Goal: Task Accomplishment & Management: Complete application form

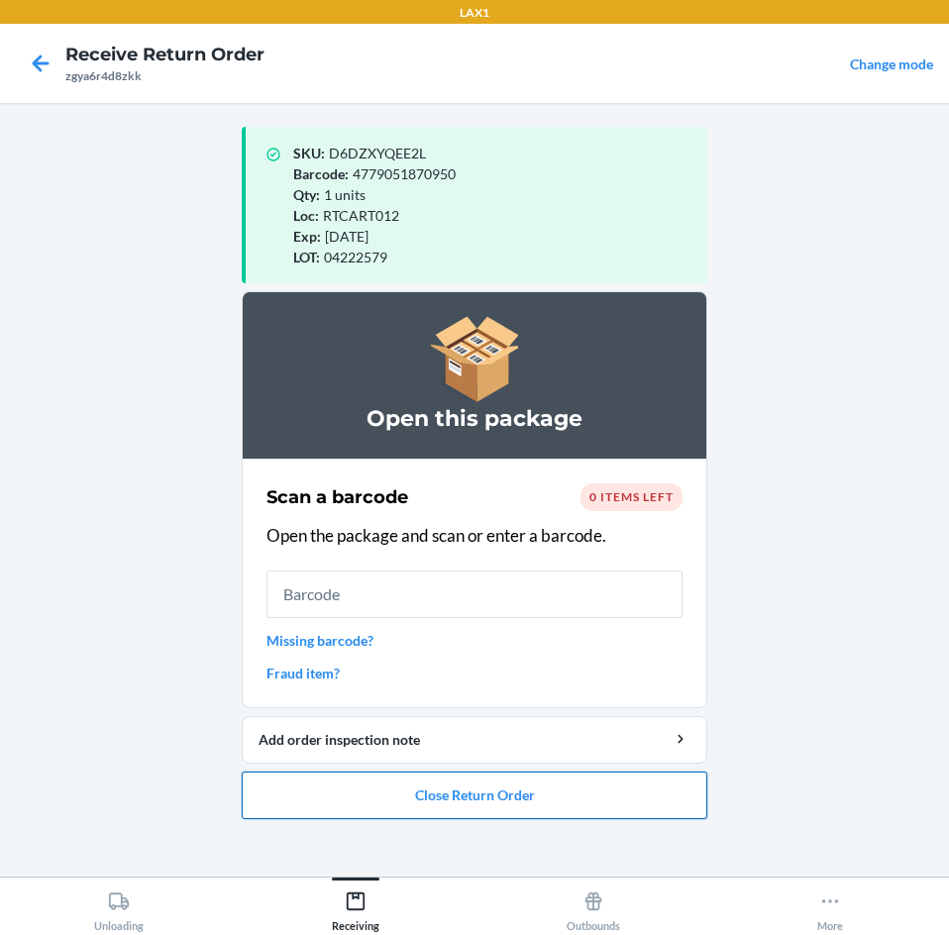
click at [617, 796] on button "Close Return Order" at bounding box center [475, 796] width 466 height 48
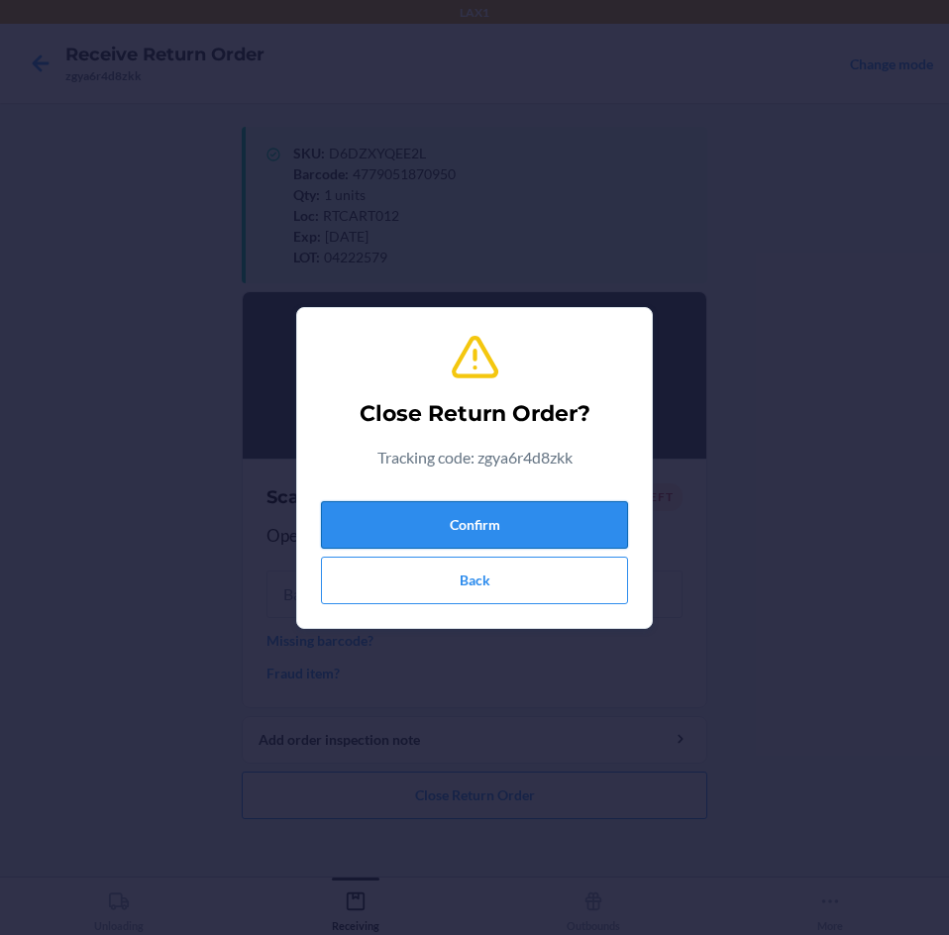
click at [574, 531] on button "Confirm" at bounding box center [474, 525] width 307 height 48
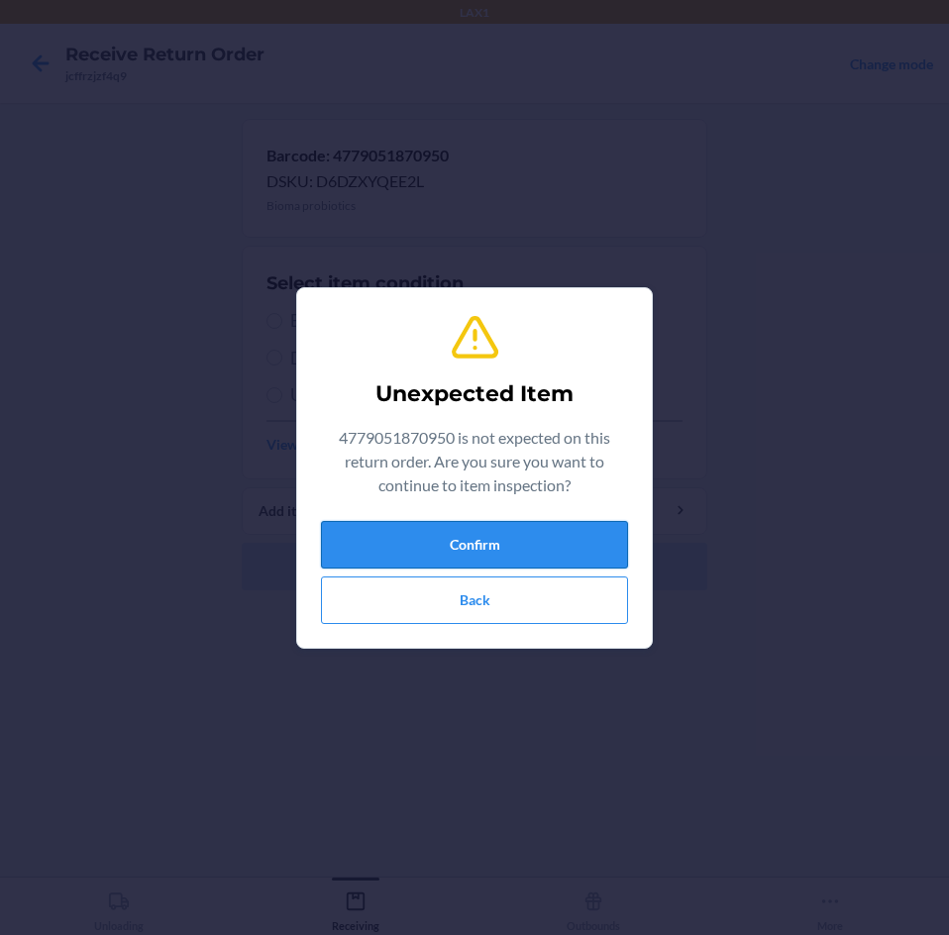
click at [606, 532] on button "Confirm" at bounding box center [474, 545] width 307 height 48
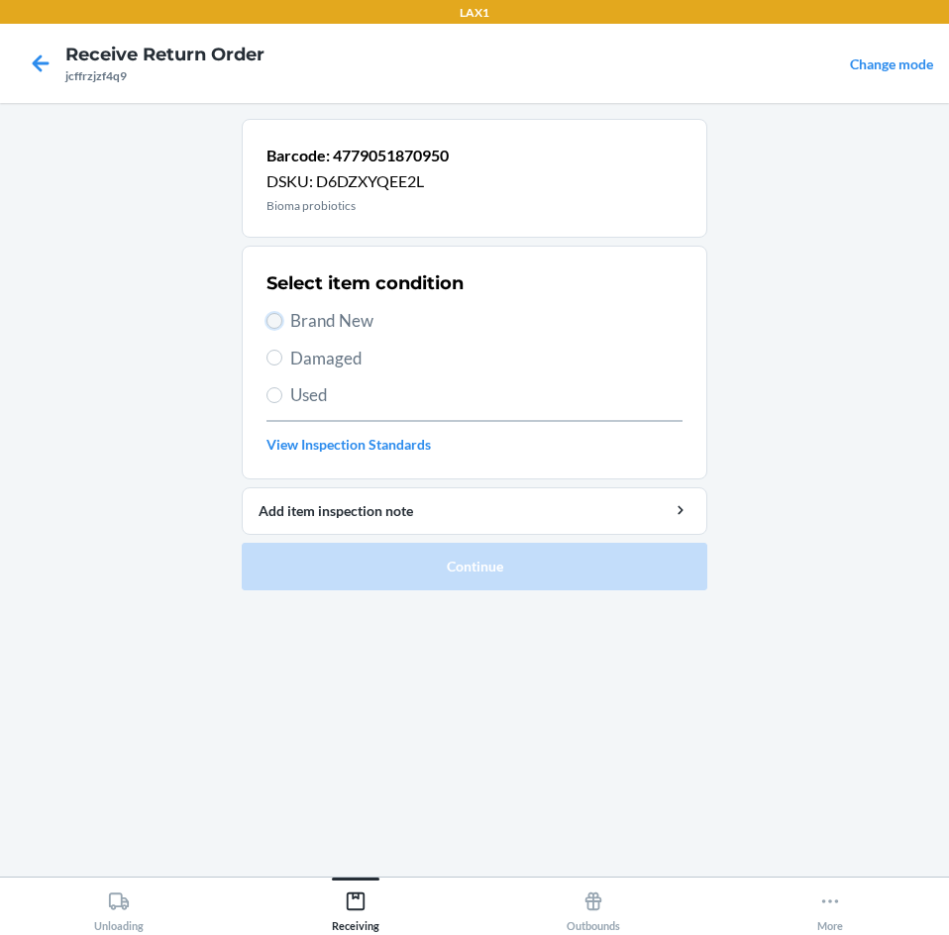
click at [278, 325] on input "Brand New" at bounding box center [274, 321] width 16 height 16
radio input "true"
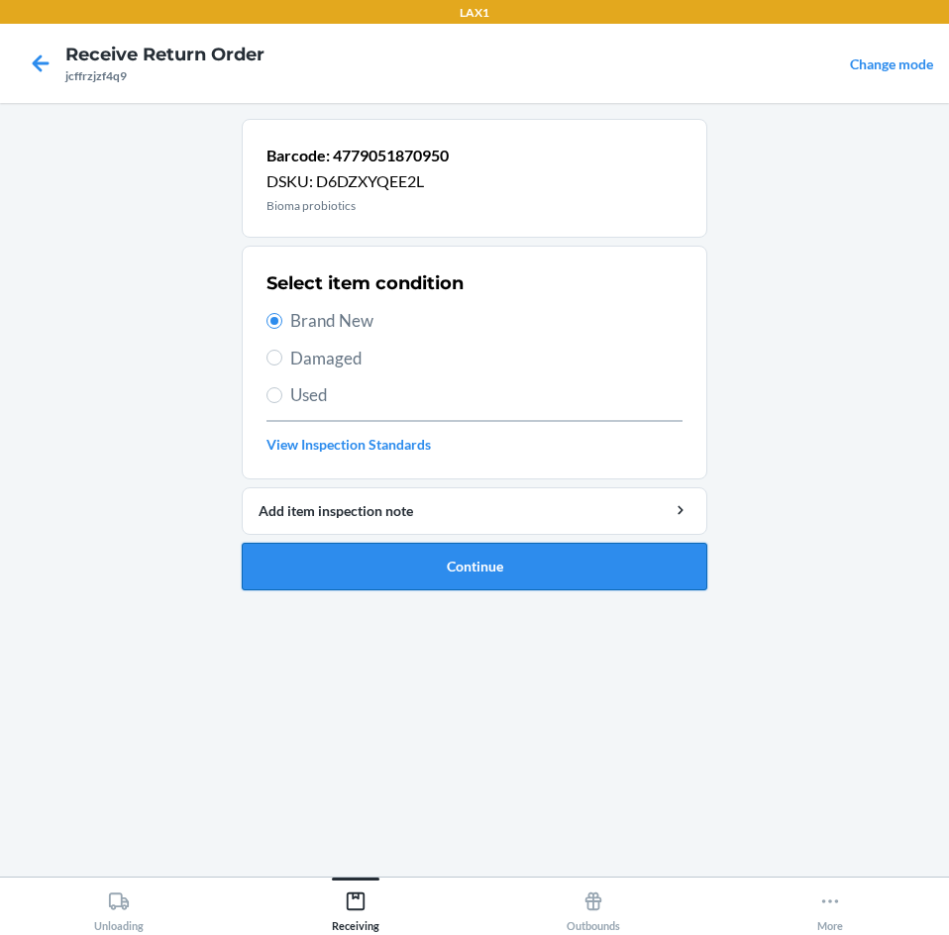
click at [367, 561] on button "Continue" at bounding box center [475, 567] width 466 height 48
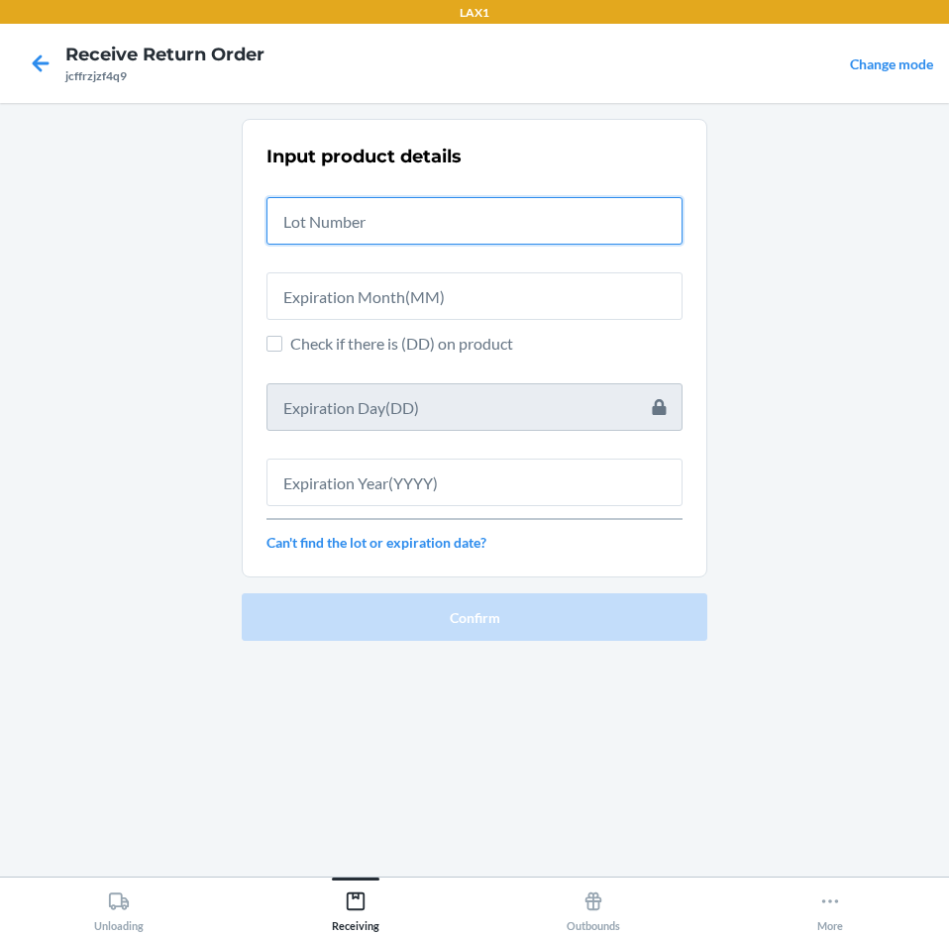
click at [362, 223] on input "text" at bounding box center [474, 221] width 416 height 48
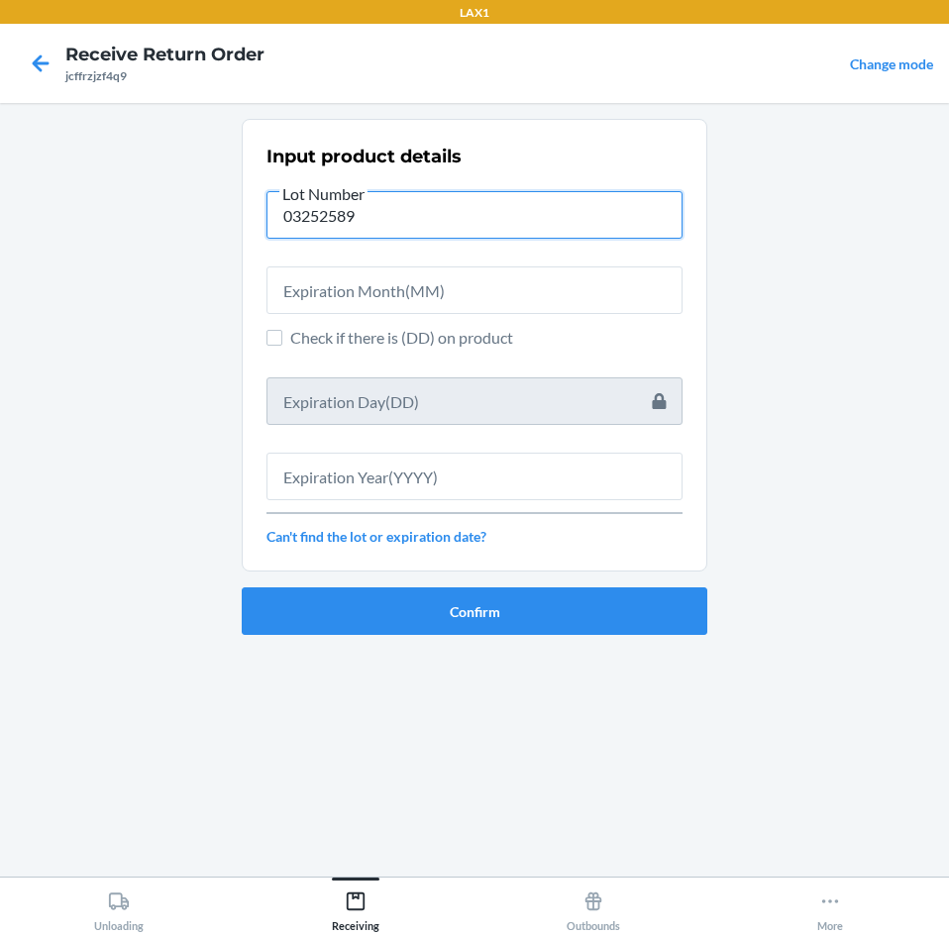
type input "03252589"
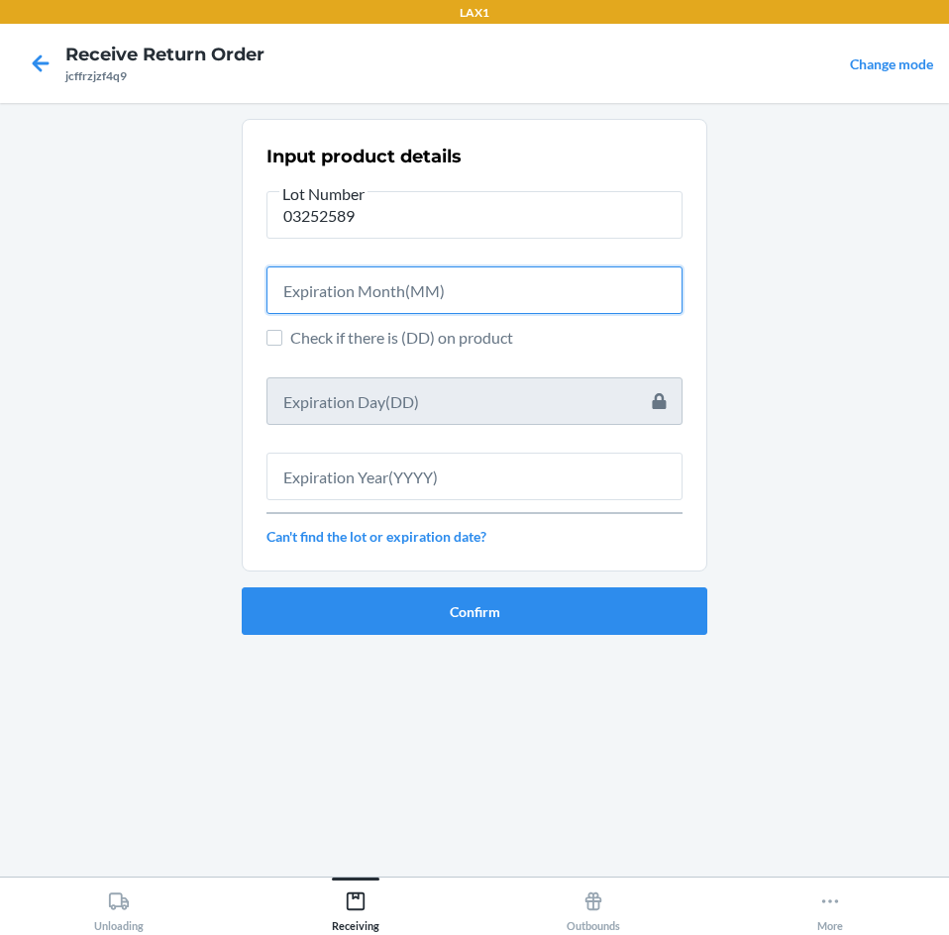
click at [445, 293] on input "text" at bounding box center [474, 290] width 416 height 48
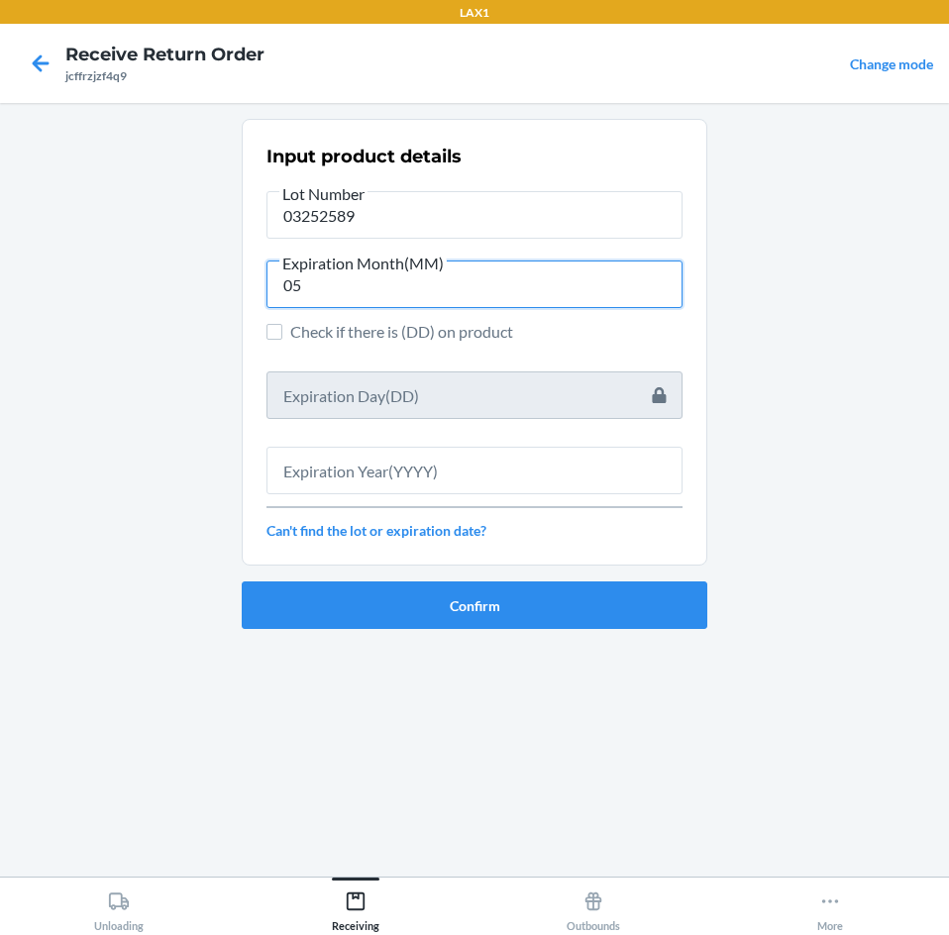
type input "05"
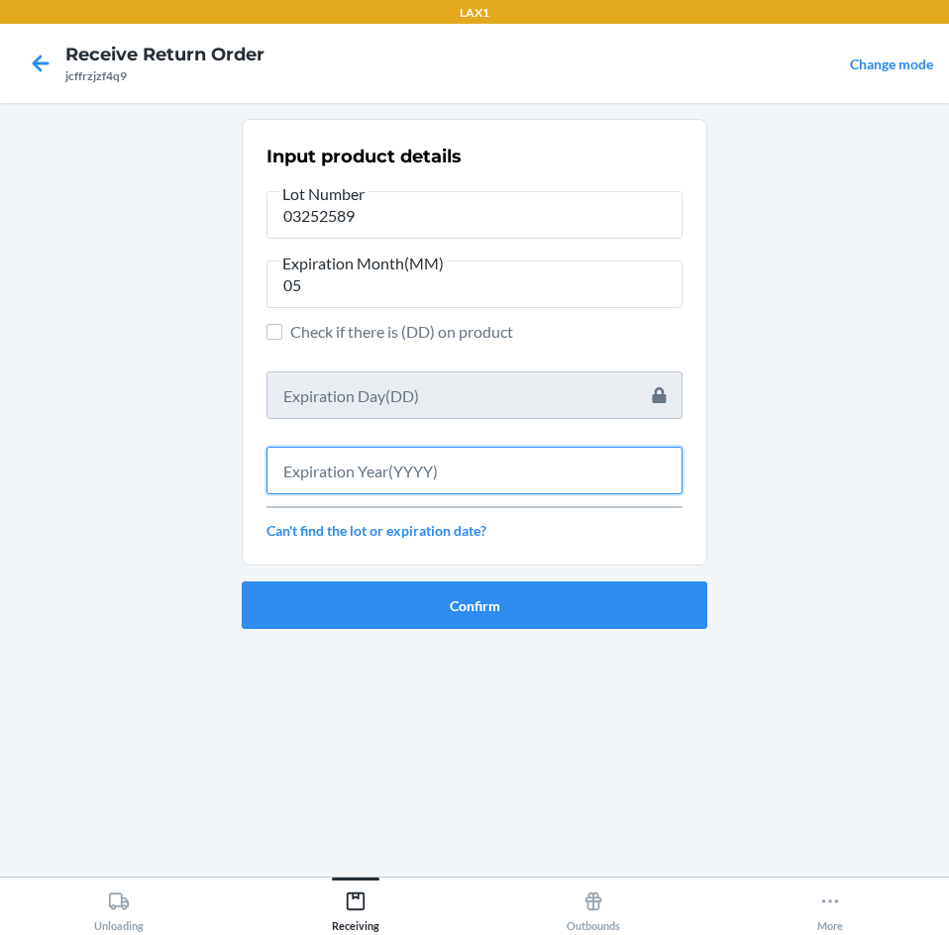
click at [376, 476] on input "text" at bounding box center [474, 471] width 416 height 48
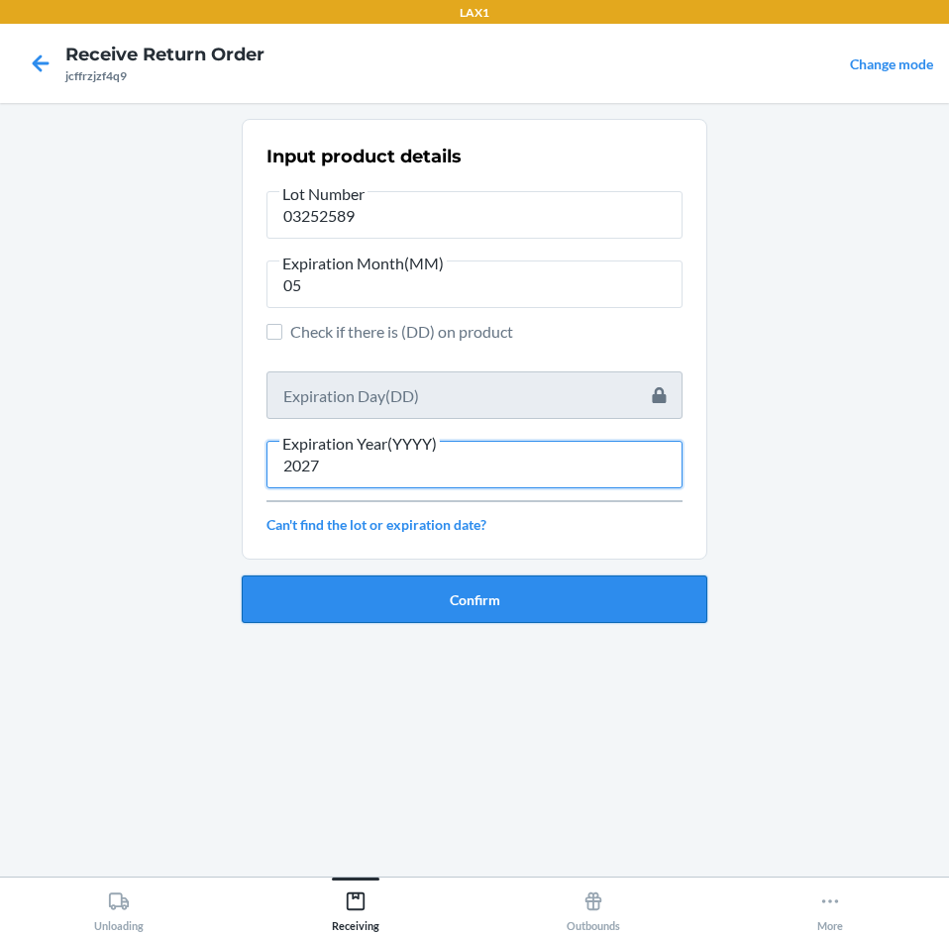
type input "2027"
click at [444, 598] on button "Confirm" at bounding box center [475, 600] width 466 height 48
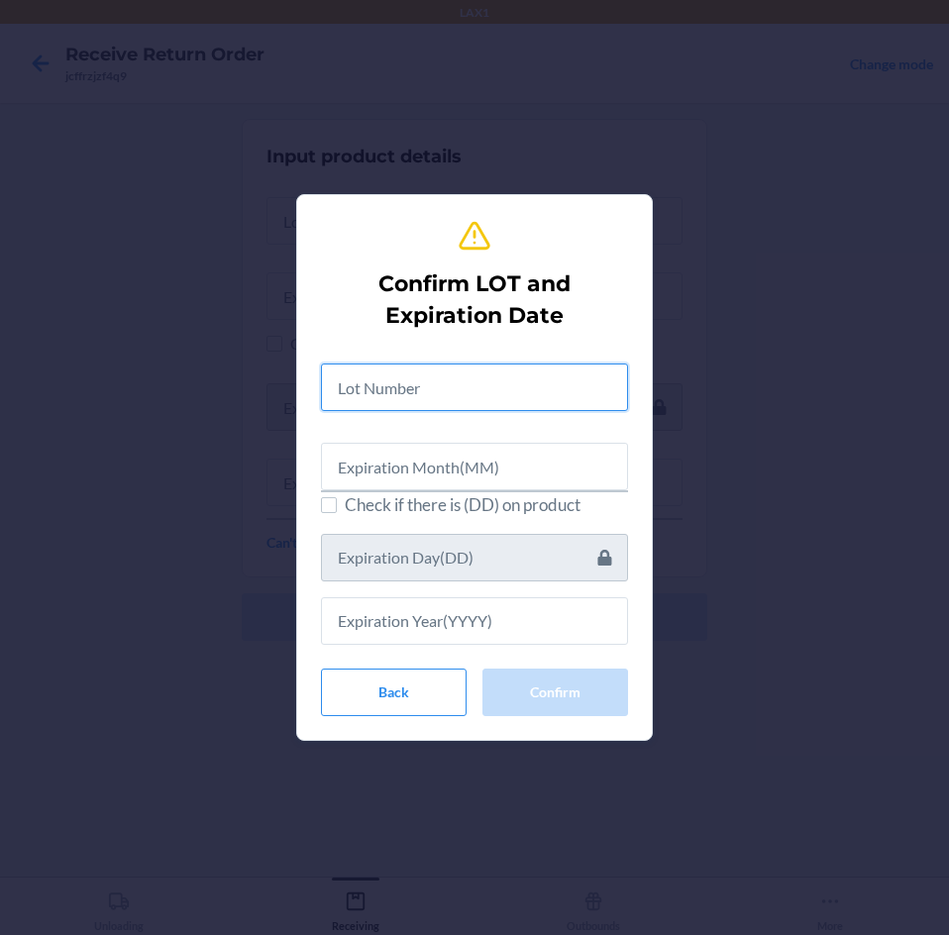
click at [478, 390] on input "text" at bounding box center [474, 388] width 307 height 48
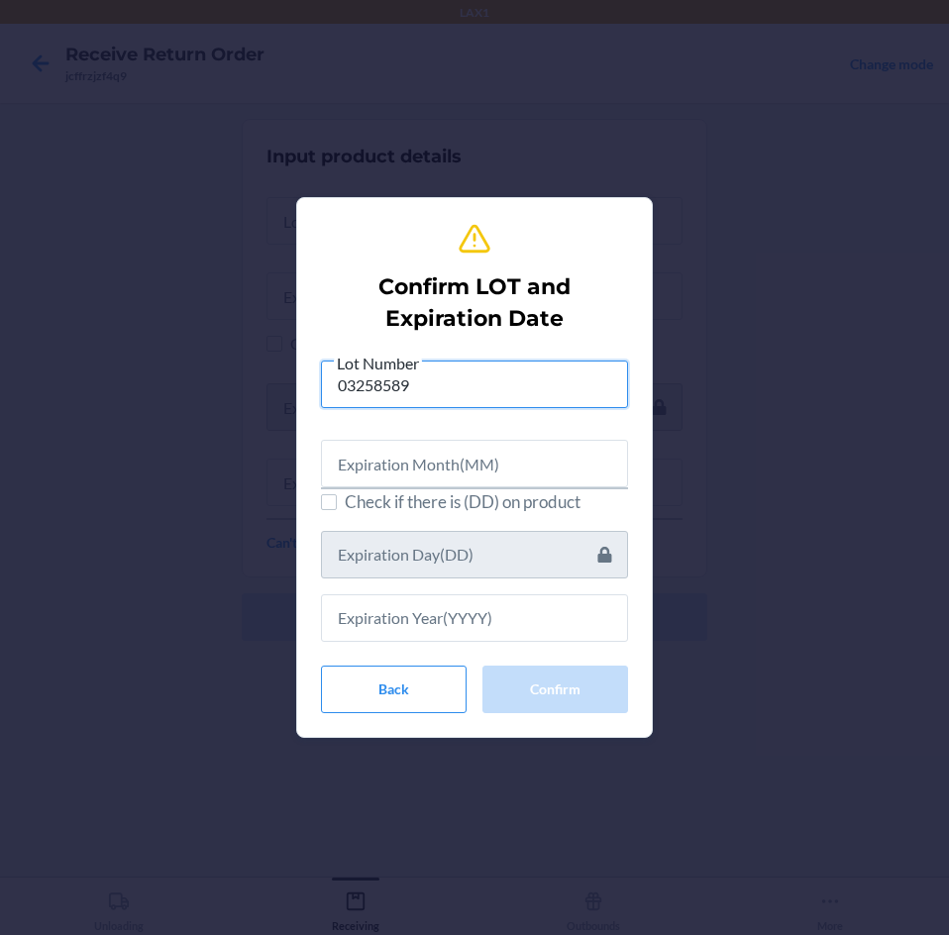
type input "03258589"
click at [501, 461] on input "text" at bounding box center [474, 464] width 307 height 48
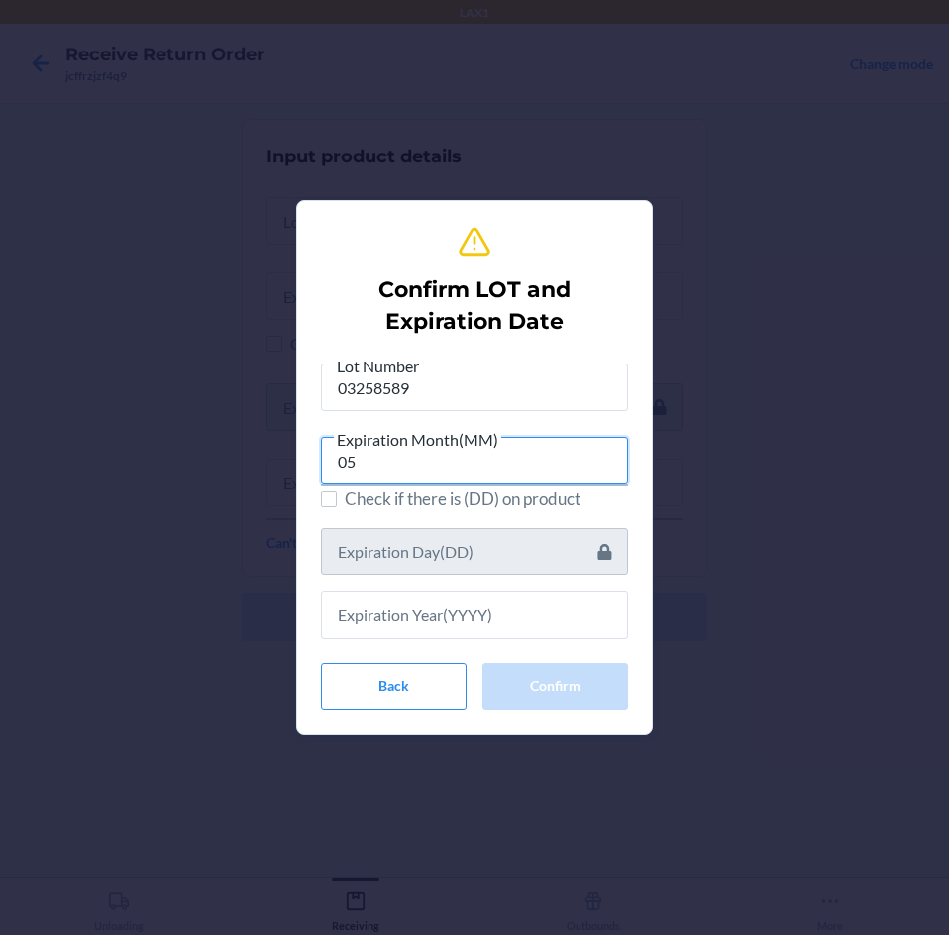
type input "05"
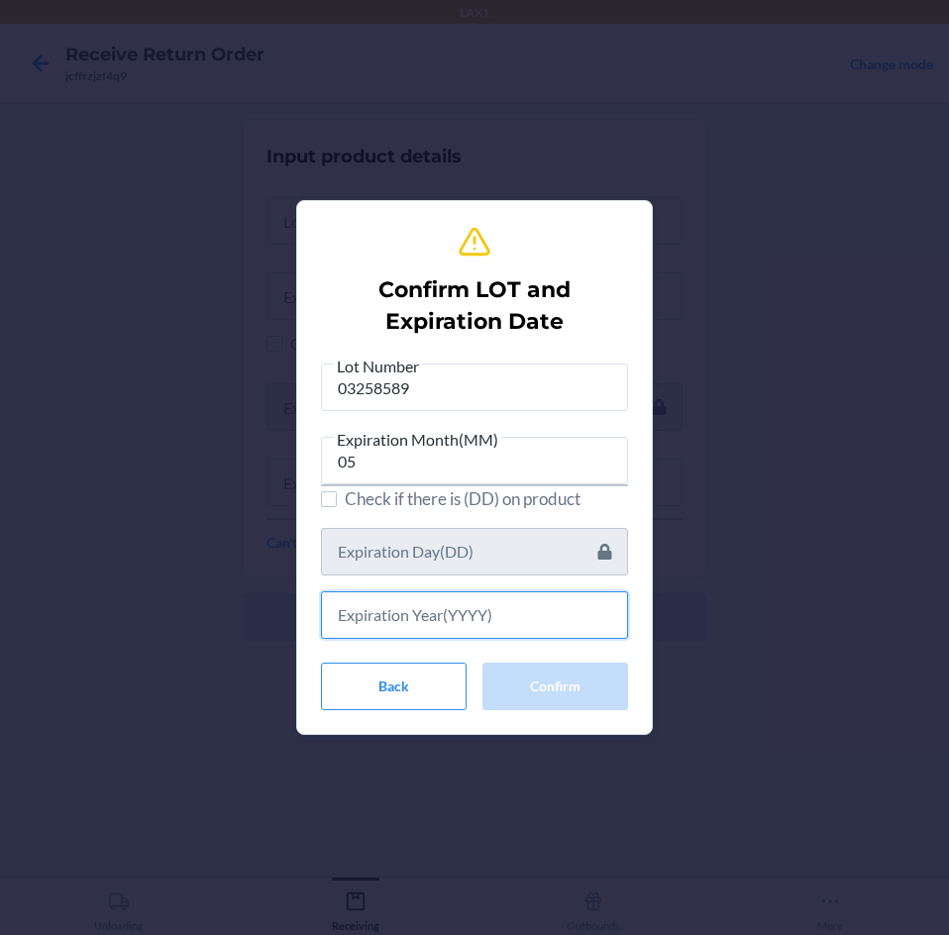
click at [475, 611] on input "text" at bounding box center [474, 615] width 307 height 48
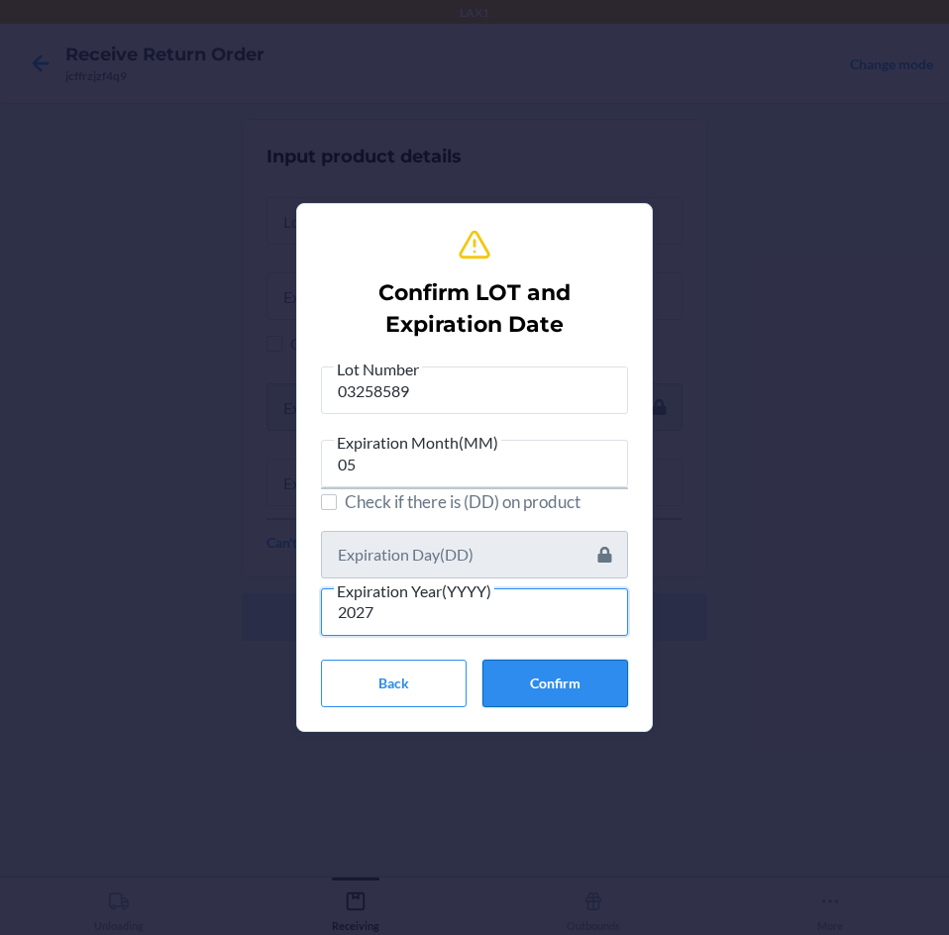
type input "2027"
click at [583, 689] on button "Confirm" at bounding box center [555, 684] width 146 height 48
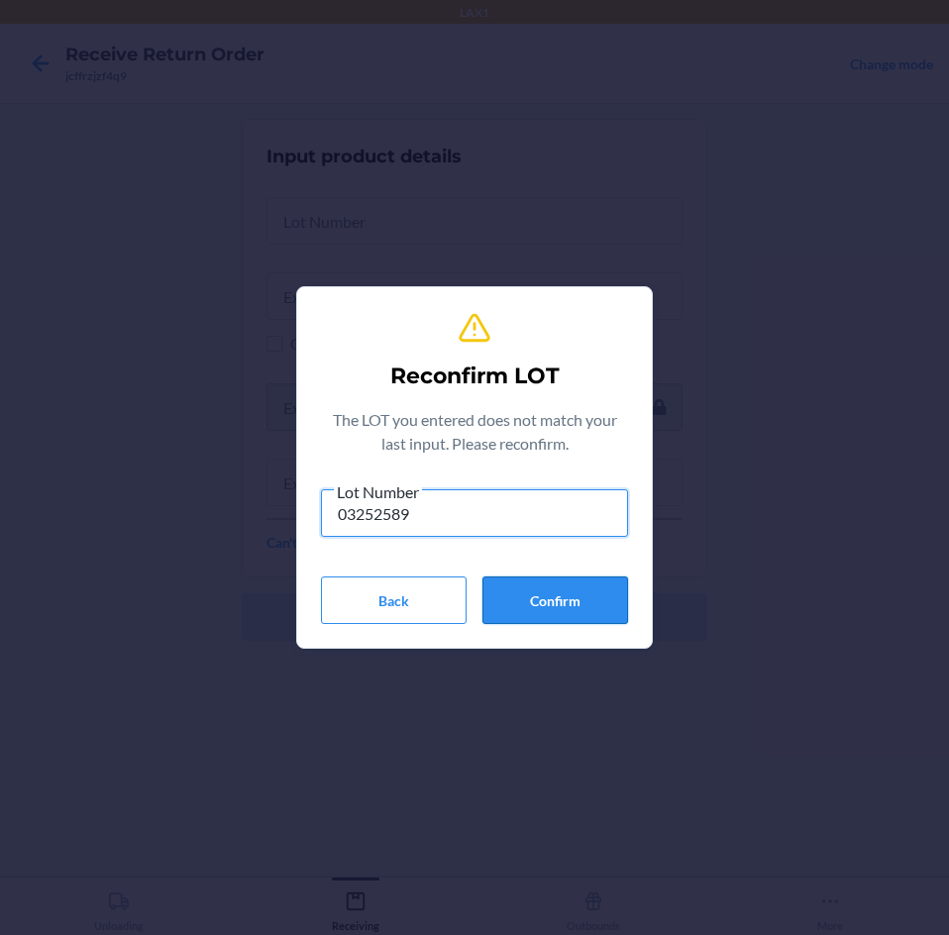
type input "03252589"
click at [581, 602] on button "Confirm" at bounding box center [555, 601] width 146 height 48
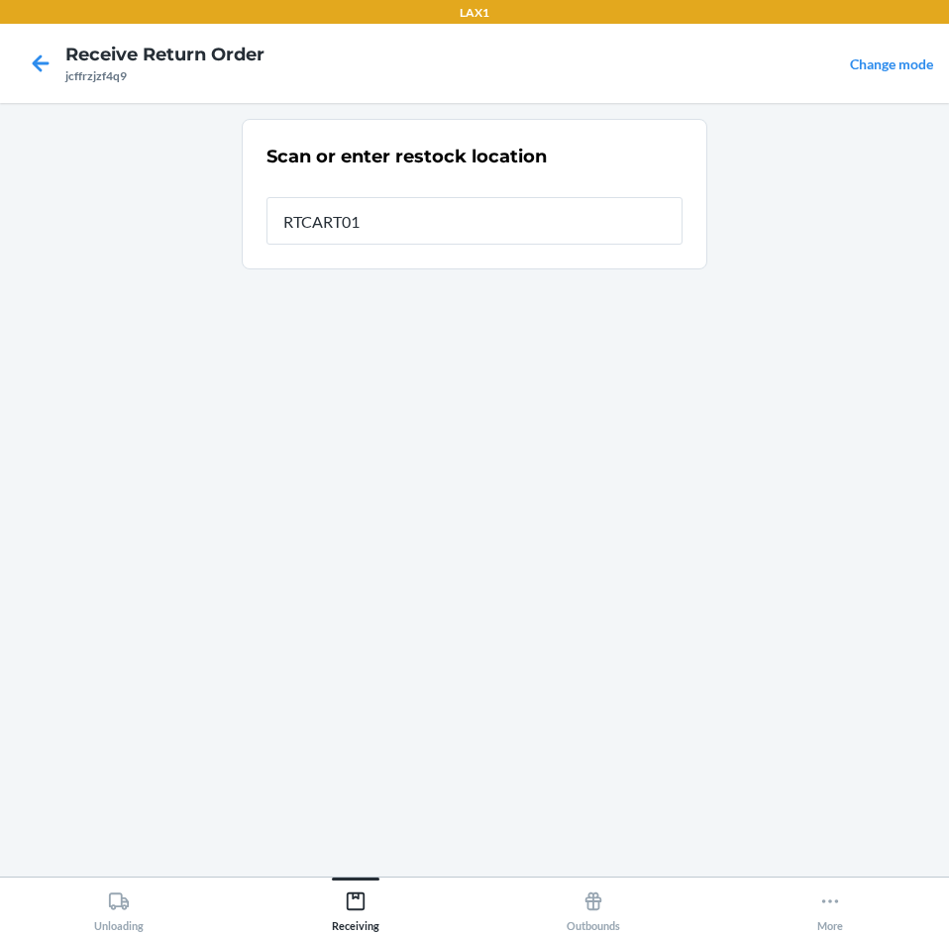
type input "RTCART012"
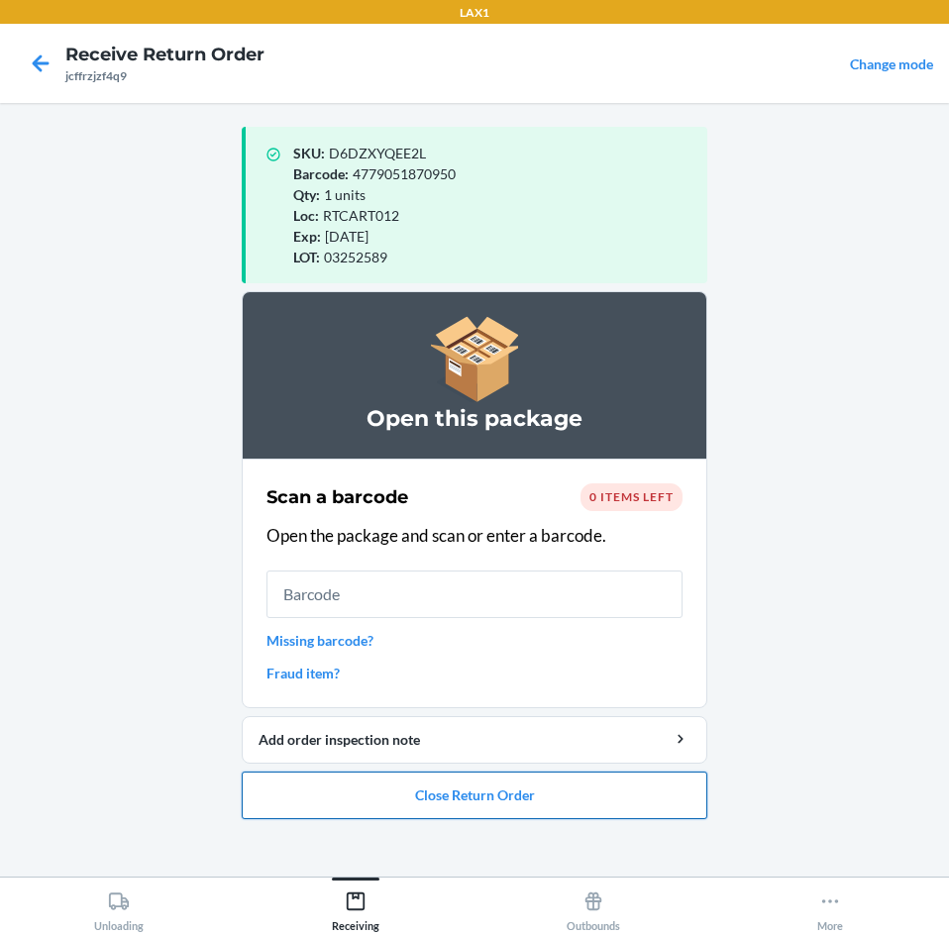
click at [565, 794] on button "Close Return Order" at bounding box center [475, 796] width 466 height 48
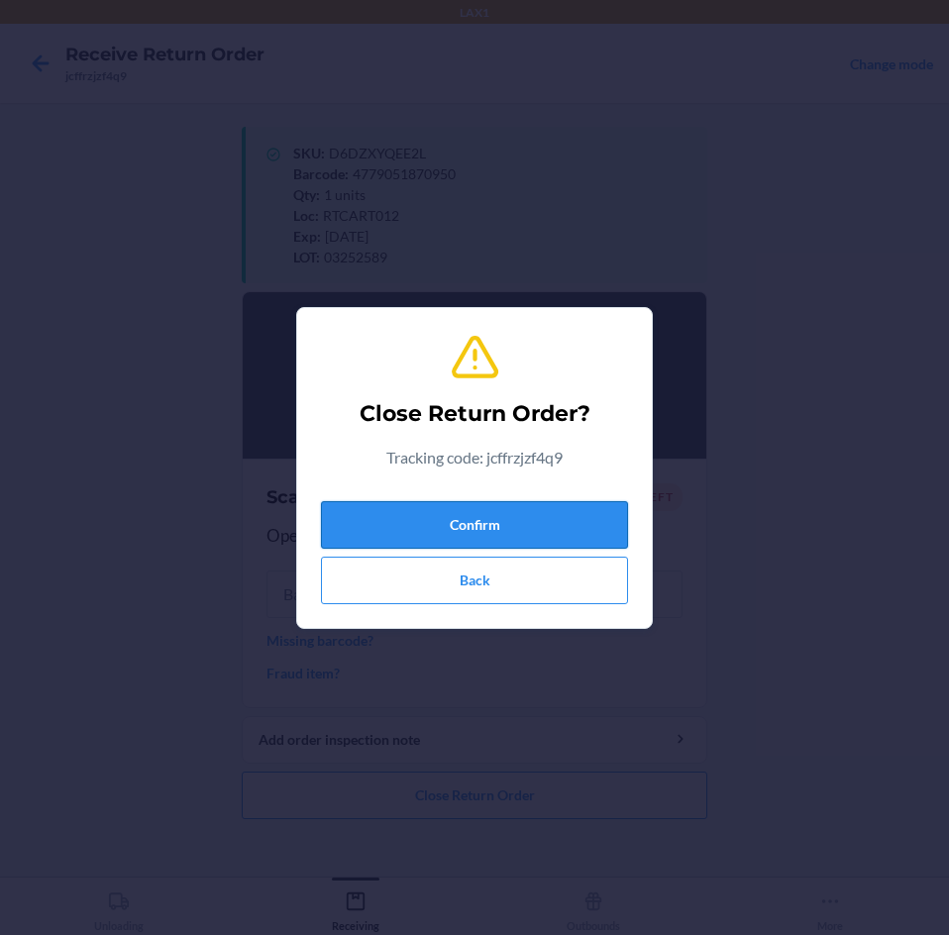
click at [504, 523] on button "Confirm" at bounding box center [474, 525] width 307 height 48
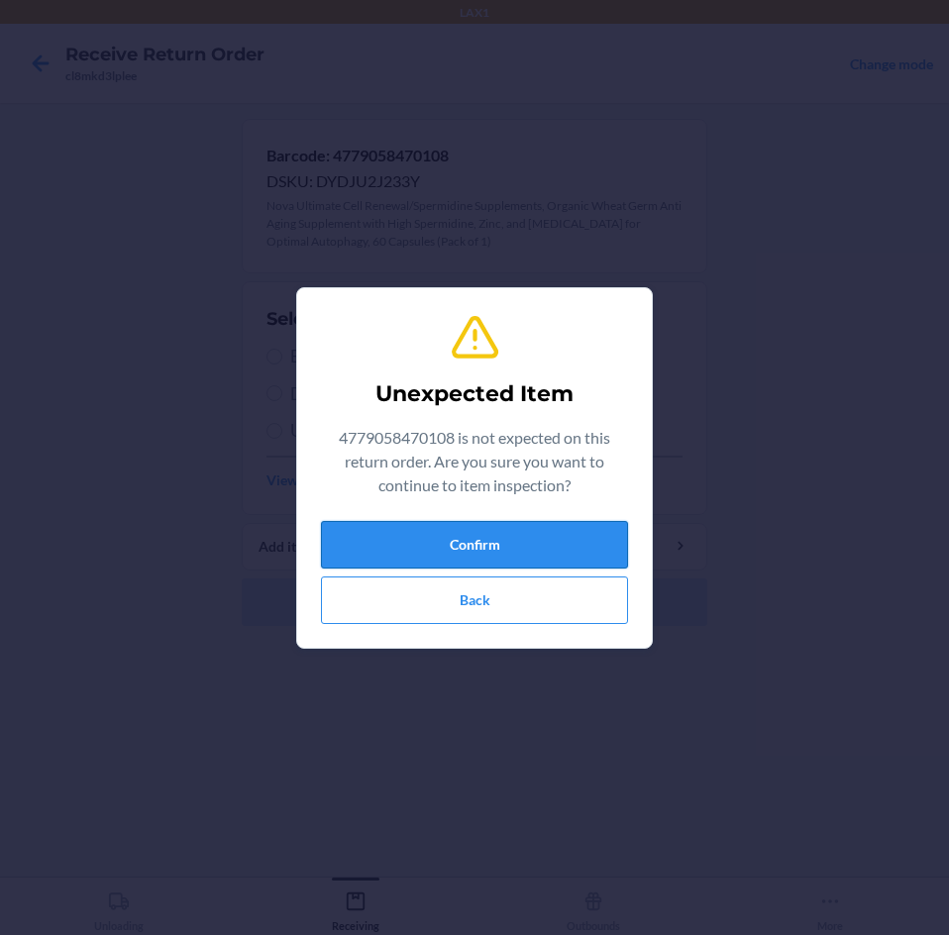
click at [462, 545] on button "Confirm" at bounding box center [474, 545] width 307 height 48
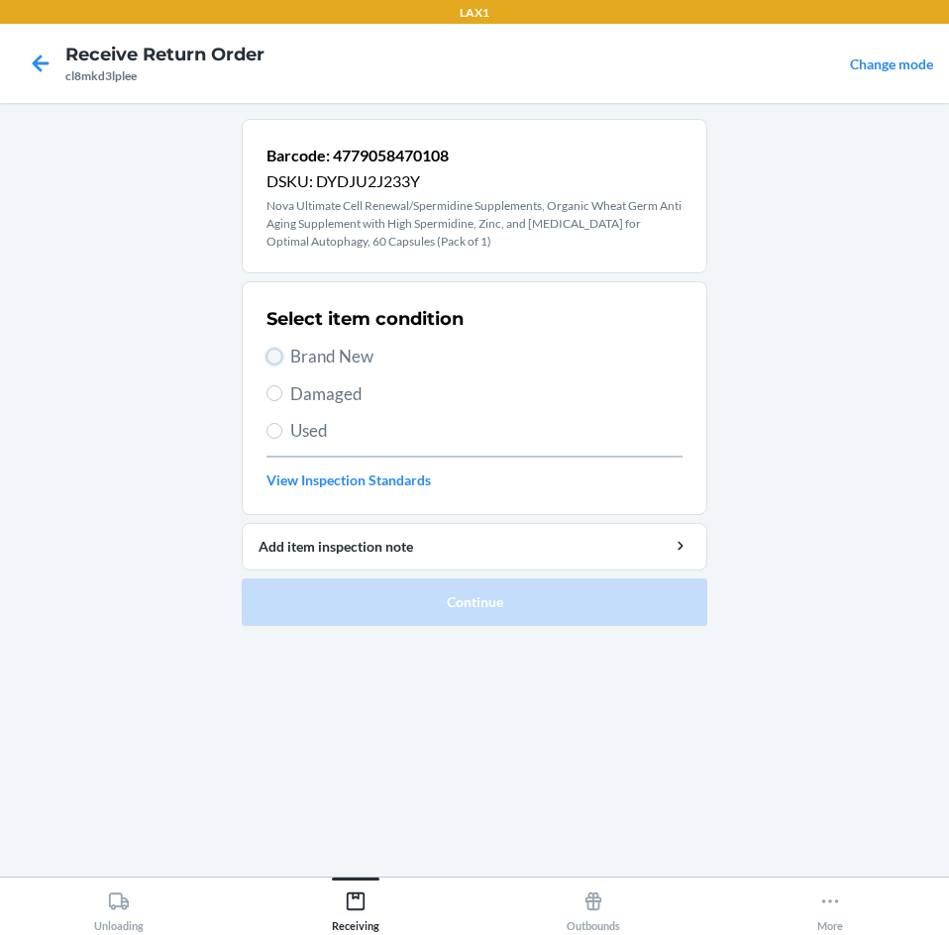
click at [274, 364] on input "Brand New" at bounding box center [274, 357] width 16 height 16
radio input "true"
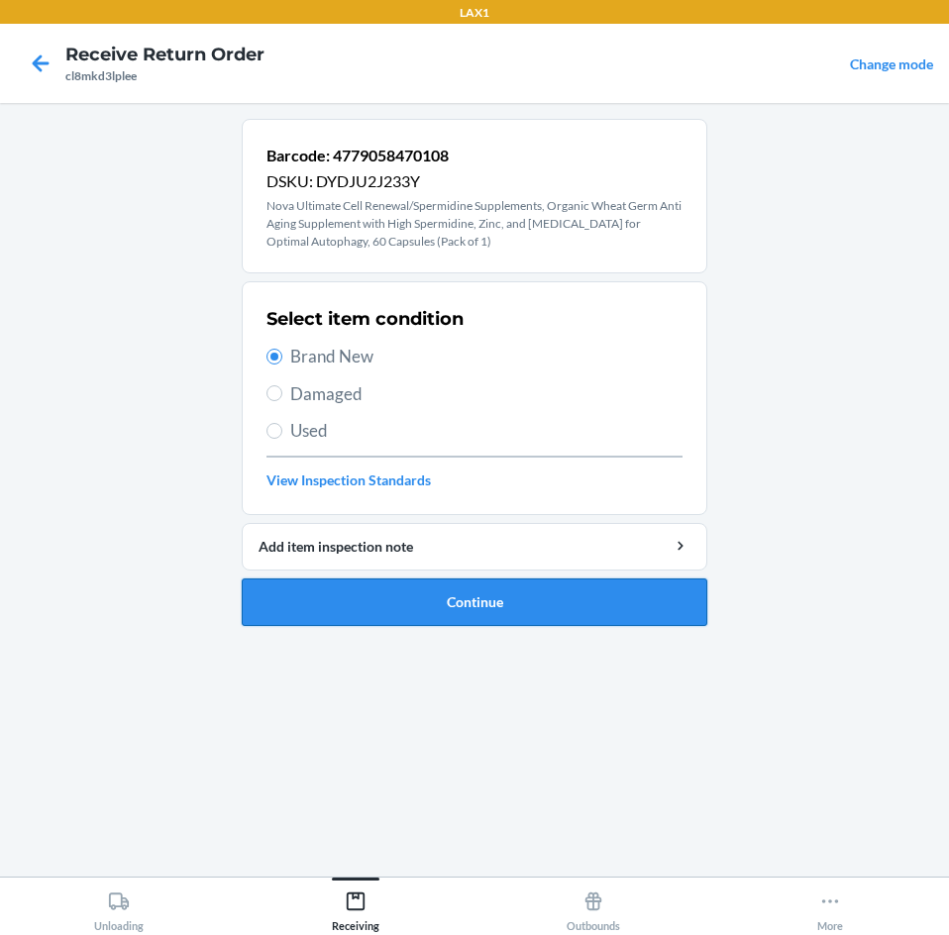
click at [408, 612] on button "Continue" at bounding box center [475, 603] width 466 height 48
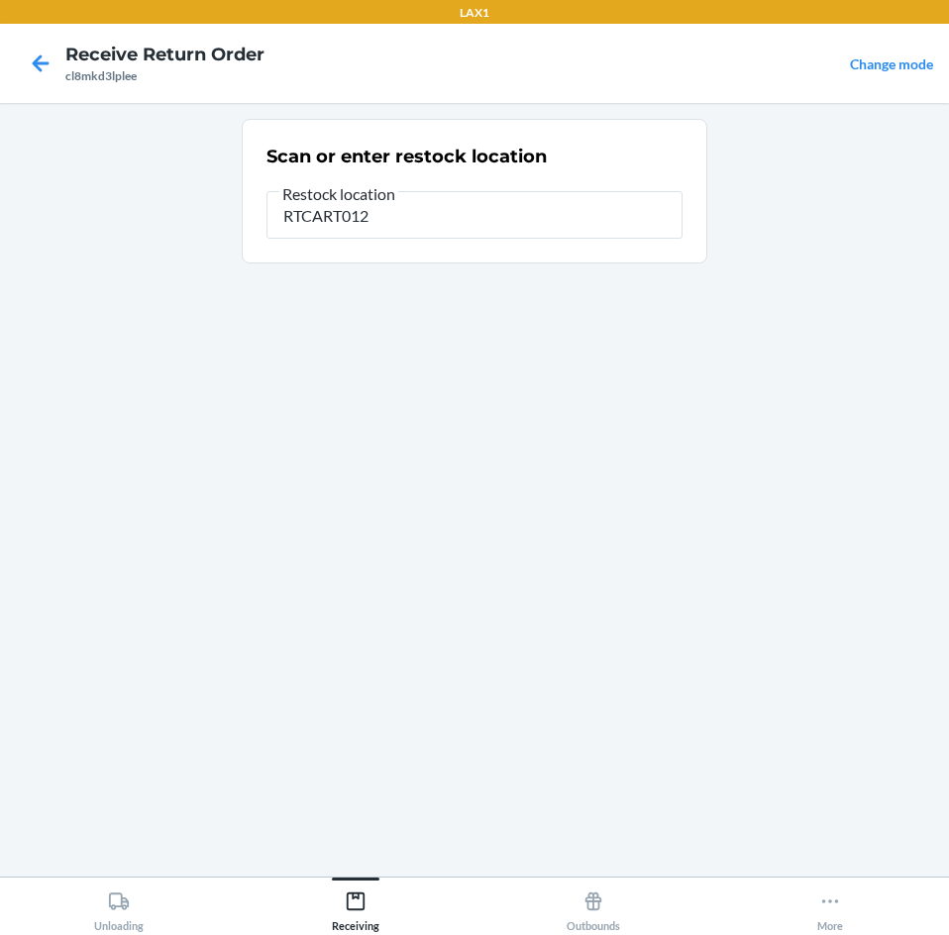
type input "RTCART012"
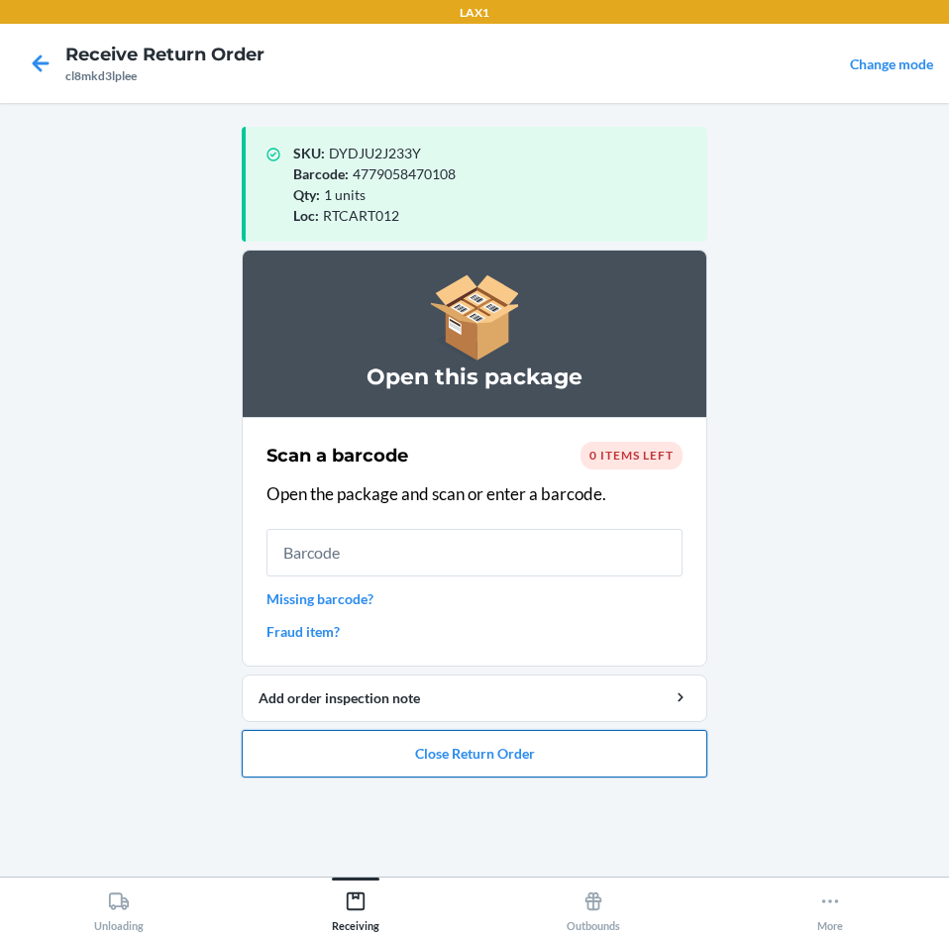
click at [535, 766] on button "Close Return Order" at bounding box center [475, 754] width 466 height 48
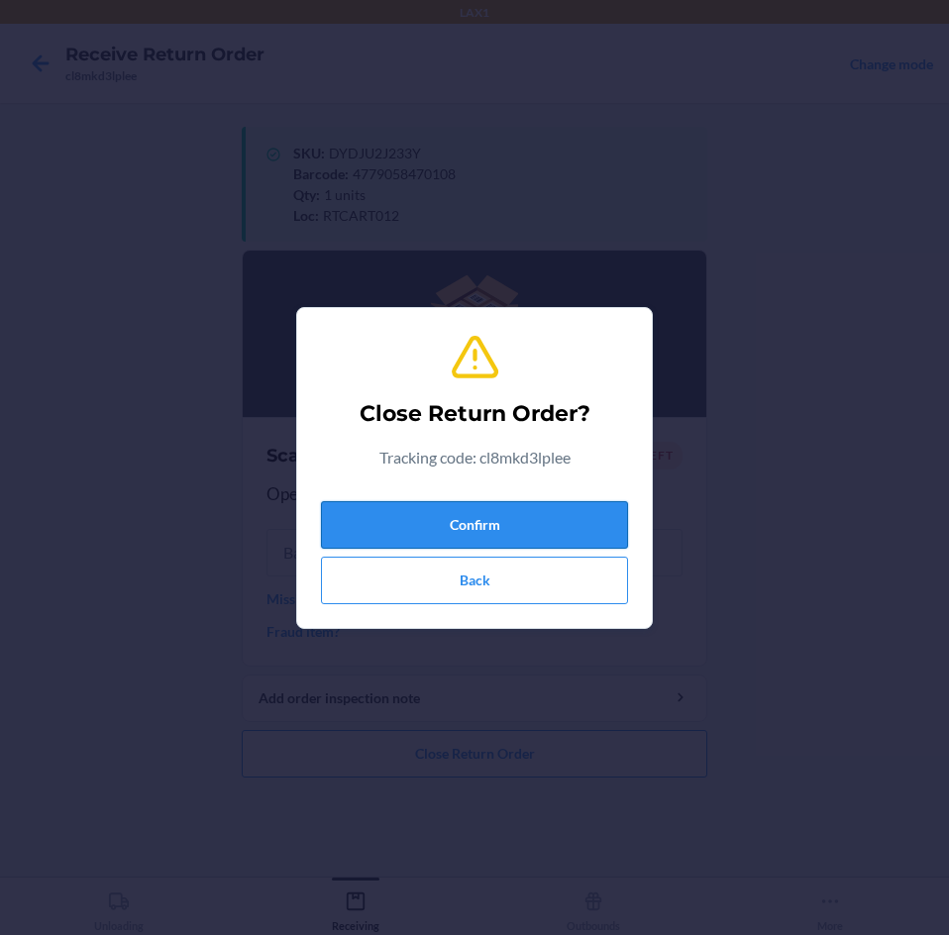
click at [532, 532] on button "Confirm" at bounding box center [474, 525] width 307 height 48
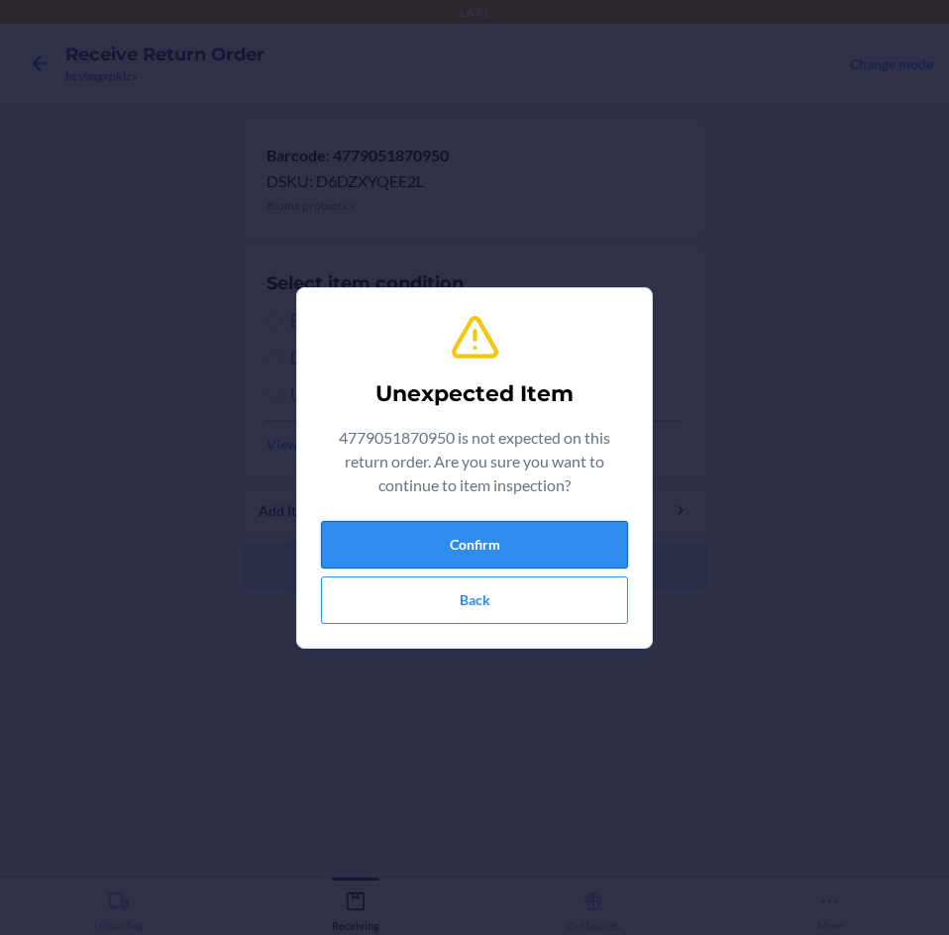
click at [556, 546] on button "Confirm" at bounding box center [474, 545] width 307 height 48
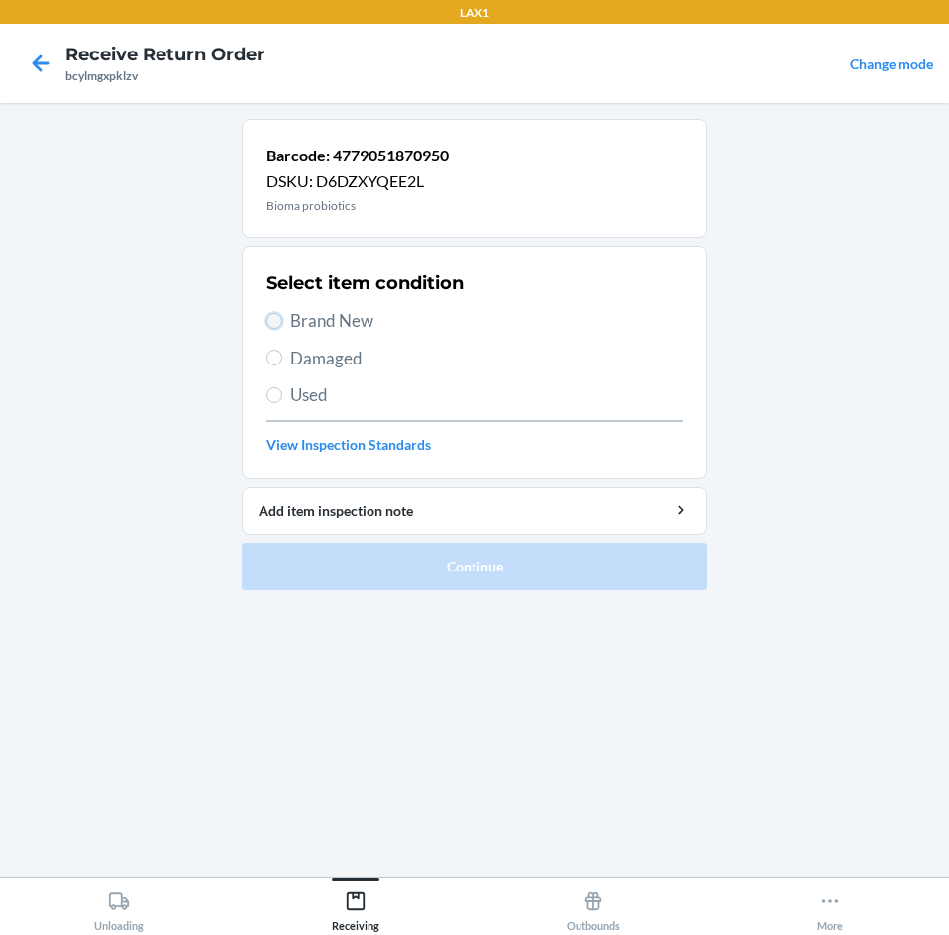
click at [273, 327] on input "Brand New" at bounding box center [274, 321] width 16 height 16
radio input "true"
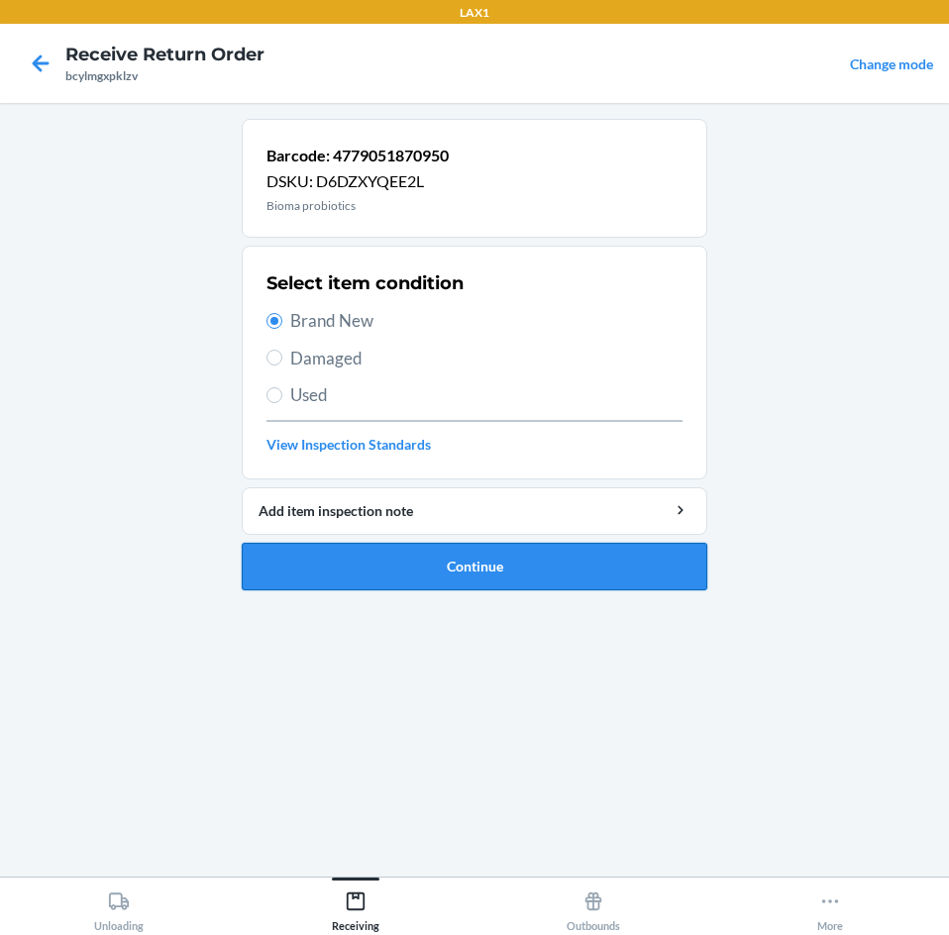
click at [487, 567] on button "Continue" at bounding box center [475, 567] width 466 height 48
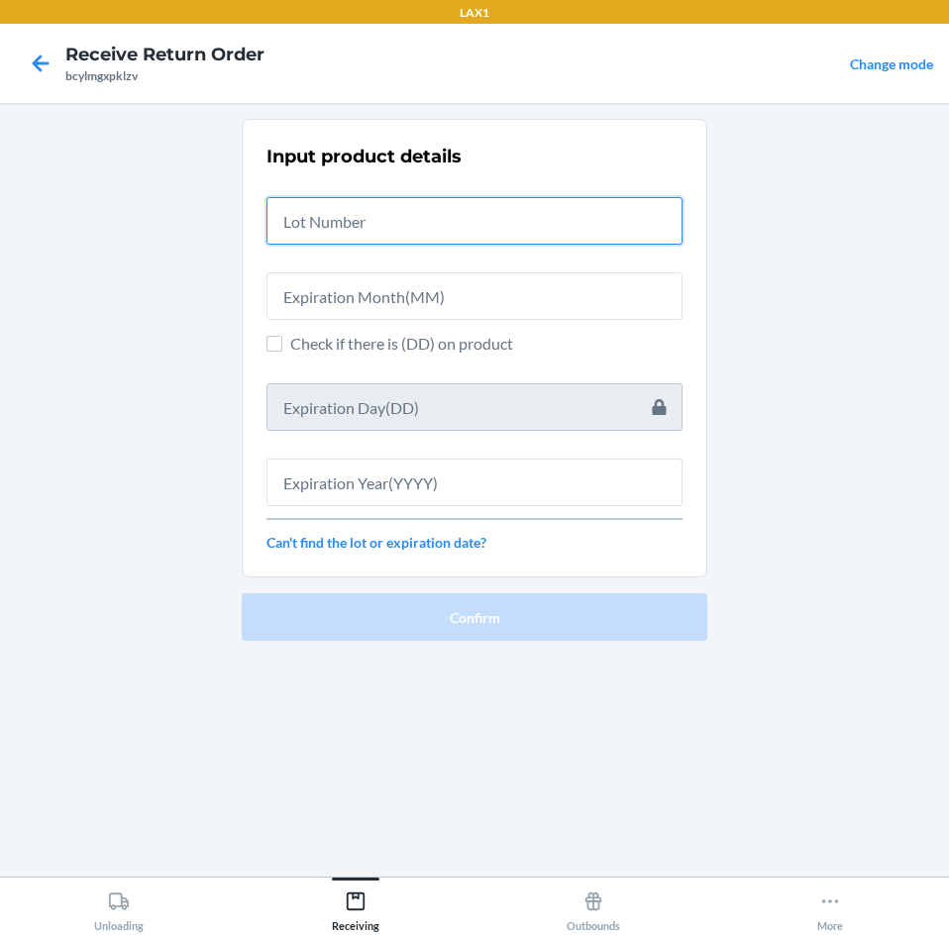
click at [467, 233] on input "text" at bounding box center [474, 221] width 416 height 48
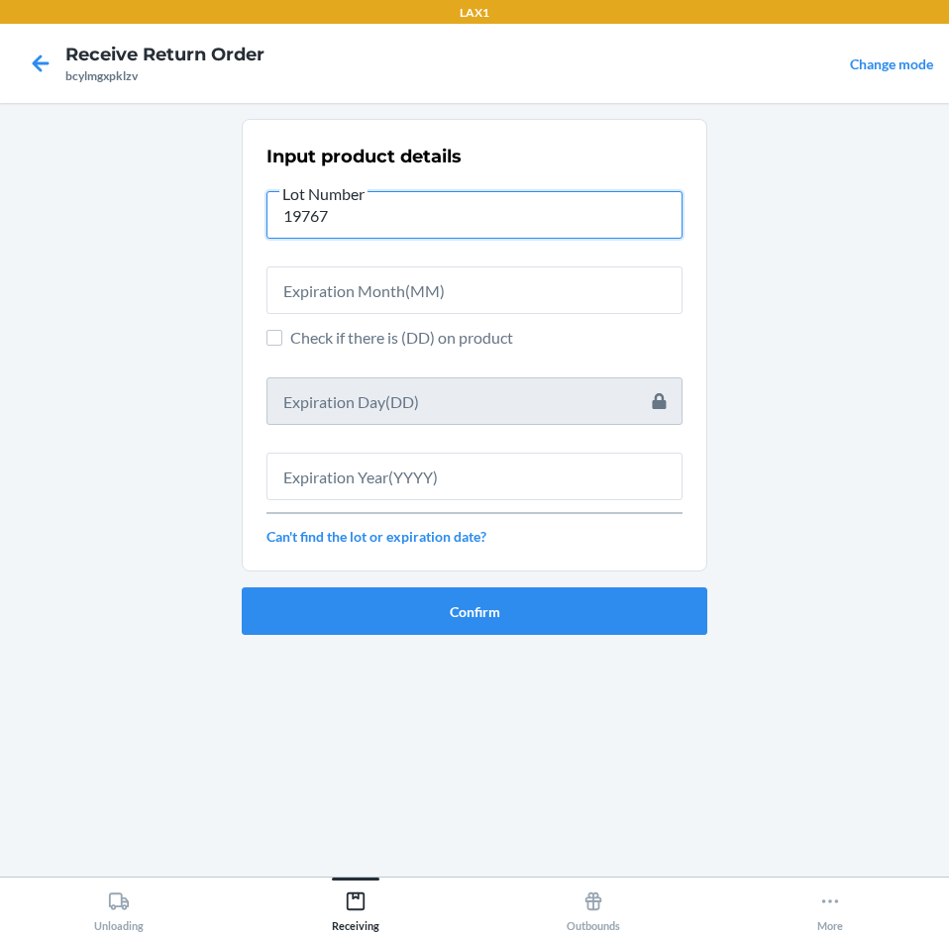
type input "19767"
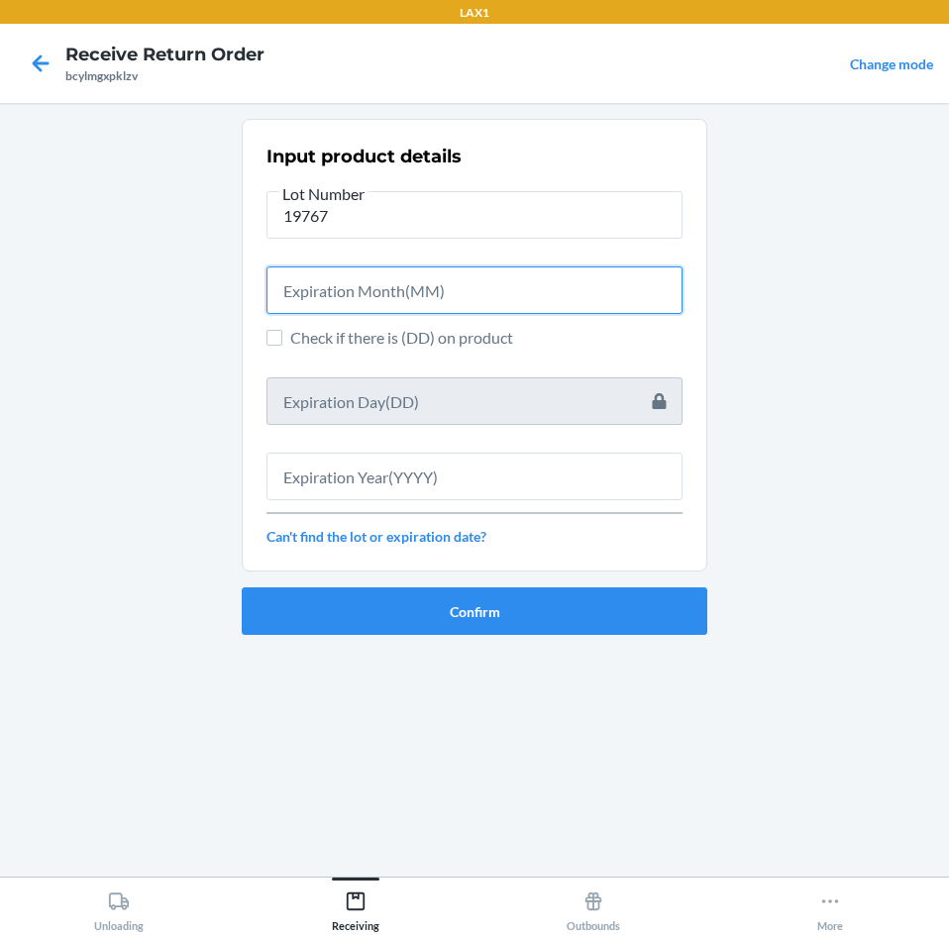
click at [476, 286] on input "text" at bounding box center [474, 290] width 416 height 48
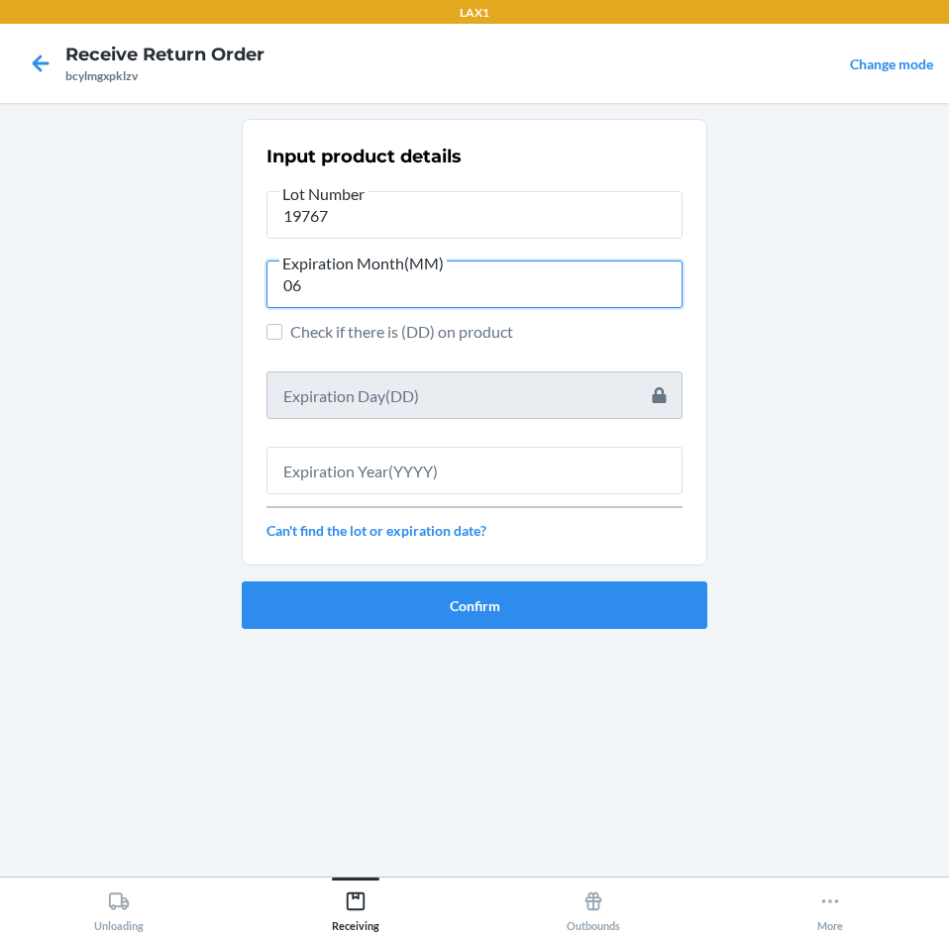
type input "06"
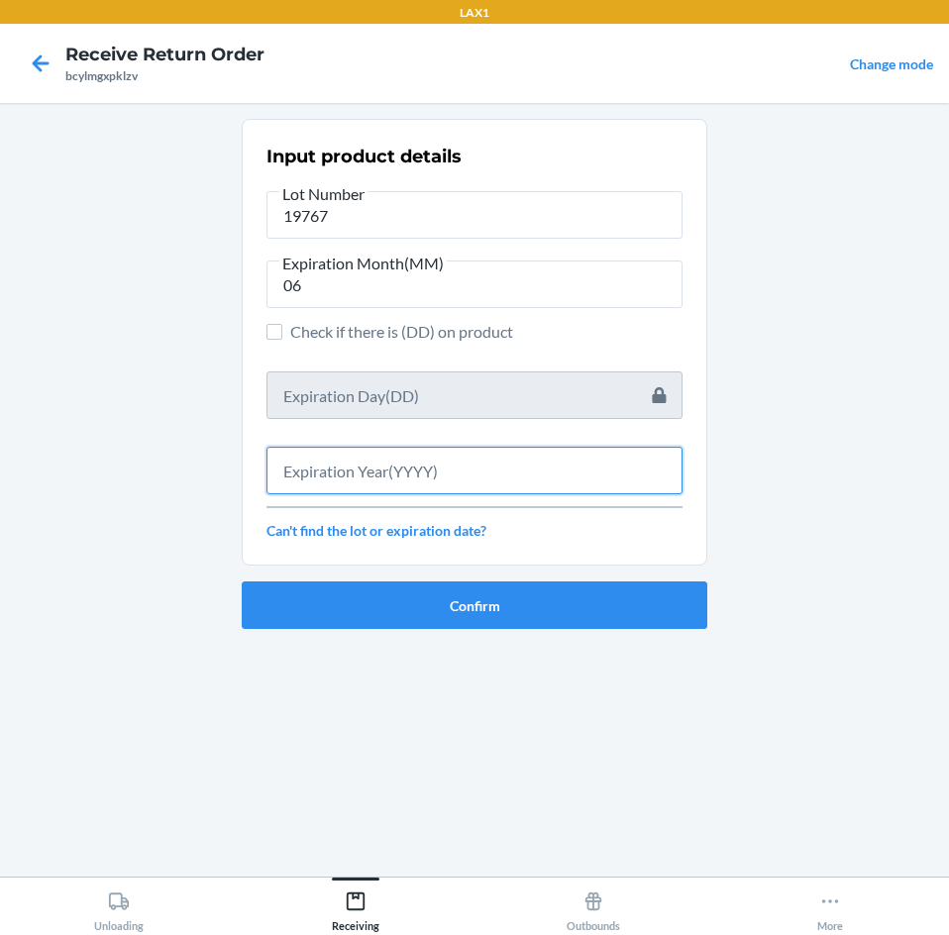
drag, startPoint x: 430, startPoint y: 474, endPoint x: 665, endPoint y: 454, distance: 235.6
click at [431, 474] on input "text" at bounding box center [474, 471] width 416 height 48
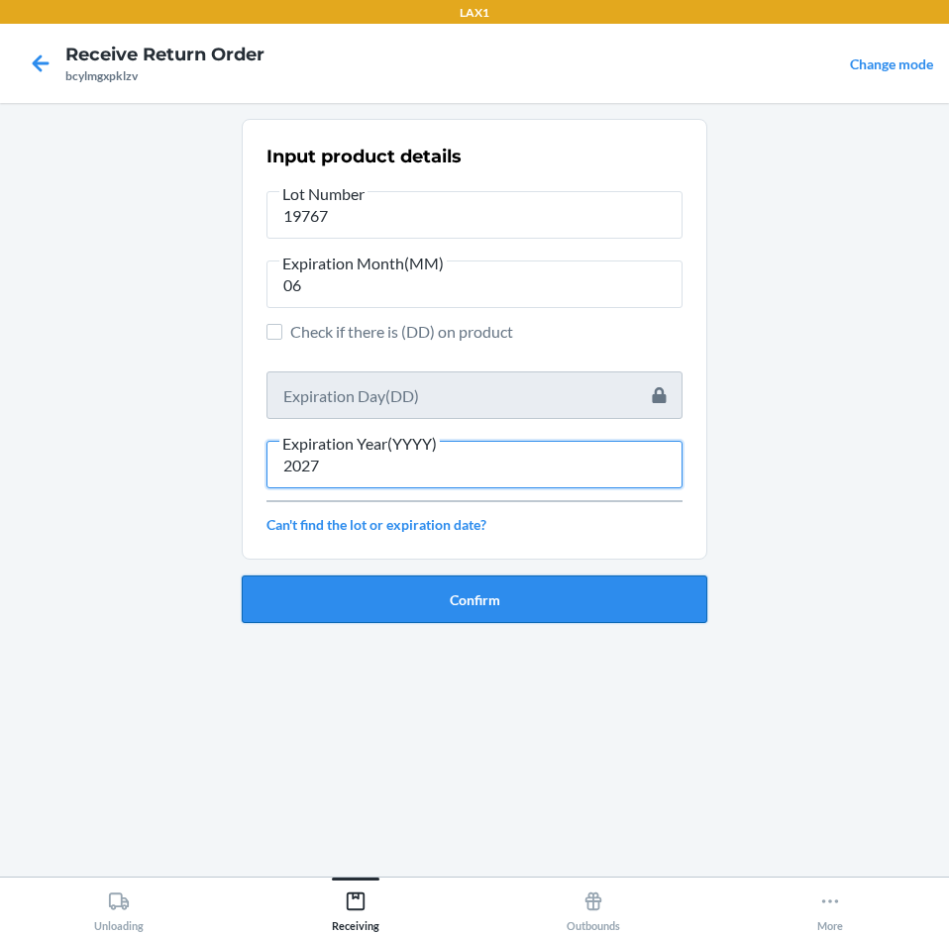
type input "2027"
click at [410, 596] on button "Confirm" at bounding box center [475, 600] width 466 height 48
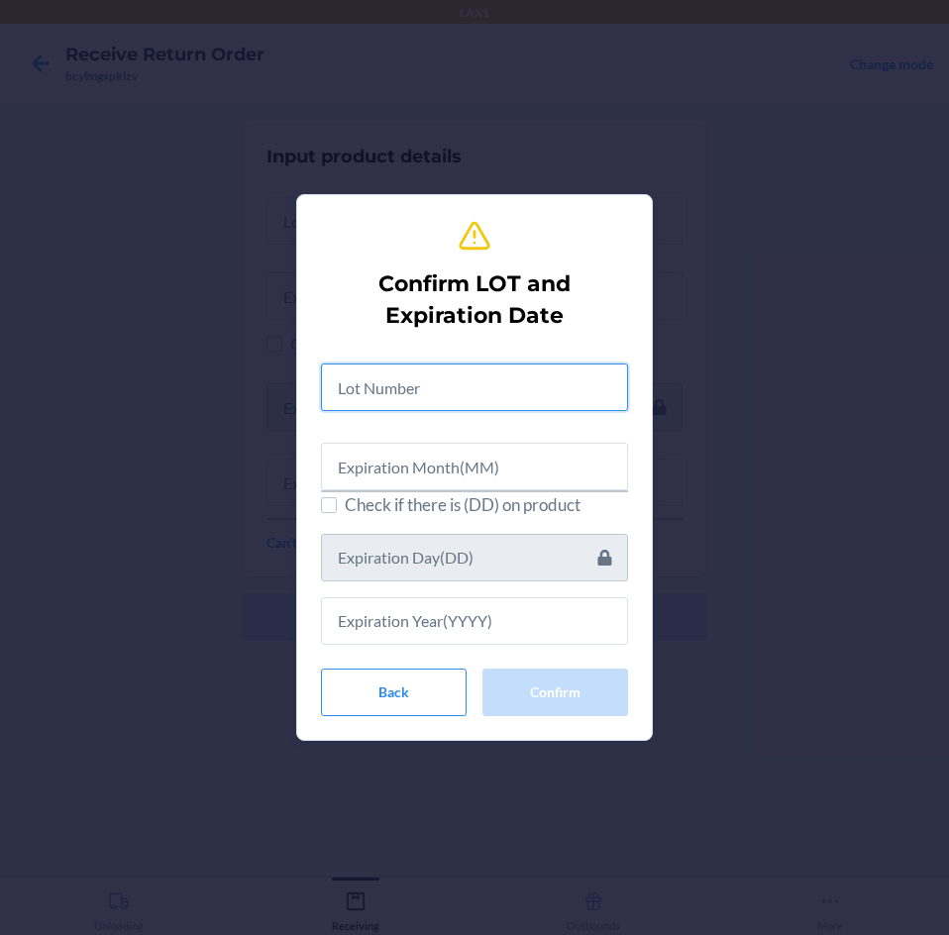
click at [384, 388] on input "text" at bounding box center [474, 388] width 307 height 48
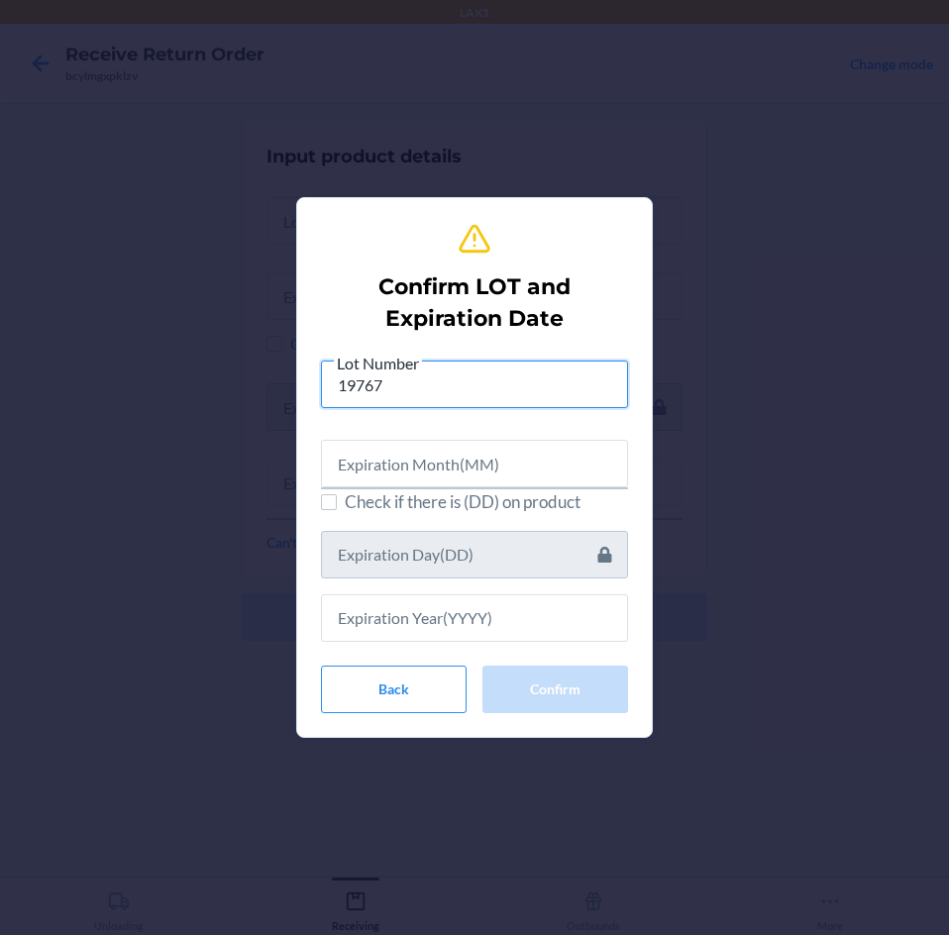
type input "19767"
click at [472, 465] on input "text" at bounding box center [474, 464] width 307 height 48
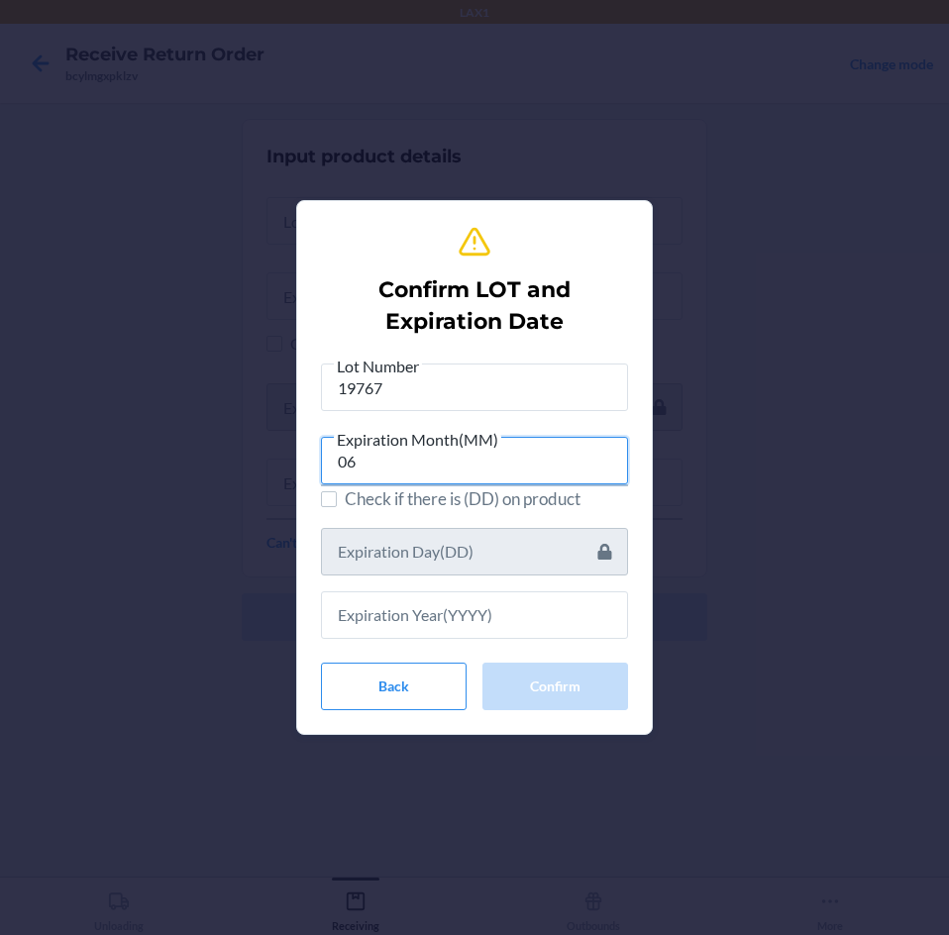
type input "06"
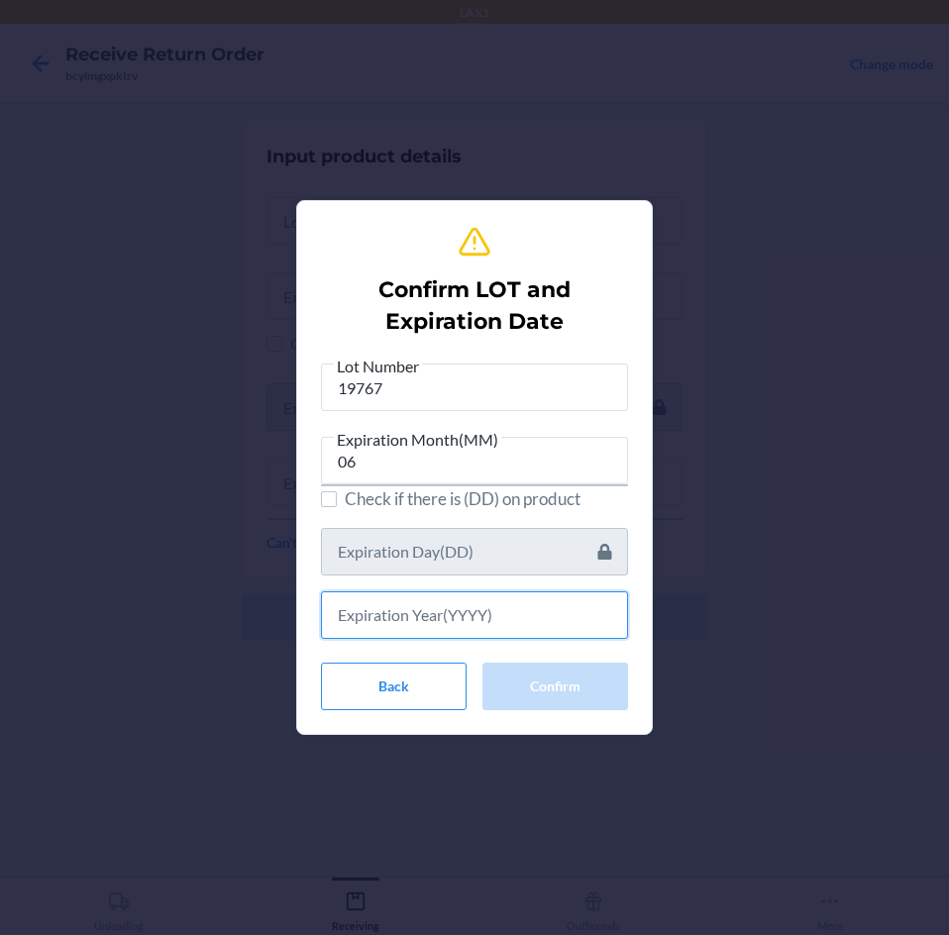
click at [416, 611] on input "text" at bounding box center [474, 615] width 307 height 48
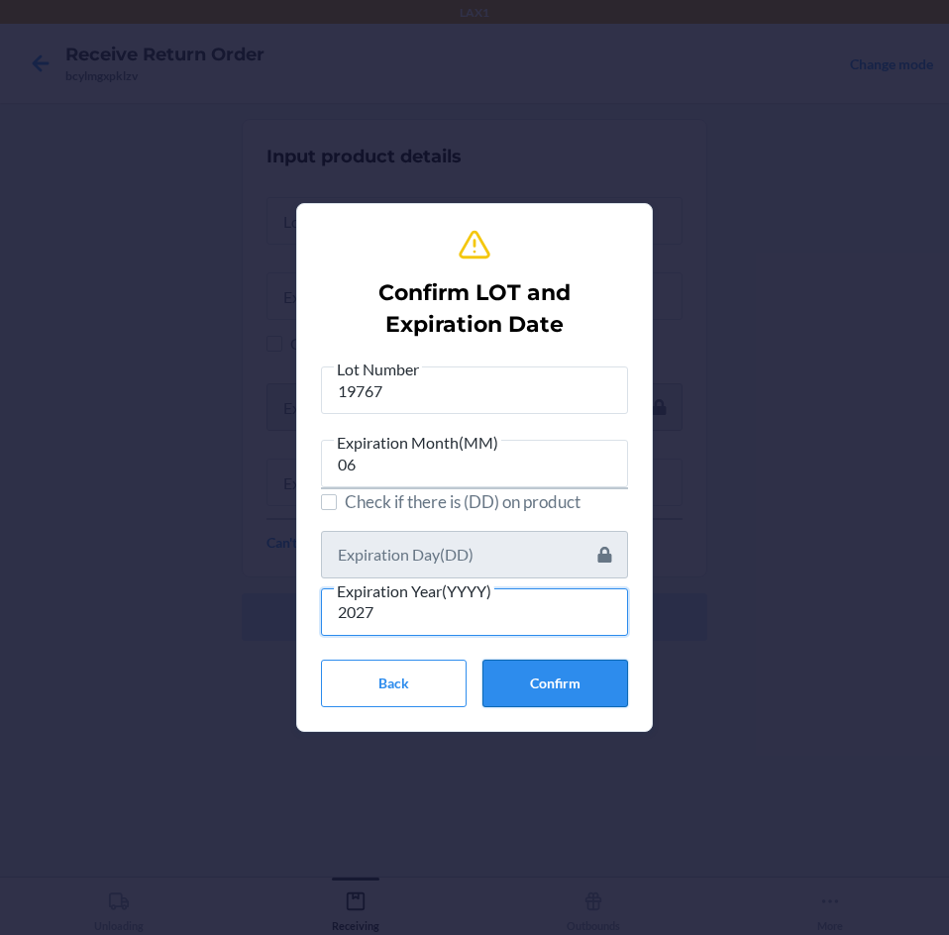
type input "2027"
click at [581, 687] on button "Confirm" at bounding box center [555, 684] width 146 height 48
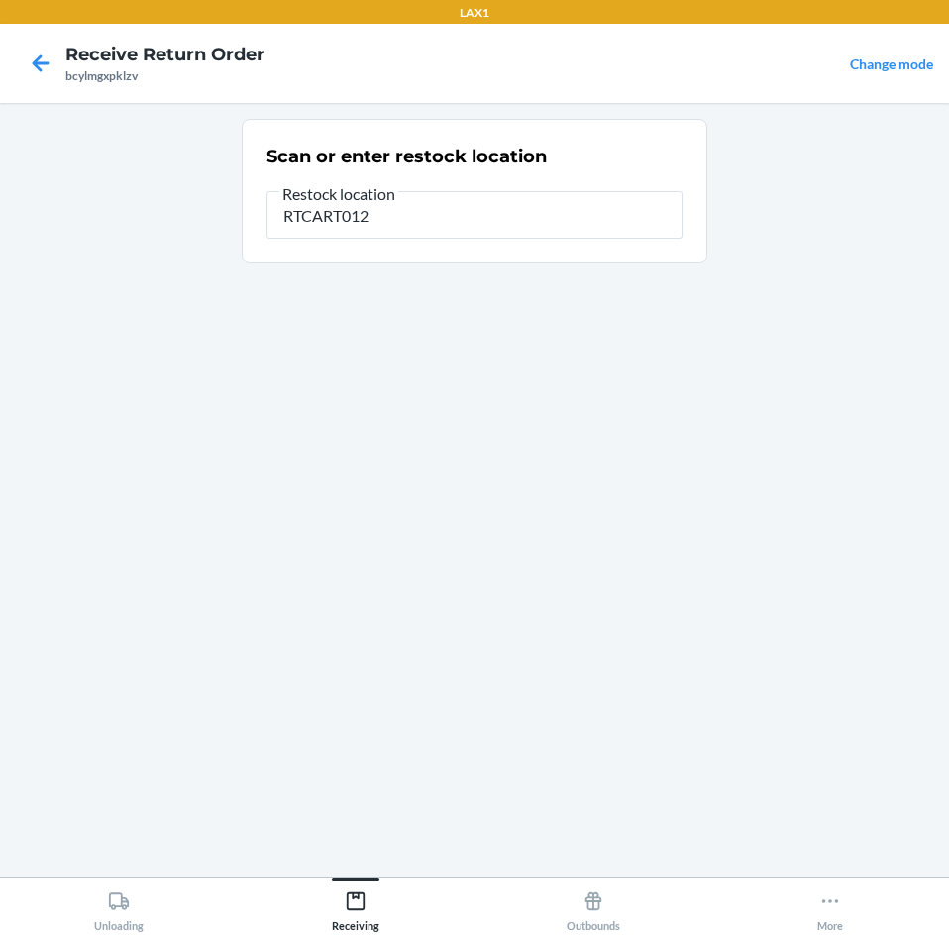
type input "RTCART012"
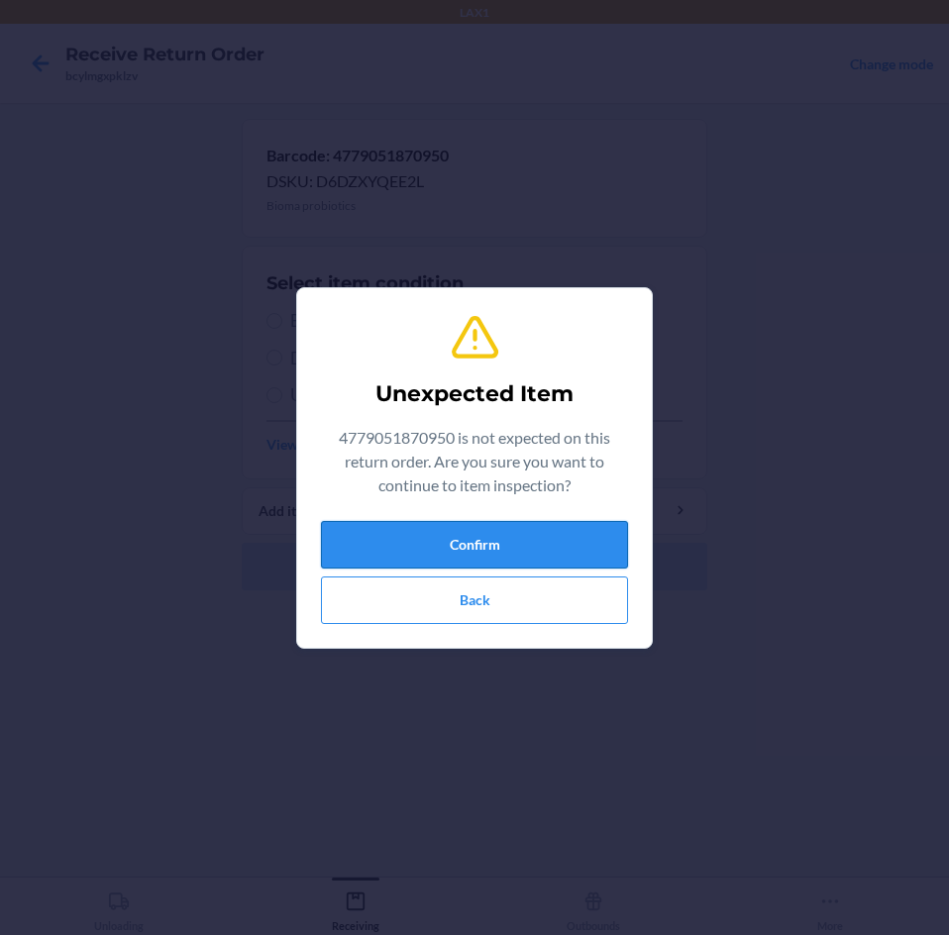
click at [606, 548] on button "Confirm" at bounding box center [474, 545] width 307 height 48
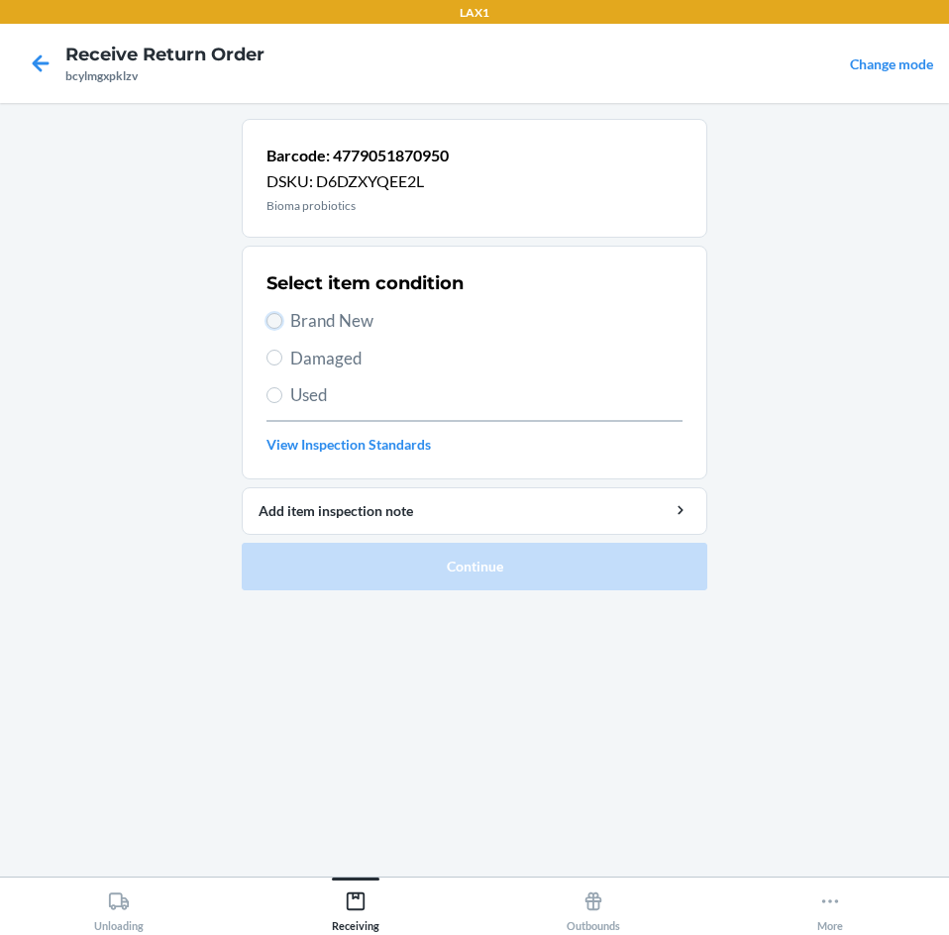
click at [273, 325] on input "Brand New" at bounding box center [274, 321] width 16 height 16
radio input "true"
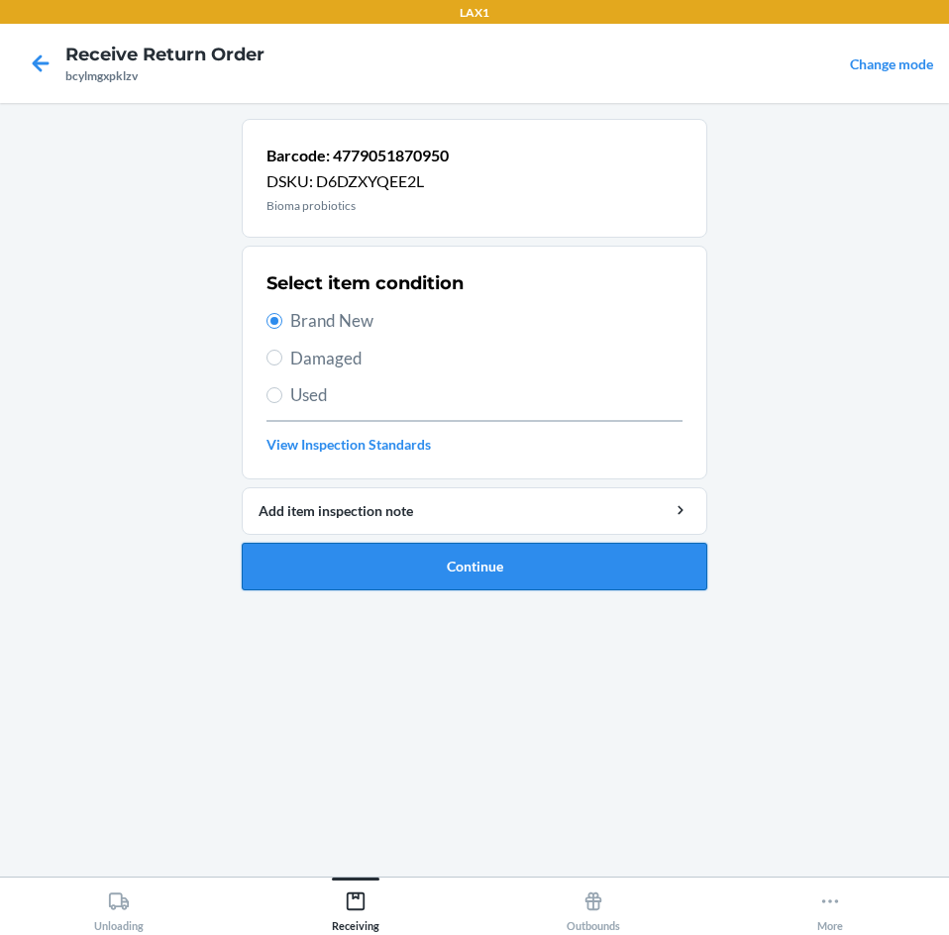
click at [331, 569] on button "Continue" at bounding box center [475, 567] width 466 height 48
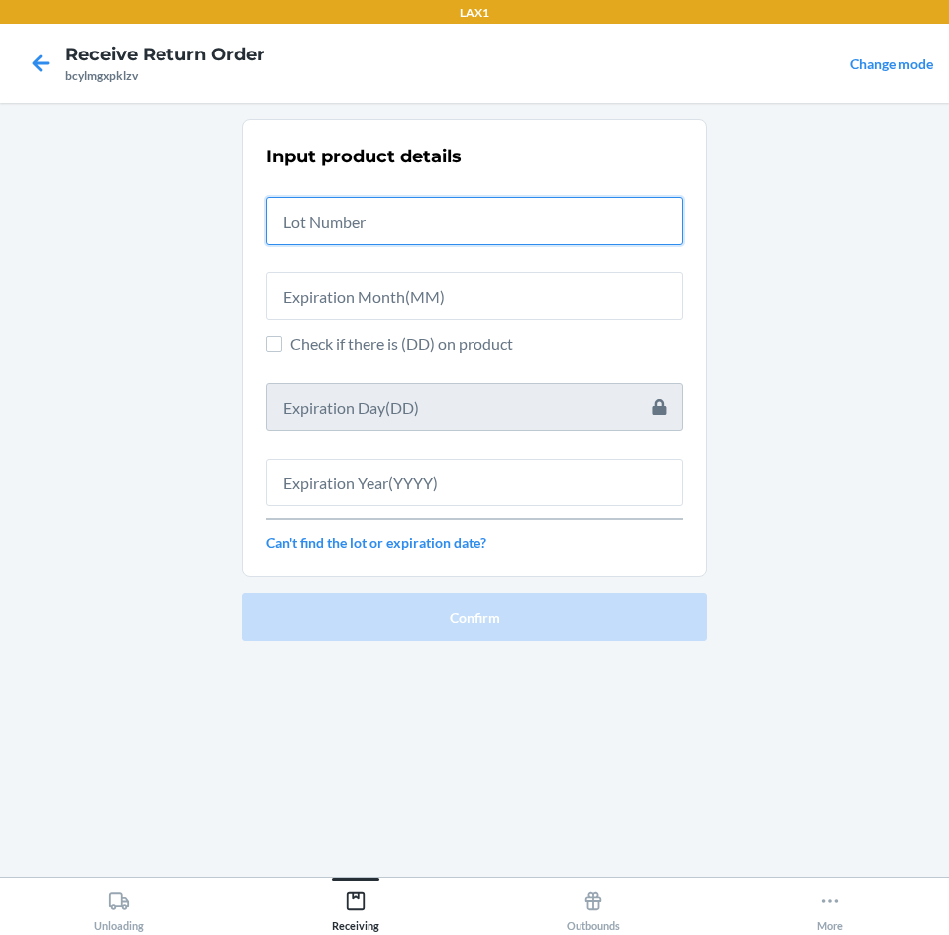
click at [378, 212] on input "text" at bounding box center [474, 221] width 416 height 48
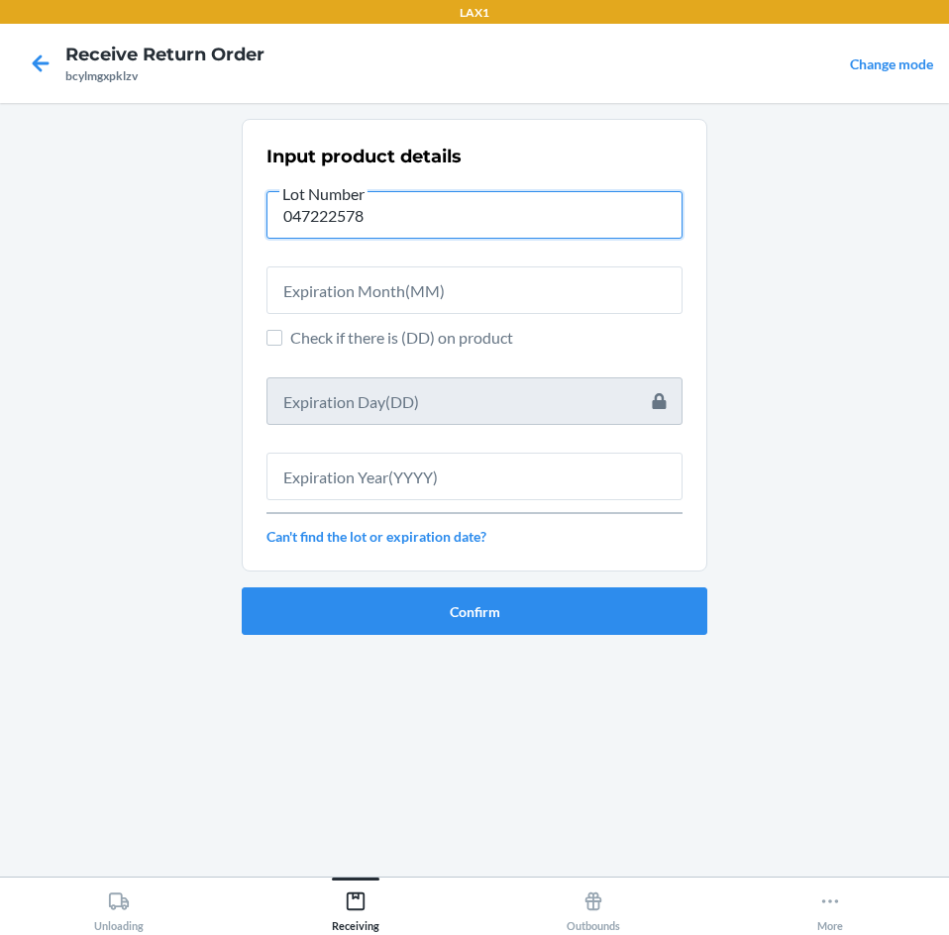
type input "047222578"
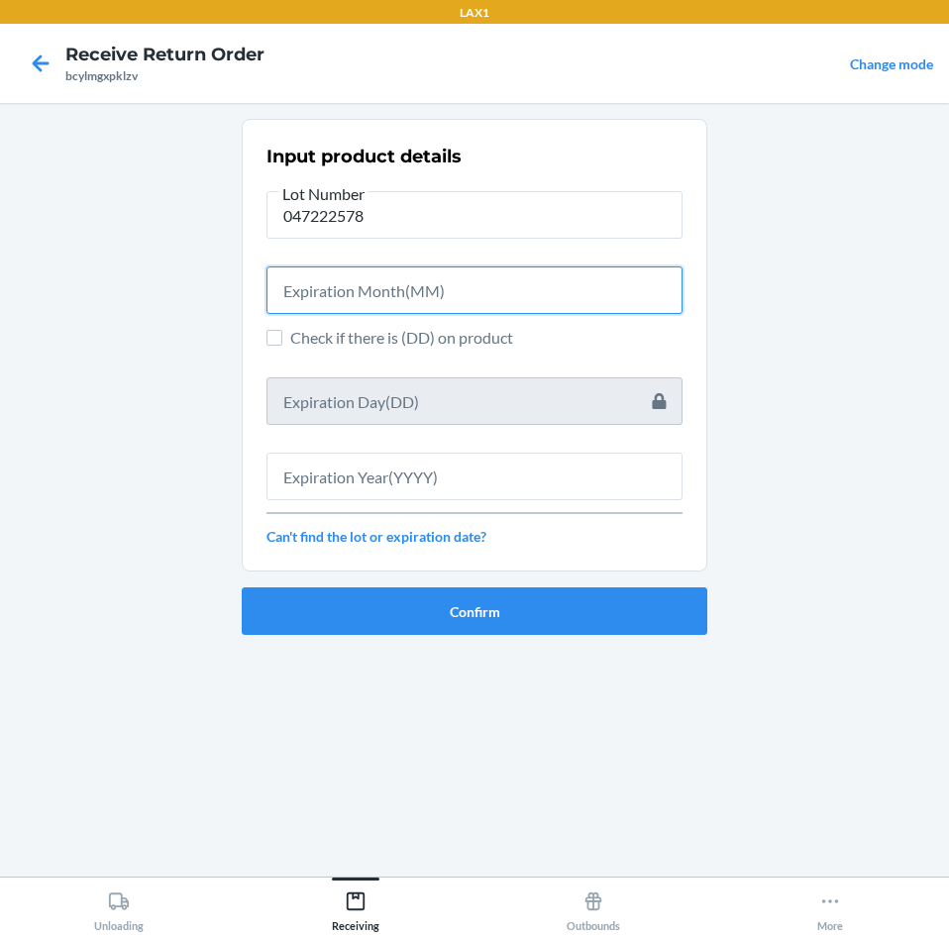
click at [510, 289] on input "text" at bounding box center [474, 290] width 416 height 48
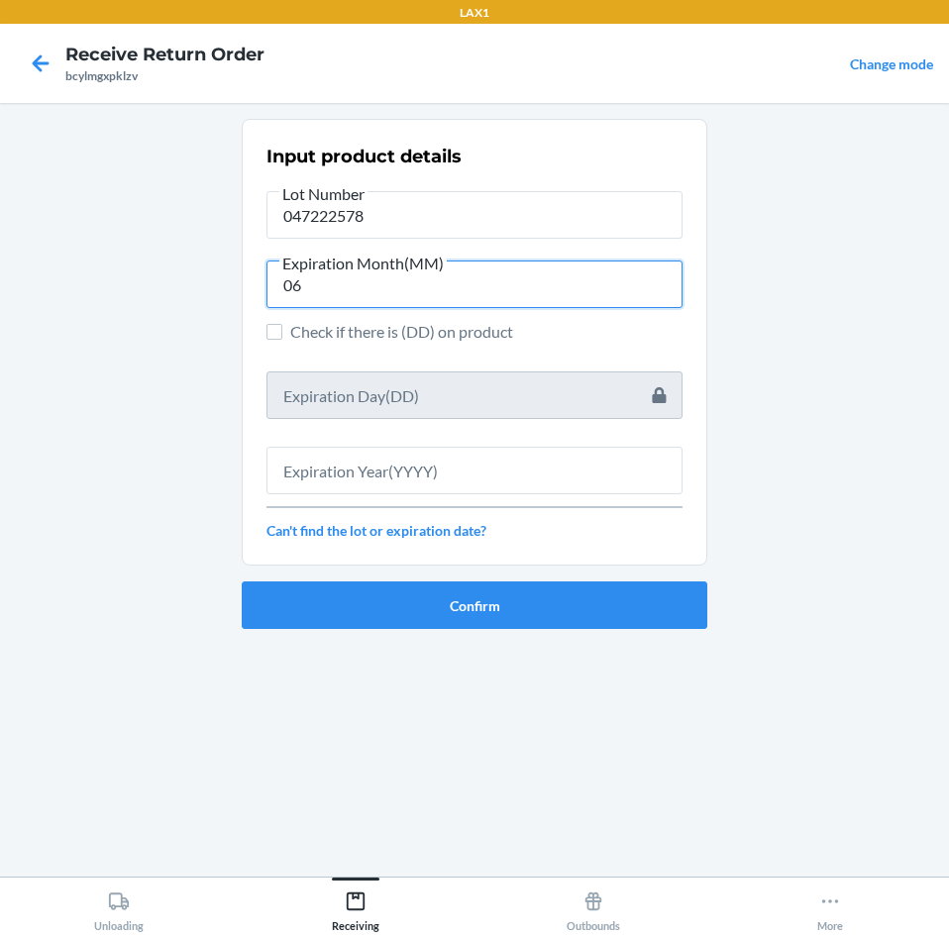
type input "06"
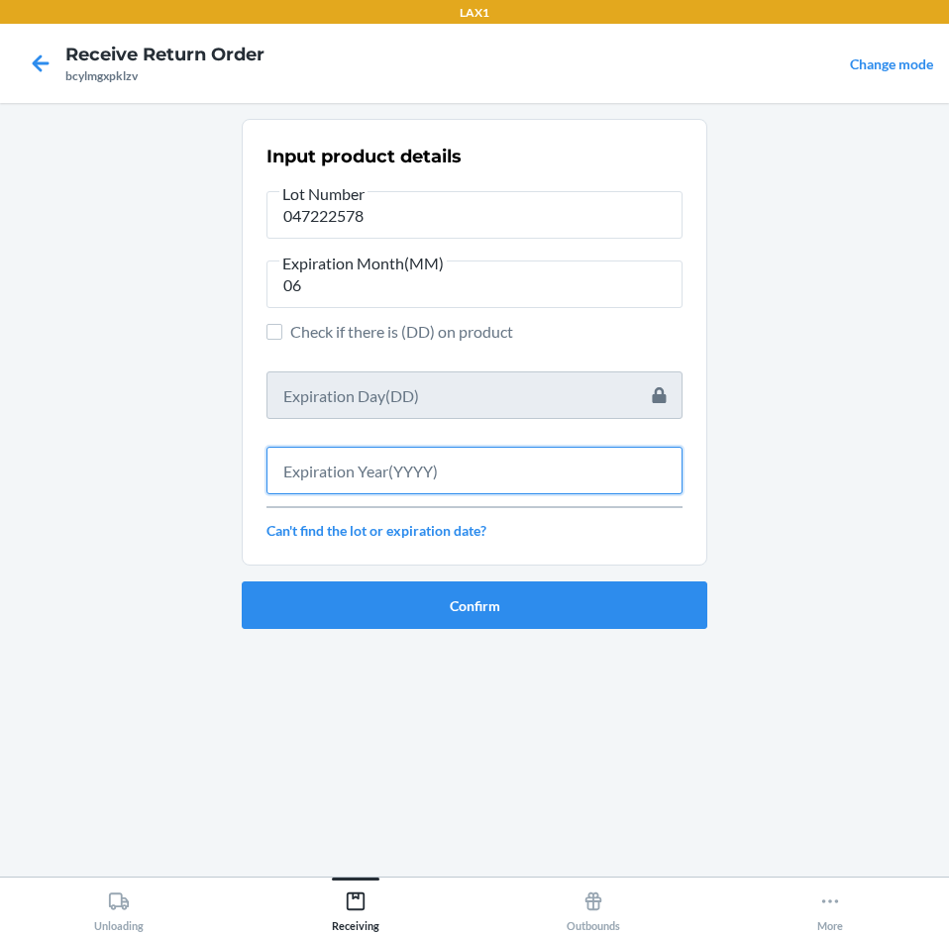
click at [422, 473] on input "text" at bounding box center [474, 471] width 416 height 48
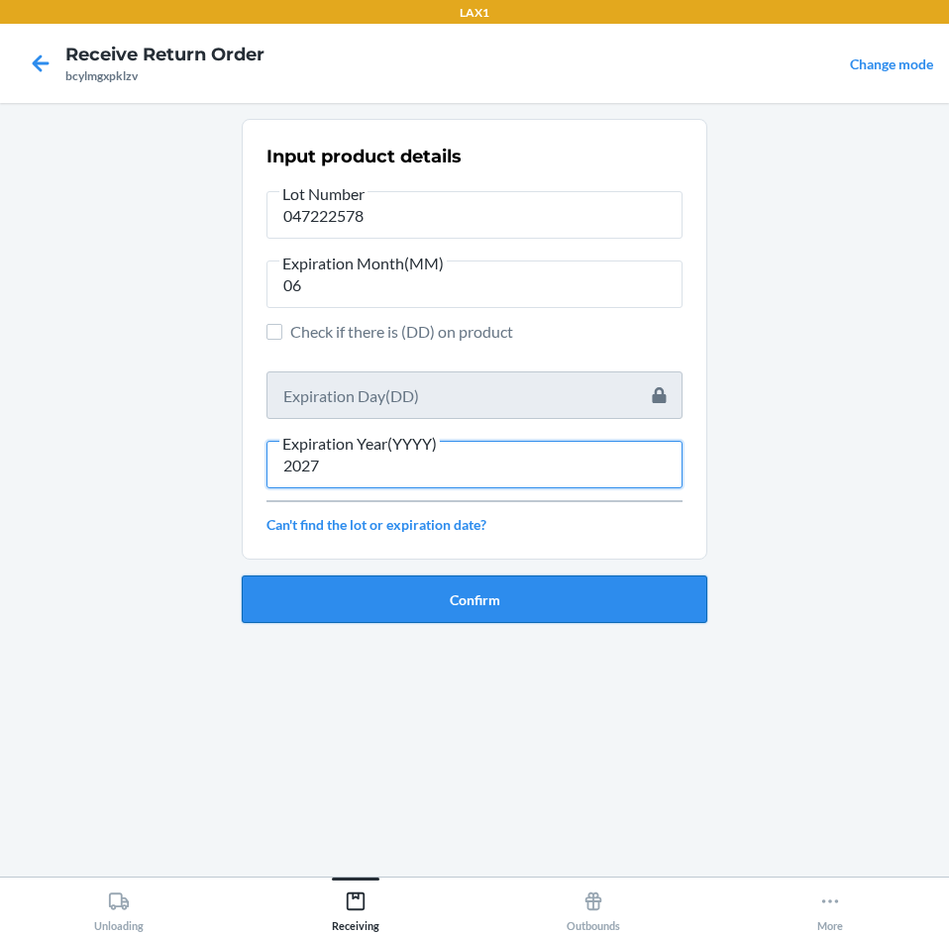
type input "2027"
click at [549, 604] on button "Confirm" at bounding box center [475, 600] width 466 height 48
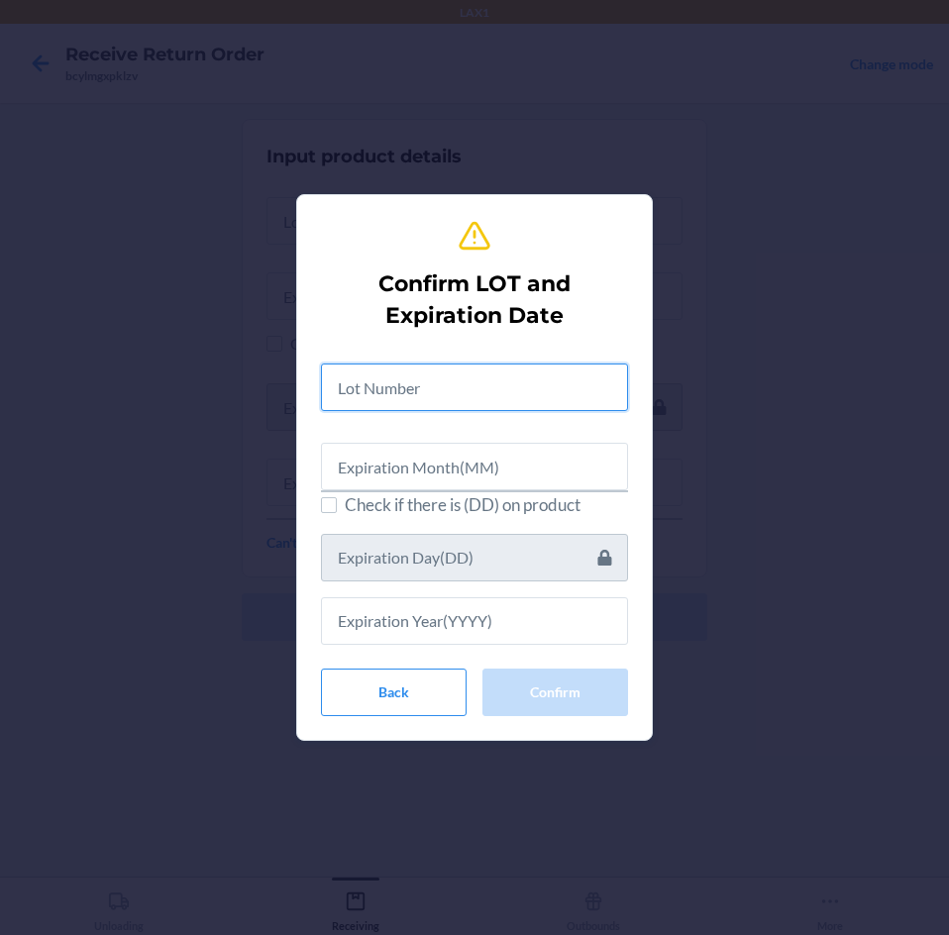
click at [436, 394] on input "text" at bounding box center [474, 388] width 307 height 48
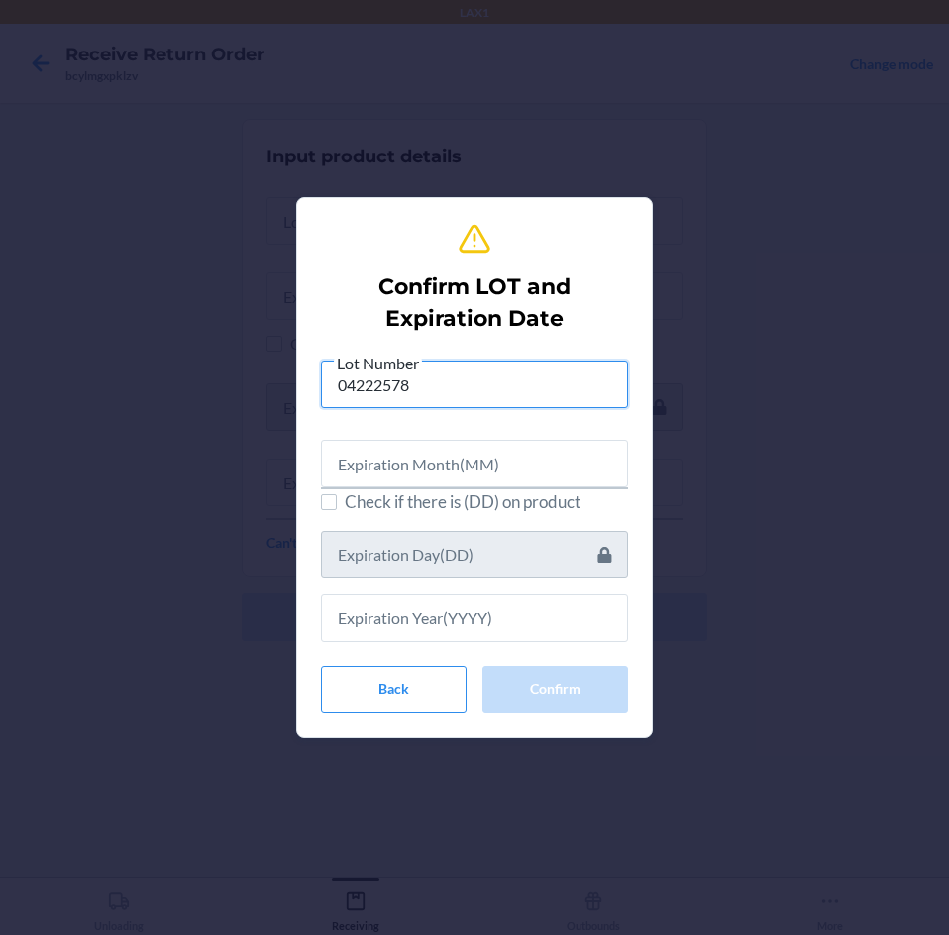
type input "04222578"
click at [519, 477] on input "text" at bounding box center [474, 464] width 307 height 48
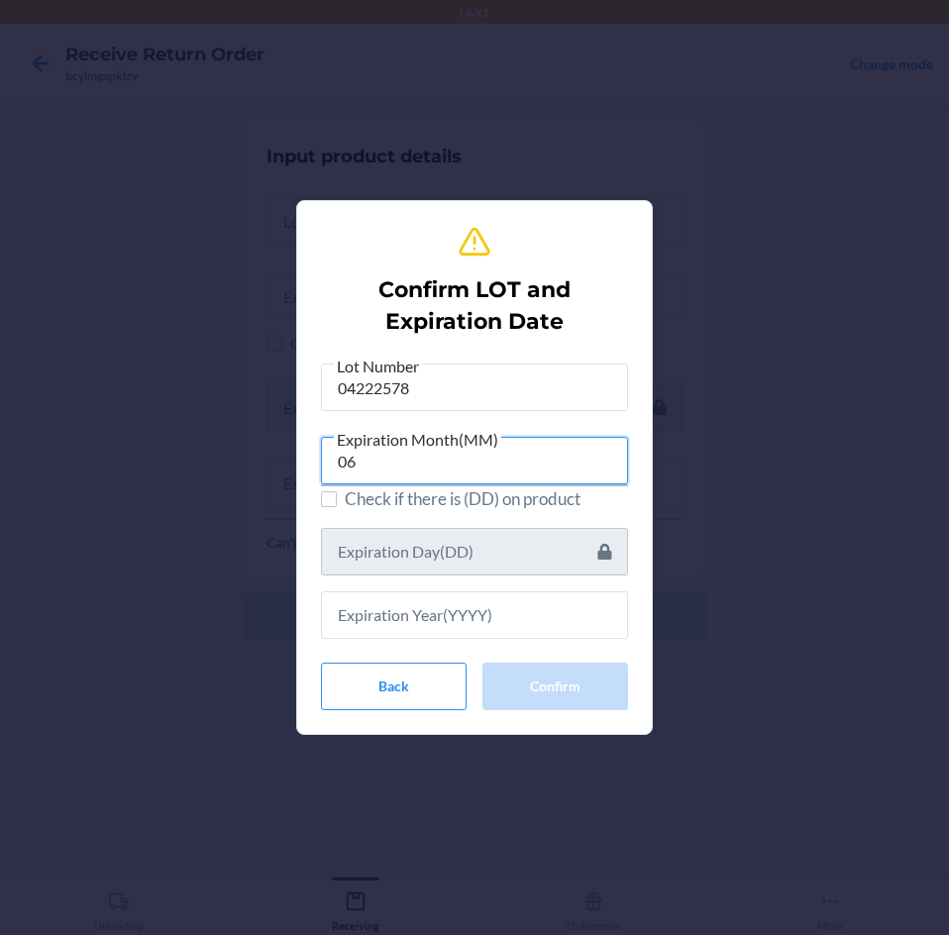
type input "06"
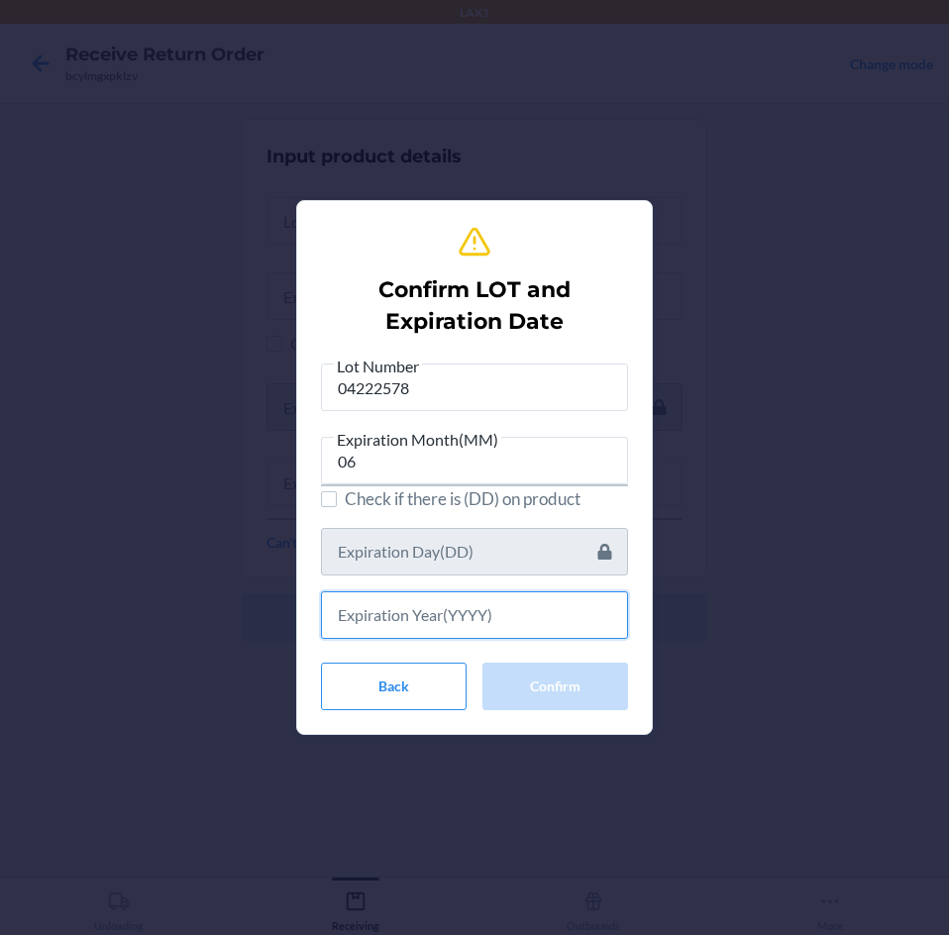
click at [521, 618] on input "text" at bounding box center [474, 615] width 307 height 48
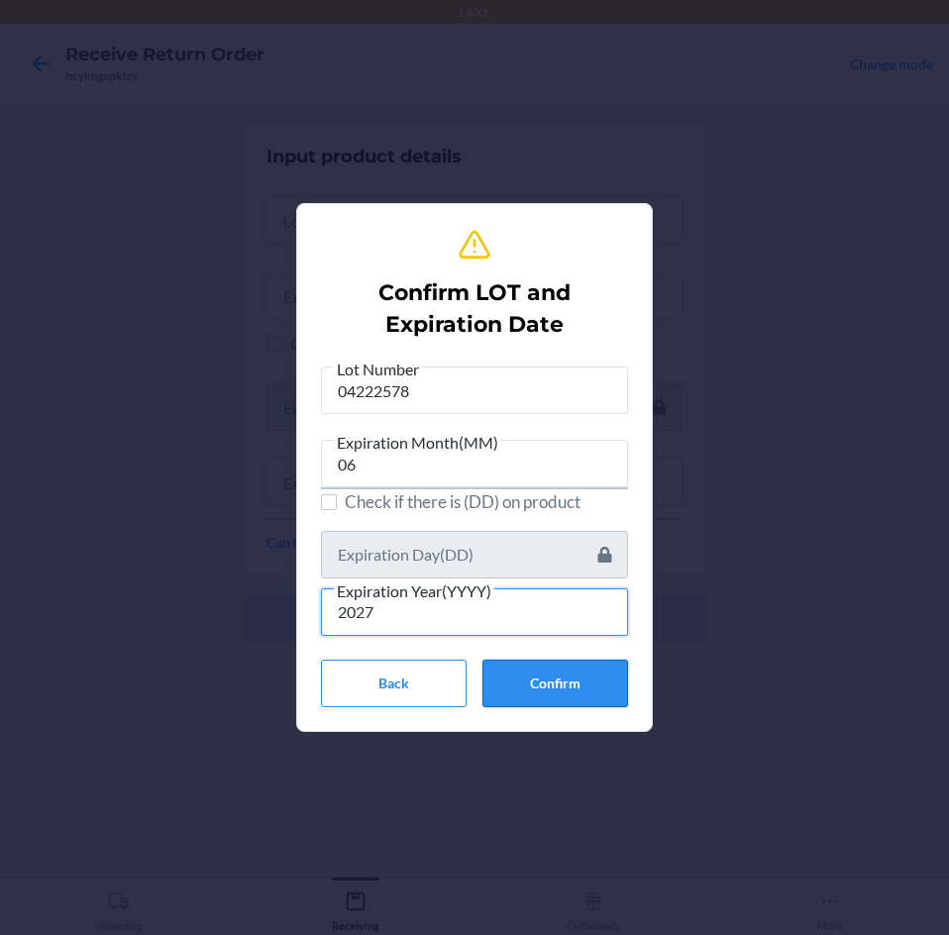
type input "2027"
click at [585, 682] on button "Confirm" at bounding box center [555, 684] width 146 height 48
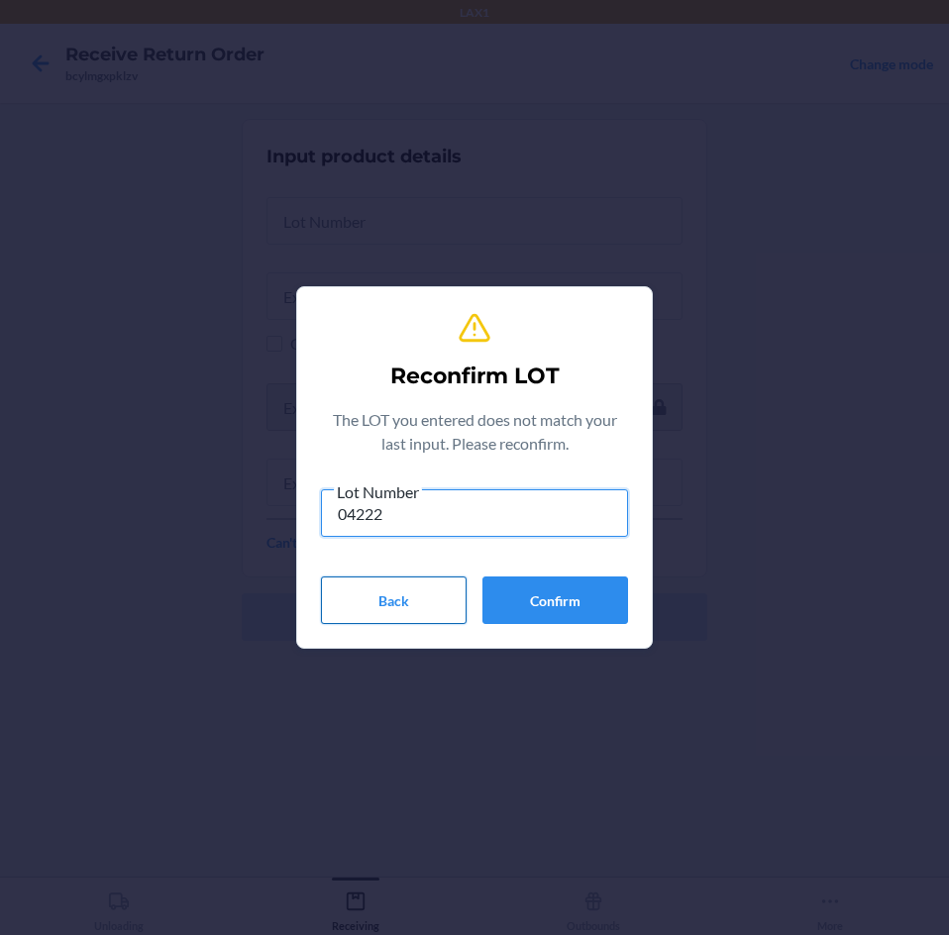
type input "04222"
click at [392, 607] on button "Back" at bounding box center [394, 601] width 146 height 48
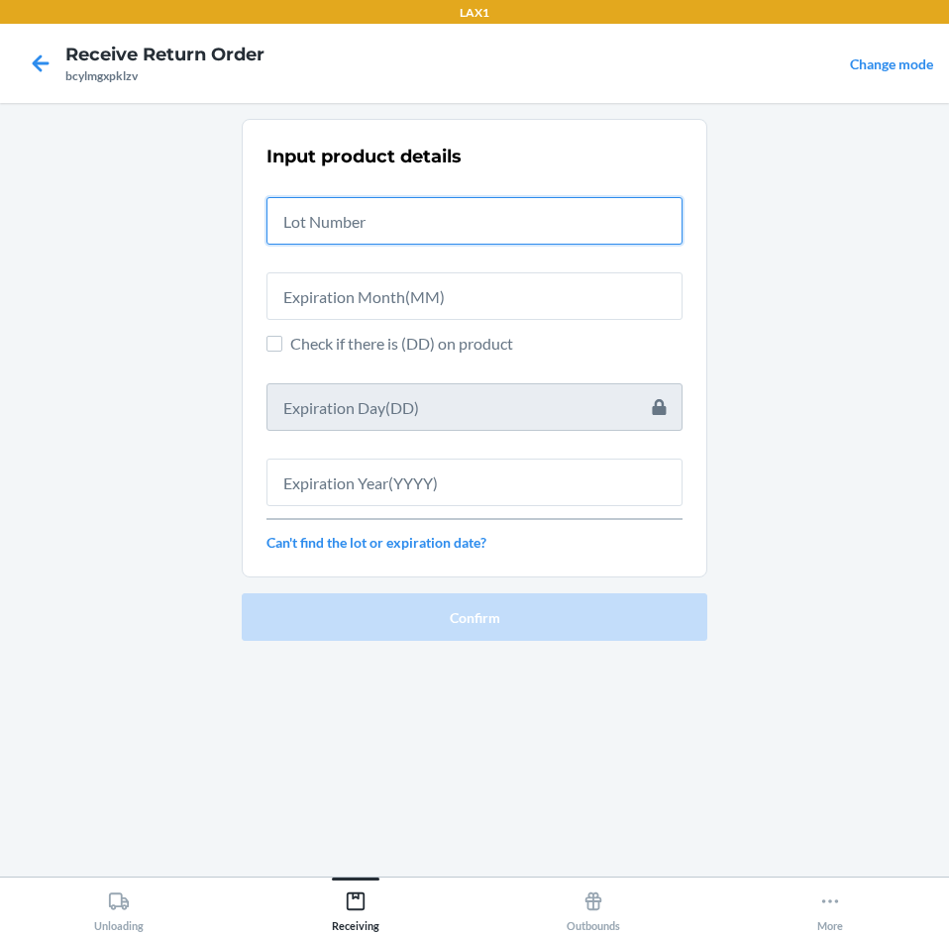
click at [385, 212] on input "text" at bounding box center [474, 221] width 416 height 48
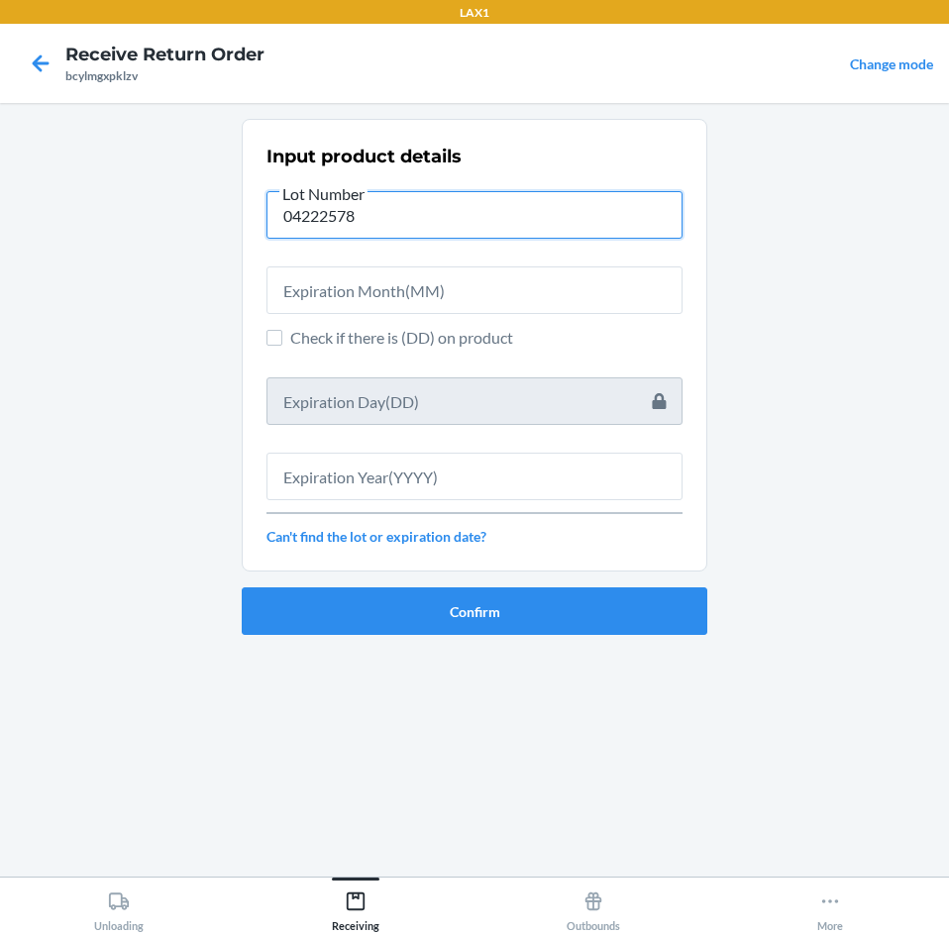
type input "04222578"
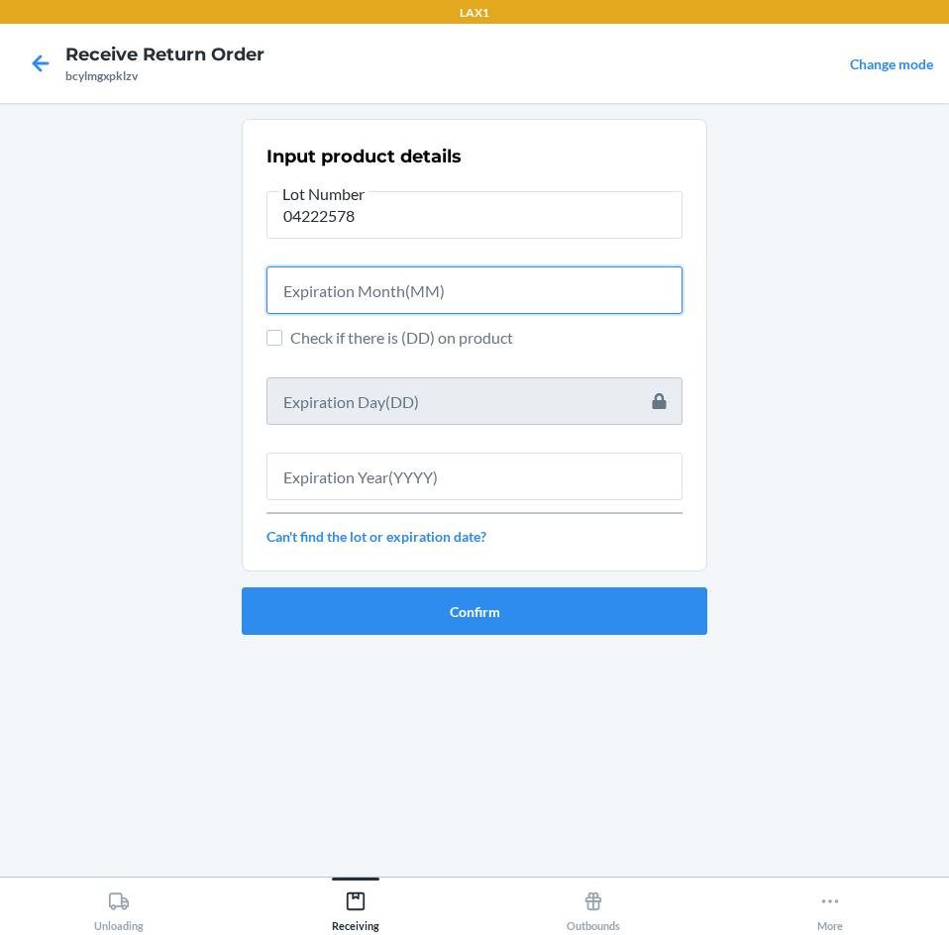
click at [330, 284] on input "text" at bounding box center [474, 290] width 416 height 48
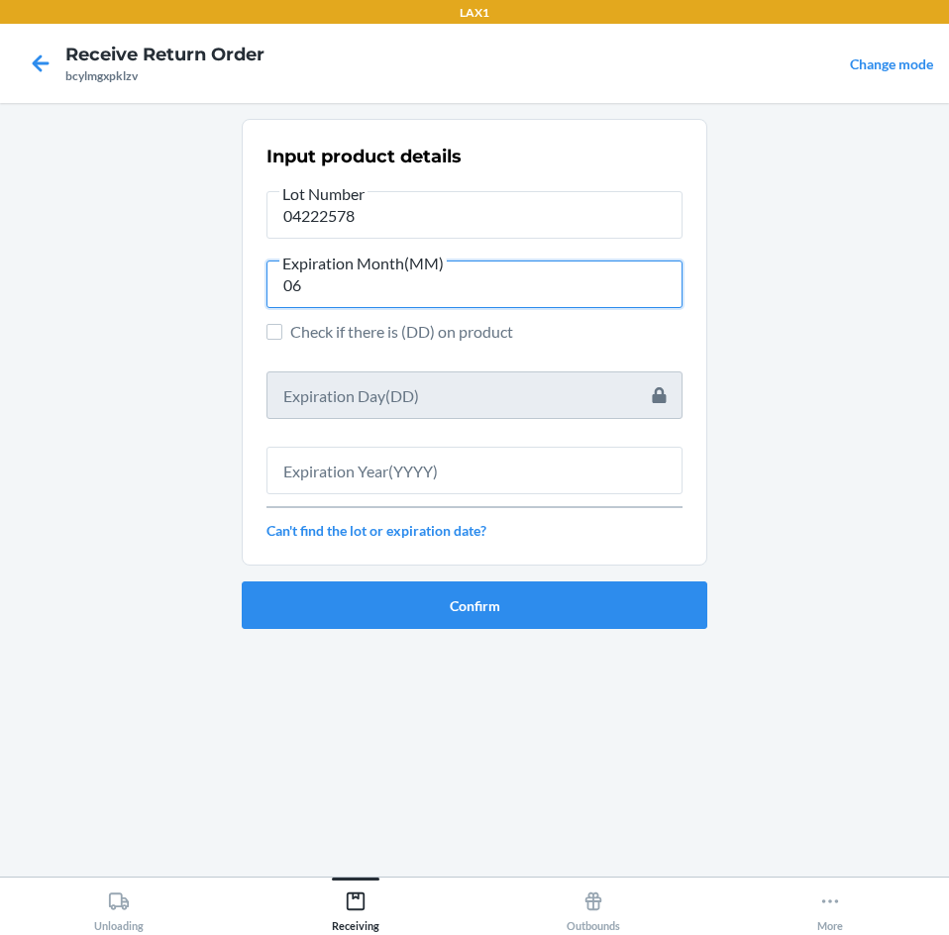
type input "06"
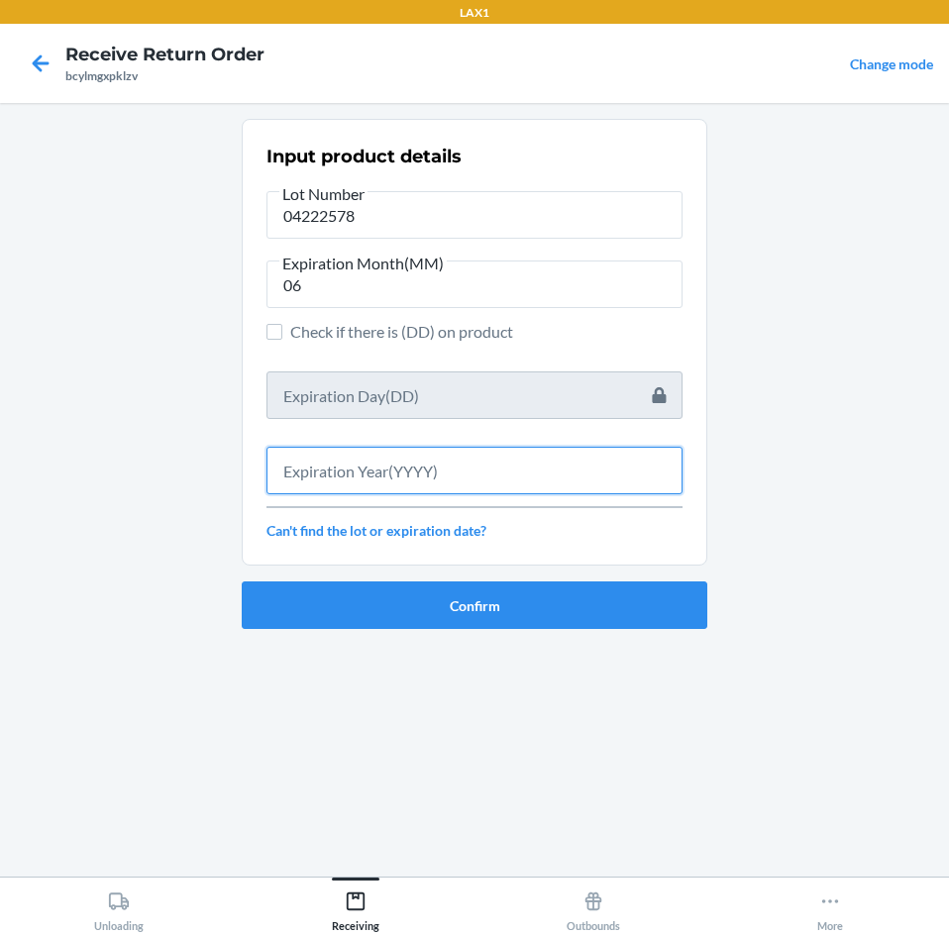
click at [375, 480] on input "text" at bounding box center [474, 471] width 416 height 48
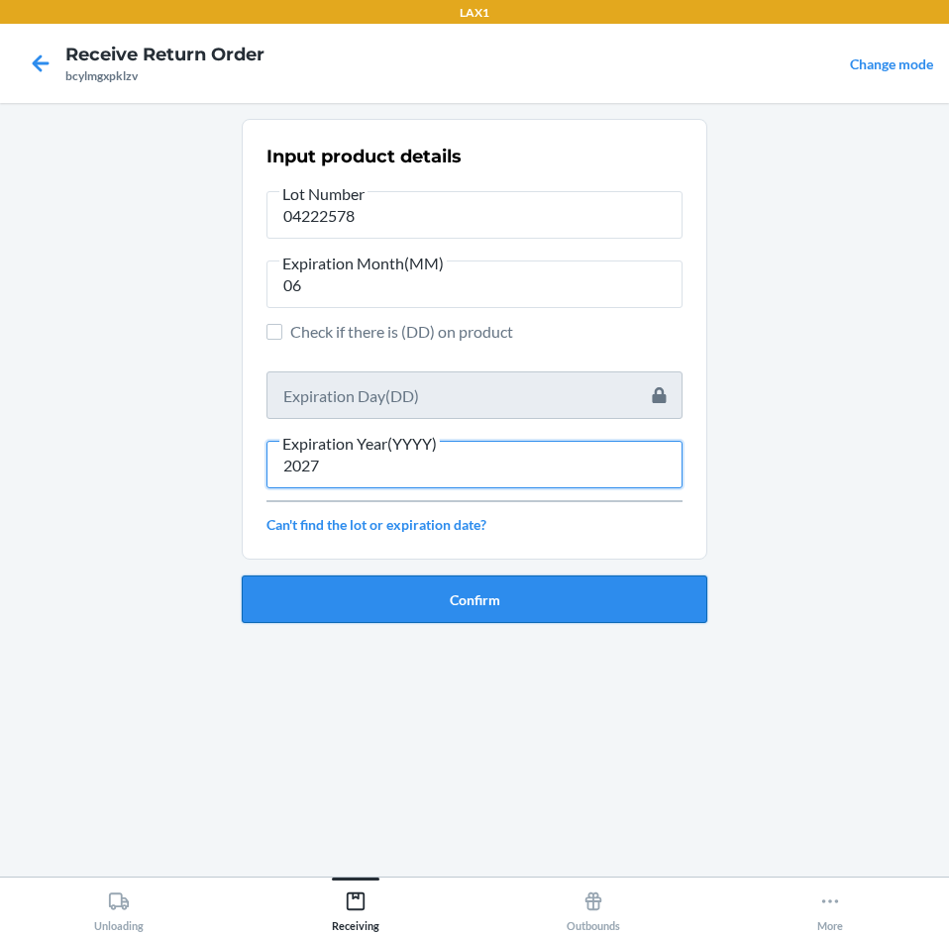
type input "2027"
click at [432, 596] on button "Confirm" at bounding box center [475, 600] width 466 height 48
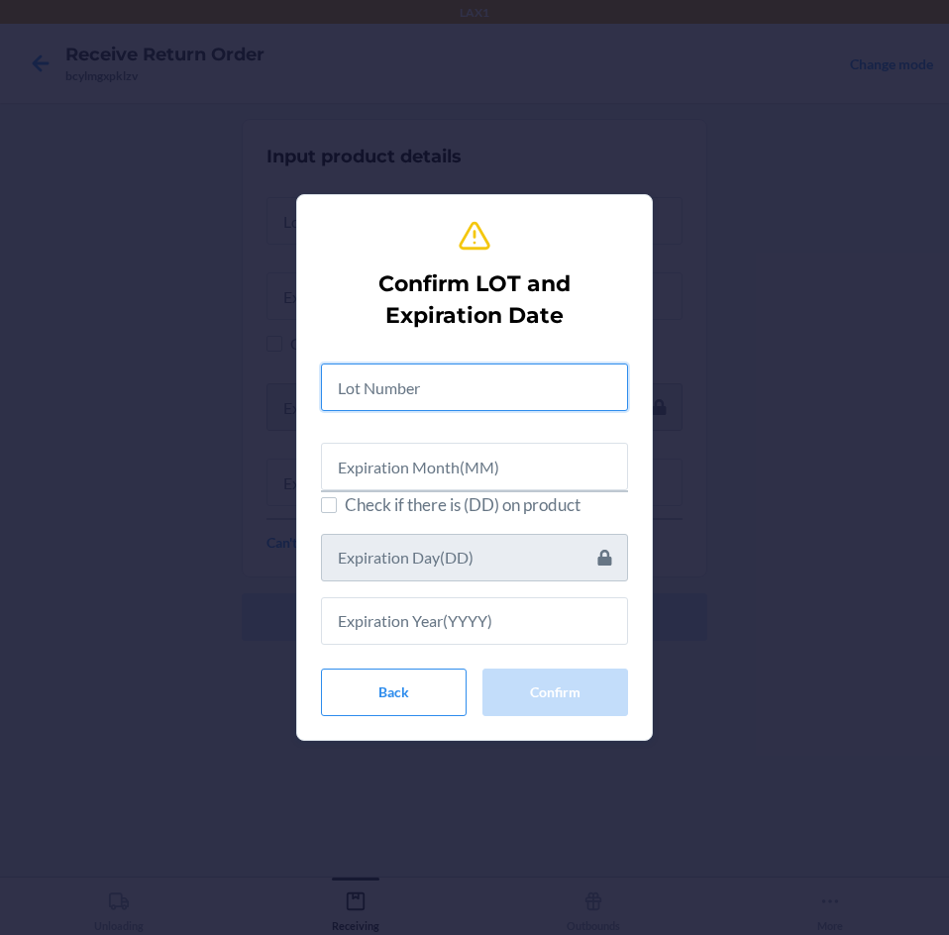
click at [400, 388] on input "text" at bounding box center [474, 388] width 307 height 48
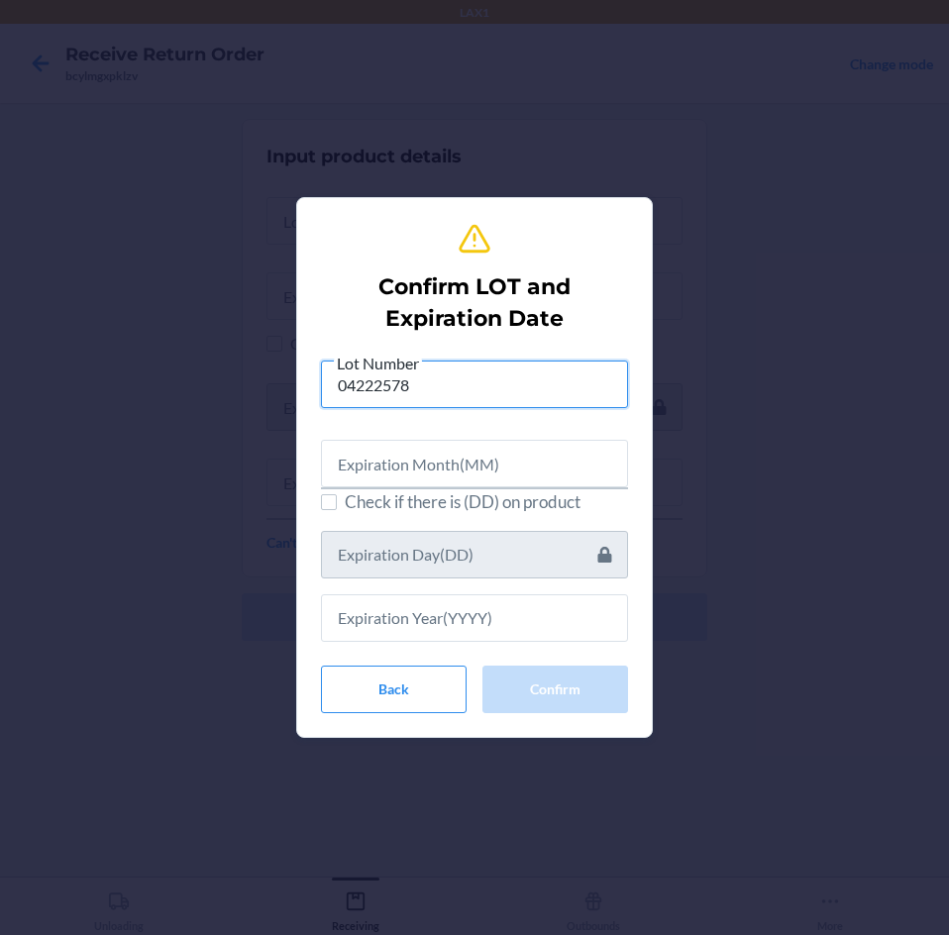
type input "04222578"
click at [471, 460] on input "text" at bounding box center [474, 464] width 307 height 48
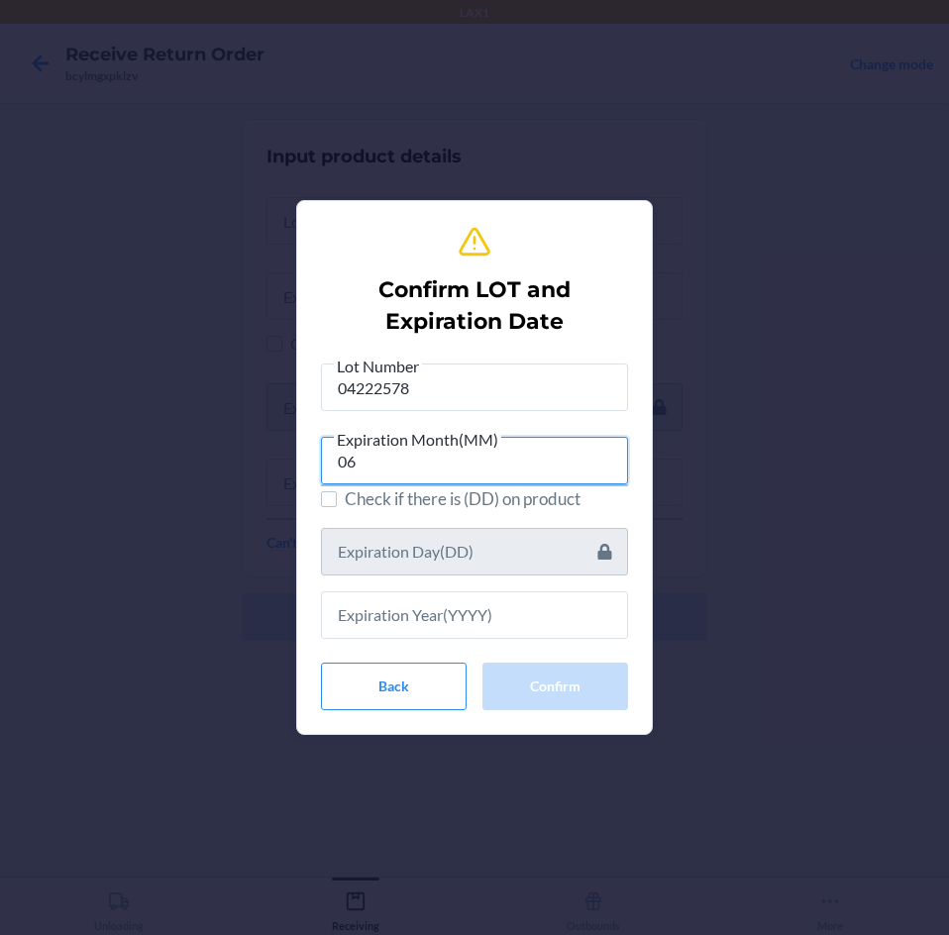
type input "06"
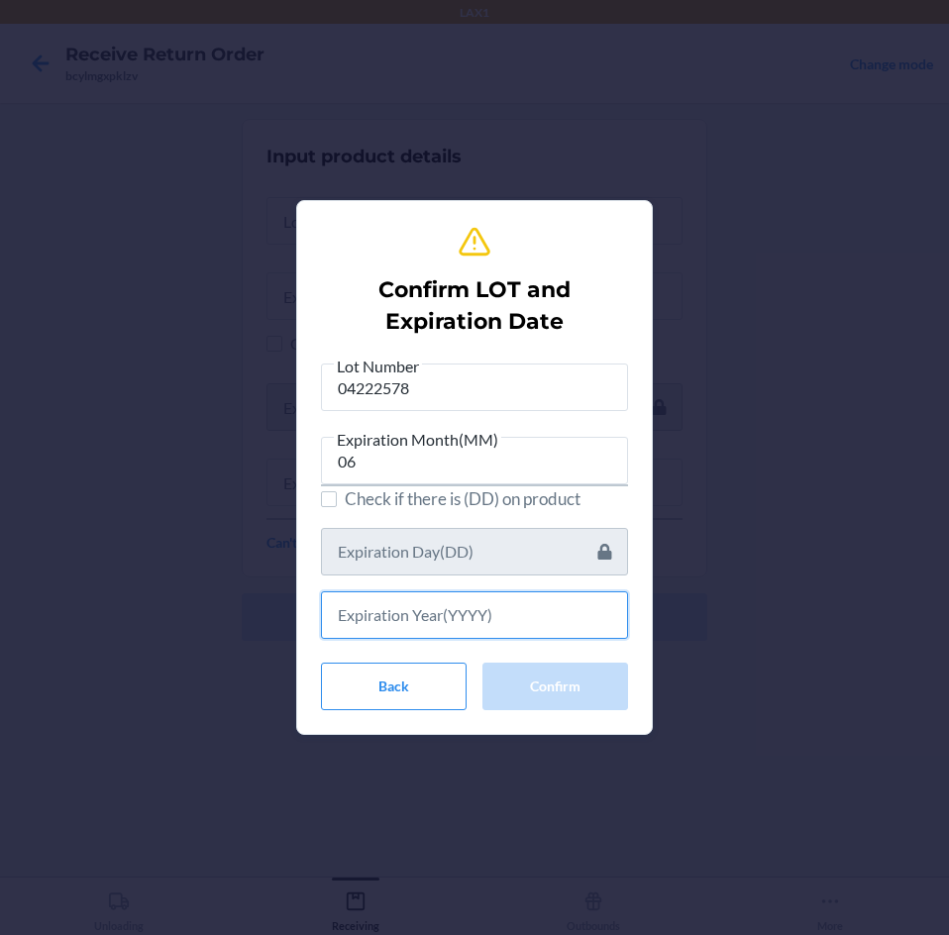
click at [405, 619] on input "text" at bounding box center [474, 615] width 307 height 48
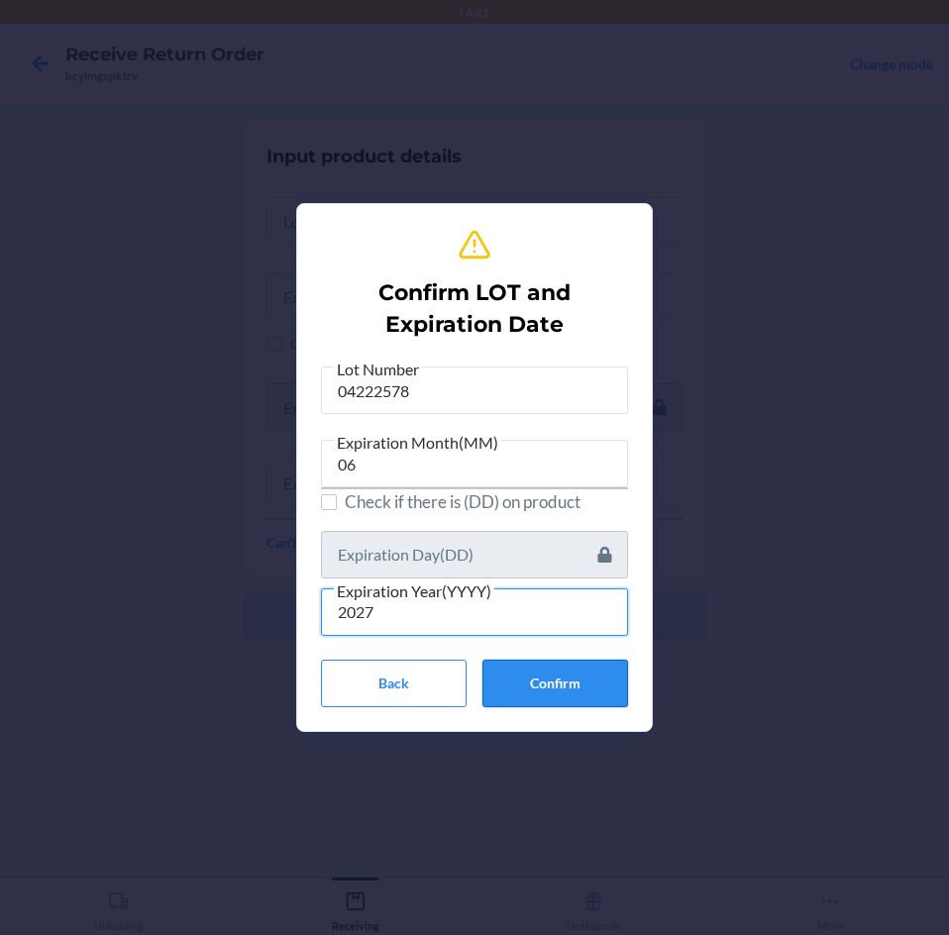
type input "2027"
click at [572, 702] on button "Confirm" at bounding box center [555, 684] width 146 height 48
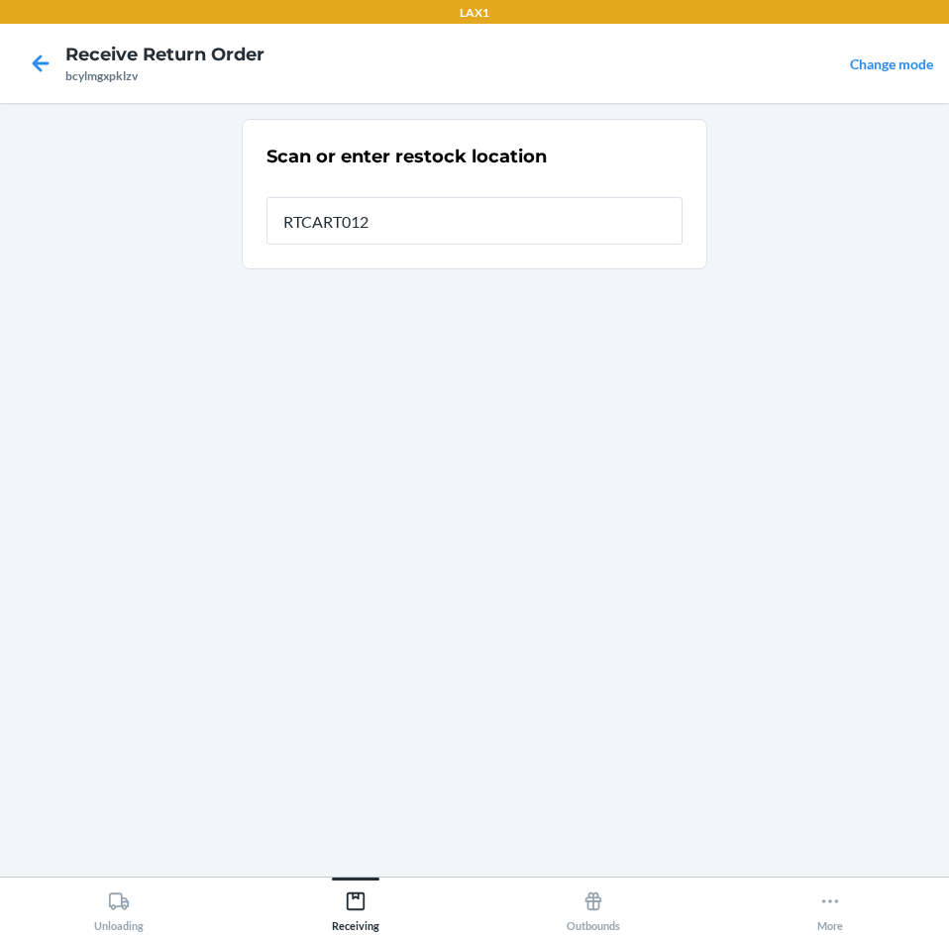
type input "RTCART012"
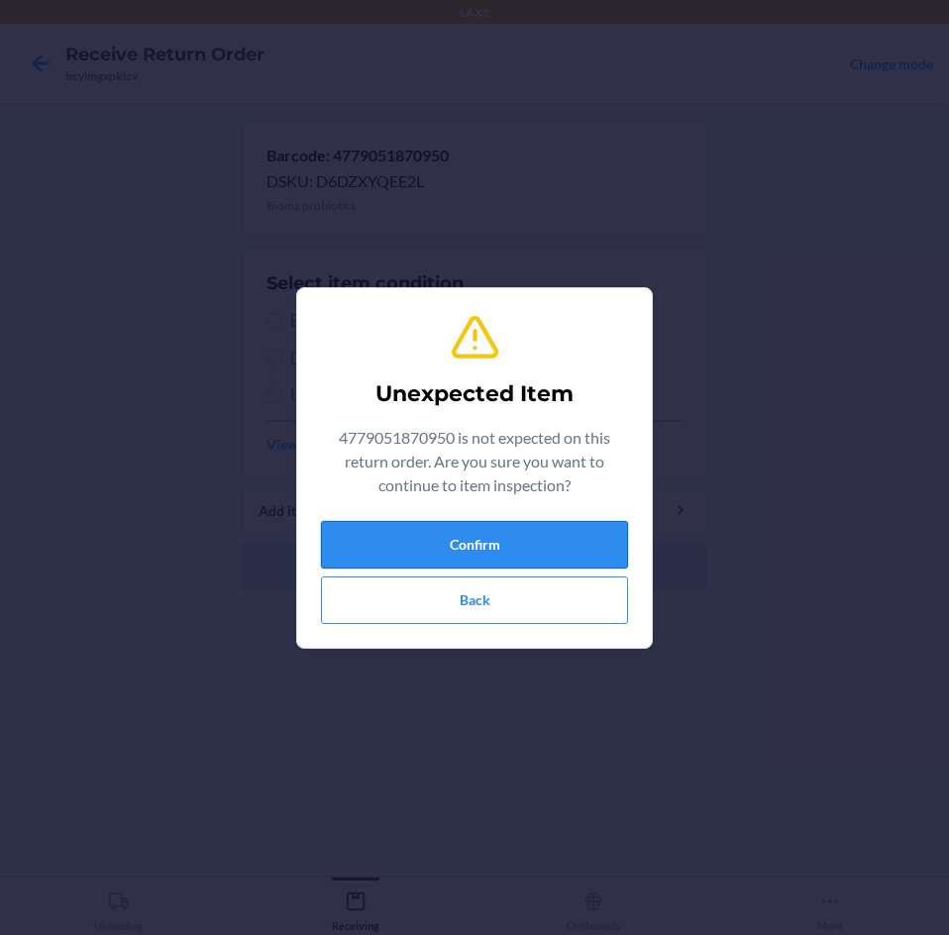
click at [565, 554] on button "Confirm" at bounding box center [474, 545] width 307 height 48
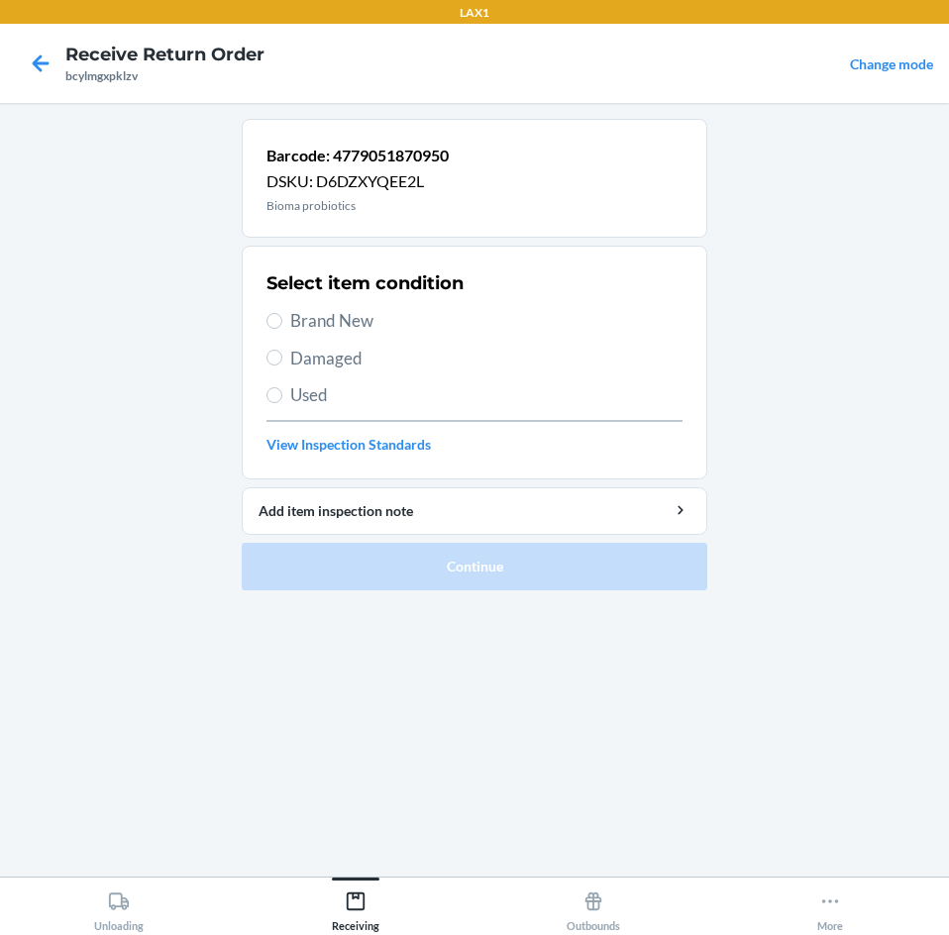
click at [288, 322] on label "Brand New" at bounding box center [474, 321] width 416 height 26
click at [282, 322] on input "Brand New" at bounding box center [274, 321] width 16 height 16
radio input "true"
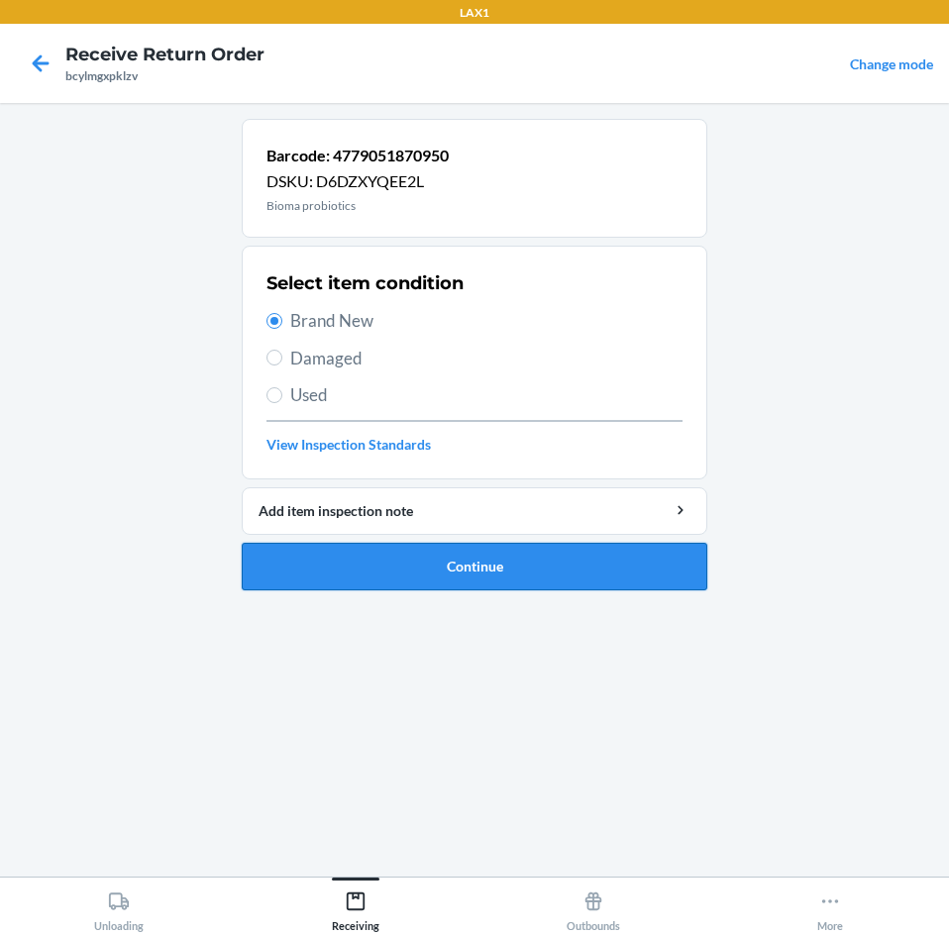
click at [367, 557] on button "Continue" at bounding box center [475, 567] width 466 height 48
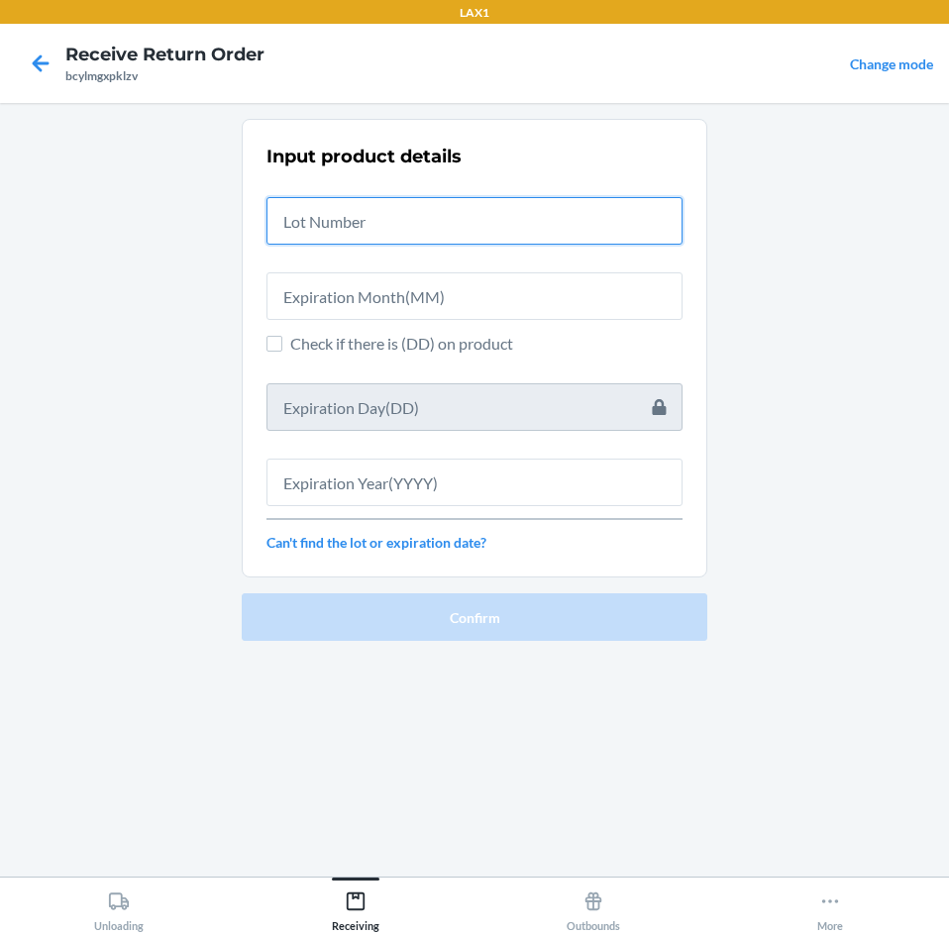
click at [364, 218] on input "text" at bounding box center [474, 221] width 416 height 48
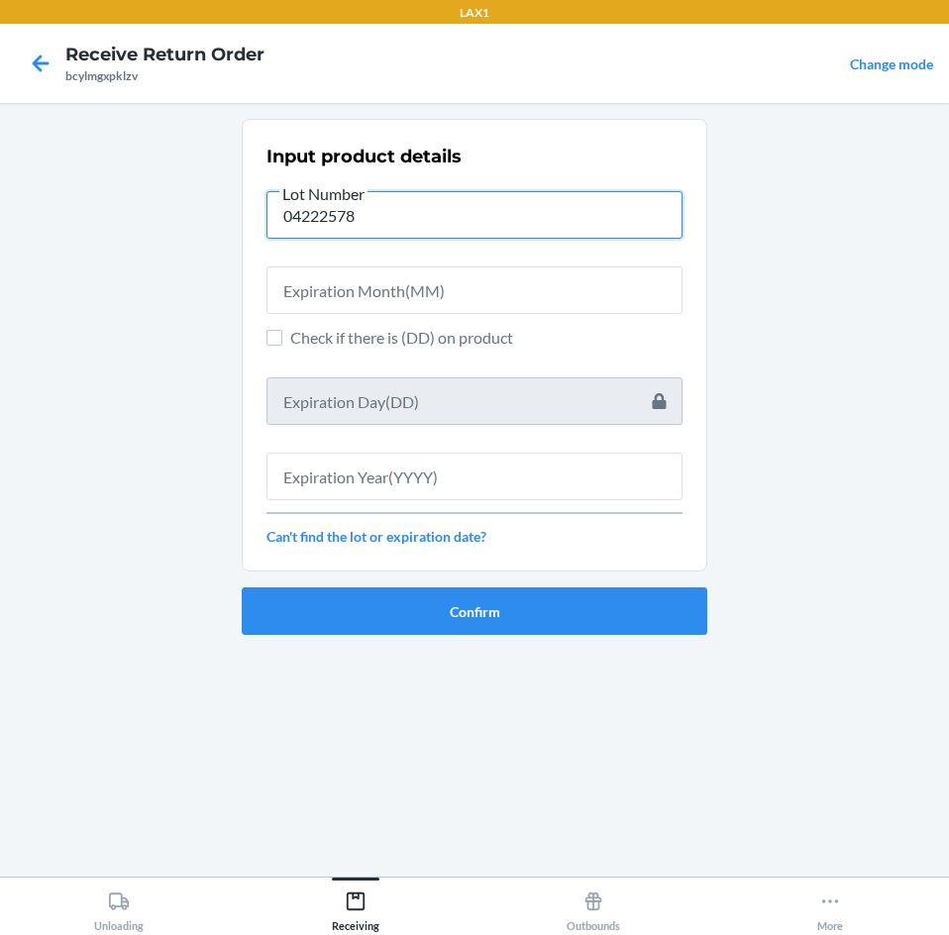
type input "04222578"
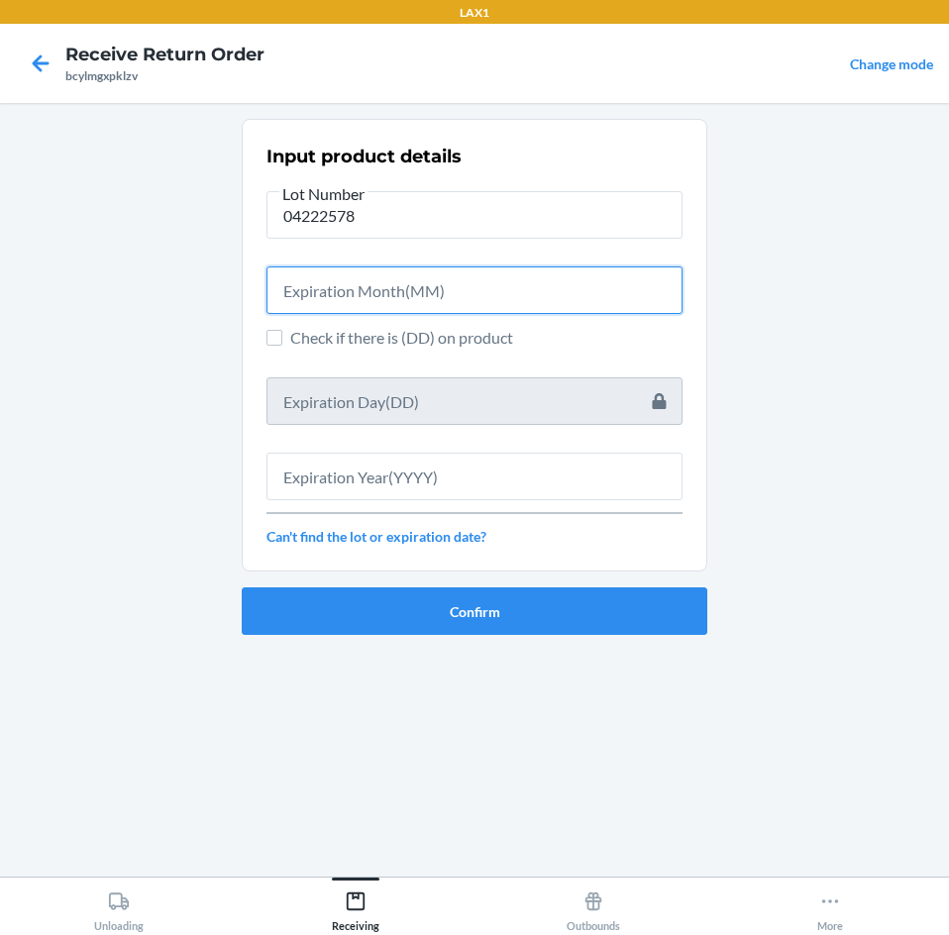
click at [376, 287] on input "text" at bounding box center [474, 290] width 416 height 48
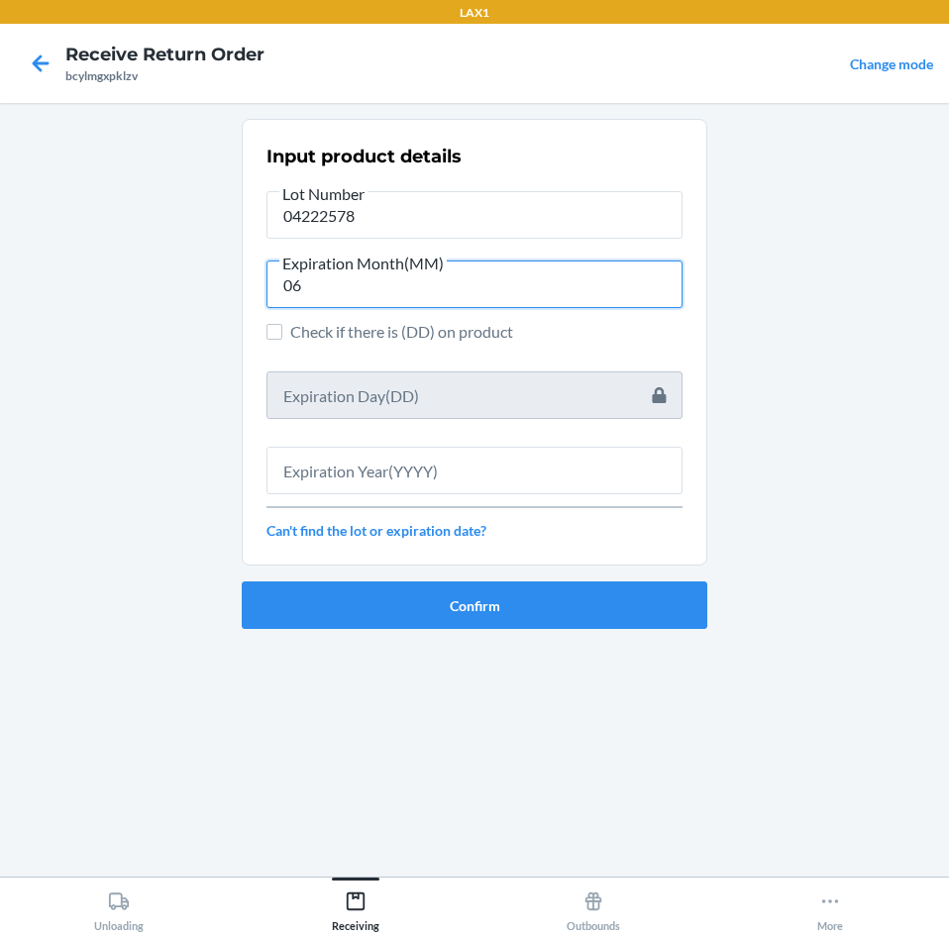
type input "06"
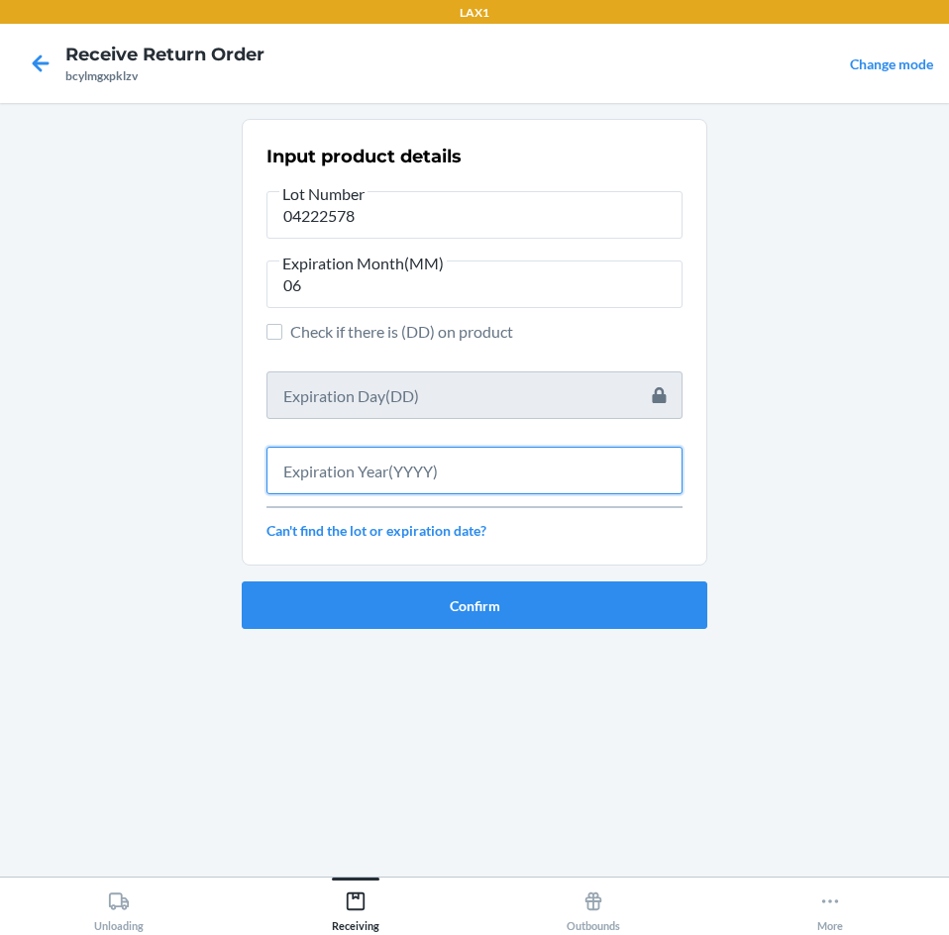
click at [376, 477] on input "text" at bounding box center [474, 471] width 416 height 48
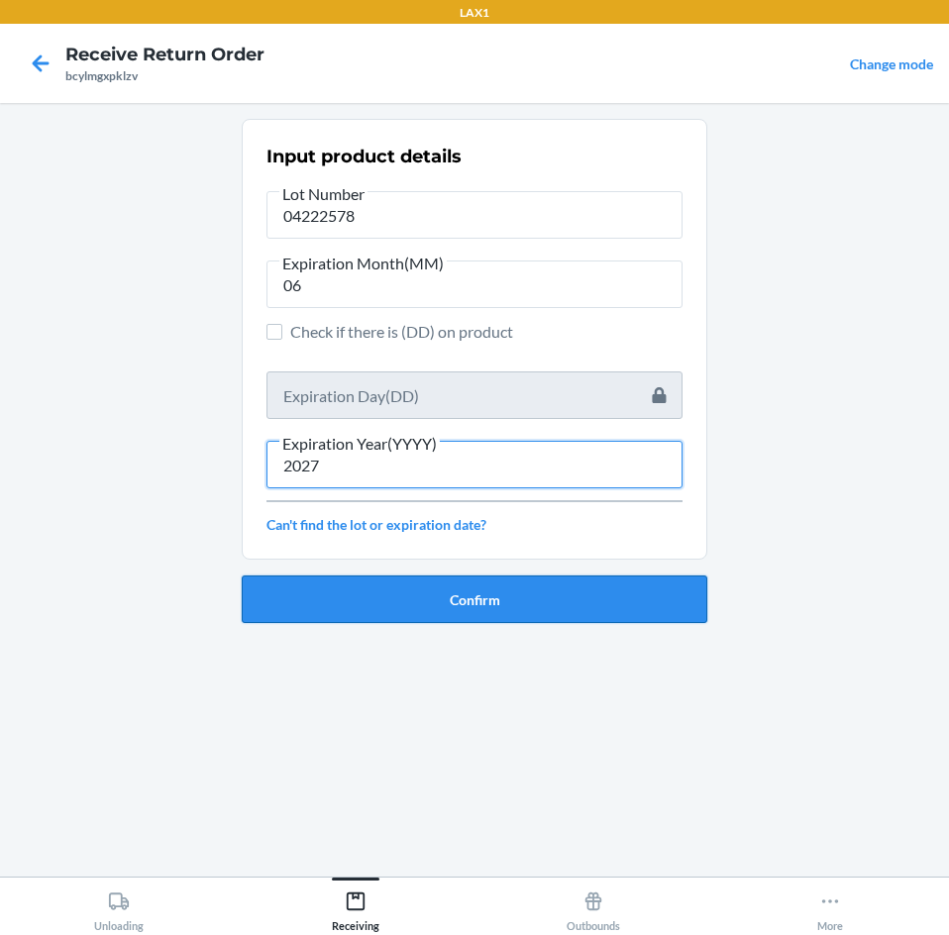
type input "2027"
click at [440, 588] on button "Confirm" at bounding box center [475, 600] width 466 height 48
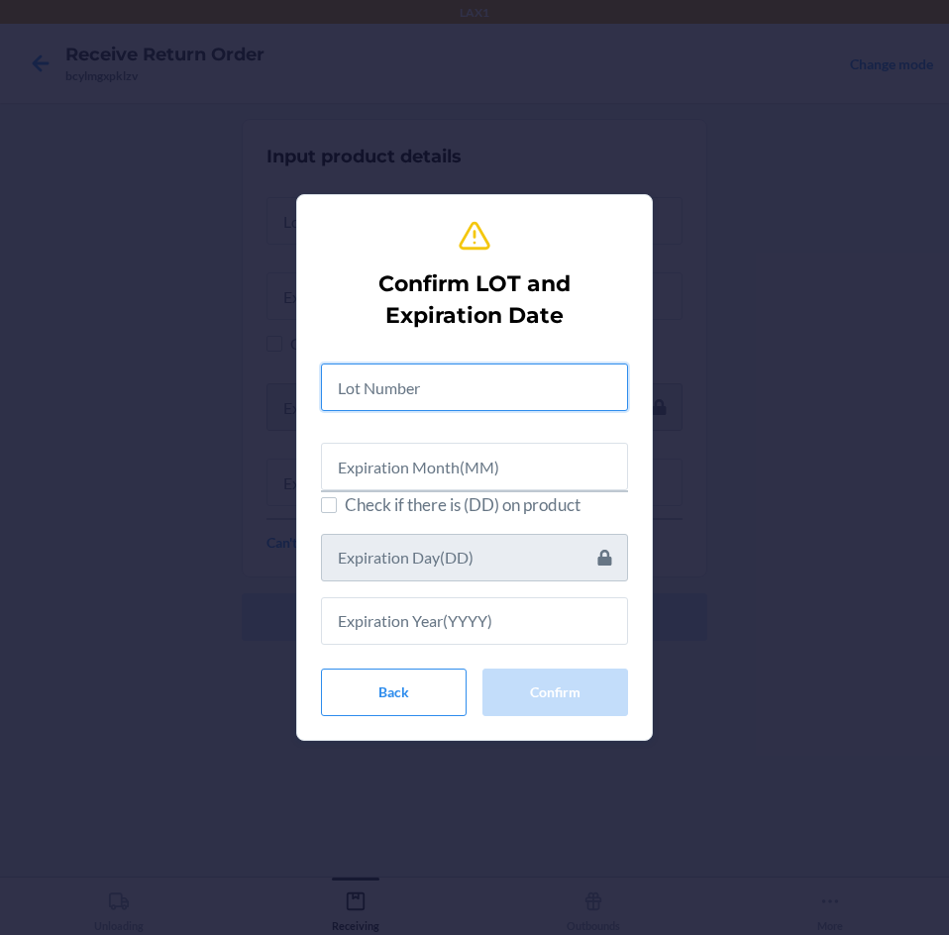
click at [417, 387] on input "text" at bounding box center [474, 388] width 307 height 48
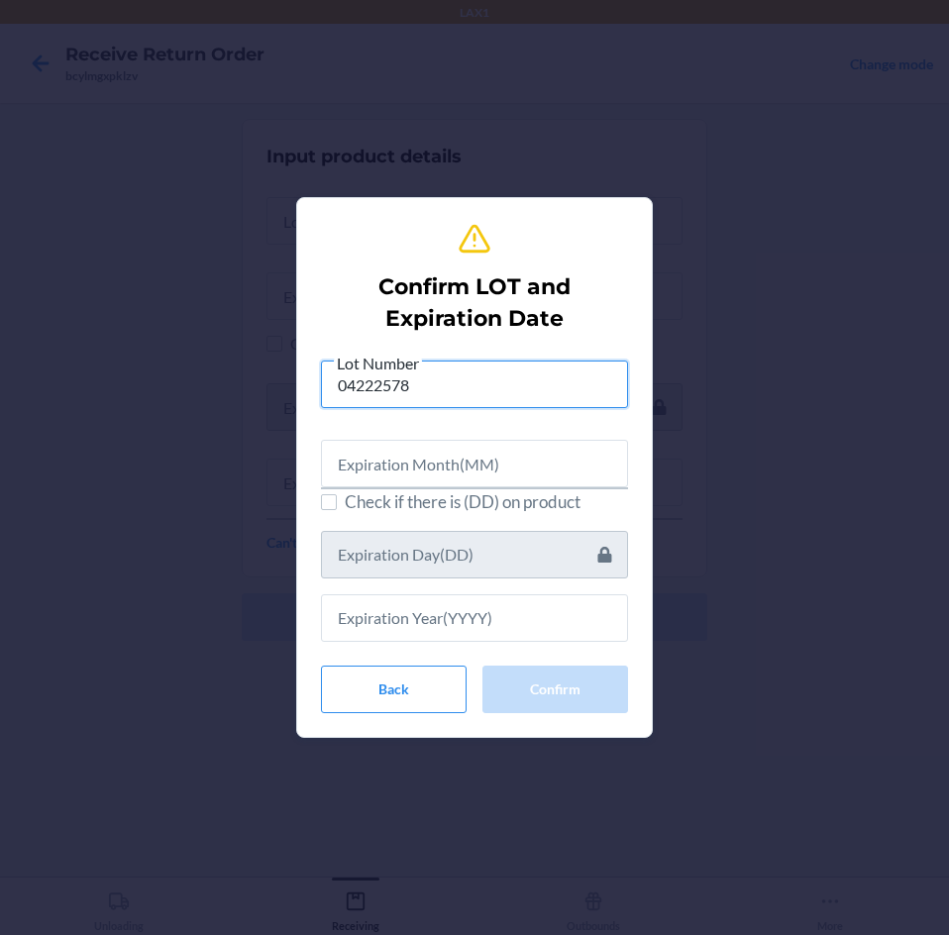
type input "04222578"
click at [464, 464] on input "text" at bounding box center [474, 464] width 307 height 48
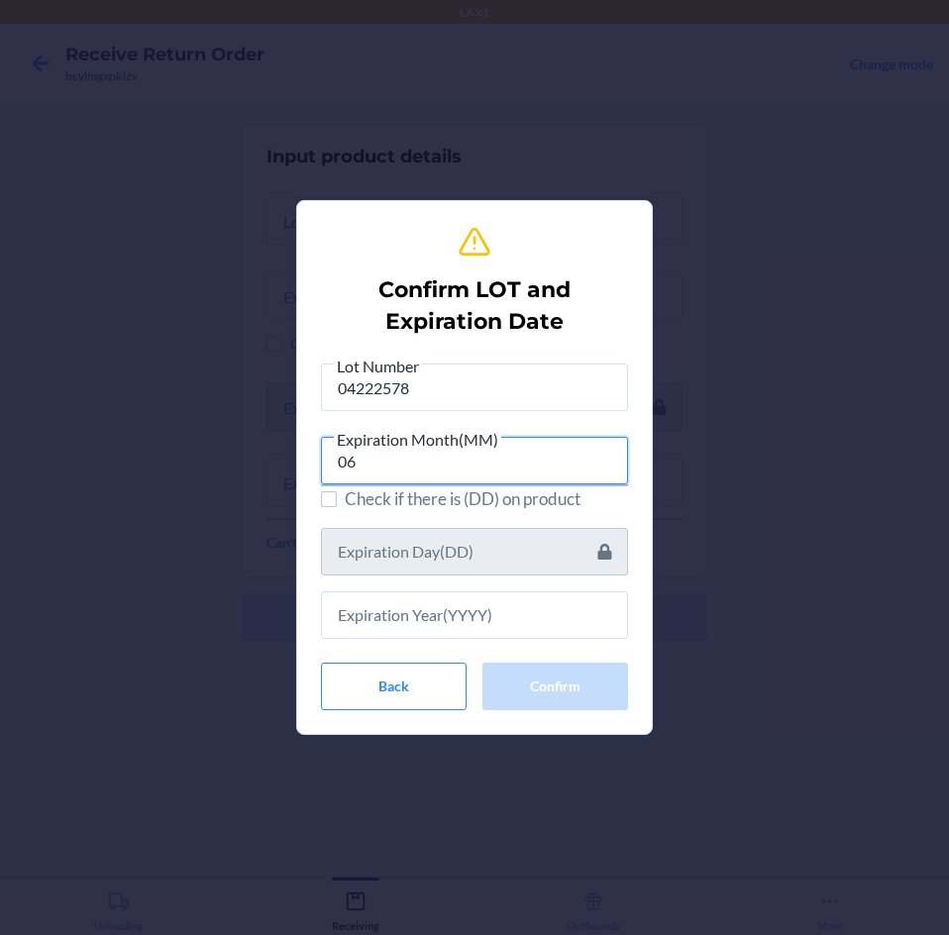
type input "06"
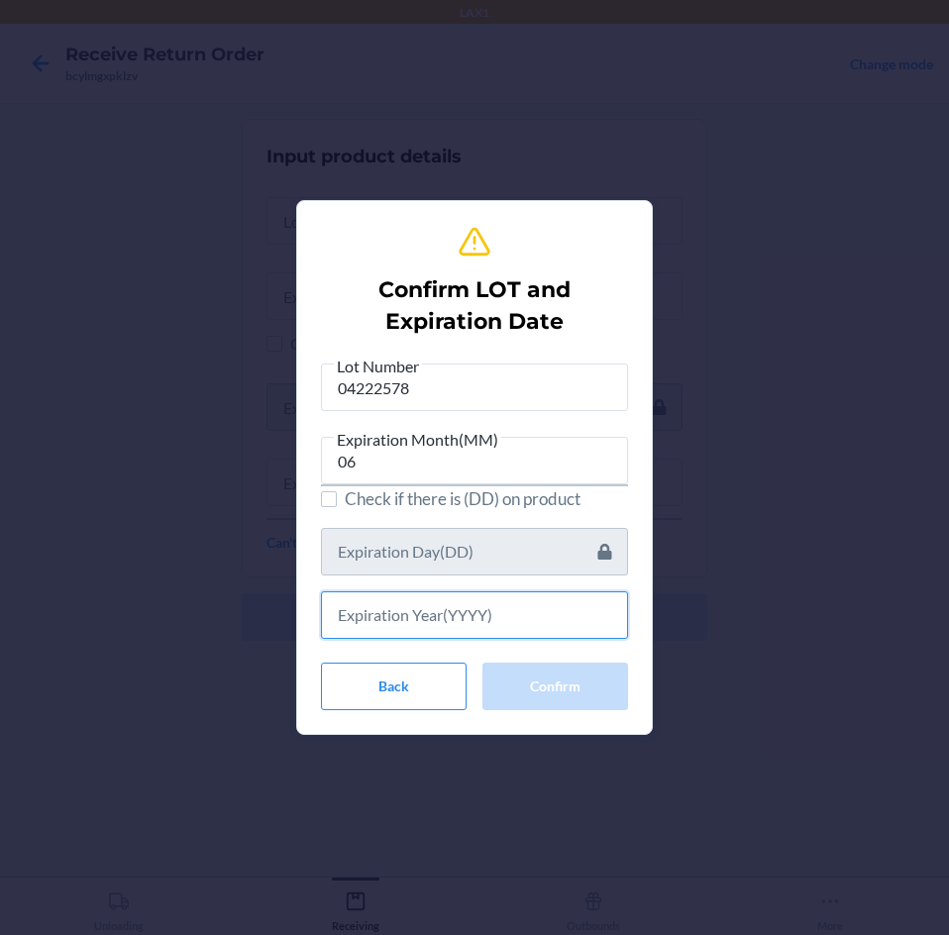
click at [482, 616] on input "text" at bounding box center [474, 615] width 307 height 48
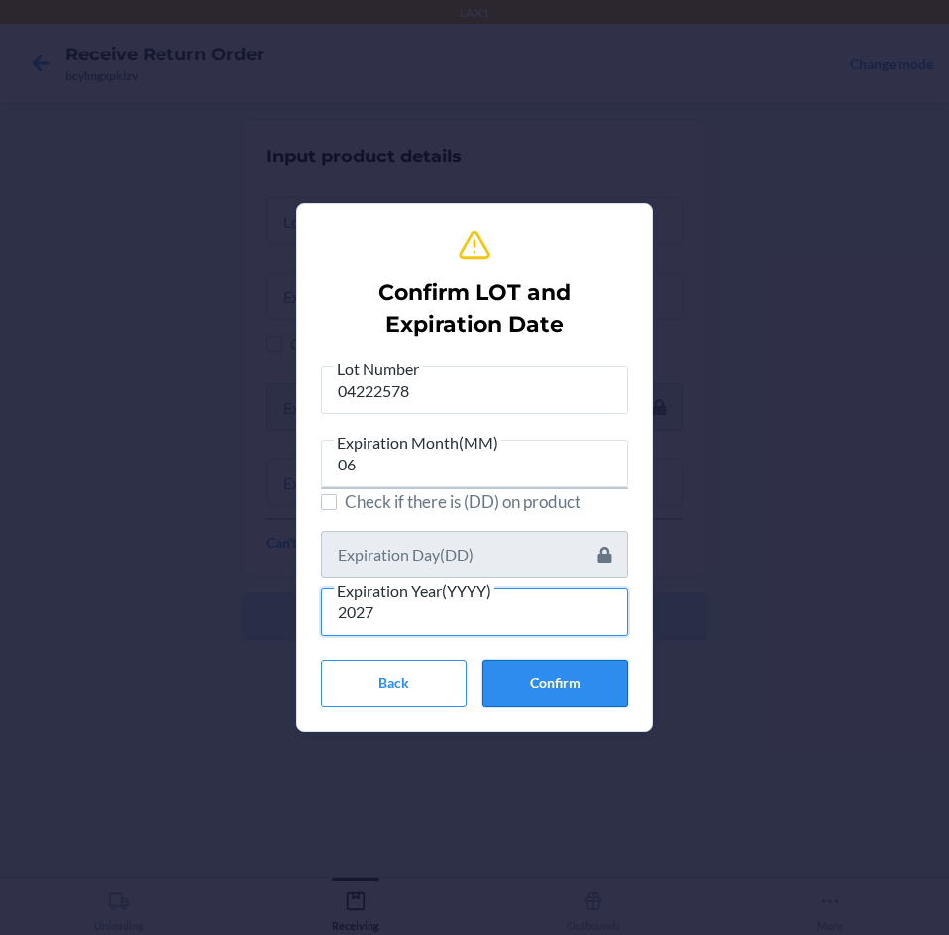
type input "2027"
click at [533, 688] on button "Confirm" at bounding box center [555, 684] width 146 height 48
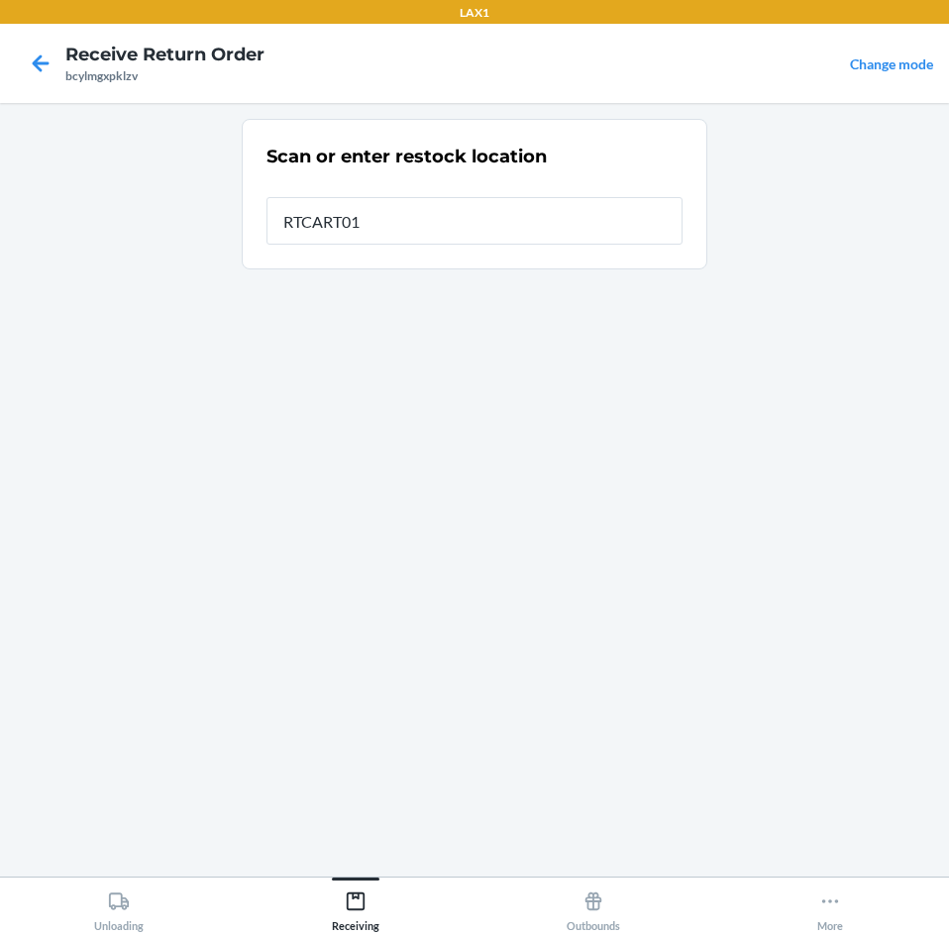
type input "RTCART012"
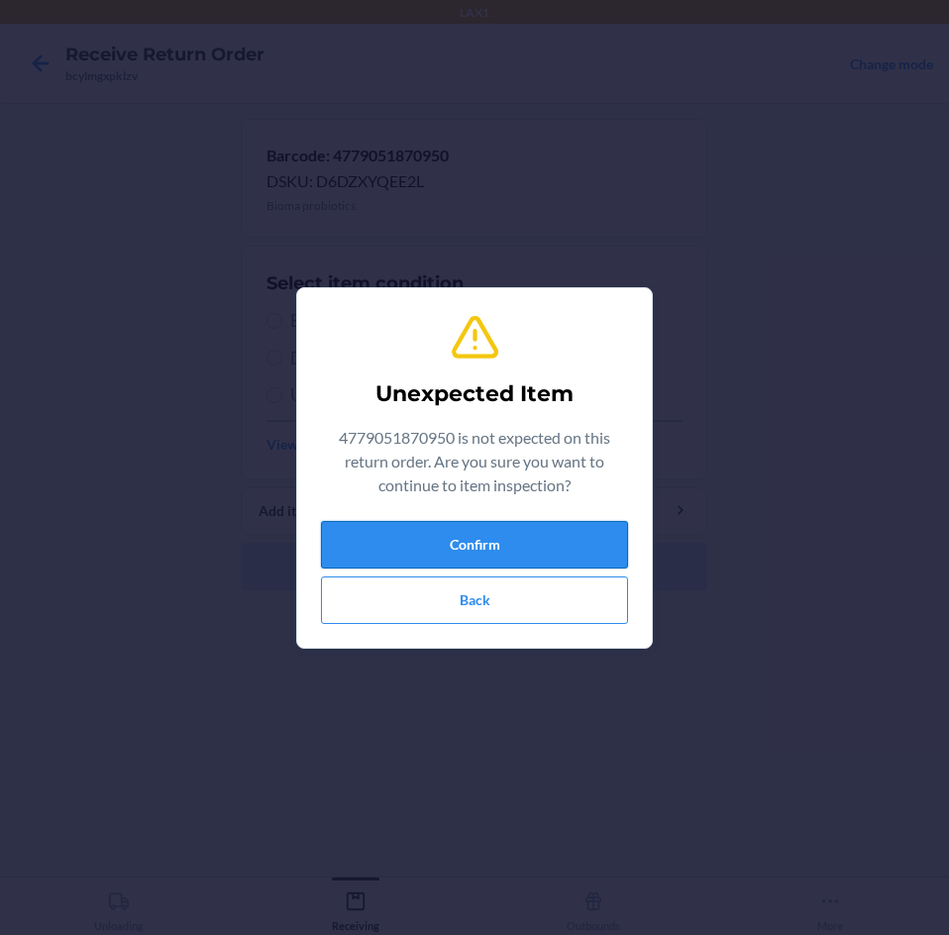
click at [531, 552] on button "Confirm" at bounding box center [474, 545] width 307 height 48
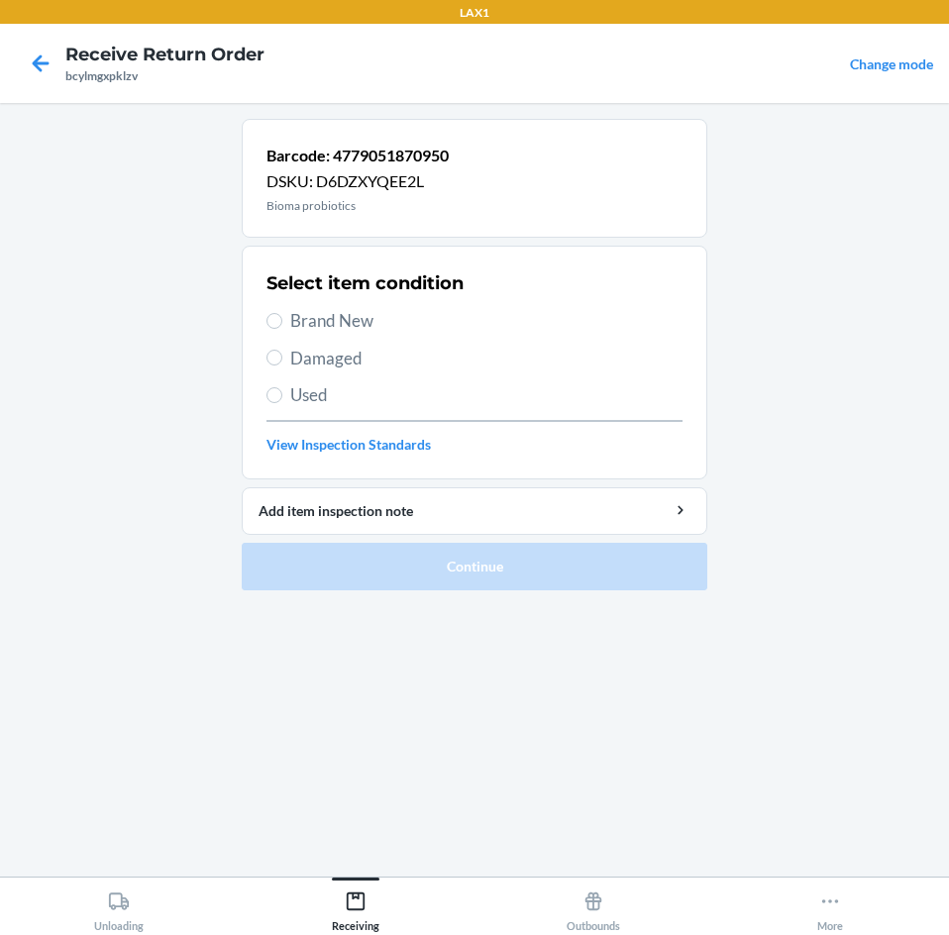
click at [284, 318] on label "Brand New" at bounding box center [474, 321] width 416 height 26
click at [282, 318] on input "Brand New" at bounding box center [274, 321] width 16 height 16
radio input "true"
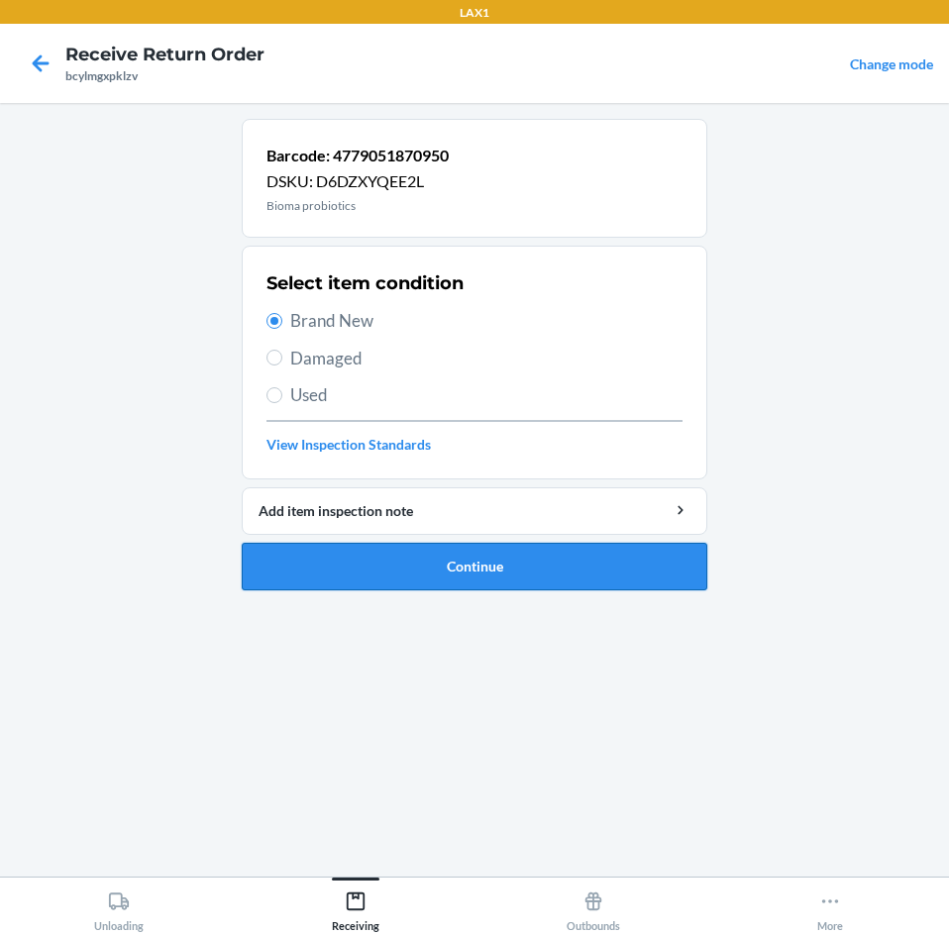
click at [446, 570] on button "Continue" at bounding box center [475, 567] width 466 height 48
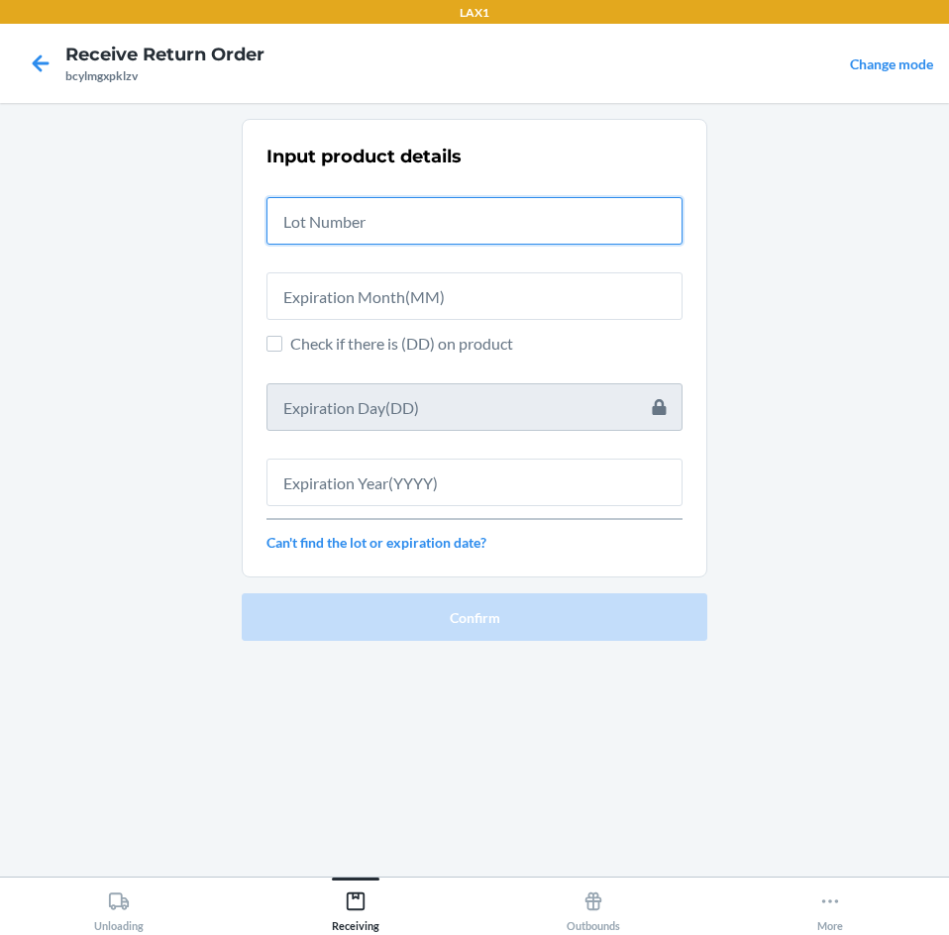
click at [374, 230] on input "text" at bounding box center [474, 221] width 416 height 48
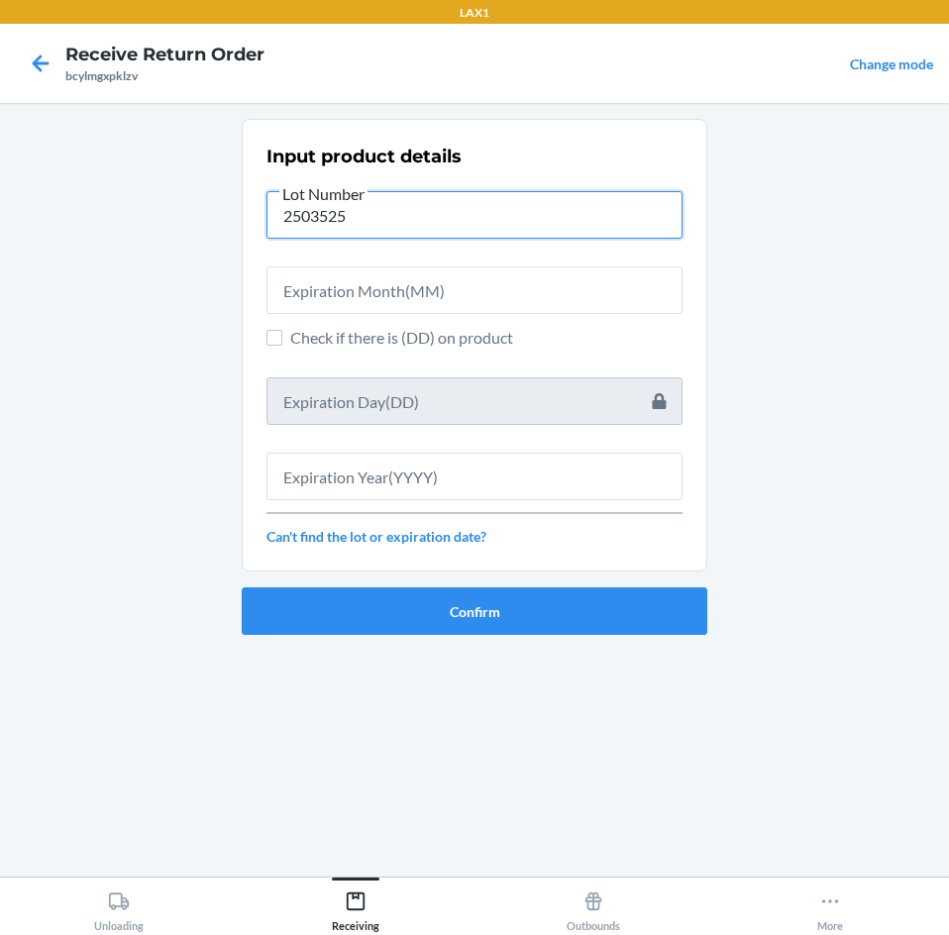
type input "2503525"
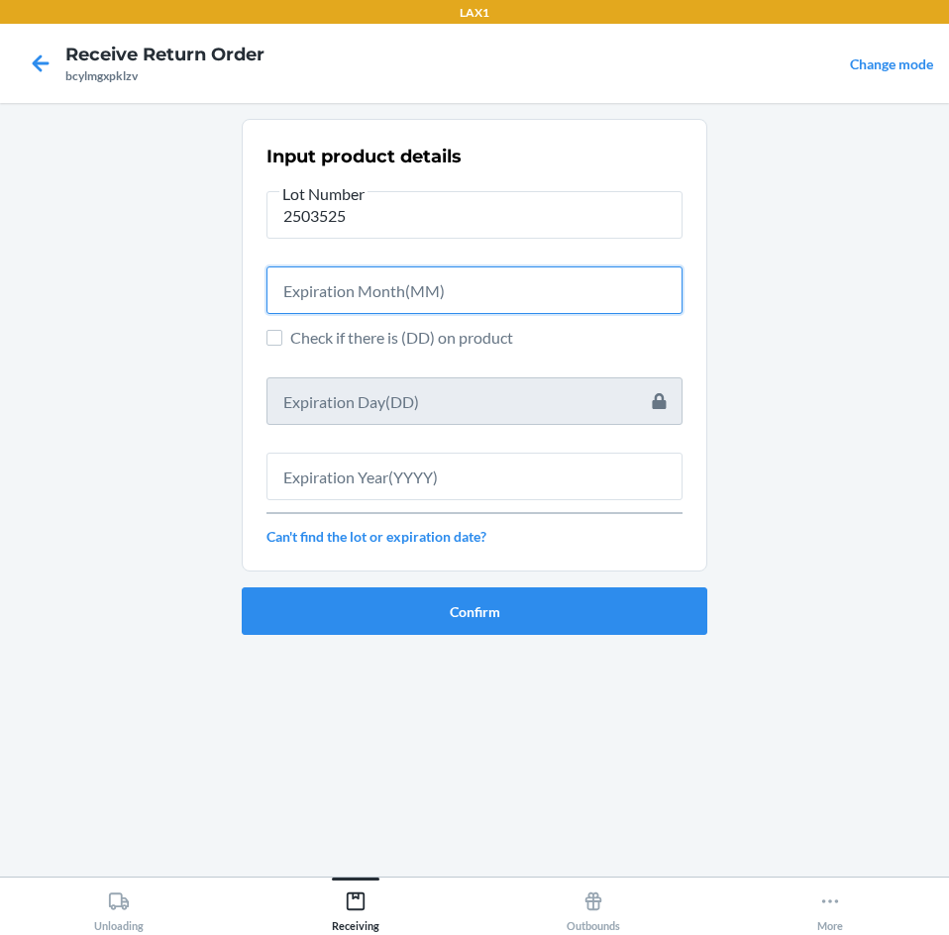
click at [466, 281] on input "text" at bounding box center [474, 290] width 416 height 48
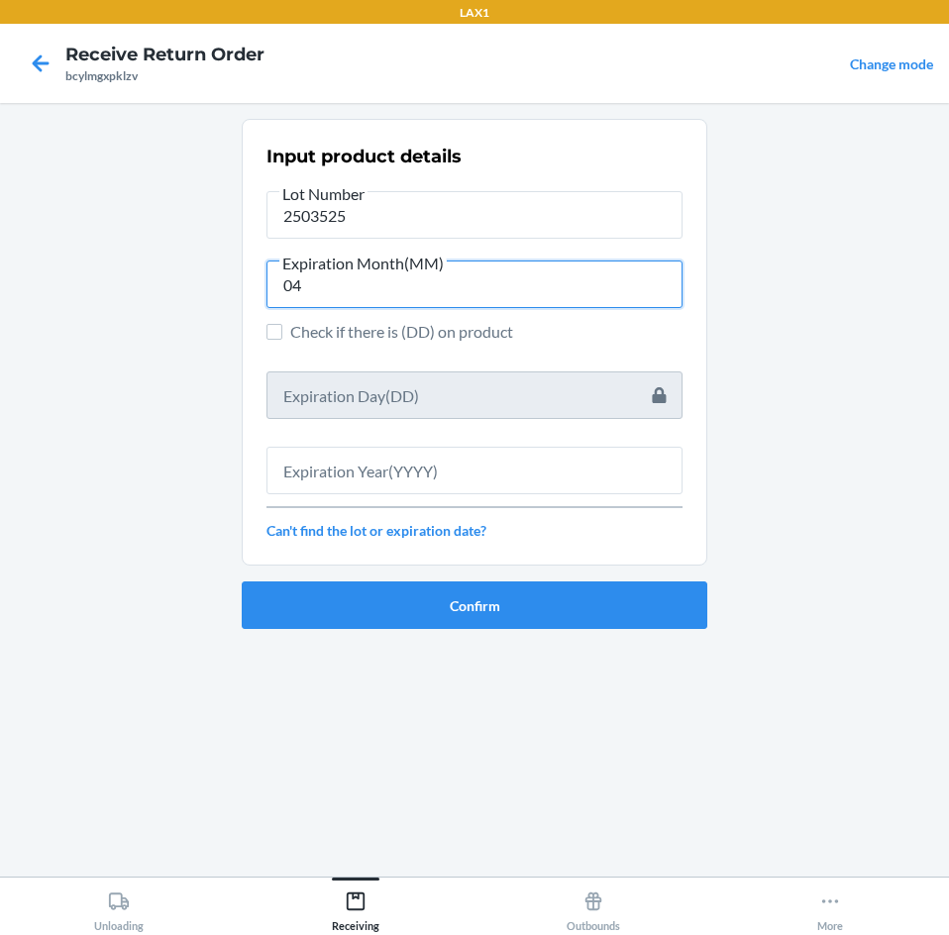
type input "04"
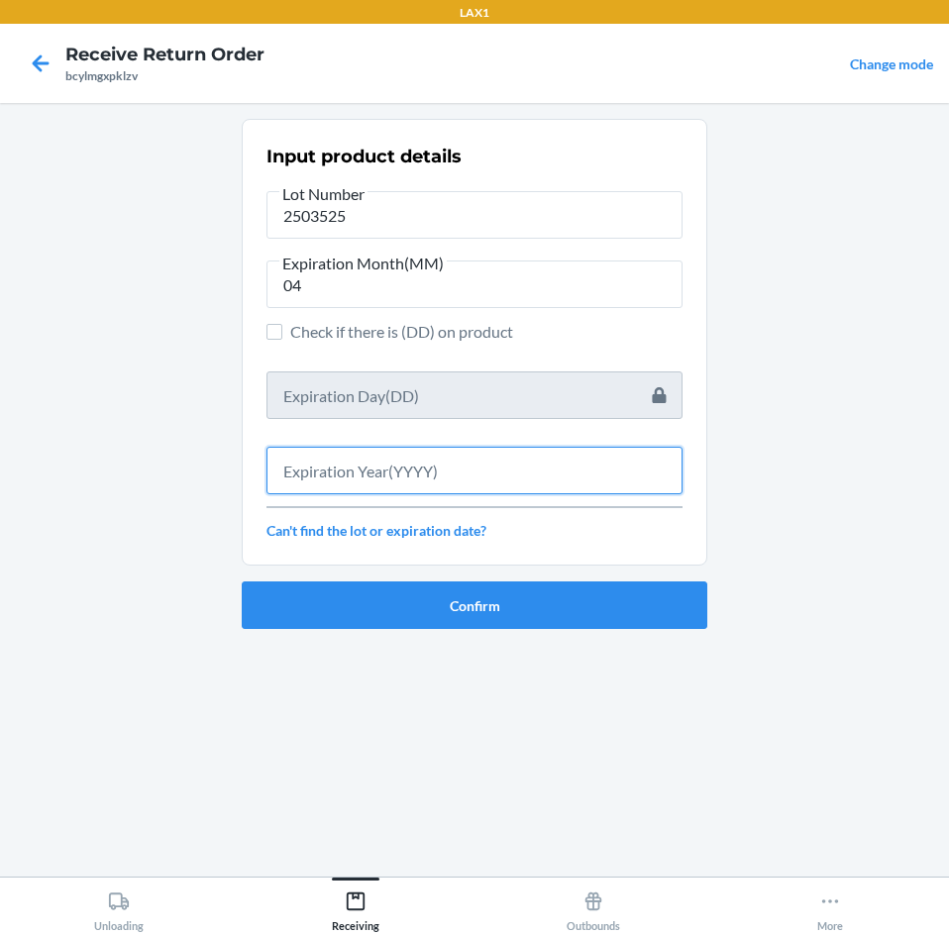
click at [471, 476] on input "text" at bounding box center [474, 471] width 416 height 48
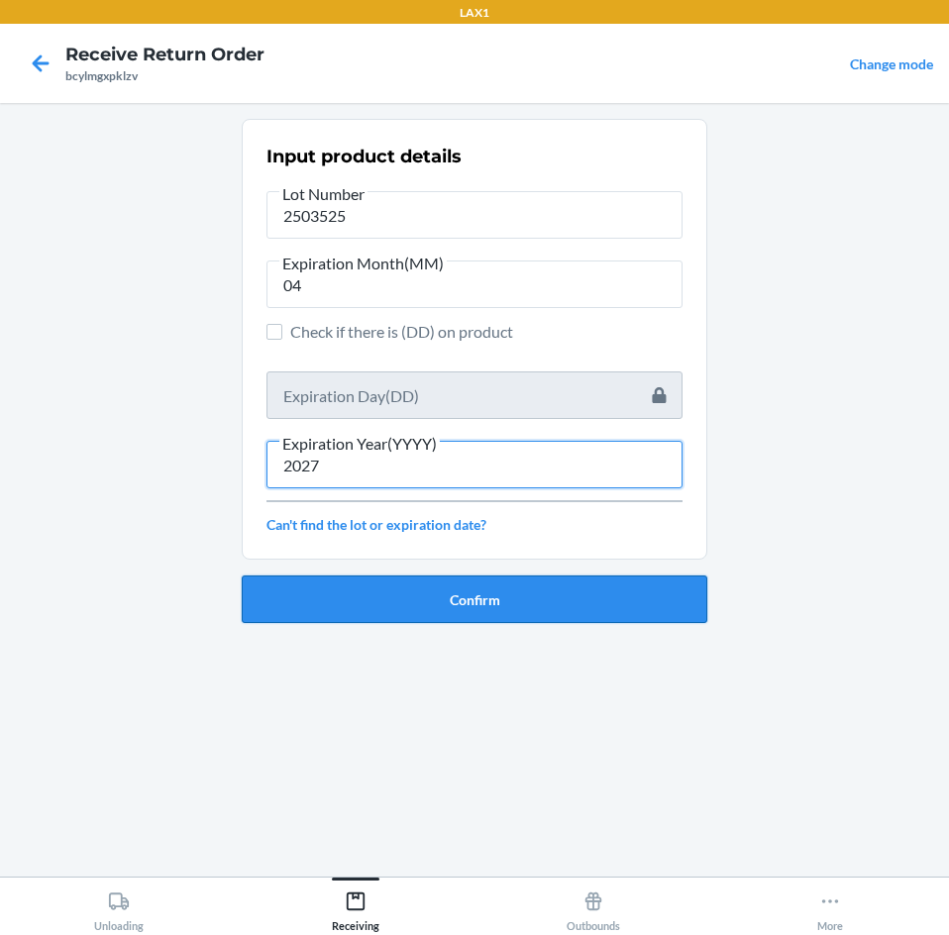
type input "2027"
click at [469, 591] on button "Confirm" at bounding box center [475, 600] width 466 height 48
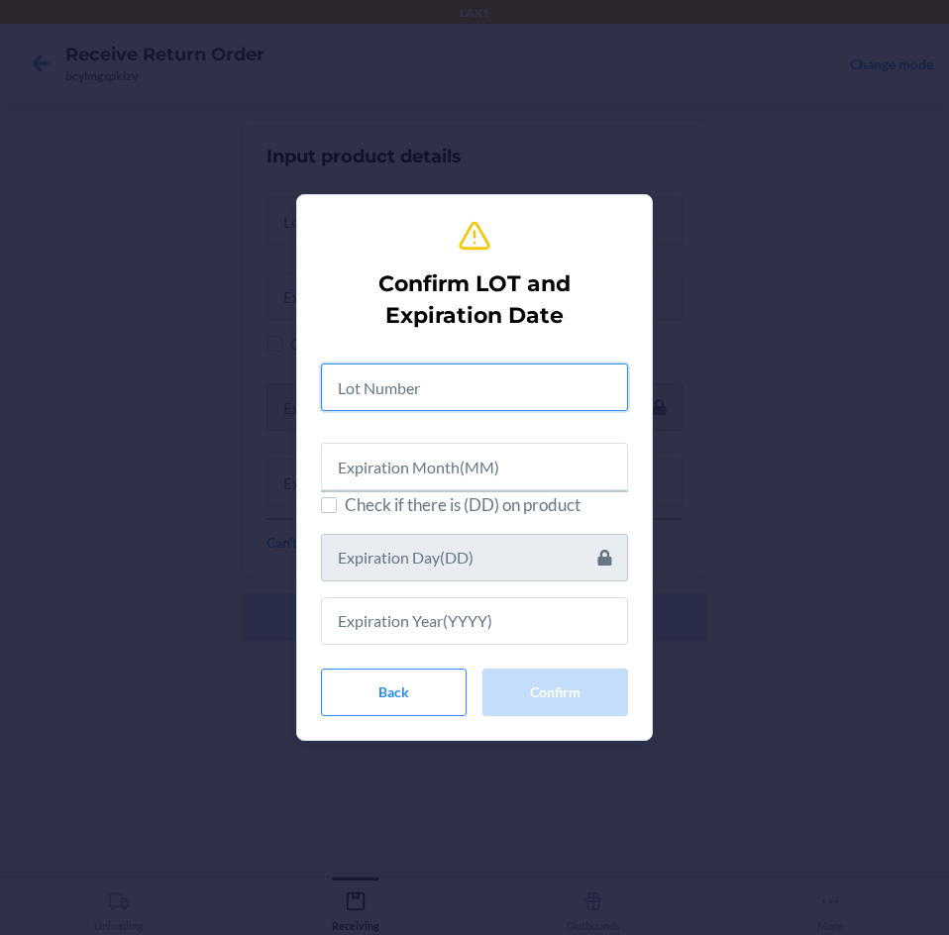
click at [389, 373] on input "text" at bounding box center [474, 388] width 307 height 48
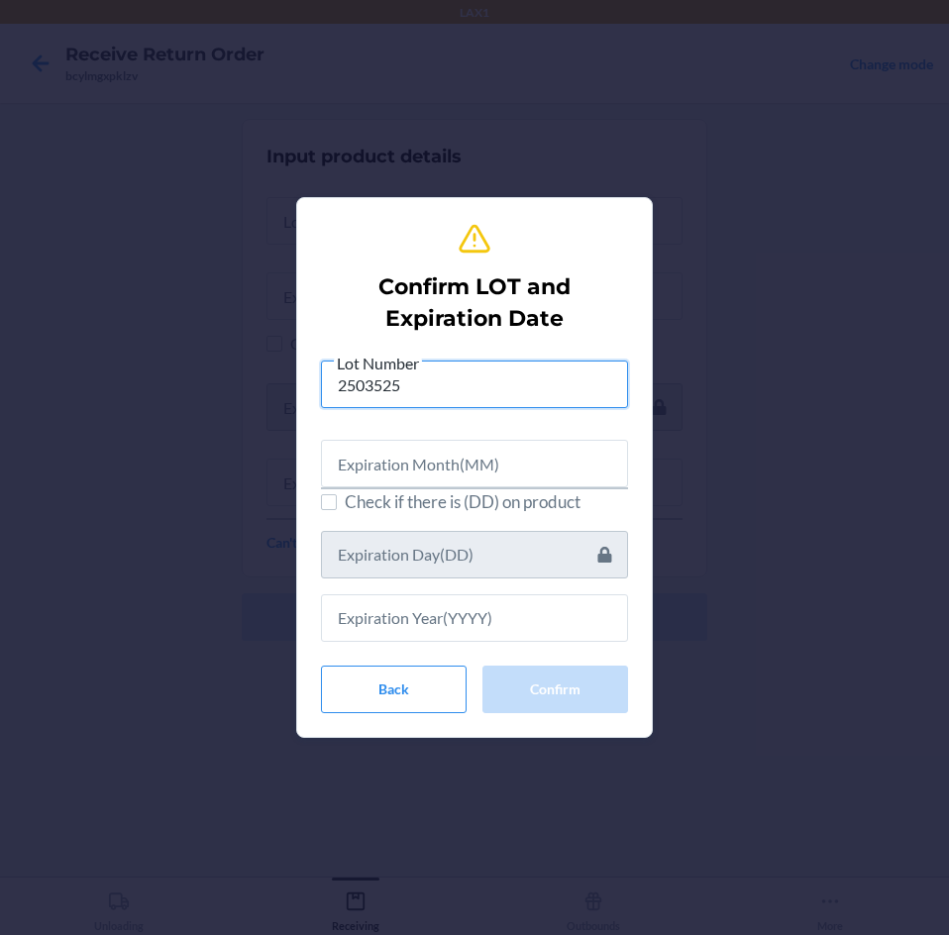
type input "2503525"
click at [518, 462] on input "text" at bounding box center [474, 464] width 307 height 48
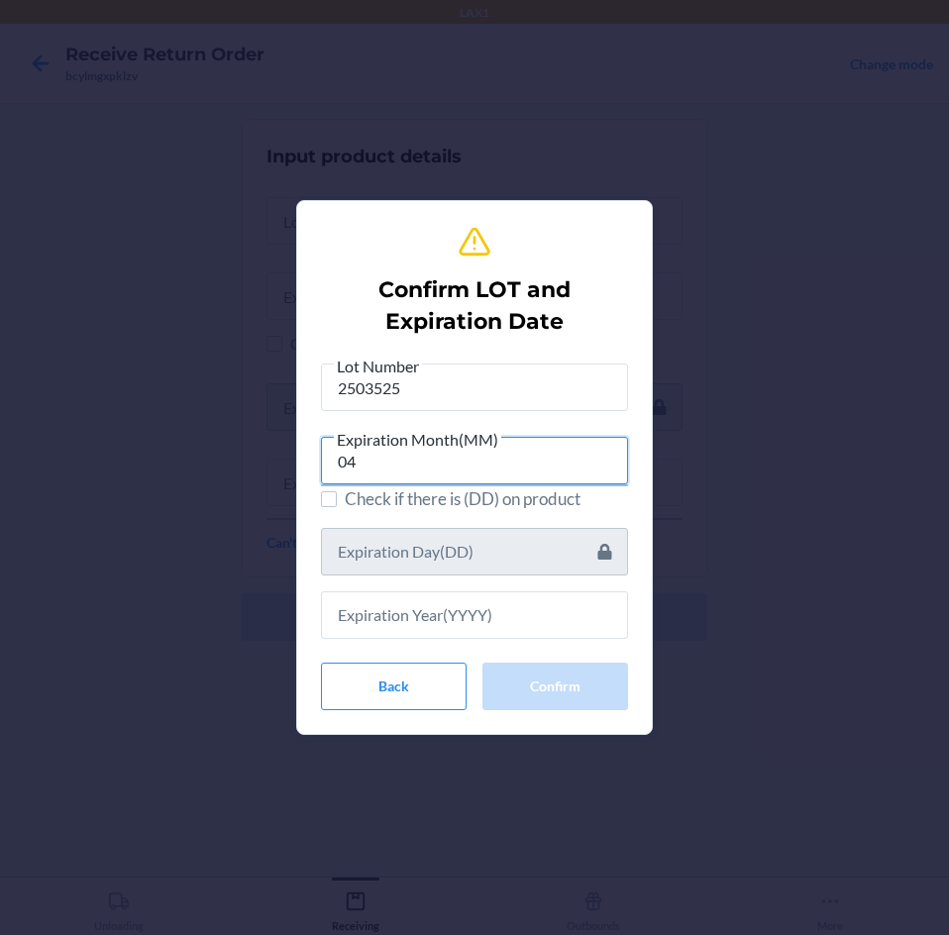
type input "04"
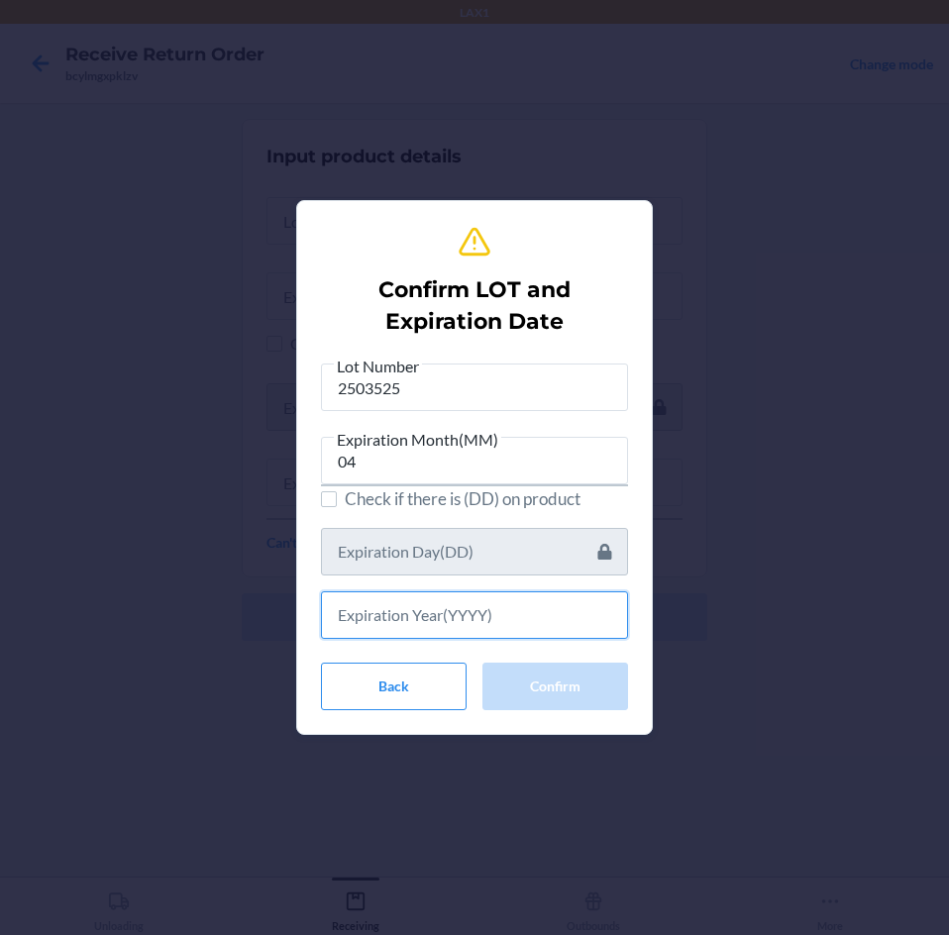
click at [476, 619] on input "text" at bounding box center [474, 615] width 307 height 48
drag, startPoint x: 457, startPoint y: 627, endPoint x: 848, endPoint y: 591, distance: 392.9
click at [848, 591] on div "Confirm LOT and Expiration Date Lot Number 2503525 Expiration Month(MM) 04 Chec…" at bounding box center [474, 467] width 949 height 935
click at [400, 607] on input "text" at bounding box center [474, 615] width 307 height 48
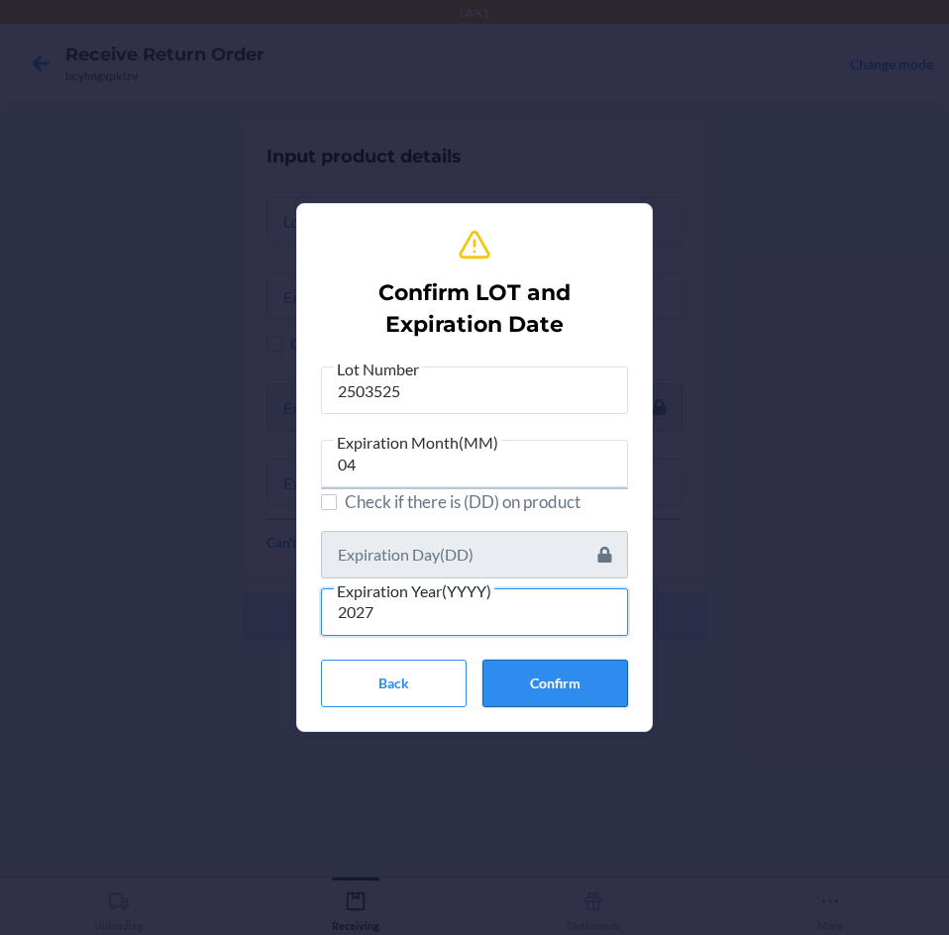
type input "2027"
click at [577, 677] on button "Confirm" at bounding box center [555, 684] width 146 height 48
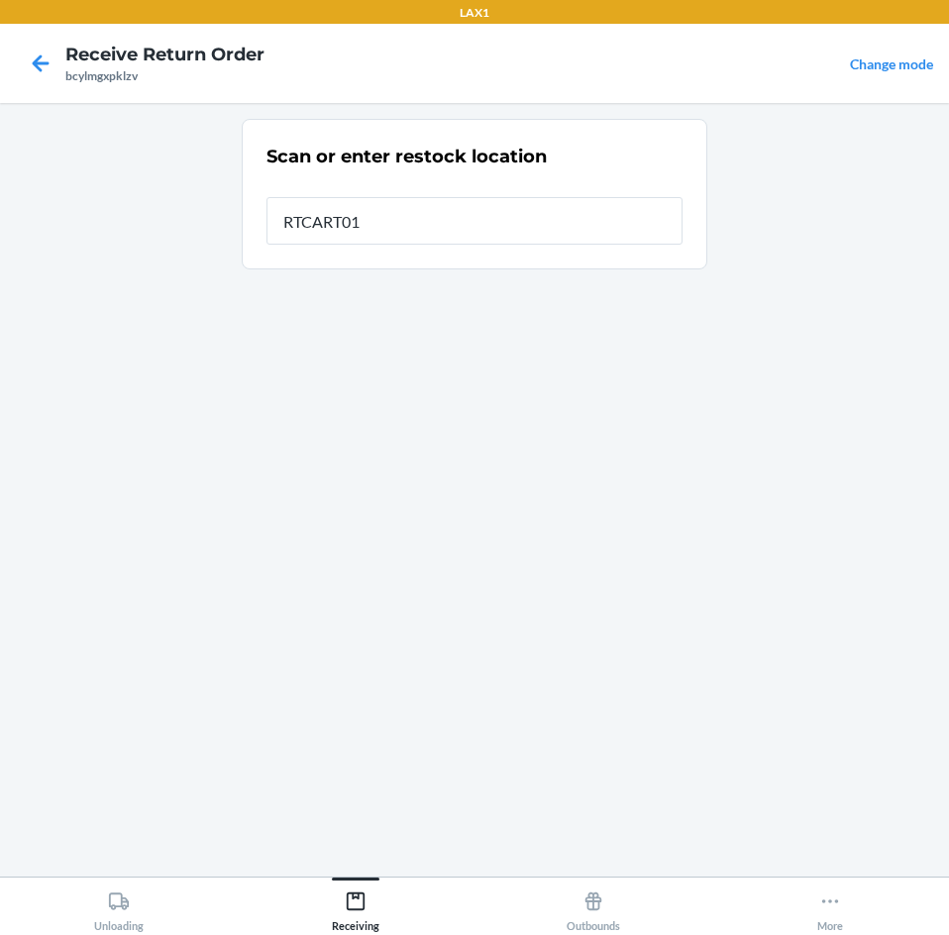
type input "RTCART012"
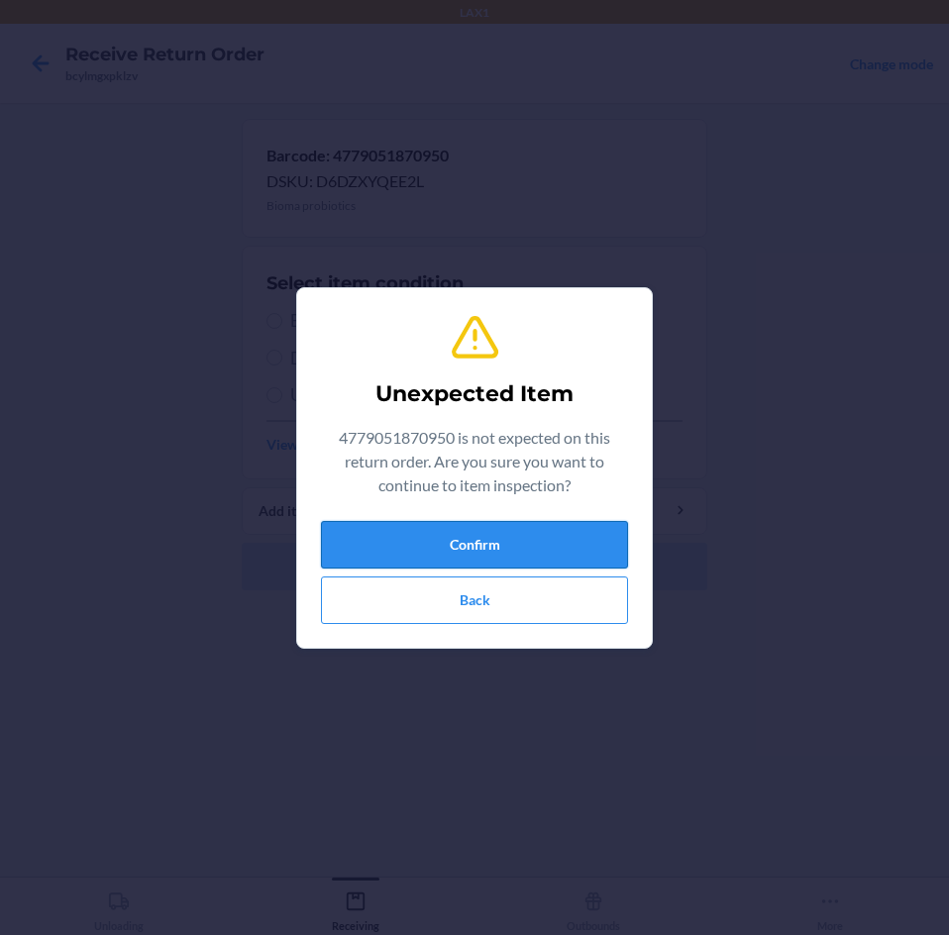
click at [504, 528] on button "Confirm" at bounding box center [474, 545] width 307 height 48
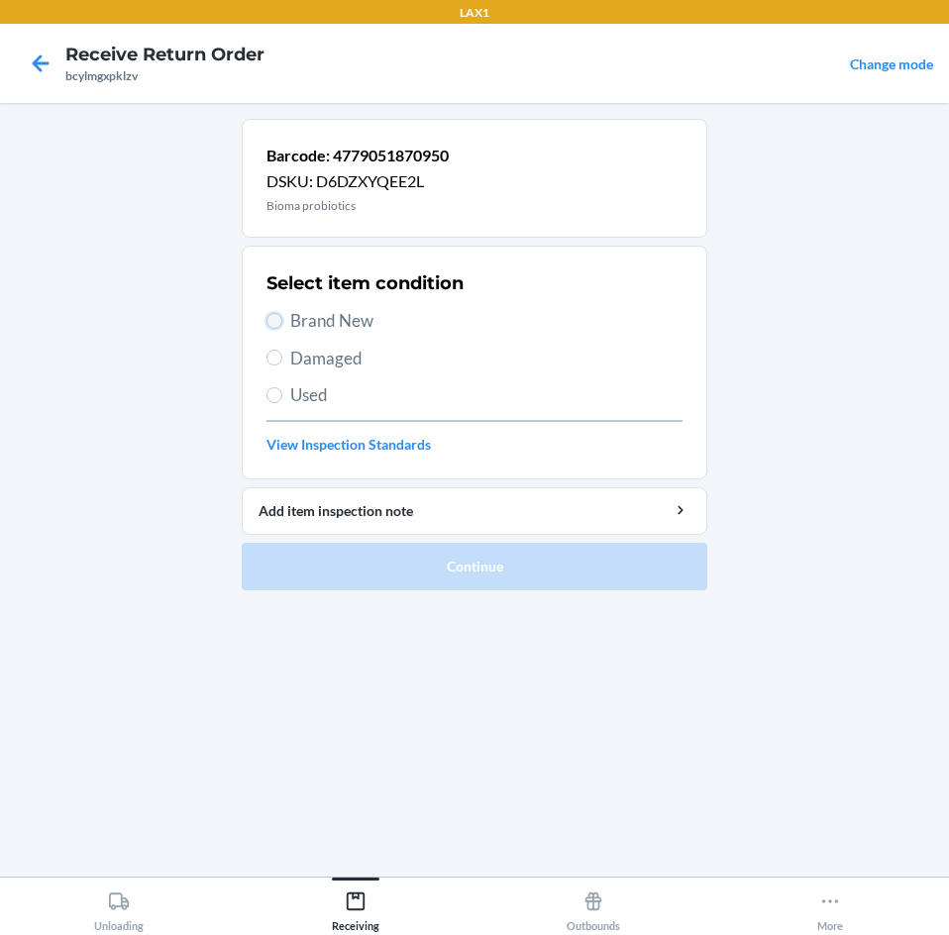
click at [271, 319] on input "Brand New" at bounding box center [274, 321] width 16 height 16
radio input "true"
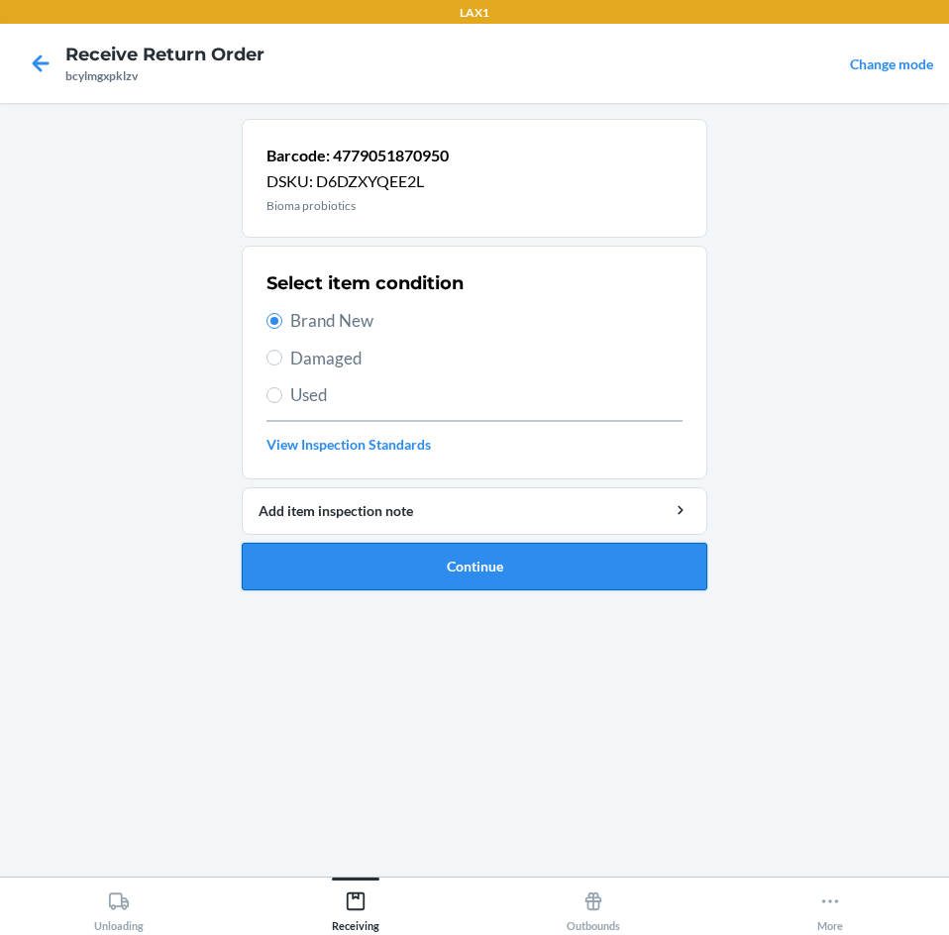
click at [313, 581] on button "Continue" at bounding box center [475, 567] width 466 height 48
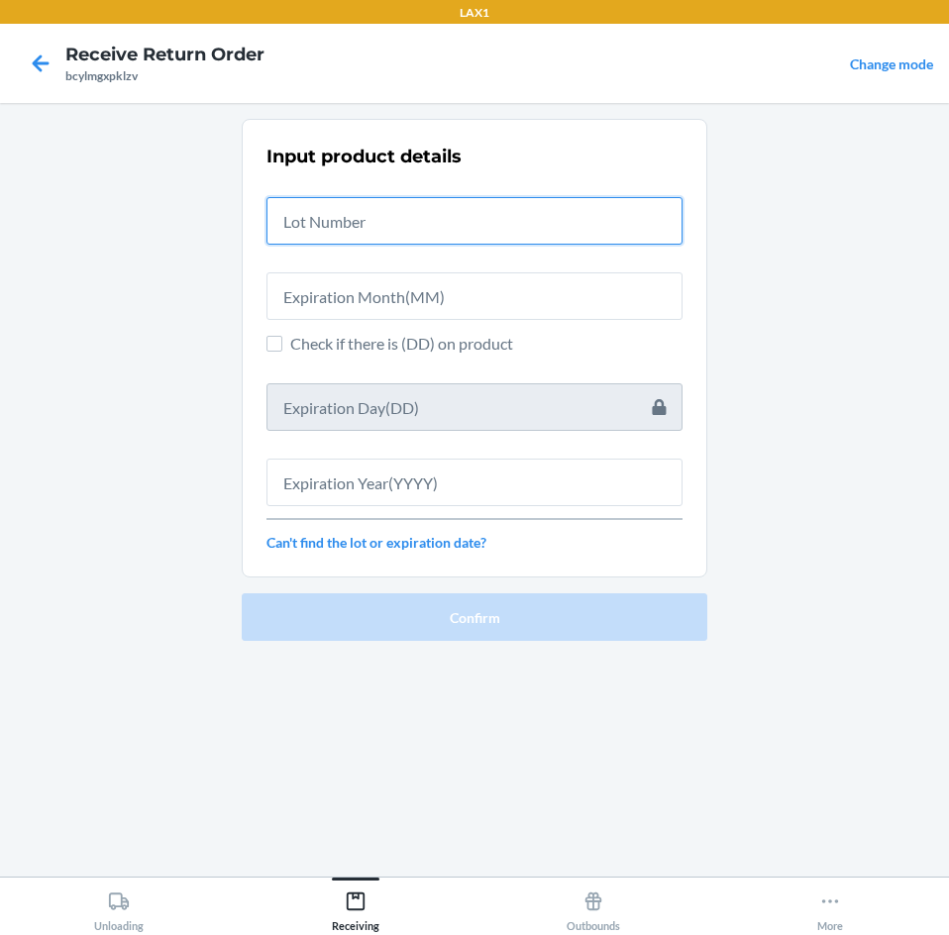
click at [365, 208] on input "text" at bounding box center [474, 221] width 416 height 48
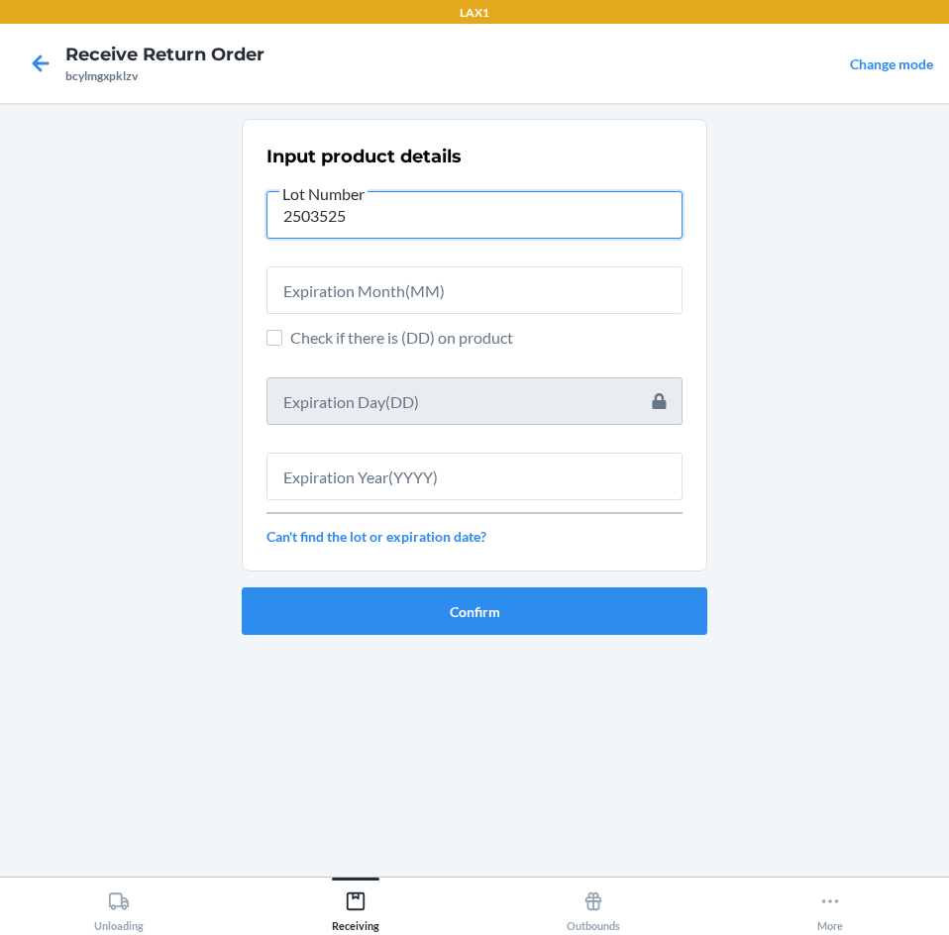
type input "2503525"
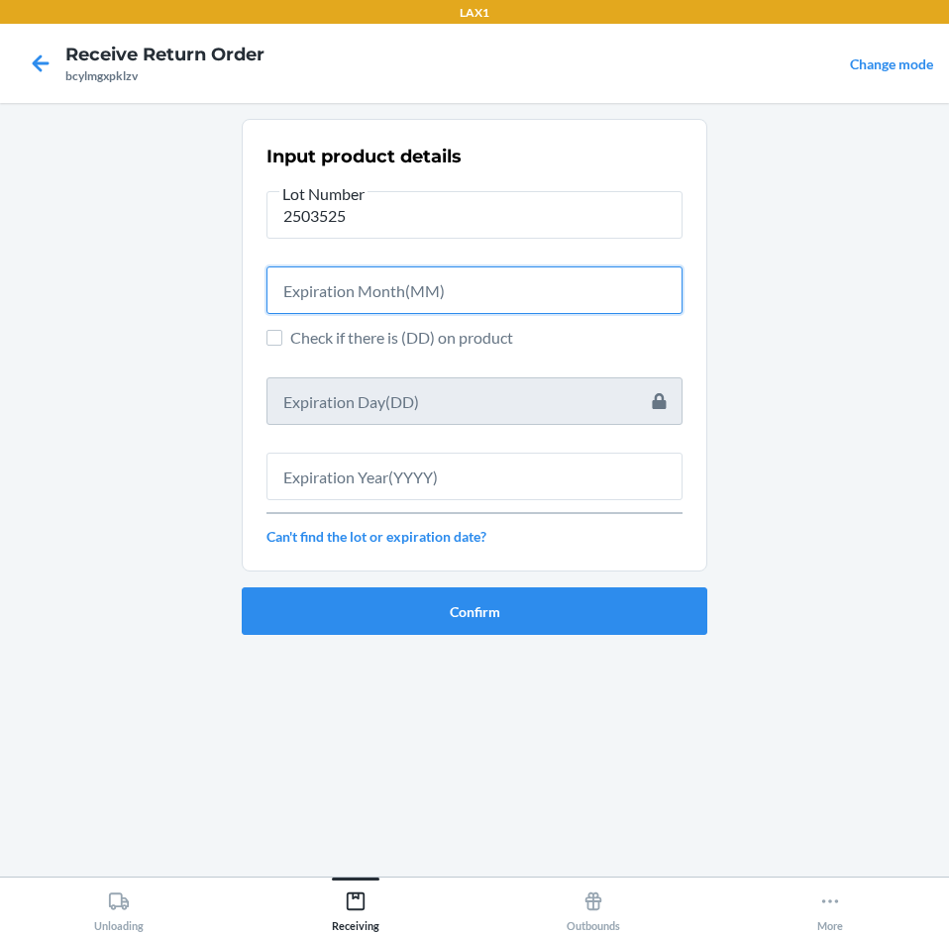
click at [488, 283] on input "text" at bounding box center [474, 290] width 416 height 48
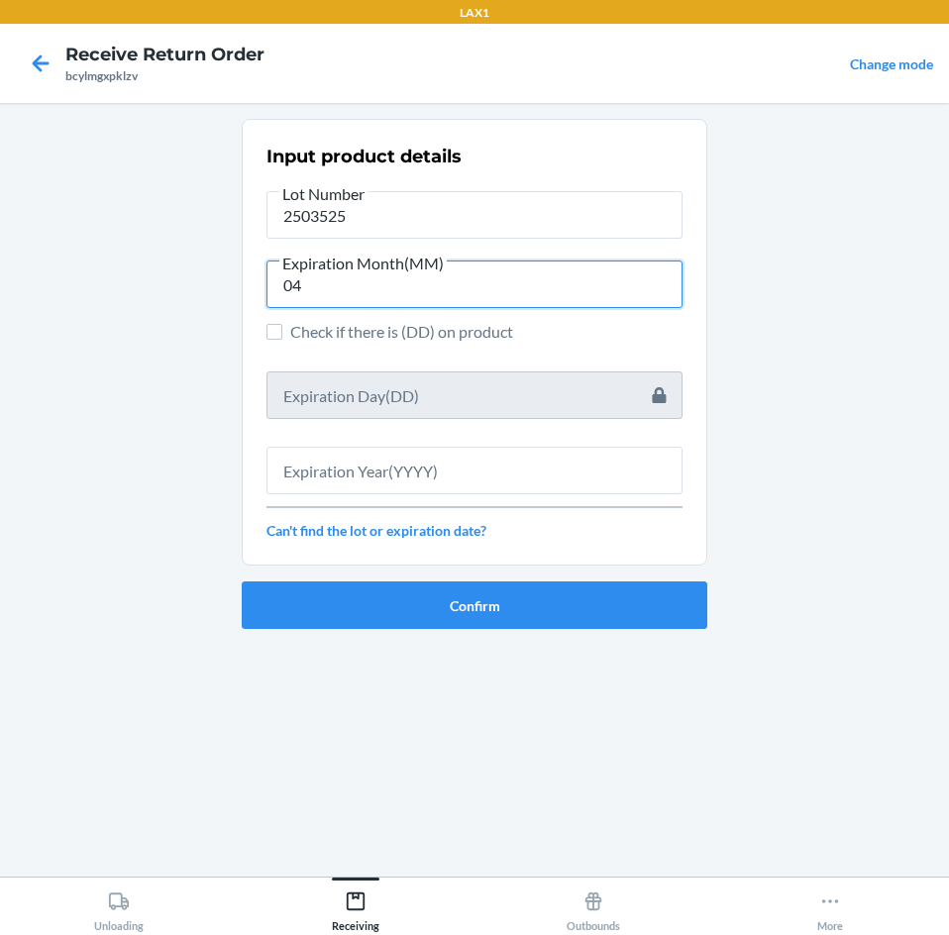
type input "04"
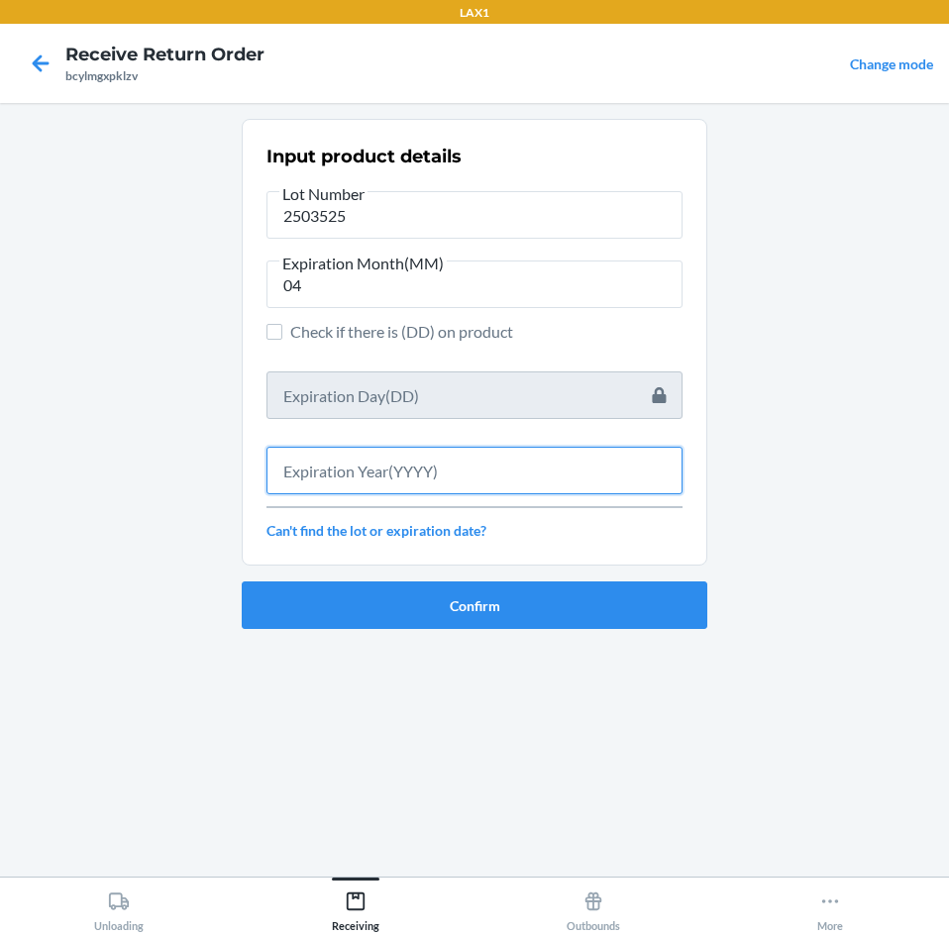
click at [392, 476] on input "text" at bounding box center [474, 471] width 416 height 48
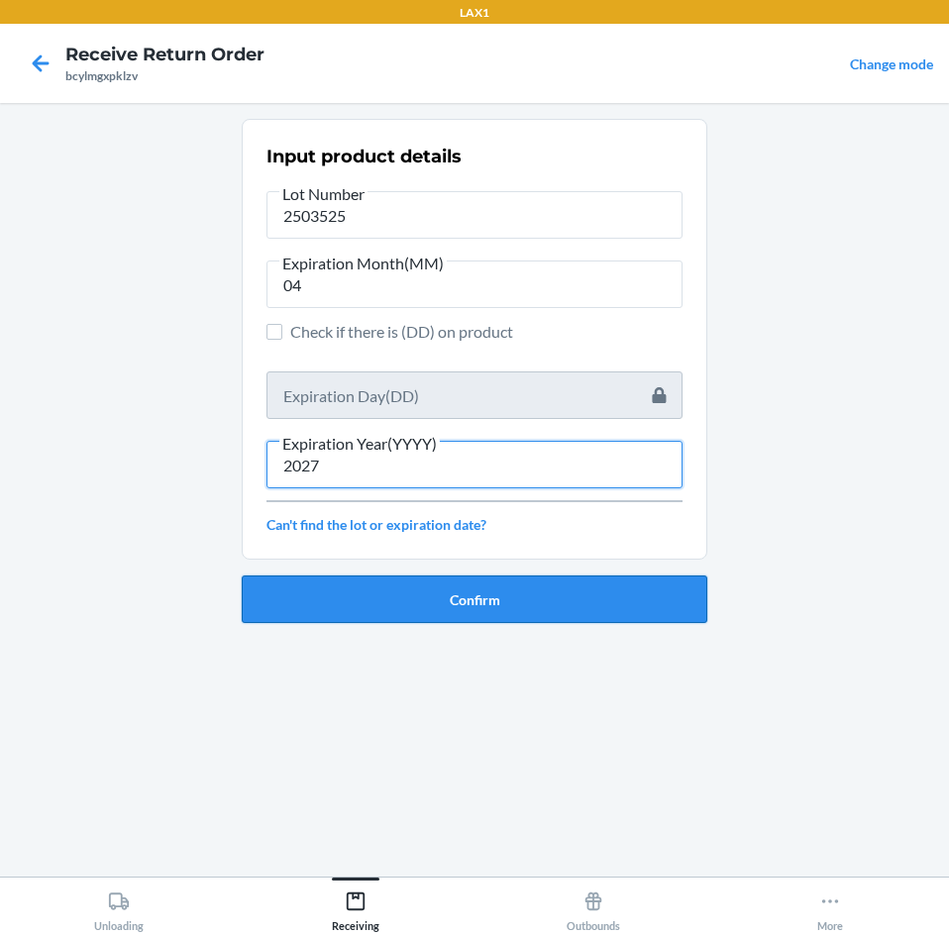
type input "2027"
click at [329, 593] on button "Confirm" at bounding box center [475, 600] width 466 height 48
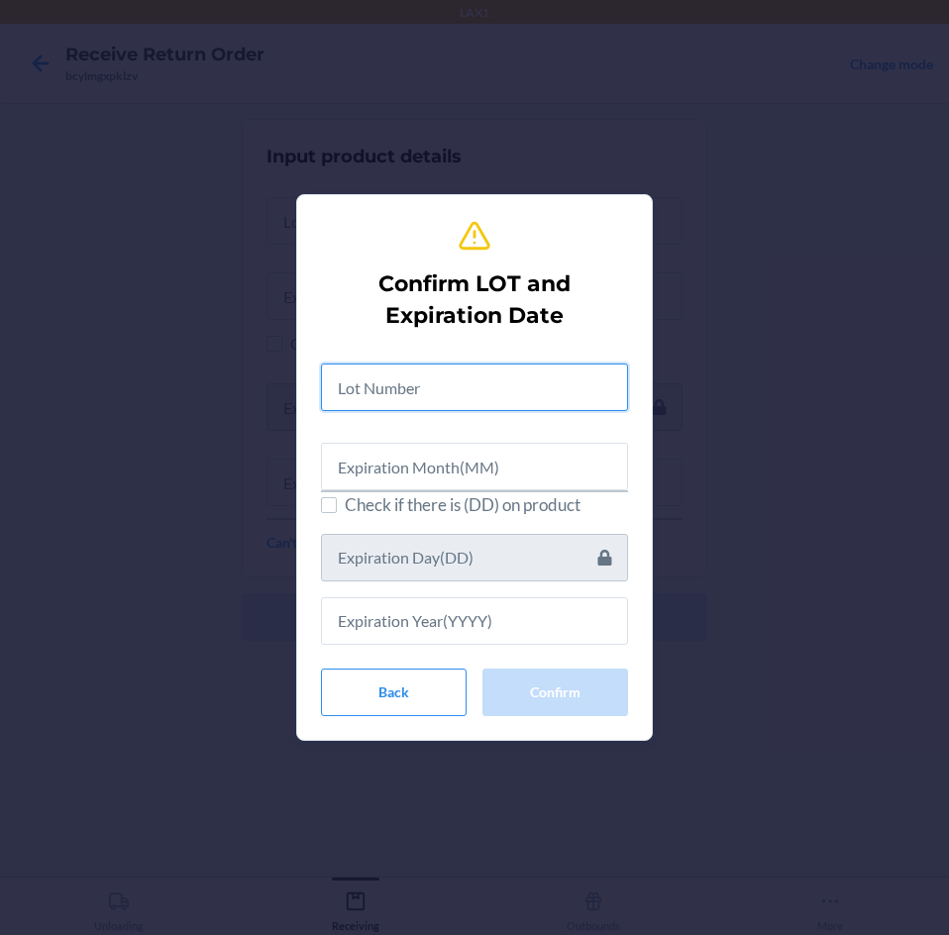
drag, startPoint x: 365, startPoint y: 381, endPoint x: 368, endPoint y: 394, distance: 13.2
click at [365, 382] on input "text" at bounding box center [474, 388] width 307 height 48
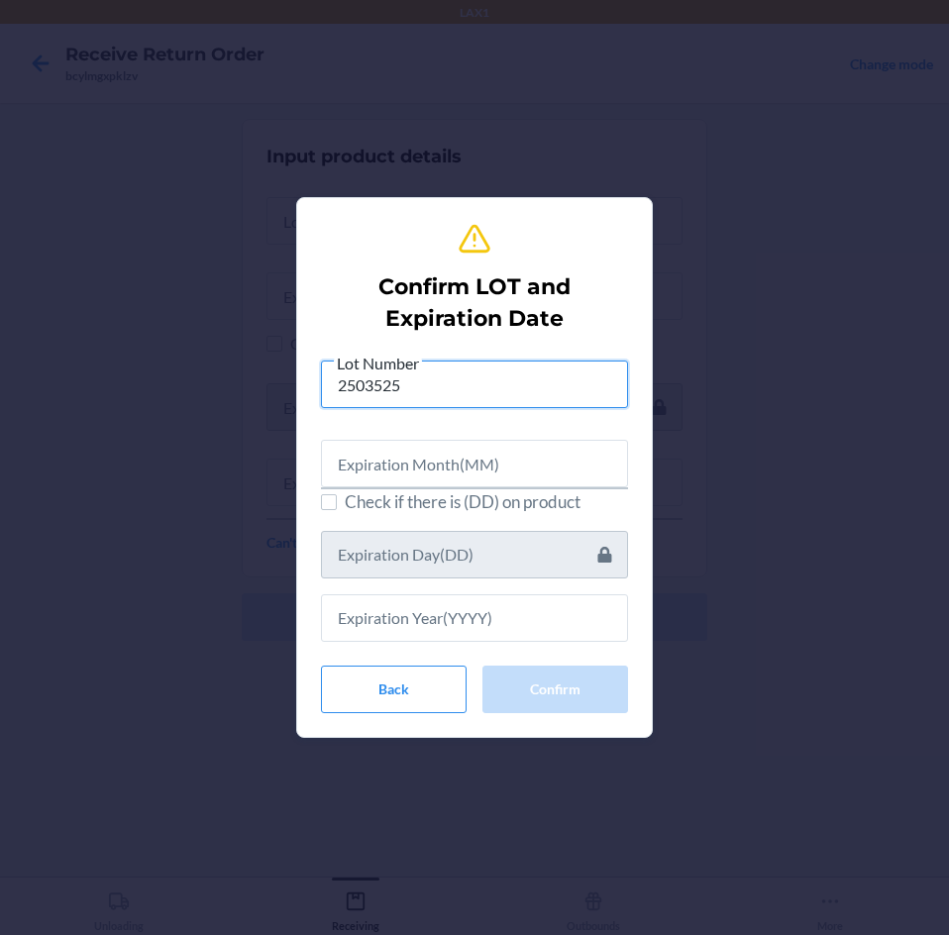
type input "2503525"
click at [488, 456] on input "text" at bounding box center [474, 464] width 307 height 48
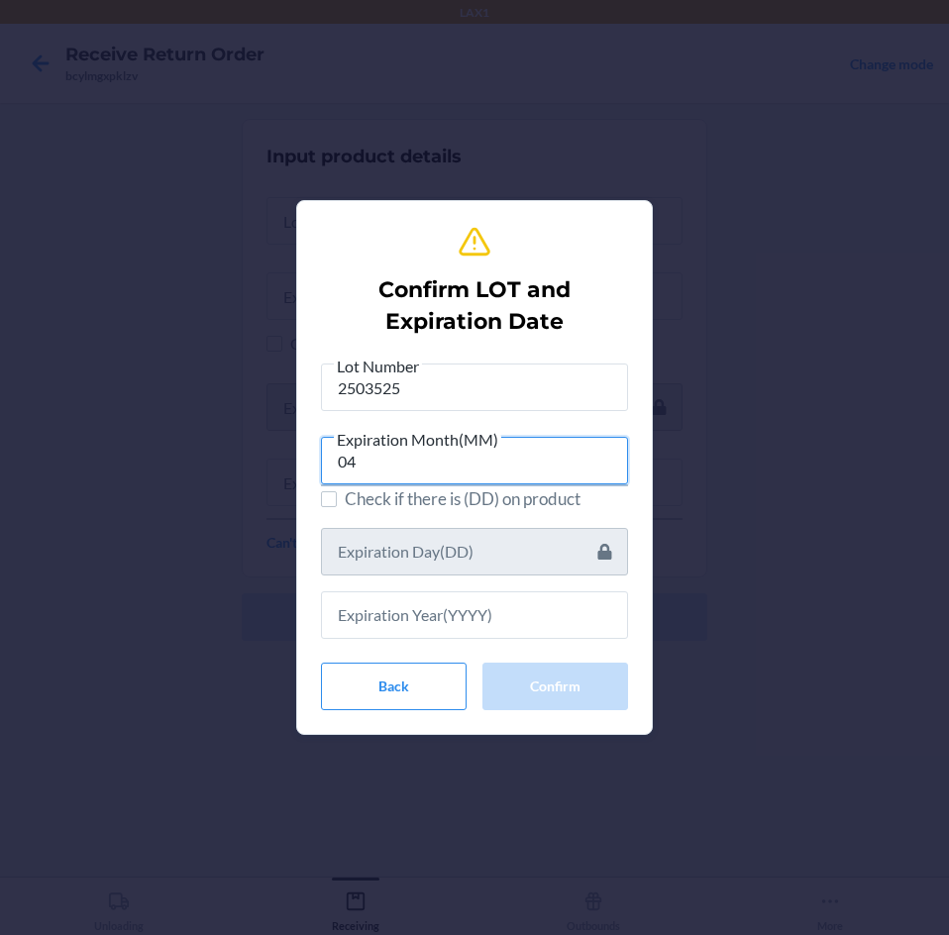
type input "04"
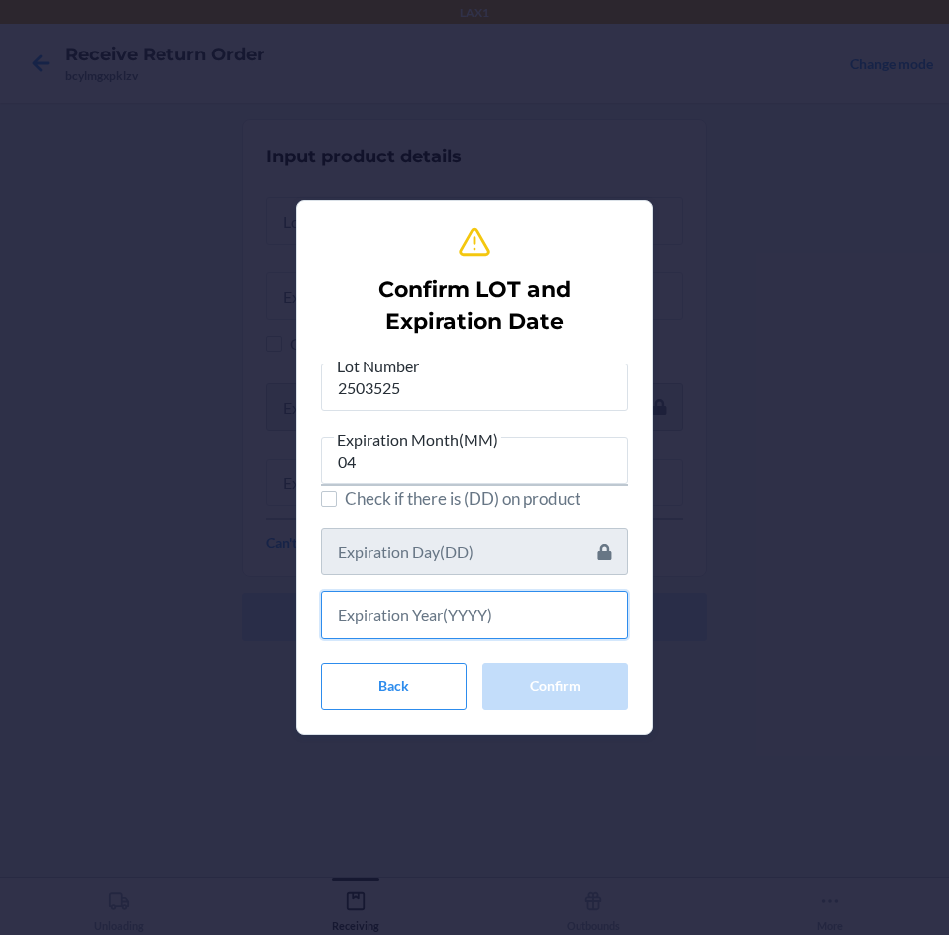
click at [468, 620] on input "text" at bounding box center [474, 615] width 307 height 48
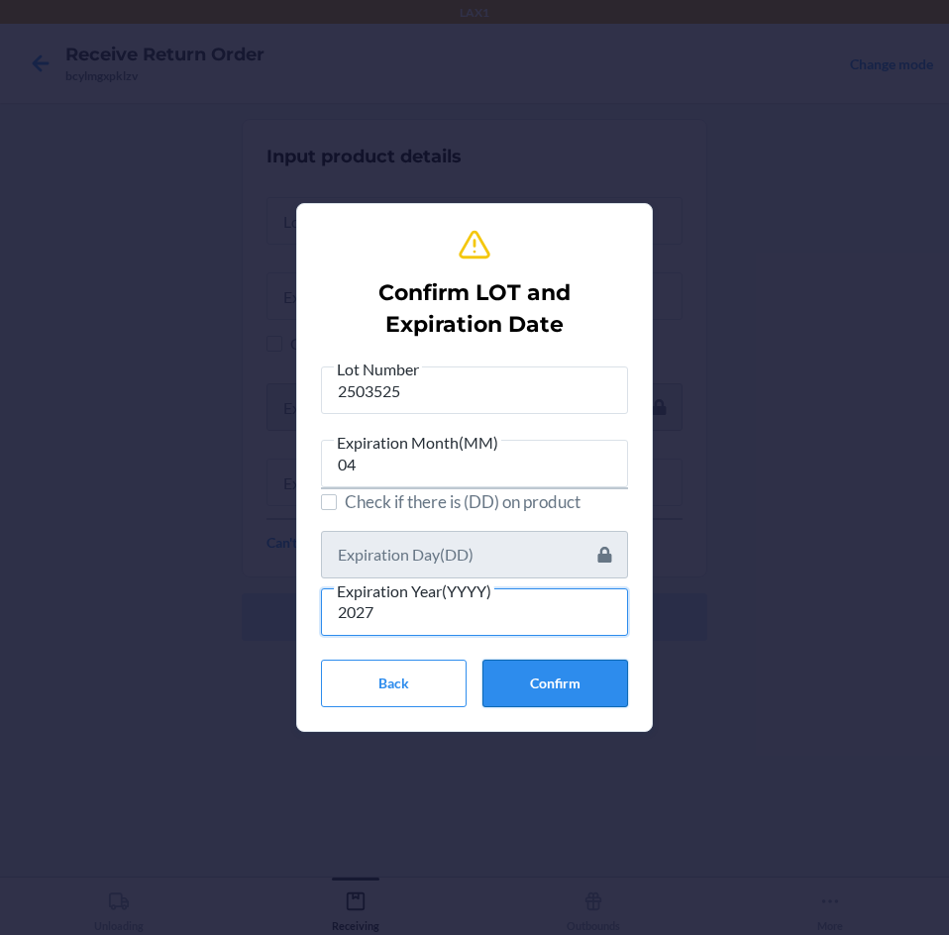
type input "2027"
click at [589, 685] on button "Confirm" at bounding box center [555, 684] width 146 height 48
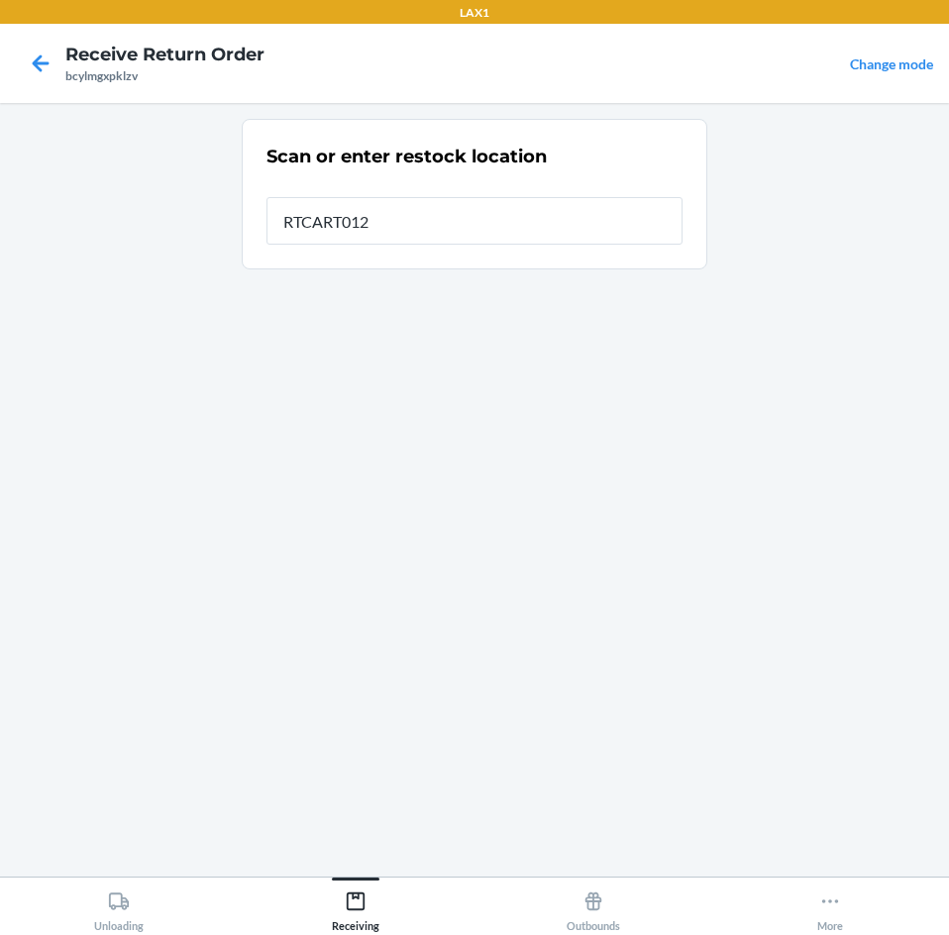
type input "RTCART012"
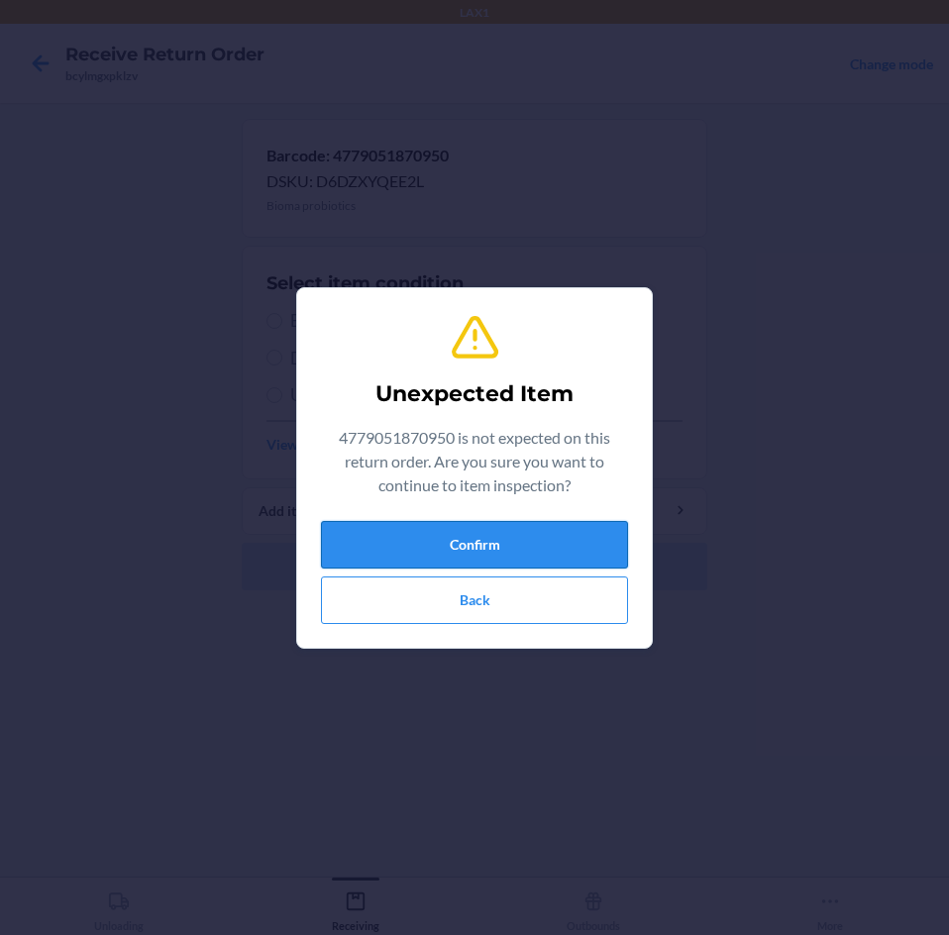
click at [568, 543] on button "Confirm" at bounding box center [474, 545] width 307 height 48
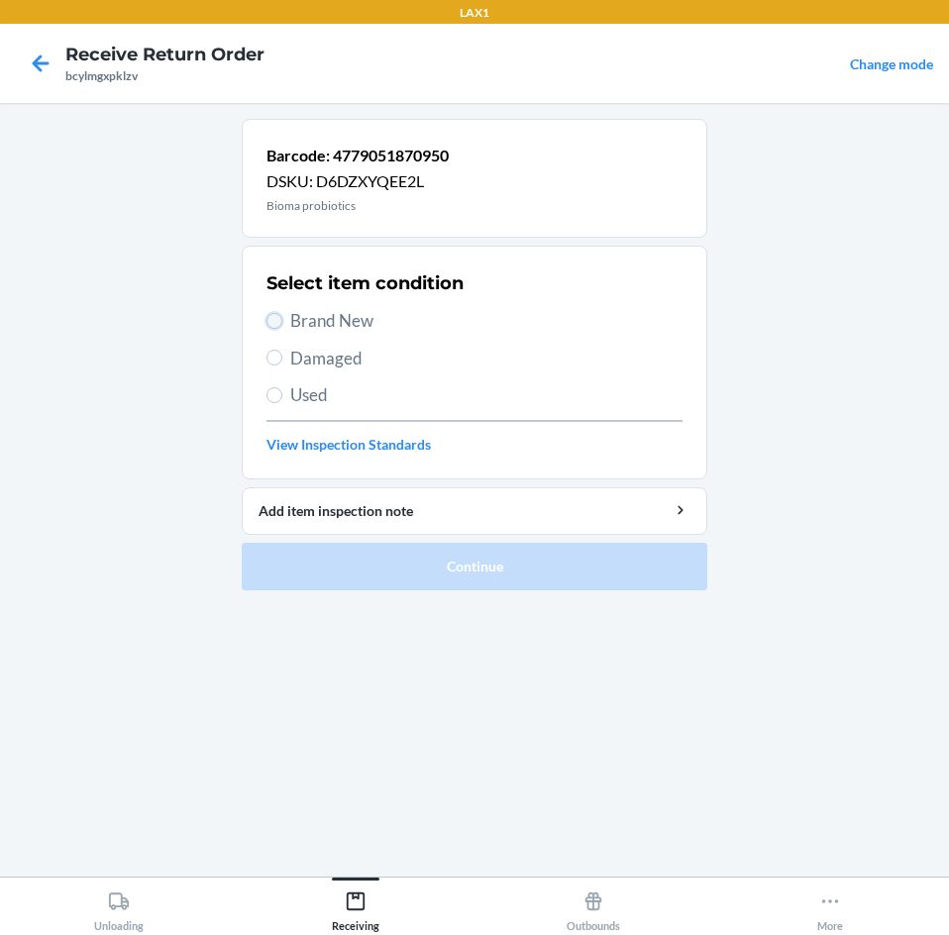
click at [278, 320] on input "Brand New" at bounding box center [274, 321] width 16 height 16
radio input "true"
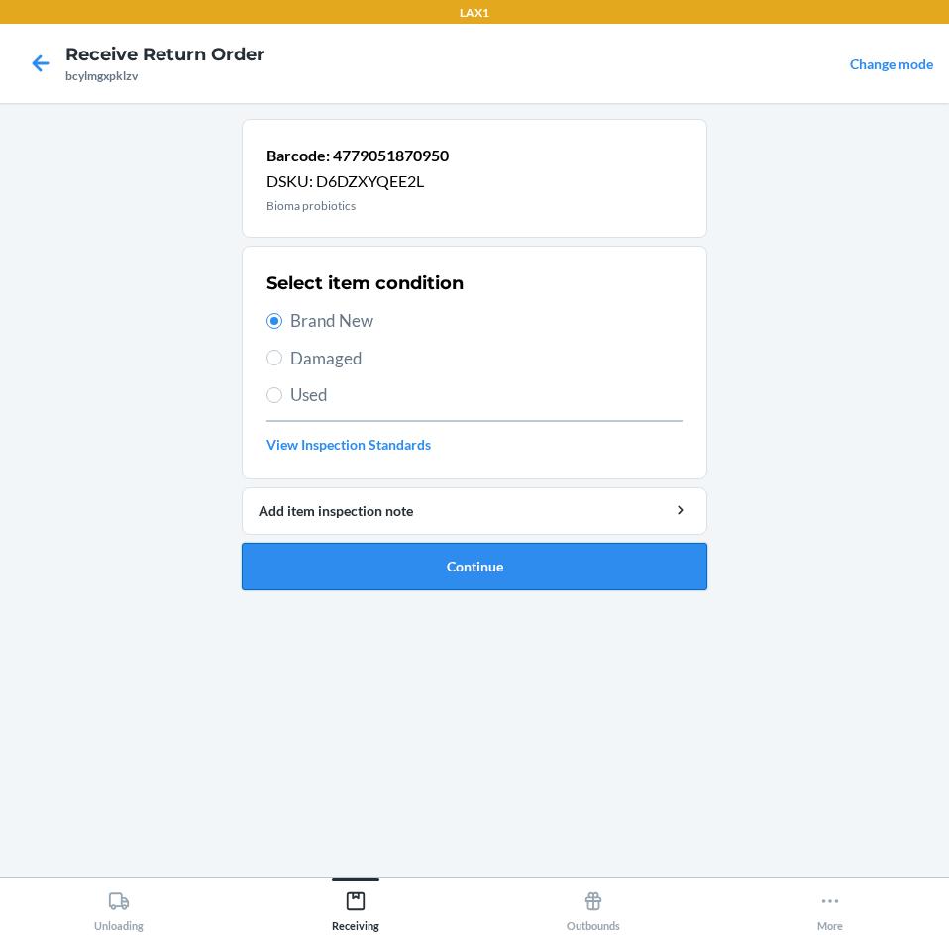
click at [346, 570] on button "Continue" at bounding box center [475, 567] width 466 height 48
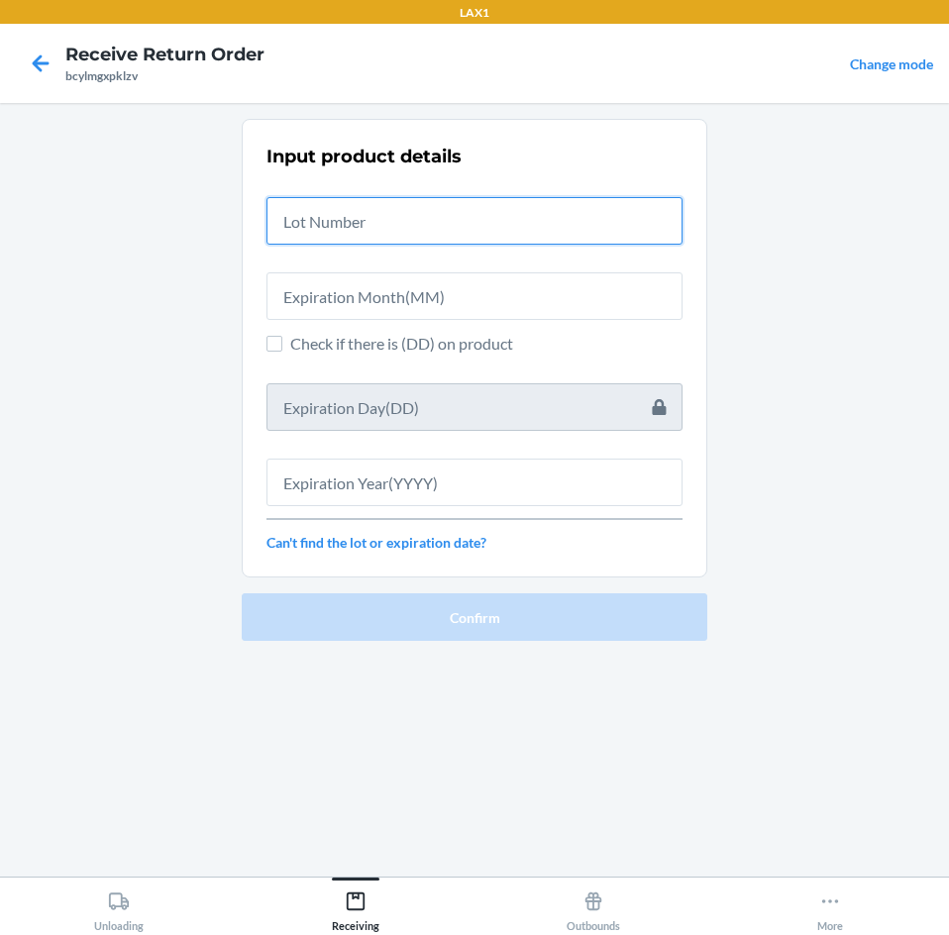
click at [389, 211] on input "text" at bounding box center [474, 221] width 416 height 48
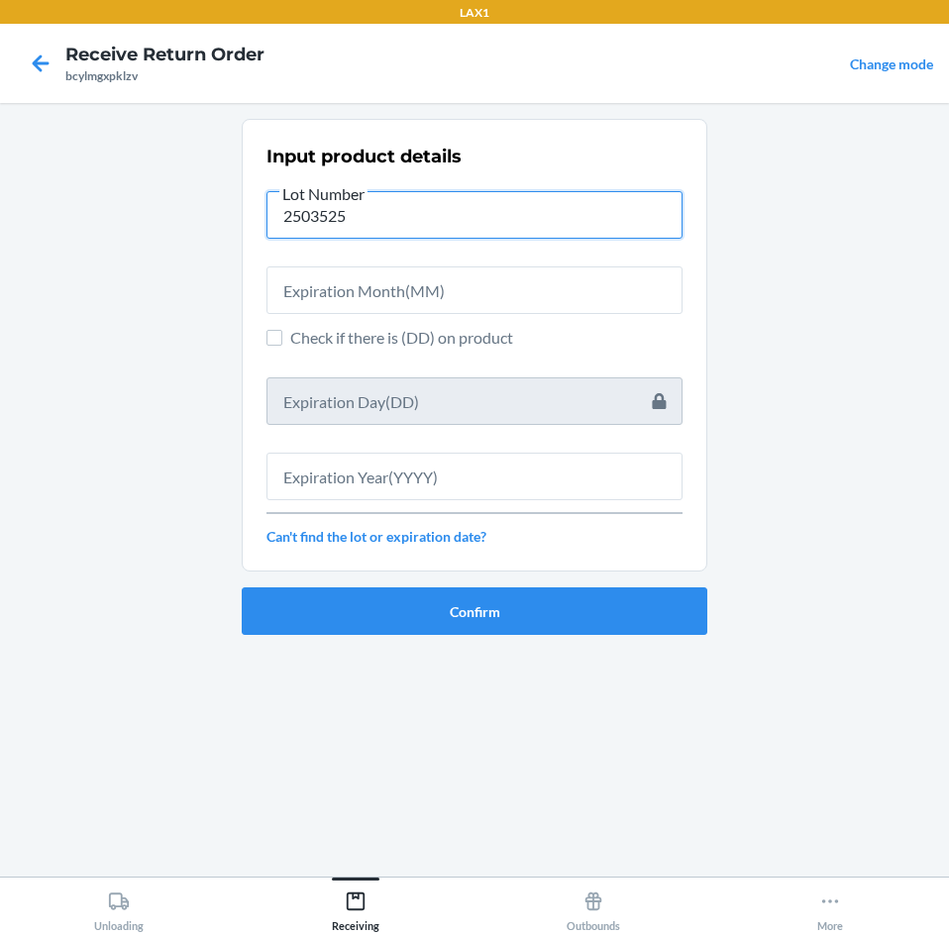
type input "2503525"
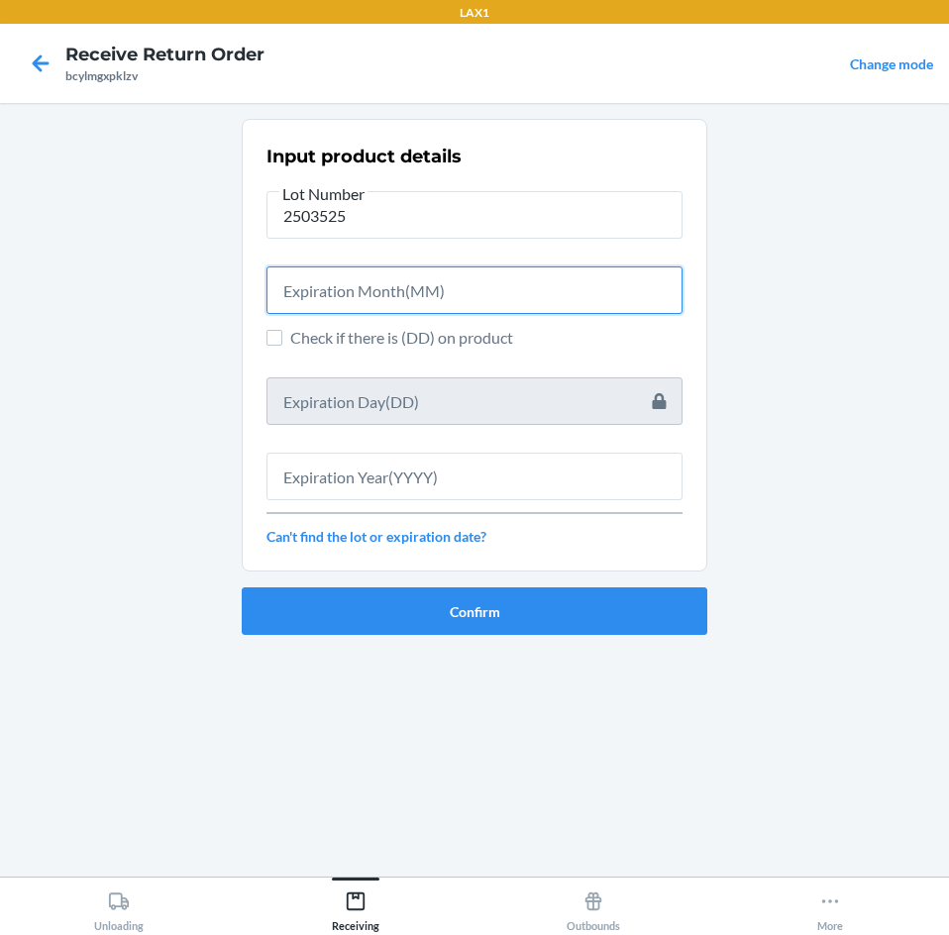
click at [391, 296] on input "text" at bounding box center [474, 290] width 416 height 48
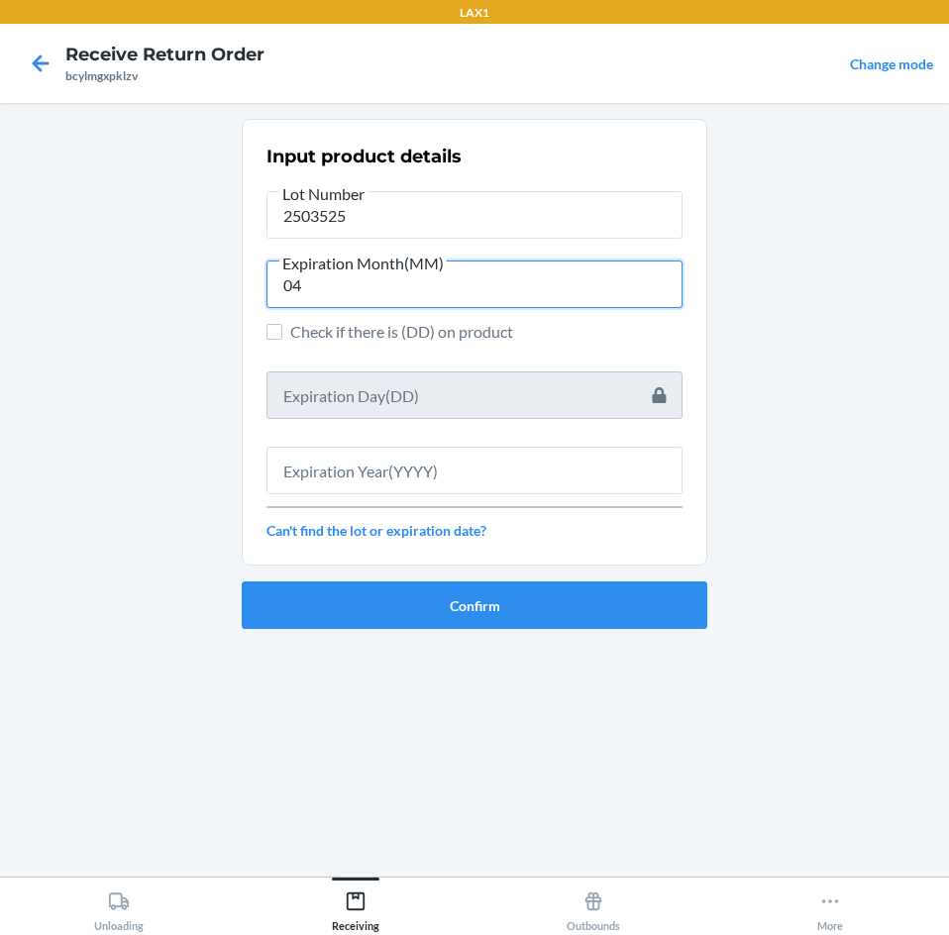
type input "04"
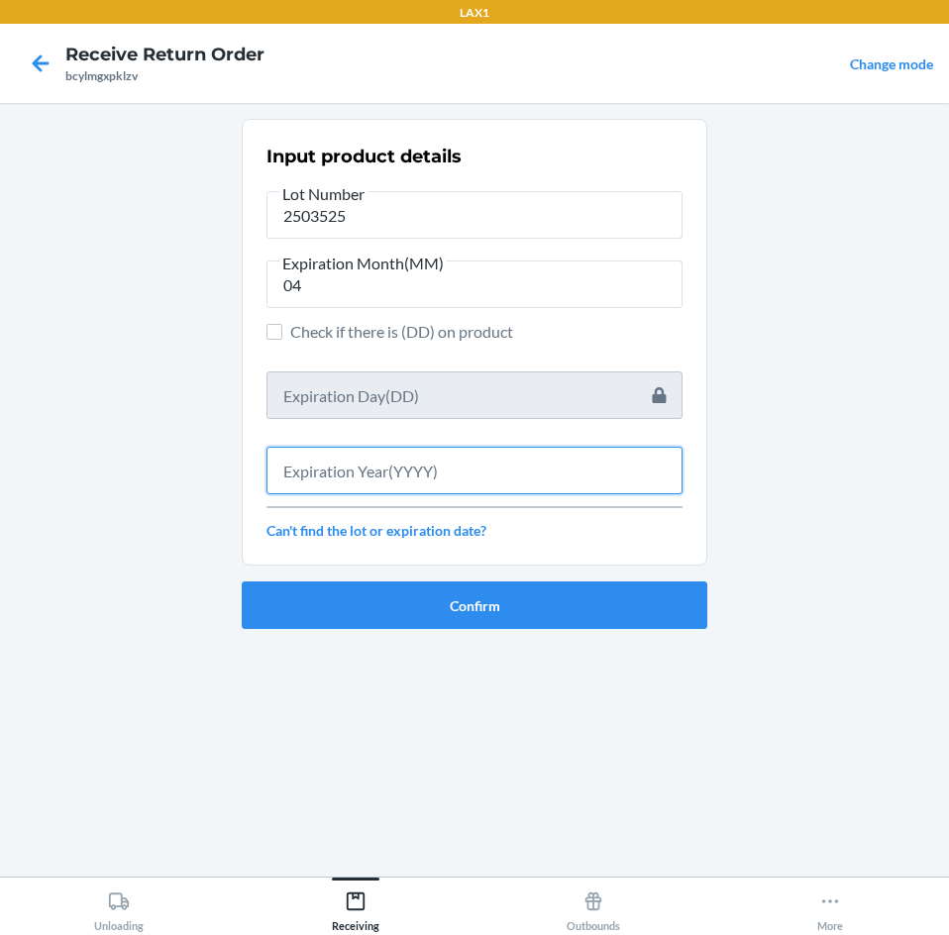
click at [419, 479] on input "text" at bounding box center [474, 471] width 416 height 48
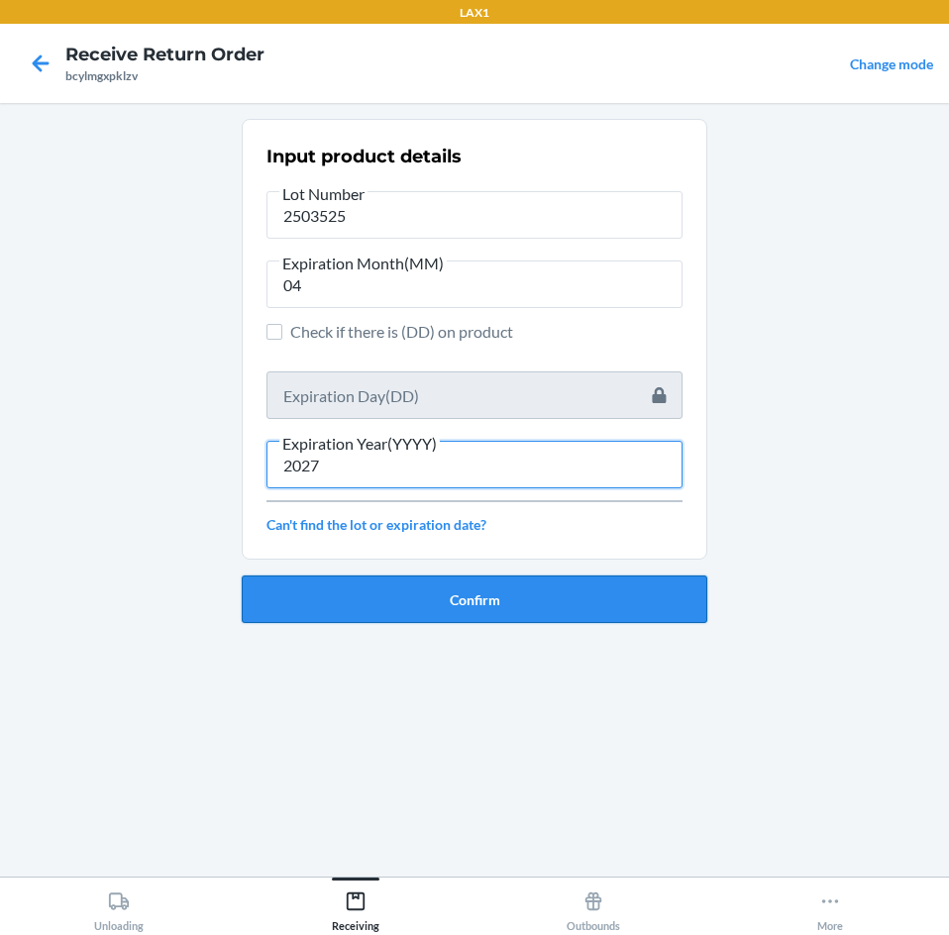
type input "2027"
click at [477, 599] on button "Confirm" at bounding box center [475, 600] width 466 height 48
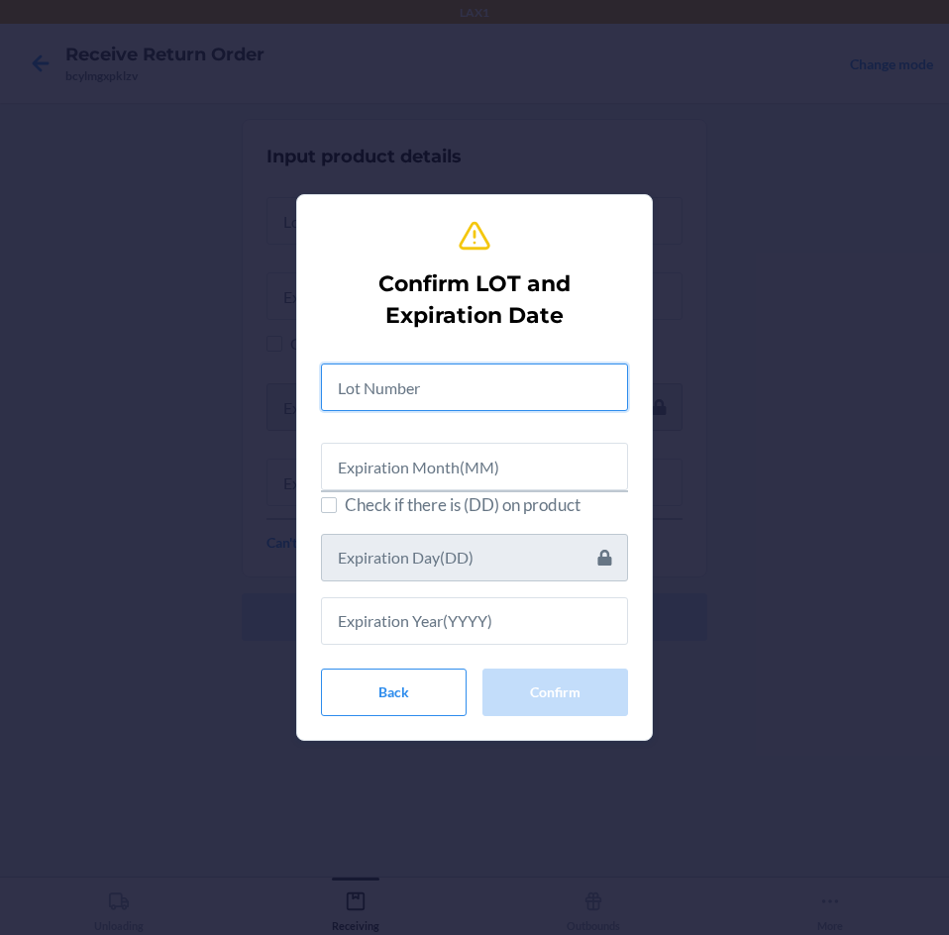
click at [380, 388] on input "text" at bounding box center [474, 388] width 307 height 48
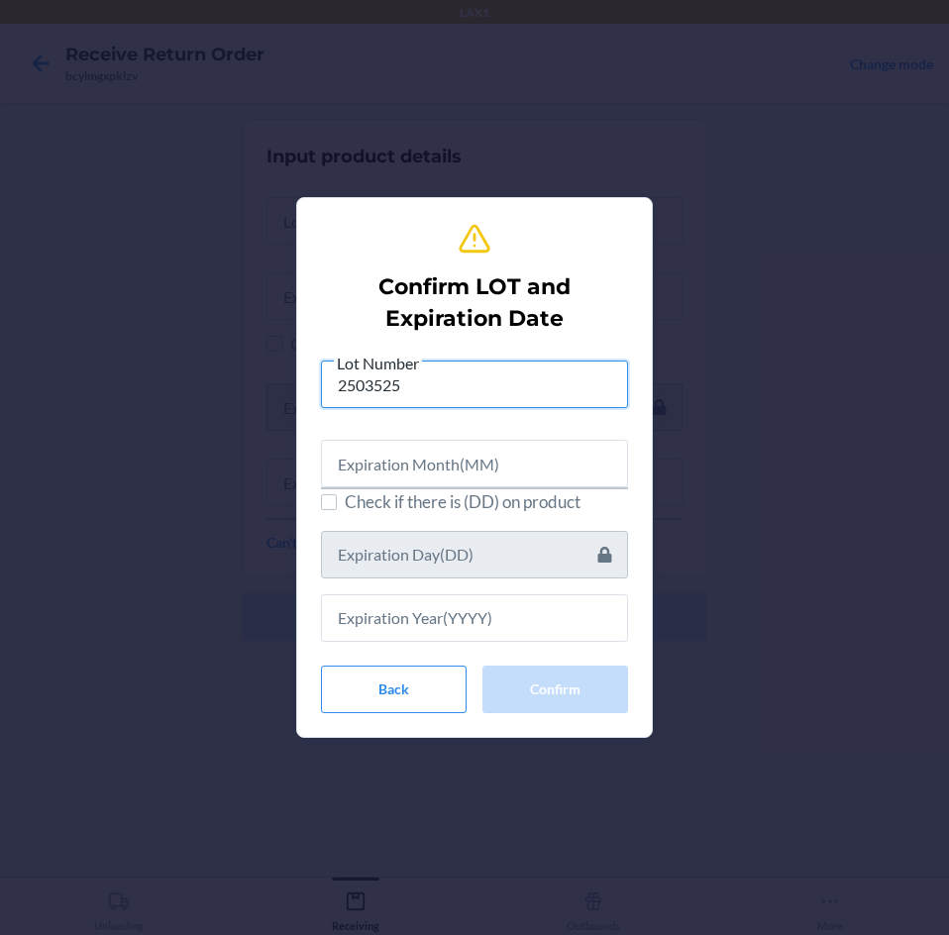
type input "2503525"
click at [435, 462] on input "text" at bounding box center [474, 464] width 307 height 48
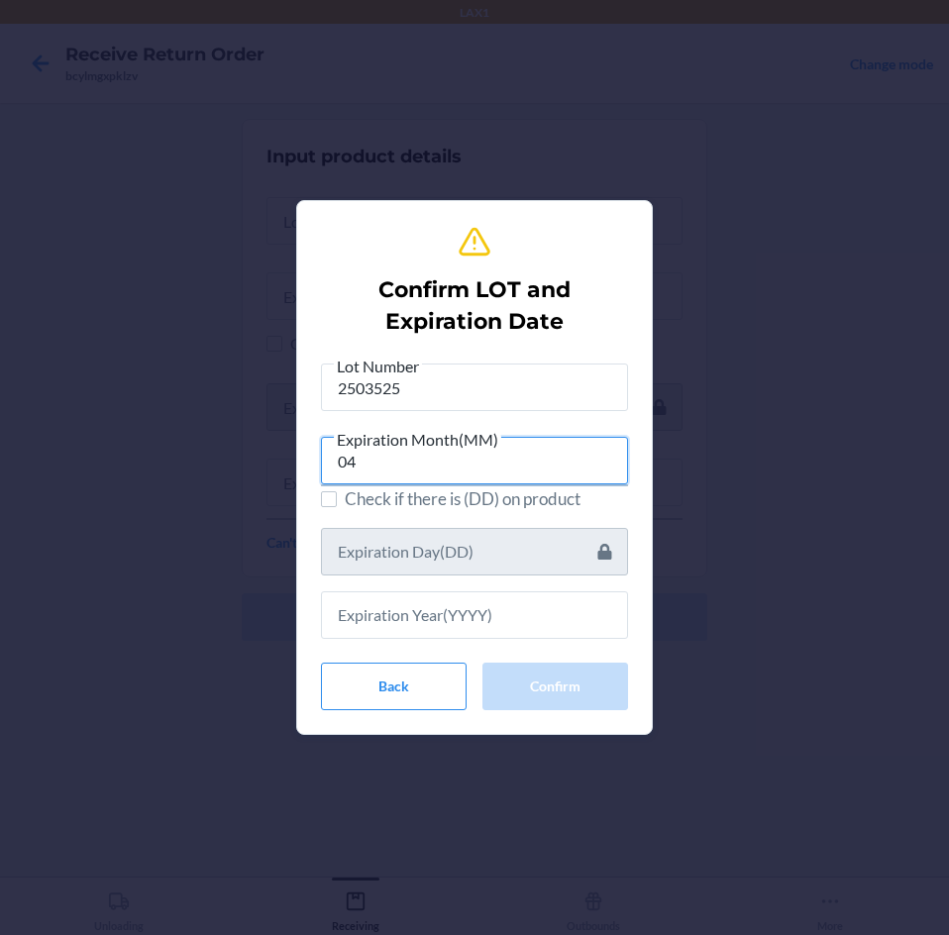
type input "04"
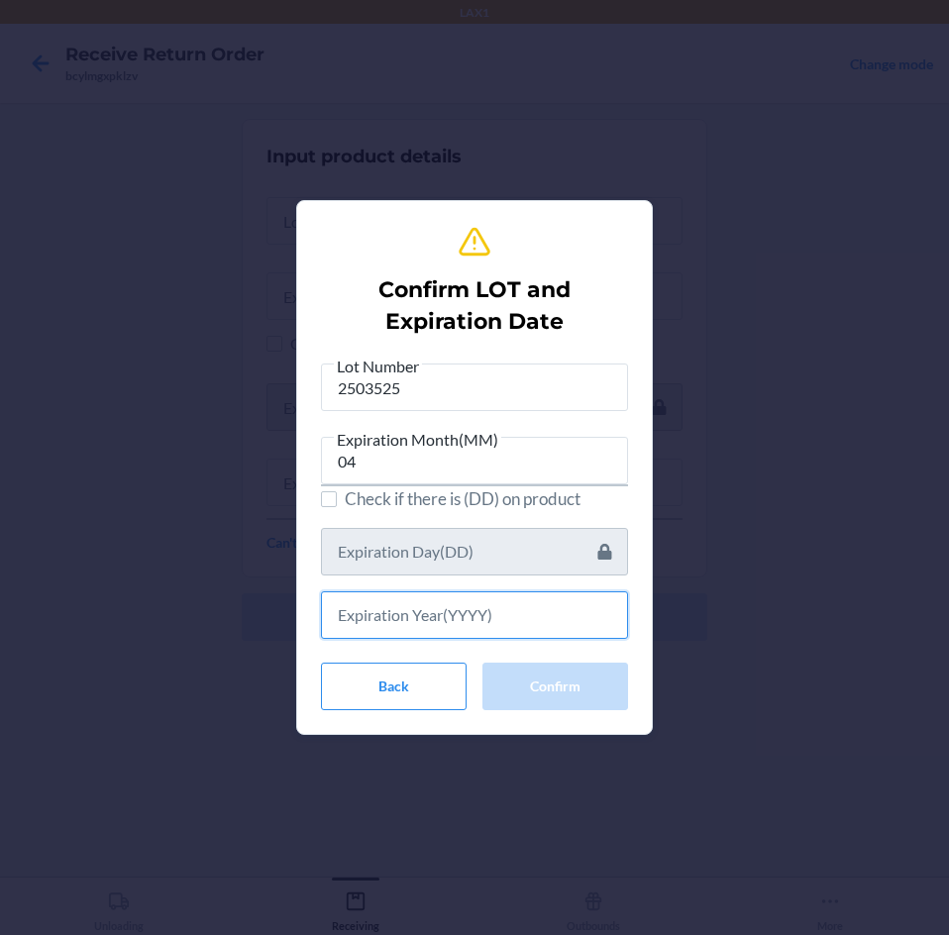
click at [476, 610] on input "text" at bounding box center [474, 615] width 307 height 48
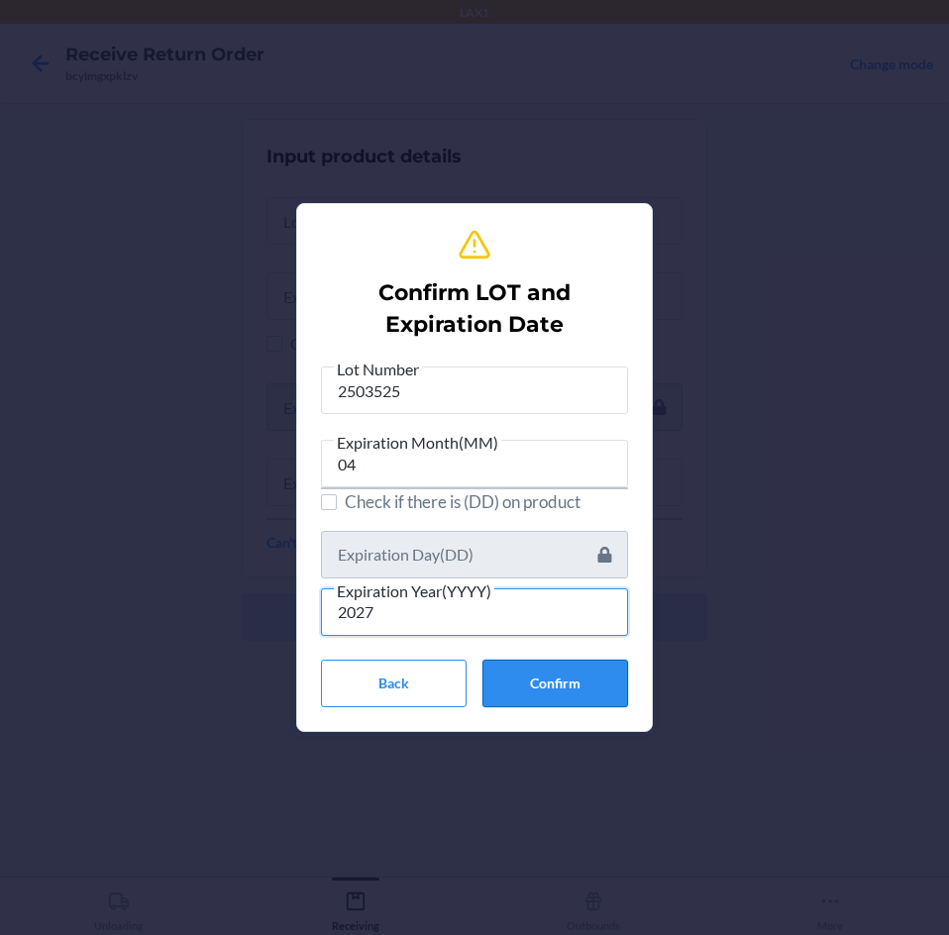
type input "2027"
click at [552, 677] on button "Confirm" at bounding box center [555, 684] width 146 height 48
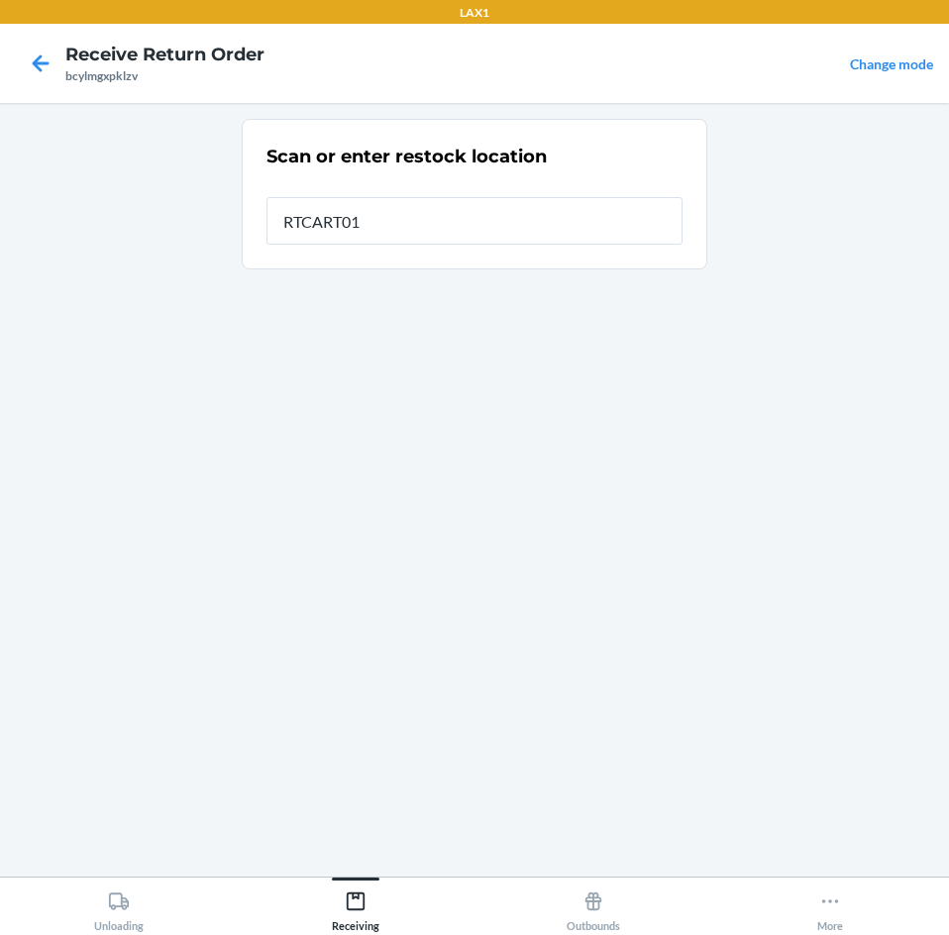
type input "RTCART012"
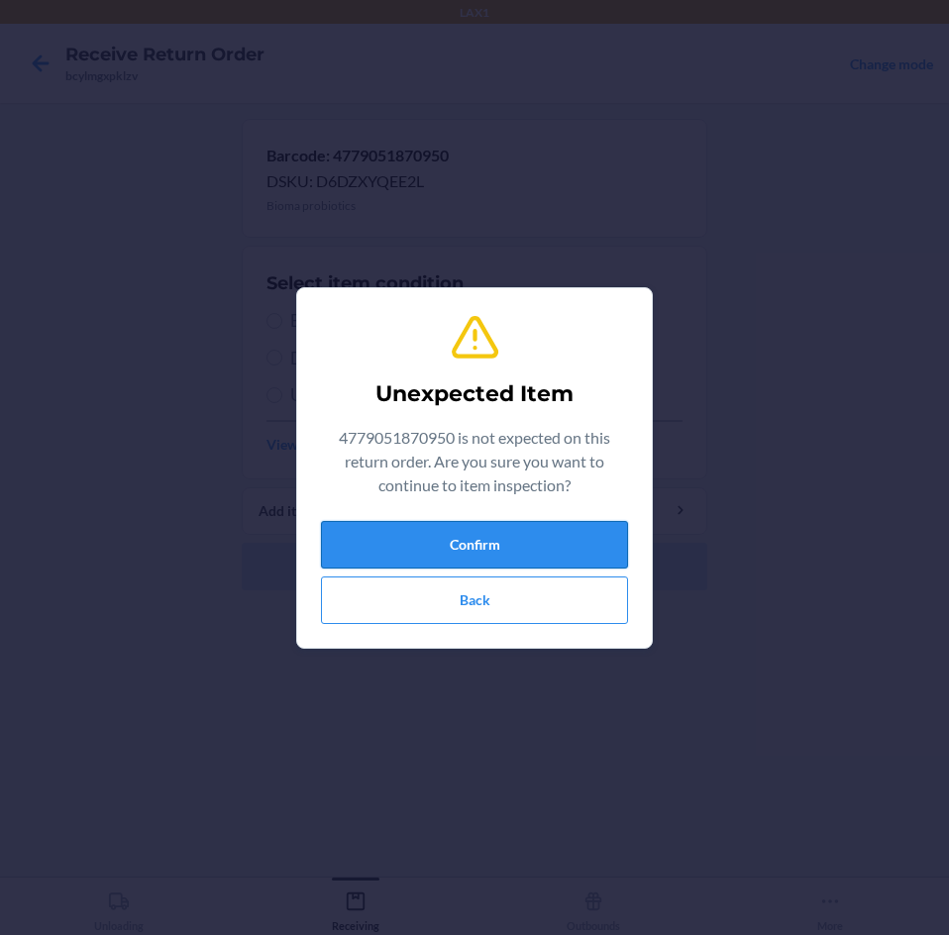
click at [516, 540] on button "Confirm" at bounding box center [474, 545] width 307 height 48
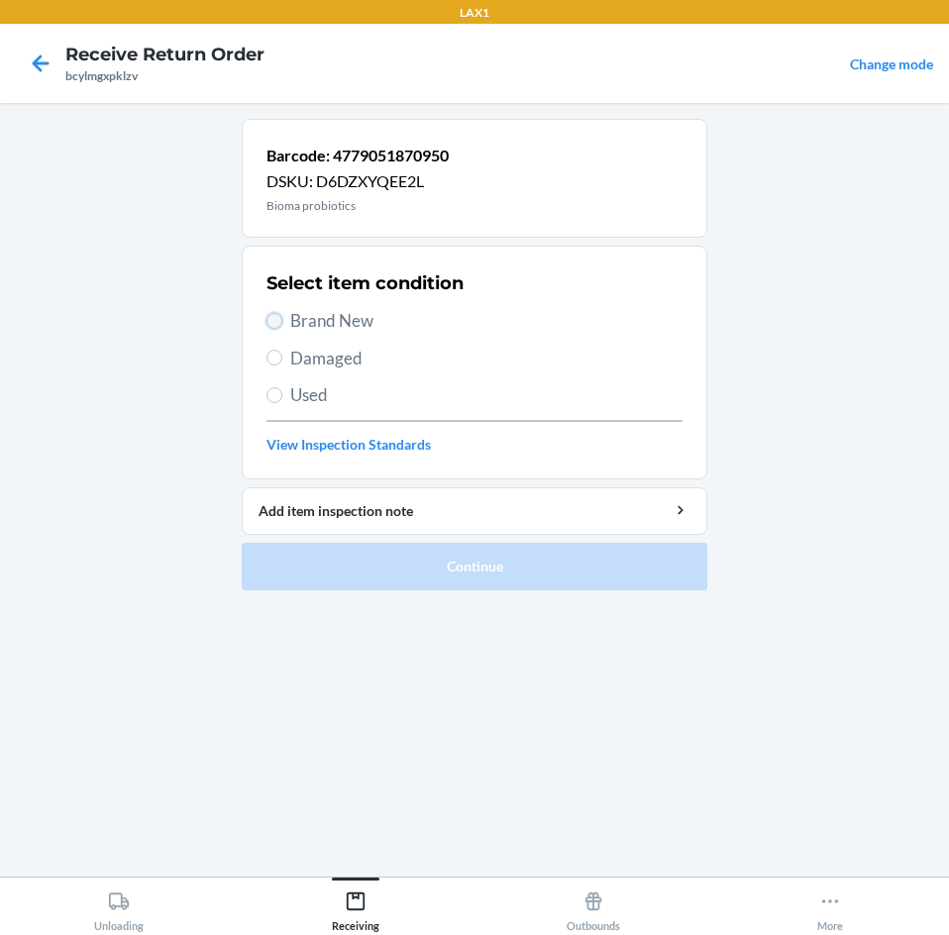
click at [274, 326] on input "Brand New" at bounding box center [274, 321] width 16 height 16
radio input "true"
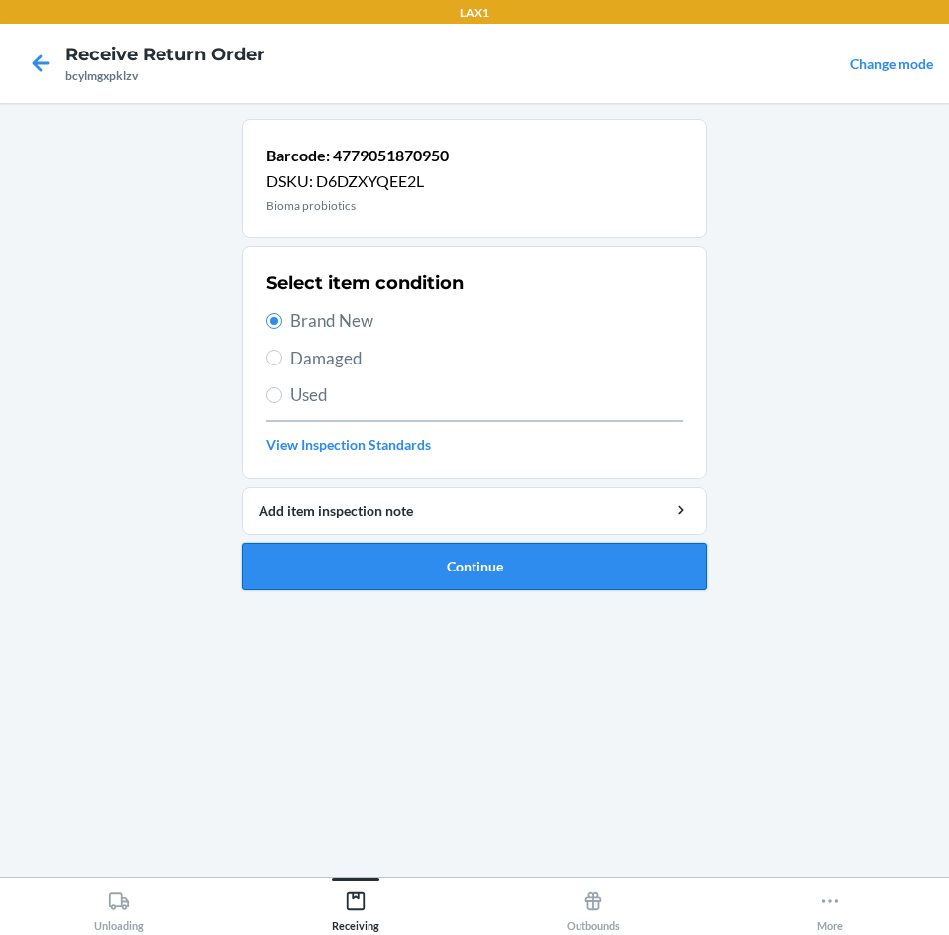
click at [368, 570] on button "Continue" at bounding box center [475, 567] width 466 height 48
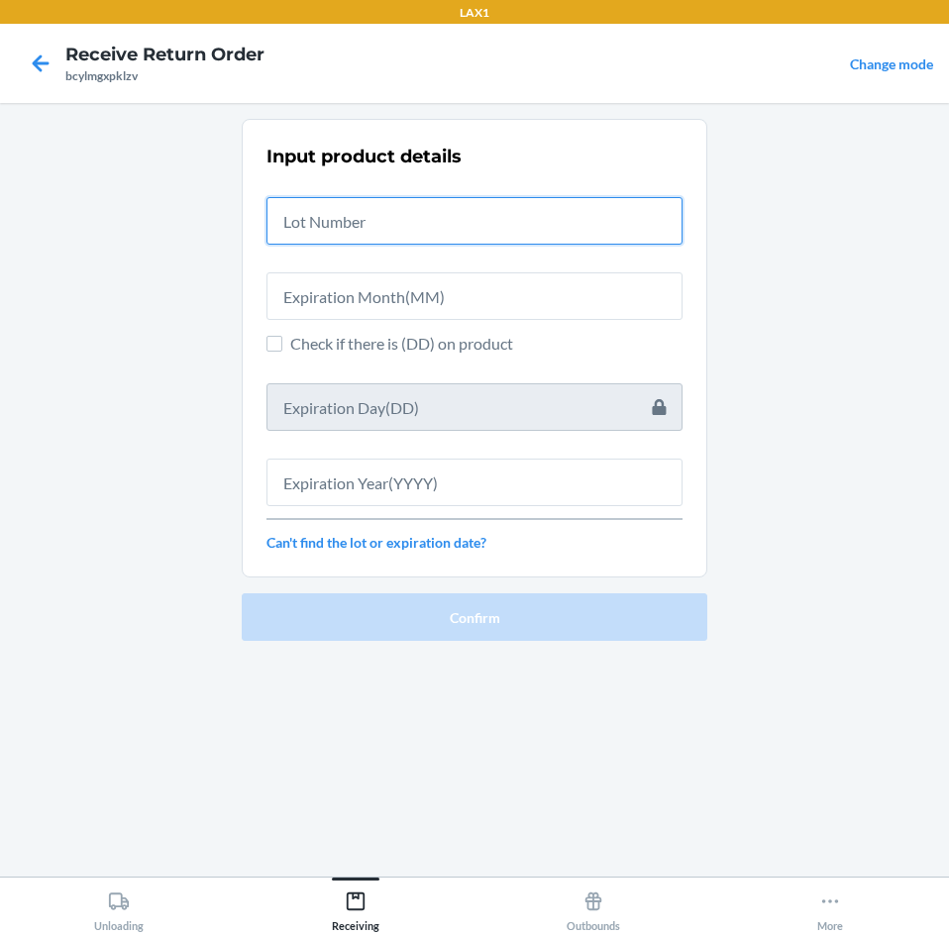
click at [329, 214] on input "text" at bounding box center [474, 221] width 416 height 48
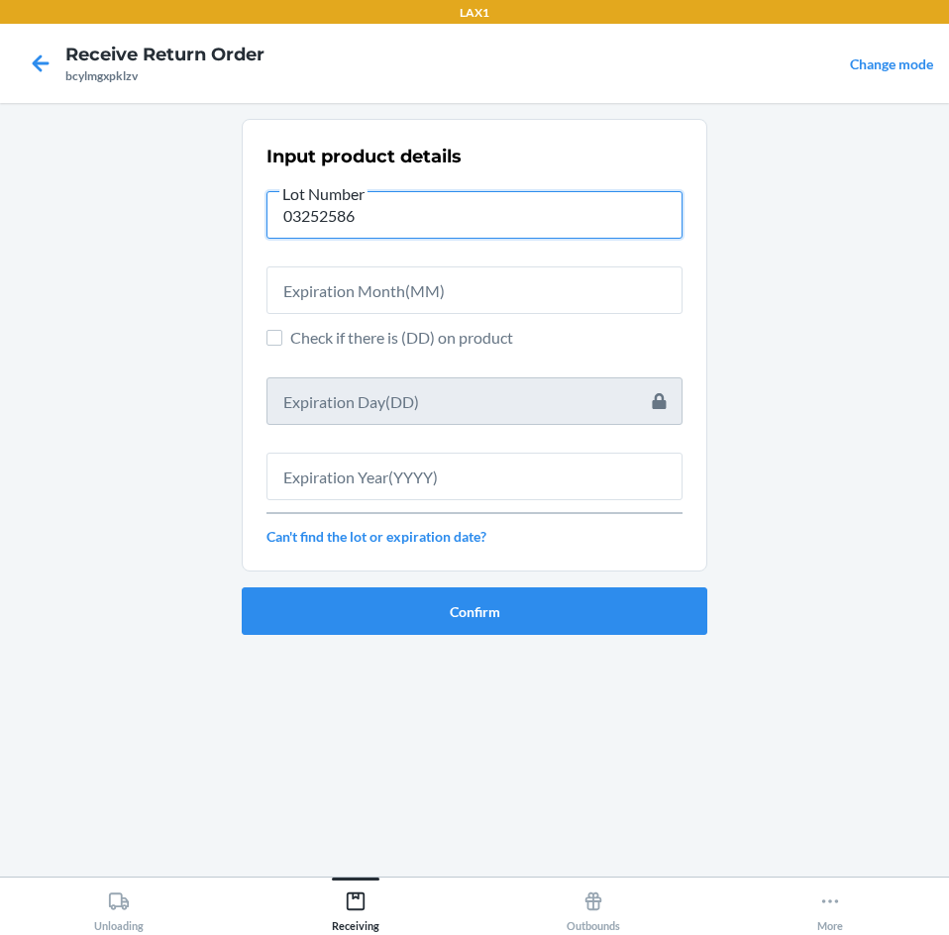
type input "03252586"
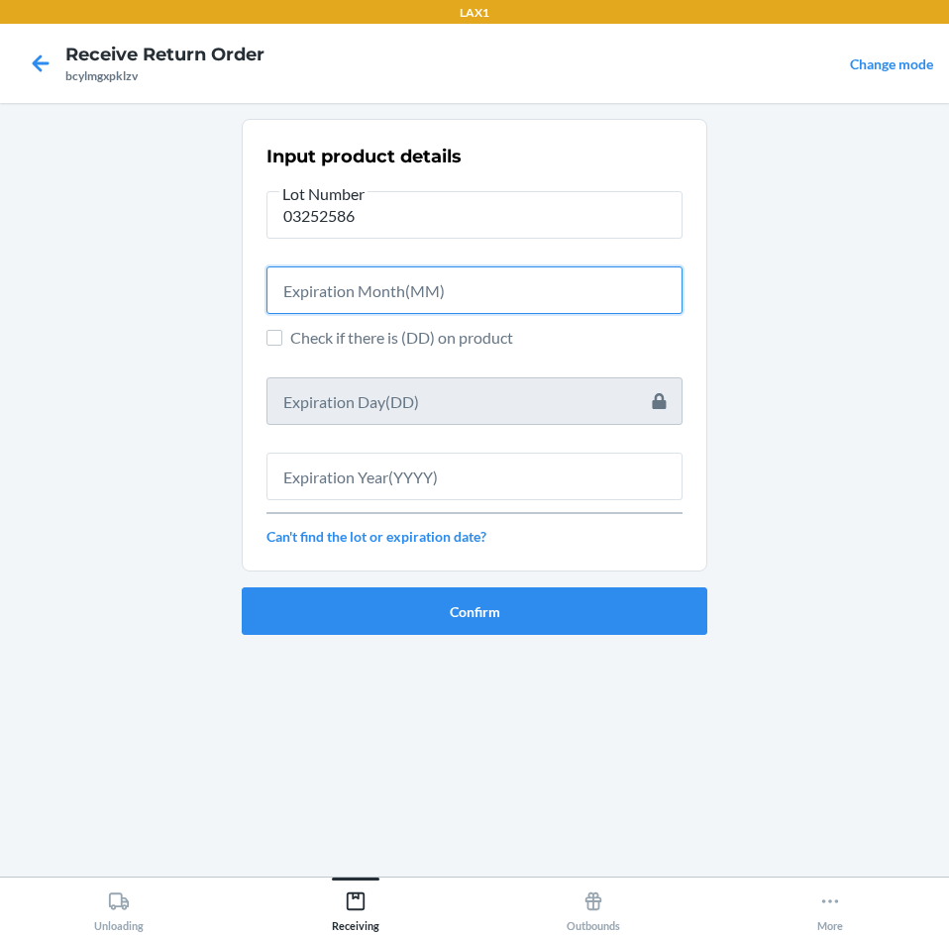
click at [357, 282] on input "text" at bounding box center [474, 290] width 416 height 48
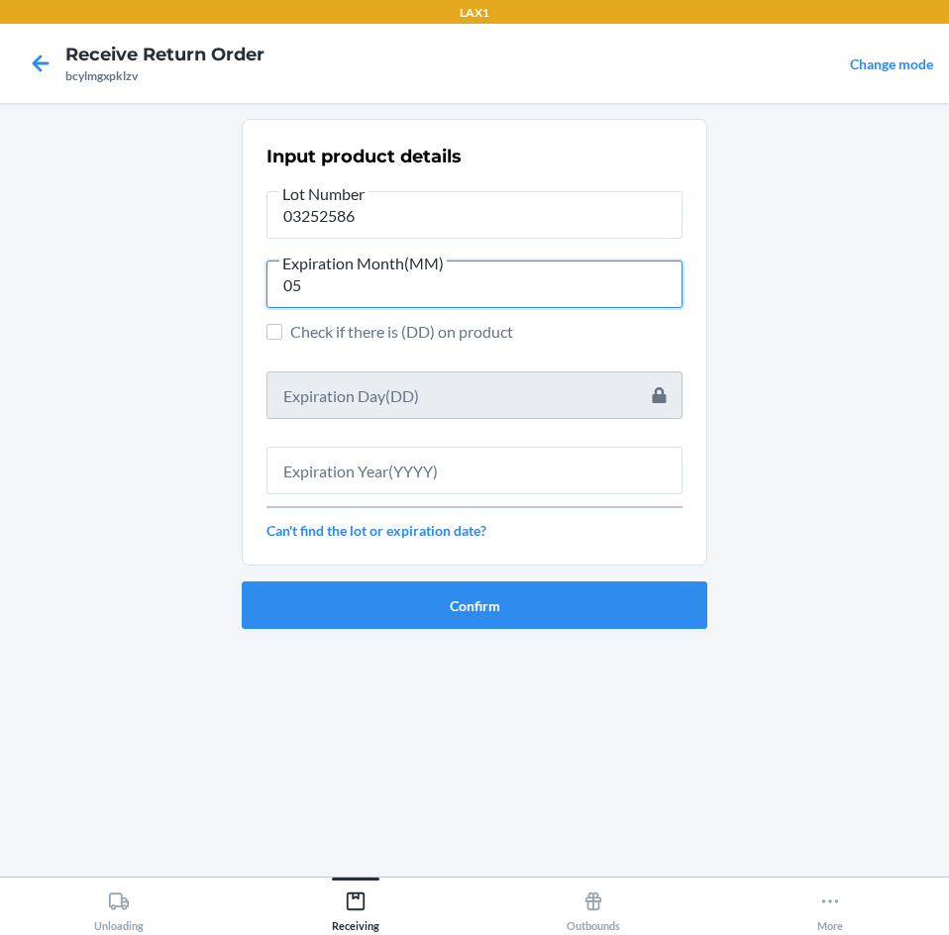
type input "05"
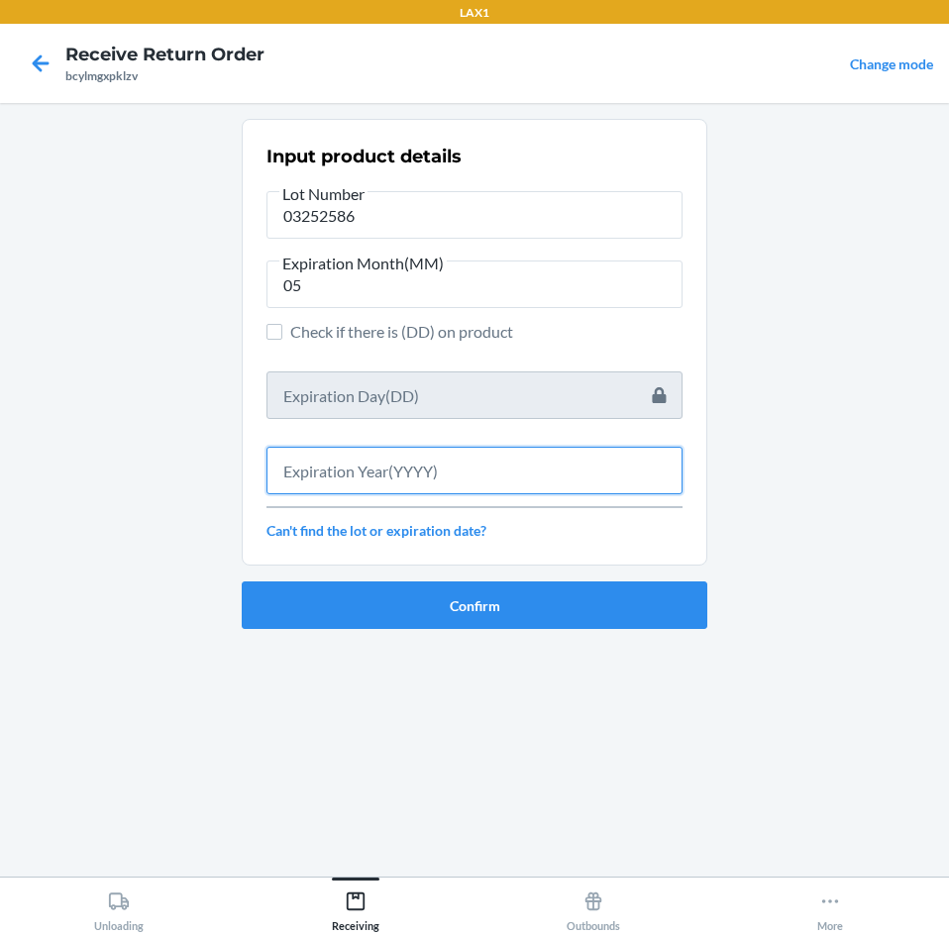
click at [425, 475] on input "text" at bounding box center [474, 471] width 416 height 48
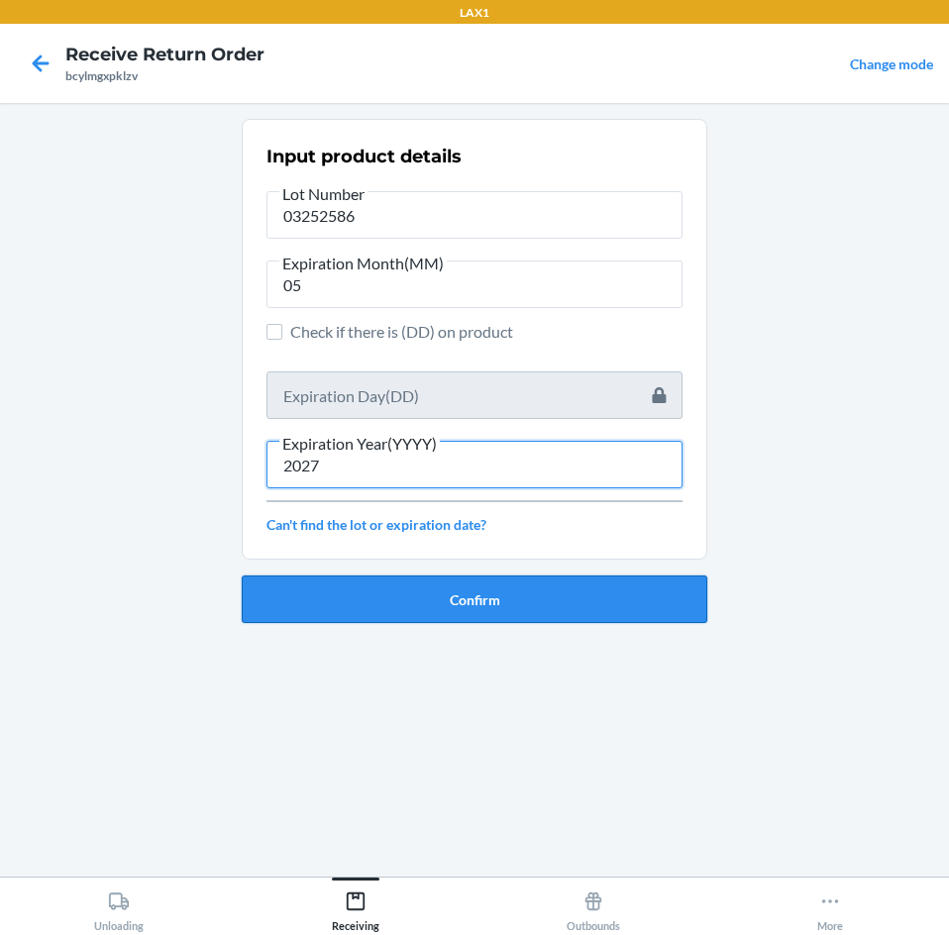
type input "2027"
click at [411, 606] on button "Confirm" at bounding box center [475, 600] width 466 height 48
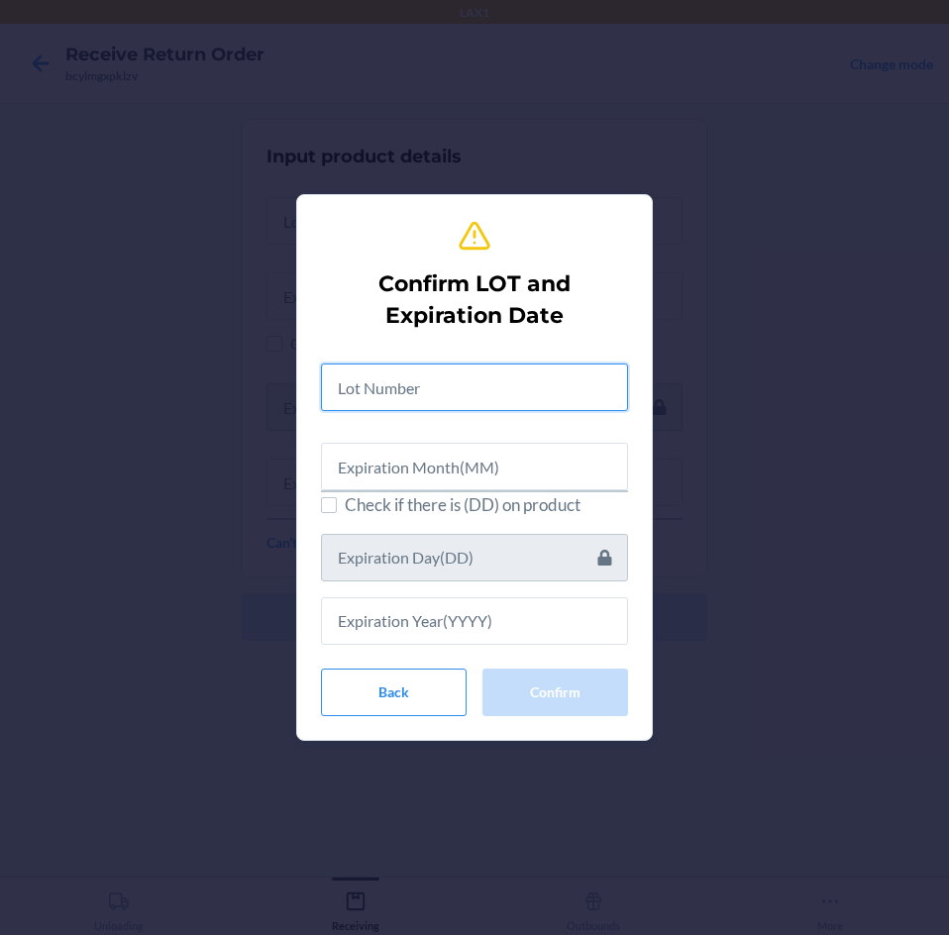
click at [439, 396] on input "text" at bounding box center [474, 388] width 307 height 48
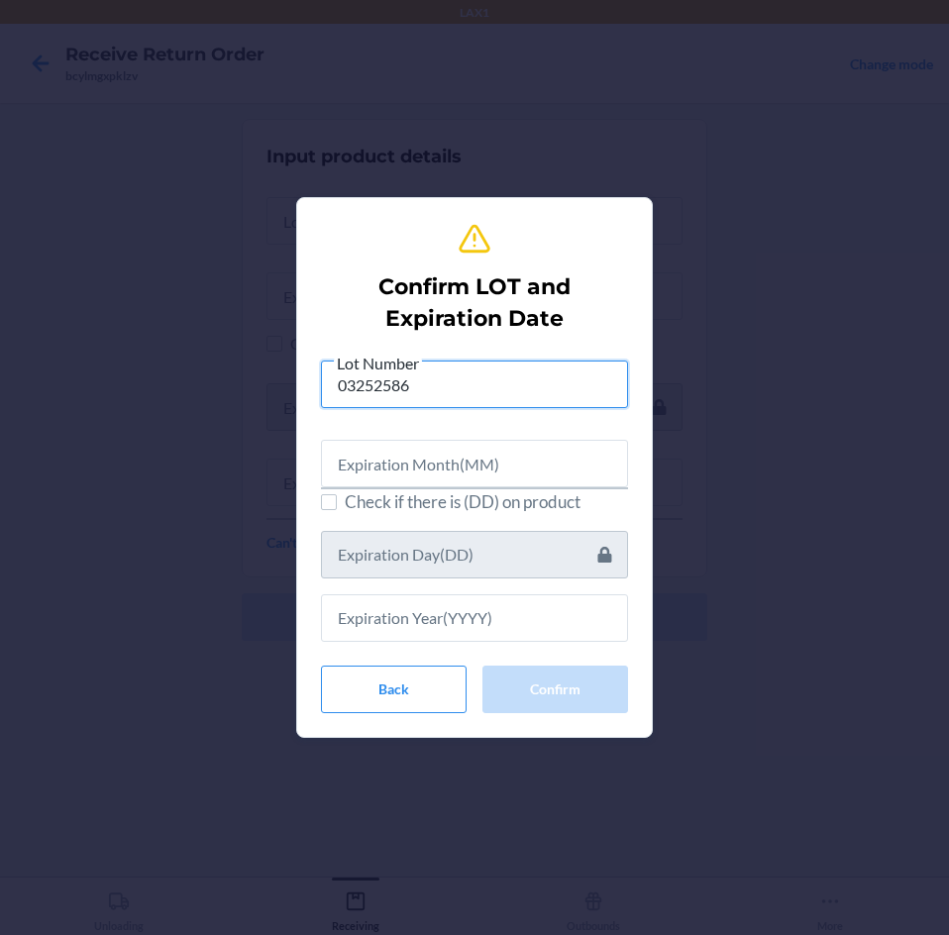
type input "03252586"
click at [405, 465] on input "text" at bounding box center [474, 464] width 307 height 48
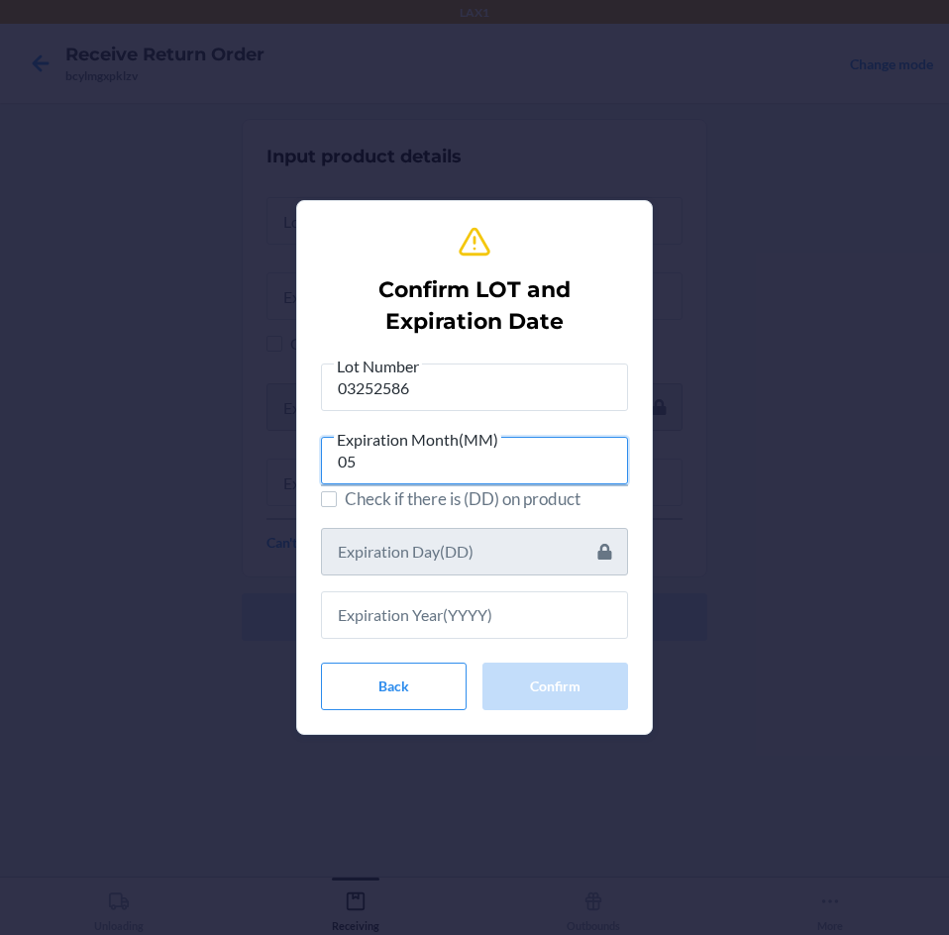
type input "05"
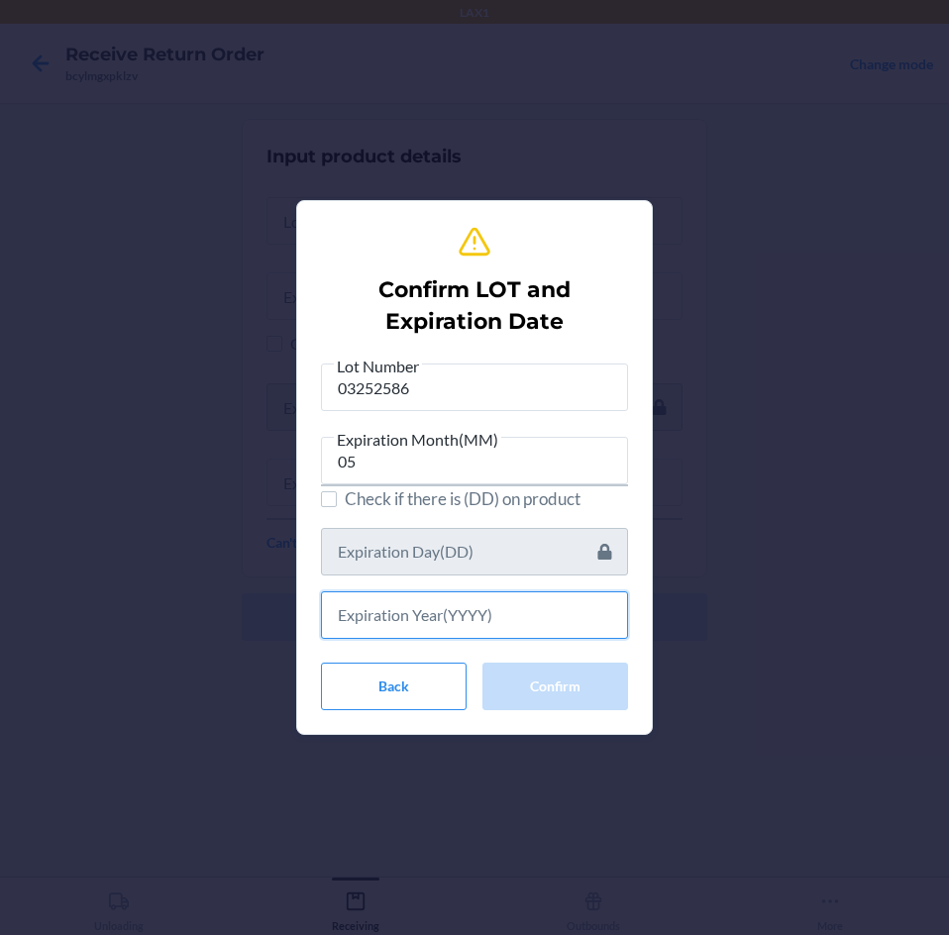
click at [386, 616] on input "text" at bounding box center [474, 615] width 307 height 48
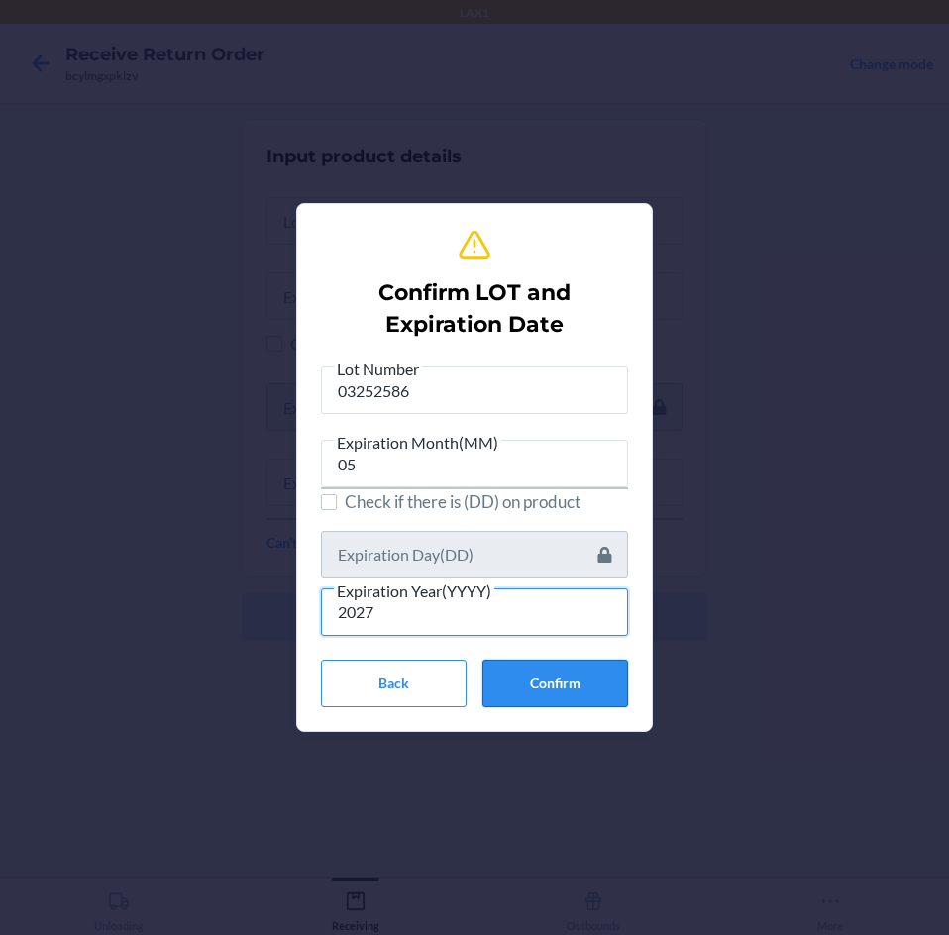
type input "2027"
click at [580, 687] on button "Confirm" at bounding box center [555, 684] width 146 height 48
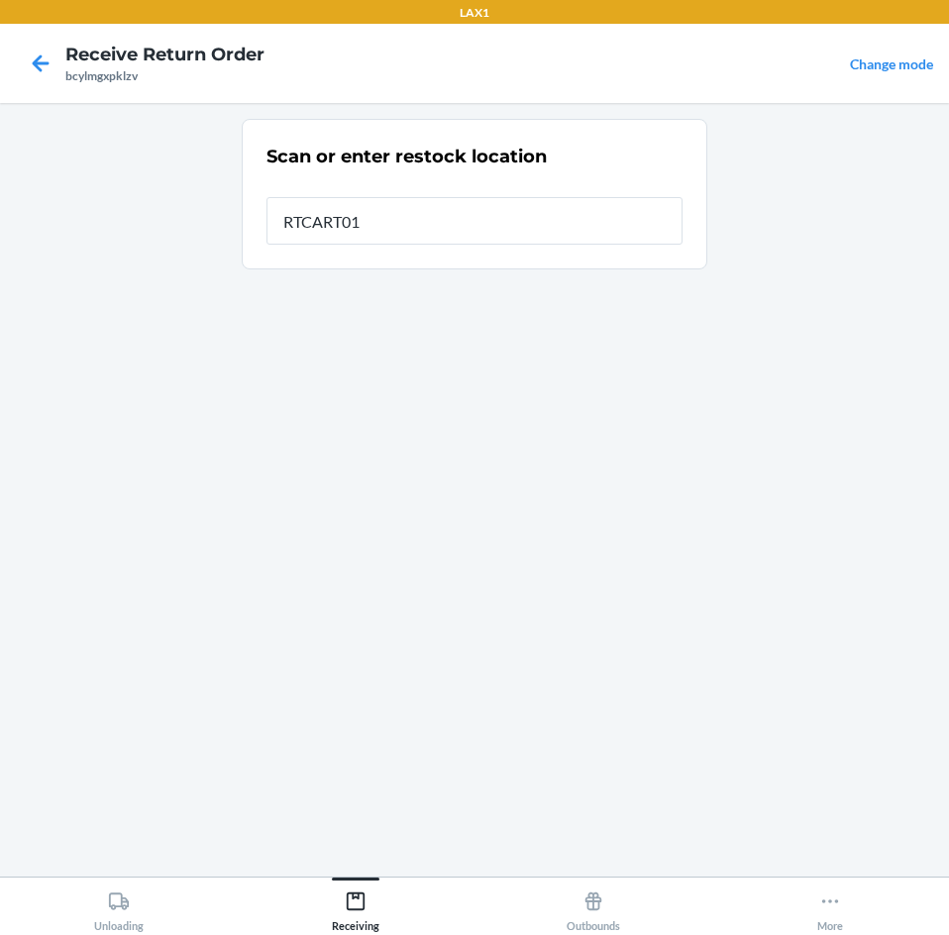
type input "RTCART012"
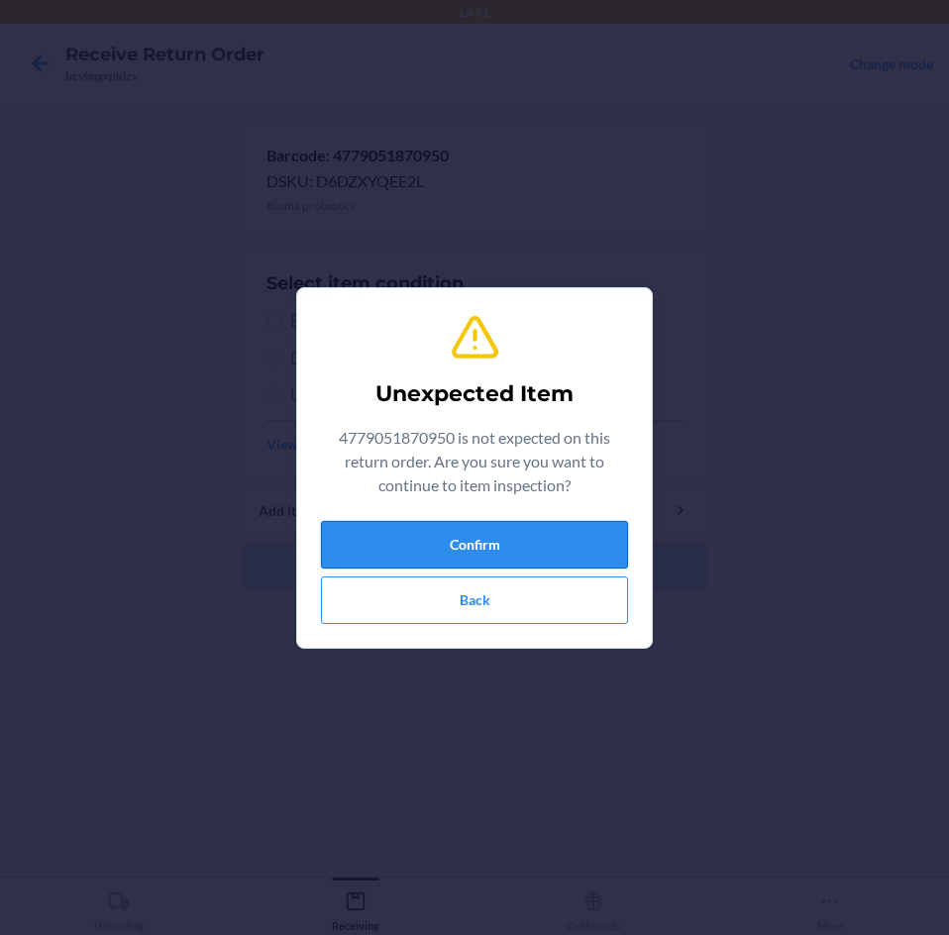
click at [574, 547] on button "Confirm" at bounding box center [474, 545] width 307 height 48
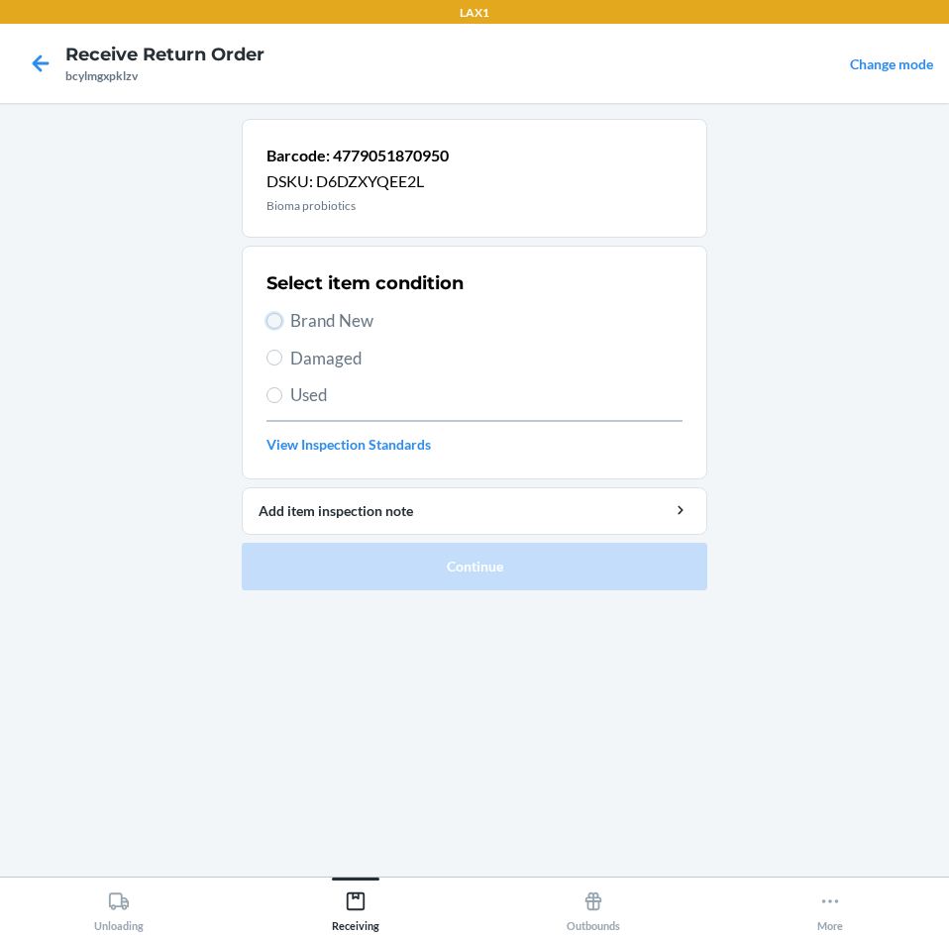
click at [268, 319] on input "Brand New" at bounding box center [274, 321] width 16 height 16
radio input "true"
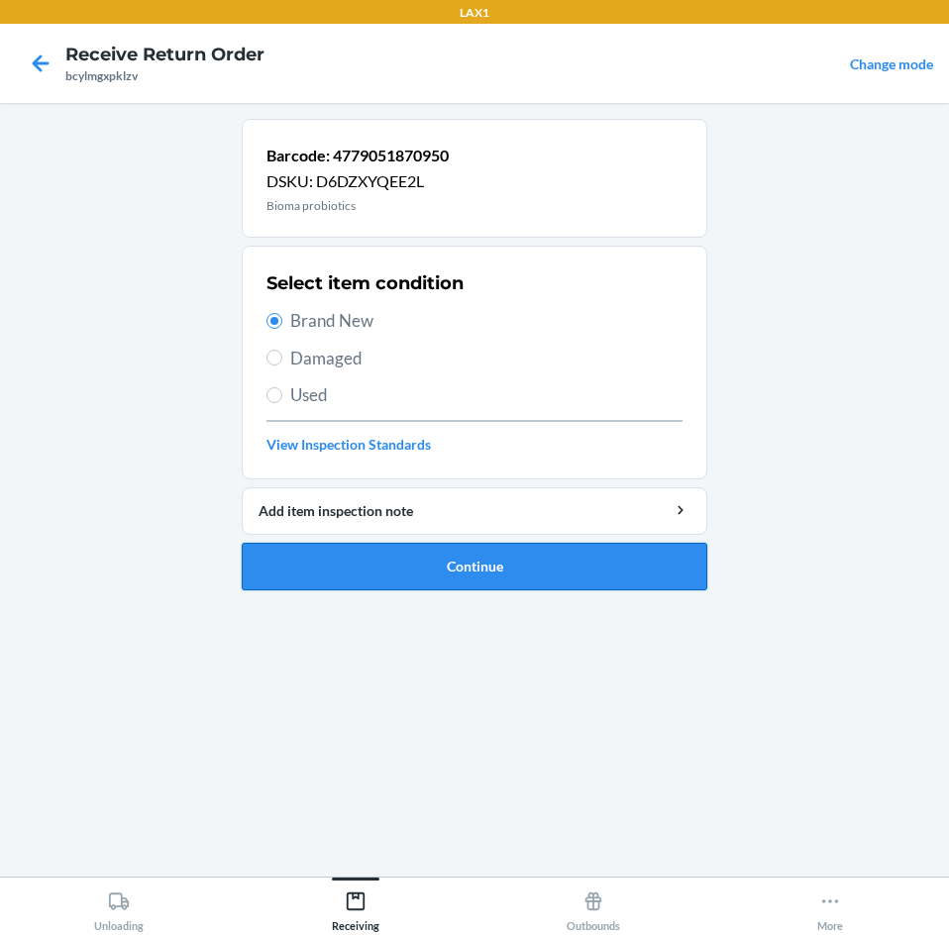
click at [382, 575] on button "Continue" at bounding box center [475, 567] width 466 height 48
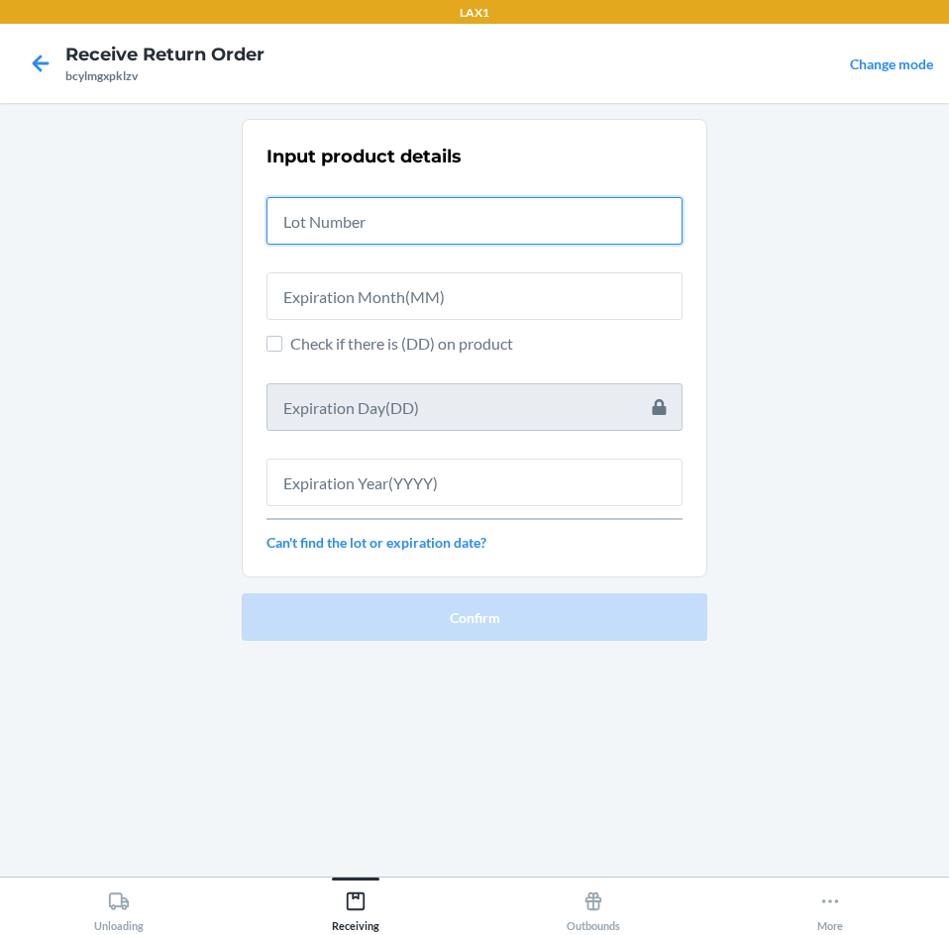
click at [390, 222] on input "text" at bounding box center [474, 221] width 416 height 48
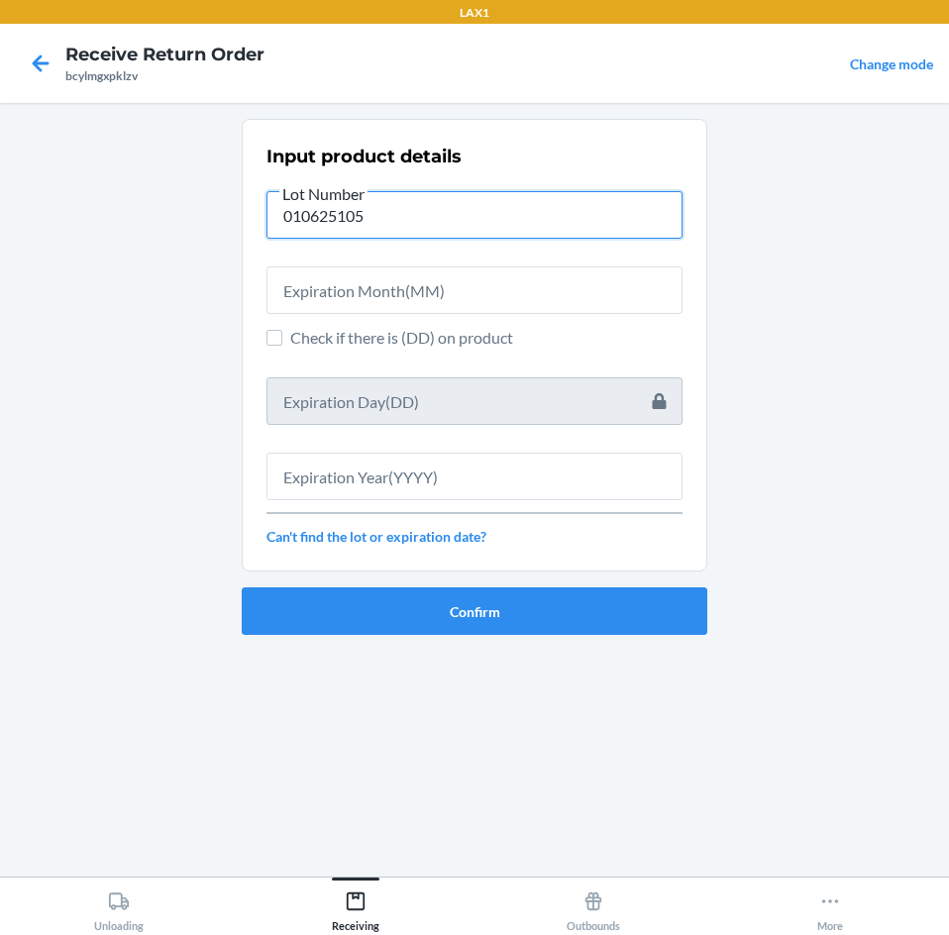
type input "010625105"
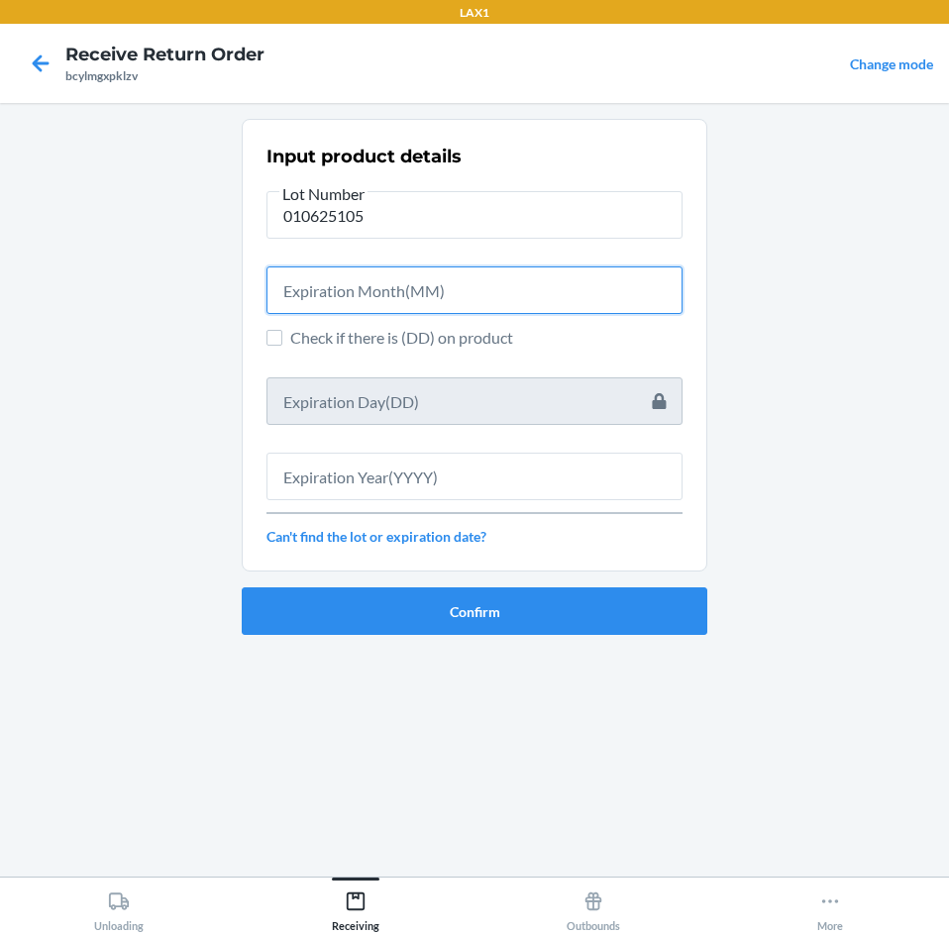
click at [411, 297] on input "text" at bounding box center [474, 290] width 416 height 48
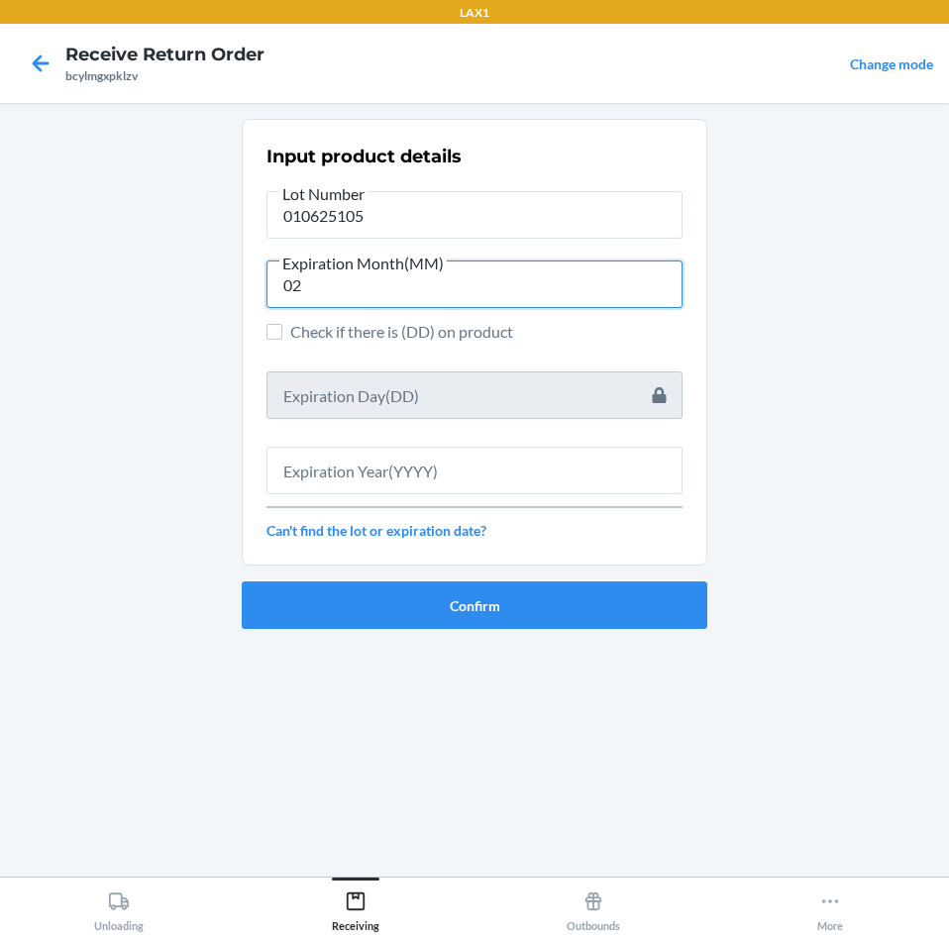
type input "02"
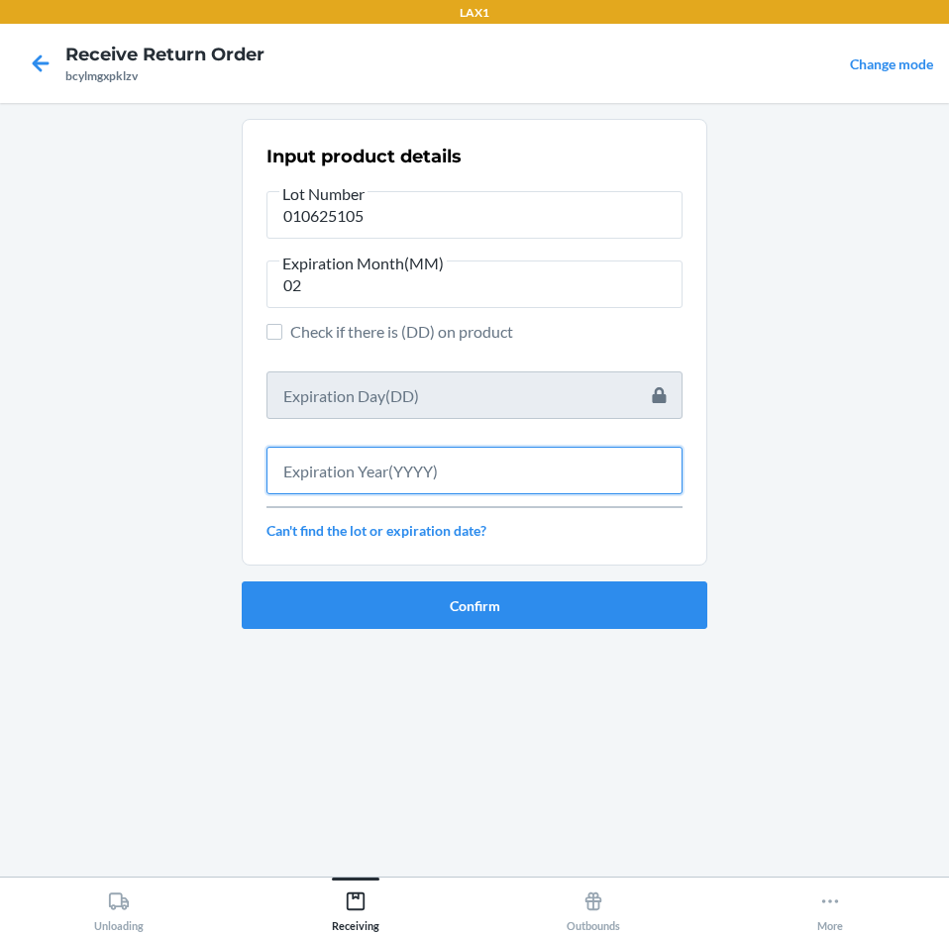
click at [368, 471] on input "text" at bounding box center [474, 471] width 416 height 48
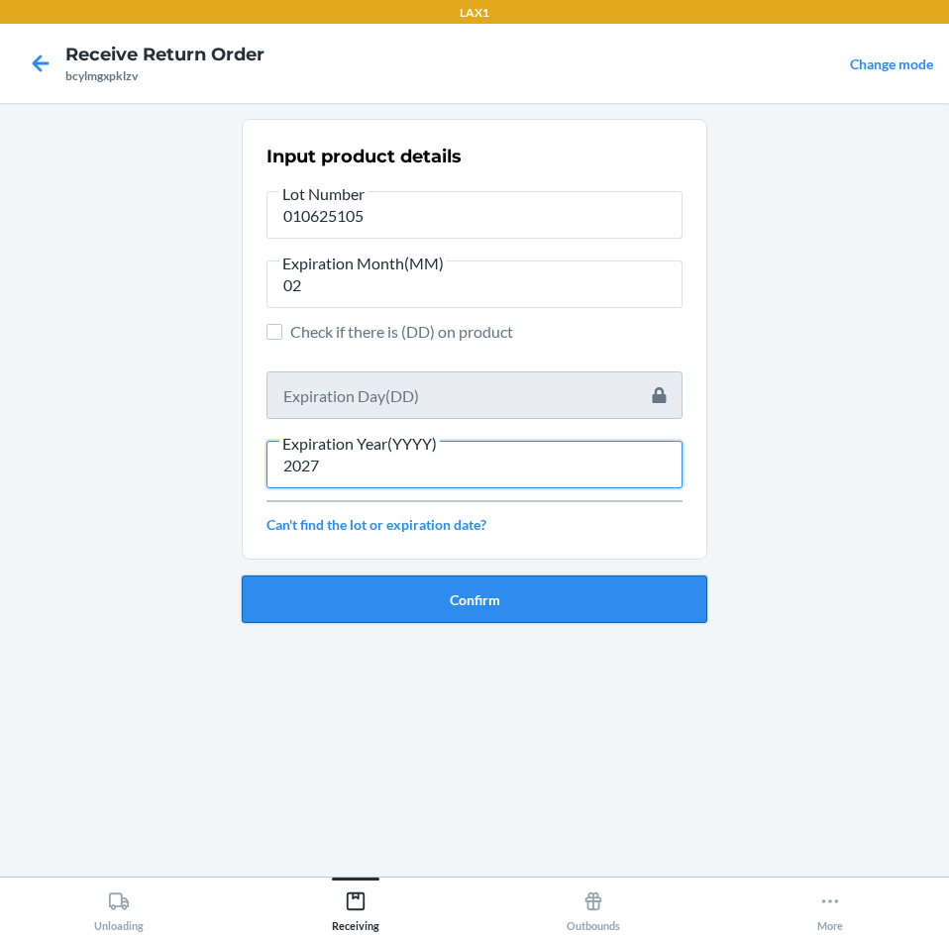
type input "2027"
click at [437, 608] on button "Confirm" at bounding box center [475, 600] width 466 height 48
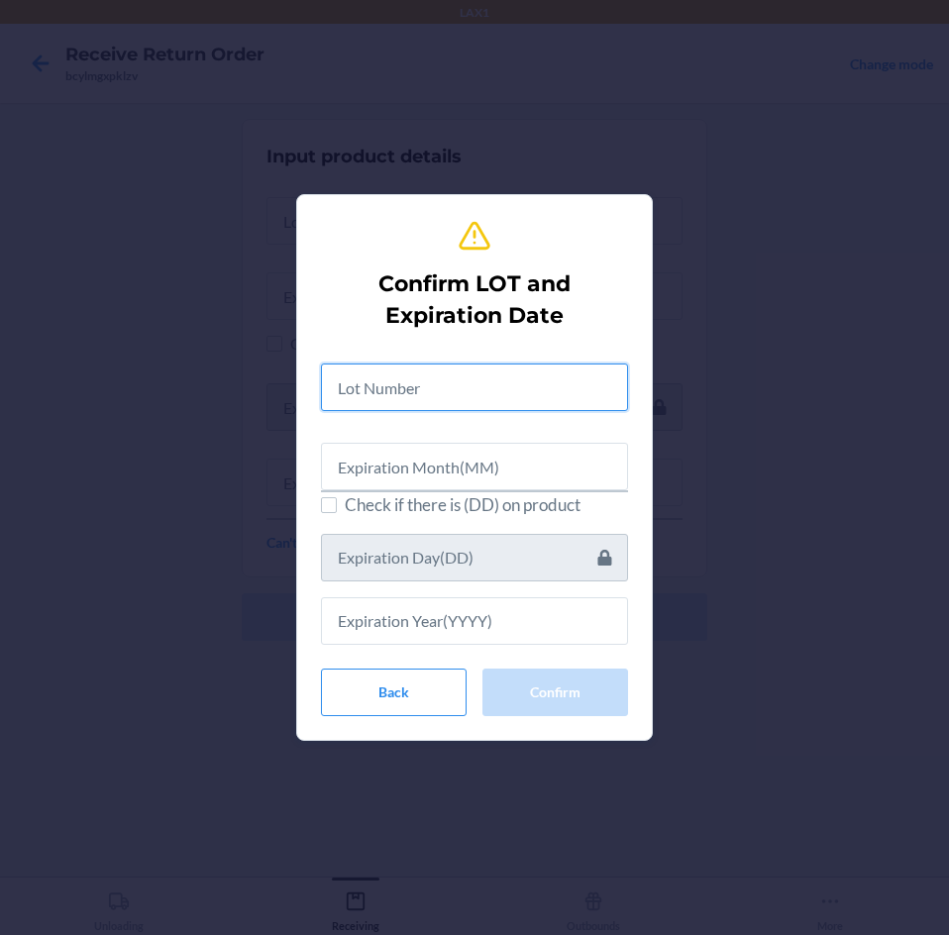
click at [436, 383] on input "text" at bounding box center [474, 388] width 307 height 48
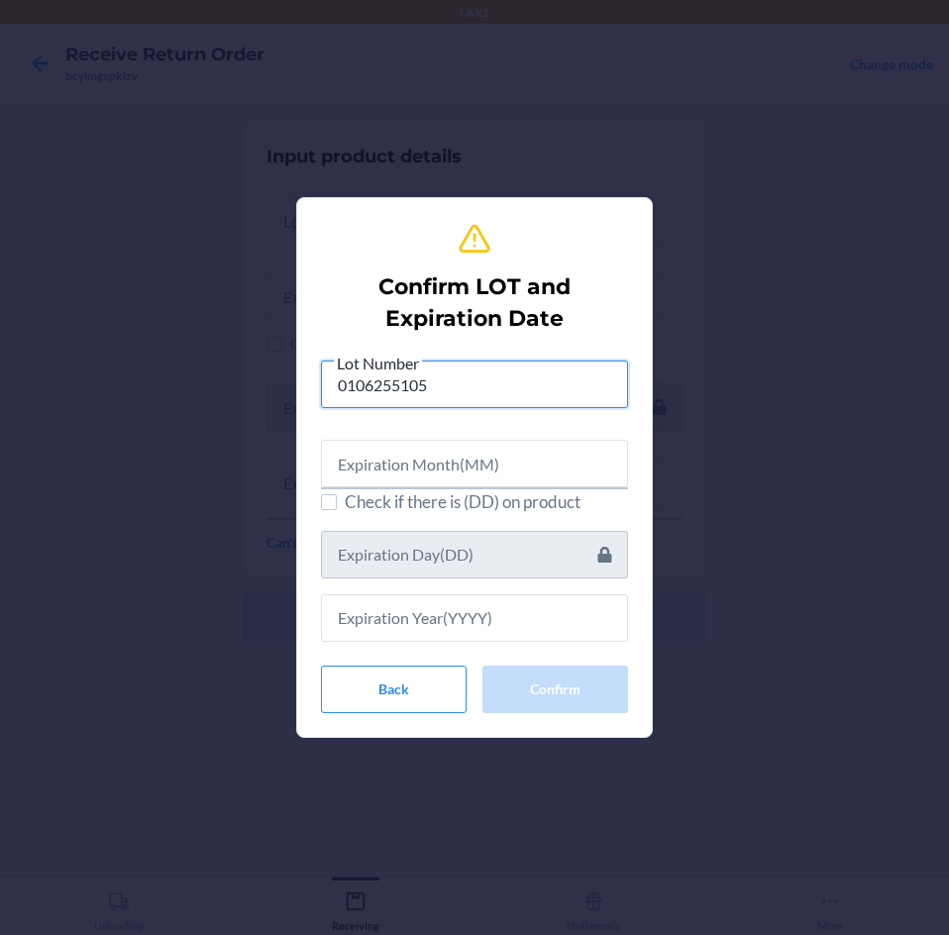
type input "0106255105"
click at [436, 461] on input "text" at bounding box center [474, 464] width 307 height 48
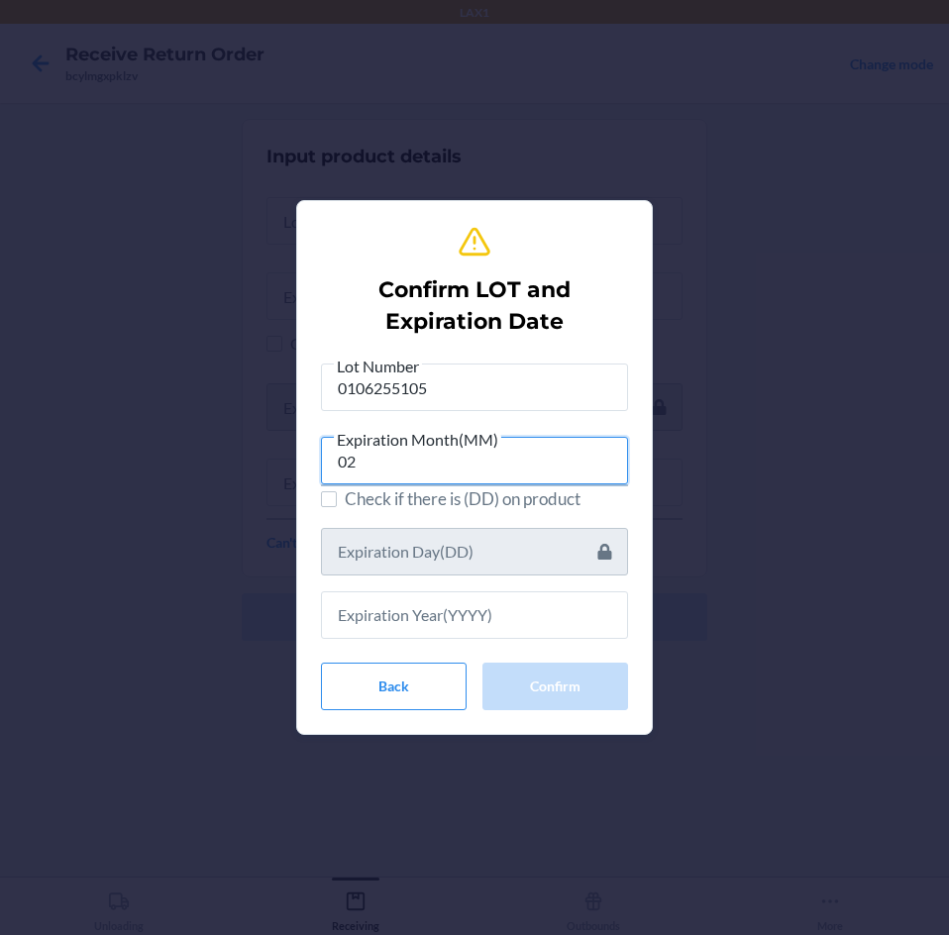
type input "02"
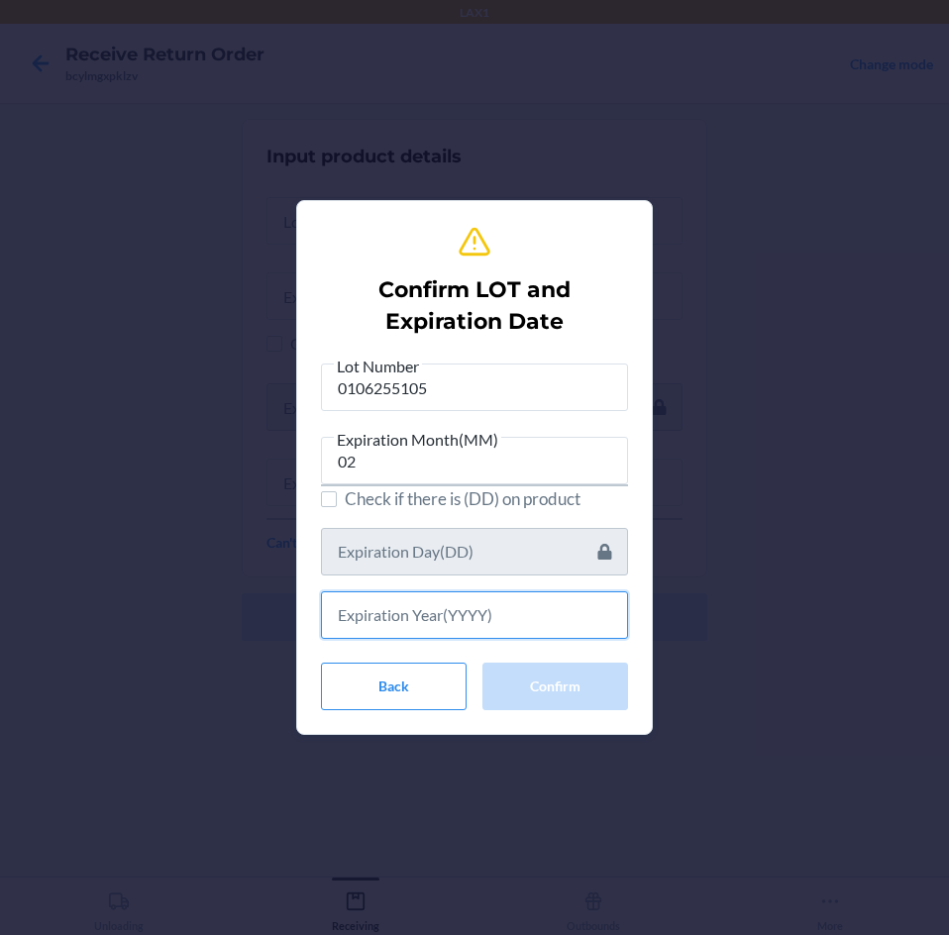
click at [394, 614] on input "text" at bounding box center [474, 615] width 307 height 48
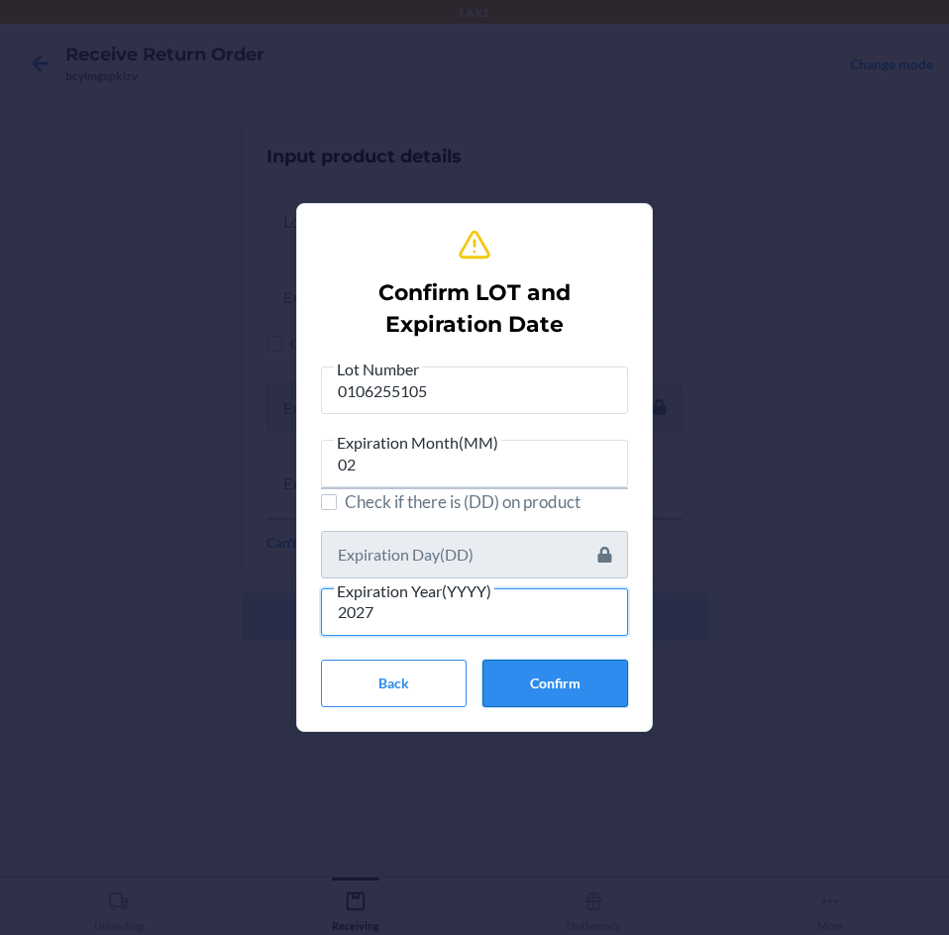
type input "2027"
click at [579, 687] on button "Confirm" at bounding box center [555, 684] width 146 height 48
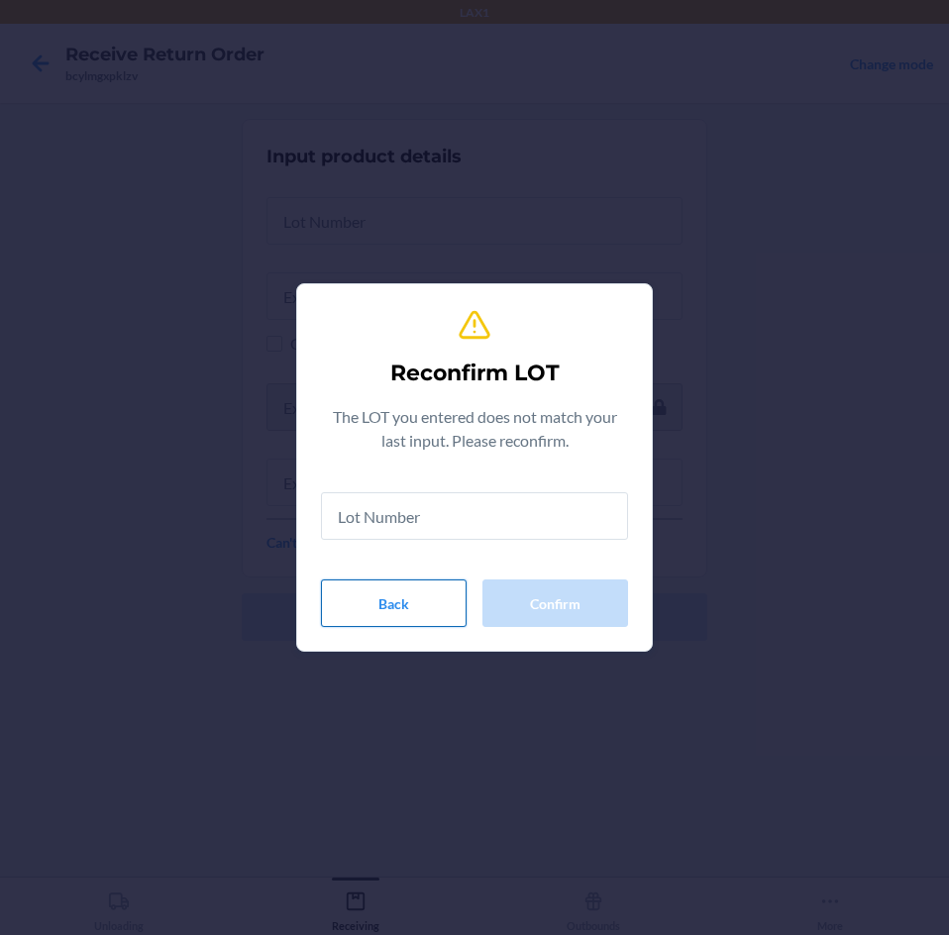
click at [408, 614] on button "Back" at bounding box center [394, 604] width 146 height 48
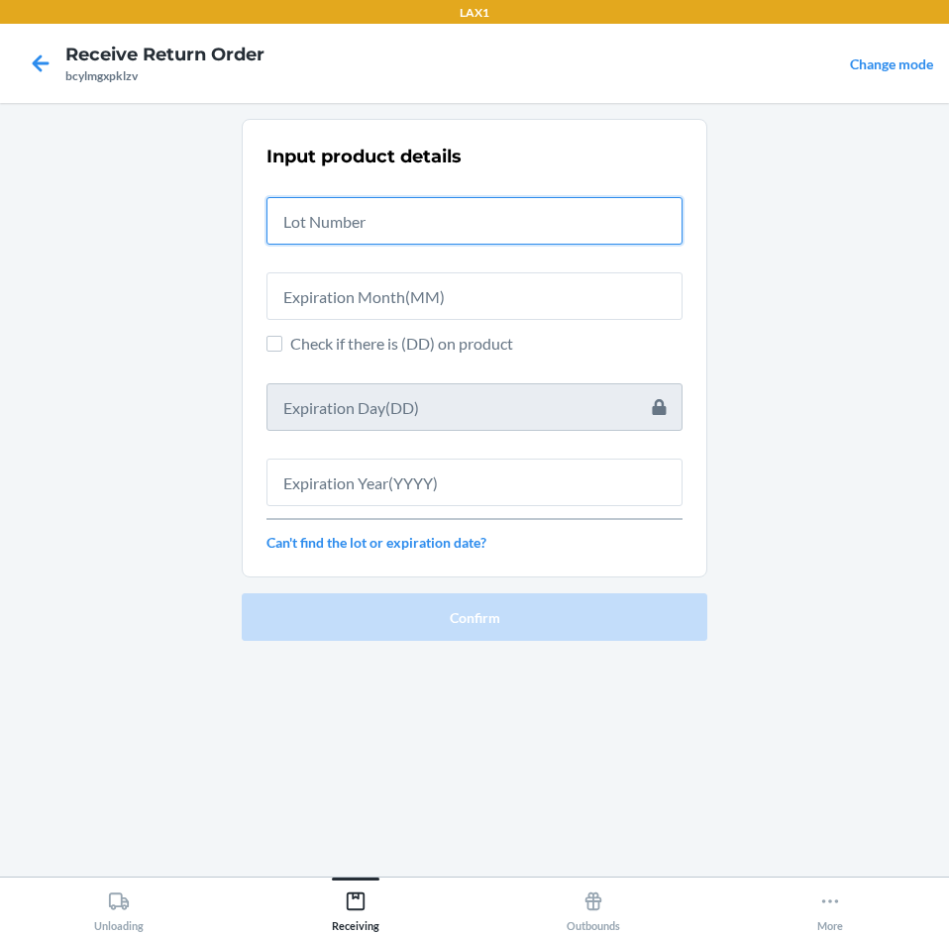
click at [354, 214] on input "text" at bounding box center [474, 221] width 416 height 48
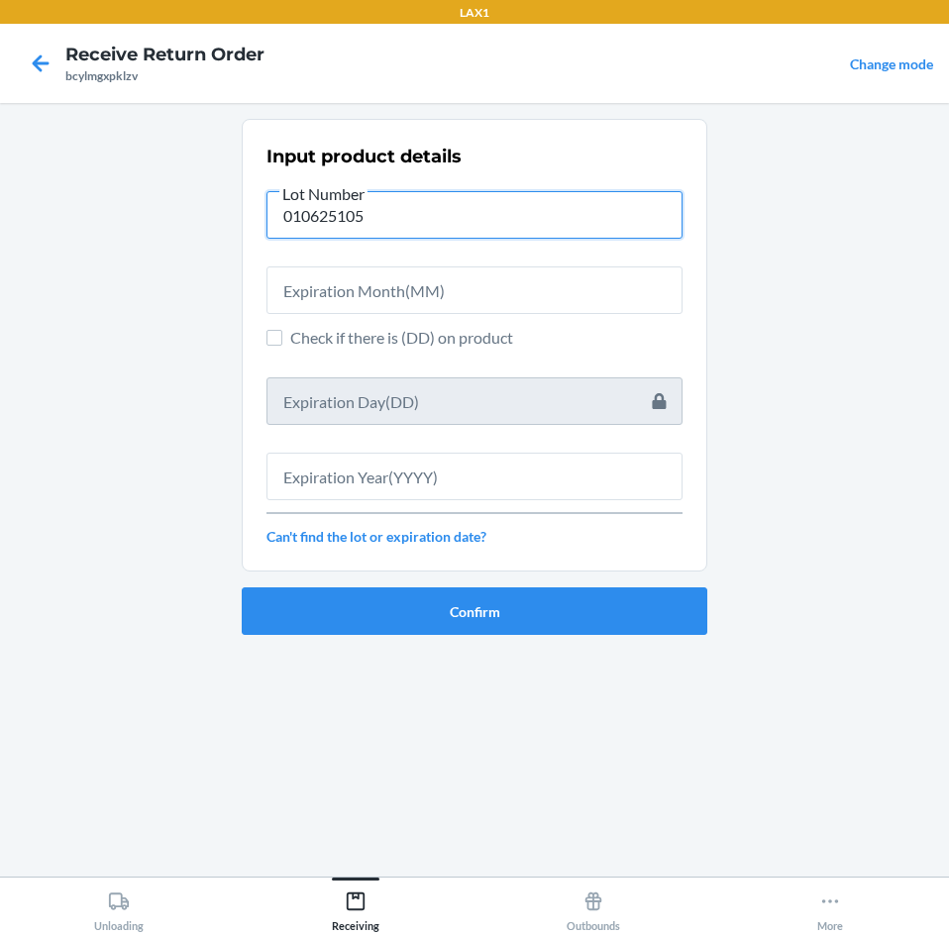
type input "010625105"
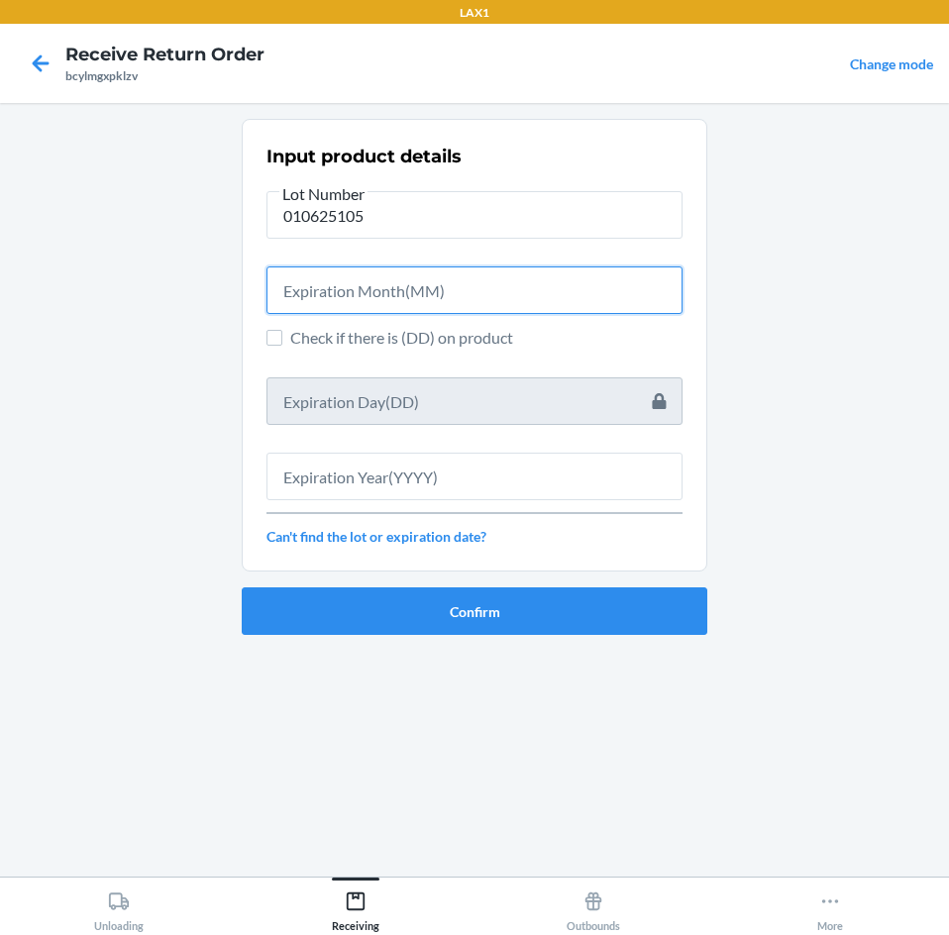
click at [405, 278] on input "text" at bounding box center [474, 290] width 416 height 48
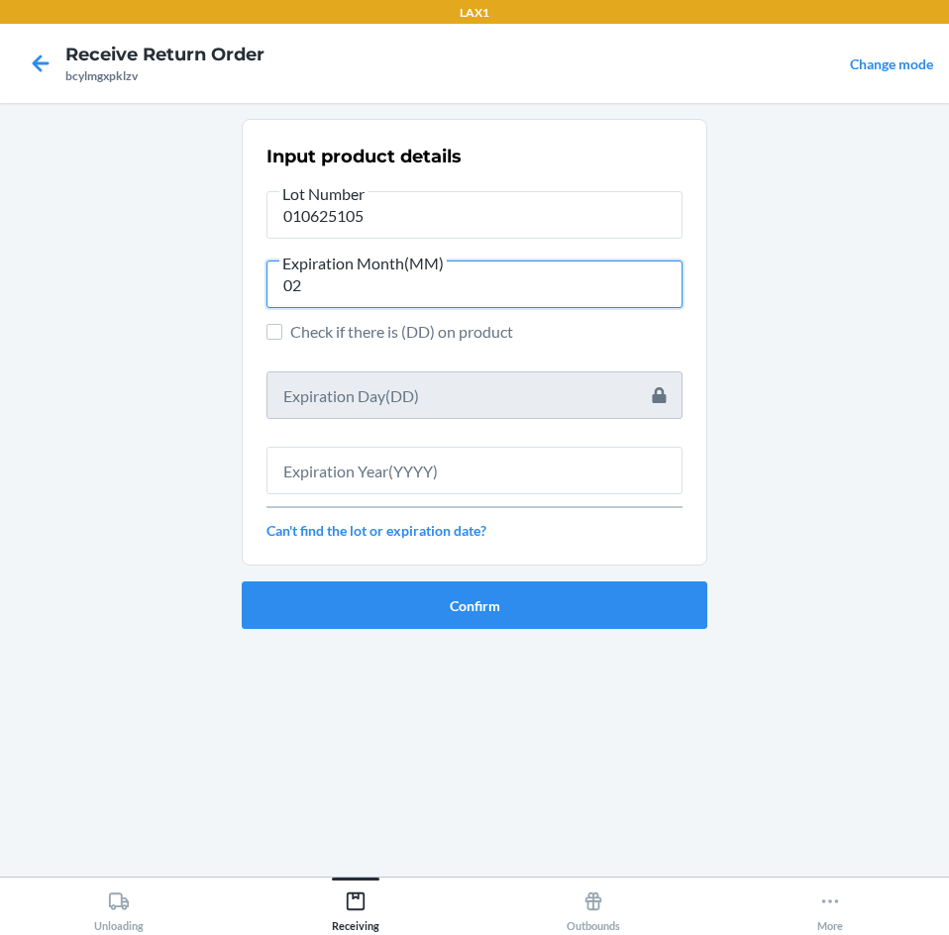
type input "02"
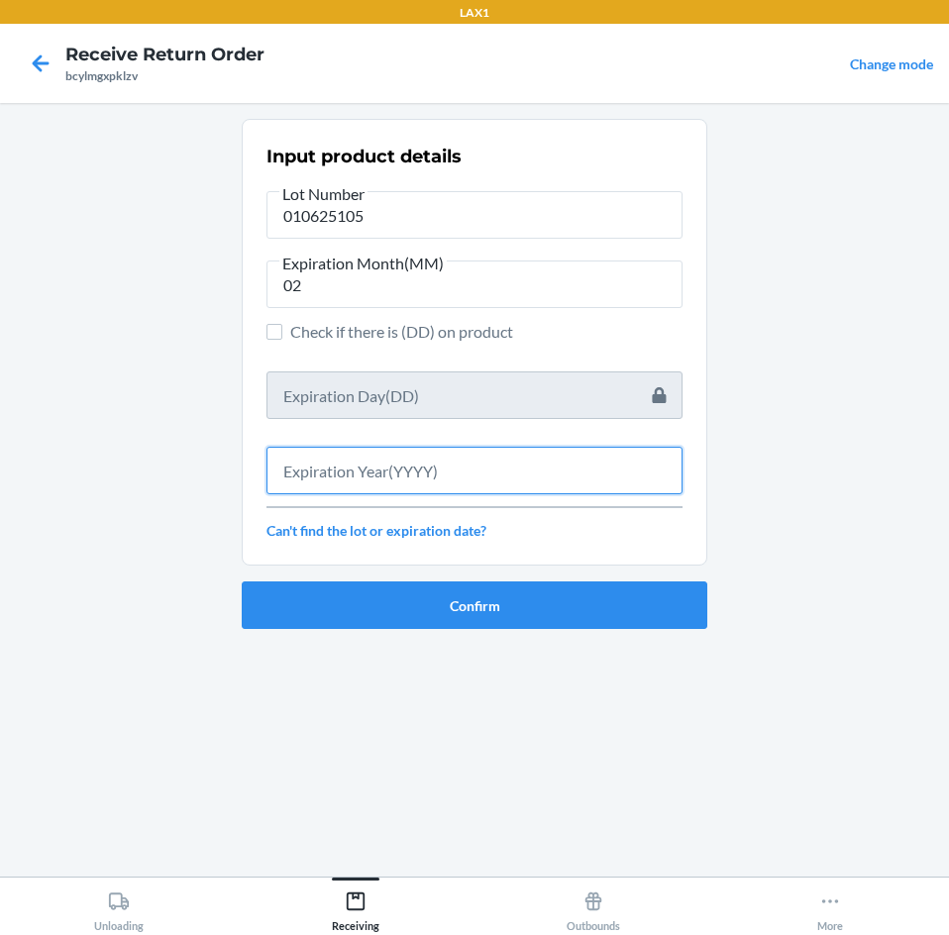
click at [386, 480] on input "text" at bounding box center [474, 471] width 416 height 48
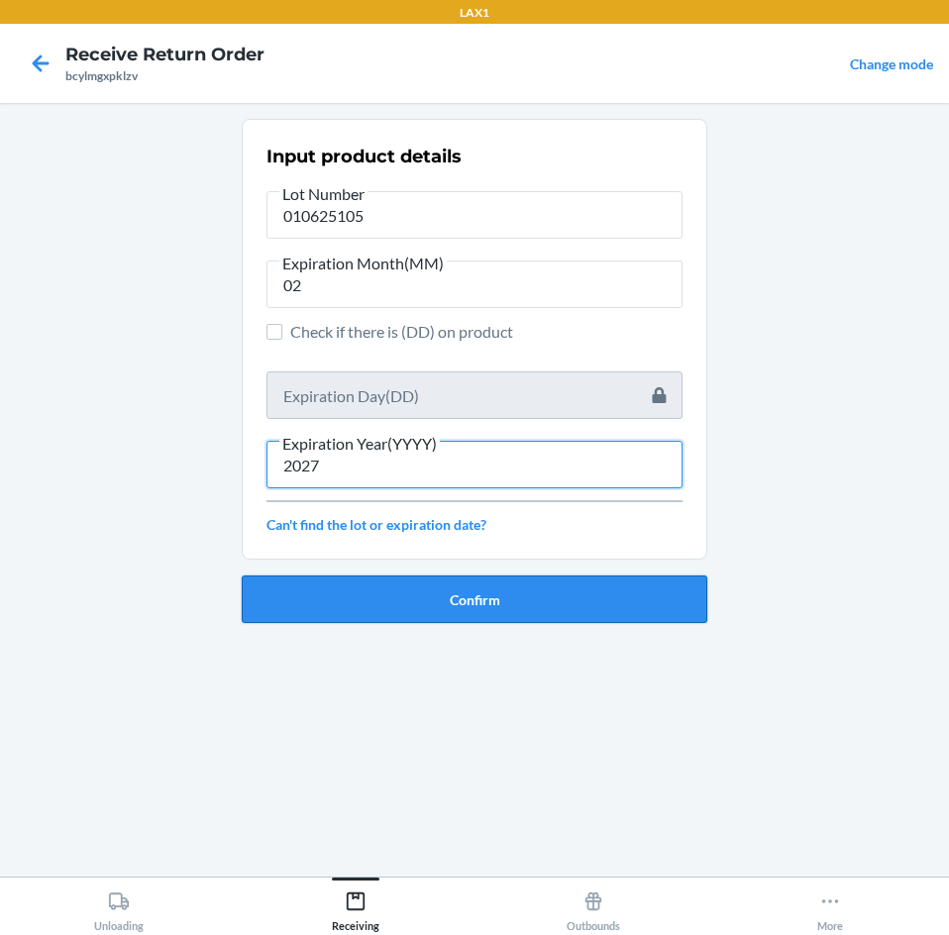
type input "2027"
click at [516, 599] on button "Confirm" at bounding box center [475, 600] width 466 height 48
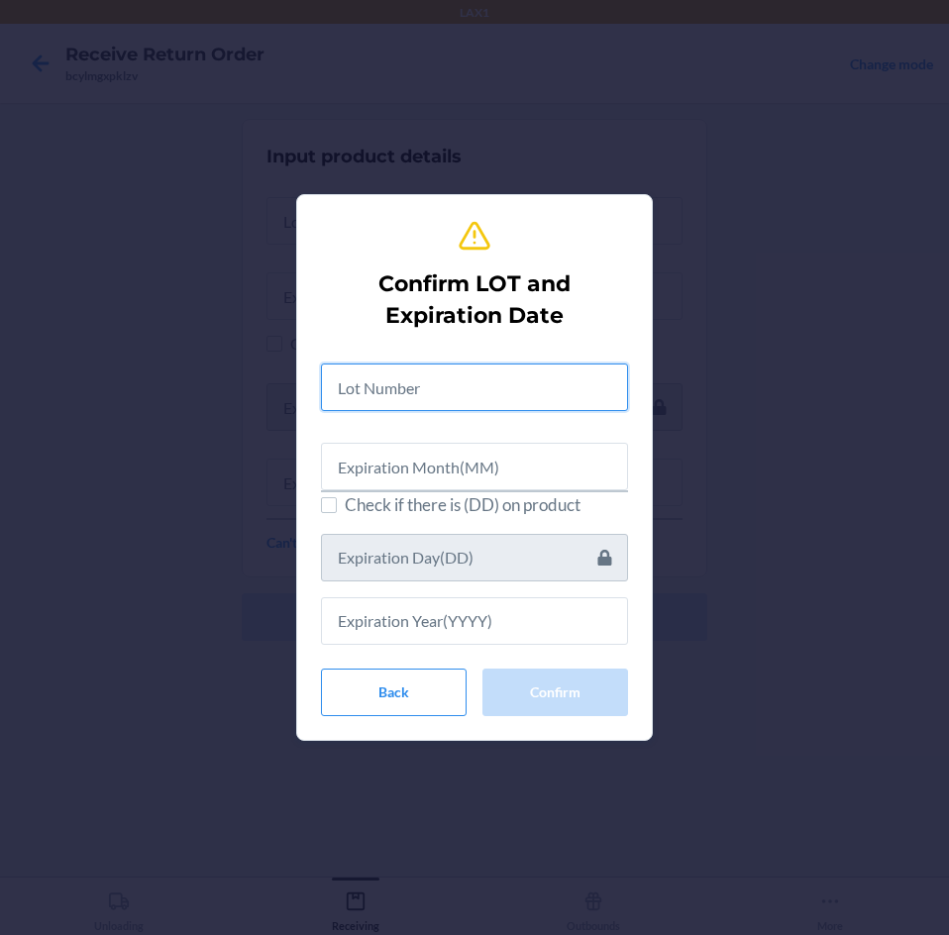
click at [418, 385] on input "text" at bounding box center [474, 388] width 307 height 48
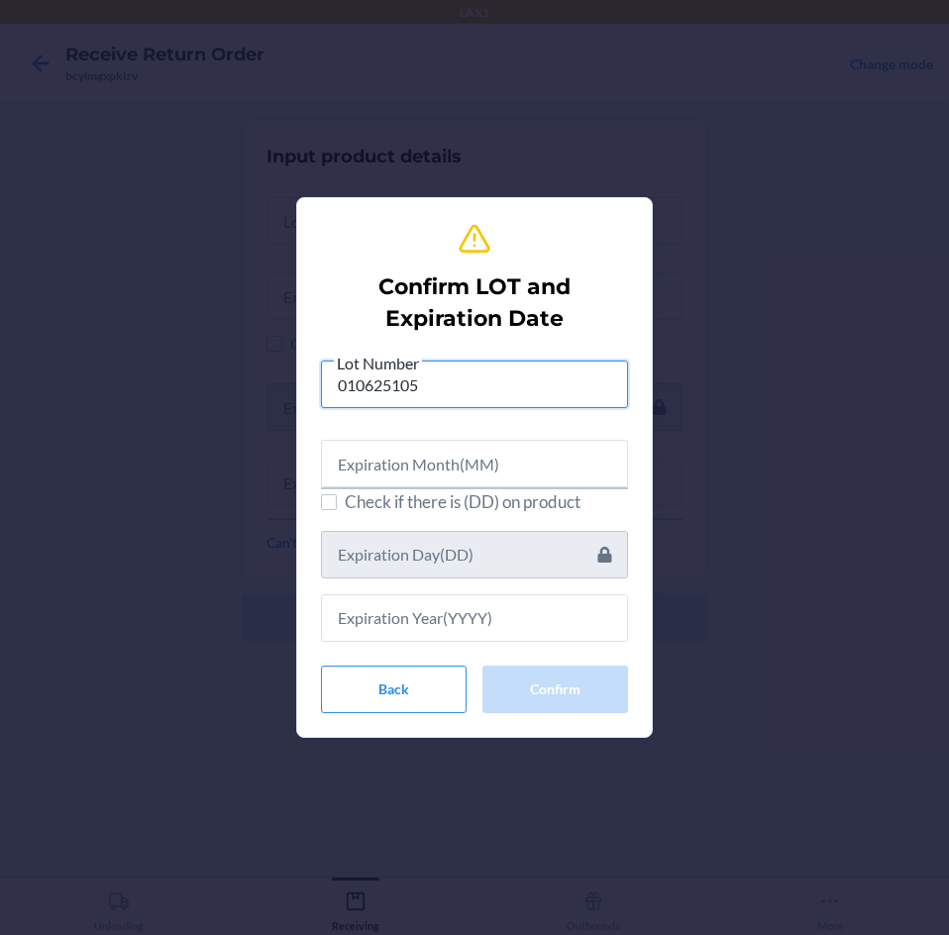
type input "010625105"
click at [481, 471] on input "text" at bounding box center [474, 464] width 307 height 48
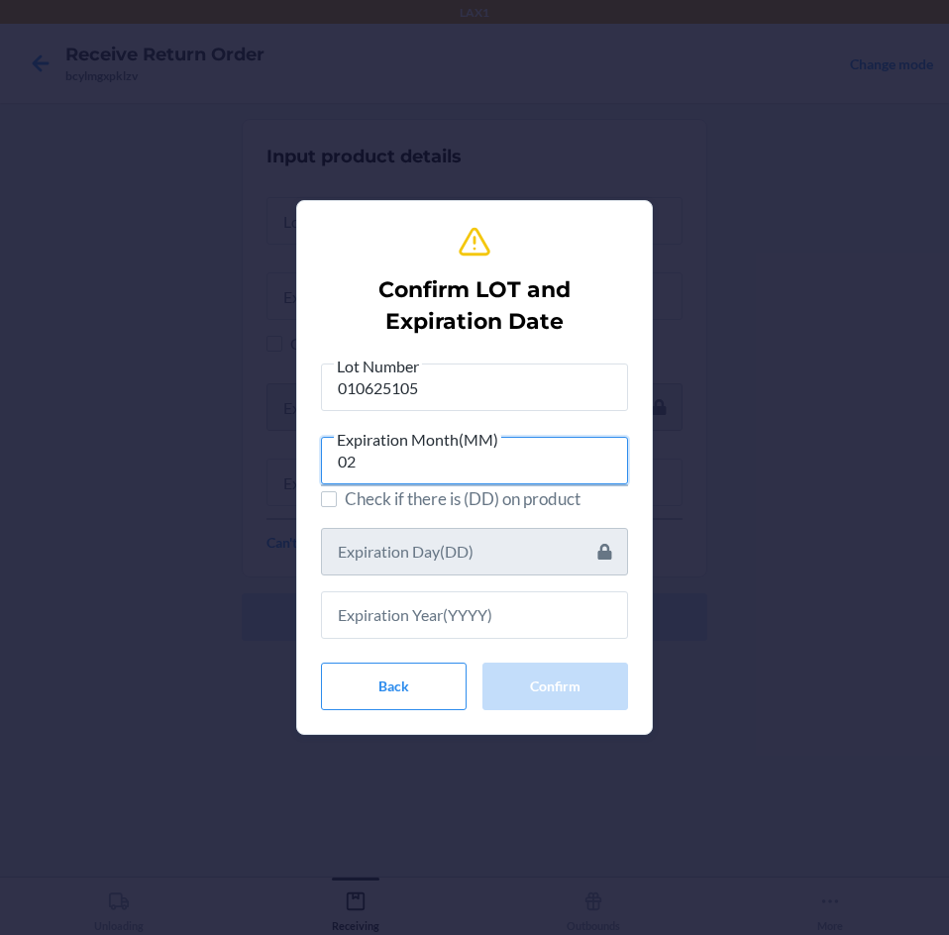
type input "02"
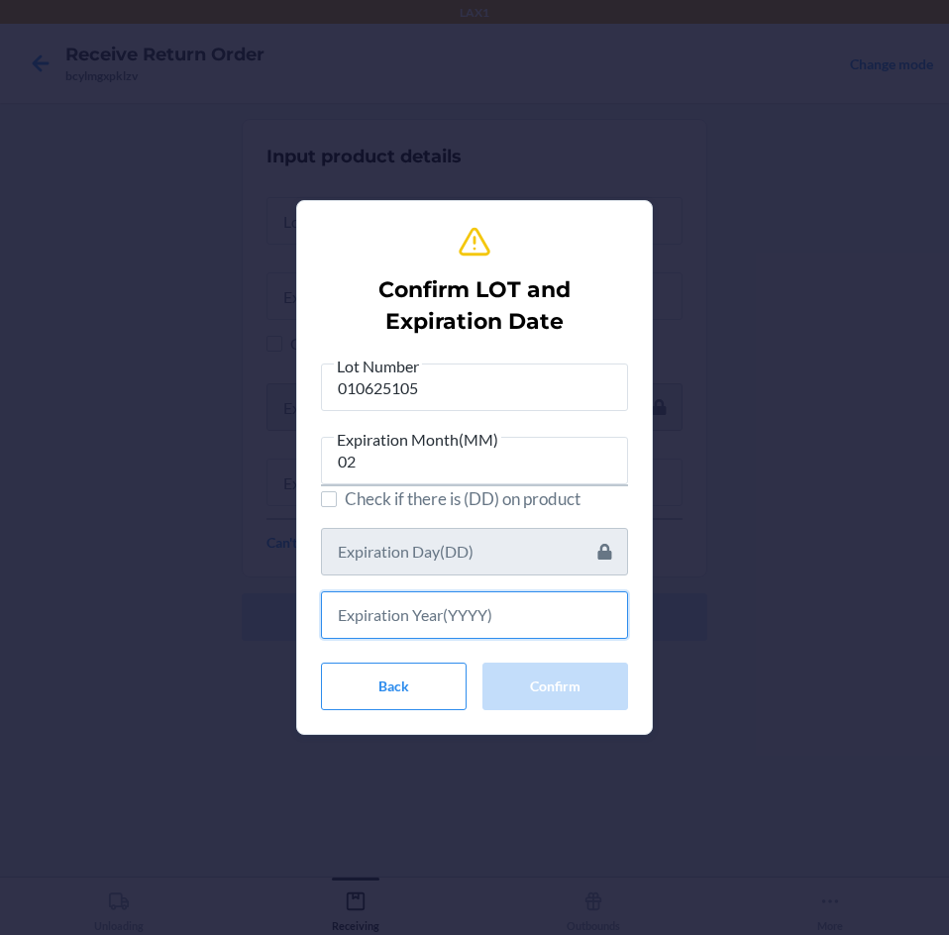
click at [421, 613] on input "text" at bounding box center [474, 615] width 307 height 48
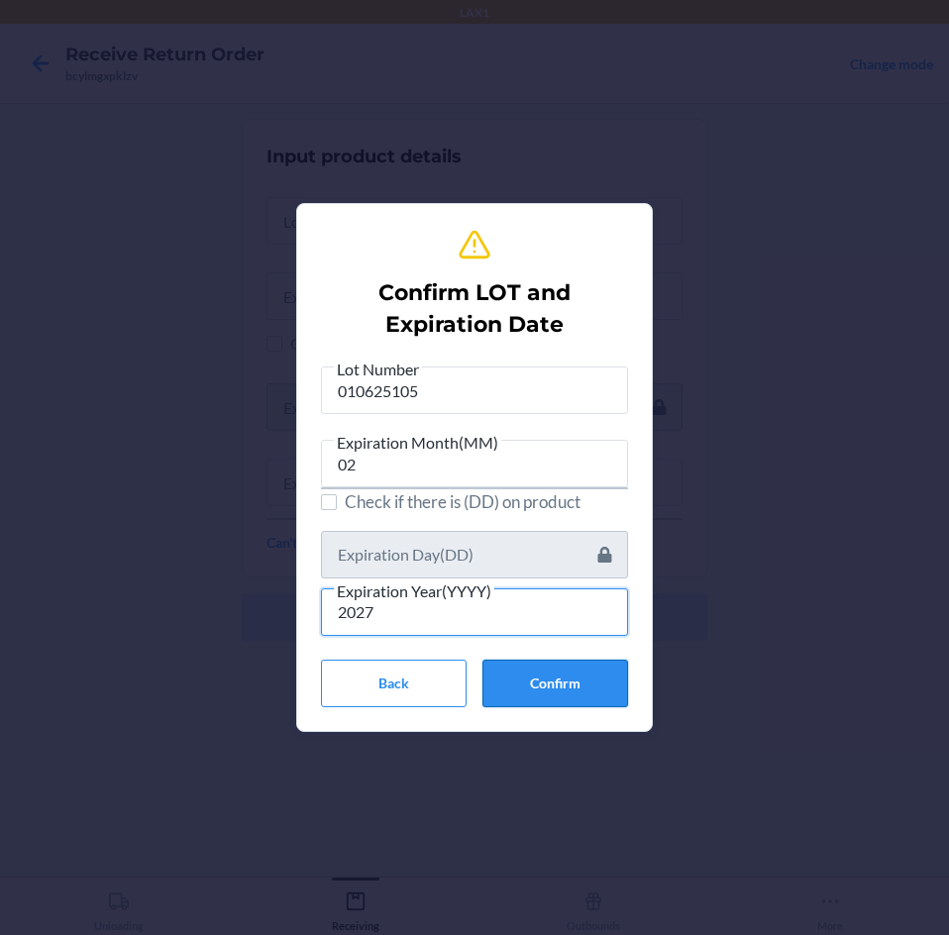
type input "2027"
click at [608, 689] on button "Confirm" at bounding box center [555, 684] width 146 height 48
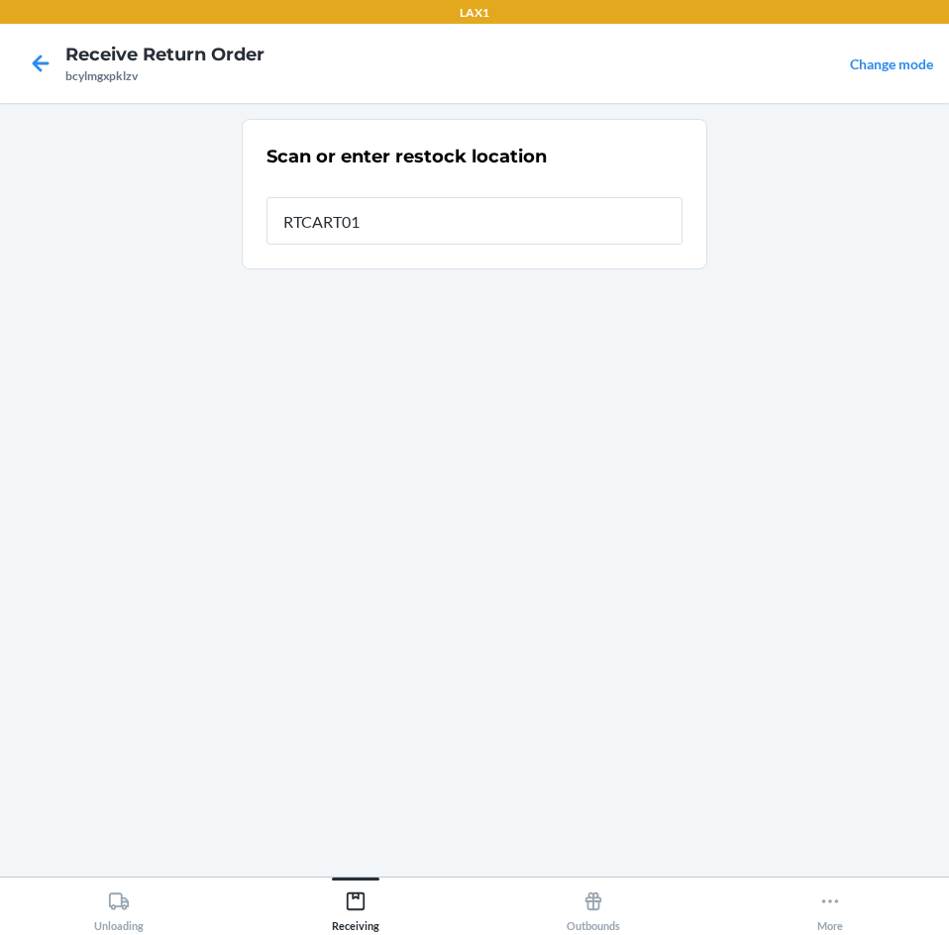
type input "RTCART012"
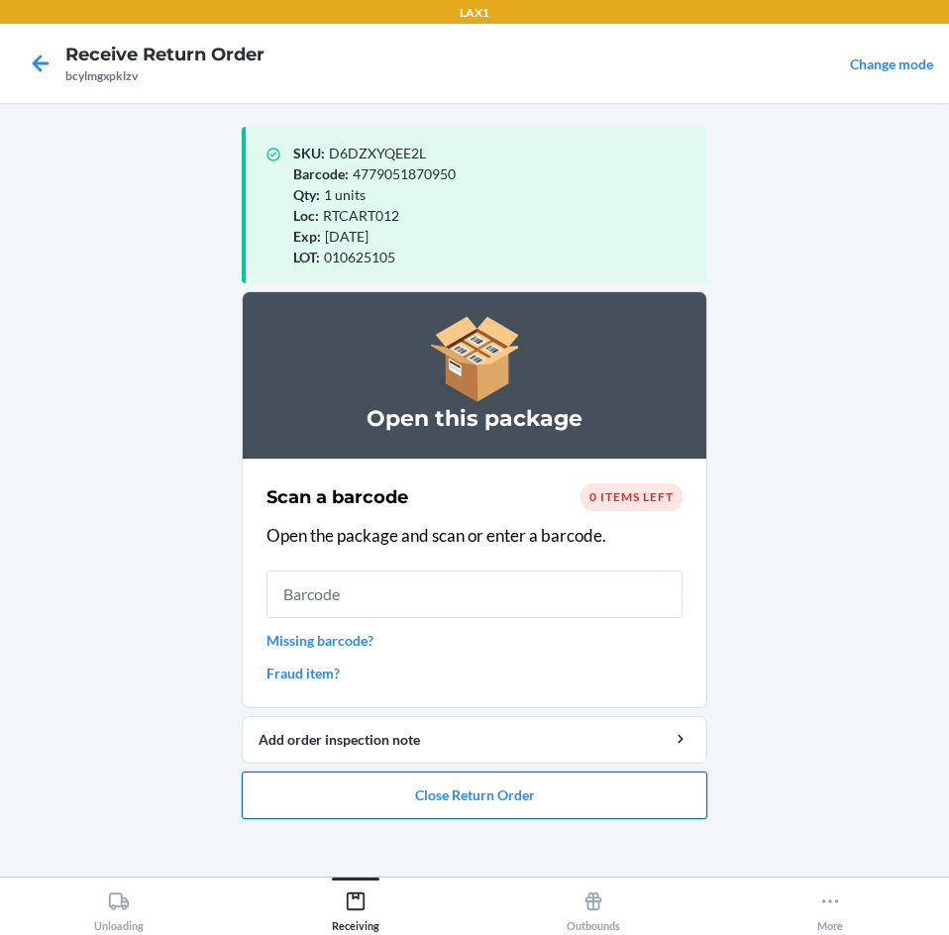
click at [466, 807] on button "Close Return Order" at bounding box center [475, 796] width 466 height 48
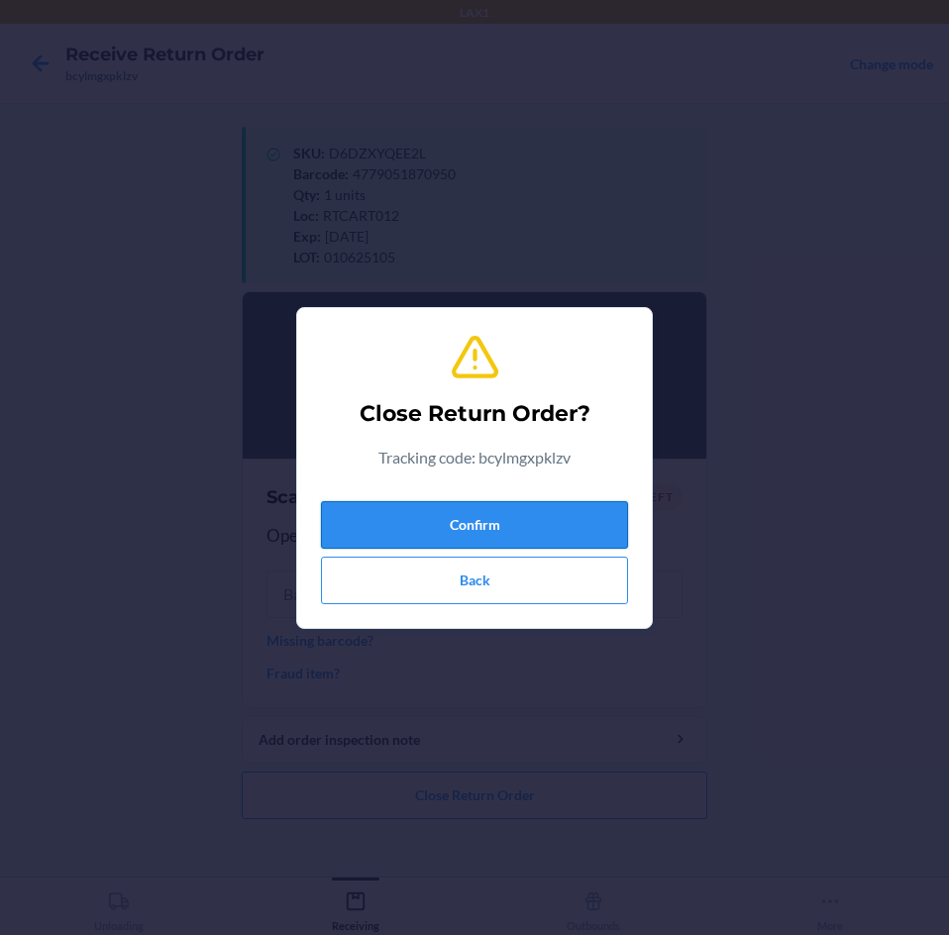
click at [492, 521] on button "Confirm" at bounding box center [474, 525] width 307 height 48
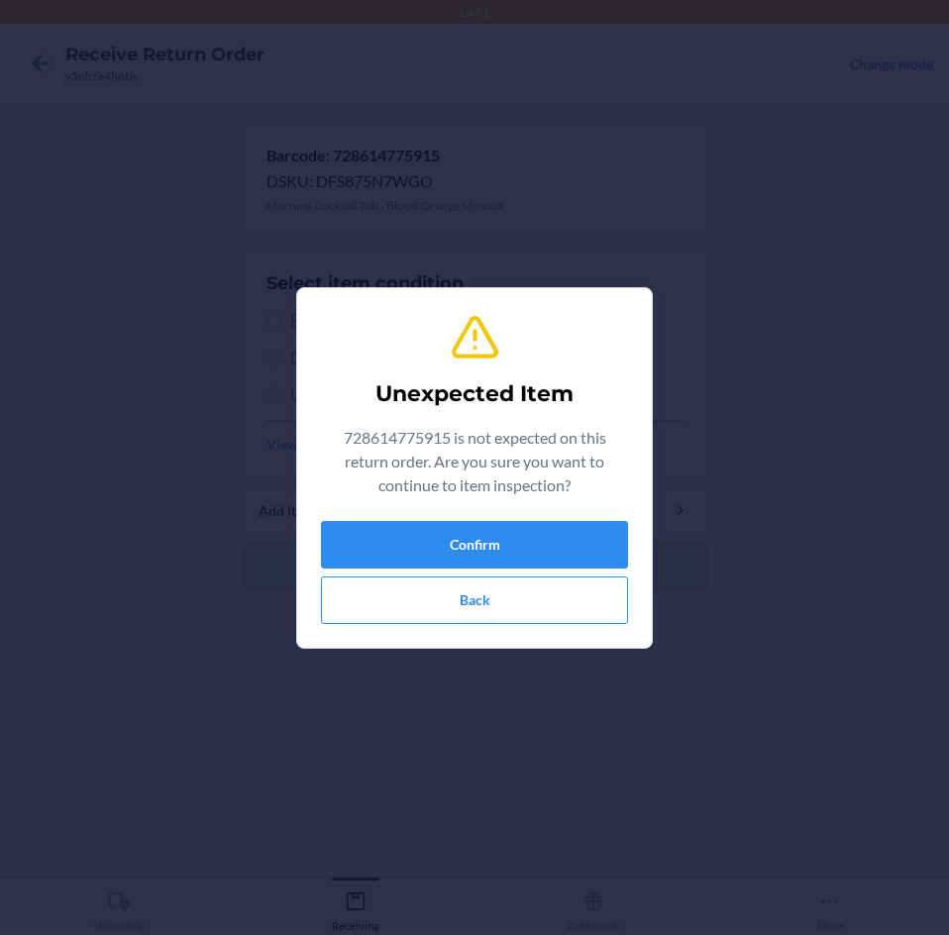
click at [478, 503] on div "728614775915 is not expected on this return order. Are you sure you want to con…" at bounding box center [474, 465] width 307 height 79
click at [438, 543] on button "Confirm" at bounding box center [474, 545] width 307 height 48
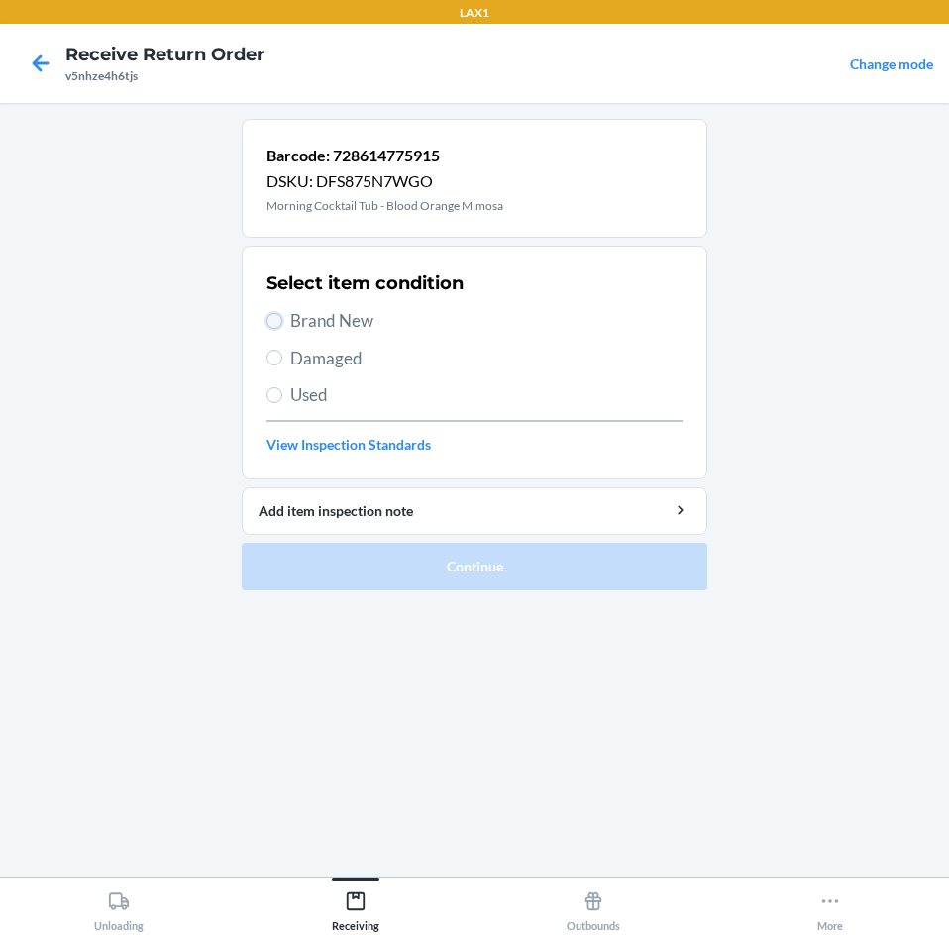
click at [277, 326] on input "Brand New" at bounding box center [274, 321] width 16 height 16
radio input "true"
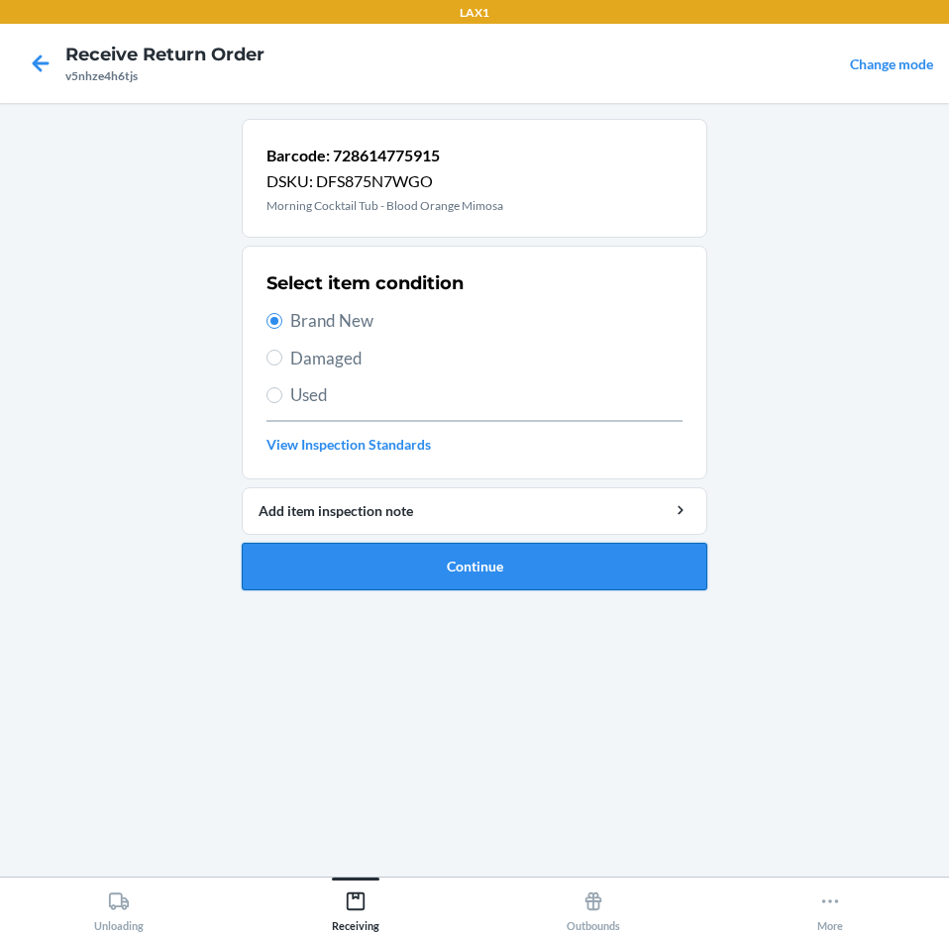
click at [387, 550] on button "Continue" at bounding box center [475, 567] width 466 height 48
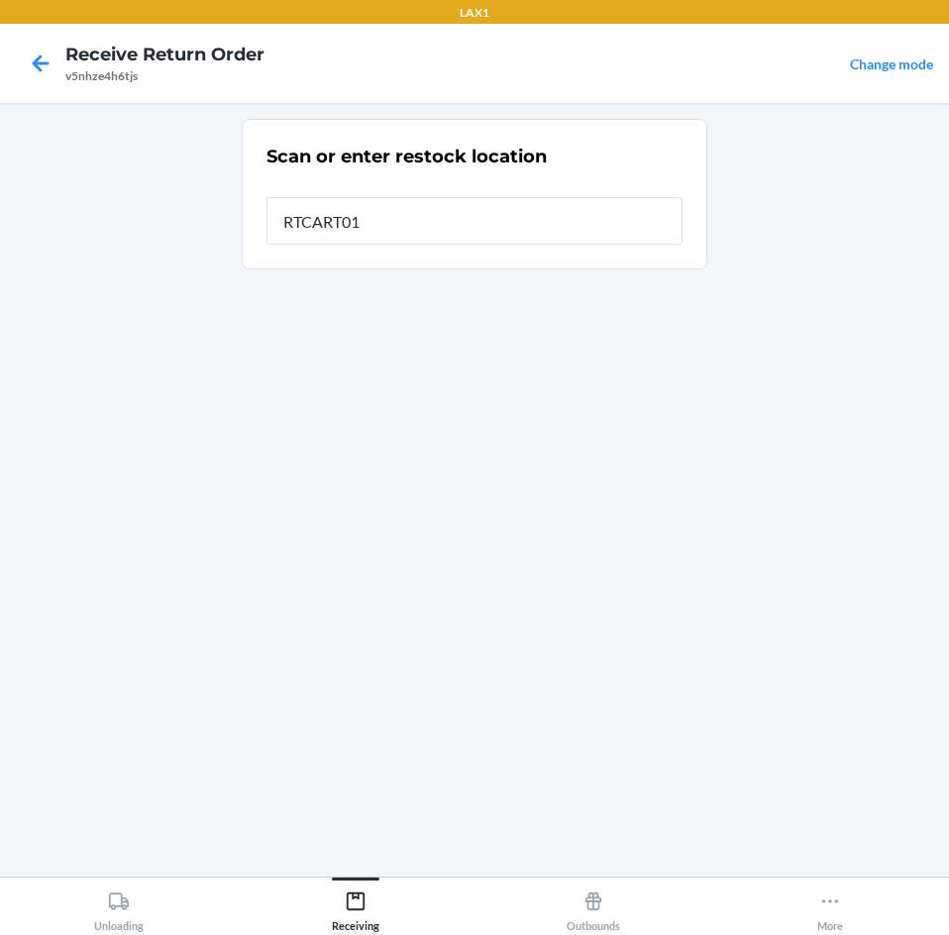
type input "RTCART012"
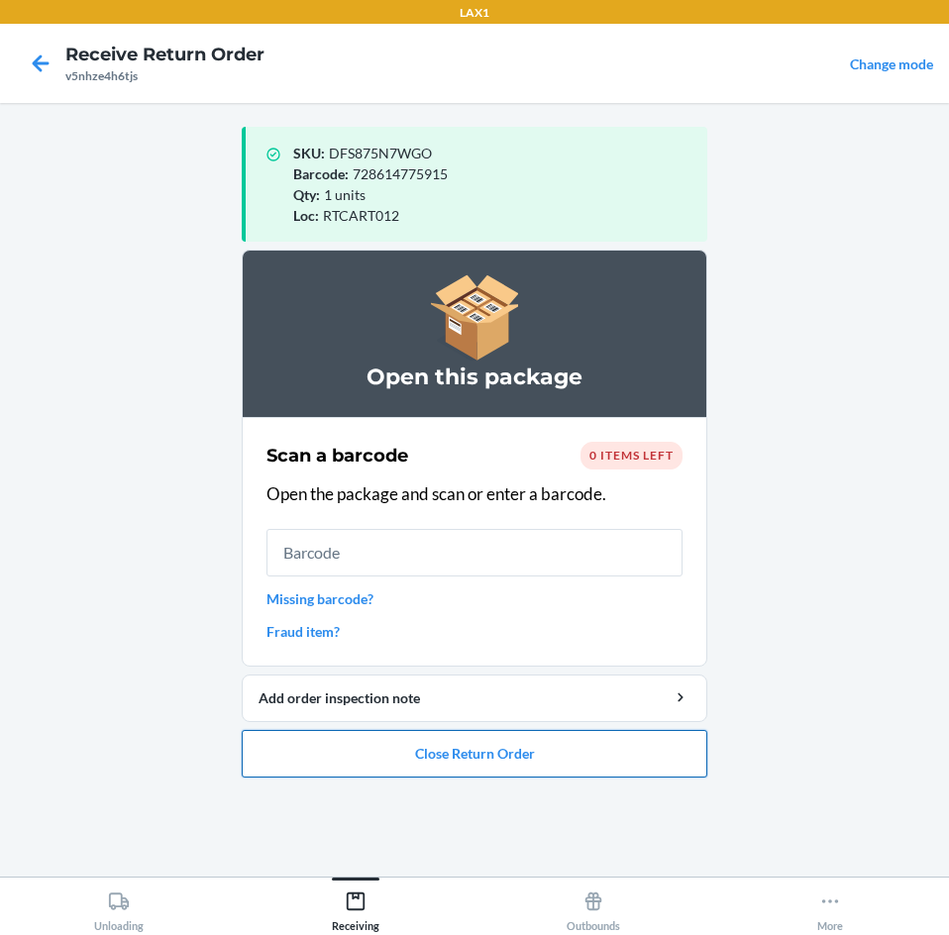
click at [593, 771] on button "Close Return Order" at bounding box center [475, 754] width 466 height 48
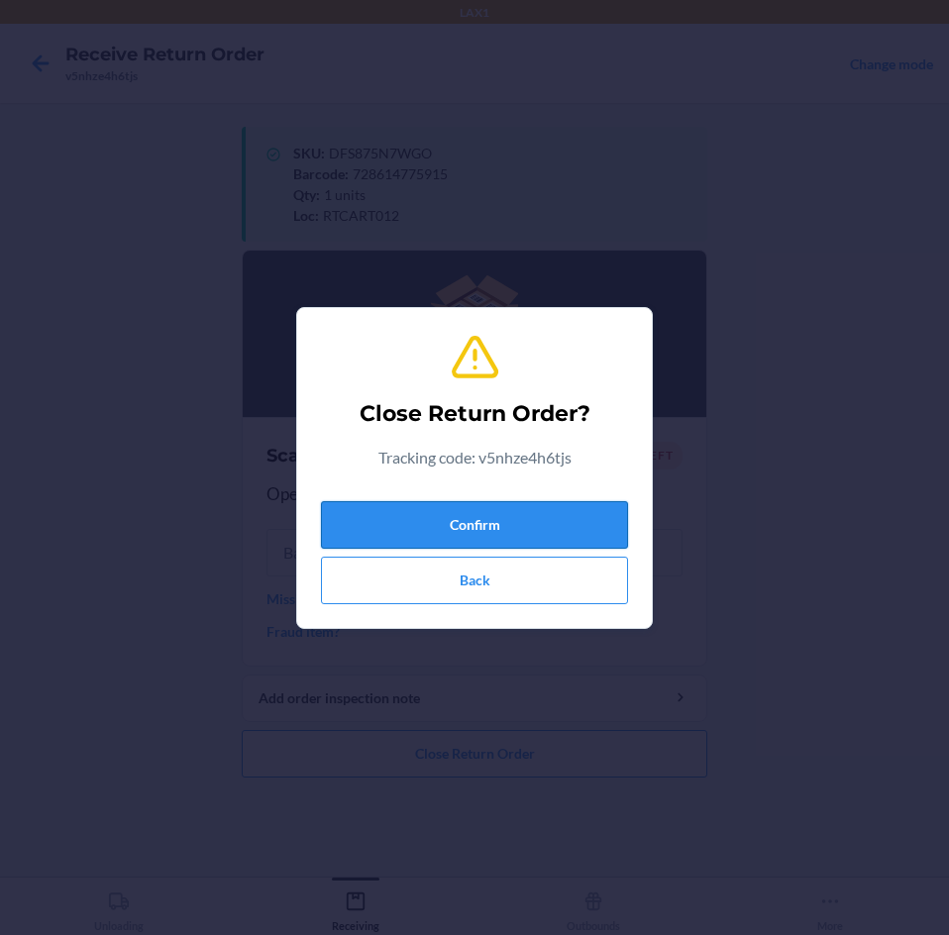
click at [573, 521] on button "Confirm" at bounding box center [474, 525] width 307 height 48
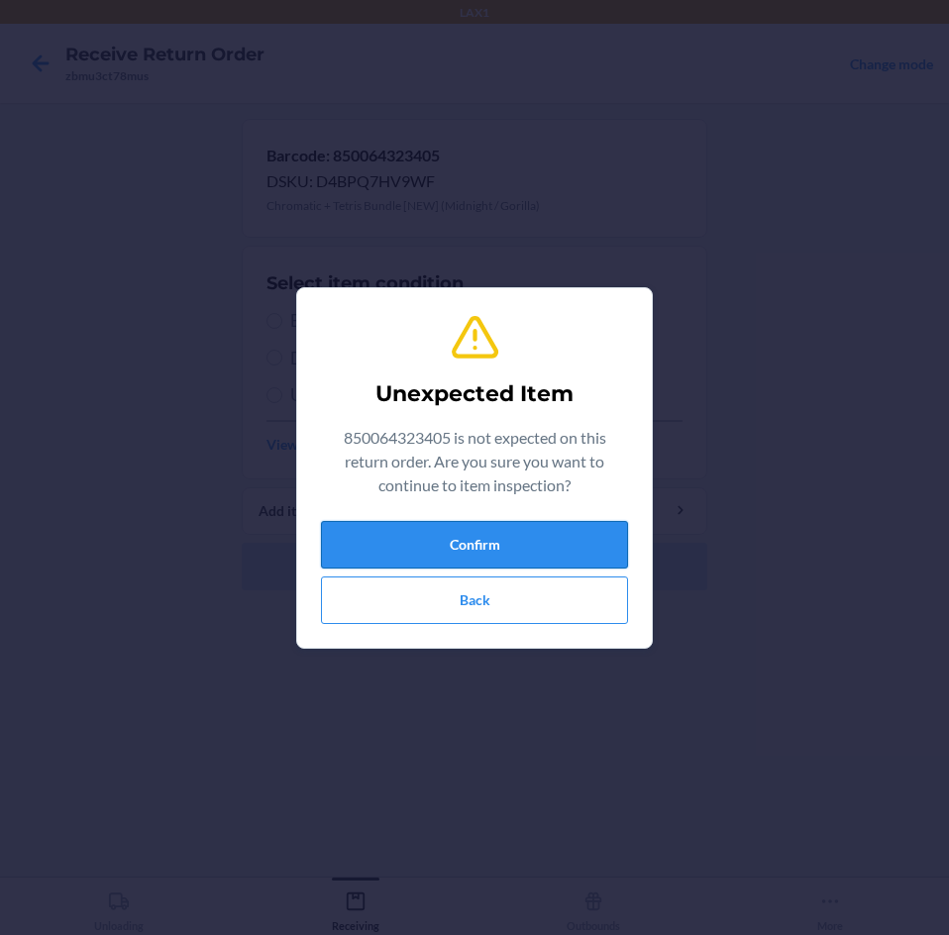
click at [452, 539] on button "Confirm" at bounding box center [474, 545] width 307 height 48
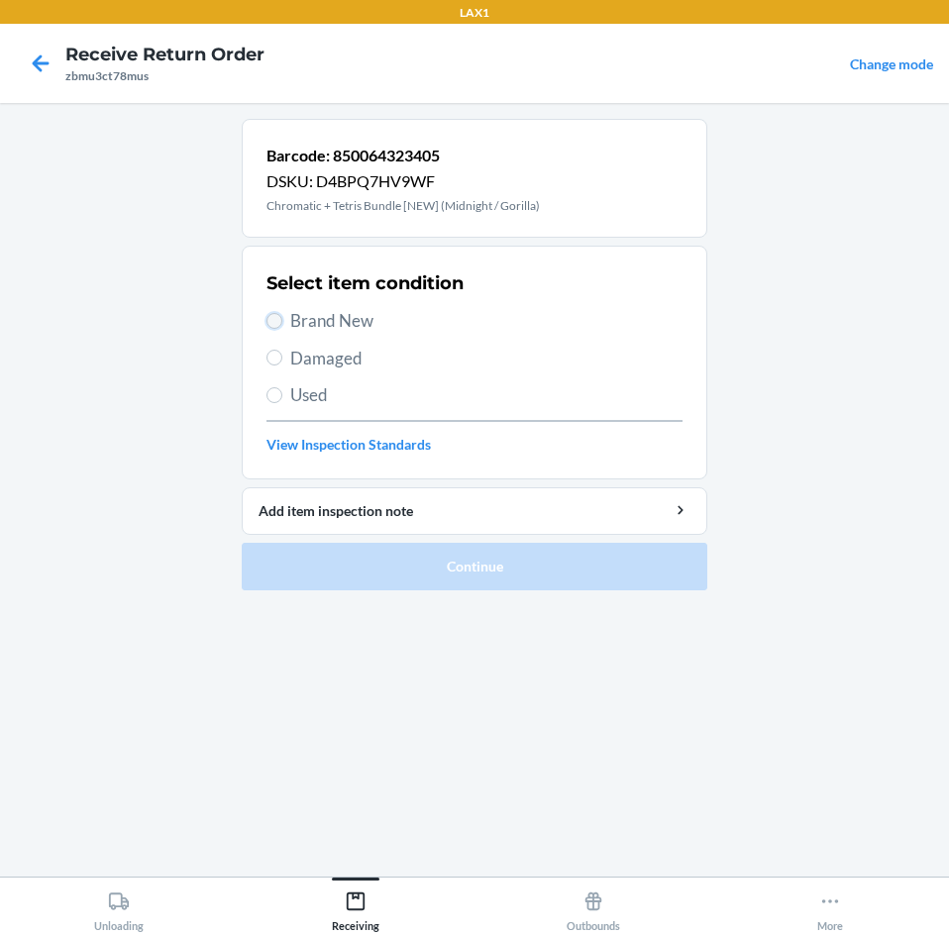
click at [281, 319] on input "Brand New" at bounding box center [274, 321] width 16 height 16
radio input "true"
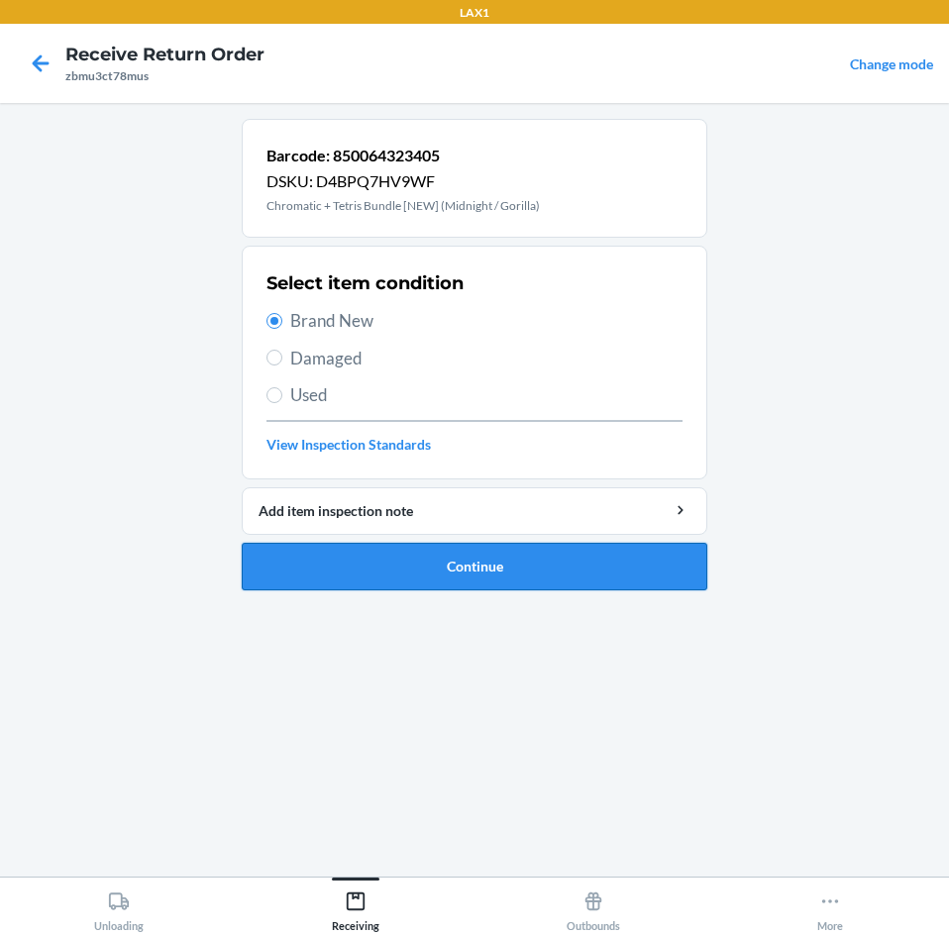
click at [379, 573] on button "Continue" at bounding box center [475, 567] width 466 height 48
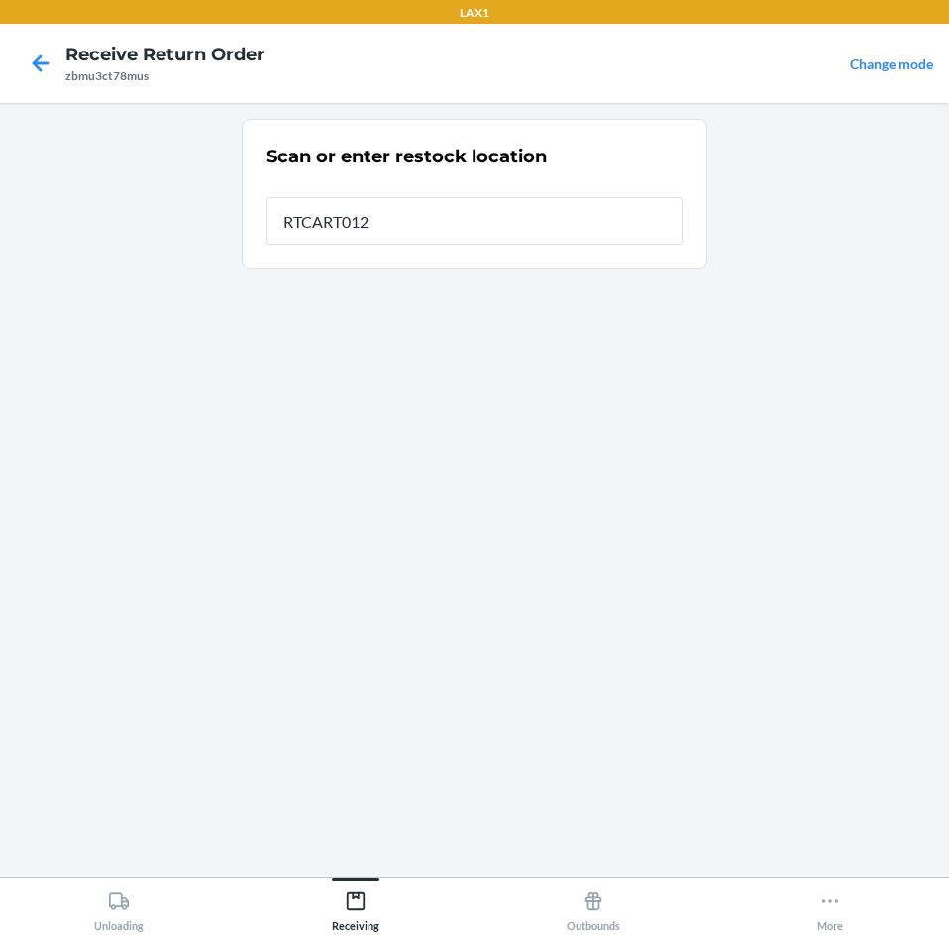
type input "RTCART012"
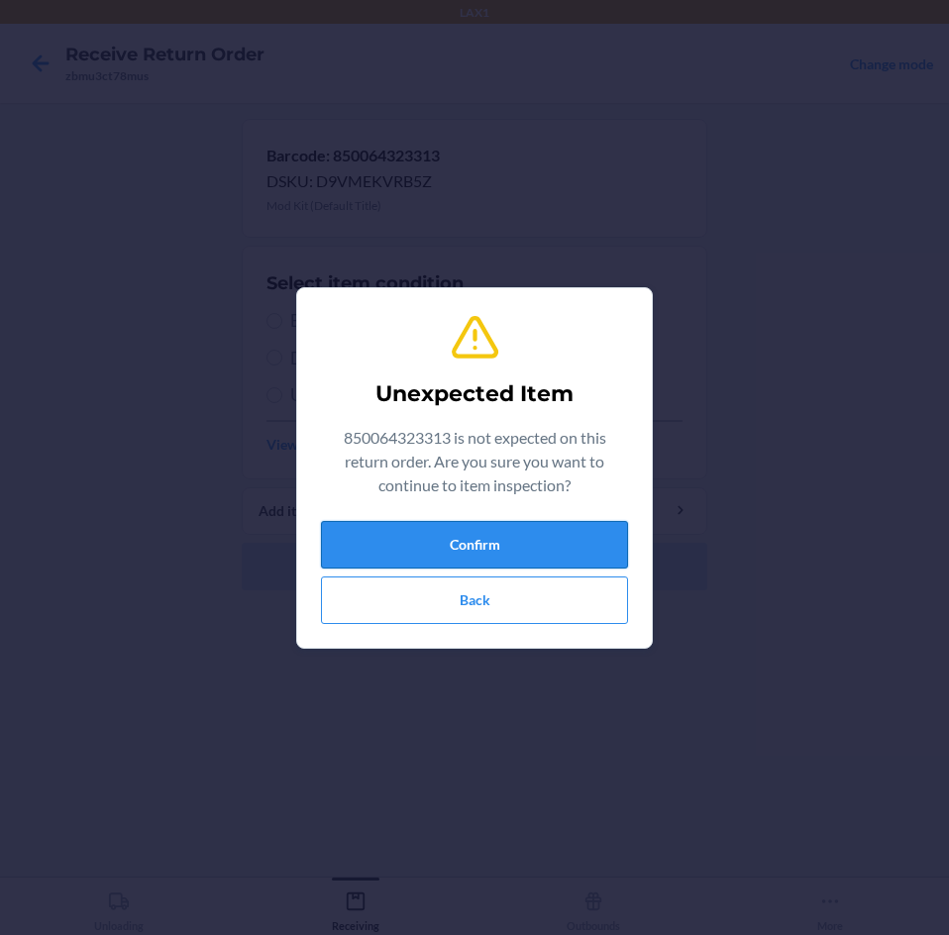
click at [541, 538] on button "Confirm" at bounding box center [474, 545] width 307 height 48
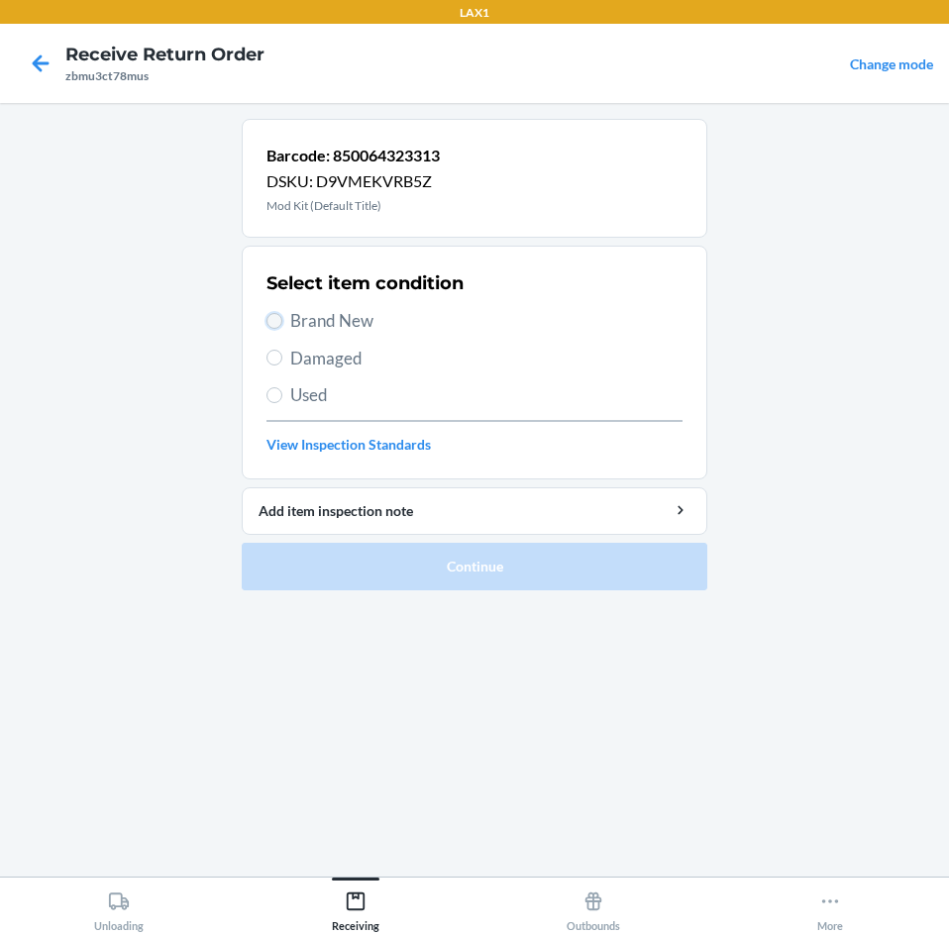
click at [272, 321] on input "Brand New" at bounding box center [274, 321] width 16 height 16
radio input "true"
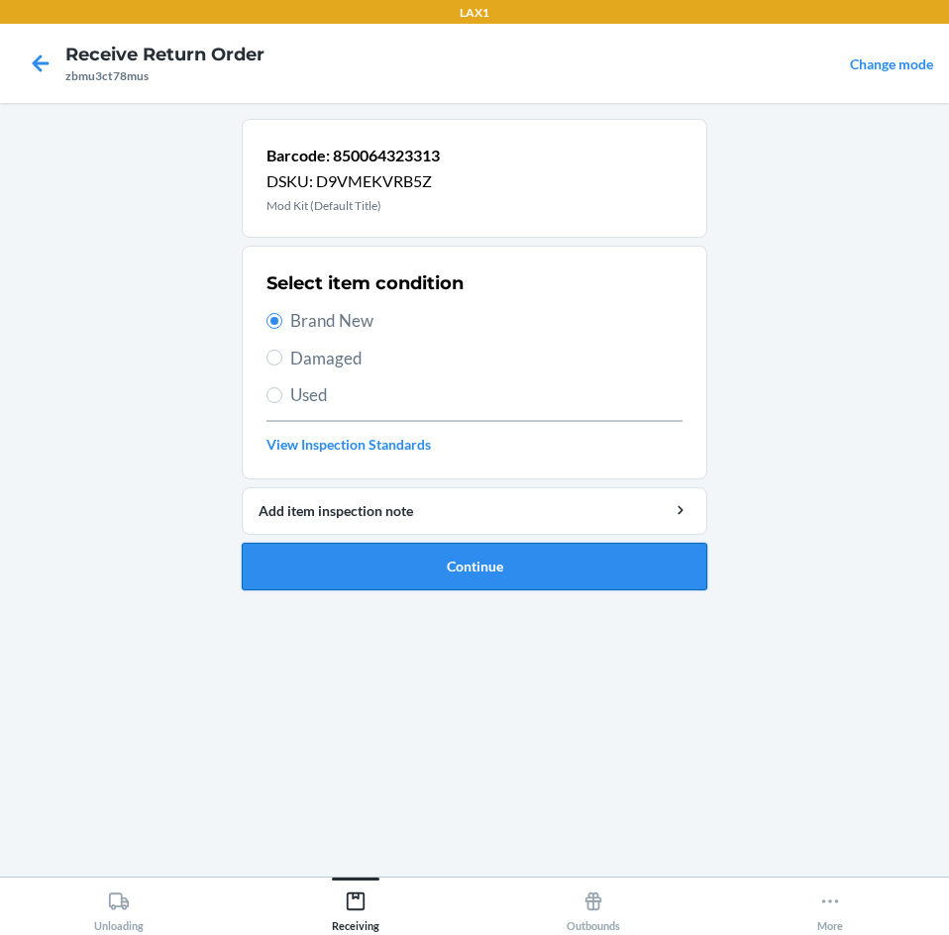
click at [413, 583] on button "Continue" at bounding box center [475, 567] width 466 height 48
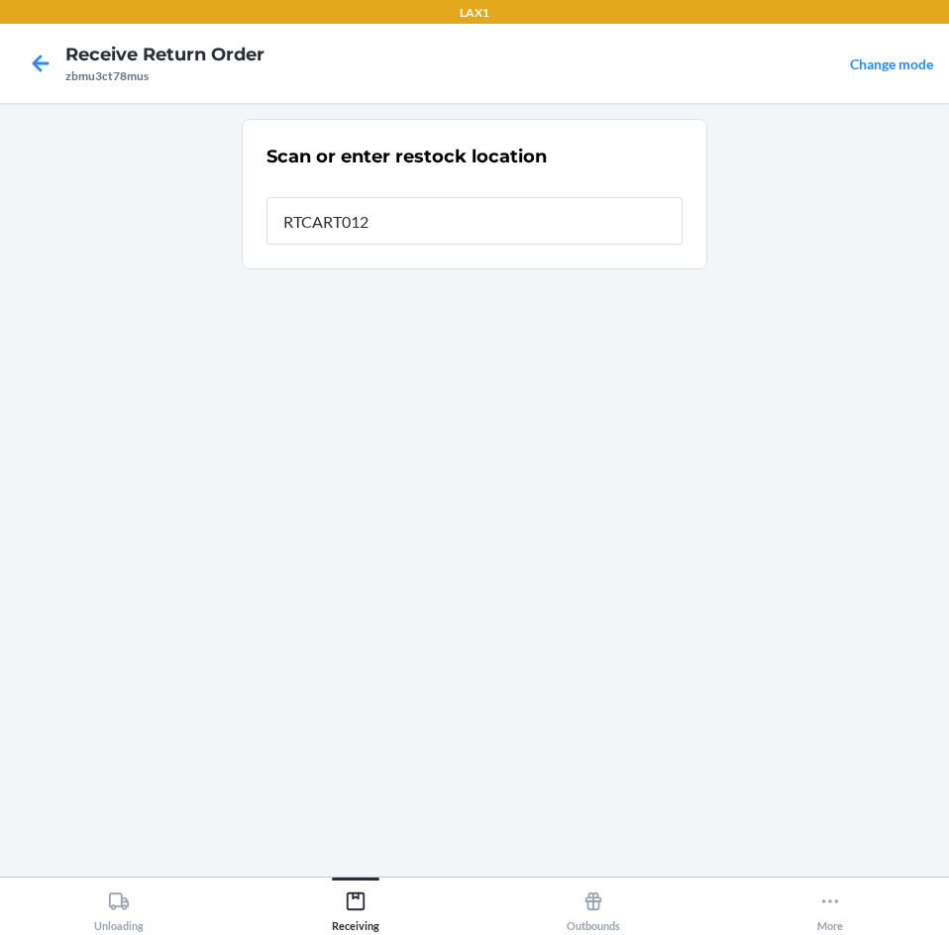
type input "RTCART012"
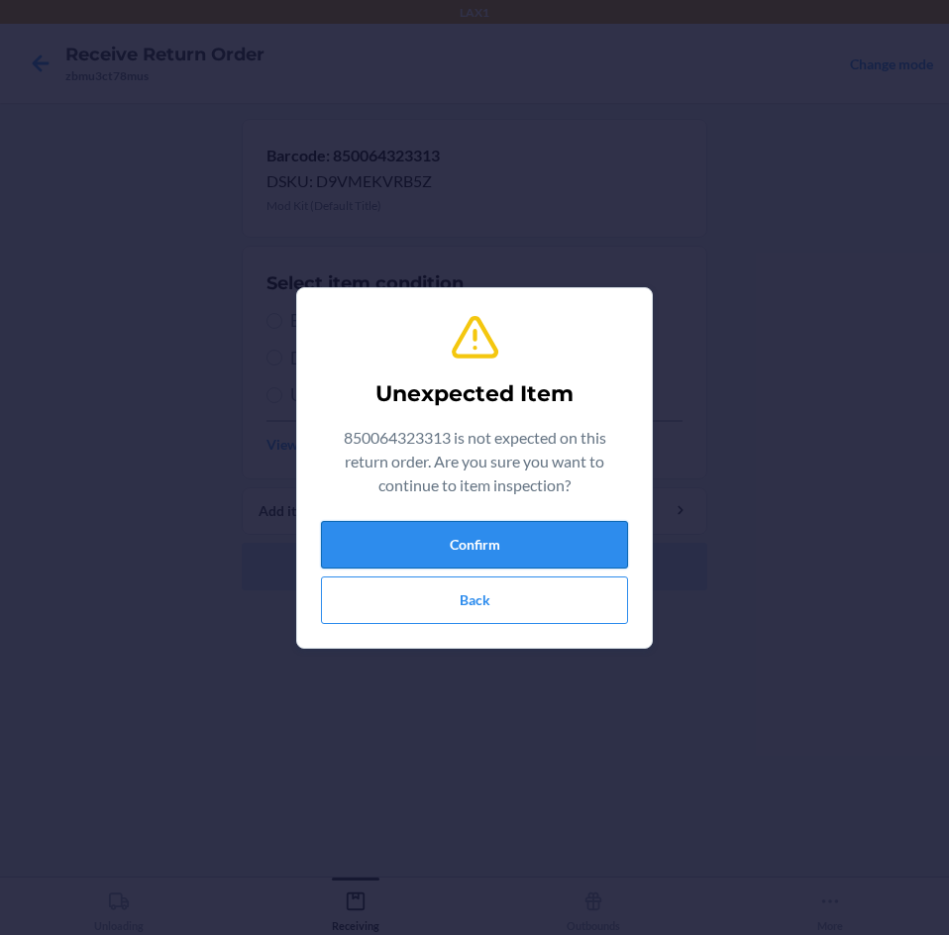
click at [513, 536] on button "Confirm" at bounding box center [474, 545] width 307 height 48
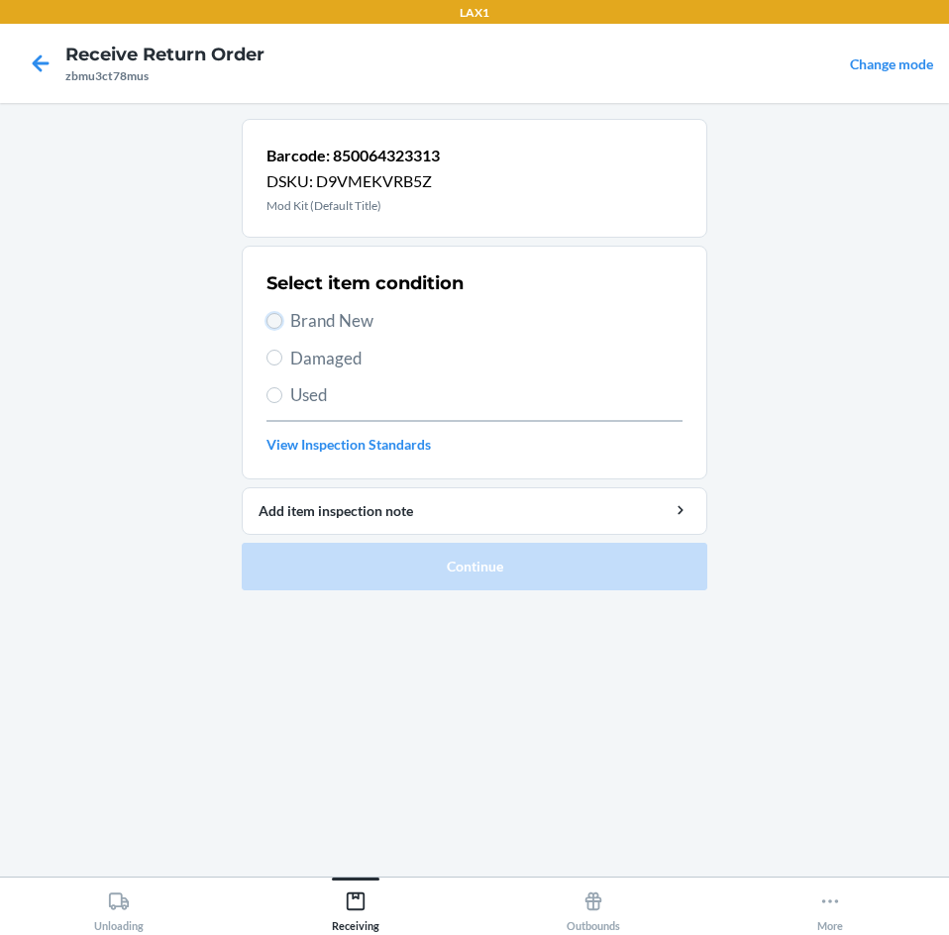
click at [279, 321] on input "Brand New" at bounding box center [274, 321] width 16 height 16
radio input "true"
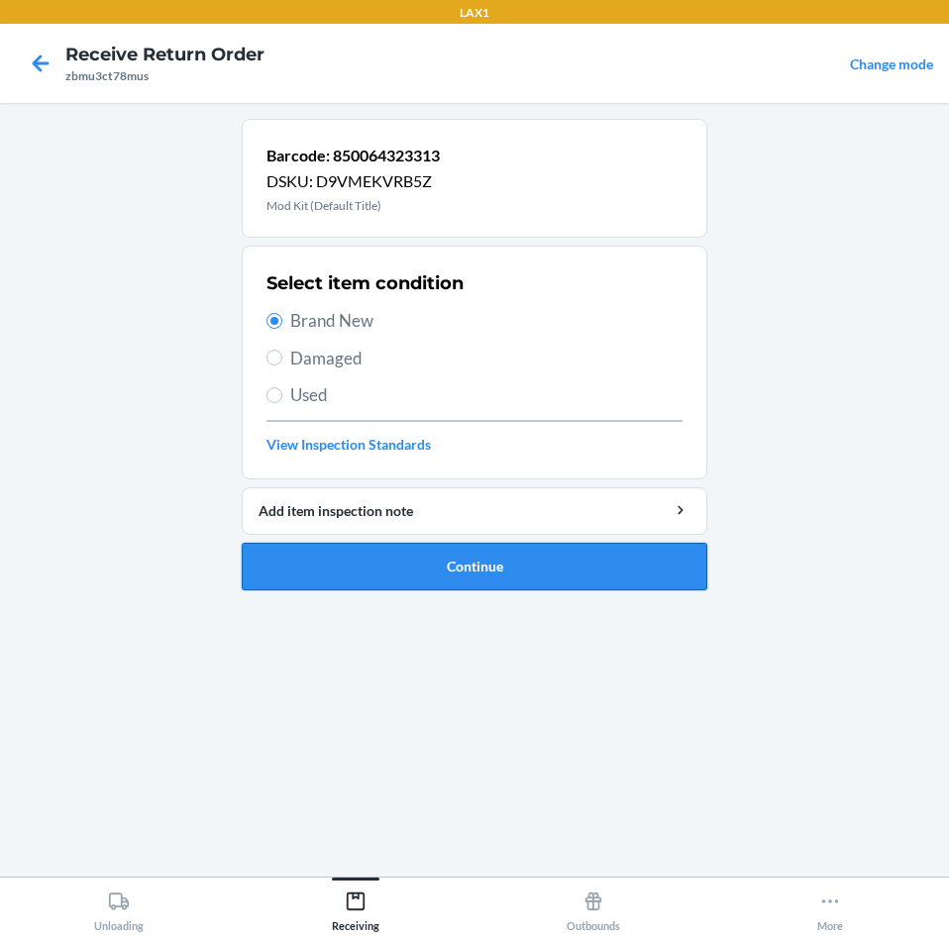
click at [573, 557] on button "Continue" at bounding box center [475, 567] width 466 height 48
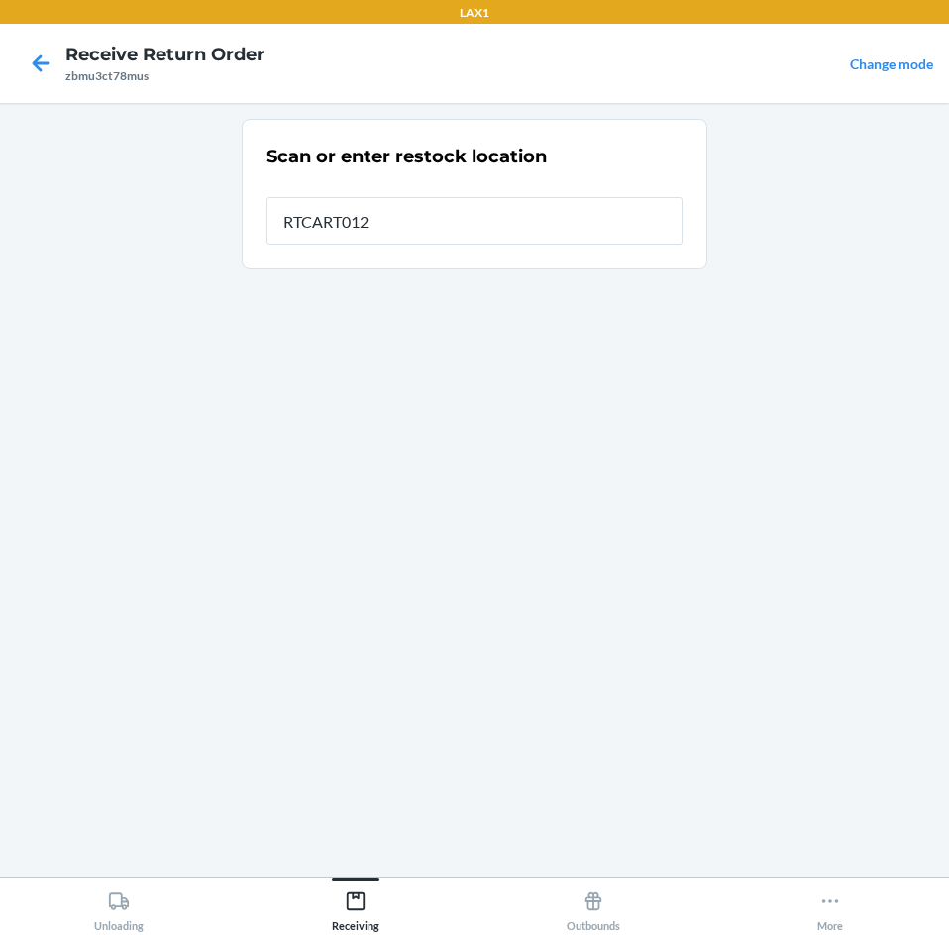
type input "RTCART012"
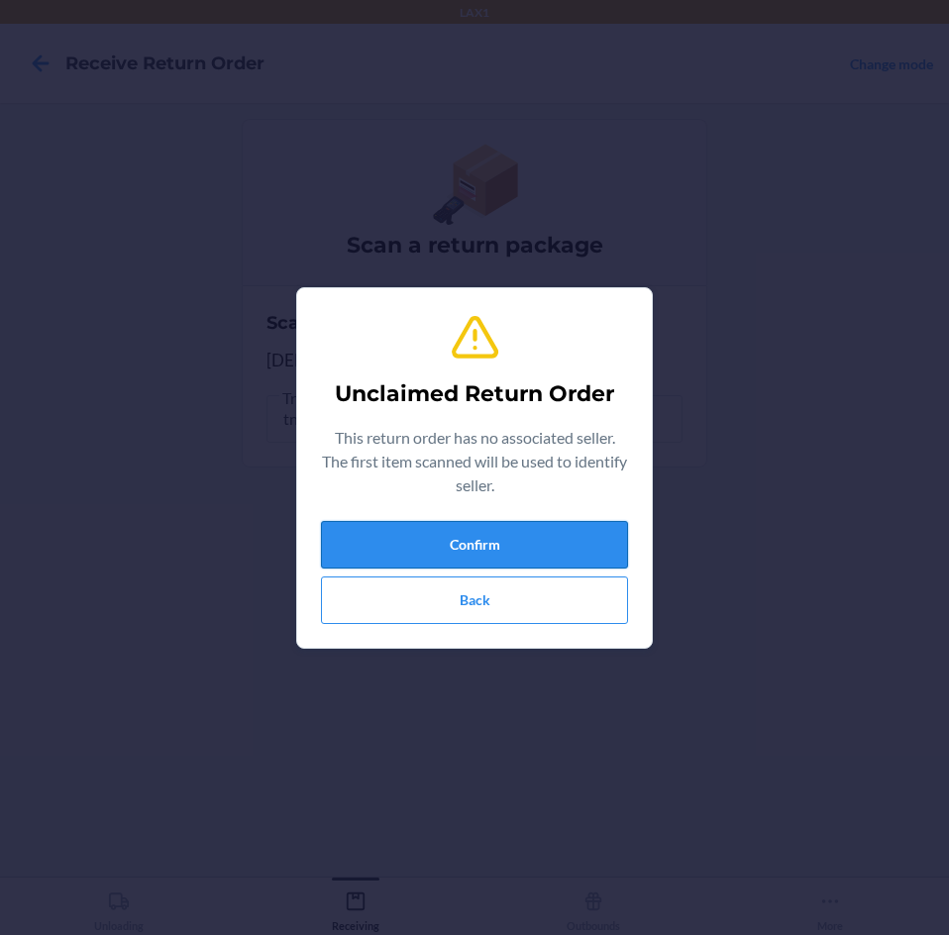
click at [476, 542] on button "Confirm" at bounding box center [474, 545] width 307 height 48
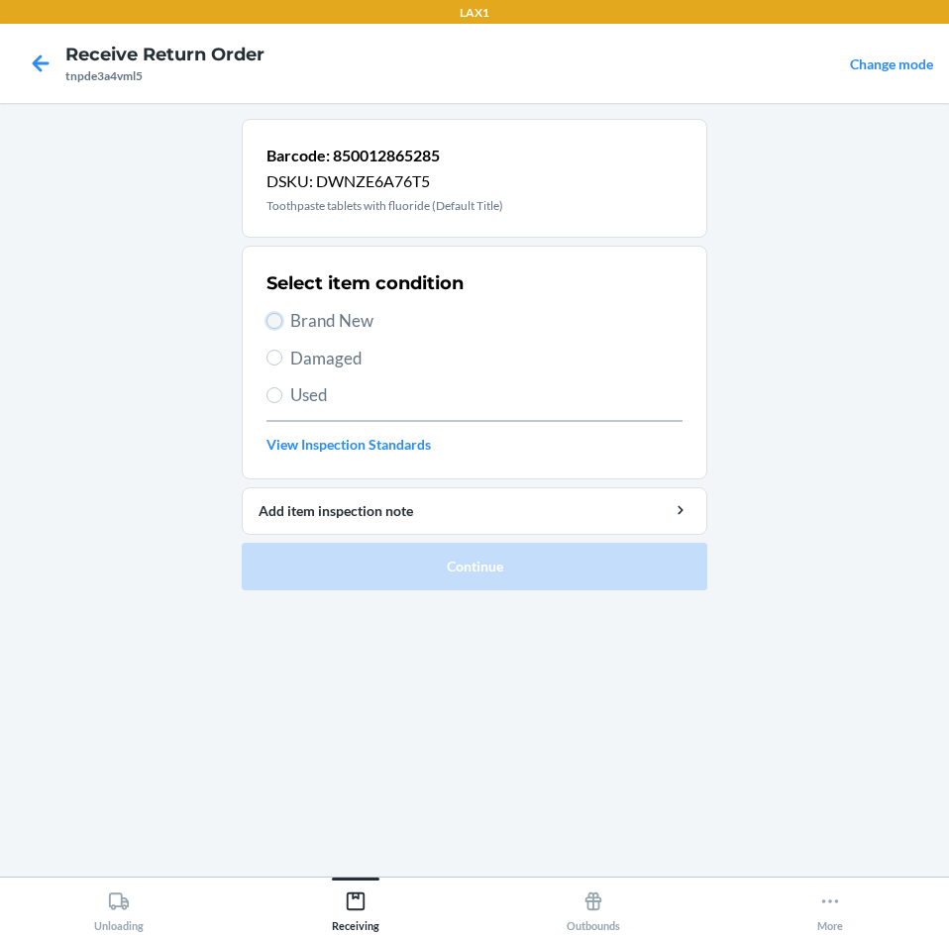
click at [279, 320] on input "Brand New" at bounding box center [274, 321] width 16 height 16
radio input "true"
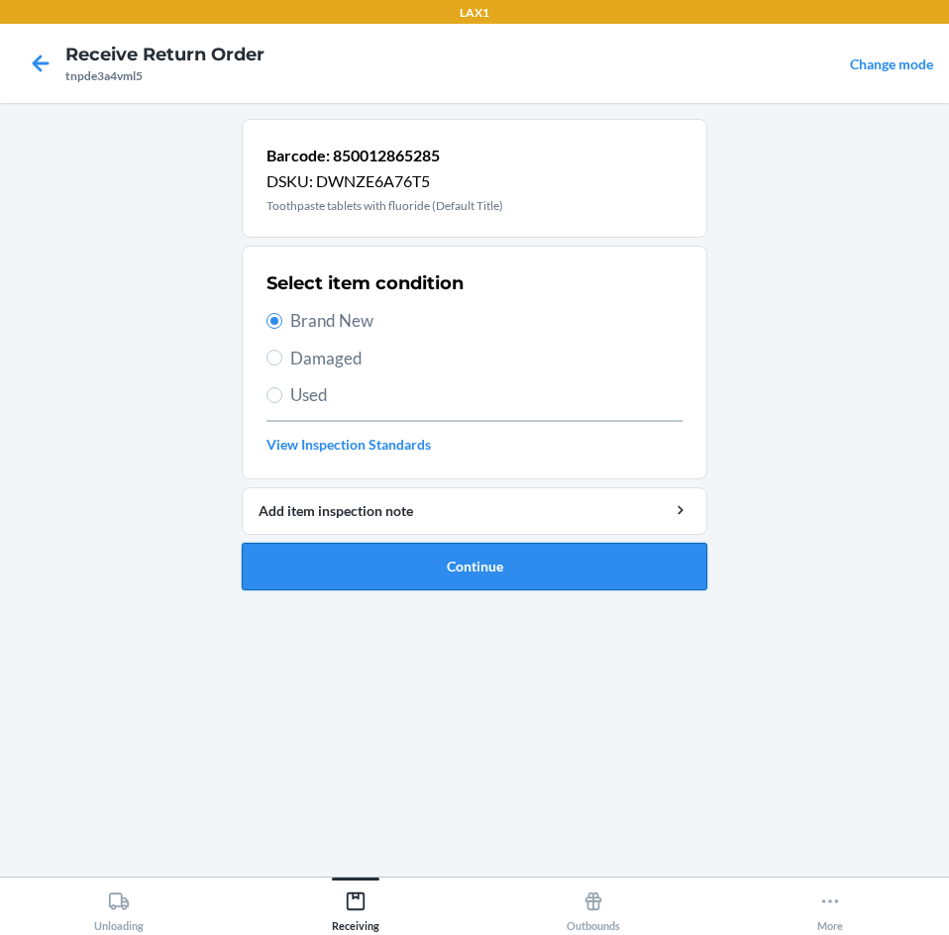
click at [290, 556] on button "Continue" at bounding box center [475, 567] width 466 height 48
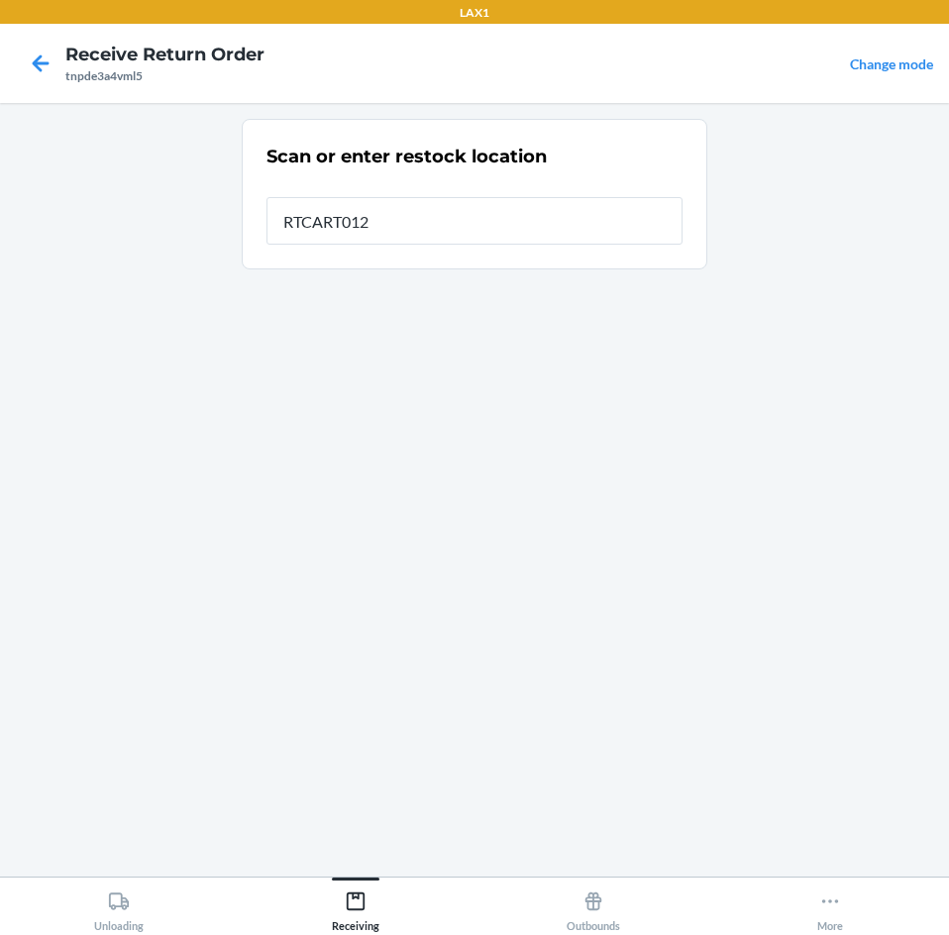
type input "RTCART012"
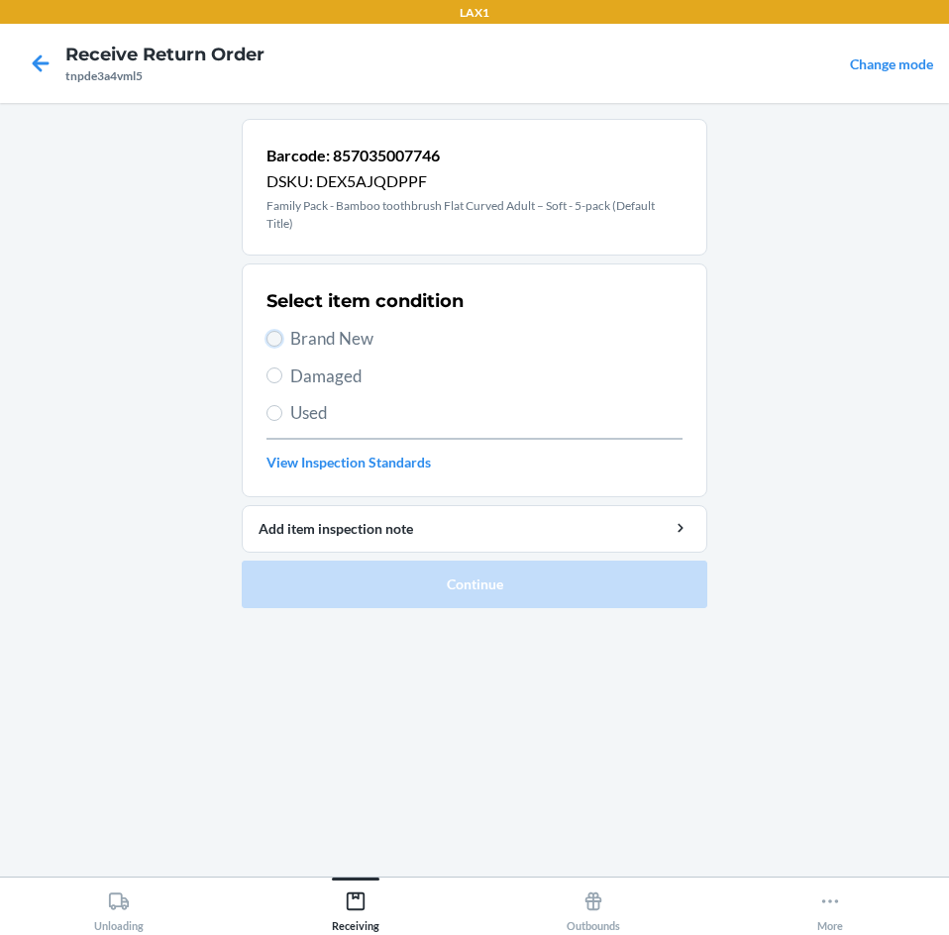
click at [272, 340] on input "Brand New" at bounding box center [274, 339] width 16 height 16
radio input "true"
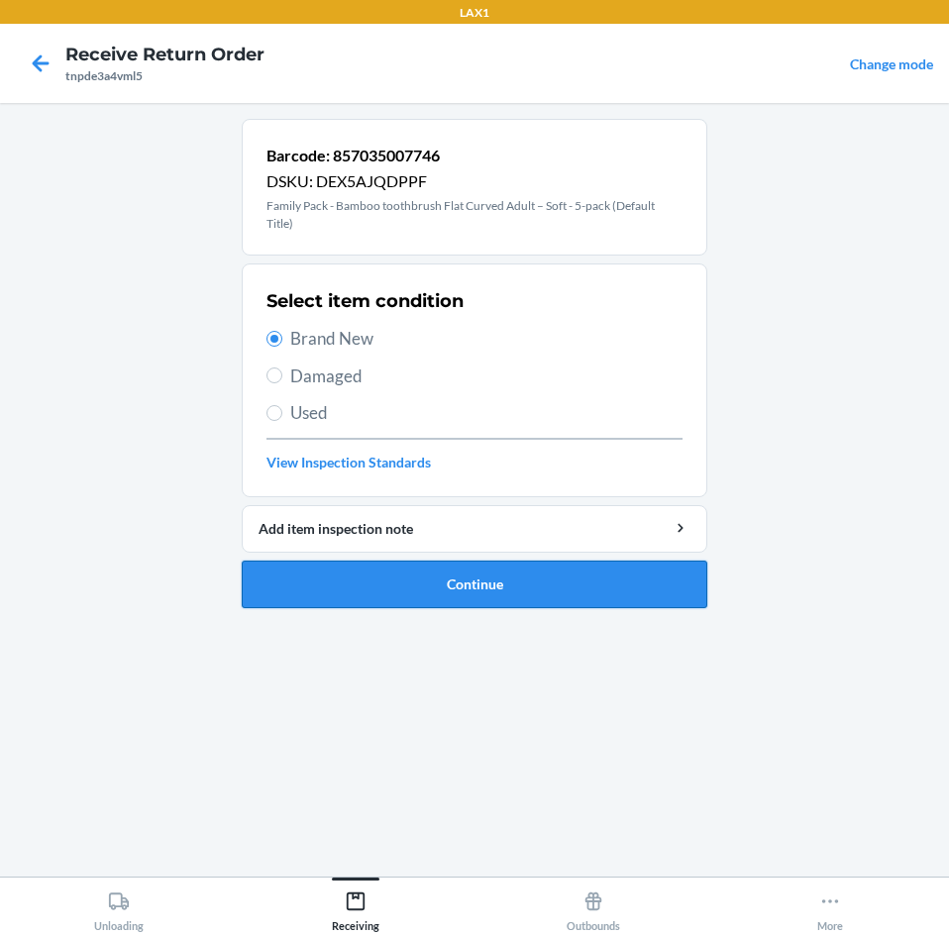
click at [330, 594] on button "Continue" at bounding box center [475, 585] width 466 height 48
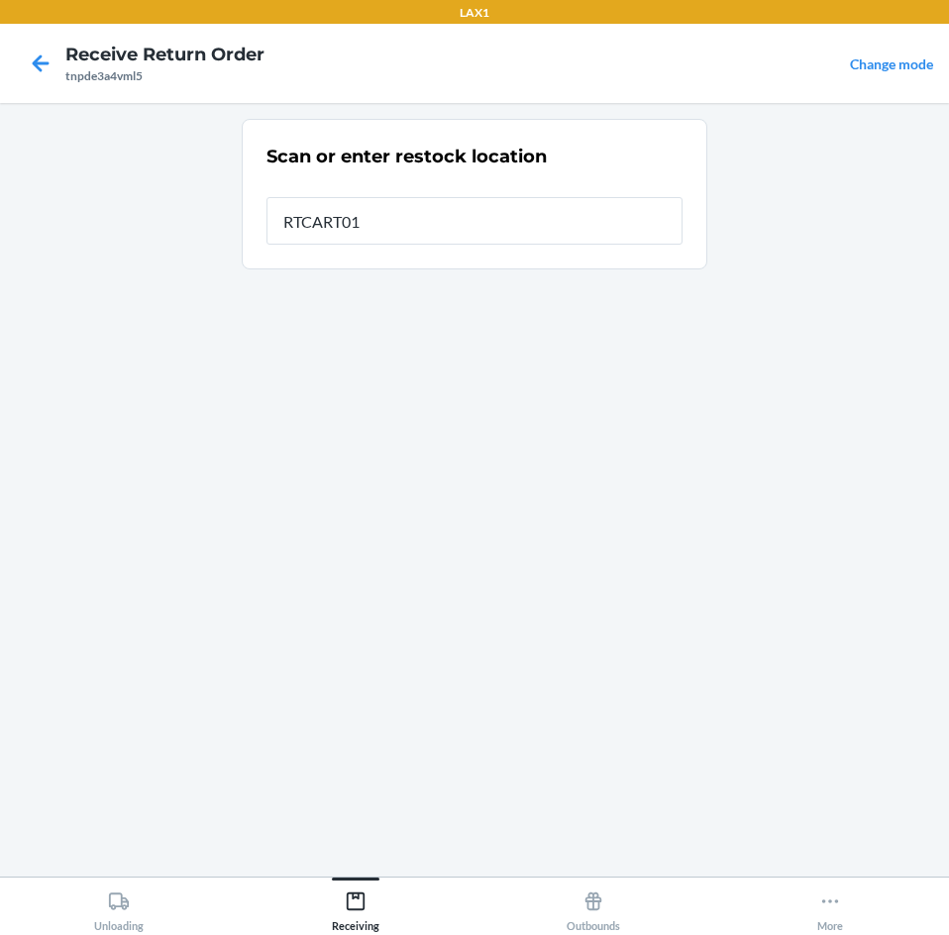
type input "RTCART012"
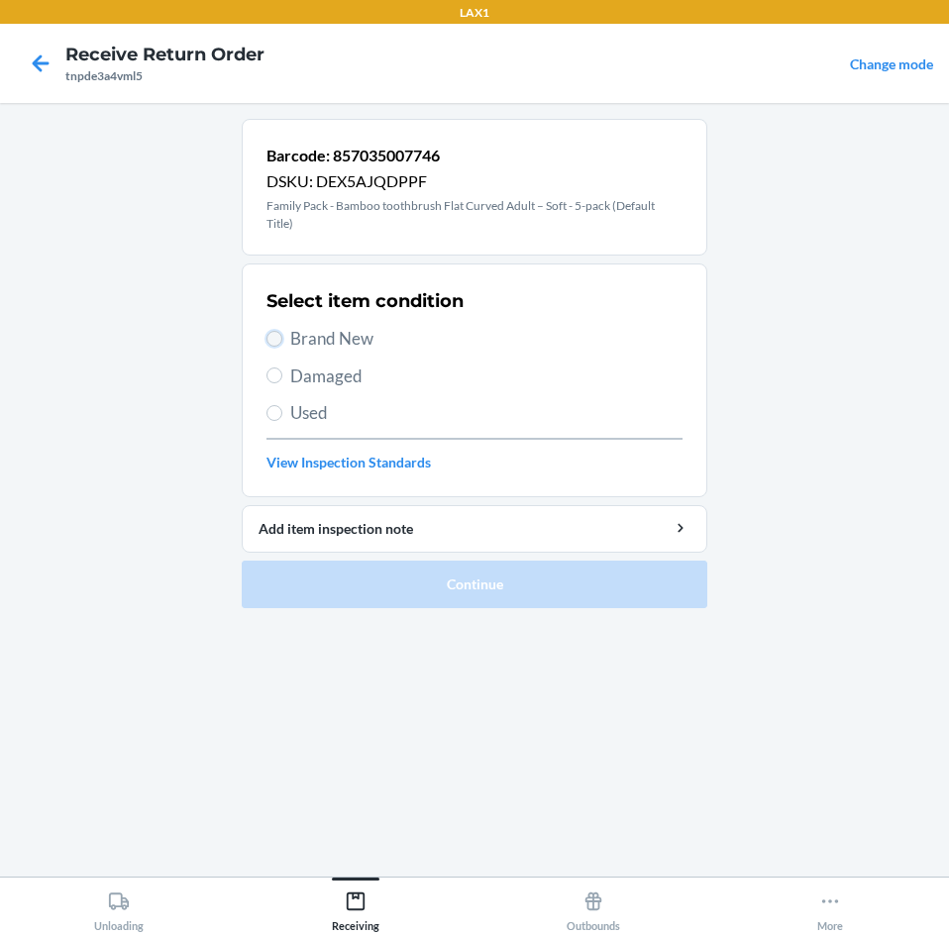
click at [276, 343] on input "Brand New" at bounding box center [274, 339] width 16 height 16
radio input "true"
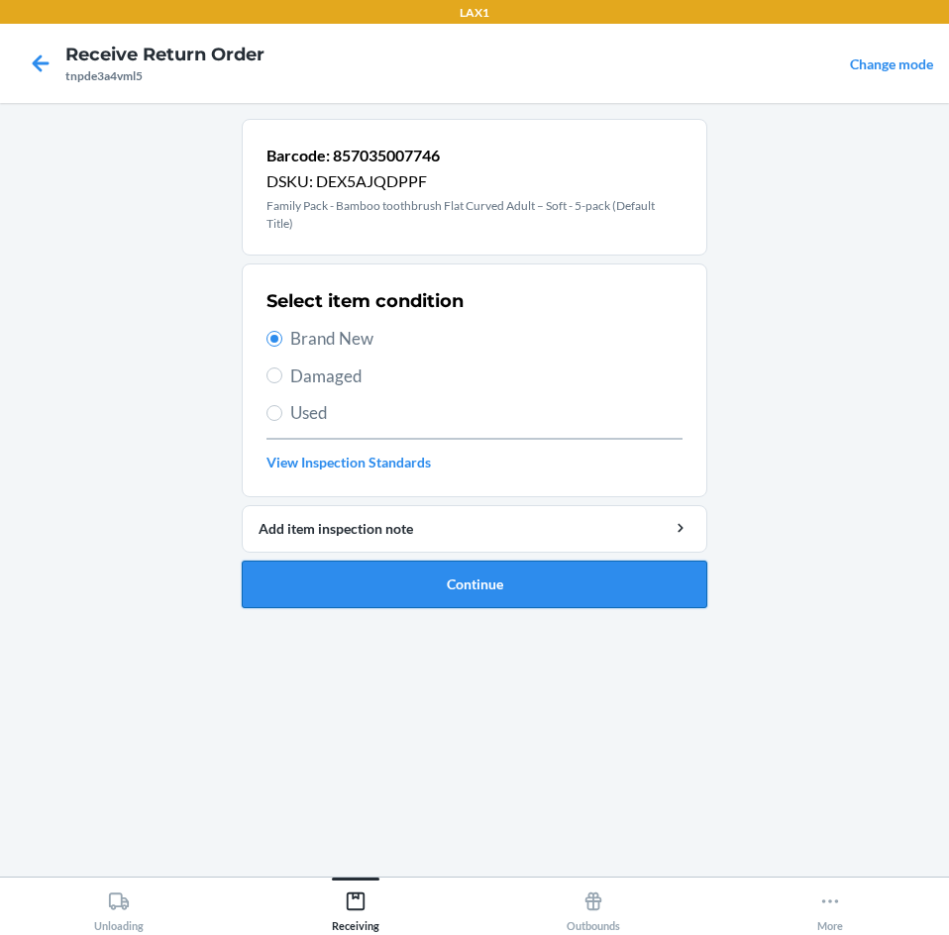
click at [360, 598] on button "Continue" at bounding box center [475, 585] width 466 height 48
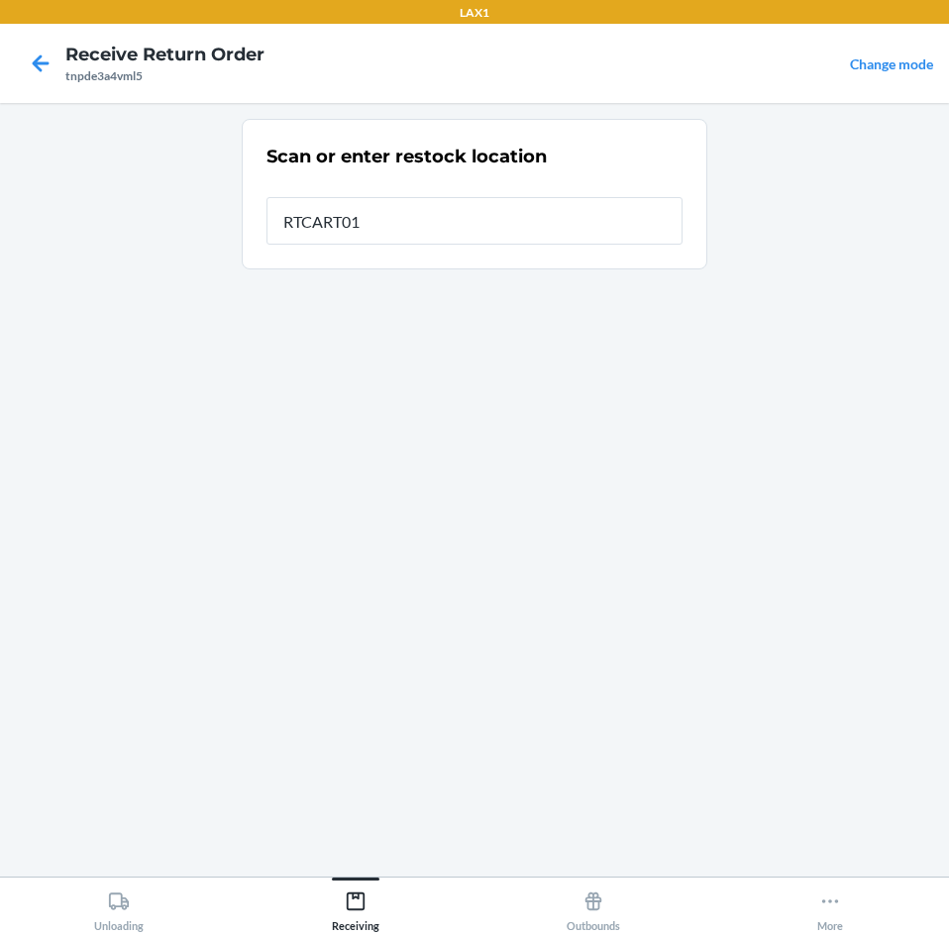
type input "RTCART012"
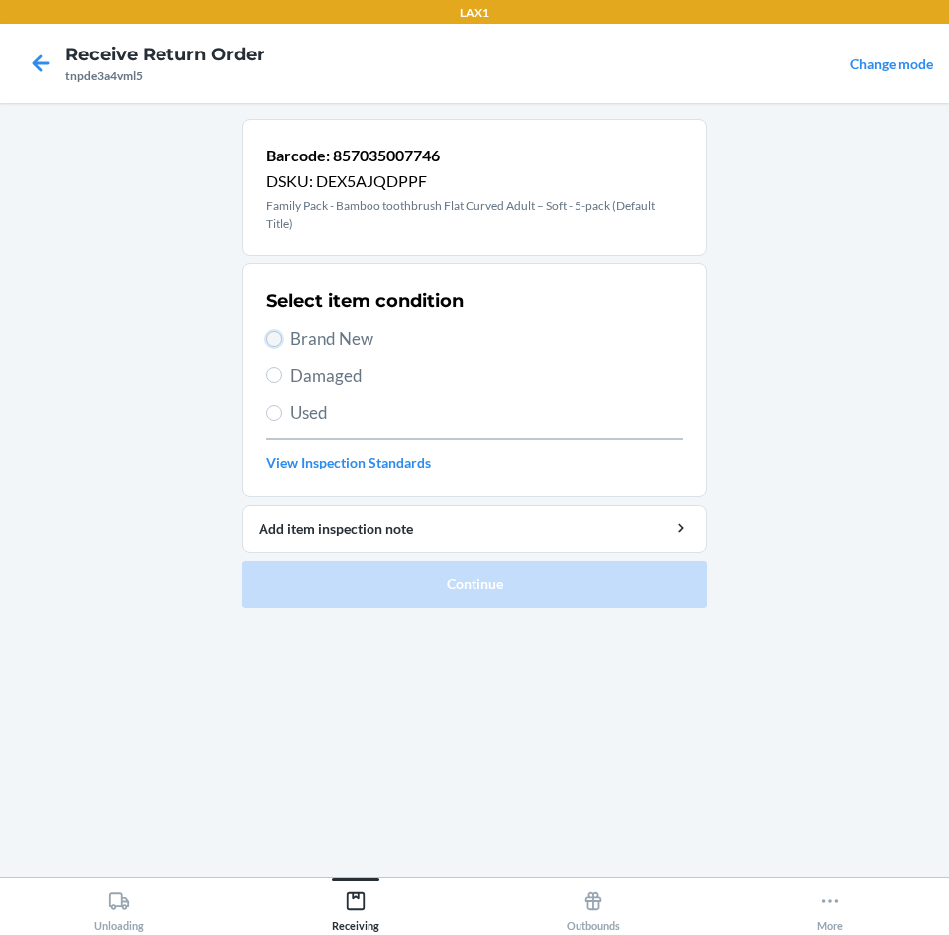
click at [274, 341] on input "Brand New" at bounding box center [274, 339] width 16 height 16
radio input "true"
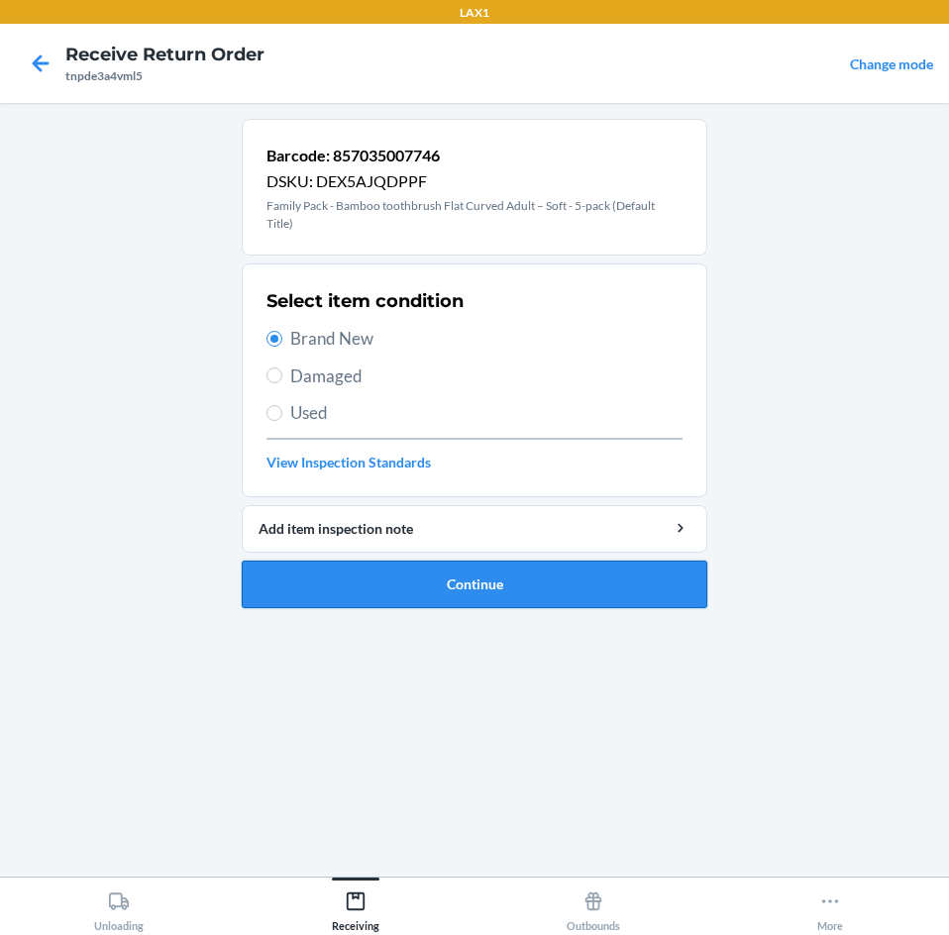
click at [376, 574] on button "Continue" at bounding box center [475, 585] width 466 height 48
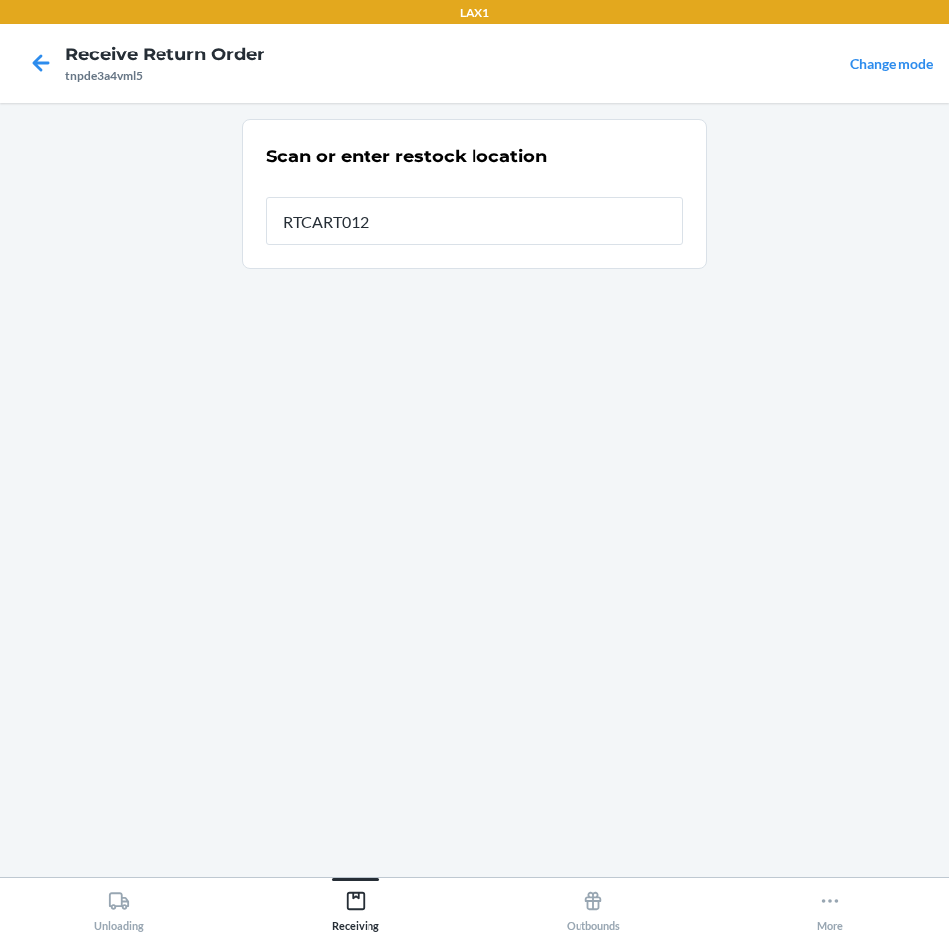
type input "RTCART012"
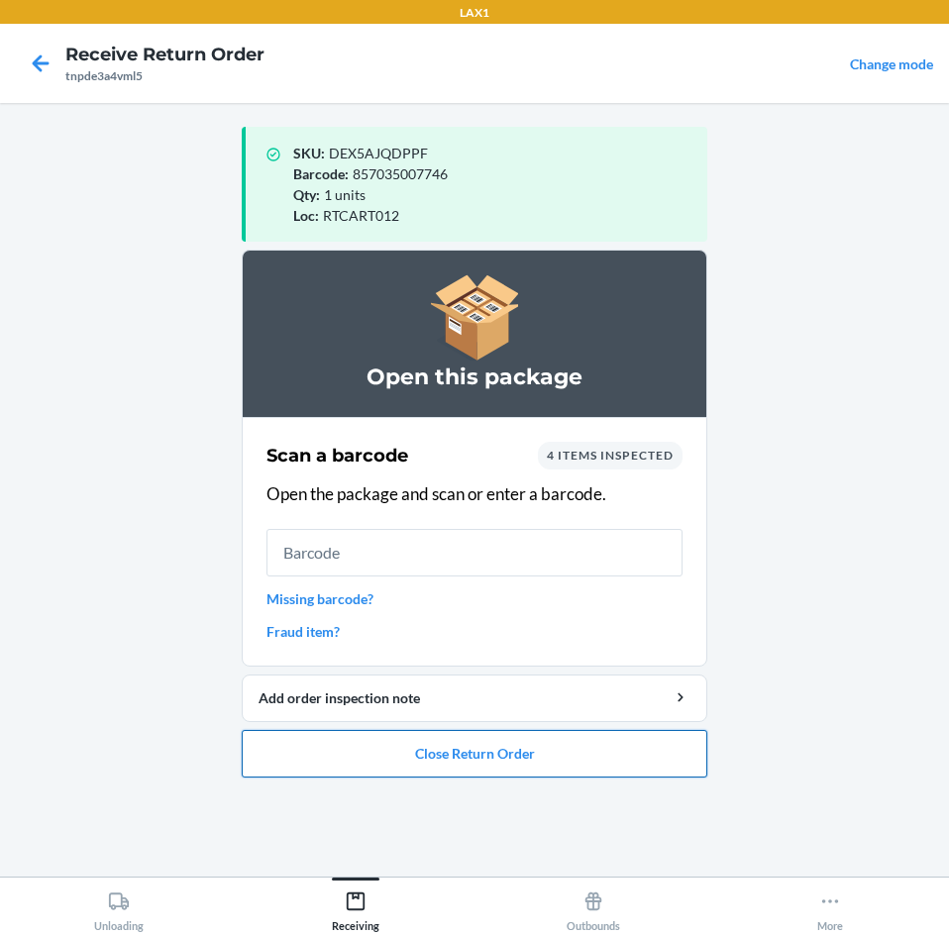
click at [426, 755] on button "Close Return Order" at bounding box center [475, 754] width 466 height 48
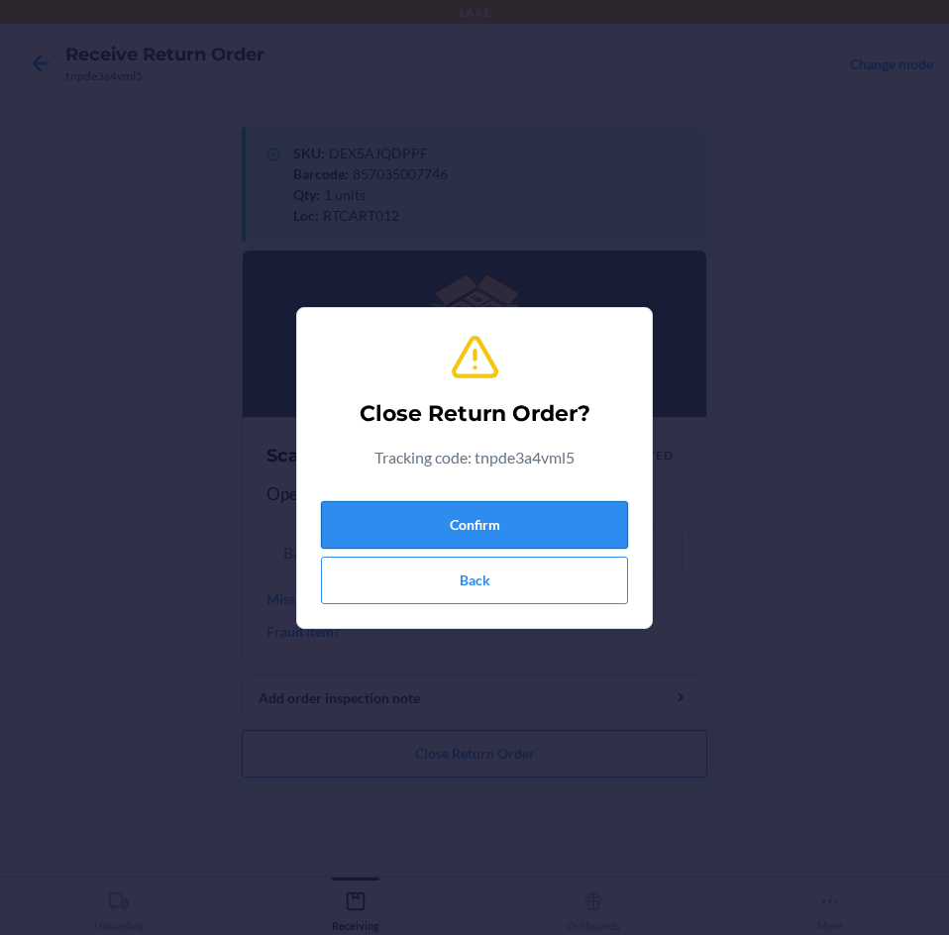
click at [433, 521] on button "Confirm" at bounding box center [474, 525] width 307 height 48
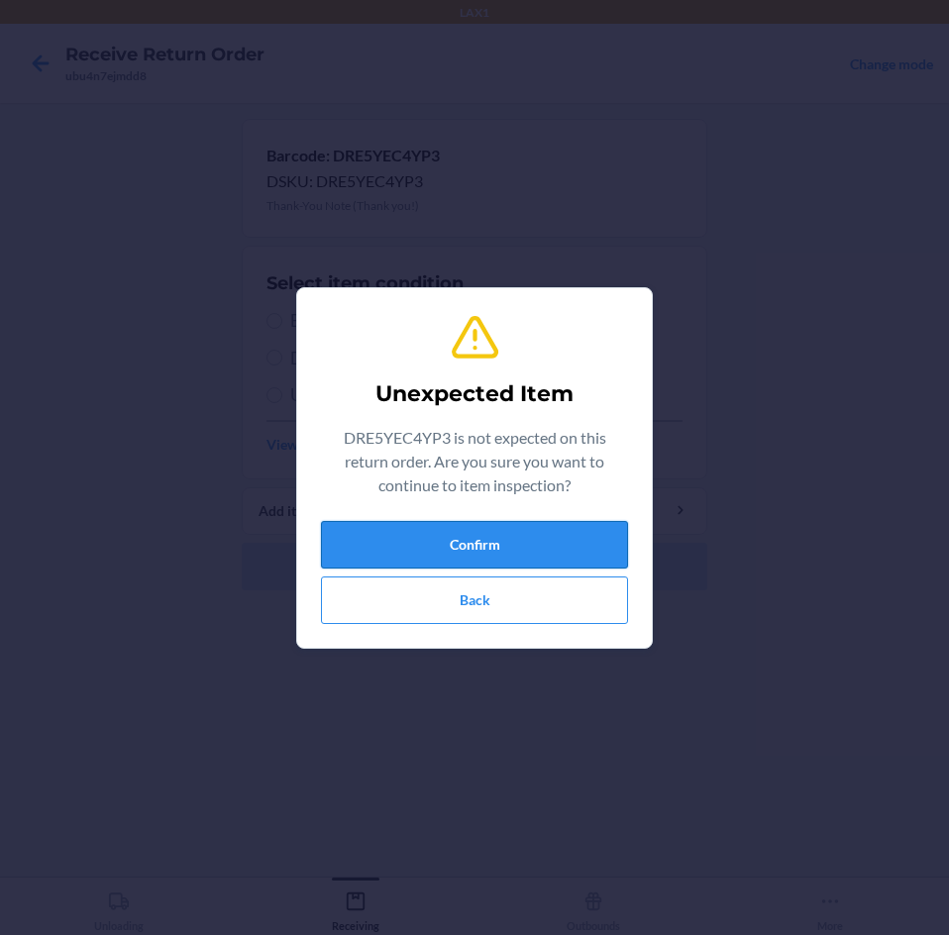
click at [466, 542] on button "Confirm" at bounding box center [474, 545] width 307 height 48
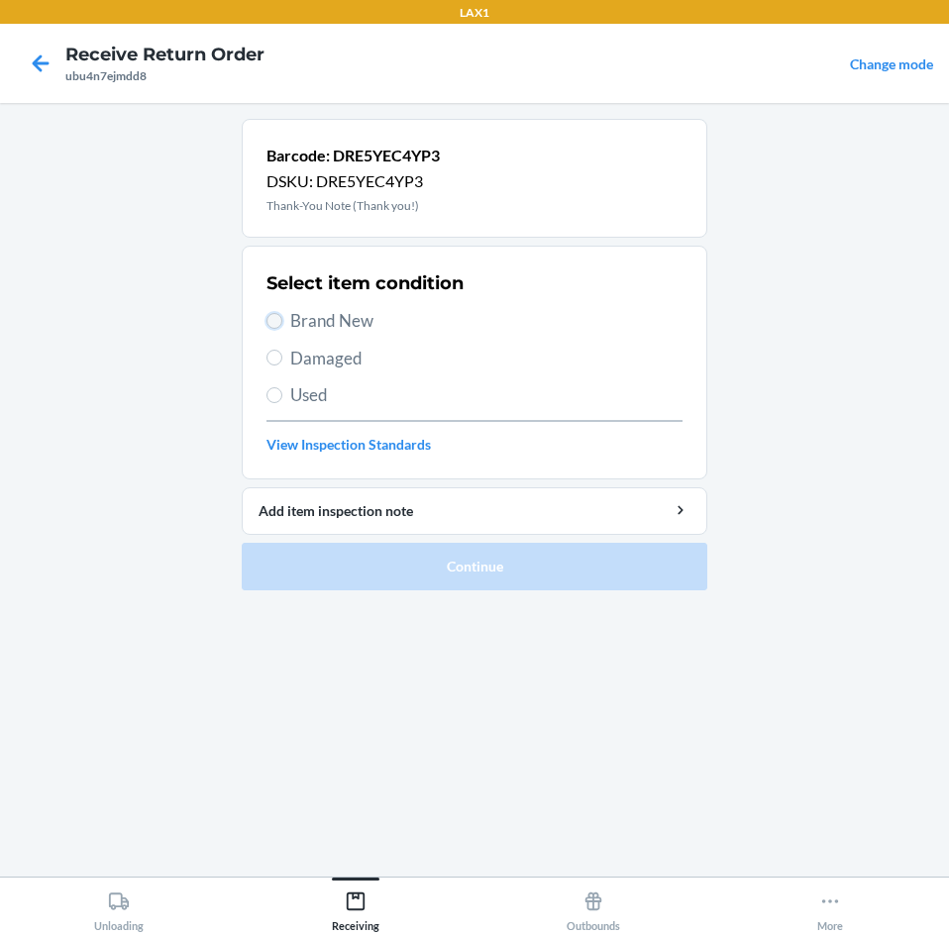
click at [276, 321] on input "Brand New" at bounding box center [274, 321] width 16 height 16
radio input "true"
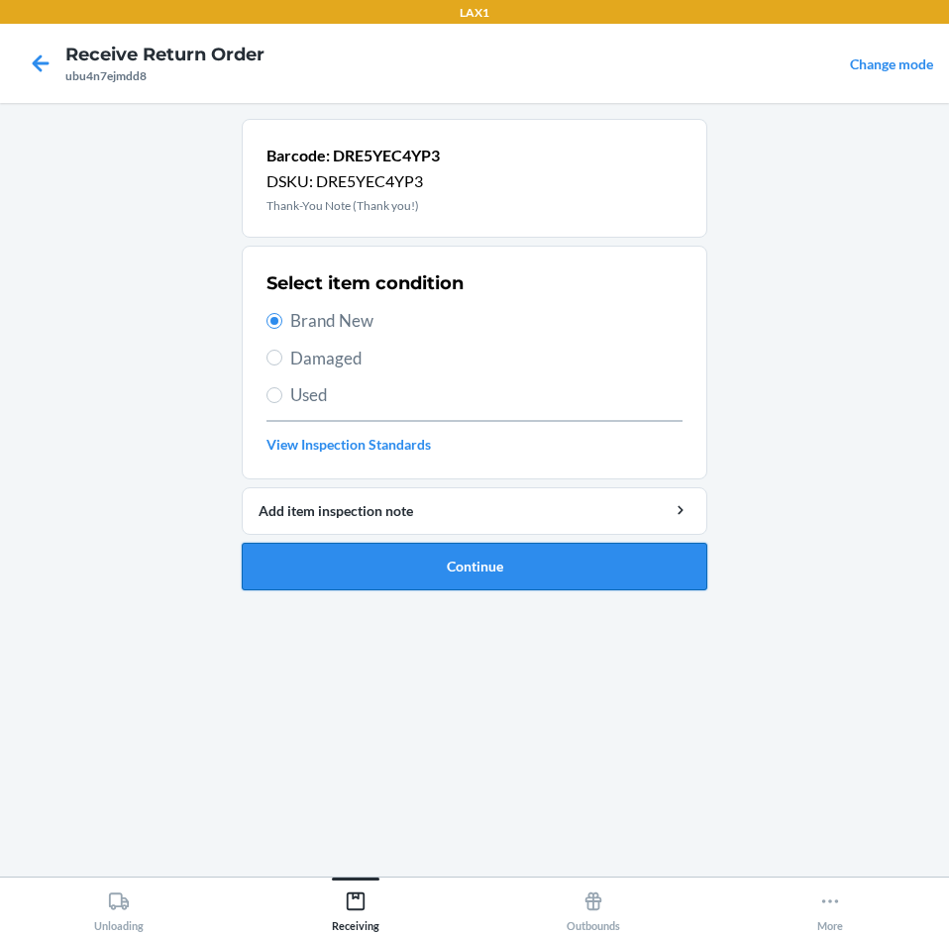
click at [397, 575] on button "Continue" at bounding box center [475, 567] width 466 height 48
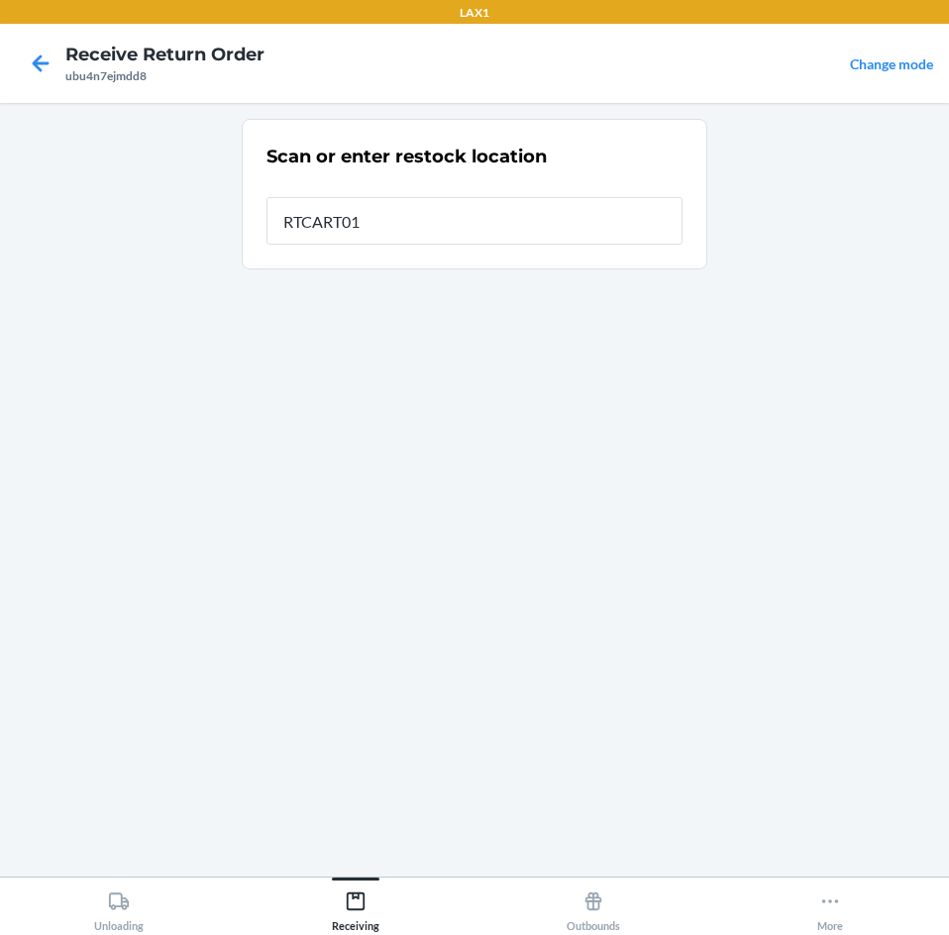
type input "RTCART012"
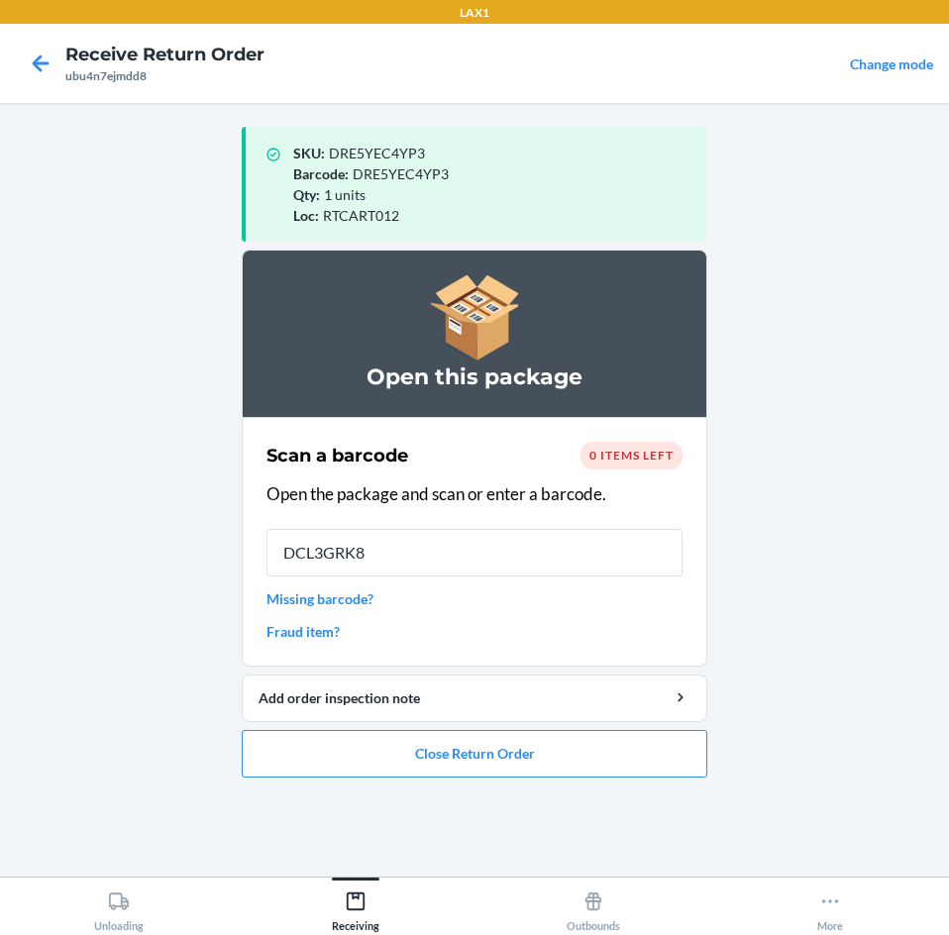
type input "DCL3GRK8W"
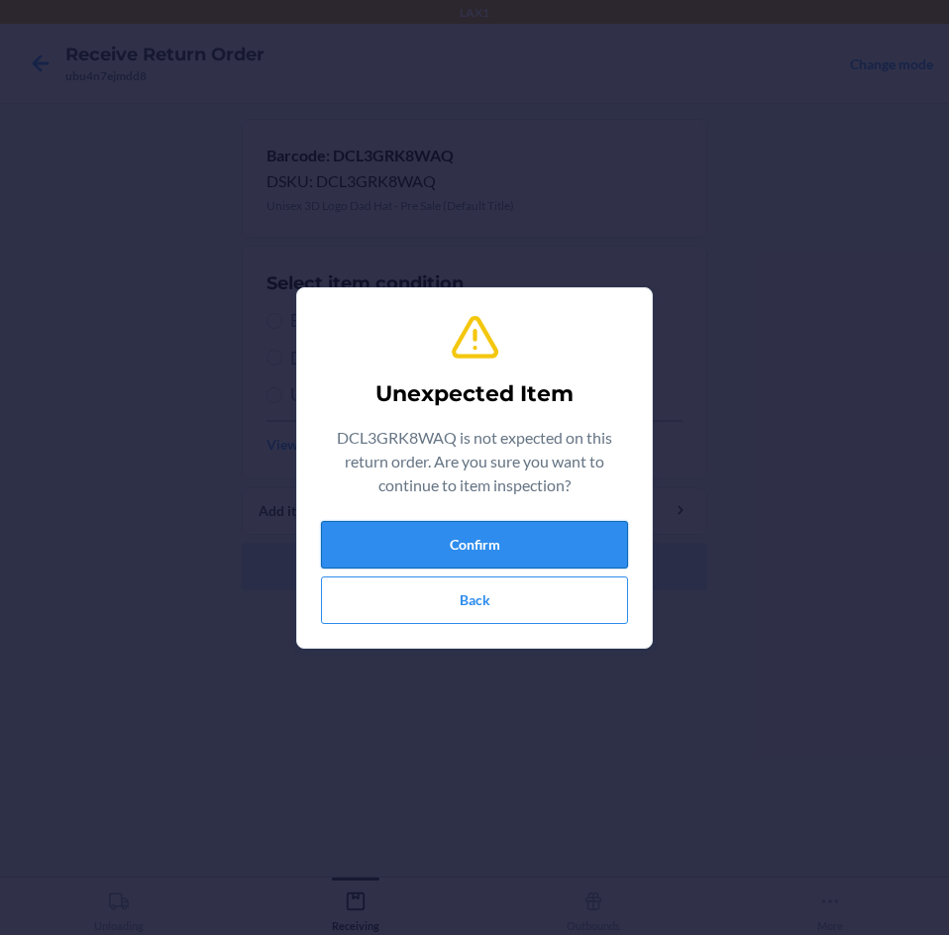
click at [487, 560] on button "Confirm" at bounding box center [474, 545] width 307 height 48
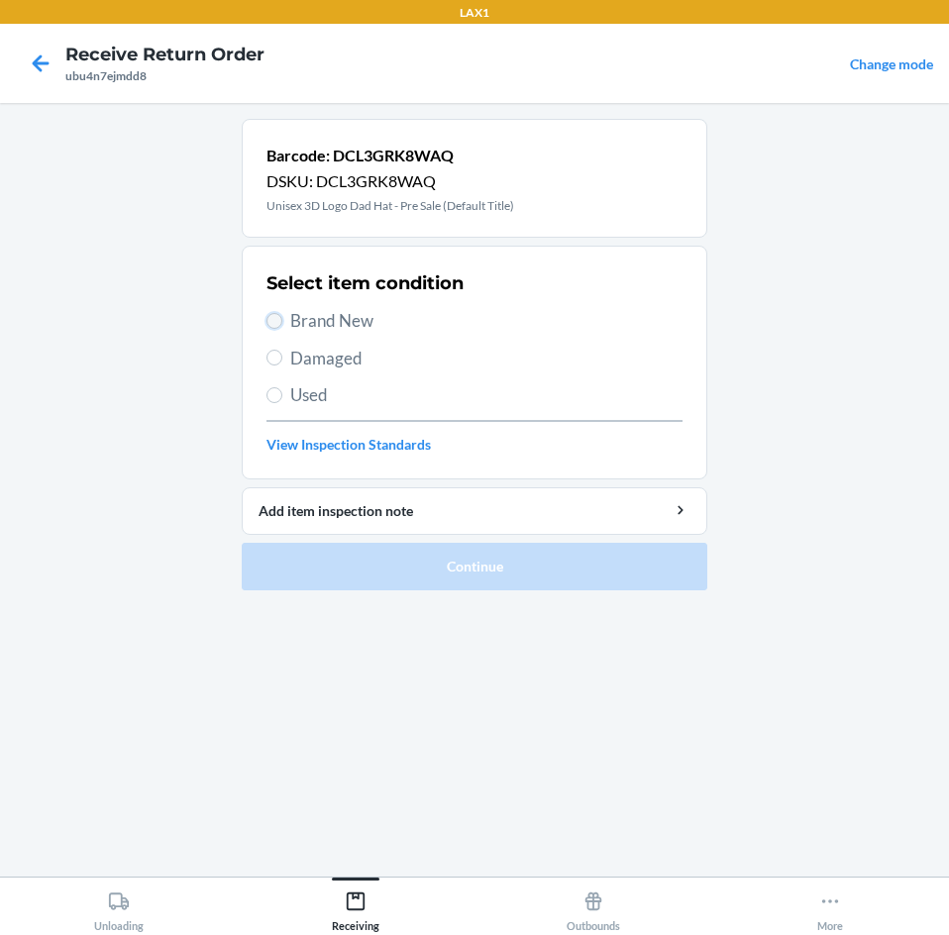
drag, startPoint x: 272, startPoint y: 323, endPoint x: 285, endPoint y: 476, distance: 153.1
click at [273, 323] on input "Brand New" at bounding box center [274, 321] width 16 height 16
radio input "true"
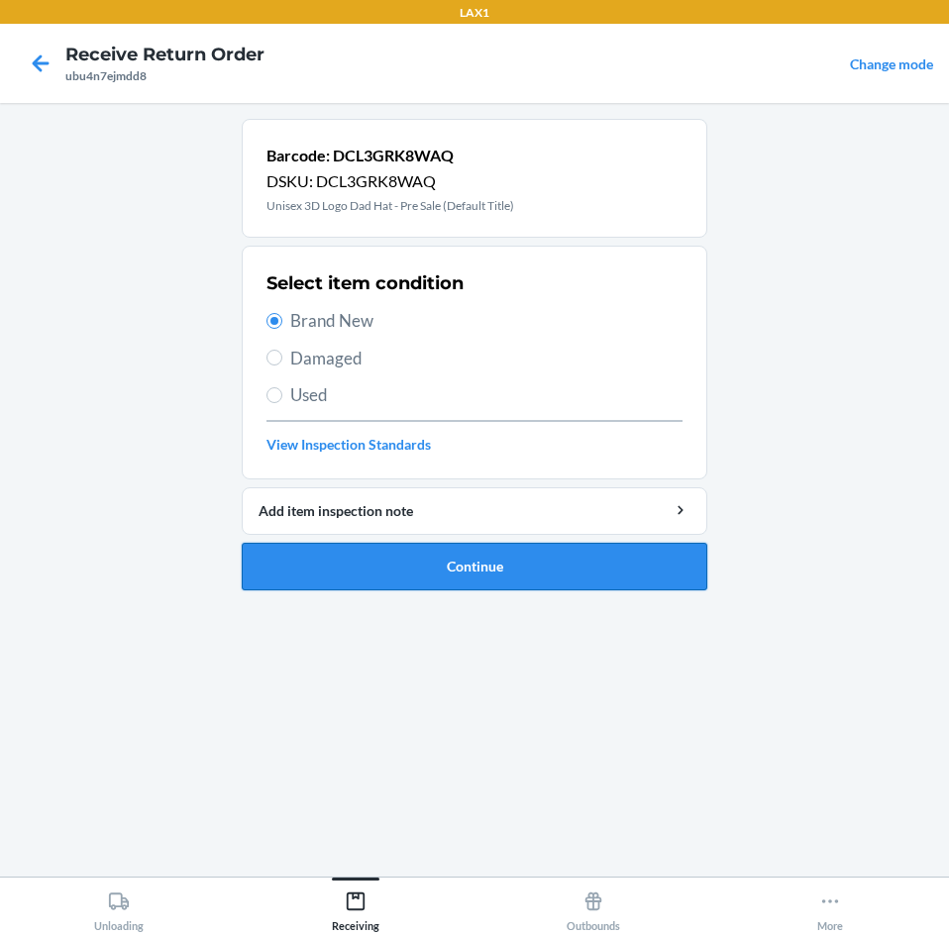
click at [437, 564] on button "Continue" at bounding box center [475, 567] width 466 height 48
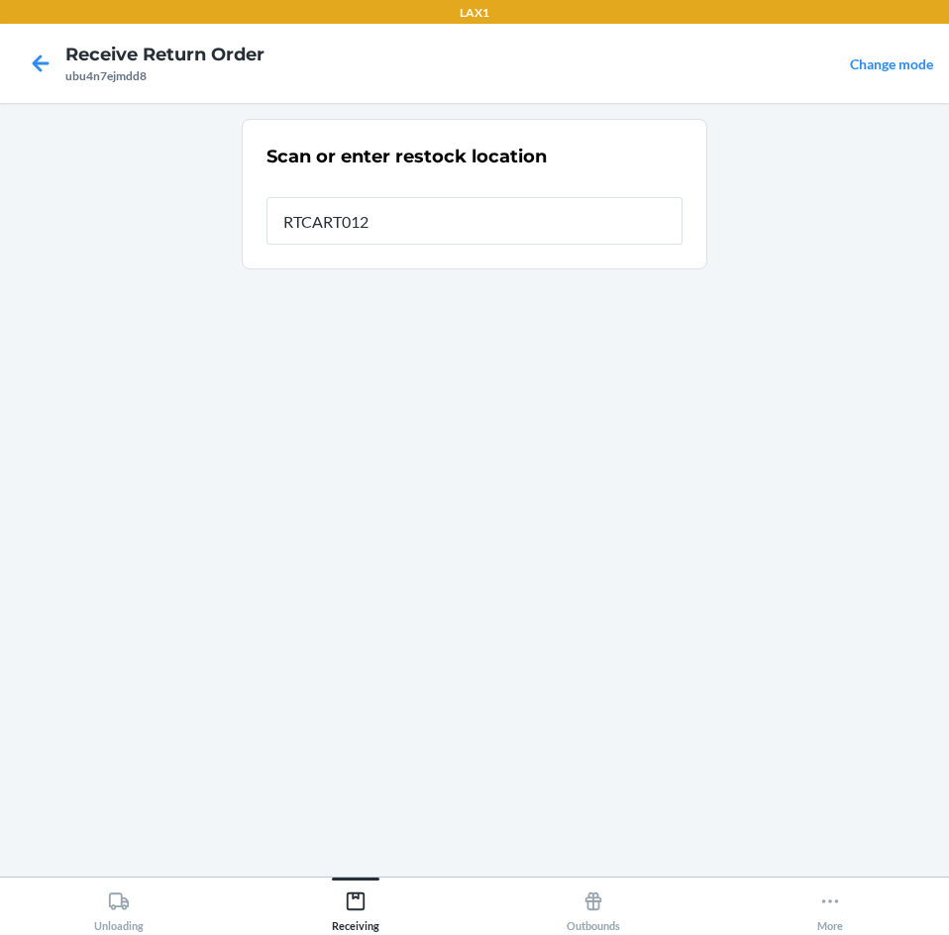
type input "RTCART012"
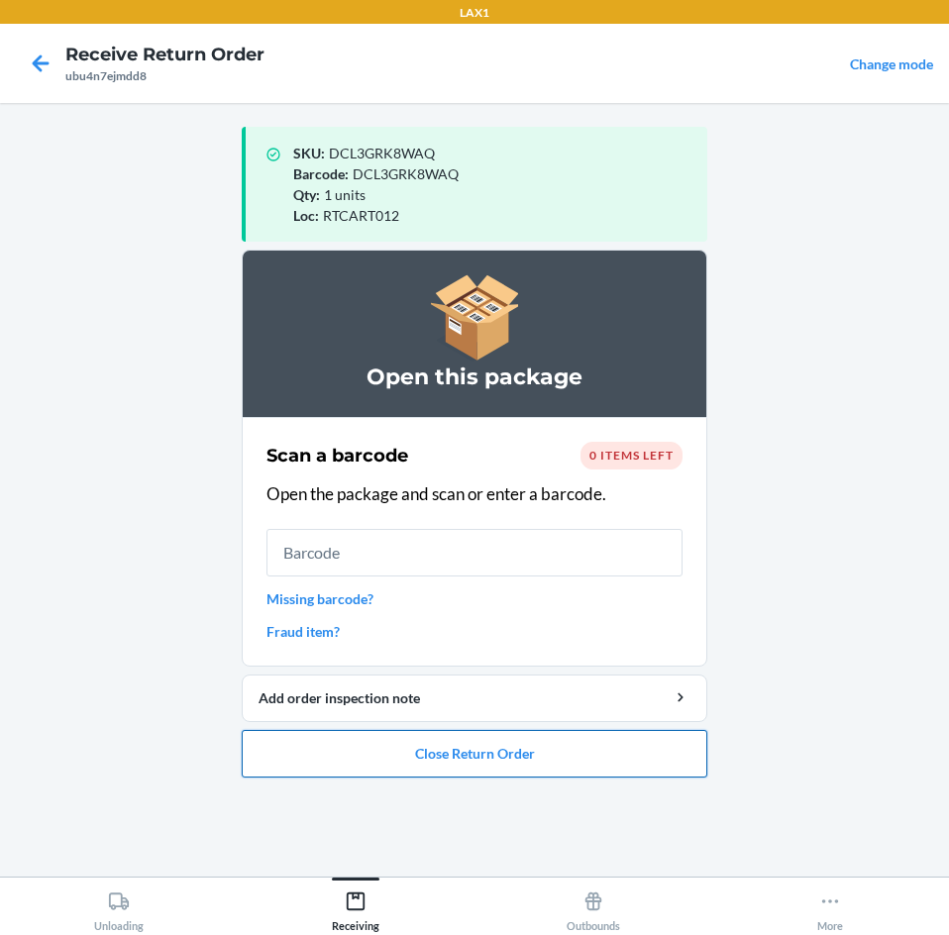
click at [644, 763] on button "Close Return Order" at bounding box center [475, 754] width 466 height 48
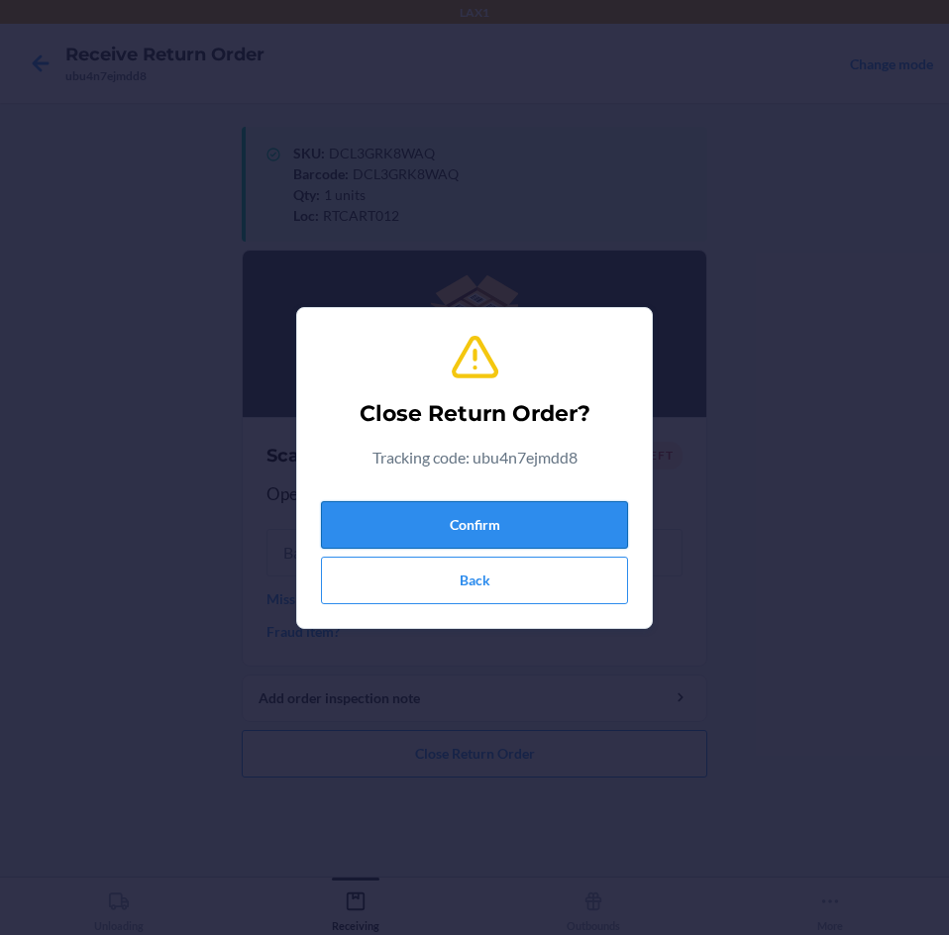
click at [572, 533] on button "Confirm" at bounding box center [474, 525] width 307 height 48
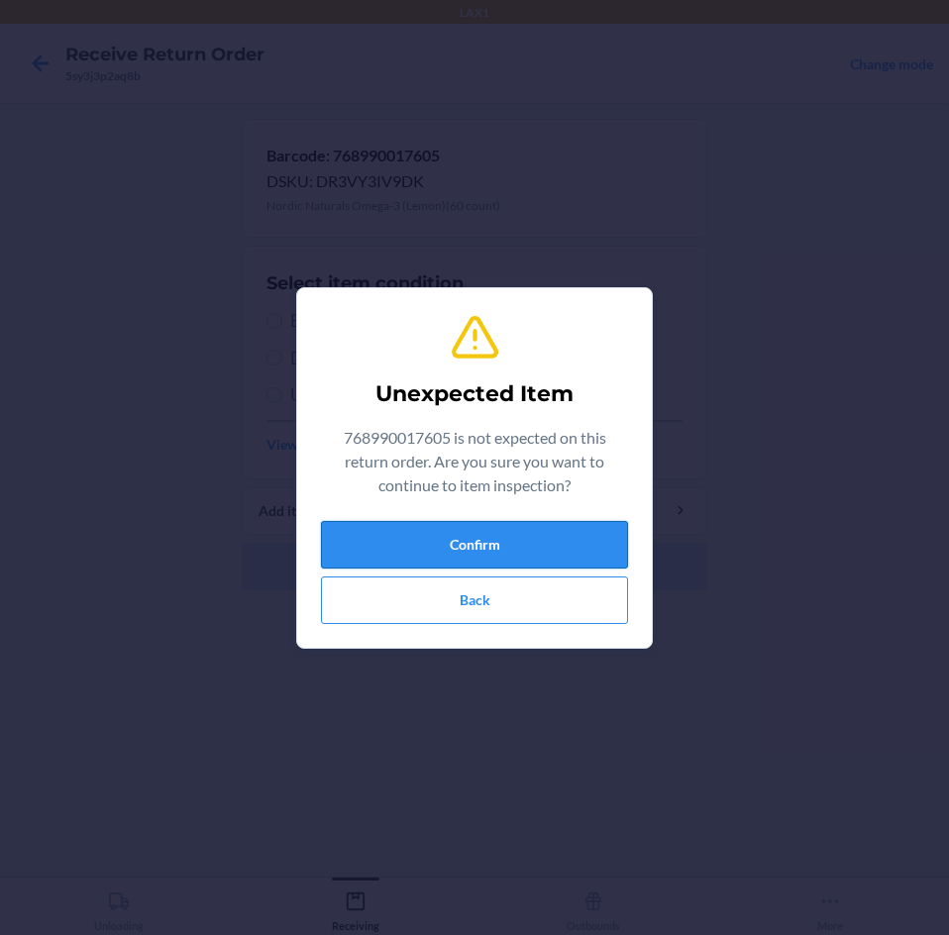
click at [492, 540] on button "Confirm" at bounding box center [474, 545] width 307 height 48
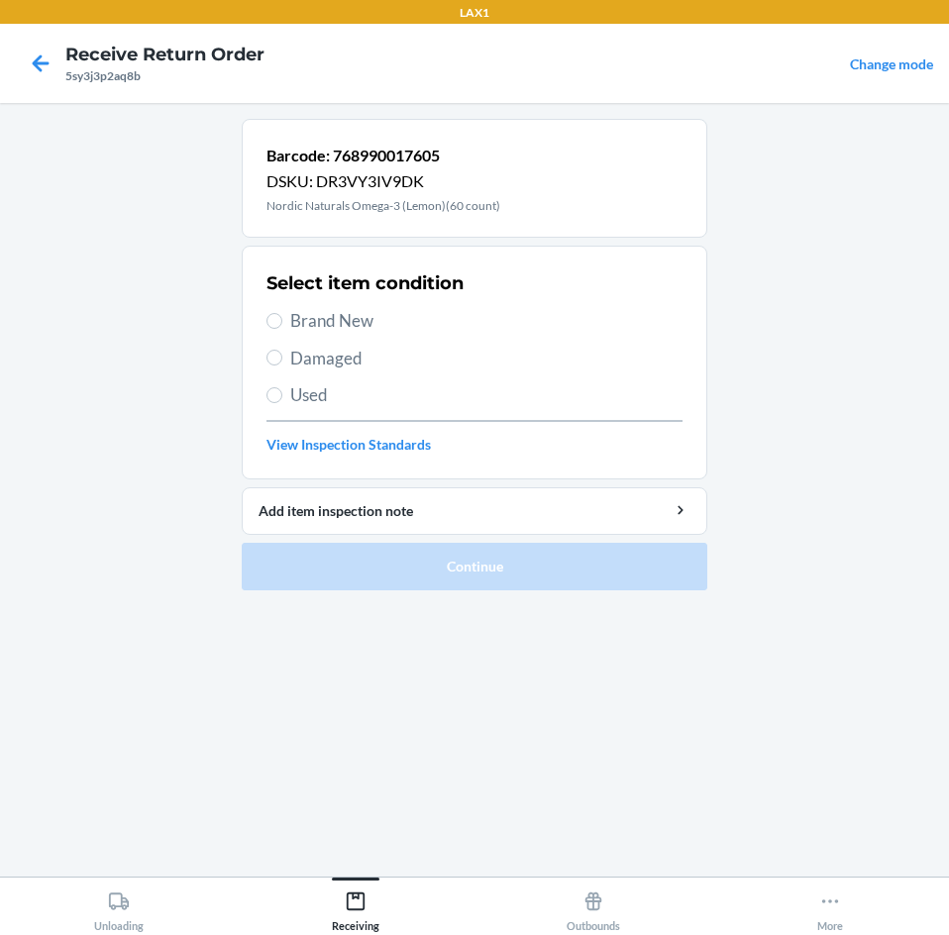
click at [266, 327] on label "Brand New" at bounding box center [474, 321] width 416 height 26
click at [266, 327] on input "Brand New" at bounding box center [274, 321] width 16 height 16
radio input "true"
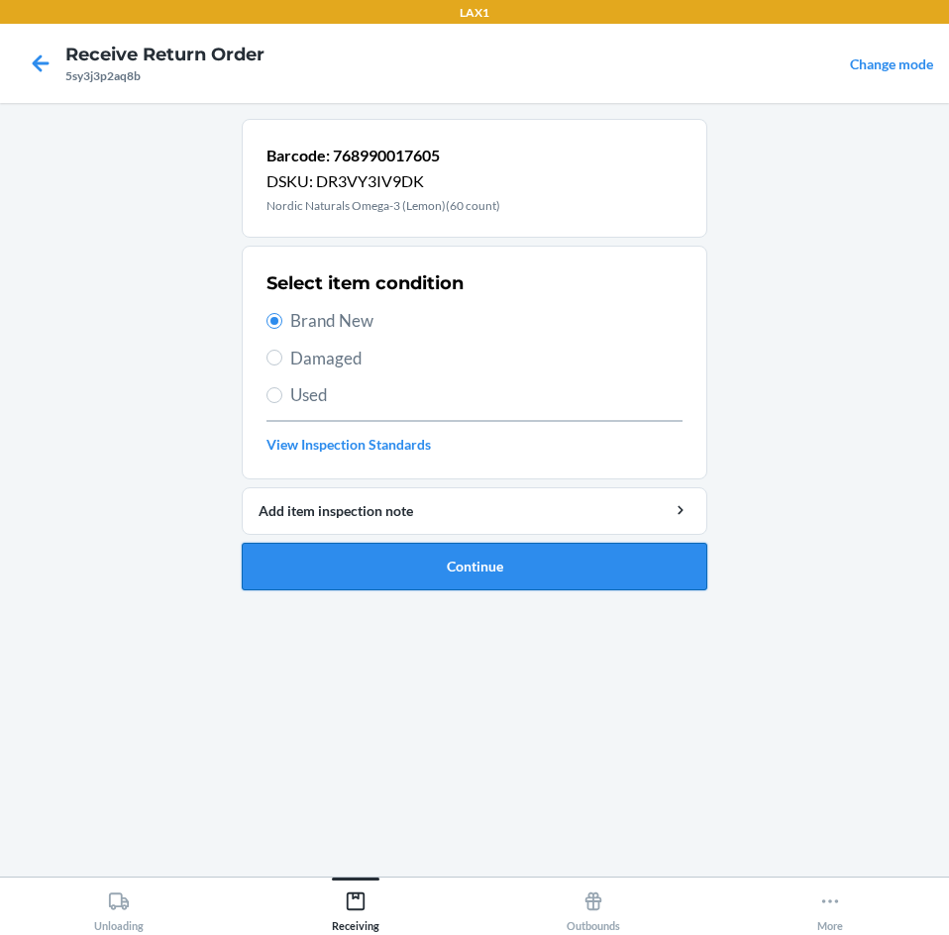
click at [359, 574] on button "Continue" at bounding box center [475, 567] width 466 height 48
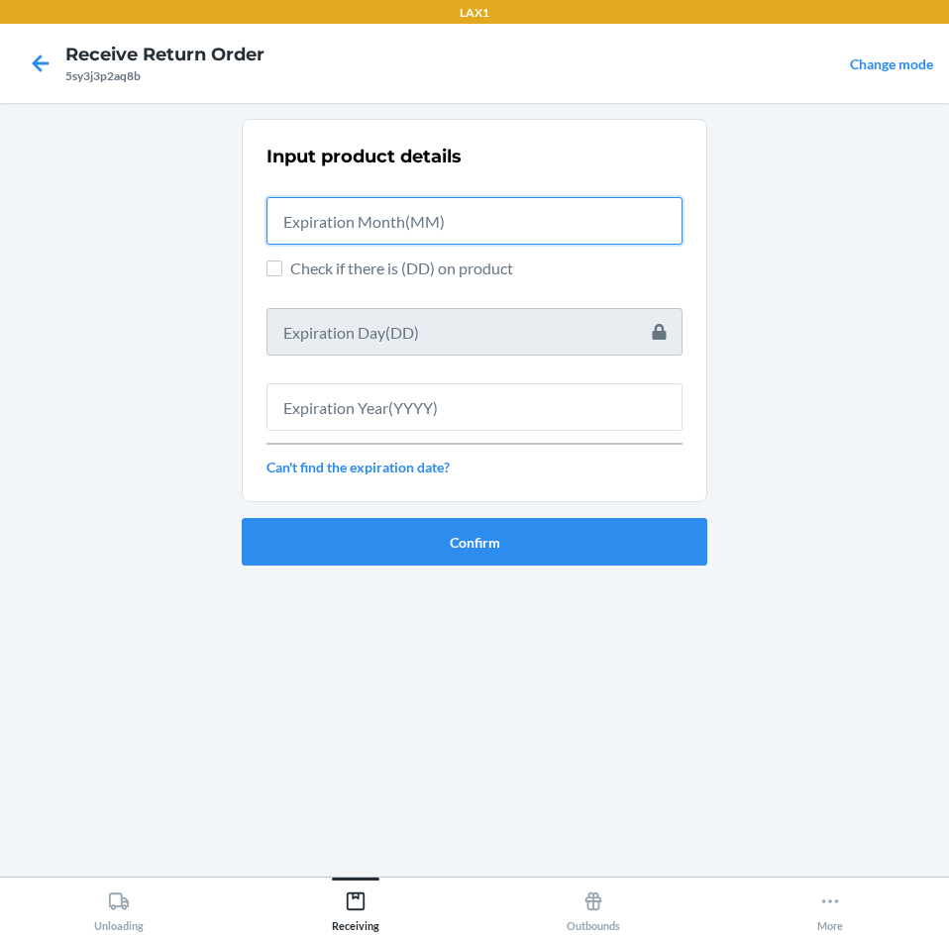
click at [359, 228] on input "text" at bounding box center [474, 221] width 416 height 48
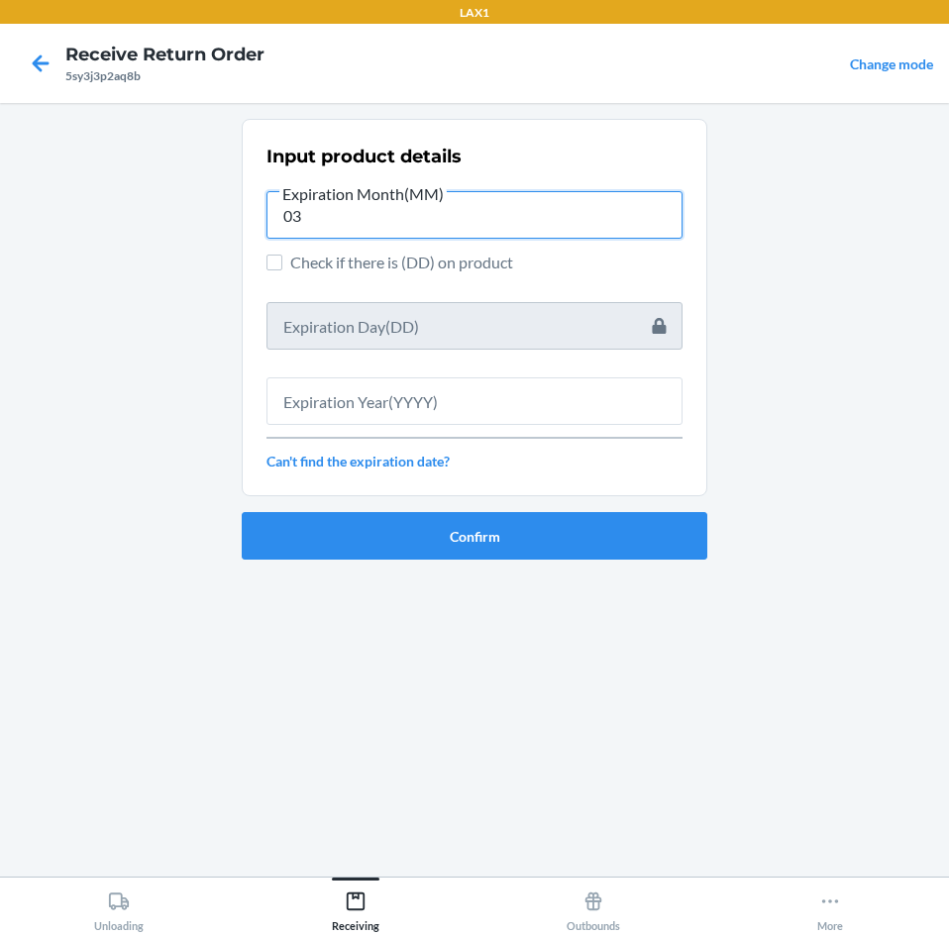
type input "03"
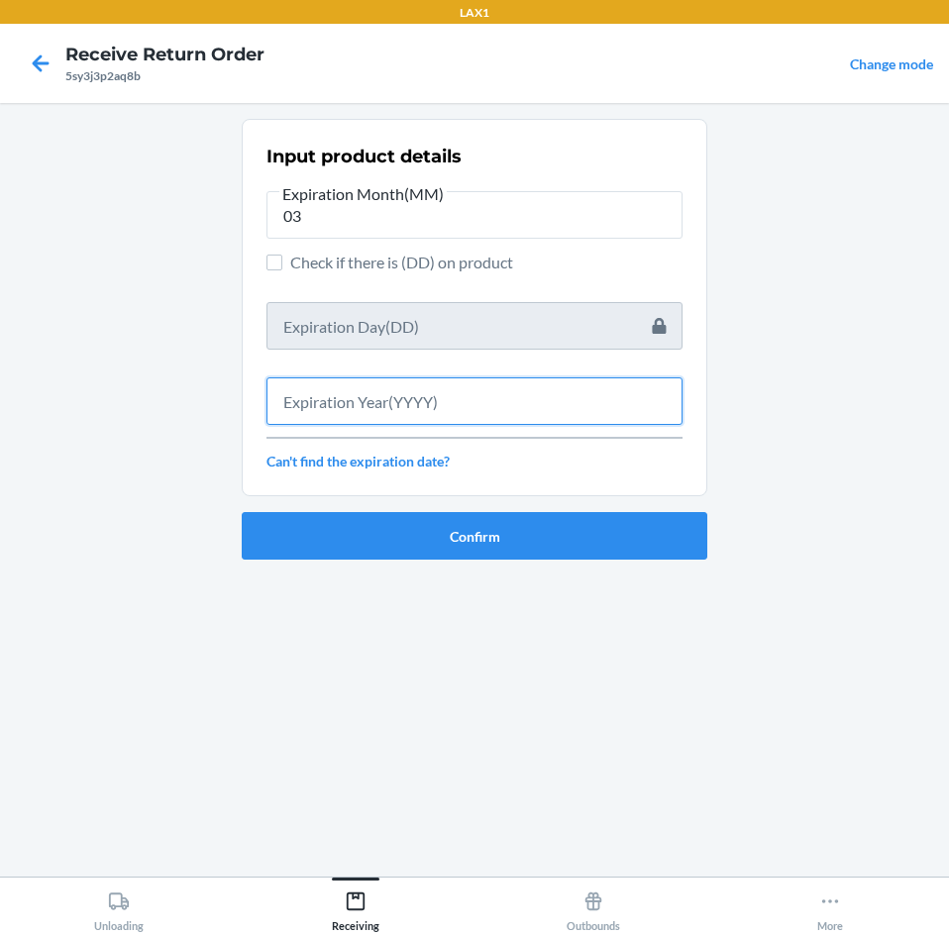
click at [388, 407] on input "text" at bounding box center [474, 401] width 416 height 48
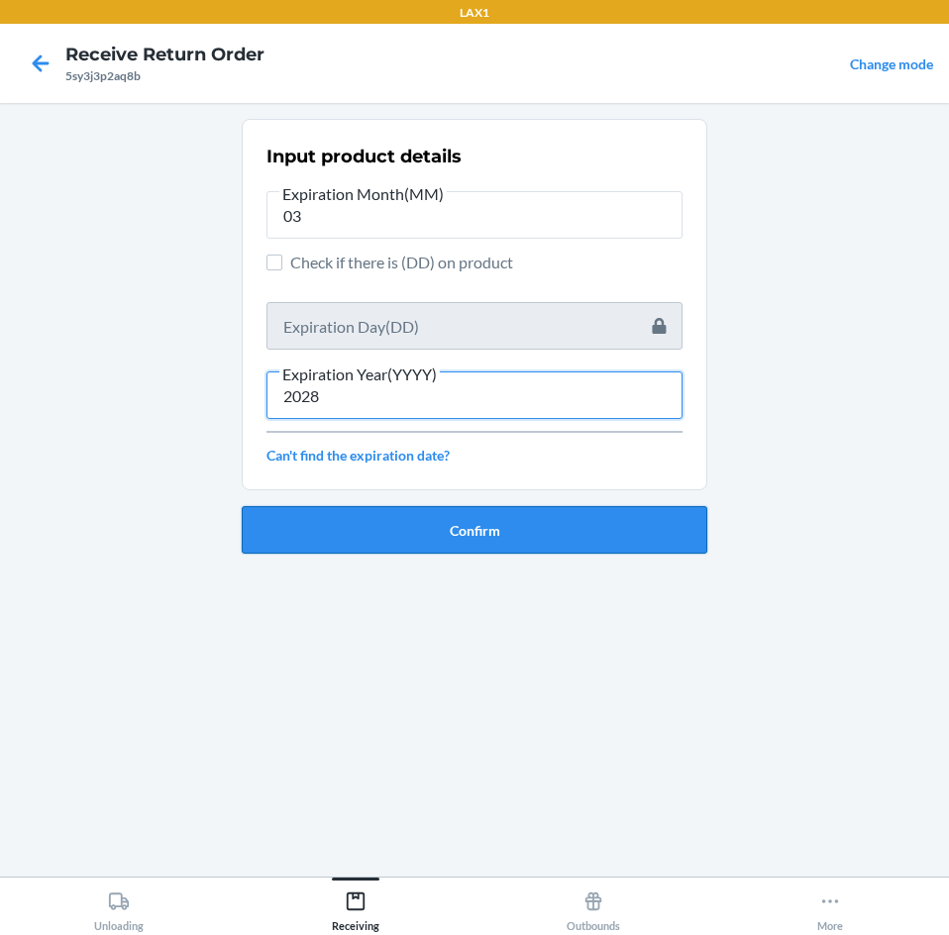
type input "2028"
click at [460, 545] on button "Confirm" at bounding box center [475, 530] width 466 height 48
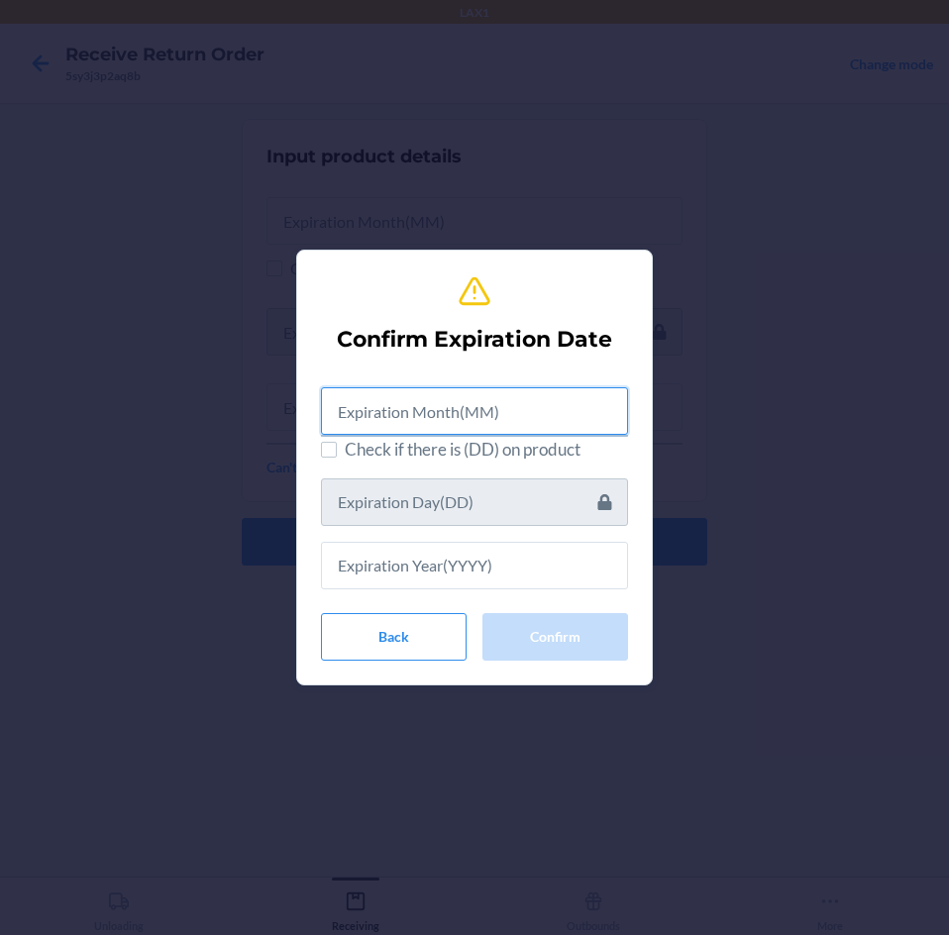
click at [446, 400] on input "text" at bounding box center [474, 411] width 307 height 48
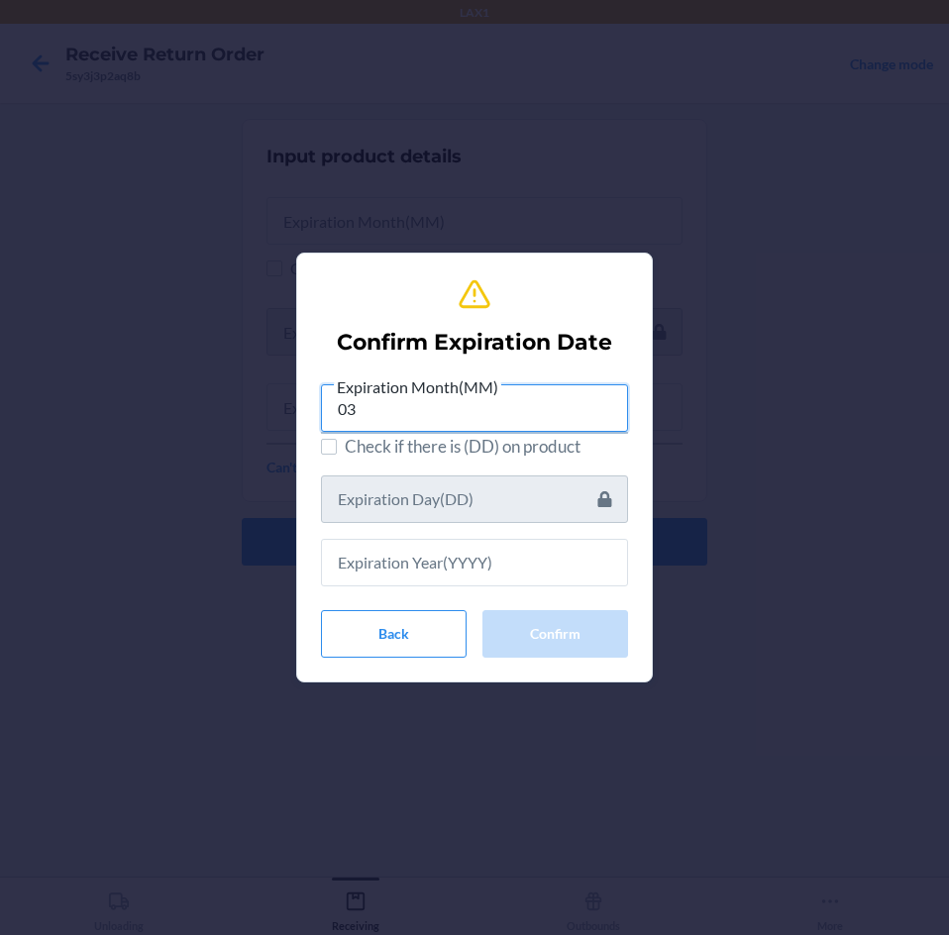
type input "03"
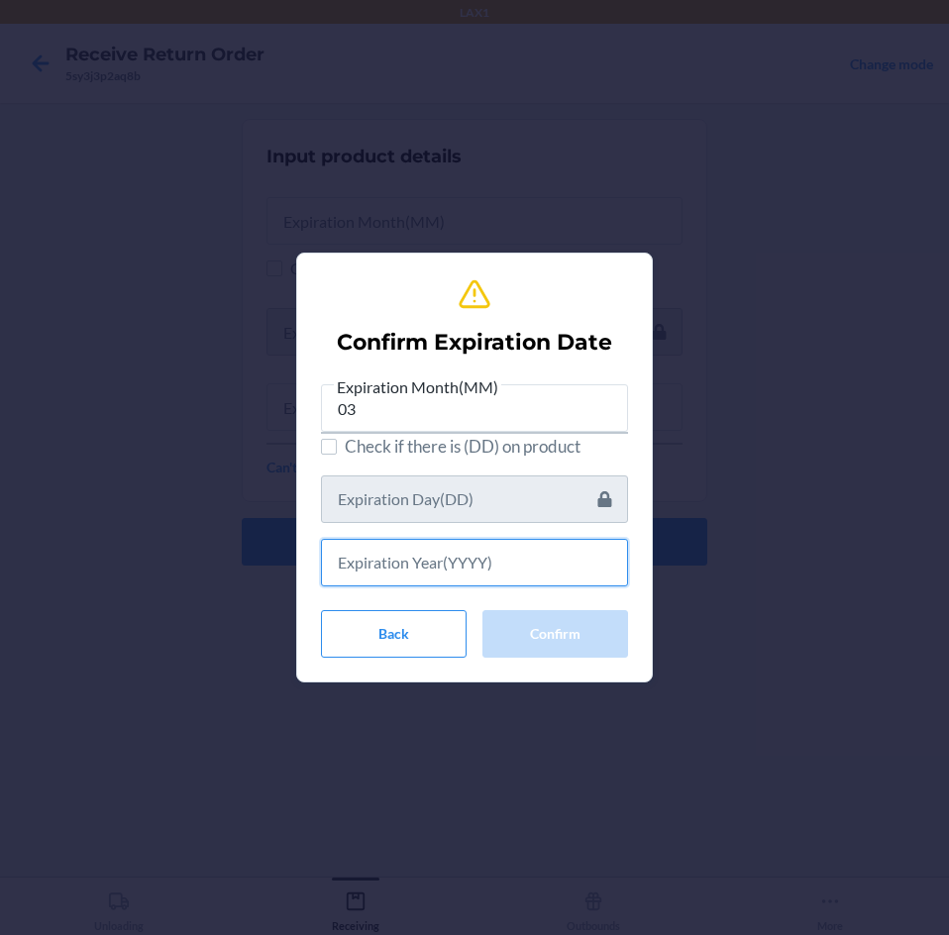
click at [396, 578] on input "text" at bounding box center [474, 563] width 307 height 48
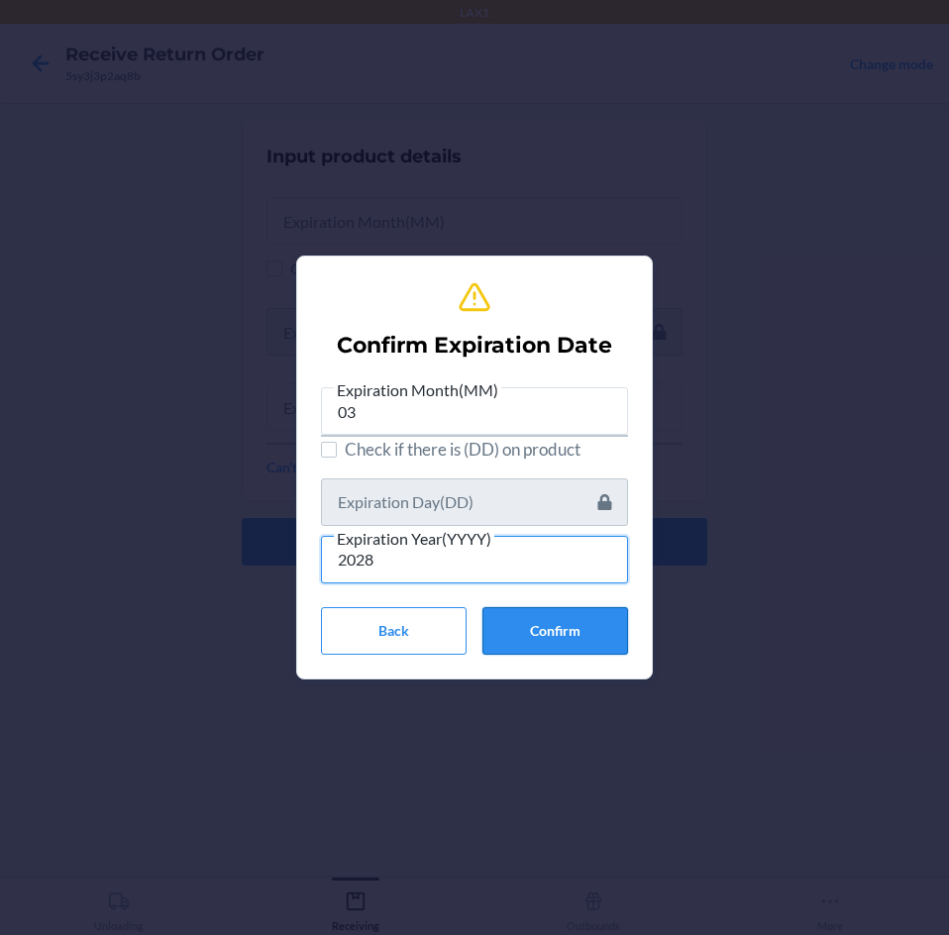
type input "2028"
click at [594, 626] on button "Confirm" at bounding box center [555, 631] width 146 height 48
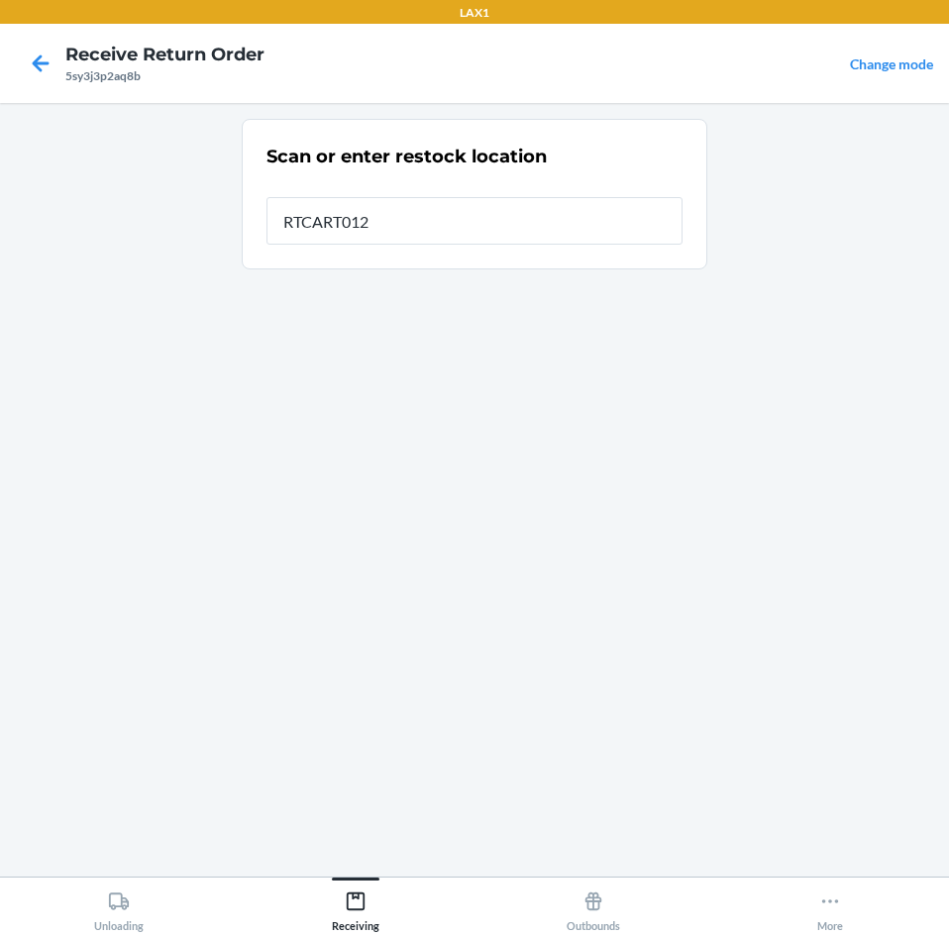
type input "RTCART012"
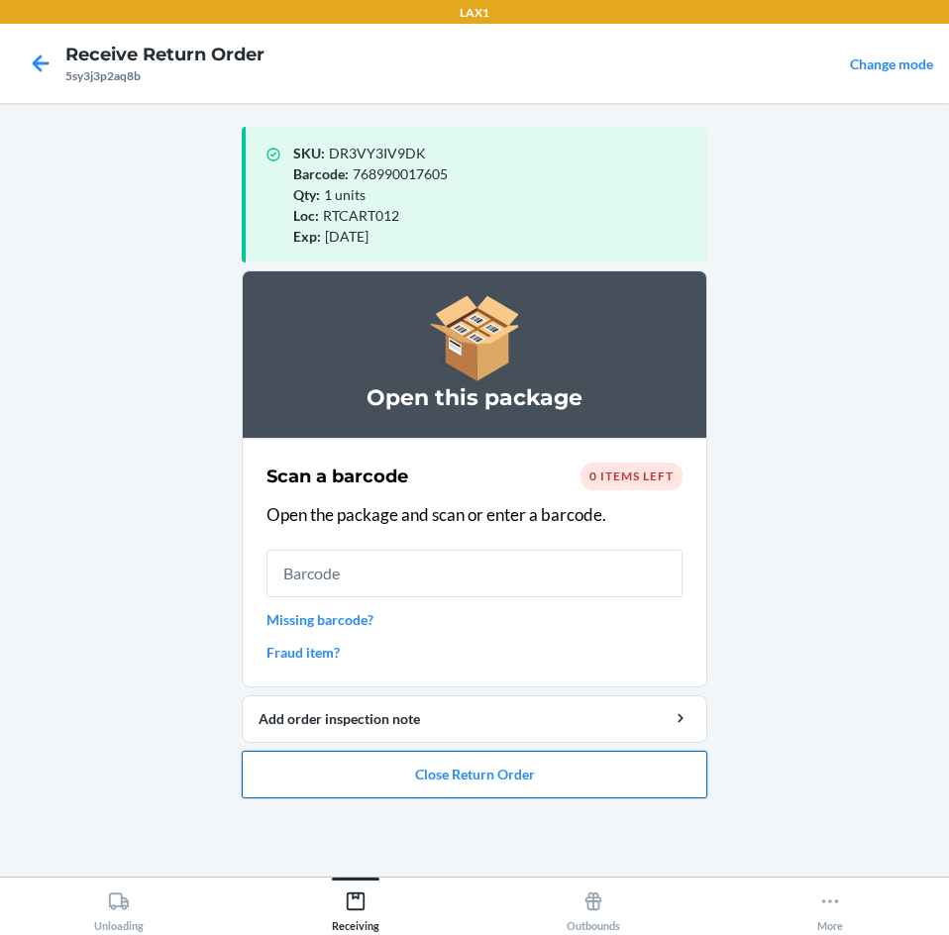
click at [427, 783] on button "Close Return Order" at bounding box center [475, 775] width 466 height 48
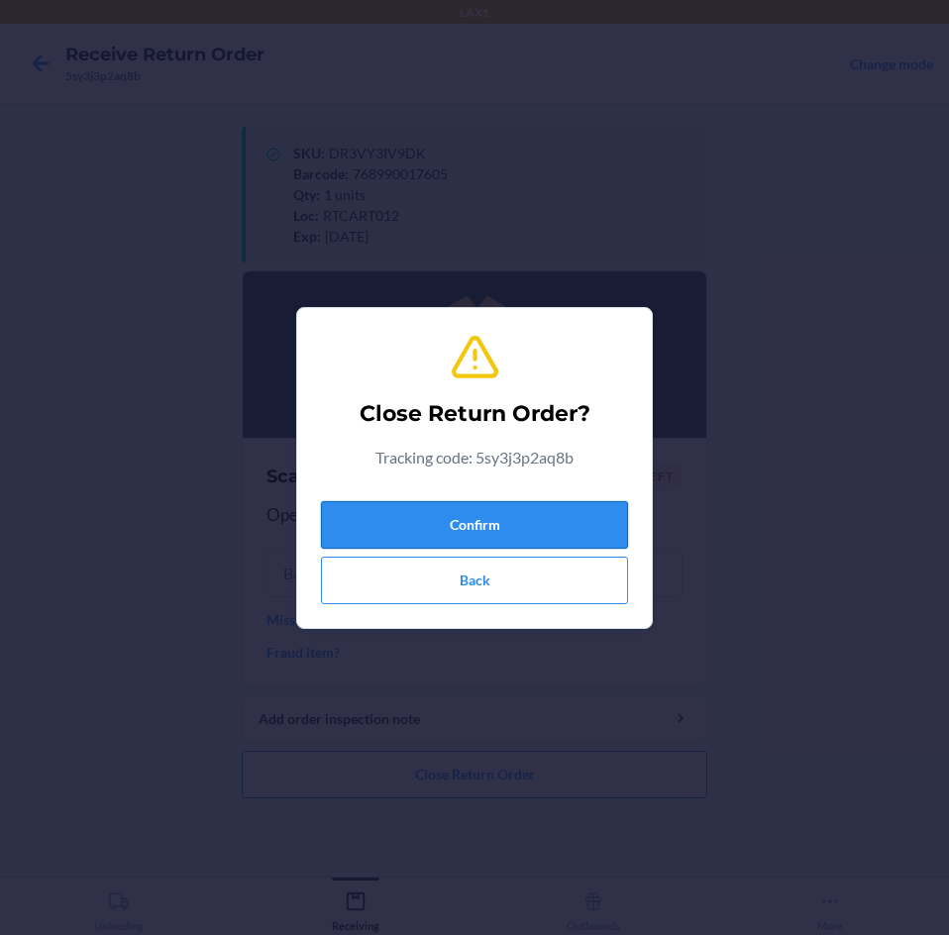
click at [420, 513] on button "Confirm" at bounding box center [474, 525] width 307 height 48
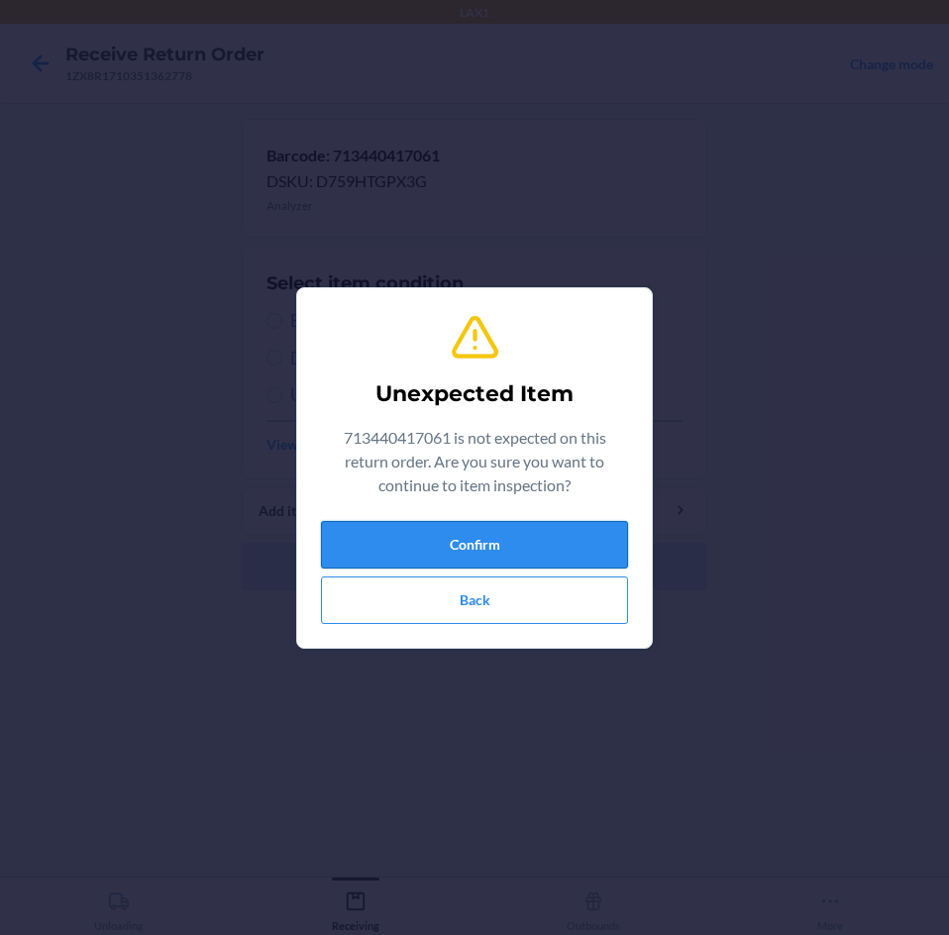
click at [501, 530] on button "Confirm" at bounding box center [474, 545] width 307 height 48
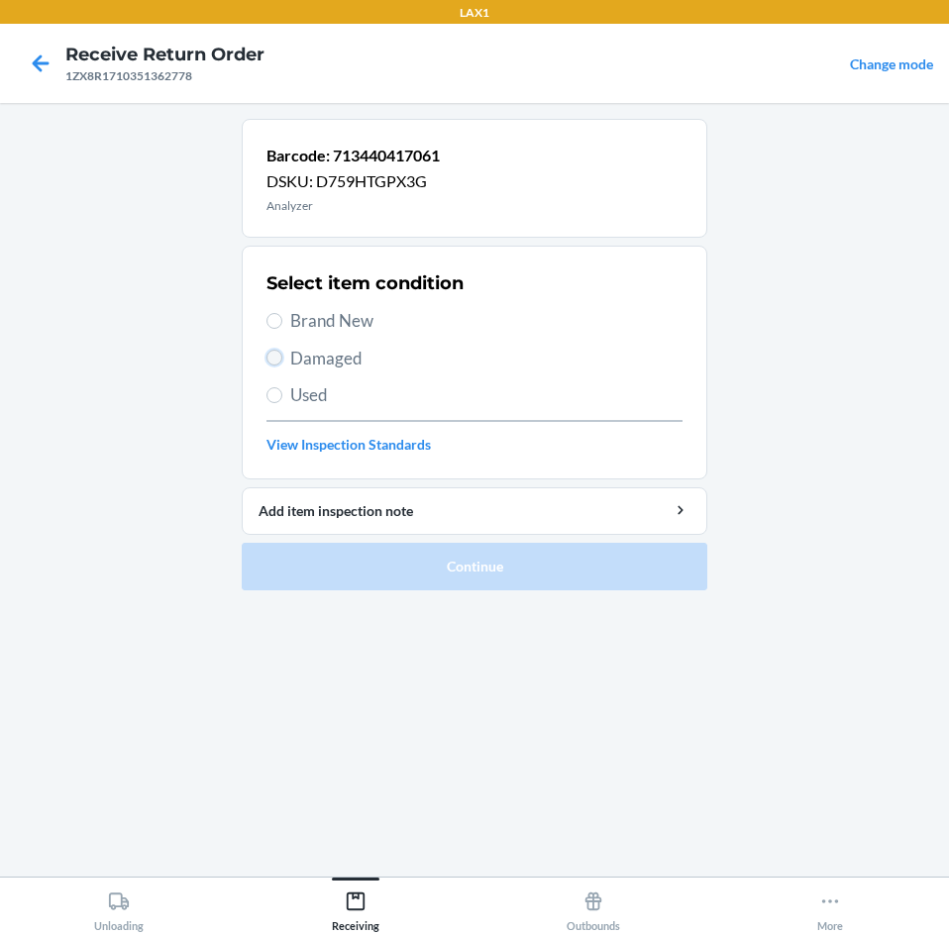
click at [277, 359] on input "Damaged" at bounding box center [274, 358] width 16 height 16
radio input "true"
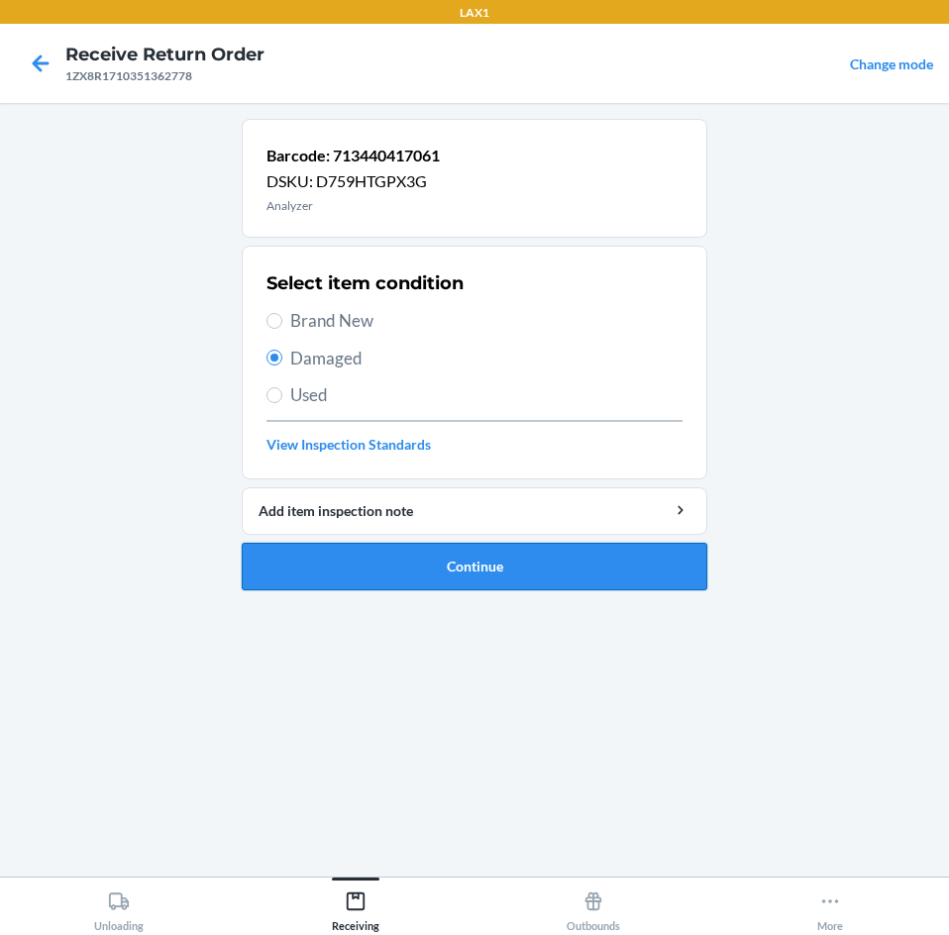
click at [439, 552] on button "Continue" at bounding box center [475, 567] width 466 height 48
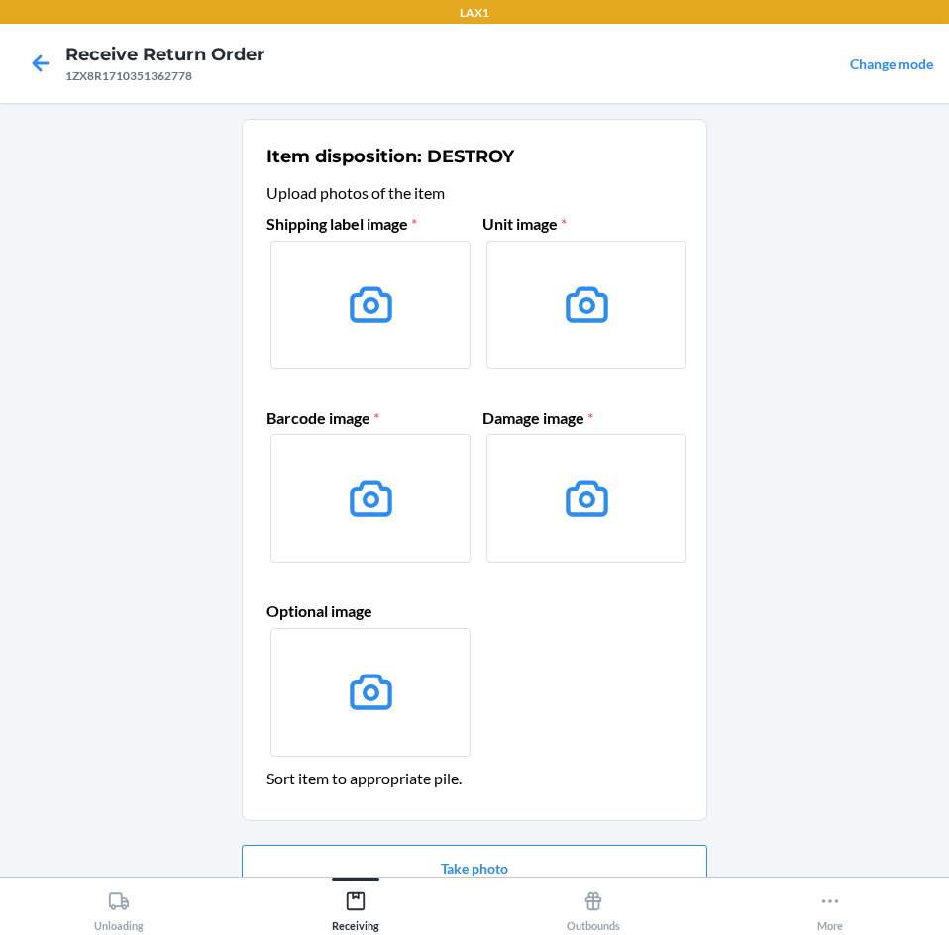
scroll to position [95, 0]
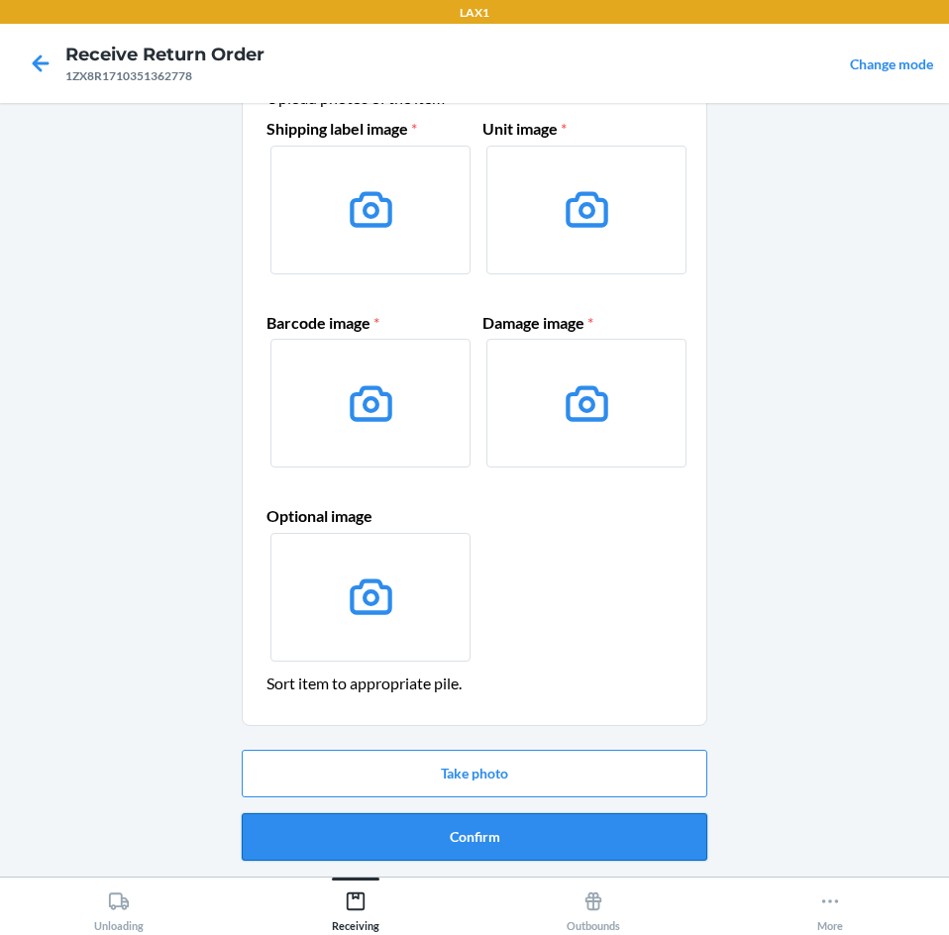
click at [439, 841] on button "Confirm" at bounding box center [475, 837] width 466 height 48
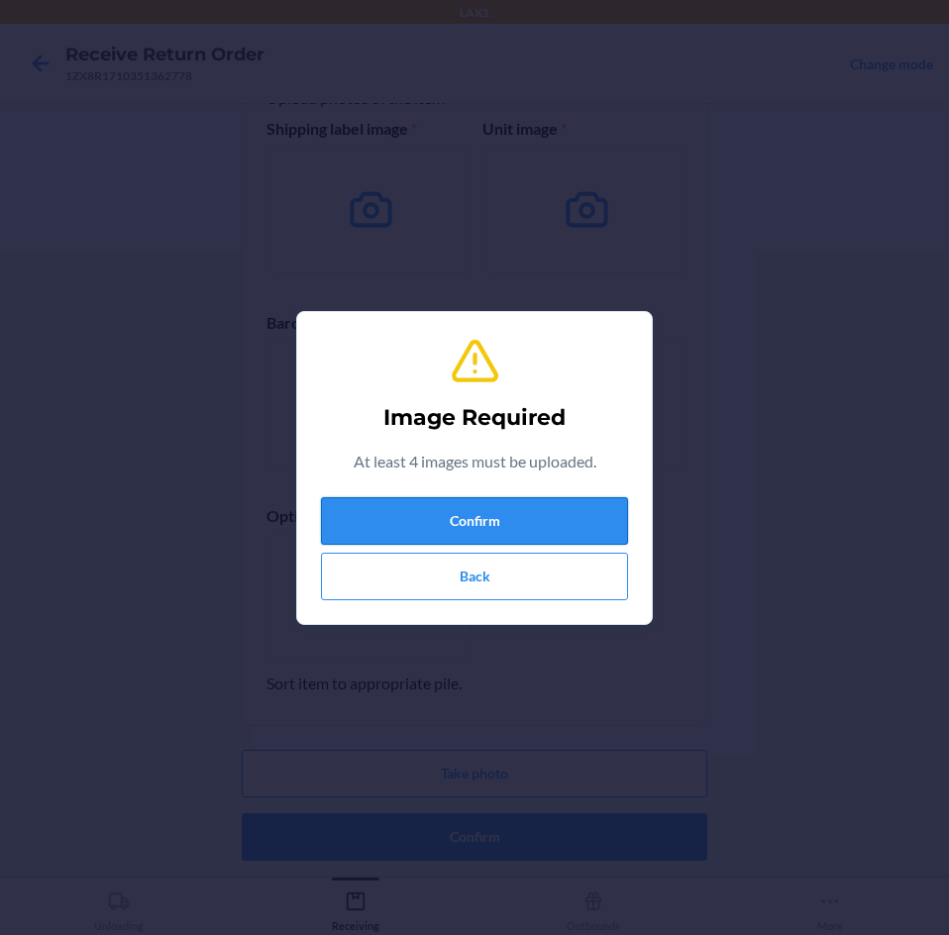
click at [427, 515] on button "Confirm" at bounding box center [474, 521] width 307 height 48
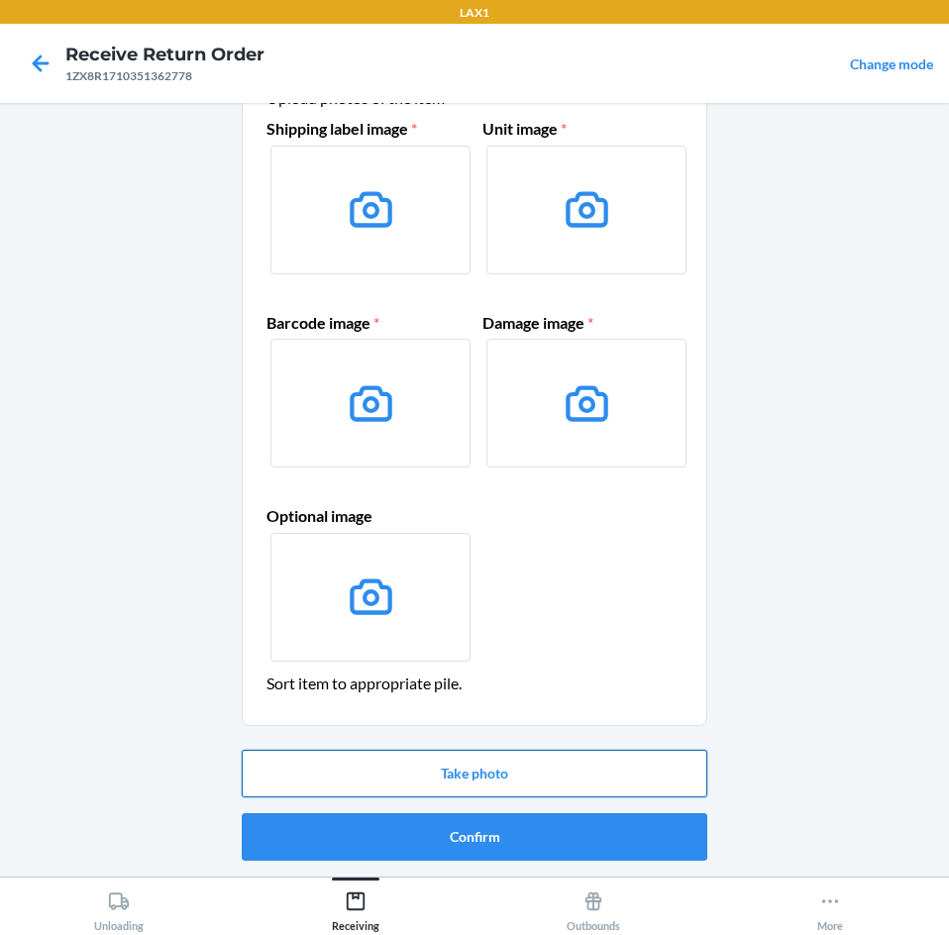
click at [502, 772] on button "Take photo" at bounding box center [475, 774] width 466 height 48
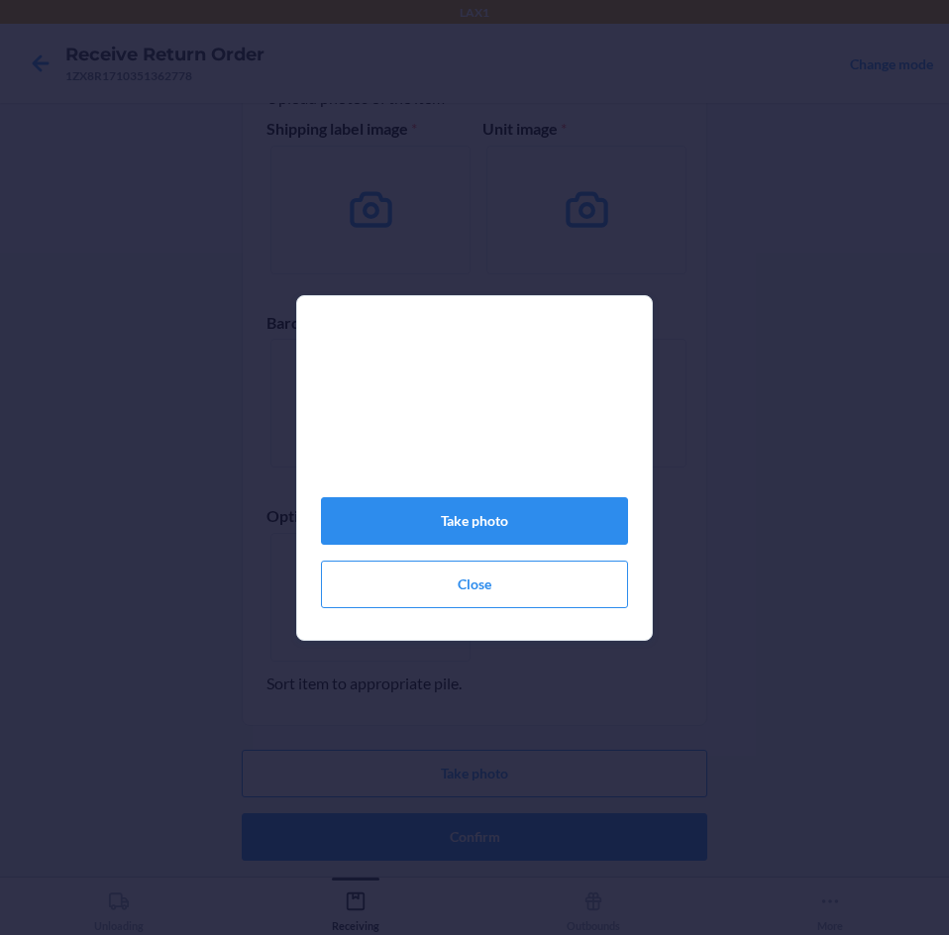
click at [445, 501] on div "Take photo Close" at bounding box center [474, 476] width 307 height 280
click at [439, 522] on button "Take photo" at bounding box center [474, 521] width 307 height 48
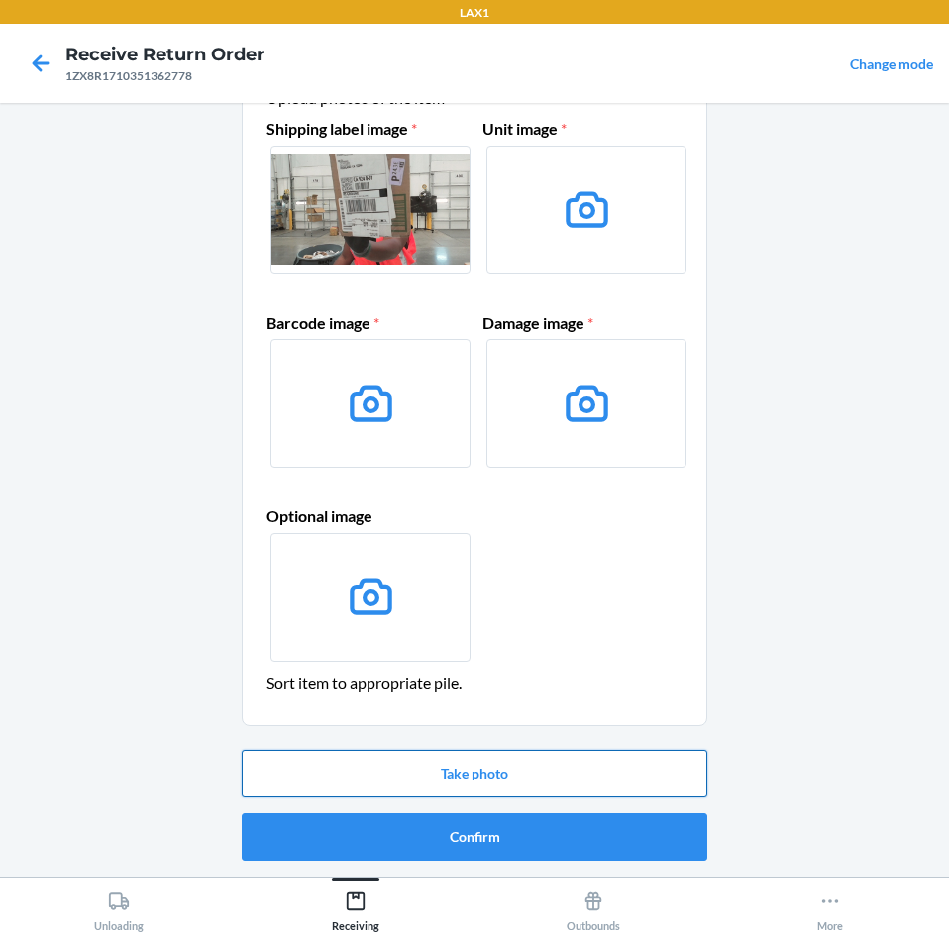
click at [523, 771] on button "Take photo" at bounding box center [475, 774] width 466 height 48
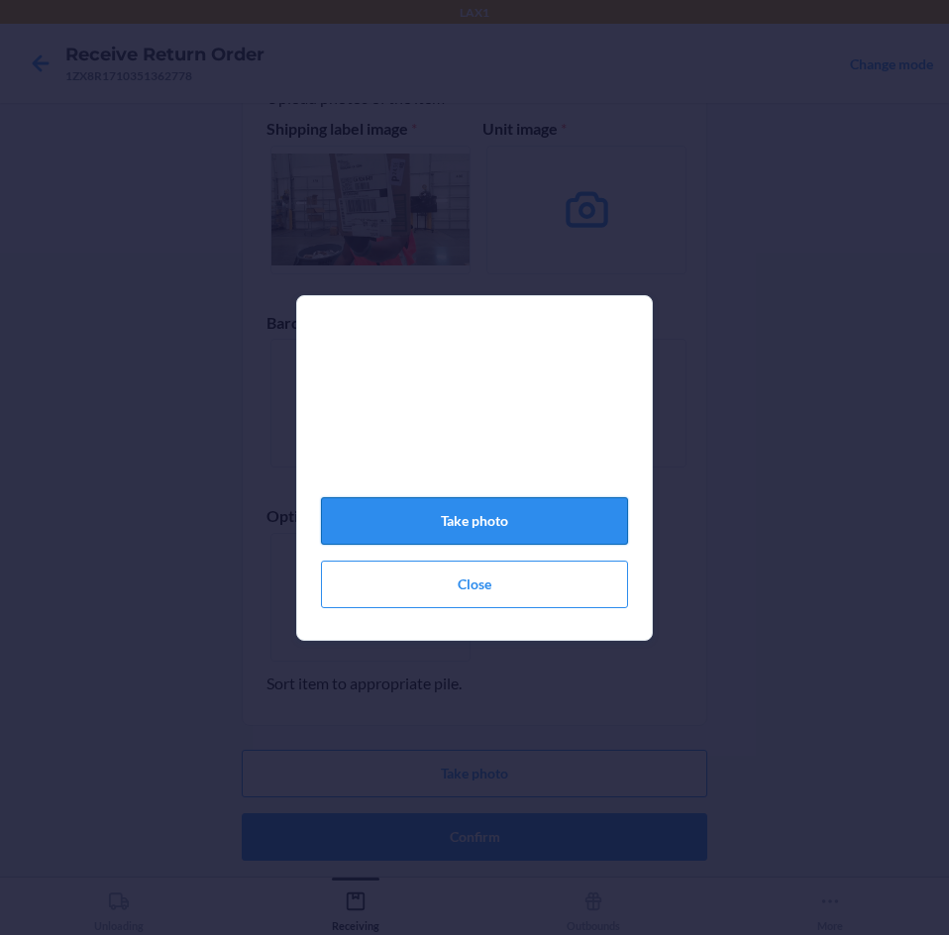
click at [429, 522] on button "Take photo" at bounding box center [474, 521] width 307 height 48
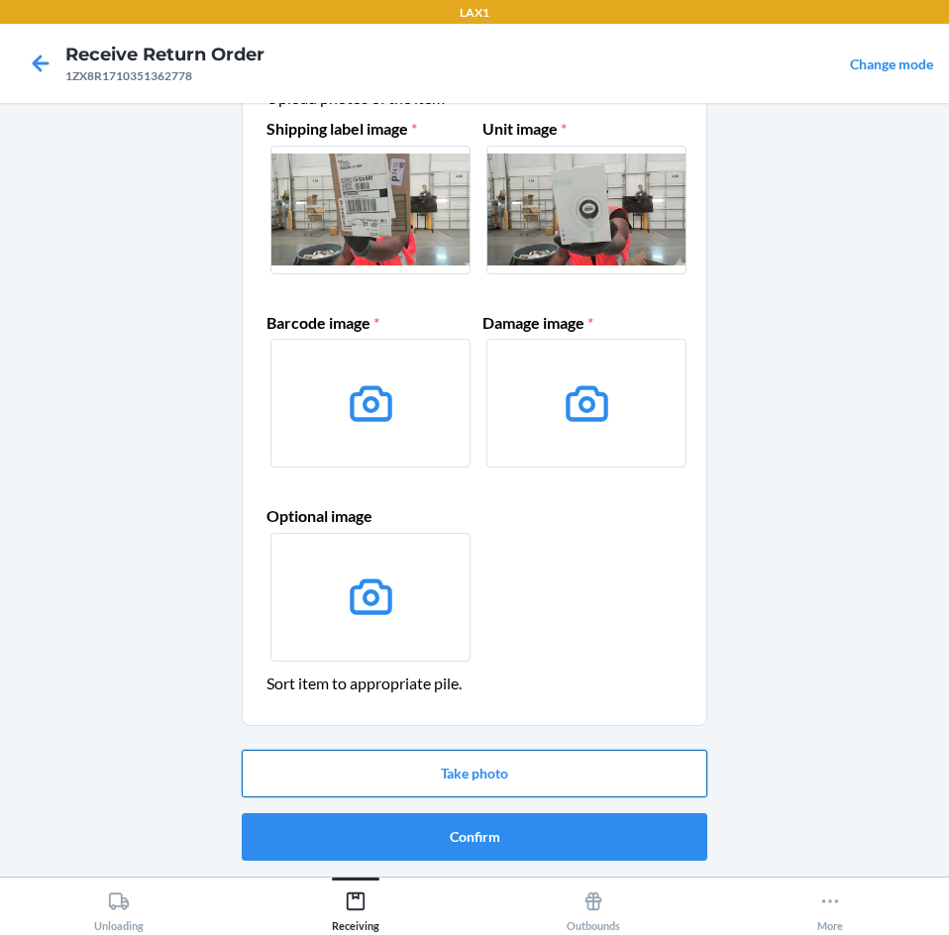
click at [477, 774] on button "Take photo" at bounding box center [475, 774] width 466 height 48
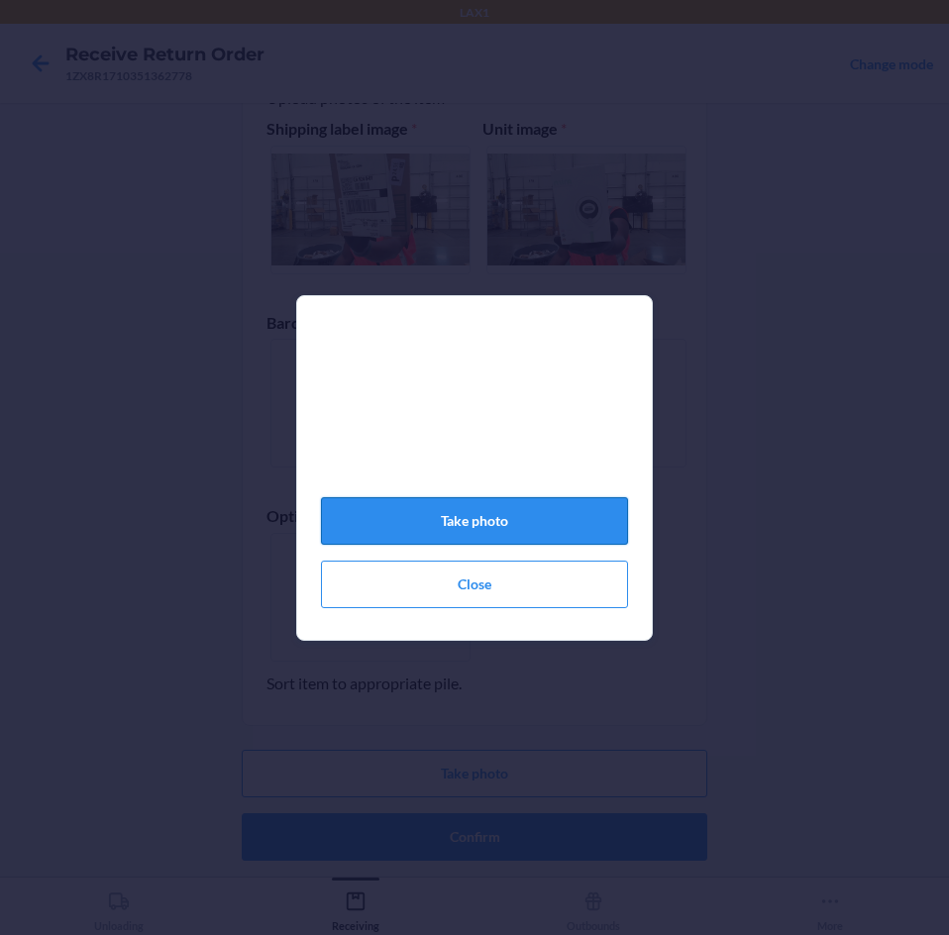
click at [486, 523] on button "Take photo" at bounding box center [474, 521] width 307 height 48
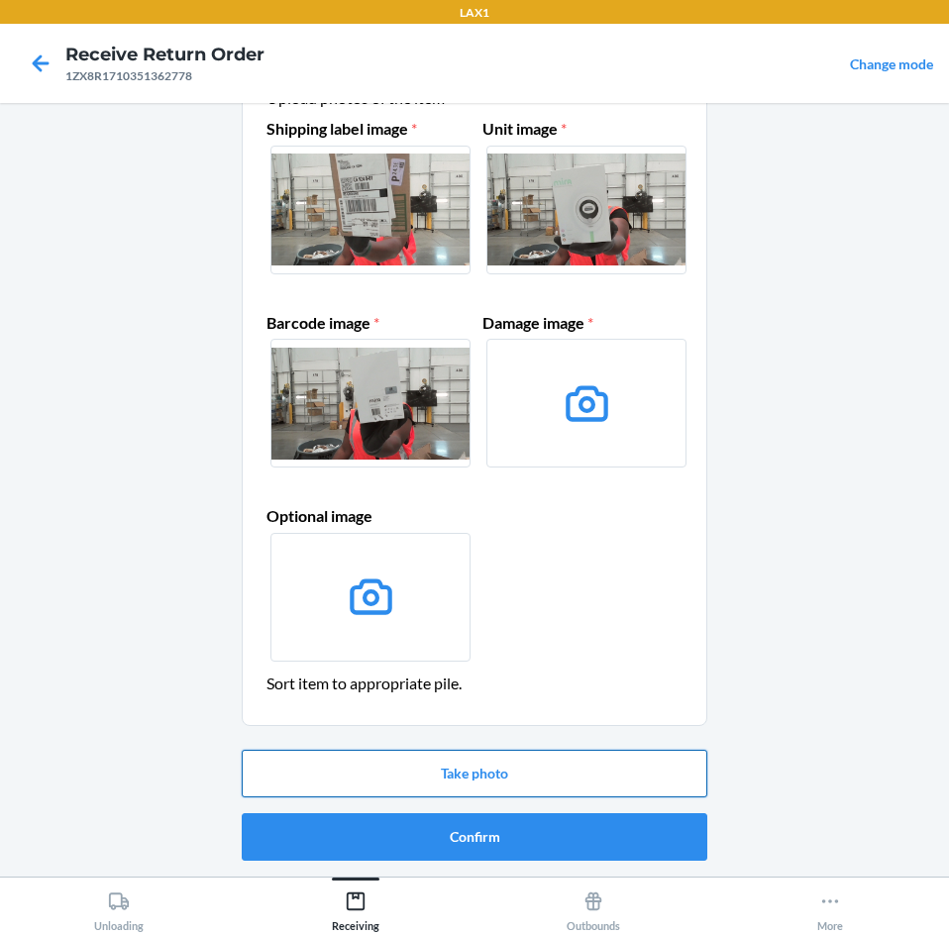
click at [554, 774] on button "Take photo" at bounding box center [475, 774] width 466 height 48
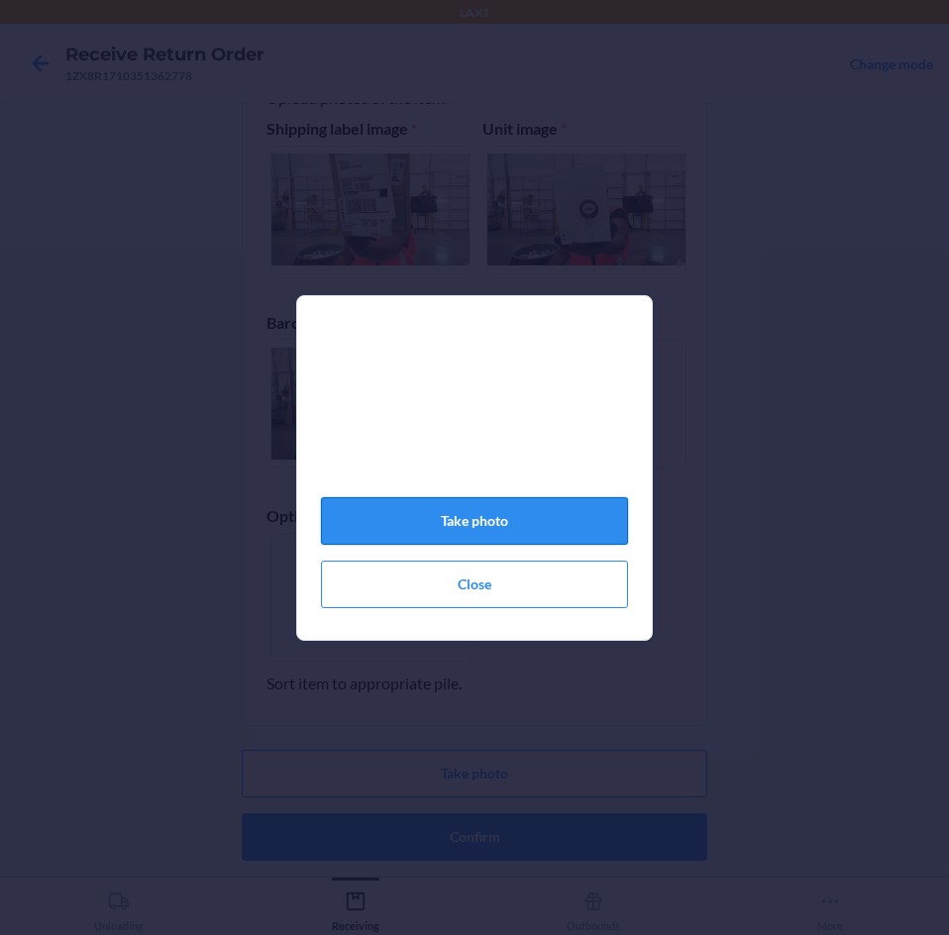
click at [522, 527] on button "Take photo" at bounding box center [474, 521] width 307 height 48
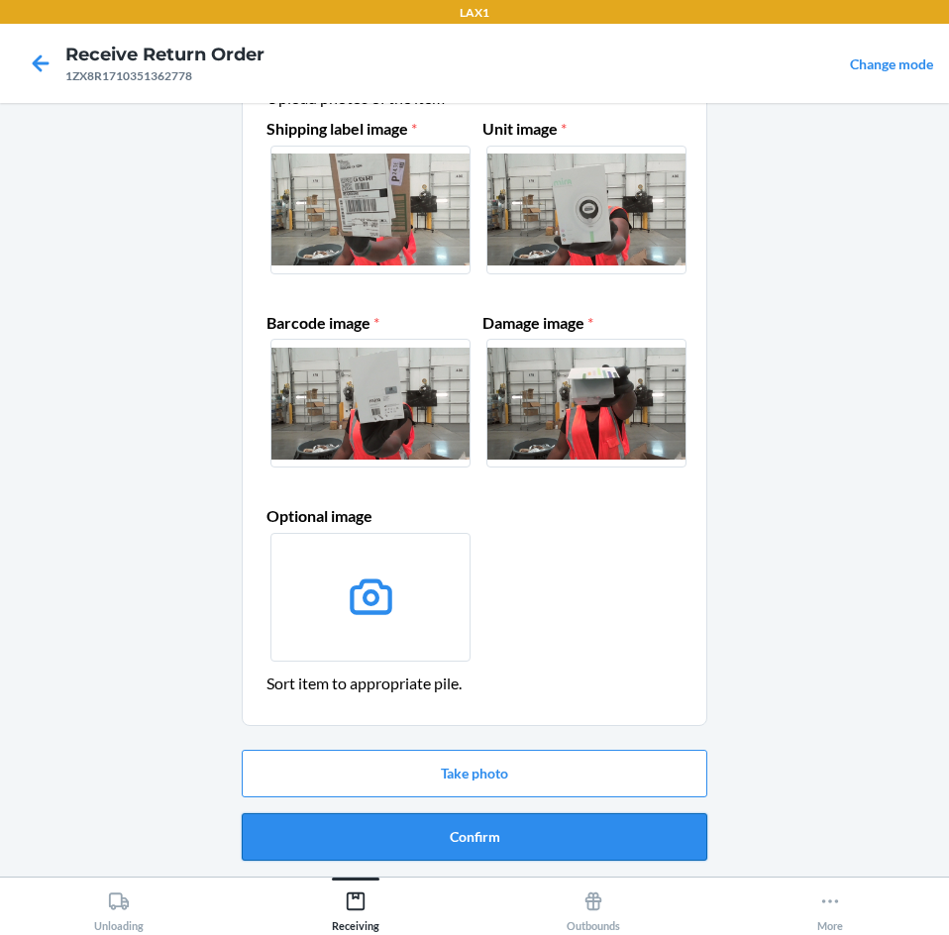
click at [412, 832] on button "Confirm" at bounding box center [475, 837] width 466 height 48
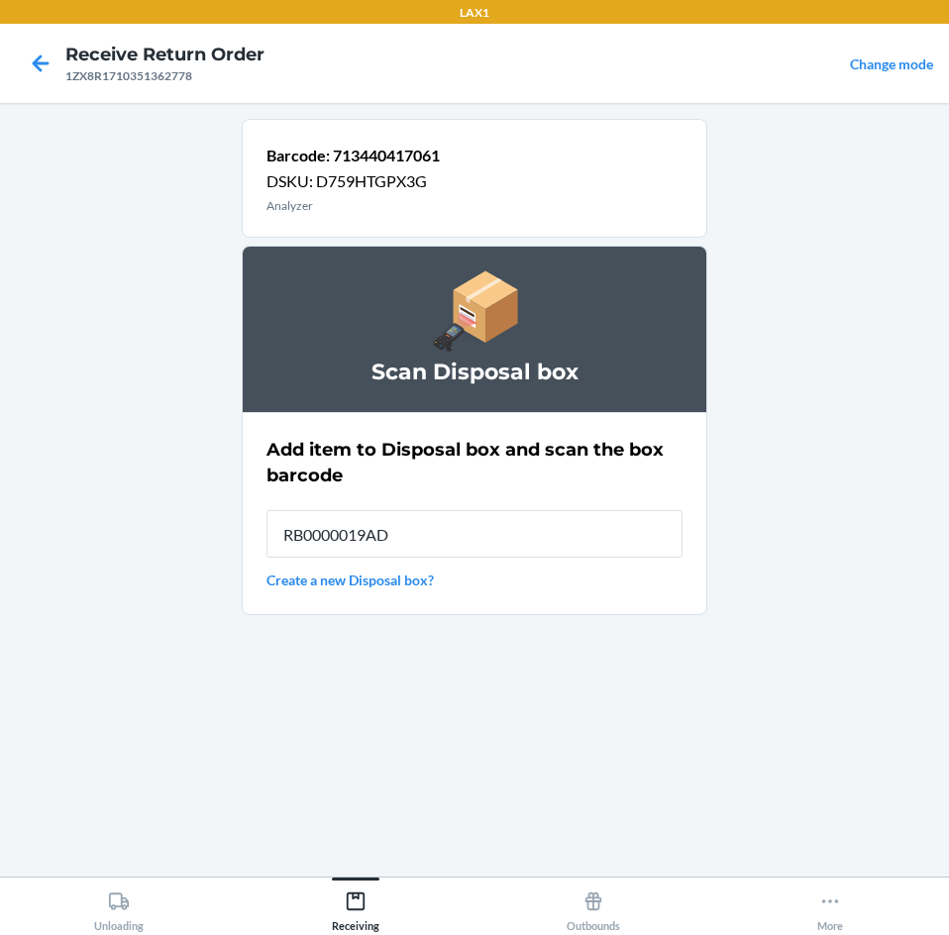
type input "RB0000019AD"
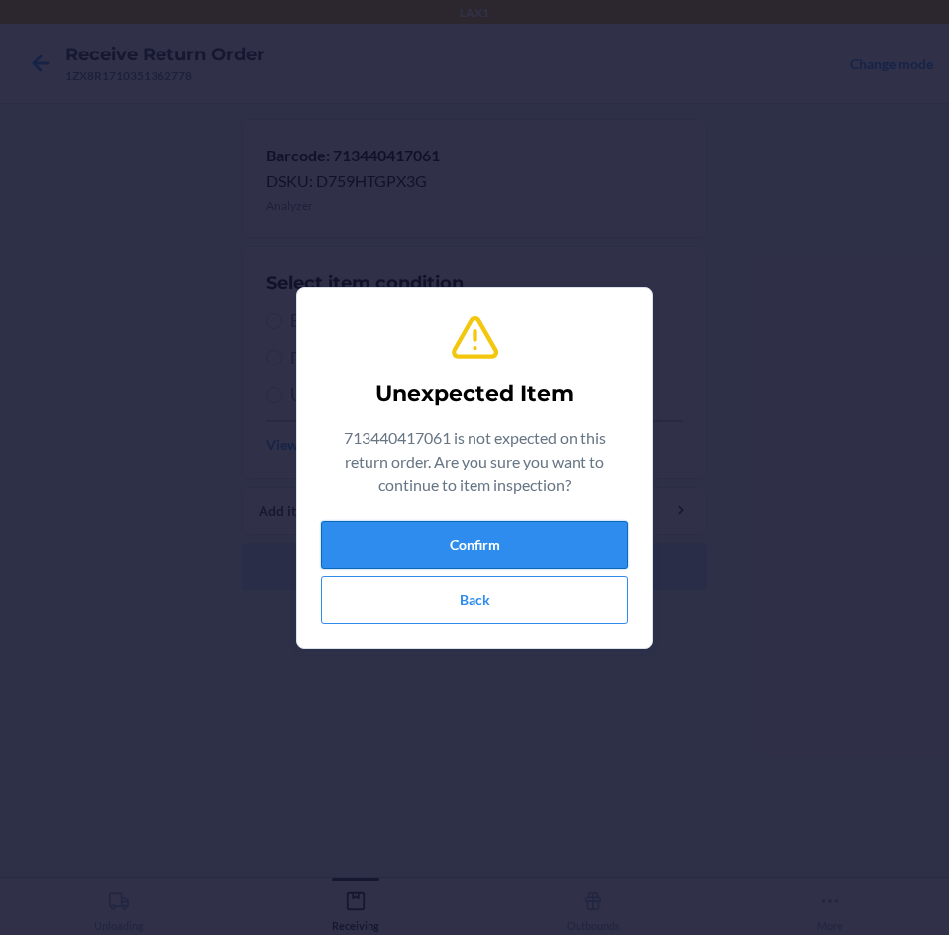
click at [505, 539] on button "Confirm" at bounding box center [474, 545] width 307 height 48
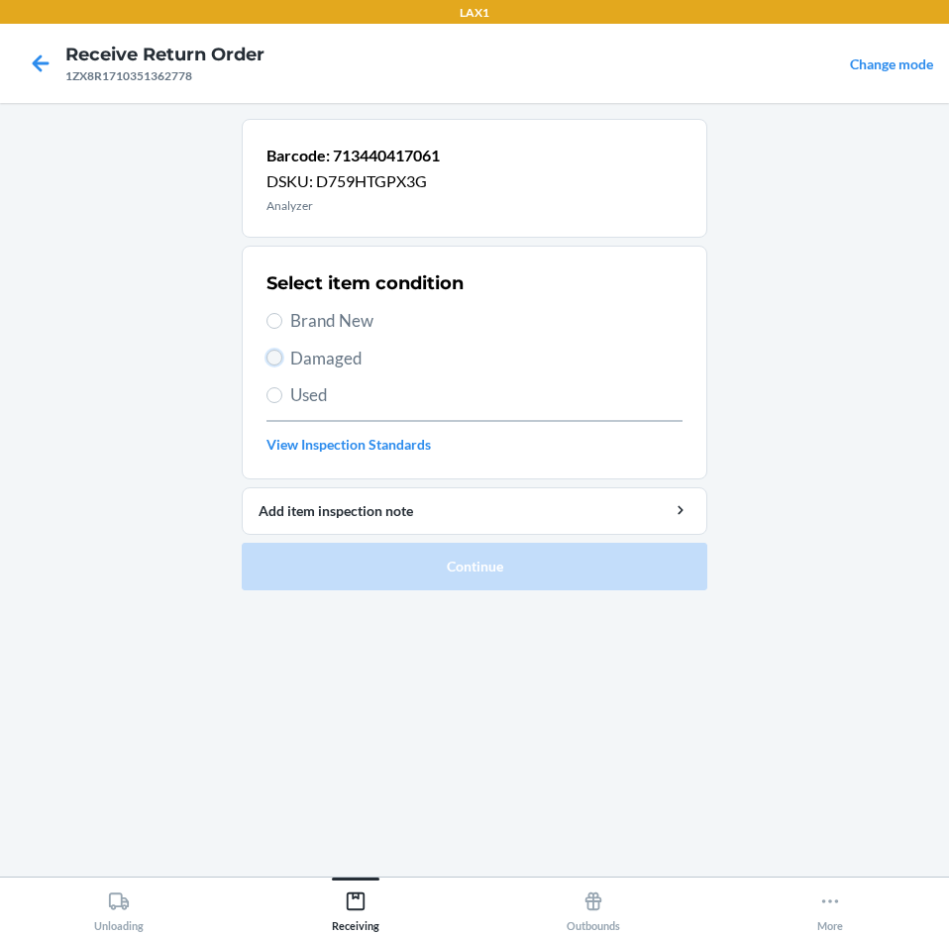
click at [271, 354] on input "Damaged" at bounding box center [274, 358] width 16 height 16
radio input "true"
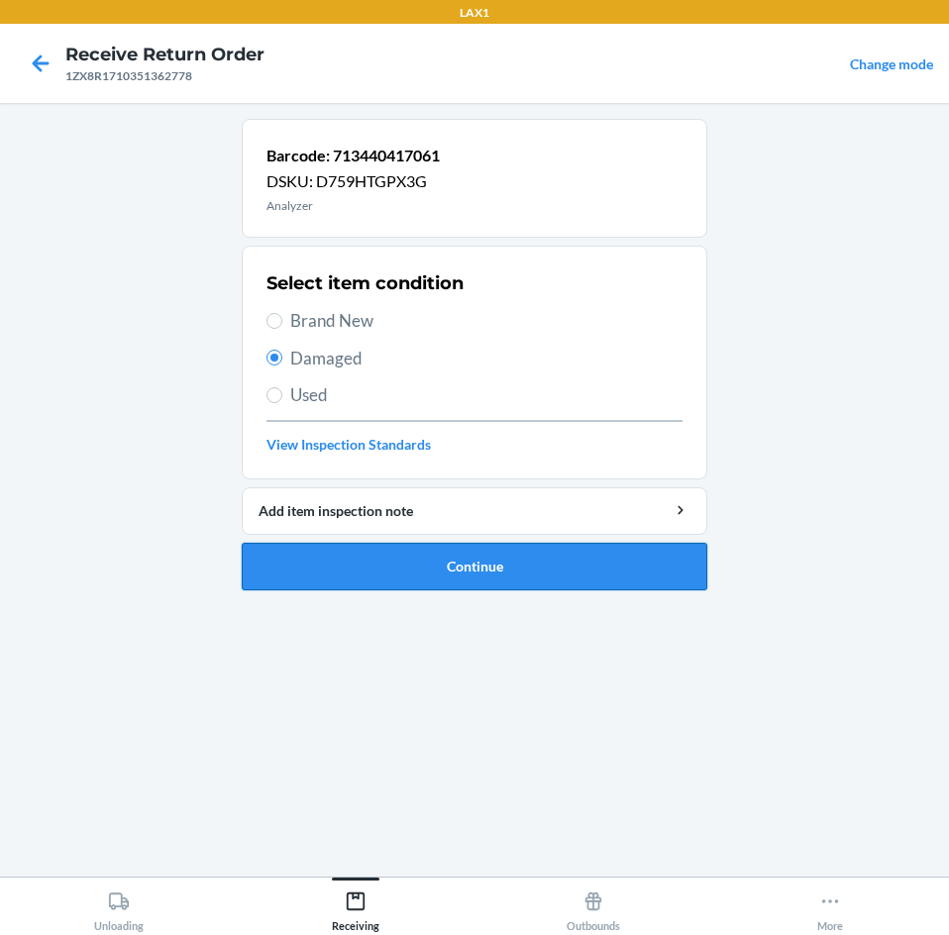
click at [331, 569] on button "Continue" at bounding box center [475, 567] width 466 height 48
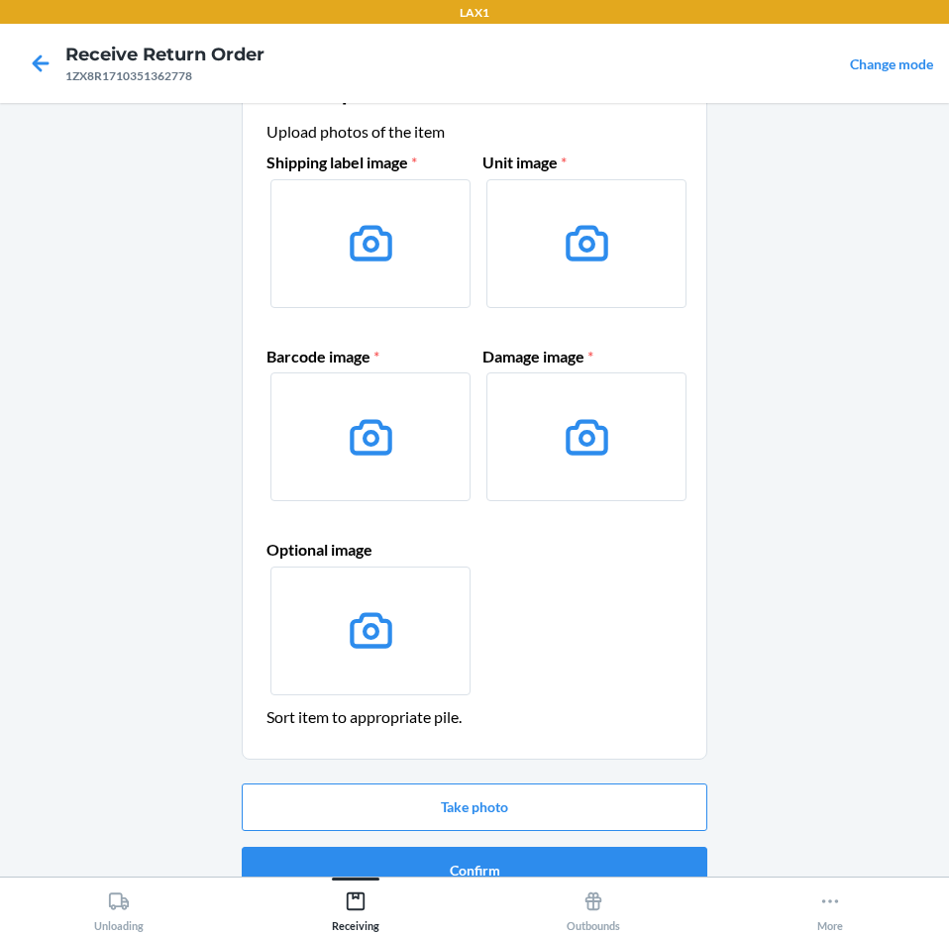
scroll to position [95, 0]
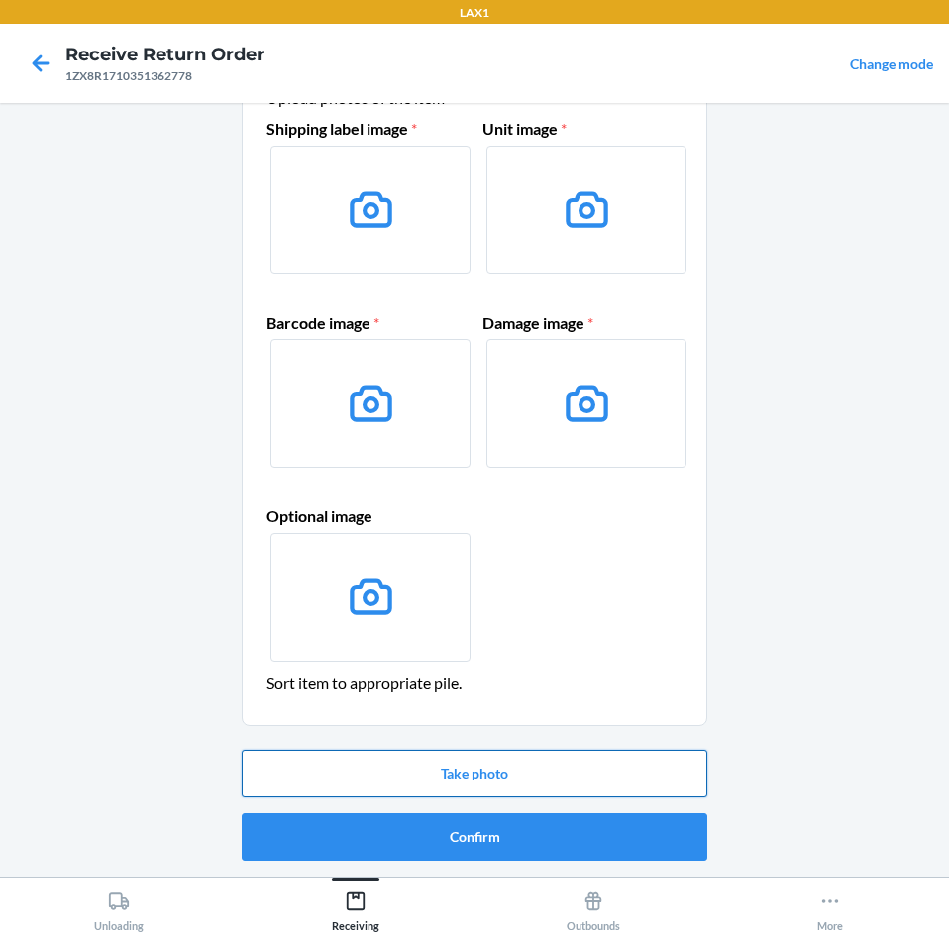
click at [578, 766] on button "Take photo" at bounding box center [475, 774] width 466 height 48
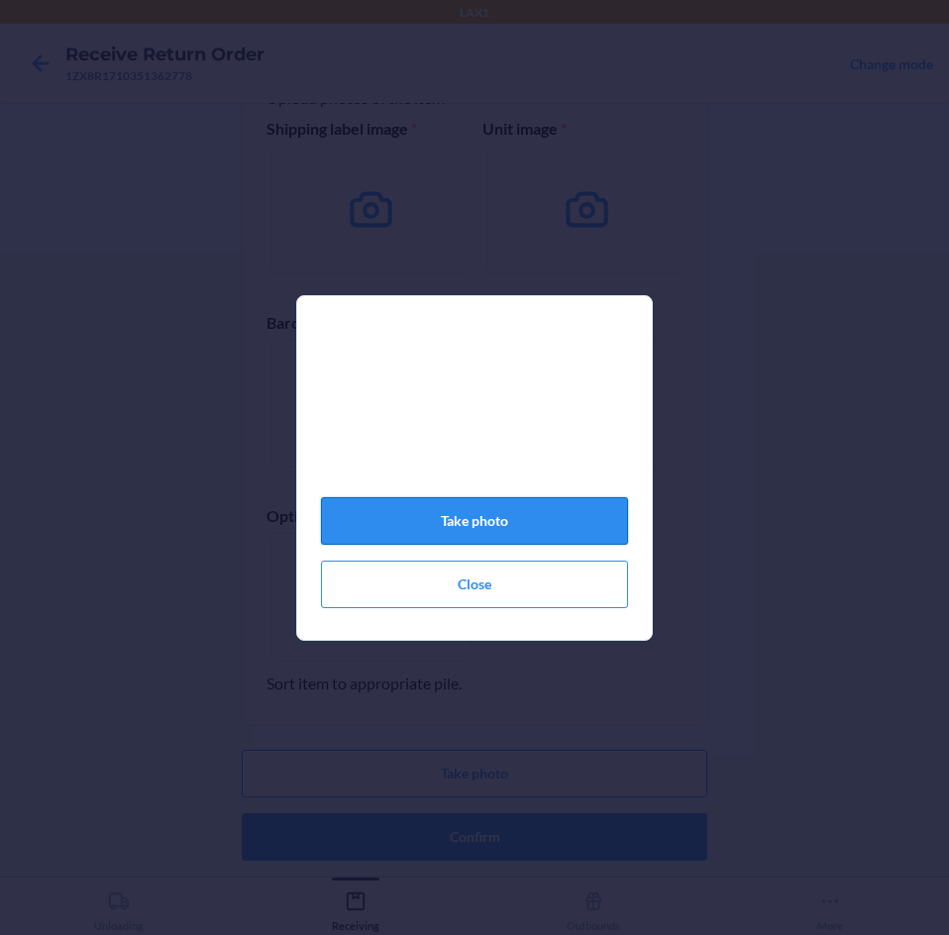
click at [515, 530] on button "Take photo" at bounding box center [474, 521] width 307 height 48
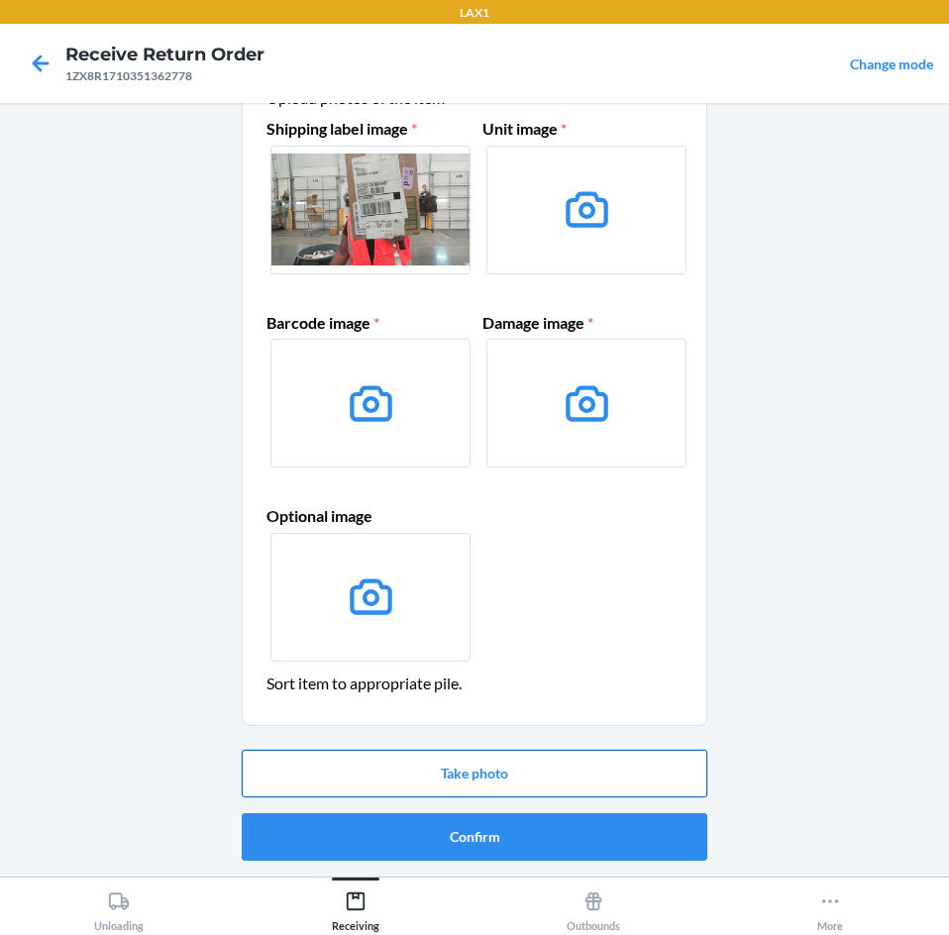
click at [515, 776] on button "Take photo" at bounding box center [475, 774] width 466 height 48
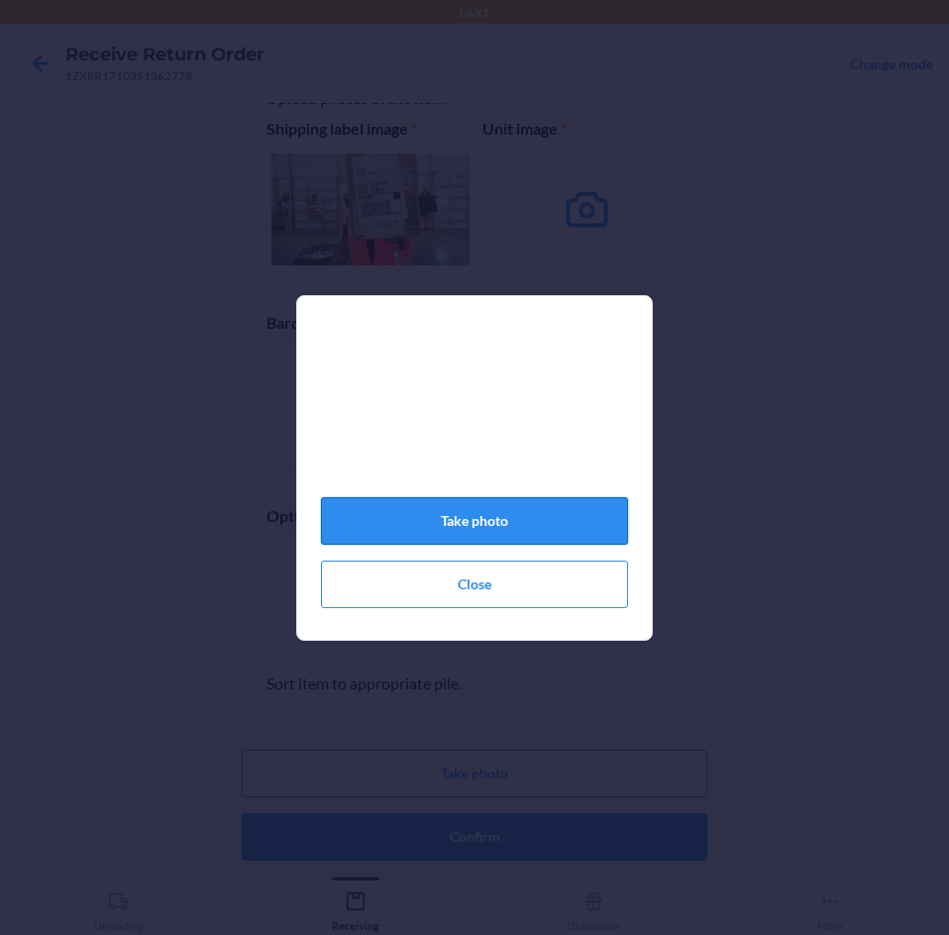
click at [531, 524] on button "Take photo" at bounding box center [474, 521] width 307 height 48
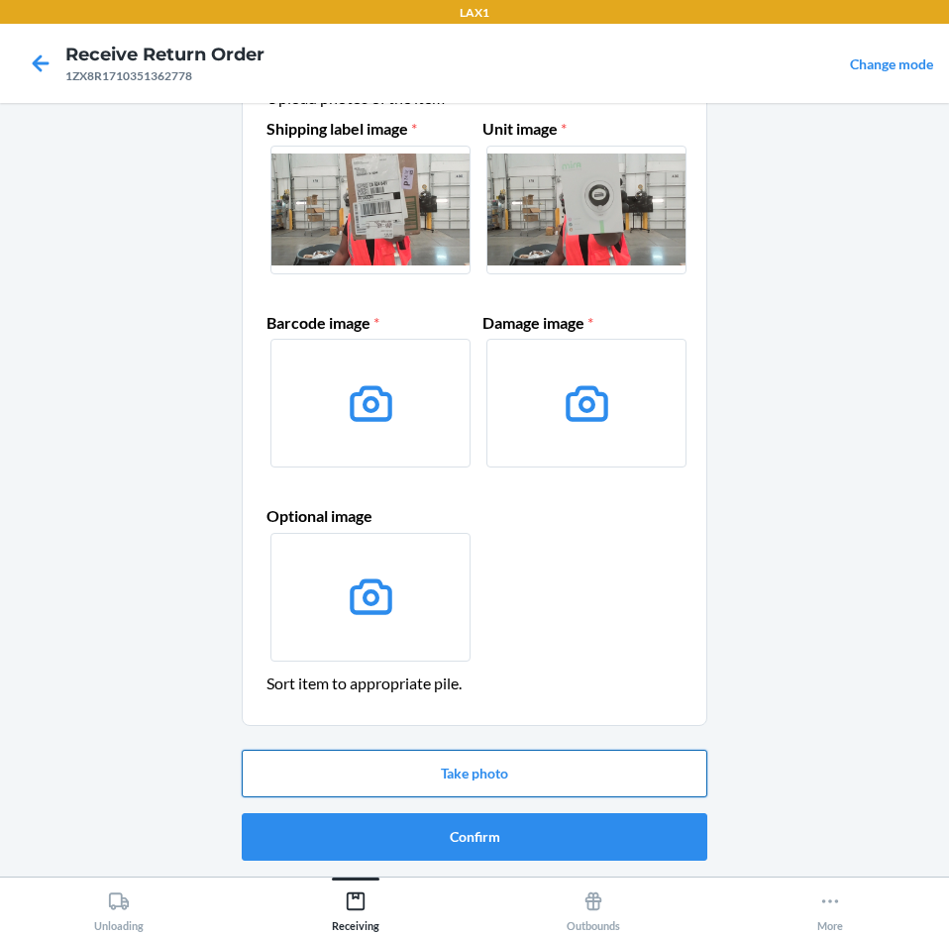
click at [501, 773] on button "Take photo" at bounding box center [475, 774] width 466 height 48
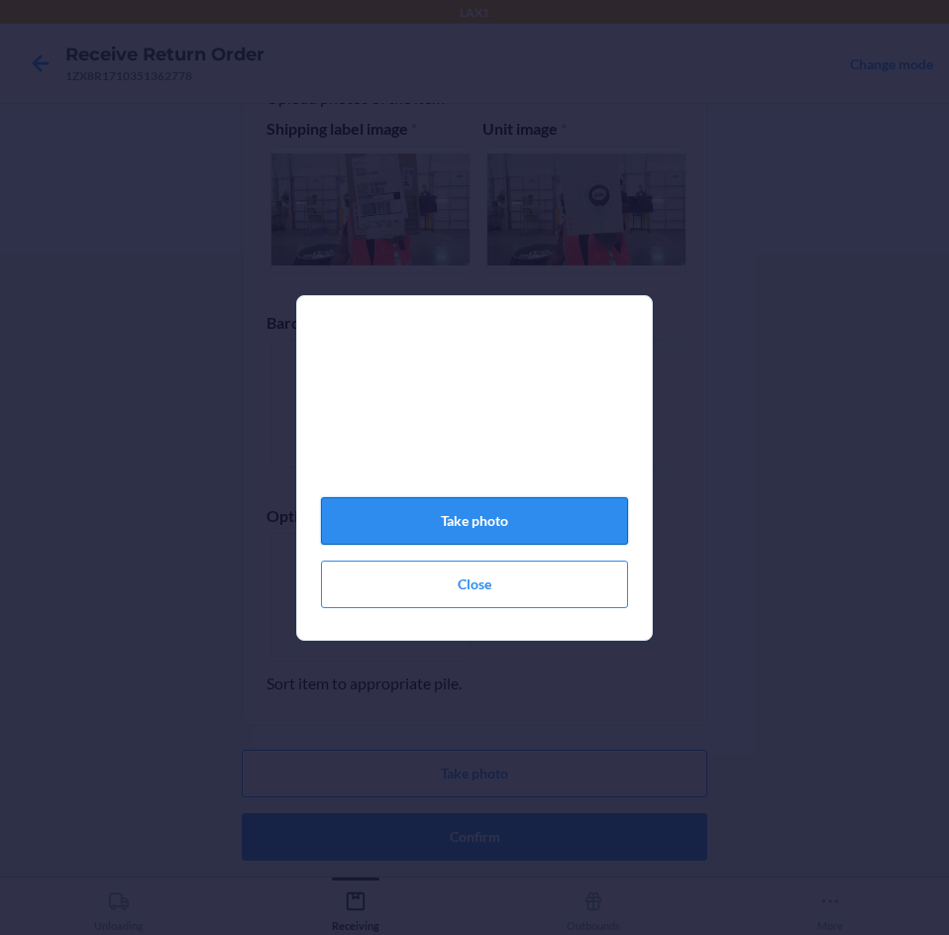
click at [478, 523] on button "Take photo" at bounding box center [474, 521] width 307 height 48
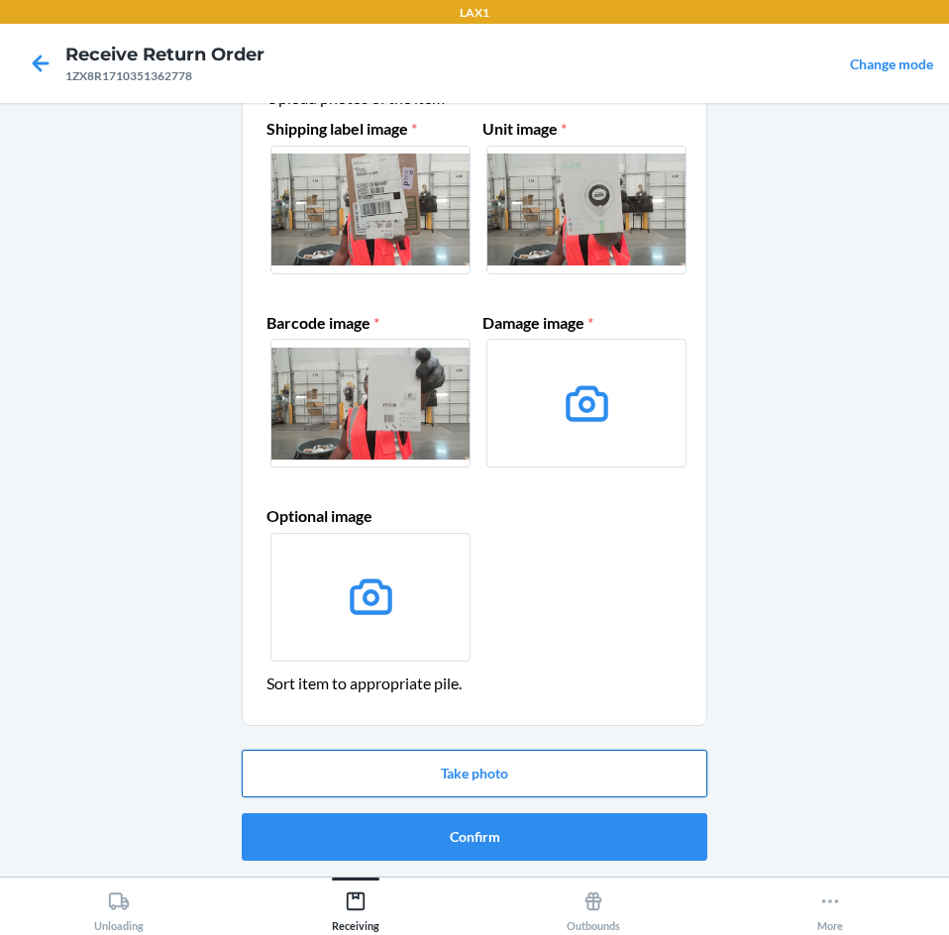
click at [454, 765] on button "Take photo" at bounding box center [475, 774] width 466 height 48
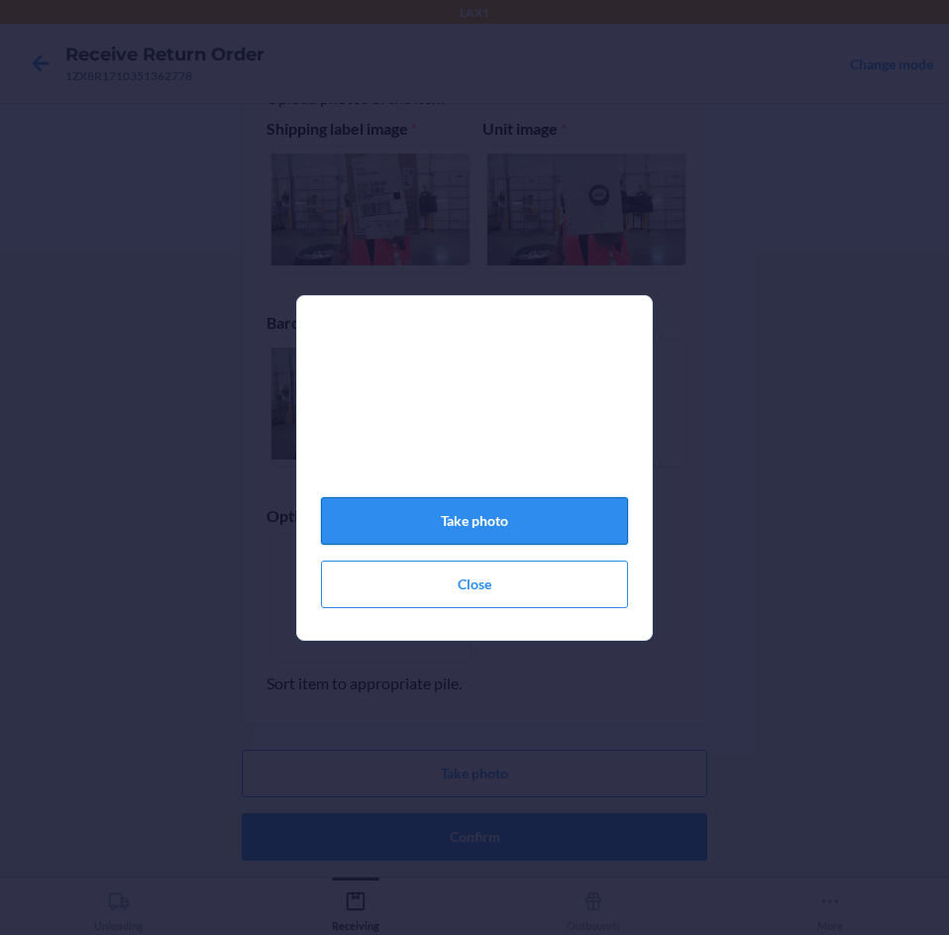
click at [510, 529] on button "Take photo" at bounding box center [474, 521] width 307 height 48
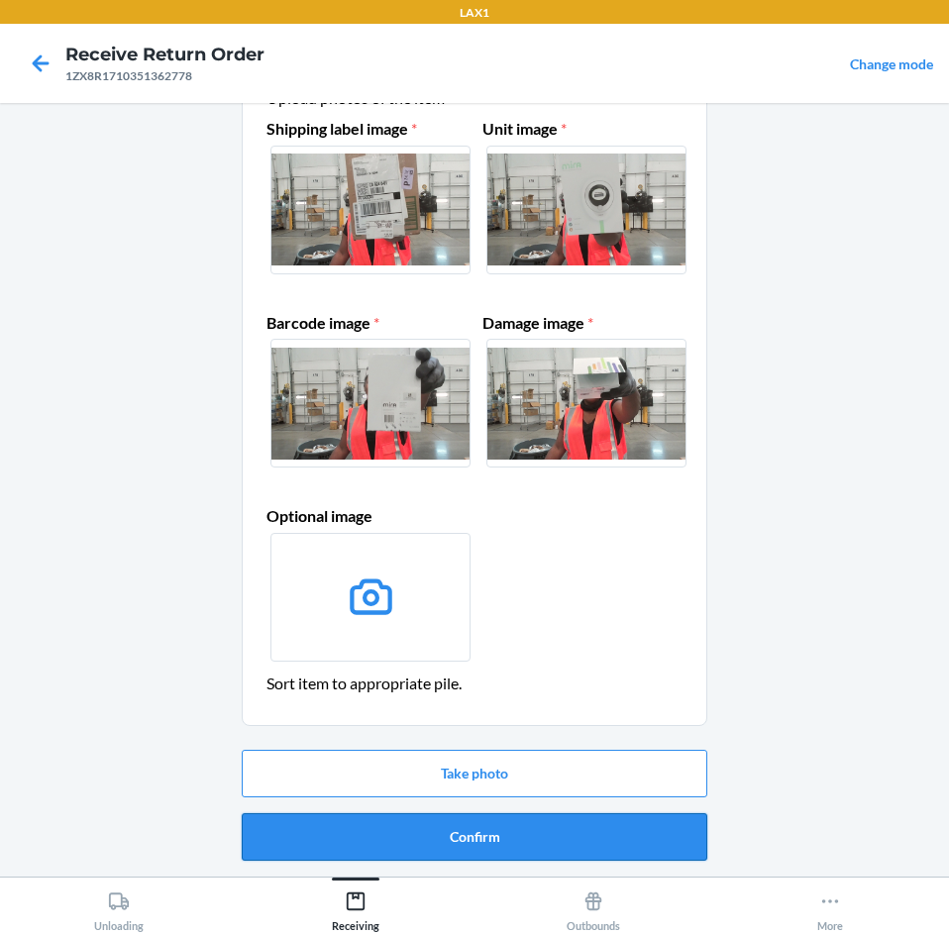
click at [485, 837] on button "Confirm" at bounding box center [475, 837] width 466 height 48
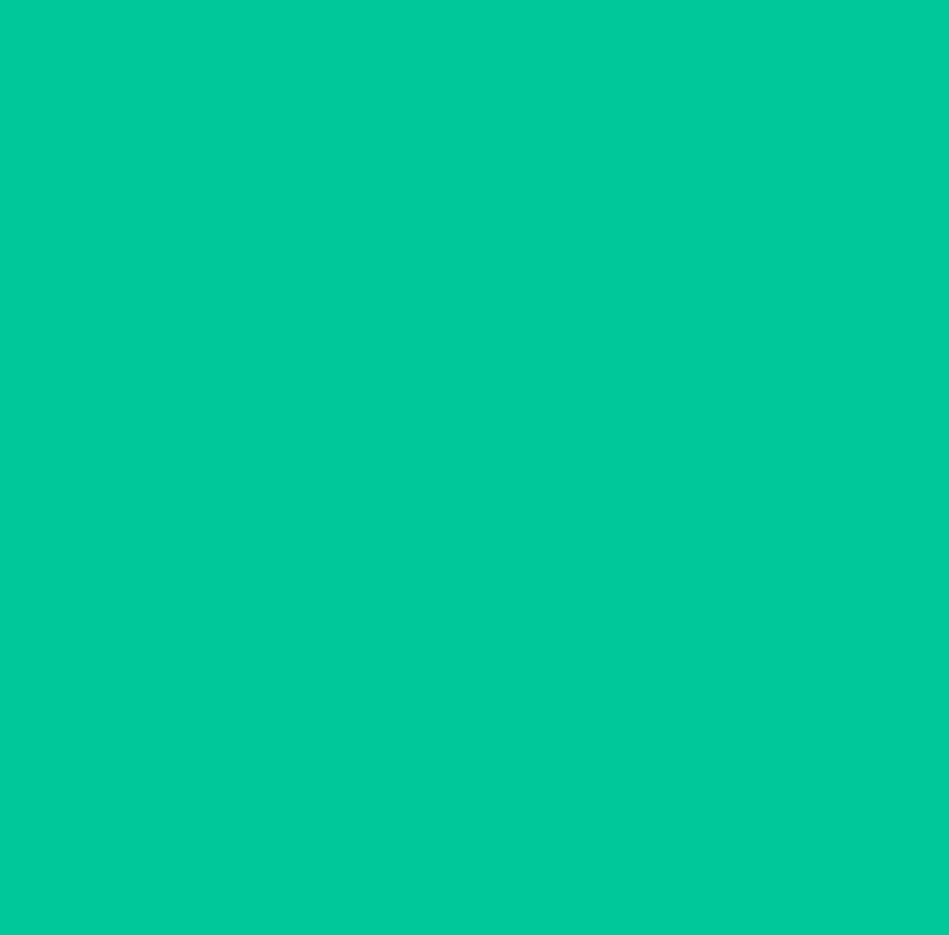
scroll to position [0, 0]
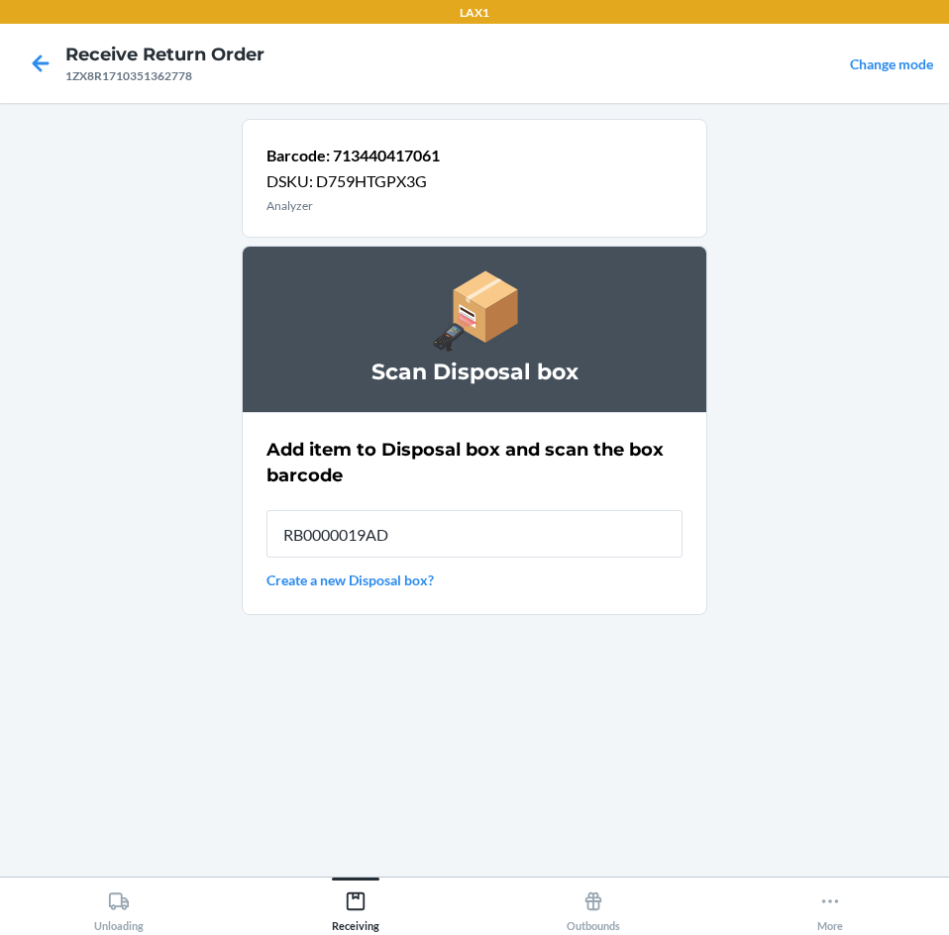
type input "RB0000019AD"
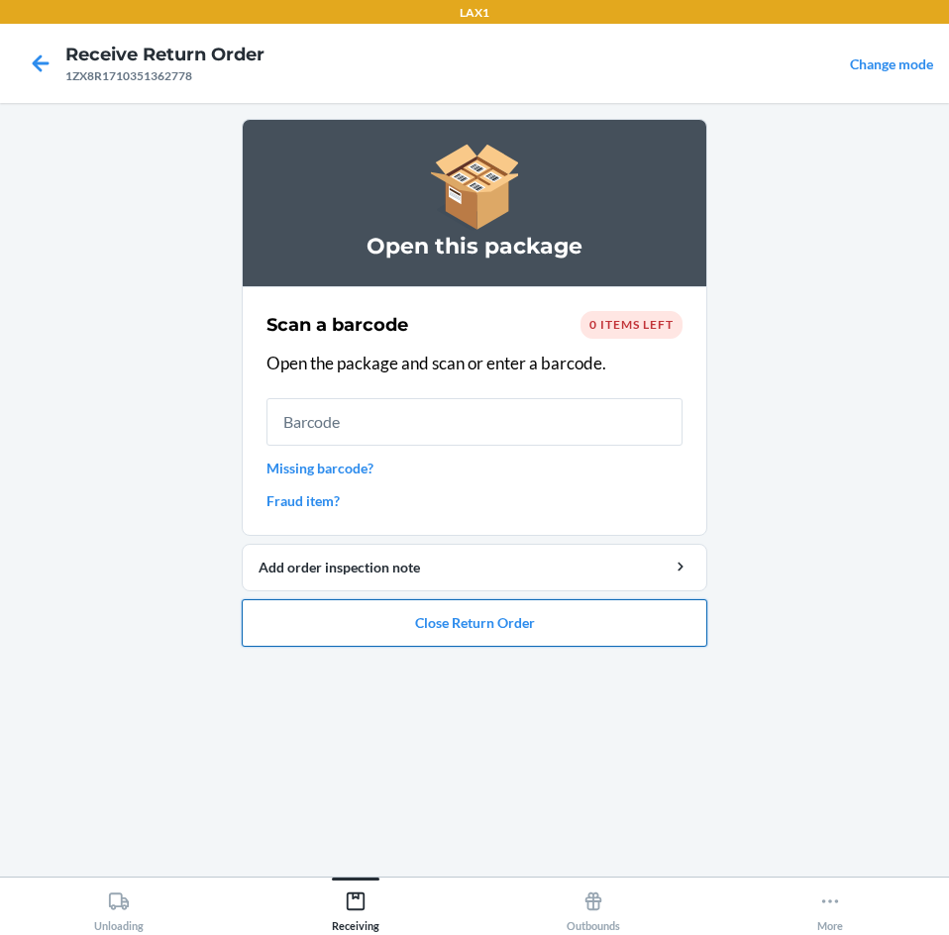
click at [631, 639] on button "Close Return Order" at bounding box center [475, 623] width 466 height 48
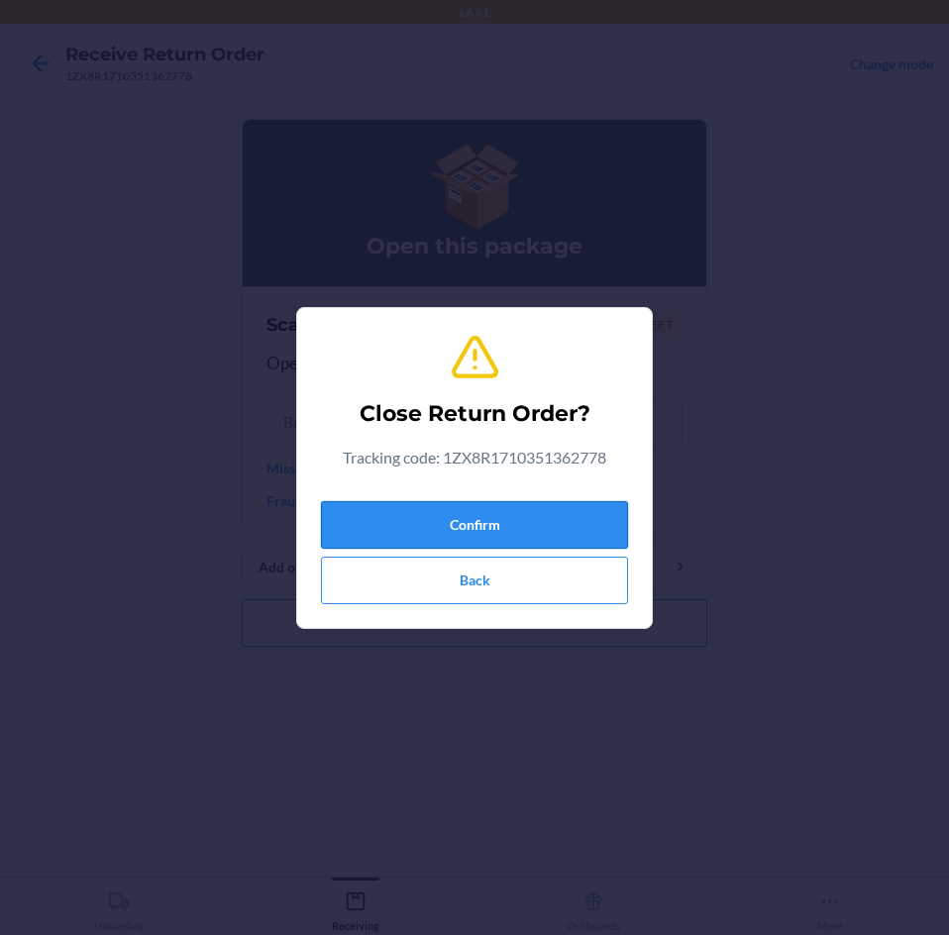
click at [581, 520] on button "Confirm" at bounding box center [474, 525] width 307 height 48
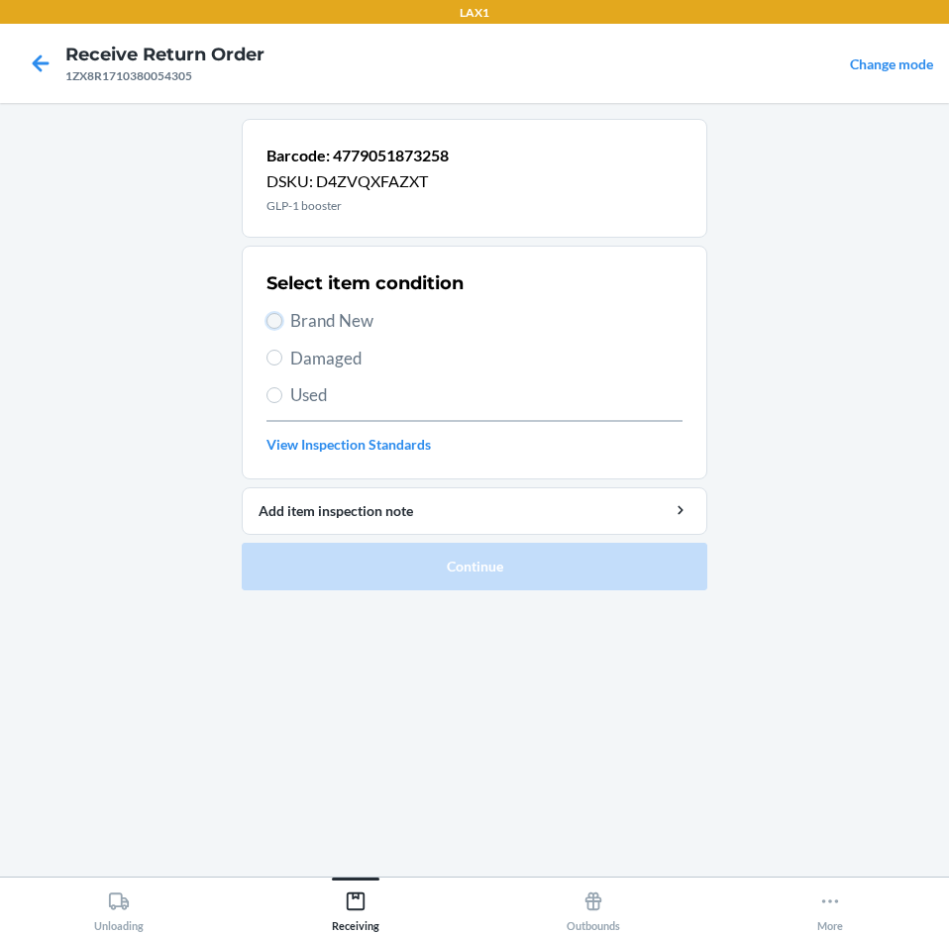
click at [277, 317] on input "Brand New" at bounding box center [274, 321] width 16 height 16
radio input "true"
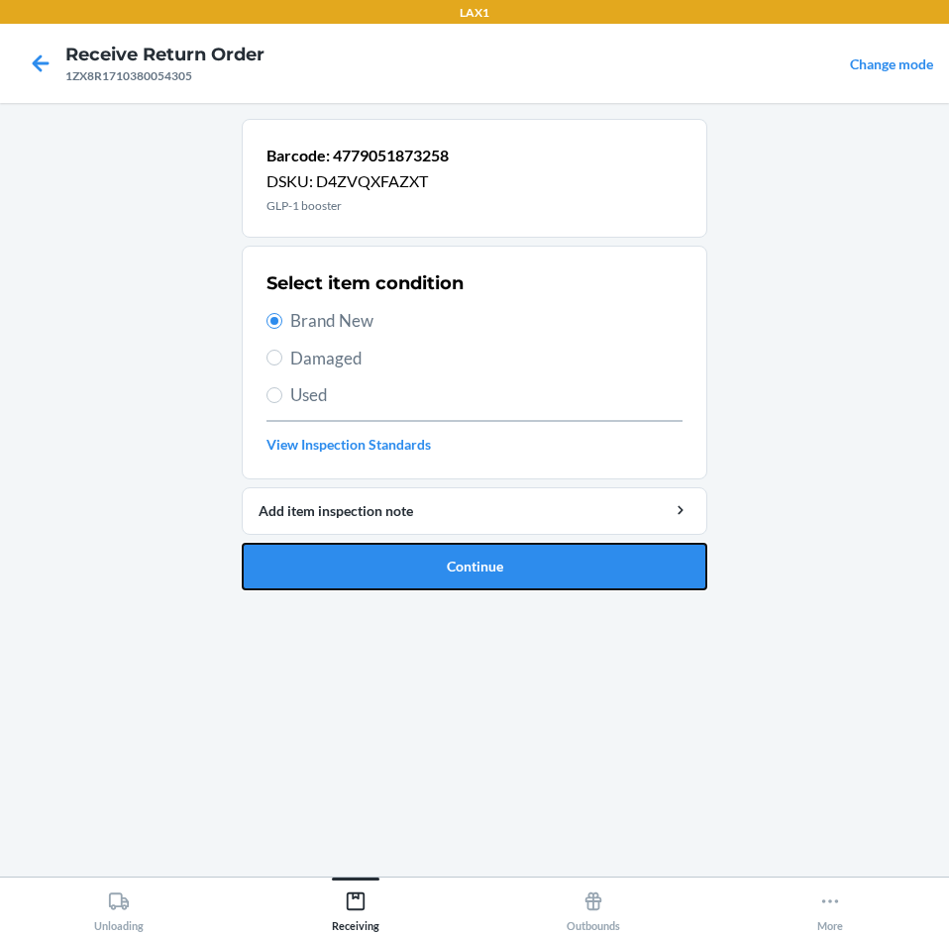
click at [396, 568] on button "Continue" at bounding box center [475, 567] width 466 height 48
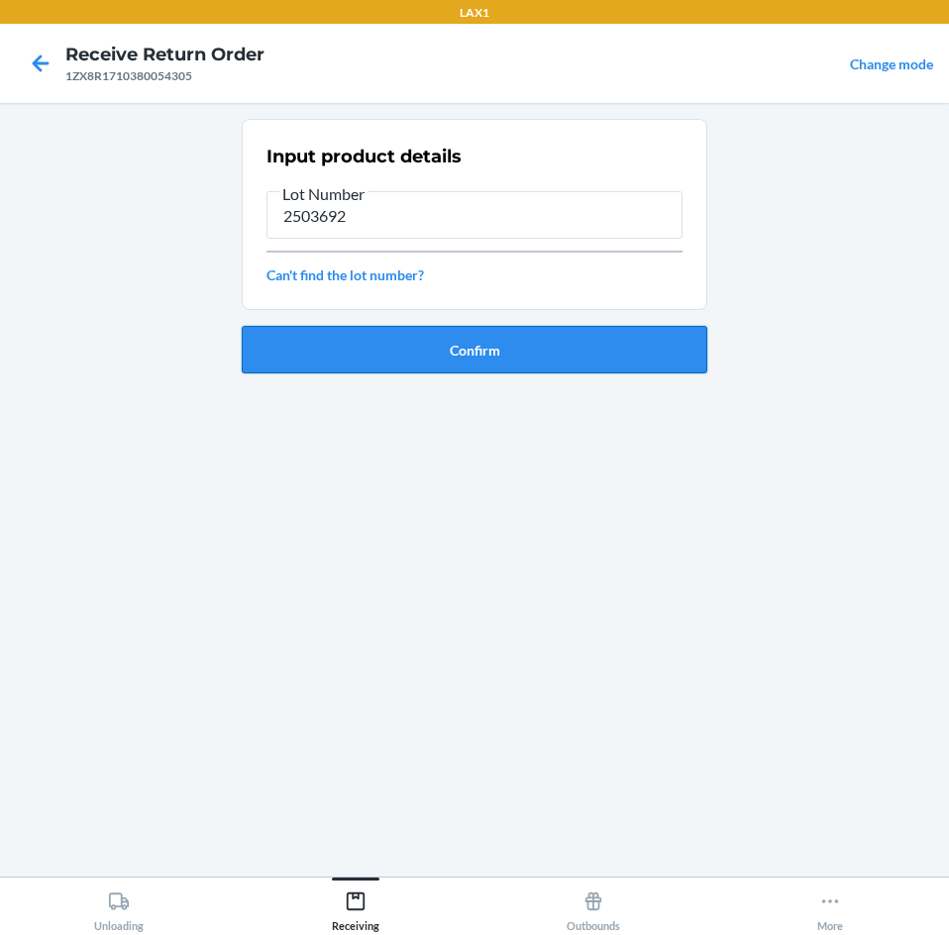
type input "2503692"
click at [474, 348] on button "Confirm" at bounding box center [475, 350] width 466 height 48
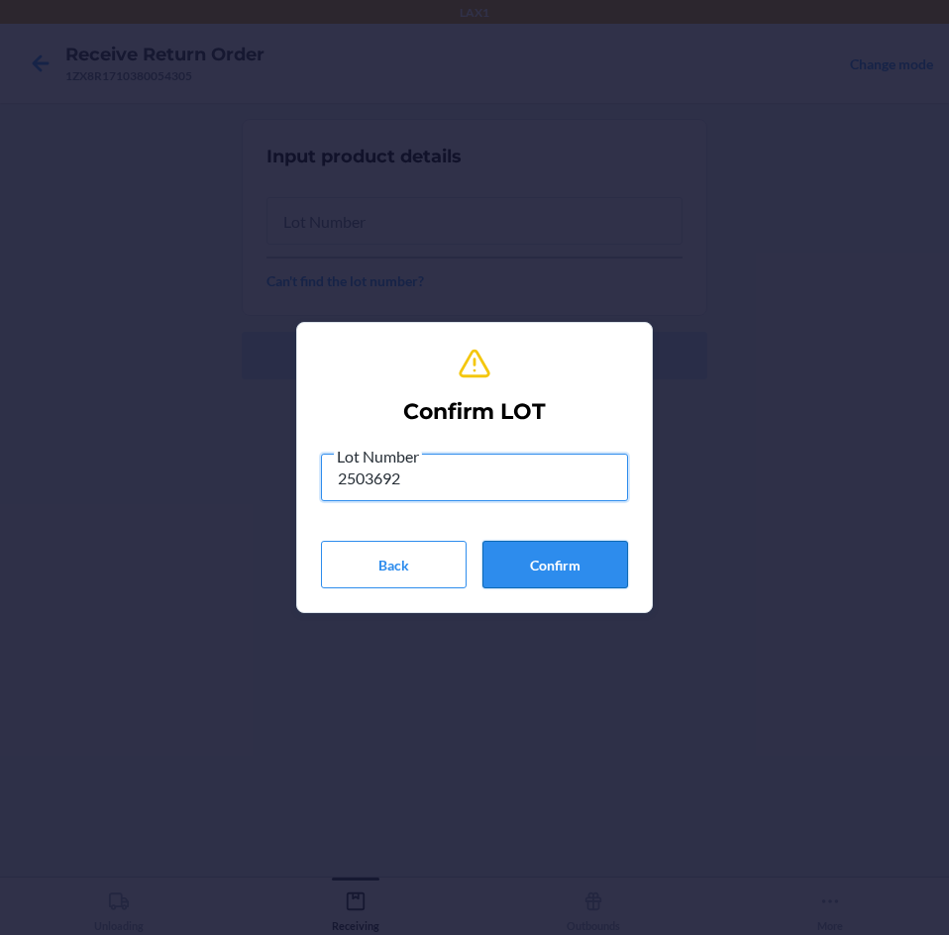
type input "2503692"
click at [583, 573] on button "Confirm" at bounding box center [555, 565] width 146 height 48
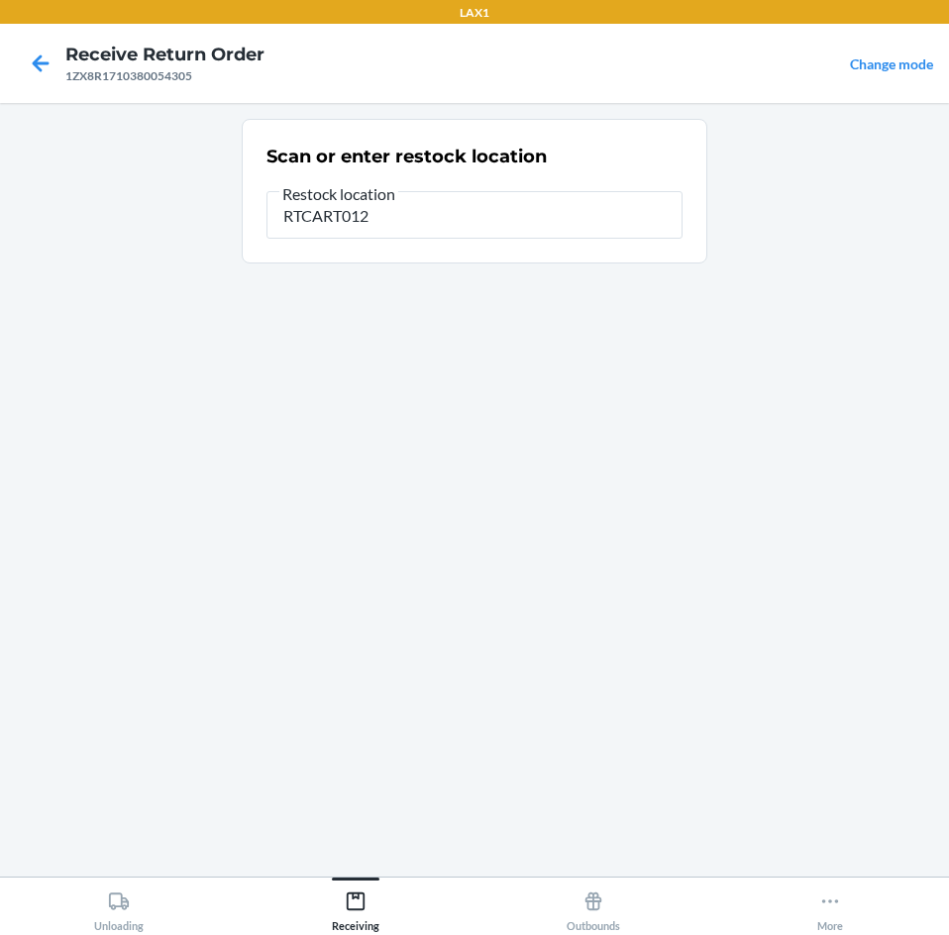
type input "RTCART012"
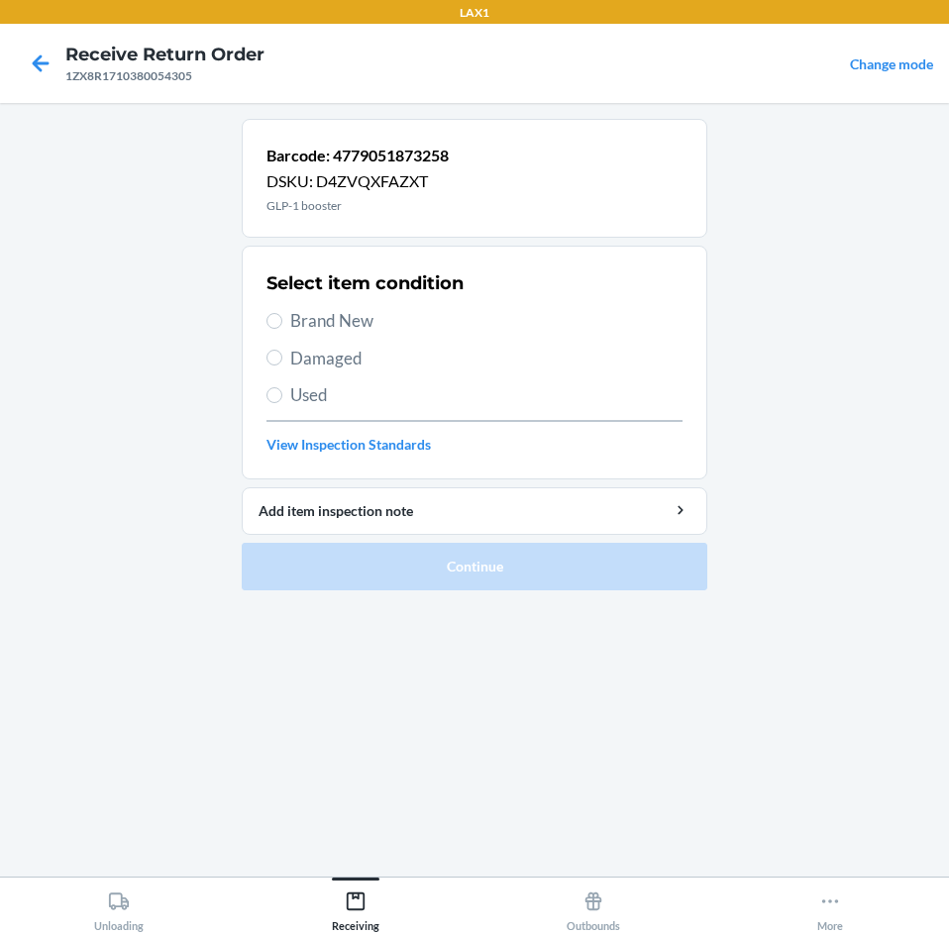
drag, startPoint x: 283, startPoint y: 323, endPoint x: 303, endPoint y: 429, distance: 107.8
click at [282, 323] on label "Brand New" at bounding box center [474, 321] width 416 height 26
click at [282, 323] on input "Brand New" at bounding box center [274, 321] width 16 height 16
radio input "true"
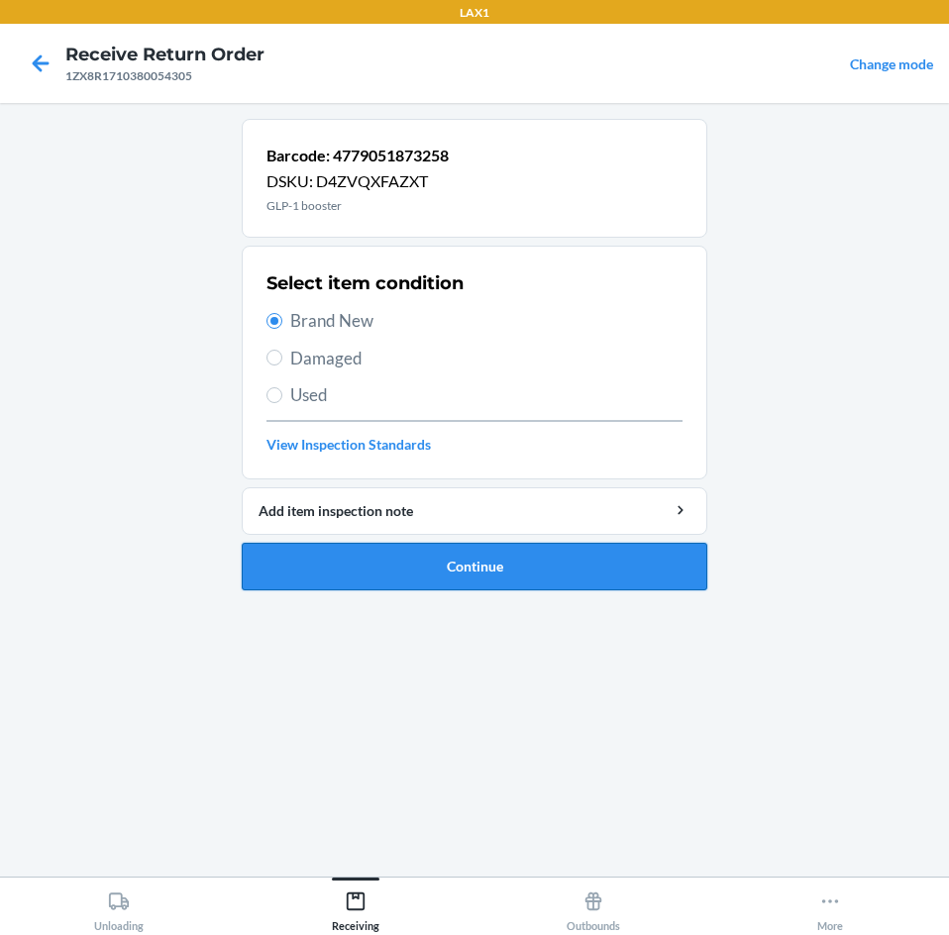
click at [449, 569] on button "Continue" at bounding box center [475, 567] width 466 height 48
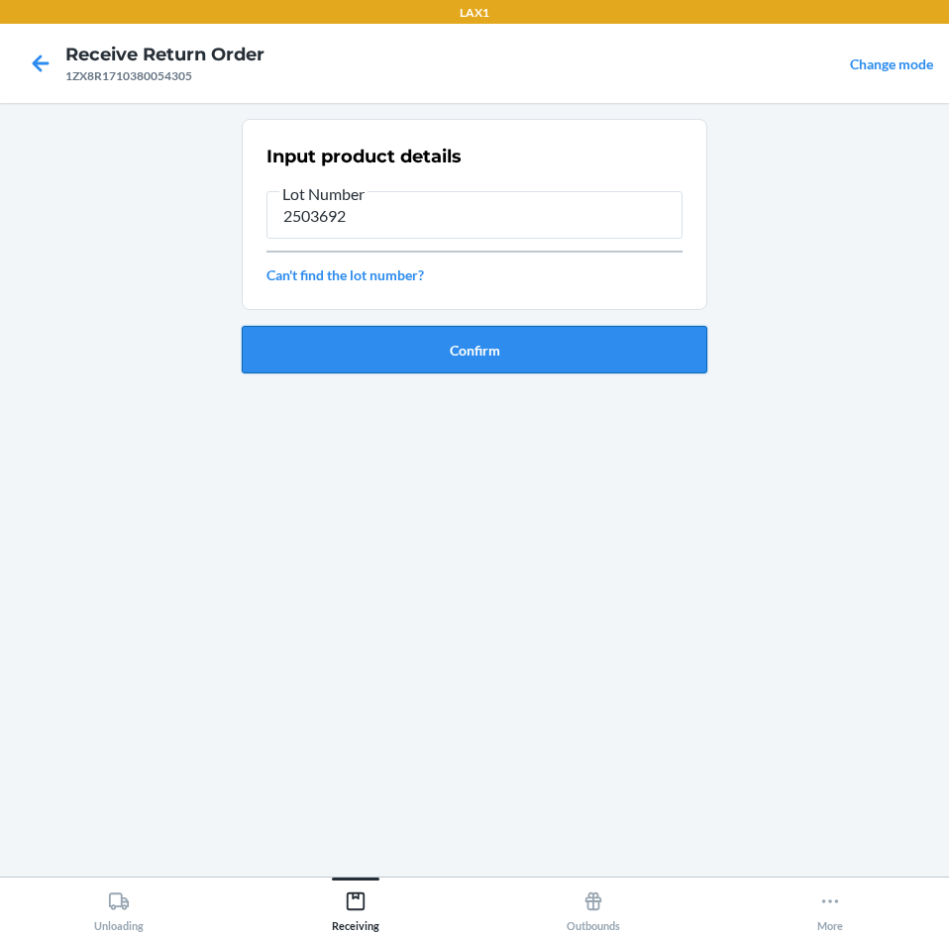
type input "2503692"
click at [524, 357] on button "Confirm" at bounding box center [475, 350] width 466 height 48
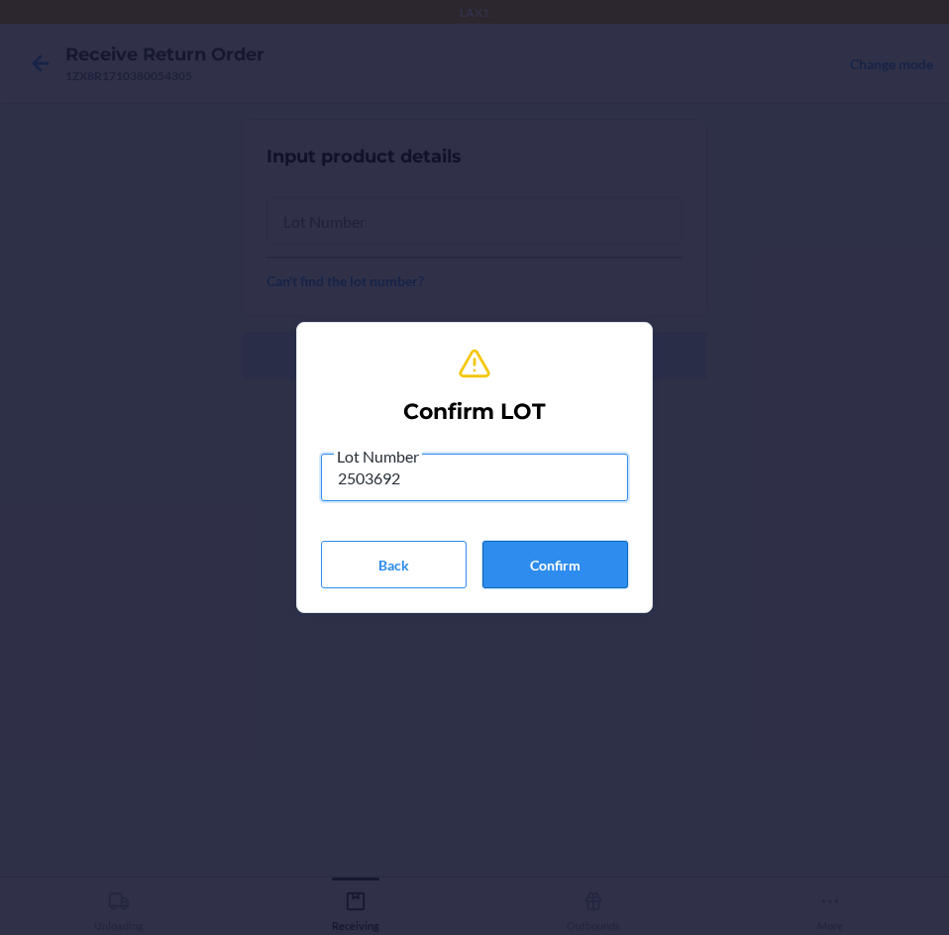
type input "2503692"
click at [583, 567] on button "Confirm" at bounding box center [555, 565] width 146 height 48
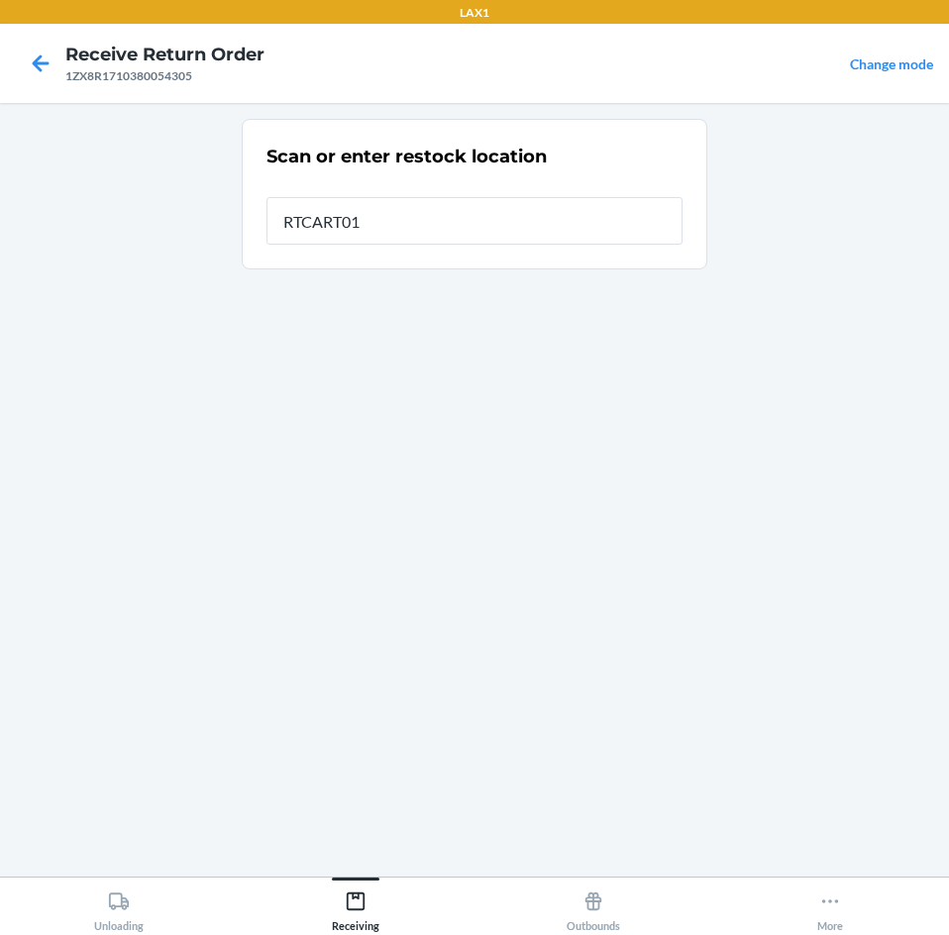
type input "RTCART012"
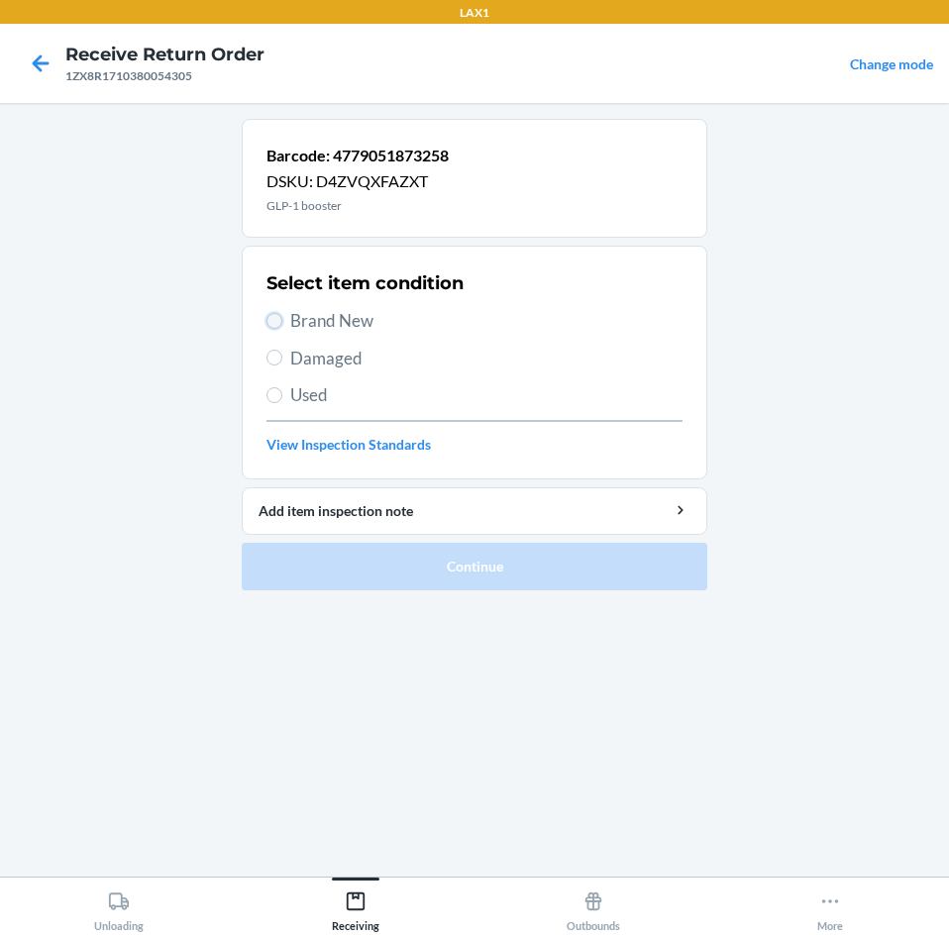
click at [274, 322] on input "Brand New" at bounding box center [274, 321] width 16 height 16
radio input "true"
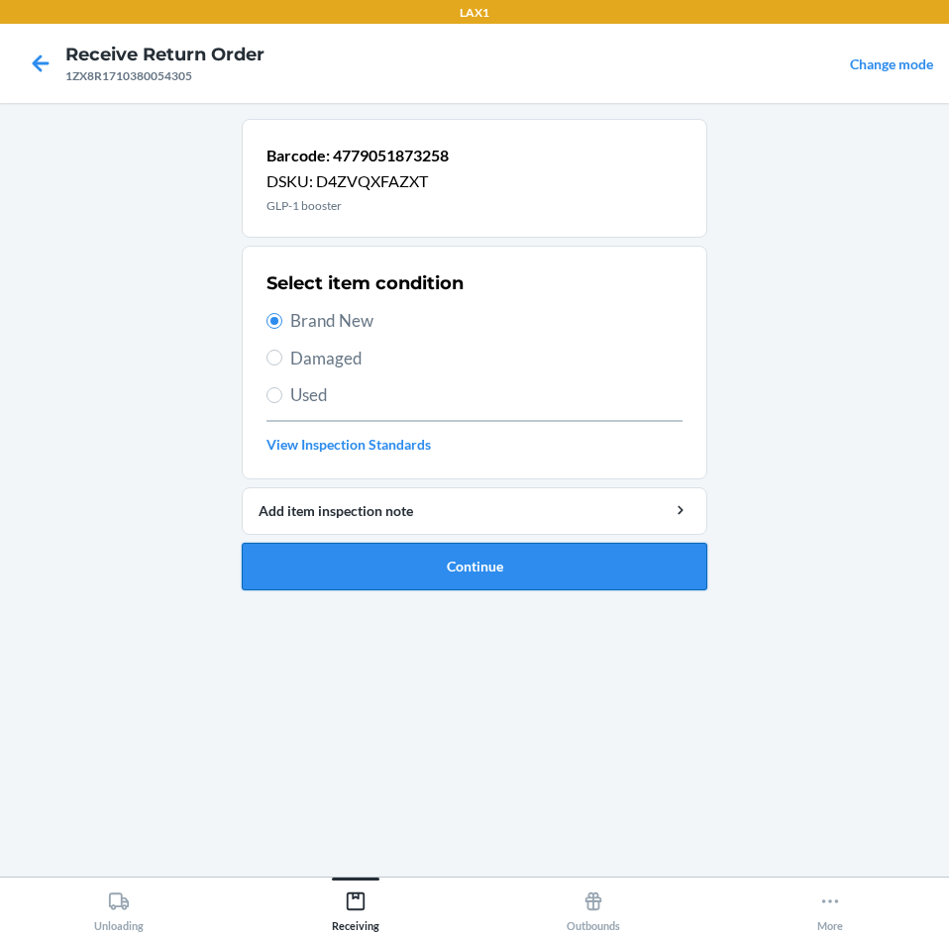
click at [472, 572] on button "Continue" at bounding box center [475, 567] width 466 height 48
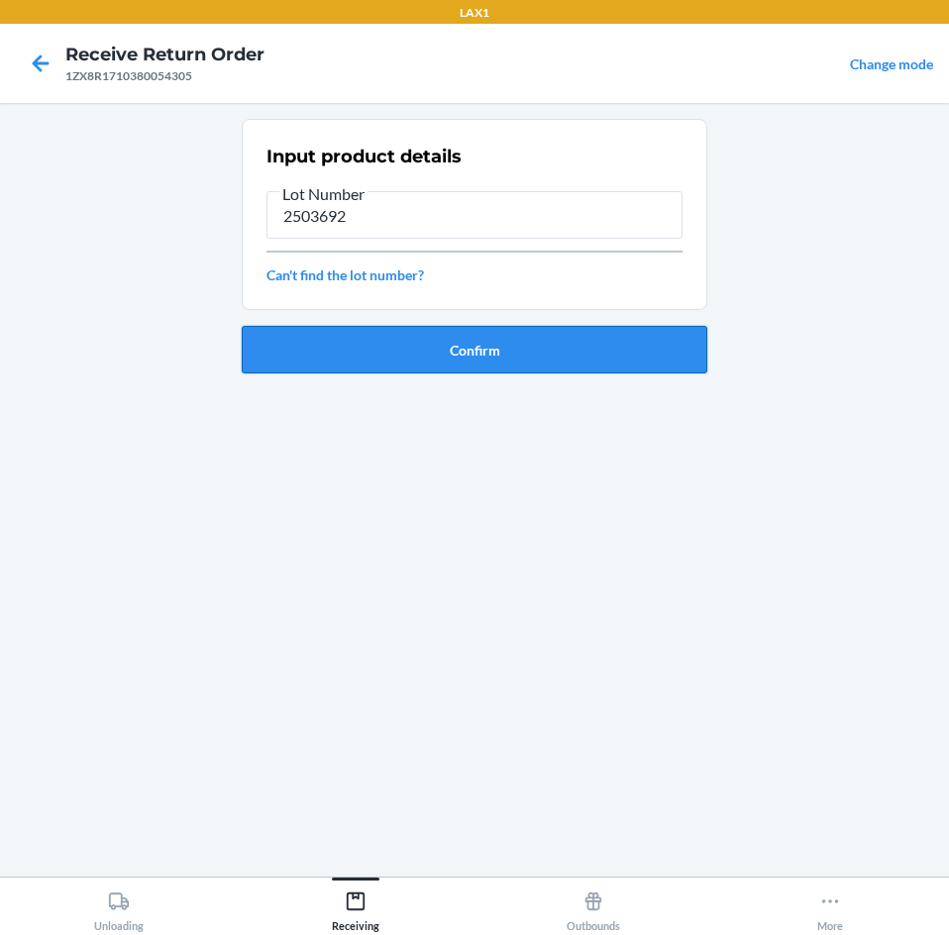
type input "2503692"
click at [435, 355] on button "Confirm" at bounding box center [475, 350] width 466 height 48
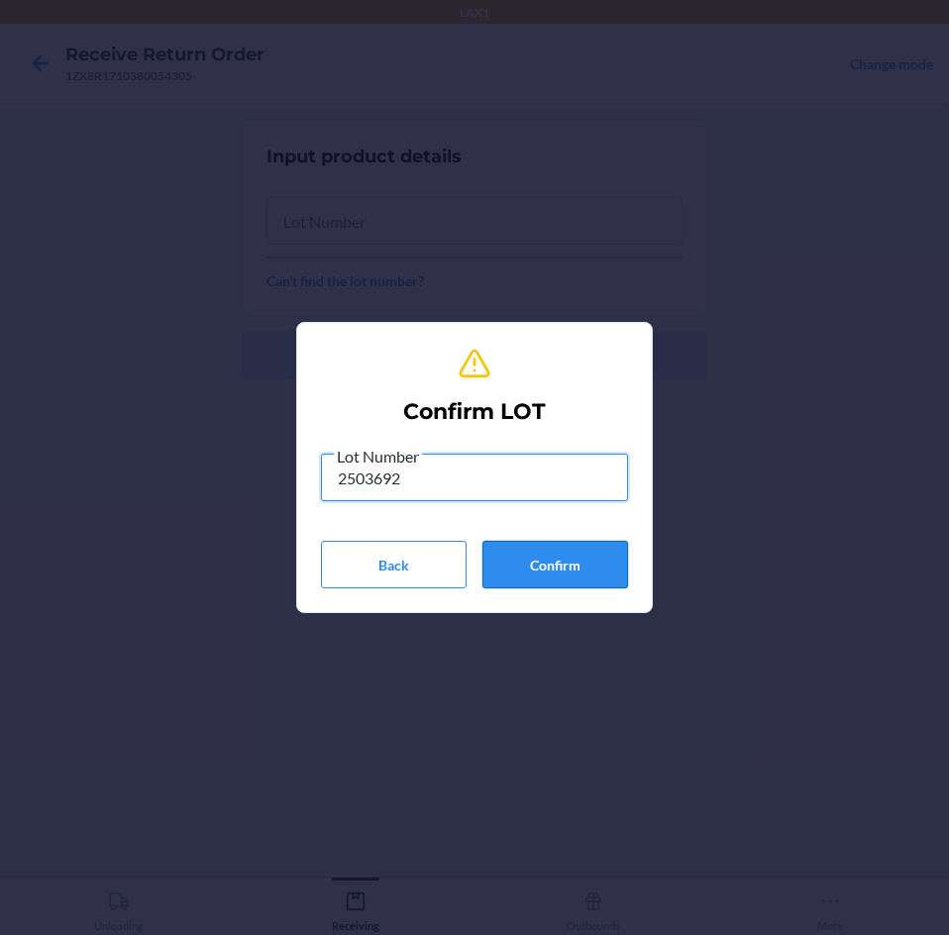
type input "2503692"
click at [587, 577] on button "Confirm" at bounding box center [555, 565] width 146 height 48
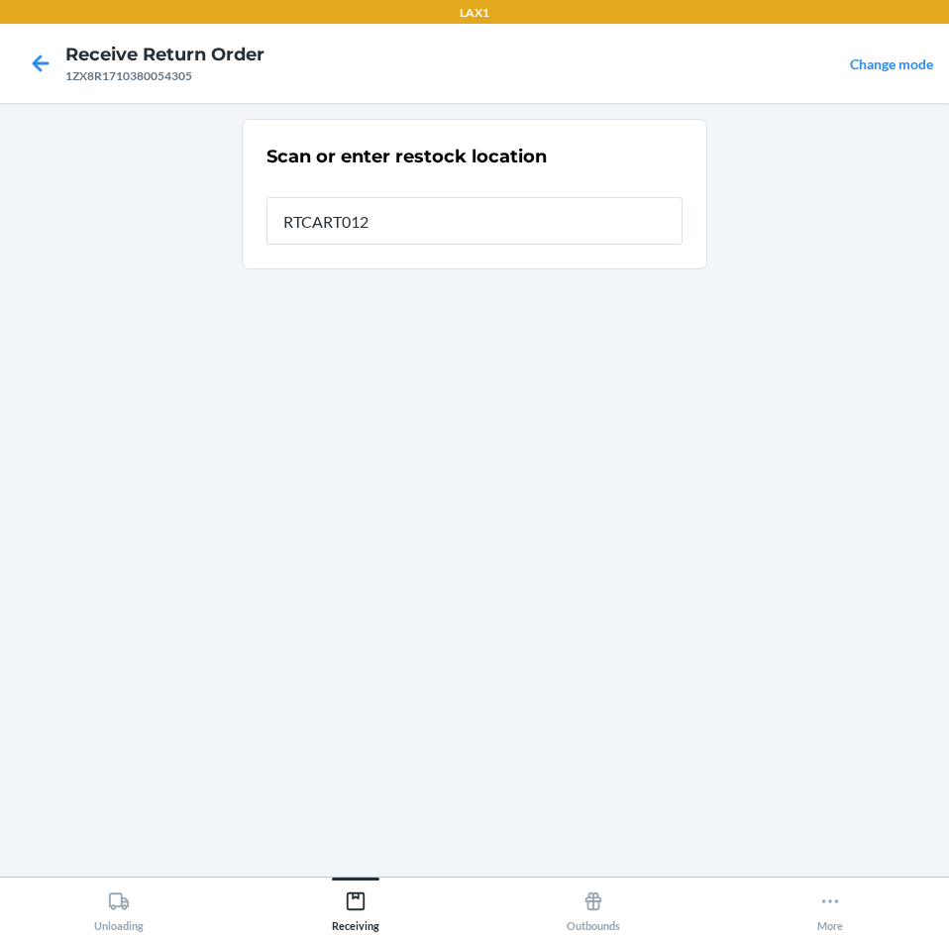
type input "RTCART012"
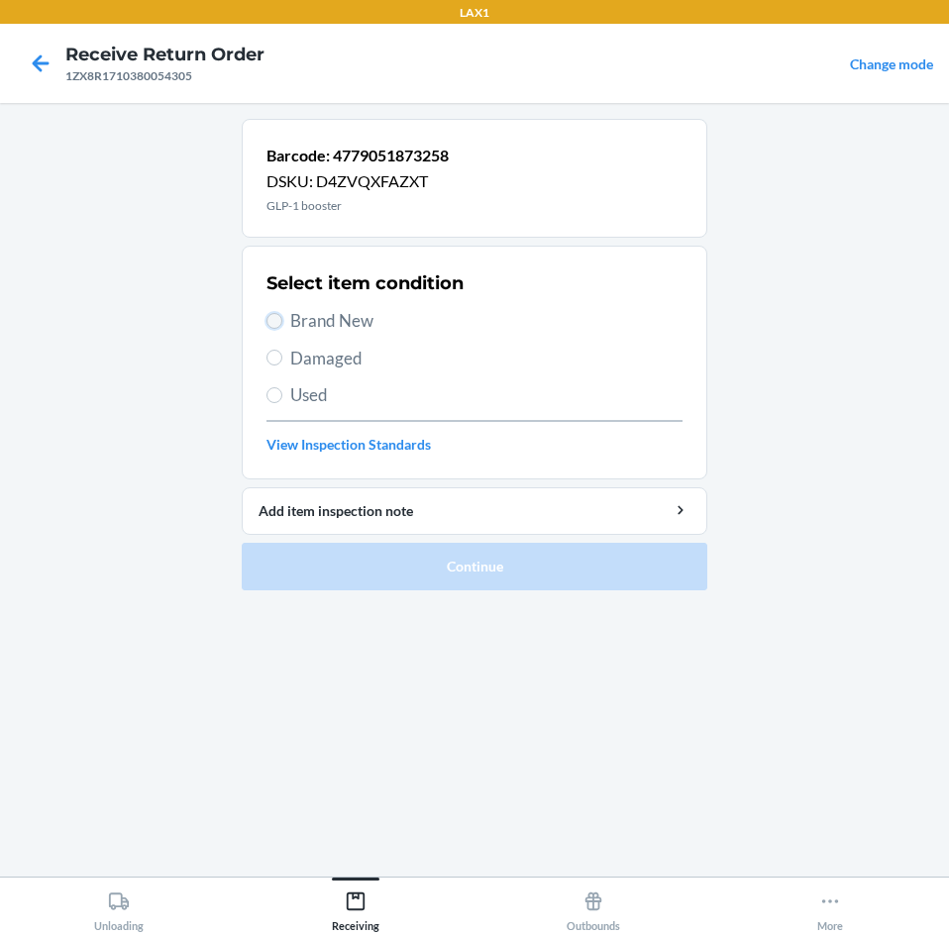
click at [270, 325] on input "Brand New" at bounding box center [274, 321] width 16 height 16
radio input "true"
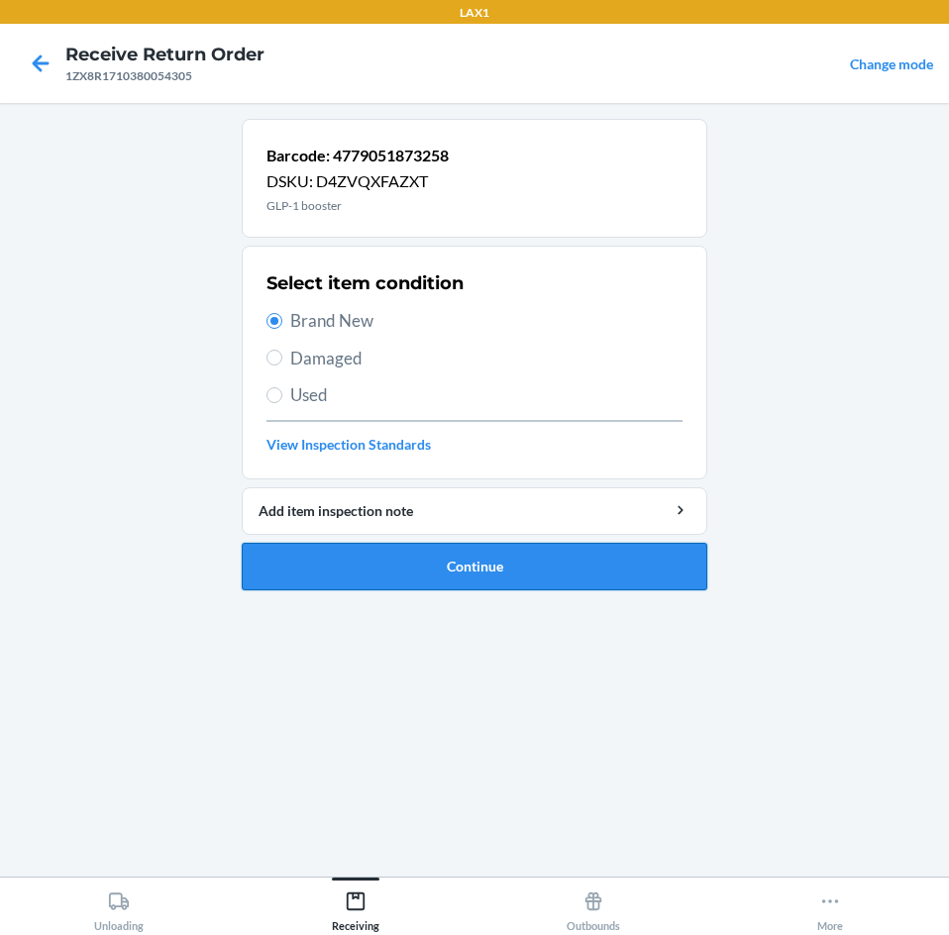
click at [382, 576] on button "Continue" at bounding box center [475, 567] width 466 height 48
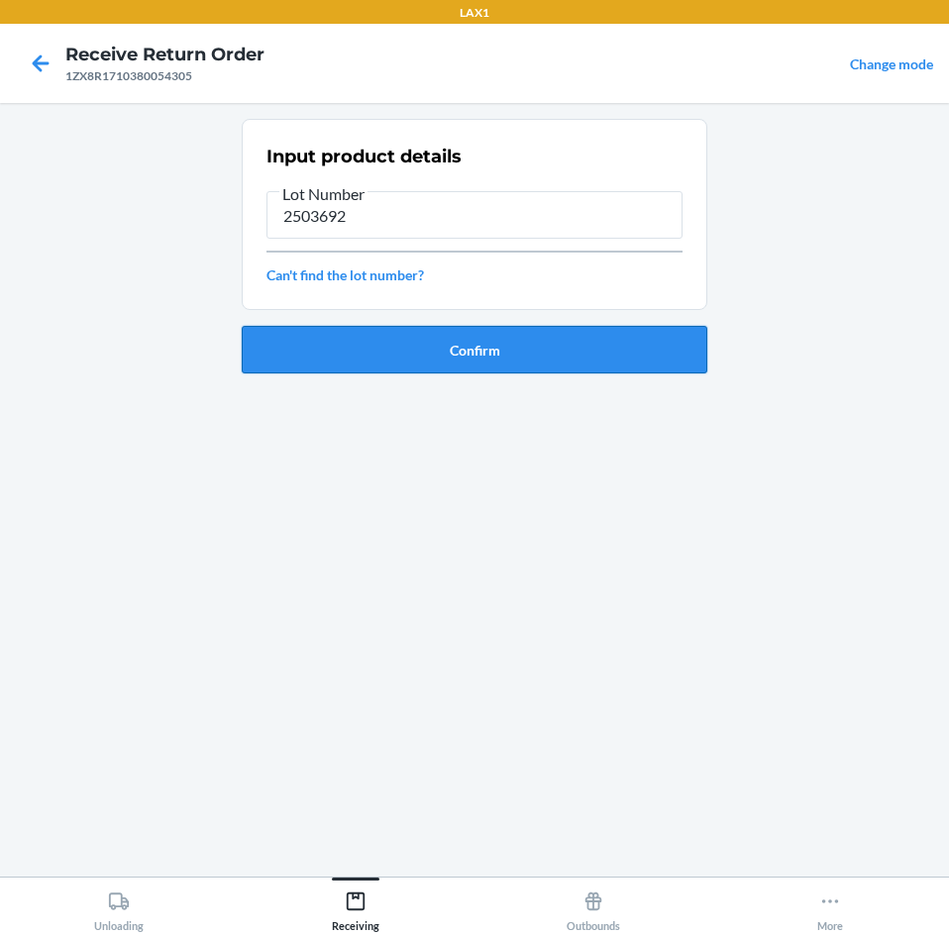
type input "2503692"
click at [583, 352] on button "Confirm" at bounding box center [475, 350] width 466 height 48
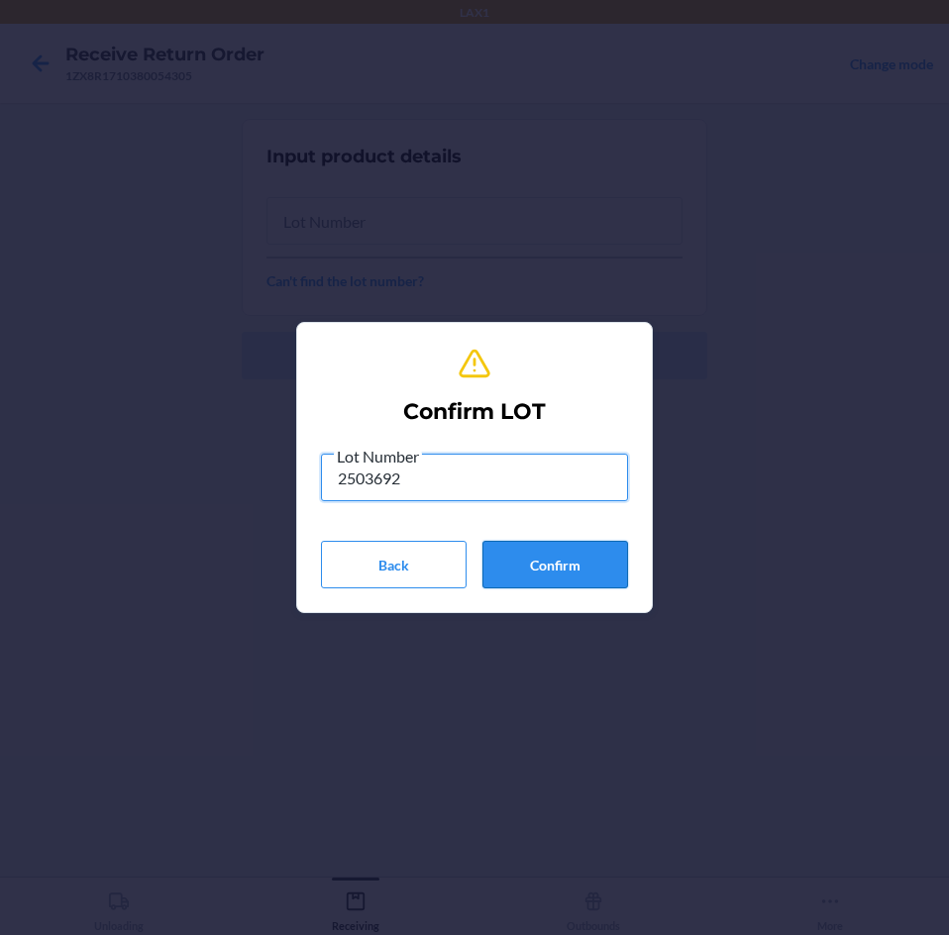
type input "2503692"
click at [534, 559] on button "Confirm" at bounding box center [555, 565] width 146 height 48
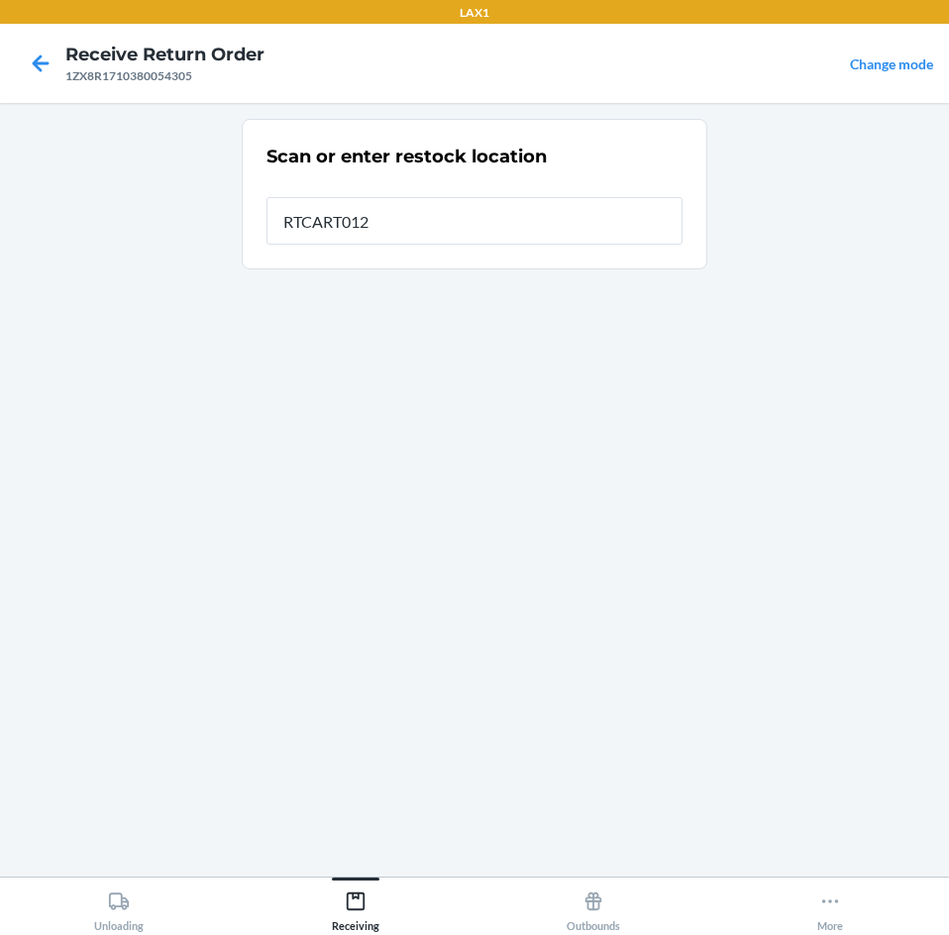
type input "RTCART012"
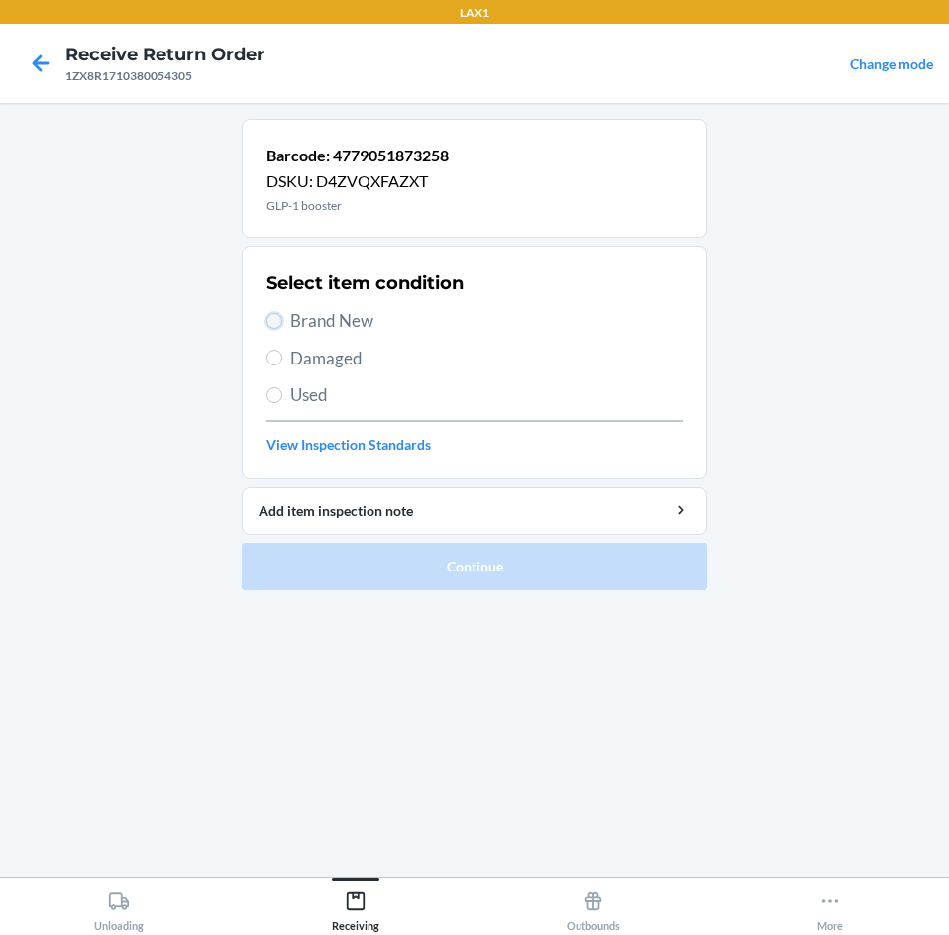
click at [281, 322] on input "Brand New" at bounding box center [274, 321] width 16 height 16
radio input "true"
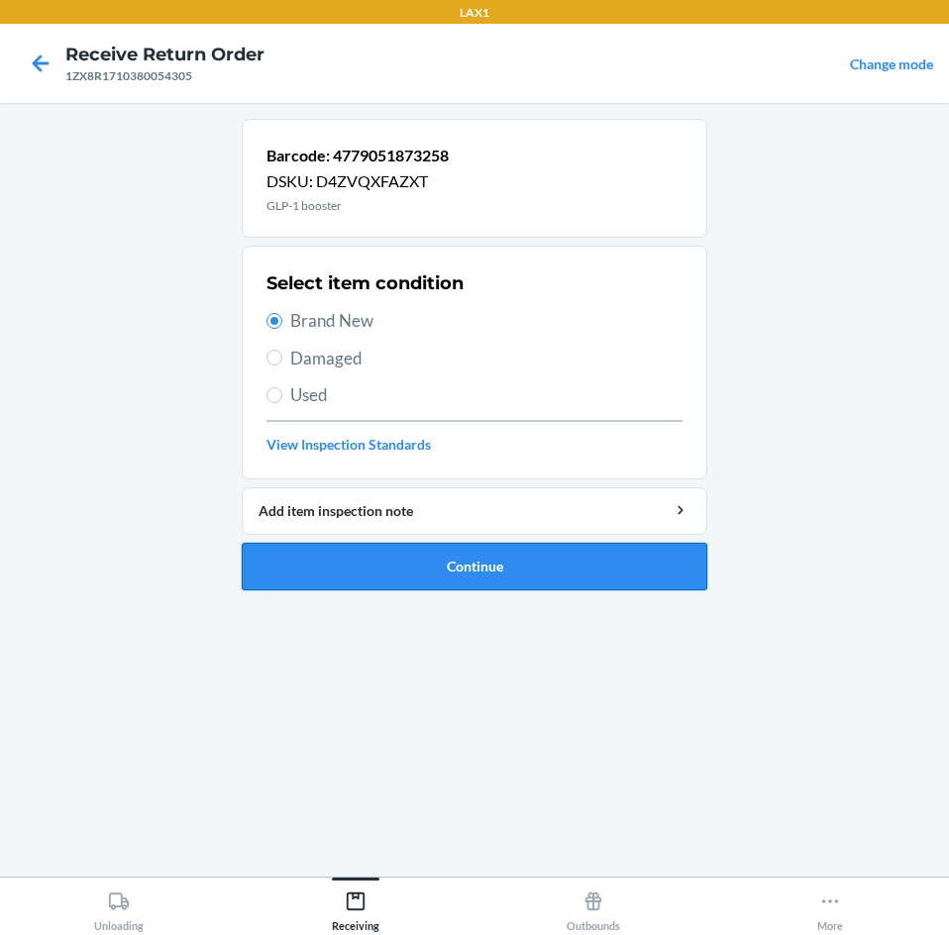
click at [464, 564] on button "Continue" at bounding box center [475, 567] width 466 height 48
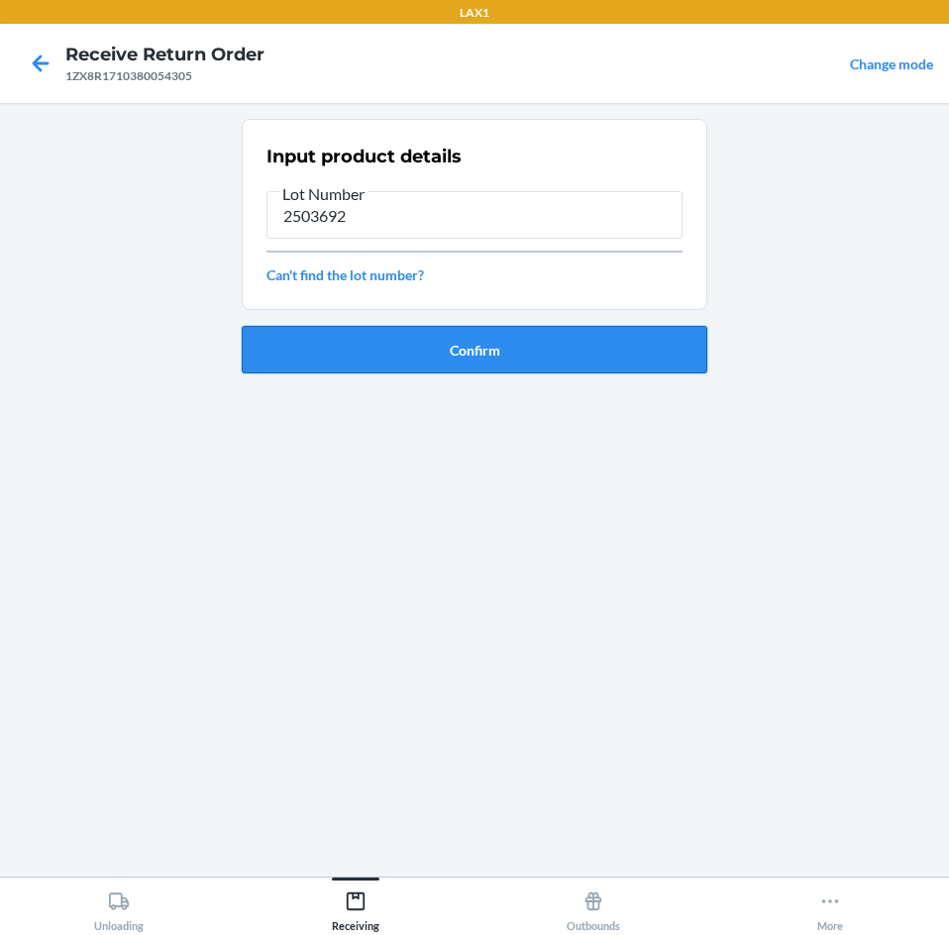
type input "2503692"
click at [580, 361] on button "Confirm" at bounding box center [475, 350] width 466 height 48
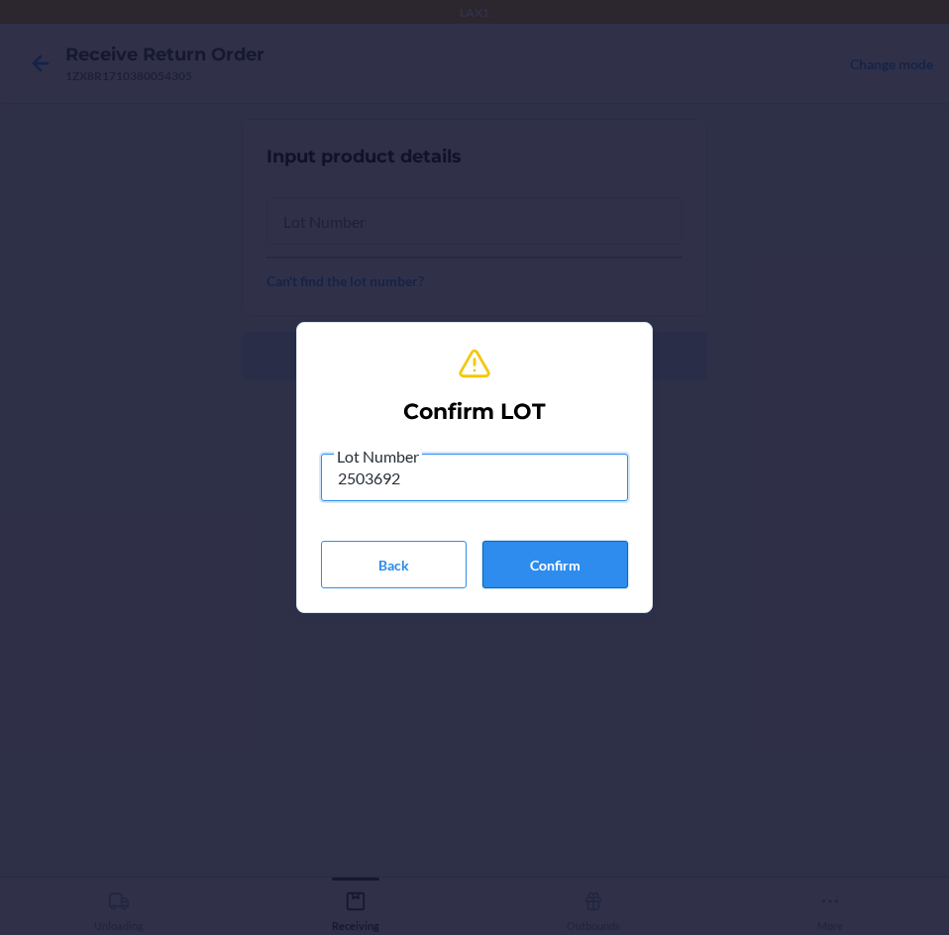
type input "2503692"
click at [547, 566] on button "Confirm" at bounding box center [555, 565] width 146 height 48
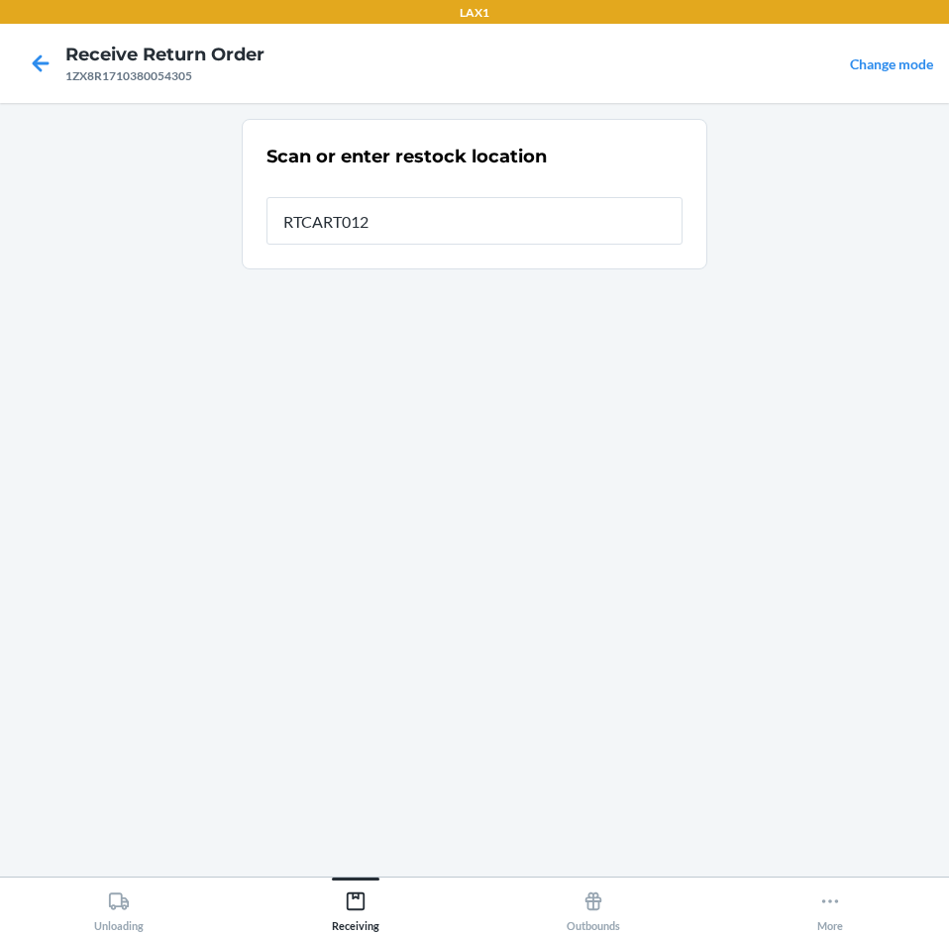
type input "RTCART012"
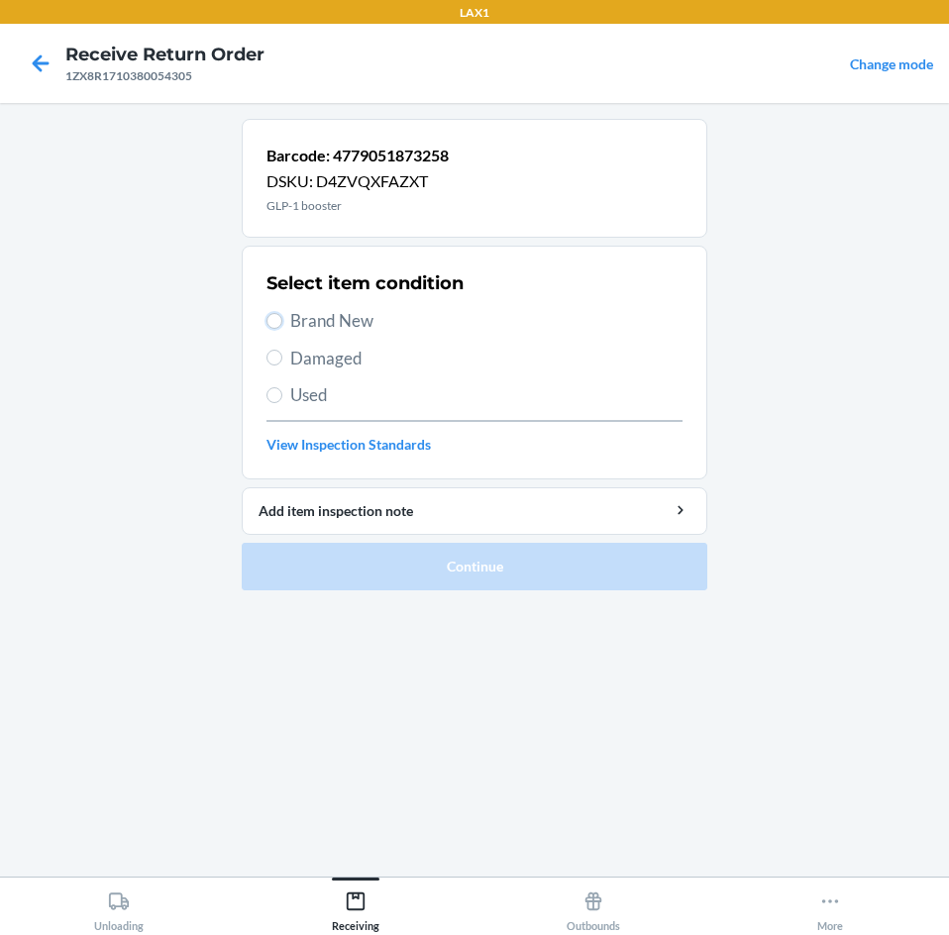
drag, startPoint x: 279, startPoint y: 317, endPoint x: 286, endPoint y: 370, distance: 53.9
click at [279, 332] on label "Brand New" at bounding box center [474, 321] width 416 height 26
click at [279, 329] on input "Brand New" at bounding box center [274, 321] width 16 height 16
radio input "true"
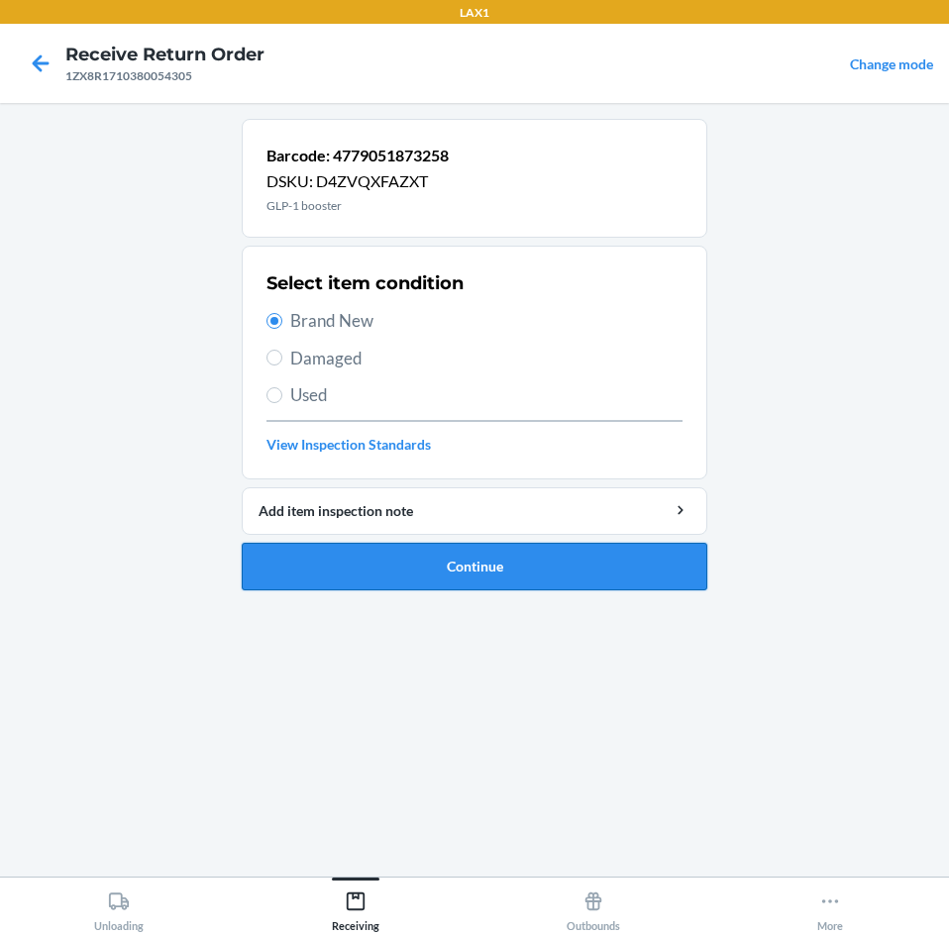
click at [427, 567] on button "Continue" at bounding box center [475, 567] width 466 height 48
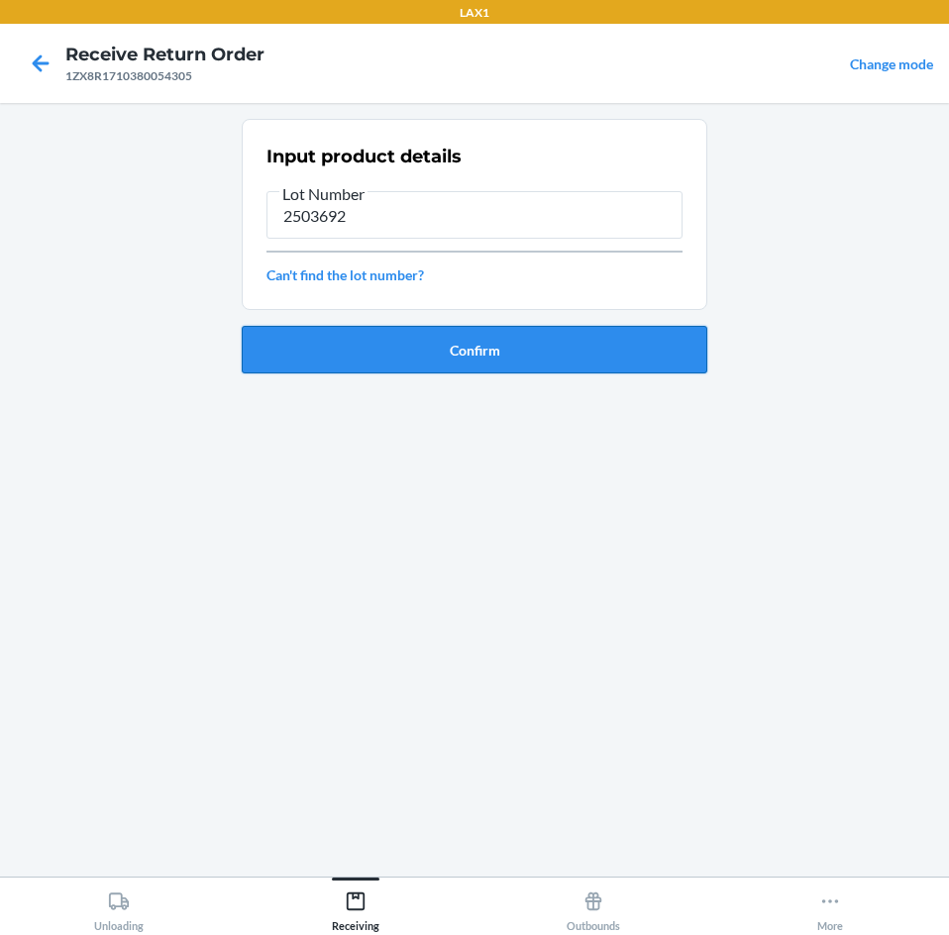
type input "2503692"
click at [483, 354] on button "Confirm" at bounding box center [475, 350] width 466 height 48
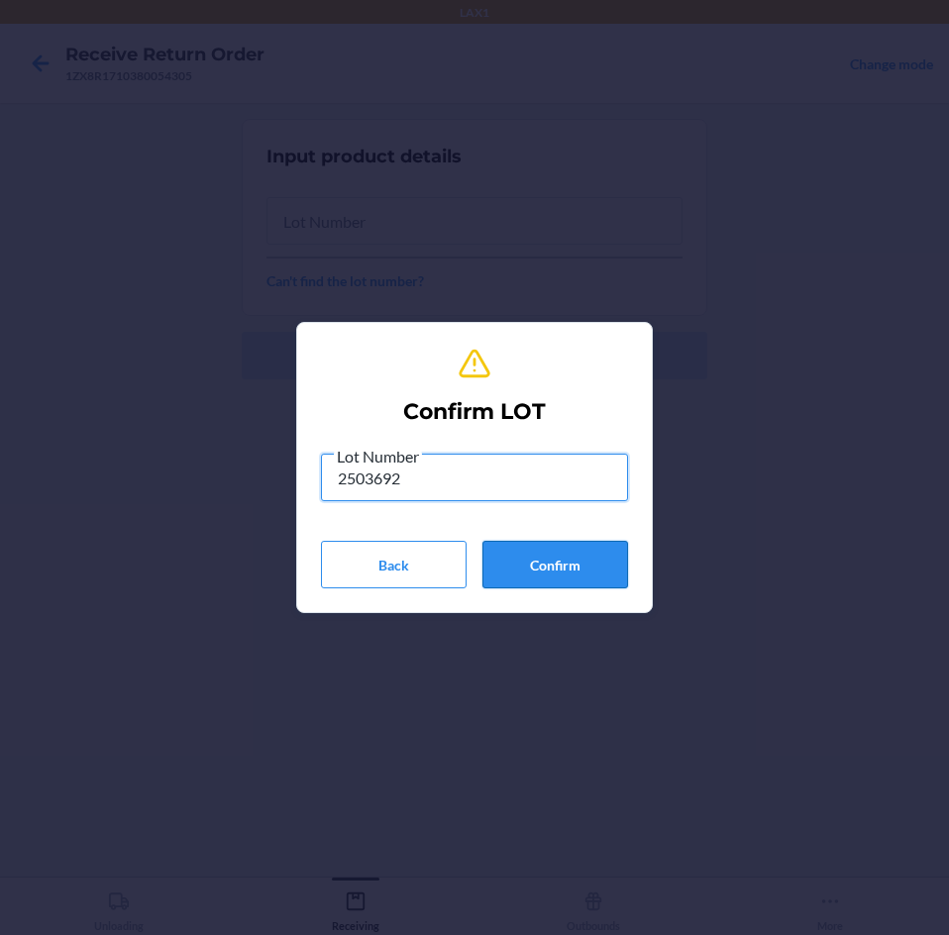
type input "2503692"
click at [587, 563] on button "Confirm" at bounding box center [555, 565] width 146 height 48
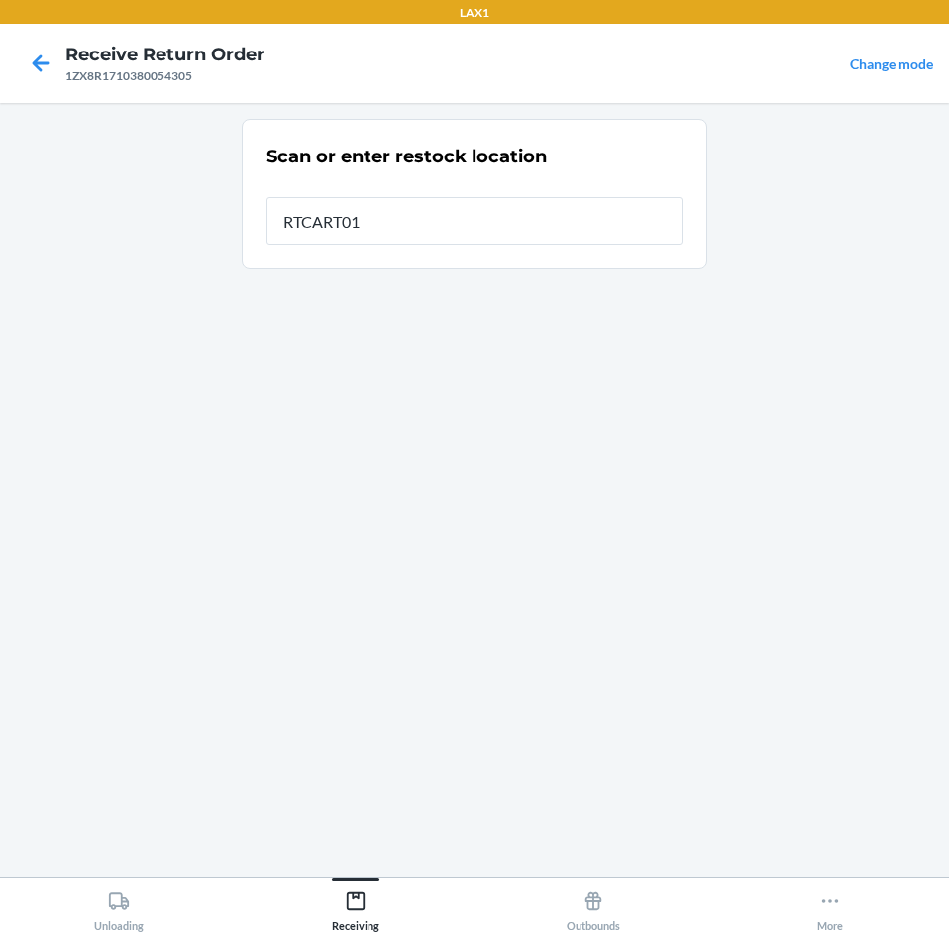
type input "RTCART012"
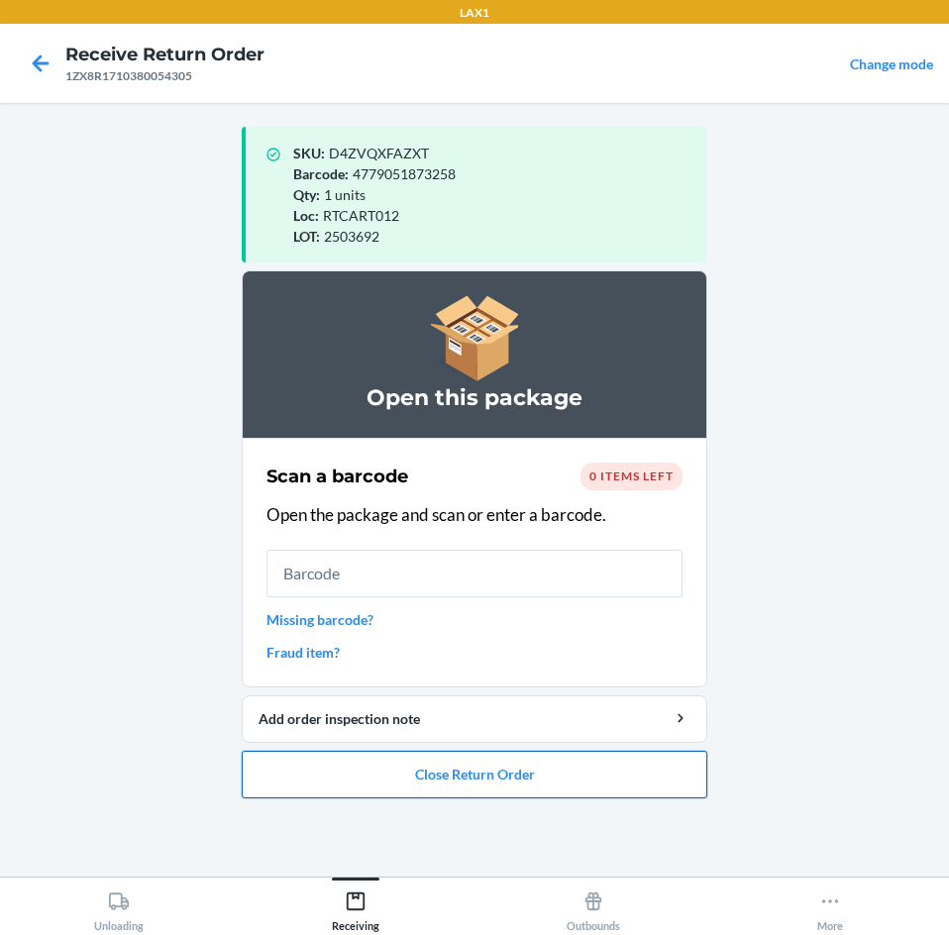
click at [493, 788] on button "Close Return Order" at bounding box center [475, 775] width 466 height 48
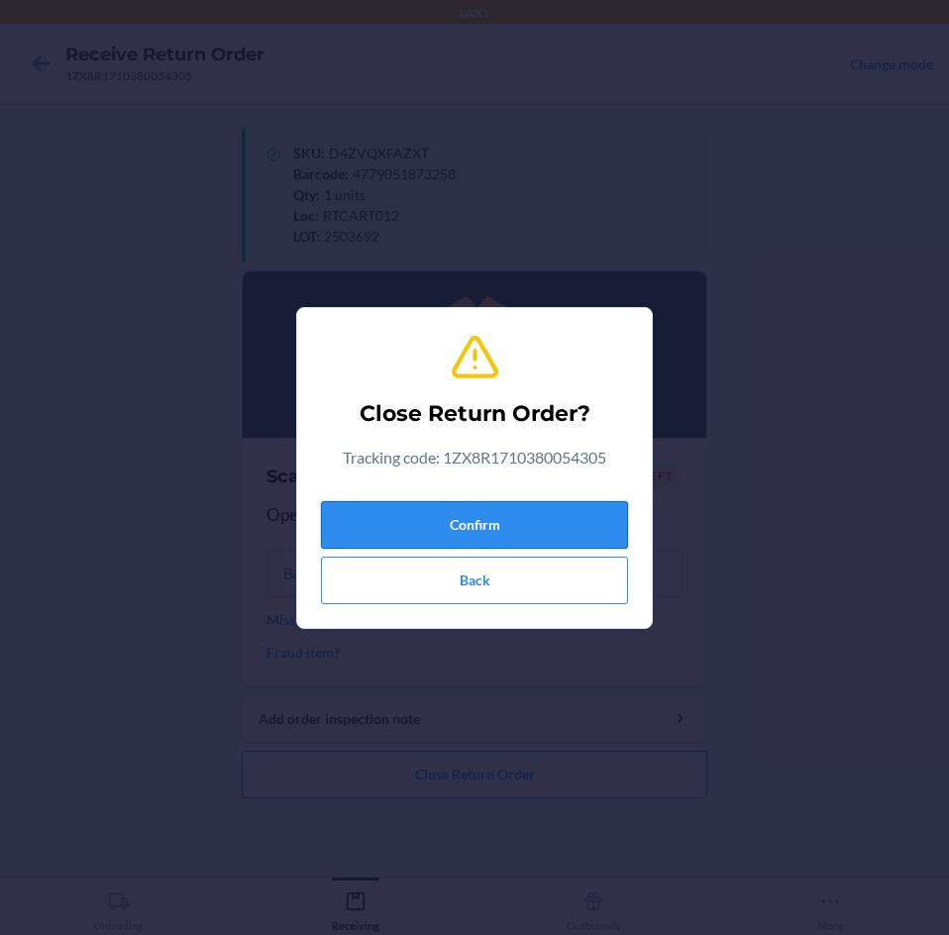
click at [562, 533] on button "Confirm" at bounding box center [474, 525] width 307 height 48
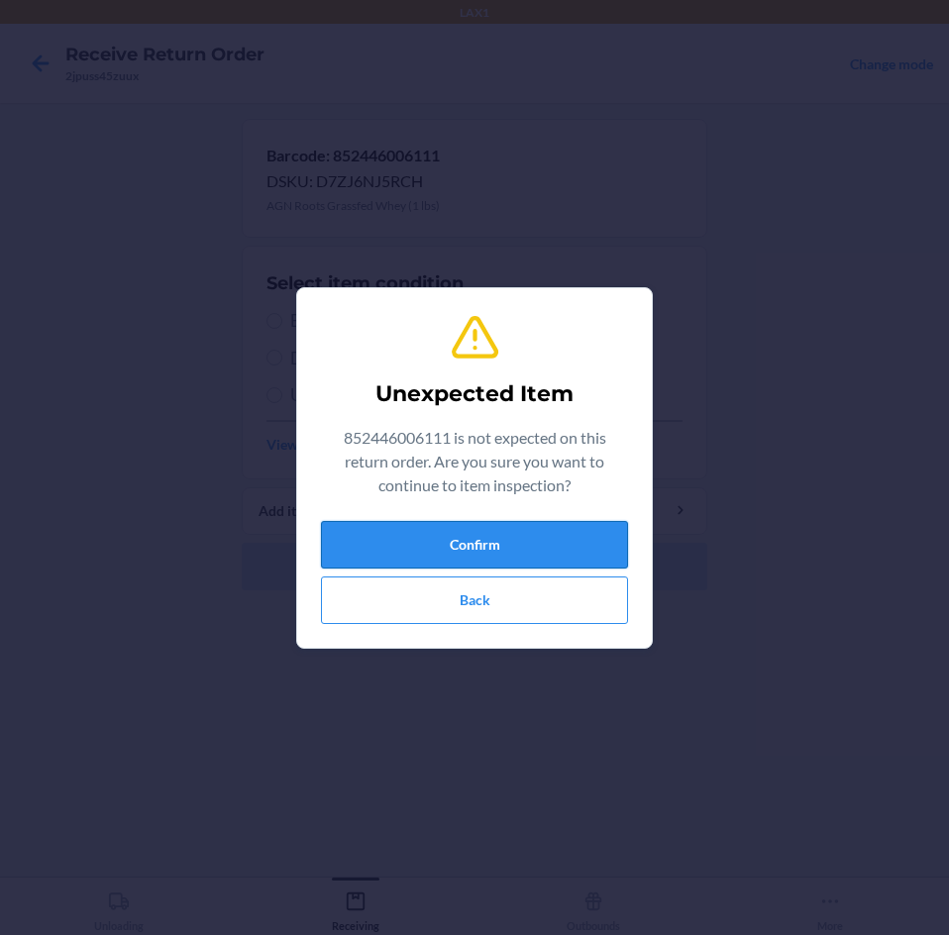
click at [486, 542] on button "Confirm" at bounding box center [474, 545] width 307 height 48
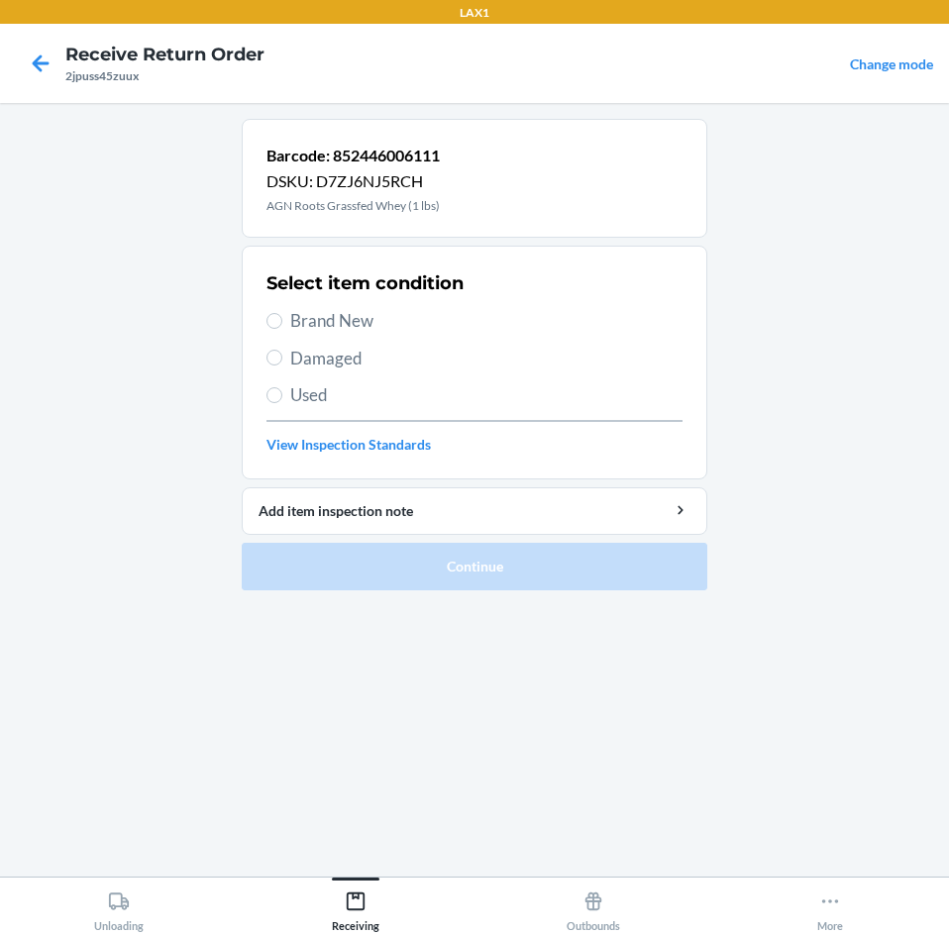
click at [281, 328] on label "Brand New" at bounding box center [474, 321] width 416 height 26
click at [281, 328] on input "Brand New" at bounding box center [274, 321] width 16 height 16
radio input "true"
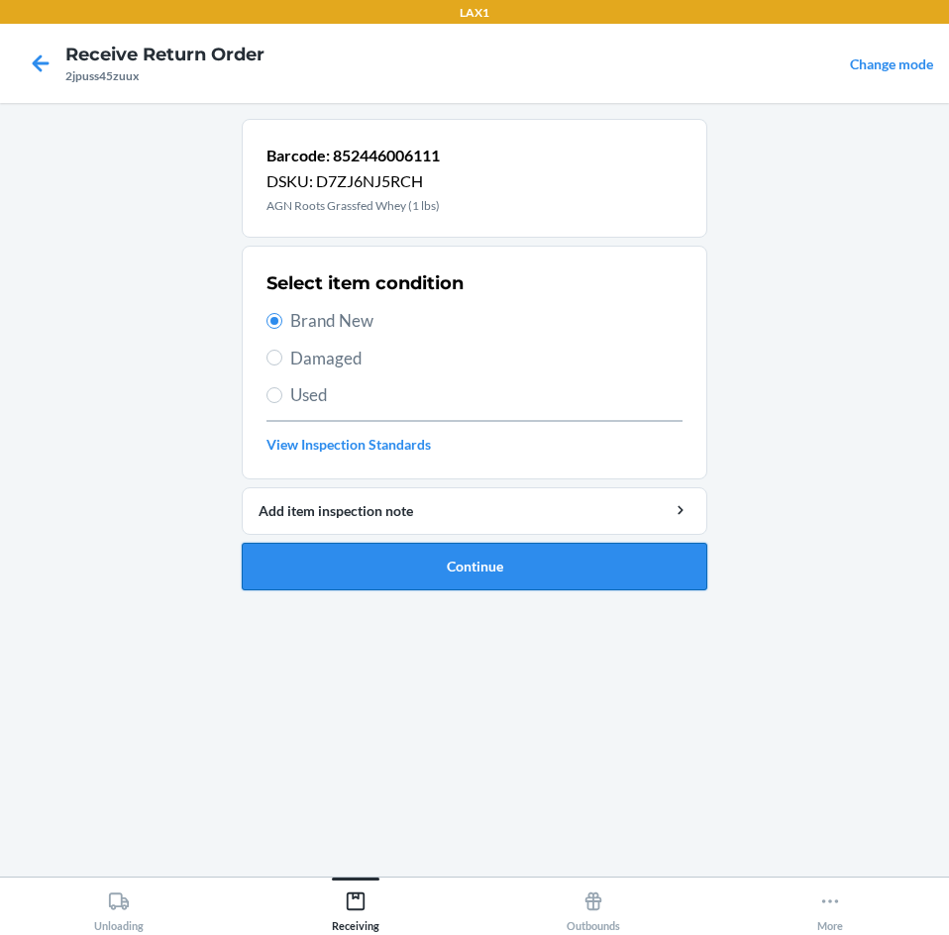
click at [389, 568] on button "Continue" at bounding box center [475, 567] width 466 height 48
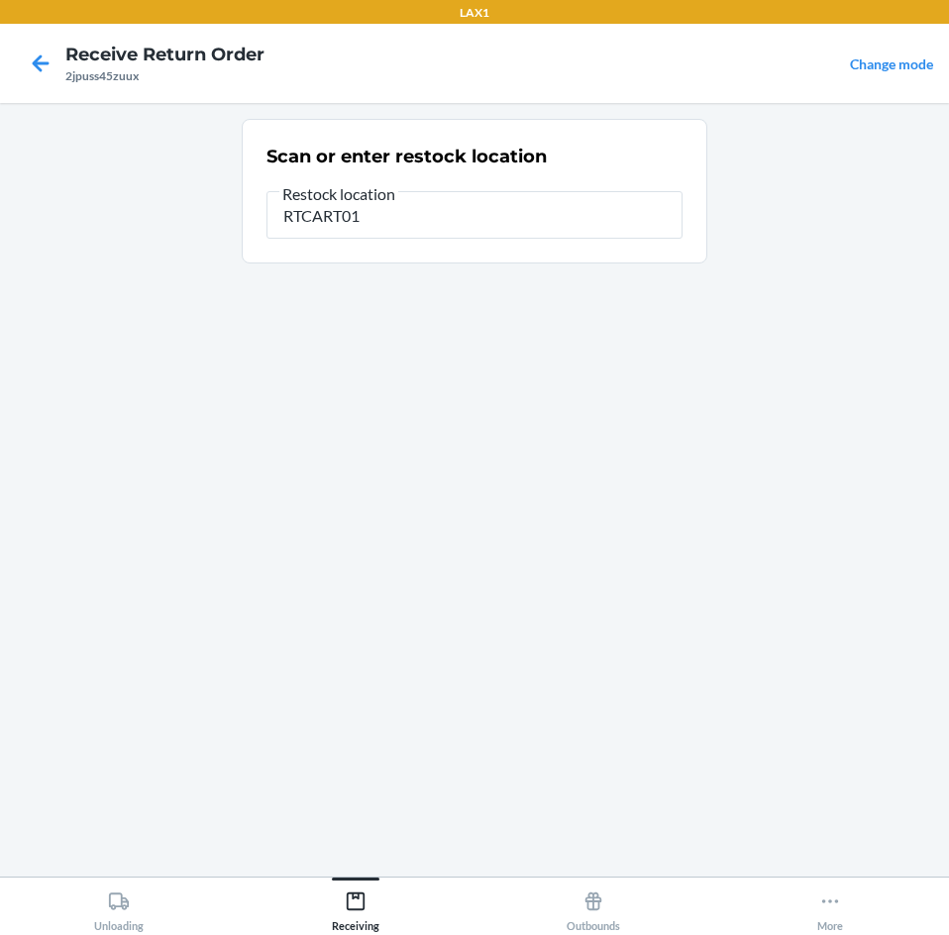
type input "RTCART012"
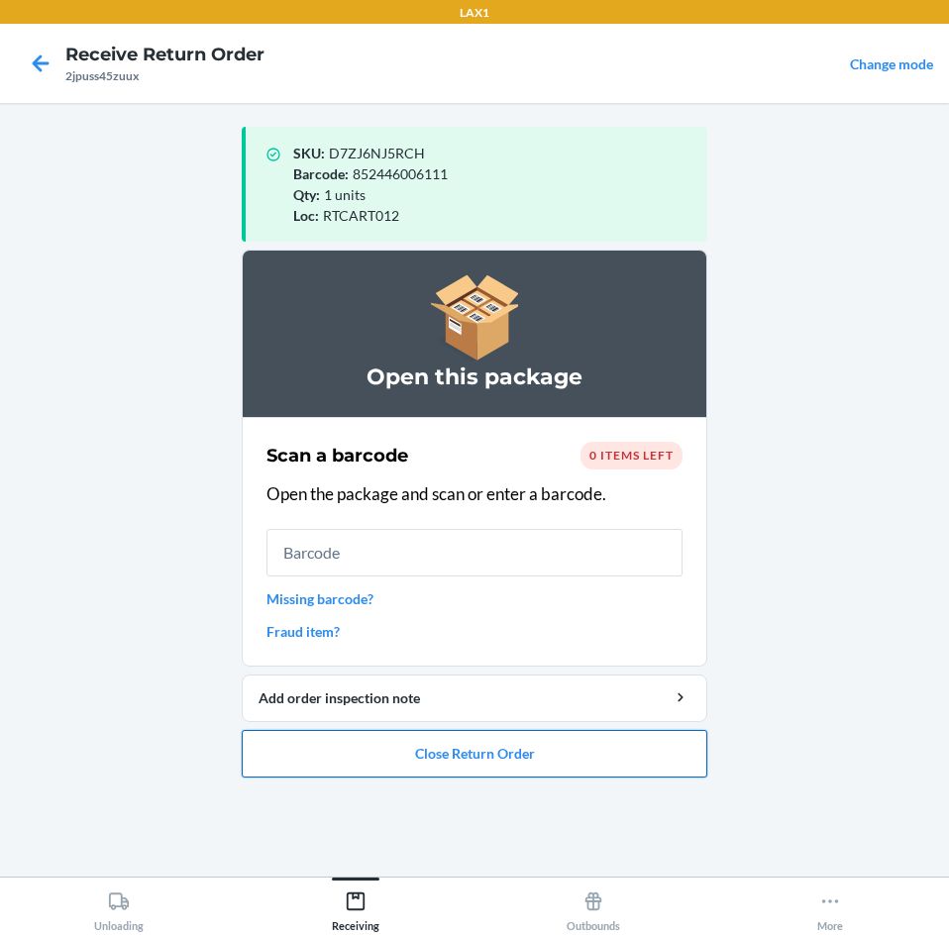
click at [500, 754] on button "Close Return Order" at bounding box center [475, 754] width 466 height 48
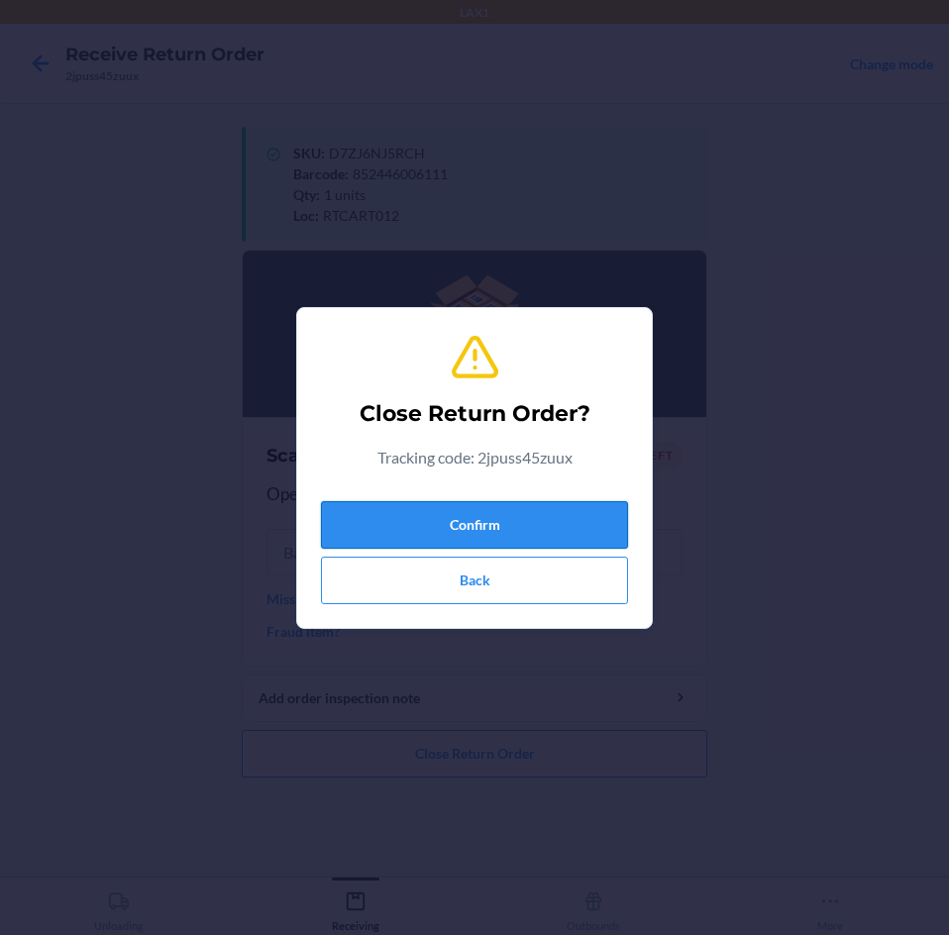
click at [428, 518] on button "Confirm" at bounding box center [474, 525] width 307 height 48
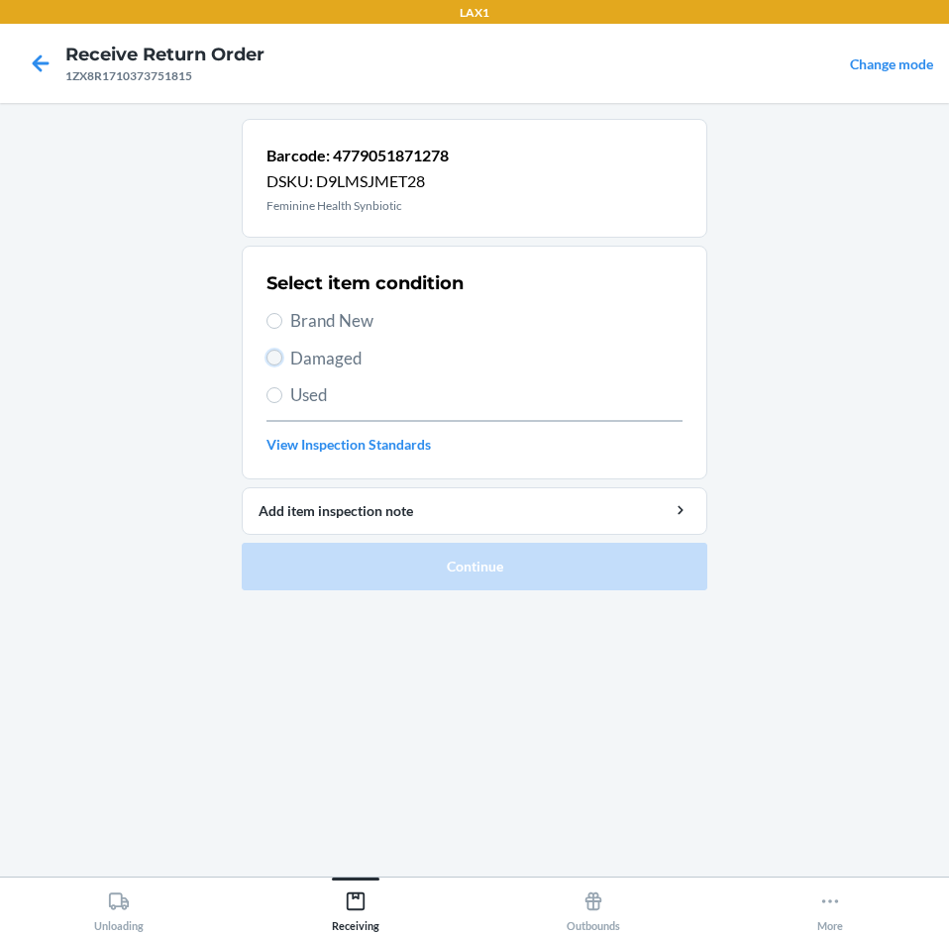
click at [275, 359] on input "Damaged" at bounding box center [274, 358] width 16 height 16
radio input "true"
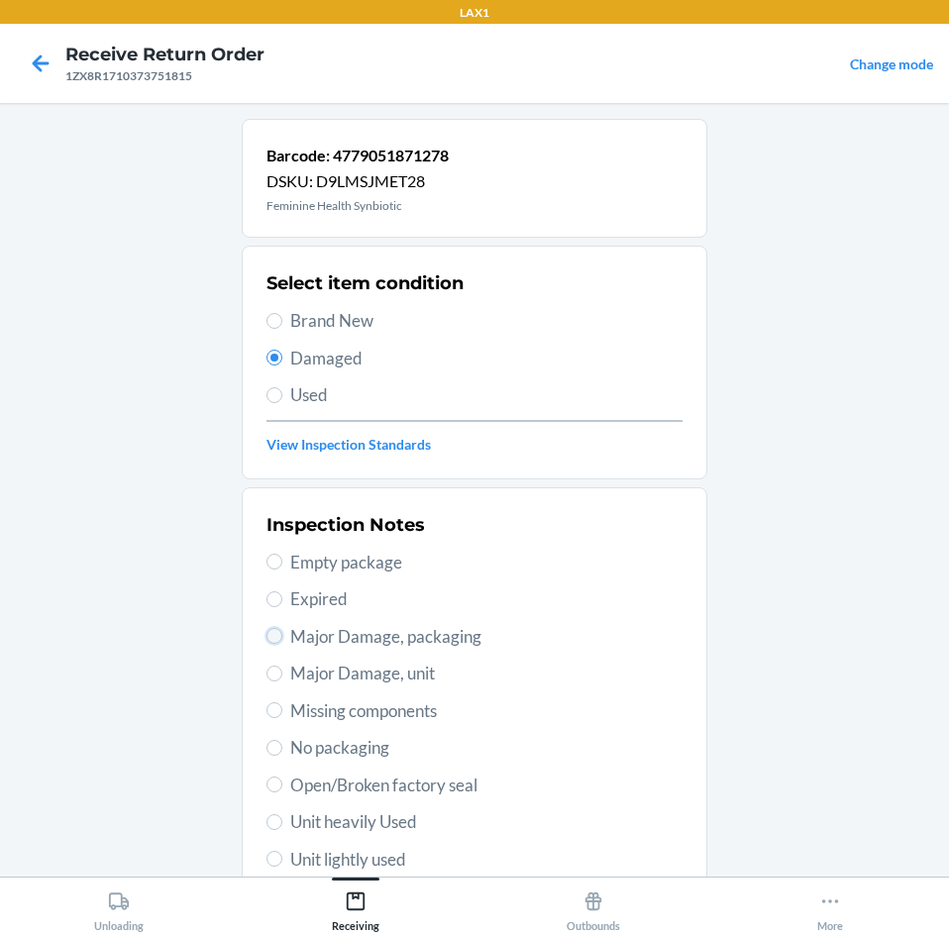
click at [270, 636] on input "Major Damage, packaging" at bounding box center [274, 636] width 16 height 16
radio input "true"
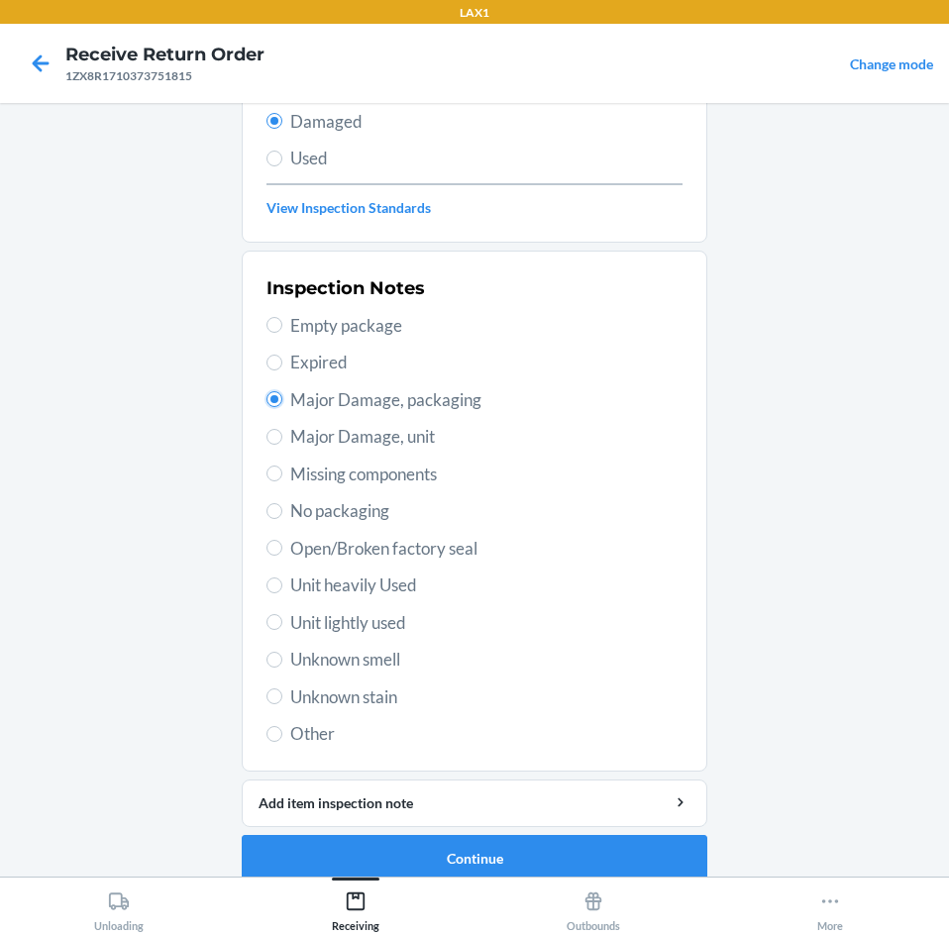
scroll to position [259, 0]
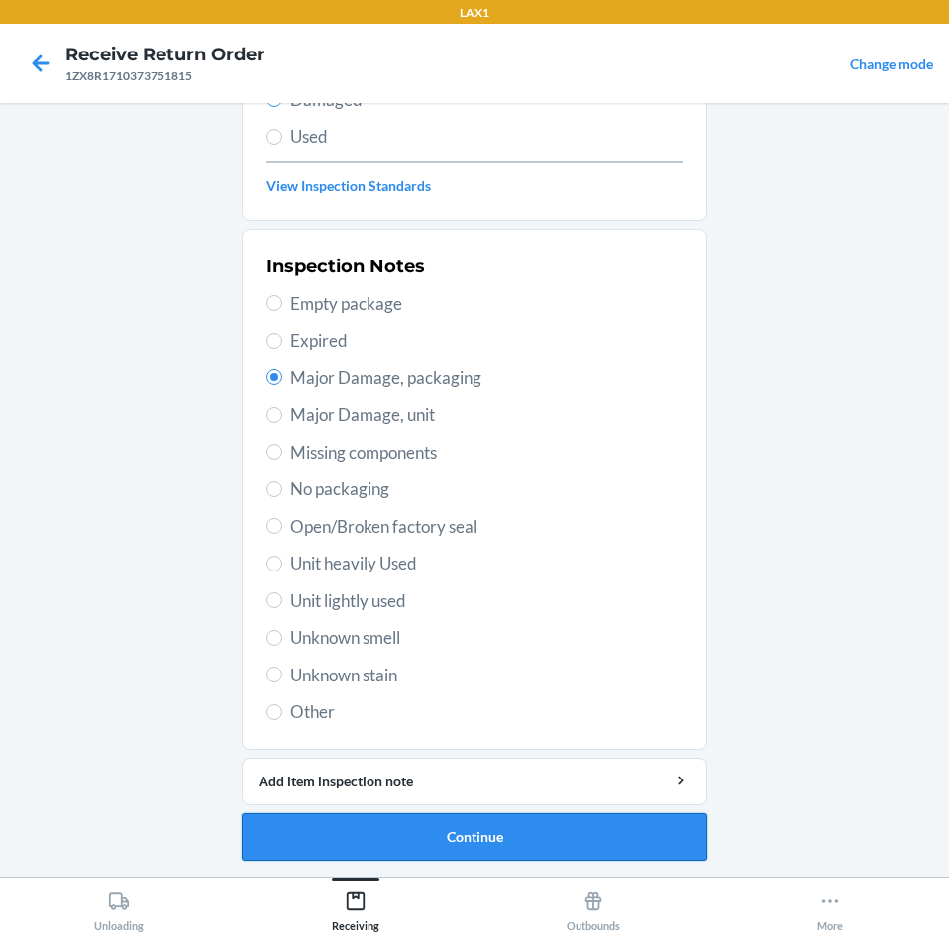
click at [578, 835] on button "Continue" at bounding box center [475, 837] width 466 height 48
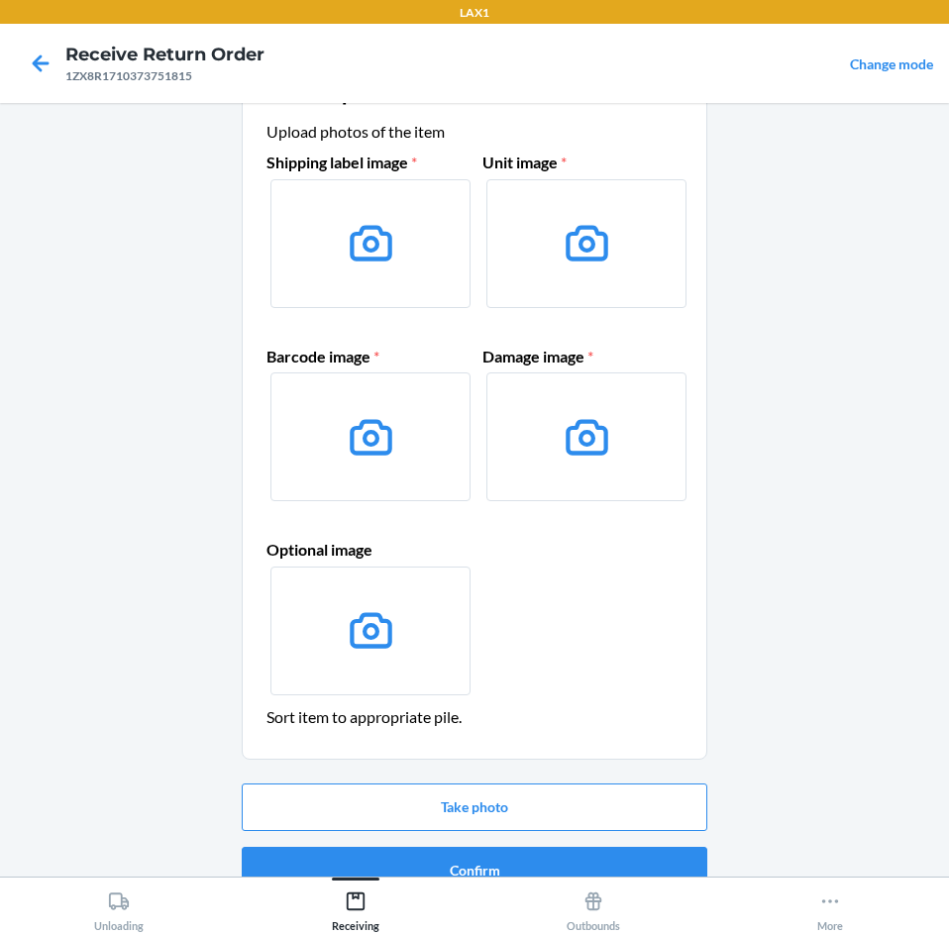
scroll to position [95, 0]
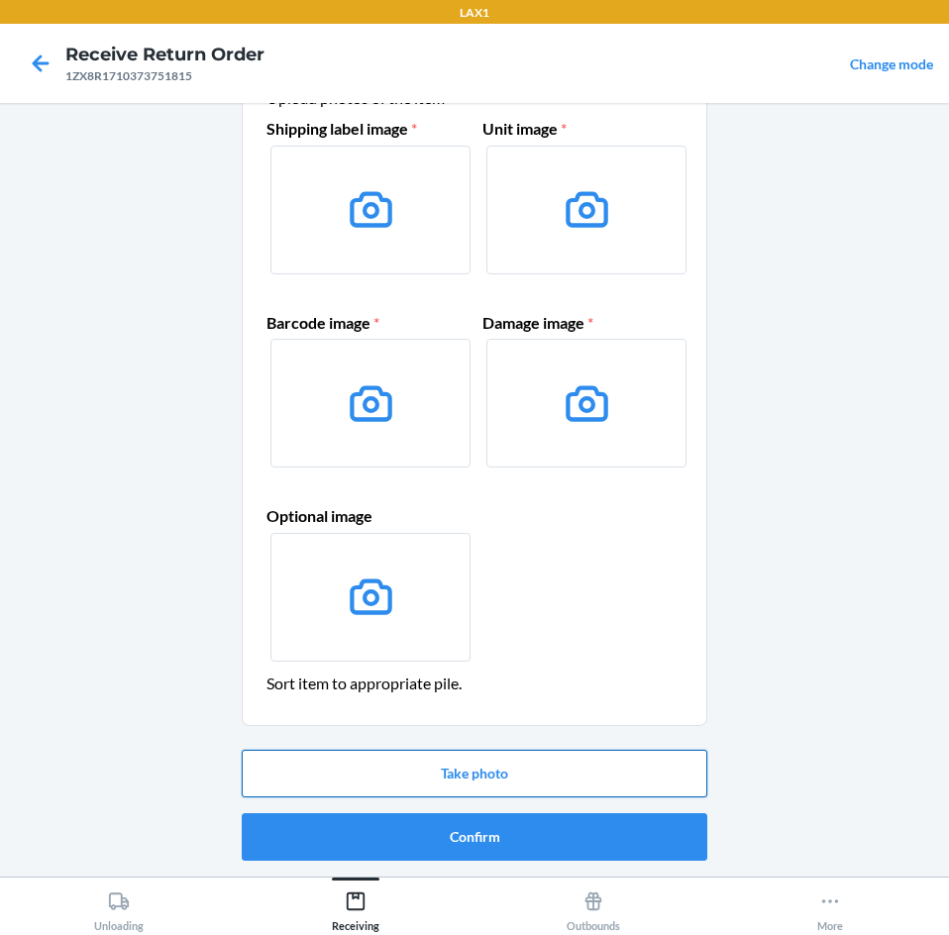
click at [657, 777] on button "Take photo" at bounding box center [475, 774] width 466 height 48
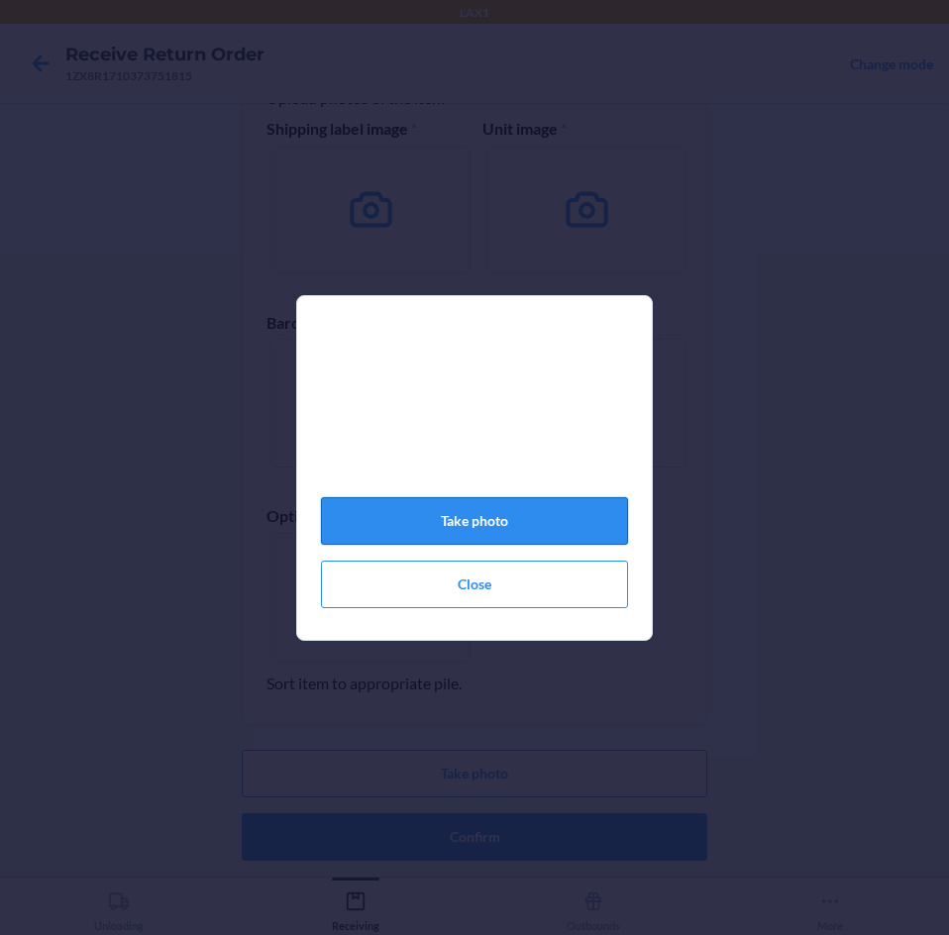
click at [562, 536] on button "Take photo" at bounding box center [474, 521] width 307 height 48
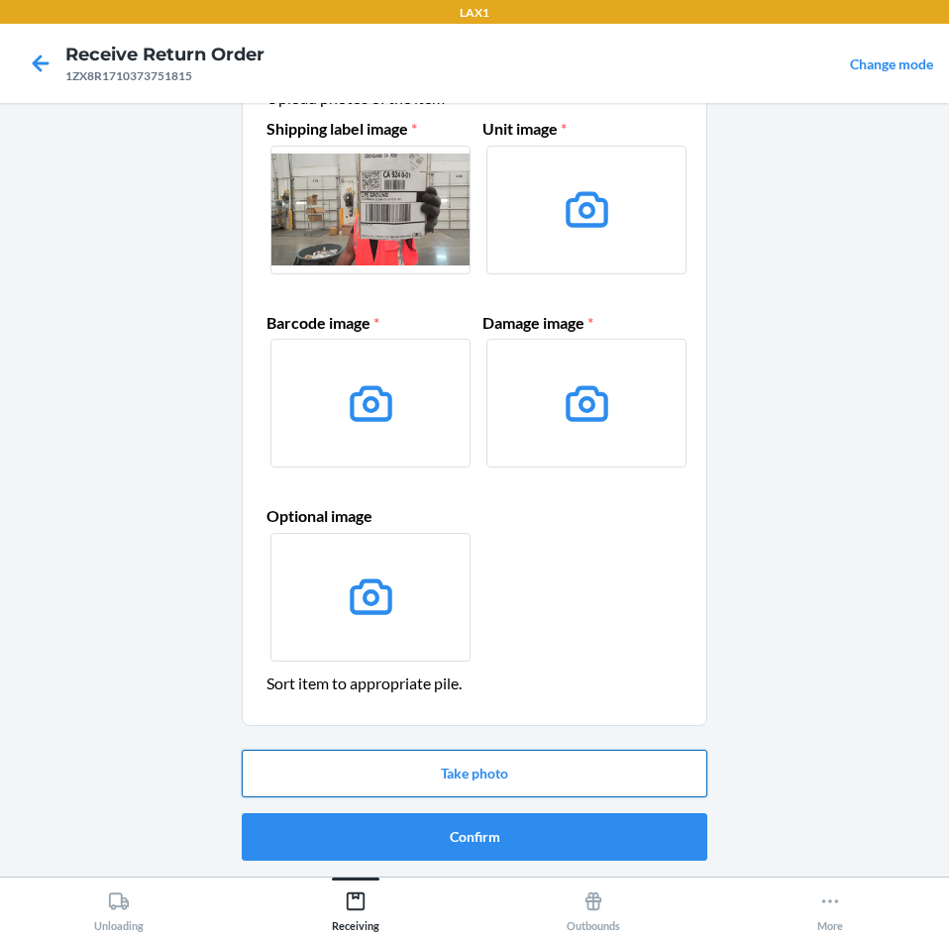
click at [551, 783] on button "Take photo" at bounding box center [475, 774] width 466 height 48
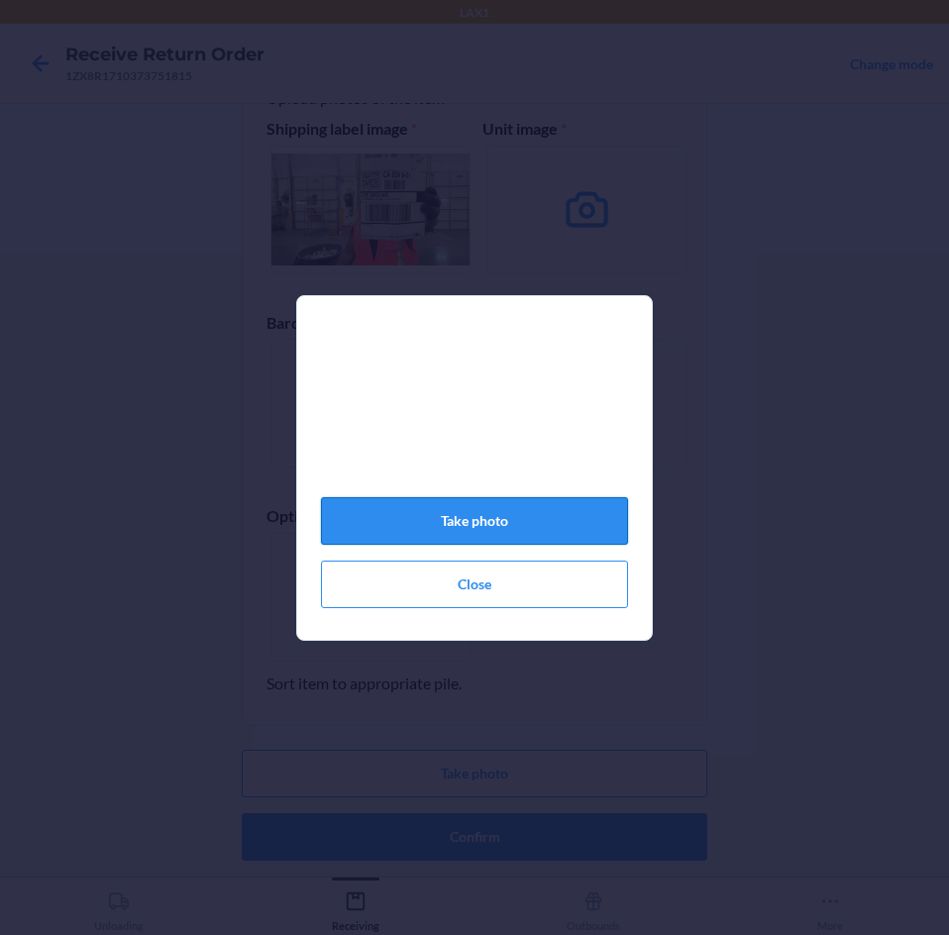
click at [527, 517] on button "Take photo" at bounding box center [474, 521] width 307 height 48
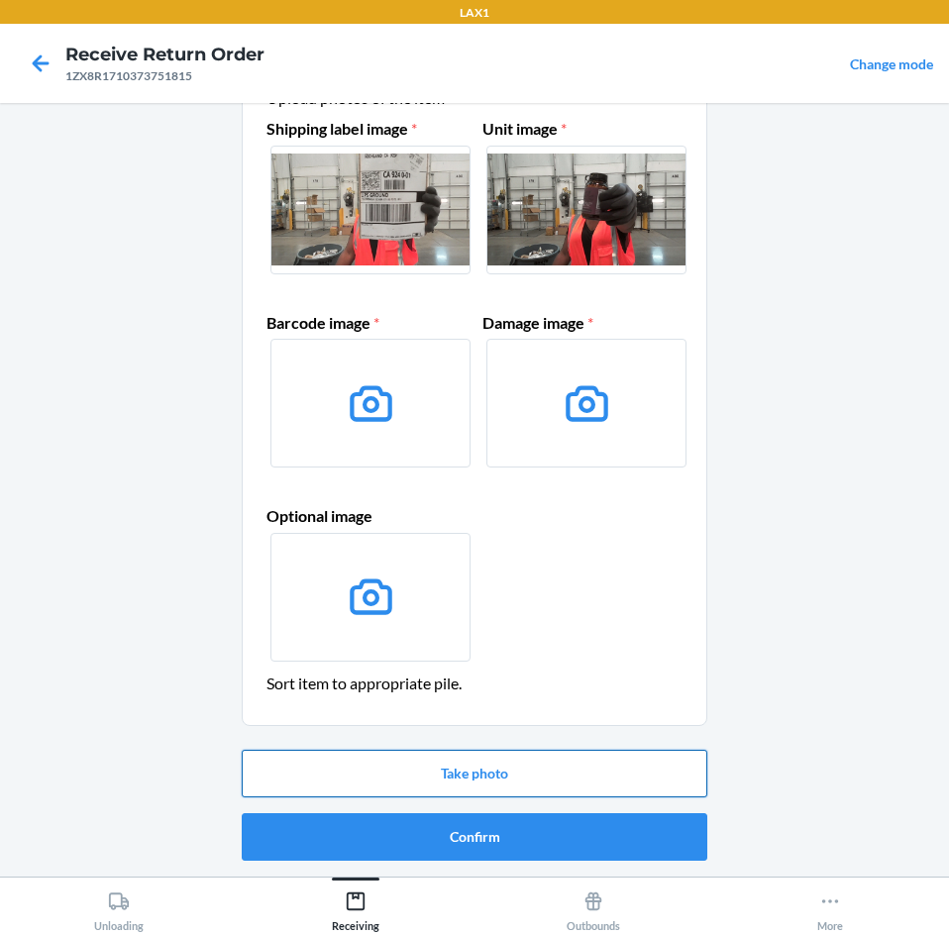
click at [541, 773] on button "Take photo" at bounding box center [475, 774] width 466 height 48
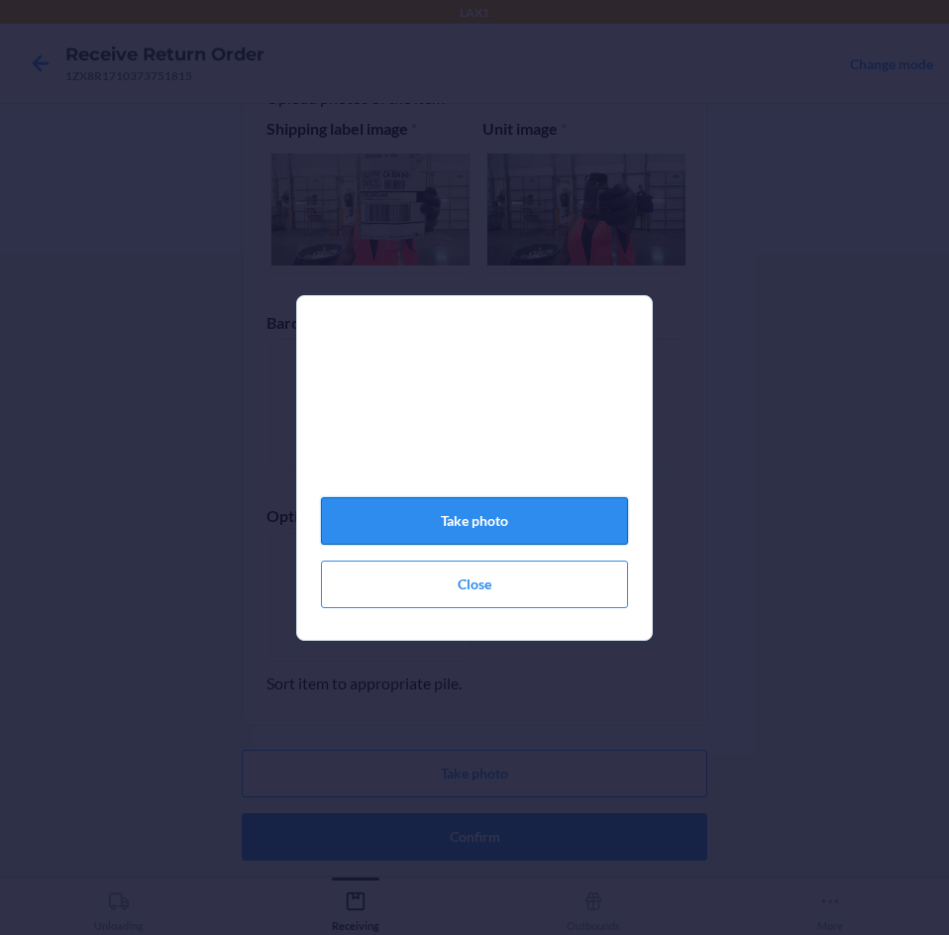
click at [475, 524] on button "Take photo" at bounding box center [474, 521] width 307 height 48
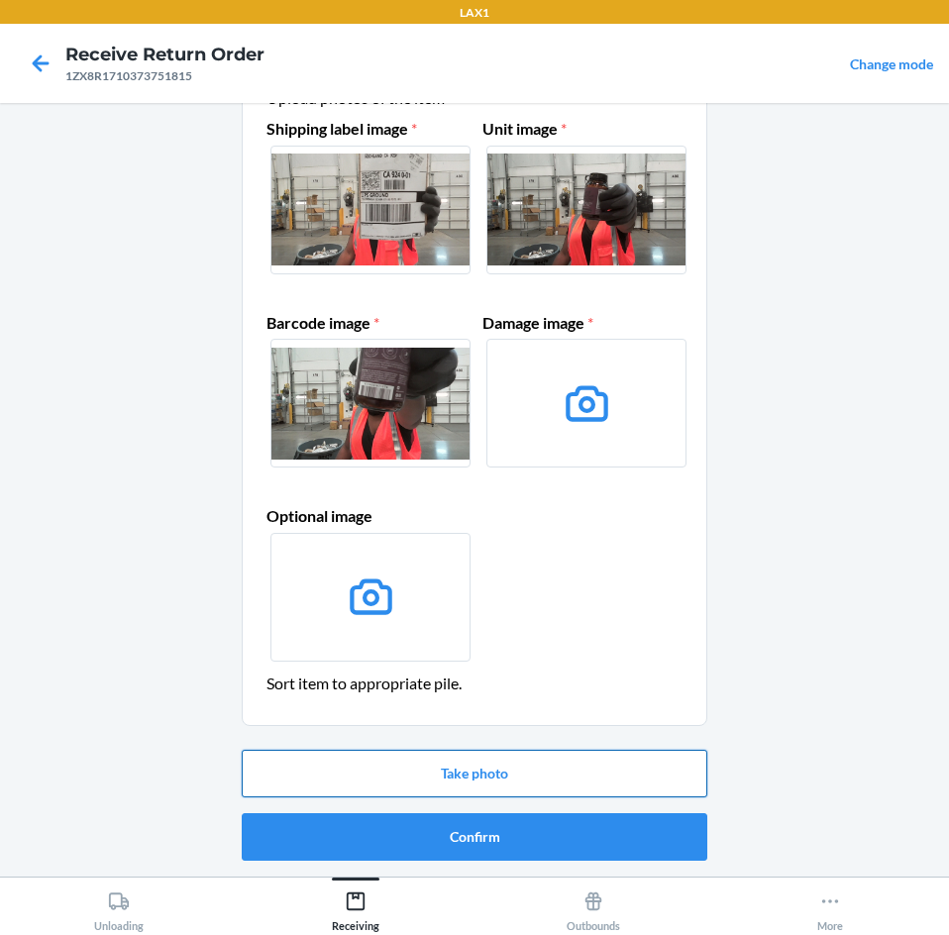
click at [548, 766] on button "Take photo" at bounding box center [475, 774] width 466 height 48
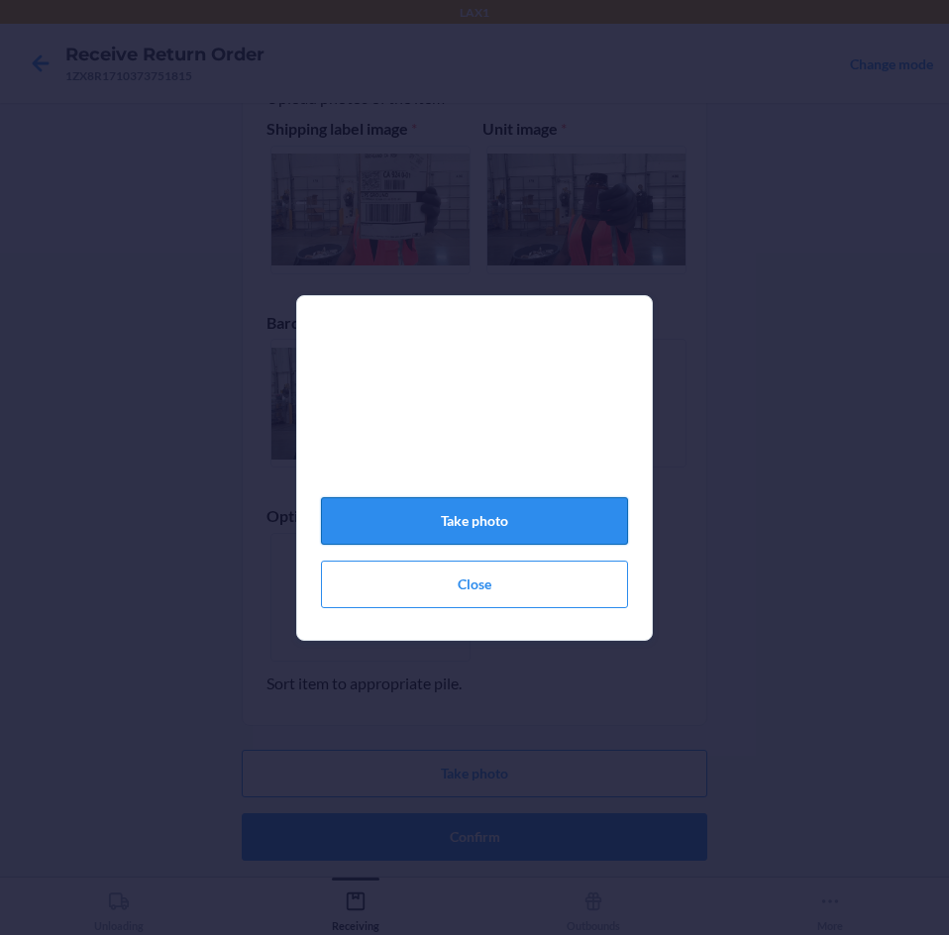
click at [548, 531] on button "Take photo" at bounding box center [474, 521] width 307 height 48
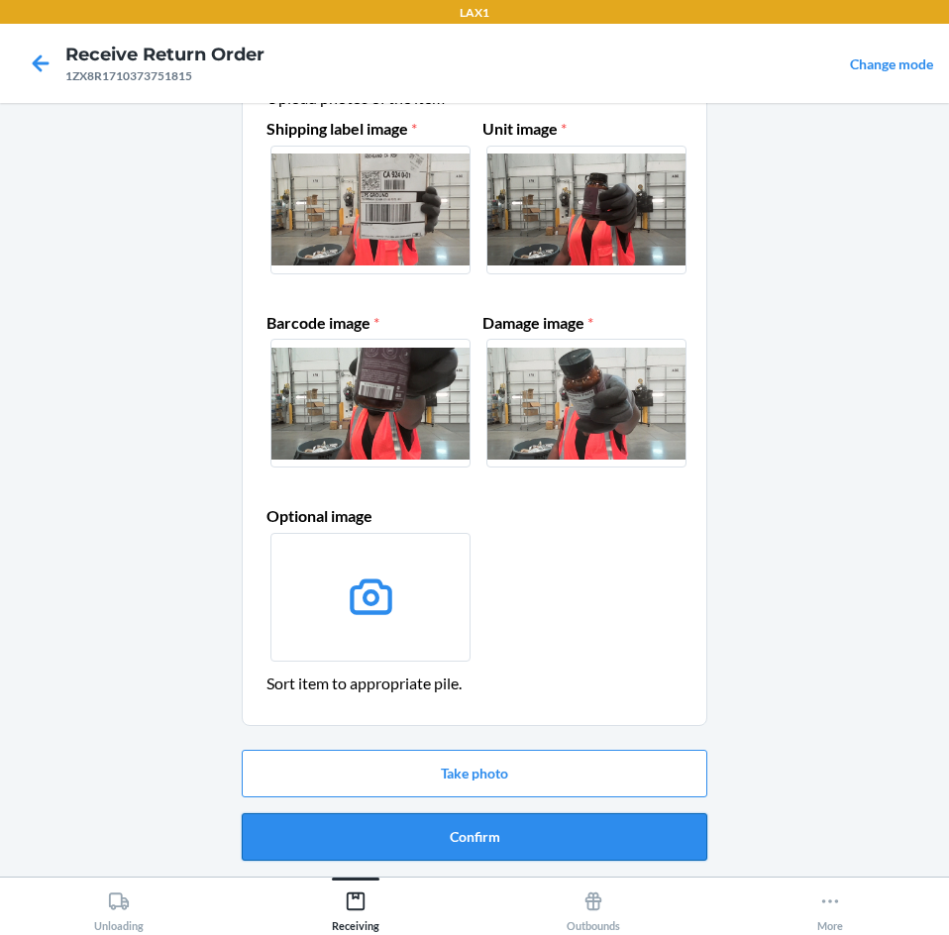
click at [472, 834] on button "Confirm" at bounding box center [475, 837] width 466 height 48
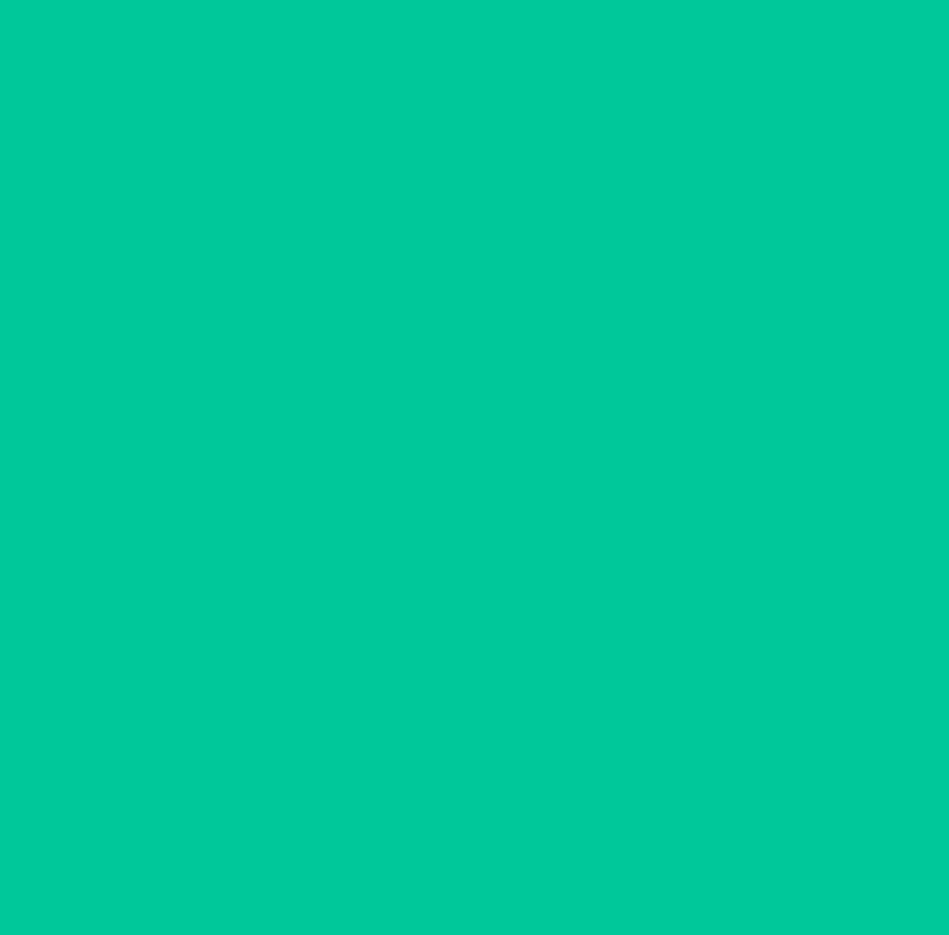
scroll to position [0, 0]
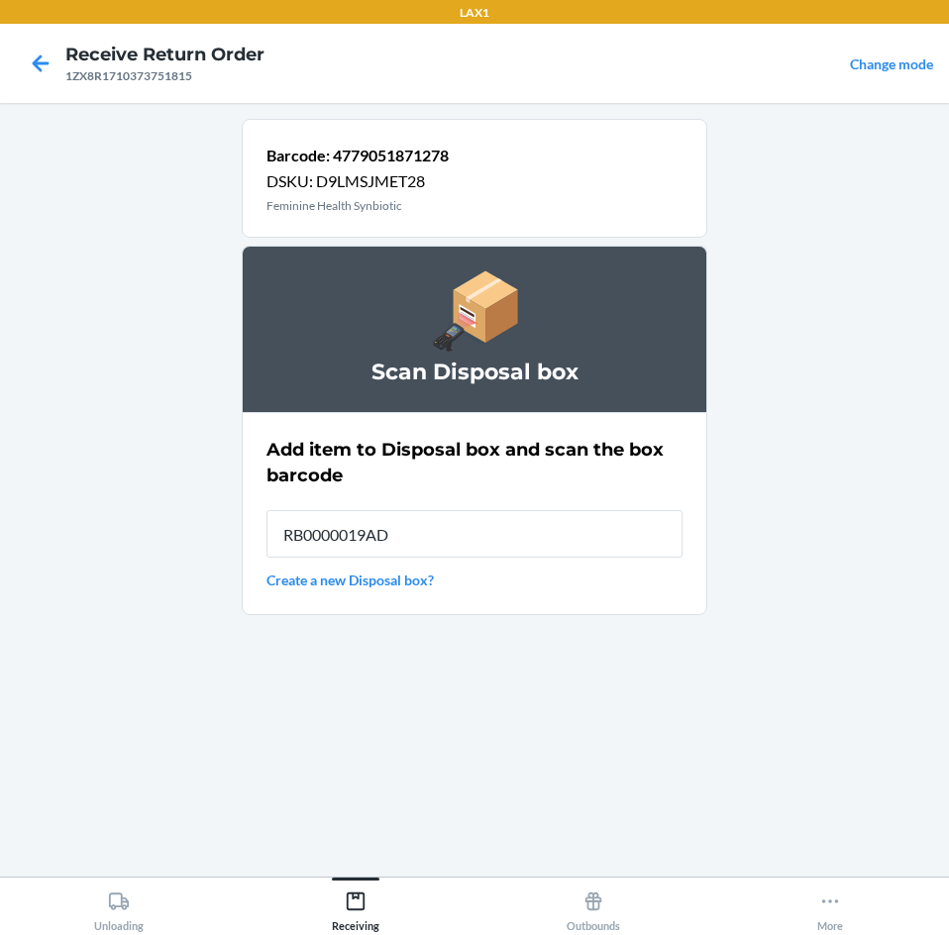
type input "RB0000019AD"
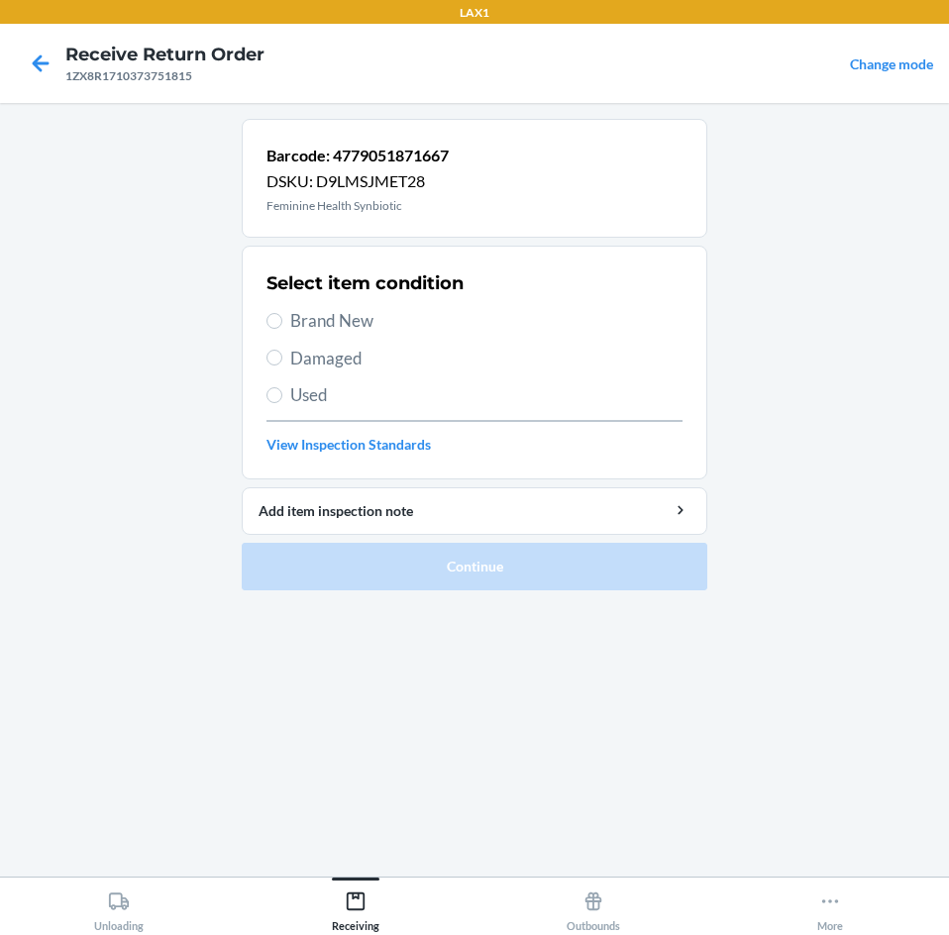
click at [273, 330] on label "Brand New" at bounding box center [474, 321] width 416 height 26
click at [273, 329] on input "Brand New" at bounding box center [274, 321] width 16 height 16
radio input "true"
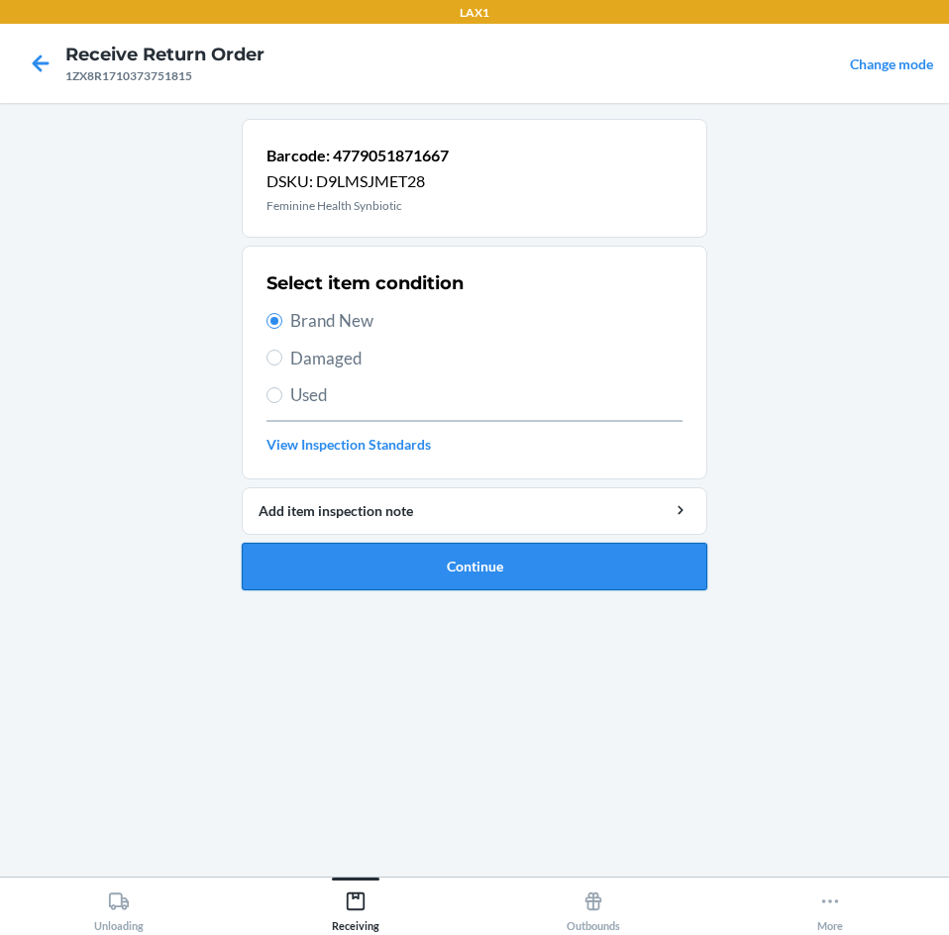
click at [422, 582] on button "Continue" at bounding box center [475, 567] width 466 height 48
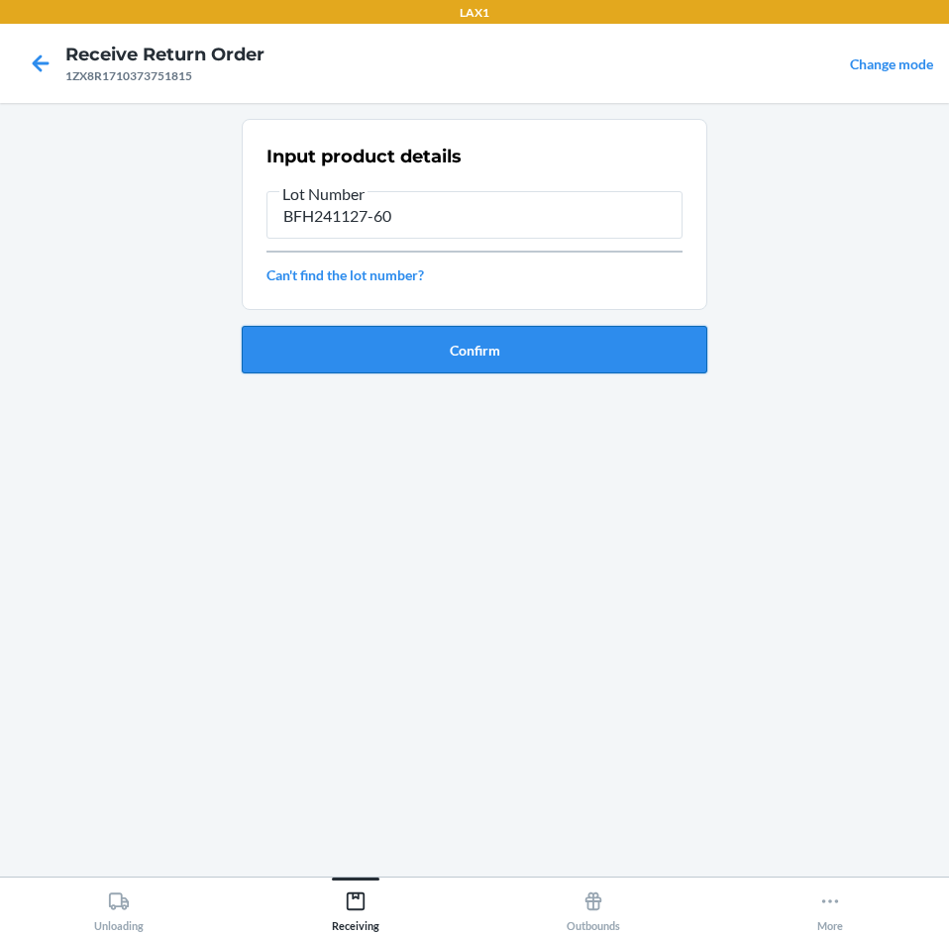
type input "BFH241127-60"
click at [633, 351] on button "Confirm" at bounding box center [475, 350] width 466 height 48
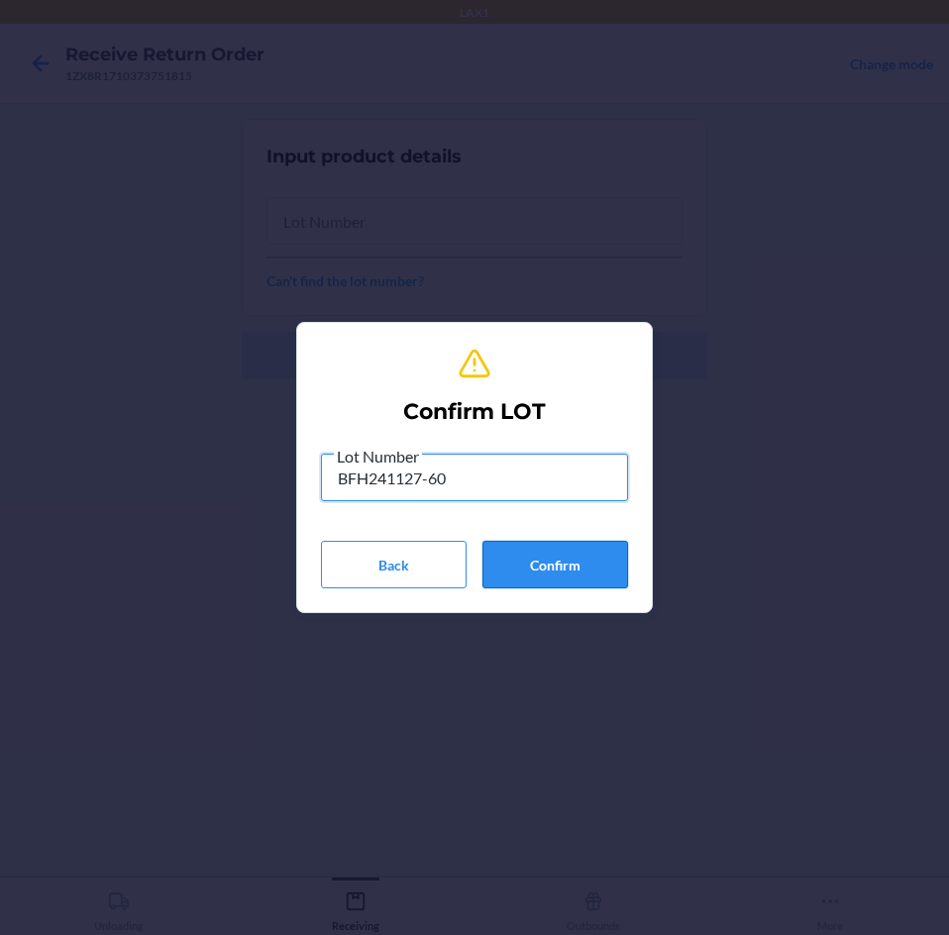
type input "BFH241127-60"
click at [558, 560] on button "Confirm" at bounding box center [555, 565] width 146 height 48
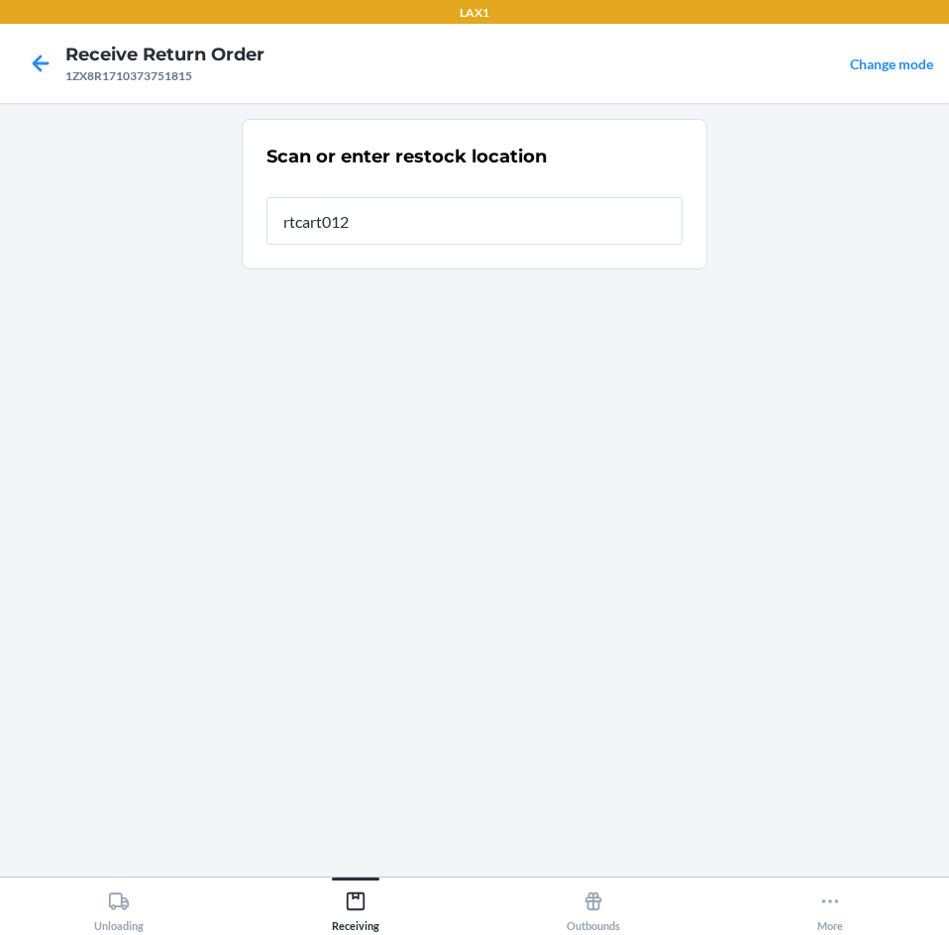
type input "rtcart012"
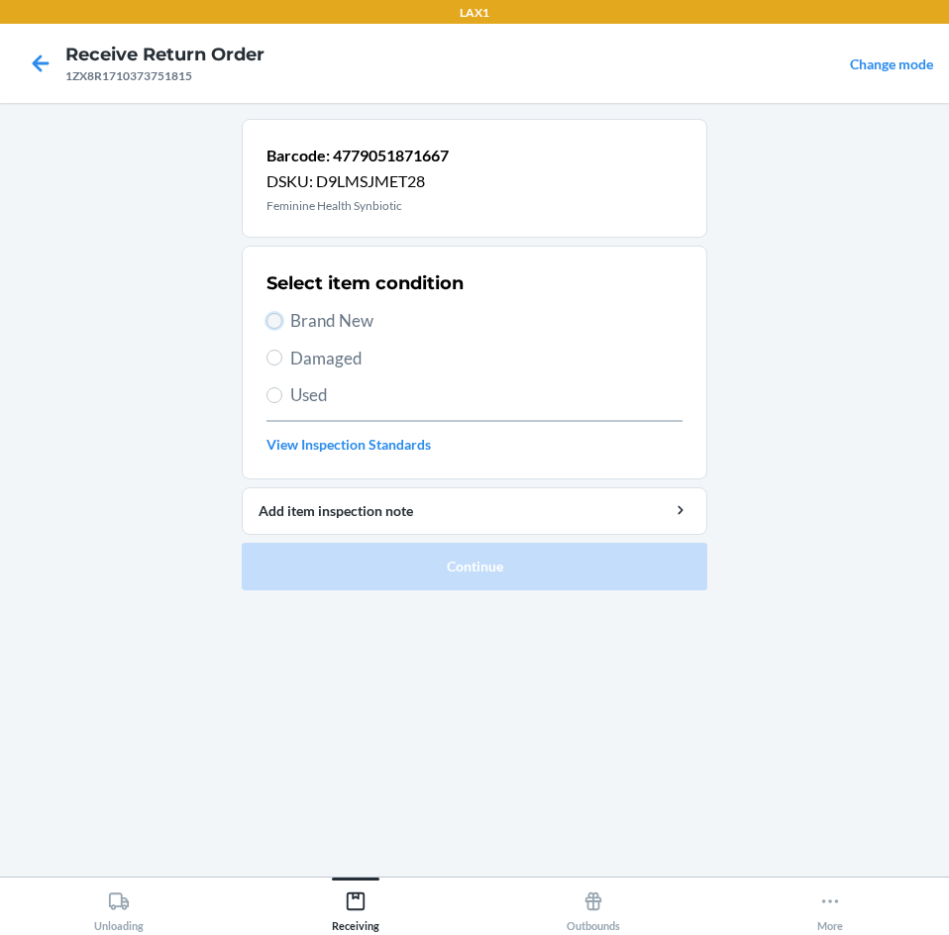
click at [271, 324] on input "Brand New" at bounding box center [274, 321] width 16 height 16
radio input "true"
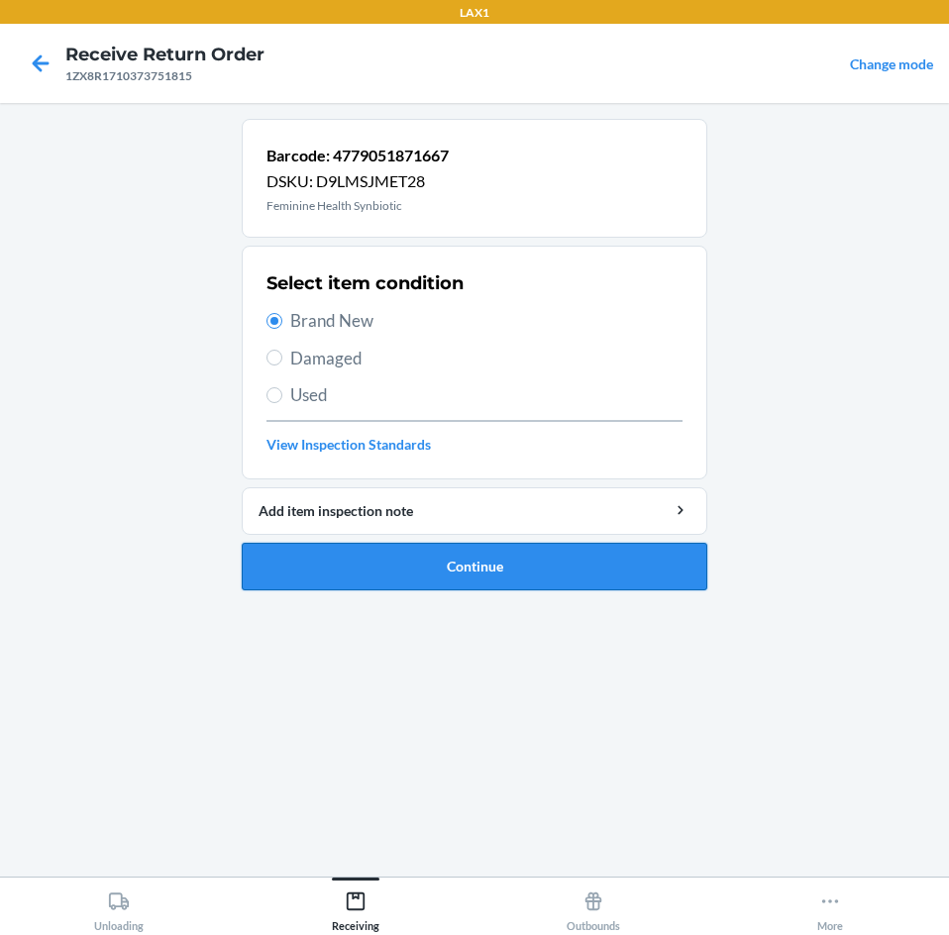
click at [337, 561] on button "Continue" at bounding box center [475, 567] width 466 height 48
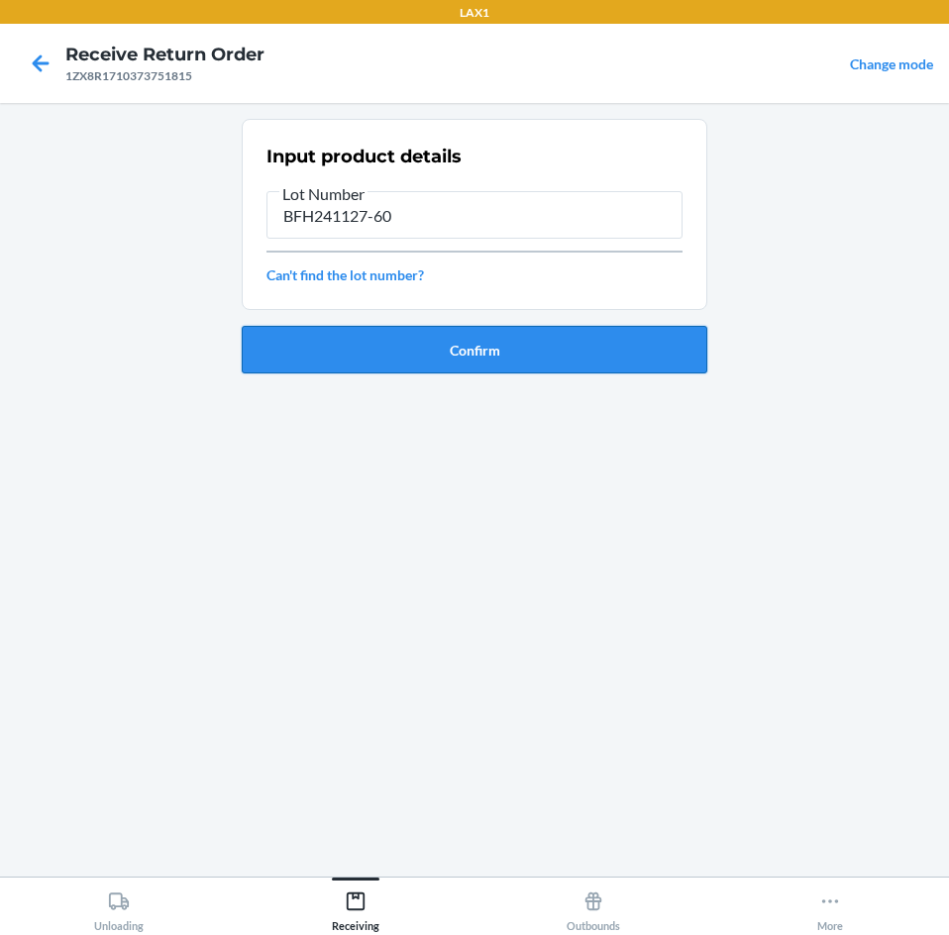
type input "BFH241127-60"
click at [508, 353] on button "Confirm" at bounding box center [475, 350] width 466 height 48
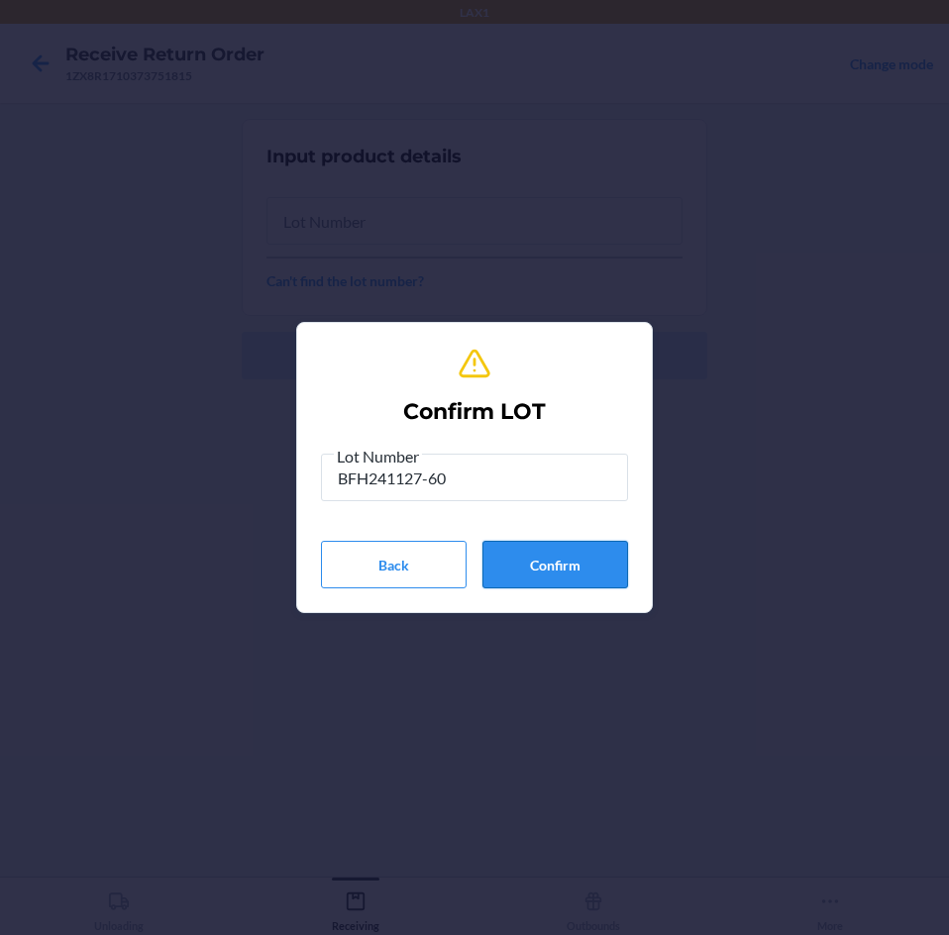
click at [540, 559] on button "Confirm" at bounding box center [555, 565] width 146 height 48
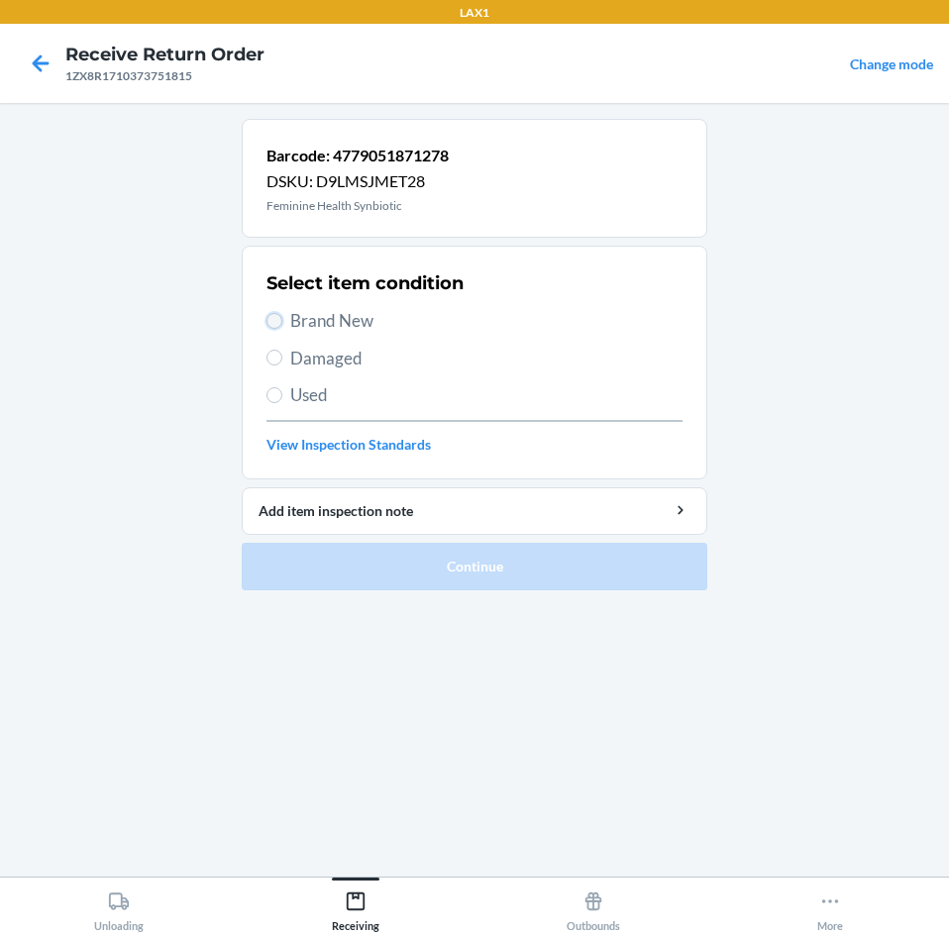
click at [275, 326] on input "Brand New" at bounding box center [274, 321] width 16 height 16
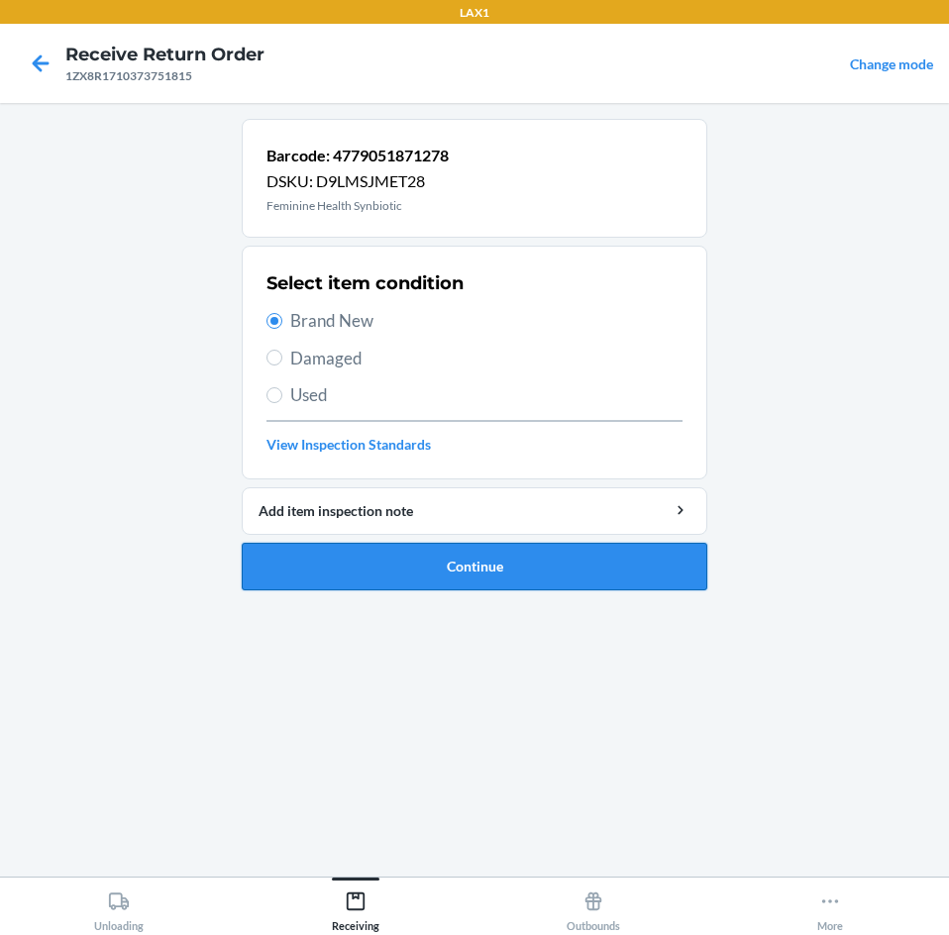
click at [381, 567] on button "Continue" at bounding box center [475, 567] width 466 height 48
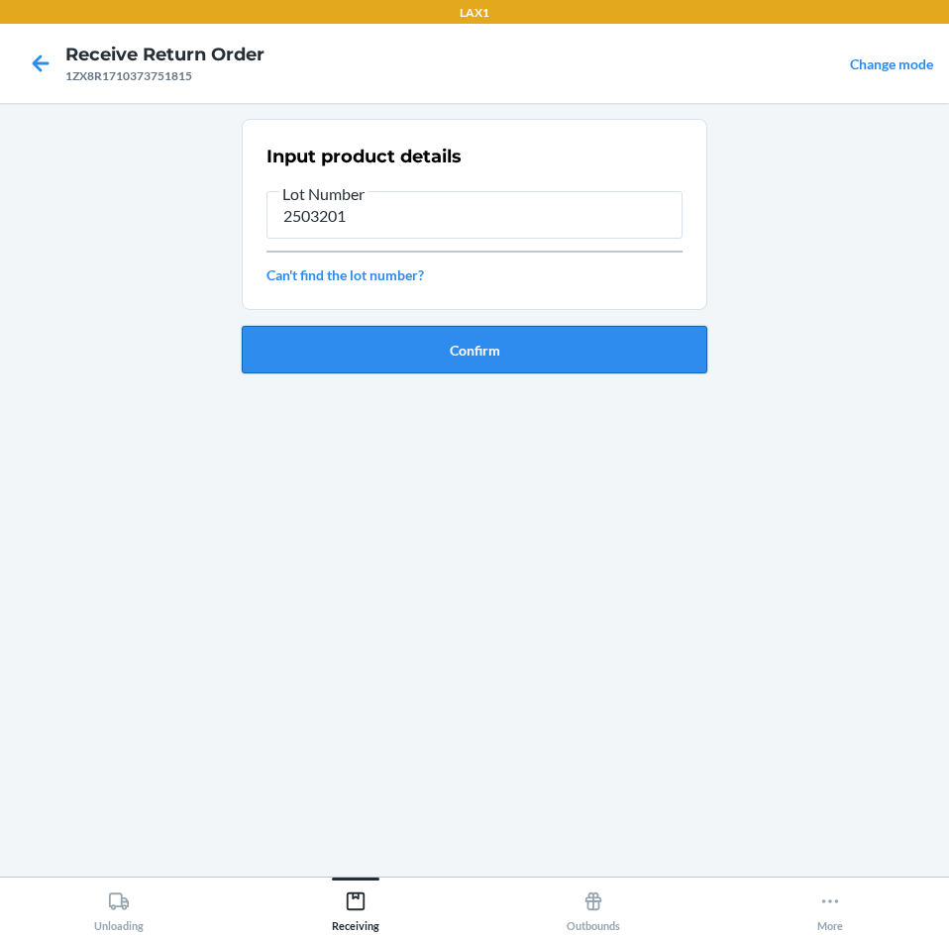
click at [539, 344] on button "Confirm" at bounding box center [475, 350] width 466 height 48
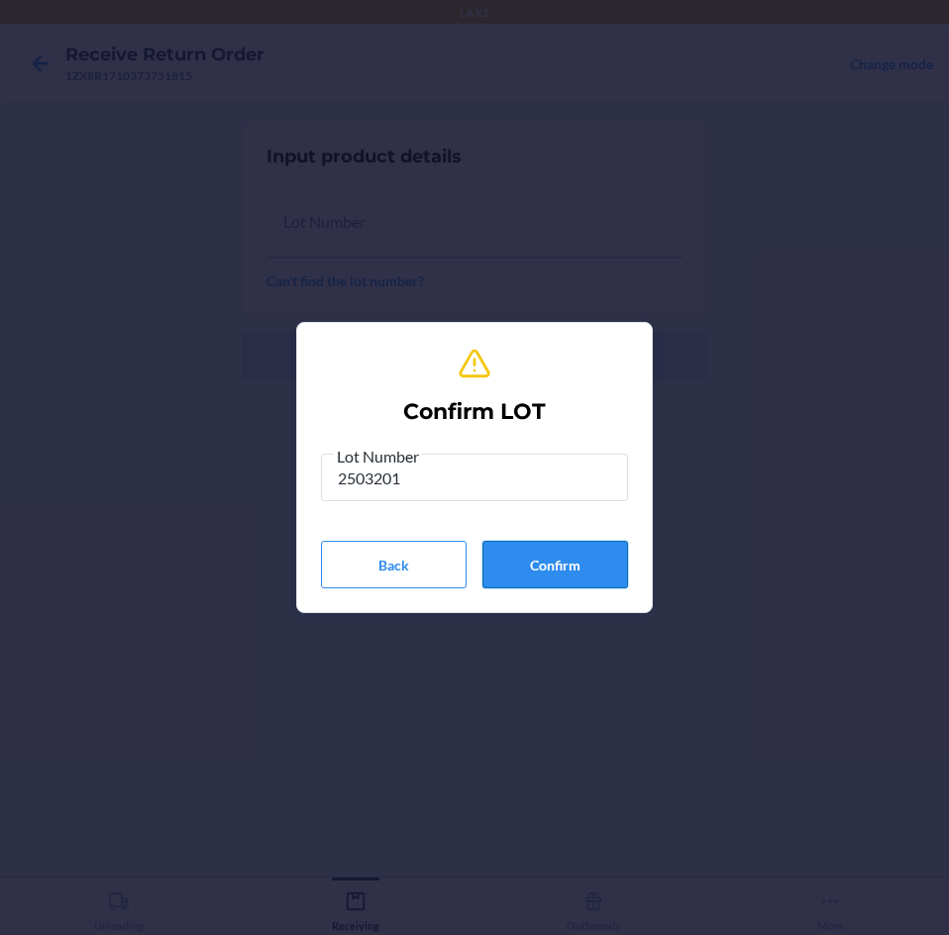
click at [594, 554] on button "Confirm" at bounding box center [555, 565] width 146 height 48
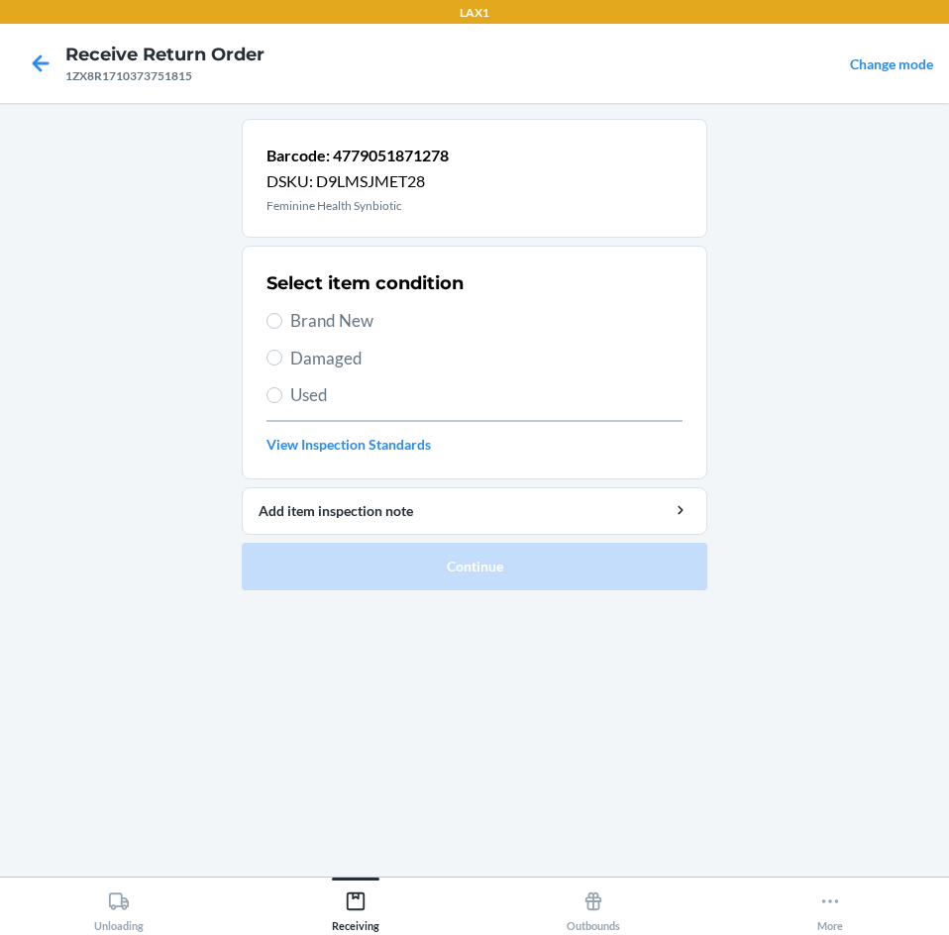
drag, startPoint x: 272, startPoint y: 330, endPoint x: 293, endPoint y: 345, distance: 25.6
click at [272, 331] on label "Brand New" at bounding box center [474, 321] width 416 height 26
click at [272, 329] on input "Brand New" at bounding box center [274, 321] width 16 height 16
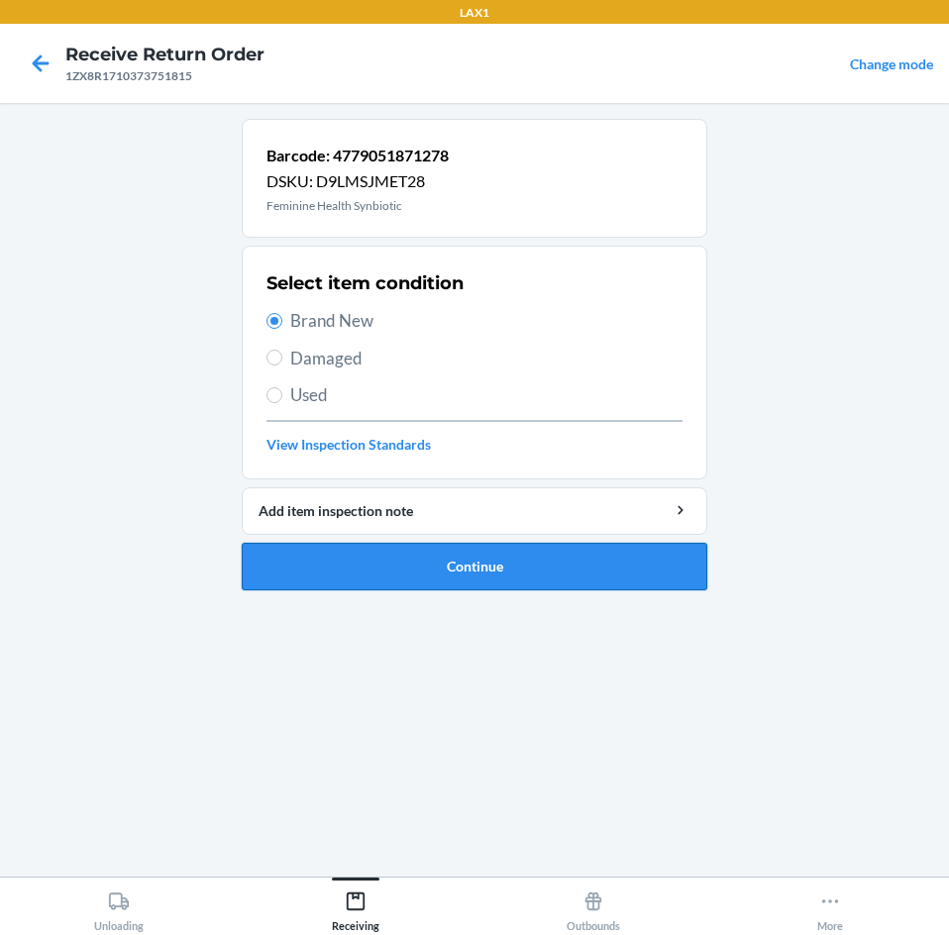
click at [362, 552] on button "Continue" at bounding box center [475, 567] width 466 height 48
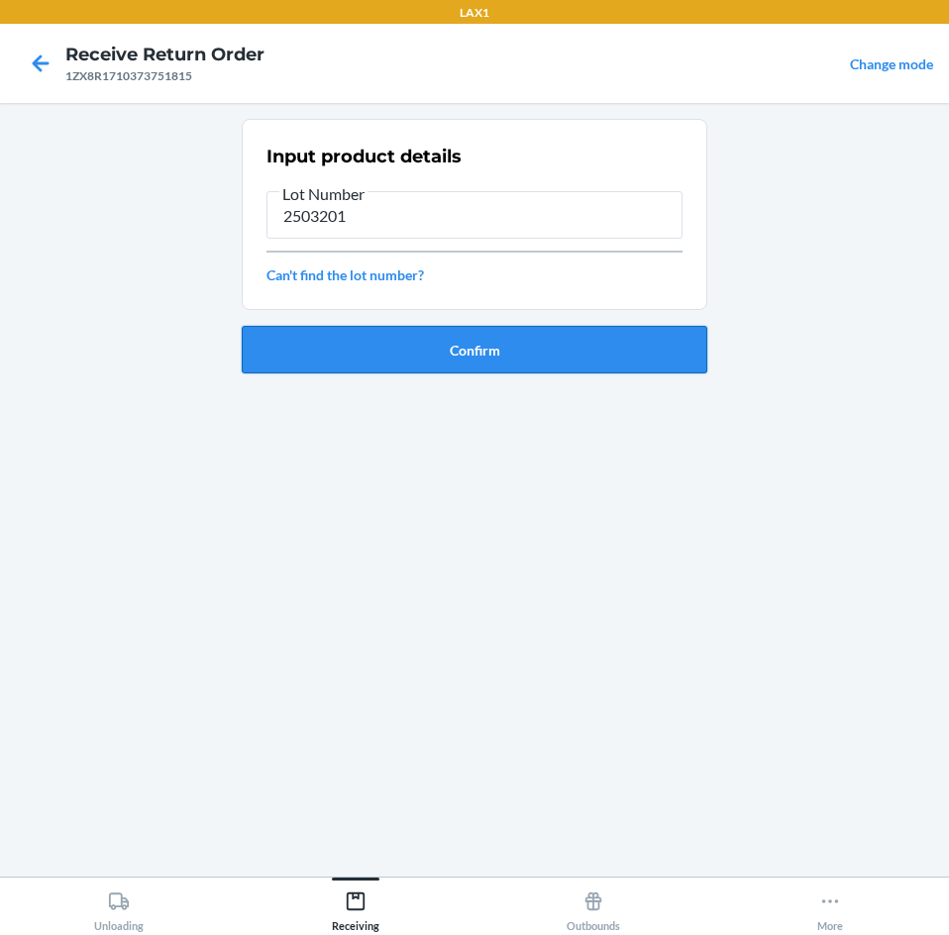
click at [584, 357] on button "Confirm" at bounding box center [475, 350] width 466 height 48
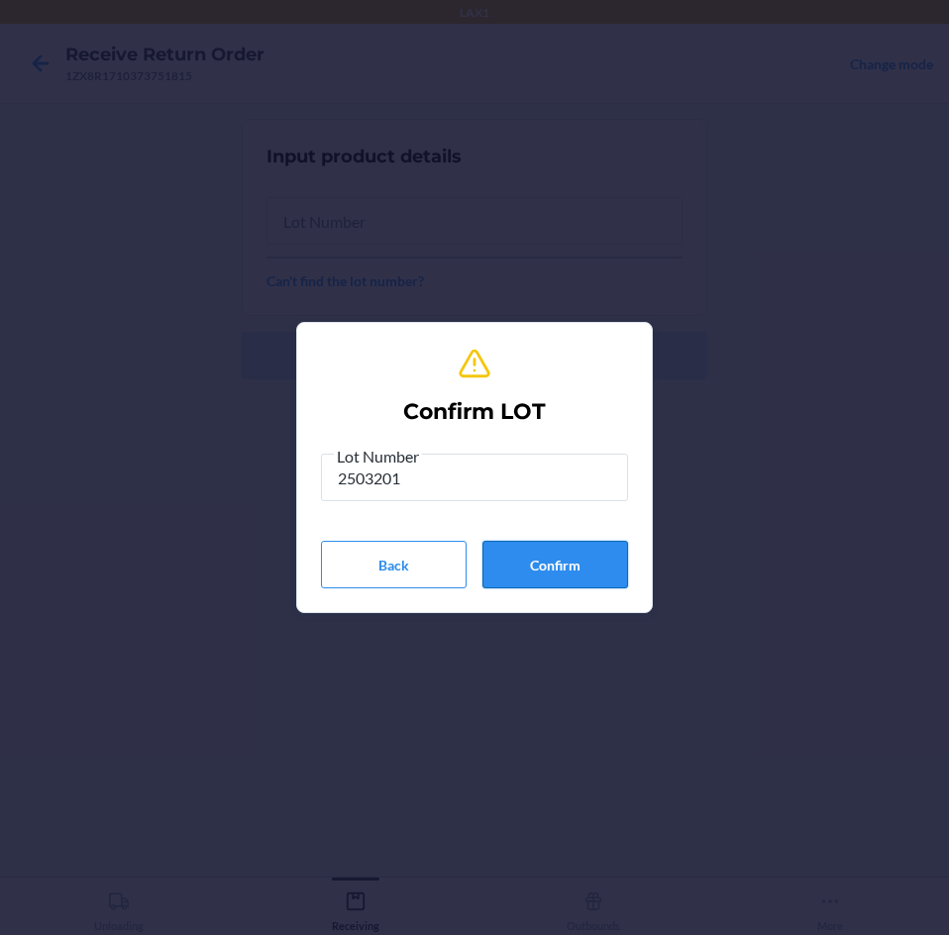
click at [538, 555] on button "Confirm" at bounding box center [555, 565] width 146 height 48
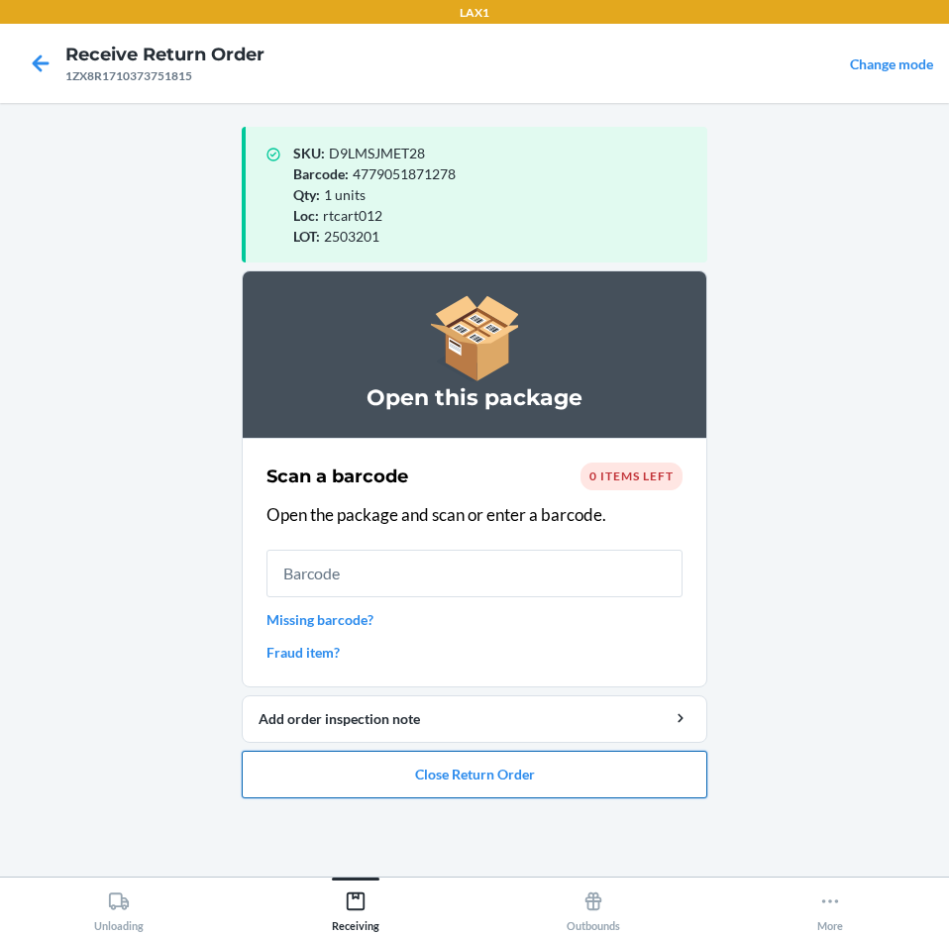
click at [470, 771] on button "Close Return Order" at bounding box center [475, 775] width 466 height 48
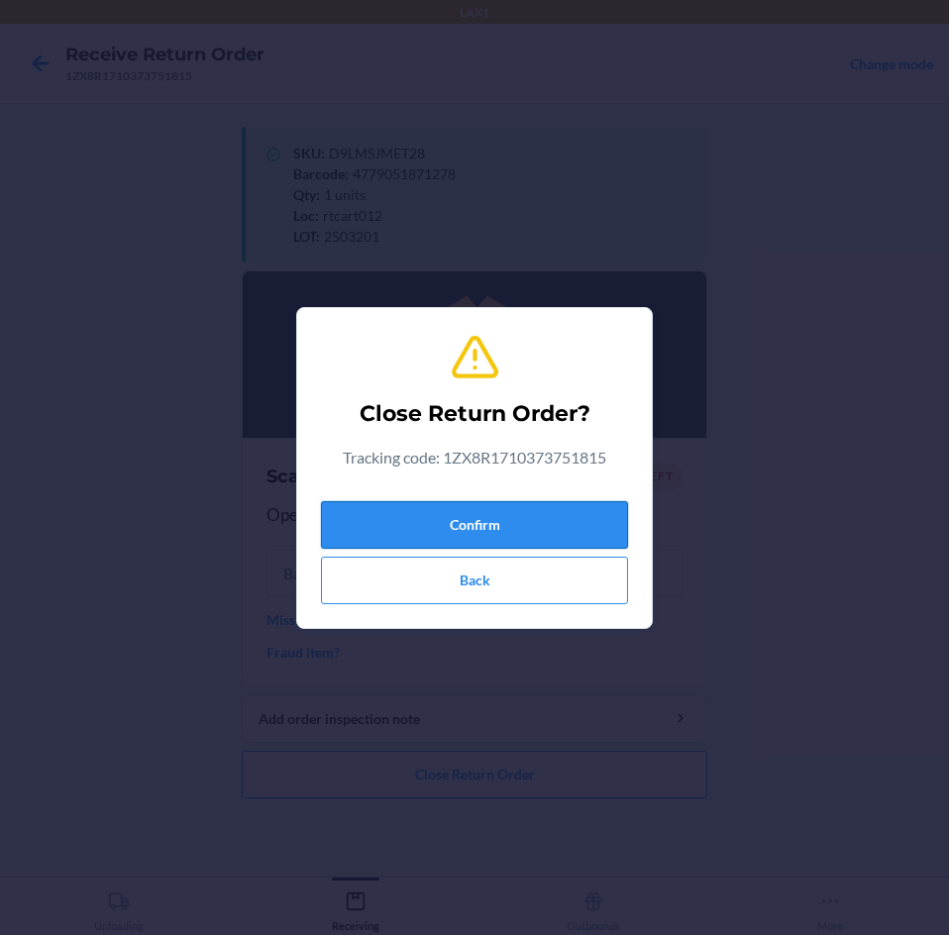
click at [461, 518] on button "Confirm" at bounding box center [474, 525] width 307 height 48
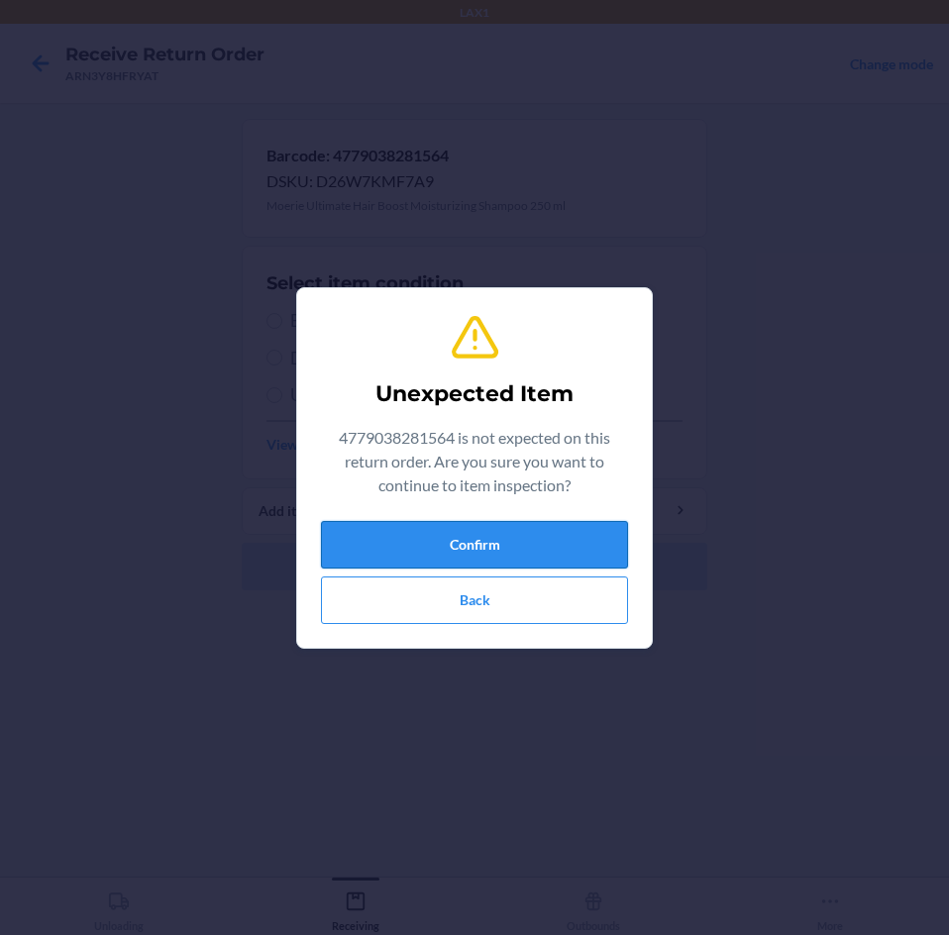
click at [418, 531] on button "Confirm" at bounding box center [474, 545] width 307 height 48
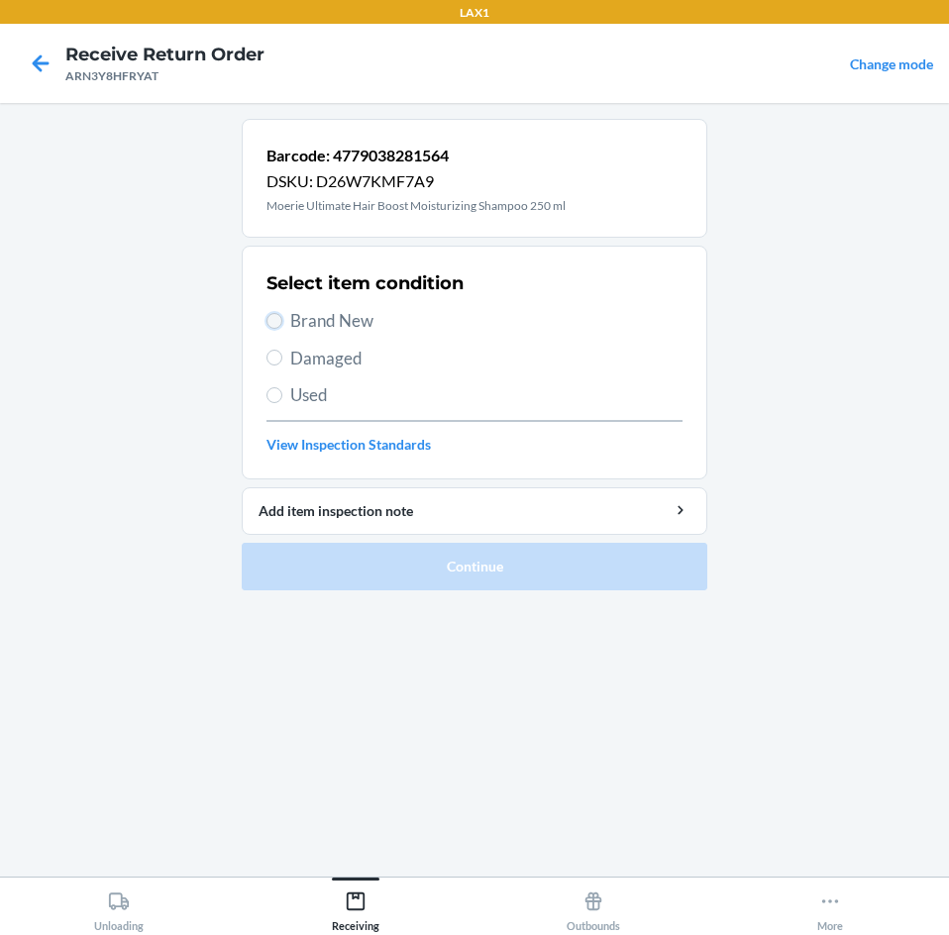
click at [271, 315] on input "Brand New" at bounding box center [274, 321] width 16 height 16
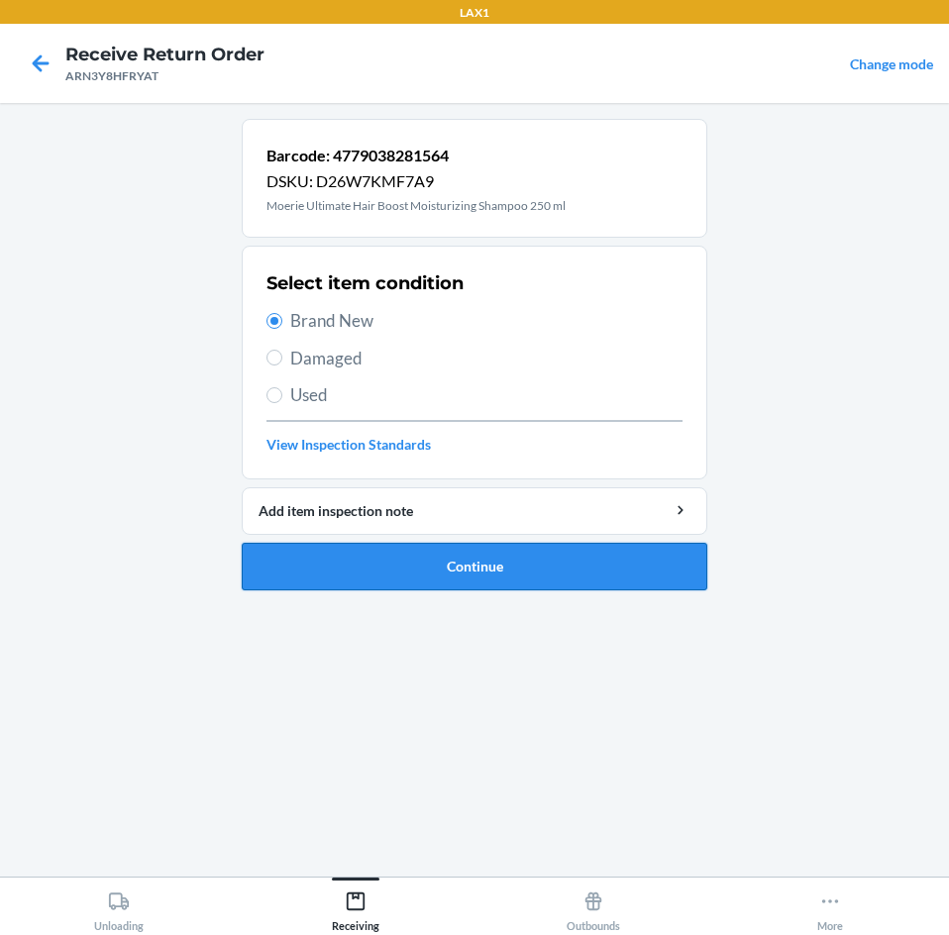
click at [403, 566] on button "Continue" at bounding box center [475, 567] width 466 height 48
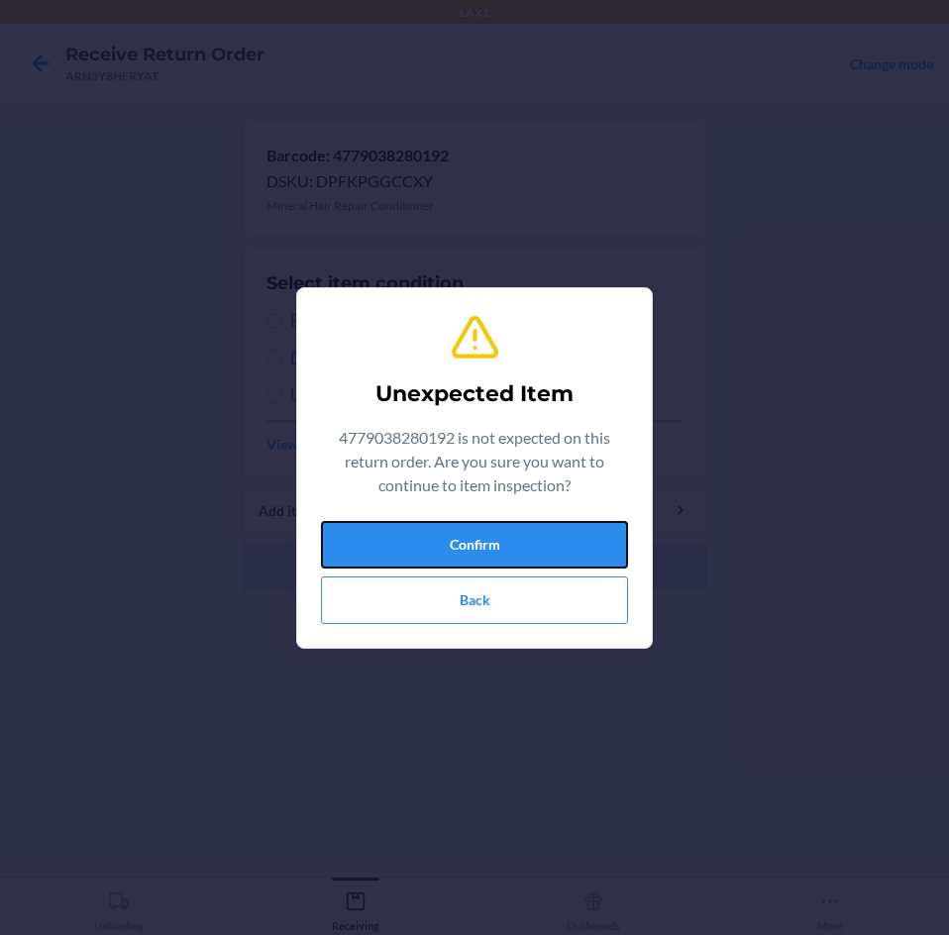
click at [432, 557] on button "Confirm" at bounding box center [474, 545] width 307 height 48
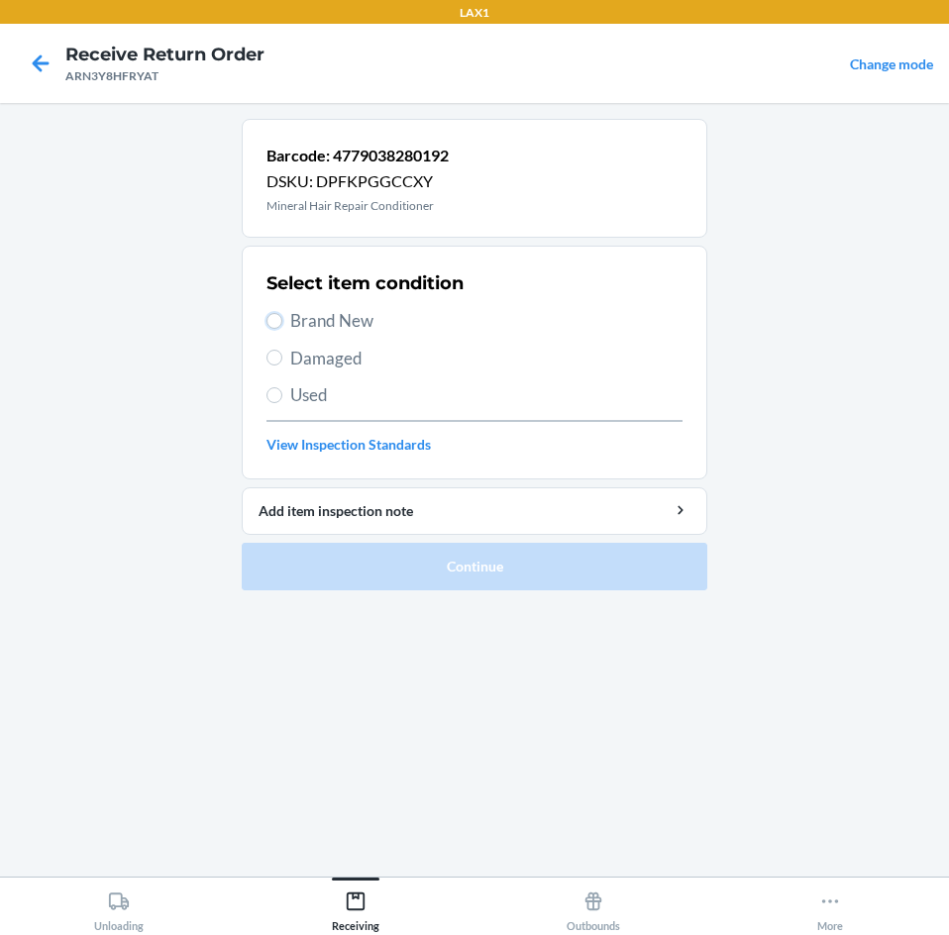
drag, startPoint x: 279, startPoint y: 315, endPoint x: 291, endPoint y: 410, distance: 95.8
click at [279, 318] on input "Brand New" at bounding box center [274, 321] width 16 height 16
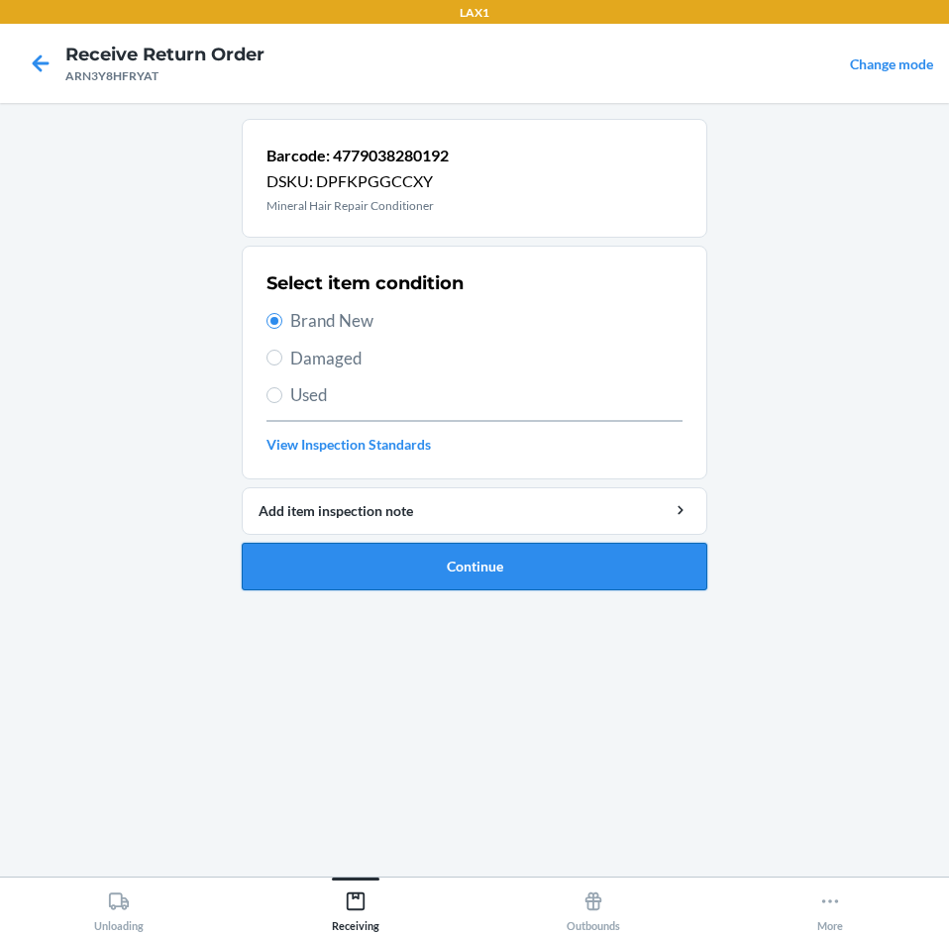
click at [429, 562] on button "Continue" at bounding box center [475, 567] width 466 height 48
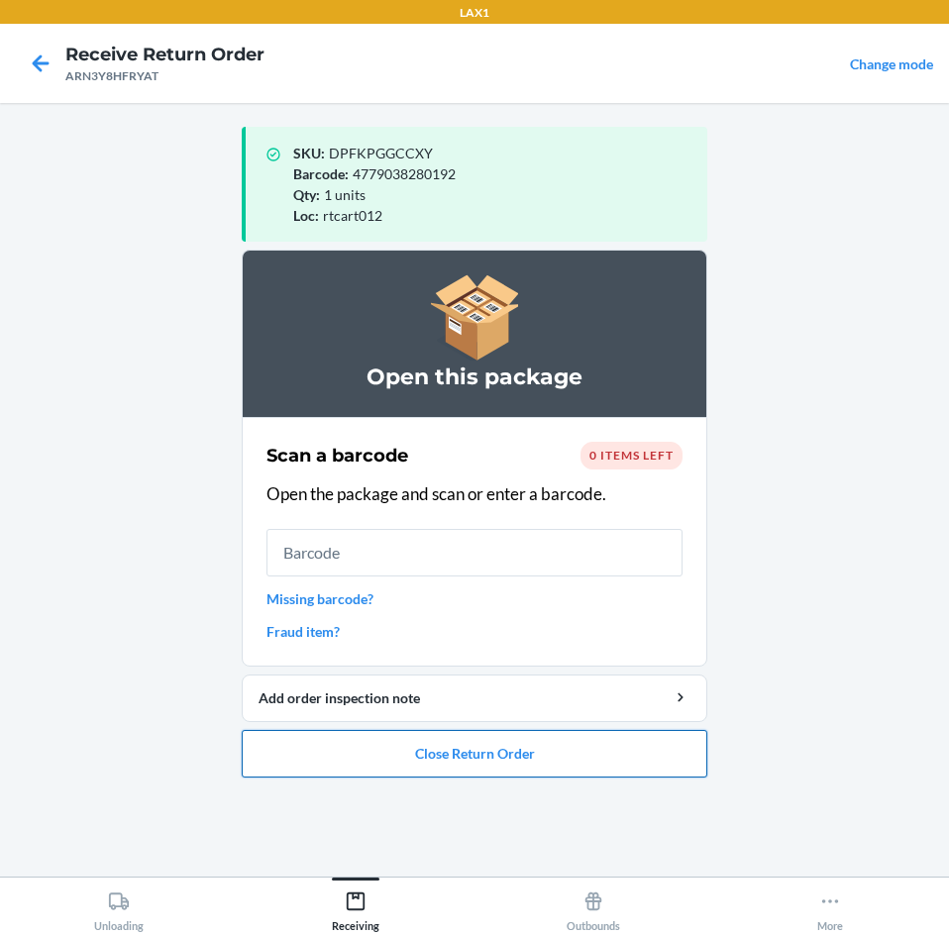
click at [418, 766] on button "Close Return Order" at bounding box center [475, 754] width 466 height 48
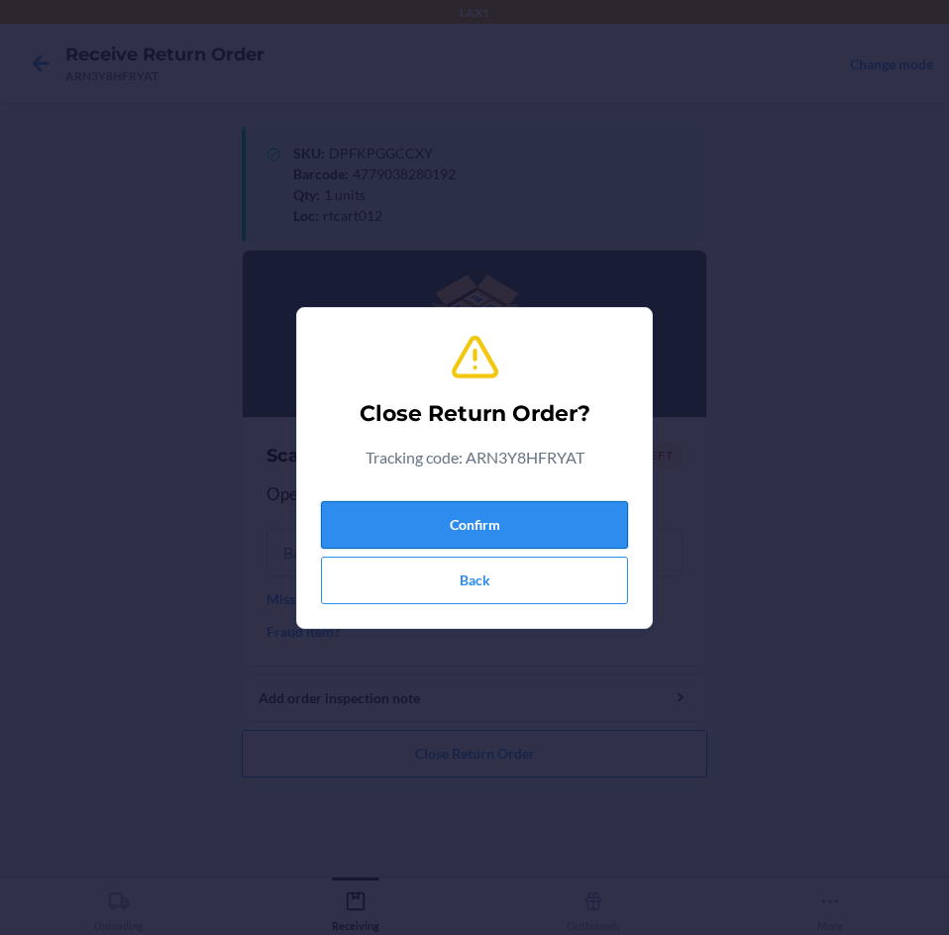
click at [482, 521] on button "Confirm" at bounding box center [474, 525] width 307 height 48
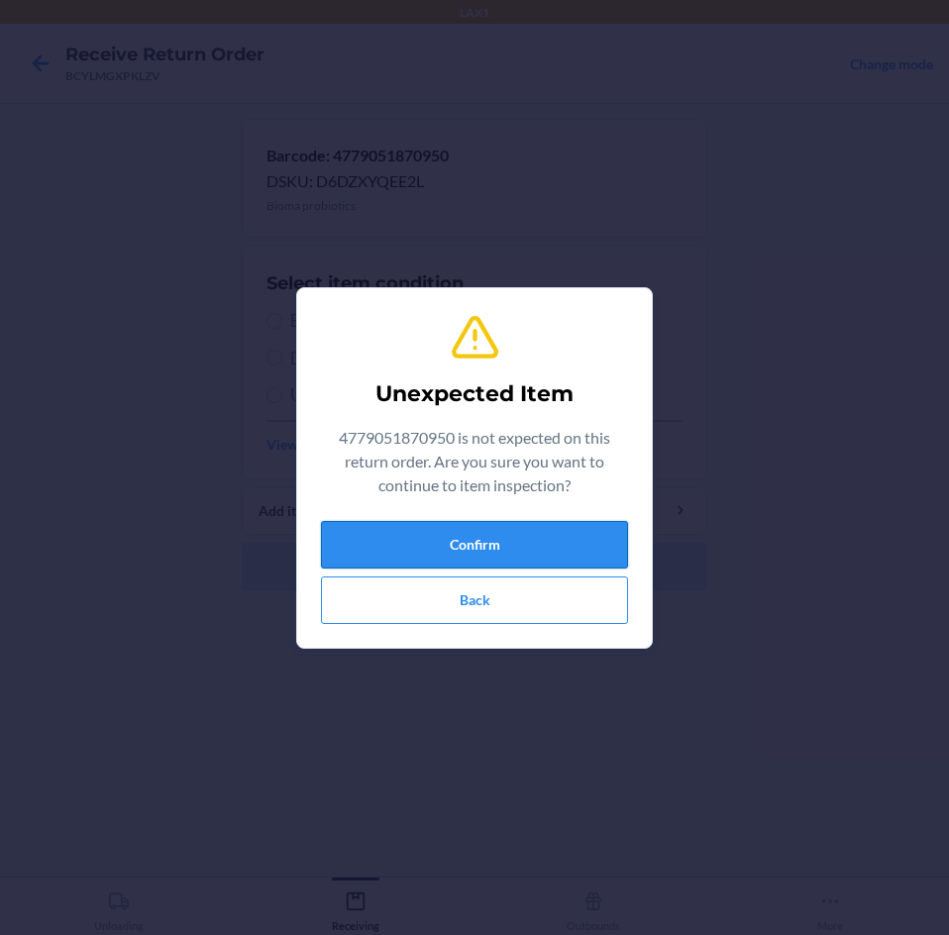
click at [454, 553] on button "Confirm" at bounding box center [474, 545] width 307 height 48
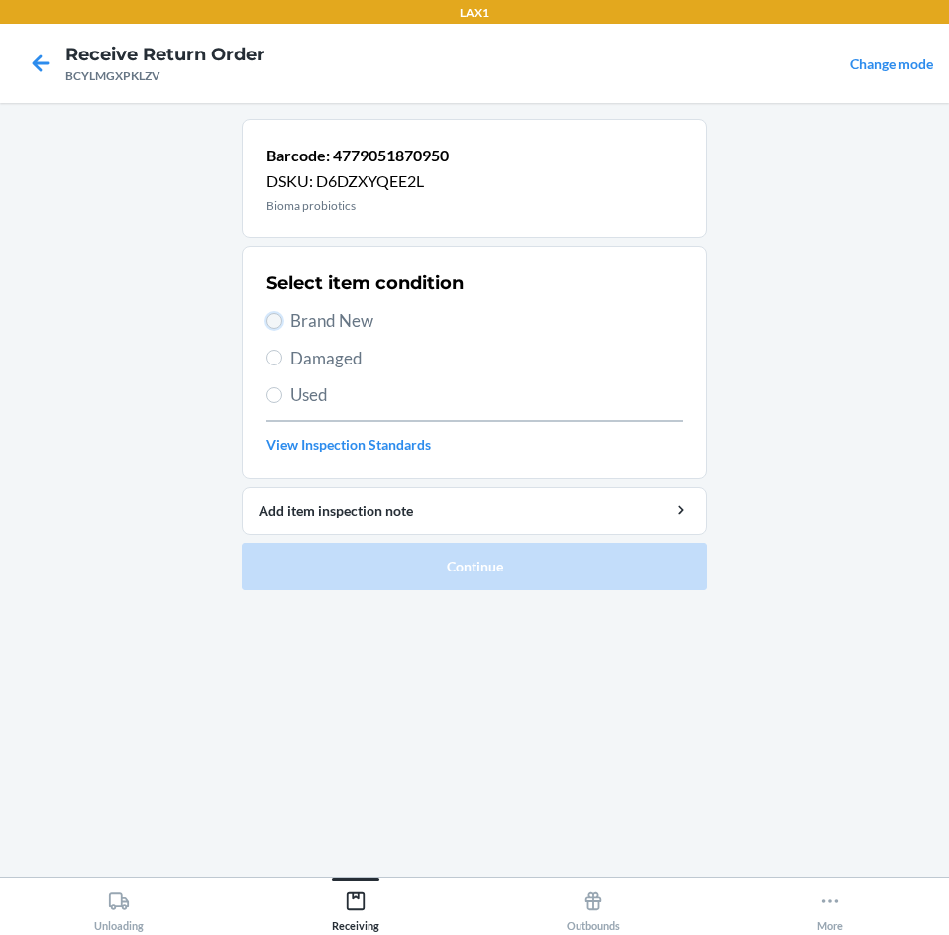
click at [272, 319] on input "Brand New" at bounding box center [274, 321] width 16 height 16
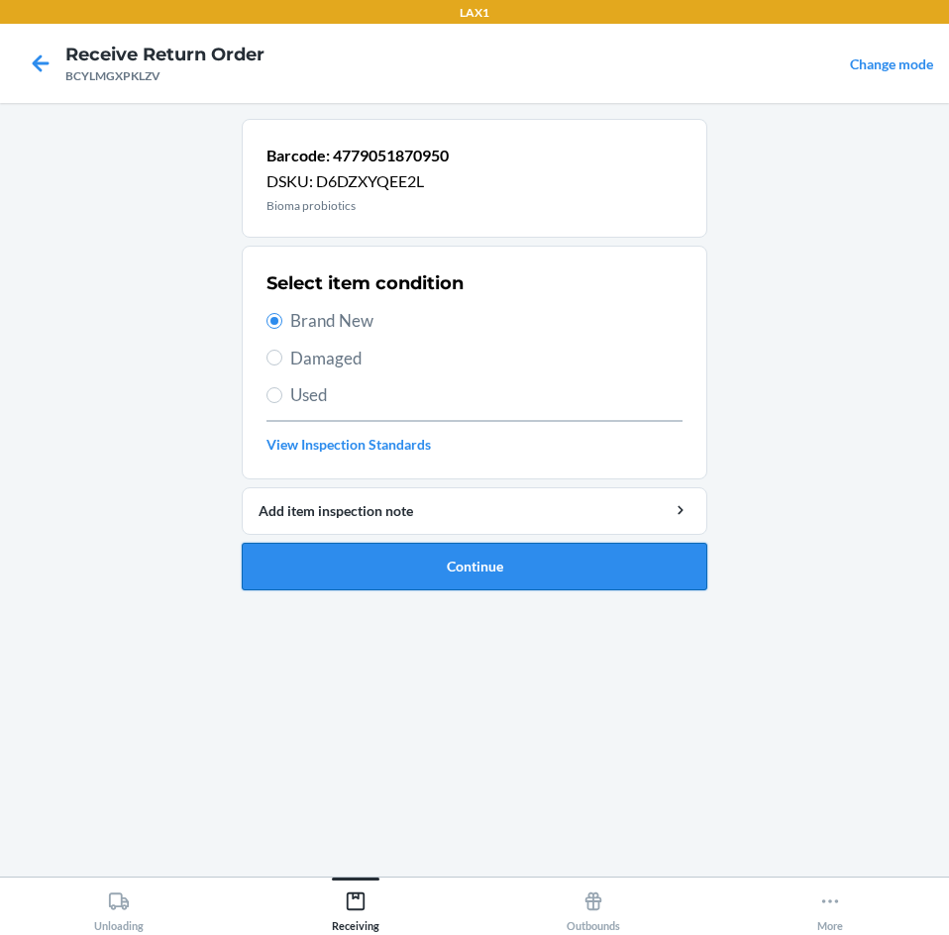
click at [382, 581] on button "Continue" at bounding box center [475, 567] width 466 height 48
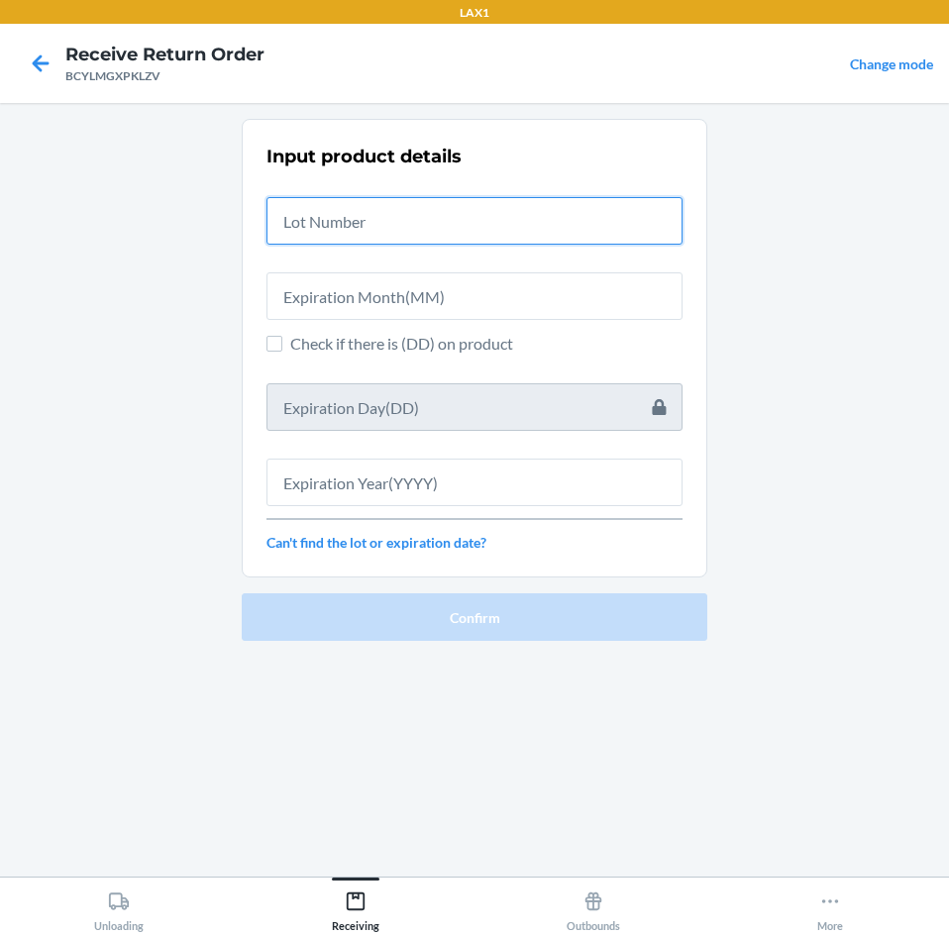
click at [401, 220] on input "text" at bounding box center [474, 221] width 416 height 48
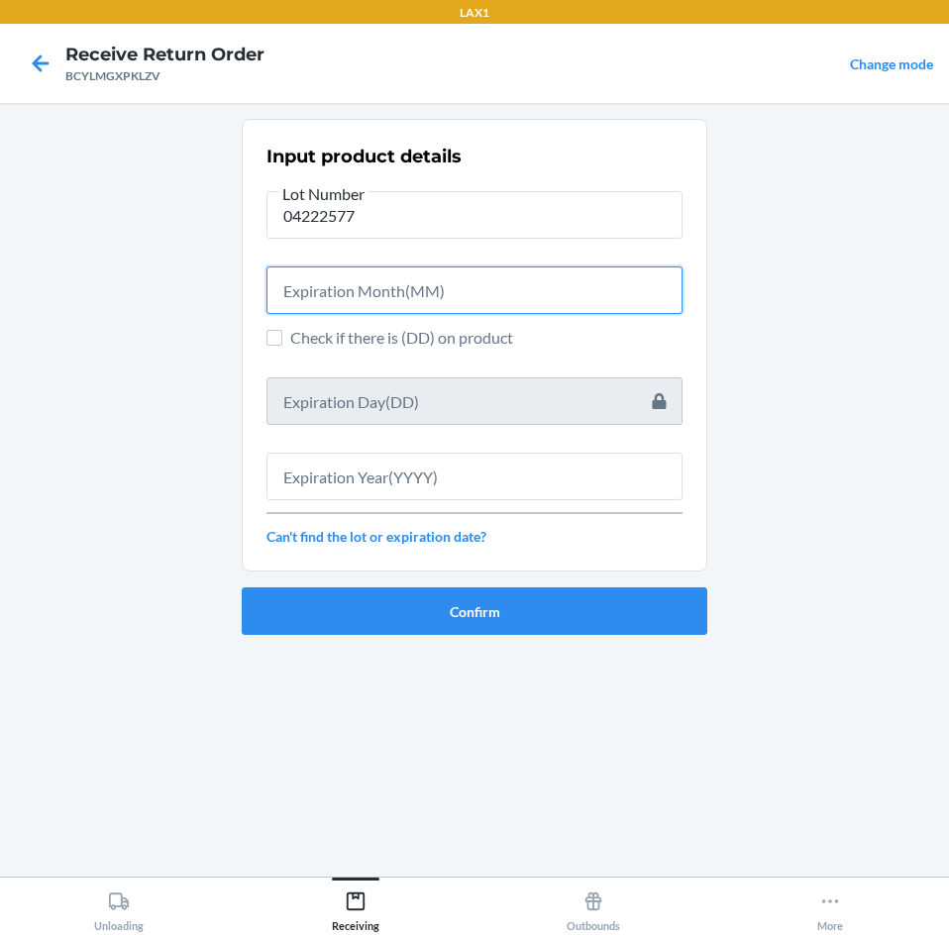
click at [304, 290] on input "text" at bounding box center [474, 290] width 416 height 48
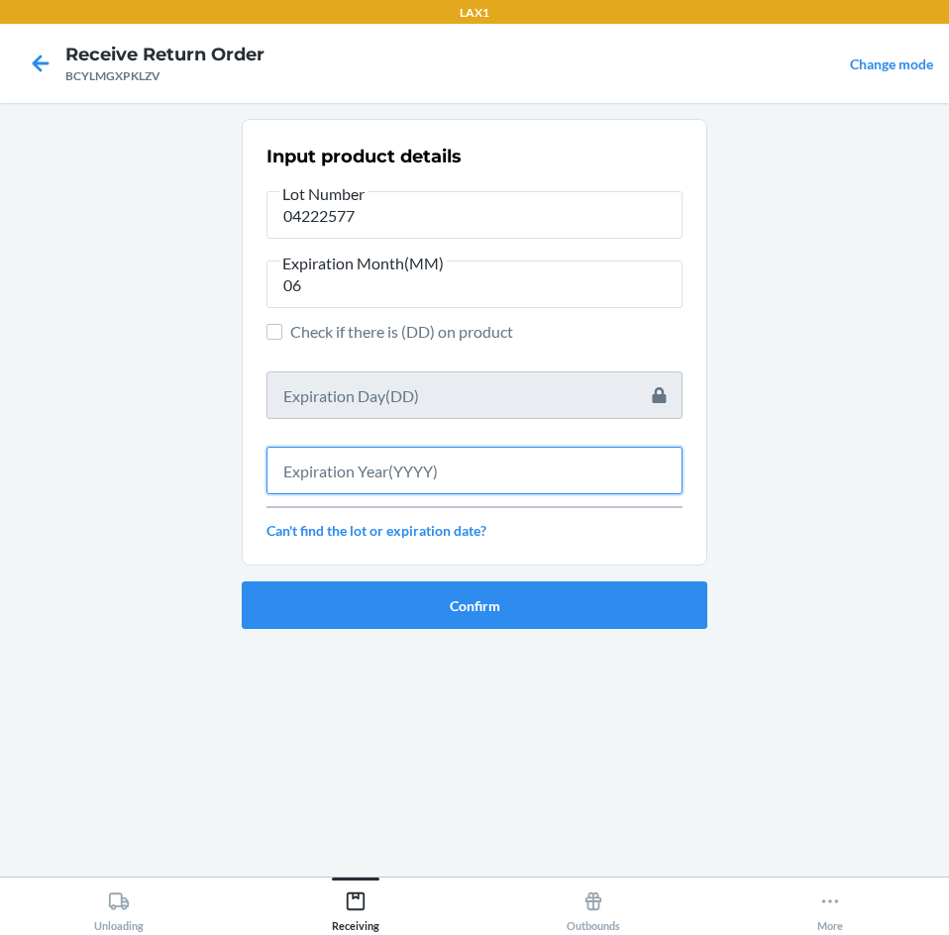
click at [450, 466] on input "text" at bounding box center [474, 471] width 416 height 48
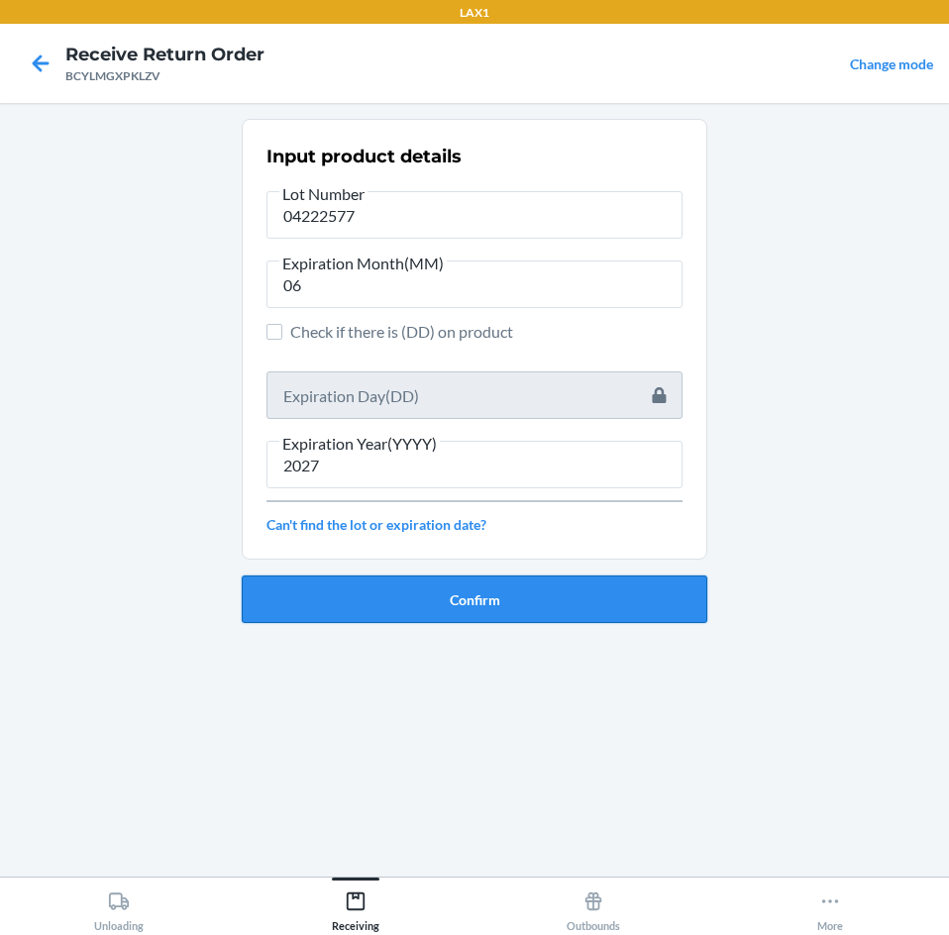
click at [580, 598] on button "Confirm" at bounding box center [475, 600] width 466 height 48
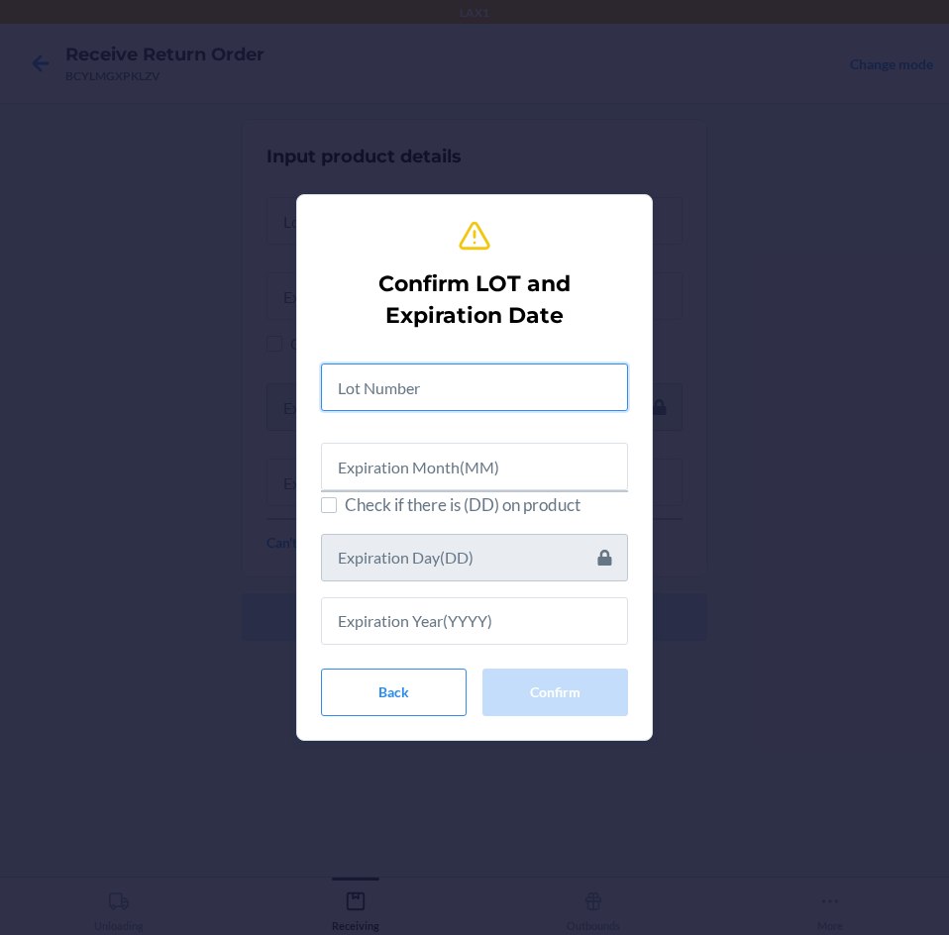
click at [518, 386] on input "text" at bounding box center [474, 388] width 307 height 48
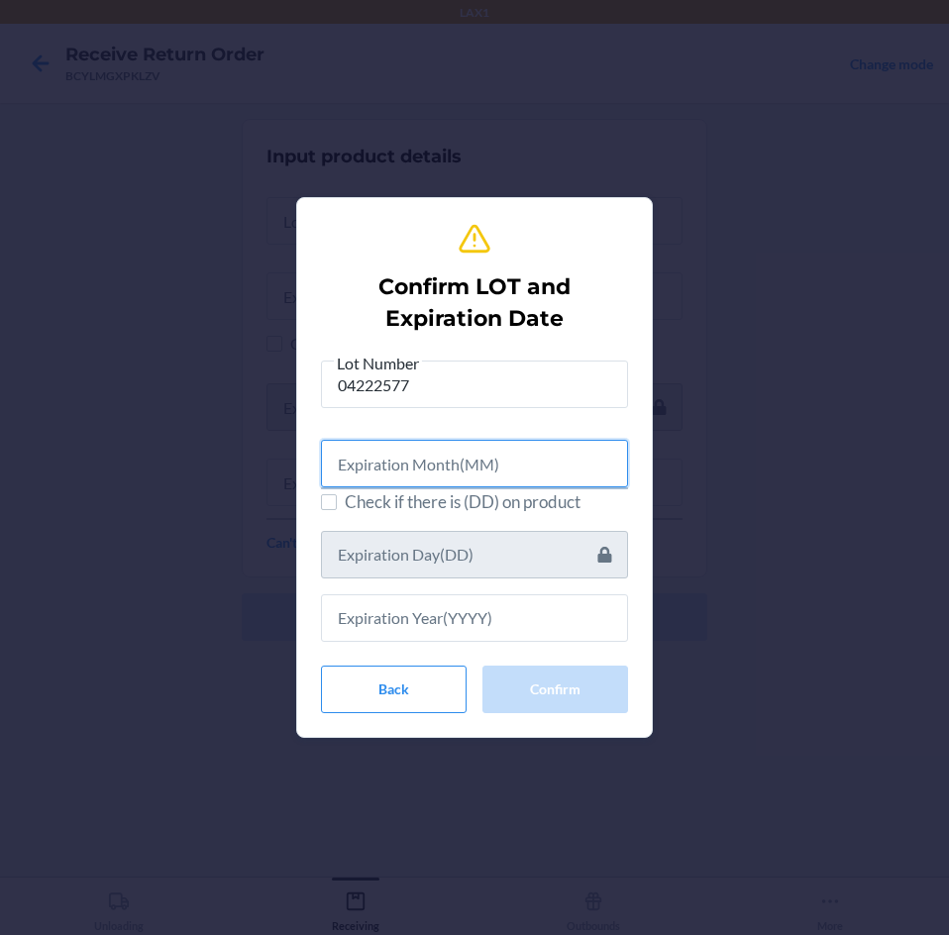
click at [597, 457] on input "text" at bounding box center [474, 464] width 307 height 48
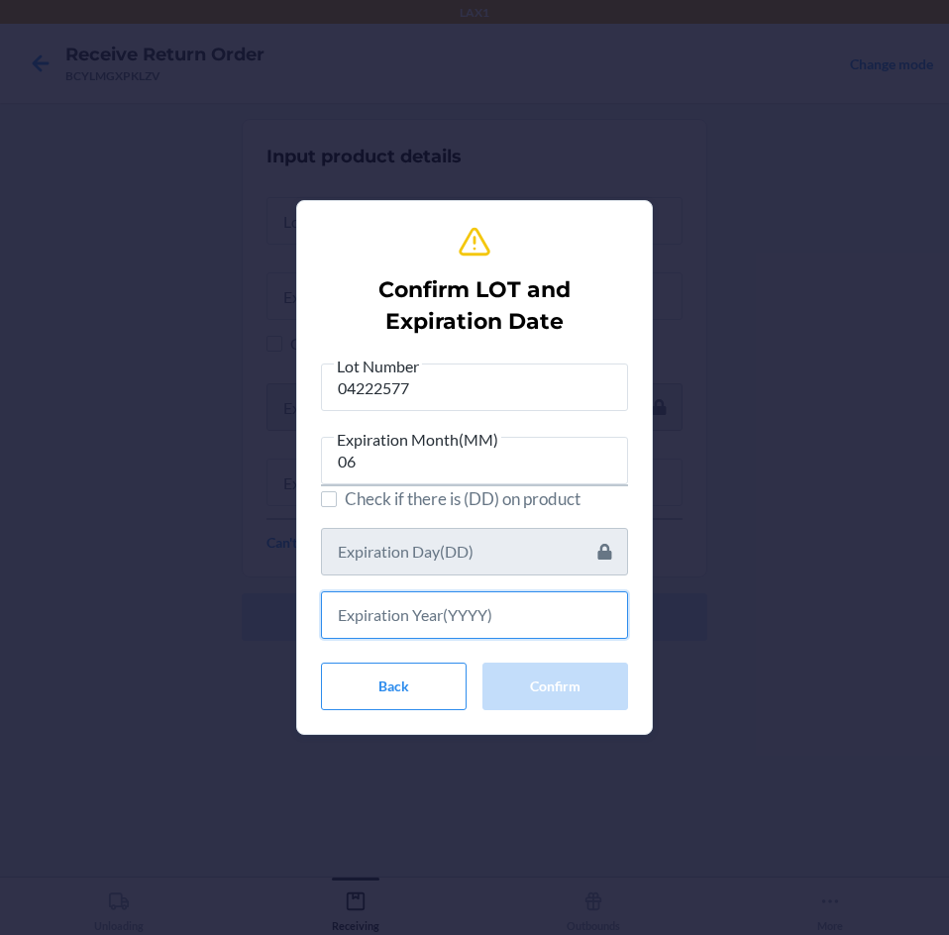
click at [512, 627] on input "text" at bounding box center [474, 615] width 307 height 48
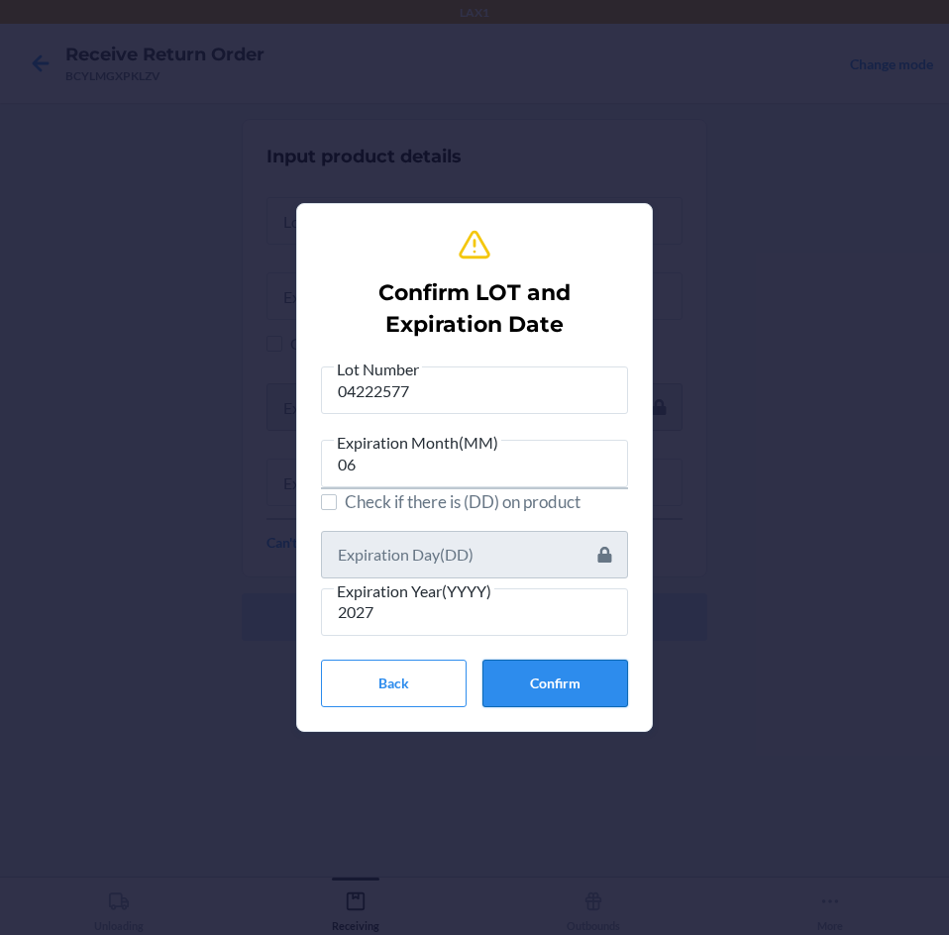
click at [588, 684] on button "Confirm" at bounding box center [555, 684] width 146 height 48
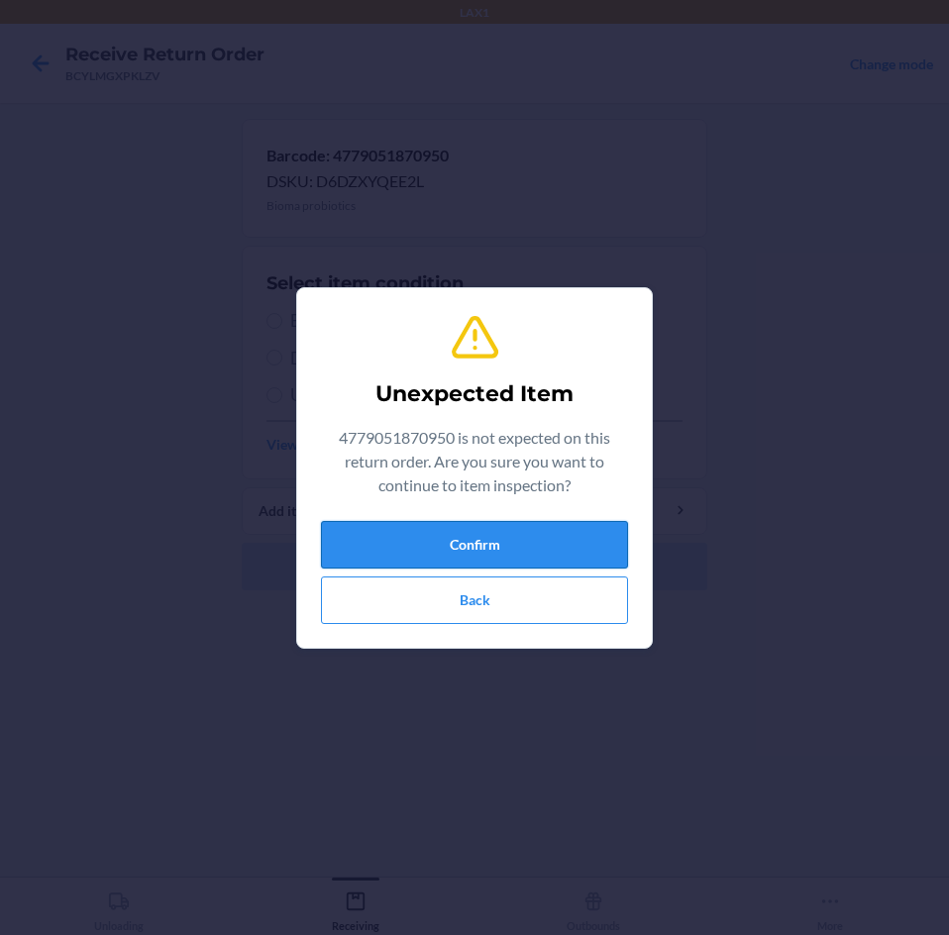
click at [573, 550] on button "Confirm" at bounding box center [474, 545] width 307 height 48
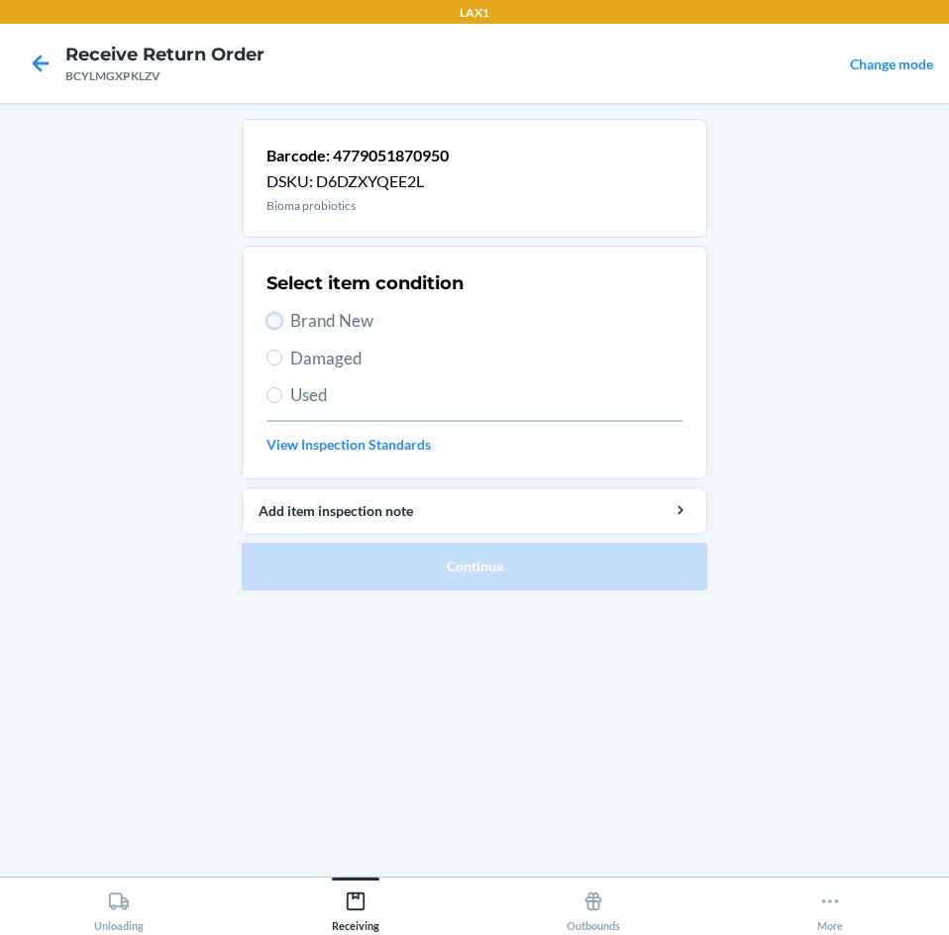
click at [267, 322] on input "Brand New" at bounding box center [274, 321] width 16 height 16
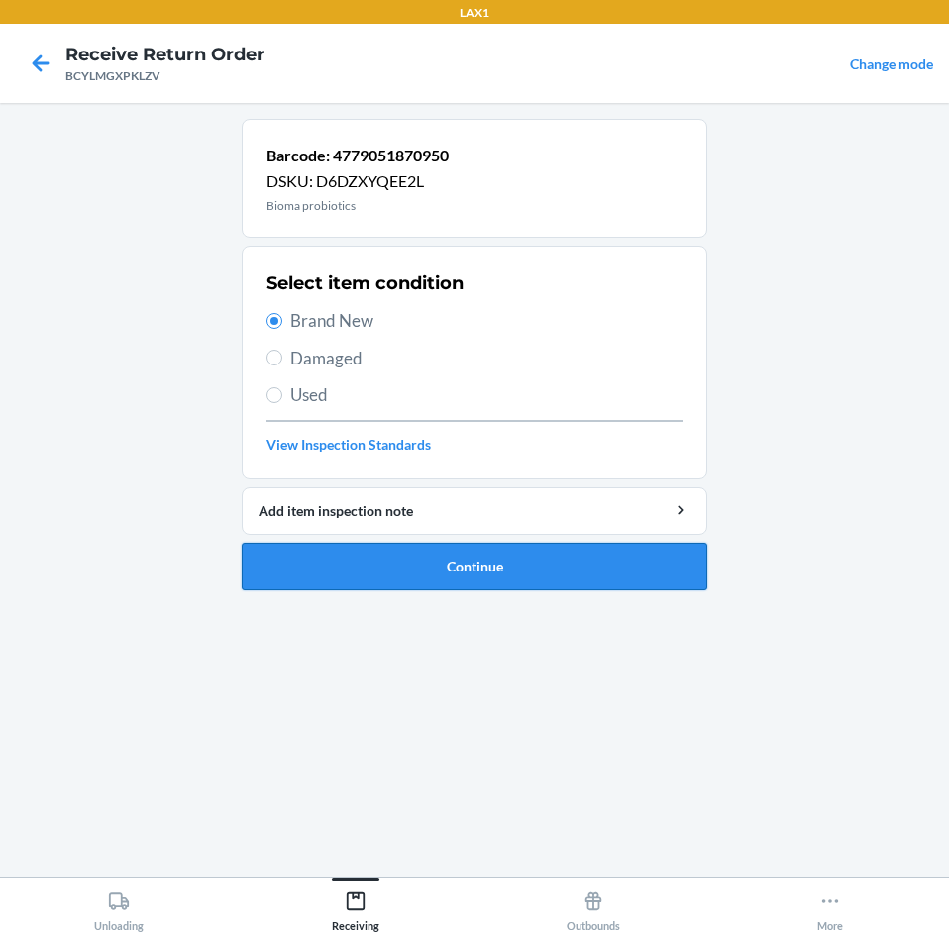
click at [423, 568] on button "Continue" at bounding box center [475, 567] width 466 height 48
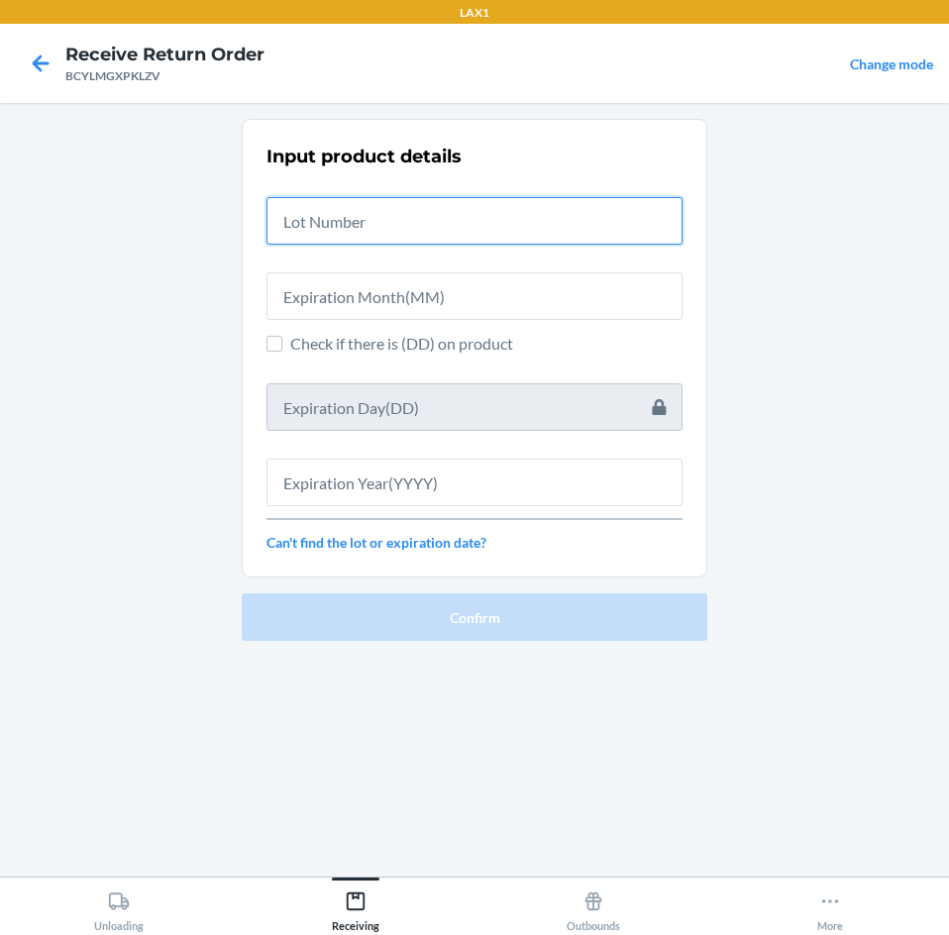
click at [555, 223] on input "text" at bounding box center [474, 221] width 416 height 48
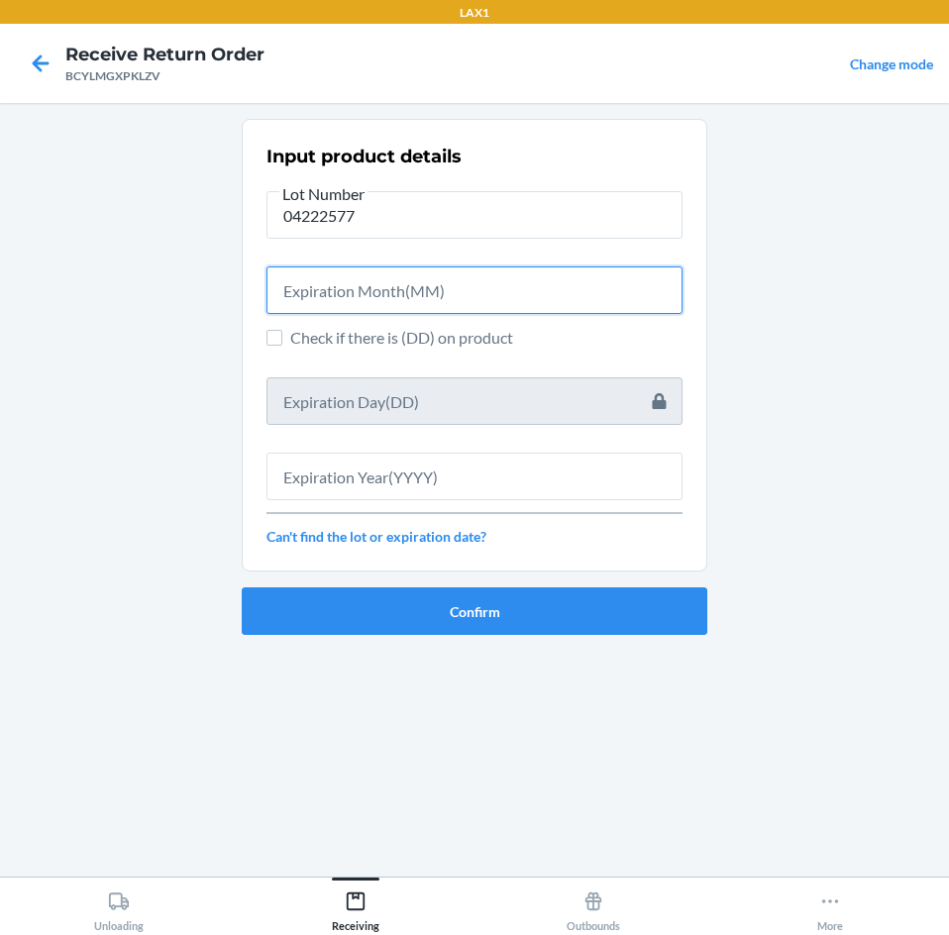
click at [548, 293] on input "text" at bounding box center [474, 290] width 416 height 48
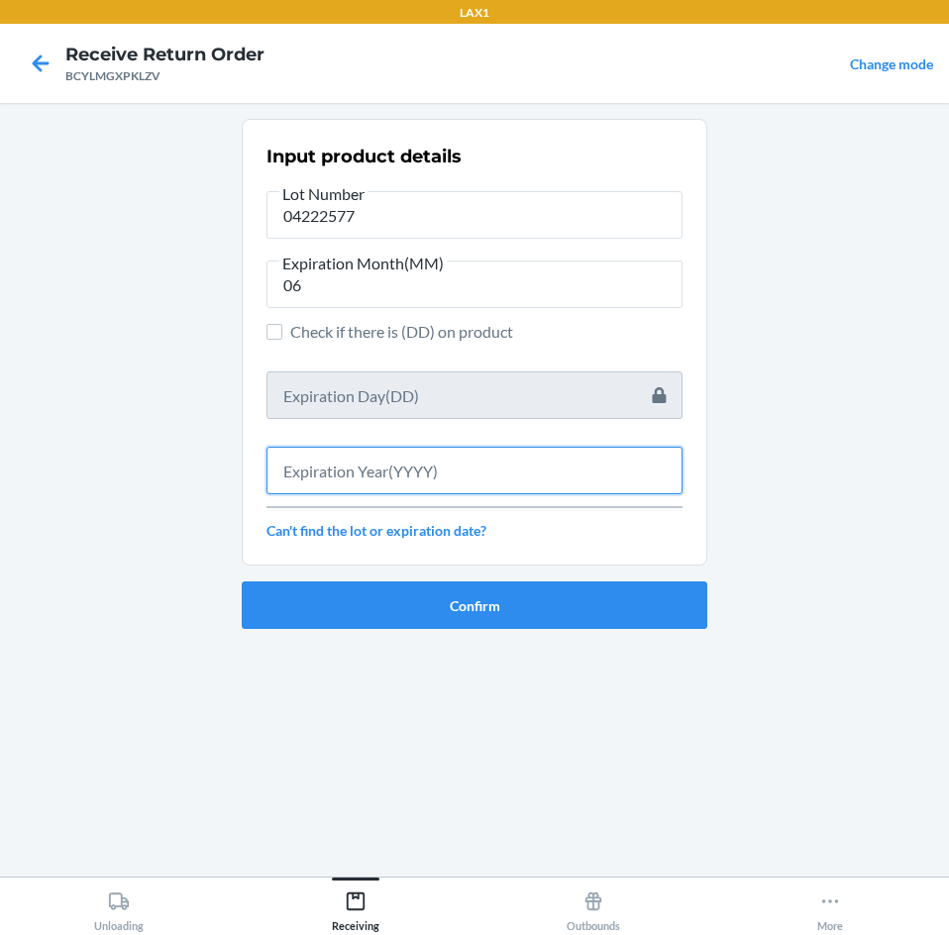
click at [398, 476] on input "text" at bounding box center [474, 471] width 416 height 48
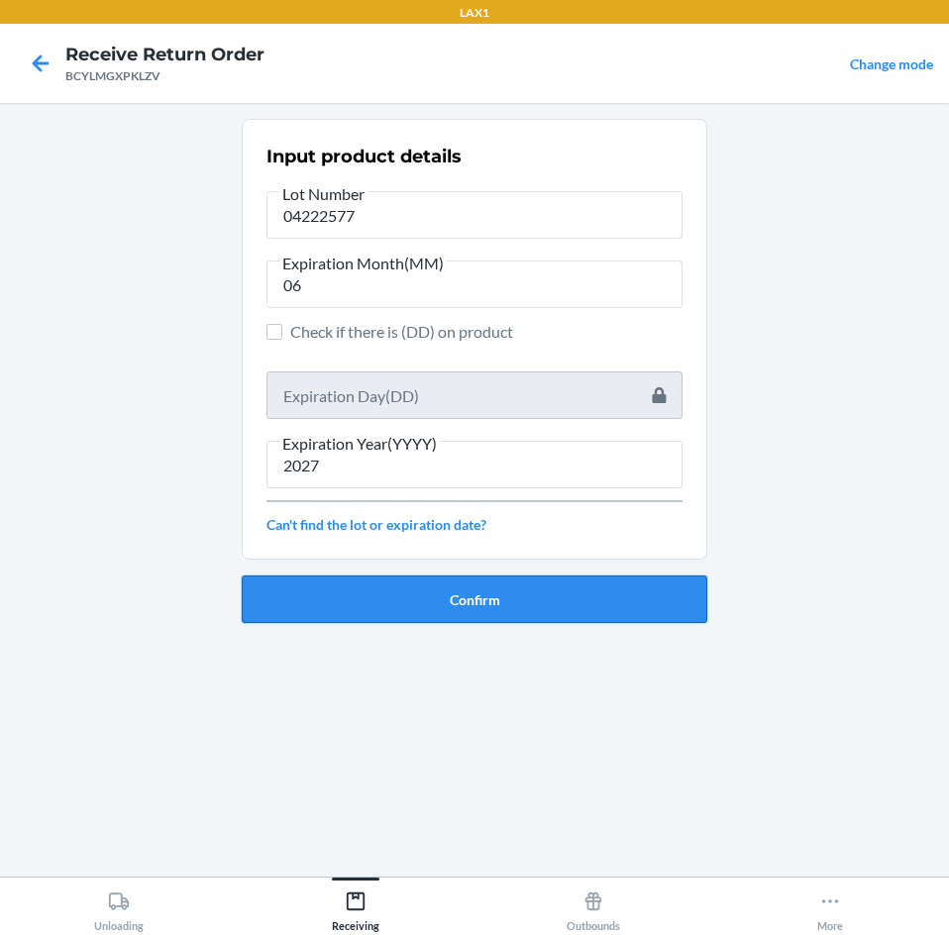
click at [538, 605] on button "Confirm" at bounding box center [475, 600] width 466 height 48
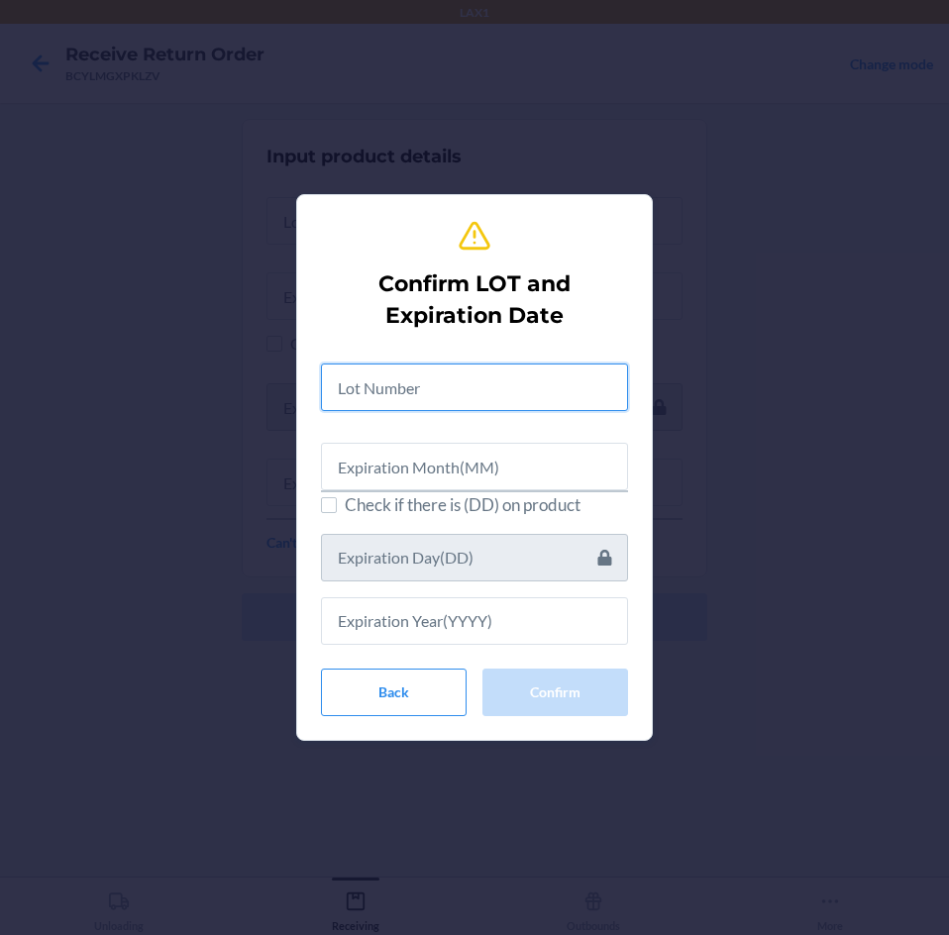
click at [449, 373] on input "text" at bounding box center [474, 388] width 307 height 48
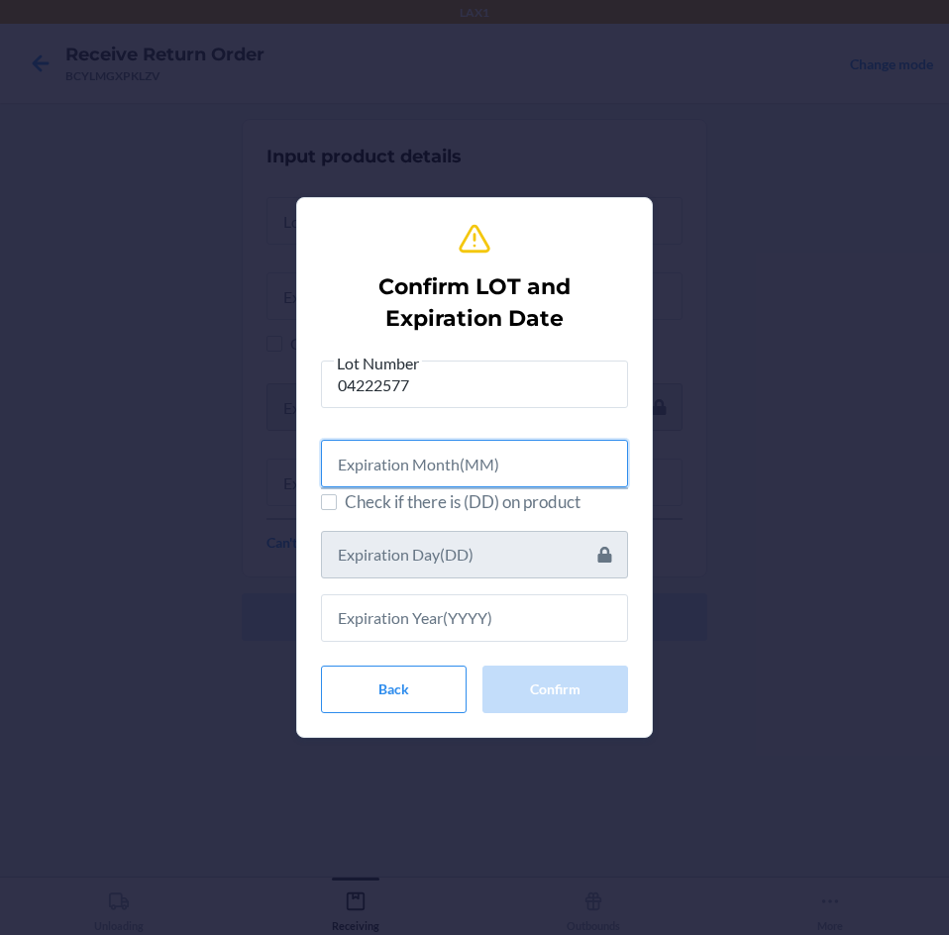
click at [459, 483] on input "text" at bounding box center [474, 464] width 307 height 48
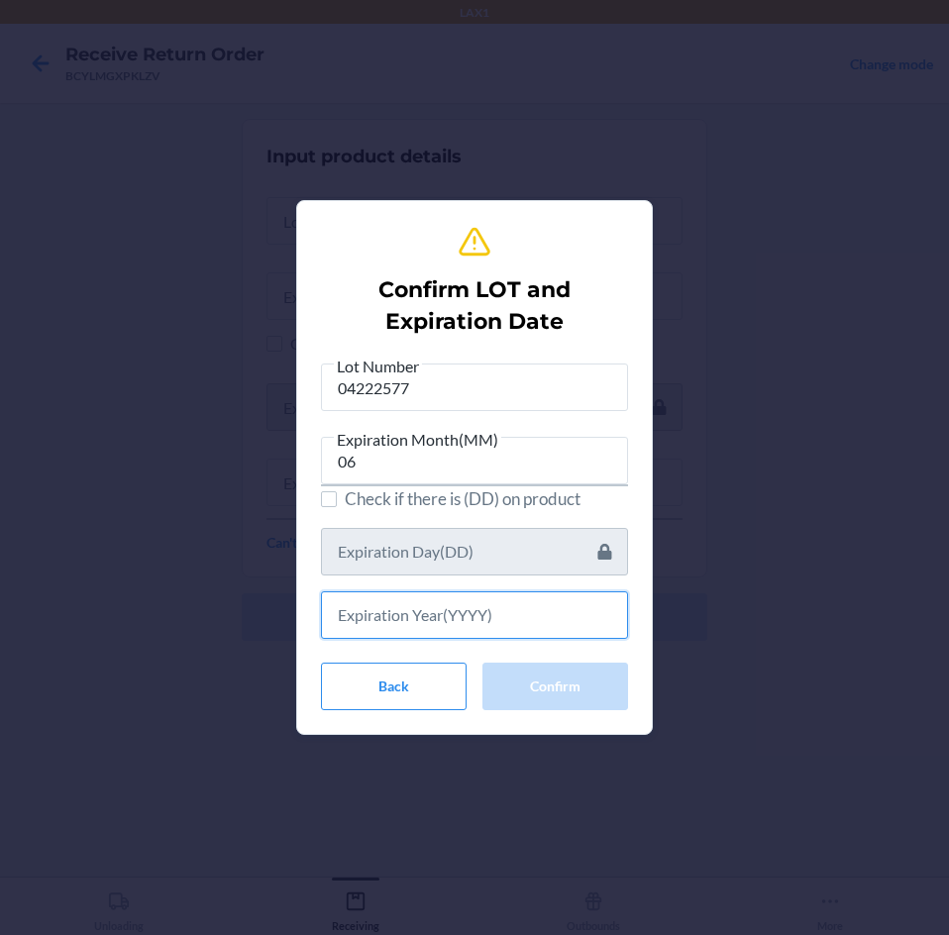
click at [551, 626] on input "text" at bounding box center [474, 615] width 307 height 48
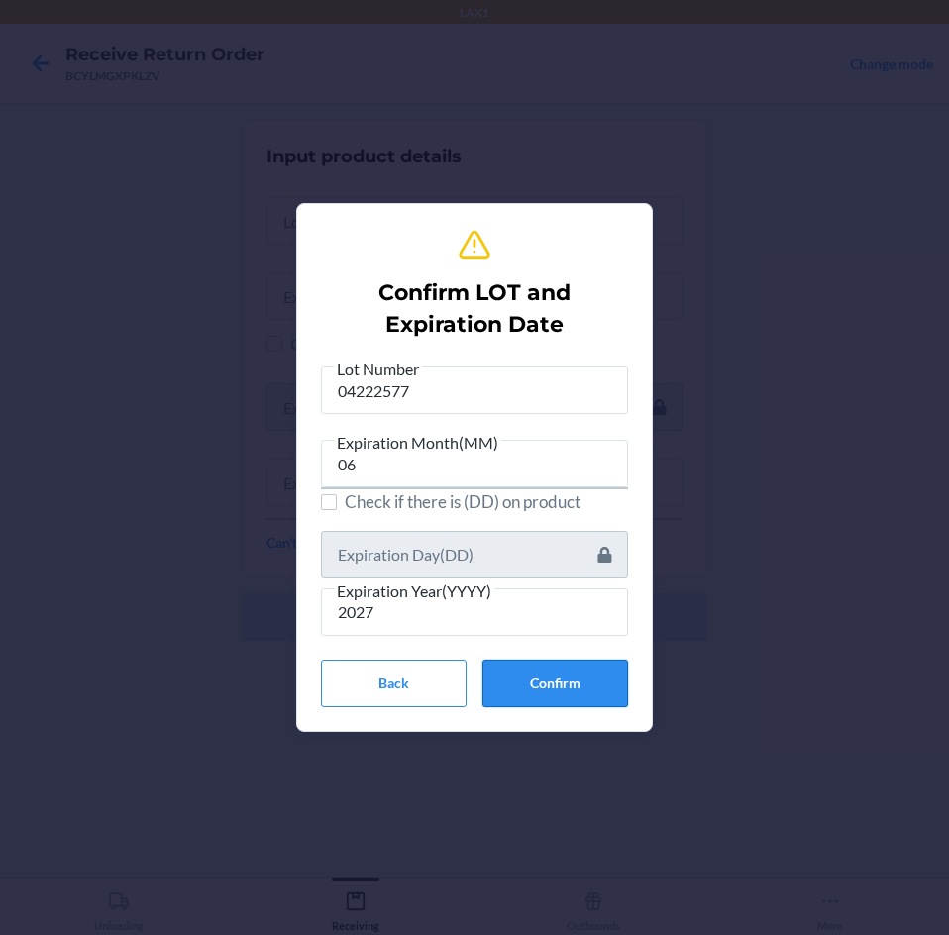
click at [538, 686] on button "Confirm" at bounding box center [555, 684] width 146 height 48
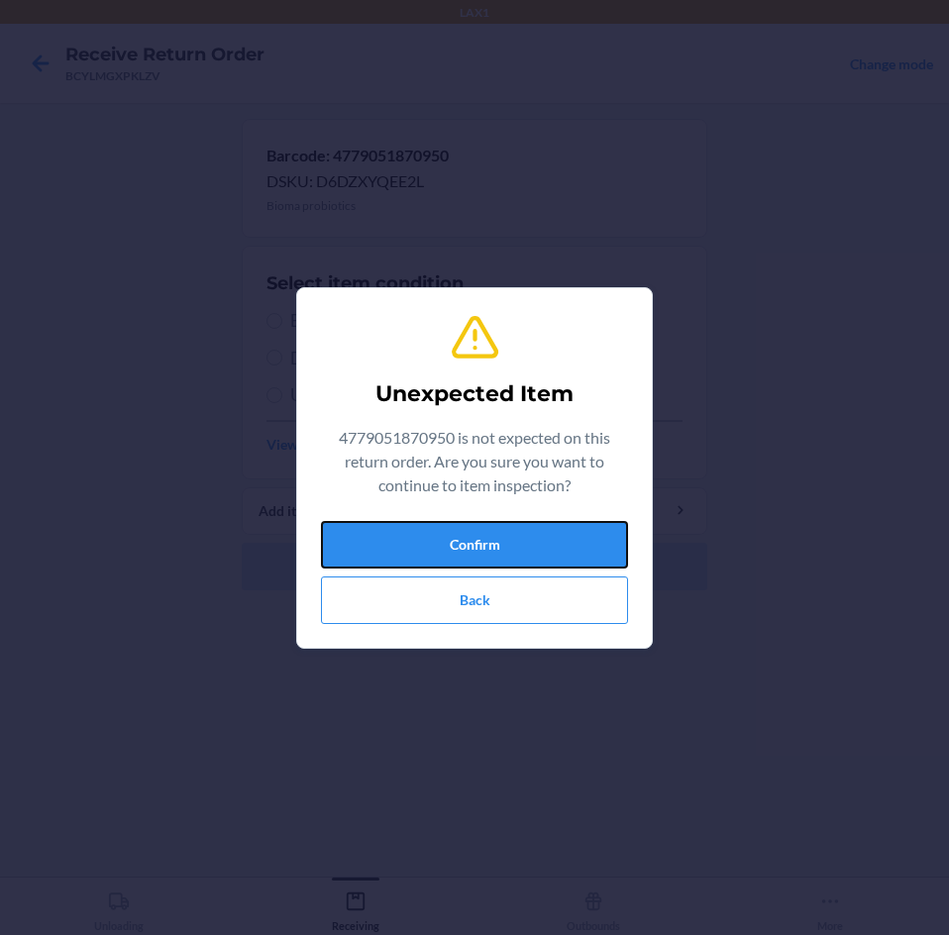
click at [496, 538] on button "Confirm" at bounding box center [474, 545] width 307 height 48
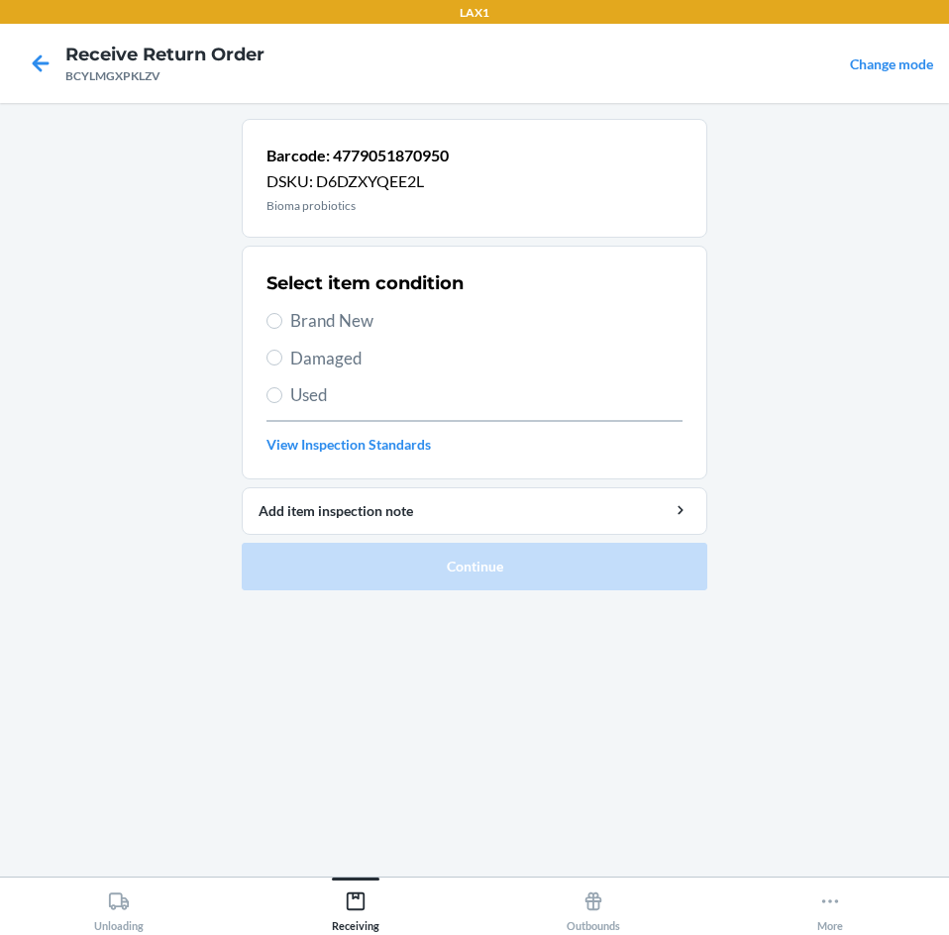
click at [281, 327] on label "Brand New" at bounding box center [474, 321] width 416 height 26
click at [281, 327] on input "Brand New" at bounding box center [274, 321] width 16 height 16
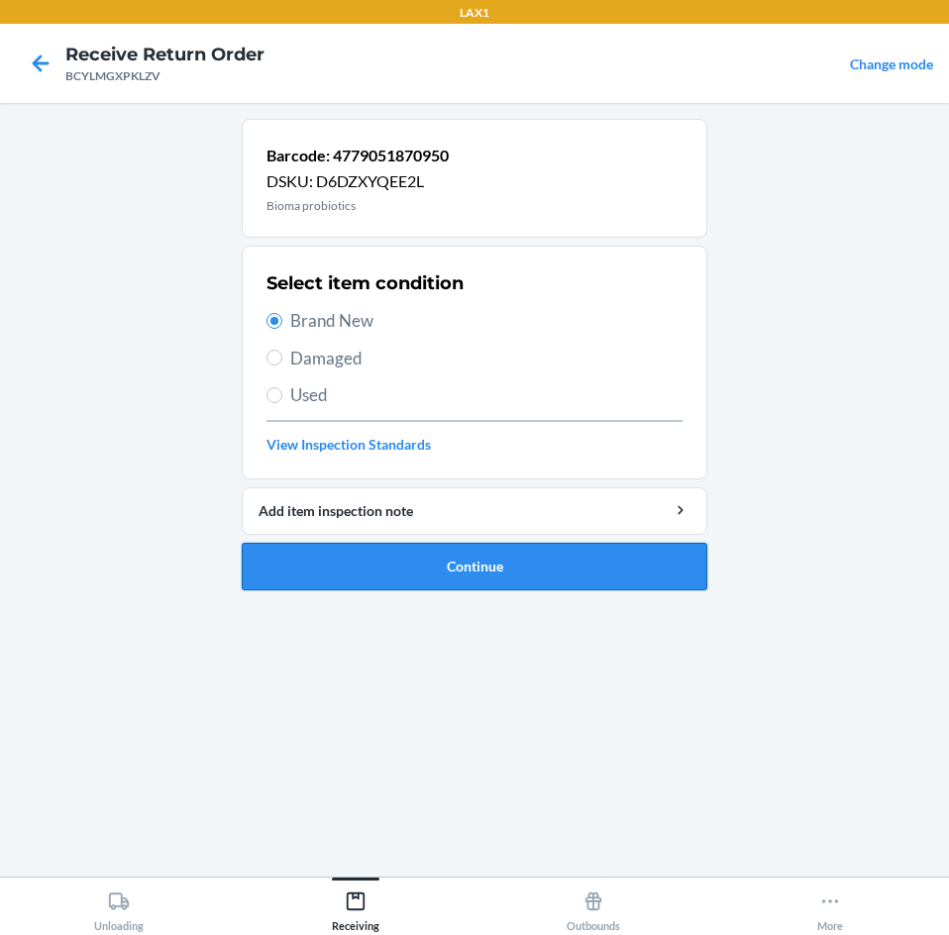
click at [381, 567] on button "Continue" at bounding box center [475, 567] width 466 height 48
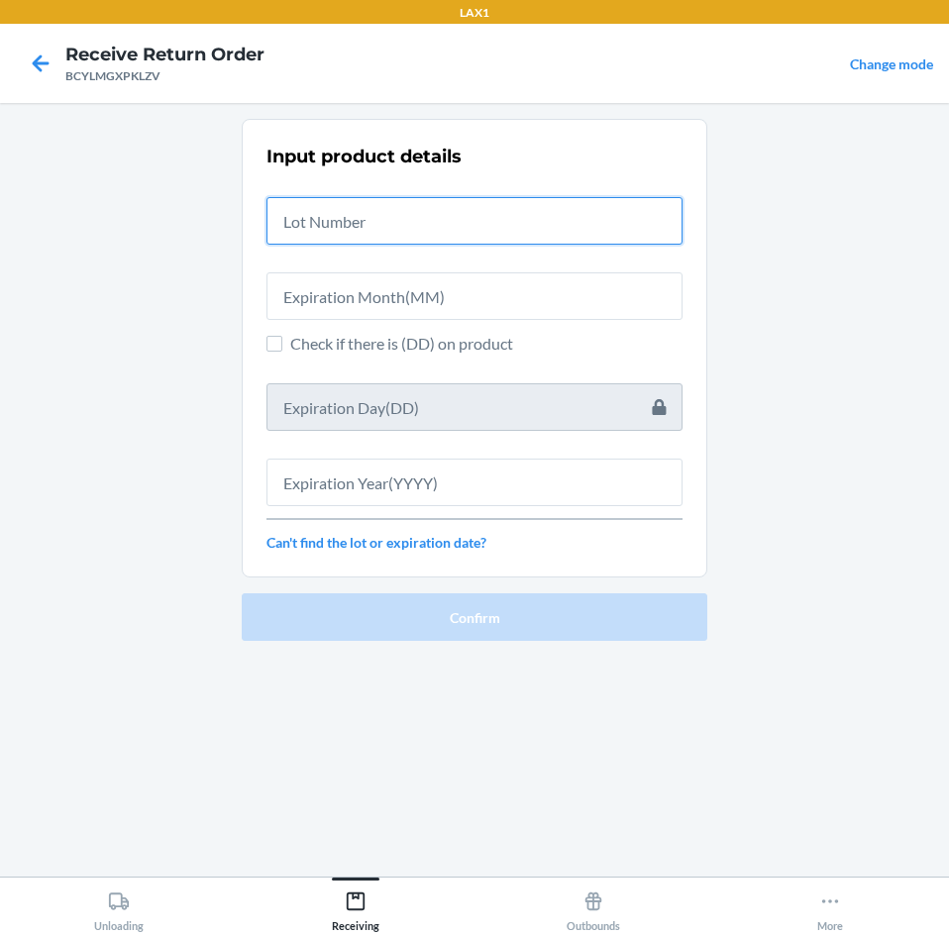
click at [369, 229] on input "text" at bounding box center [474, 221] width 416 height 48
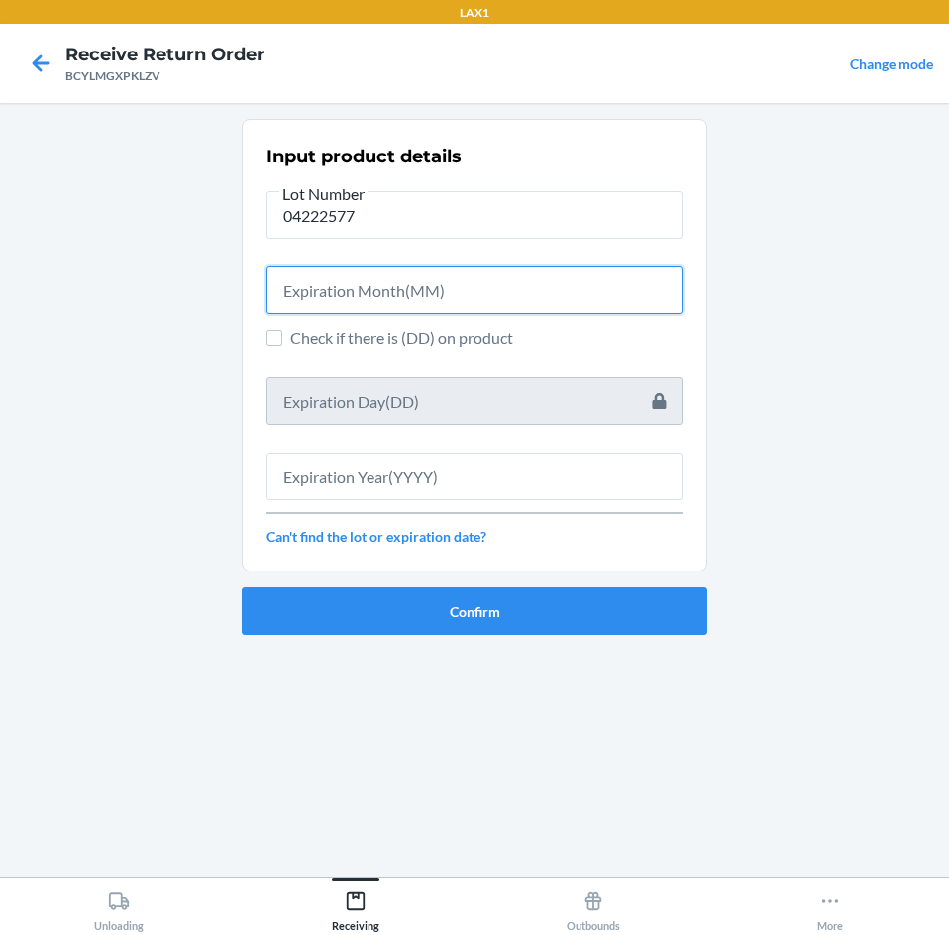
click at [313, 297] on input "text" at bounding box center [474, 290] width 416 height 48
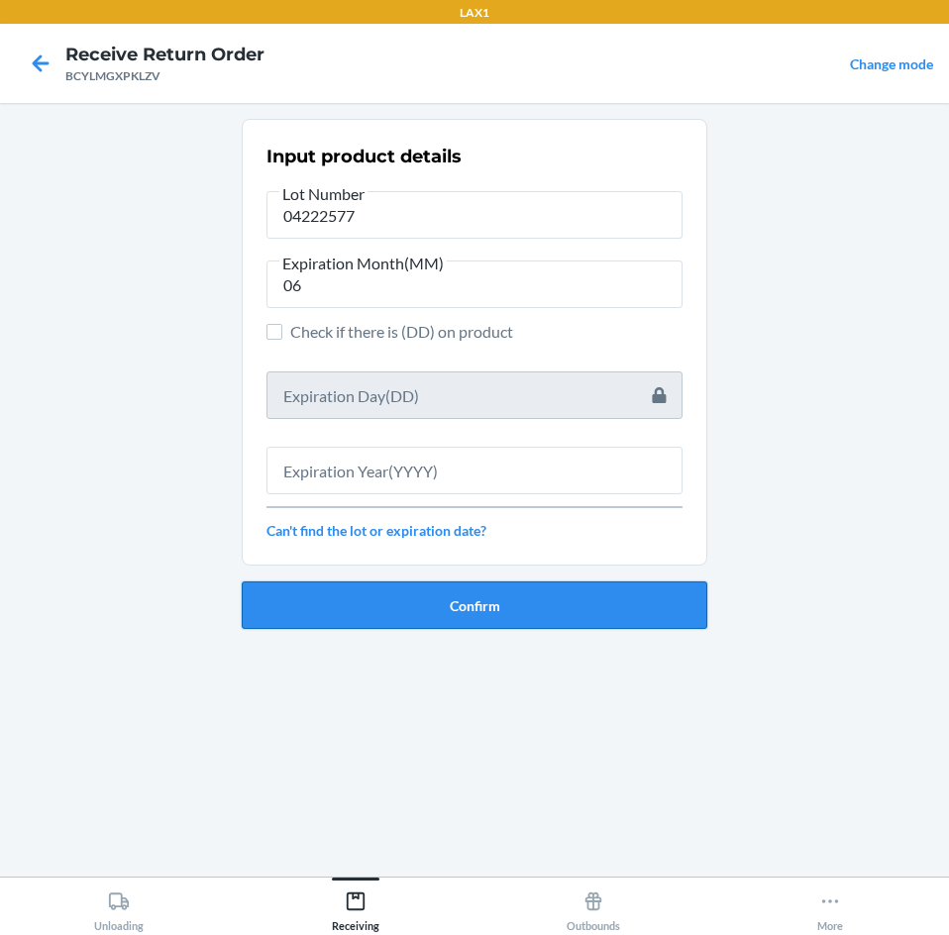
click at [378, 609] on button "Confirm" at bounding box center [475, 605] width 466 height 48
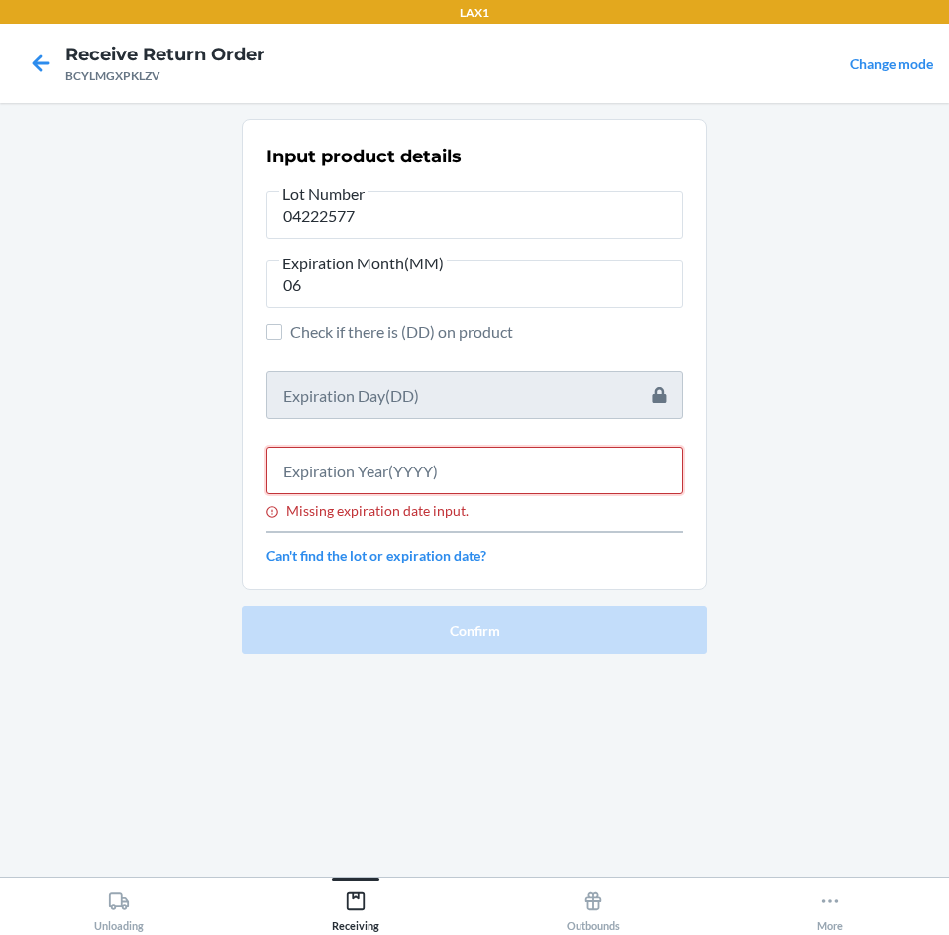
click at [418, 472] on input "Missing expiration date input." at bounding box center [474, 471] width 416 height 48
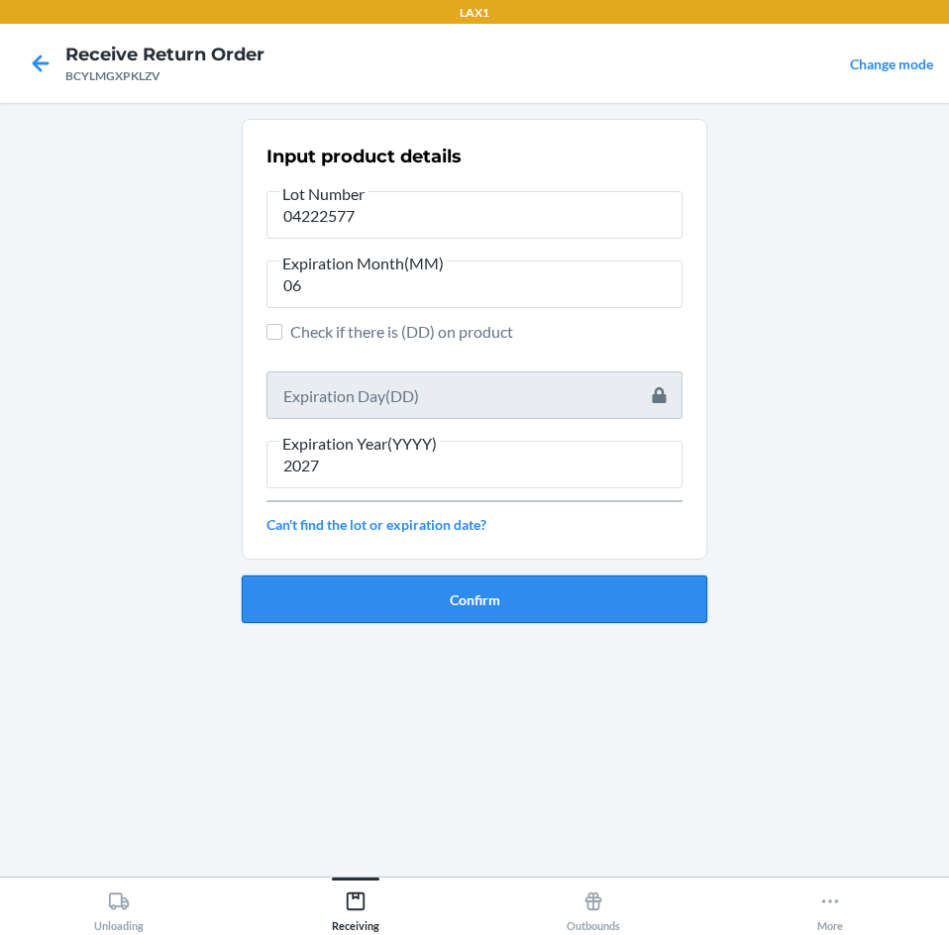
click at [562, 601] on button "Confirm" at bounding box center [475, 600] width 466 height 48
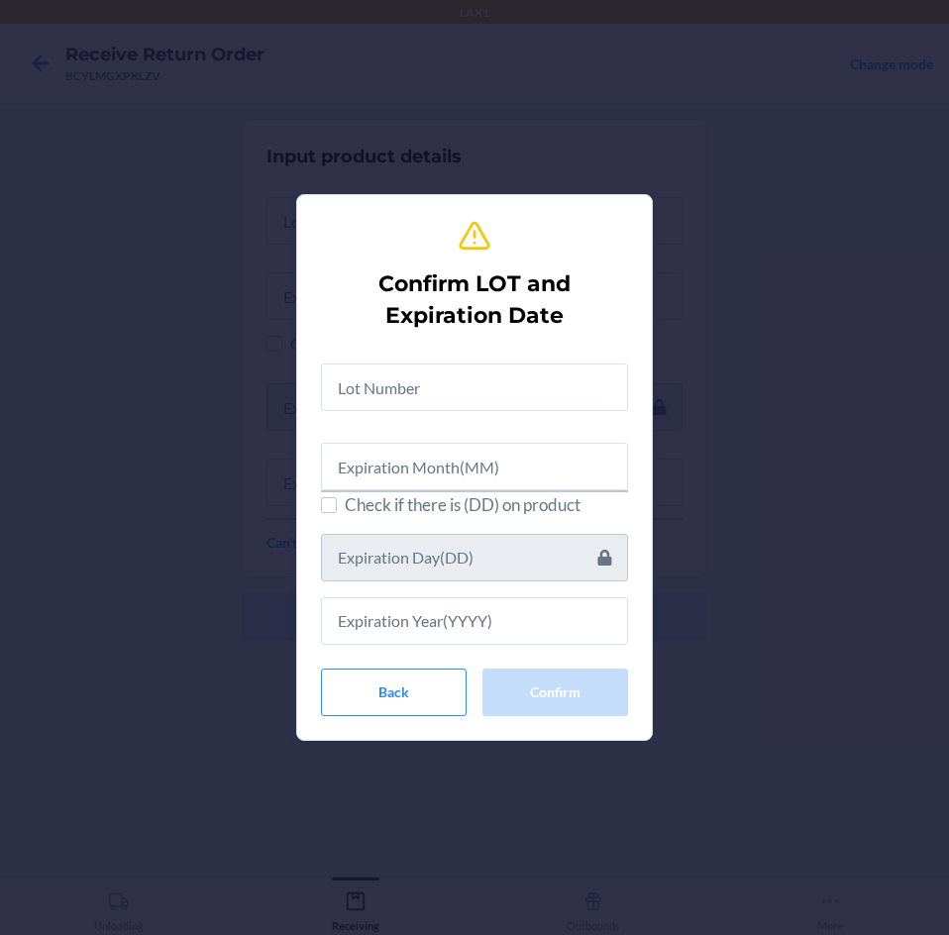
click at [507, 412] on div "Check if there is (DD) on product" at bounding box center [474, 496] width 307 height 297
click at [554, 388] on input "text" at bounding box center [474, 388] width 307 height 48
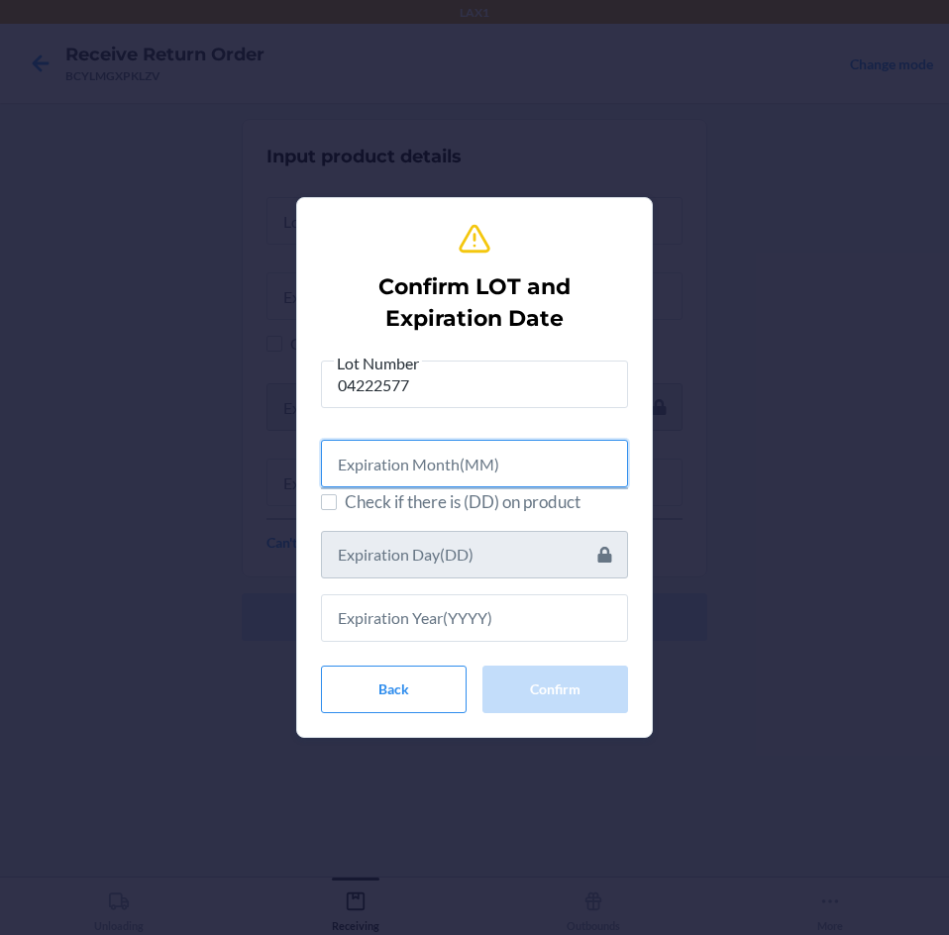
click at [440, 452] on input "text" at bounding box center [474, 464] width 307 height 48
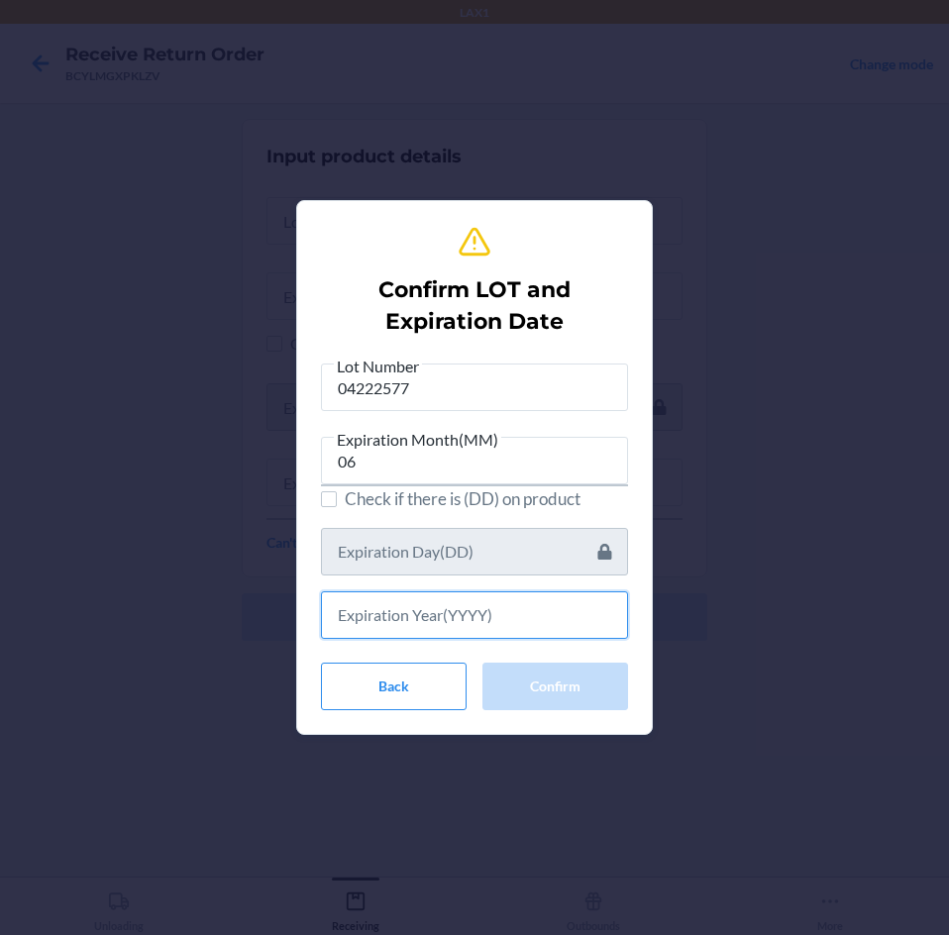
click at [400, 608] on input "text" at bounding box center [474, 615] width 307 height 48
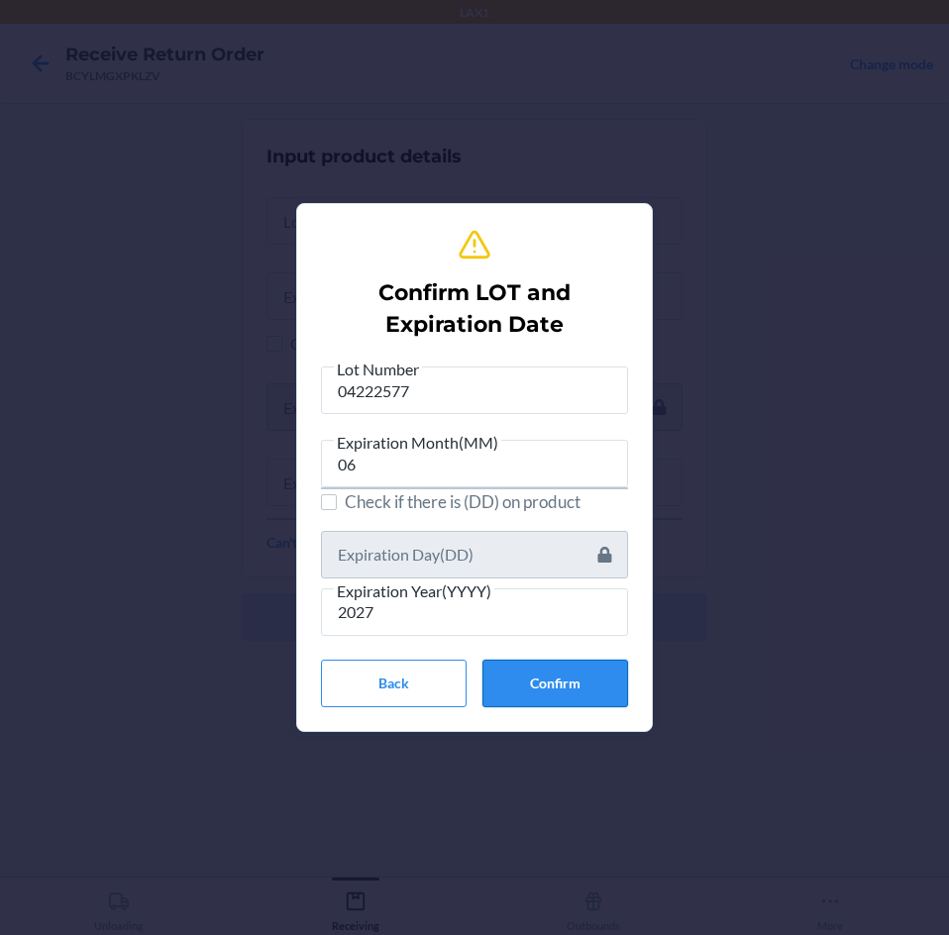
click at [538, 683] on button "Confirm" at bounding box center [555, 684] width 146 height 48
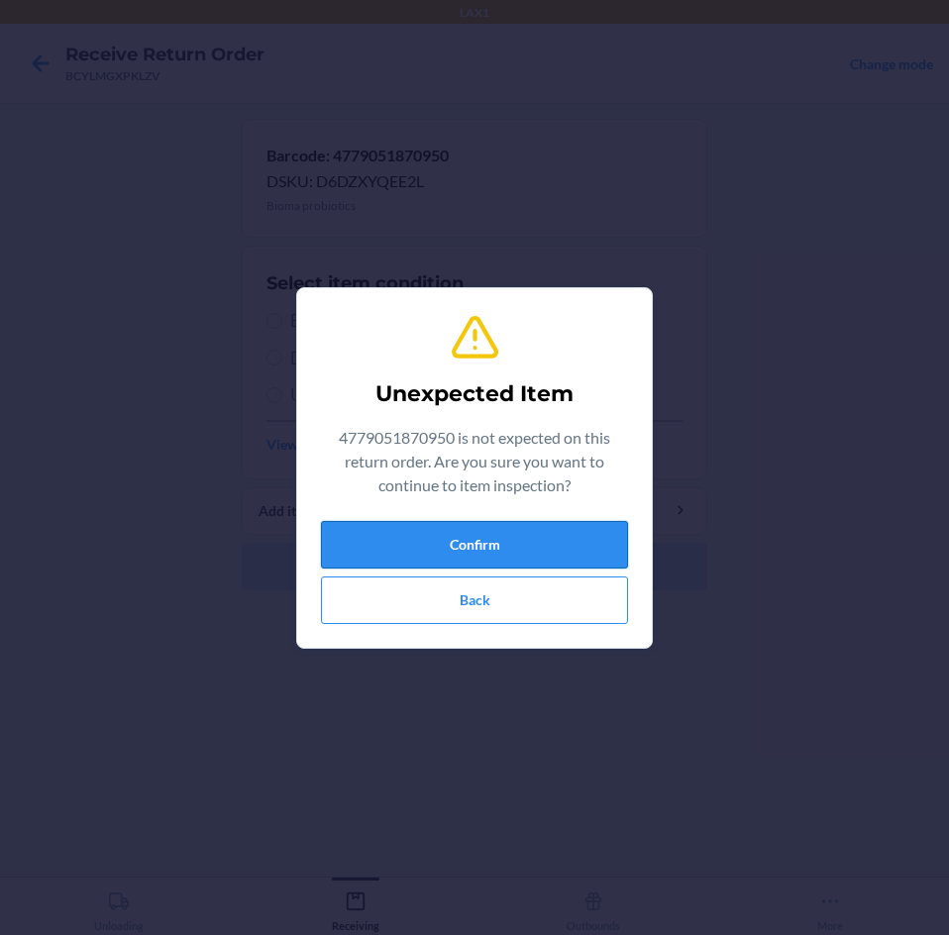
click at [527, 532] on button "Confirm" at bounding box center [474, 545] width 307 height 48
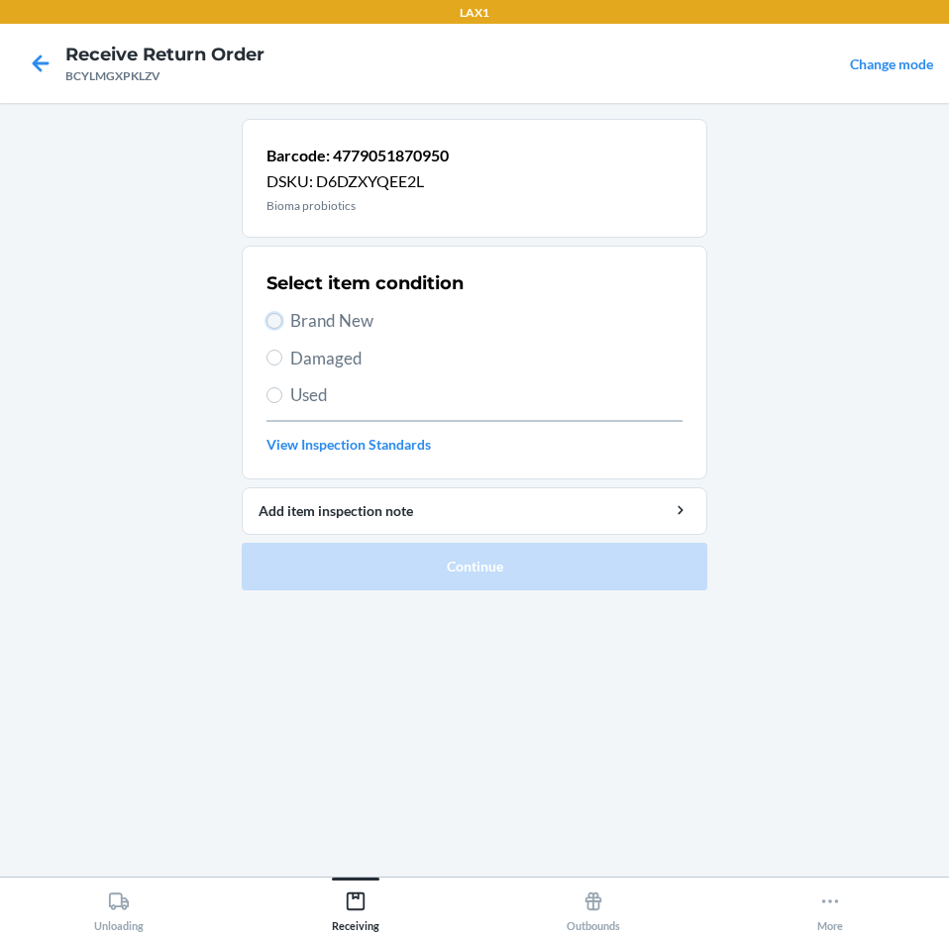
click at [279, 326] on input "Brand New" at bounding box center [274, 321] width 16 height 16
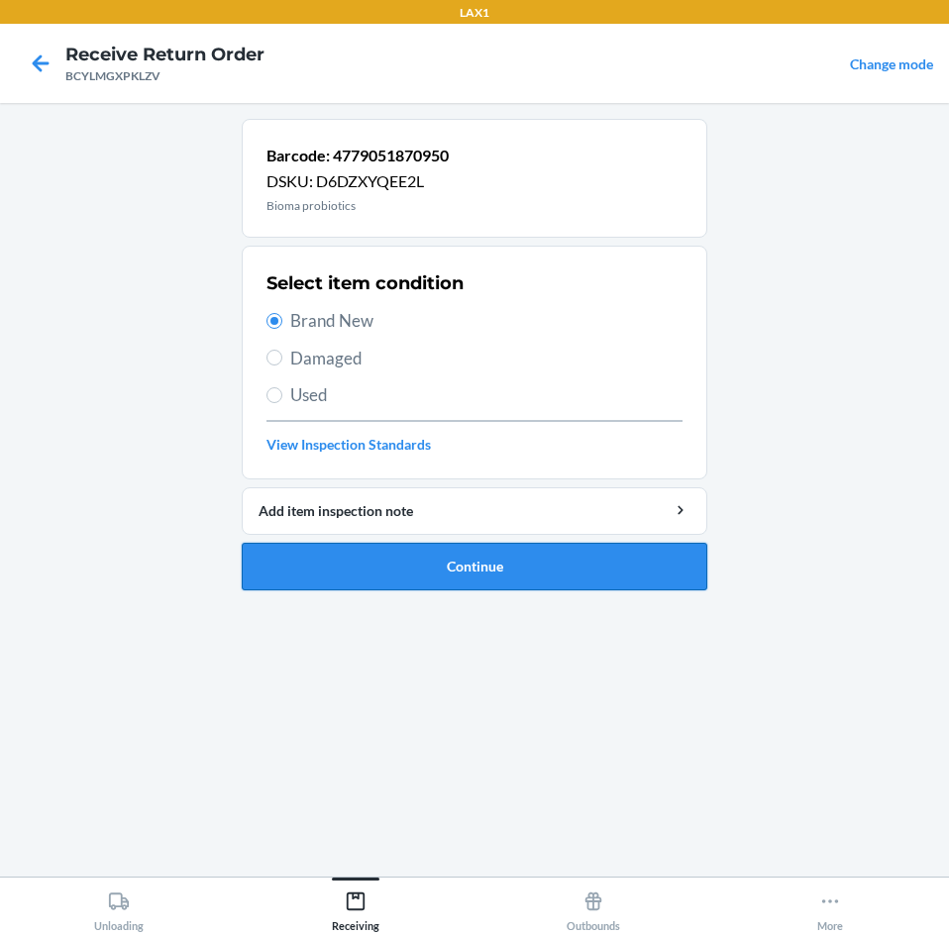
click at [413, 572] on button "Continue" at bounding box center [475, 567] width 466 height 48
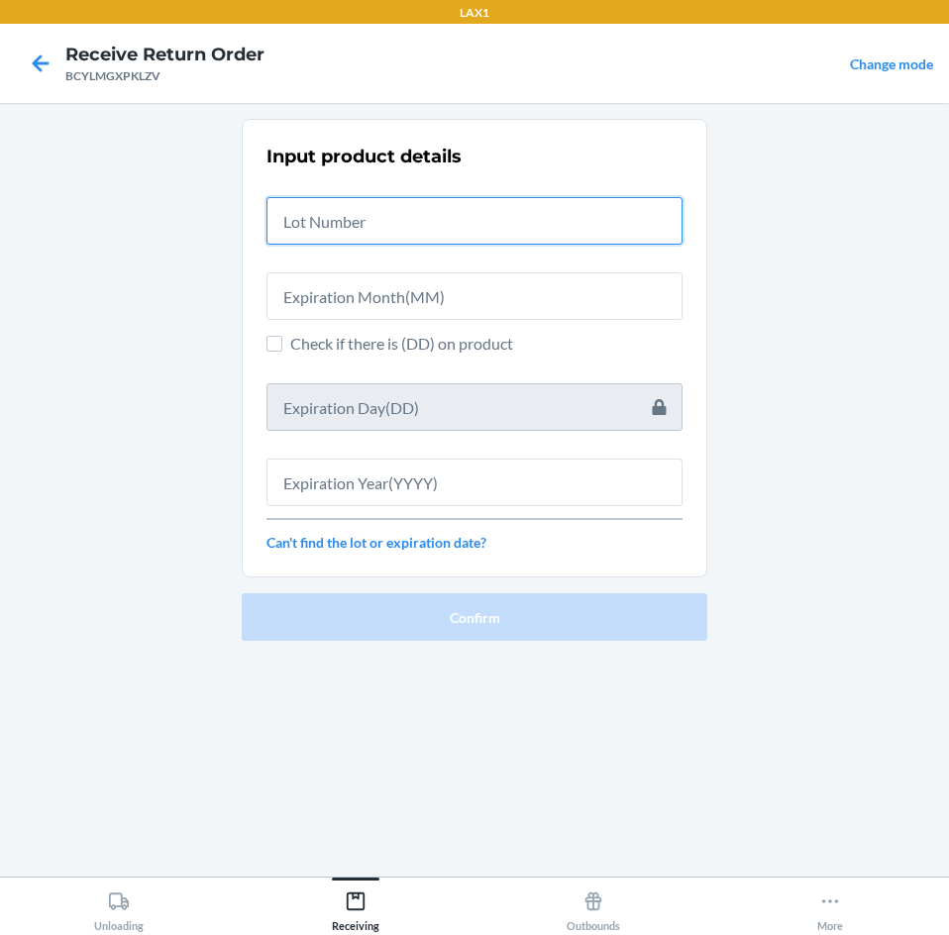
click at [358, 235] on input "text" at bounding box center [474, 221] width 416 height 48
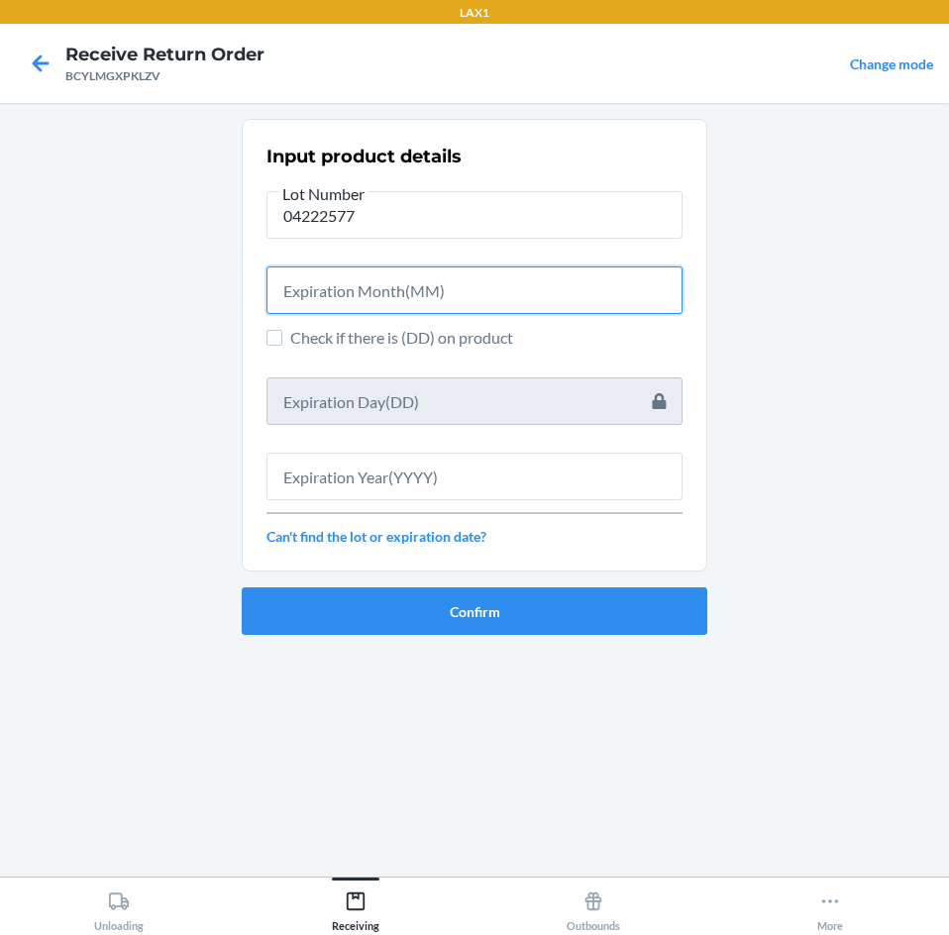
click at [437, 299] on input "text" at bounding box center [474, 290] width 416 height 48
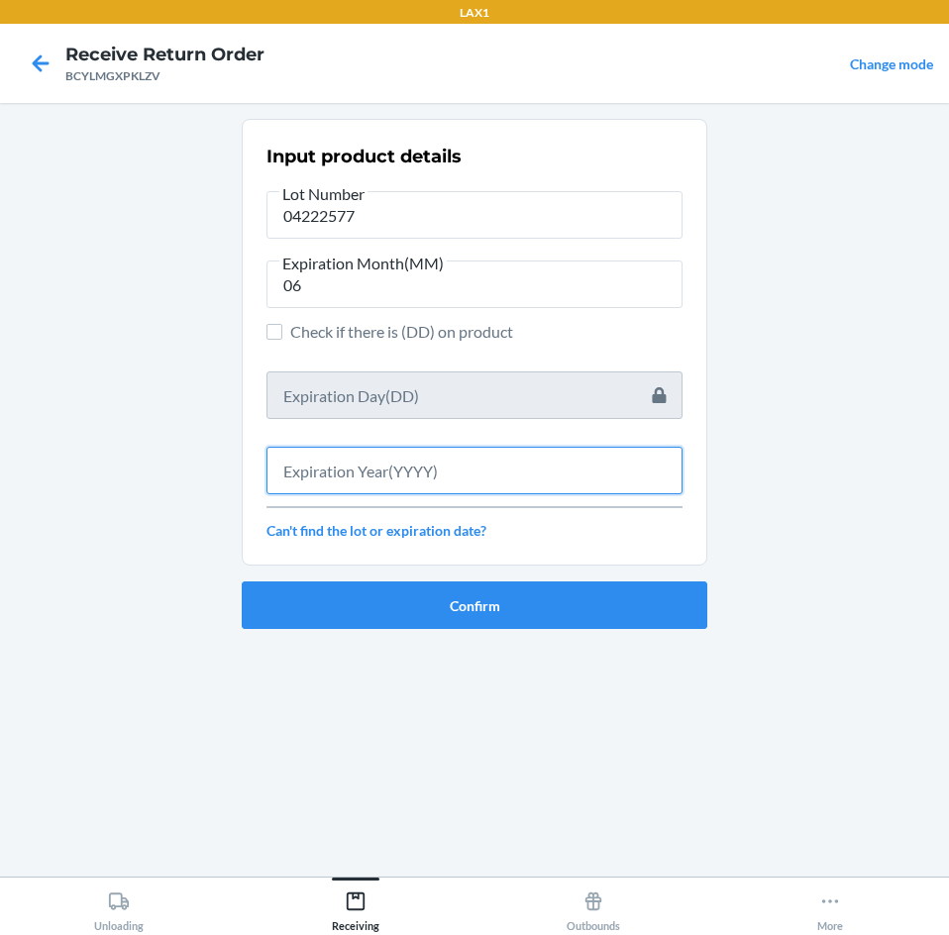
click at [328, 478] on input "text" at bounding box center [474, 471] width 416 height 48
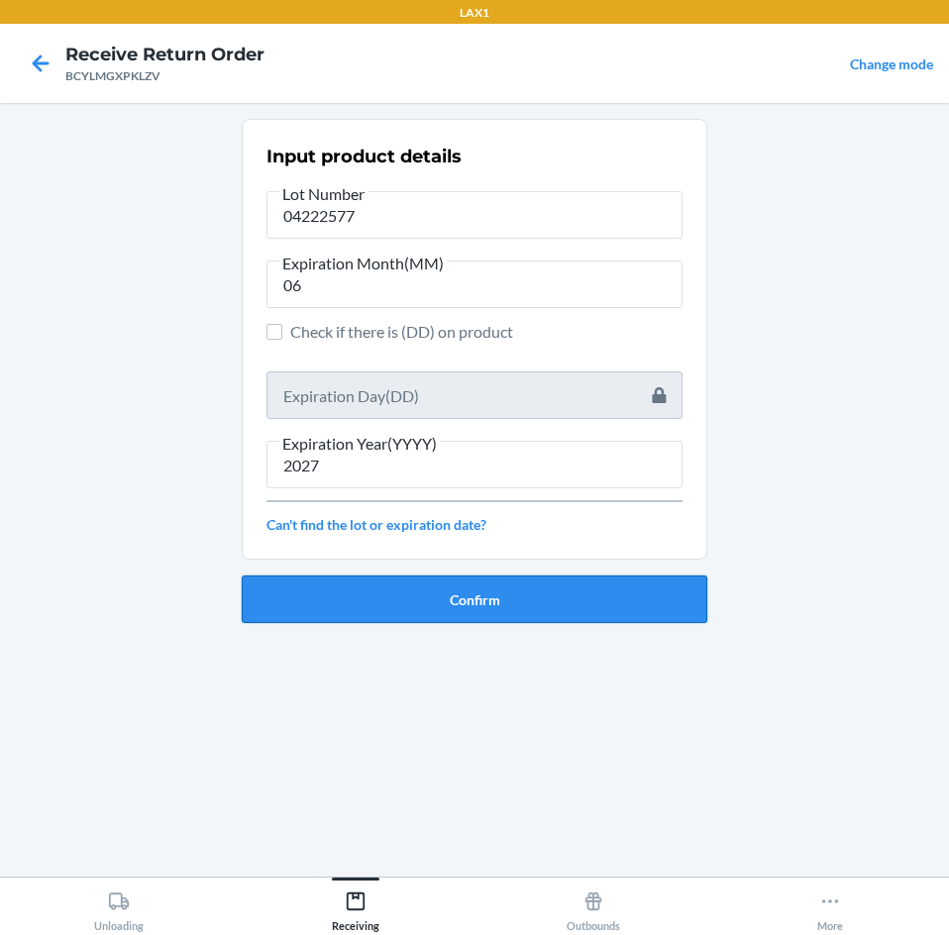
click at [461, 603] on button "Confirm" at bounding box center [475, 600] width 466 height 48
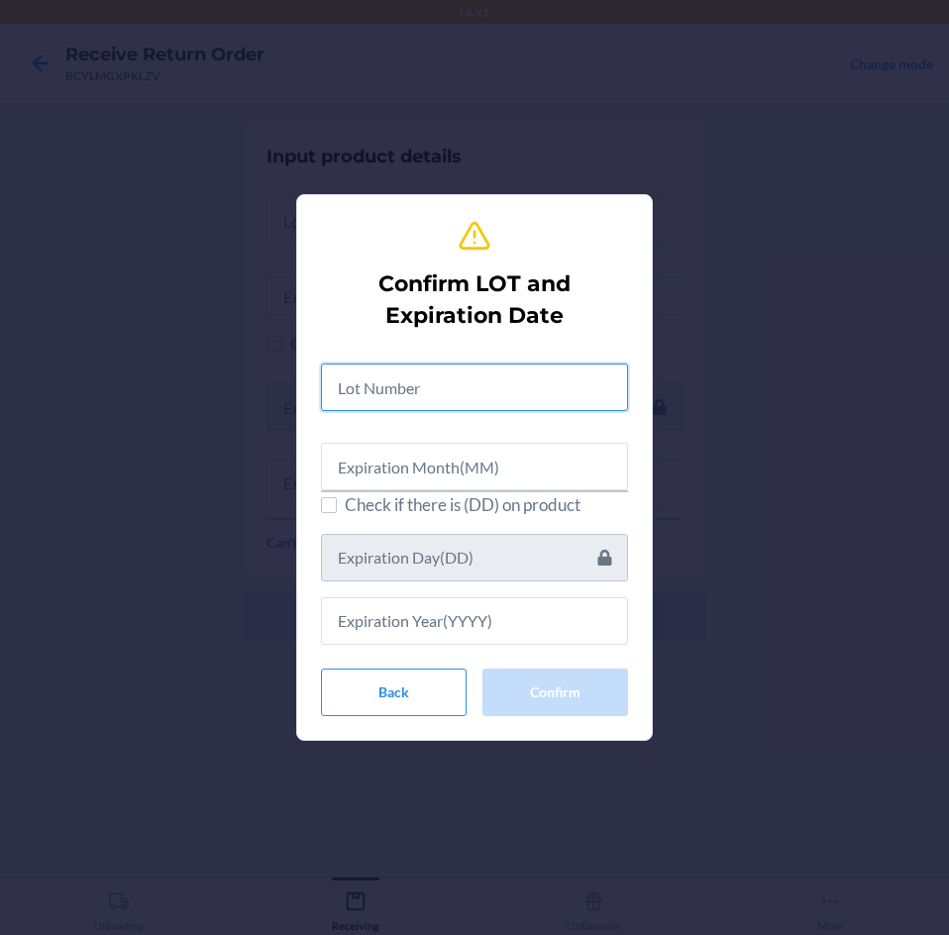
click at [357, 376] on input "text" at bounding box center [474, 388] width 307 height 48
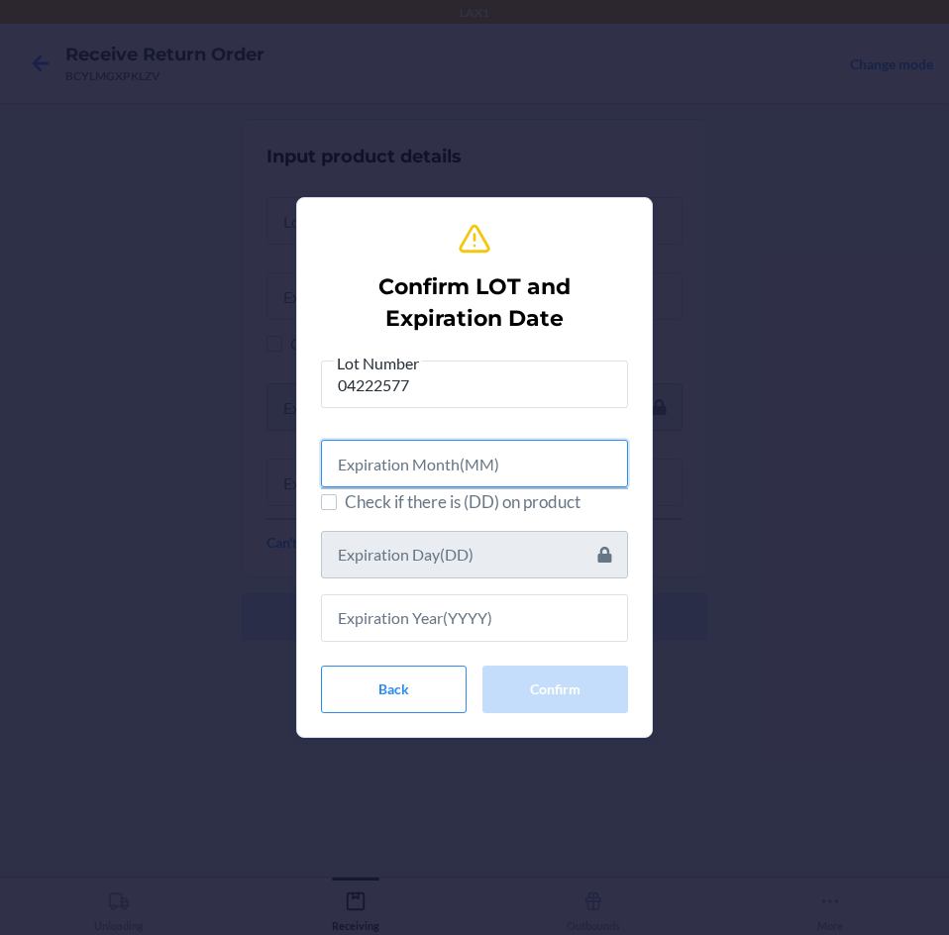
click at [503, 460] on input "text" at bounding box center [474, 464] width 307 height 48
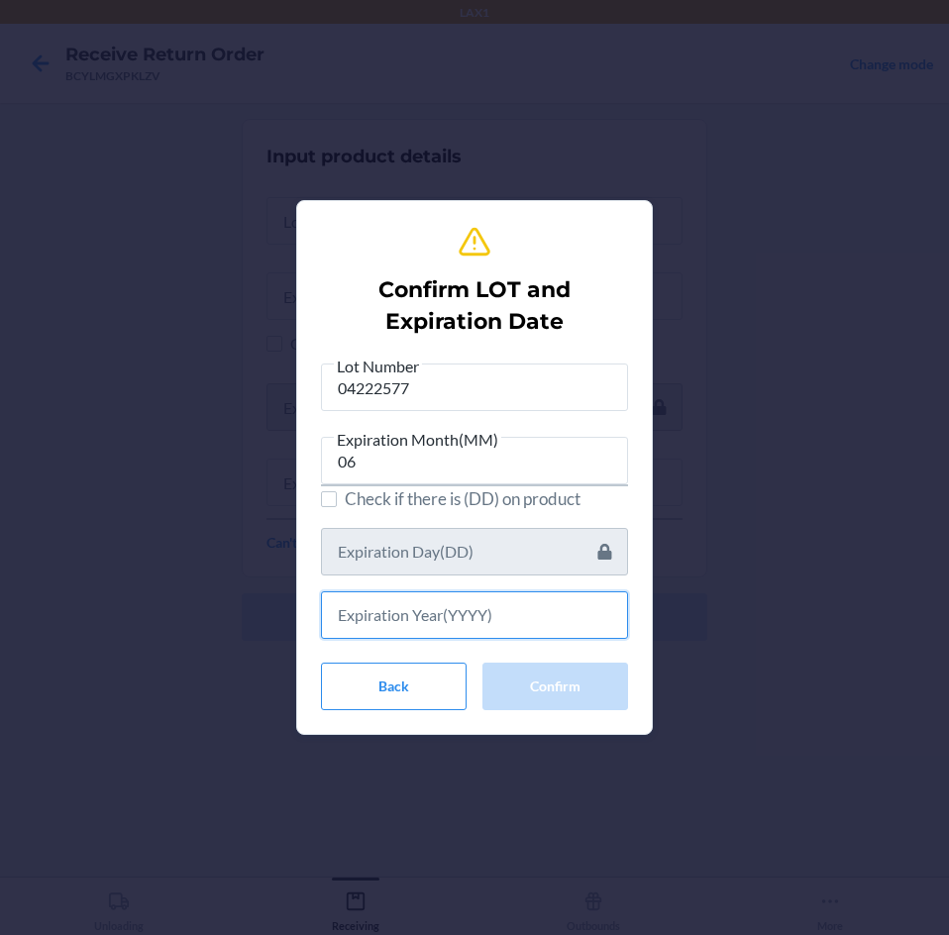
click at [516, 610] on input "text" at bounding box center [474, 615] width 307 height 48
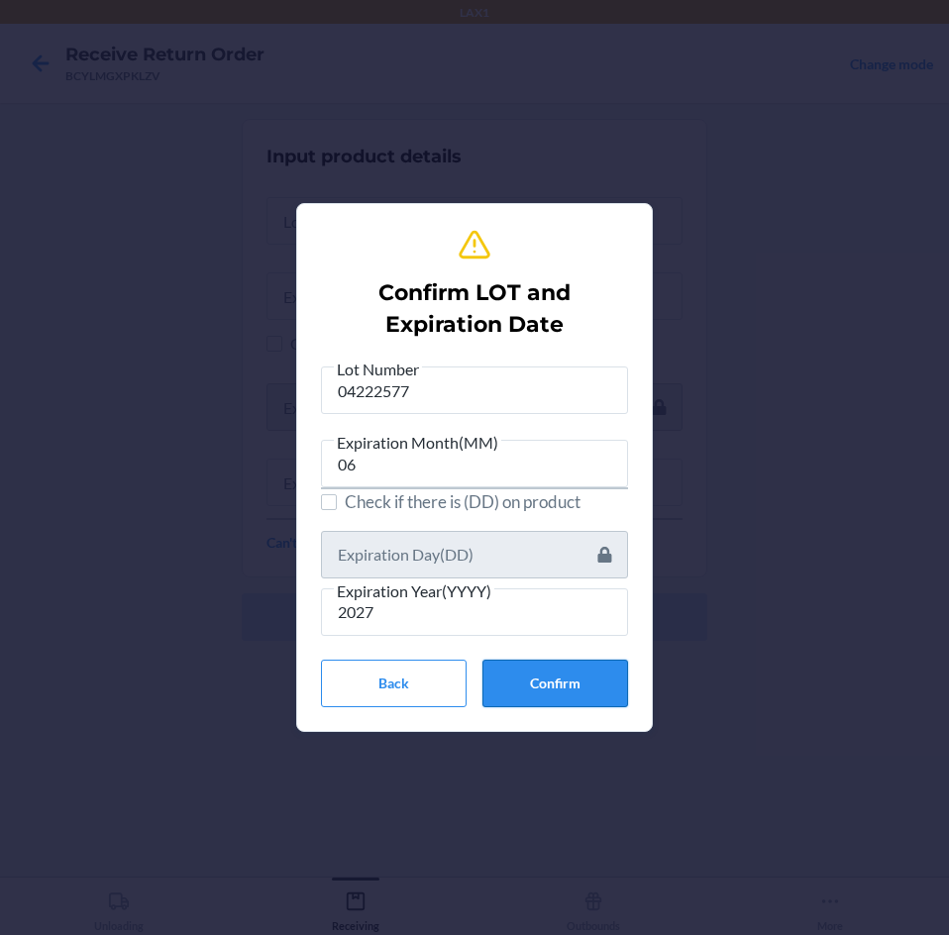
click at [592, 693] on button "Confirm" at bounding box center [555, 684] width 146 height 48
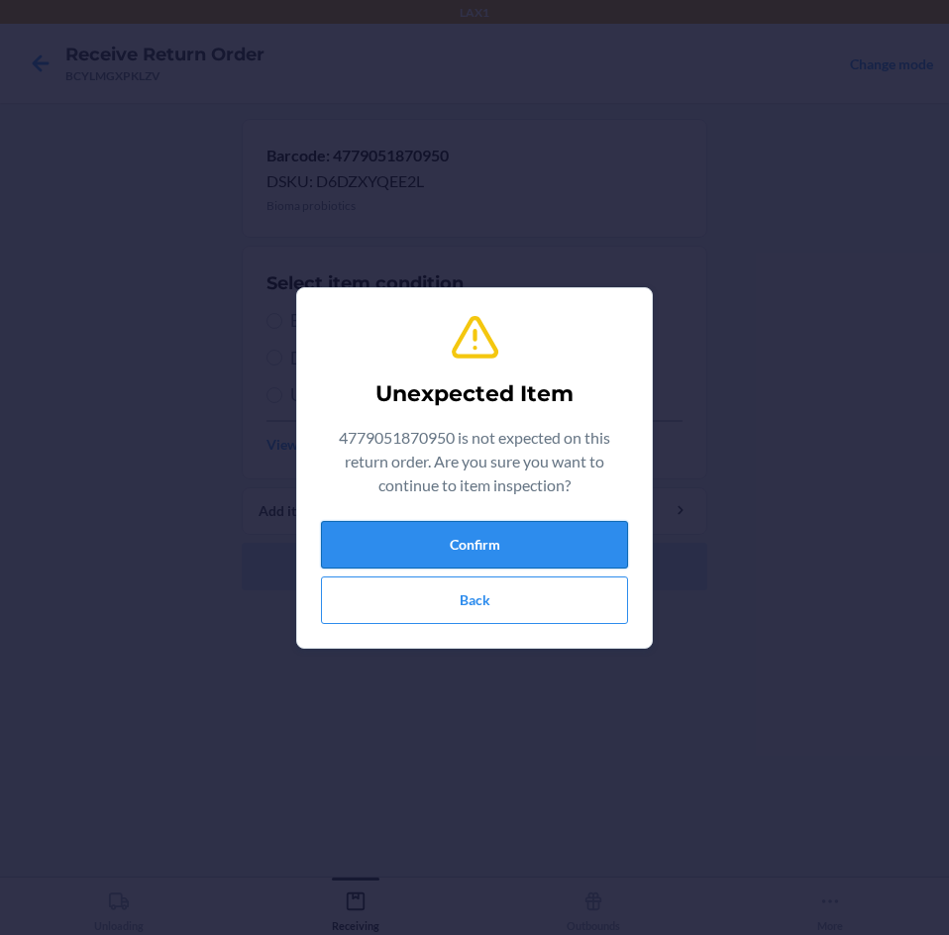
click at [550, 548] on button "Confirm" at bounding box center [474, 545] width 307 height 48
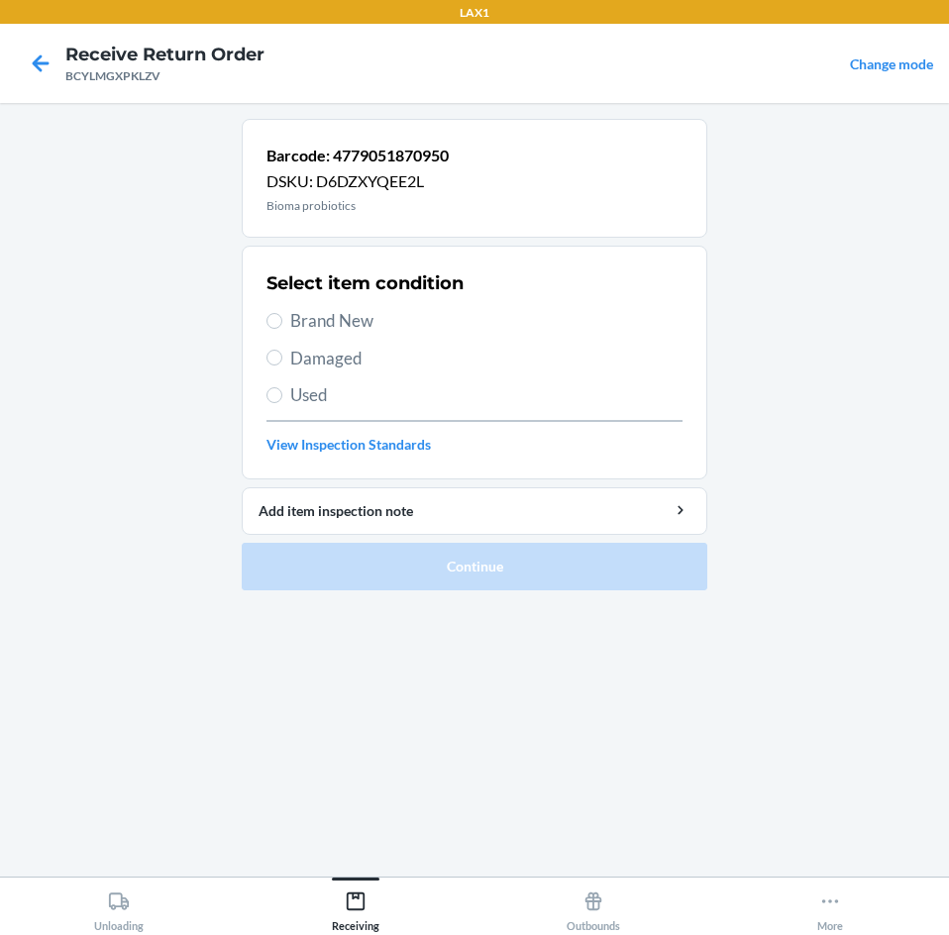
click at [288, 321] on label "Brand New" at bounding box center [474, 321] width 416 height 26
click at [282, 321] on input "Brand New" at bounding box center [274, 321] width 16 height 16
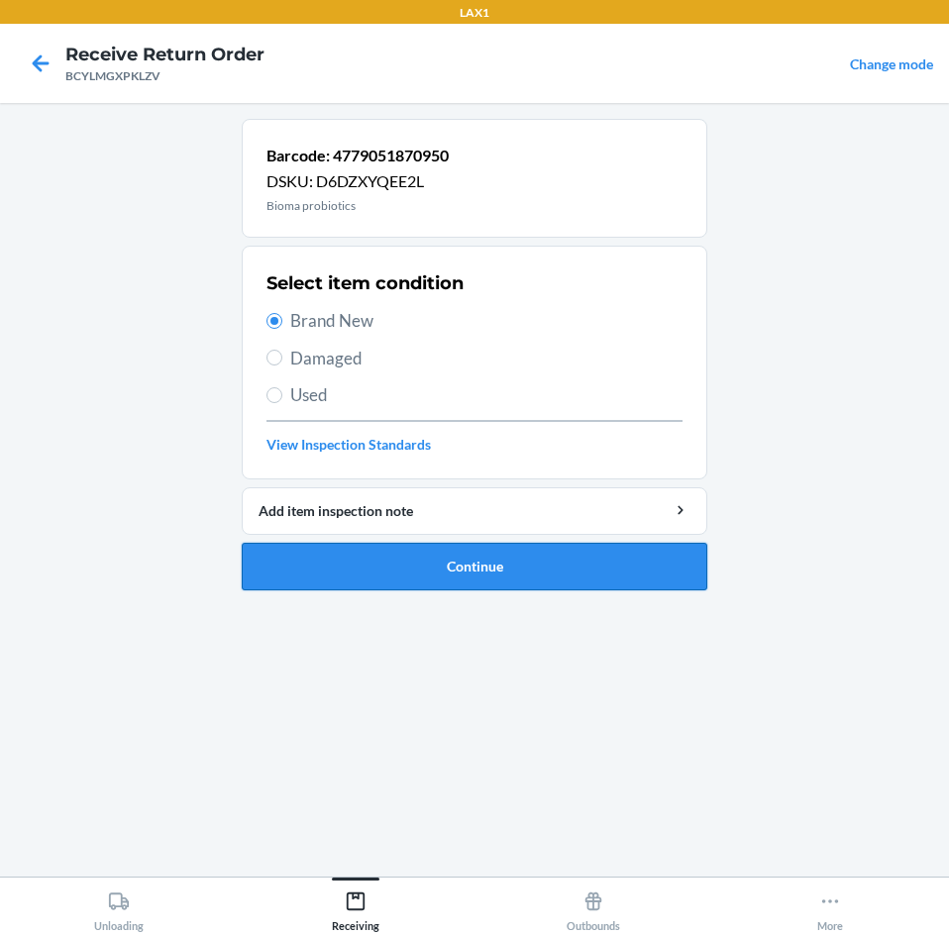
click at [453, 563] on button "Continue" at bounding box center [475, 567] width 466 height 48
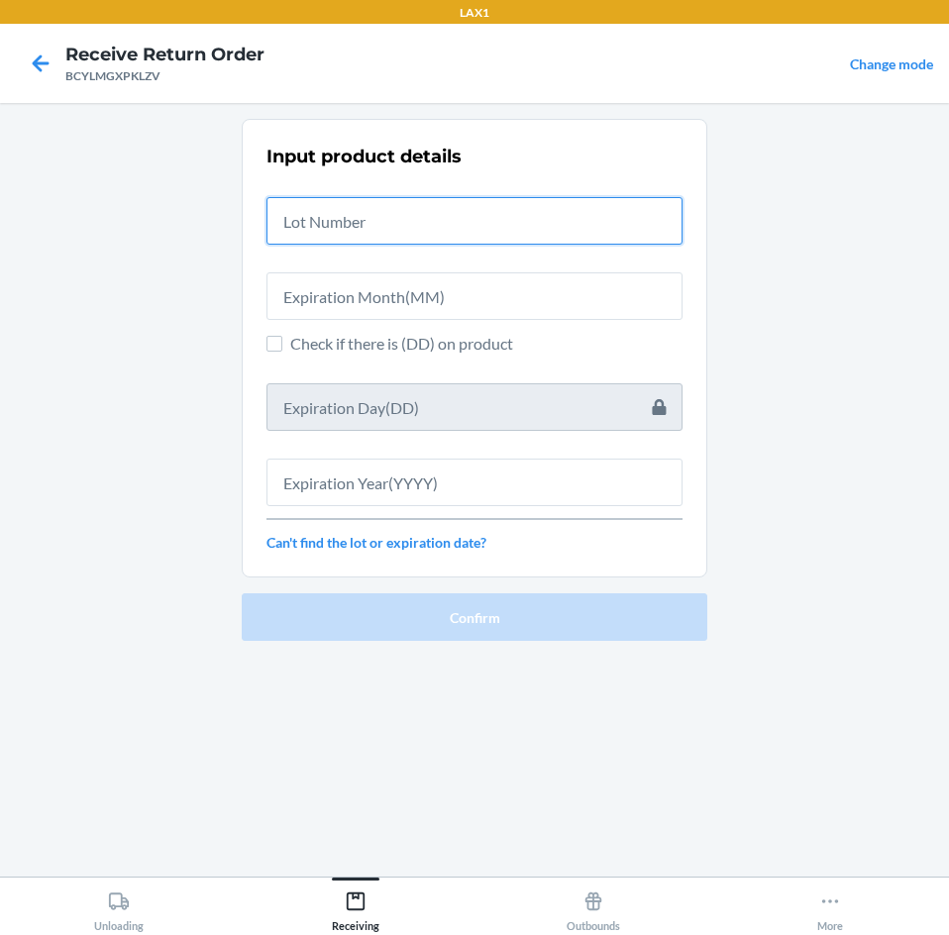
click at [340, 223] on input "text" at bounding box center [474, 221] width 416 height 48
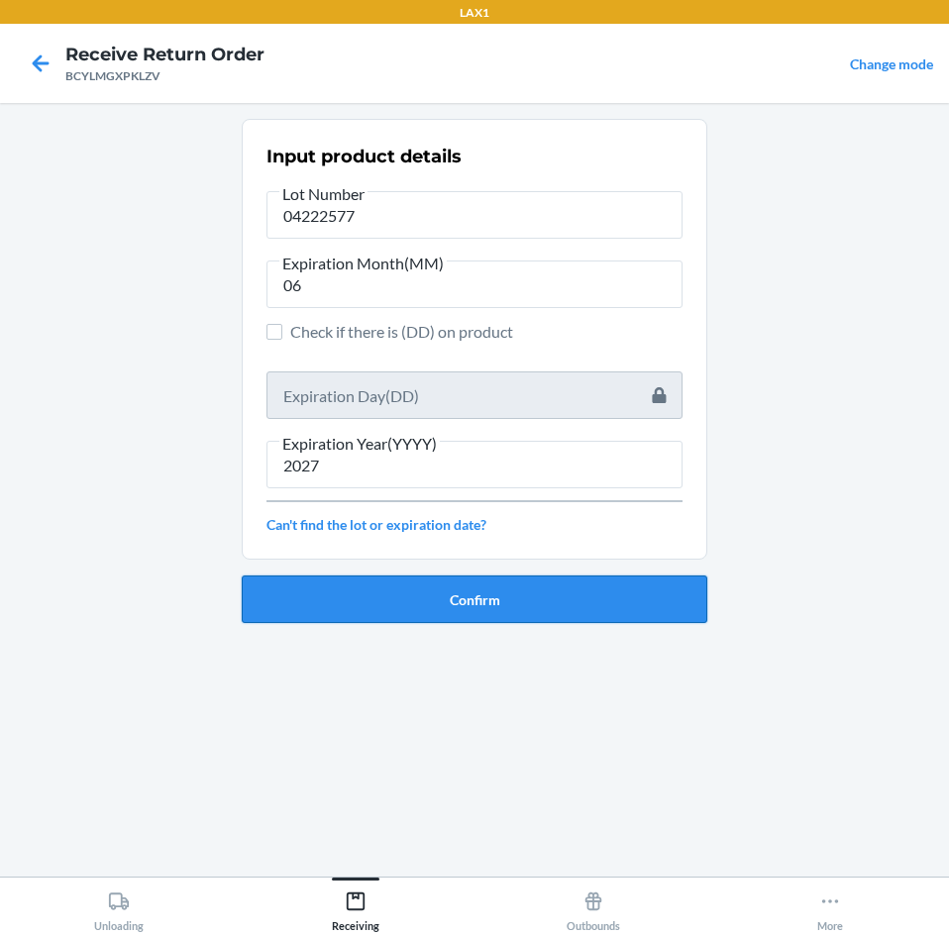
click at [532, 614] on button "Confirm" at bounding box center [475, 600] width 466 height 48
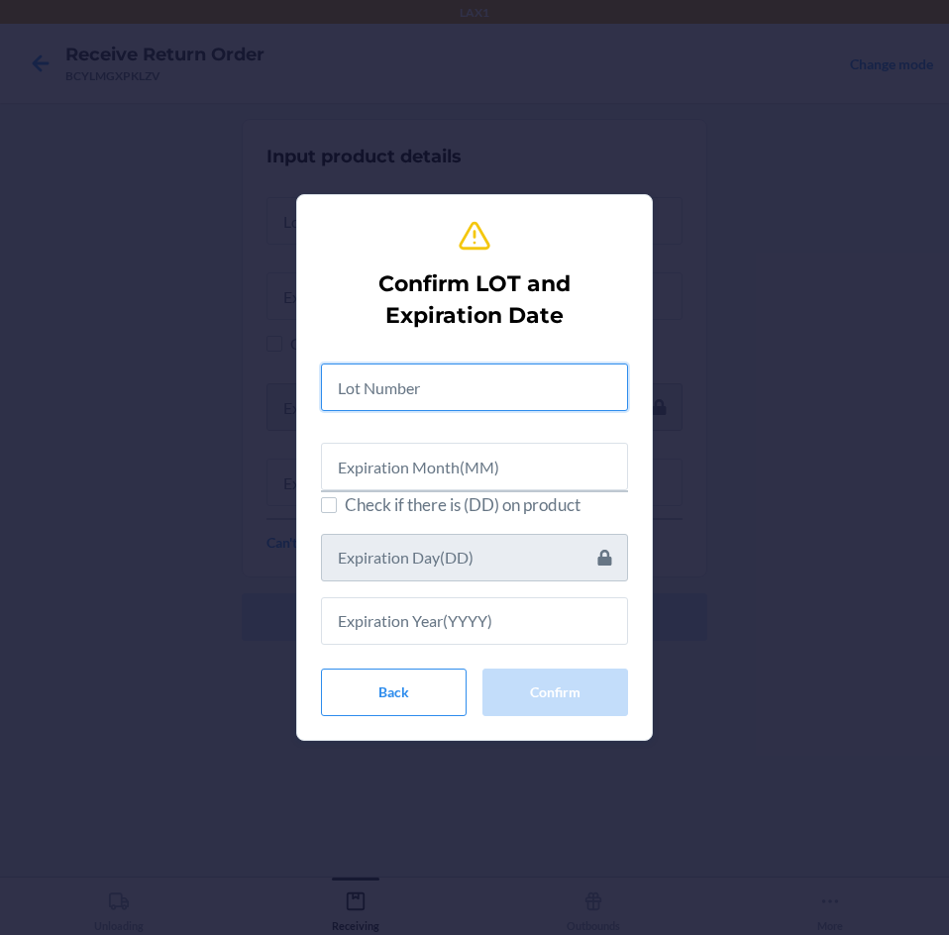
click at [405, 384] on input "text" at bounding box center [474, 388] width 307 height 48
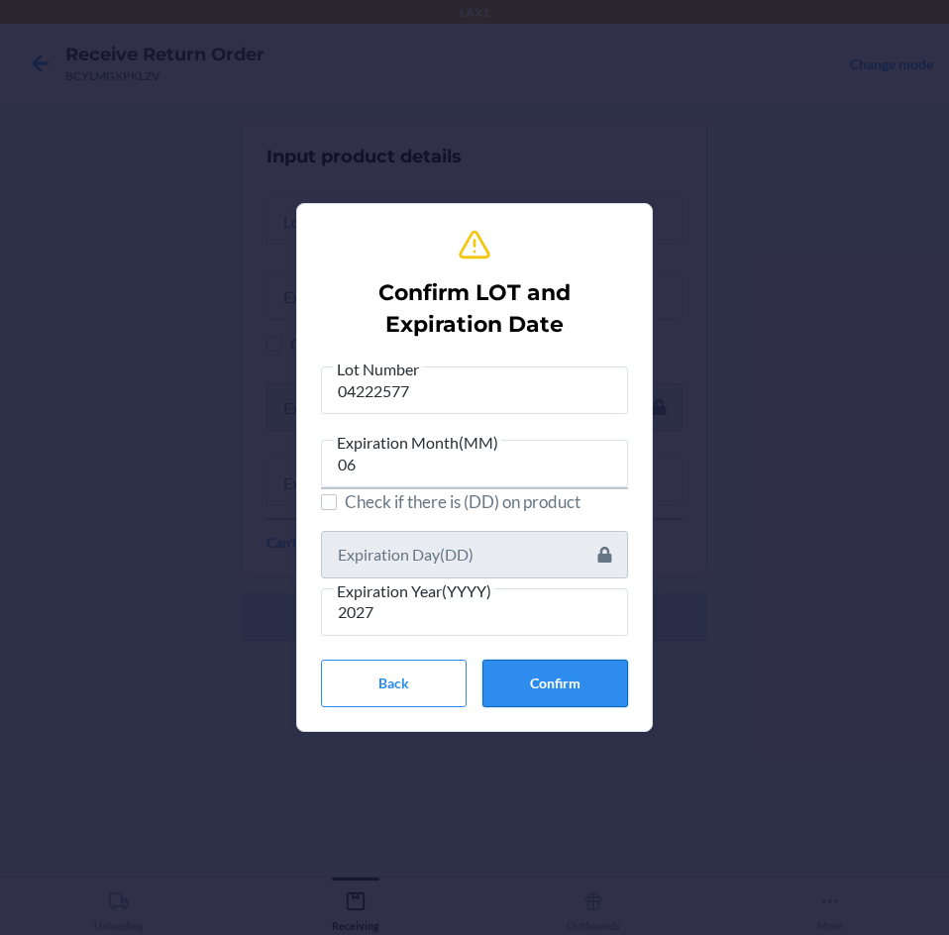
click at [548, 682] on button "Confirm" at bounding box center [555, 684] width 146 height 48
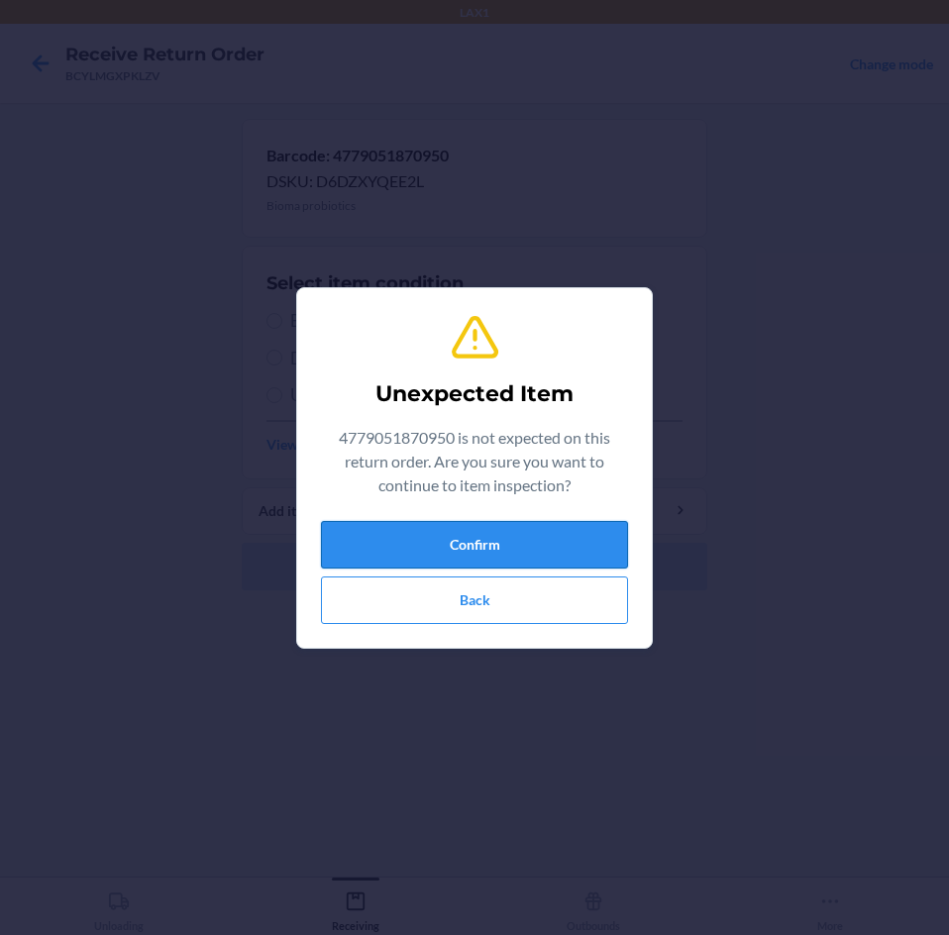
click at [551, 553] on button "Confirm" at bounding box center [474, 545] width 307 height 48
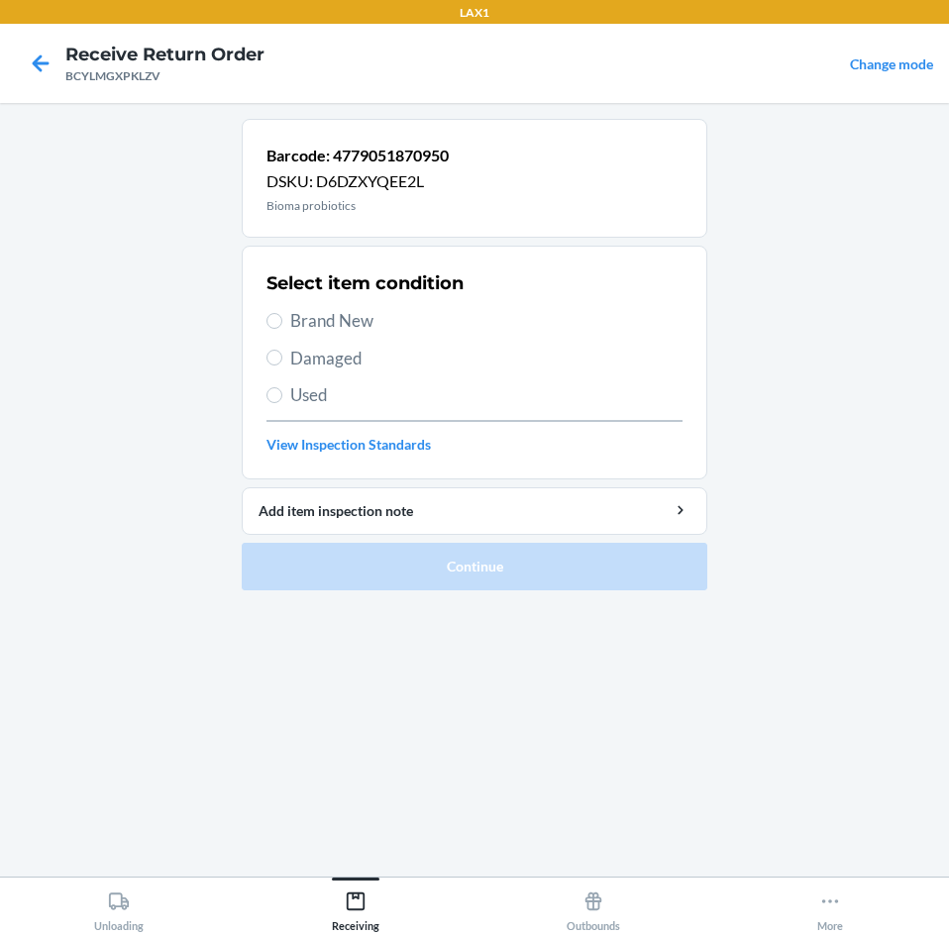
click at [279, 331] on label "Brand New" at bounding box center [474, 321] width 416 height 26
click at [279, 329] on input "Brand New" at bounding box center [274, 321] width 16 height 16
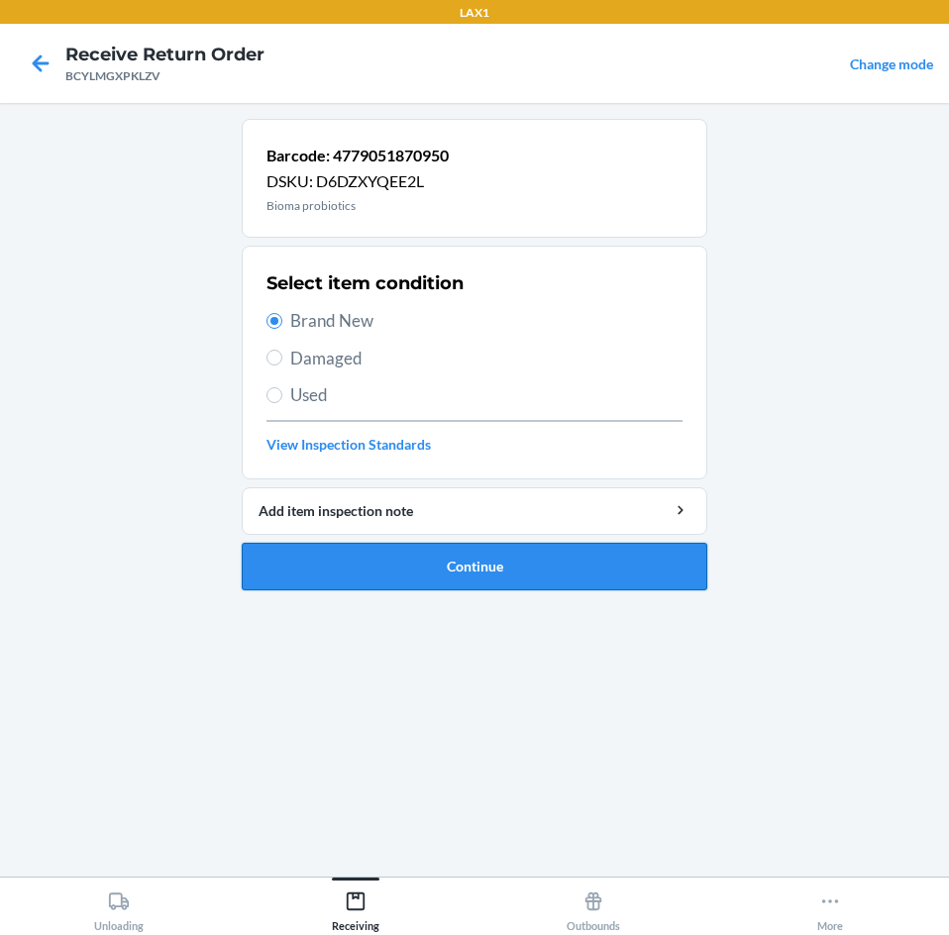
click at [382, 572] on button "Continue" at bounding box center [475, 567] width 466 height 48
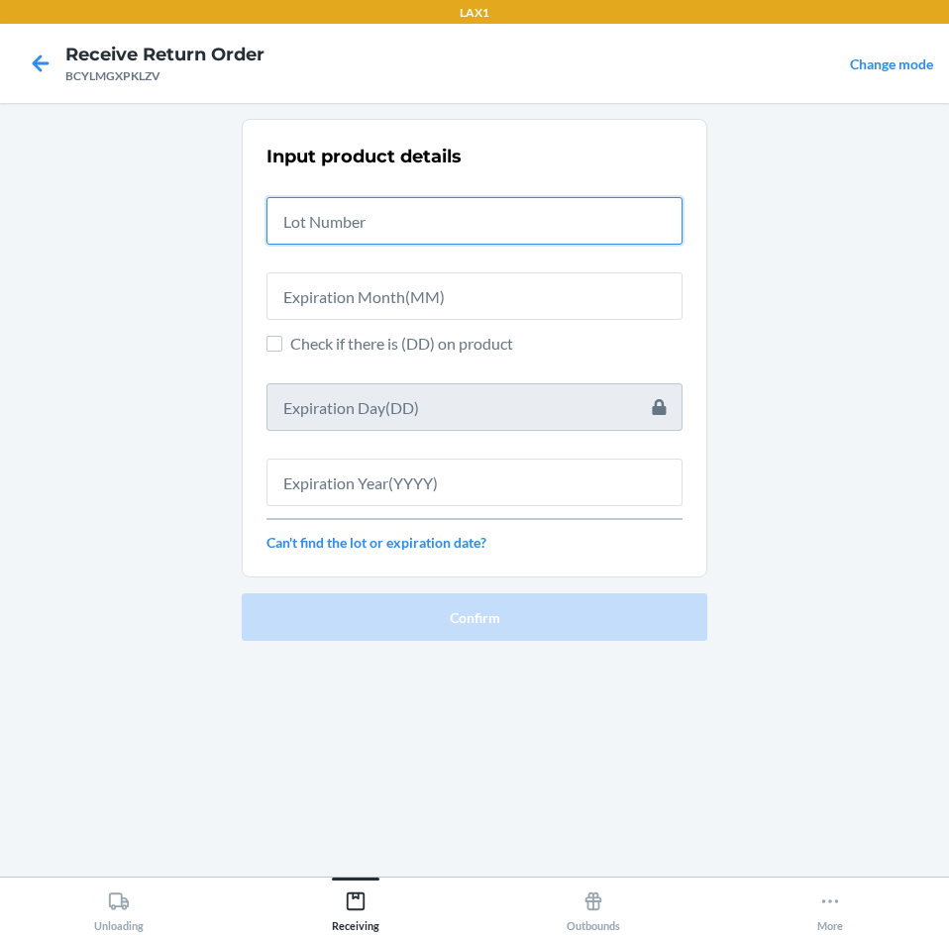
click at [356, 225] on input "text" at bounding box center [474, 221] width 416 height 48
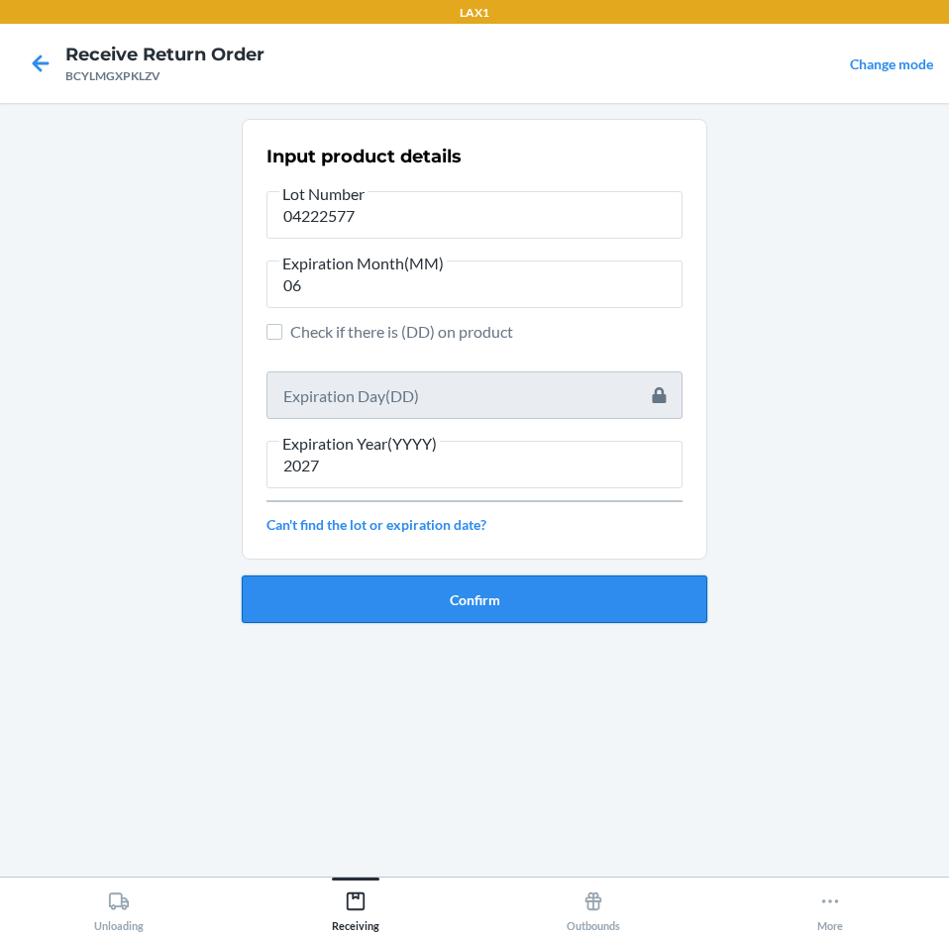
click at [566, 586] on button "Confirm" at bounding box center [475, 600] width 466 height 48
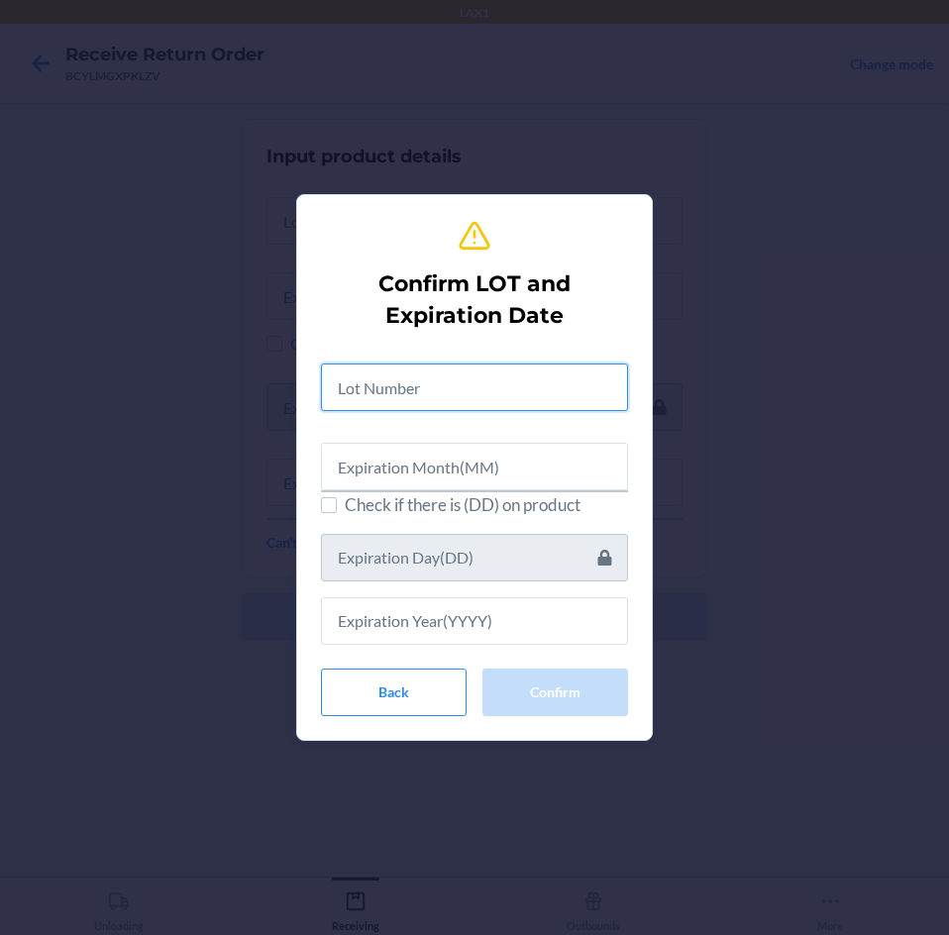
click at [478, 388] on input "text" at bounding box center [474, 388] width 307 height 48
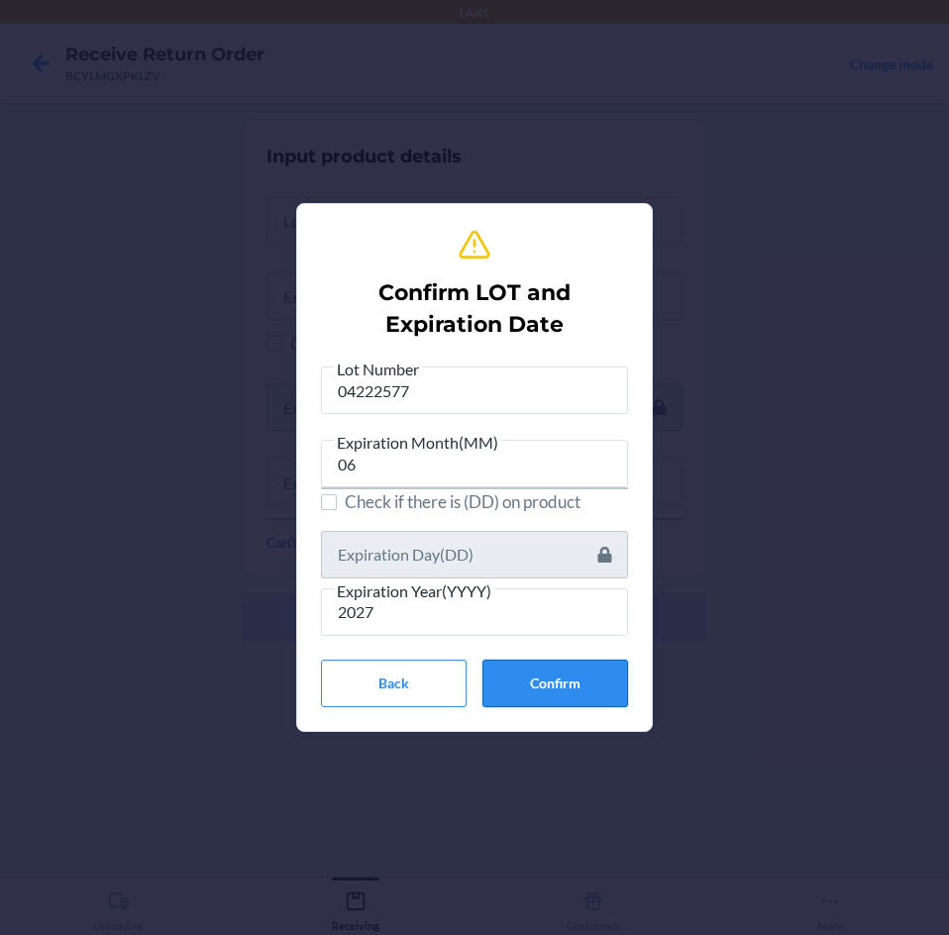
click at [581, 689] on button "Confirm" at bounding box center [555, 684] width 146 height 48
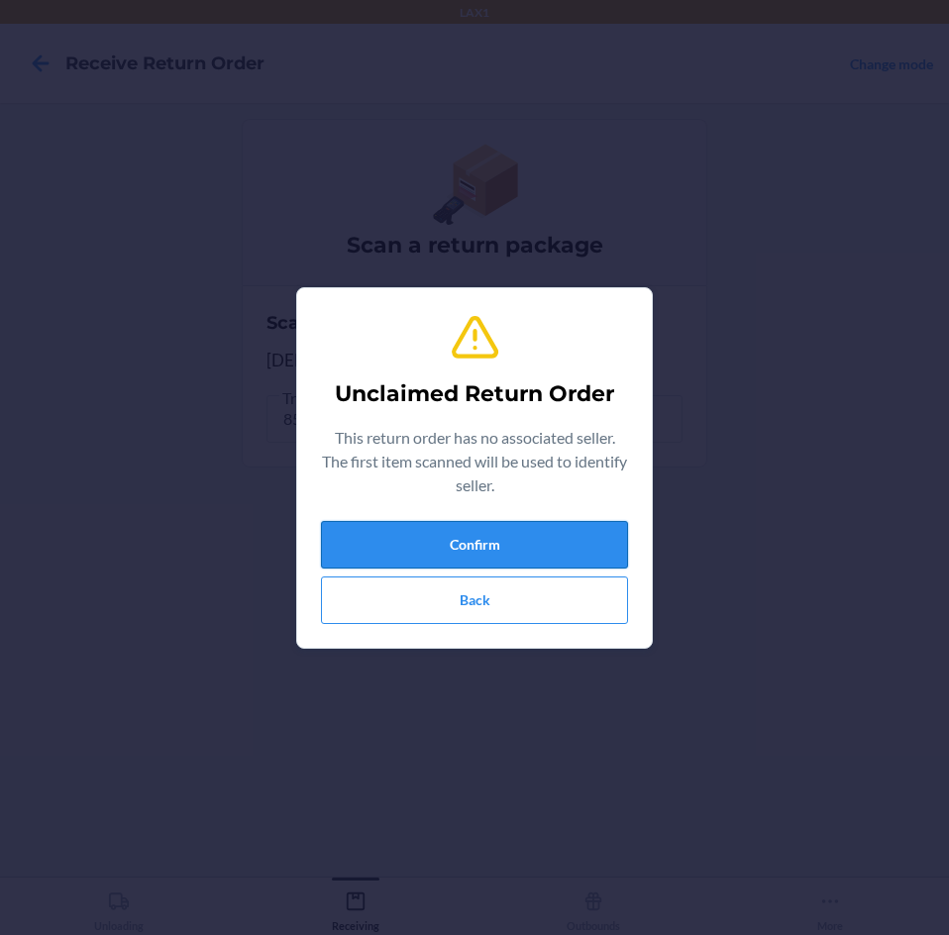
click at [555, 534] on button "Confirm" at bounding box center [474, 545] width 307 height 48
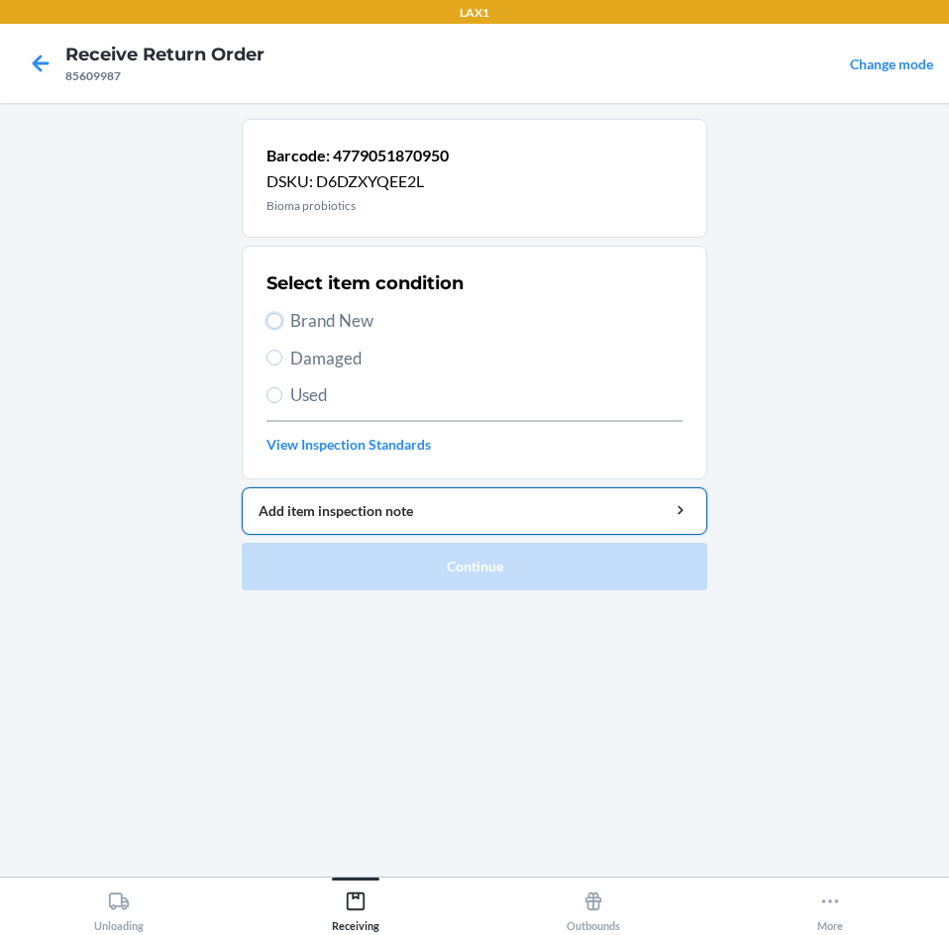
drag, startPoint x: 271, startPoint y: 316, endPoint x: 321, endPoint y: 491, distance: 182.2
click at [280, 337] on div "Select item condition Brand New Damaged Used View Inspection Standards" at bounding box center [474, 362] width 416 height 196
click at [275, 324] on input "Brand New" at bounding box center [274, 321] width 16 height 16
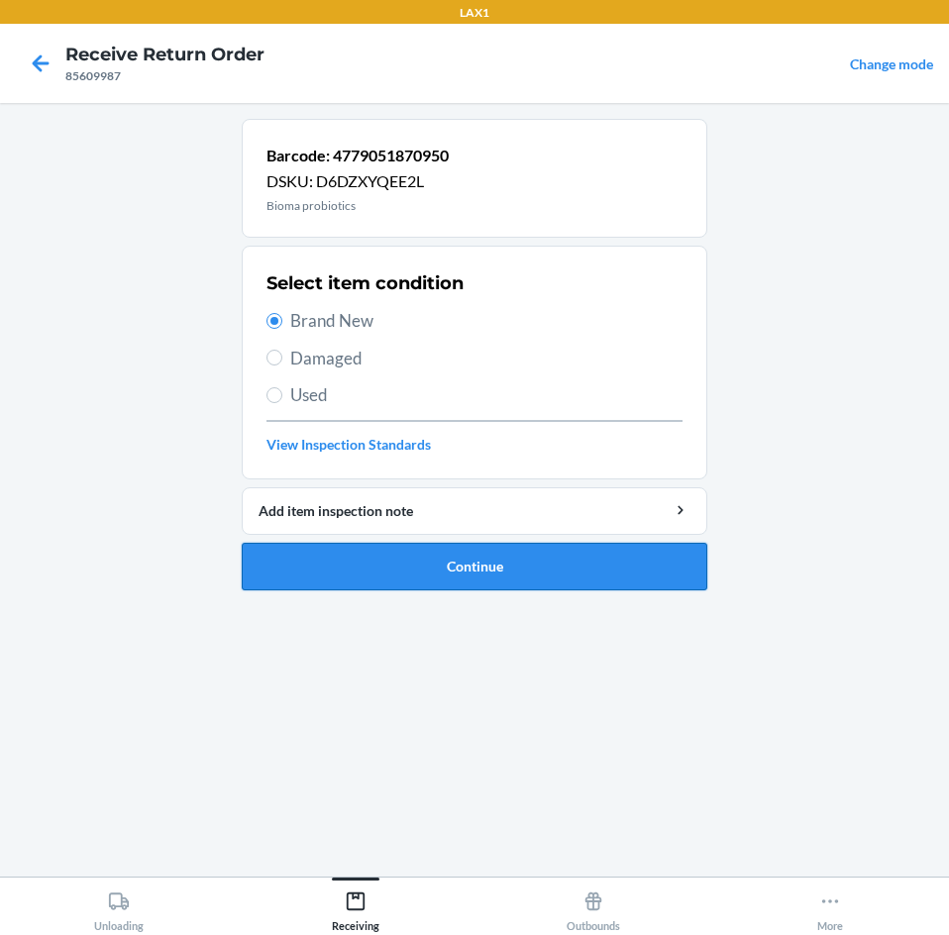
click at [372, 570] on button "Continue" at bounding box center [475, 567] width 466 height 48
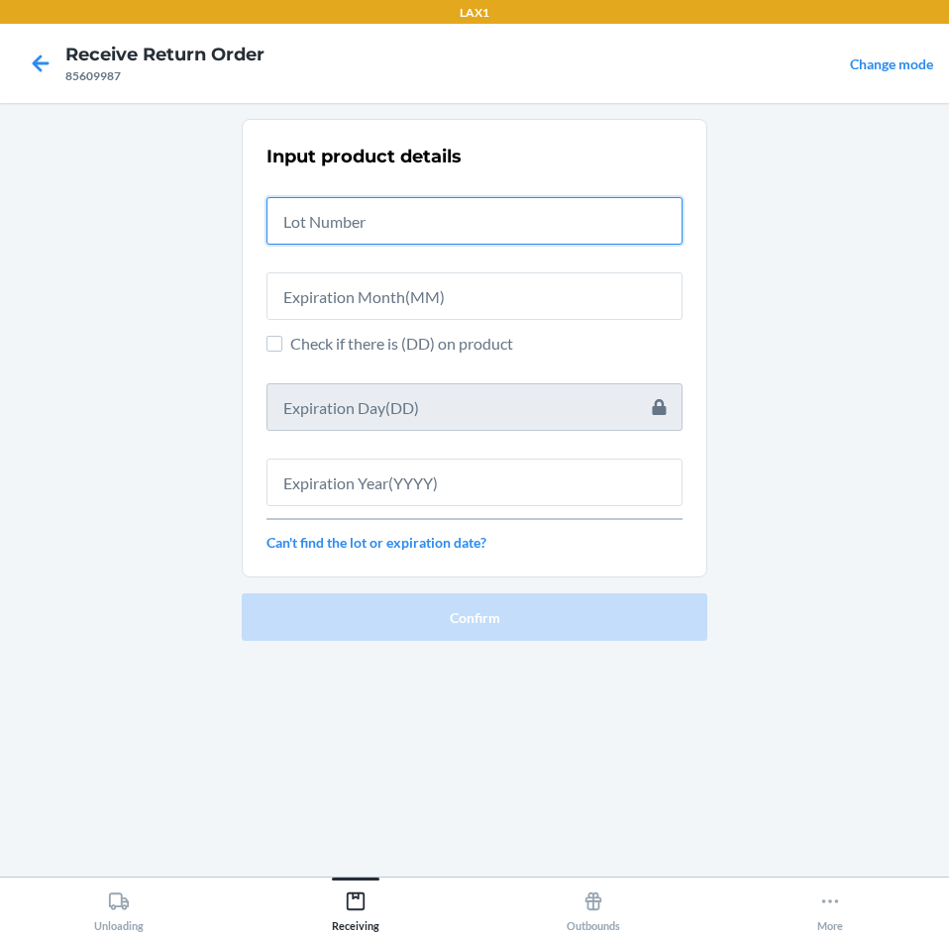
click at [337, 210] on input "text" at bounding box center [474, 221] width 416 height 48
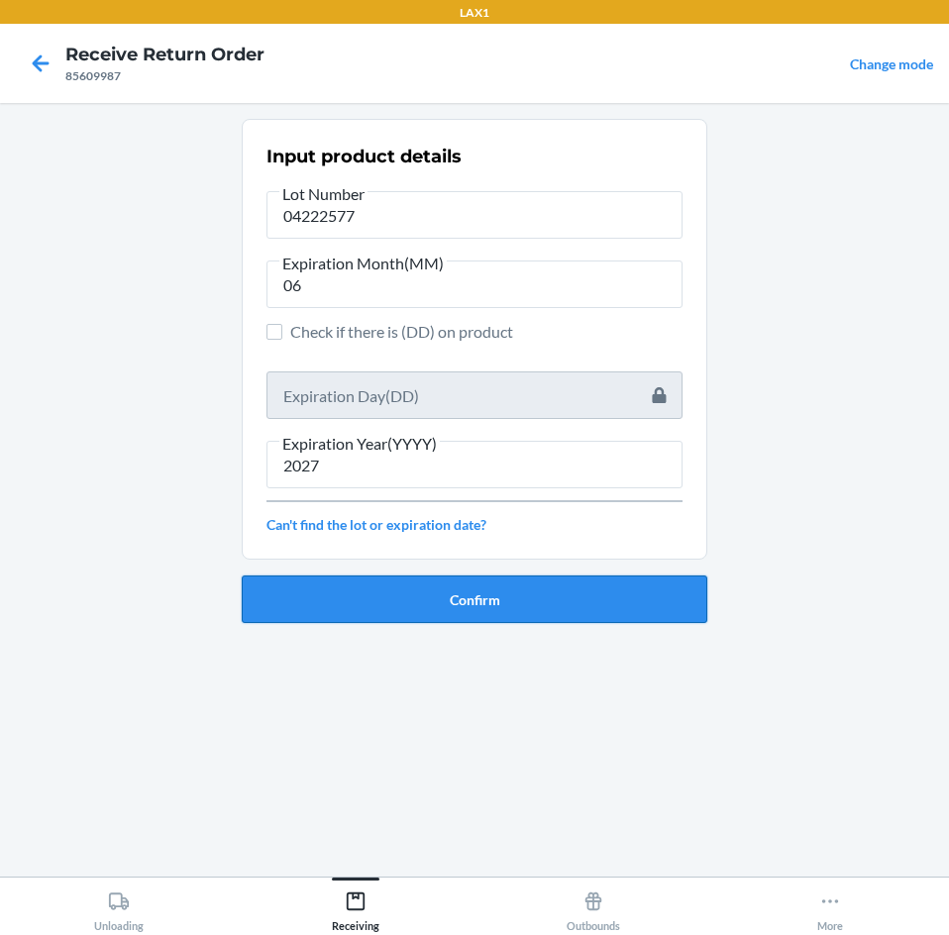
click at [595, 609] on button "Confirm" at bounding box center [475, 600] width 466 height 48
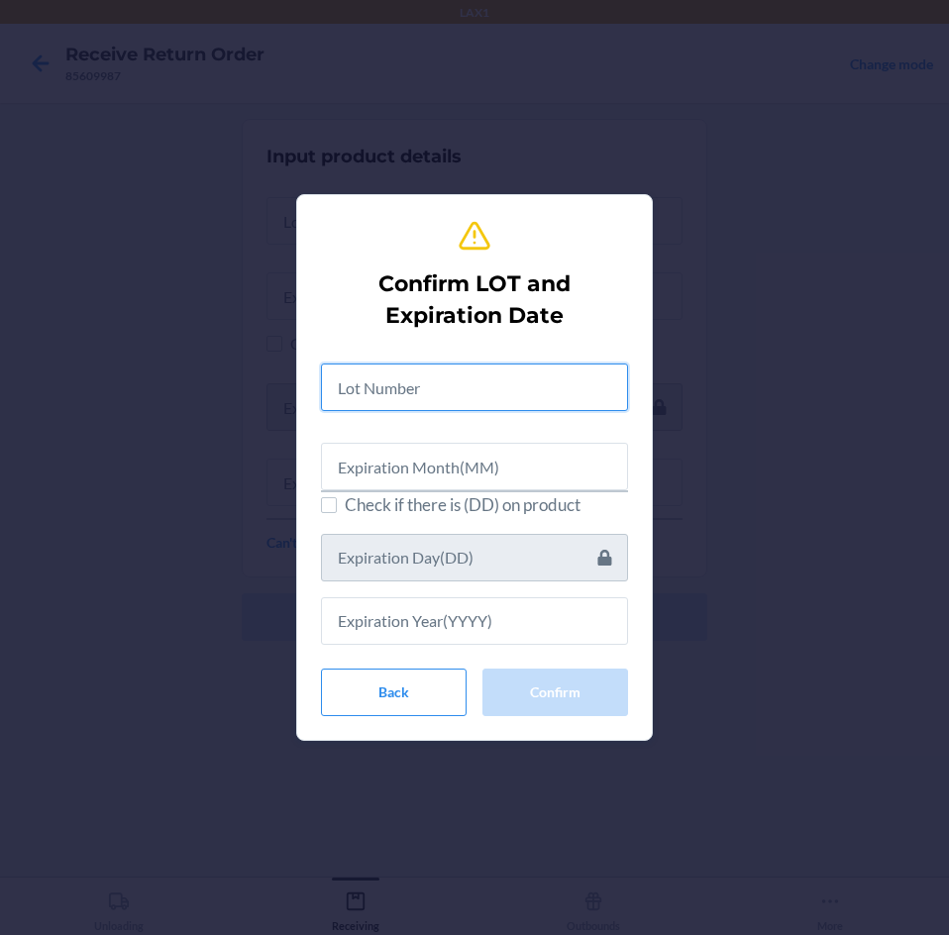
click at [385, 391] on input "text" at bounding box center [474, 388] width 307 height 48
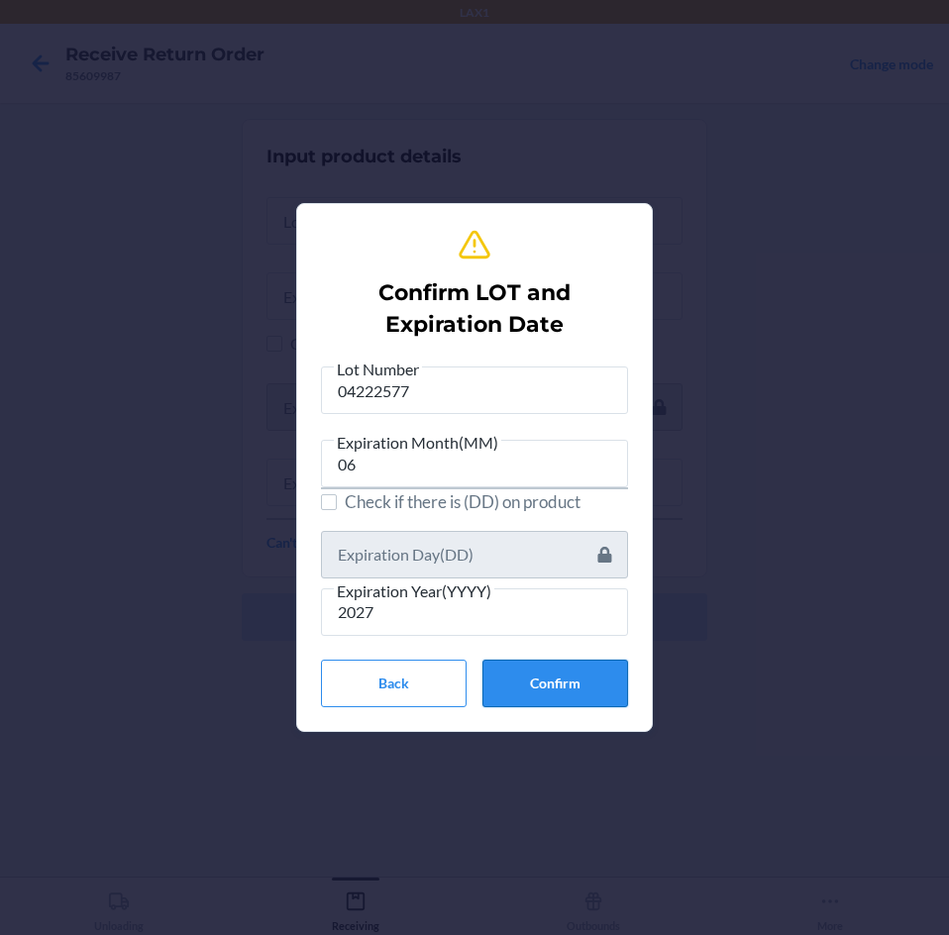
click at [595, 677] on button "Confirm" at bounding box center [555, 684] width 146 height 48
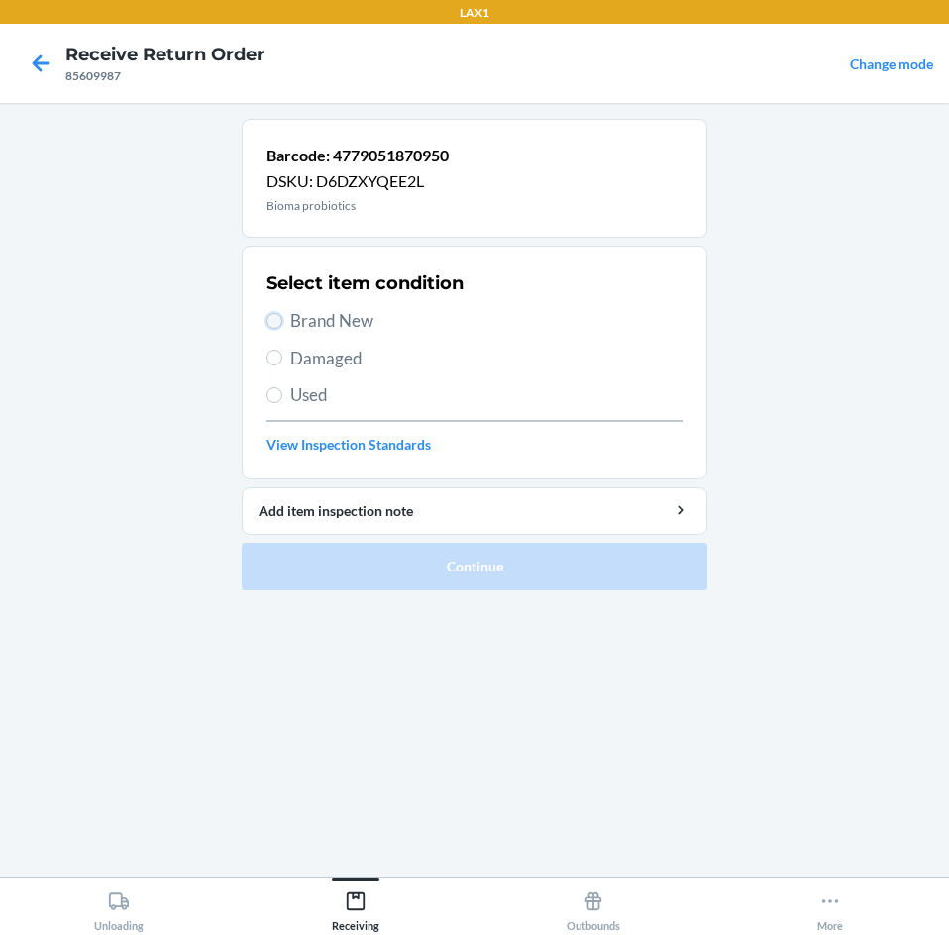
click at [278, 321] on input "Brand New" at bounding box center [274, 321] width 16 height 16
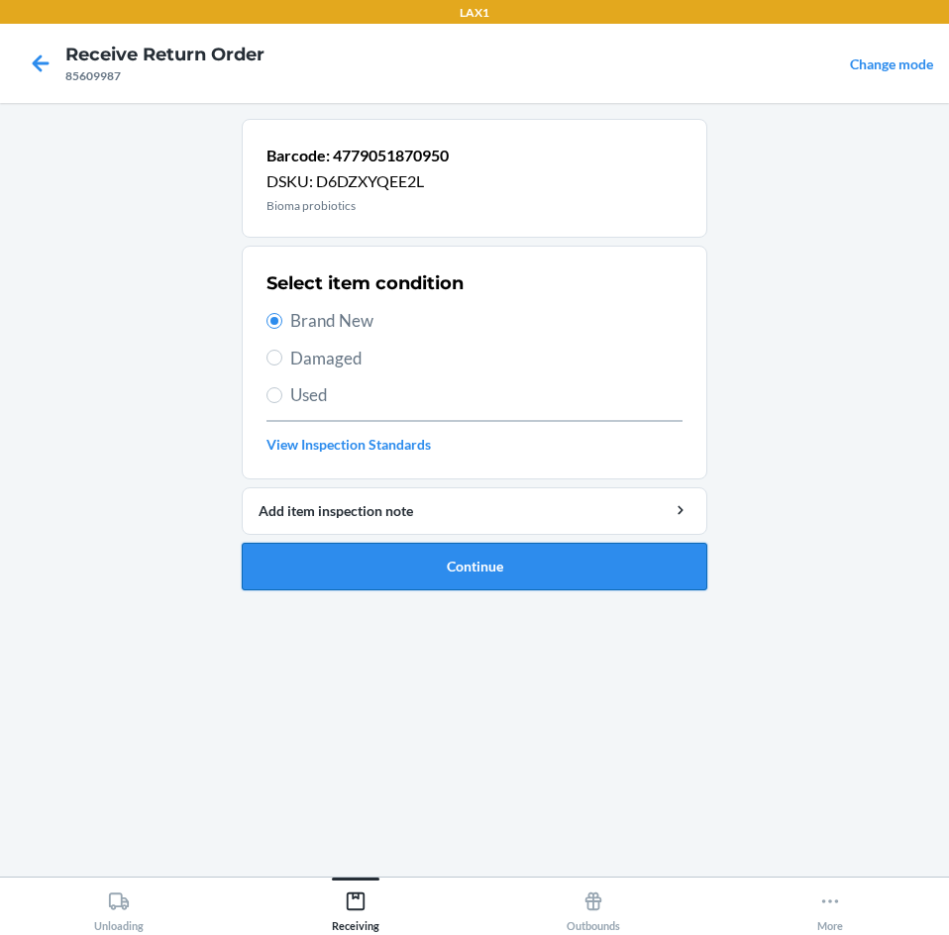
click at [308, 563] on button "Continue" at bounding box center [475, 567] width 466 height 48
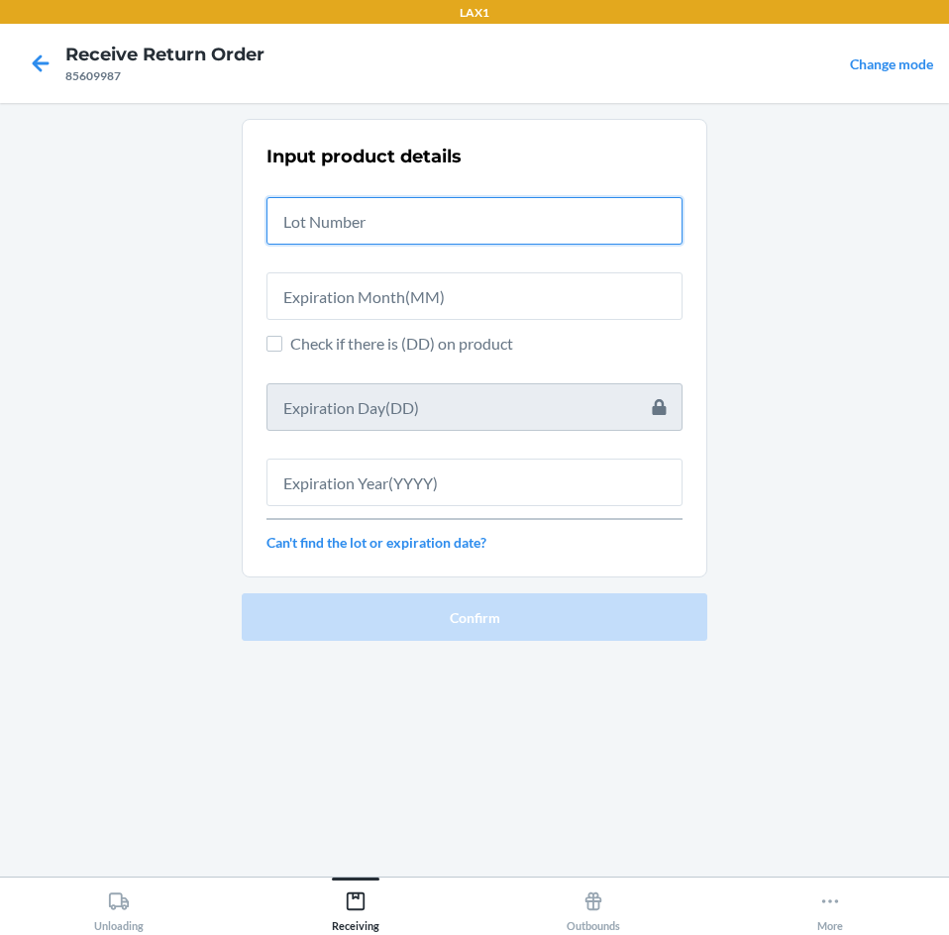
click at [333, 213] on input "text" at bounding box center [474, 221] width 416 height 48
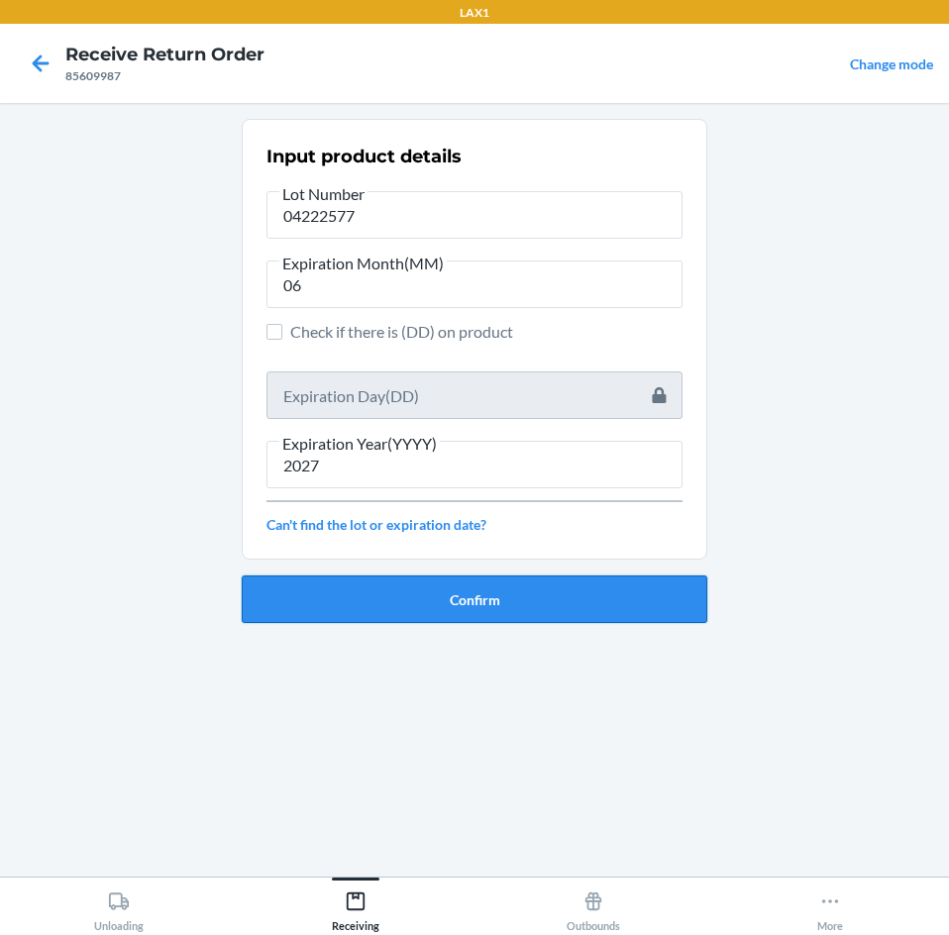
click at [523, 613] on button "Confirm" at bounding box center [475, 600] width 466 height 48
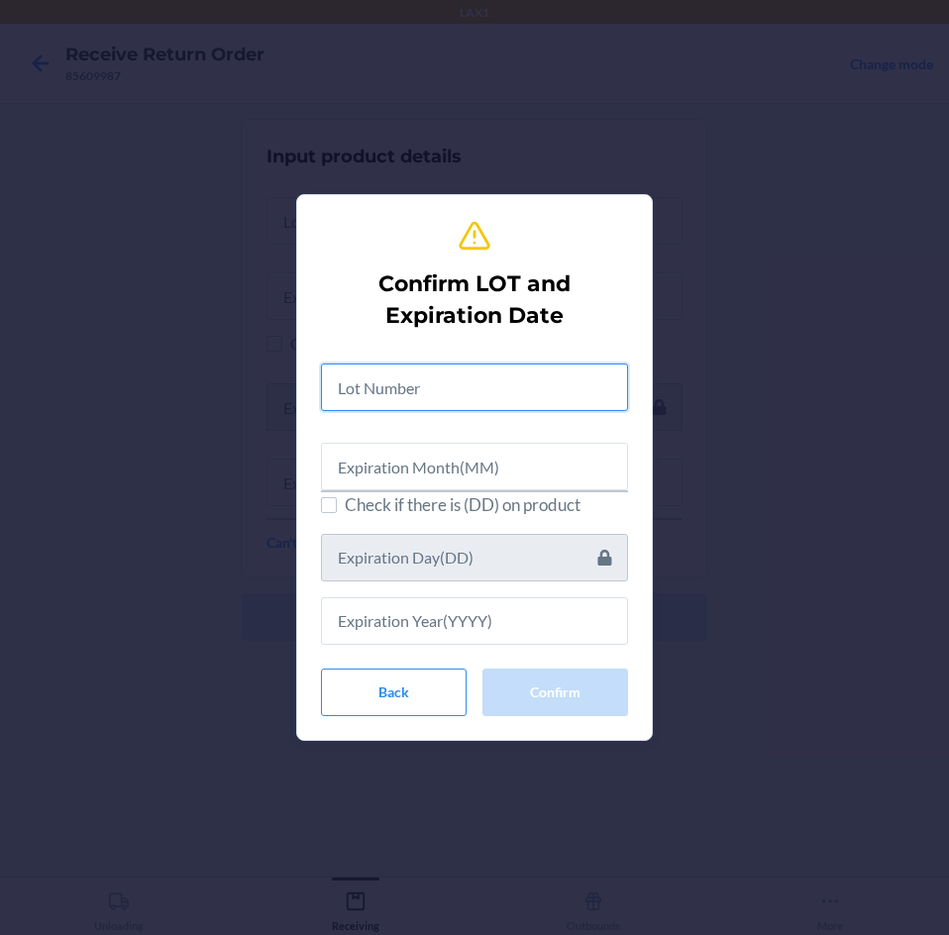
click at [432, 393] on input "text" at bounding box center [474, 388] width 307 height 48
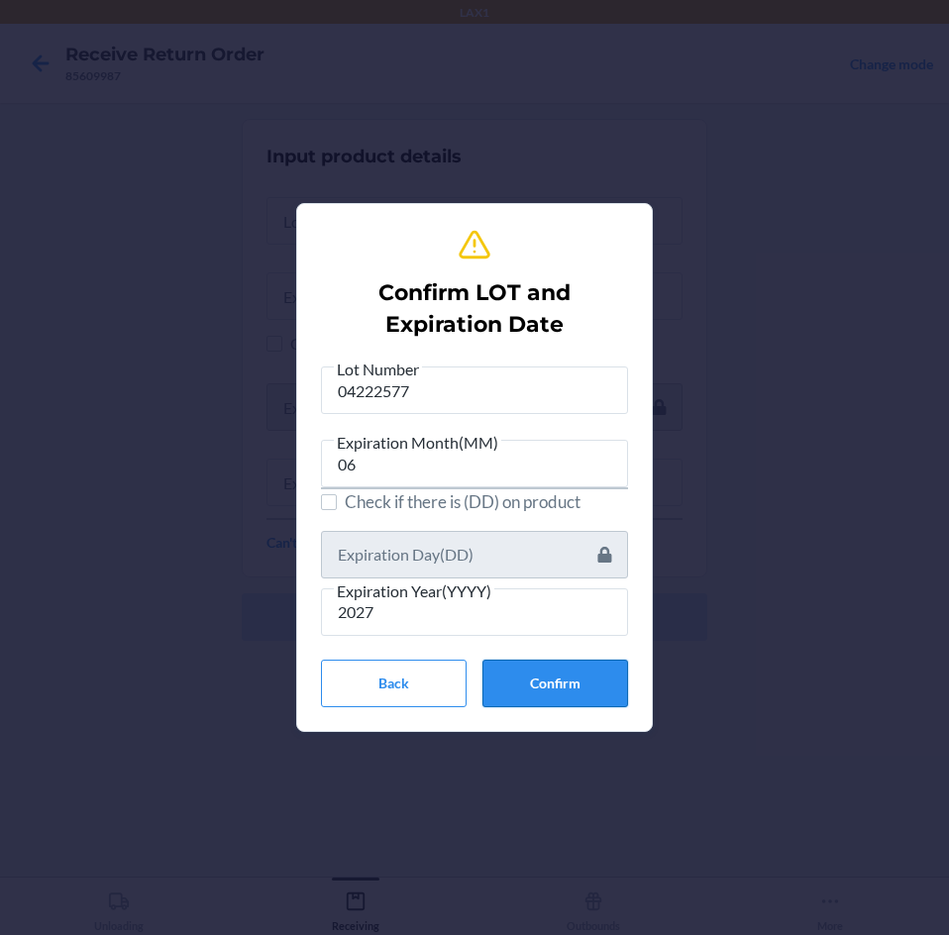
click at [605, 687] on button "Confirm" at bounding box center [555, 684] width 146 height 48
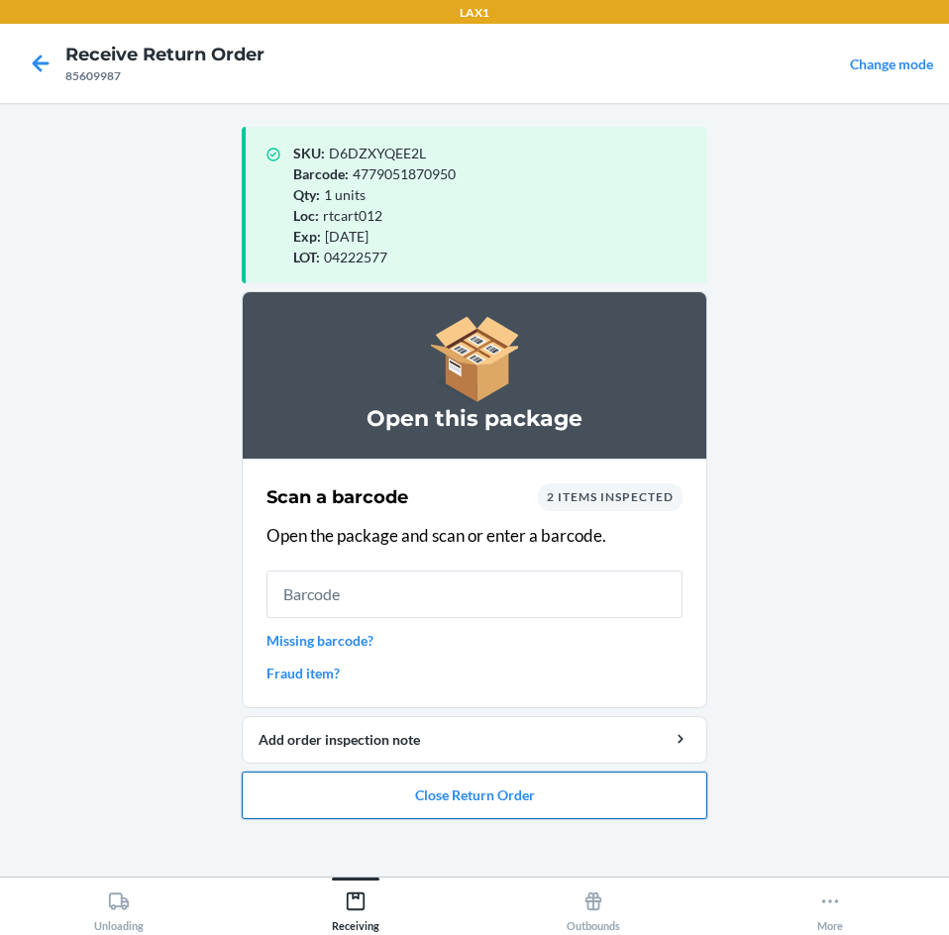
click at [410, 788] on button "Close Return Order" at bounding box center [475, 796] width 466 height 48
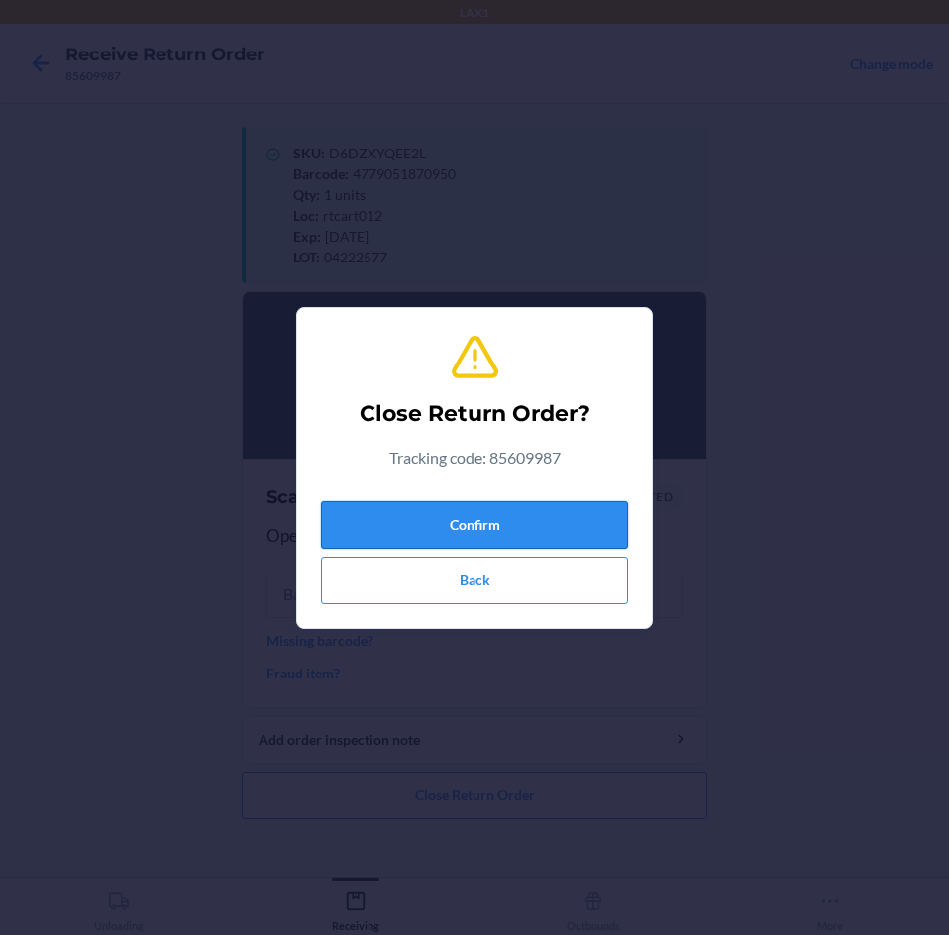
click at [476, 517] on button "Confirm" at bounding box center [474, 525] width 307 height 48
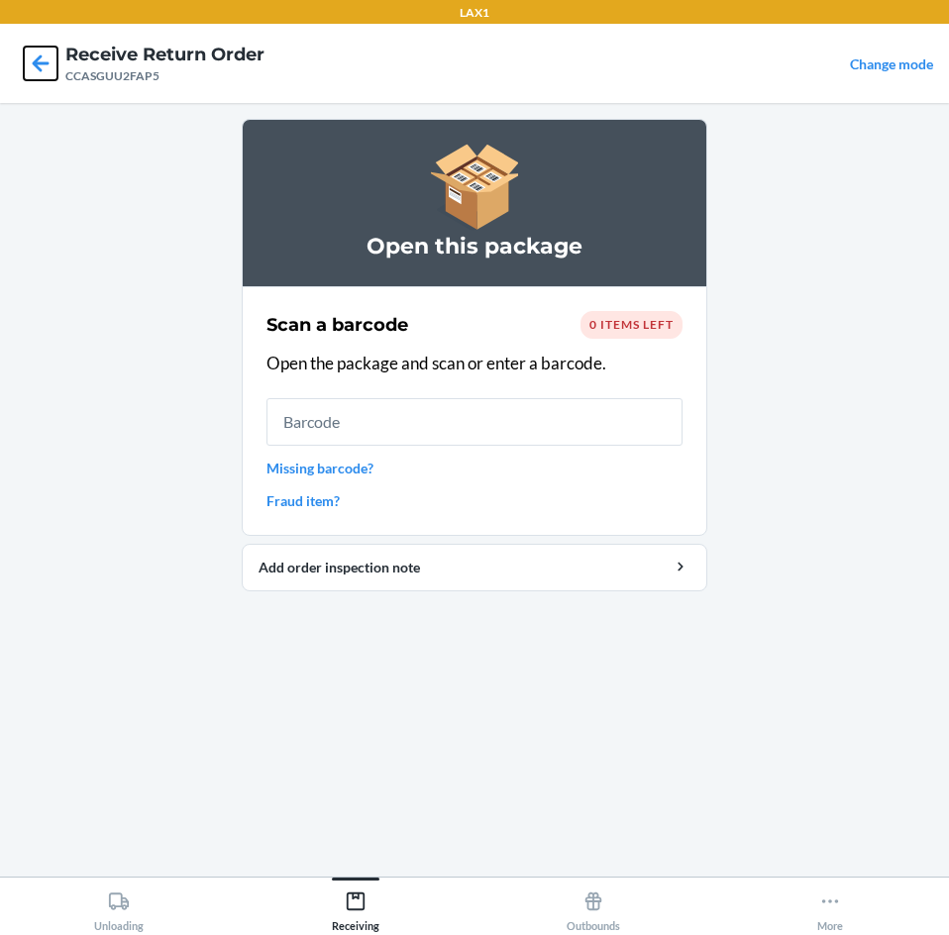
click at [41, 58] on icon at bounding box center [41, 64] width 34 height 34
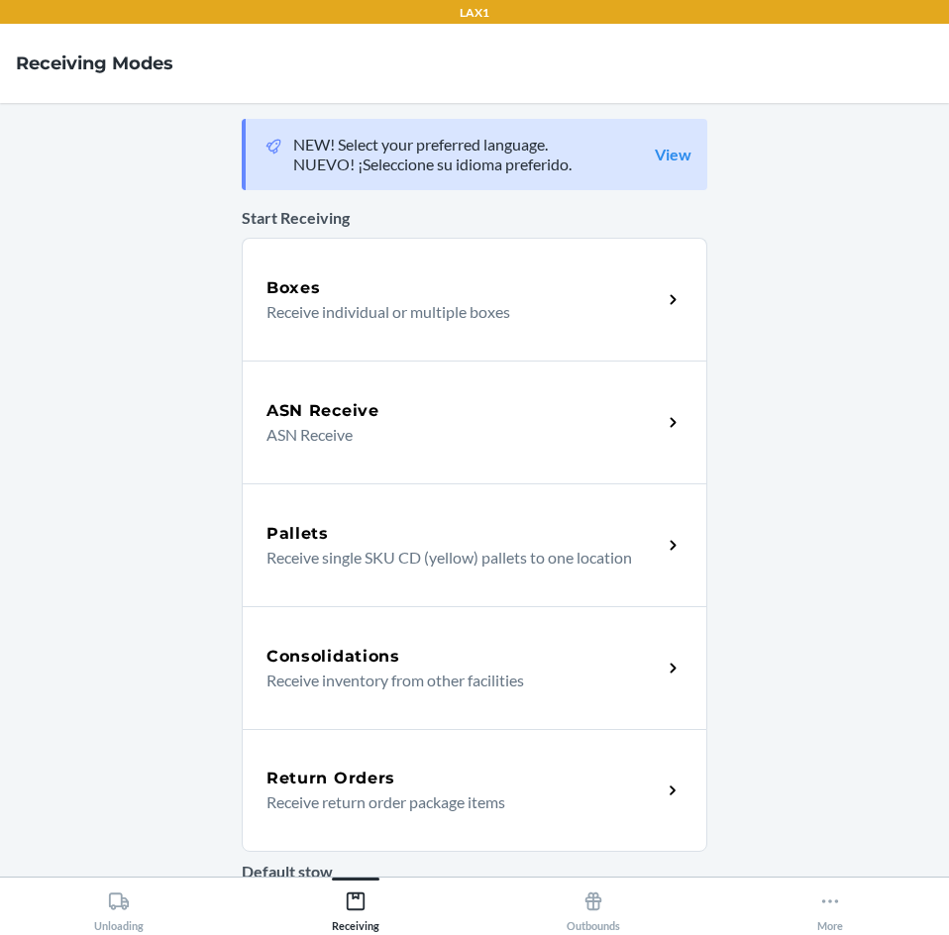
click at [434, 797] on p "Receive return order package items" at bounding box center [455, 803] width 379 height 24
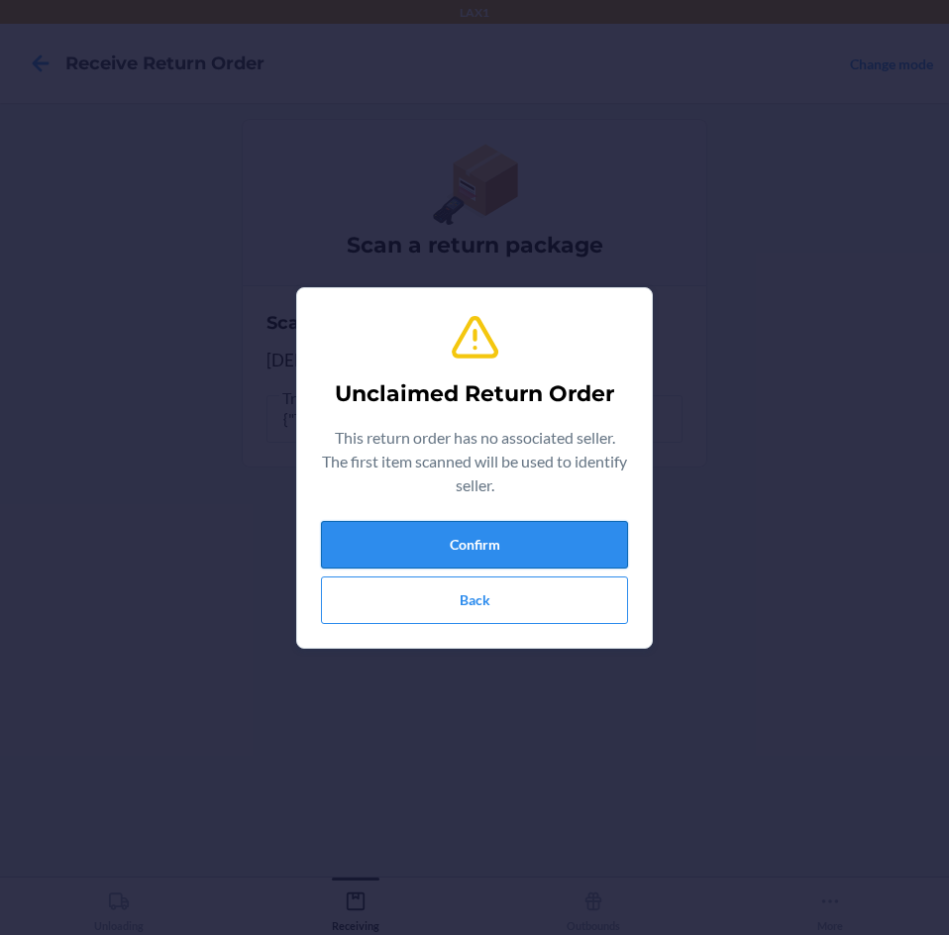
click at [560, 534] on button "Confirm" at bounding box center [474, 545] width 307 height 48
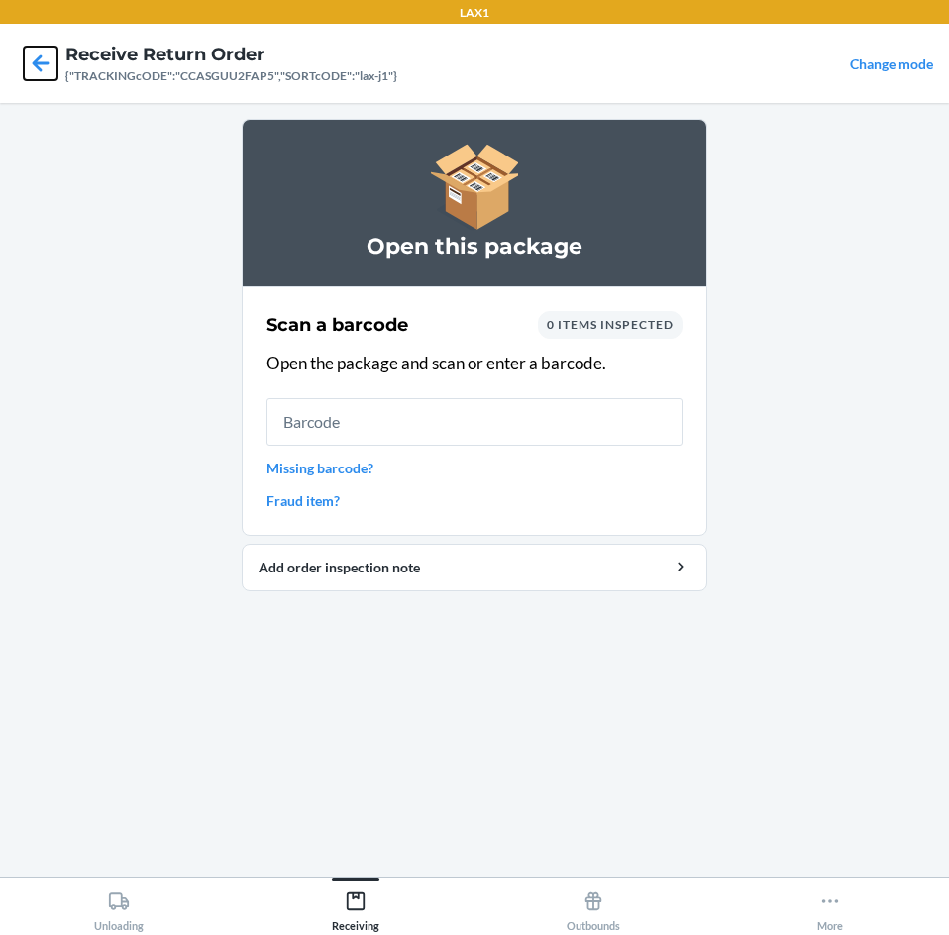
click at [43, 49] on icon at bounding box center [41, 64] width 34 height 34
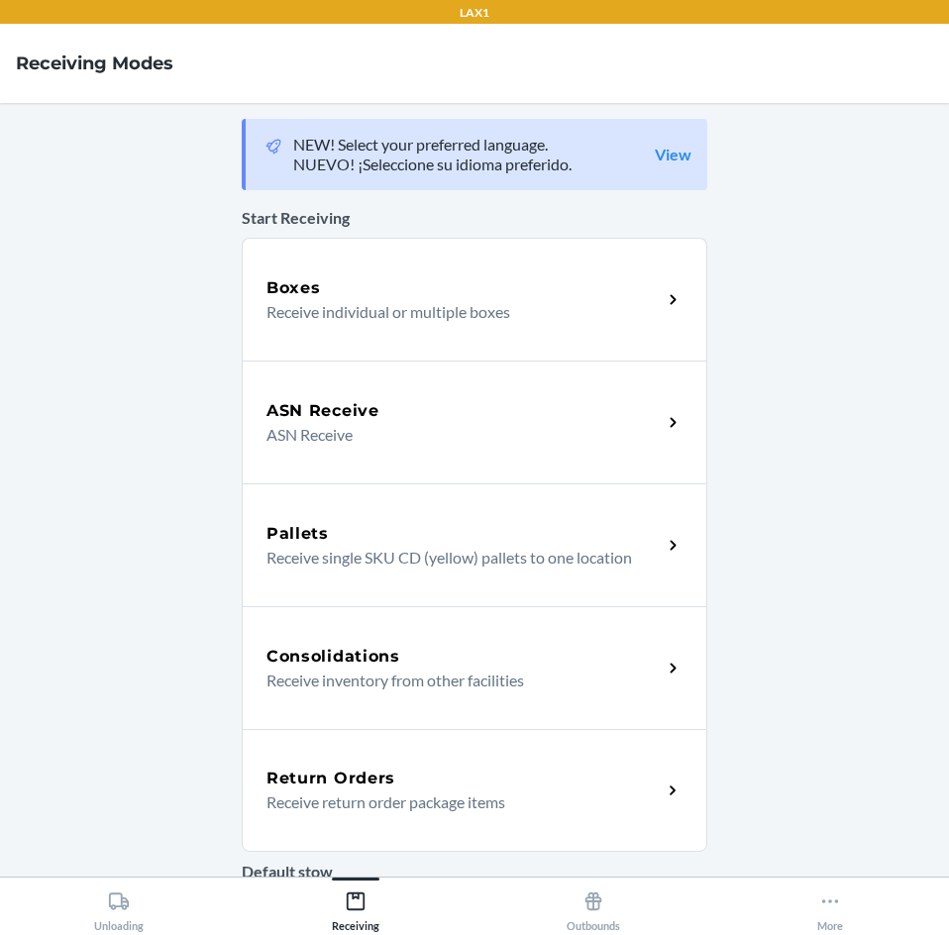
click at [436, 793] on p "Receive return order package items" at bounding box center [455, 803] width 379 height 24
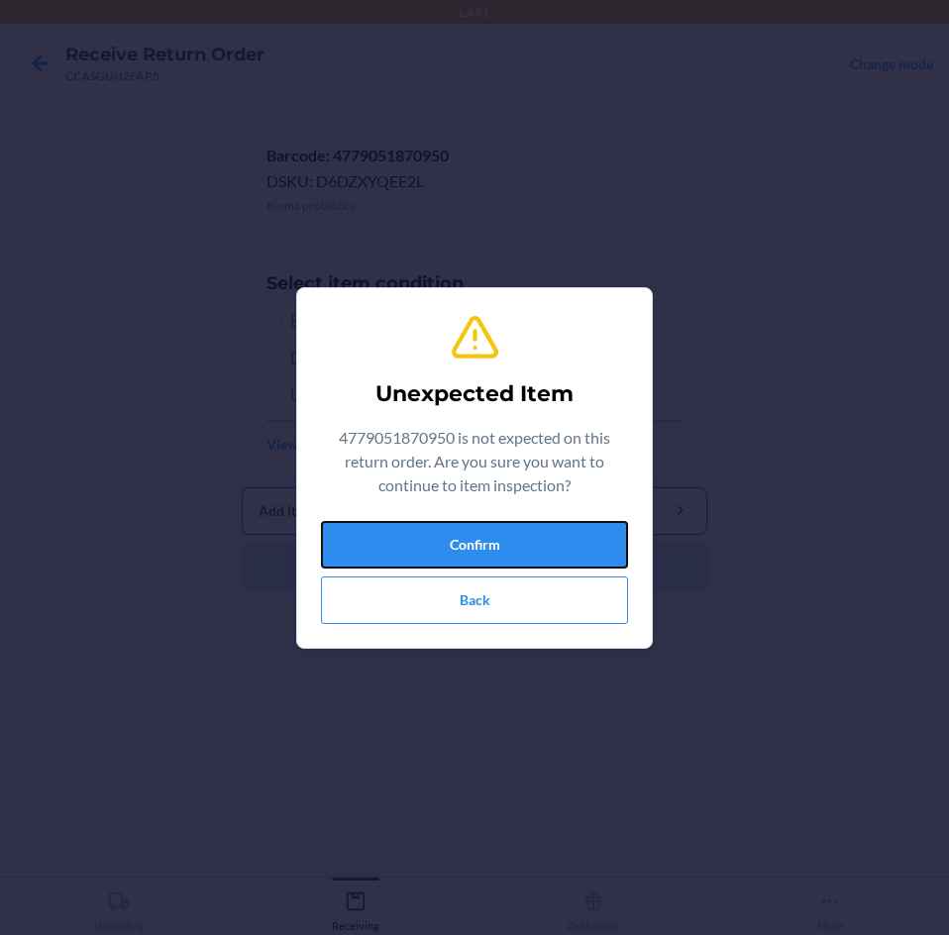
click at [507, 533] on button "Confirm" at bounding box center [474, 545] width 307 height 48
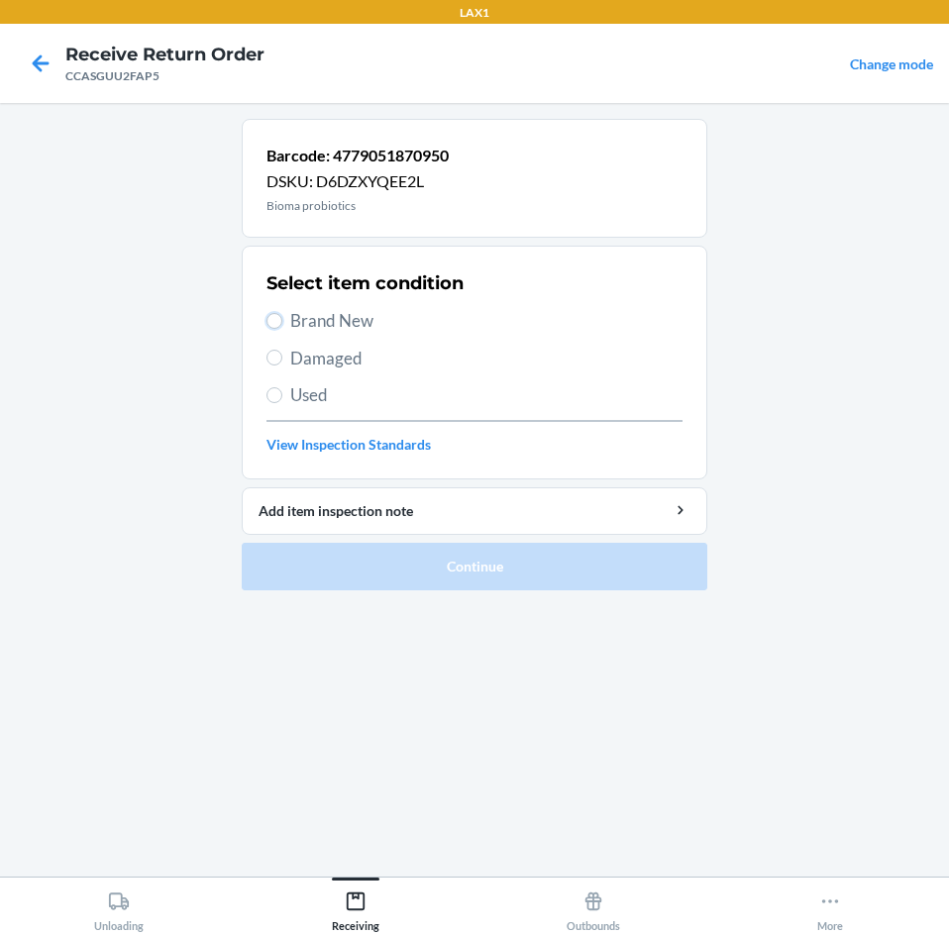
drag, startPoint x: 273, startPoint y: 322, endPoint x: 348, endPoint y: 439, distance: 138.5
click at [275, 323] on input "Brand New" at bounding box center [274, 321] width 16 height 16
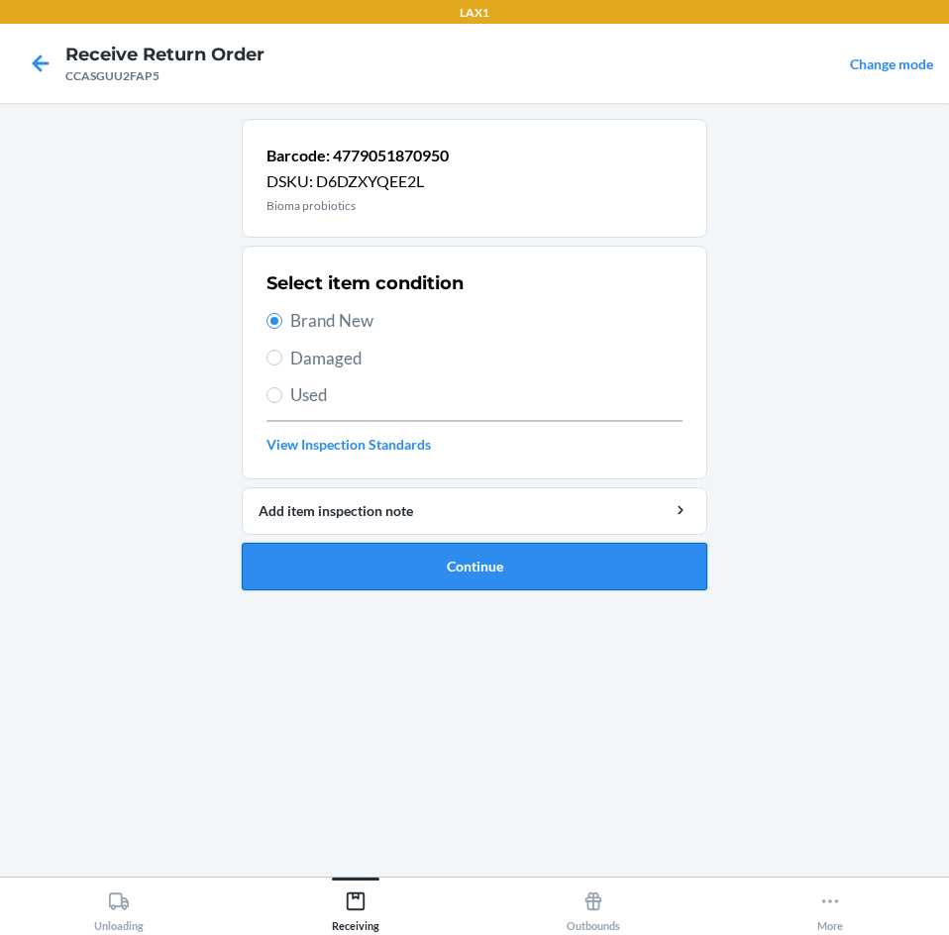
click at [405, 578] on button "Continue" at bounding box center [475, 567] width 466 height 48
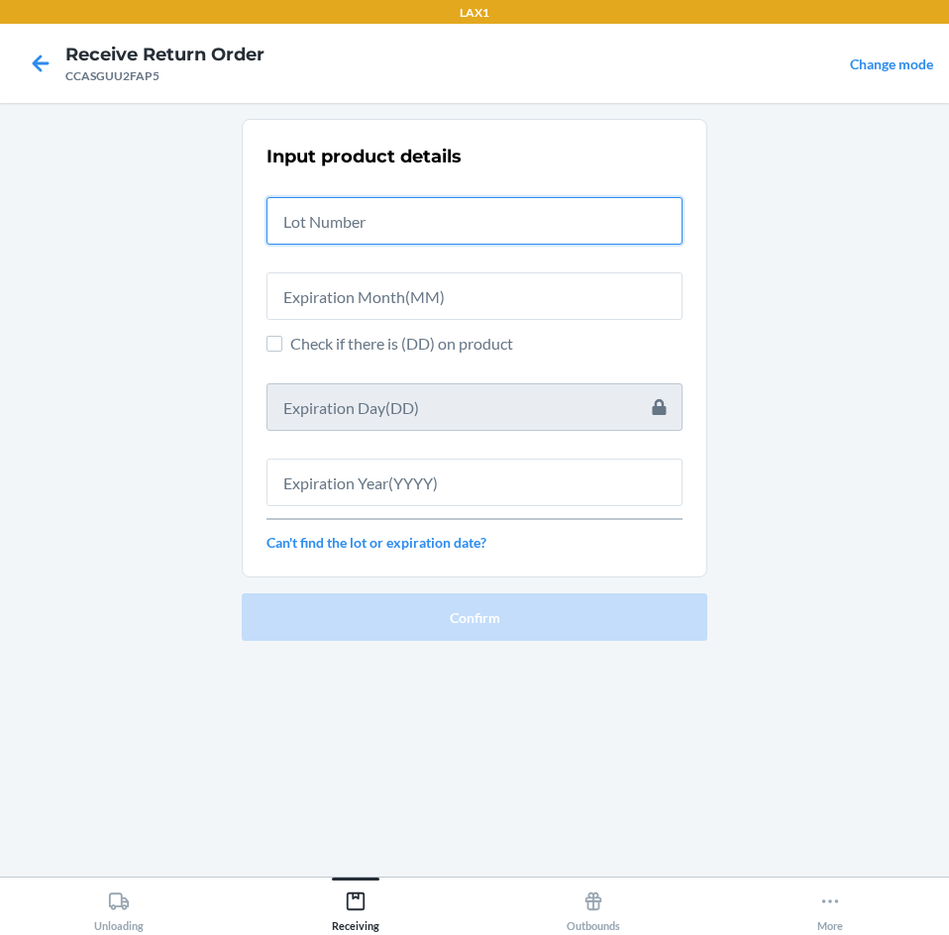
drag, startPoint x: 330, startPoint y: 222, endPoint x: 579, endPoint y: 237, distance: 249.1
click at [331, 222] on input "text" at bounding box center [474, 221] width 416 height 48
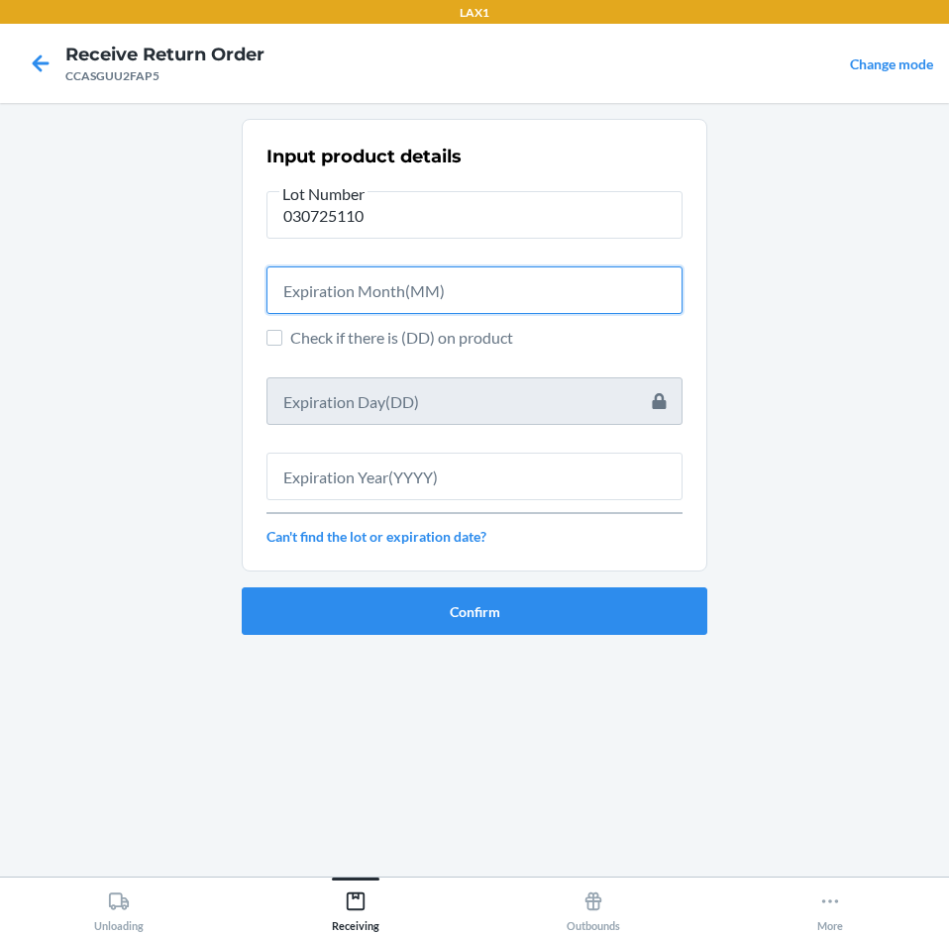
click at [438, 295] on input "text" at bounding box center [474, 290] width 416 height 48
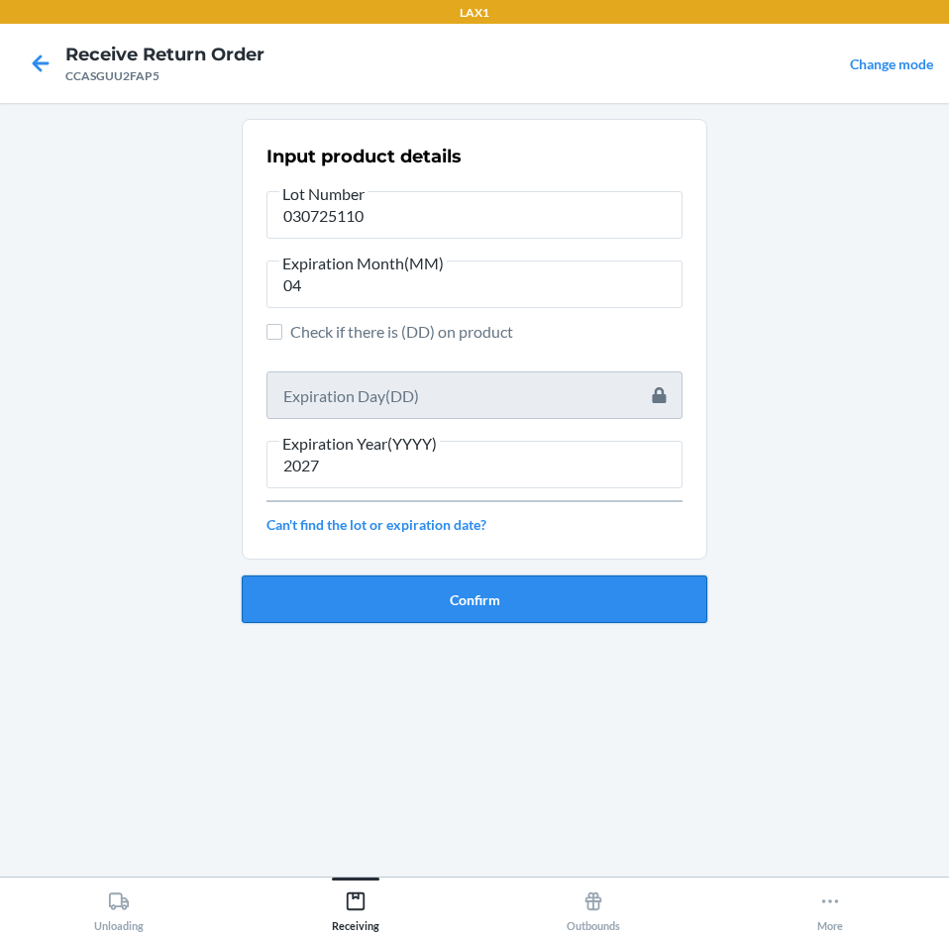
click at [442, 603] on button "Confirm" at bounding box center [475, 600] width 466 height 48
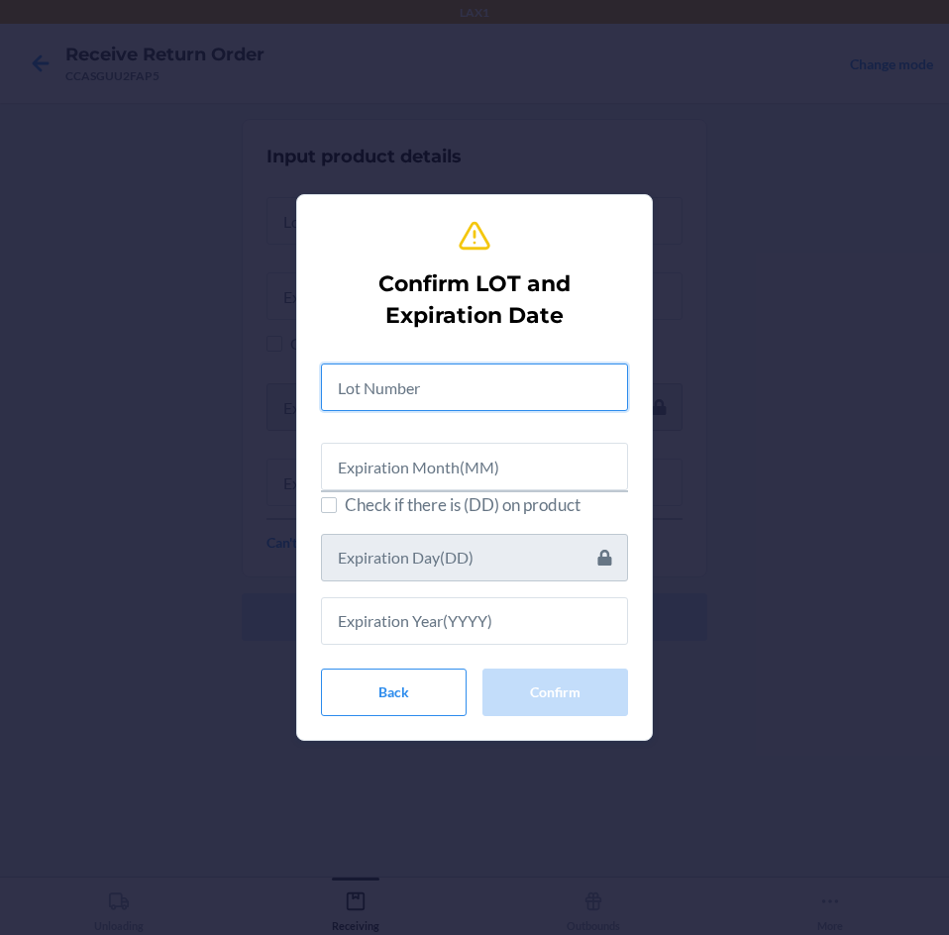
click at [424, 393] on input "text" at bounding box center [474, 388] width 307 height 48
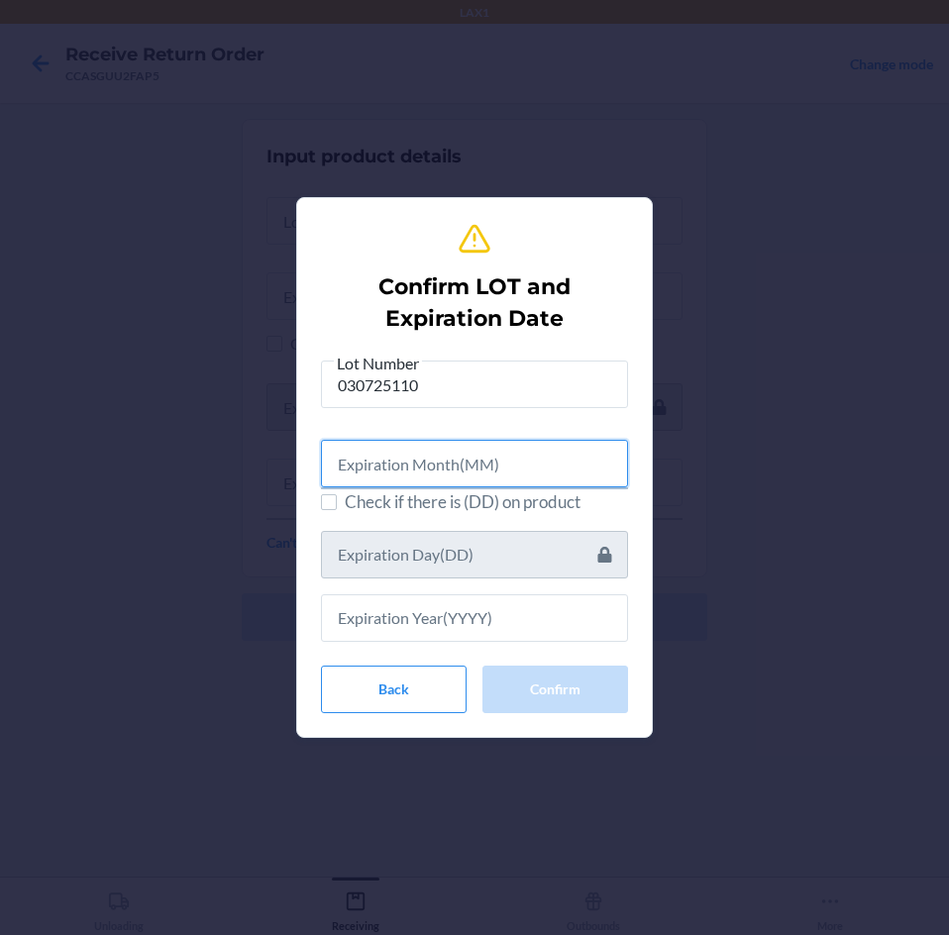
click at [428, 449] on input "text" at bounding box center [474, 464] width 307 height 48
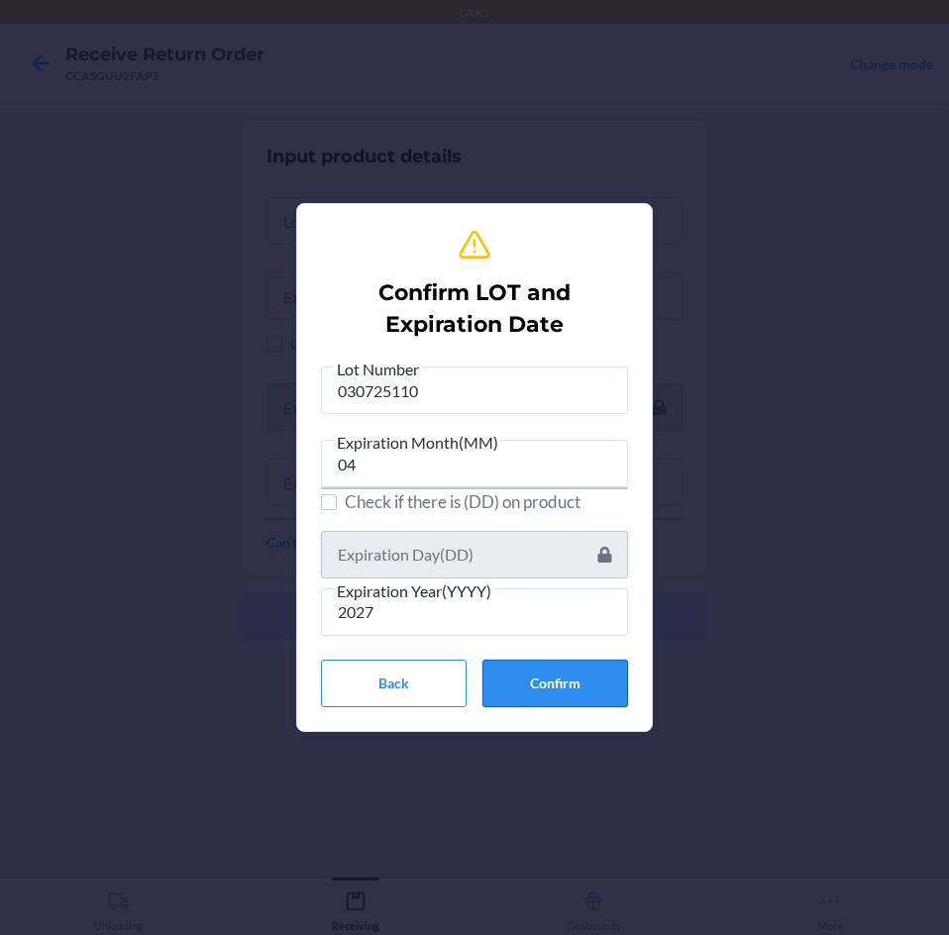
click at [570, 675] on button "Confirm" at bounding box center [555, 684] width 146 height 48
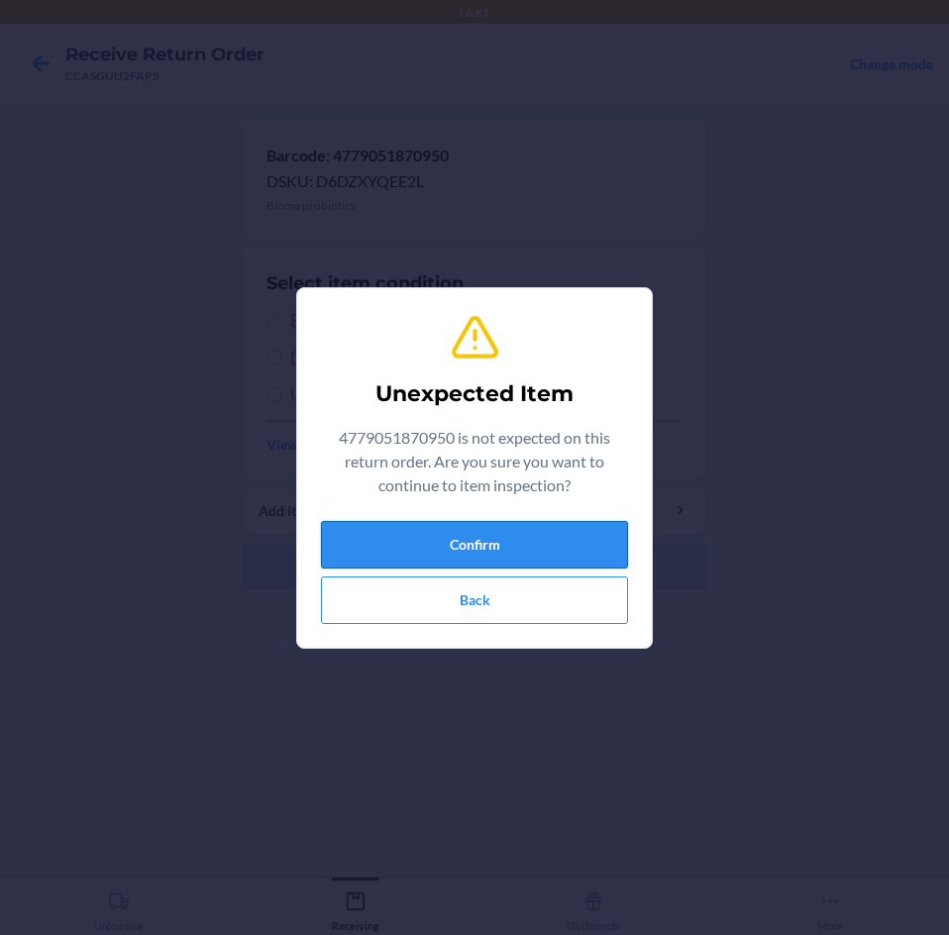
click at [578, 535] on button "Confirm" at bounding box center [474, 545] width 307 height 48
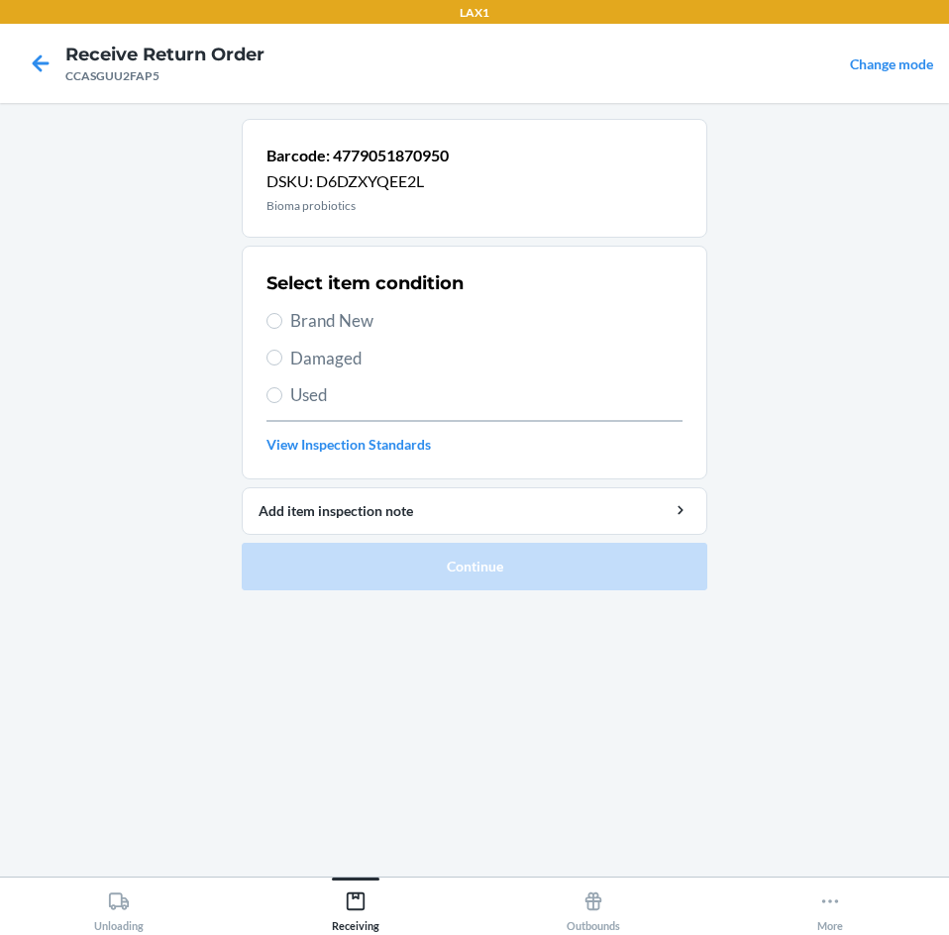
click at [277, 312] on label "Brand New" at bounding box center [474, 321] width 416 height 26
click at [277, 313] on input "Brand New" at bounding box center [274, 321] width 16 height 16
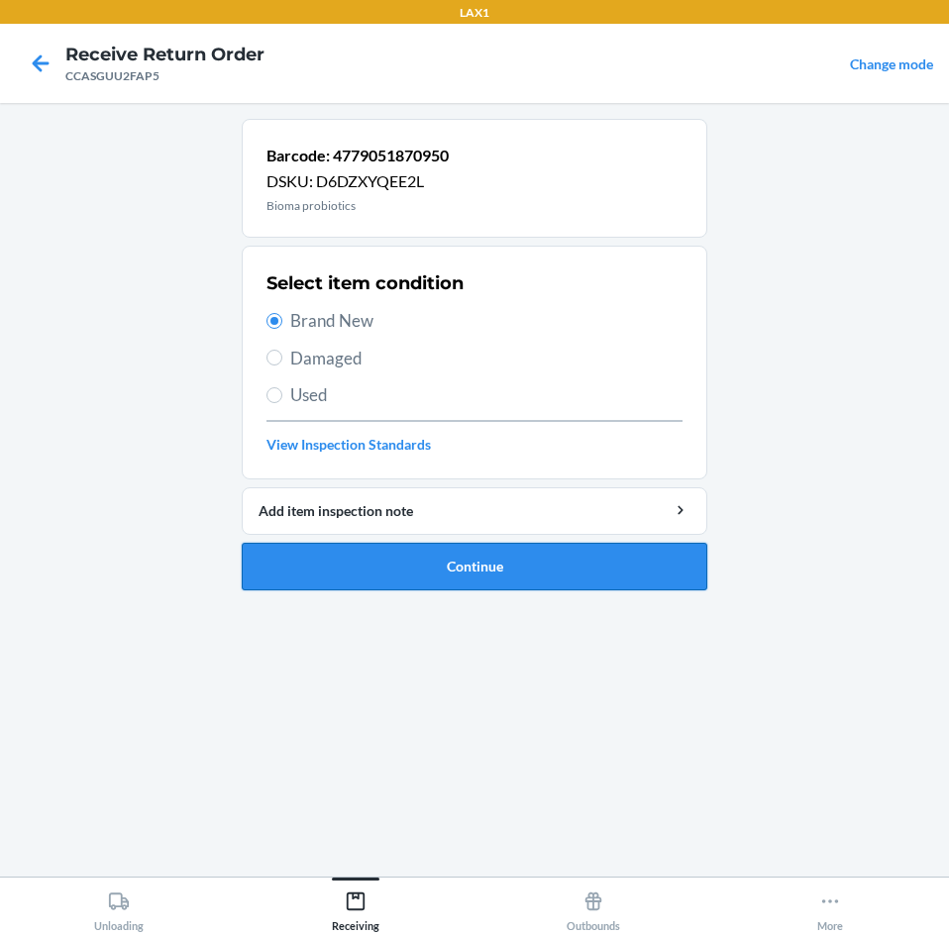
click at [390, 570] on button "Continue" at bounding box center [475, 567] width 466 height 48
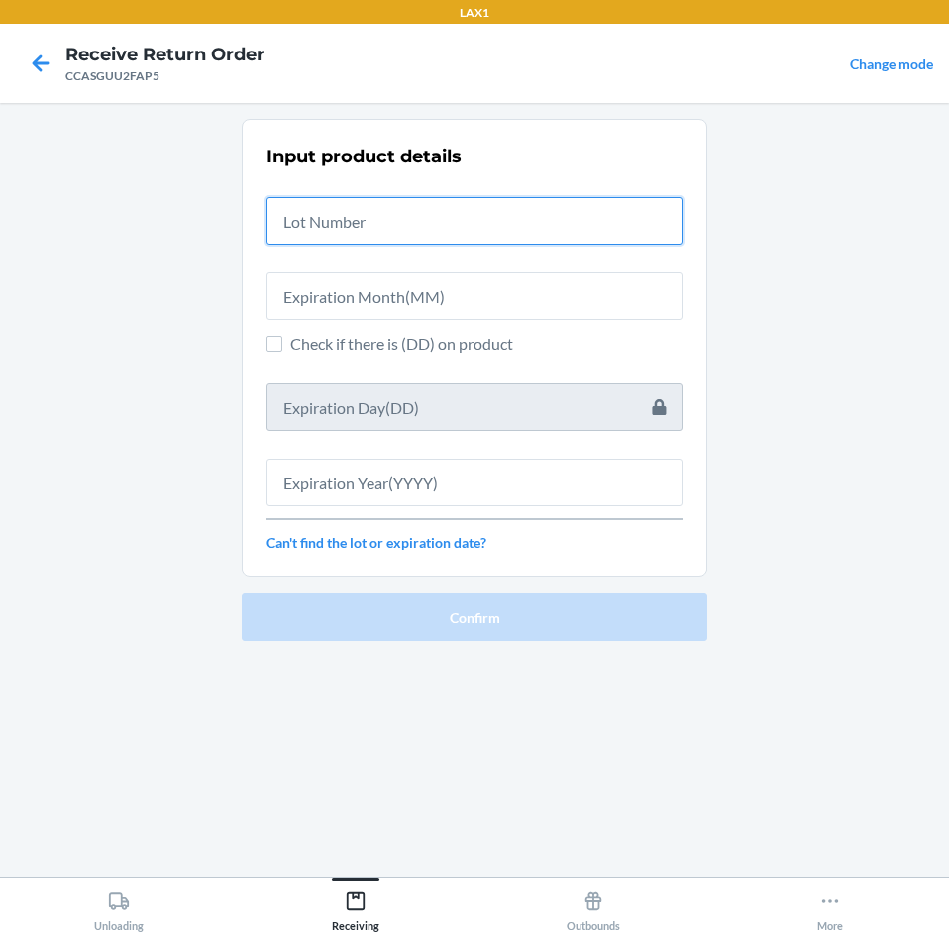
click at [332, 214] on input "text" at bounding box center [474, 221] width 416 height 48
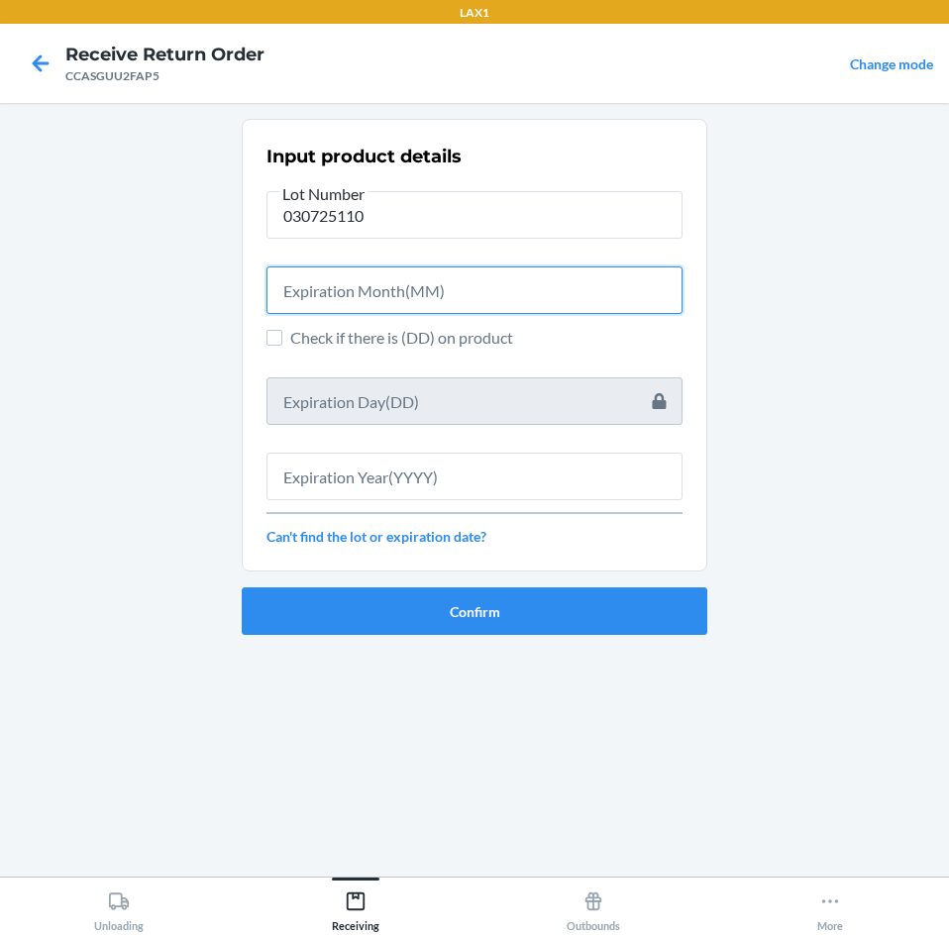
click at [493, 284] on input "text" at bounding box center [474, 290] width 416 height 48
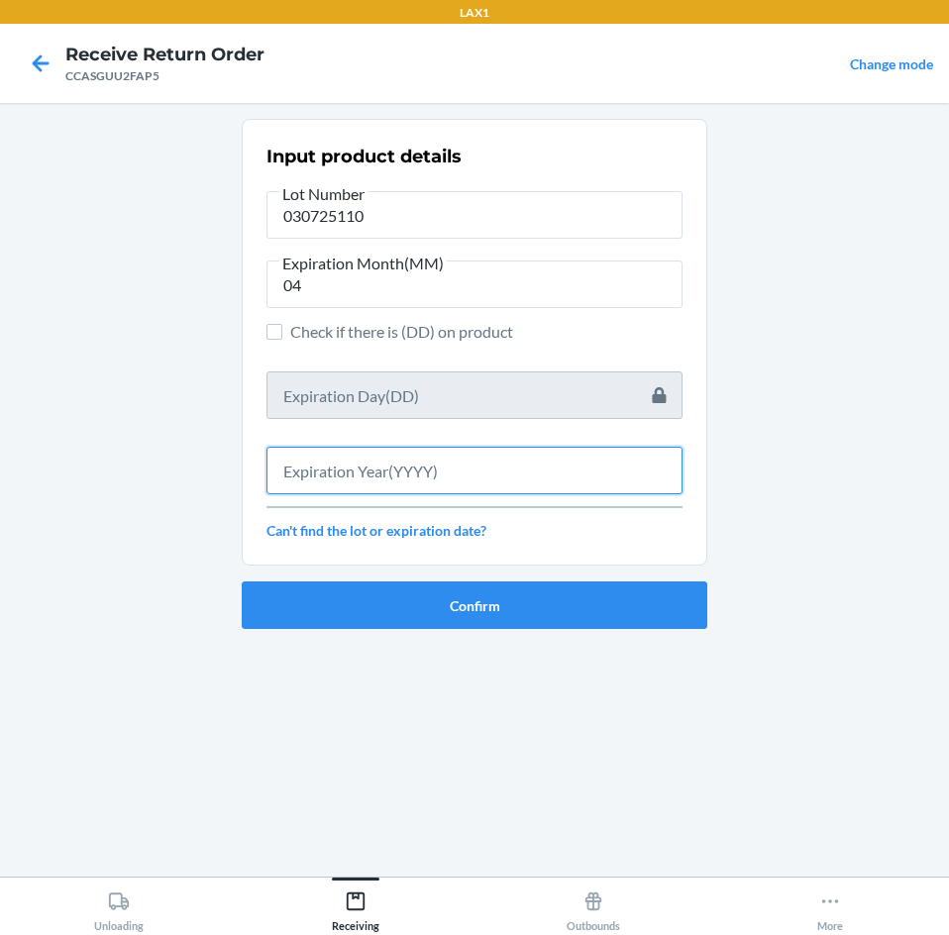
click at [481, 470] on input "text" at bounding box center [474, 471] width 416 height 48
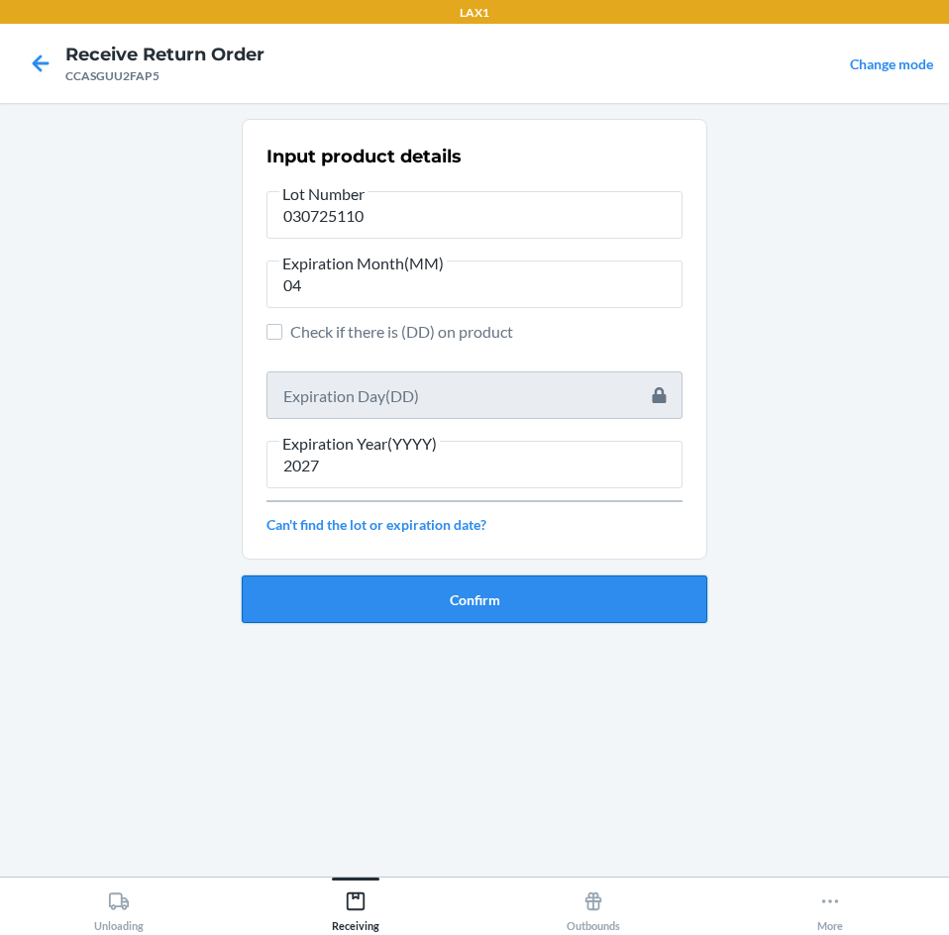
click at [488, 607] on button "Confirm" at bounding box center [475, 600] width 466 height 48
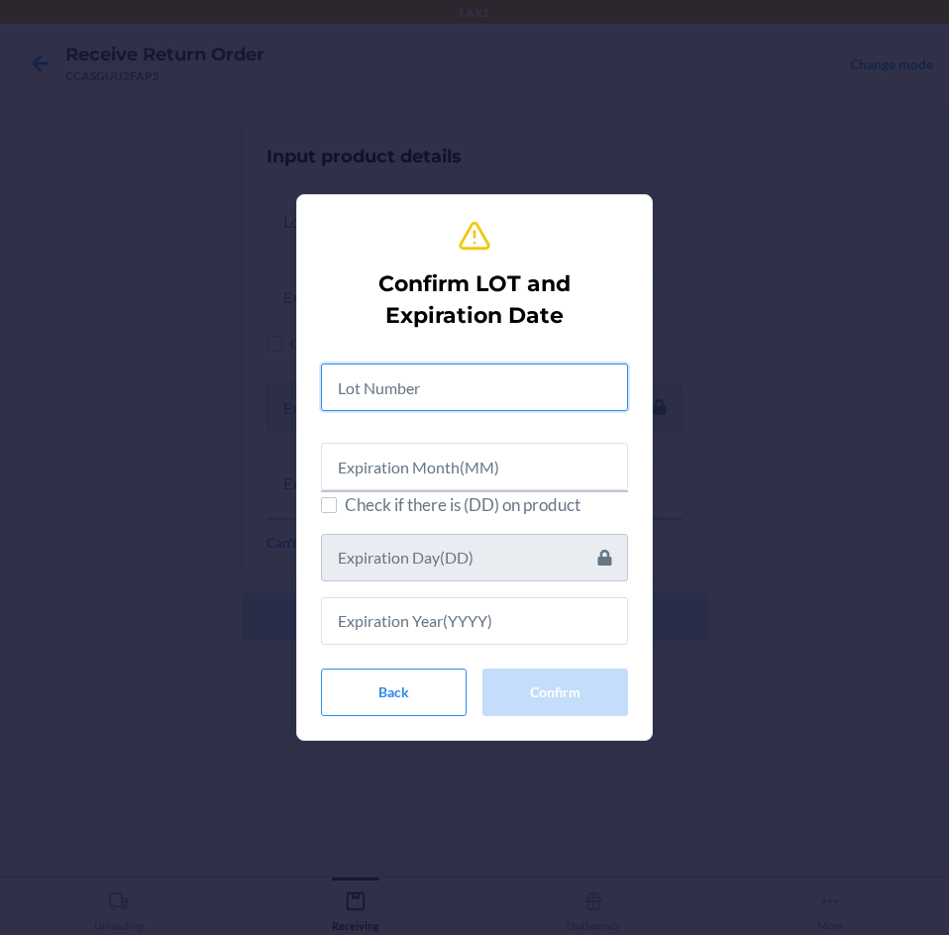
click at [423, 390] on input "text" at bounding box center [474, 388] width 307 height 48
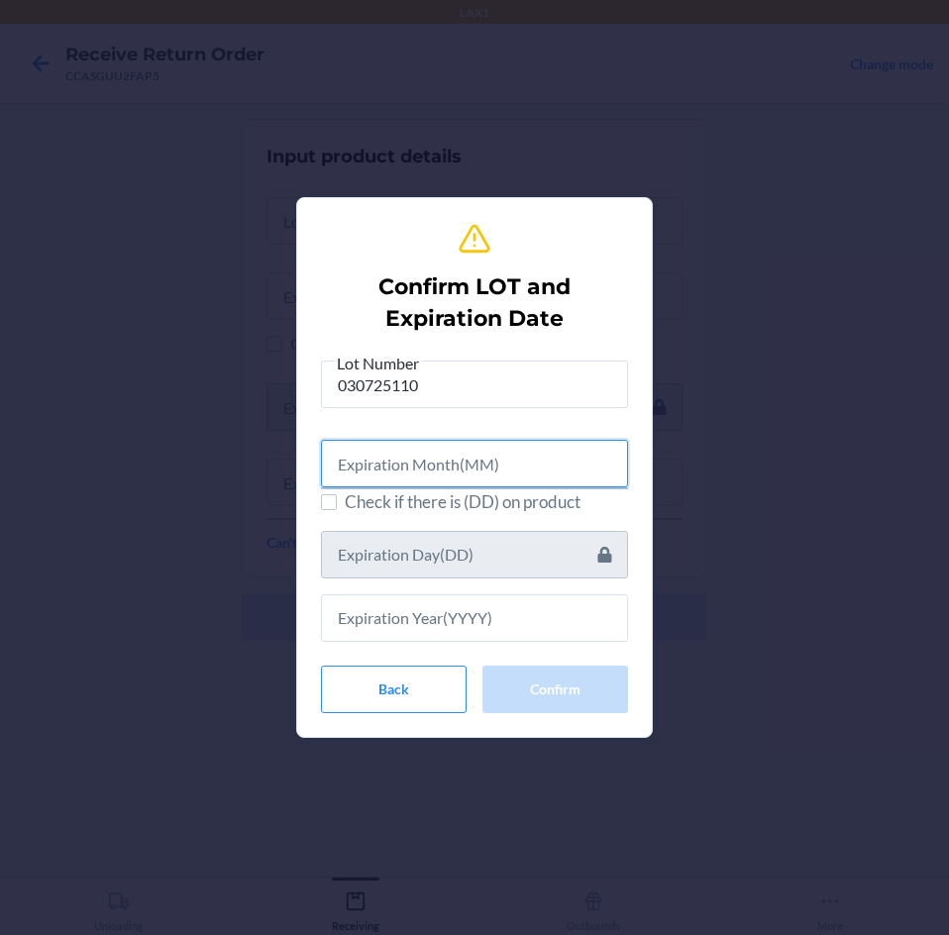
click at [531, 460] on input "text" at bounding box center [474, 464] width 307 height 48
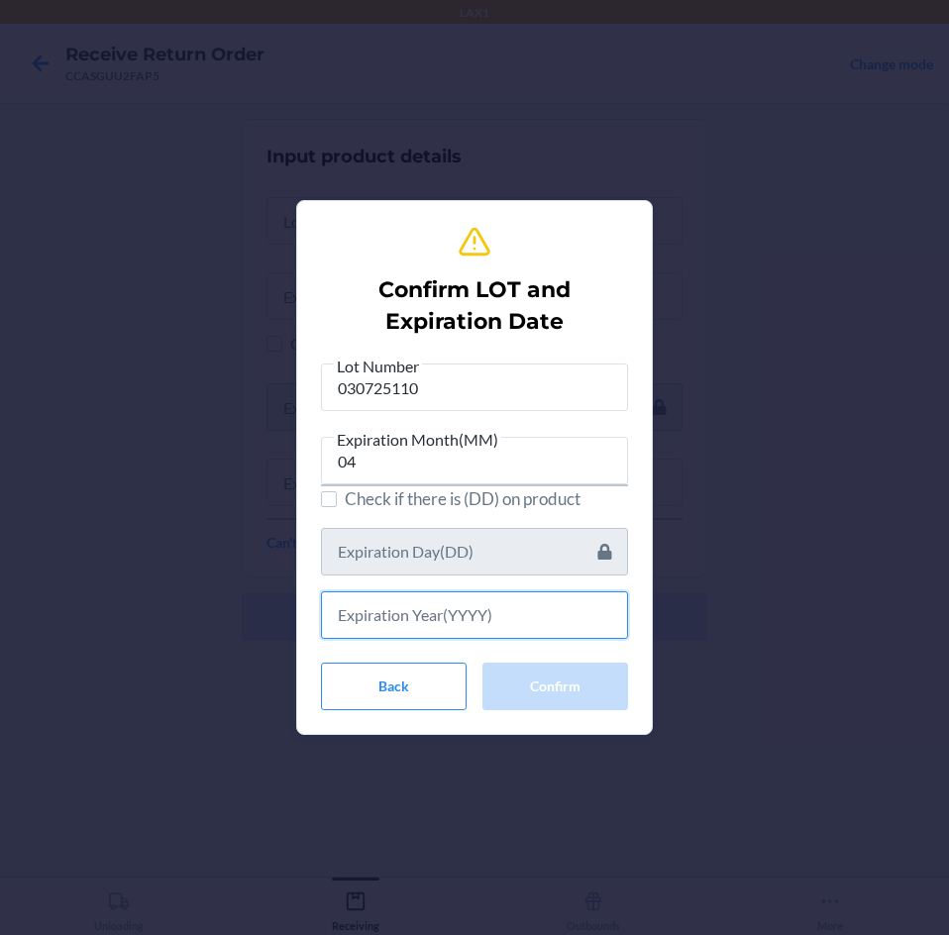
click at [539, 623] on input "text" at bounding box center [474, 615] width 307 height 48
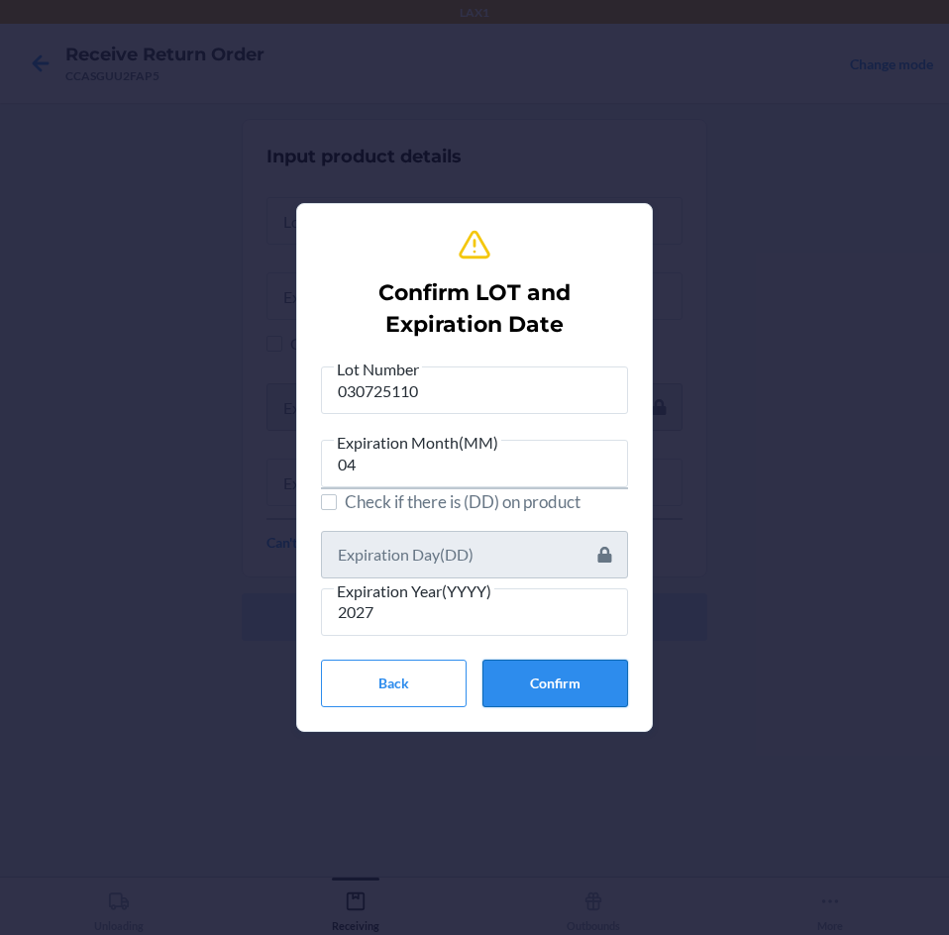
click at [575, 685] on button "Confirm" at bounding box center [555, 684] width 146 height 48
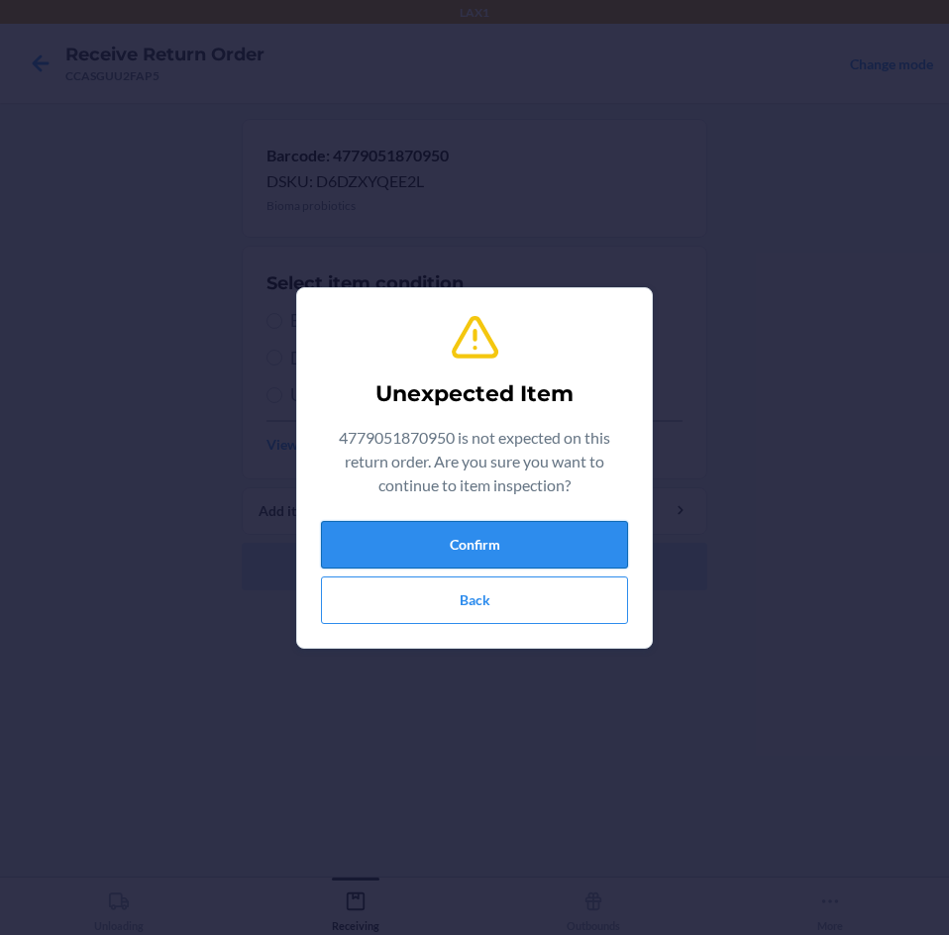
click at [457, 534] on button "Confirm" at bounding box center [474, 545] width 307 height 48
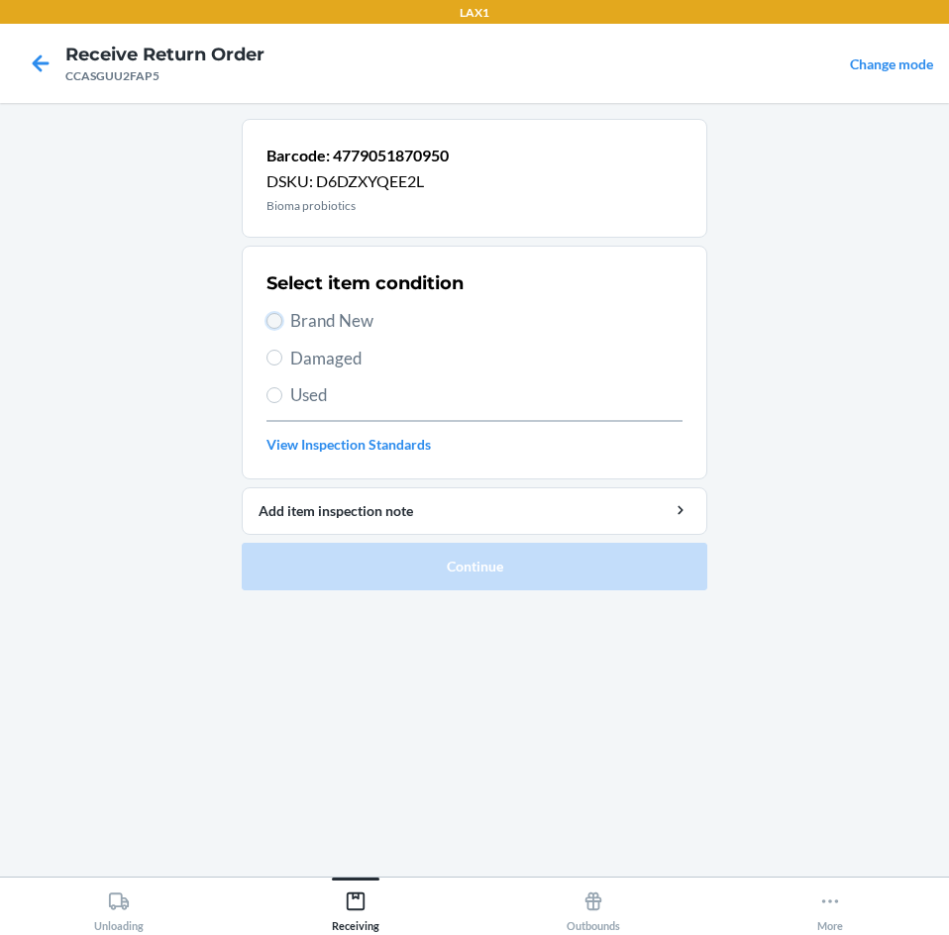
click at [275, 323] on input "Brand New" at bounding box center [274, 321] width 16 height 16
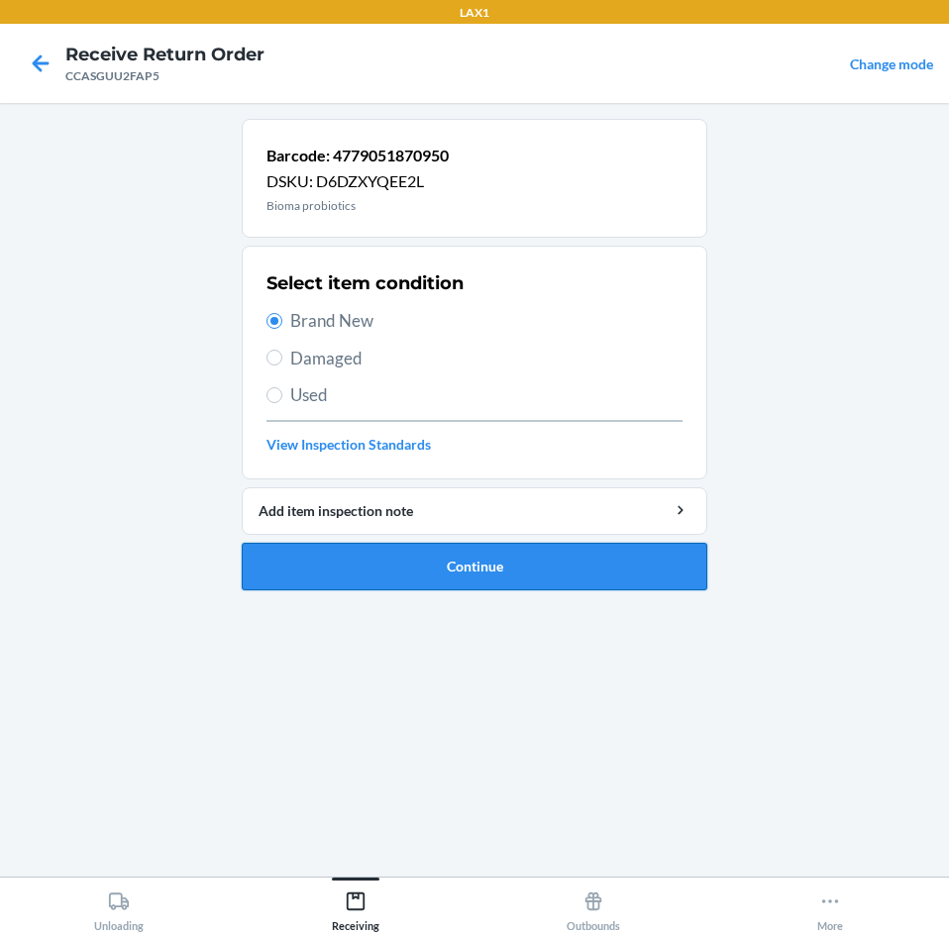
click at [361, 583] on button "Continue" at bounding box center [475, 567] width 466 height 48
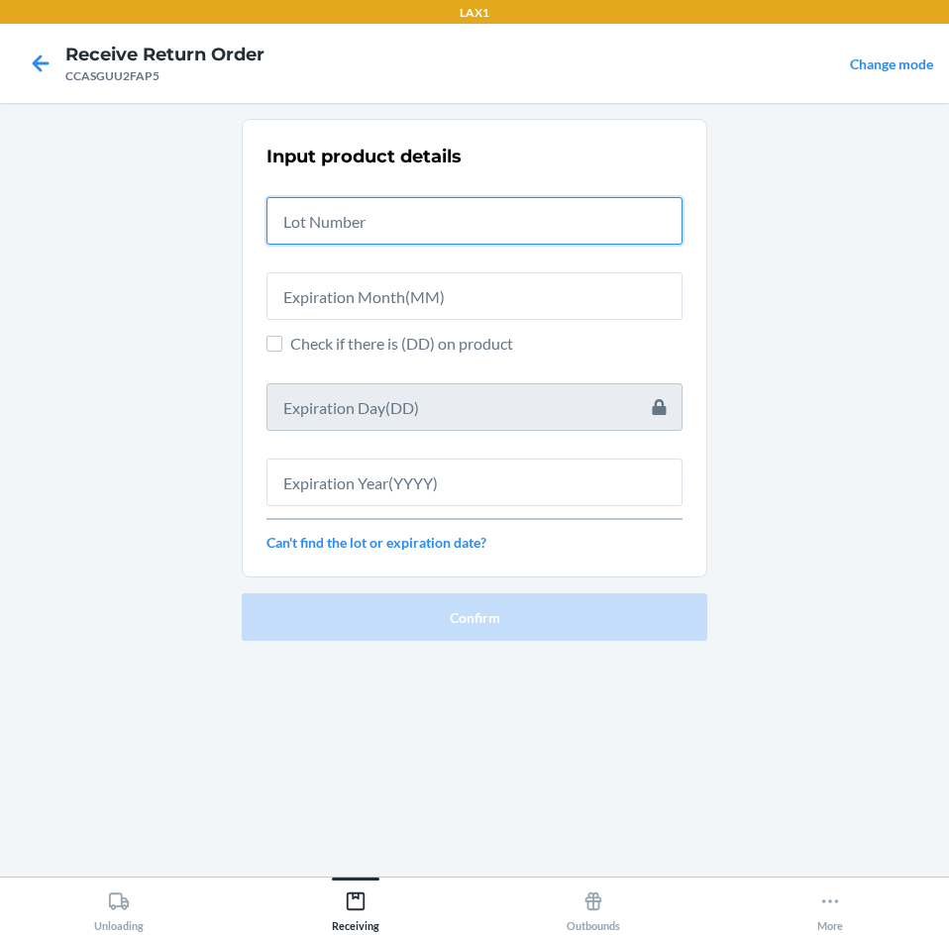
click at [340, 199] on input "text" at bounding box center [474, 221] width 416 height 48
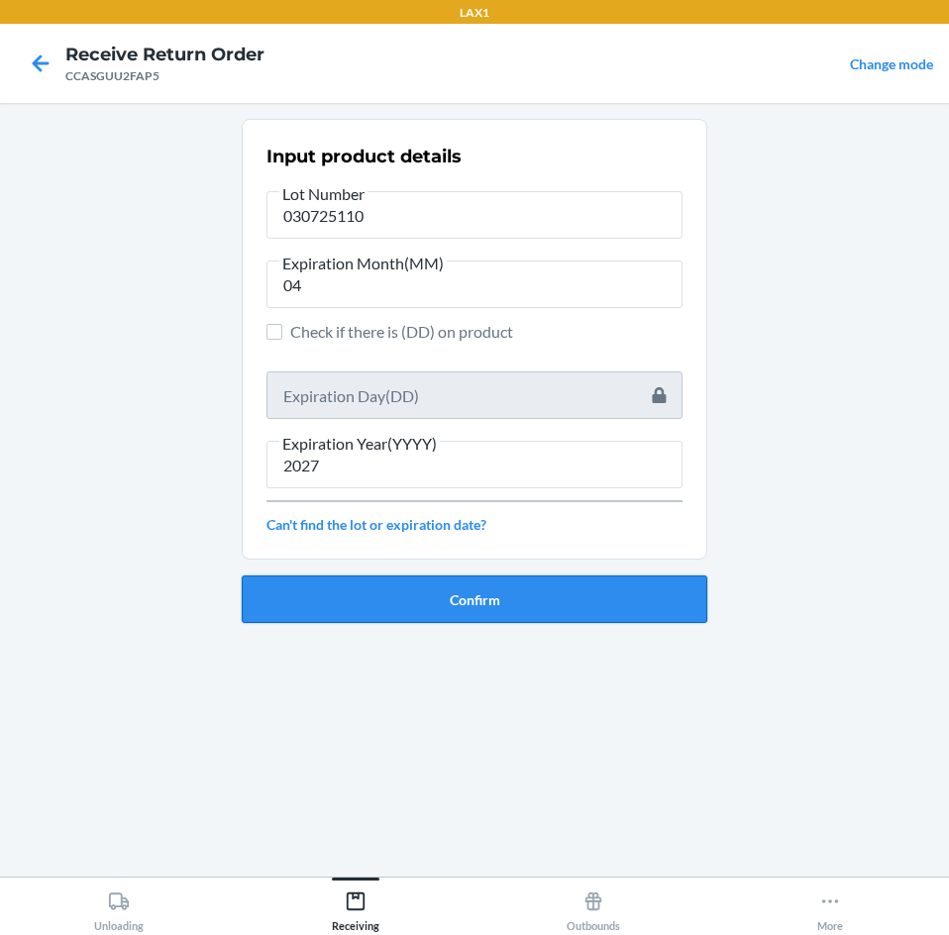
click at [386, 606] on button "Confirm" at bounding box center [475, 600] width 466 height 48
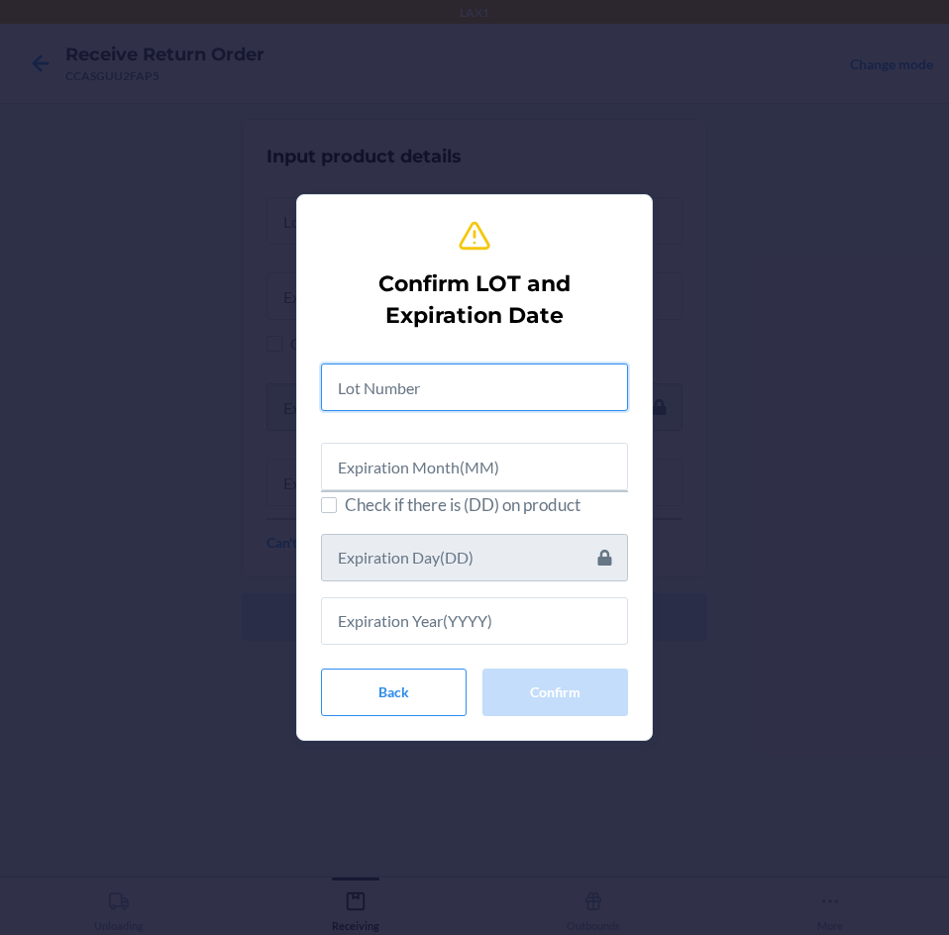
click at [378, 382] on input "text" at bounding box center [474, 388] width 307 height 48
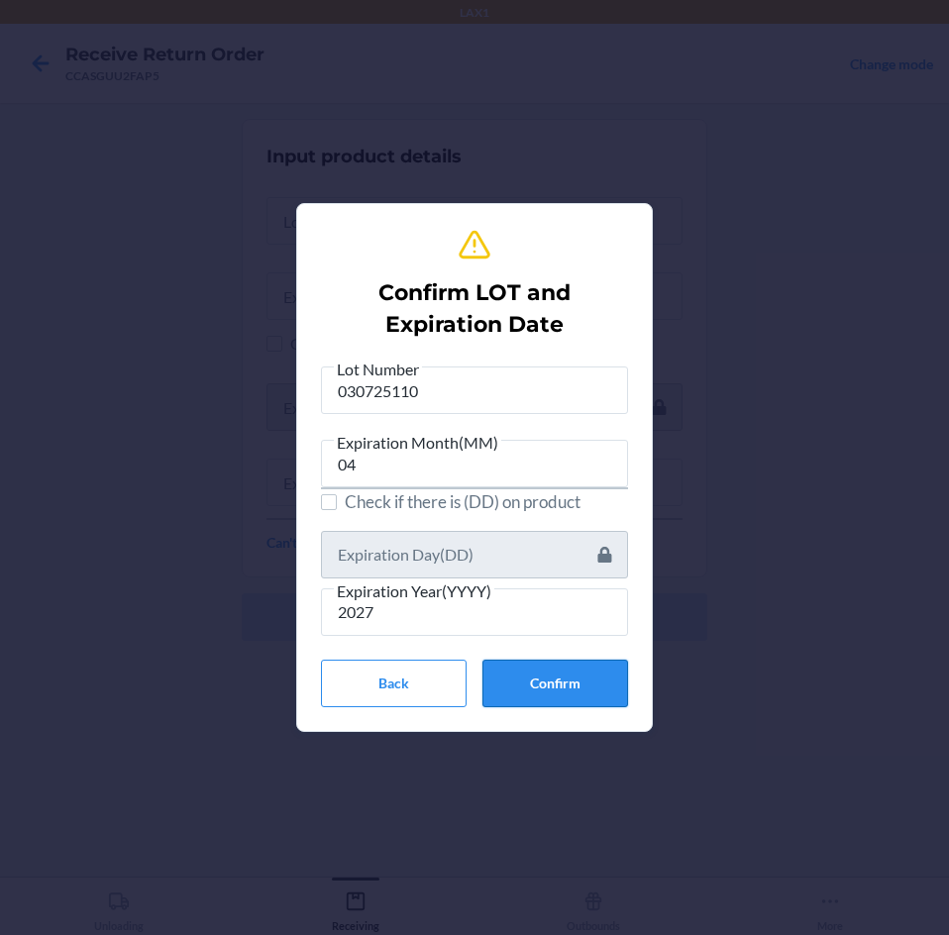
click at [565, 695] on button "Confirm" at bounding box center [555, 684] width 146 height 48
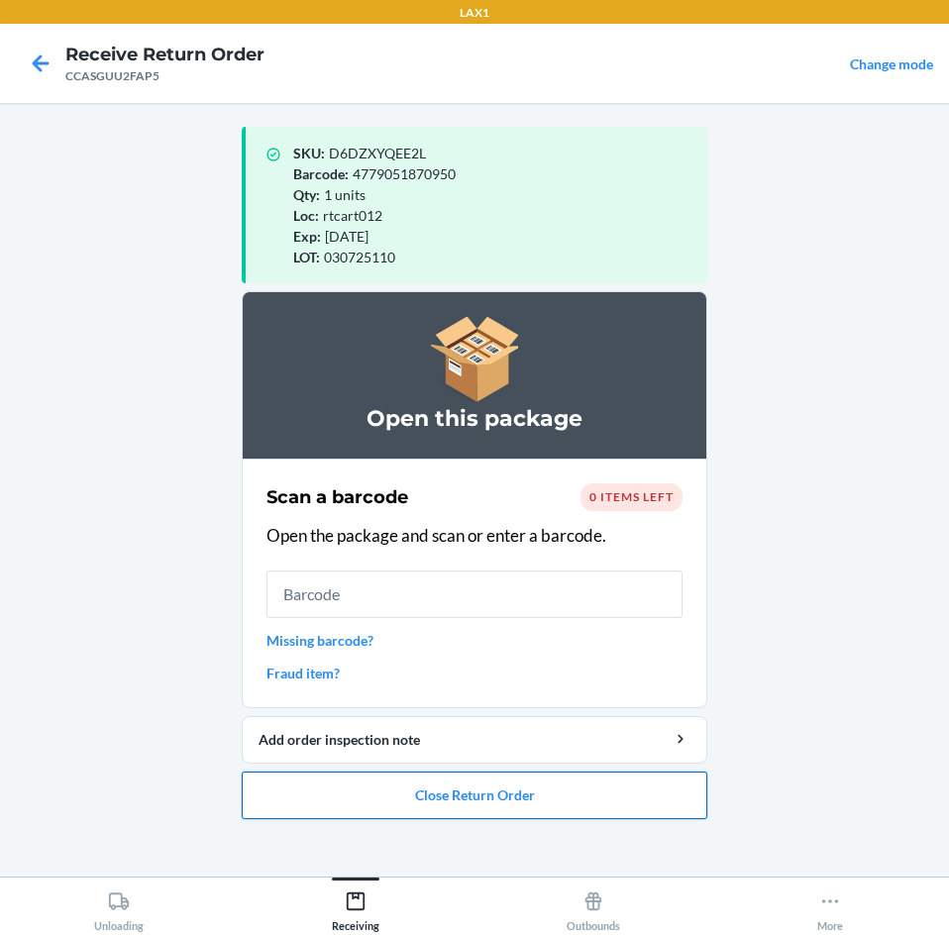
click at [489, 793] on button "Close Return Order" at bounding box center [475, 796] width 466 height 48
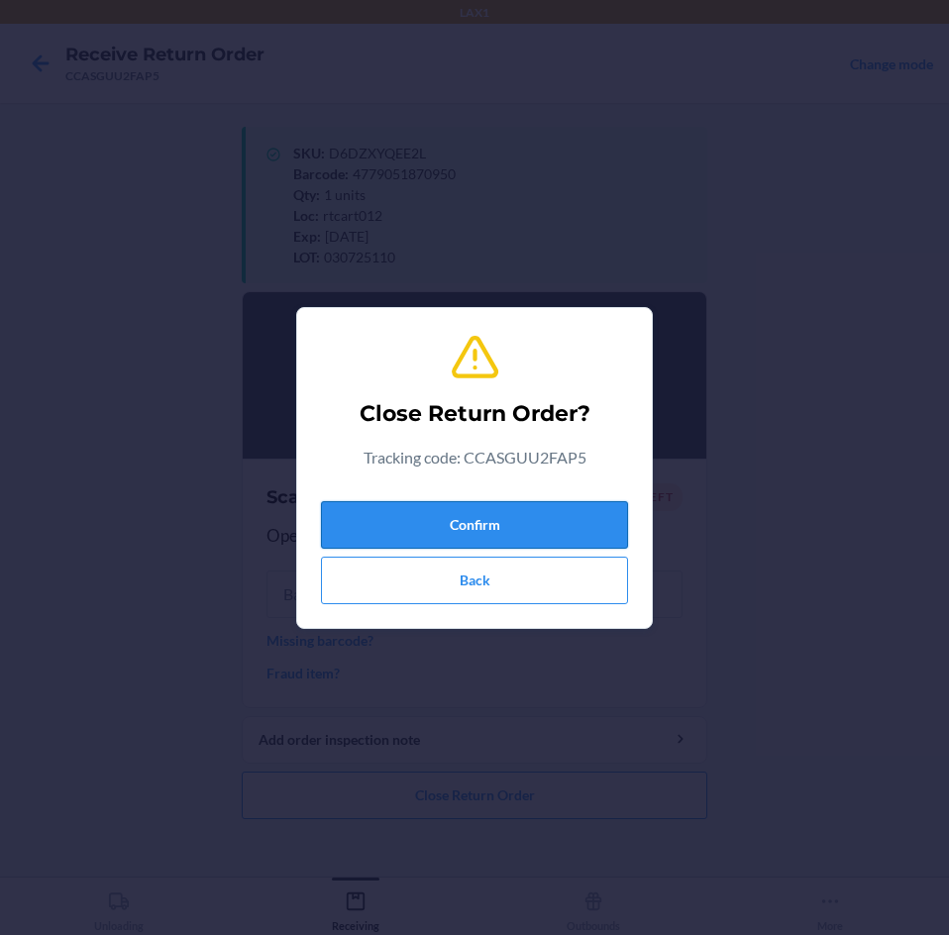
click at [453, 508] on button "Confirm" at bounding box center [474, 525] width 307 height 48
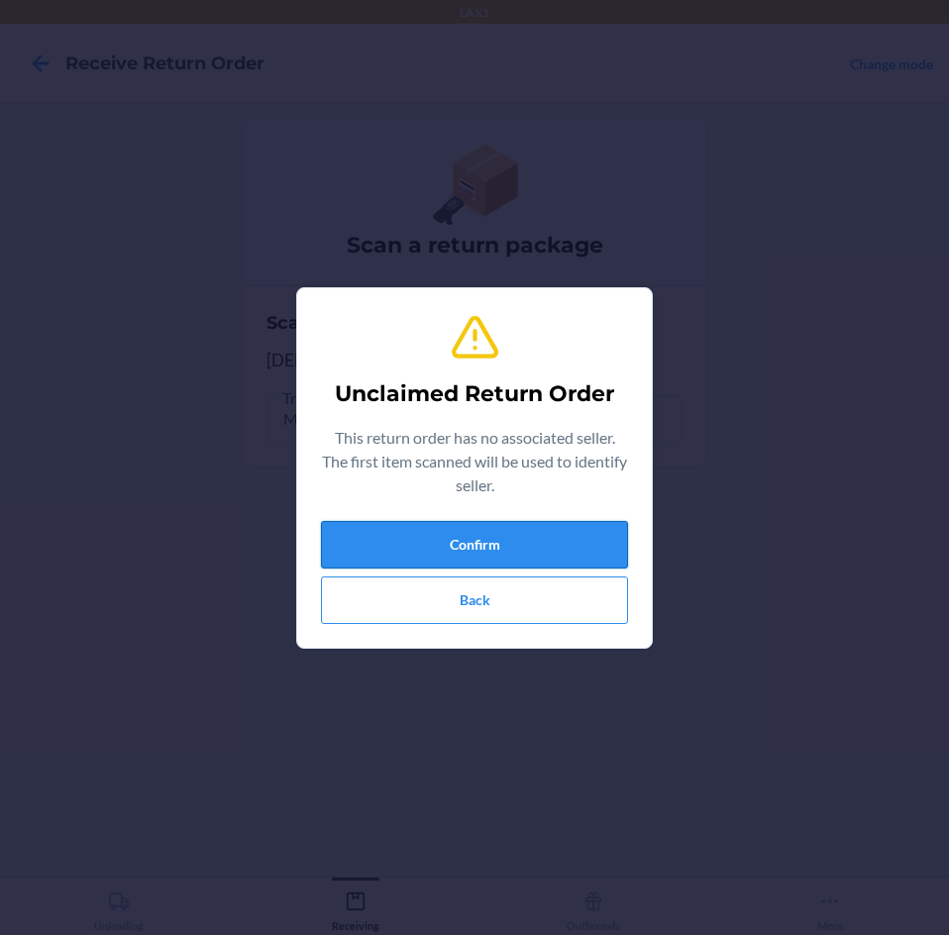
click at [508, 548] on button "Confirm" at bounding box center [474, 545] width 307 height 48
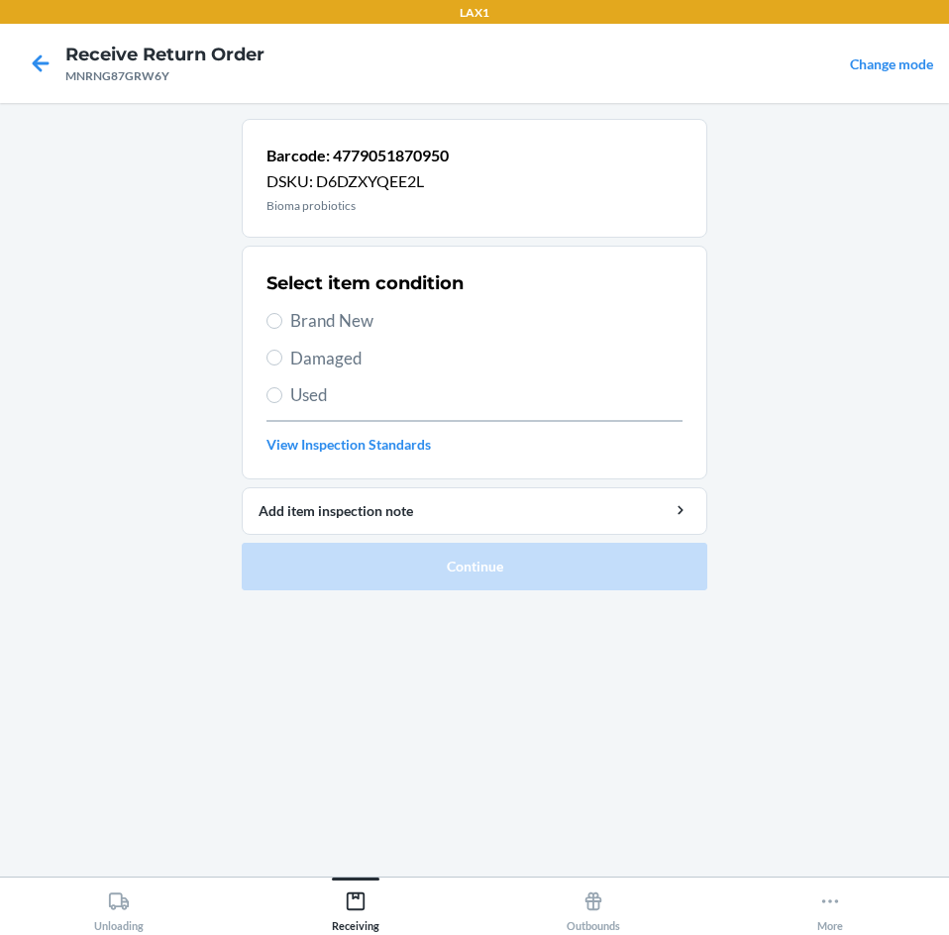
click at [283, 328] on label "Brand New" at bounding box center [474, 321] width 416 height 26
click at [282, 328] on input "Brand New" at bounding box center [274, 321] width 16 height 16
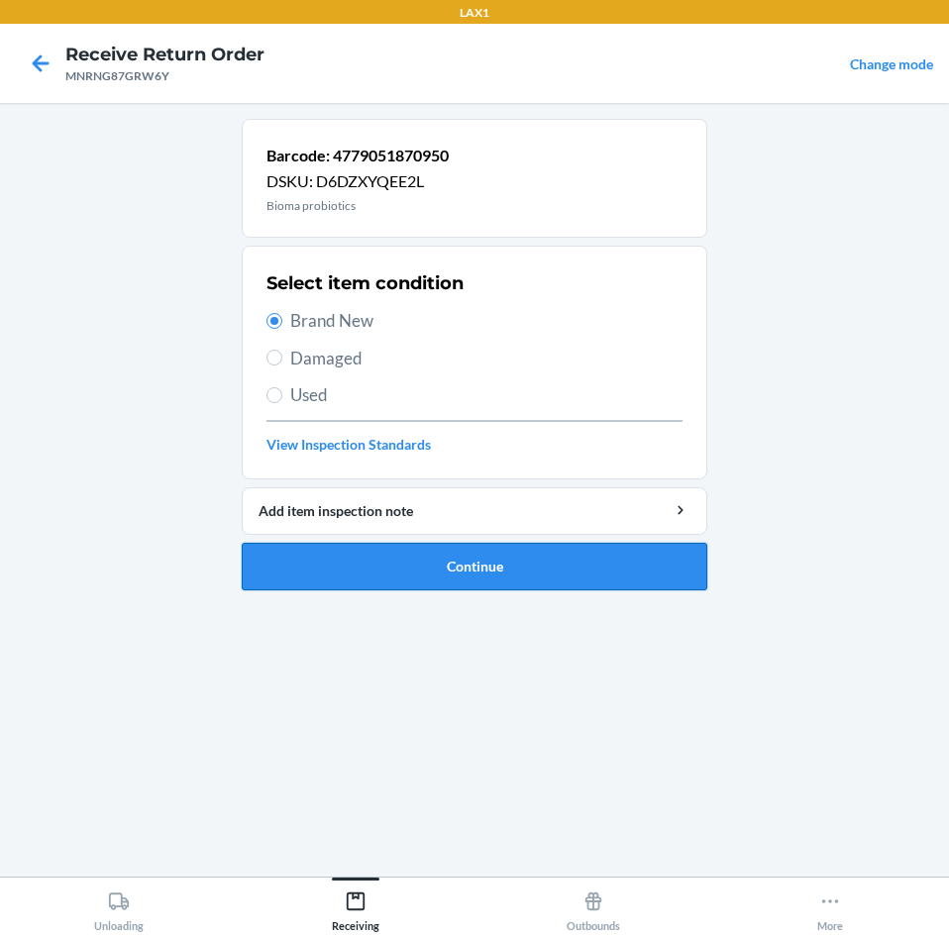
click at [335, 561] on button "Continue" at bounding box center [475, 567] width 466 height 48
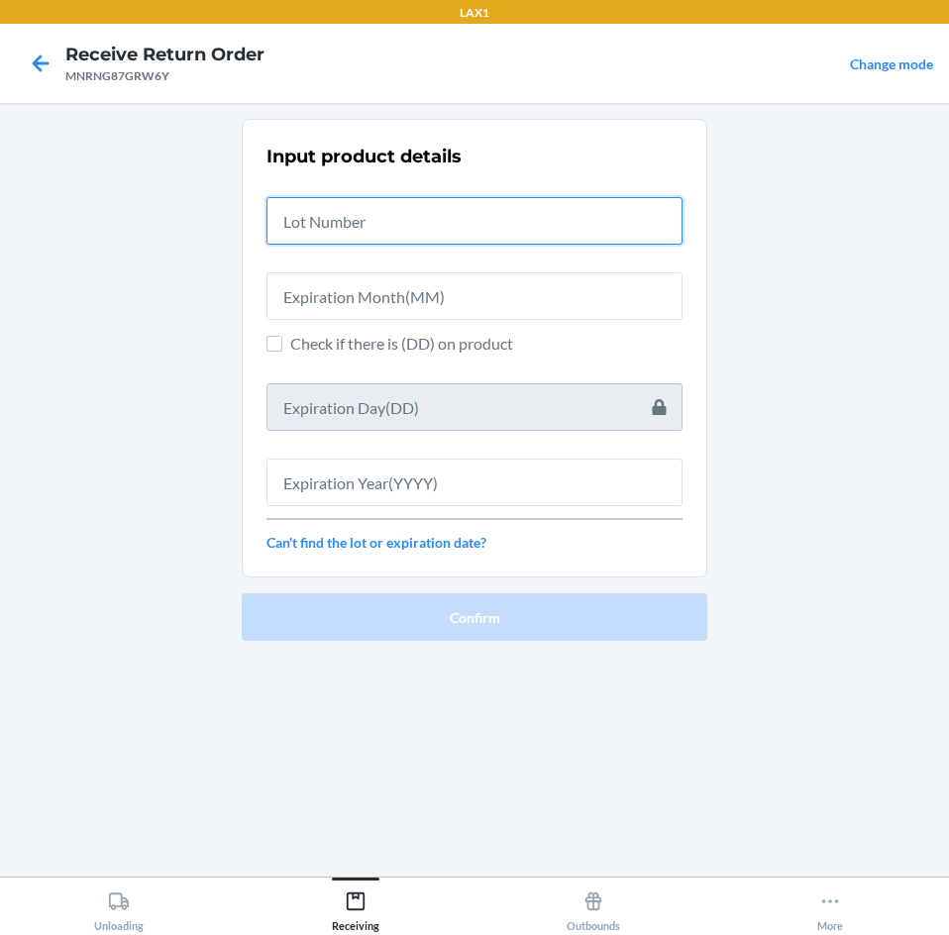
click at [346, 224] on input "text" at bounding box center [474, 221] width 416 height 48
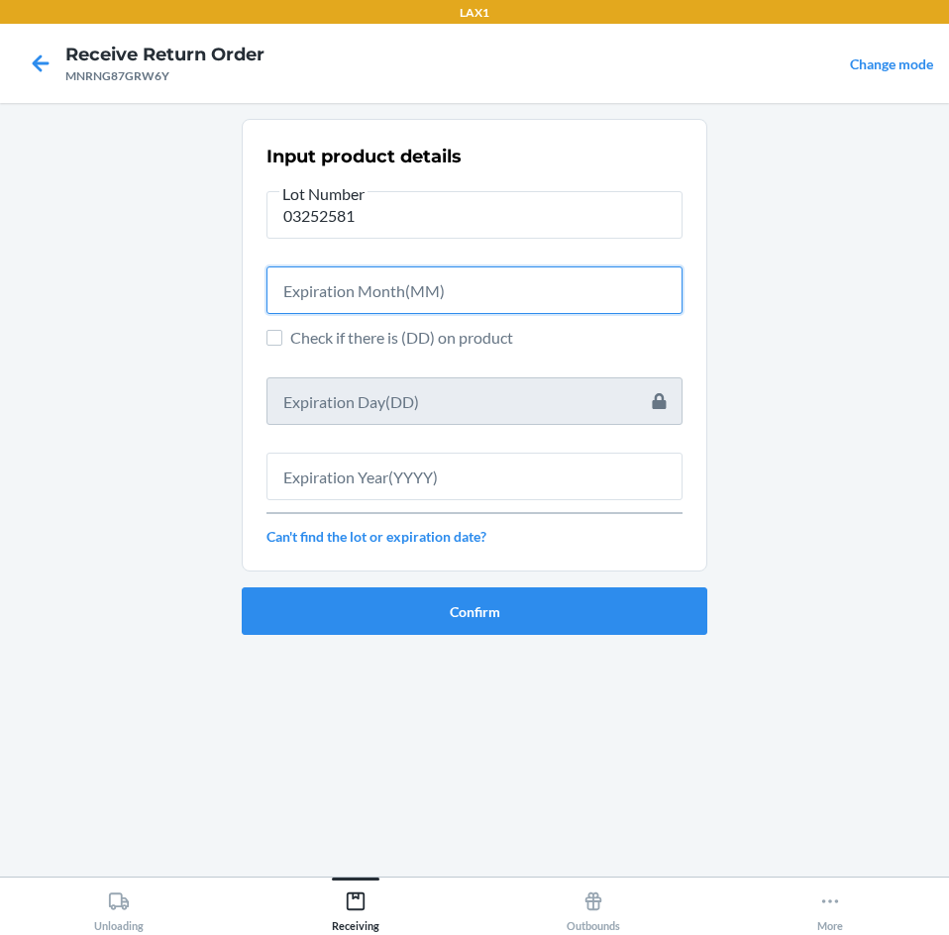
click at [511, 299] on input "text" at bounding box center [474, 290] width 416 height 48
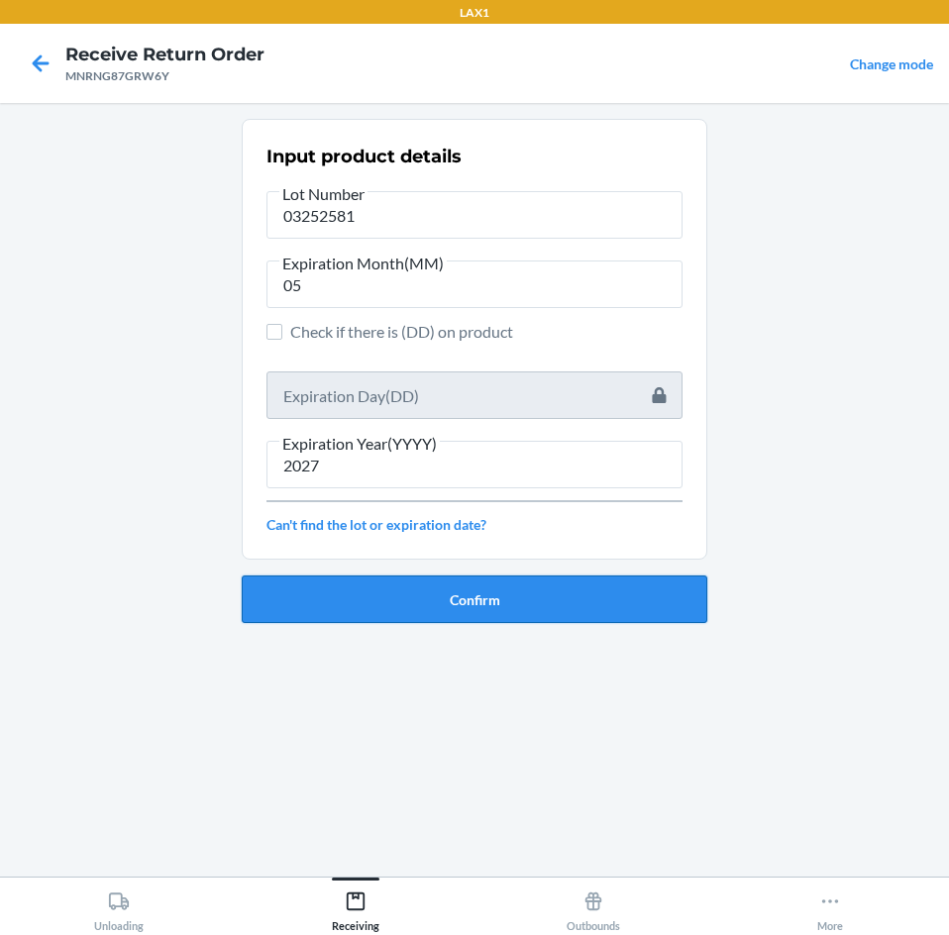
click at [515, 596] on button "Confirm" at bounding box center [475, 600] width 466 height 48
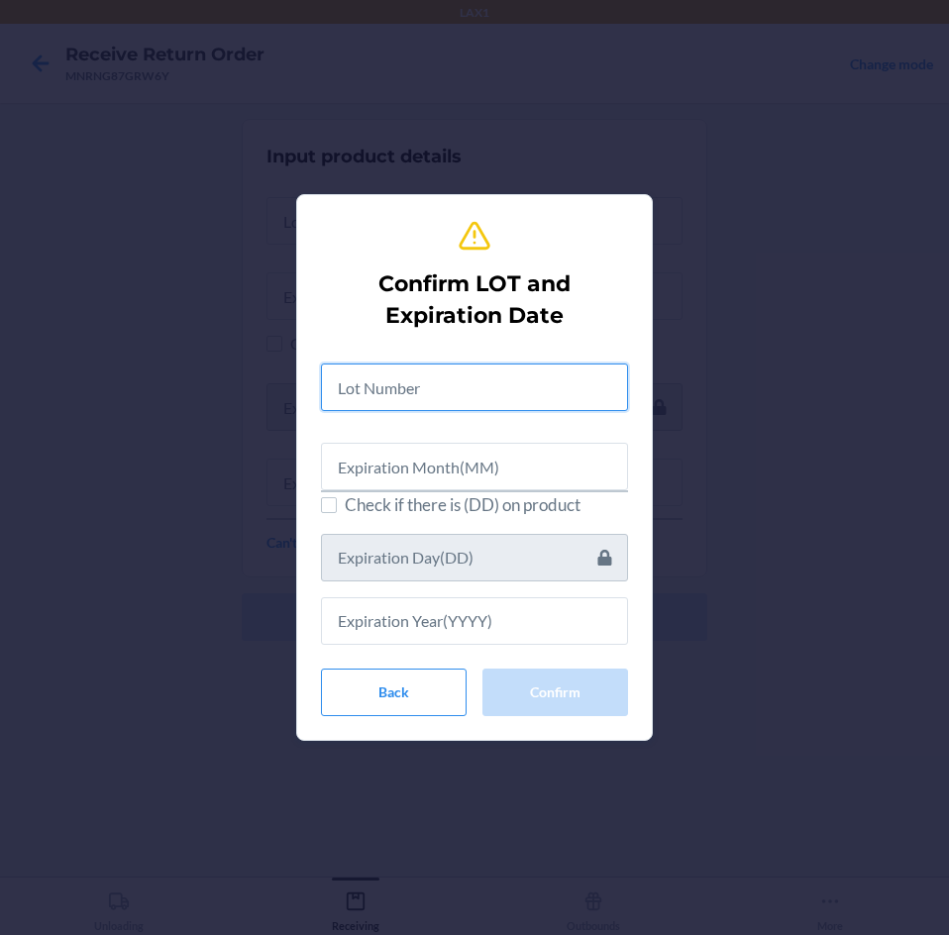
click at [475, 383] on input "text" at bounding box center [474, 388] width 307 height 48
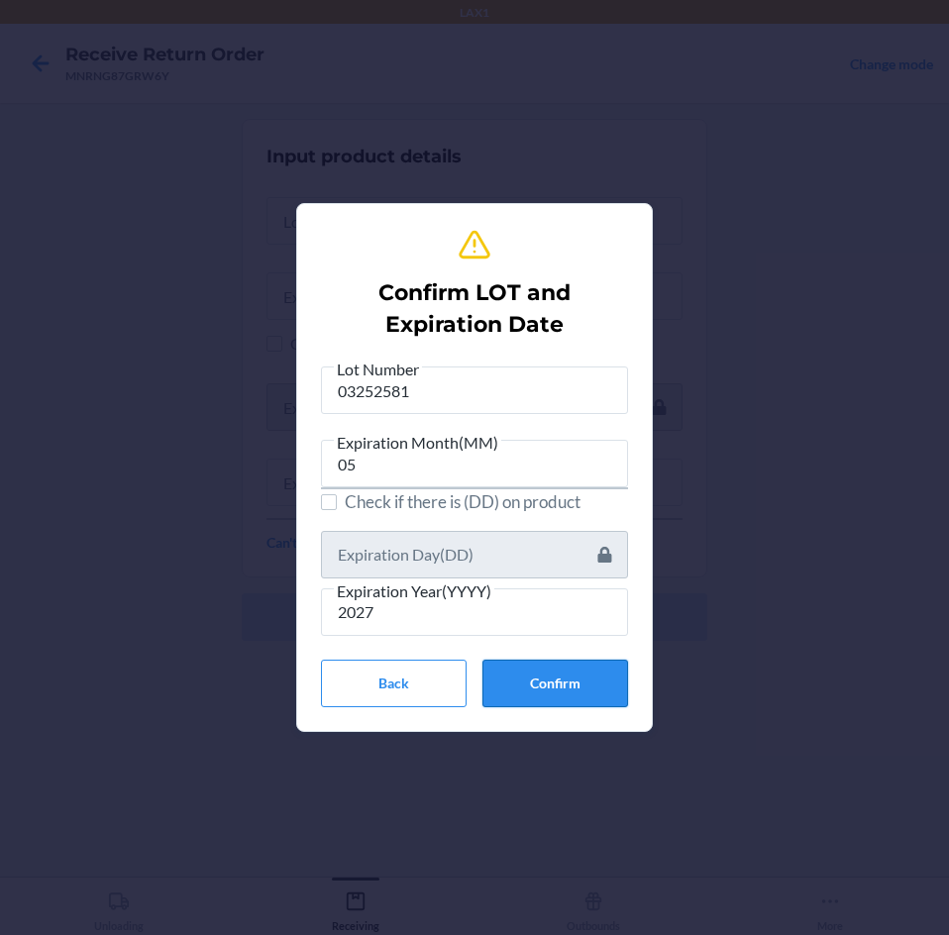
click at [563, 673] on button "Confirm" at bounding box center [555, 684] width 146 height 48
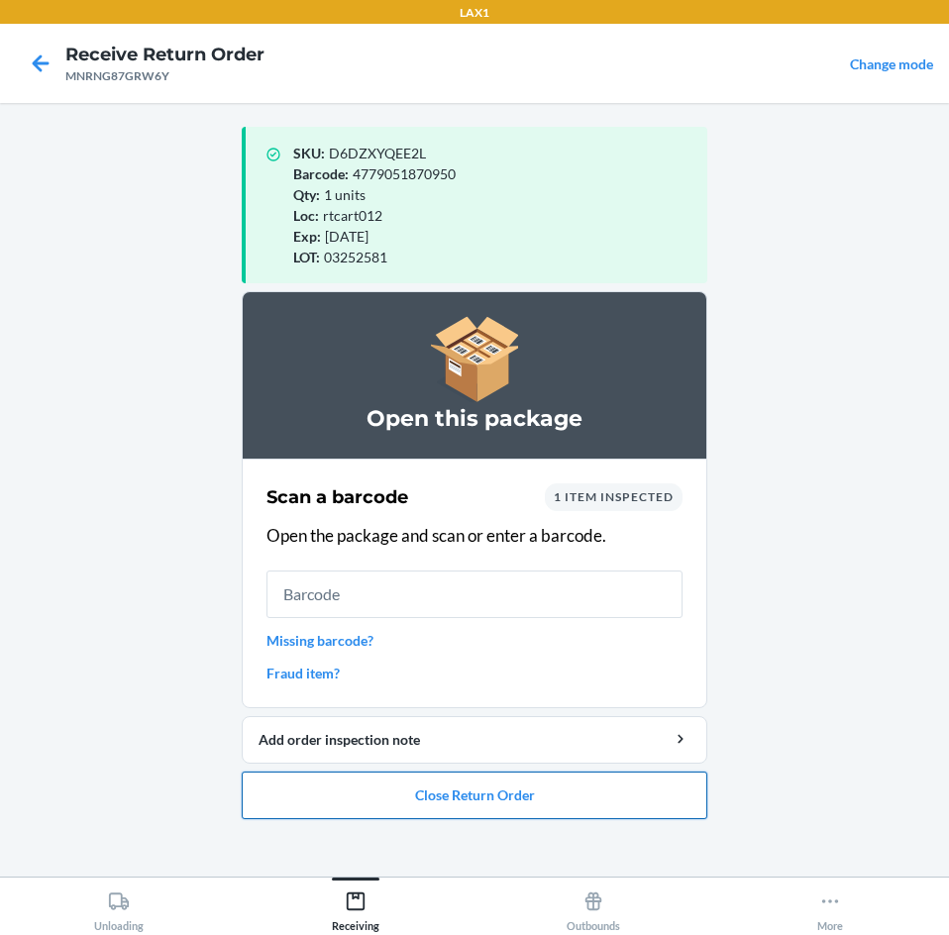
click at [648, 799] on button "Close Return Order" at bounding box center [475, 796] width 466 height 48
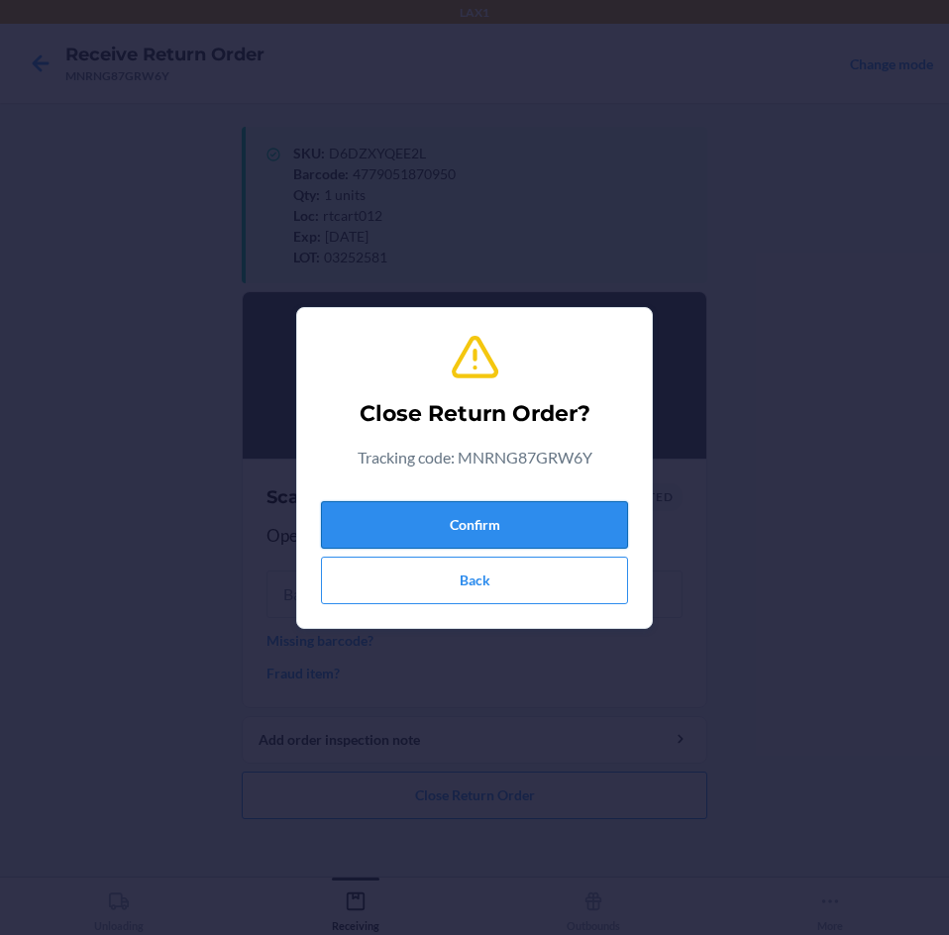
click at [565, 506] on button "Confirm" at bounding box center [474, 525] width 307 height 48
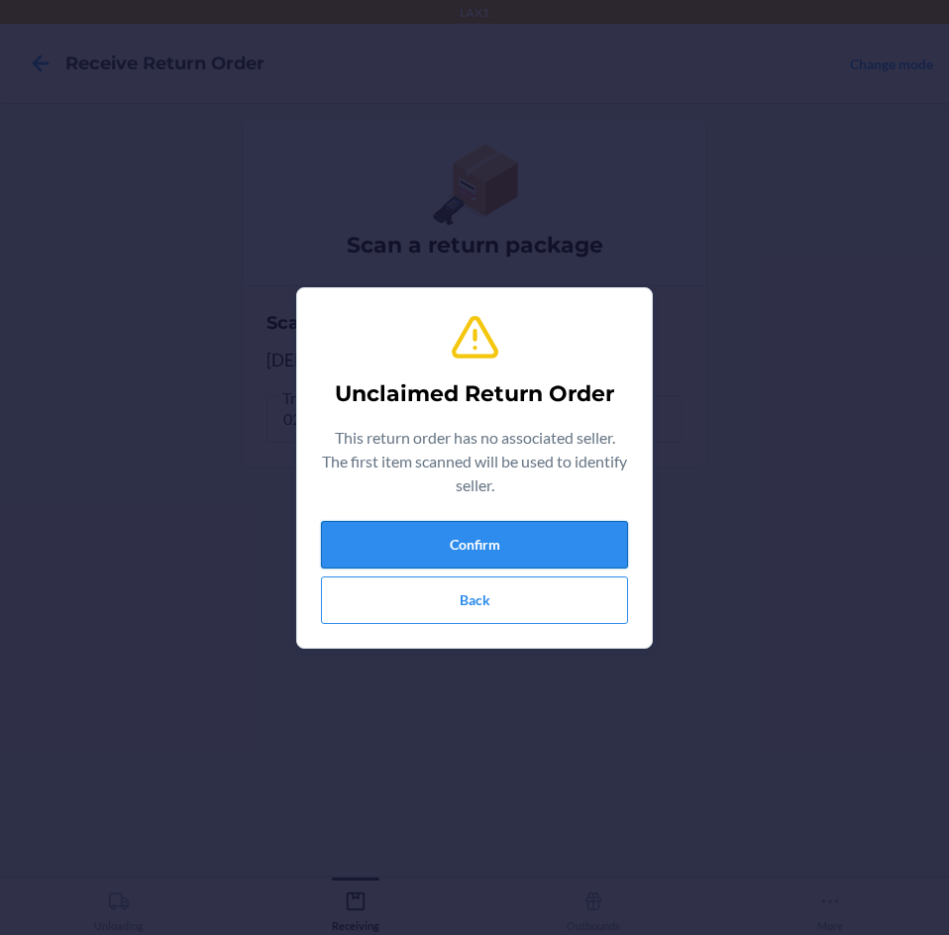
click at [555, 536] on button "Confirm" at bounding box center [474, 545] width 307 height 48
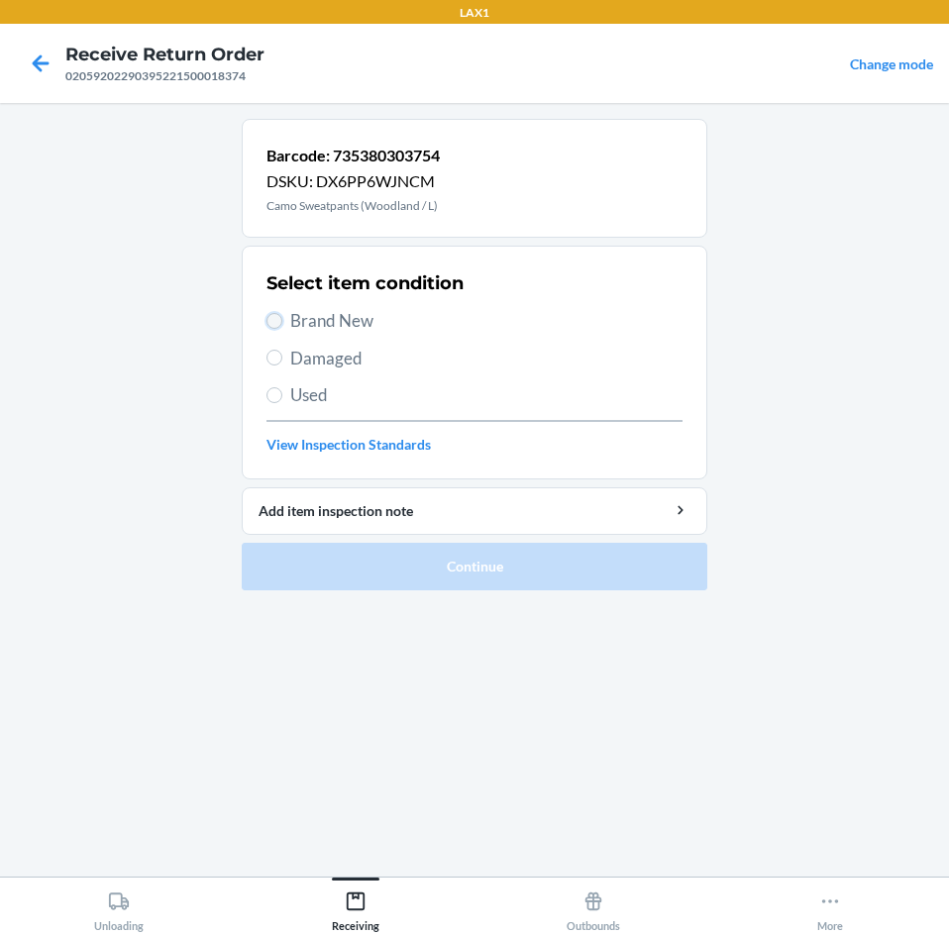
click at [276, 314] on input "Brand New" at bounding box center [274, 321] width 16 height 16
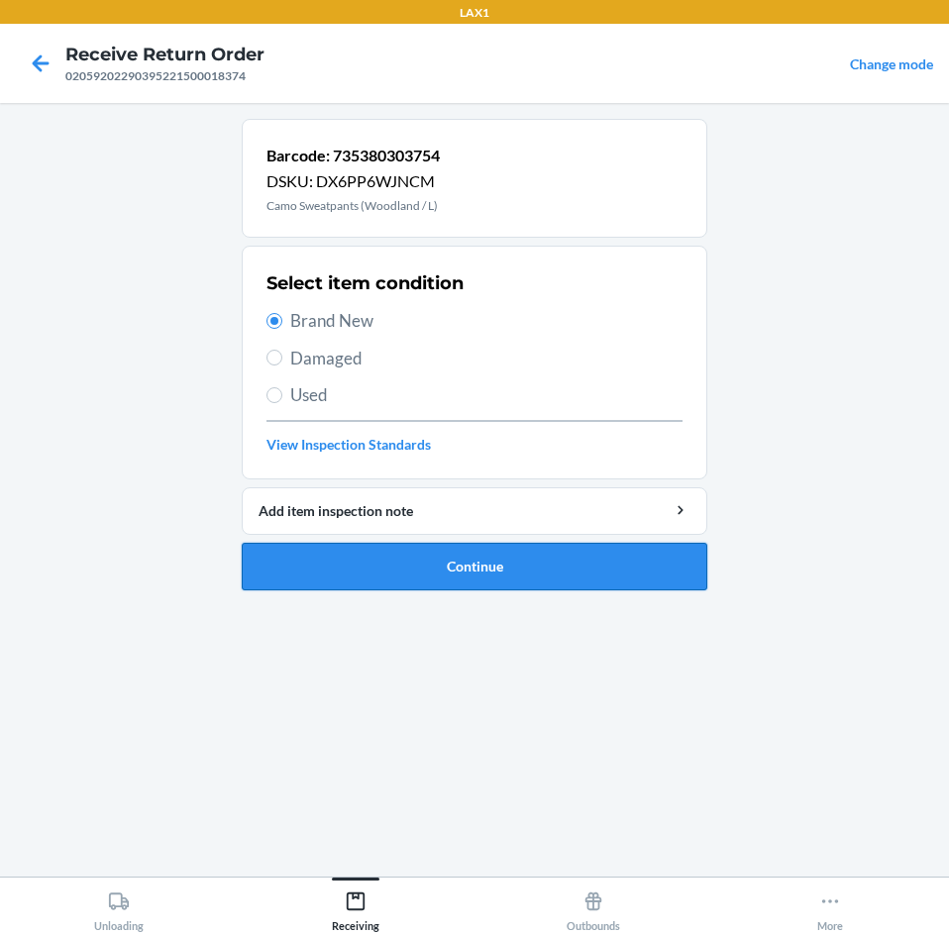
click at [396, 571] on button "Continue" at bounding box center [475, 567] width 466 height 48
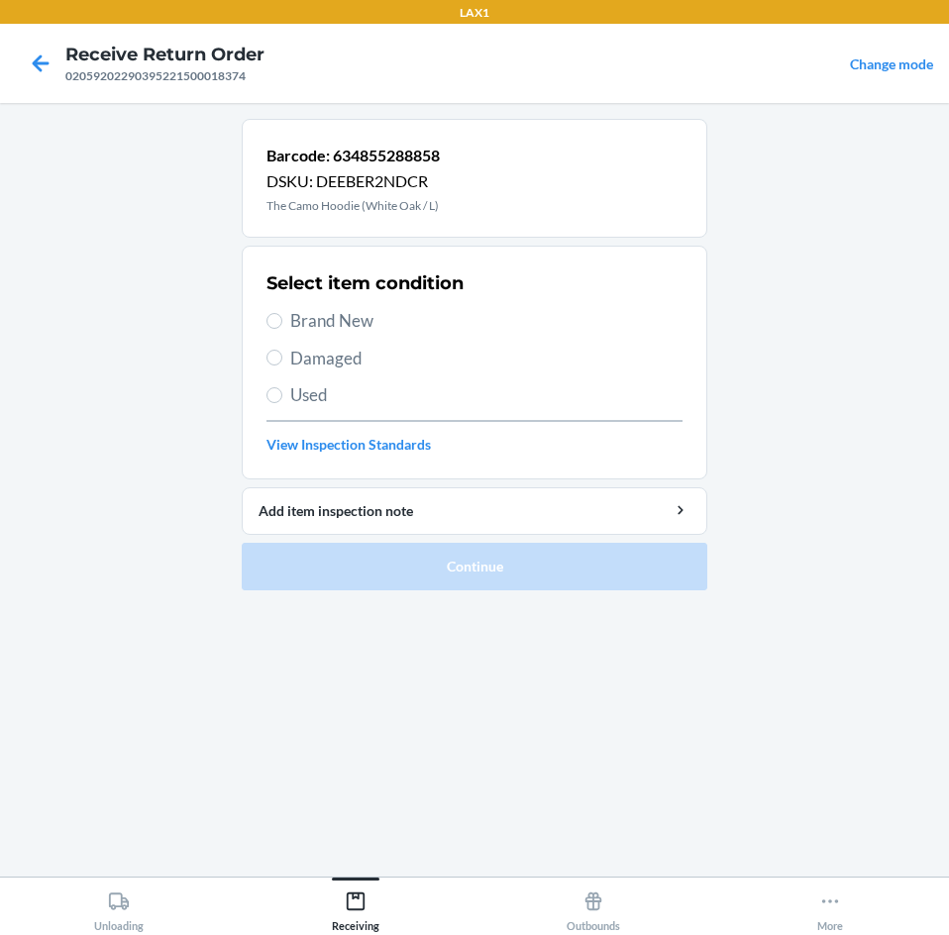
click at [287, 388] on label "Used" at bounding box center [474, 395] width 416 height 26
click at [282, 388] on input "Used" at bounding box center [274, 395] width 16 height 16
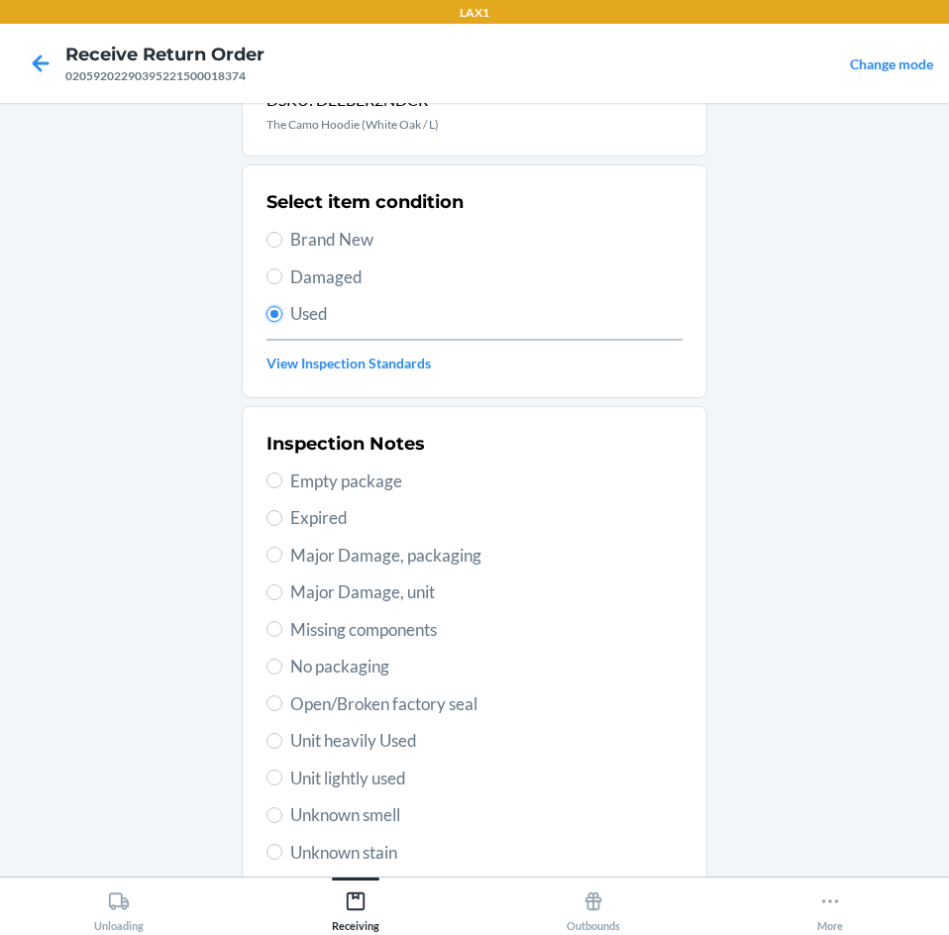
scroll to position [259, 0]
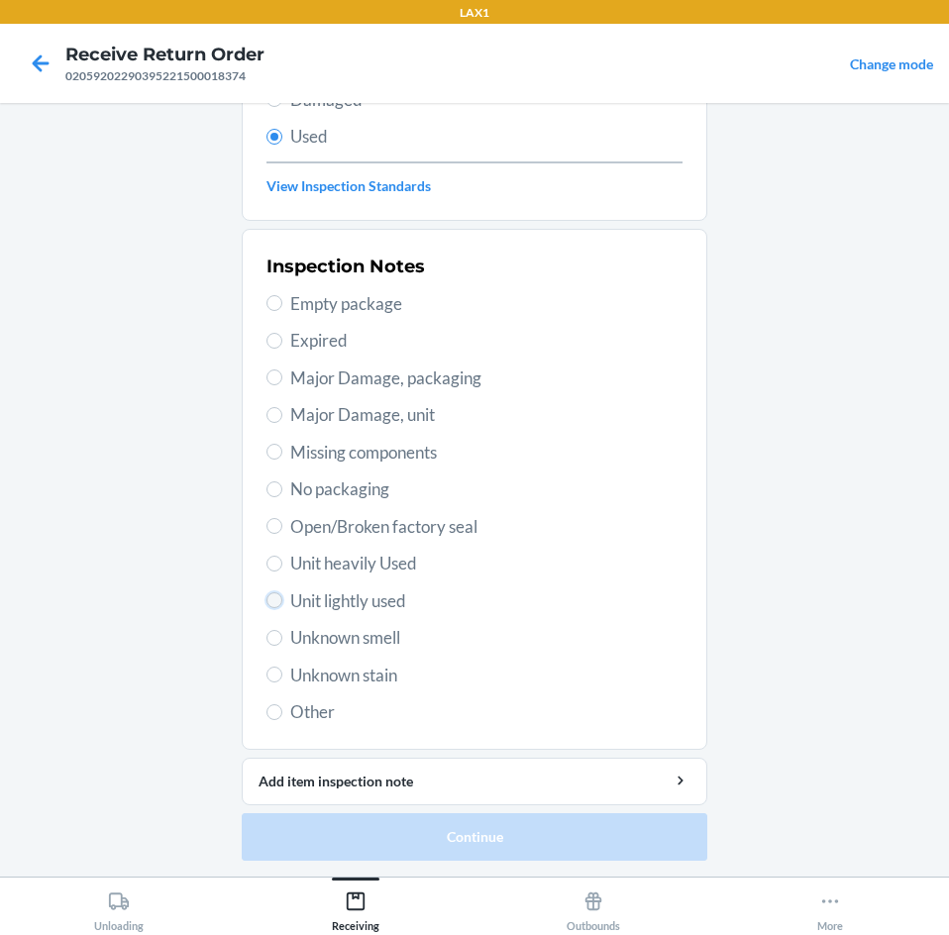
drag, startPoint x: 270, startPoint y: 603, endPoint x: 371, endPoint y: 774, distance: 198.1
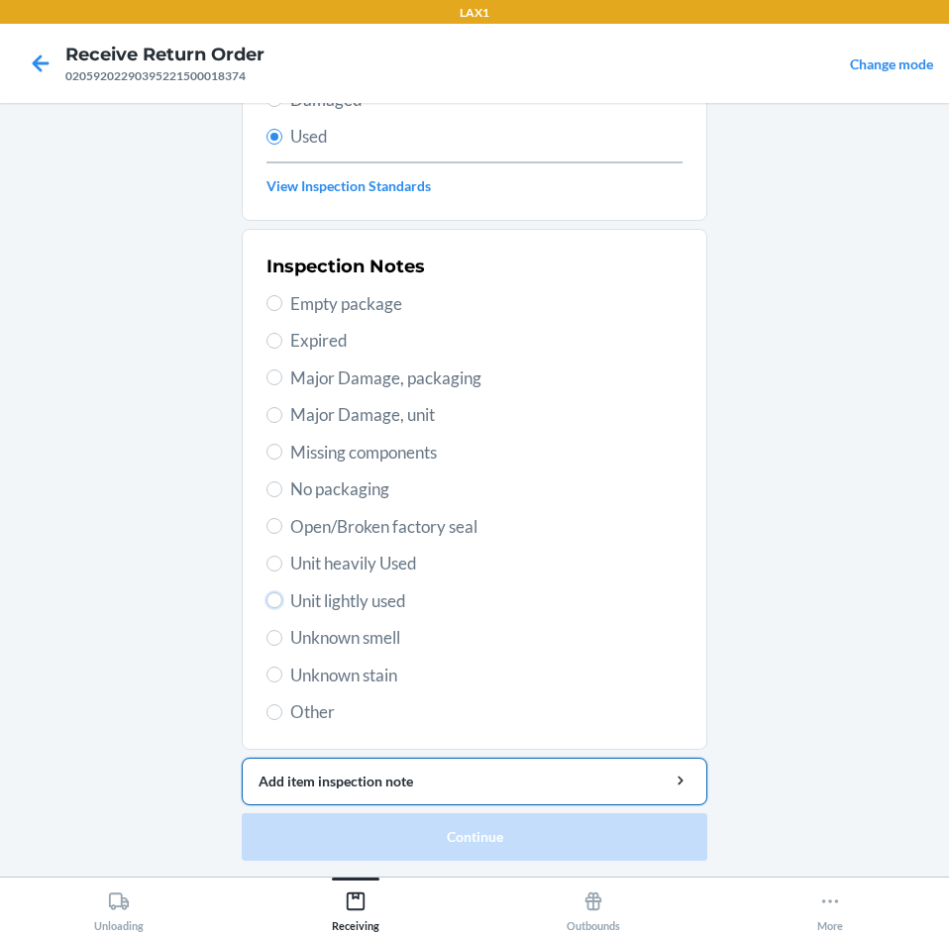
click at [273, 607] on label "Unit lightly used" at bounding box center [474, 601] width 416 height 26
click at [273, 607] on input "Unit lightly used" at bounding box center [274, 600] width 16 height 16
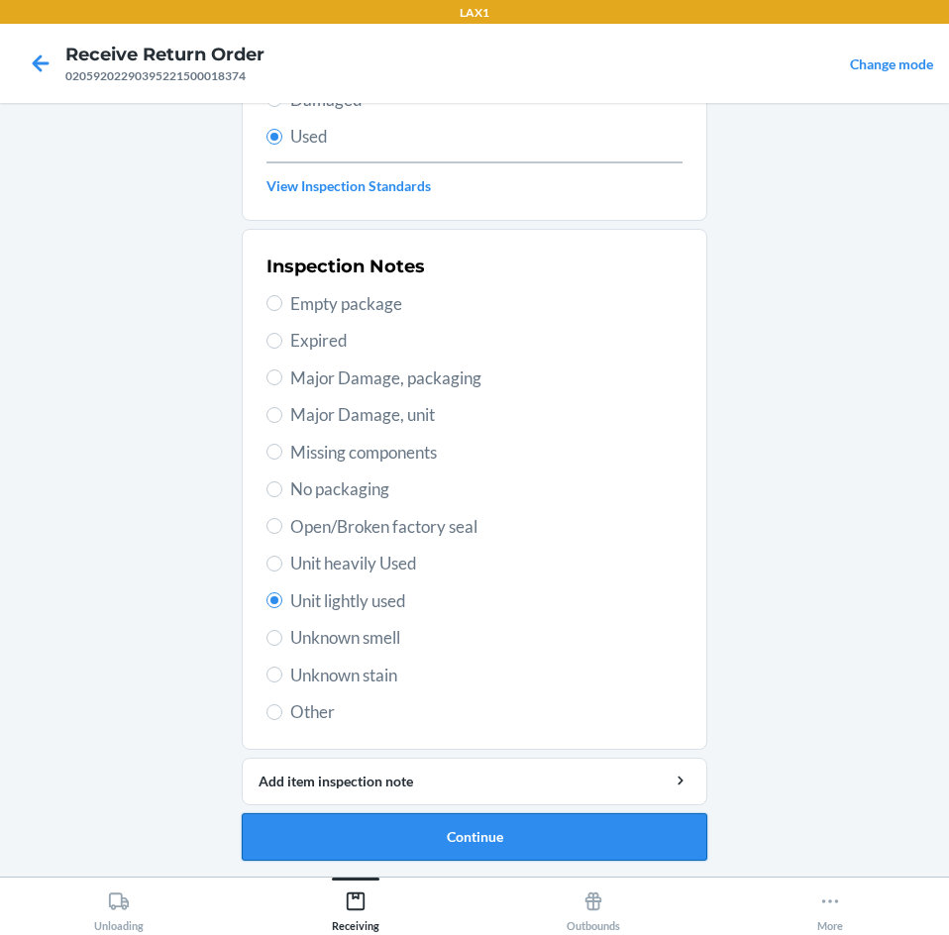
click at [414, 850] on button "Continue" at bounding box center [475, 837] width 466 height 48
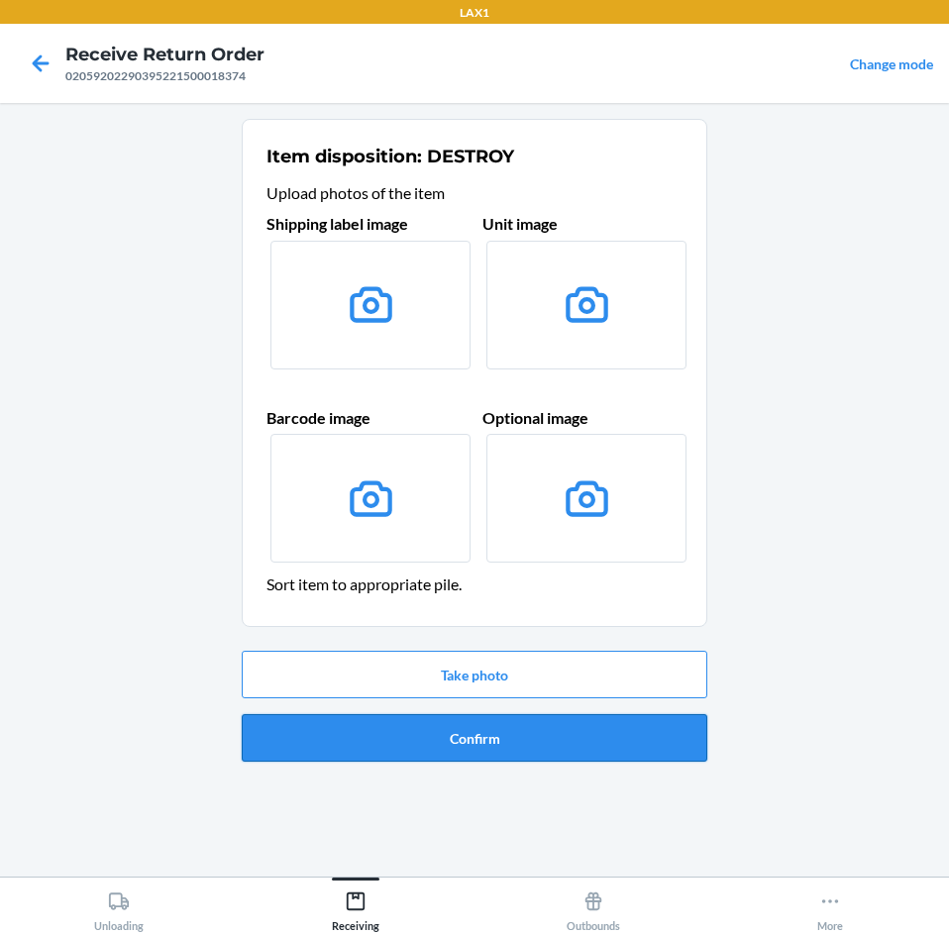
click at [503, 745] on button "Confirm" at bounding box center [475, 738] width 466 height 48
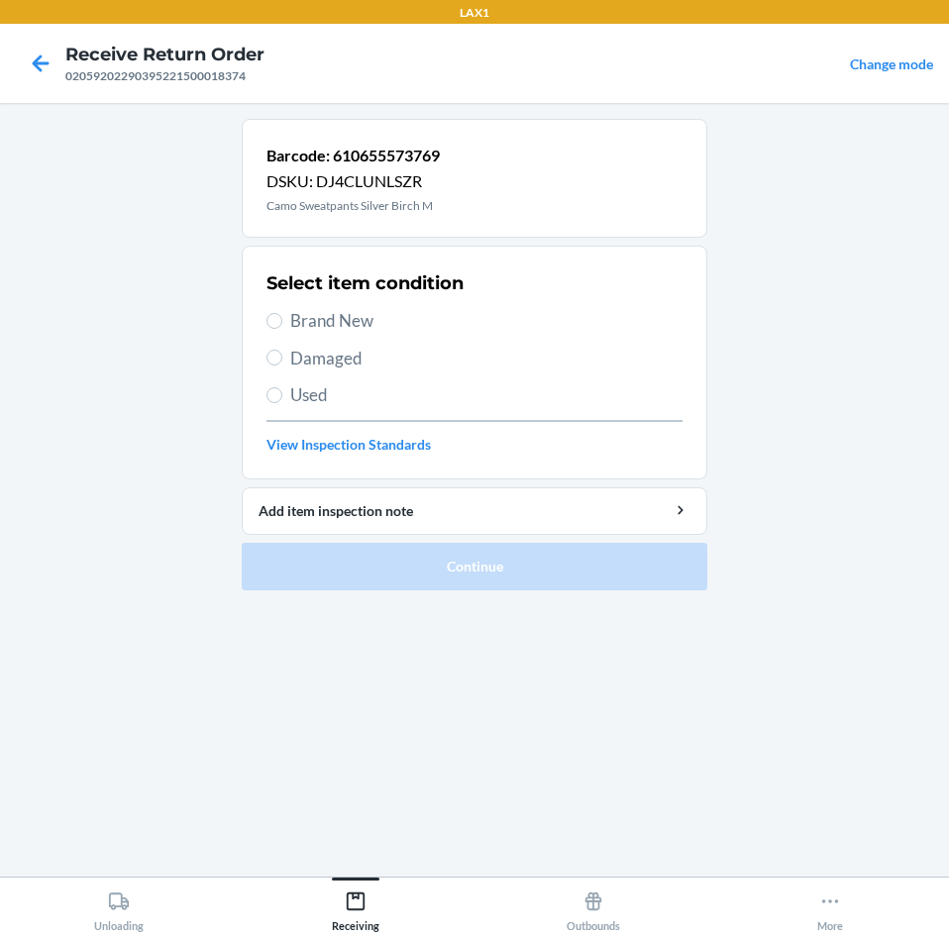
click at [282, 321] on label "Brand New" at bounding box center [474, 321] width 416 height 26
click at [282, 321] on input "Brand New" at bounding box center [274, 321] width 16 height 16
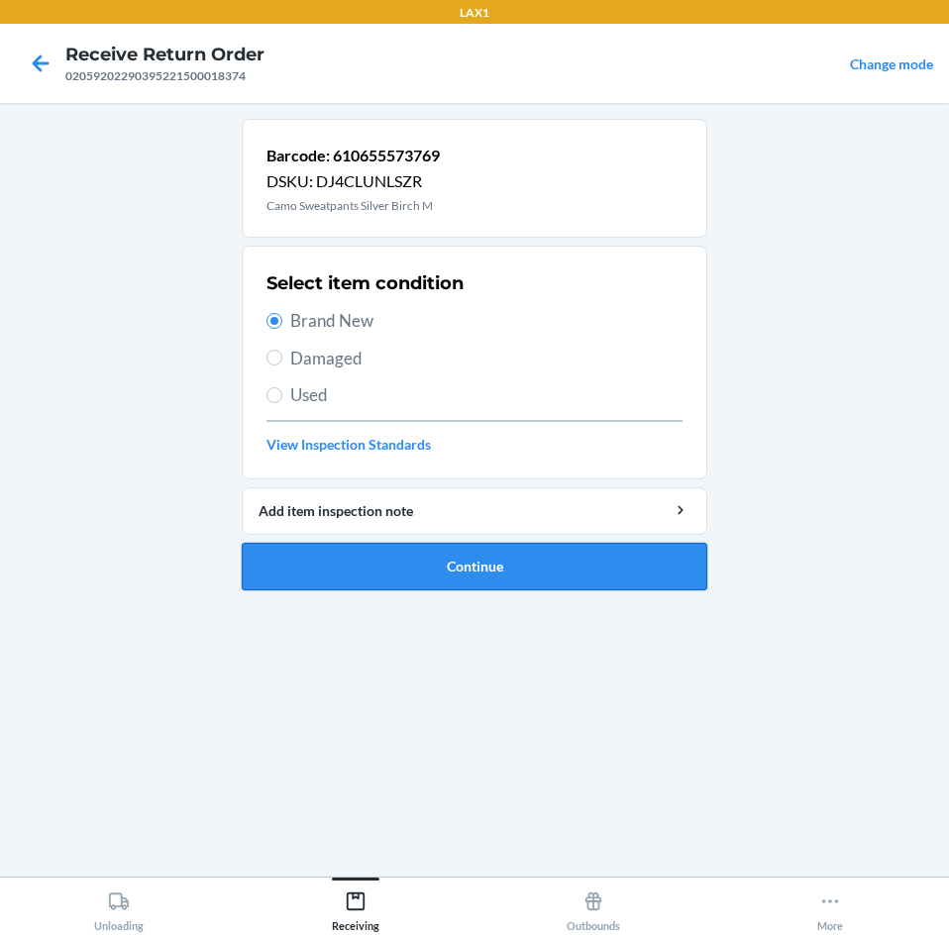
click at [448, 572] on button "Continue" at bounding box center [475, 567] width 466 height 48
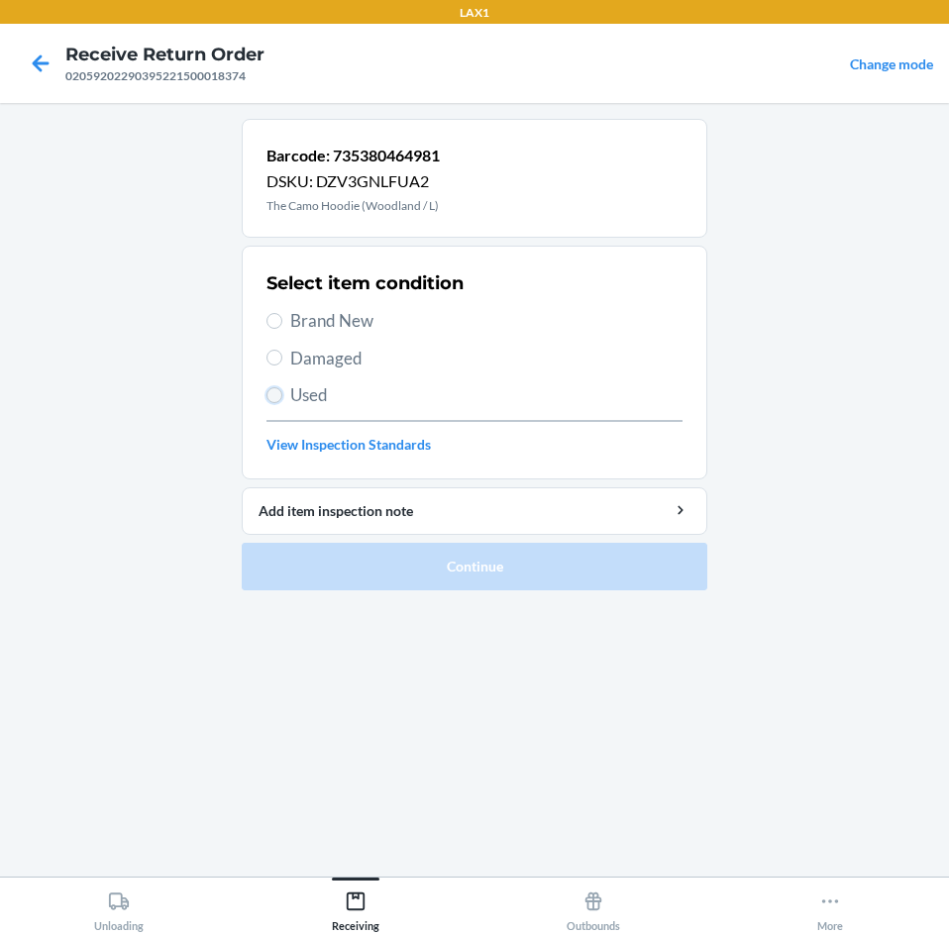
click at [272, 393] on input "Used" at bounding box center [274, 395] width 16 height 16
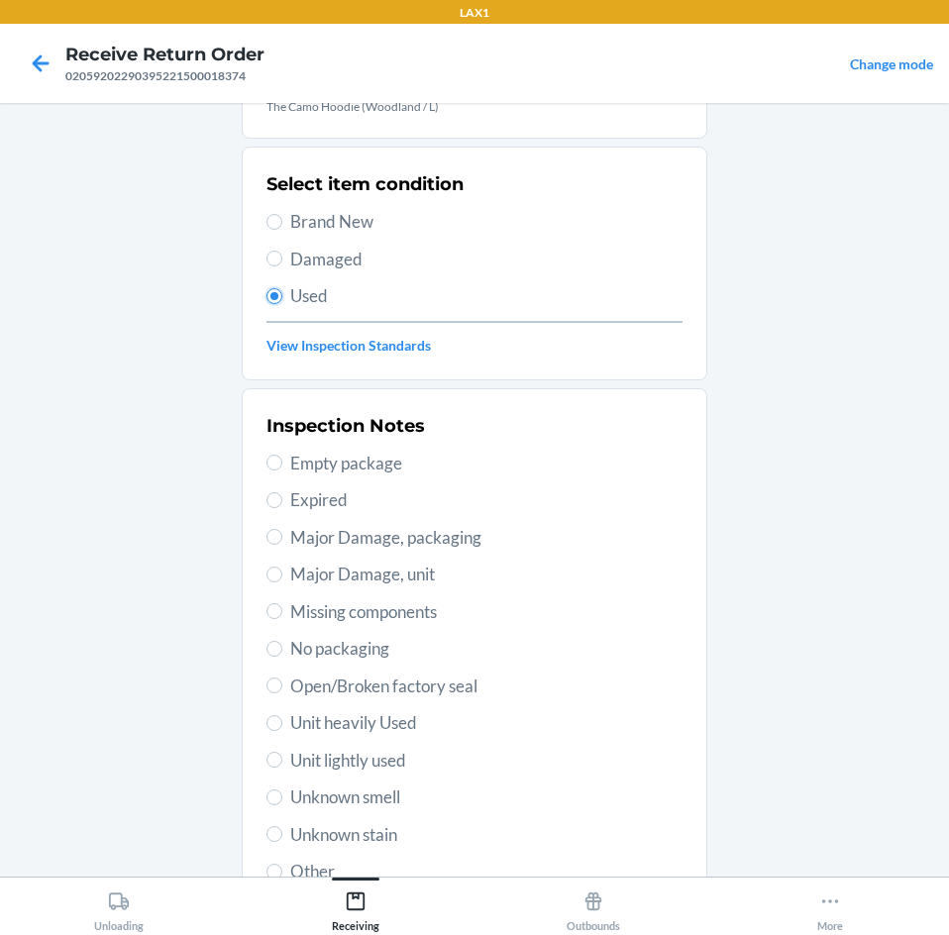
scroll to position [259, 0]
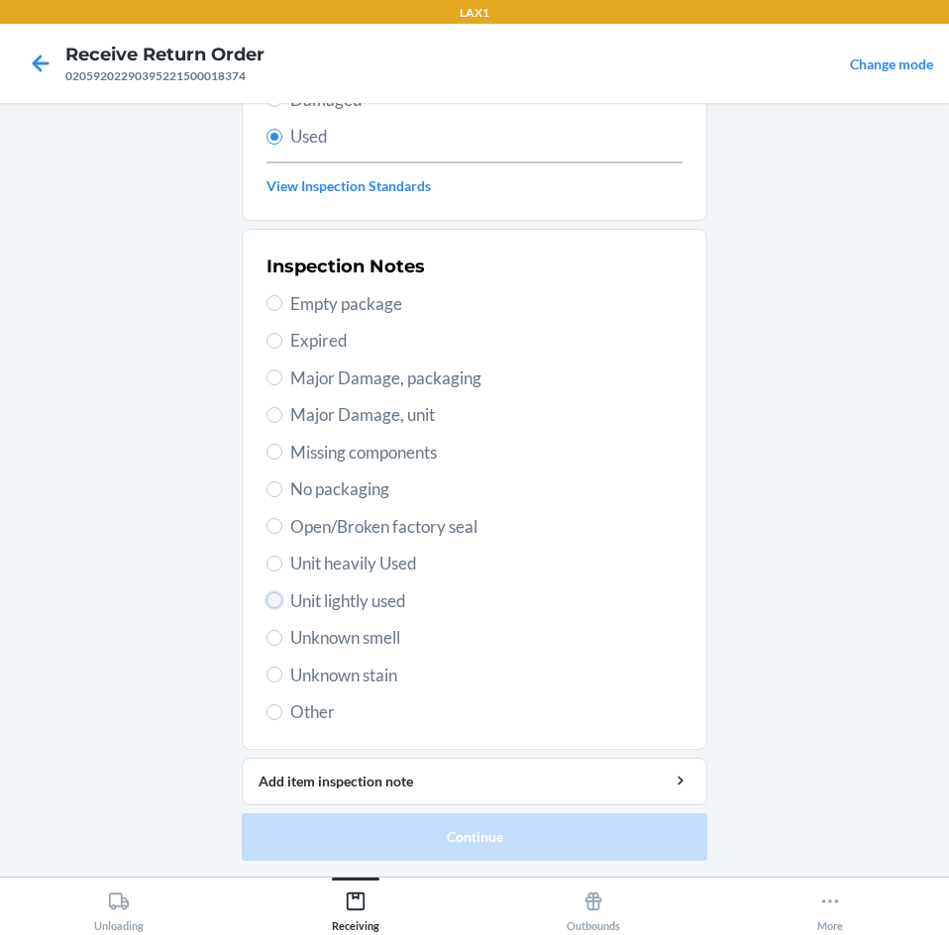
click at [267, 600] on input "Unit lightly used" at bounding box center [274, 600] width 16 height 16
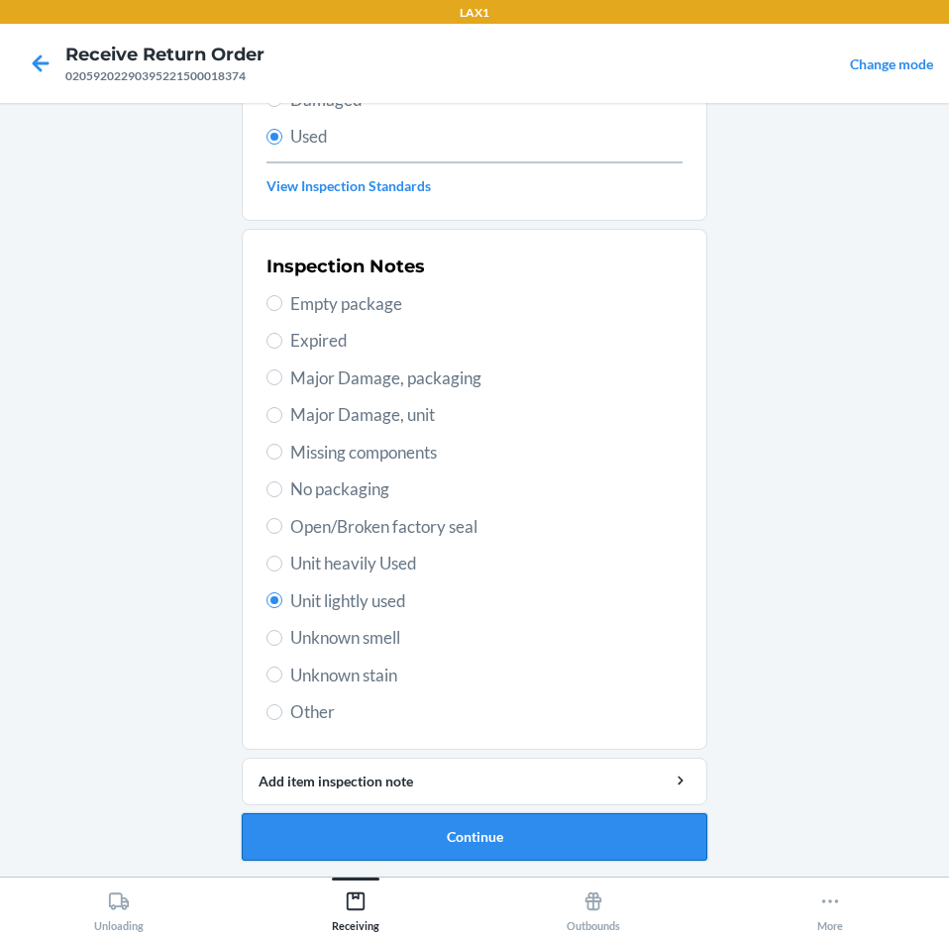
click at [493, 837] on button "Continue" at bounding box center [475, 837] width 466 height 48
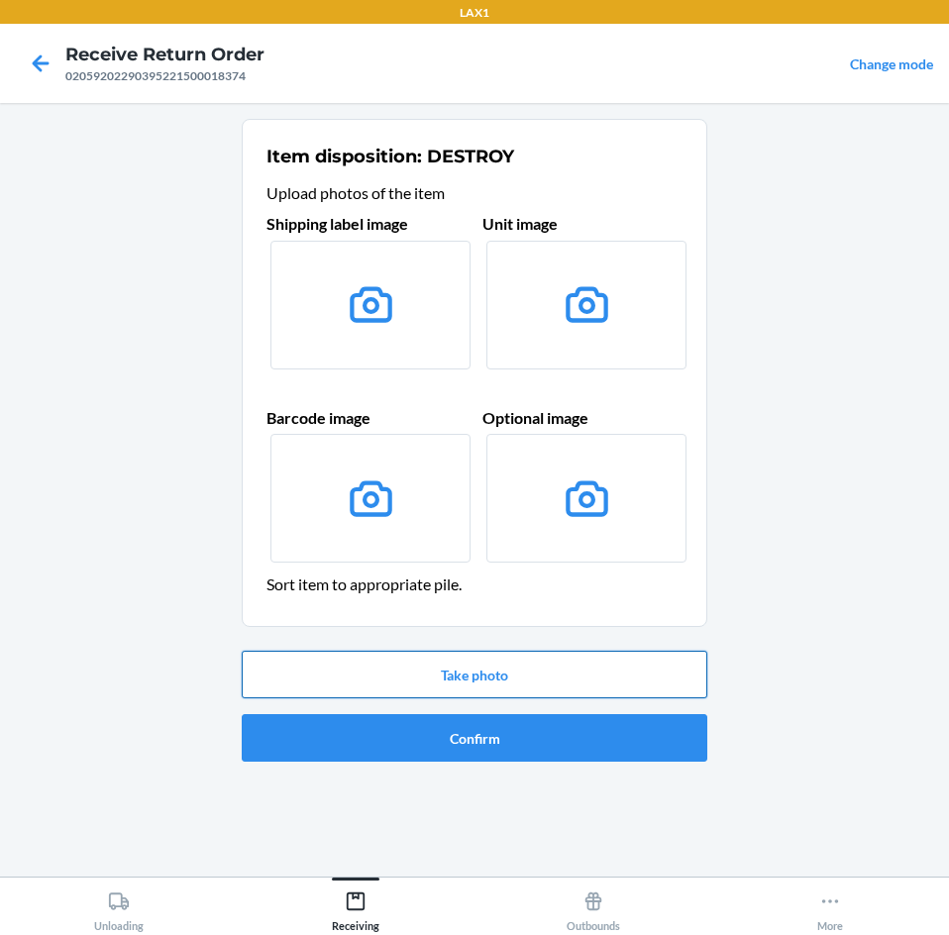
click at [529, 675] on button "Take photo" at bounding box center [475, 675] width 466 height 48
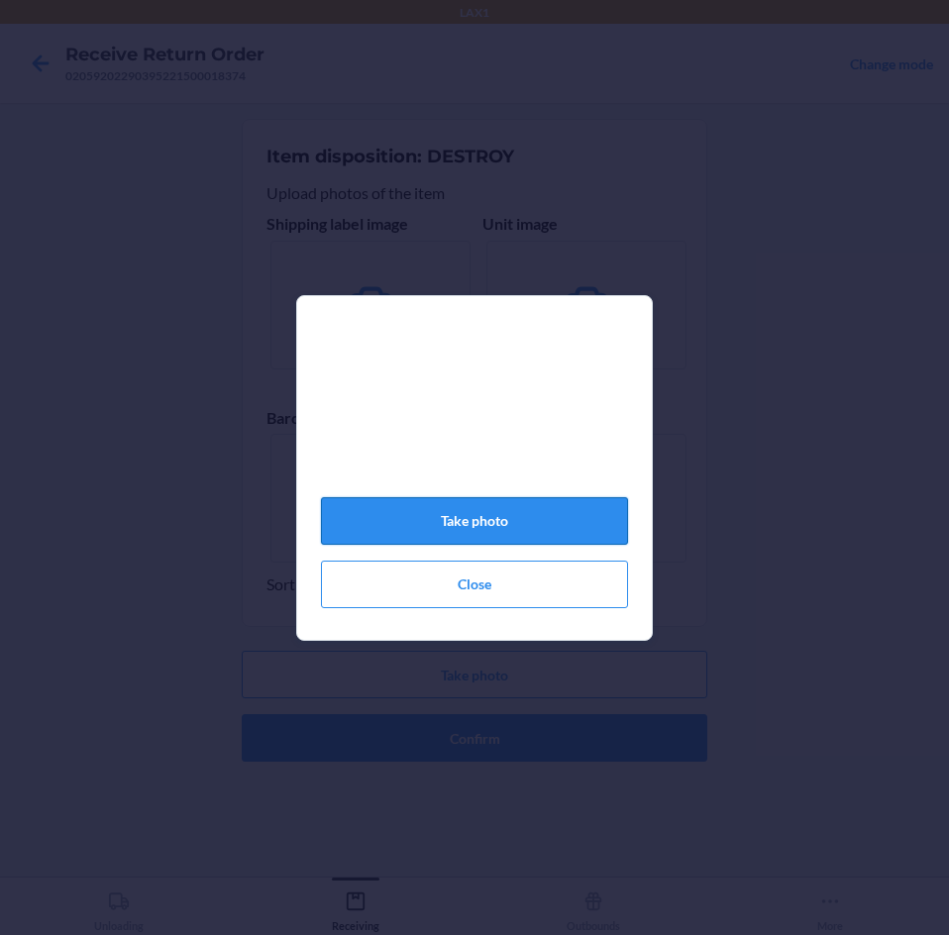
click at [515, 531] on button "Take photo" at bounding box center [474, 521] width 307 height 48
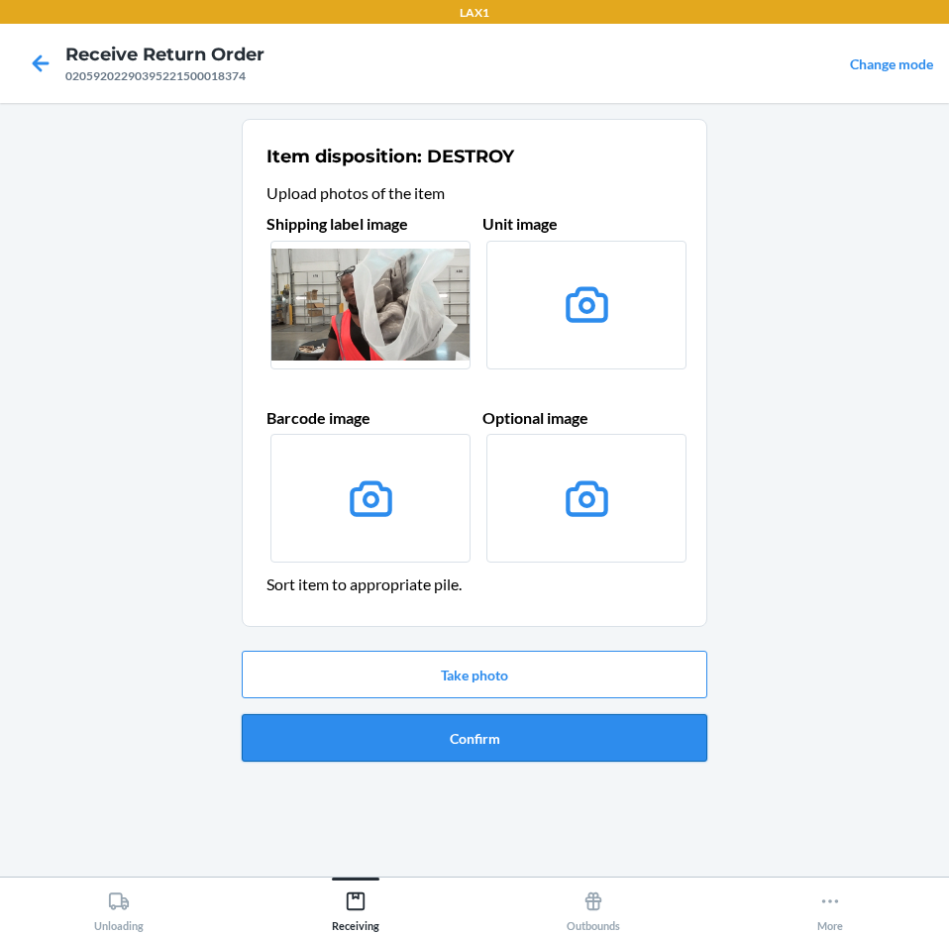
click at [440, 741] on button "Confirm" at bounding box center [475, 738] width 466 height 48
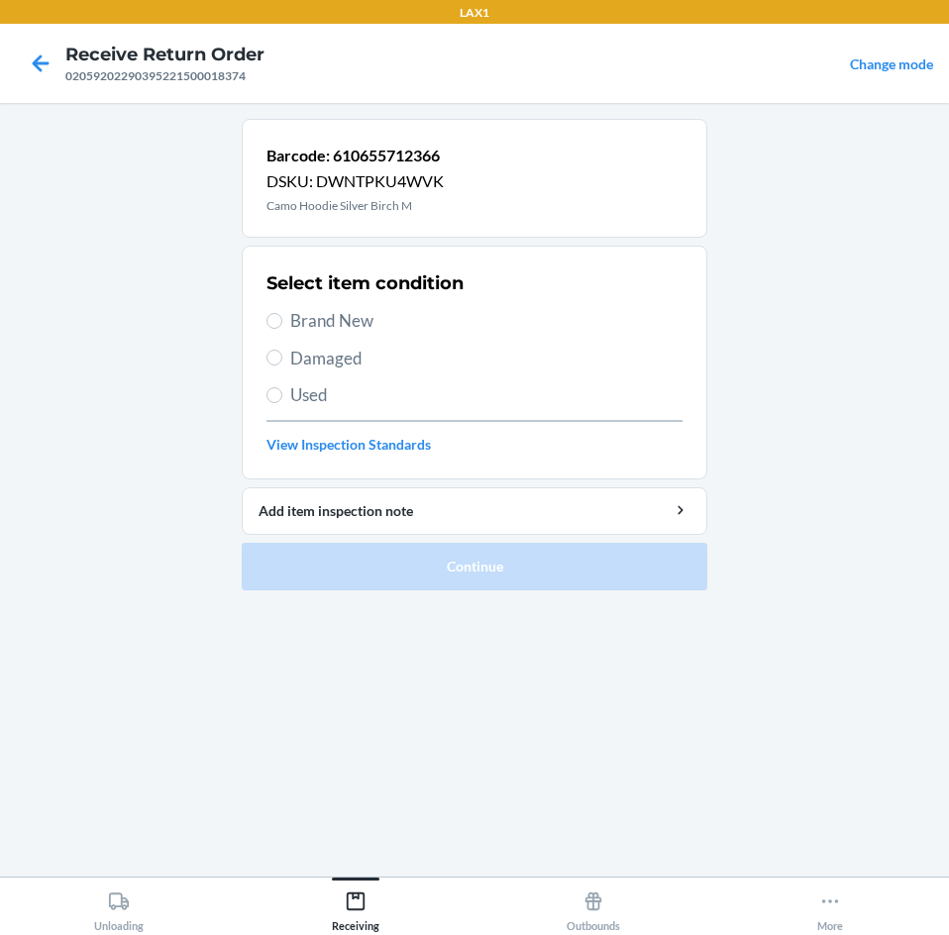
click at [282, 399] on label "Used" at bounding box center [474, 395] width 416 height 26
click at [282, 399] on input "Used" at bounding box center [274, 395] width 16 height 16
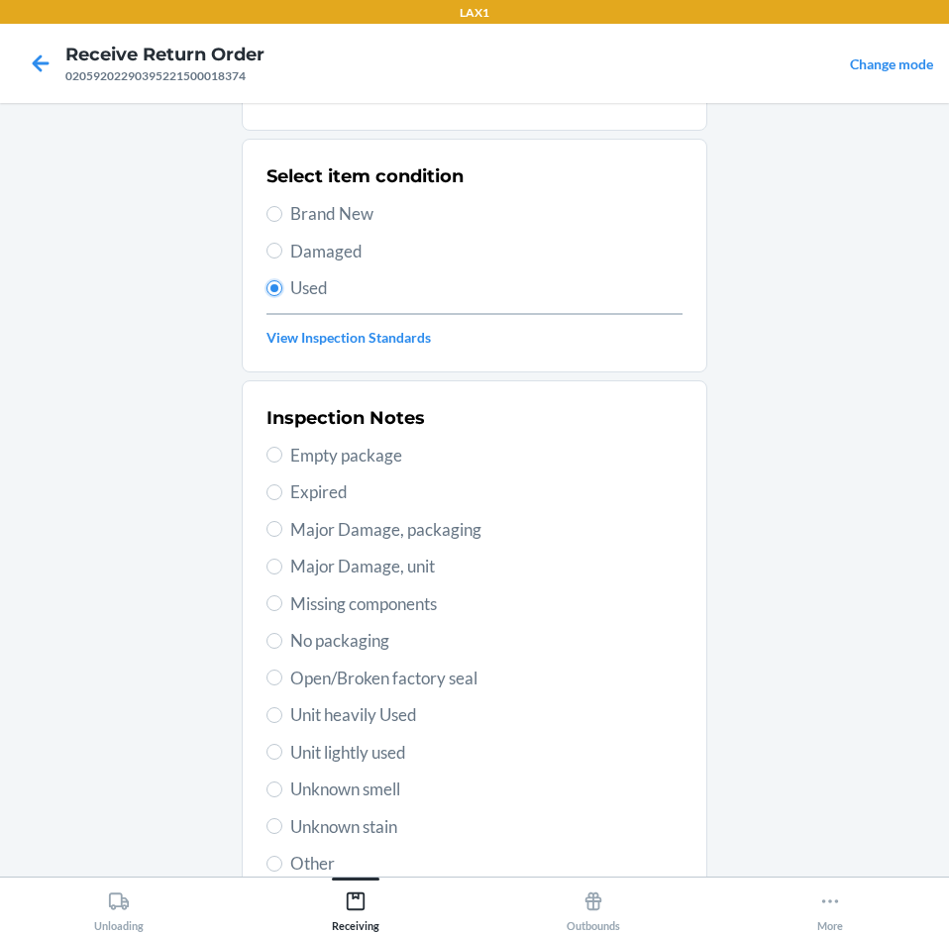
scroll to position [198, 0]
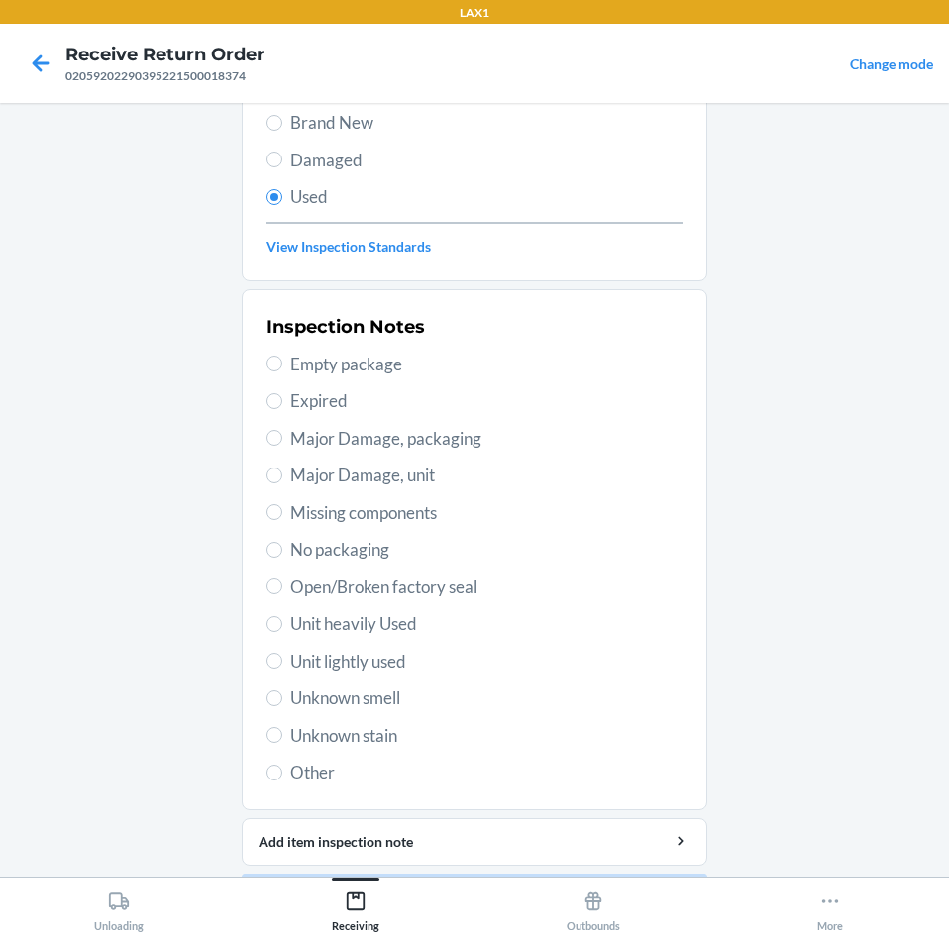
click at [268, 670] on label "Unit lightly used" at bounding box center [474, 662] width 416 height 26
click at [268, 669] on input "Unit lightly used" at bounding box center [274, 661] width 16 height 16
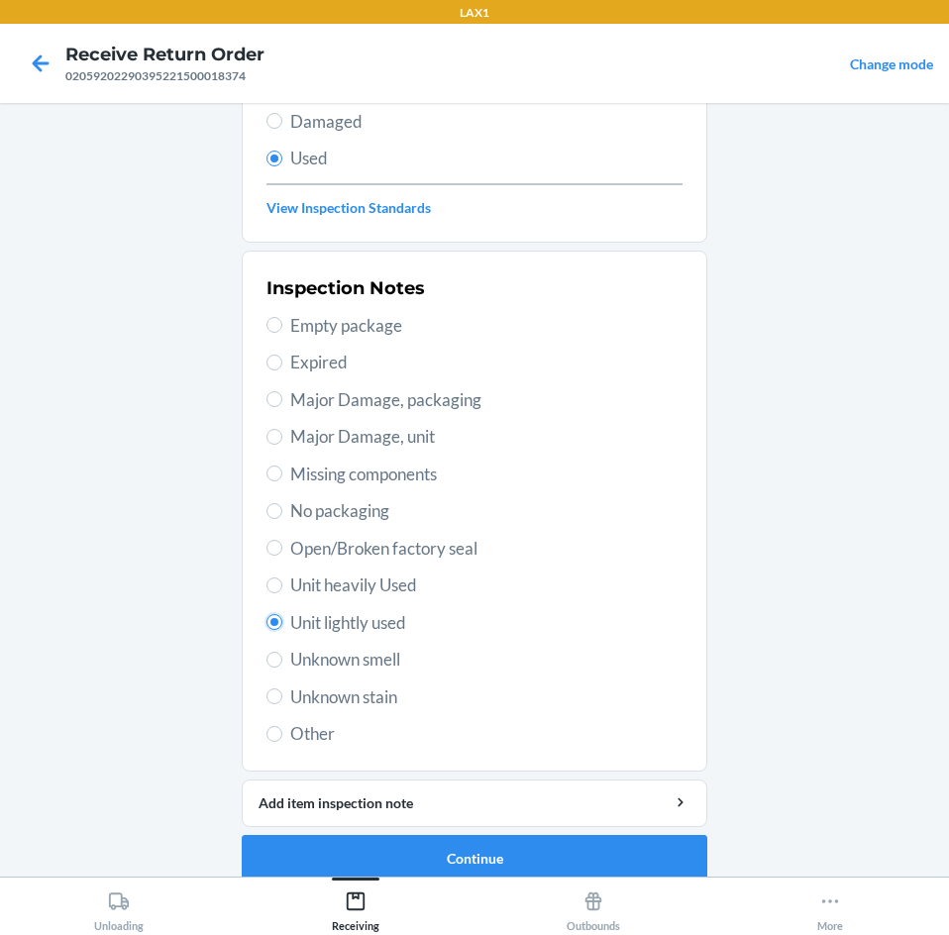
scroll to position [259, 0]
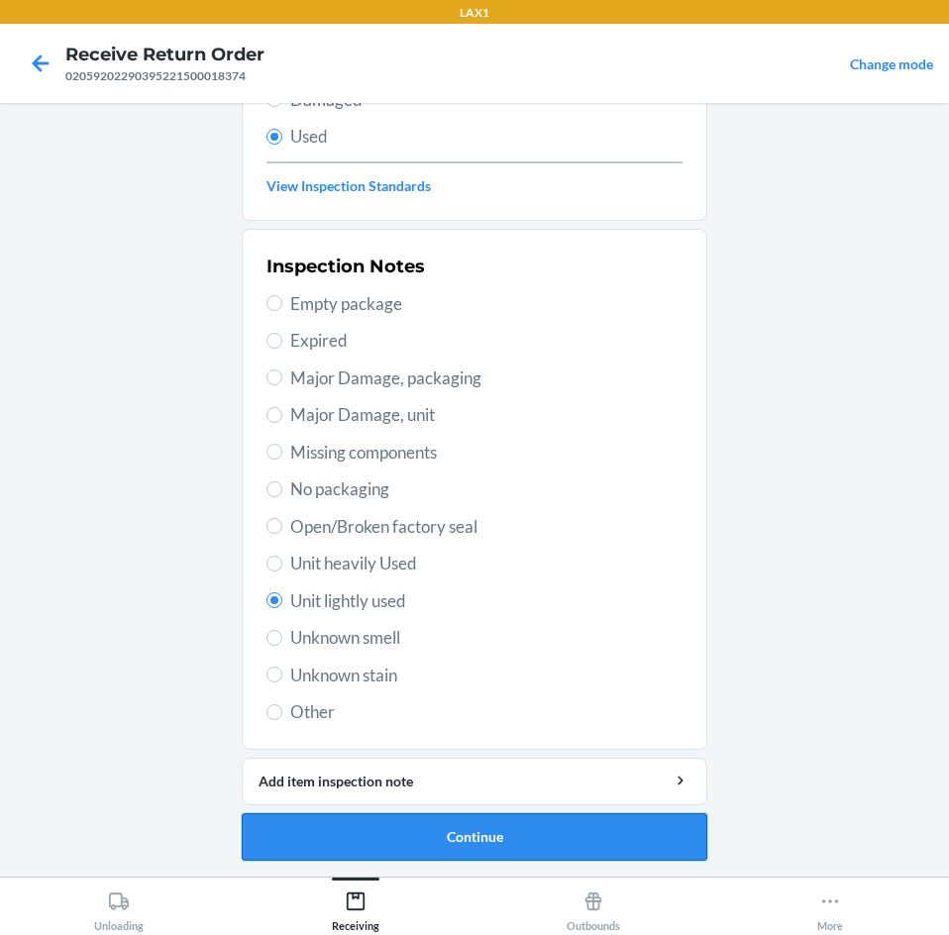
click at [547, 841] on button "Continue" at bounding box center [475, 837] width 466 height 48
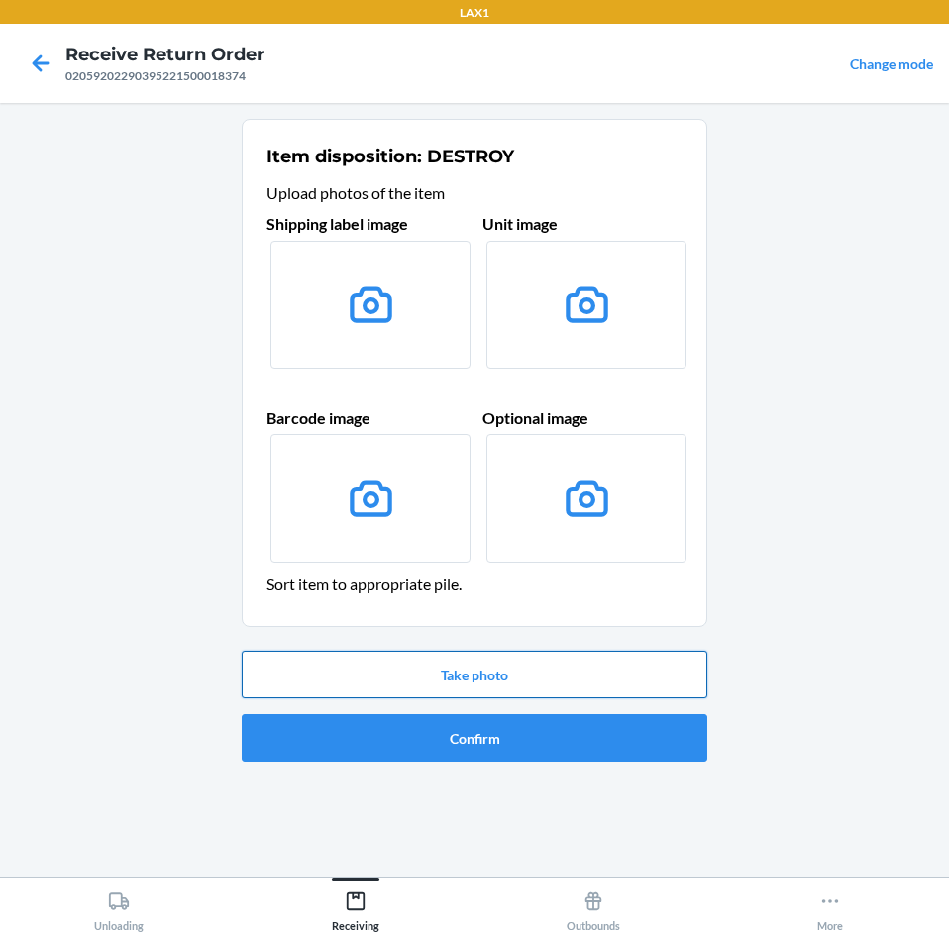
click at [460, 667] on button "Take photo" at bounding box center [475, 675] width 466 height 48
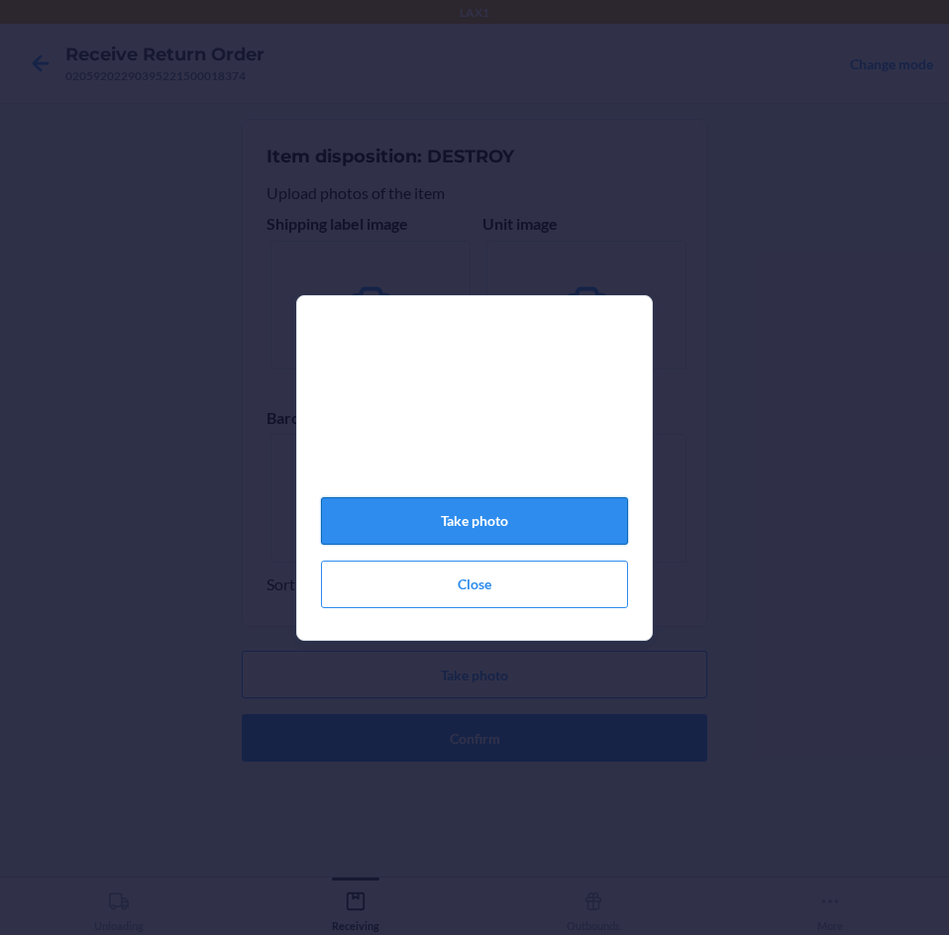
click at [508, 539] on button "Take photo" at bounding box center [474, 521] width 307 height 48
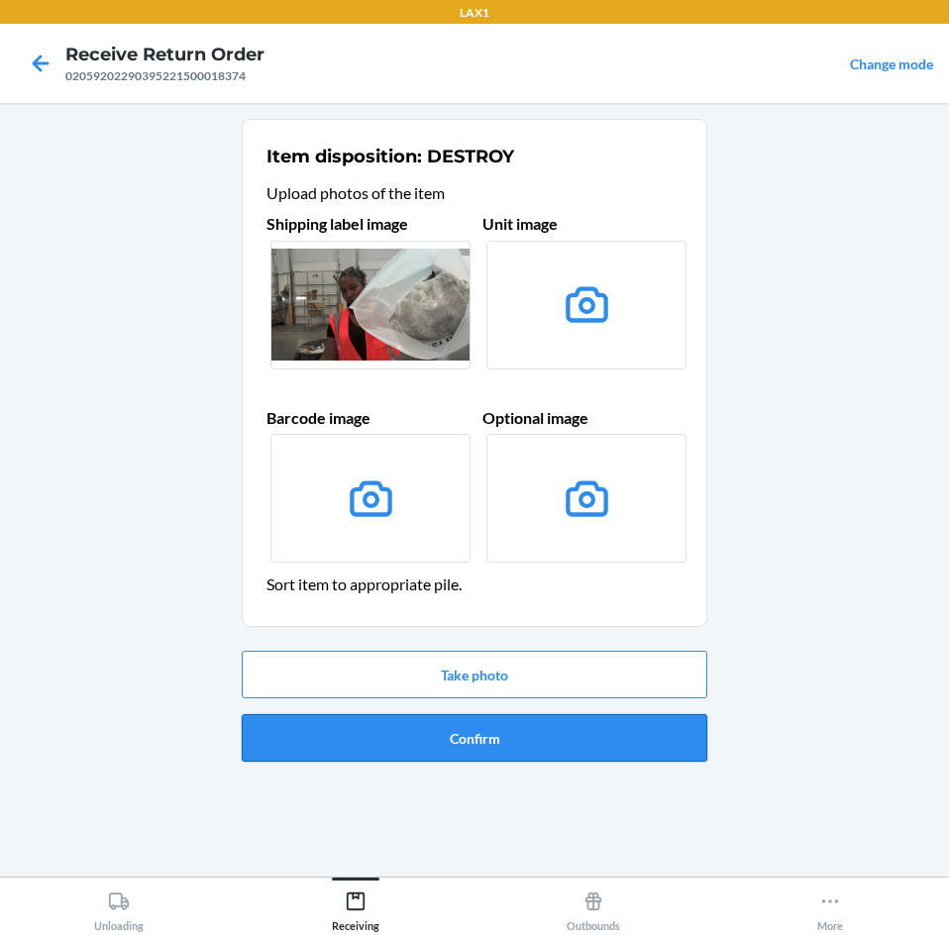
click at [504, 749] on button "Confirm" at bounding box center [475, 738] width 466 height 48
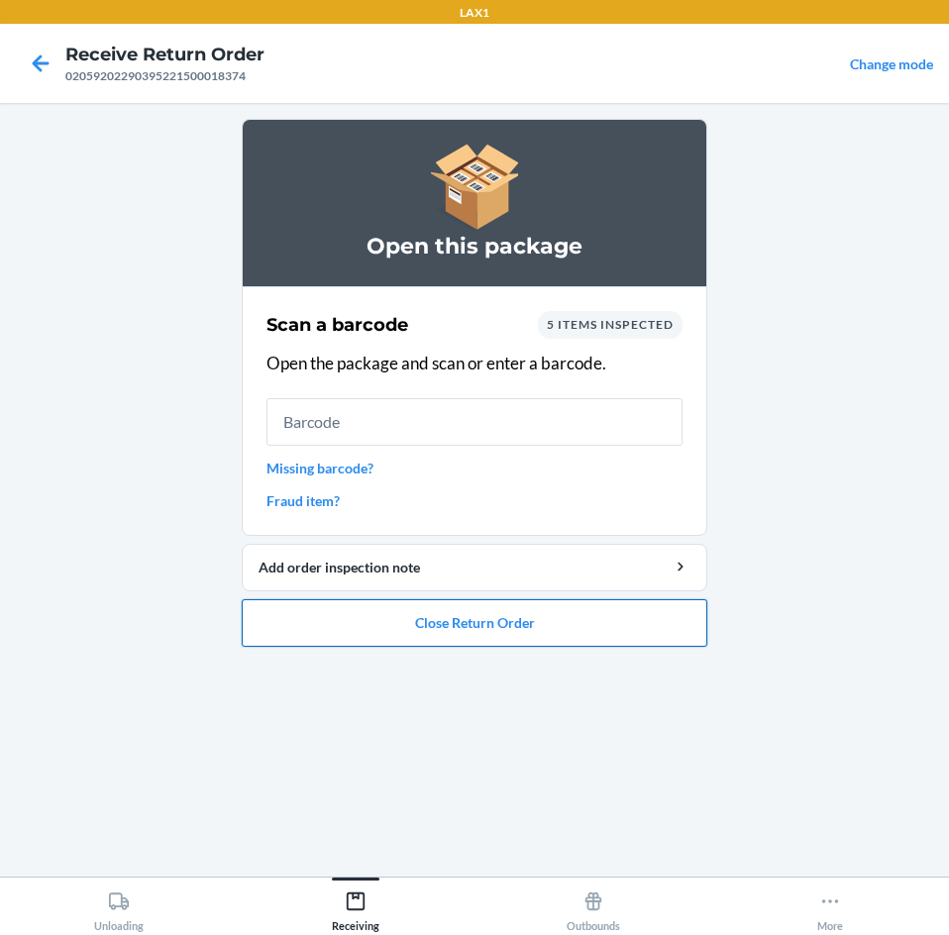
click at [581, 623] on button "Close Return Order" at bounding box center [475, 623] width 466 height 48
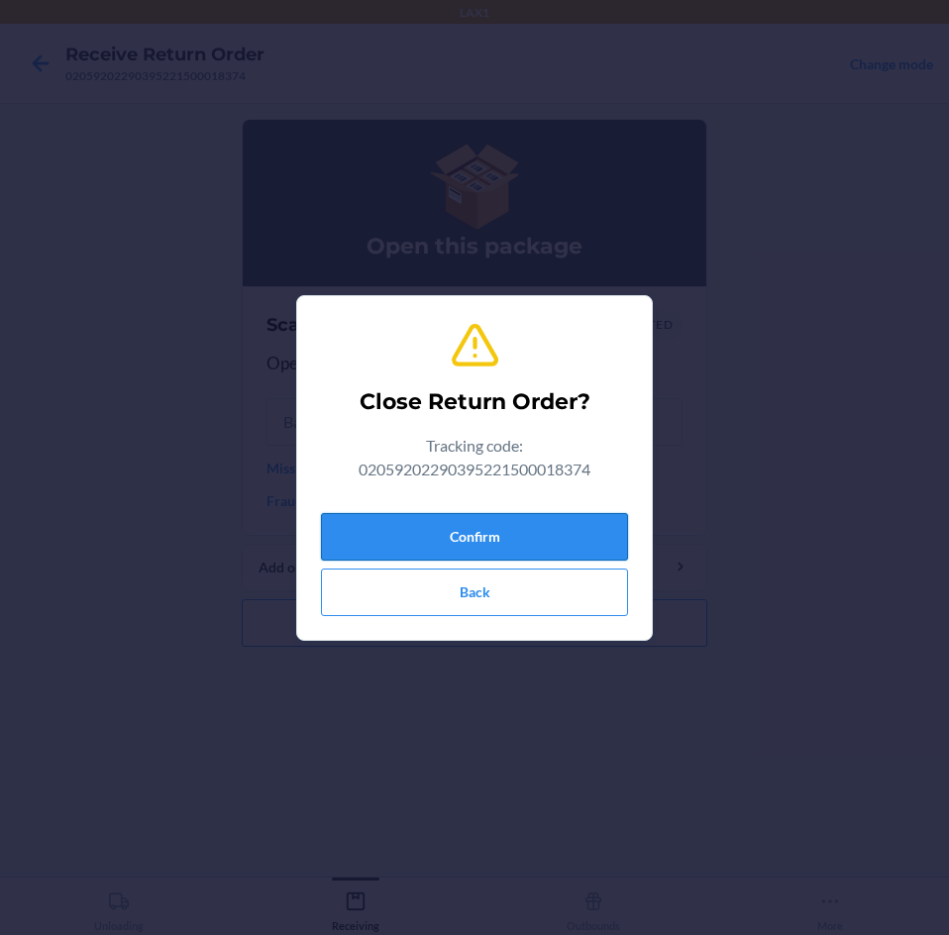
click at [560, 518] on button "Confirm" at bounding box center [474, 537] width 307 height 48
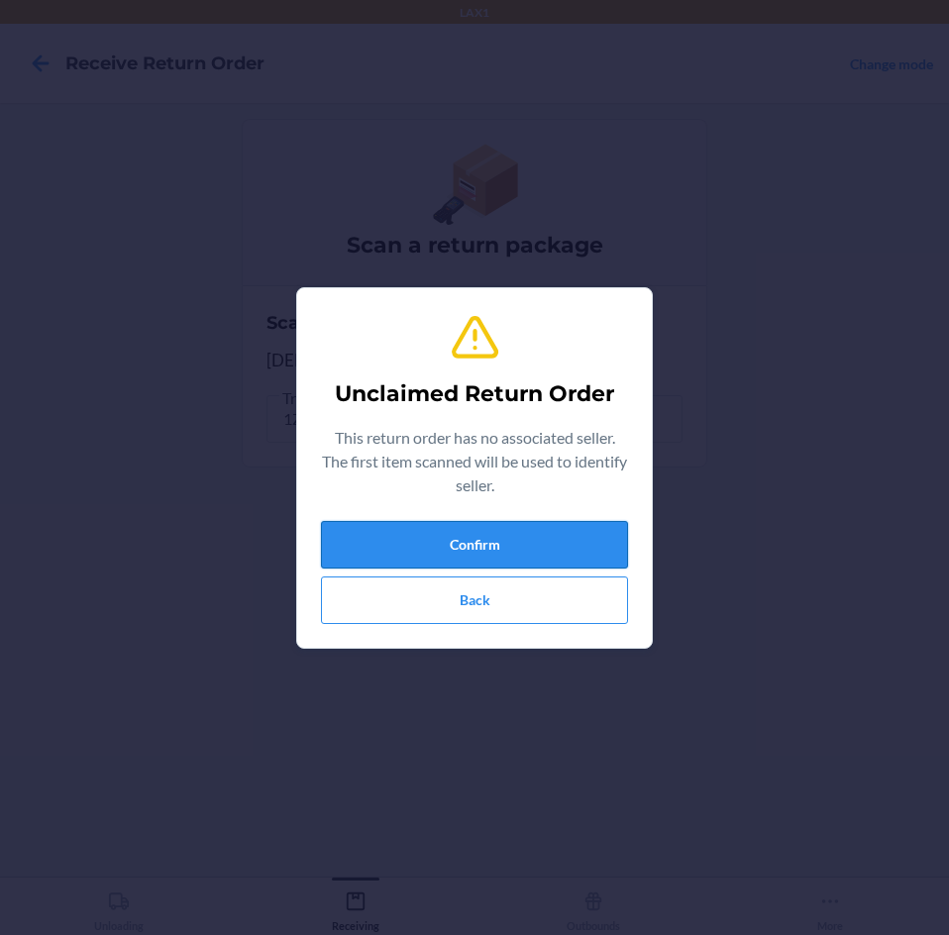
click at [529, 542] on button "Confirm" at bounding box center [474, 545] width 307 height 48
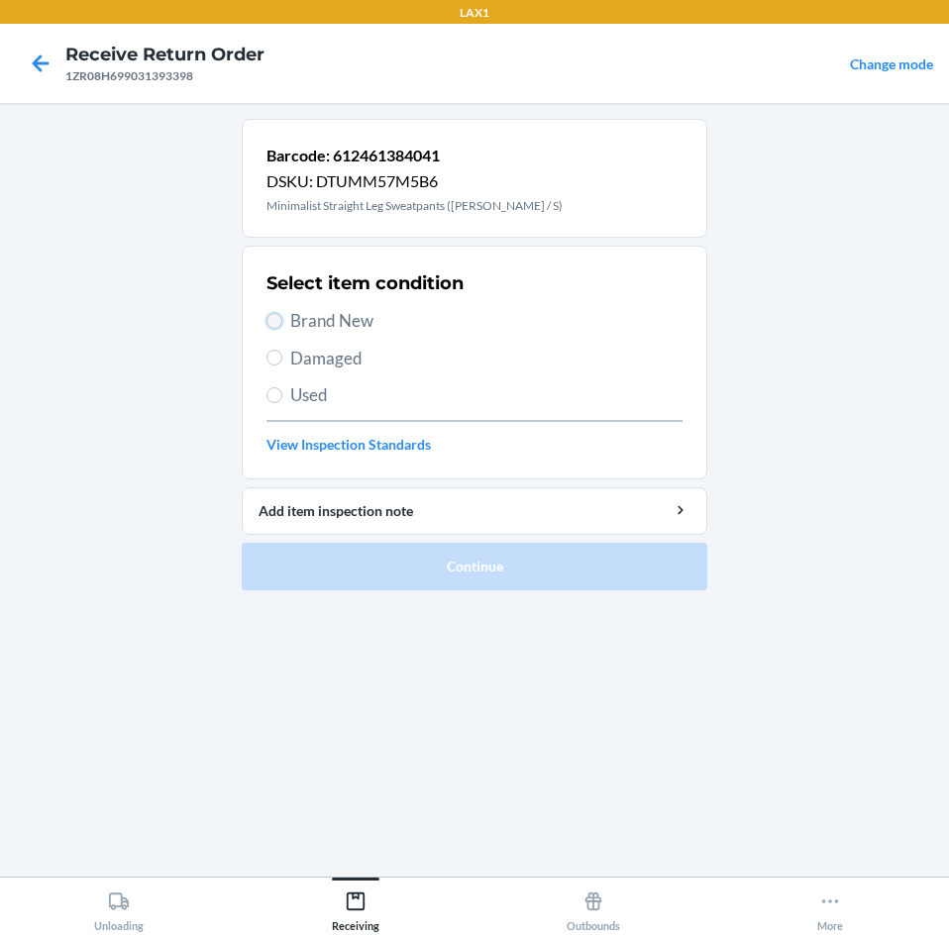
click at [271, 320] on input "Brand New" at bounding box center [274, 321] width 16 height 16
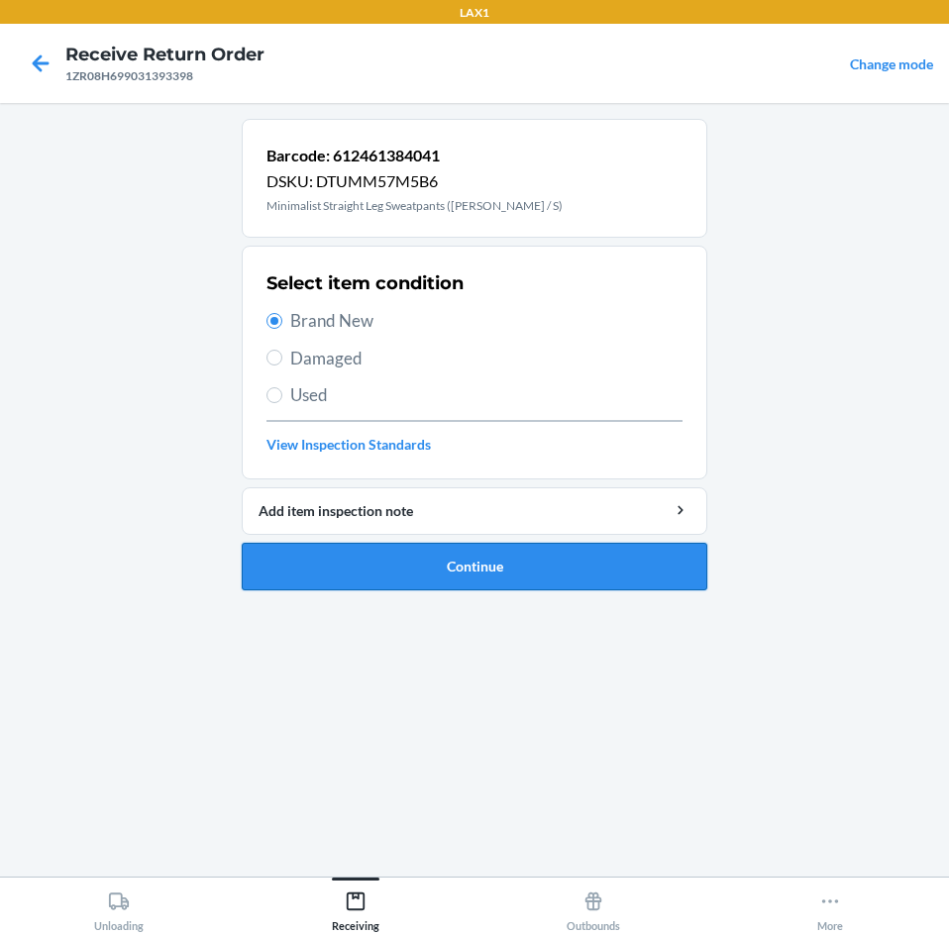
click at [373, 579] on button "Continue" at bounding box center [475, 567] width 466 height 48
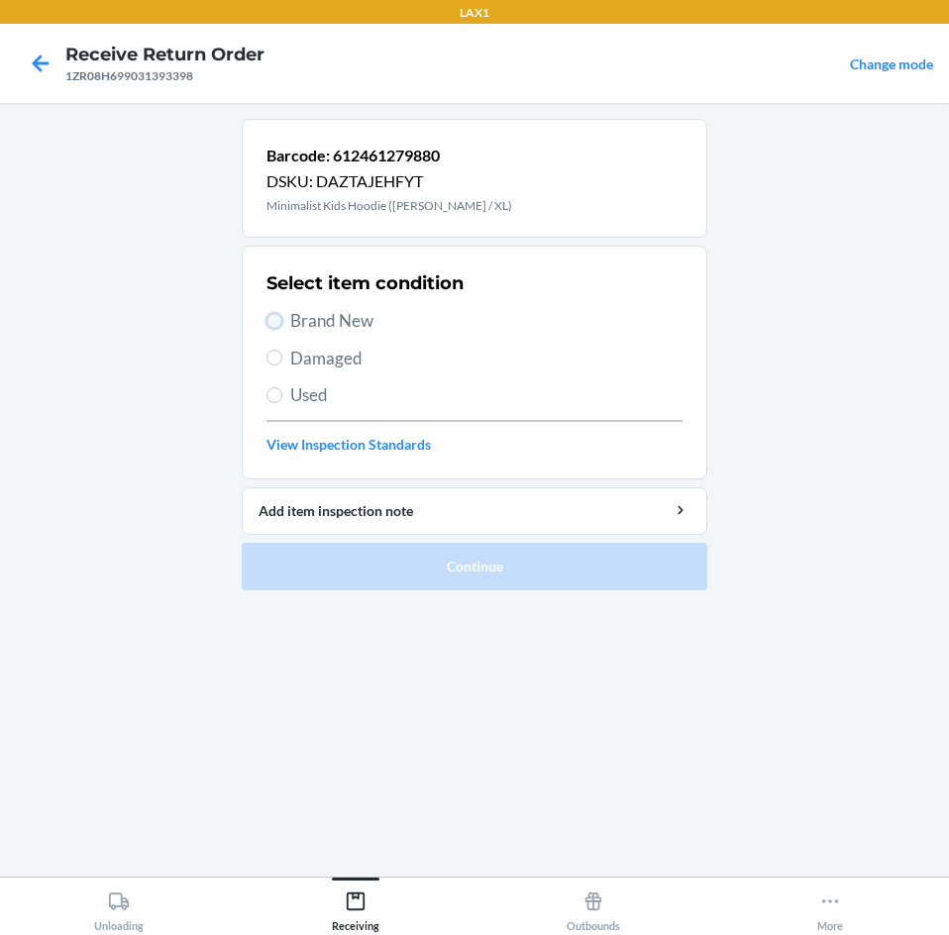
click at [270, 315] on input "Brand New" at bounding box center [274, 321] width 16 height 16
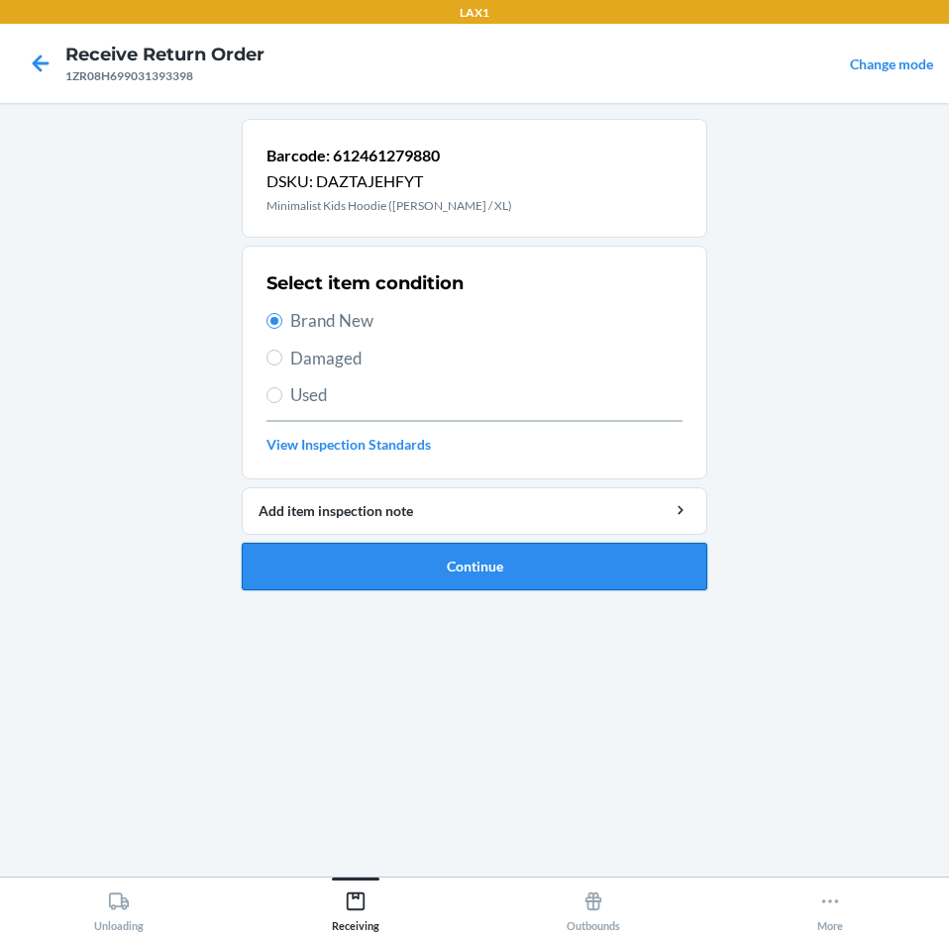
click at [486, 569] on button "Continue" at bounding box center [475, 567] width 466 height 48
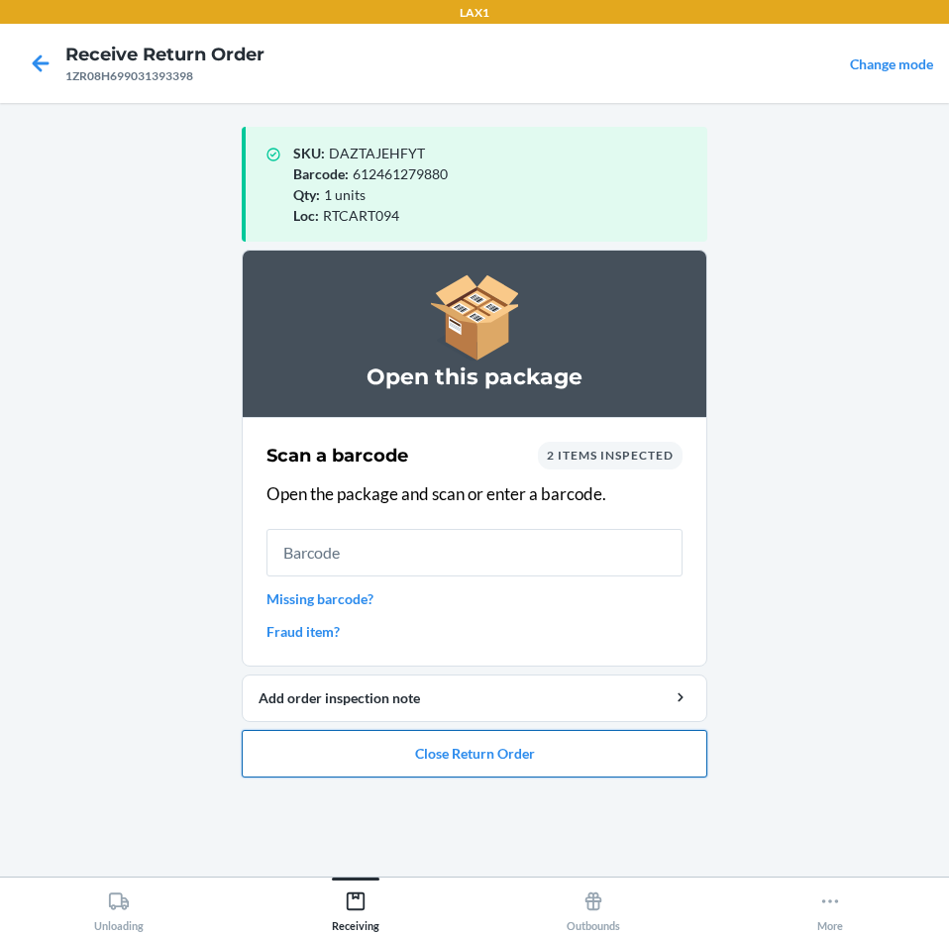
click at [569, 741] on button "Close Return Order" at bounding box center [475, 754] width 466 height 48
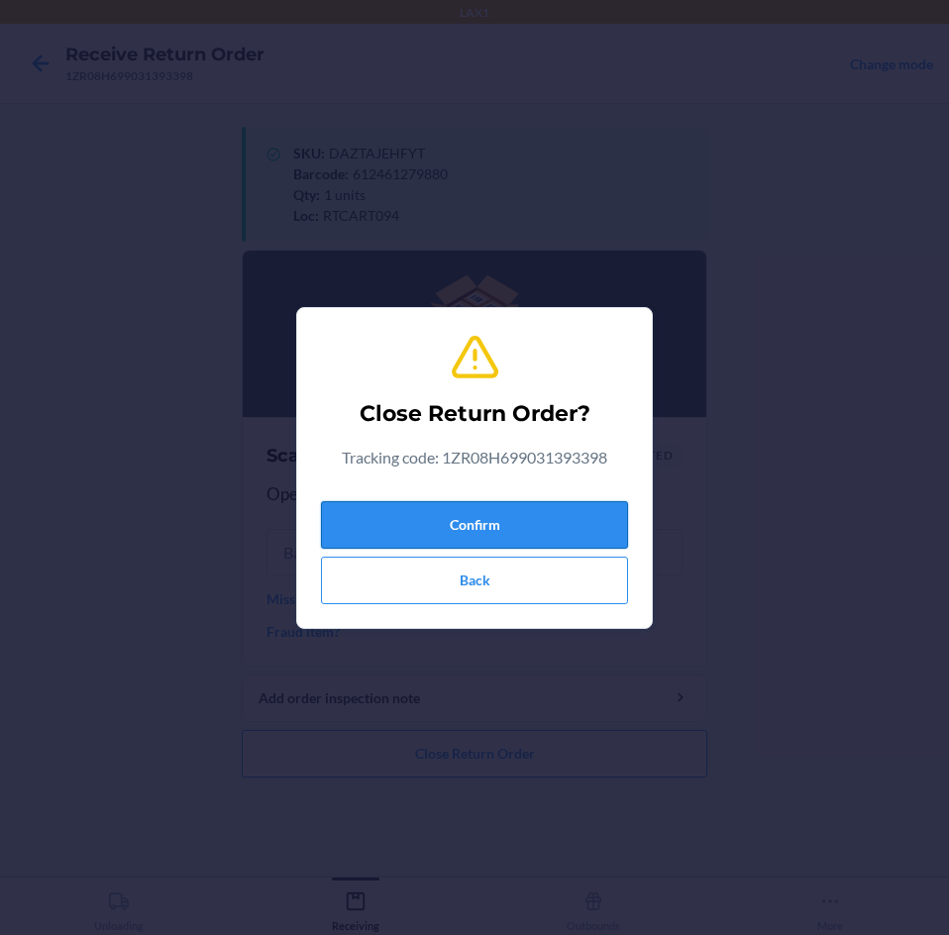
click at [519, 531] on button "Confirm" at bounding box center [474, 525] width 307 height 48
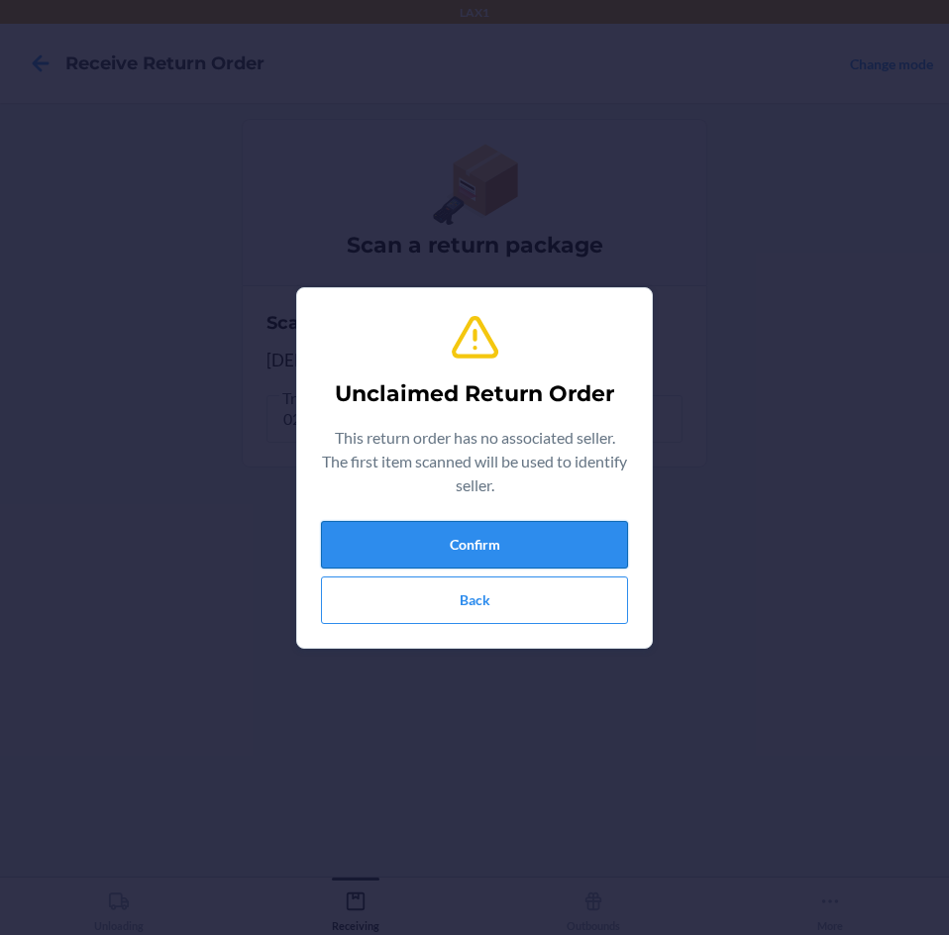
click at [506, 553] on button "Confirm" at bounding box center [474, 545] width 307 height 48
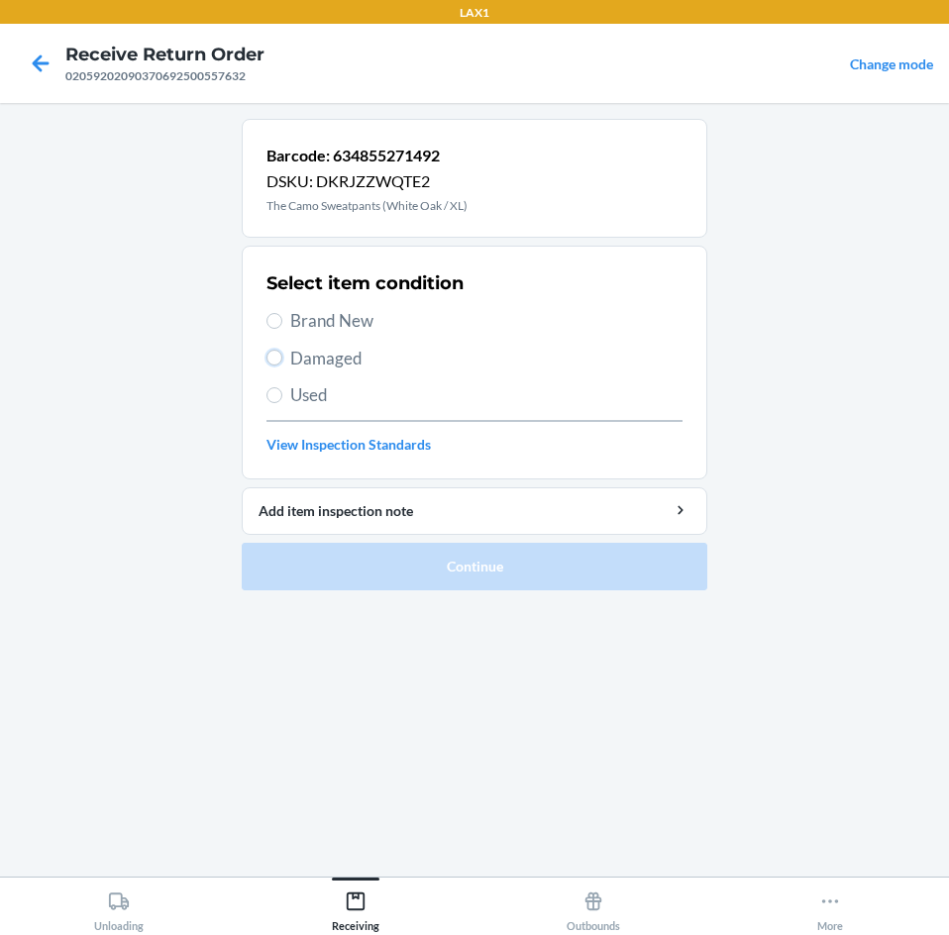
drag, startPoint x: 273, startPoint y: 356, endPoint x: 327, endPoint y: 434, distance: 94.8
click at [275, 357] on input "Damaged" at bounding box center [274, 358] width 16 height 16
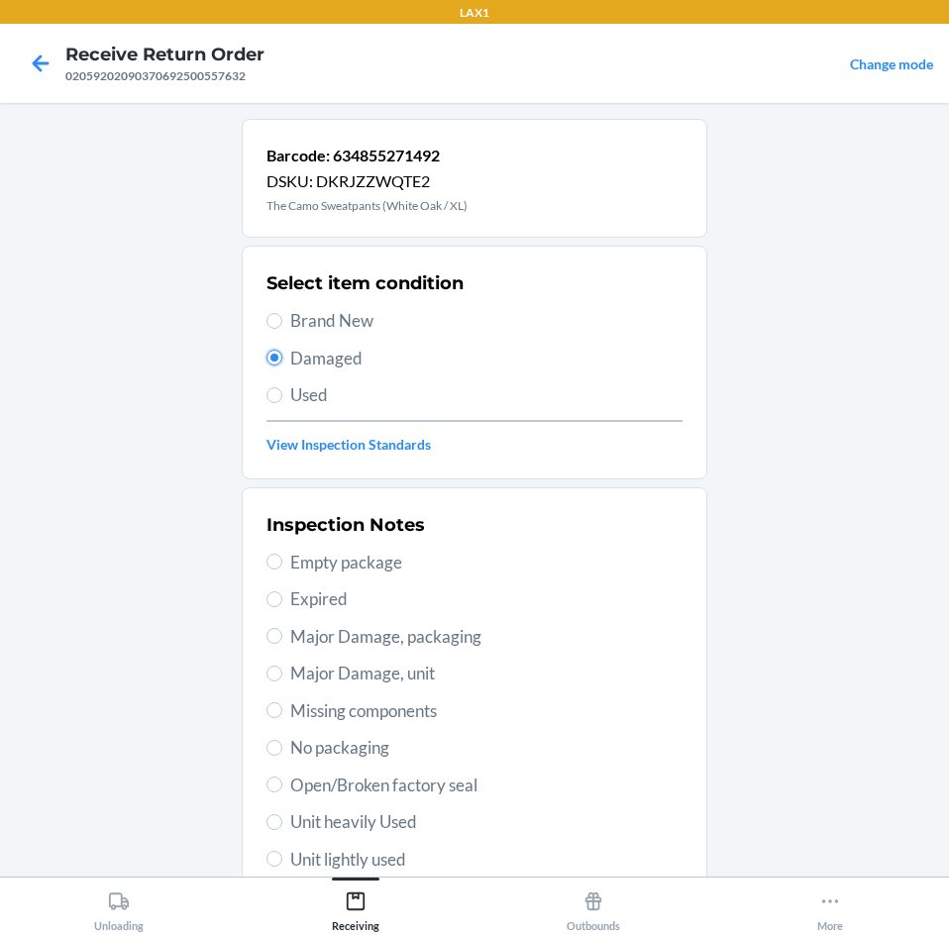
scroll to position [259, 0]
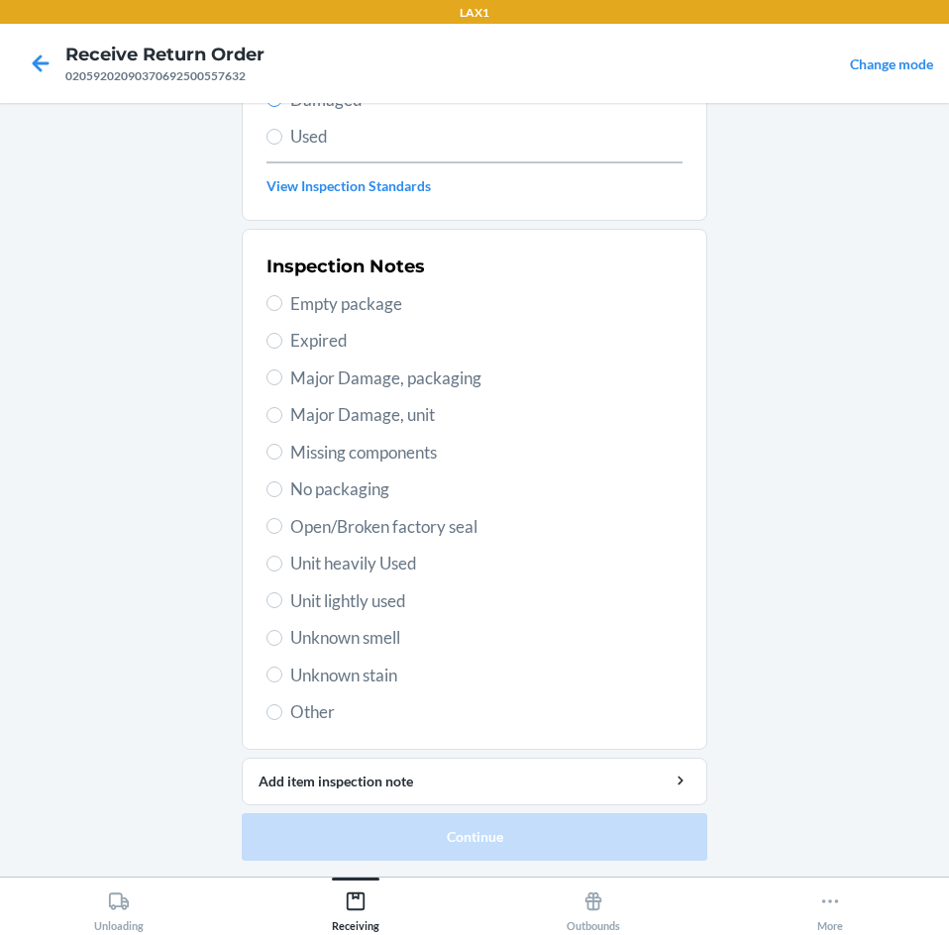
click at [290, 377] on span "Major Damage, packaging" at bounding box center [486, 379] width 392 height 26
click at [282, 377] on input "Major Damage, packaging" at bounding box center [274, 378] width 16 height 16
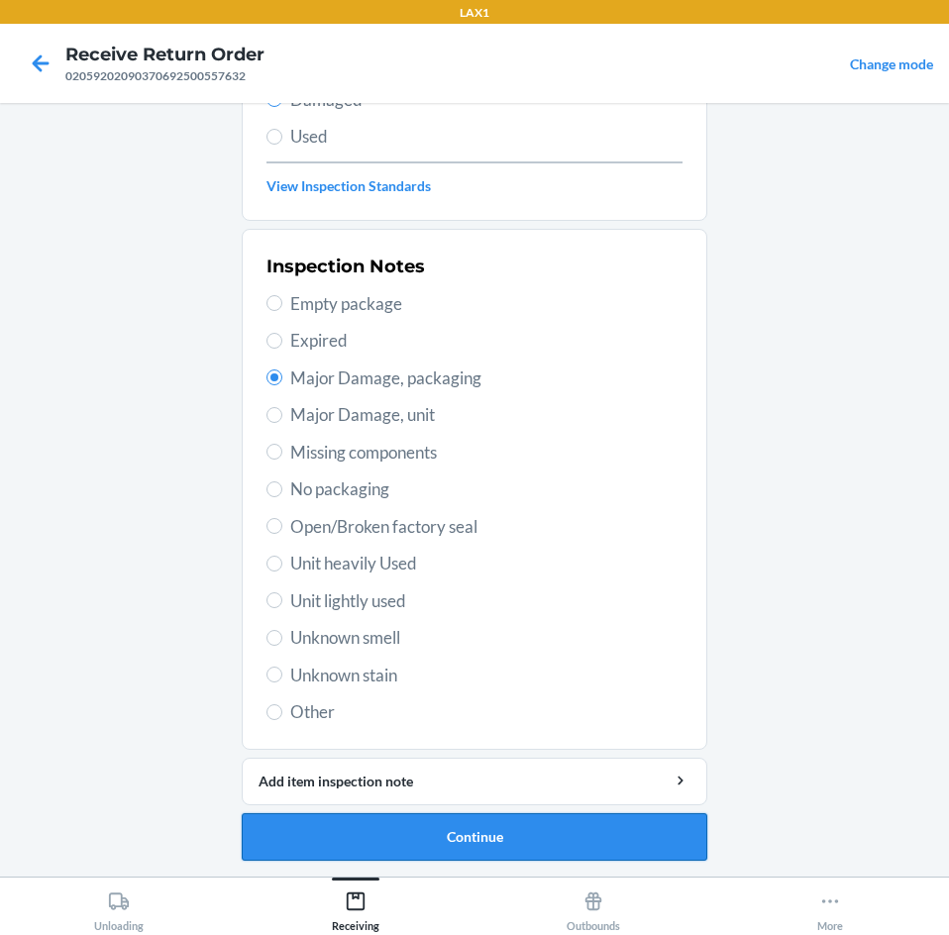
click at [507, 837] on button "Continue" at bounding box center [475, 837] width 466 height 48
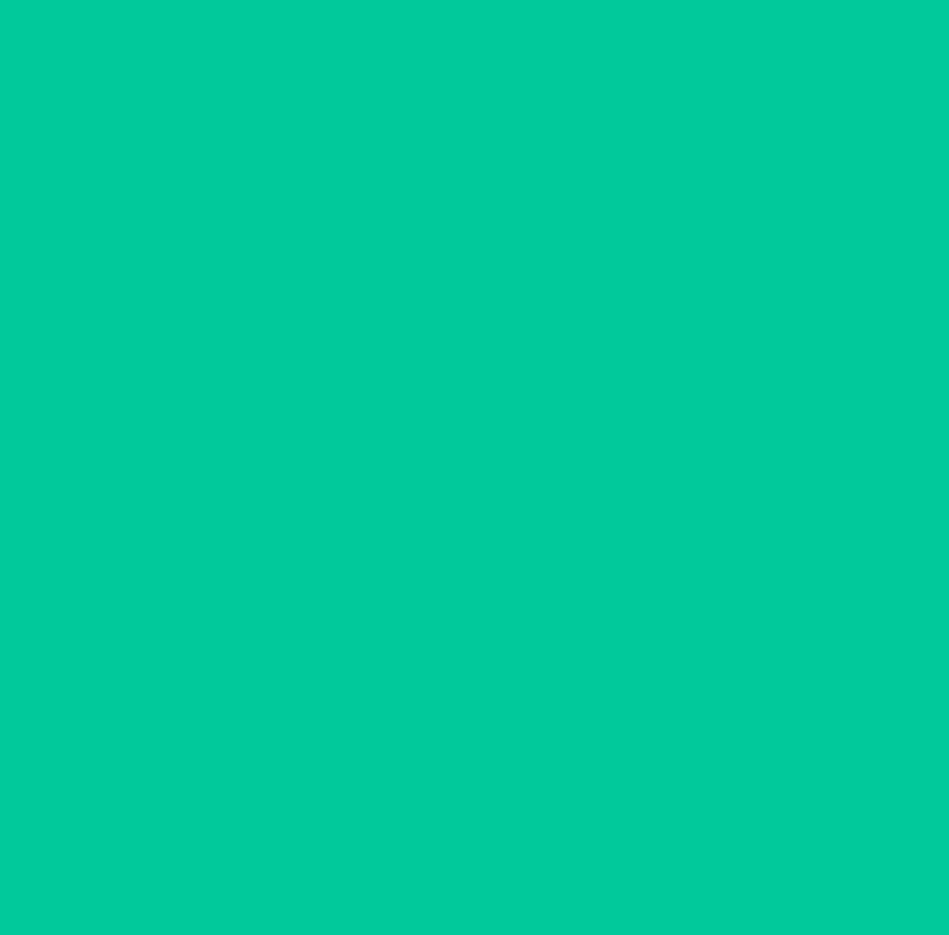
scroll to position [95, 0]
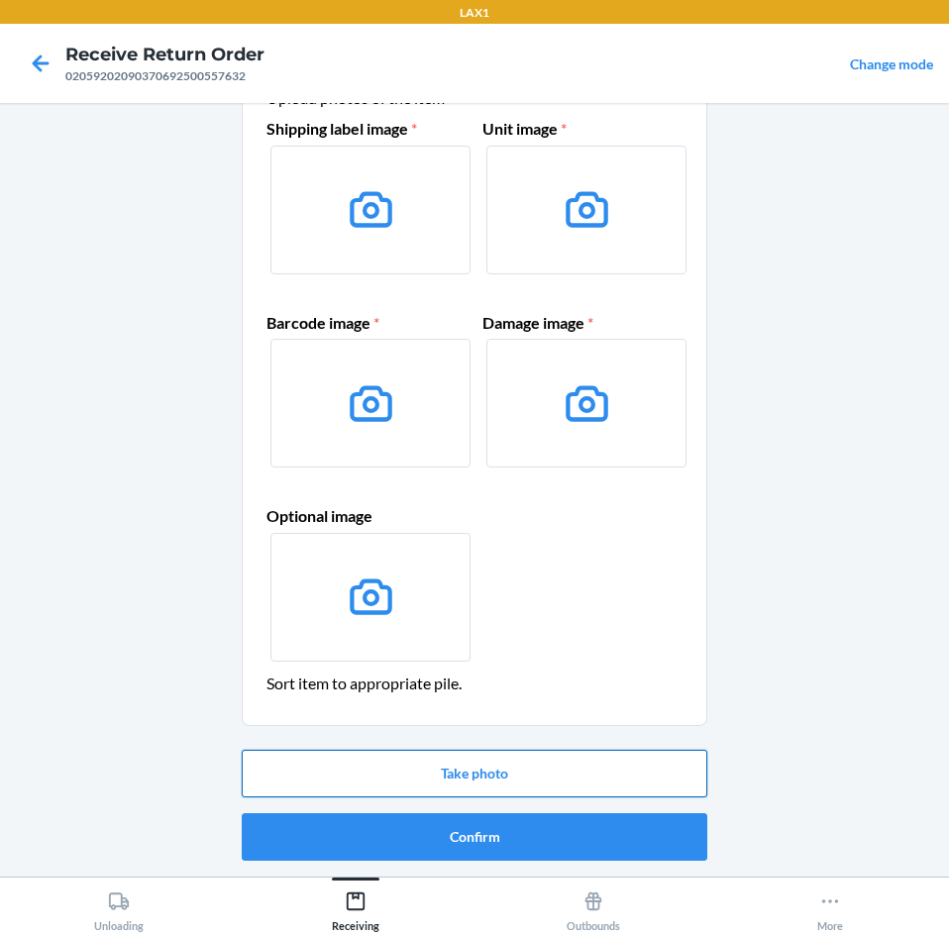
click at [521, 765] on button "Take photo" at bounding box center [475, 774] width 466 height 48
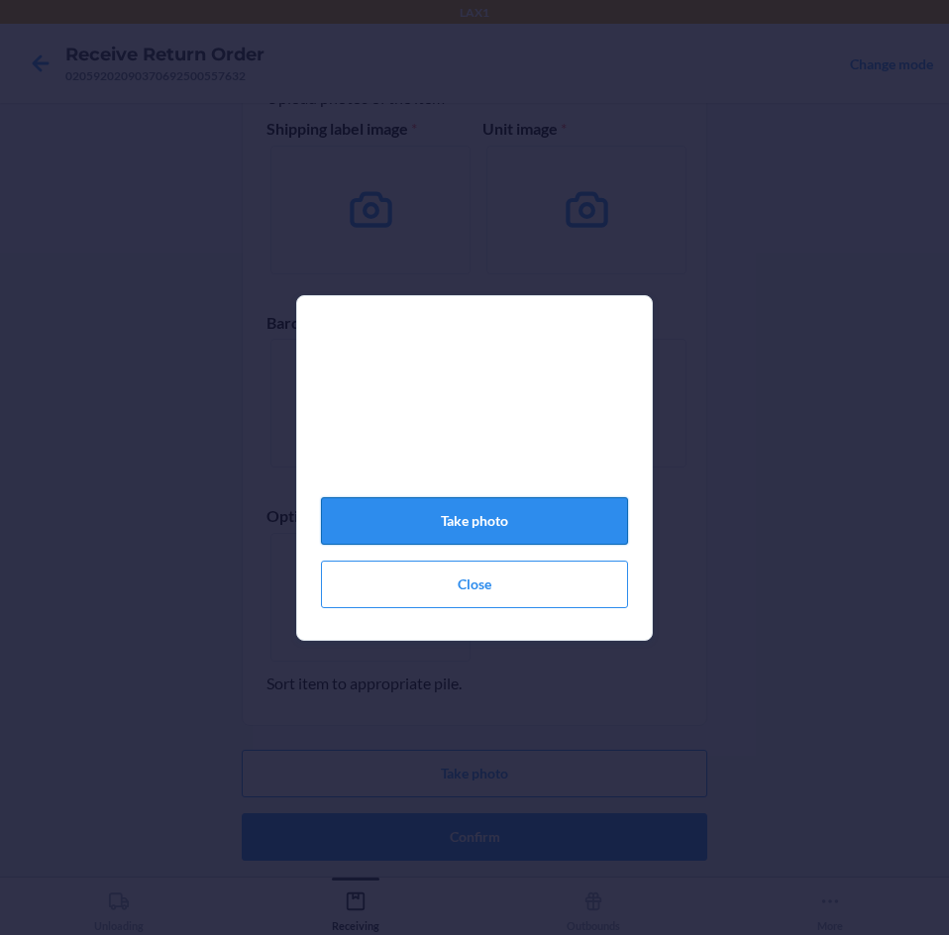
click at [527, 513] on button "Take photo" at bounding box center [474, 521] width 307 height 48
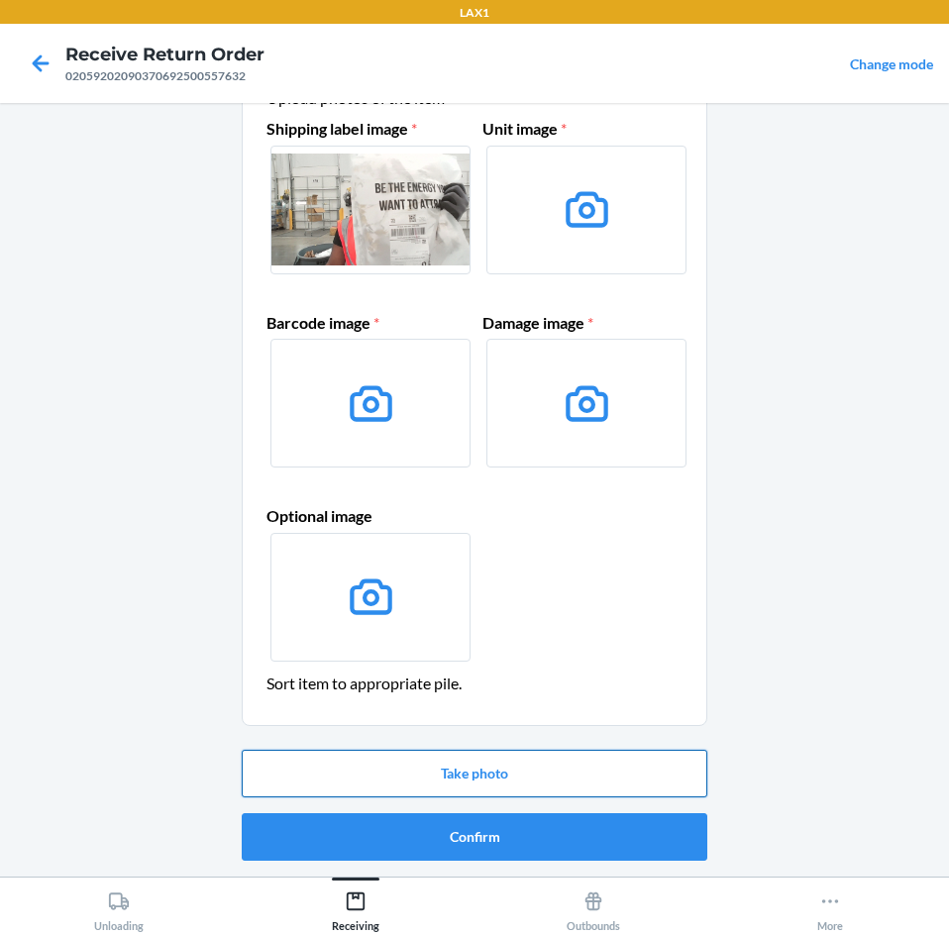
click at [563, 770] on button "Take photo" at bounding box center [475, 774] width 466 height 48
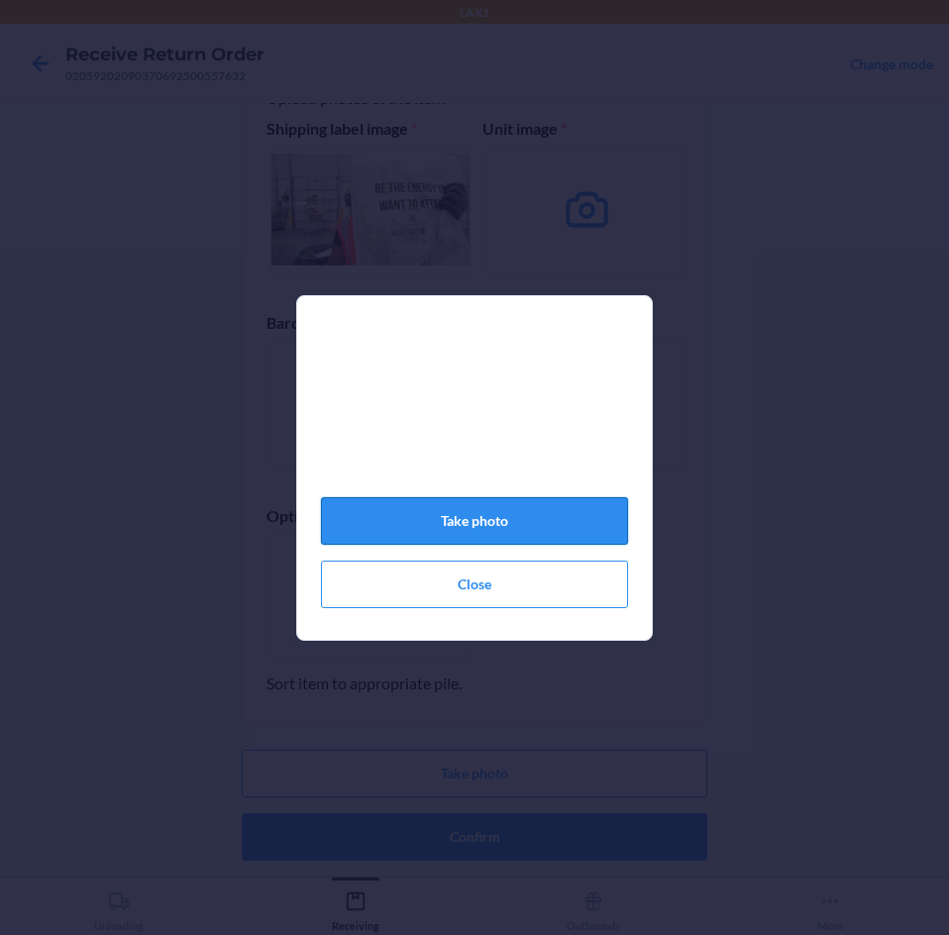
click at [439, 529] on button "Take photo" at bounding box center [474, 521] width 307 height 48
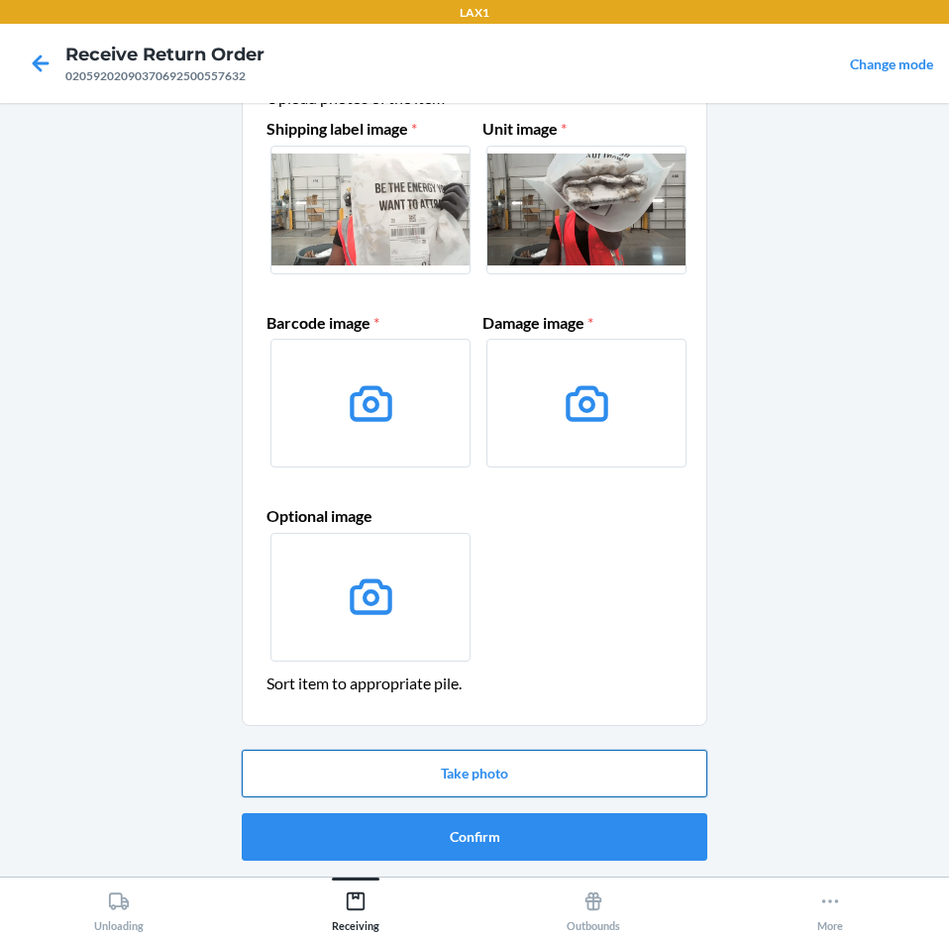
click at [469, 780] on button "Take photo" at bounding box center [475, 774] width 466 height 48
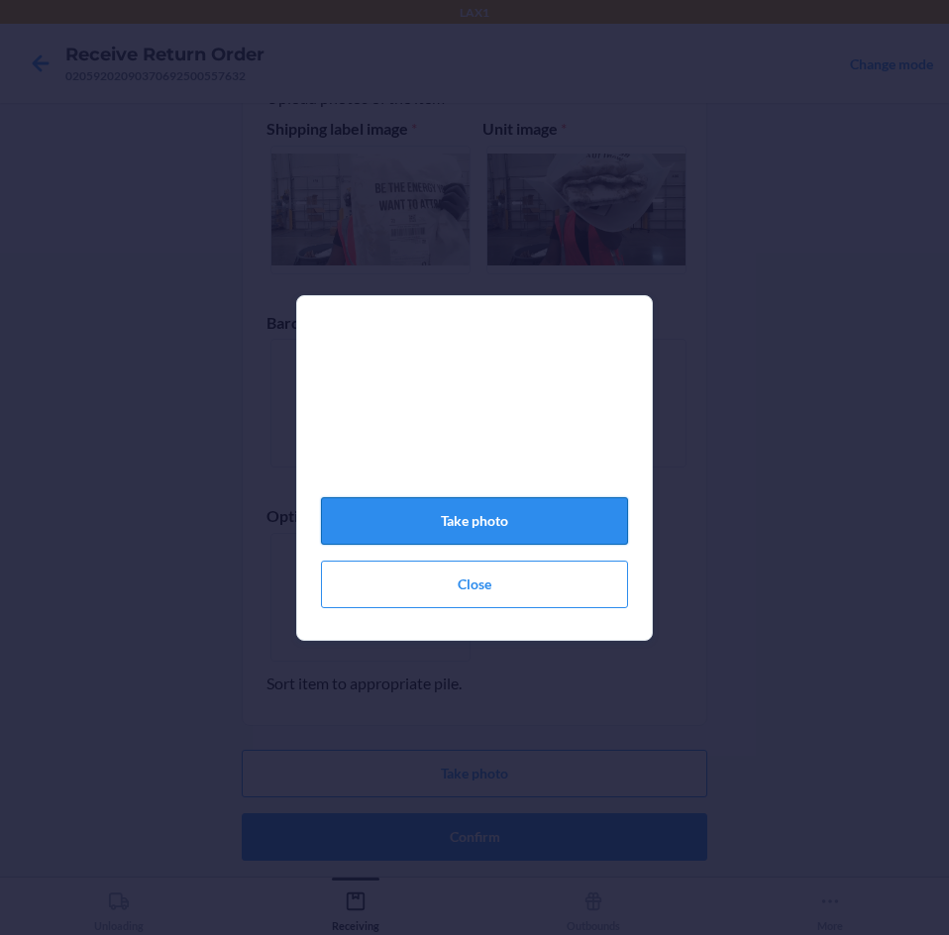
click at [458, 519] on button "Take photo" at bounding box center [474, 521] width 307 height 48
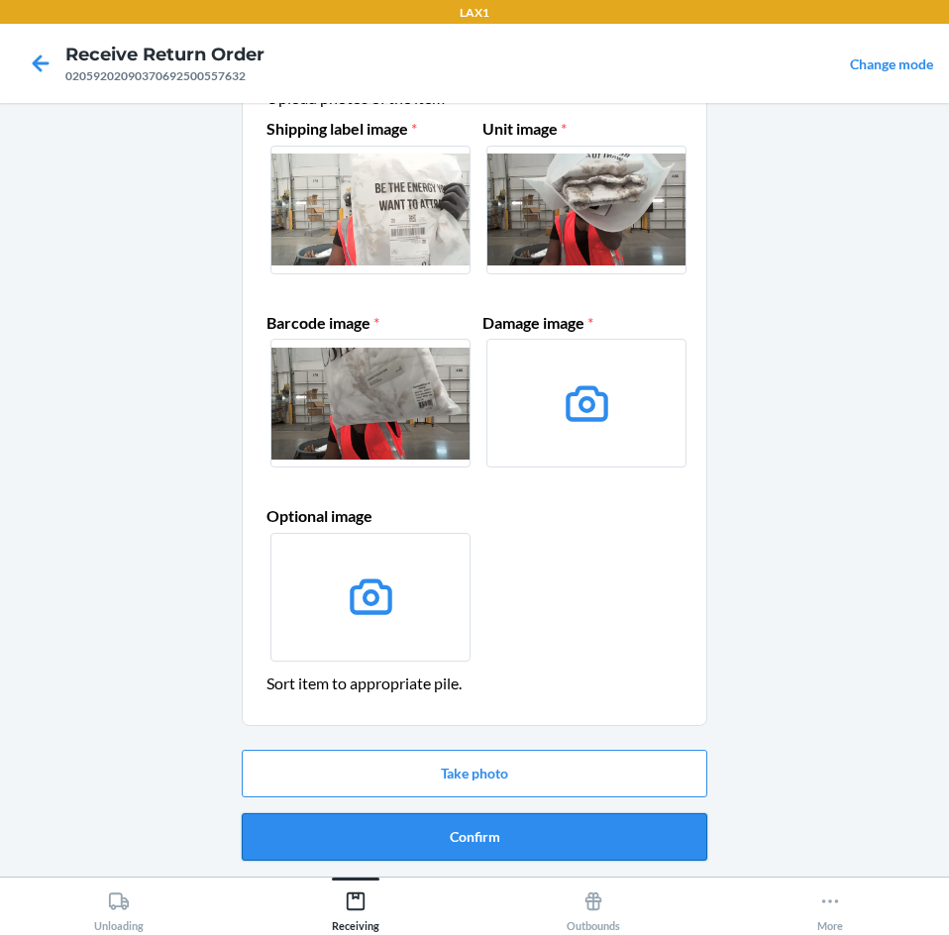
click at [545, 819] on button "Confirm" at bounding box center [475, 837] width 466 height 48
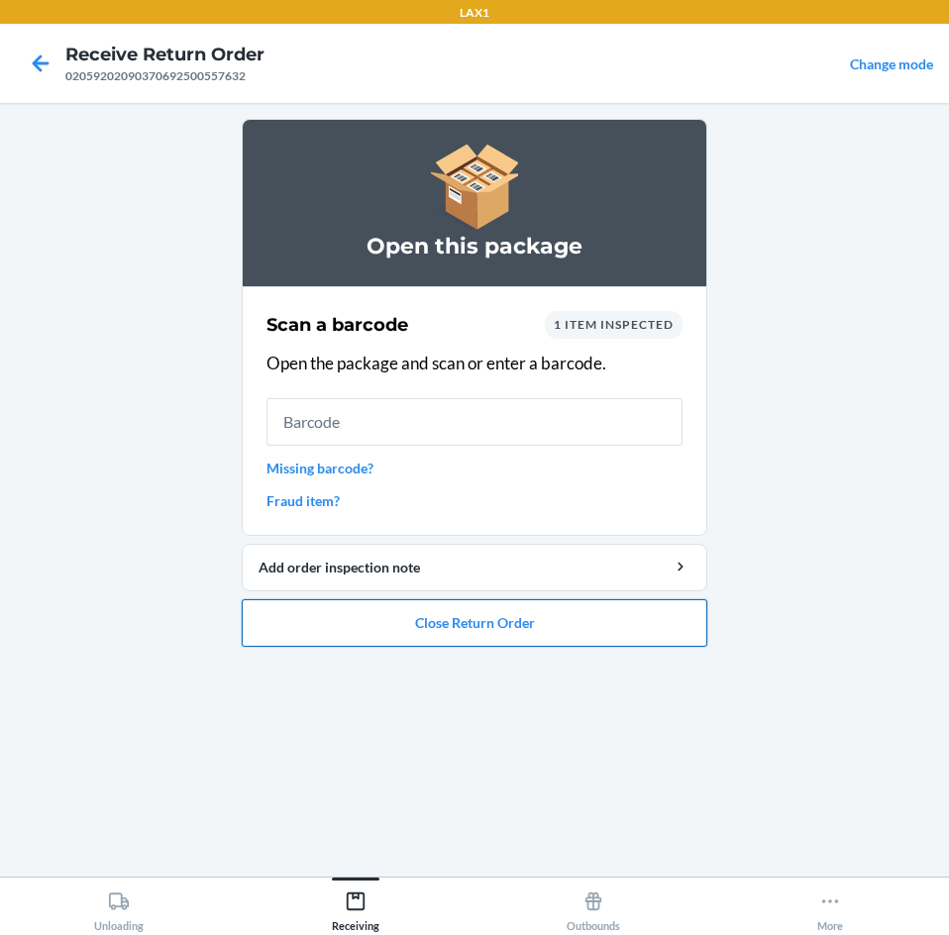
click at [530, 630] on button "Close Return Order" at bounding box center [475, 623] width 466 height 48
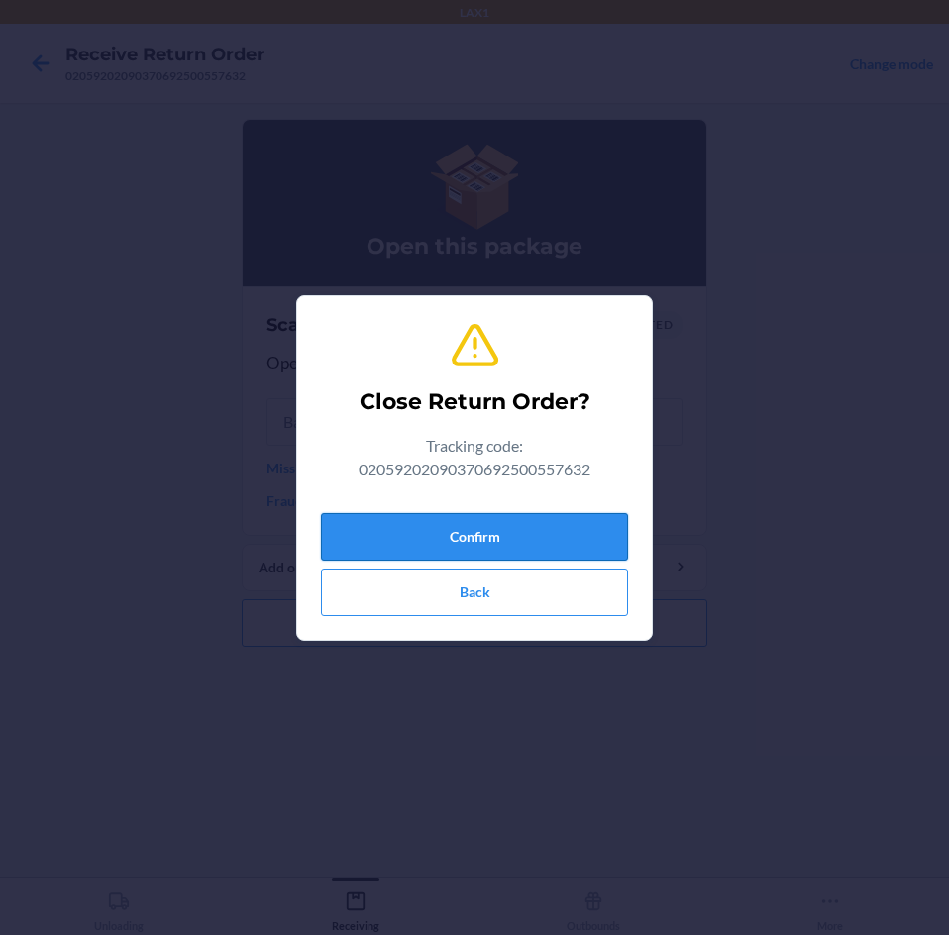
click at [526, 543] on button "Confirm" at bounding box center [474, 537] width 307 height 48
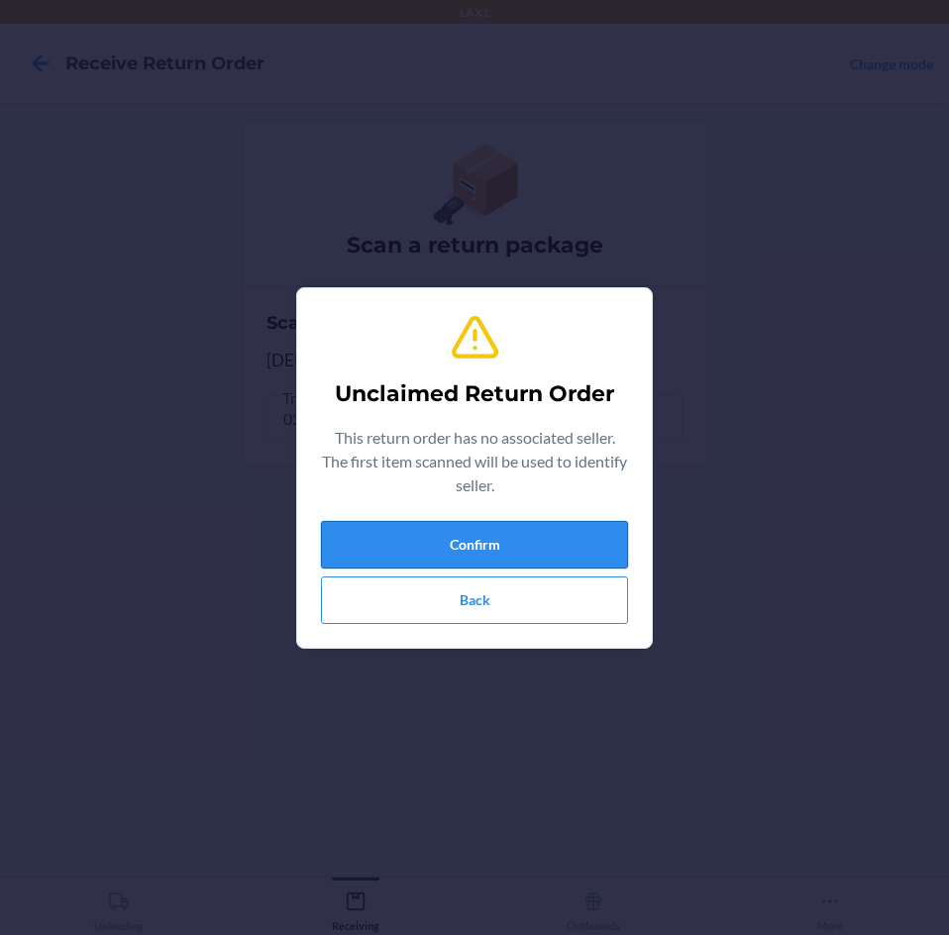
click at [457, 544] on button "Confirm" at bounding box center [474, 545] width 307 height 48
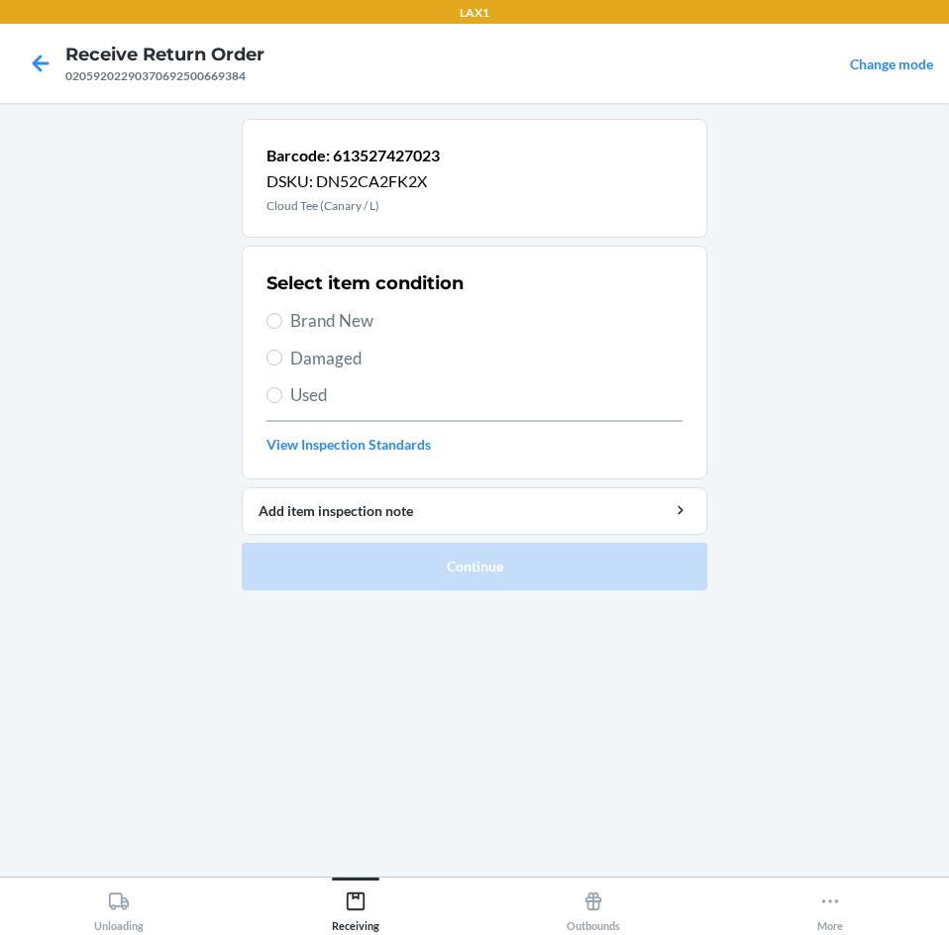
click at [280, 312] on label "Brand New" at bounding box center [474, 321] width 416 height 26
click at [280, 313] on input "Brand New" at bounding box center [274, 321] width 16 height 16
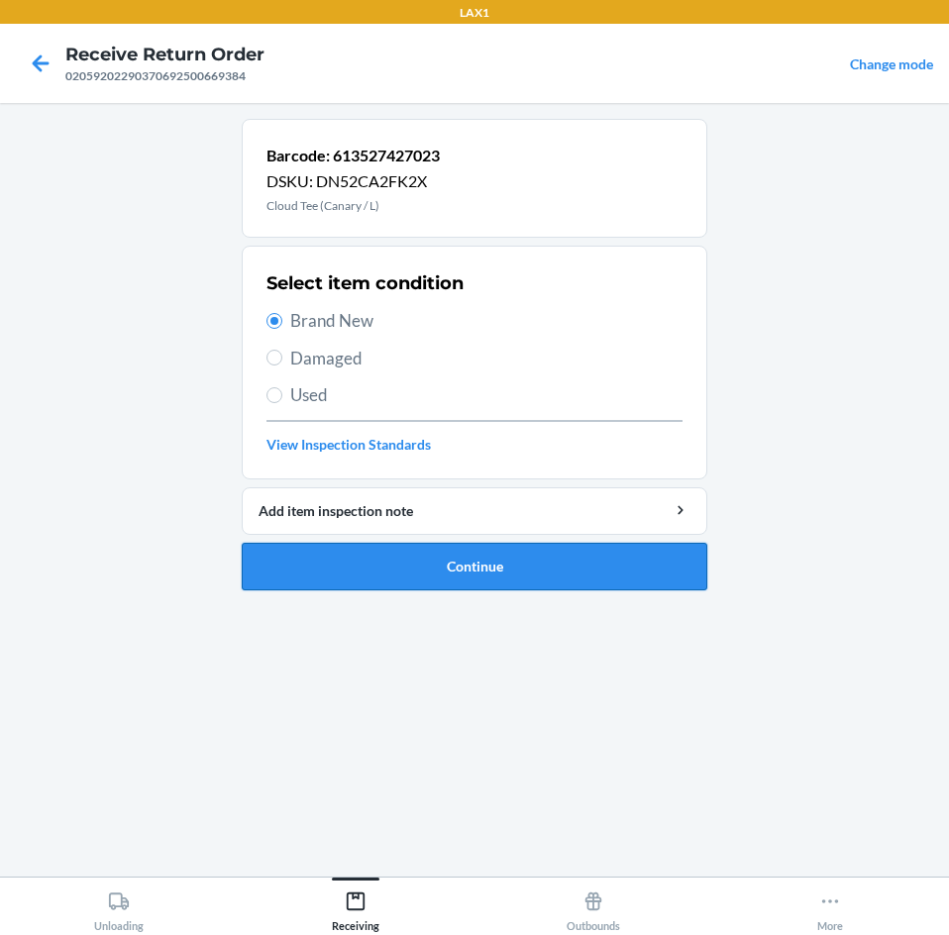
click at [343, 573] on button "Continue" at bounding box center [475, 567] width 466 height 48
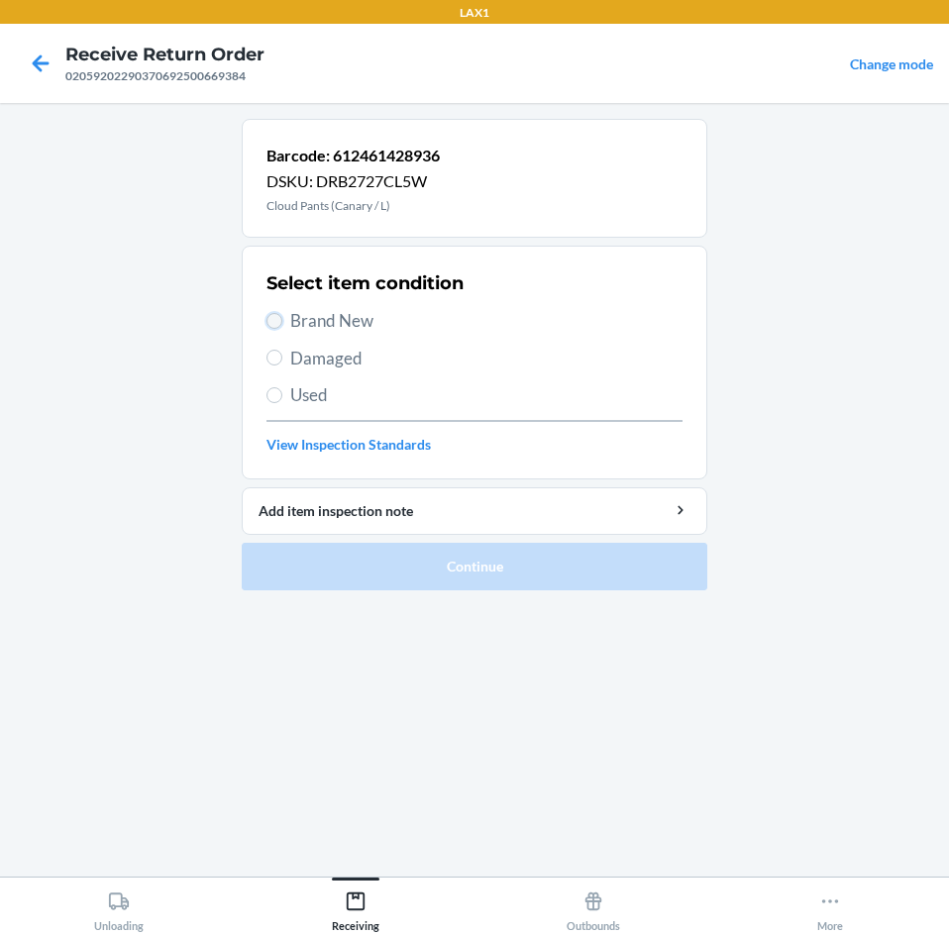
click at [270, 323] on input "Brand New" at bounding box center [274, 321] width 16 height 16
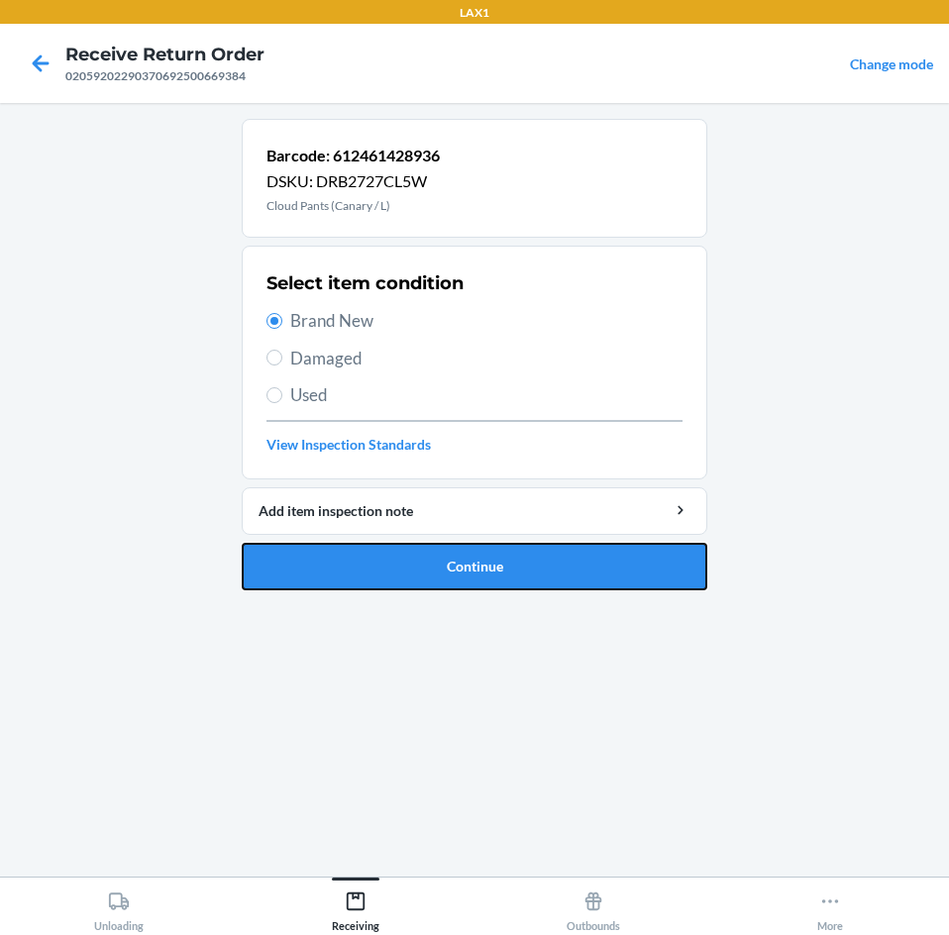
click at [375, 574] on button "Continue" at bounding box center [475, 567] width 466 height 48
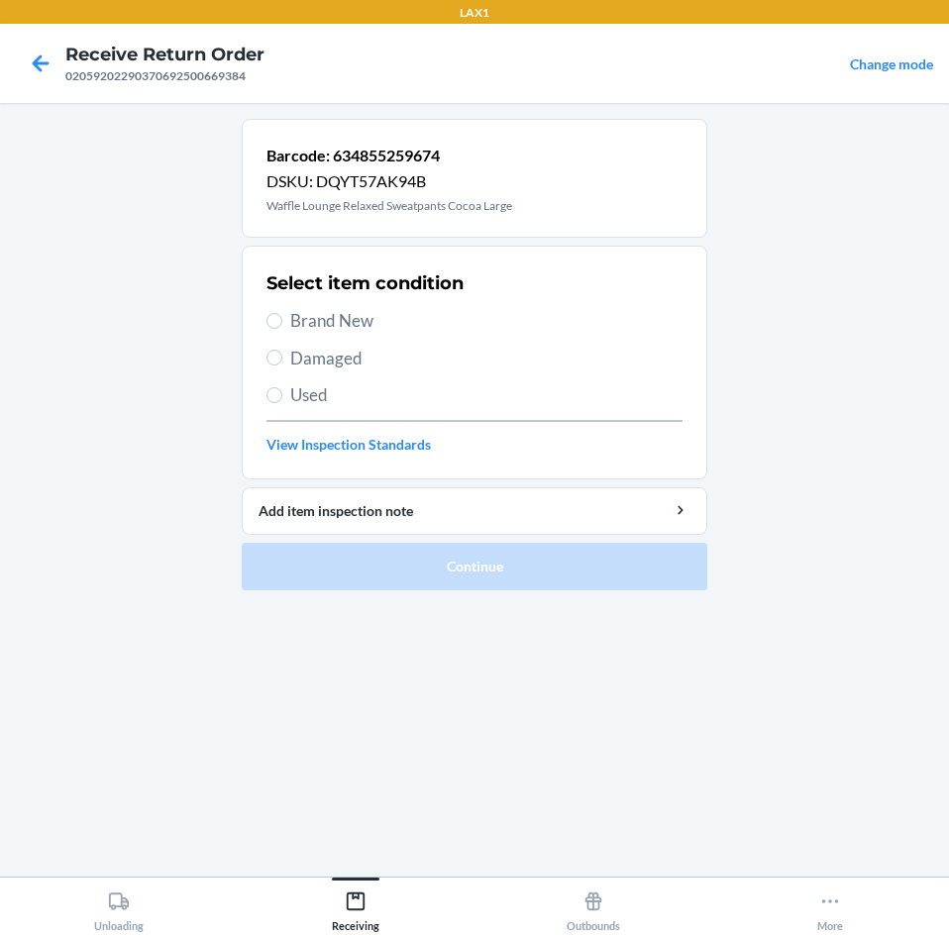
click at [279, 329] on label "Brand New" at bounding box center [474, 321] width 416 height 26
click at [279, 329] on input "Brand New" at bounding box center [274, 321] width 16 height 16
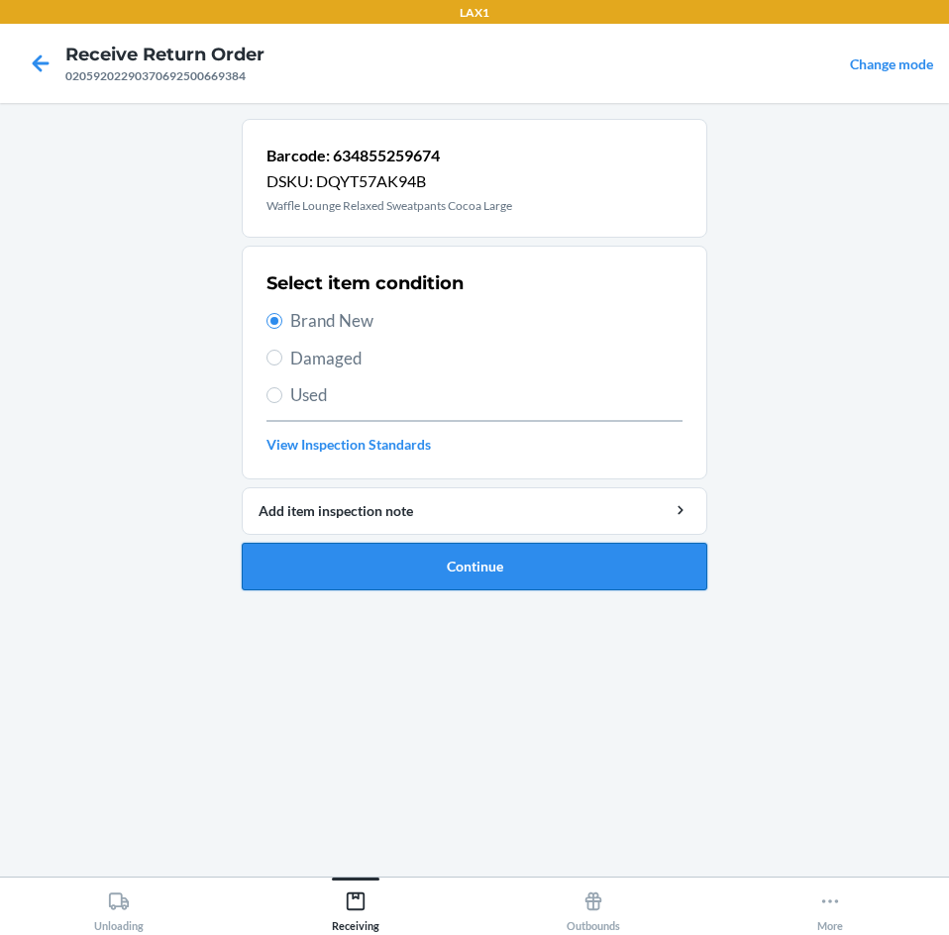
click at [469, 587] on button "Continue" at bounding box center [475, 567] width 466 height 48
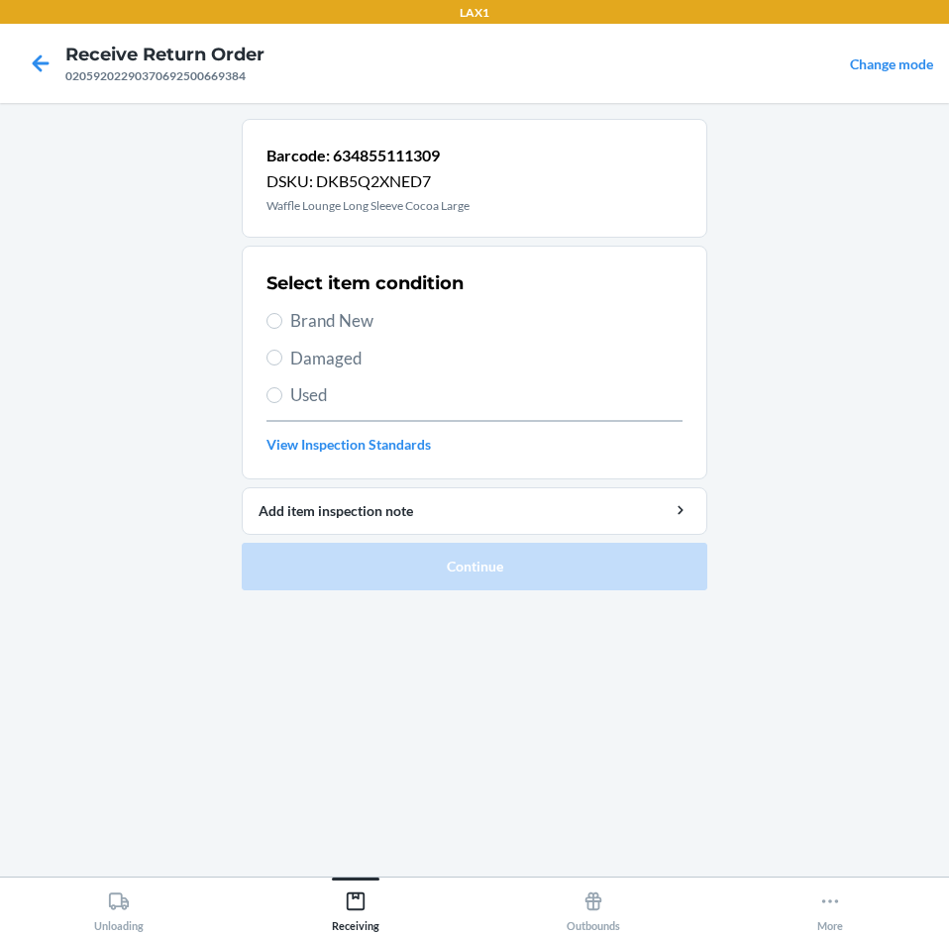
click at [262, 302] on section "Select item condition Brand New Damaged Used View Inspection Standards" at bounding box center [475, 363] width 466 height 234
click at [275, 317] on input "Brand New" at bounding box center [274, 321] width 16 height 16
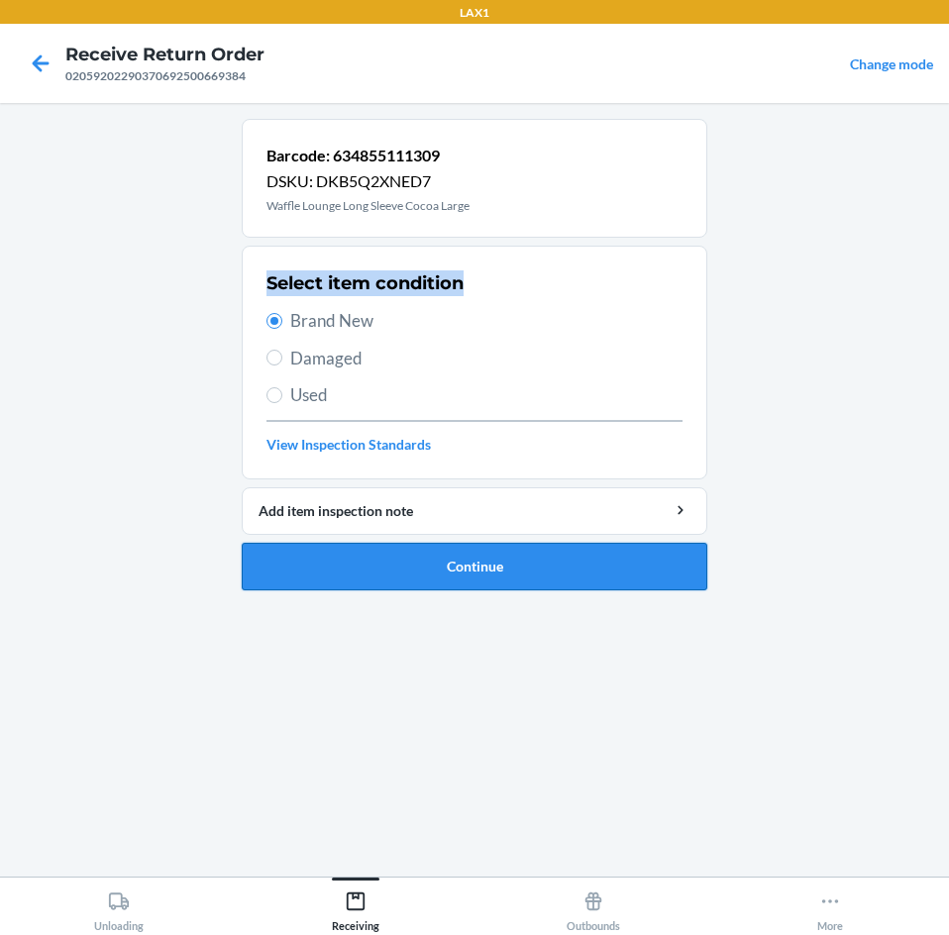
click at [336, 557] on button "Continue" at bounding box center [475, 567] width 466 height 48
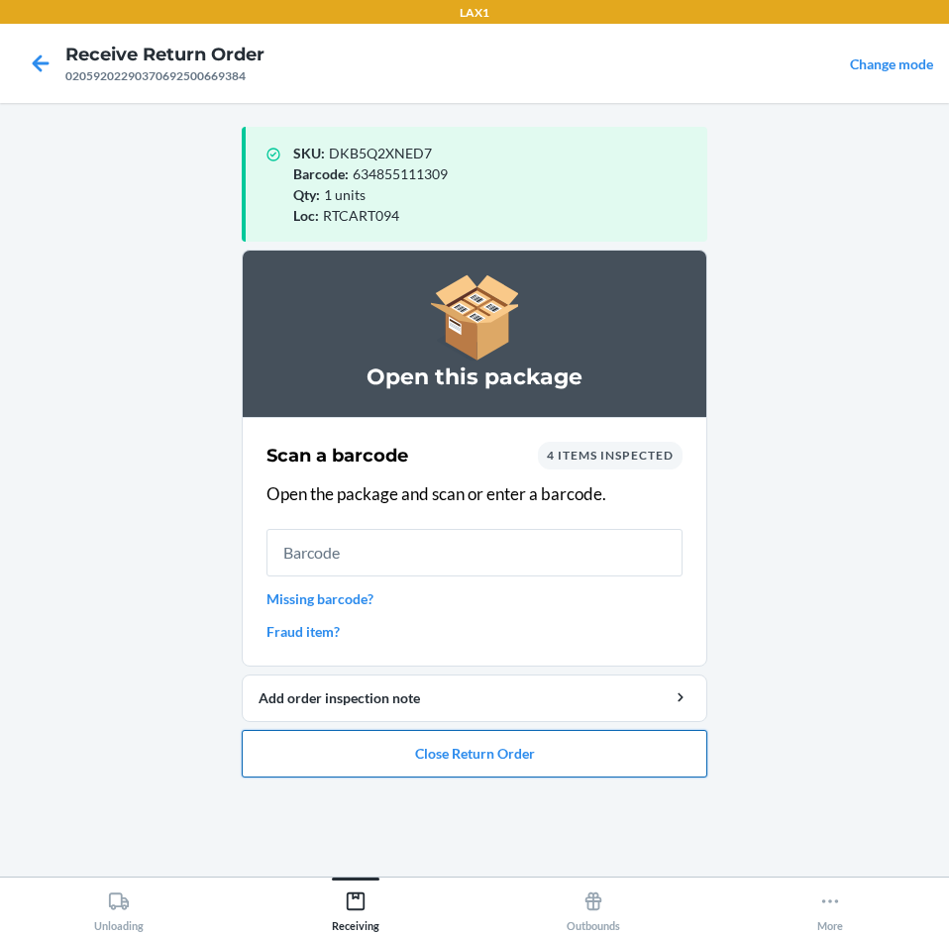
click at [397, 764] on button "Close Return Order" at bounding box center [475, 754] width 466 height 48
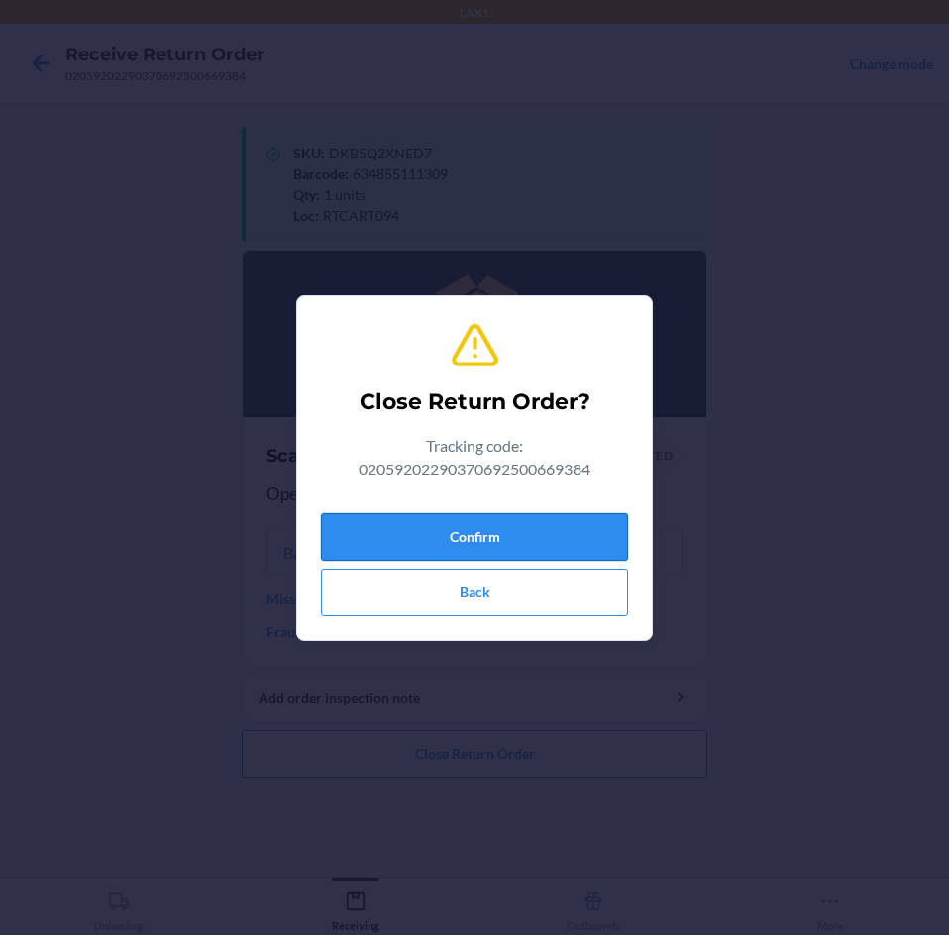
click at [516, 533] on button "Confirm" at bounding box center [474, 537] width 307 height 48
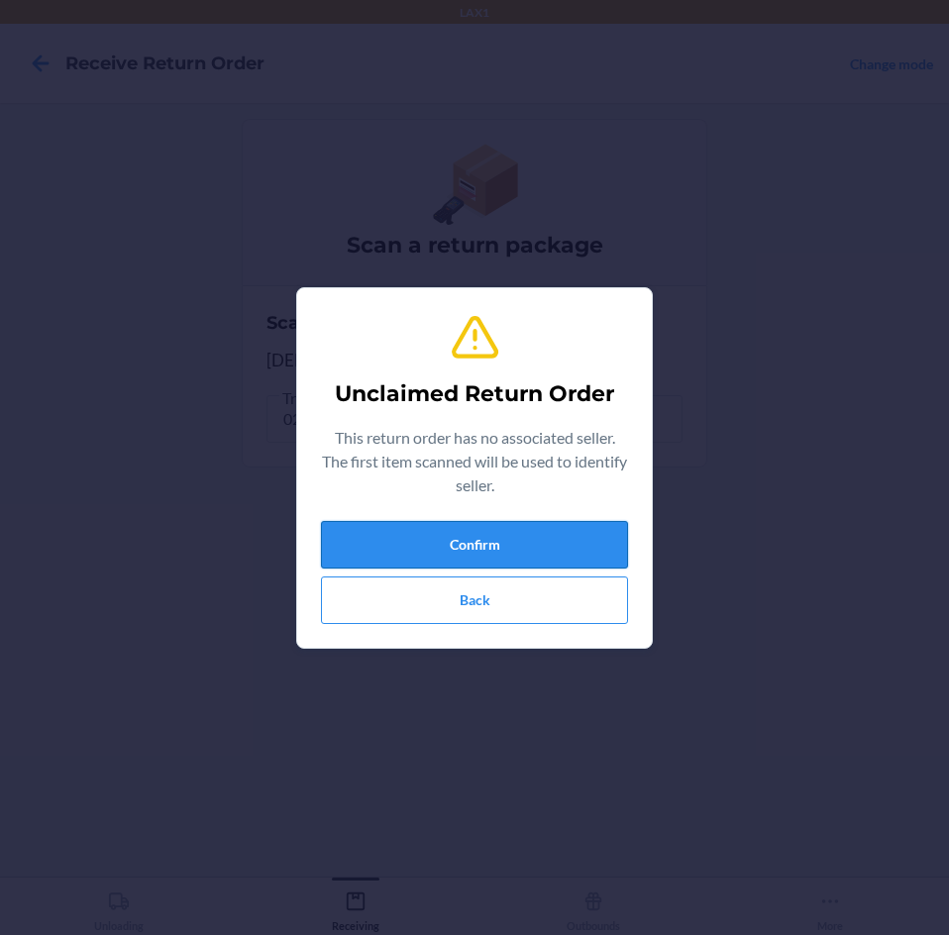
click at [526, 554] on button "Confirm" at bounding box center [474, 545] width 307 height 48
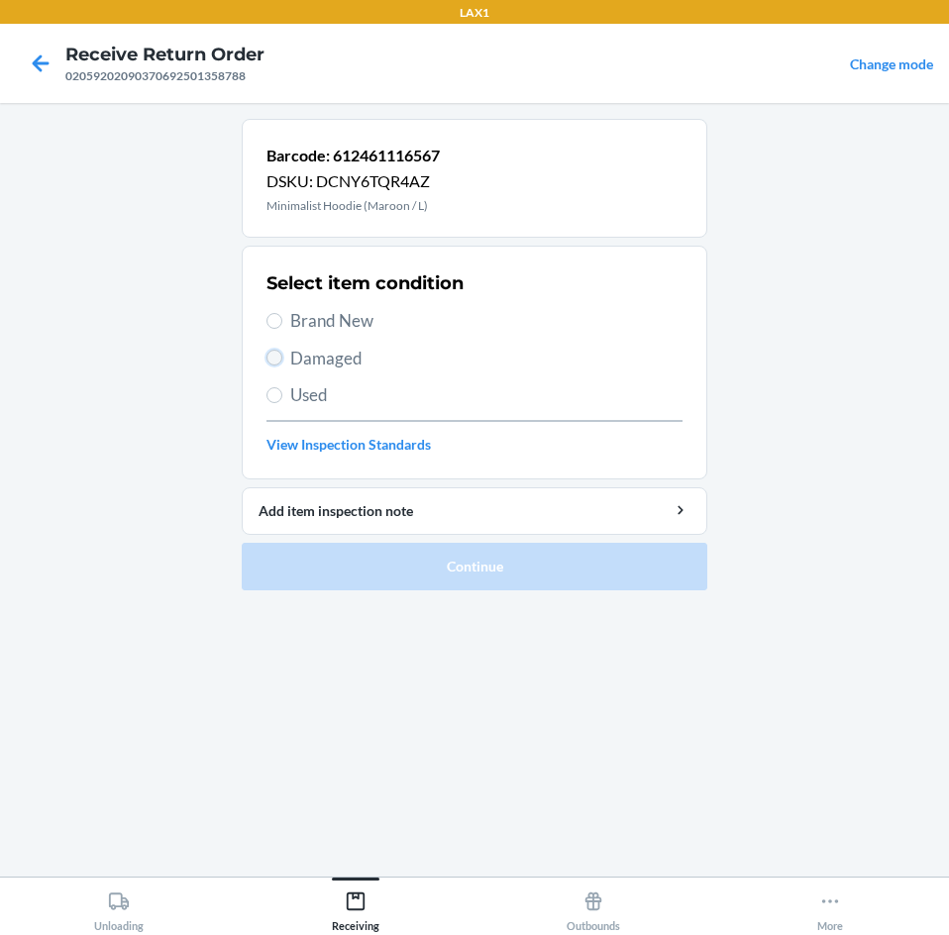
click at [277, 362] on input "Damaged" at bounding box center [274, 358] width 16 height 16
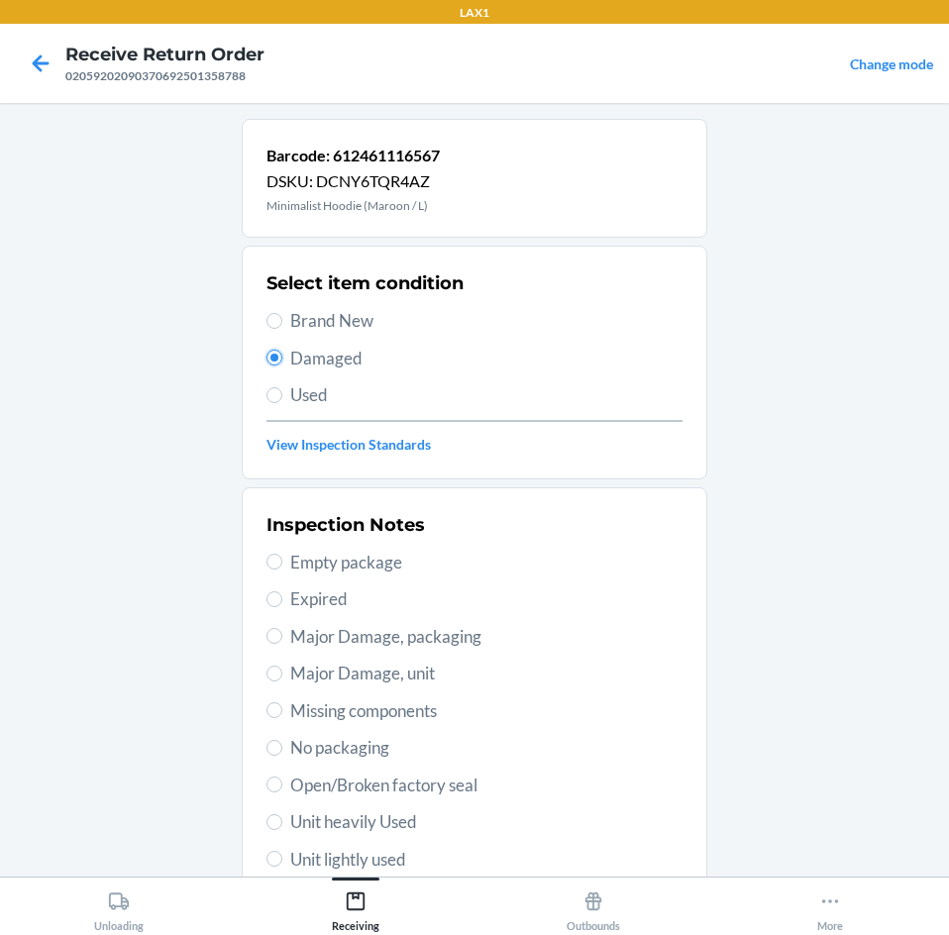
scroll to position [198, 0]
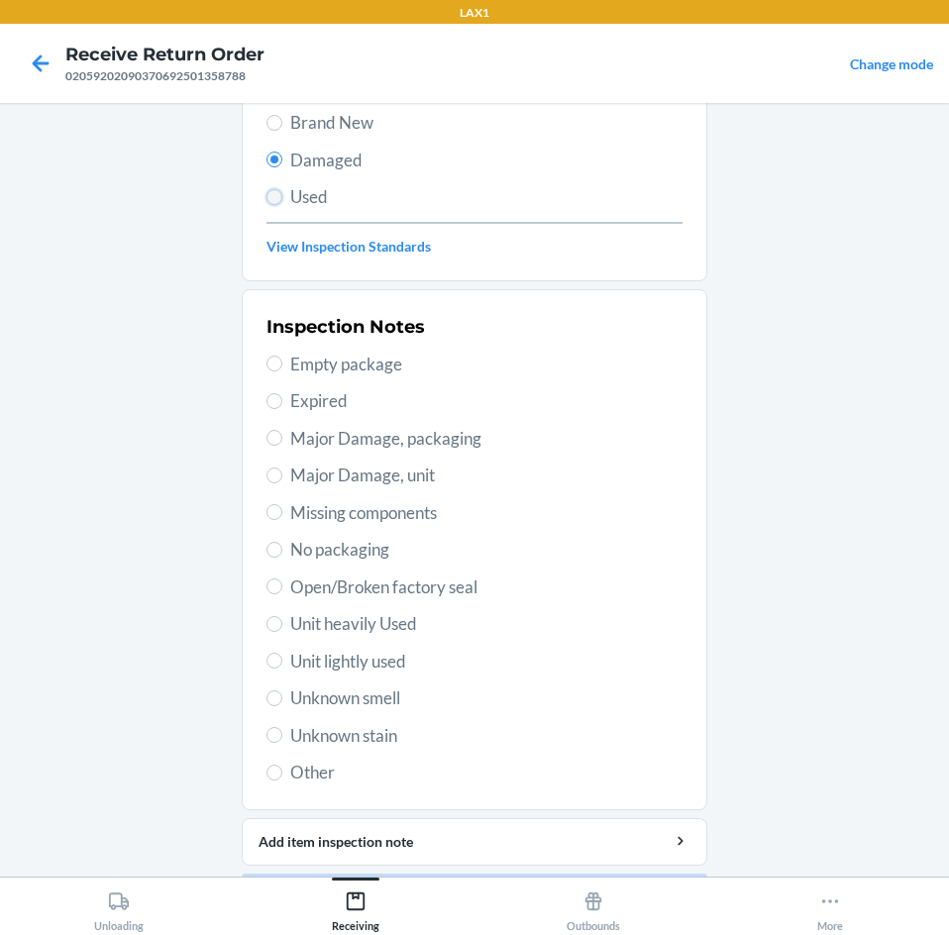
click at [270, 201] on input "Used" at bounding box center [274, 197] width 16 height 16
click at [266, 661] on input "Unit lightly used" at bounding box center [274, 661] width 16 height 16
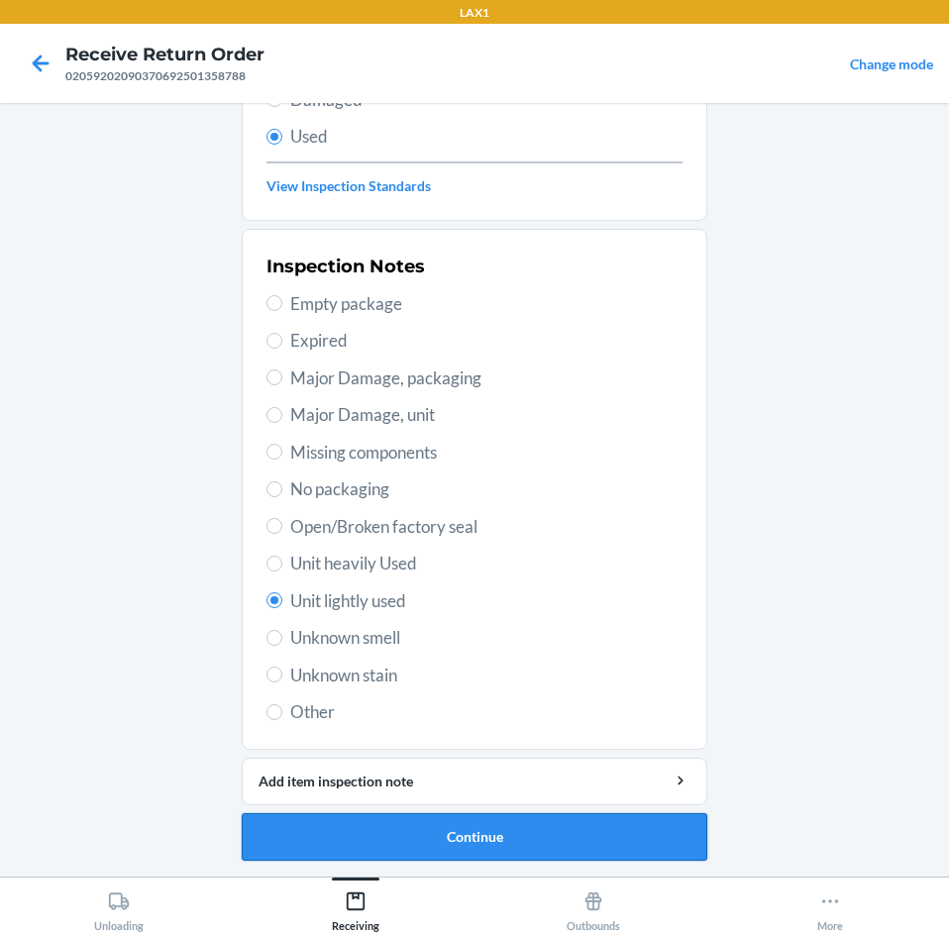
click at [487, 836] on button "Continue" at bounding box center [475, 837] width 466 height 48
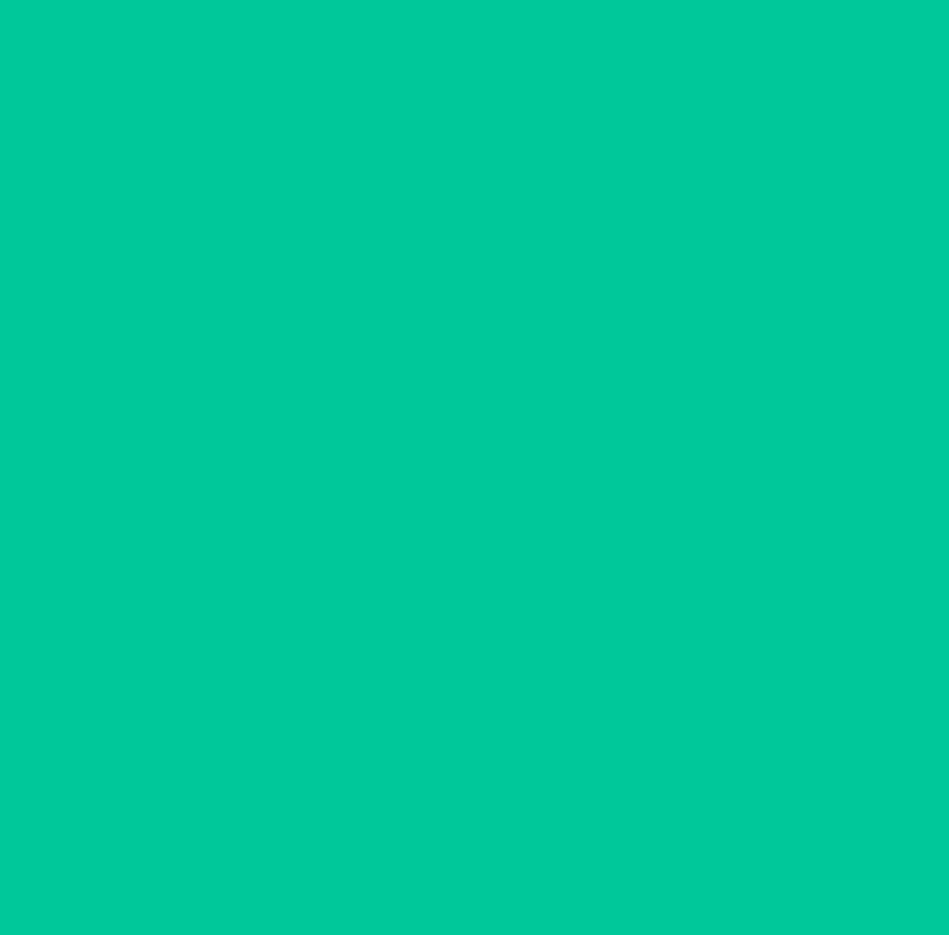
scroll to position [0, 0]
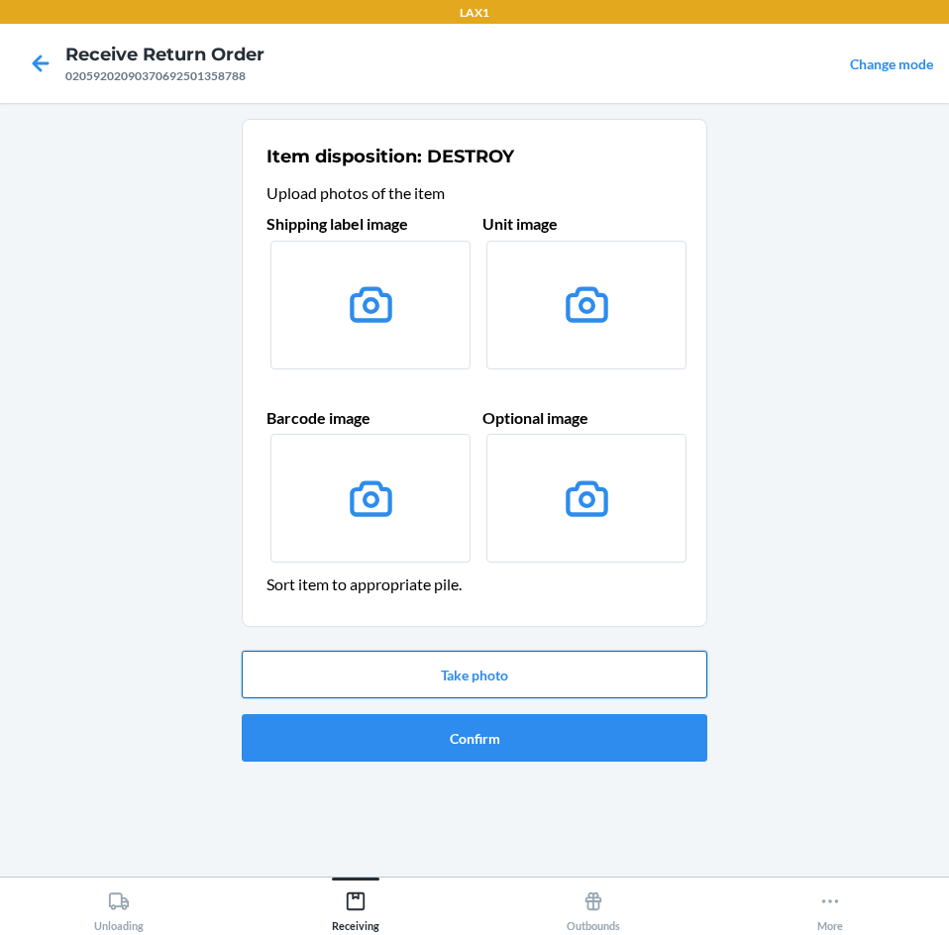
click at [498, 674] on button "Take photo" at bounding box center [475, 675] width 466 height 48
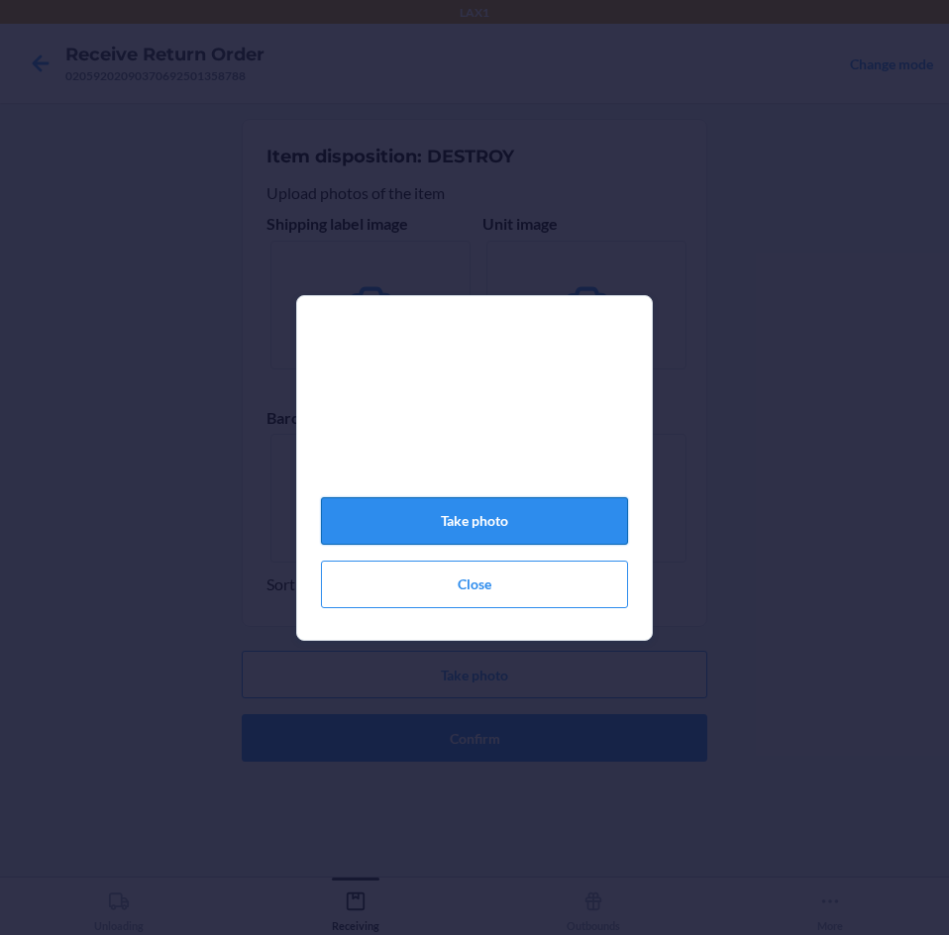
click at [515, 536] on button "Take photo" at bounding box center [474, 521] width 307 height 48
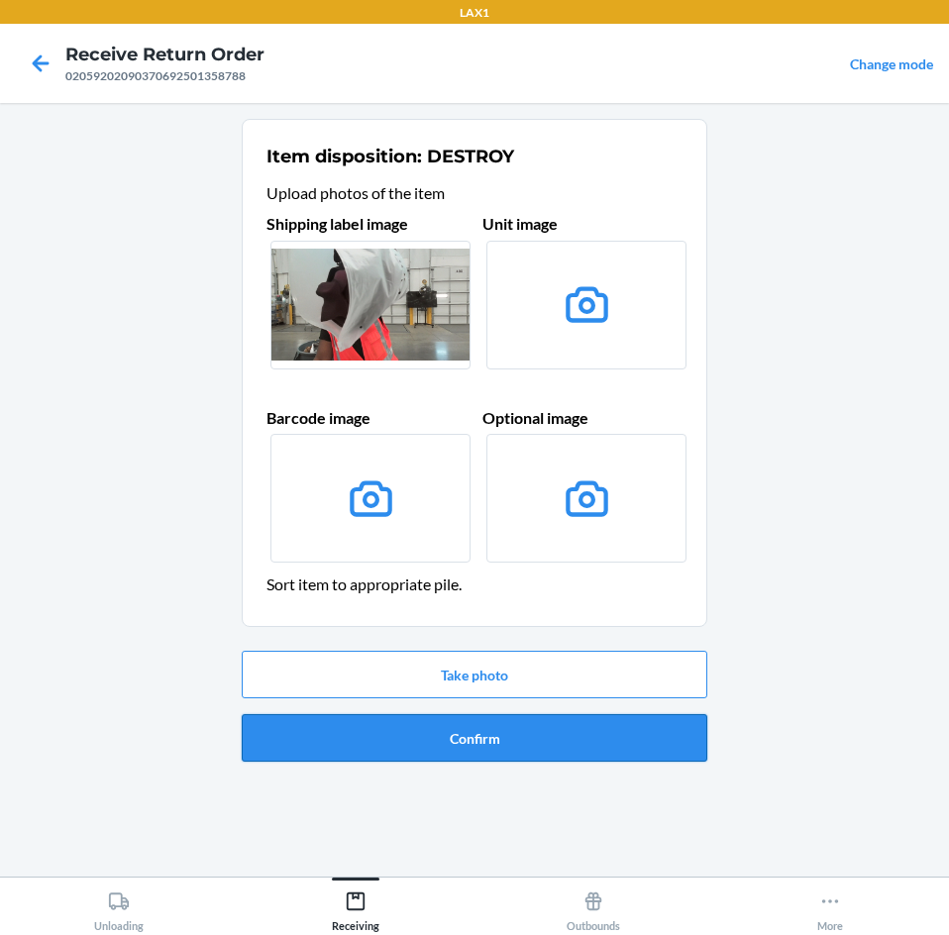
click at [494, 724] on button "Confirm" at bounding box center [475, 738] width 466 height 48
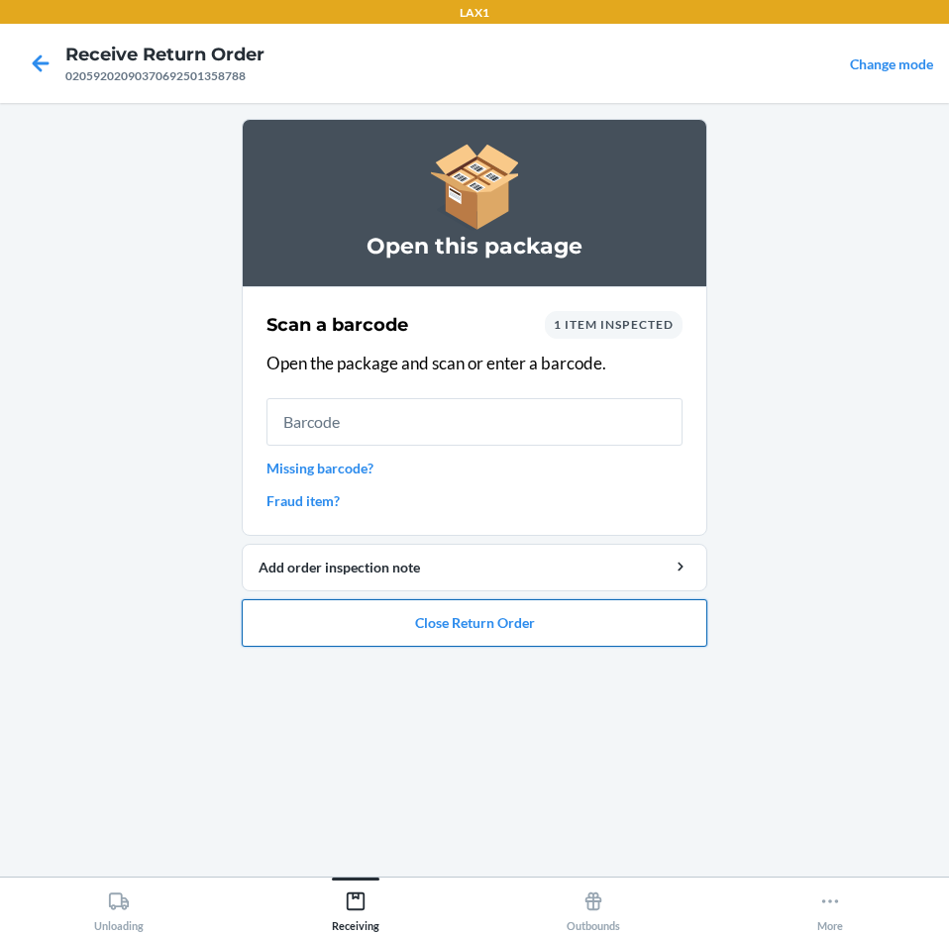
click at [527, 629] on button "Close Return Order" at bounding box center [475, 623] width 466 height 48
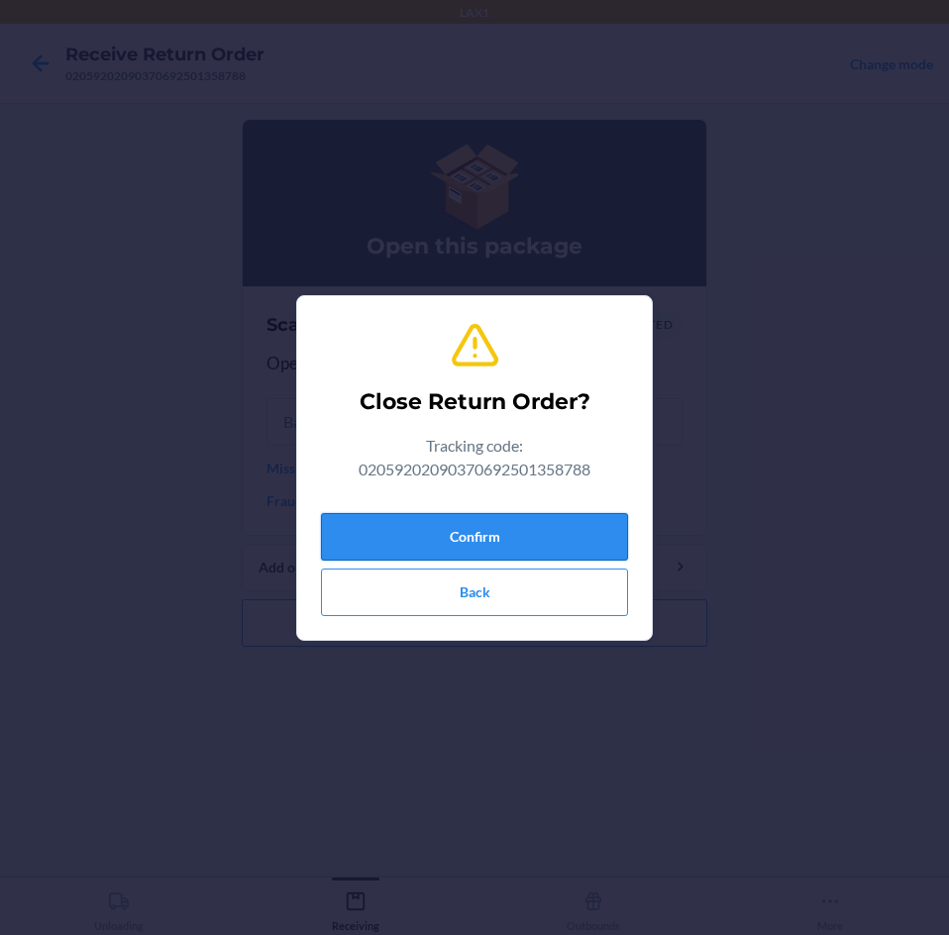
click at [530, 530] on button "Confirm" at bounding box center [474, 537] width 307 height 48
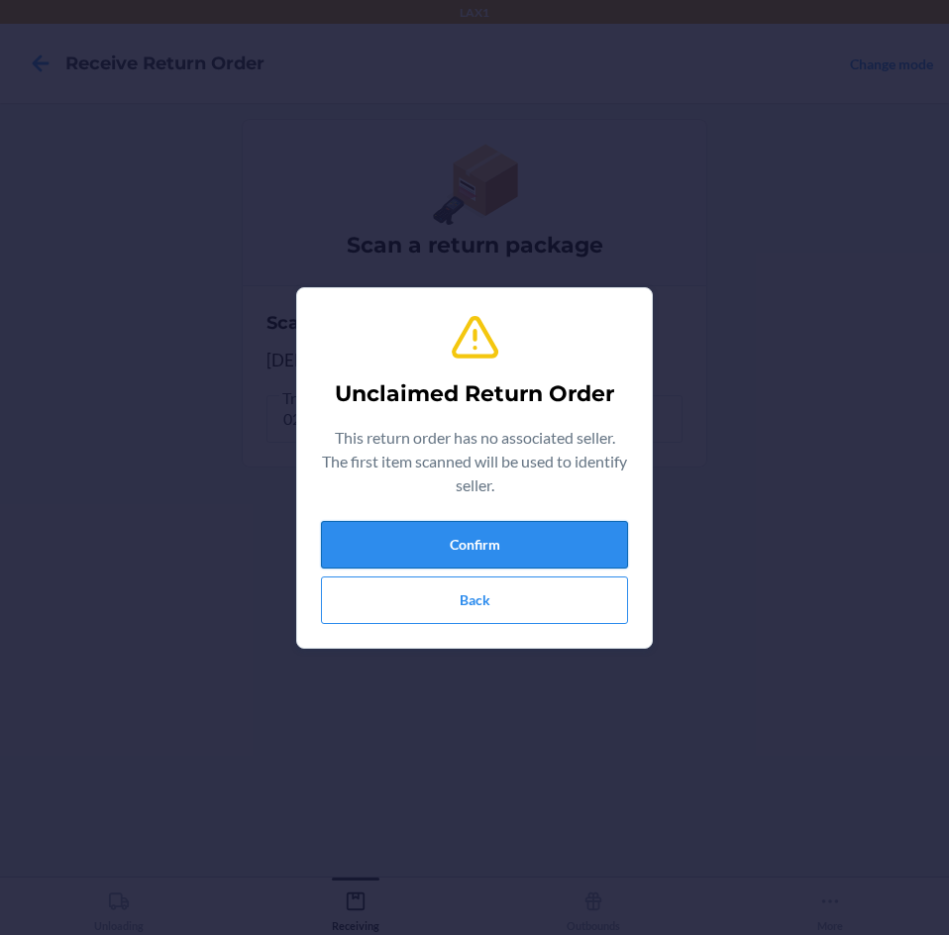
click at [520, 531] on button "Confirm" at bounding box center [474, 545] width 307 height 48
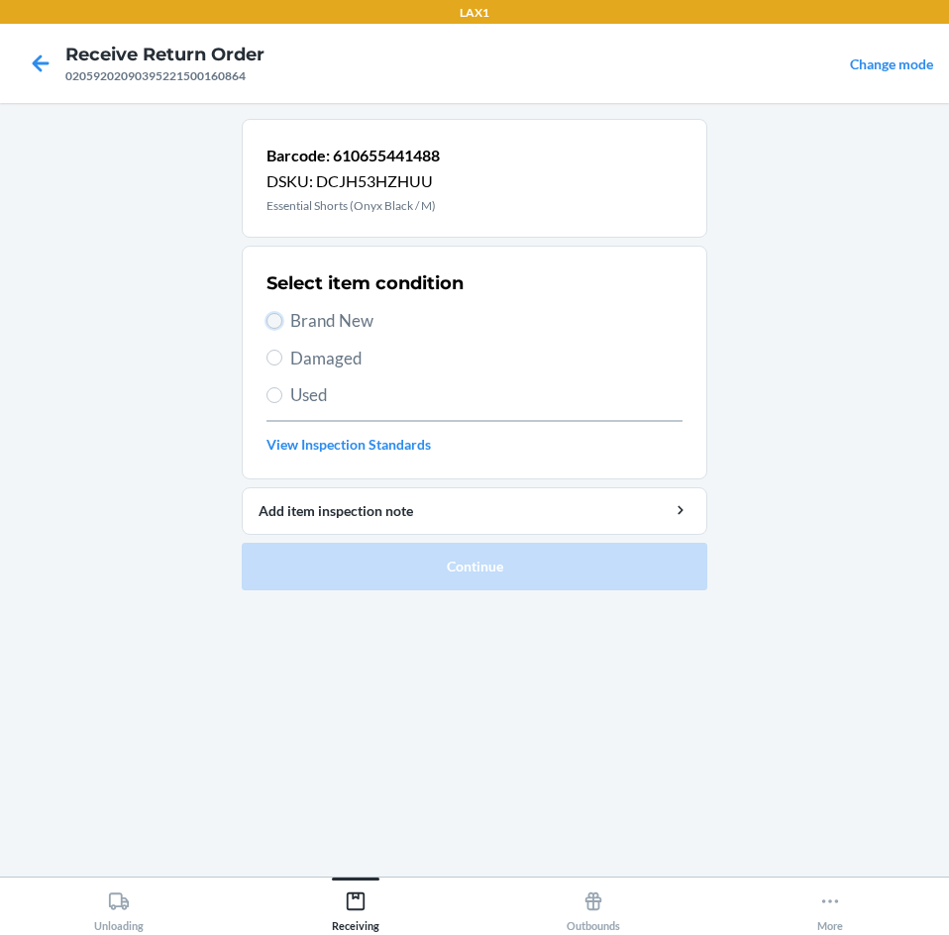
click at [279, 327] on input "Brand New" at bounding box center [274, 321] width 16 height 16
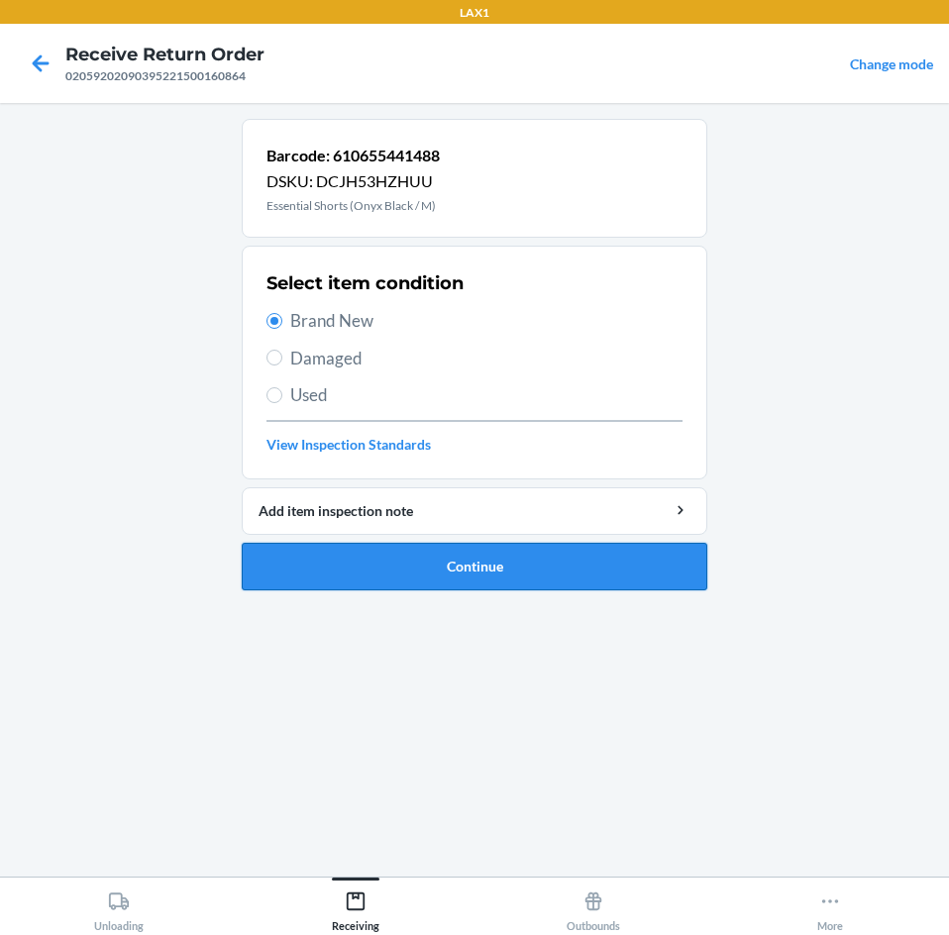
click at [471, 567] on button "Continue" at bounding box center [475, 567] width 466 height 48
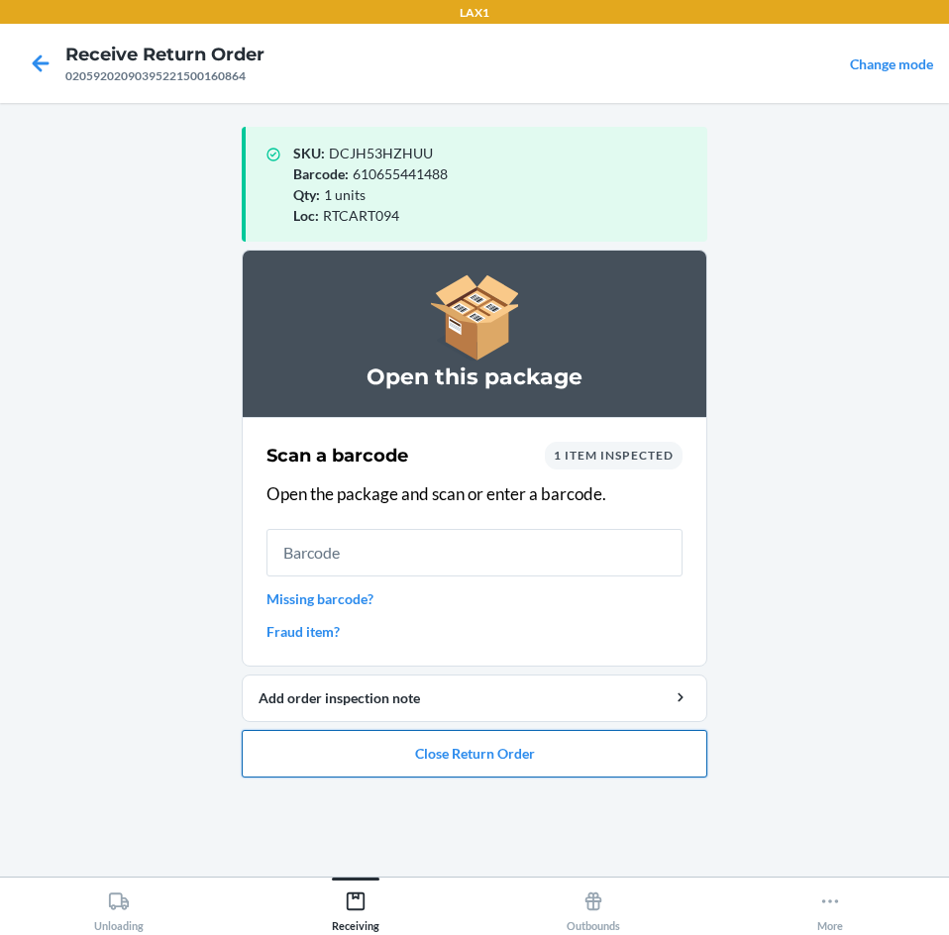
click at [526, 759] on button "Close Return Order" at bounding box center [475, 754] width 466 height 48
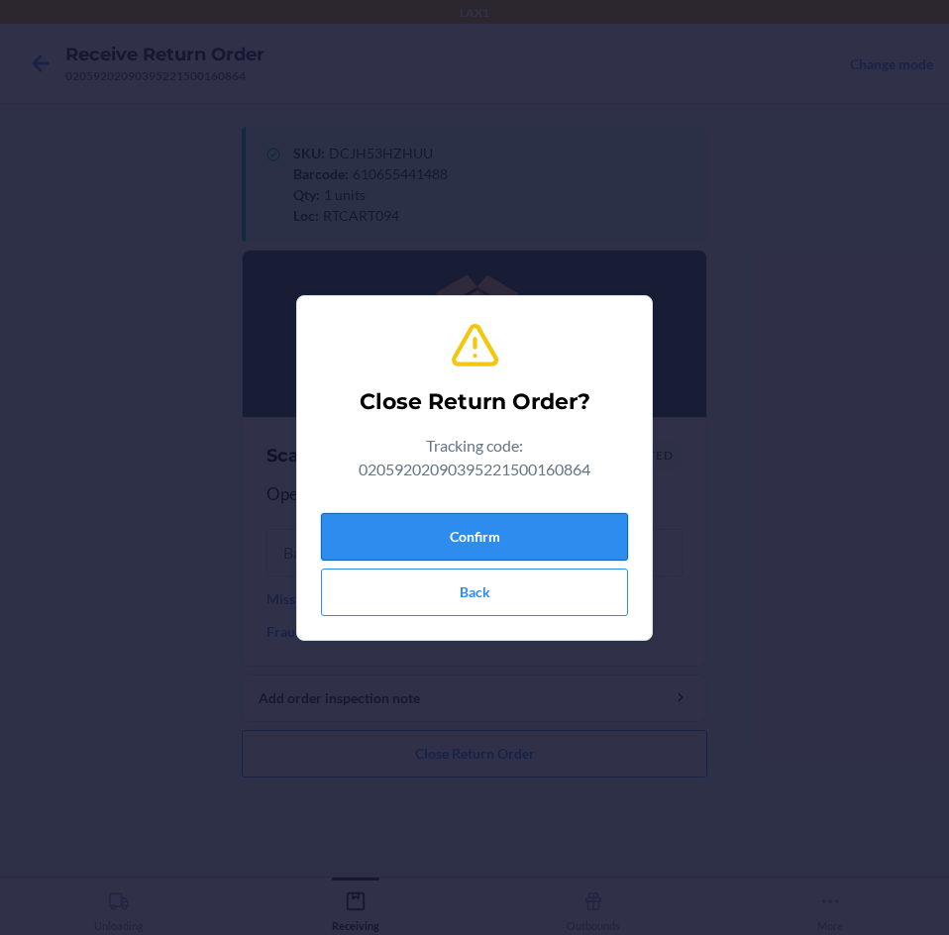
click at [567, 543] on button "Confirm" at bounding box center [474, 537] width 307 height 48
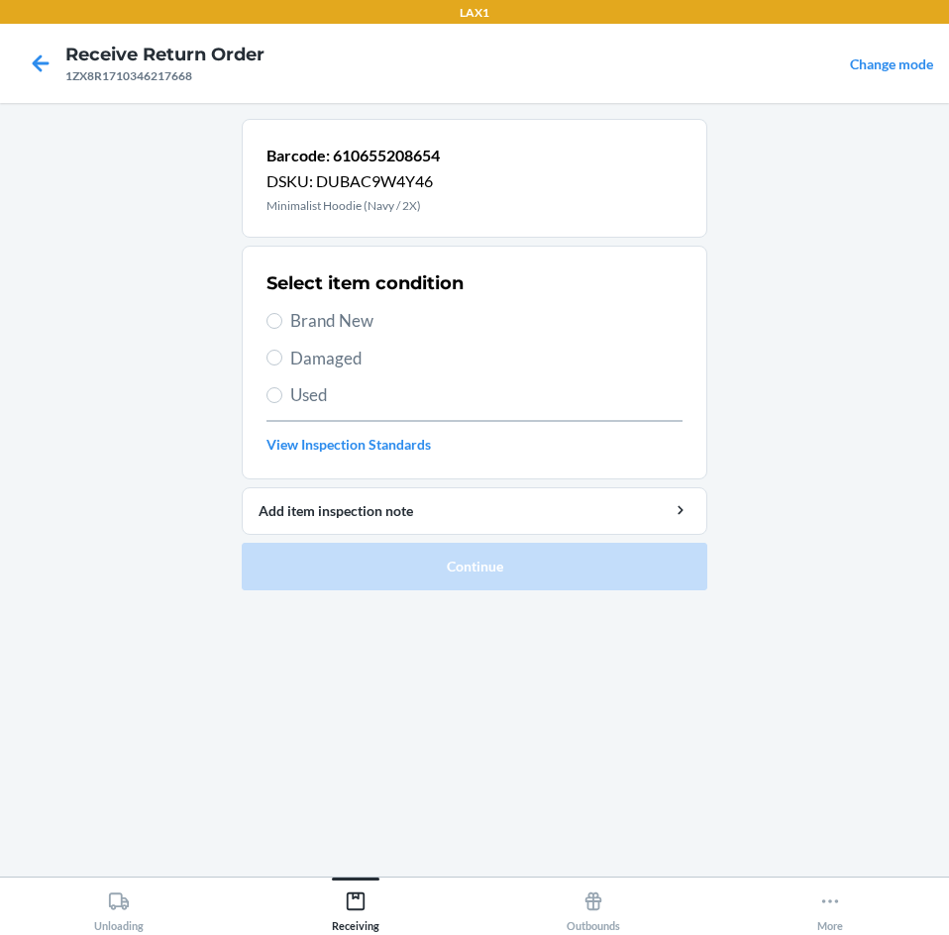
click at [281, 316] on label "Brand New" at bounding box center [474, 321] width 416 height 26
click at [281, 316] on input "Brand New" at bounding box center [274, 321] width 16 height 16
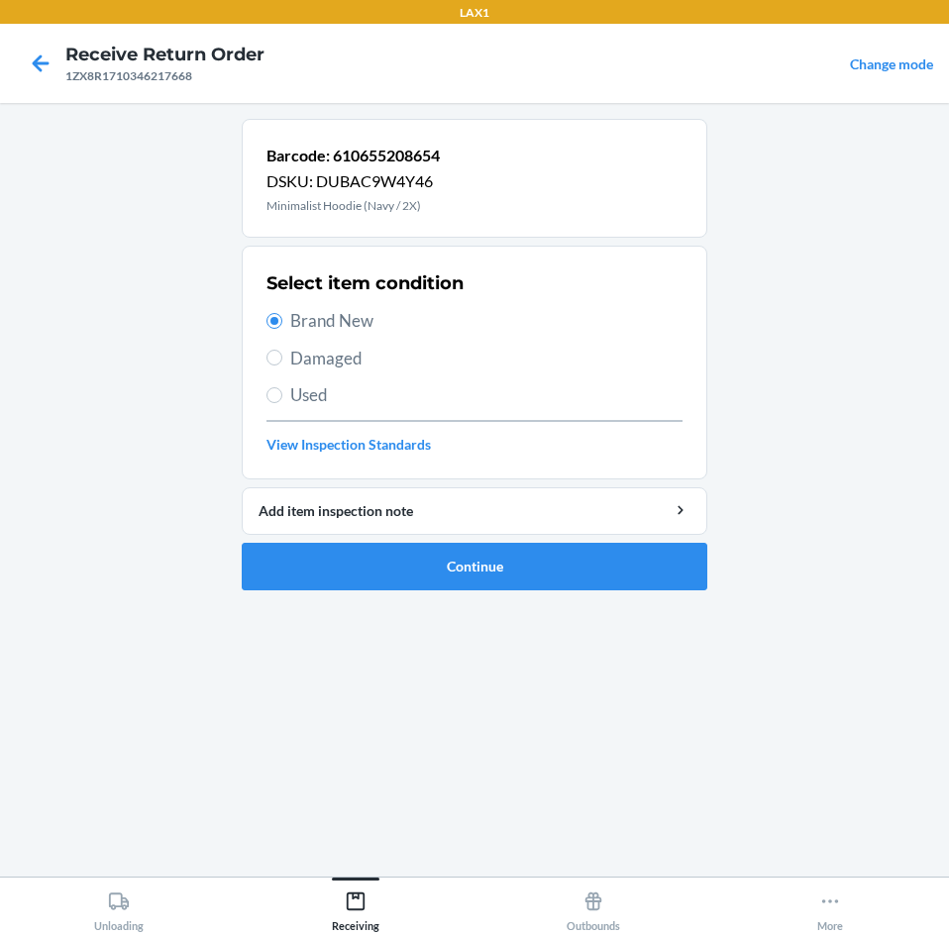
click at [273, 369] on label "Damaged" at bounding box center [474, 359] width 416 height 26
click at [273, 366] on input "Damaged" at bounding box center [274, 358] width 16 height 16
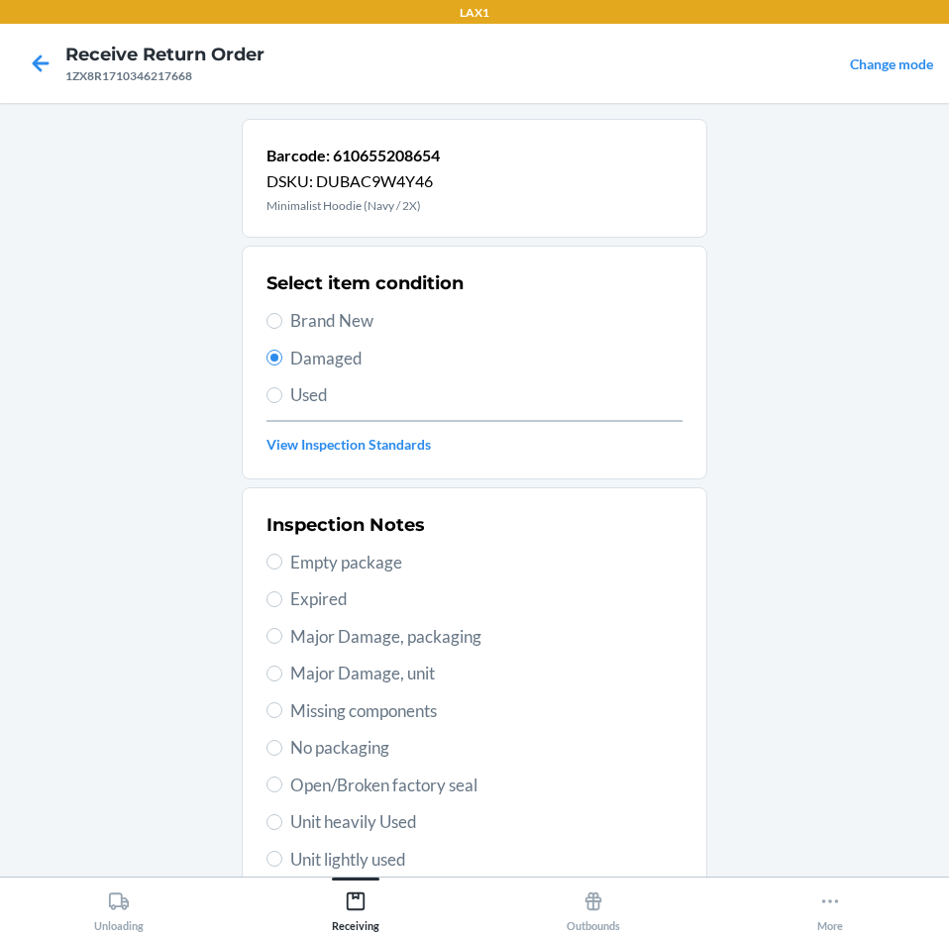
click at [279, 398] on label "Used" at bounding box center [474, 395] width 416 height 26
click at [279, 398] on input "Used" at bounding box center [274, 395] width 16 height 16
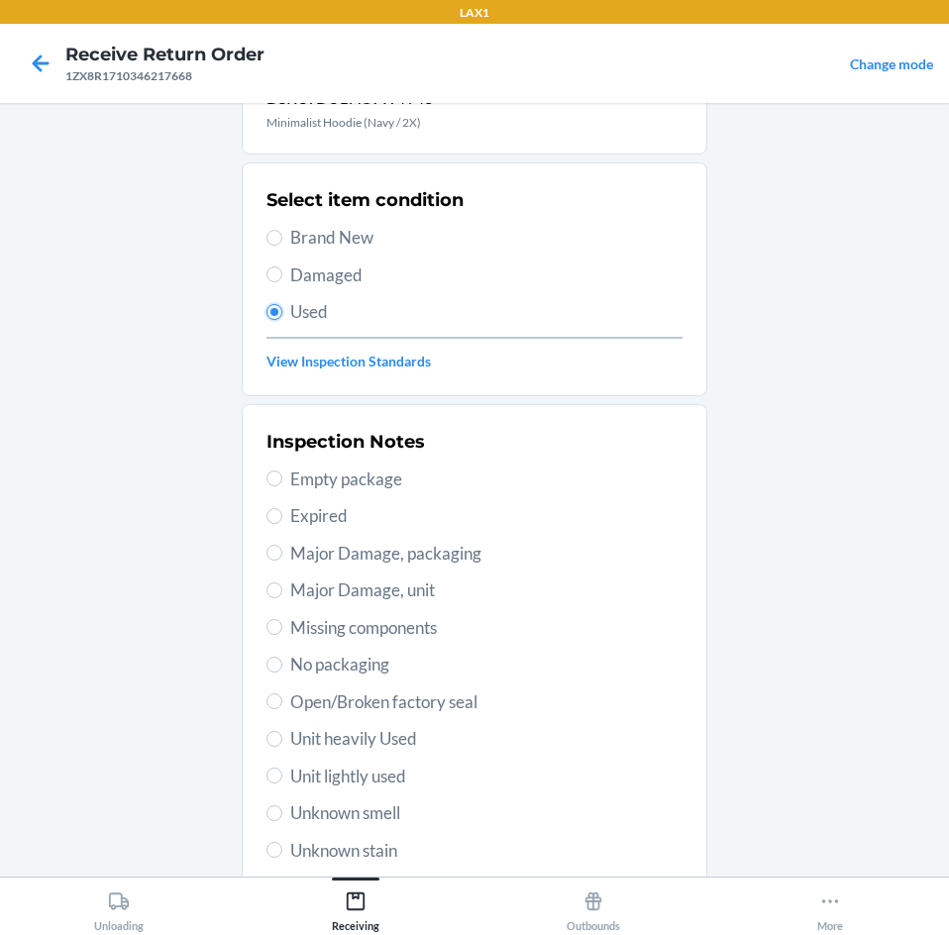
scroll to position [198, 0]
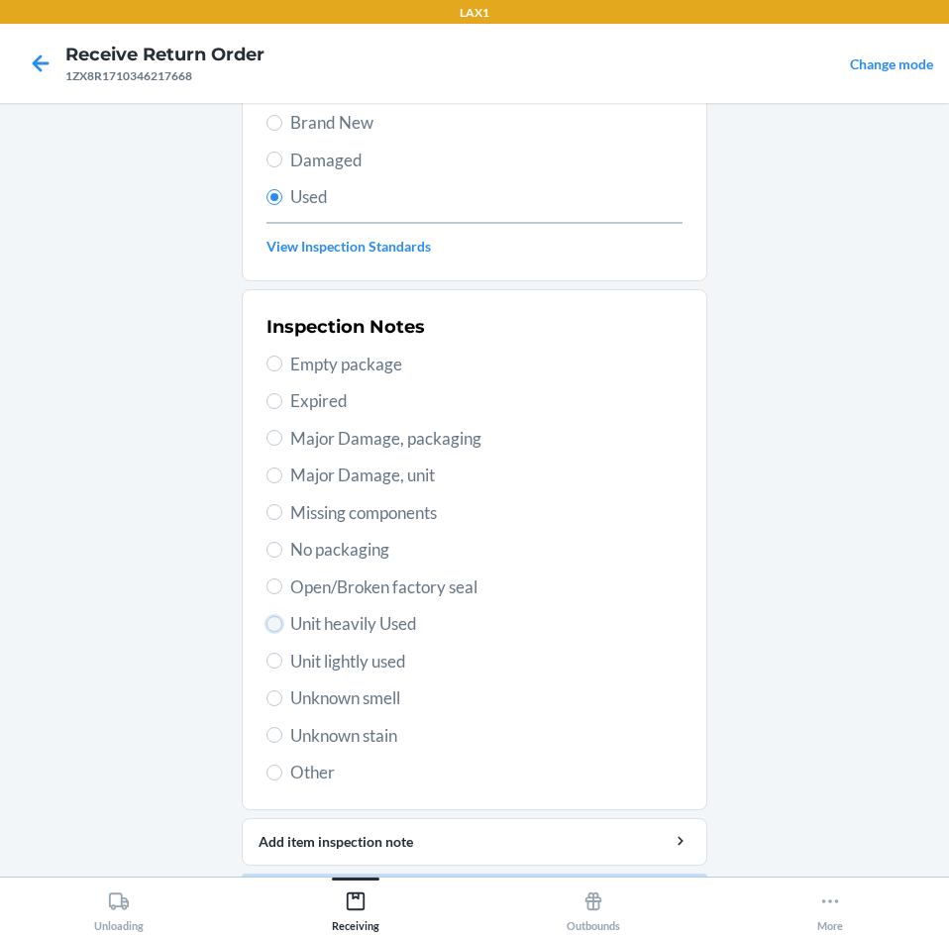
click at [267, 623] on input "Unit heavily Used" at bounding box center [274, 624] width 16 height 16
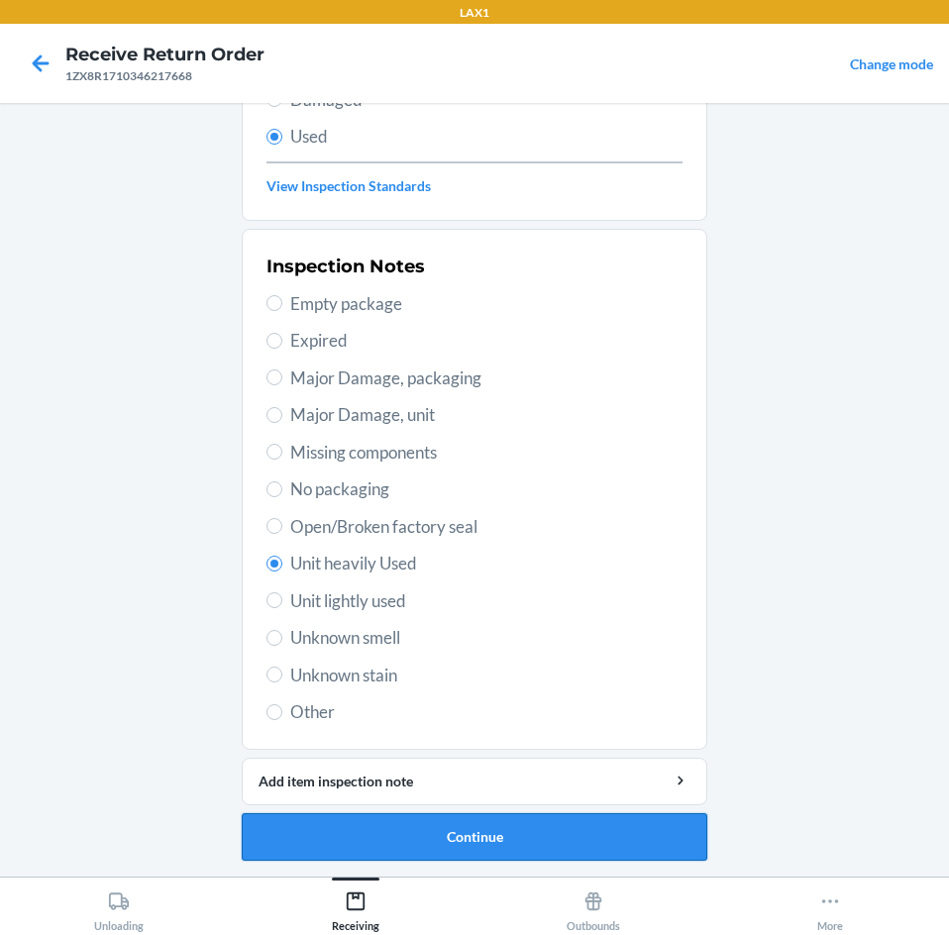
click at [454, 836] on button "Continue" at bounding box center [475, 837] width 466 height 48
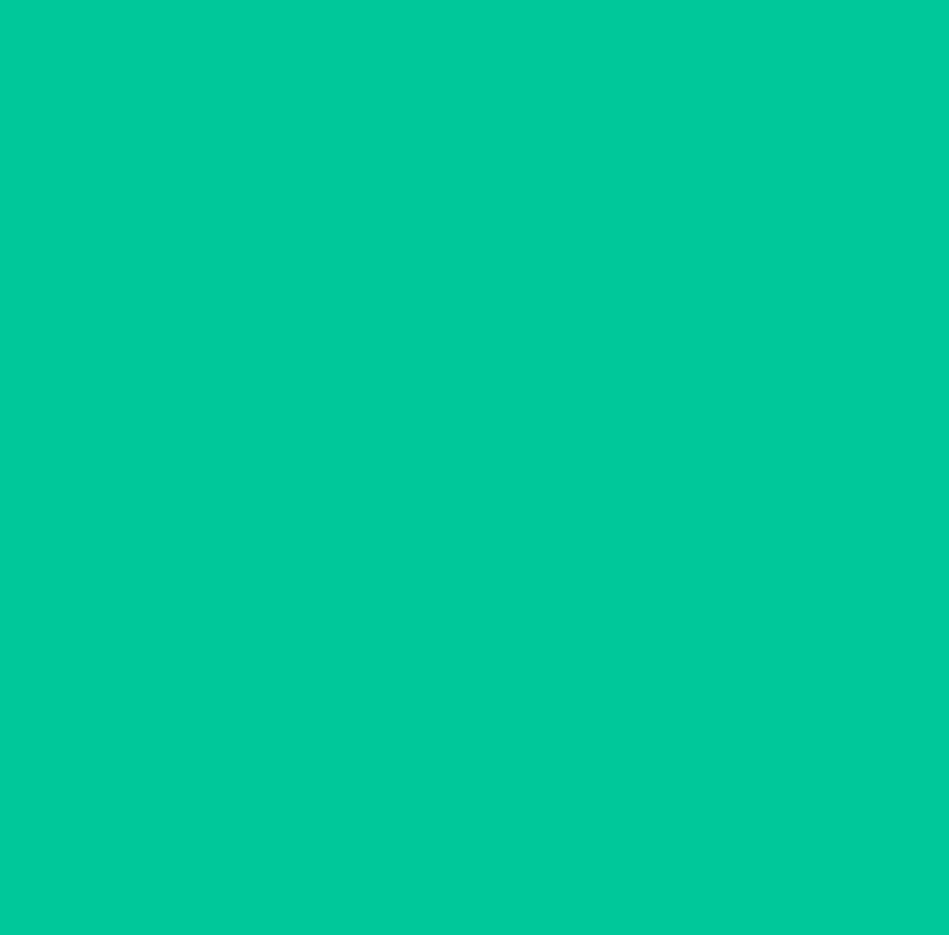
scroll to position [0, 0]
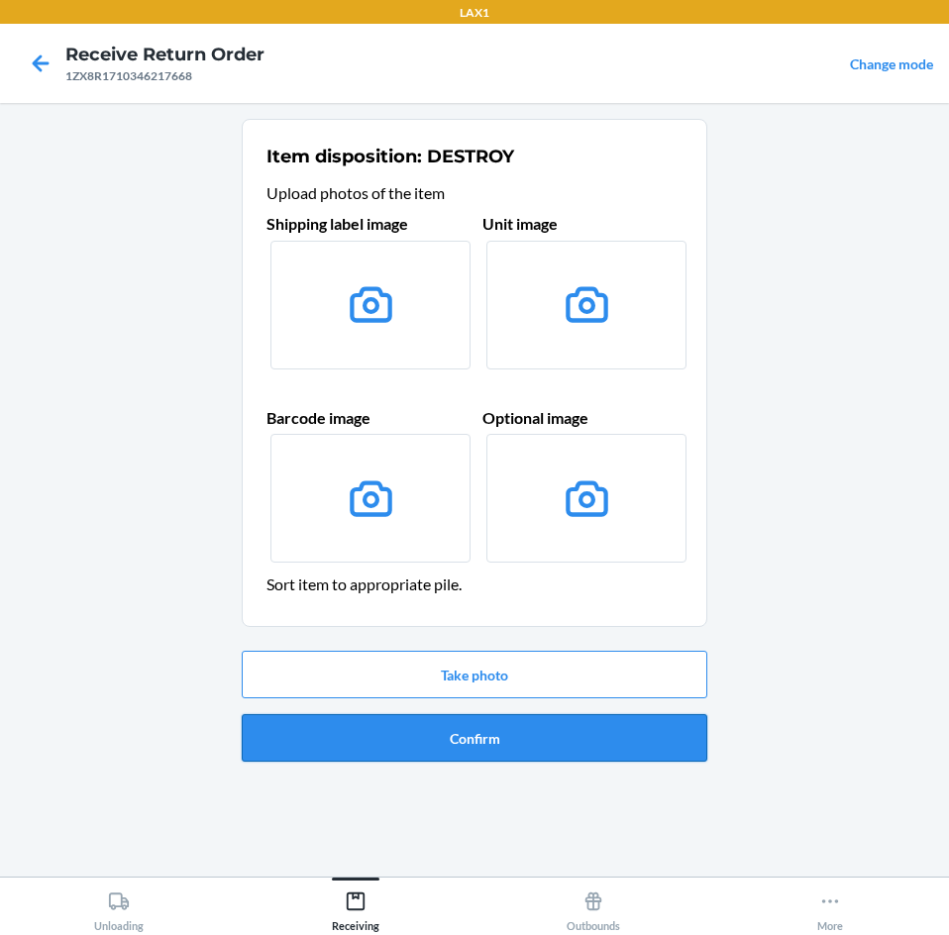
click at [508, 740] on button "Confirm" at bounding box center [475, 738] width 466 height 48
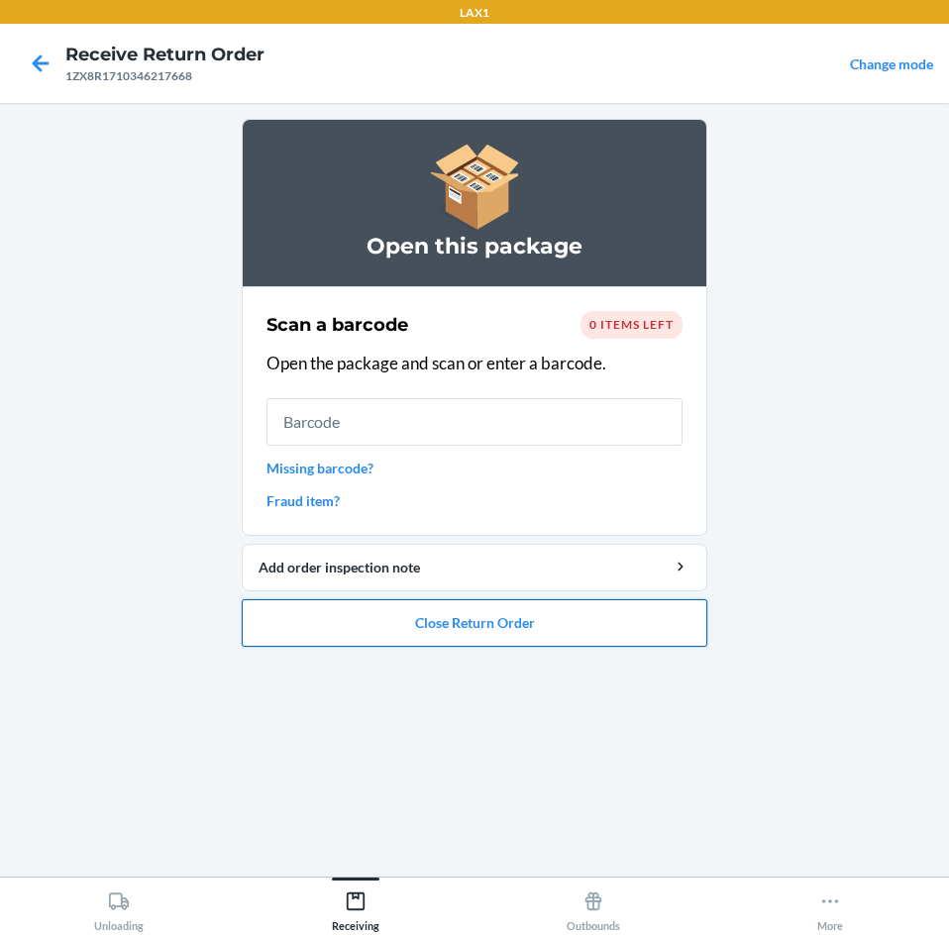
click at [464, 630] on button "Close Return Order" at bounding box center [475, 623] width 466 height 48
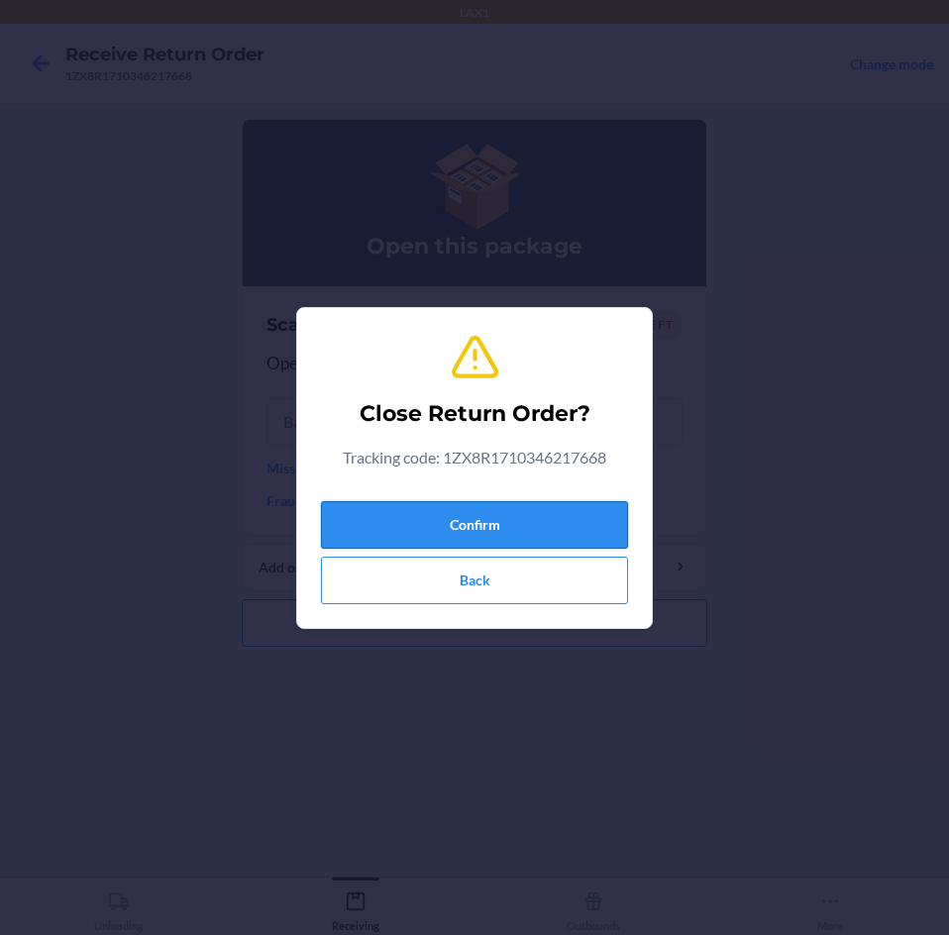
click at [478, 534] on button "Confirm" at bounding box center [474, 525] width 307 height 48
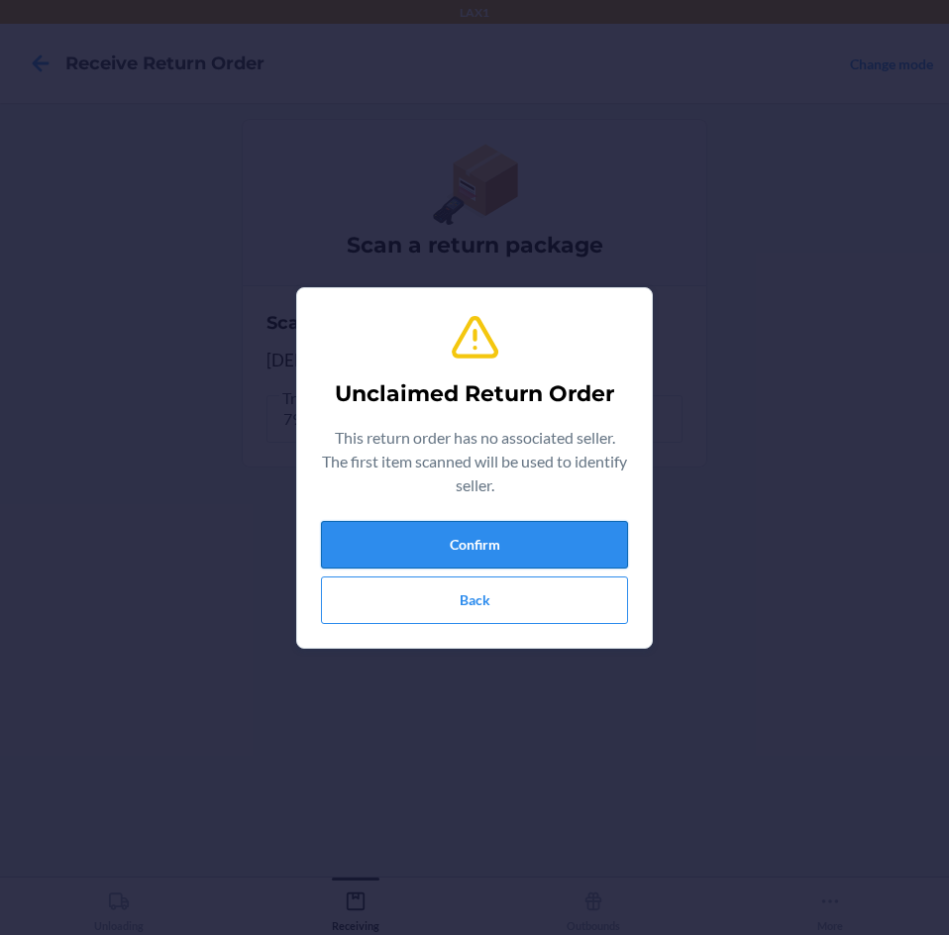
click at [500, 545] on button "Confirm" at bounding box center [474, 545] width 307 height 48
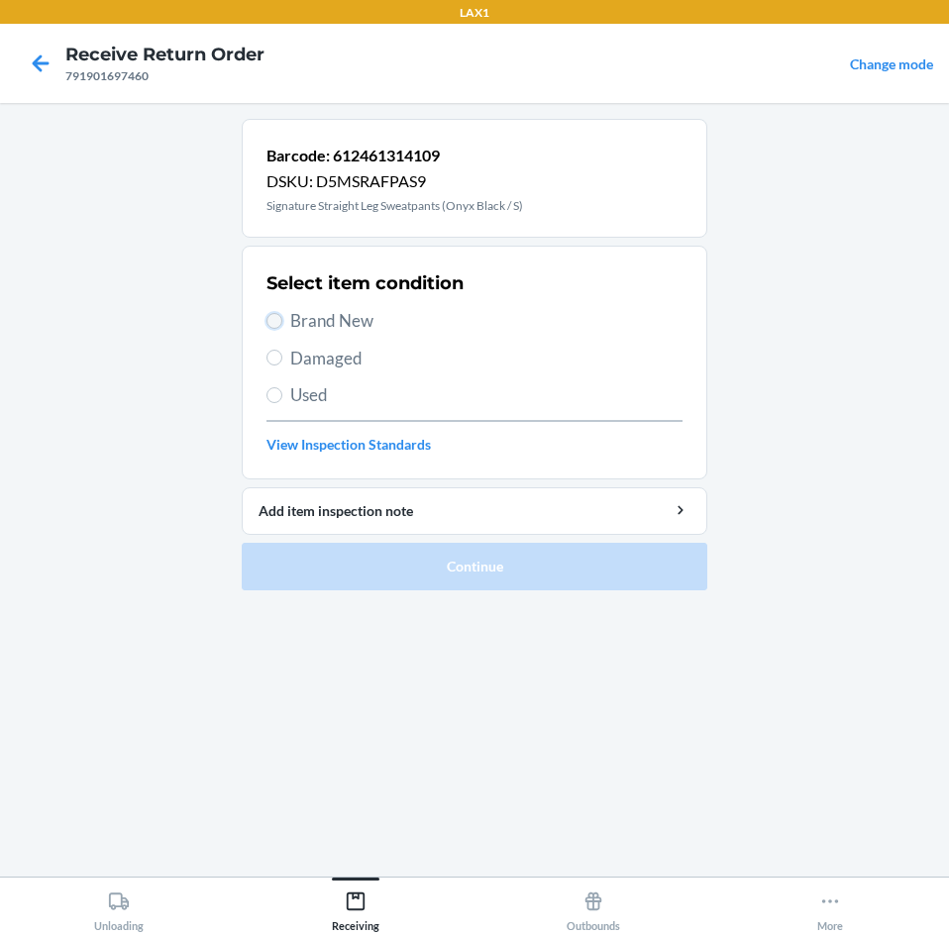
click at [277, 326] on input "Brand New" at bounding box center [274, 321] width 16 height 16
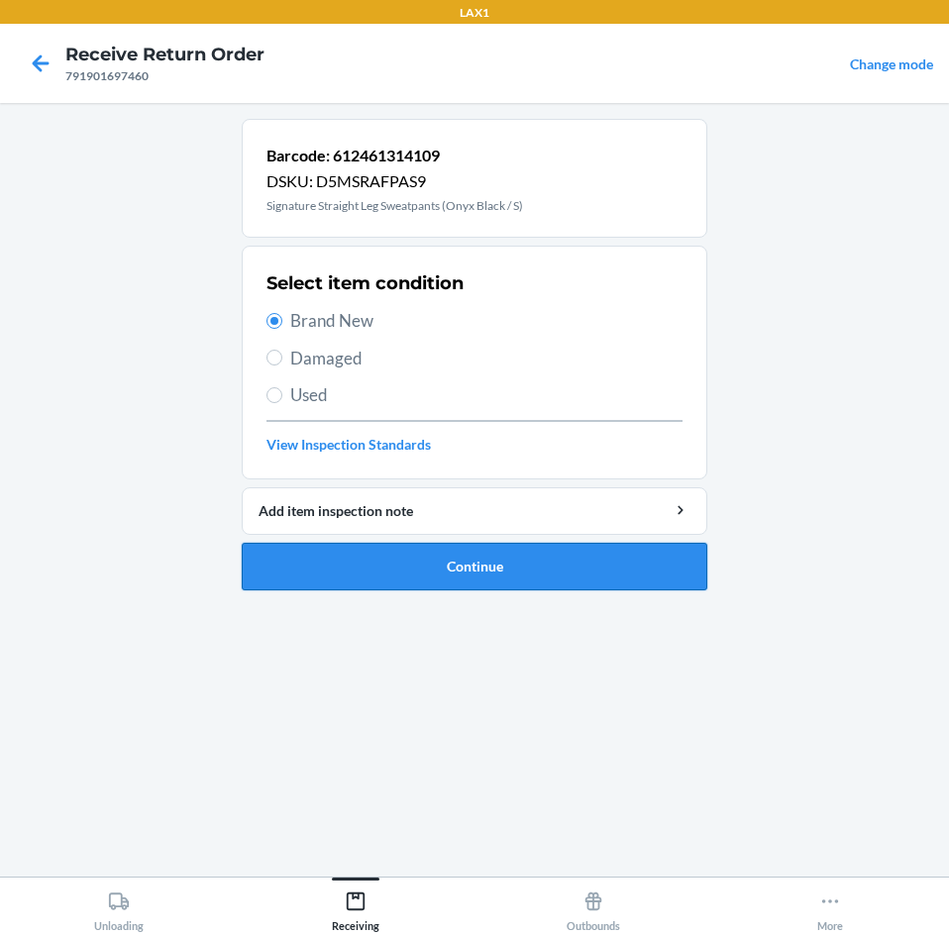
click at [411, 555] on button "Continue" at bounding box center [475, 567] width 466 height 48
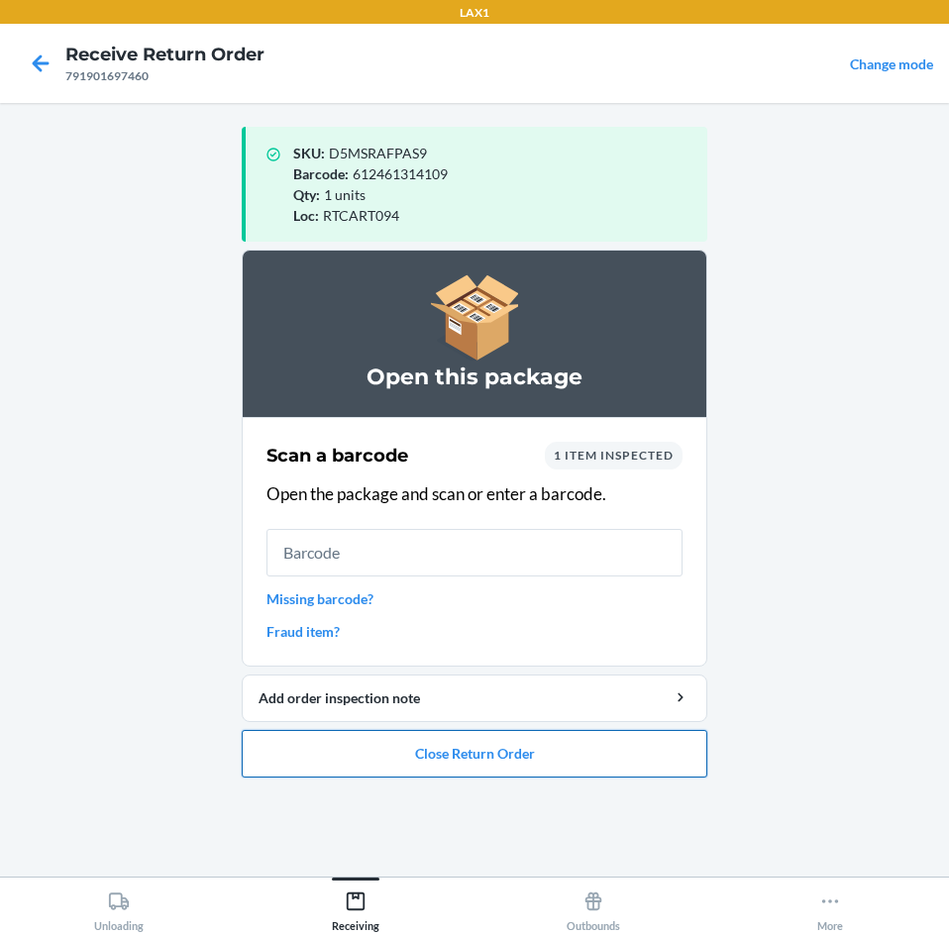
click at [395, 749] on button "Close Return Order" at bounding box center [475, 754] width 466 height 48
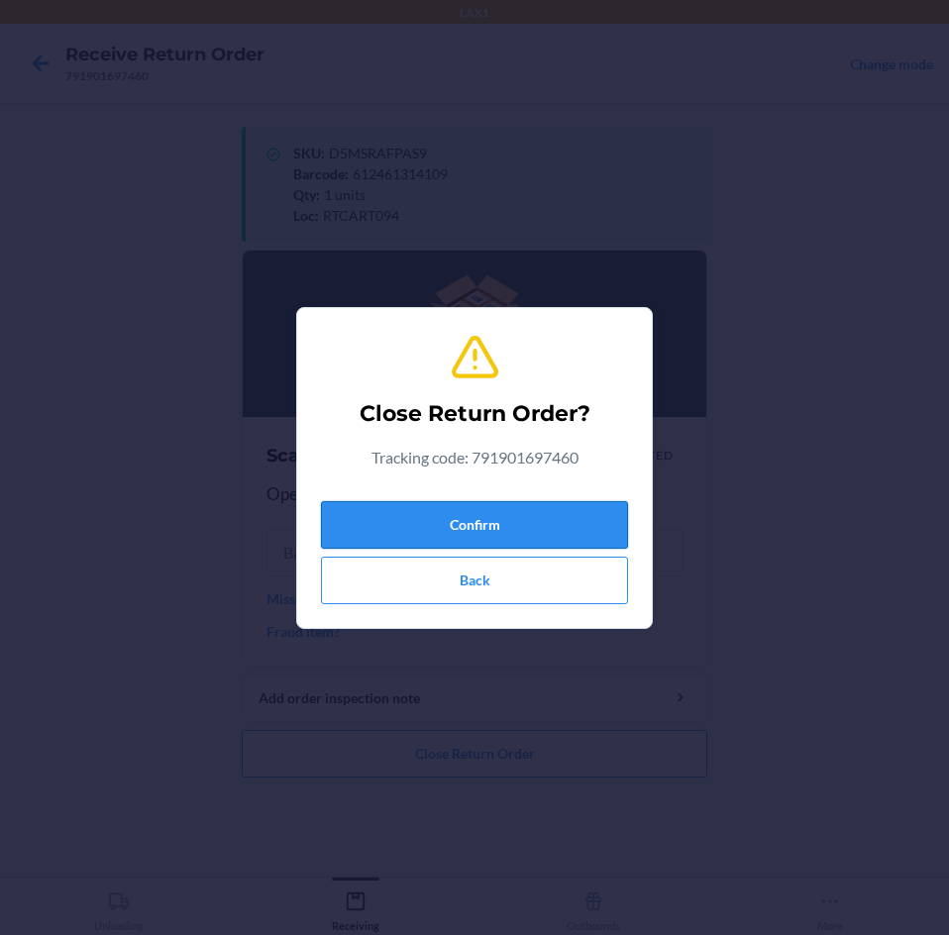
click at [393, 516] on button "Confirm" at bounding box center [474, 525] width 307 height 48
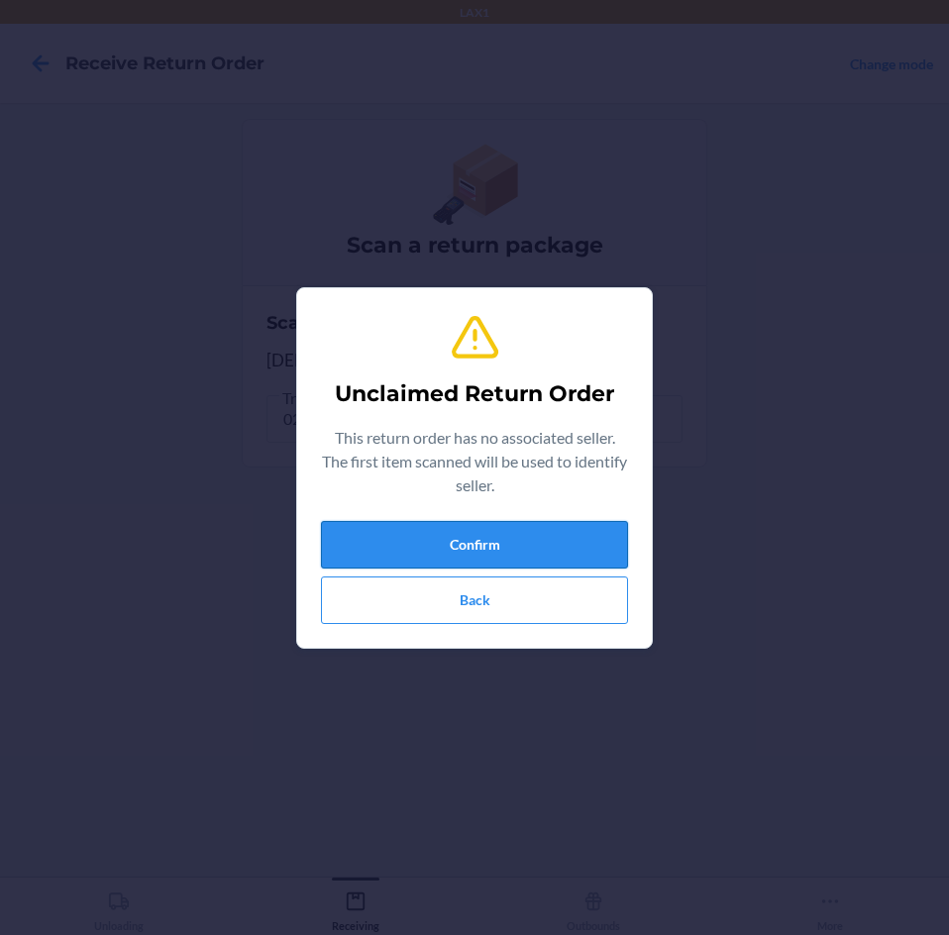
click at [486, 535] on button "Confirm" at bounding box center [474, 545] width 307 height 48
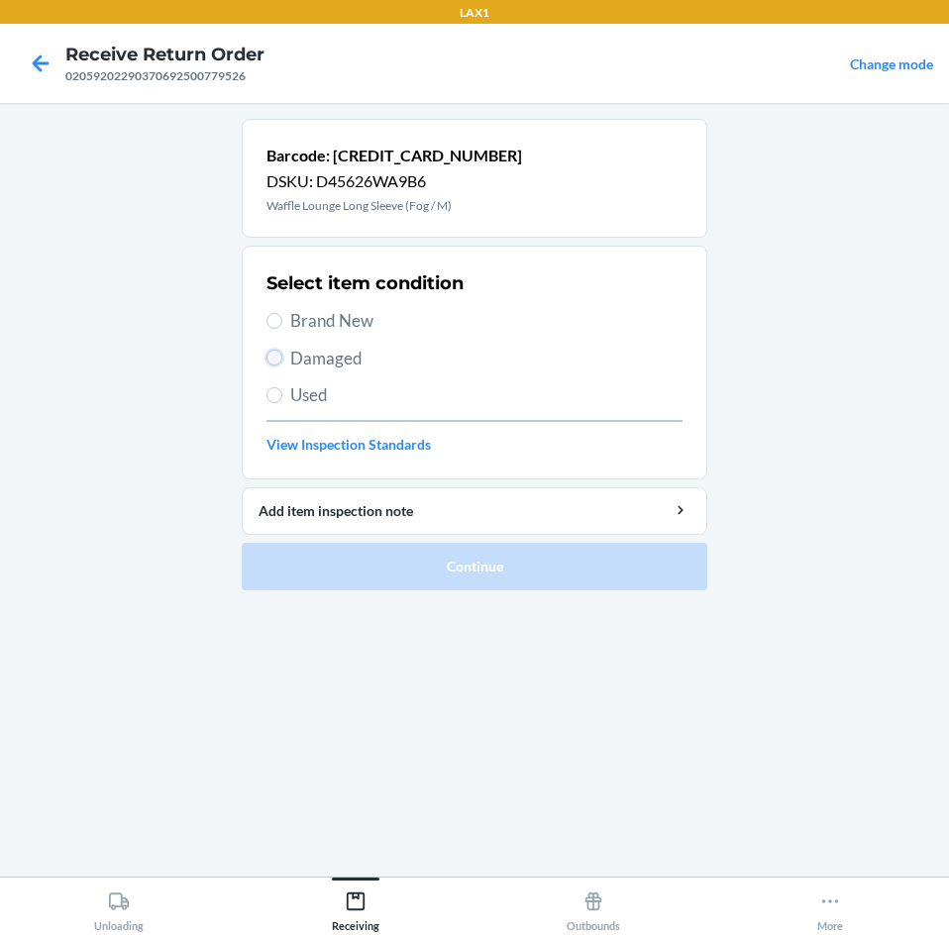
click at [277, 356] on input "Damaged" at bounding box center [274, 358] width 16 height 16
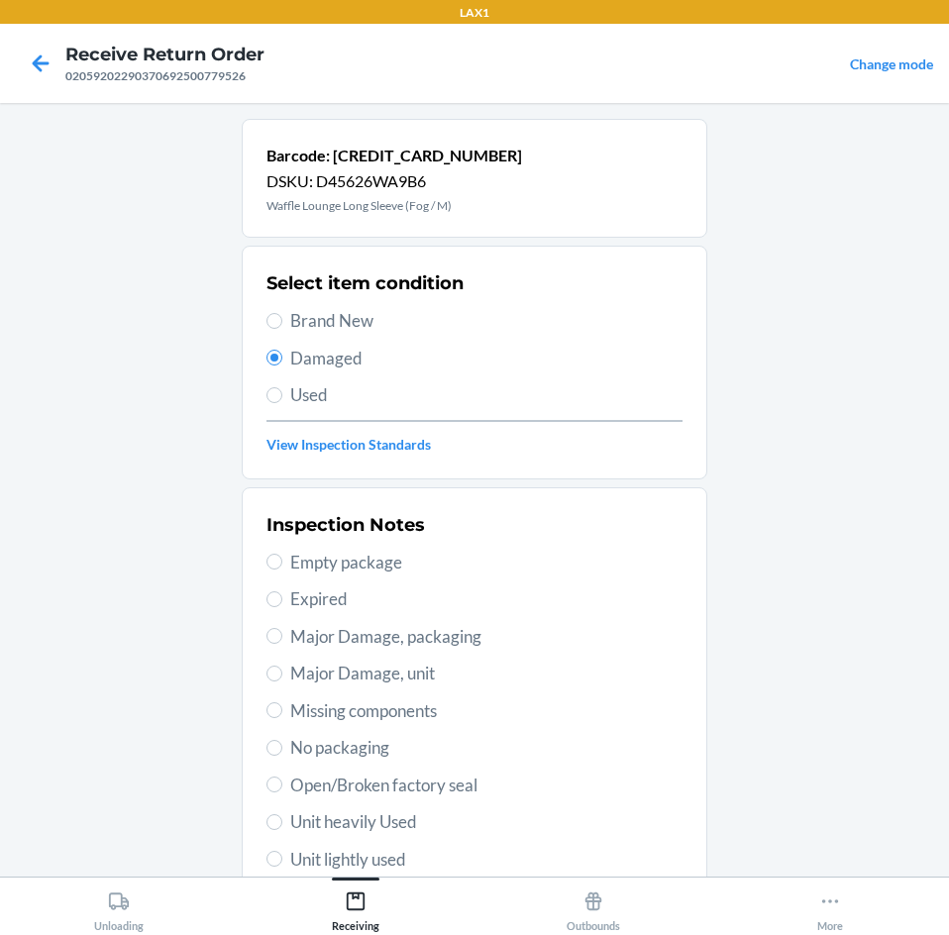
click at [266, 403] on label "Used" at bounding box center [474, 395] width 416 height 26
click at [266, 403] on input "Used" at bounding box center [274, 395] width 16 height 16
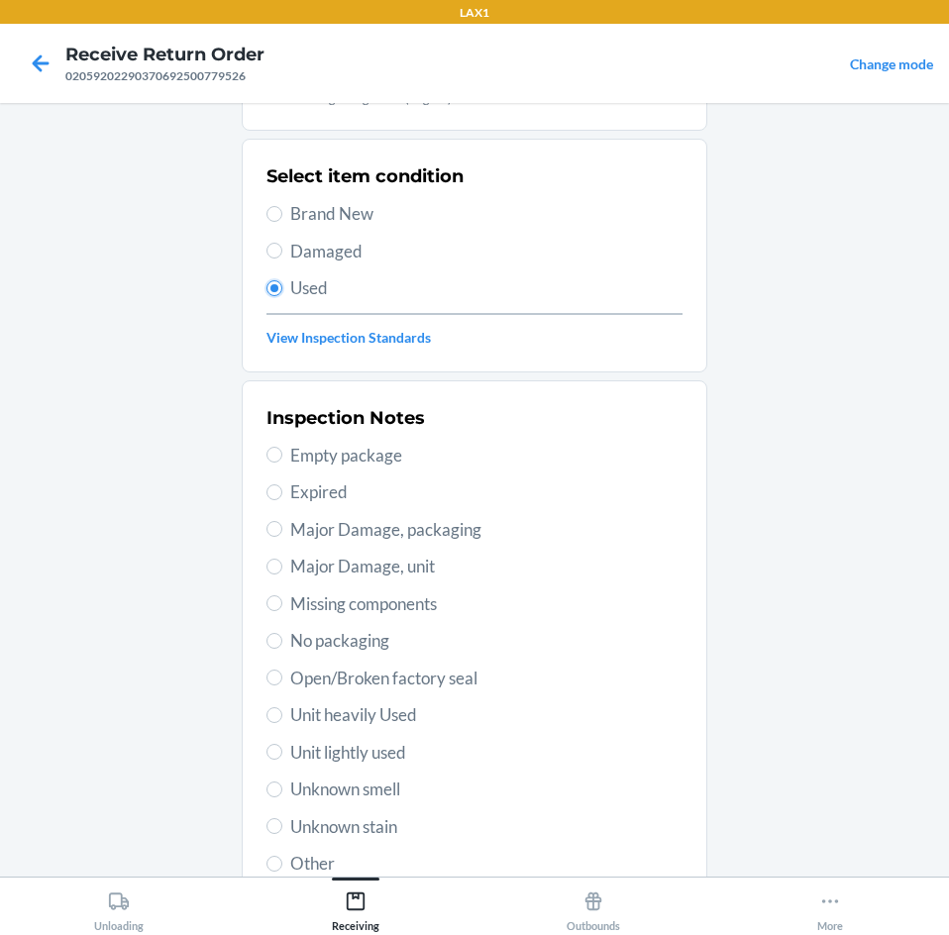
scroll to position [259, 0]
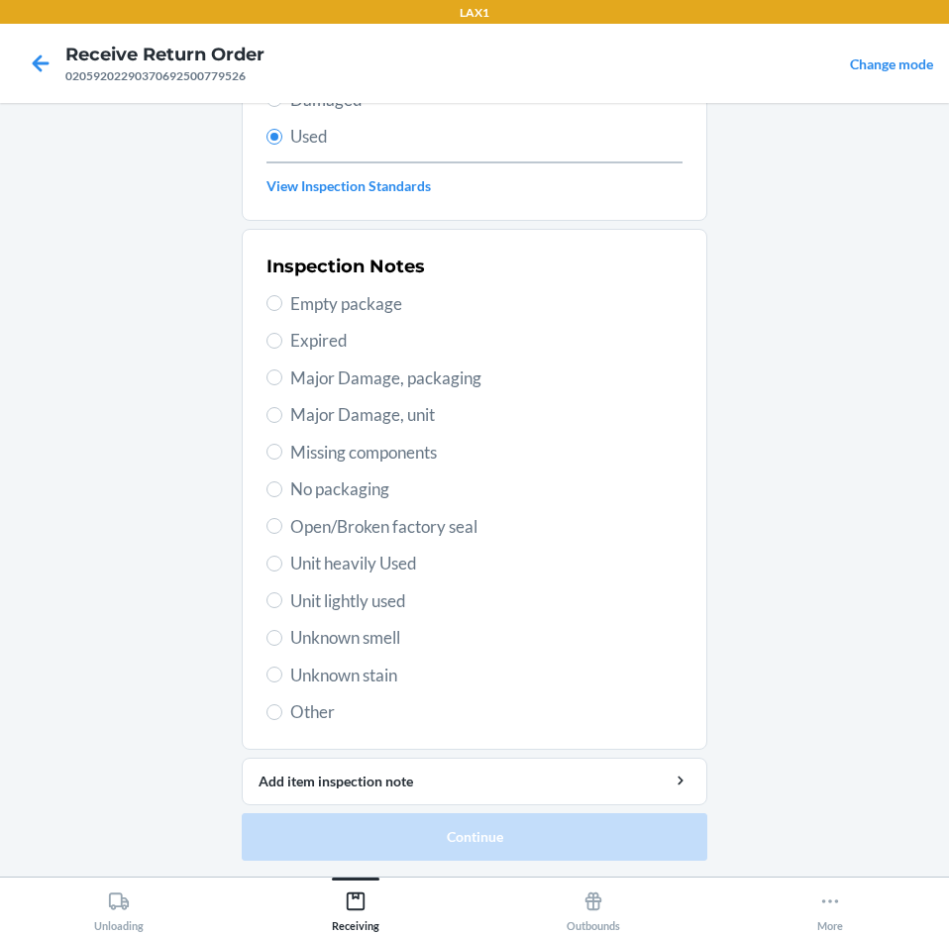
click at [254, 602] on section "Inspection Notes Empty package Expired Major Damage, packaging Major Damage, un…" at bounding box center [475, 489] width 466 height 521
click at [275, 598] on label "Unit lightly used" at bounding box center [474, 601] width 416 height 26
click at [275, 598] on input "Unit lightly used" at bounding box center [274, 600] width 16 height 16
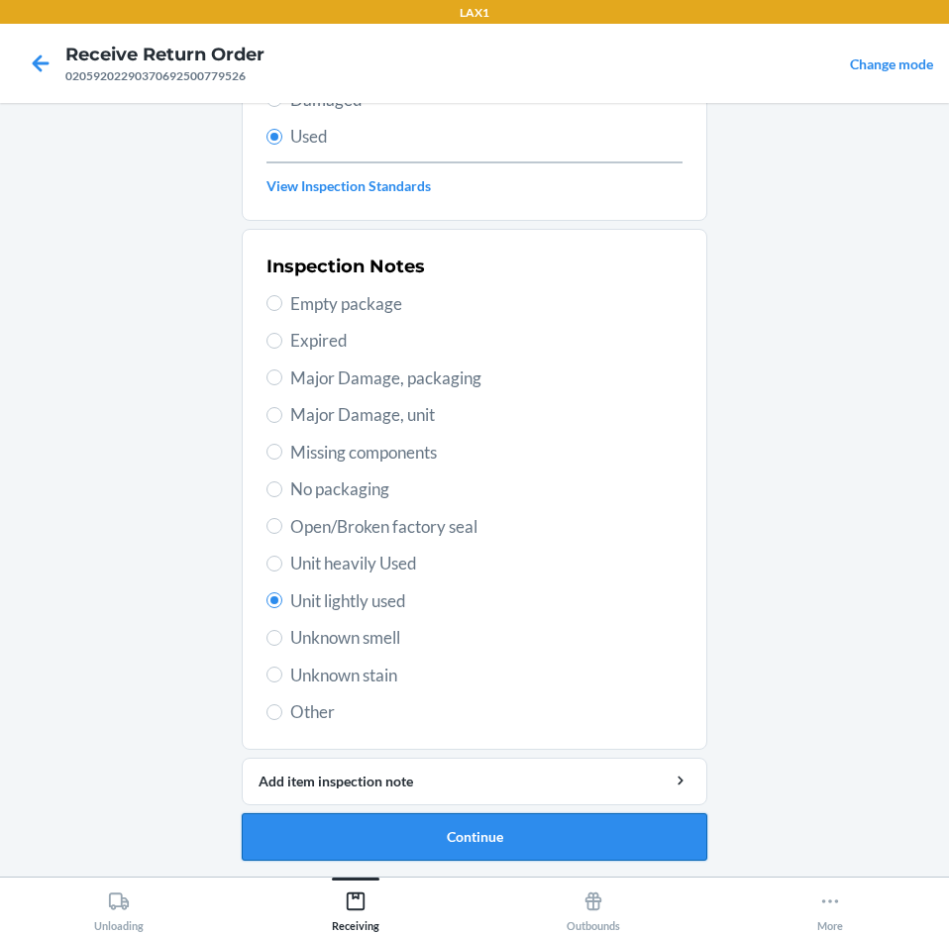
click at [473, 841] on button "Continue" at bounding box center [475, 837] width 466 height 48
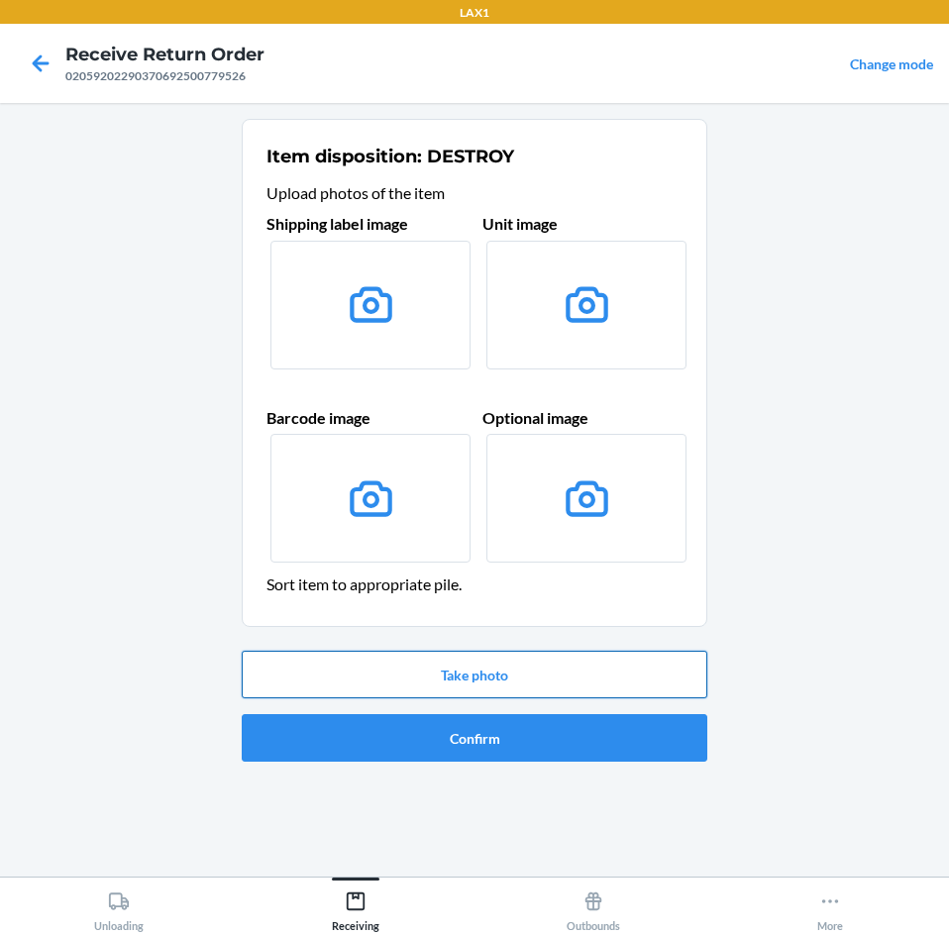
drag, startPoint x: 456, startPoint y: 668, endPoint x: 456, endPoint y: 680, distance: 11.9
click at [456, 673] on button "Take photo" at bounding box center [475, 675] width 466 height 48
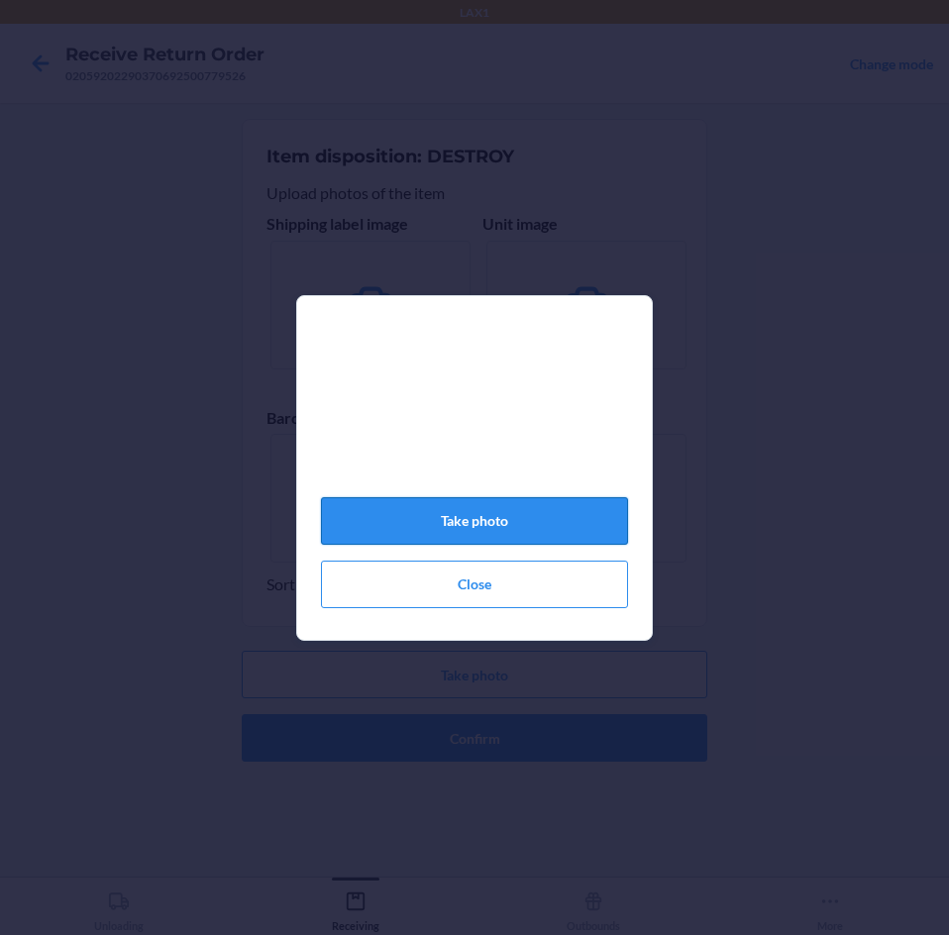
click at [457, 535] on button "Take photo" at bounding box center [474, 521] width 307 height 48
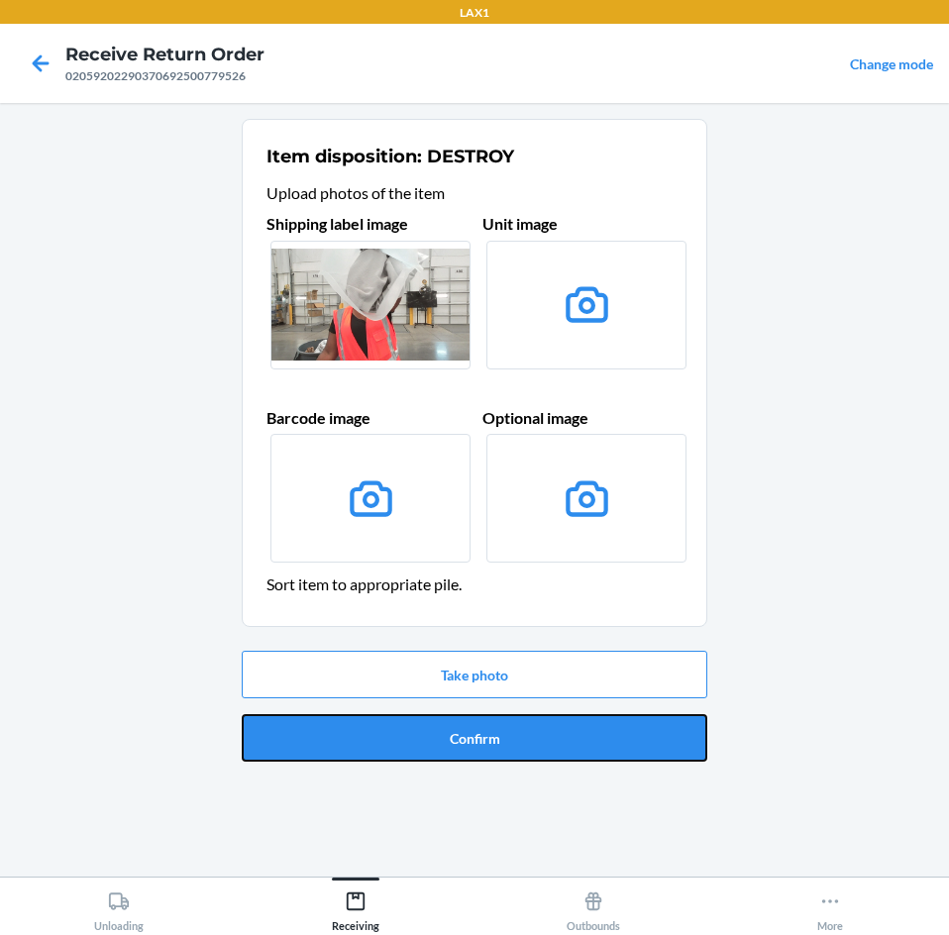
click at [447, 729] on button "Confirm" at bounding box center [475, 738] width 466 height 48
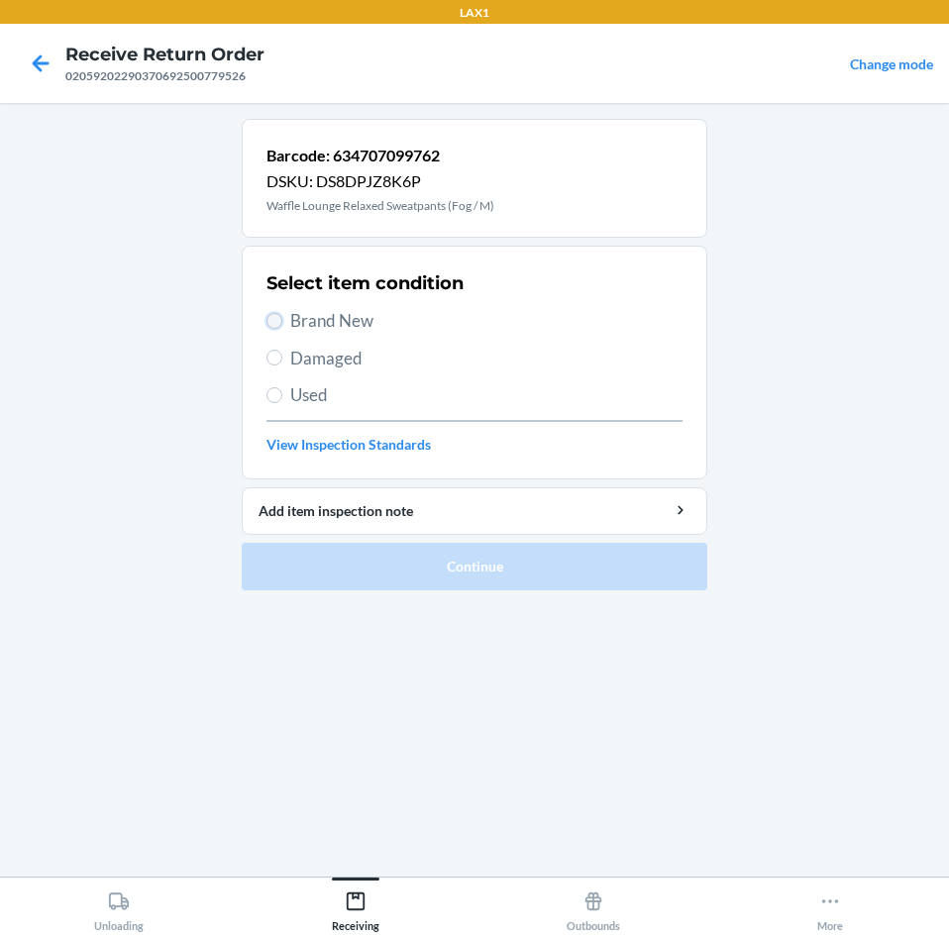
click at [271, 323] on input "Brand New" at bounding box center [274, 321] width 16 height 16
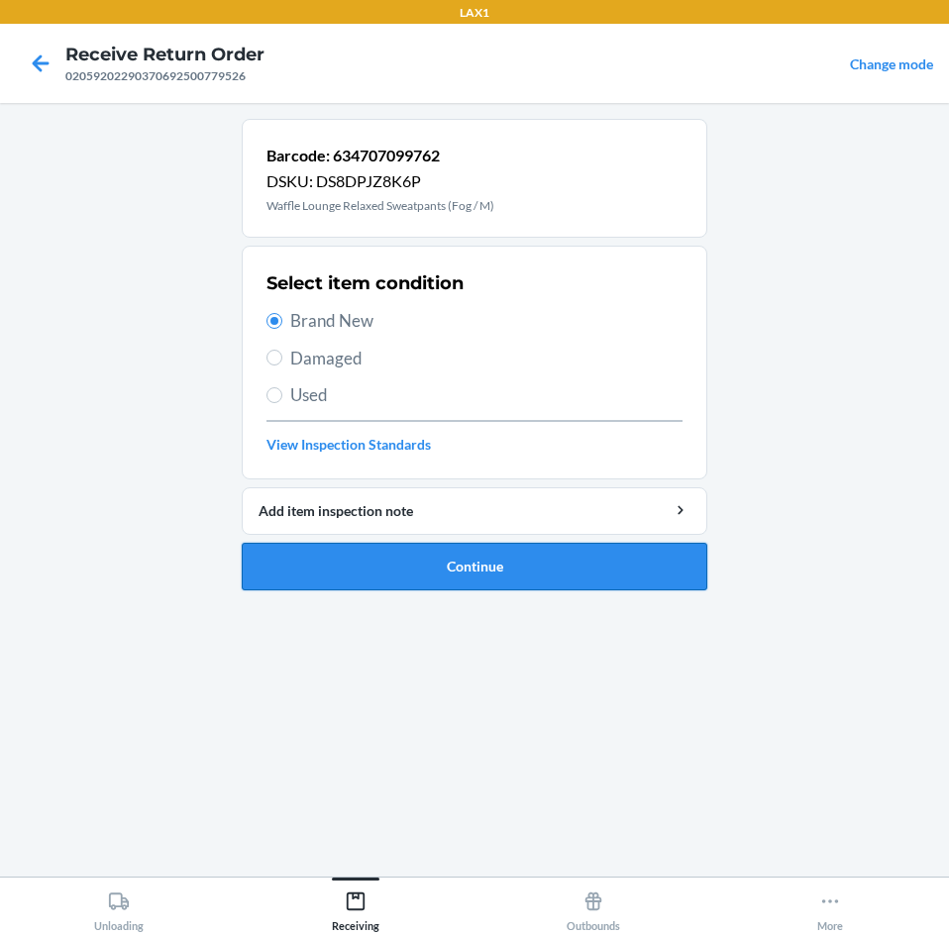
click at [382, 559] on button "Continue" at bounding box center [475, 567] width 466 height 48
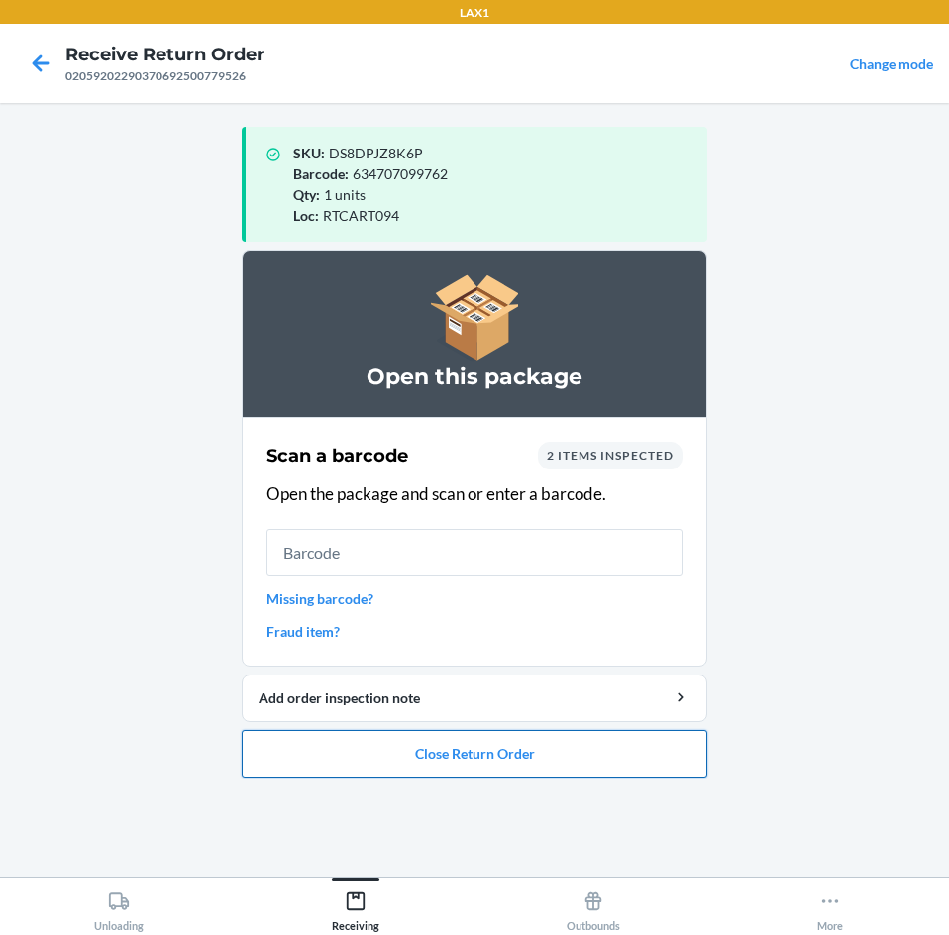
click at [426, 770] on button "Close Return Order" at bounding box center [475, 754] width 466 height 48
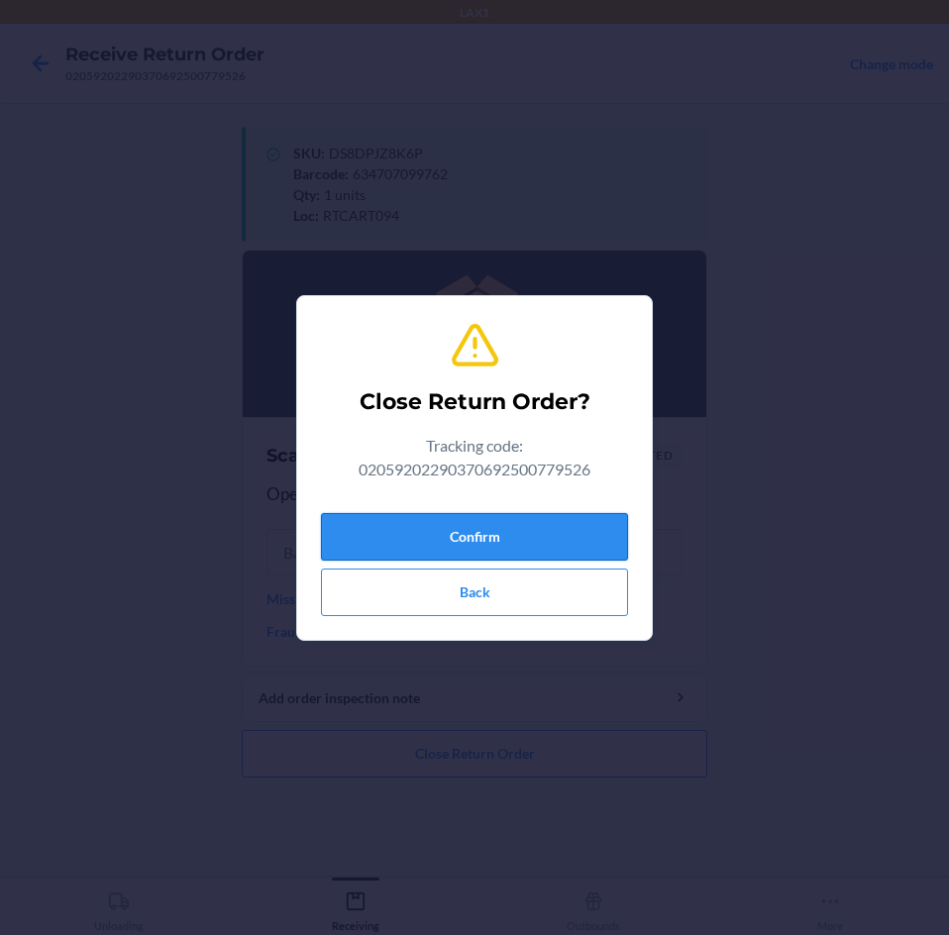
click at [494, 546] on button "Confirm" at bounding box center [474, 537] width 307 height 48
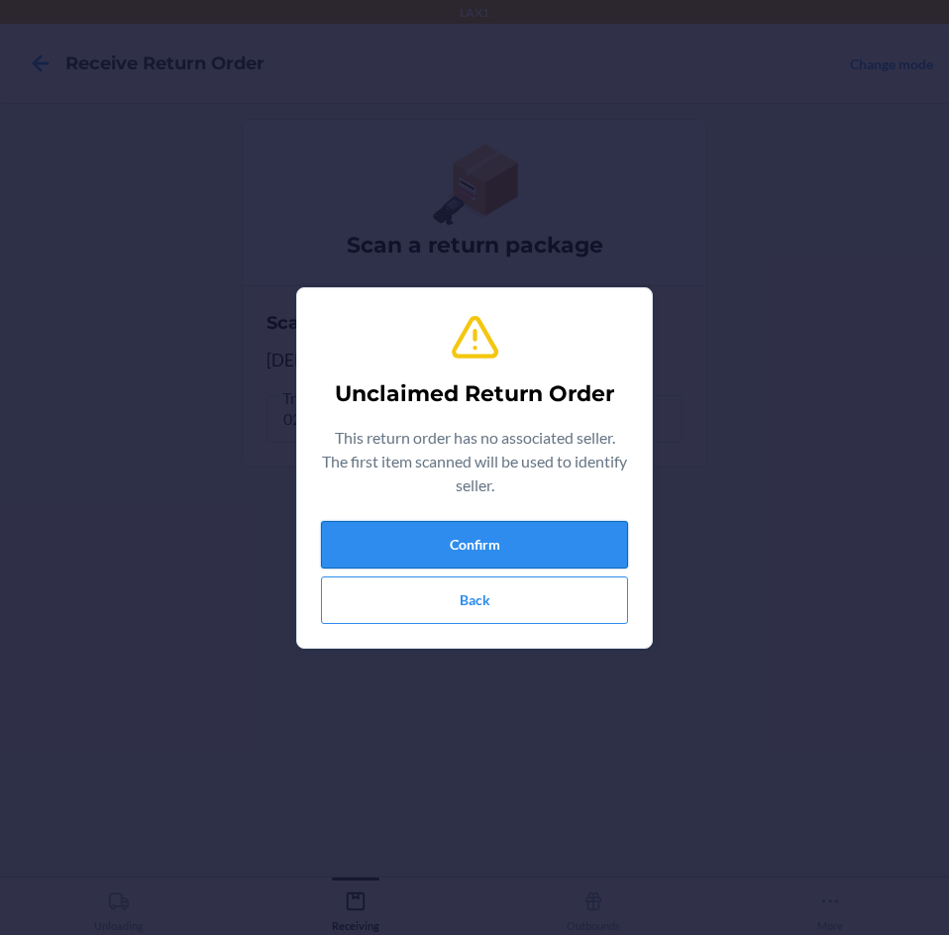
click at [568, 545] on button "Confirm" at bounding box center [474, 545] width 307 height 48
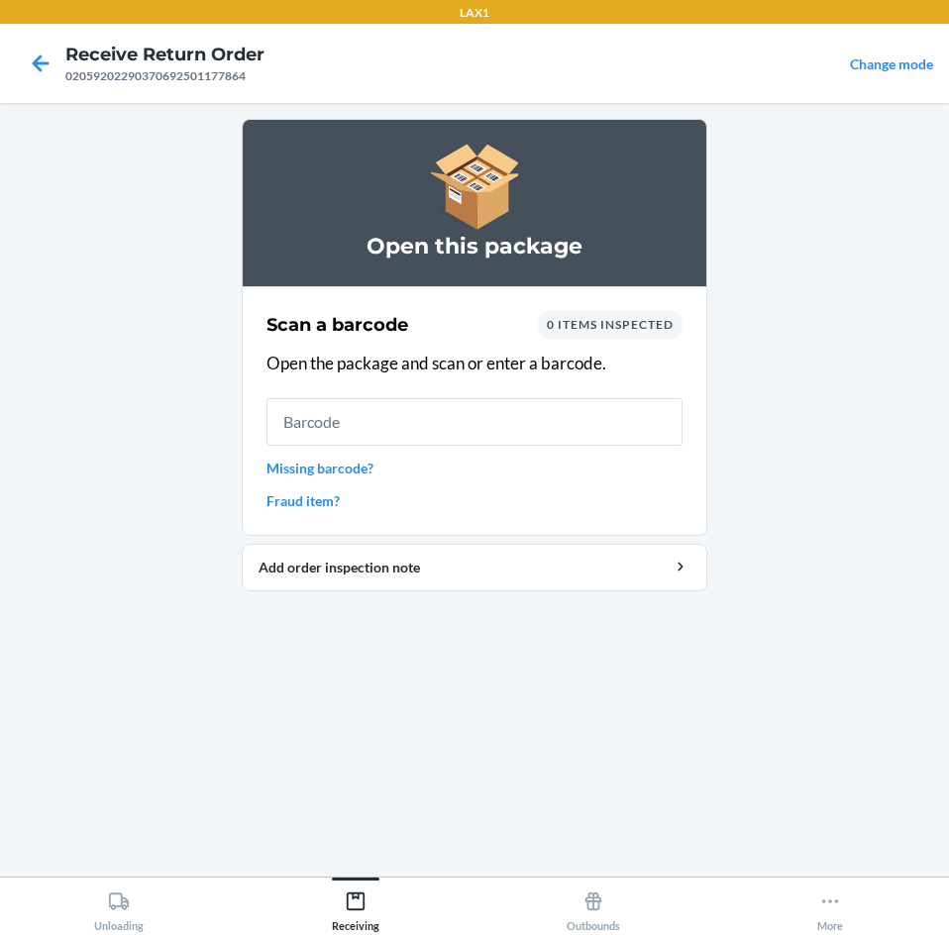
click at [312, 474] on link "Missing barcode?" at bounding box center [474, 468] width 416 height 21
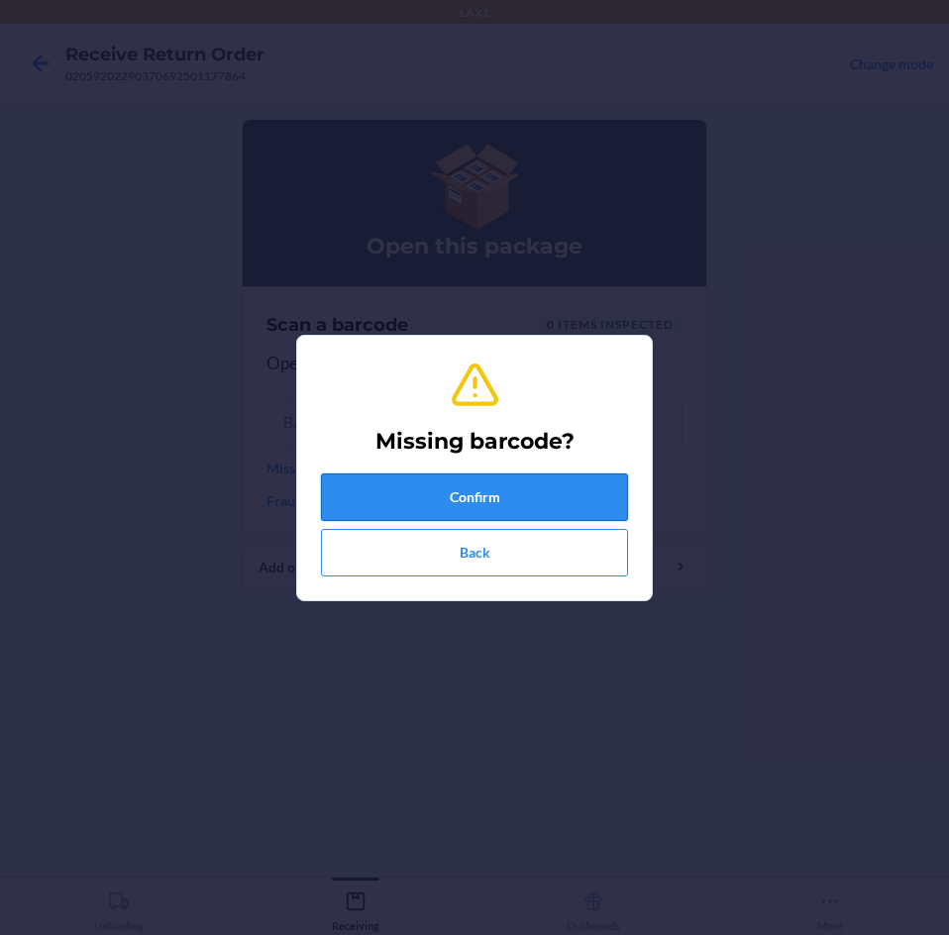
click at [552, 507] on button "Confirm" at bounding box center [474, 498] width 307 height 48
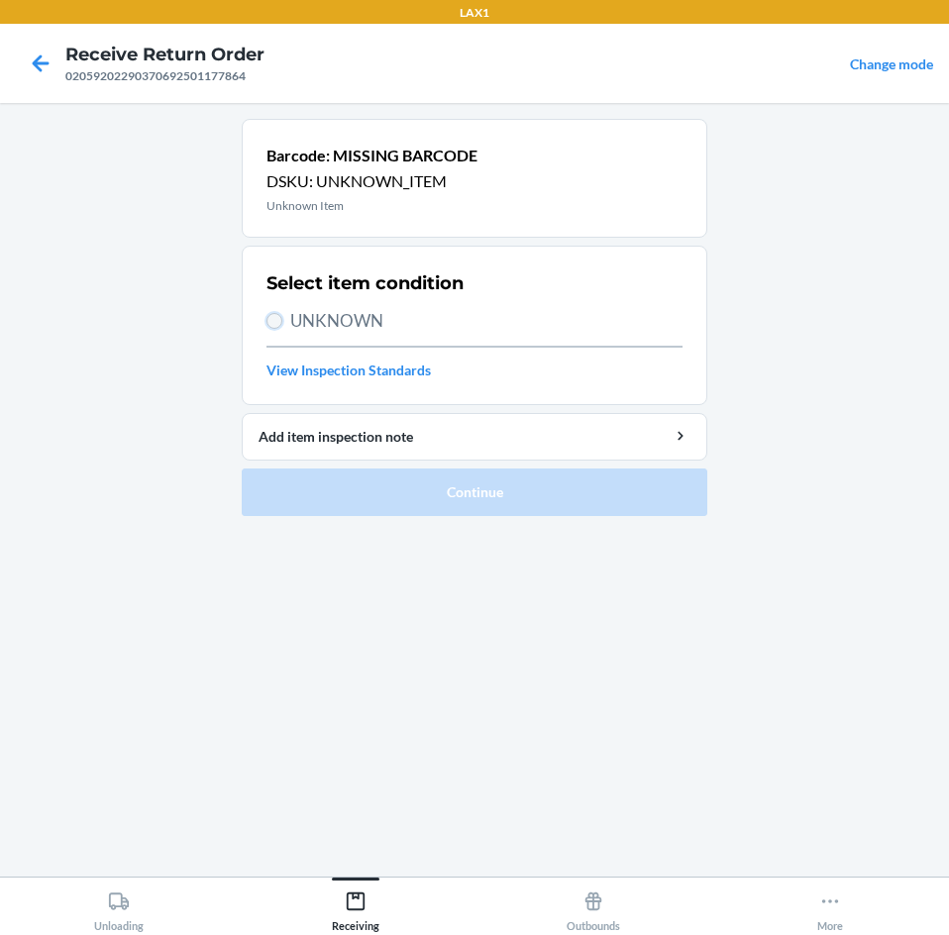
click at [272, 319] on input "UNKNOWN" at bounding box center [274, 321] width 16 height 16
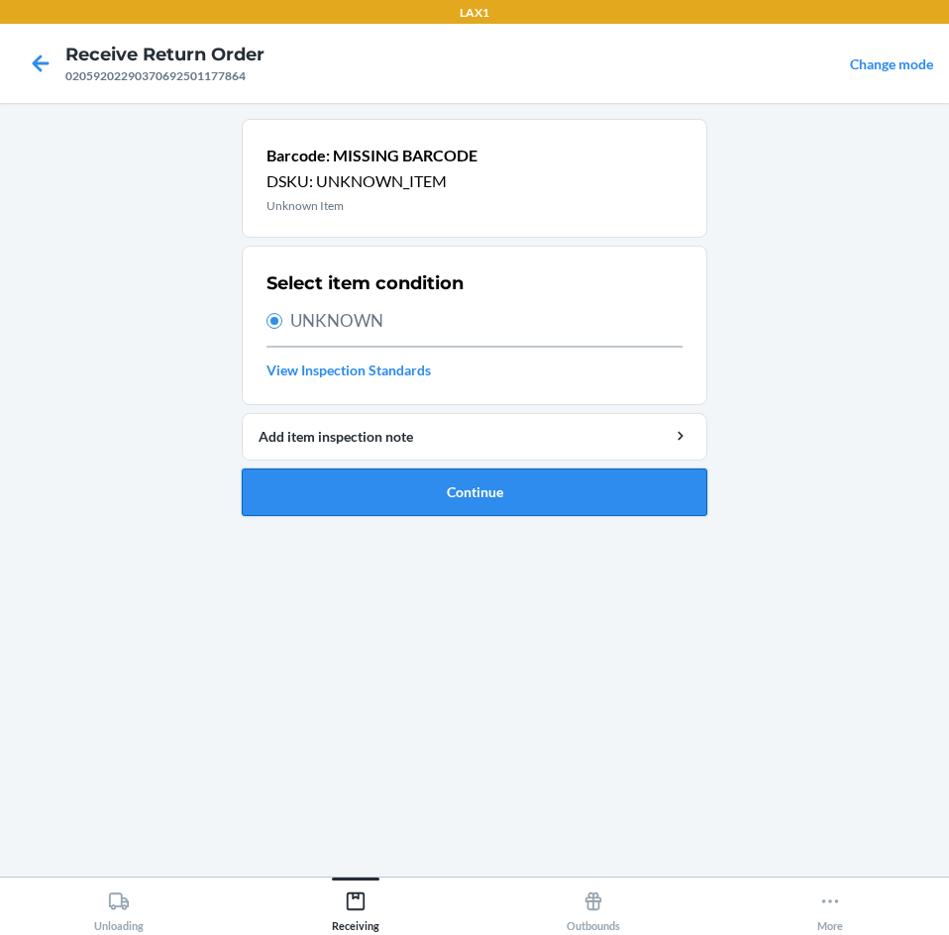
click at [365, 485] on button "Continue" at bounding box center [475, 493] width 466 height 48
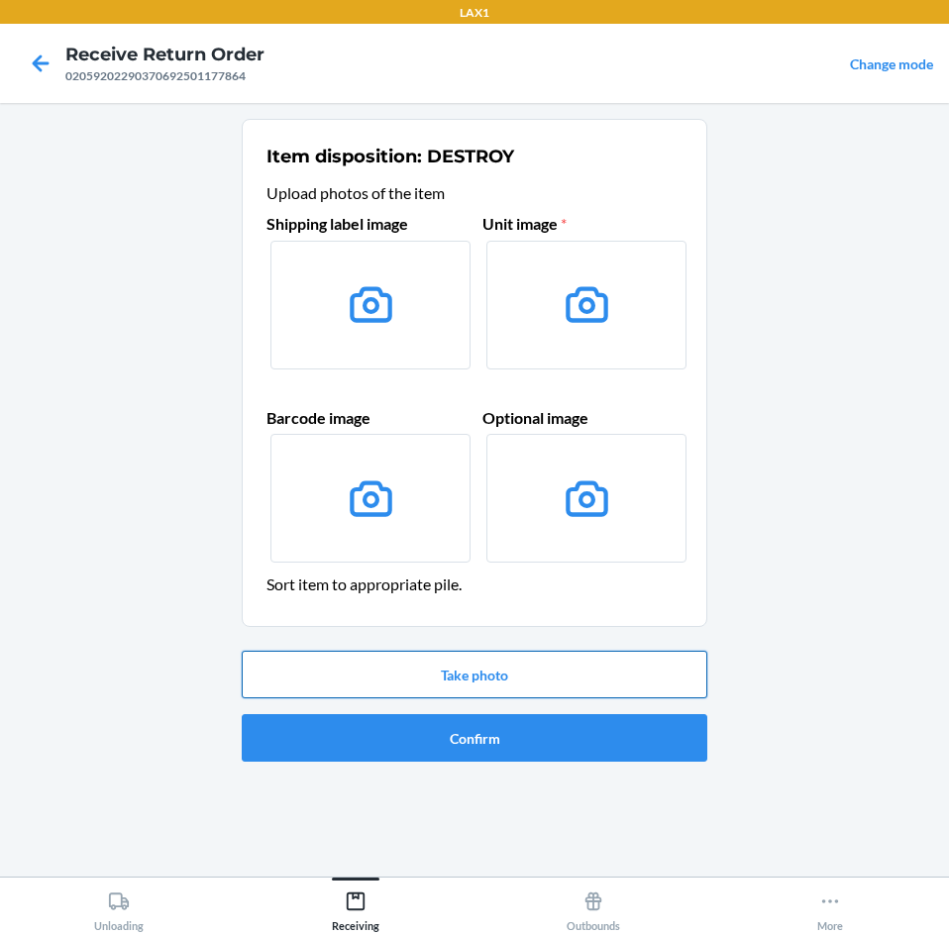
click at [466, 680] on button "Take photo" at bounding box center [475, 675] width 466 height 48
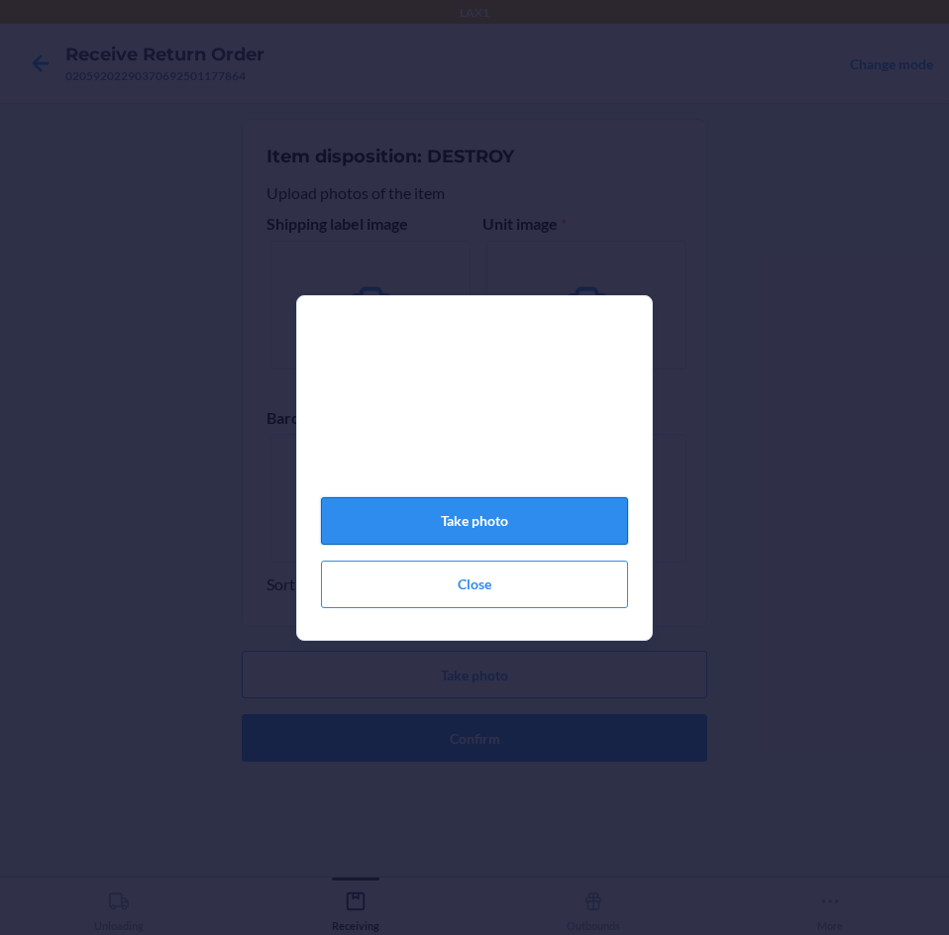
click at [469, 539] on button "Take photo" at bounding box center [474, 521] width 307 height 48
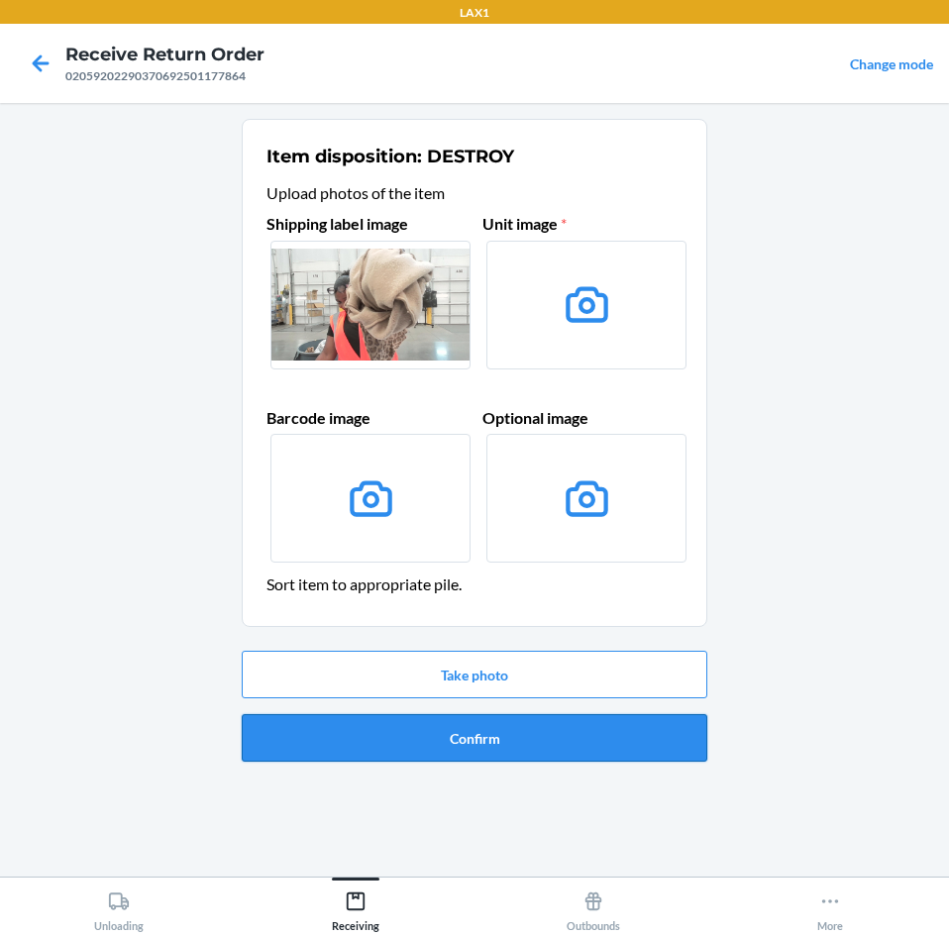
click at [518, 737] on button "Confirm" at bounding box center [475, 738] width 466 height 48
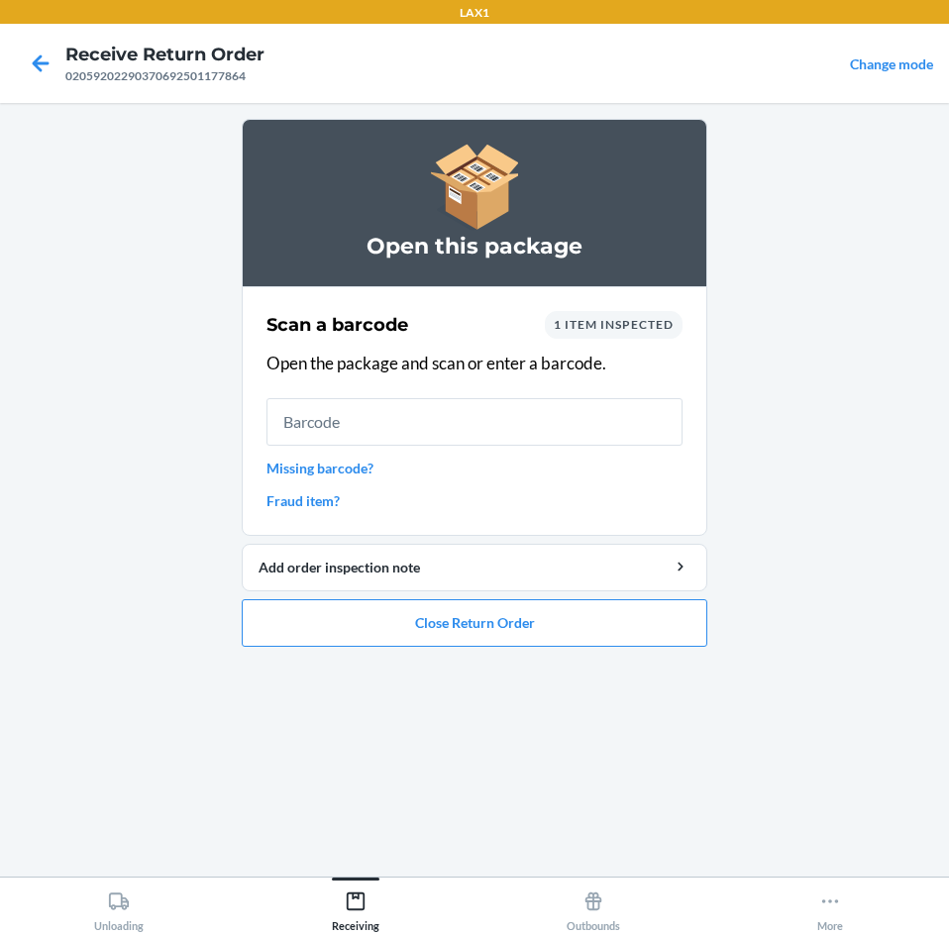
click at [349, 468] on link "Missing barcode?" at bounding box center [474, 468] width 416 height 21
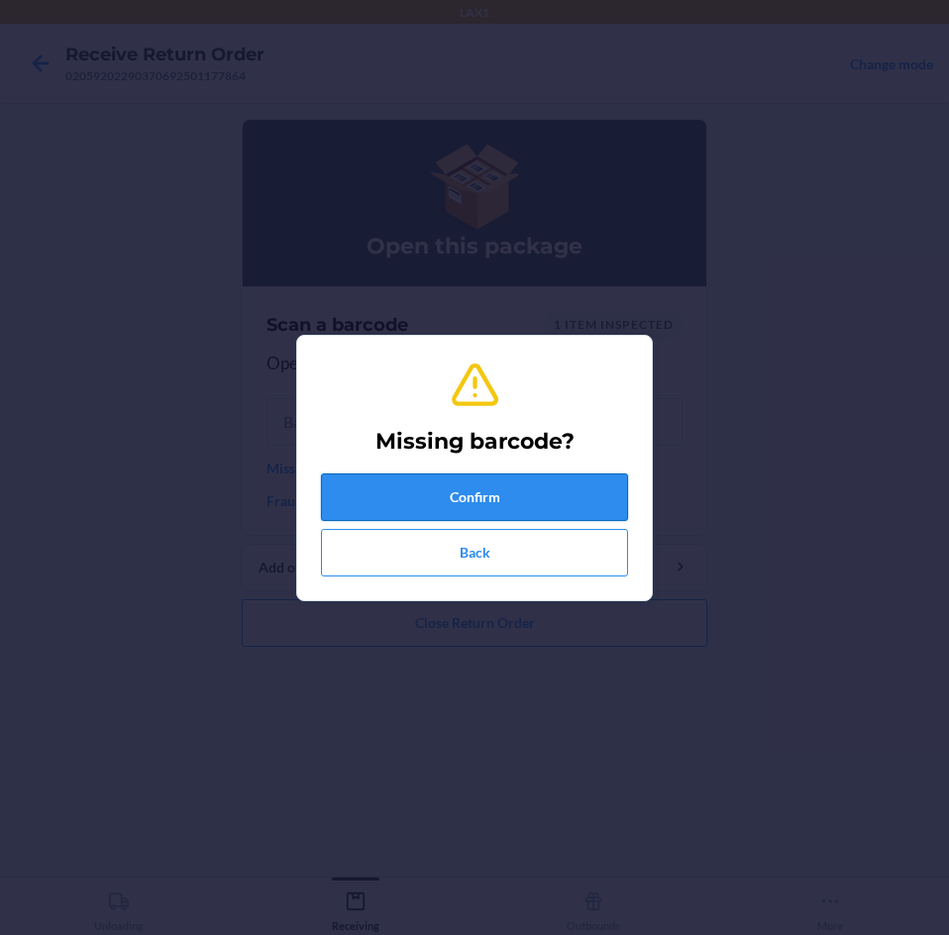
click at [466, 500] on button "Confirm" at bounding box center [474, 498] width 307 height 48
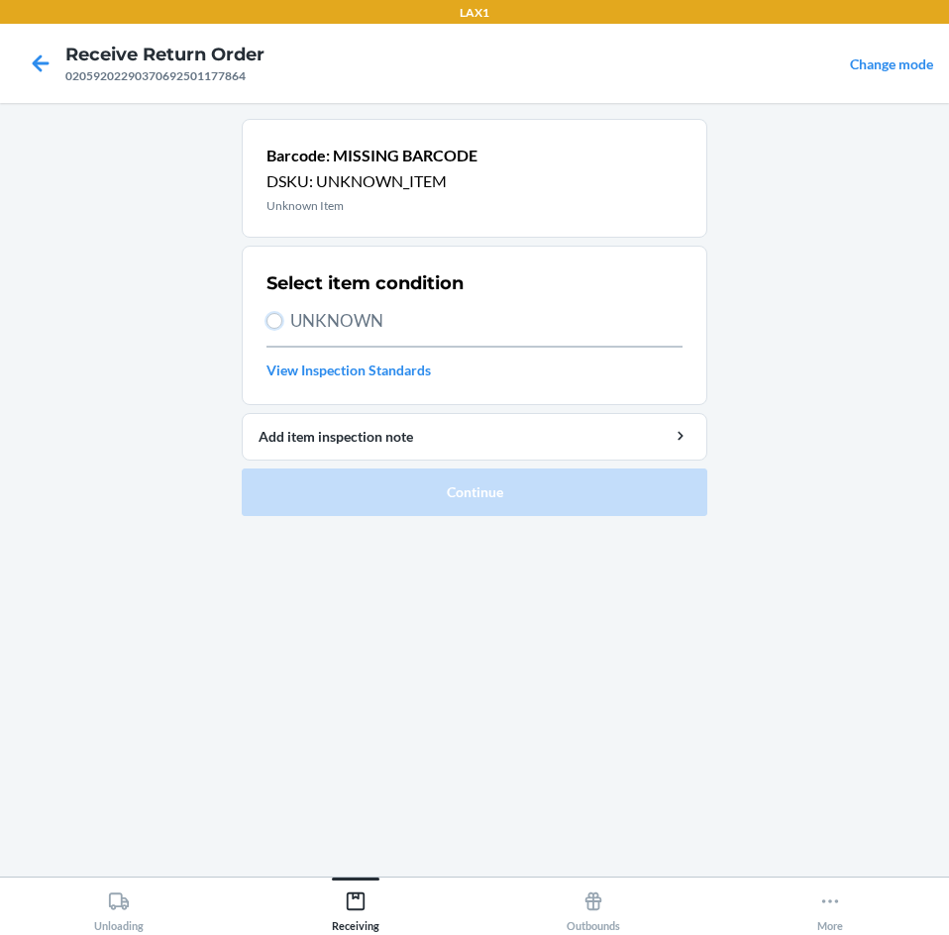
click at [277, 327] on input "UNKNOWN" at bounding box center [274, 321] width 16 height 16
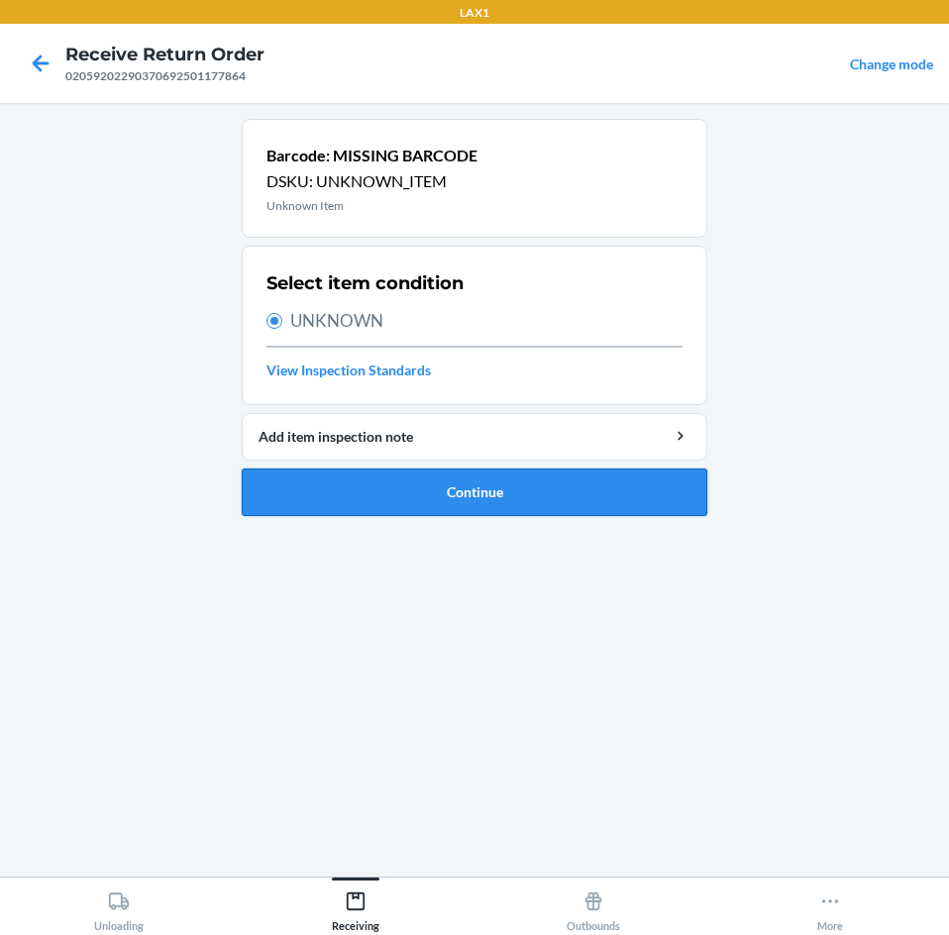
click at [454, 508] on button "Continue" at bounding box center [475, 493] width 466 height 48
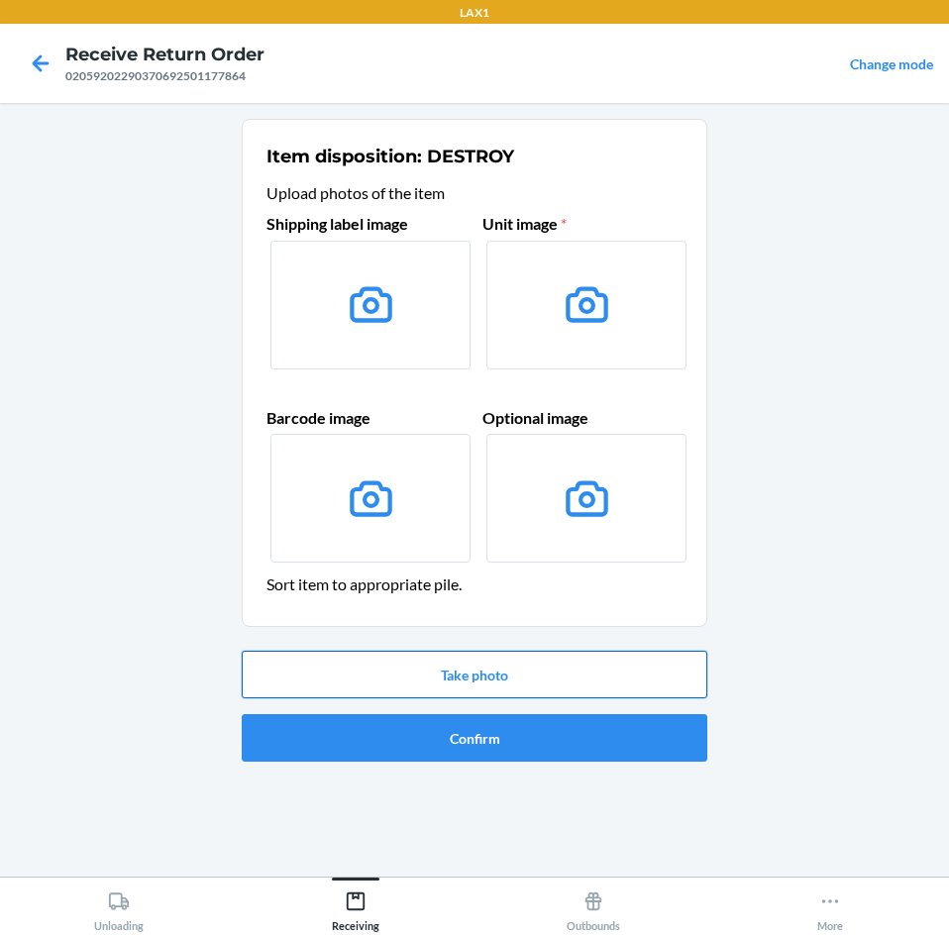
click at [478, 683] on button "Take photo" at bounding box center [475, 675] width 466 height 48
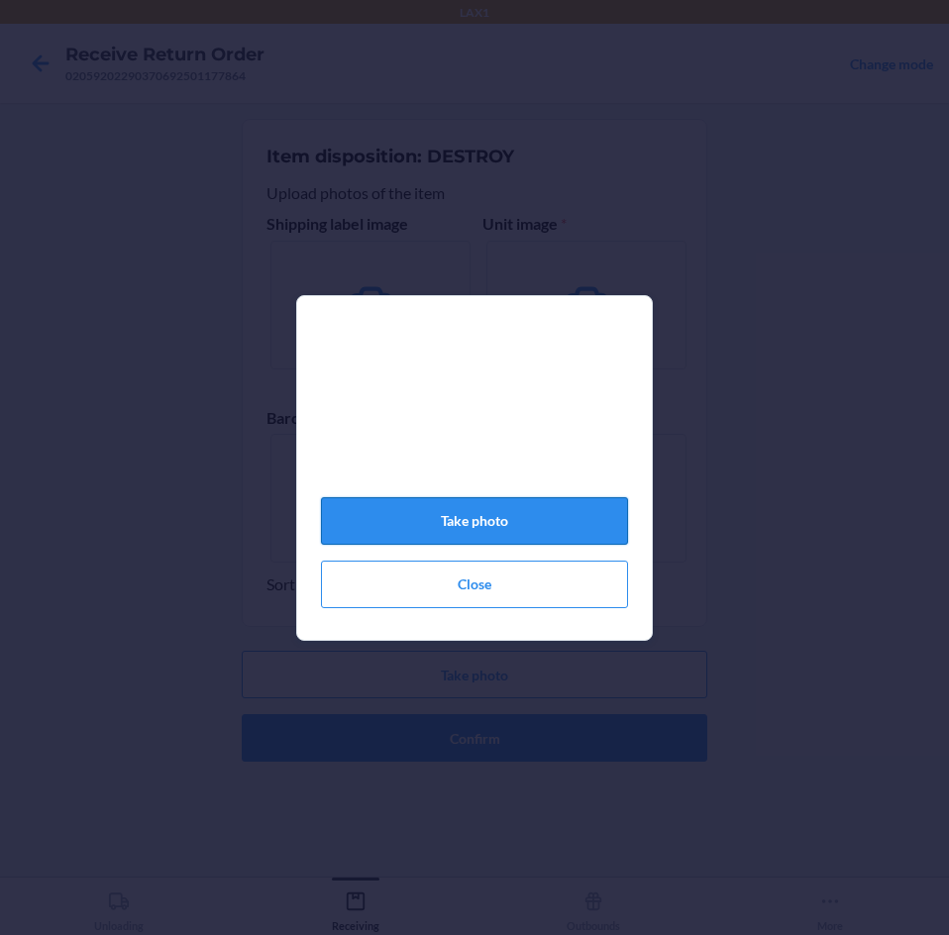
click at [503, 526] on button "Take photo" at bounding box center [474, 521] width 307 height 48
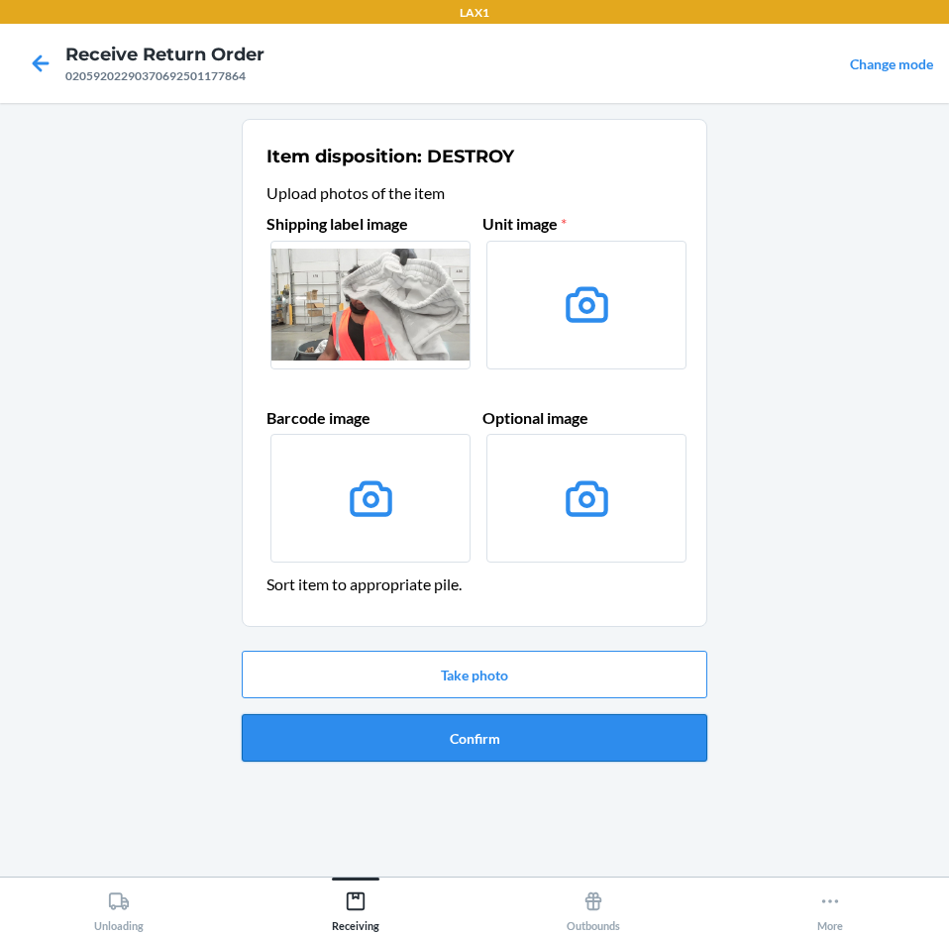
click at [499, 735] on button "Confirm" at bounding box center [475, 738] width 466 height 48
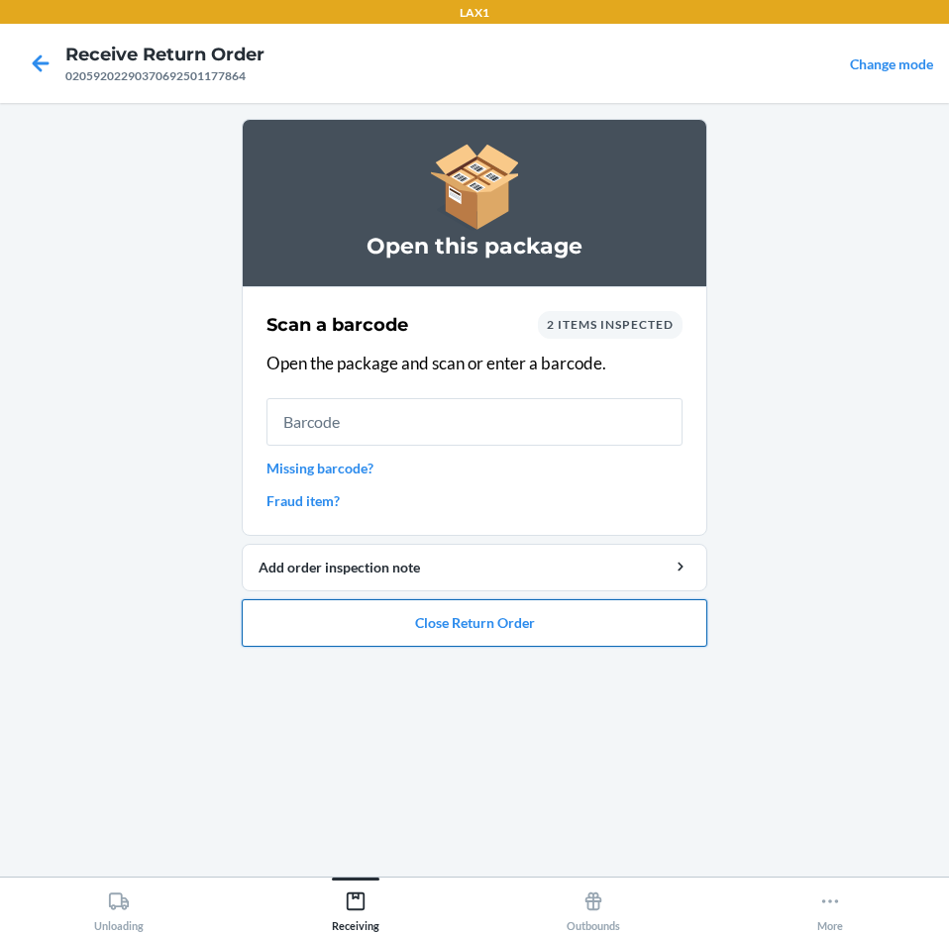
click at [523, 635] on button "Close Return Order" at bounding box center [475, 623] width 466 height 48
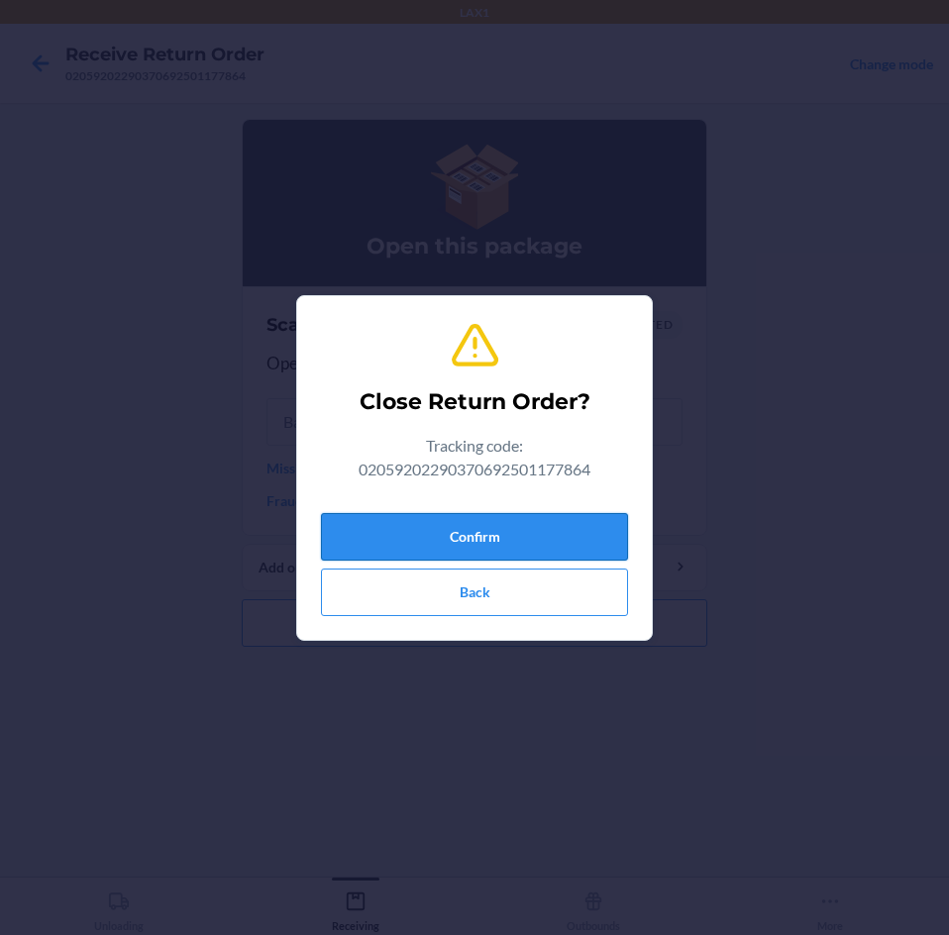
click at [534, 535] on button "Confirm" at bounding box center [474, 537] width 307 height 48
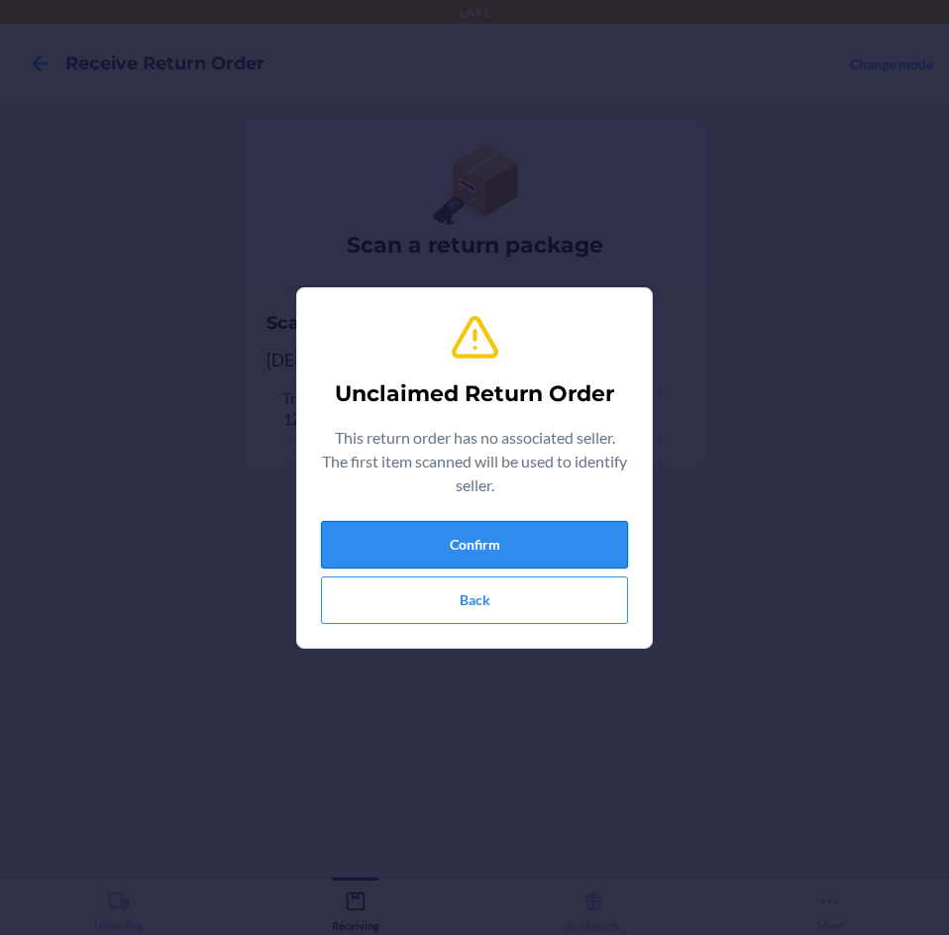
click at [557, 548] on button "Confirm" at bounding box center [474, 545] width 307 height 48
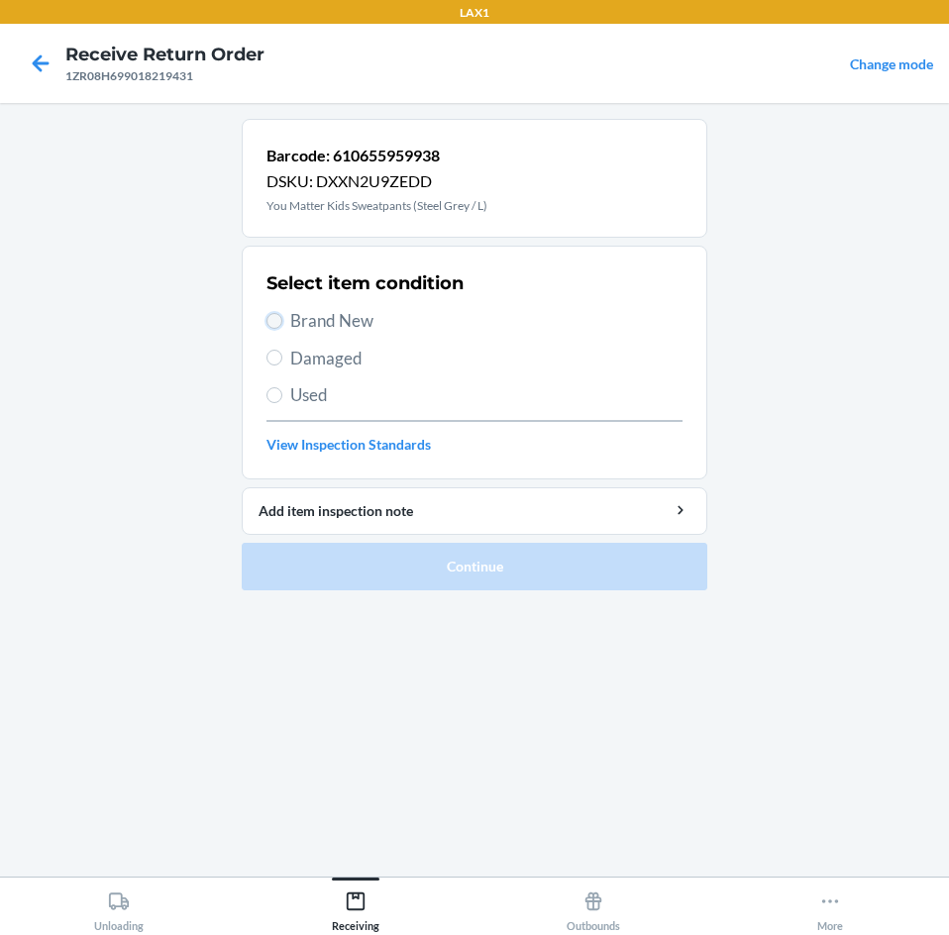
drag, startPoint x: 268, startPoint y: 321, endPoint x: 346, endPoint y: 420, distance: 125.6
click at [269, 321] on input "Brand New" at bounding box center [274, 321] width 16 height 16
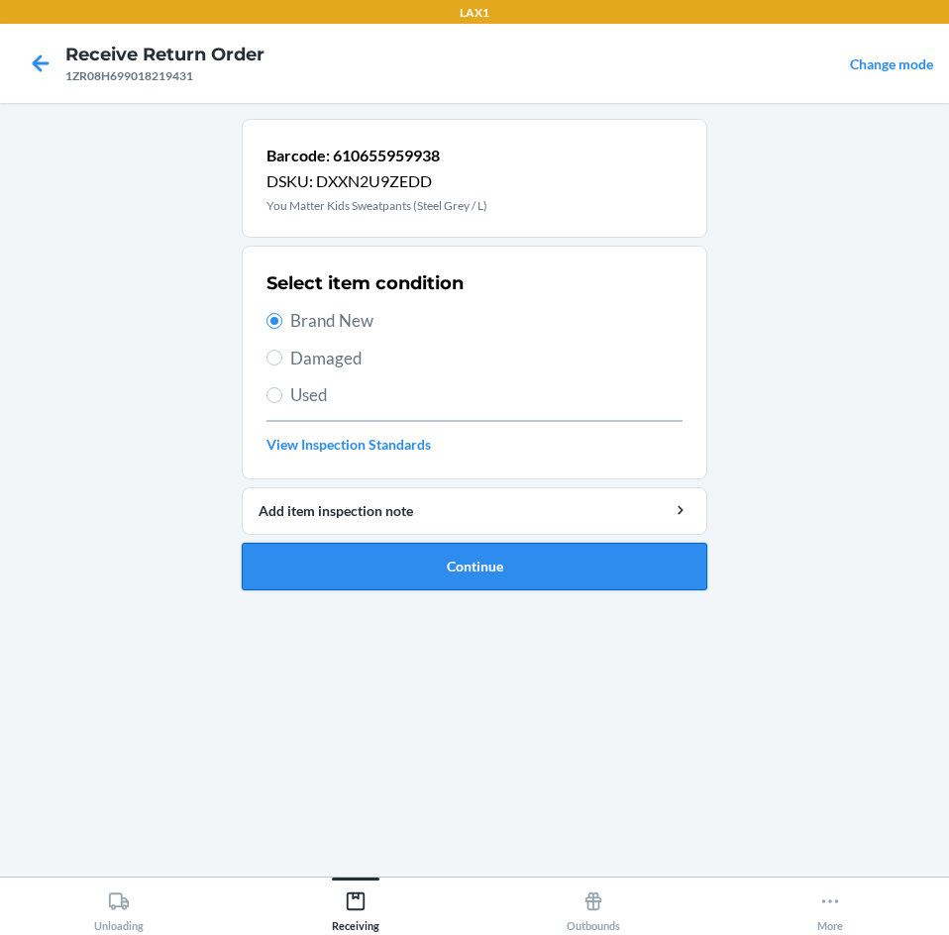
click at [507, 579] on button "Continue" at bounding box center [475, 567] width 466 height 48
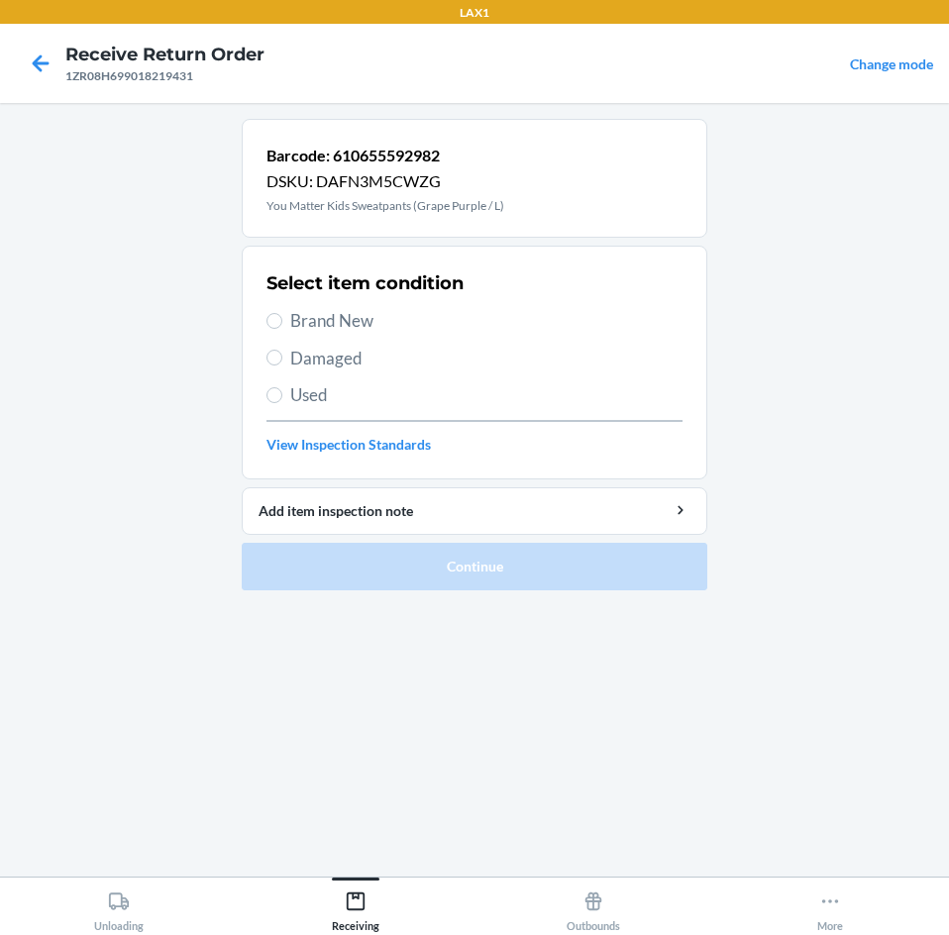
click at [283, 317] on label "Brand New" at bounding box center [474, 321] width 416 height 26
click at [282, 317] on input "Brand New" at bounding box center [274, 321] width 16 height 16
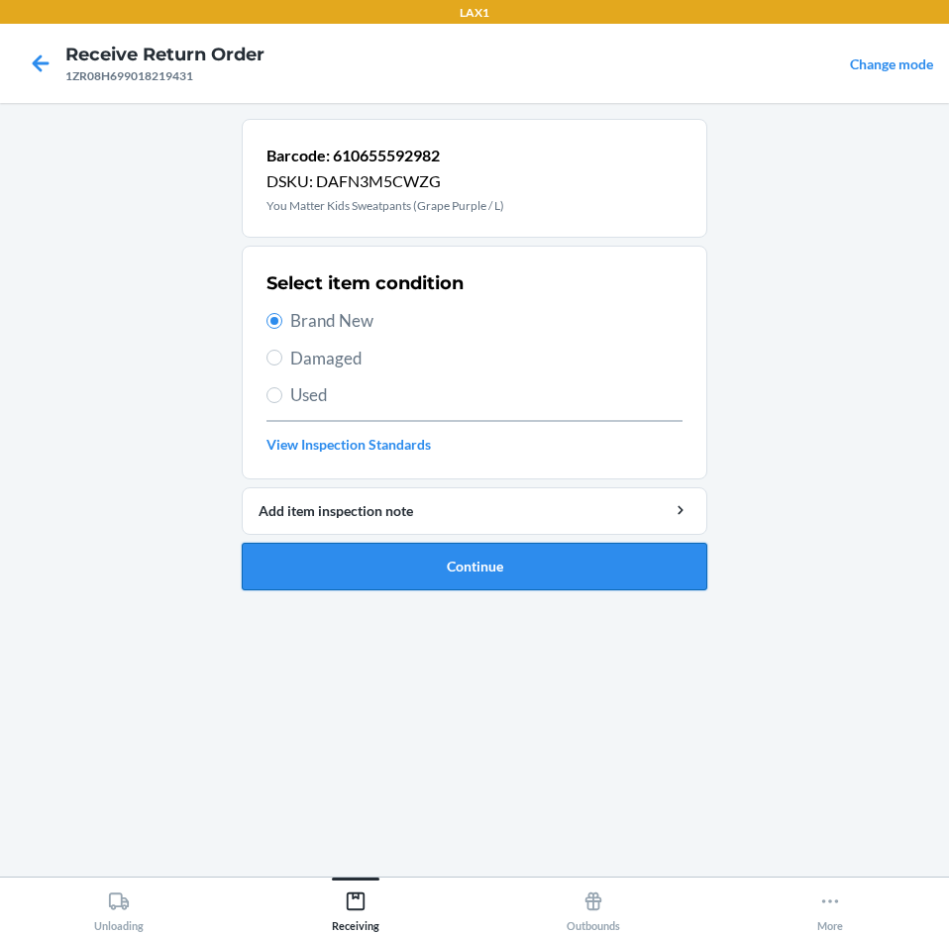
click at [439, 570] on button "Continue" at bounding box center [475, 567] width 466 height 48
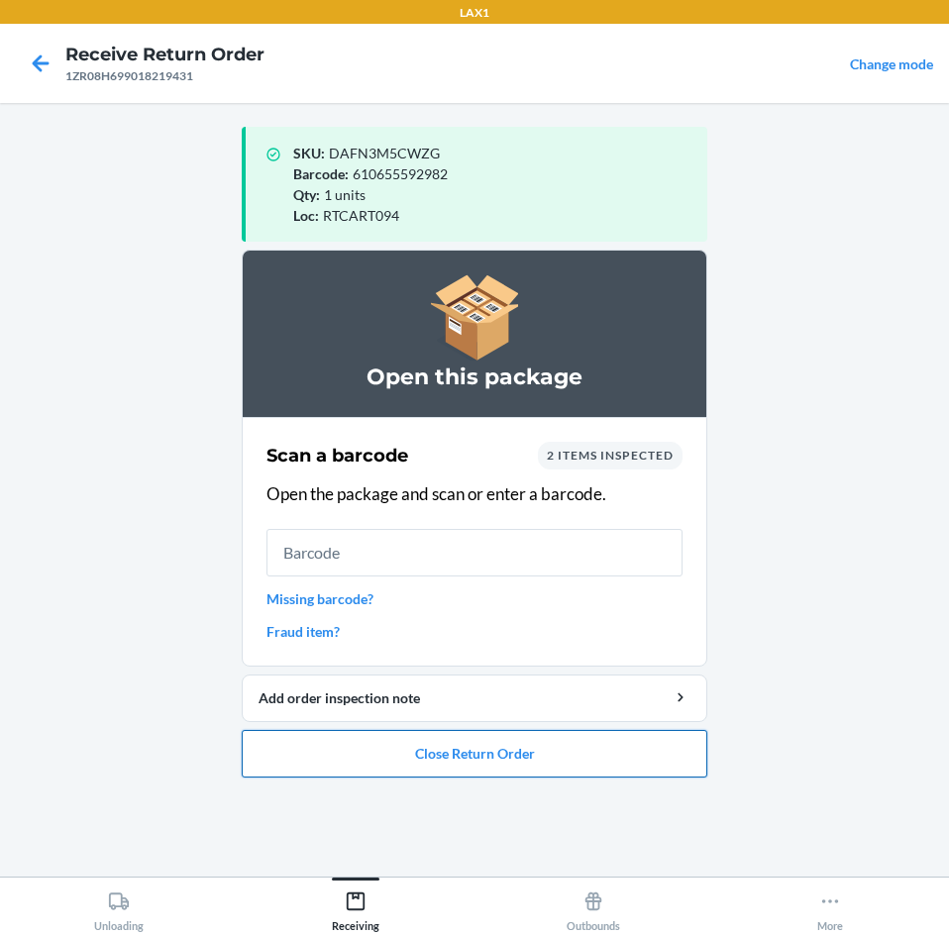
click at [565, 753] on button "Close Return Order" at bounding box center [475, 754] width 466 height 48
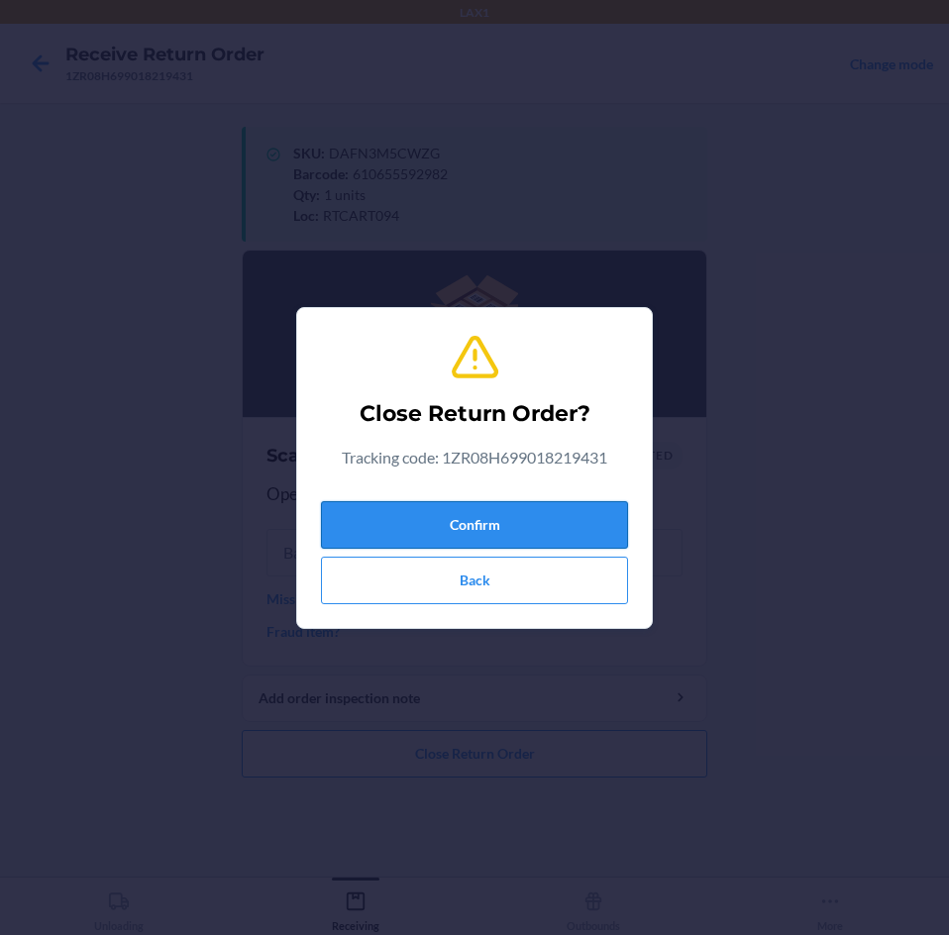
click at [539, 522] on button "Confirm" at bounding box center [474, 525] width 307 height 48
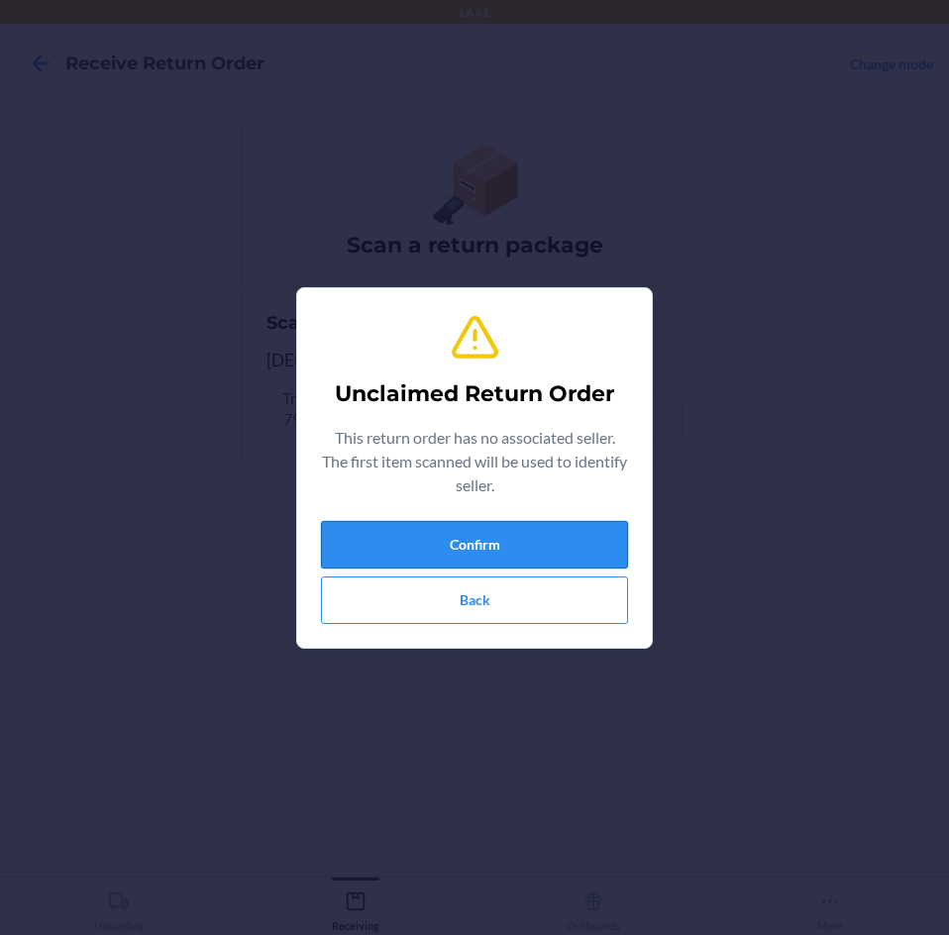
click at [542, 546] on button "Confirm" at bounding box center [474, 545] width 307 height 48
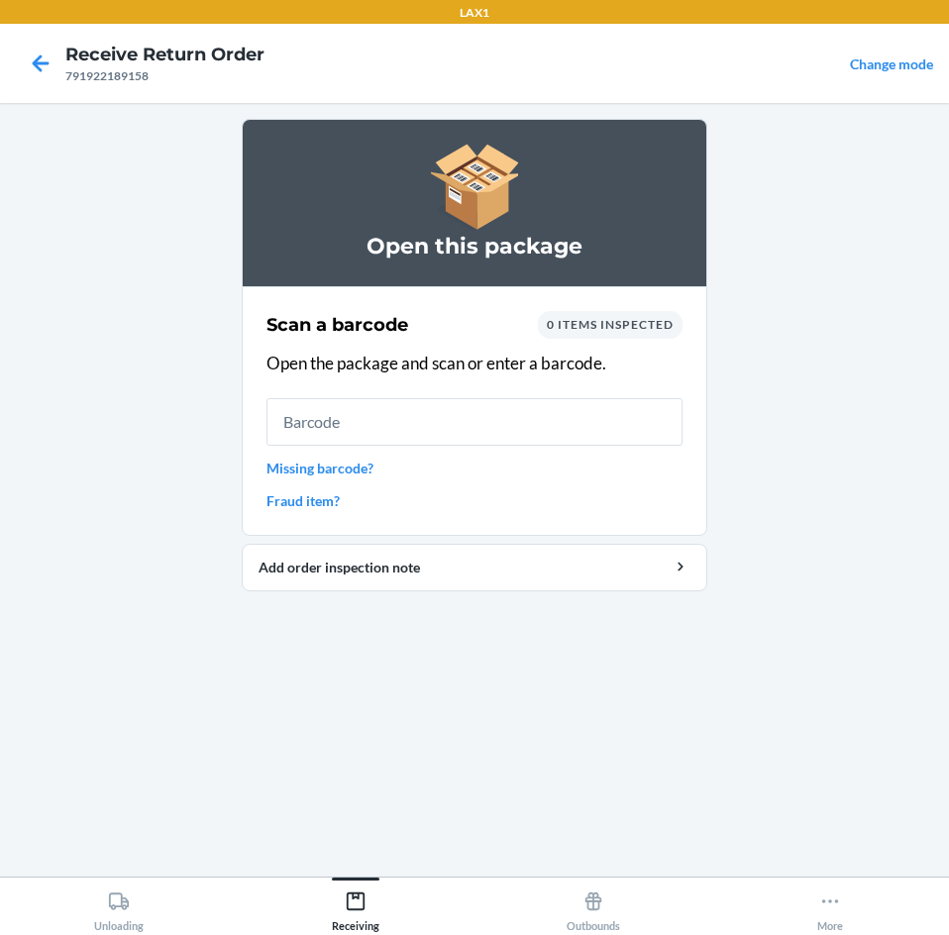
click at [300, 469] on link "Missing barcode?" at bounding box center [474, 468] width 416 height 21
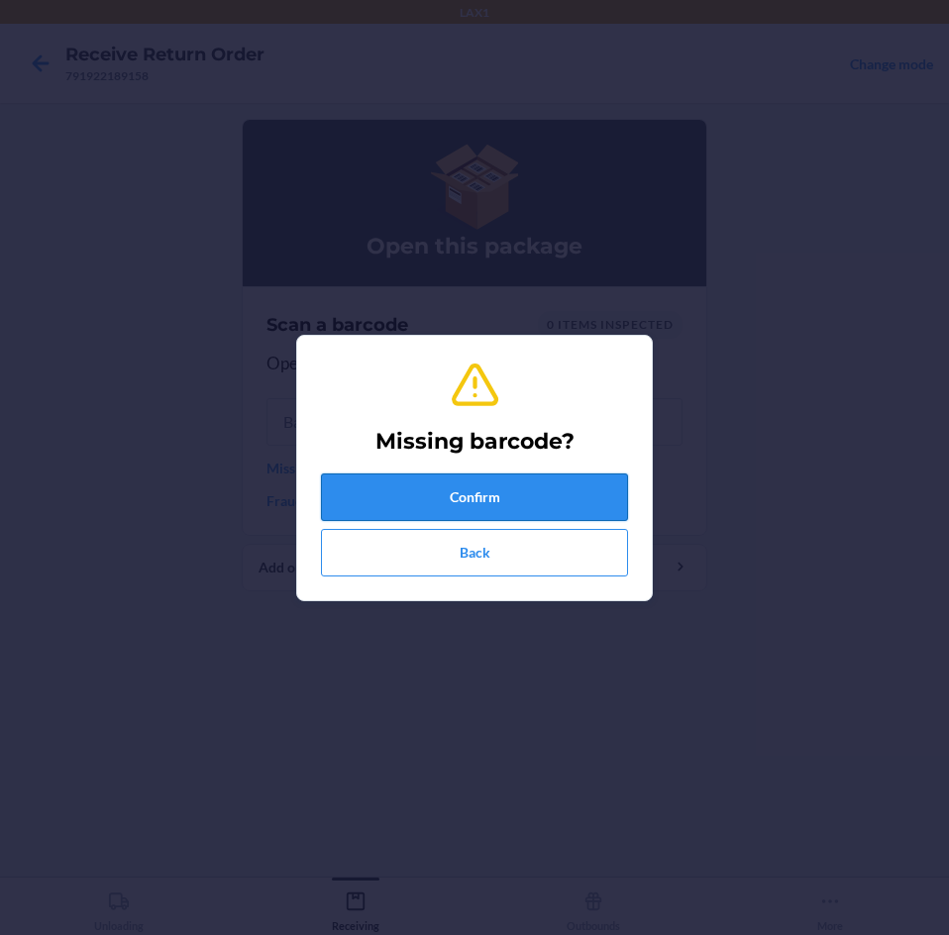
click at [453, 500] on button "Confirm" at bounding box center [474, 498] width 307 height 48
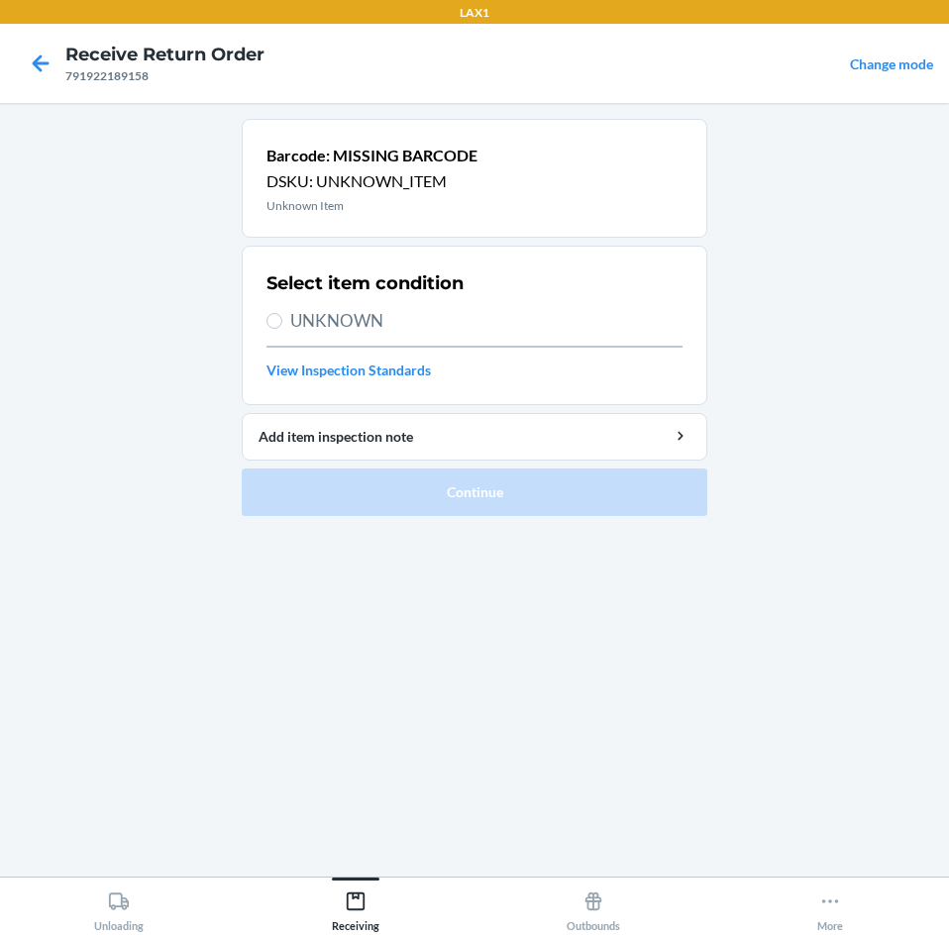
click at [284, 327] on label "UNKNOWN" at bounding box center [474, 321] width 416 height 26
click at [282, 327] on input "UNKNOWN" at bounding box center [274, 321] width 16 height 16
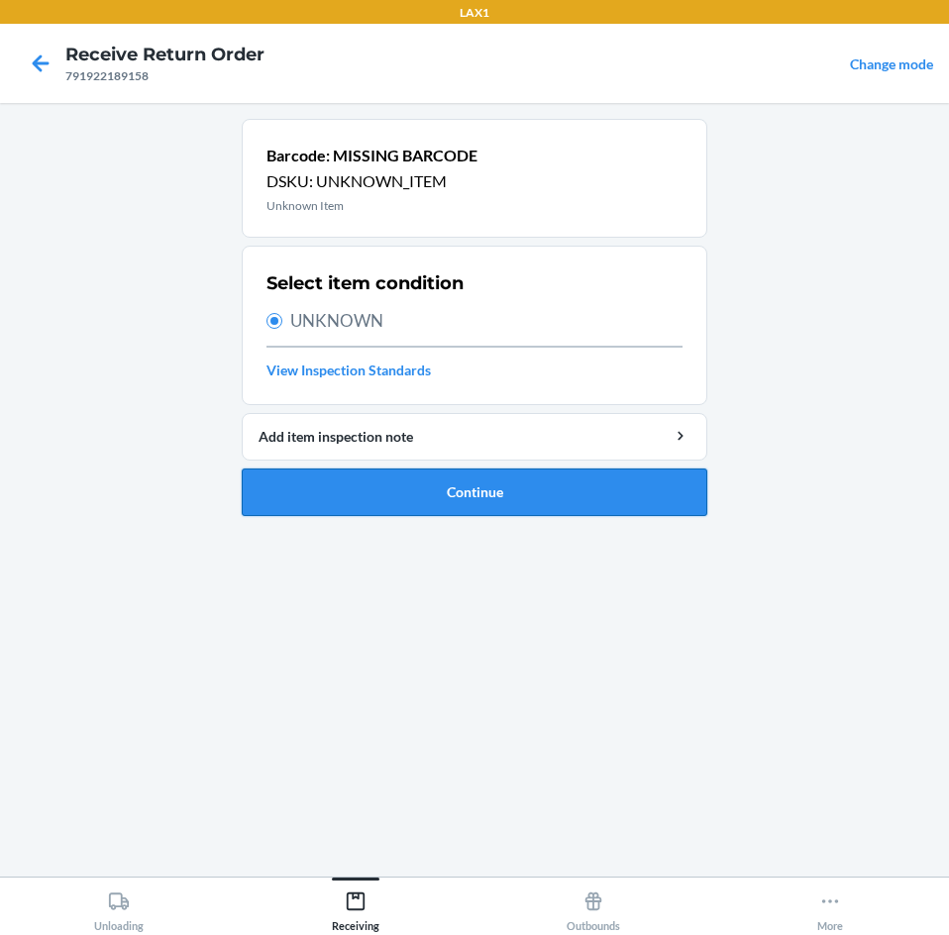
click at [428, 506] on button "Continue" at bounding box center [475, 493] width 466 height 48
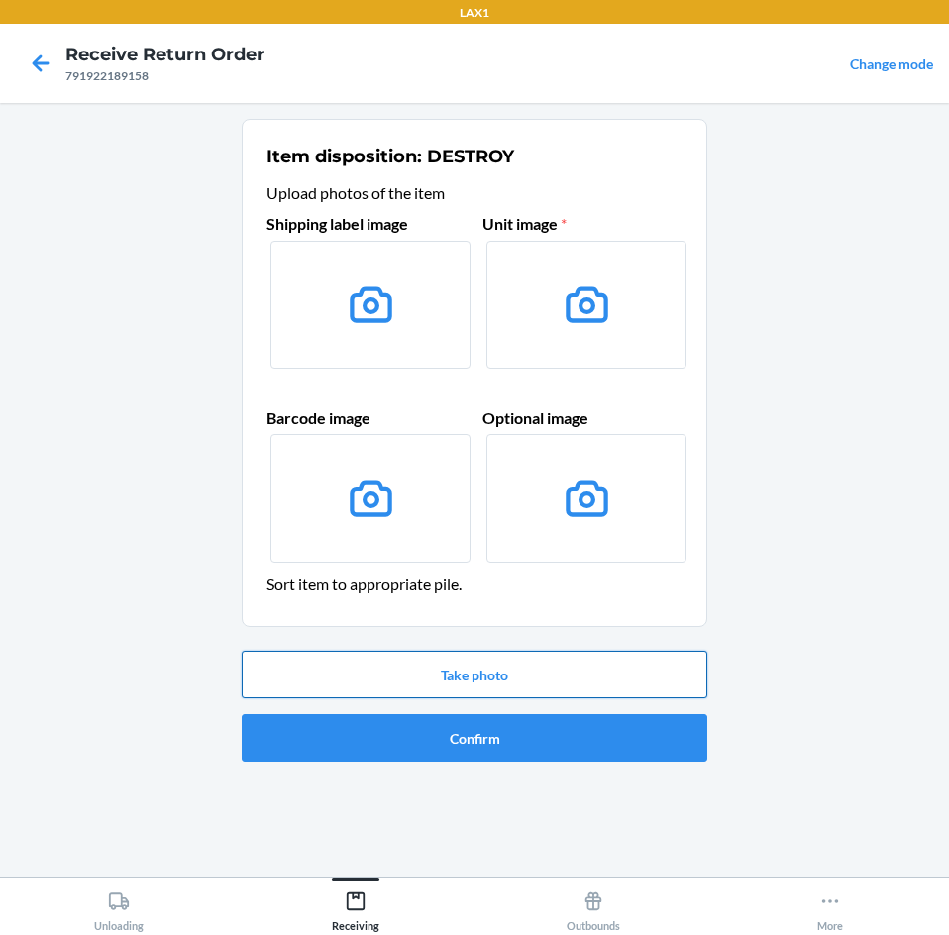
click at [491, 673] on button "Take photo" at bounding box center [475, 675] width 466 height 48
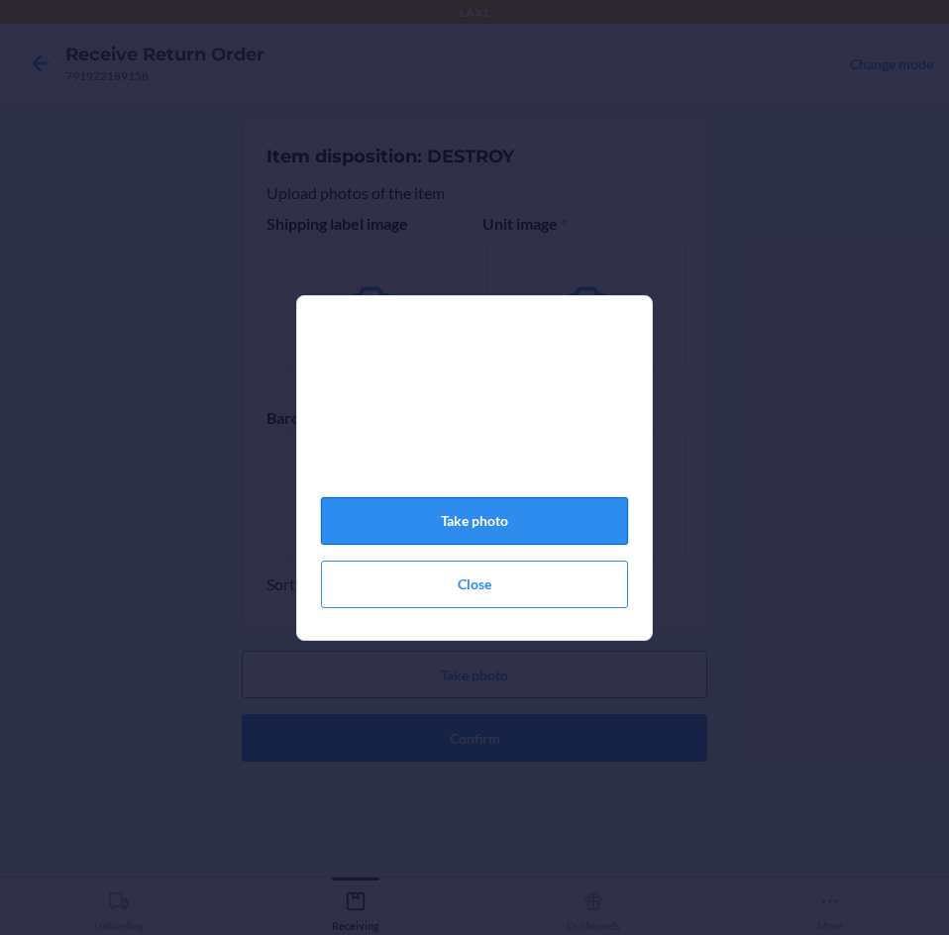
click at [514, 534] on button "Take photo" at bounding box center [474, 521] width 307 height 48
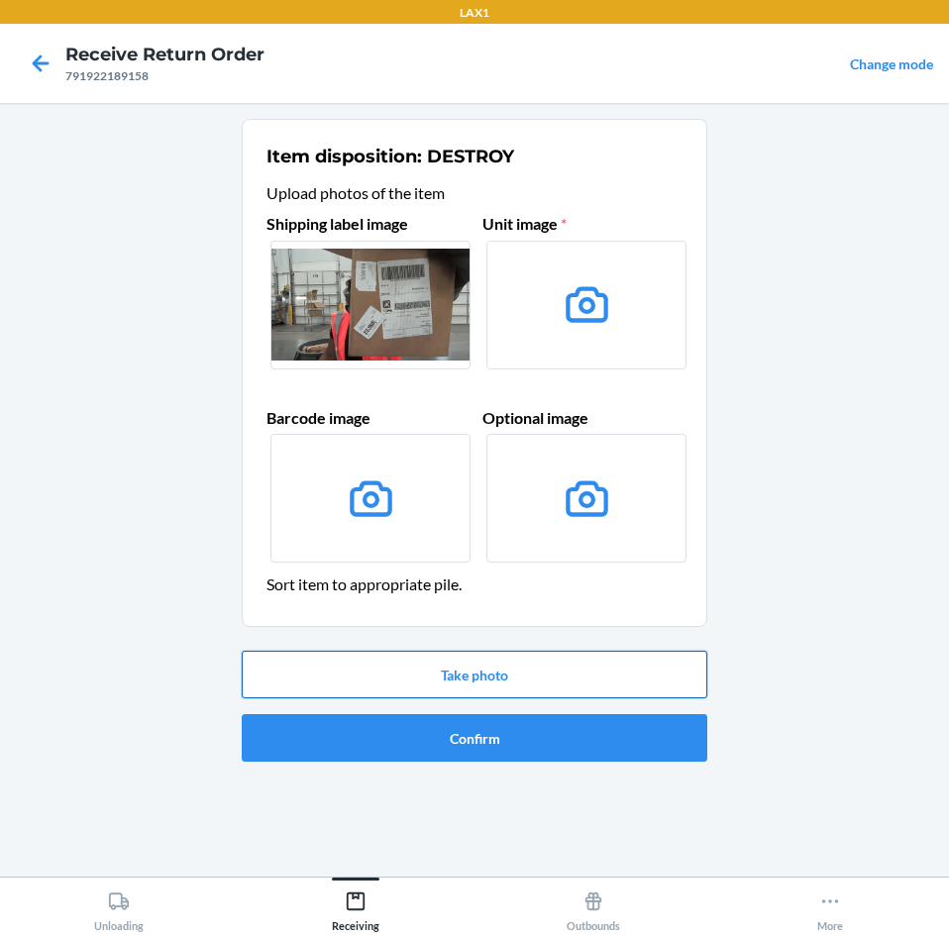
click at [542, 668] on button "Take photo" at bounding box center [475, 675] width 466 height 48
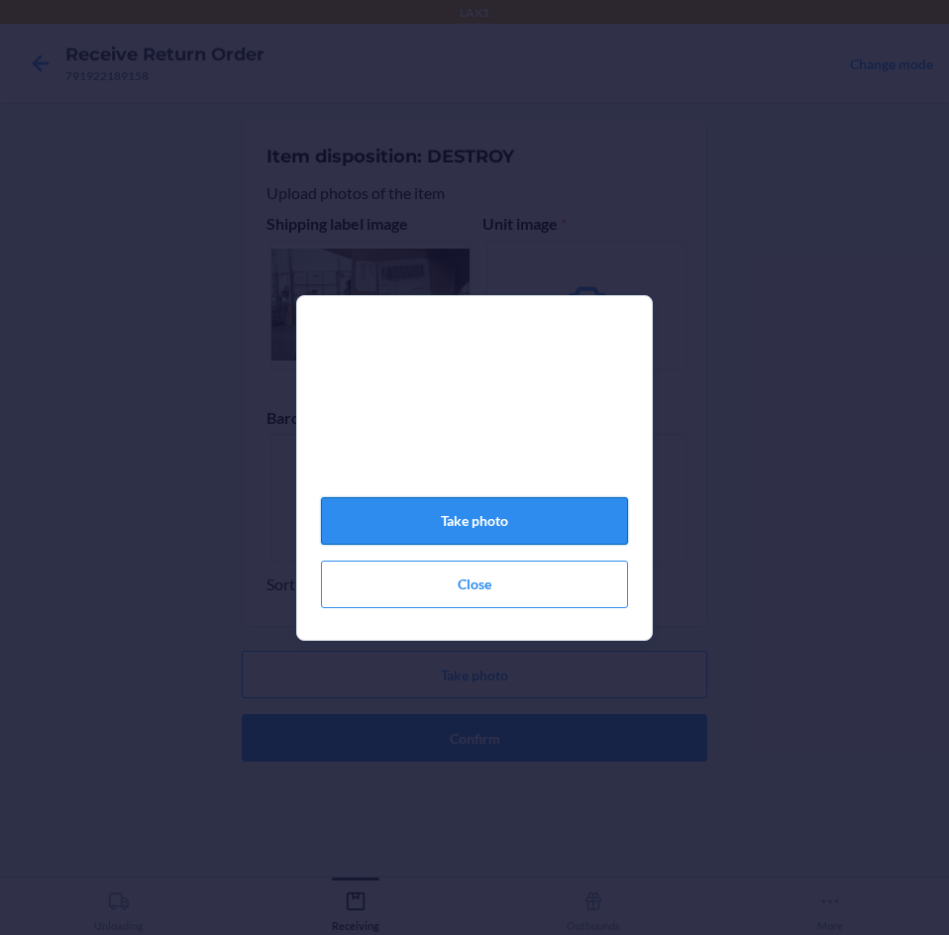
click at [510, 519] on button "Take photo" at bounding box center [474, 521] width 307 height 48
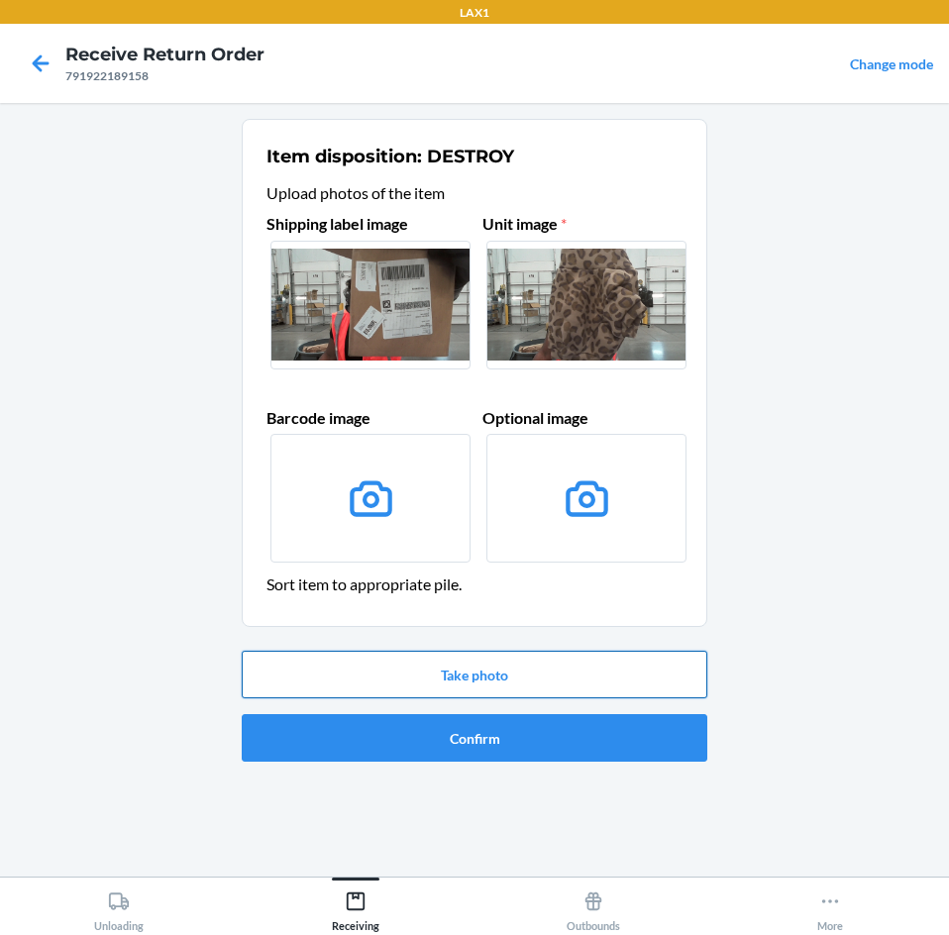
click at [420, 671] on button "Take photo" at bounding box center [475, 675] width 466 height 48
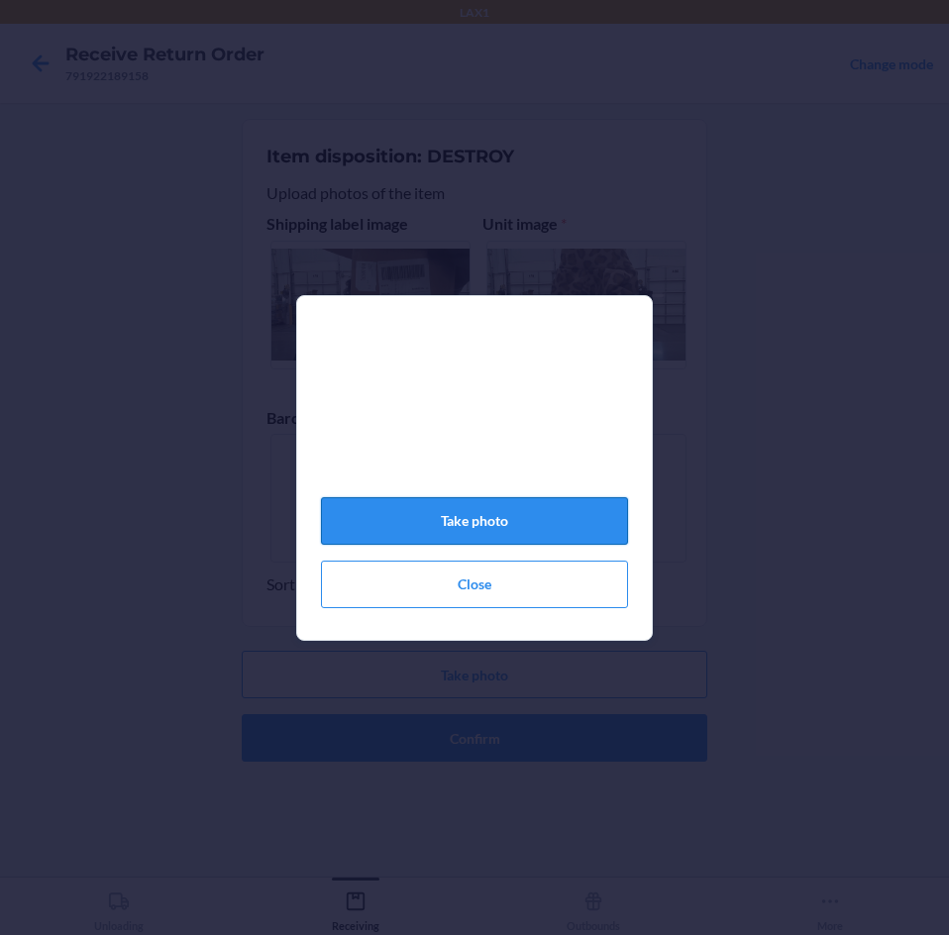
click at [407, 523] on button "Take photo" at bounding box center [474, 521] width 307 height 48
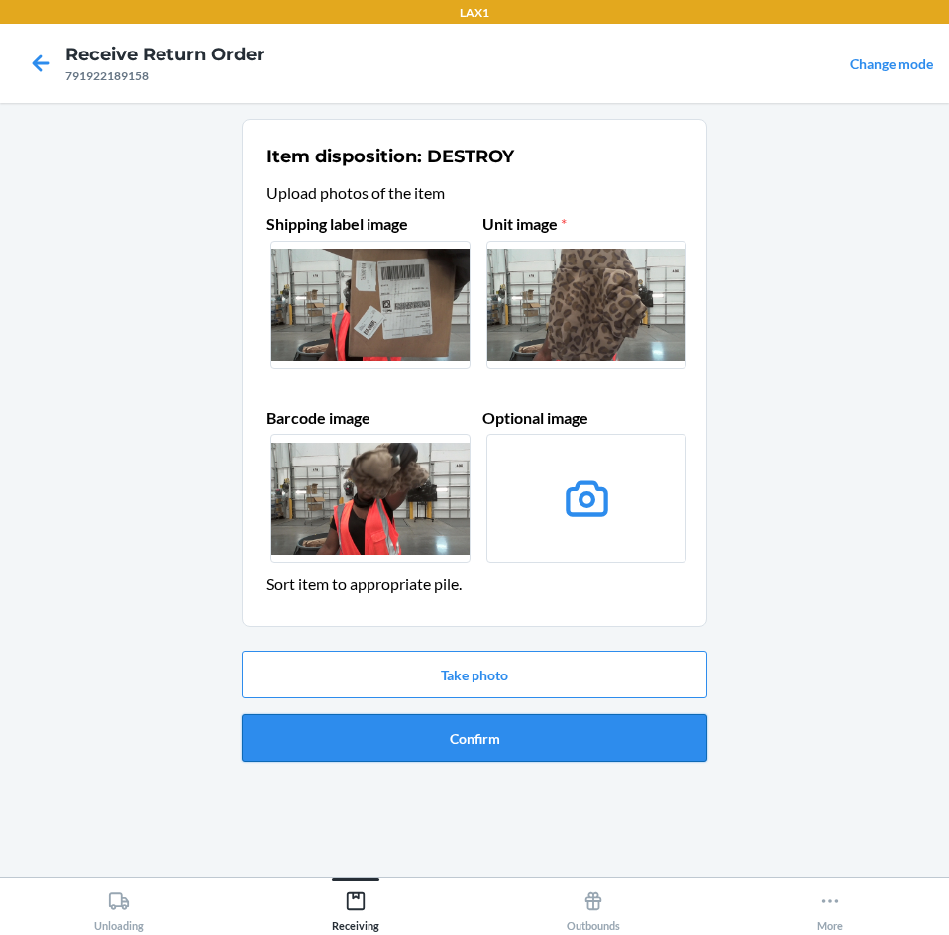
click at [403, 743] on button "Confirm" at bounding box center [475, 738] width 466 height 48
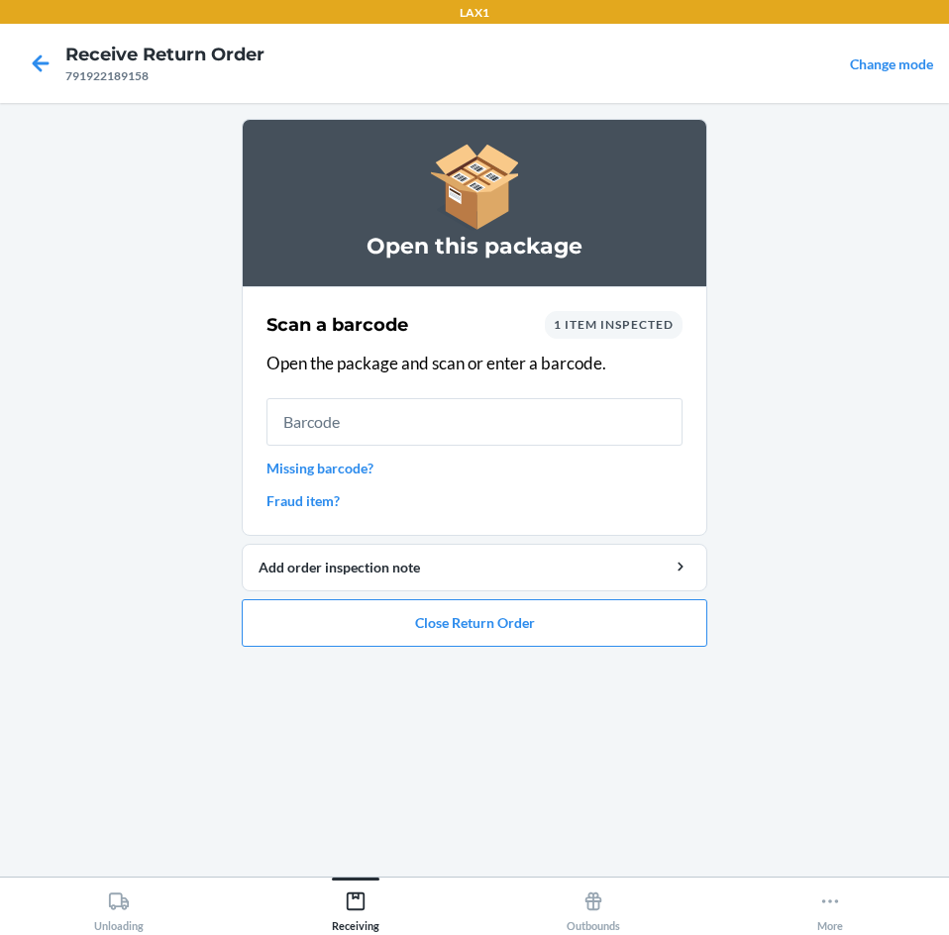
click at [319, 460] on link "Missing barcode?" at bounding box center [474, 468] width 416 height 21
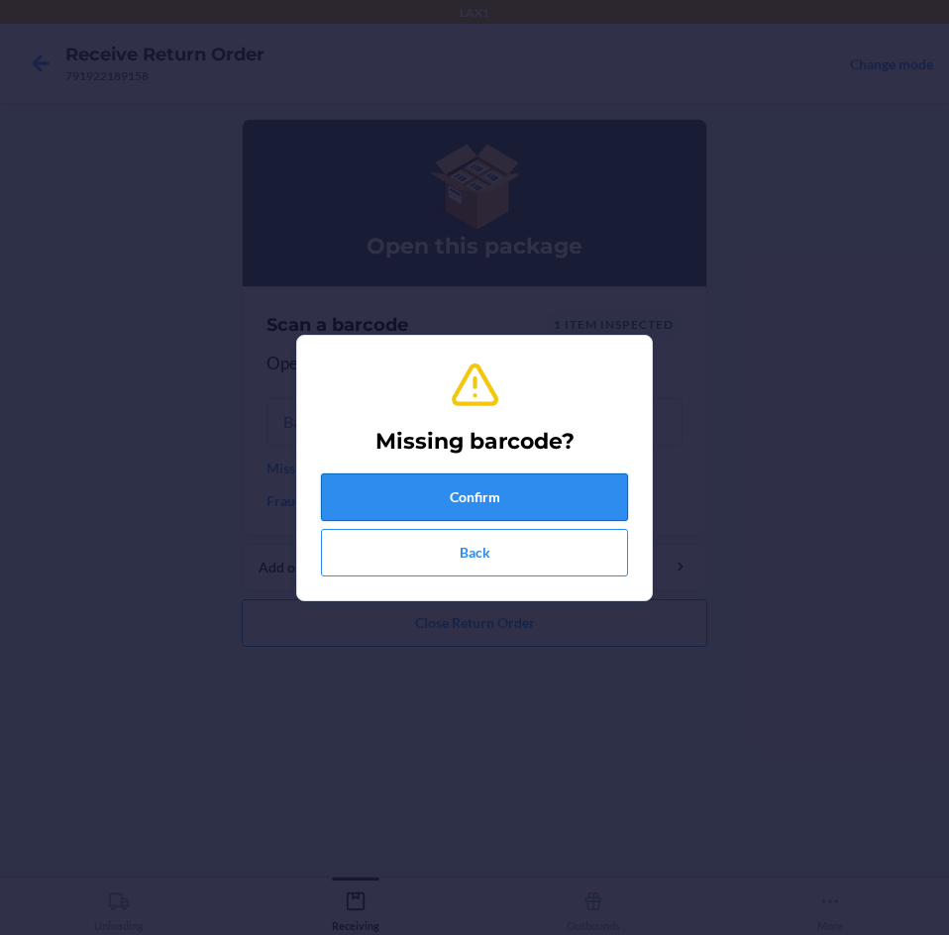
click at [471, 497] on button "Confirm" at bounding box center [474, 498] width 307 height 48
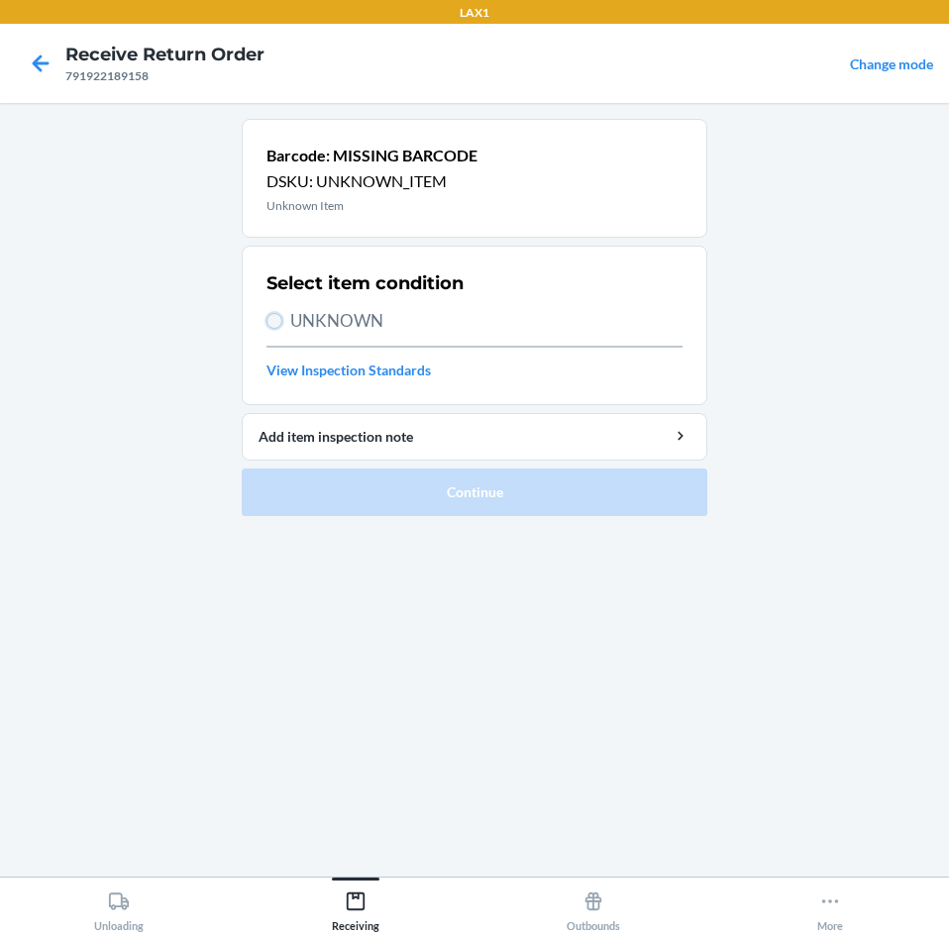
click at [281, 320] on input "UNKNOWN" at bounding box center [274, 321] width 16 height 16
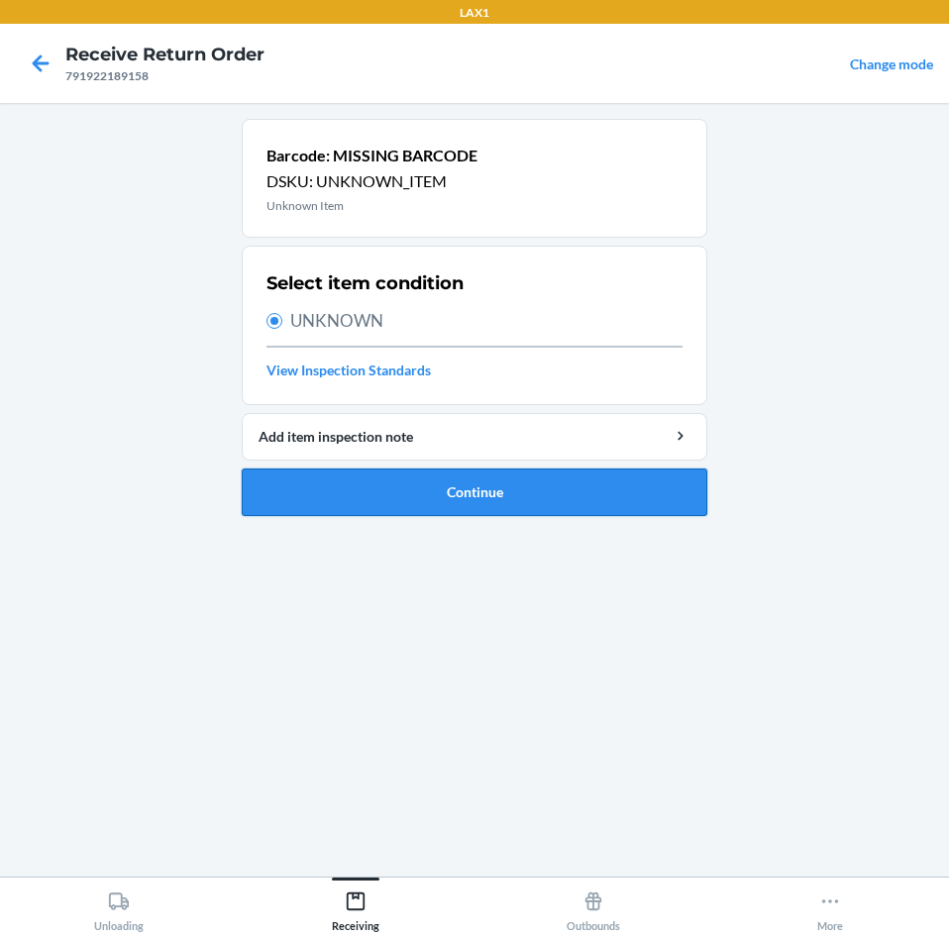
click at [527, 490] on button "Continue" at bounding box center [475, 493] width 466 height 48
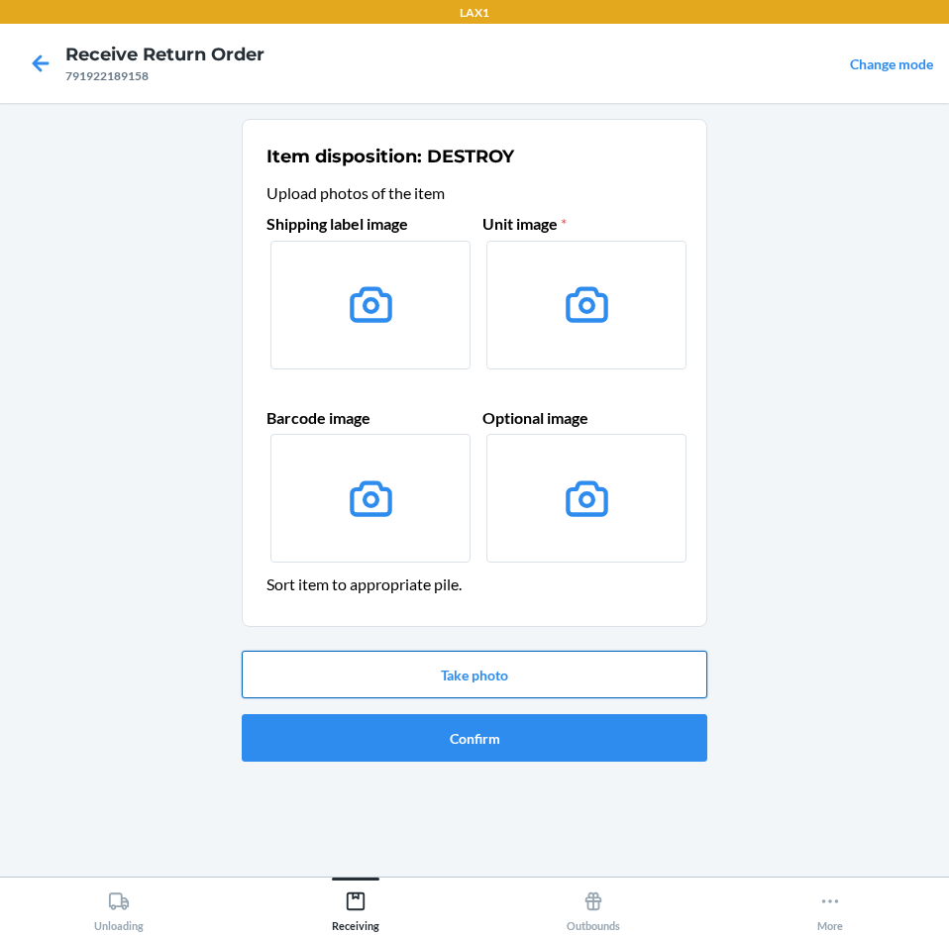
click at [465, 683] on button "Take photo" at bounding box center [475, 675] width 466 height 48
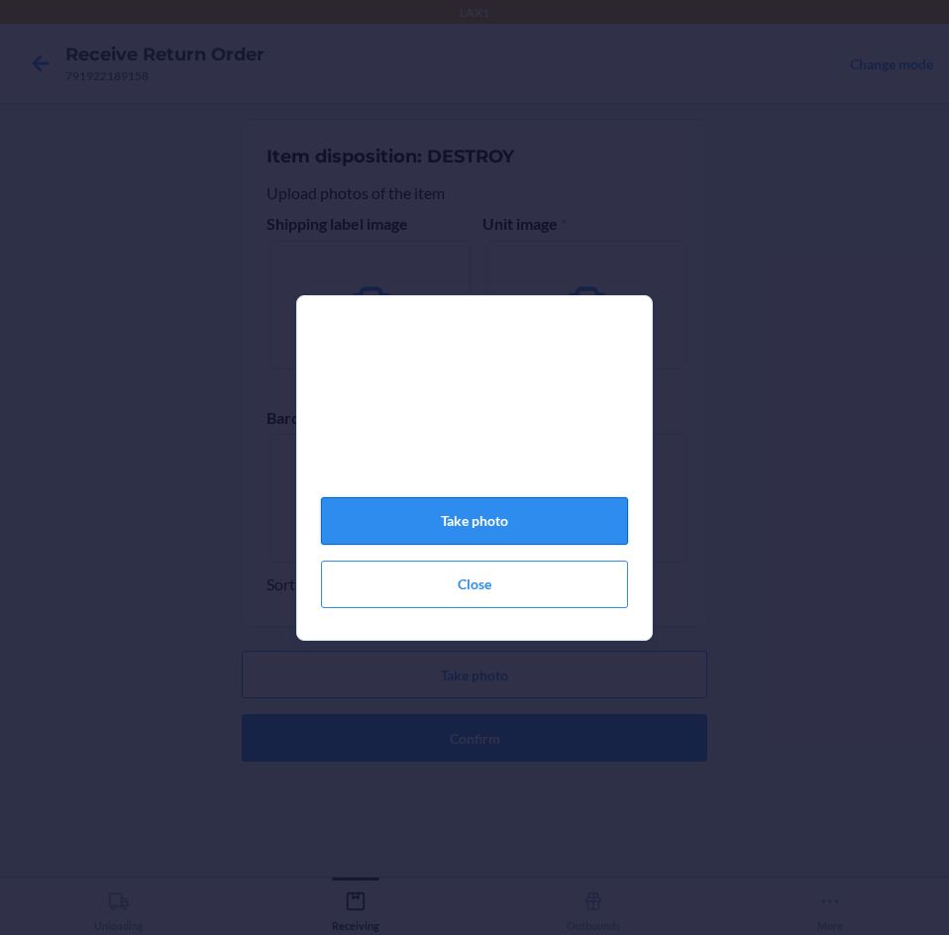
click at [474, 527] on button "Take photo" at bounding box center [474, 521] width 307 height 48
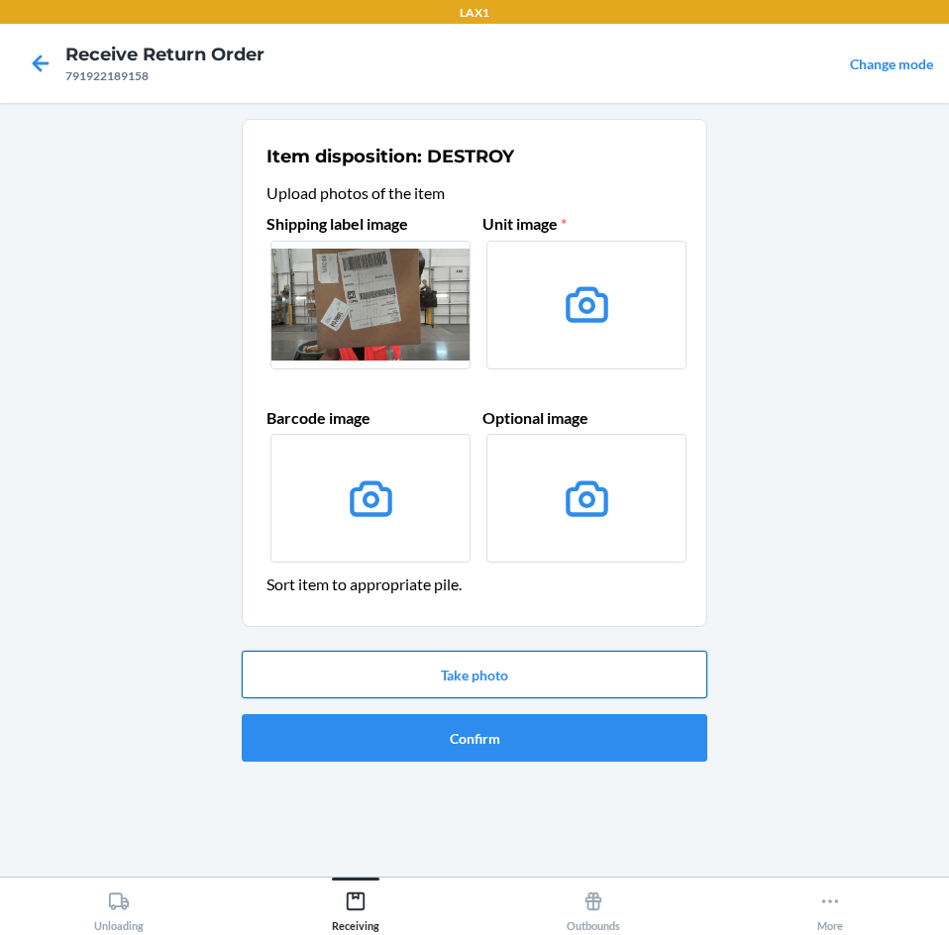
click at [460, 676] on button "Take photo" at bounding box center [475, 675] width 466 height 48
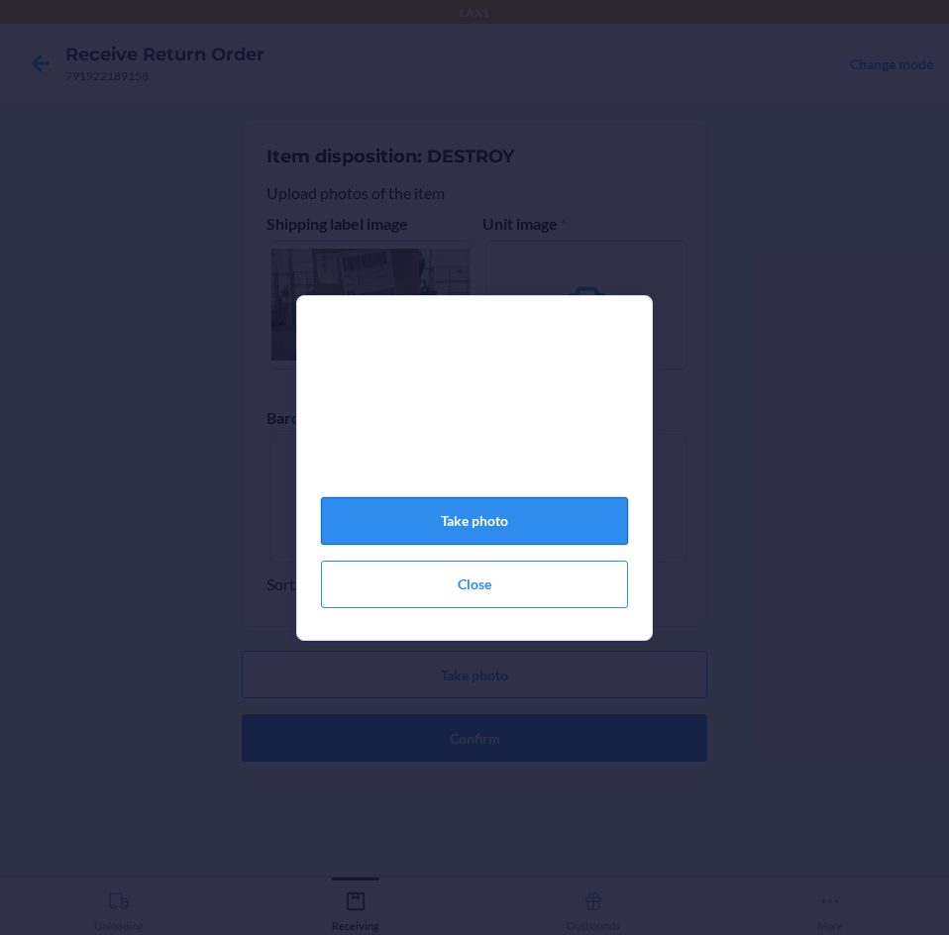
click at [445, 520] on button "Take photo" at bounding box center [474, 521] width 307 height 48
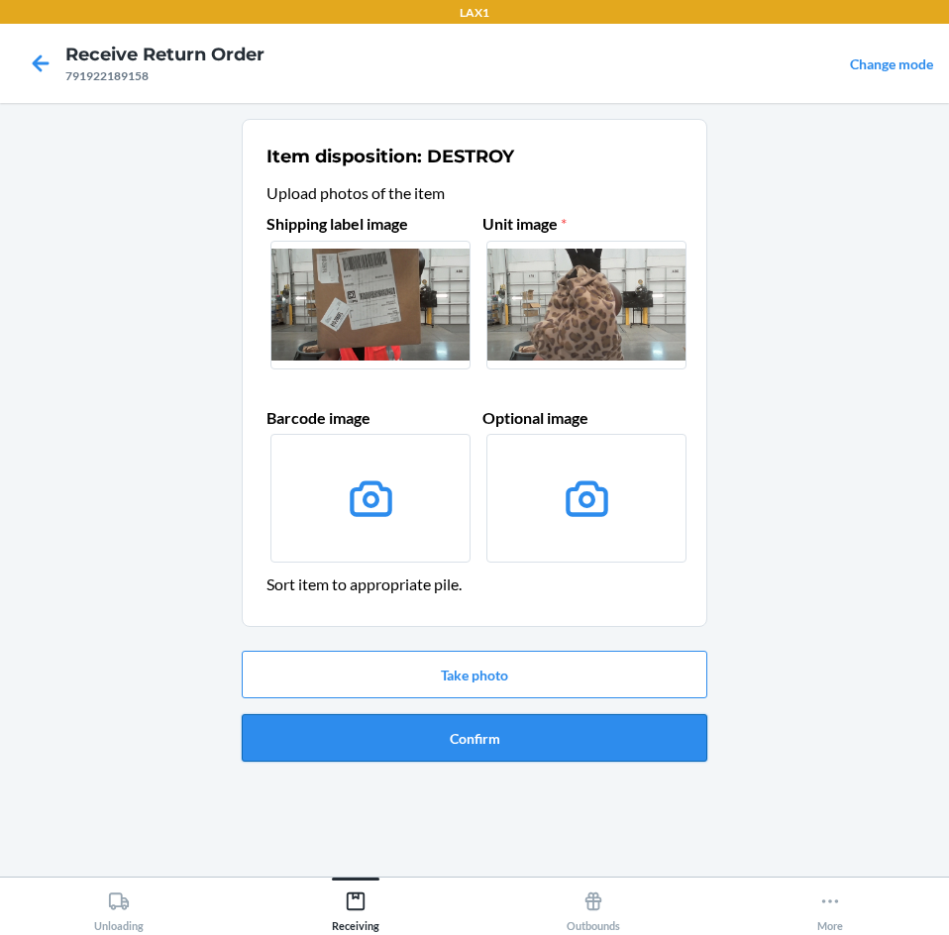
click at [557, 739] on button "Confirm" at bounding box center [475, 738] width 466 height 48
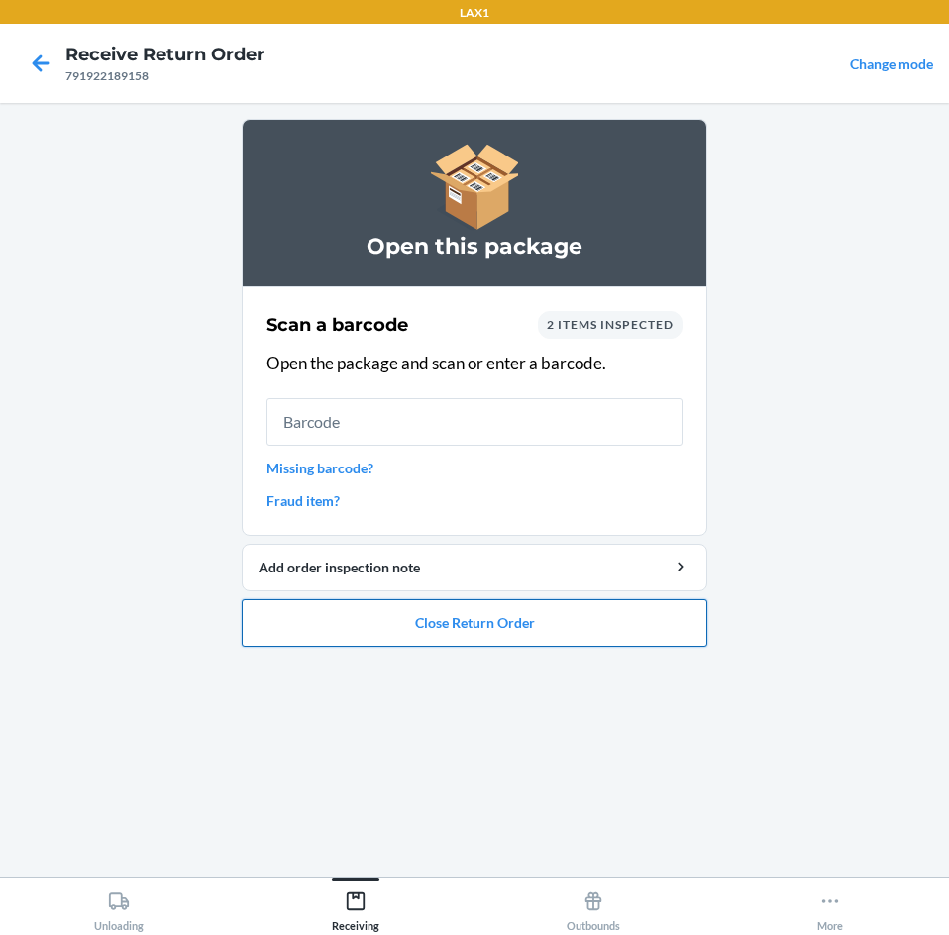
click at [502, 635] on button "Close Return Order" at bounding box center [475, 623] width 466 height 48
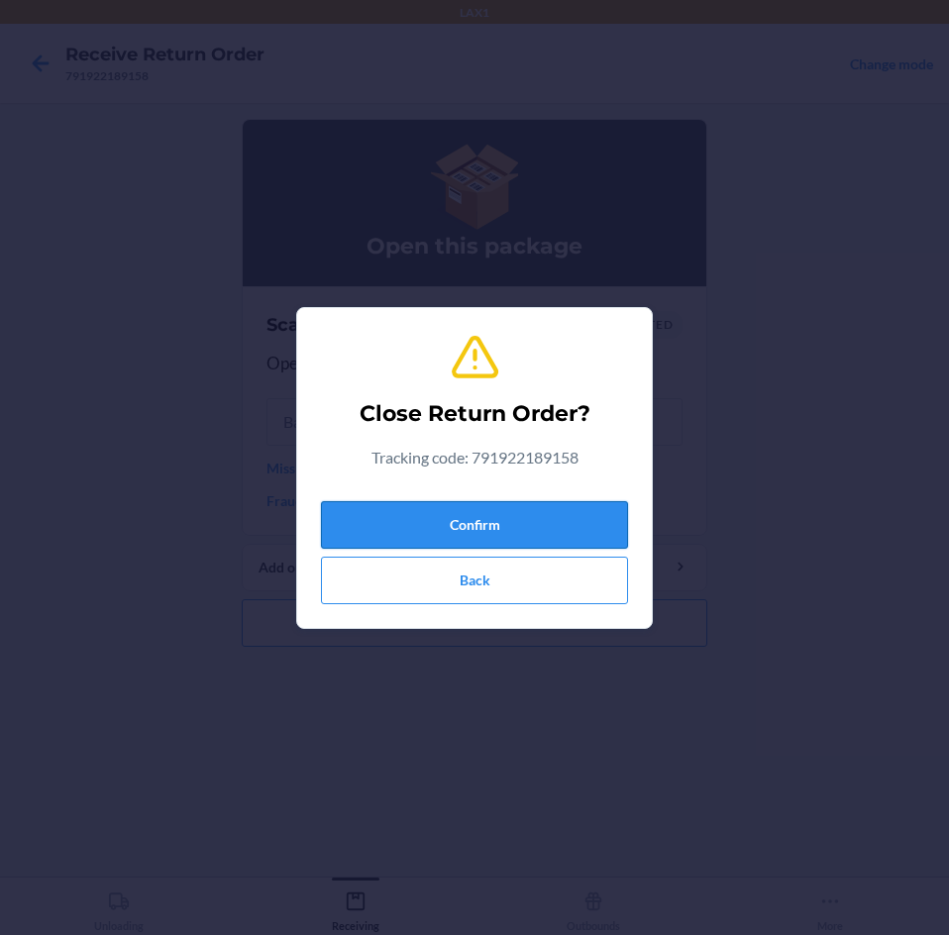
click at [545, 510] on button "Confirm" at bounding box center [474, 525] width 307 height 48
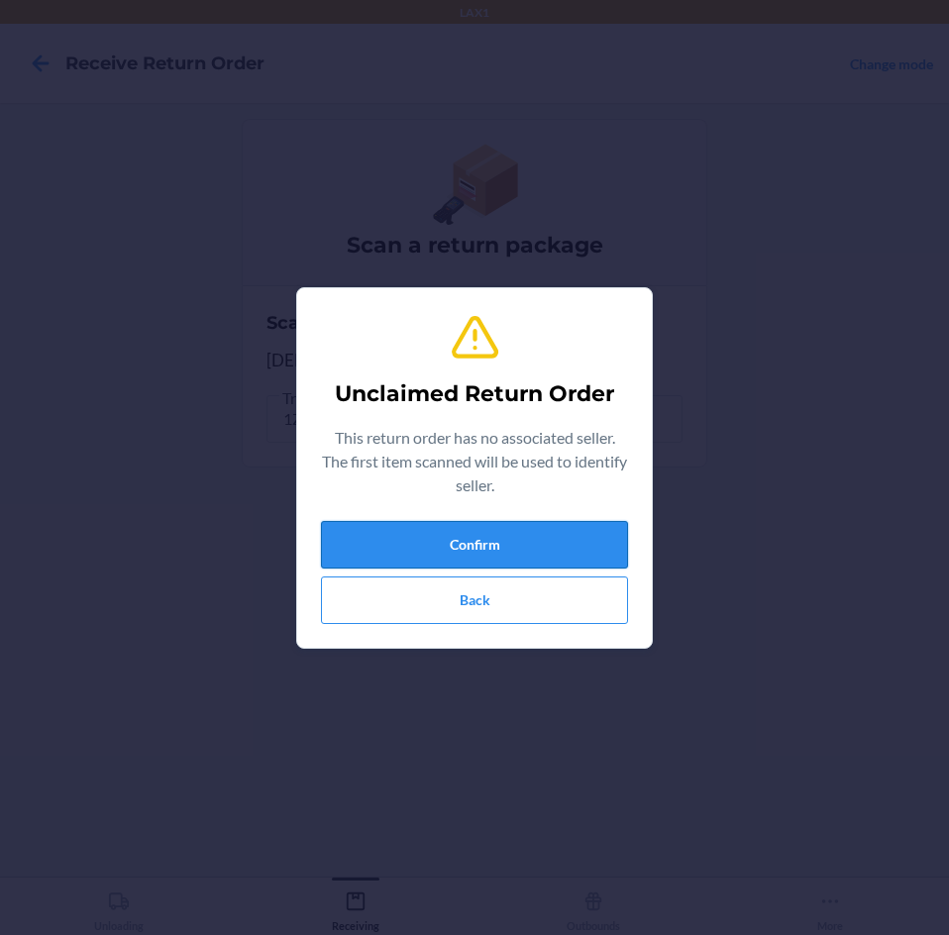
click at [552, 546] on button "Confirm" at bounding box center [474, 545] width 307 height 48
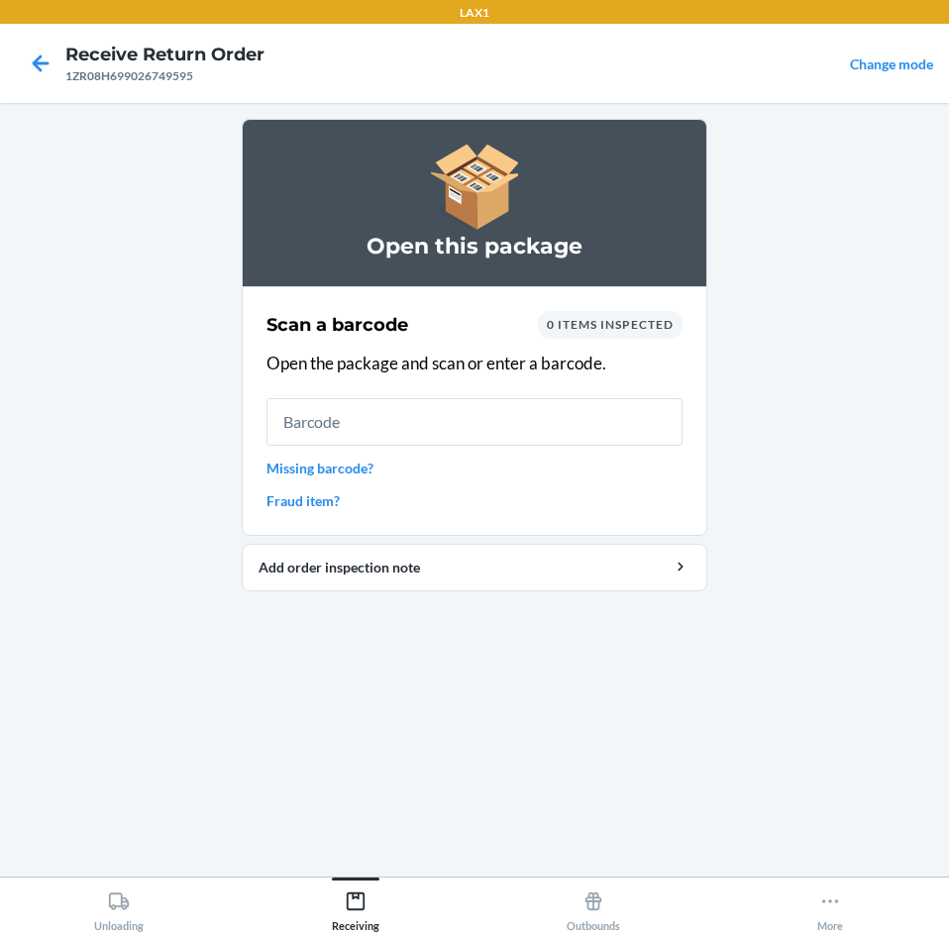
click at [316, 469] on link "Missing barcode?" at bounding box center [474, 468] width 416 height 21
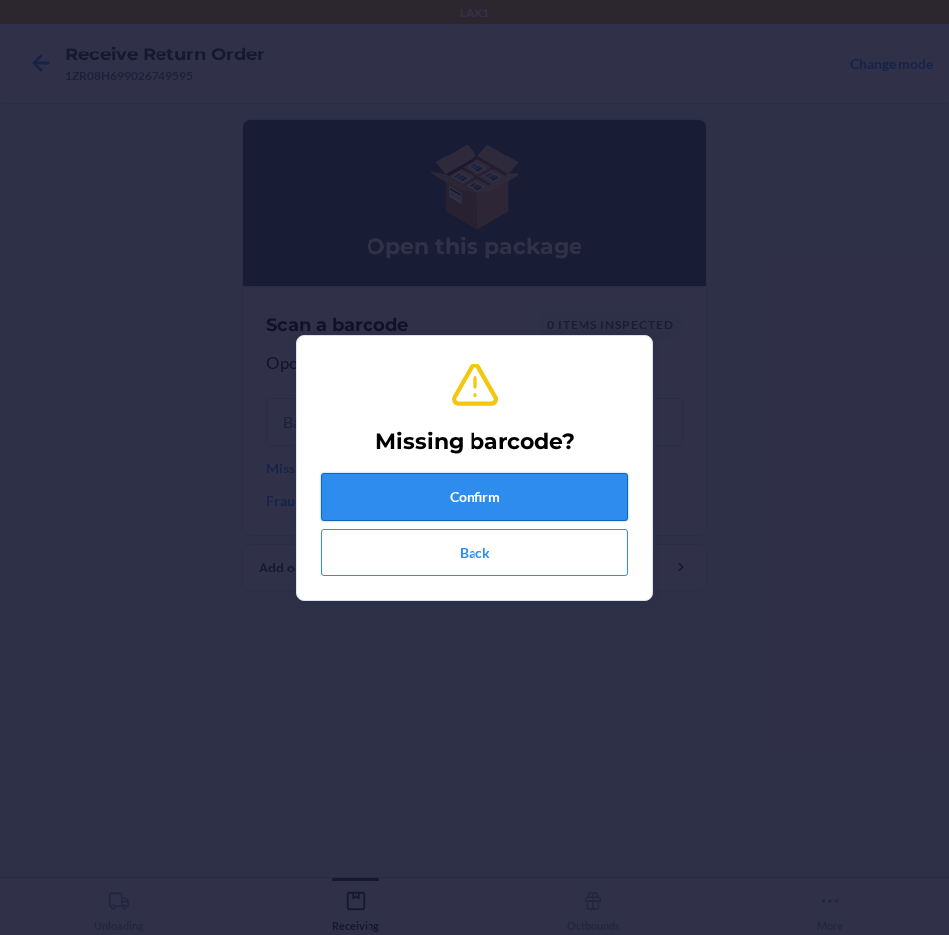
click at [385, 491] on button "Confirm" at bounding box center [474, 498] width 307 height 48
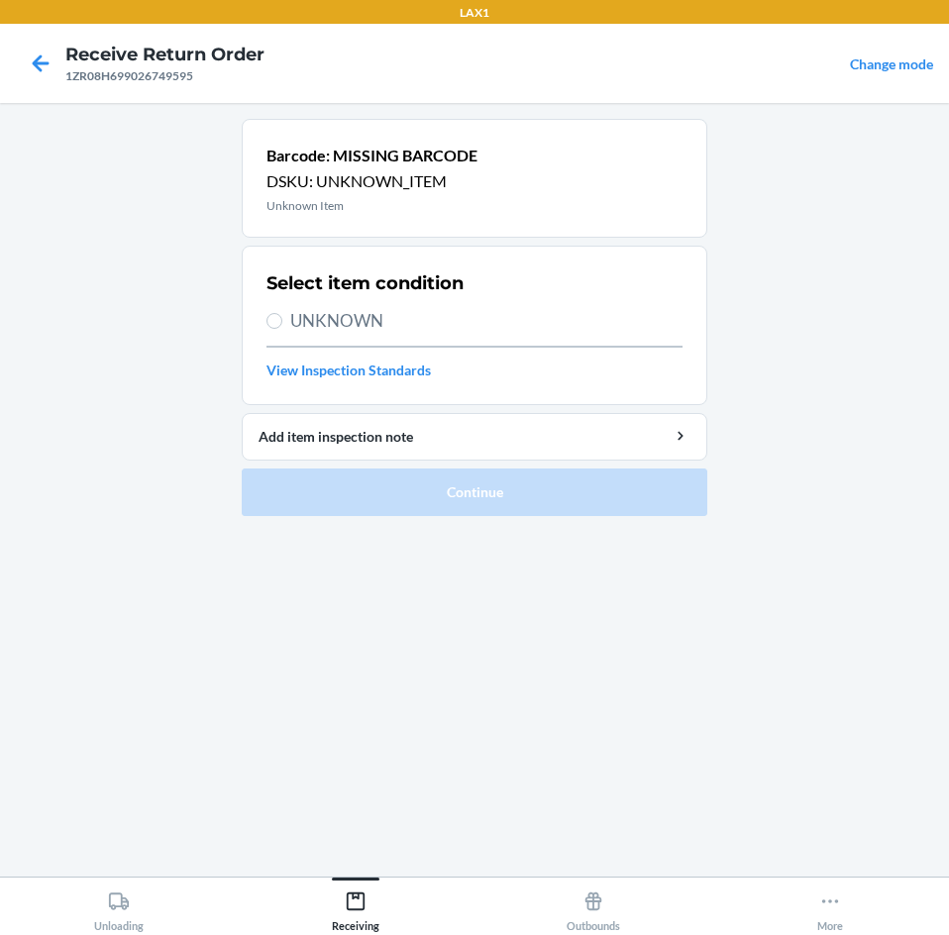
click at [265, 320] on section "Select item condition UNKNOWN View Inspection Standards" at bounding box center [475, 325] width 466 height 159
click at [277, 323] on input "UNKNOWN" at bounding box center [274, 321] width 16 height 16
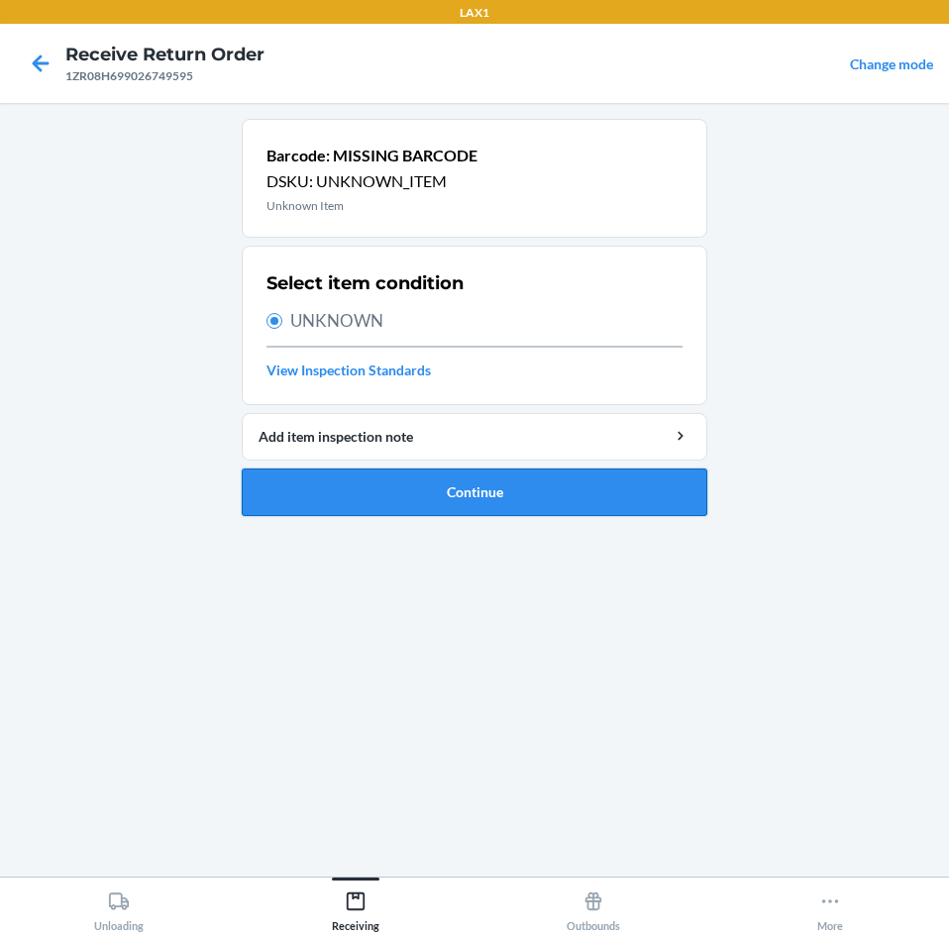
click at [334, 492] on button "Continue" at bounding box center [475, 493] width 466 height 48
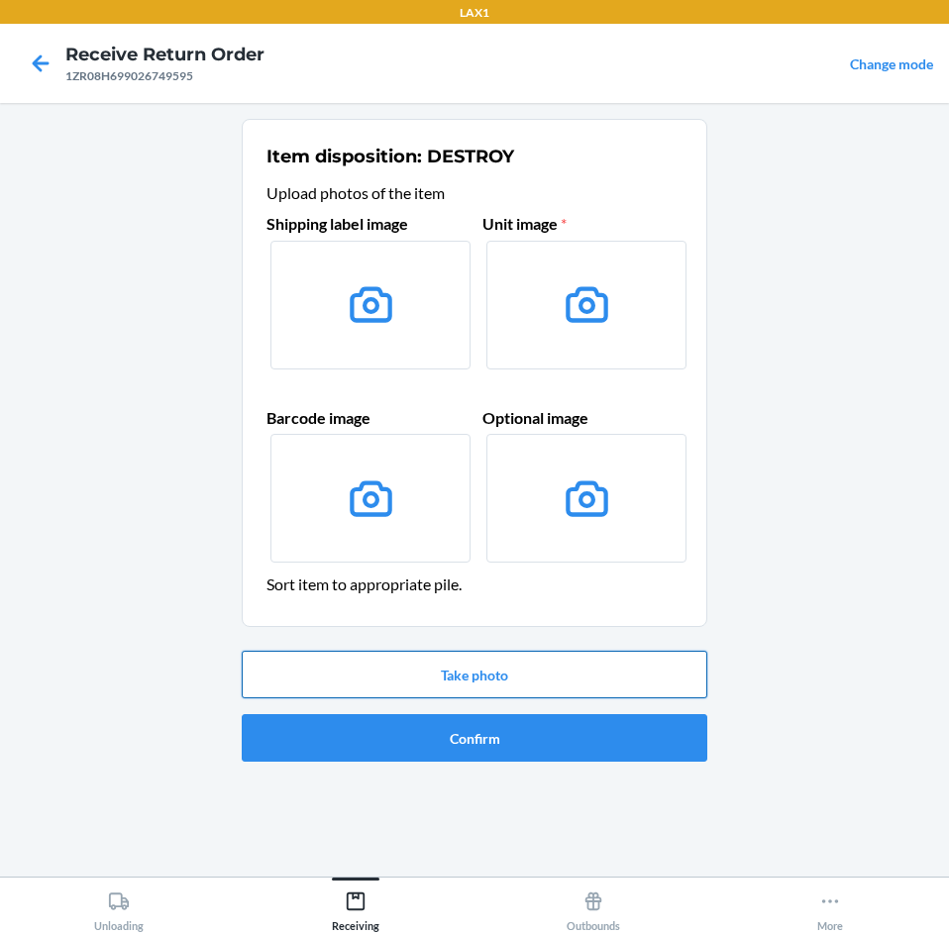
click at [462, 680] on button "Take photo" at bounding box center [475, 675] width 466 height 48
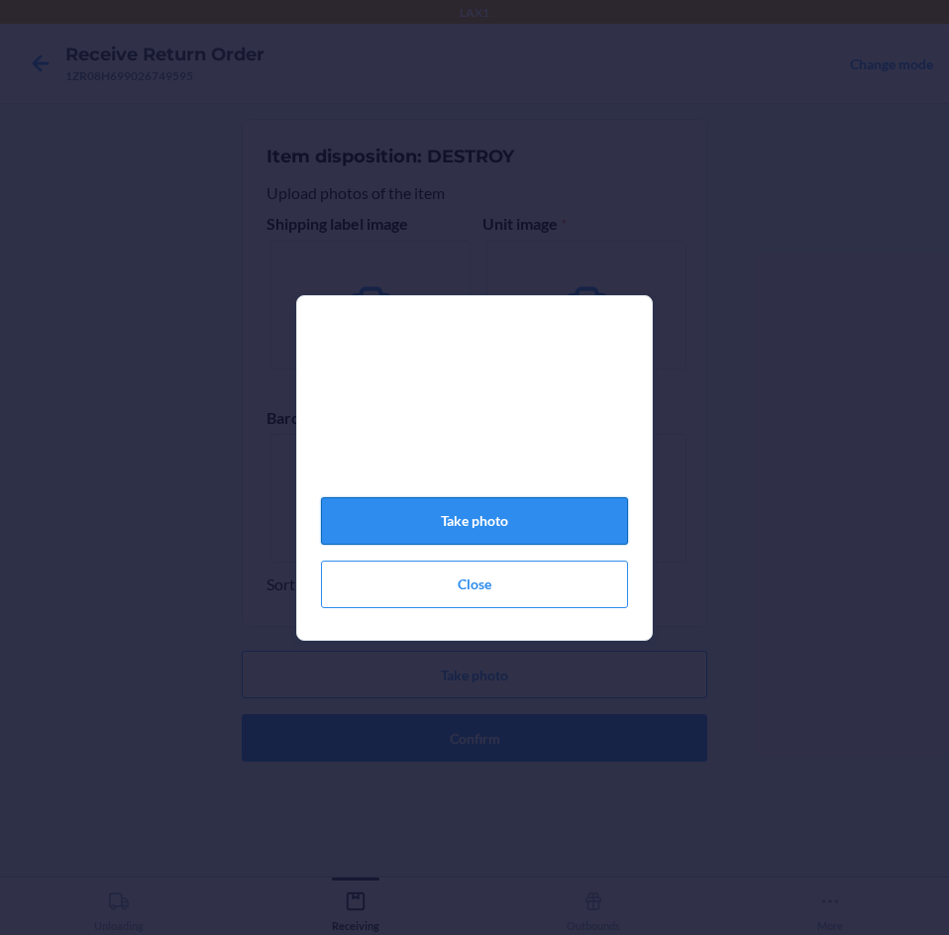
click at [470, 523] on button "Take photo" at bounding box center [474, 521] width 307 height 48
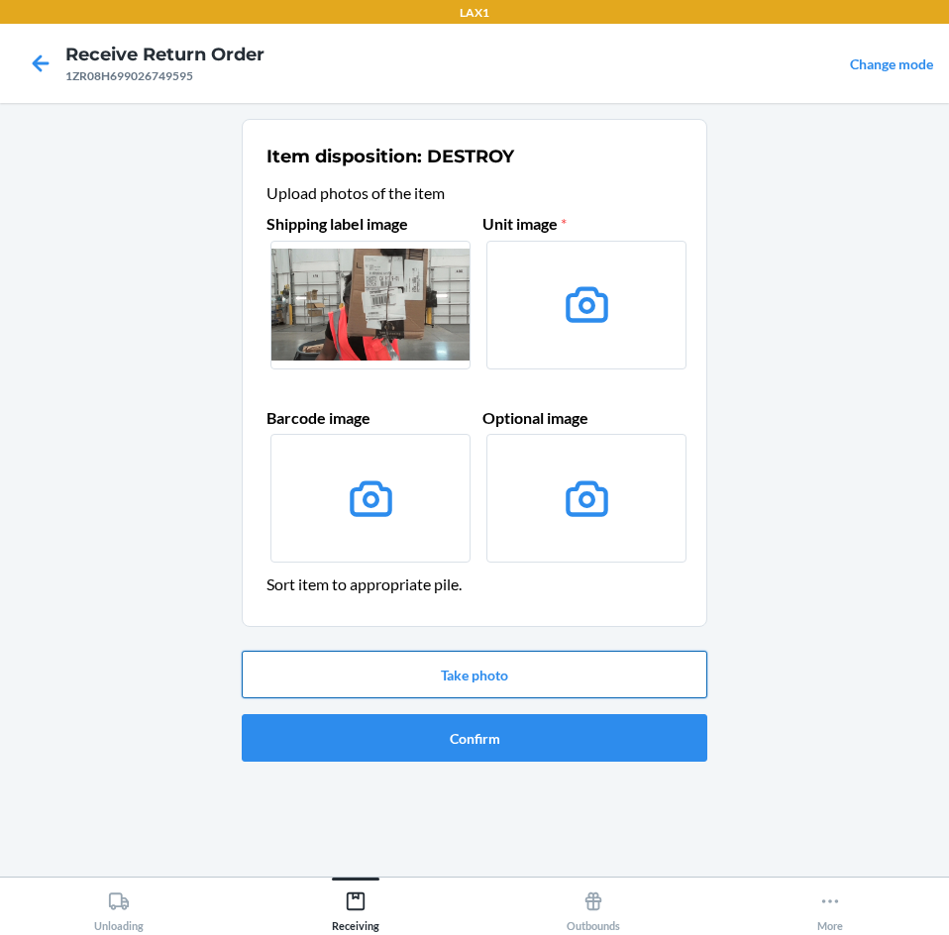
click at [523, 686] on button "Take photo" at bounding box center [475, 675] width 466 height 48
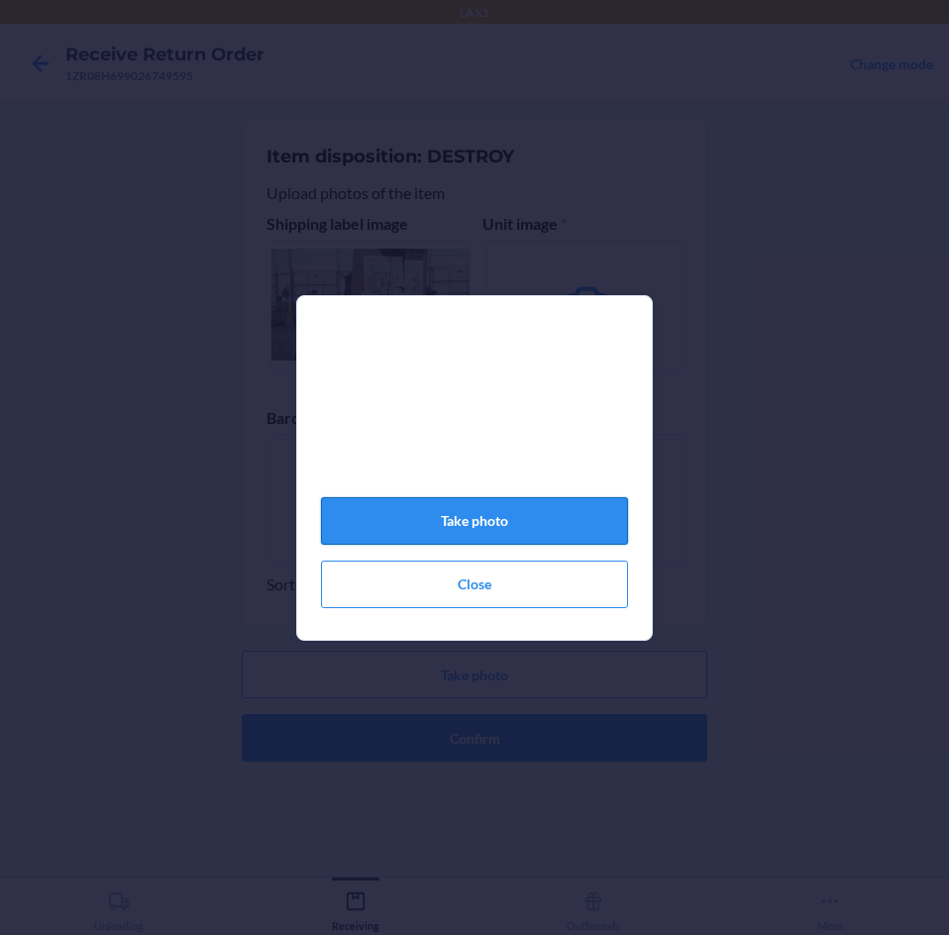
click at [492, 524] on button "Take photo" at bounding box center [474, 521] width 307 height 48
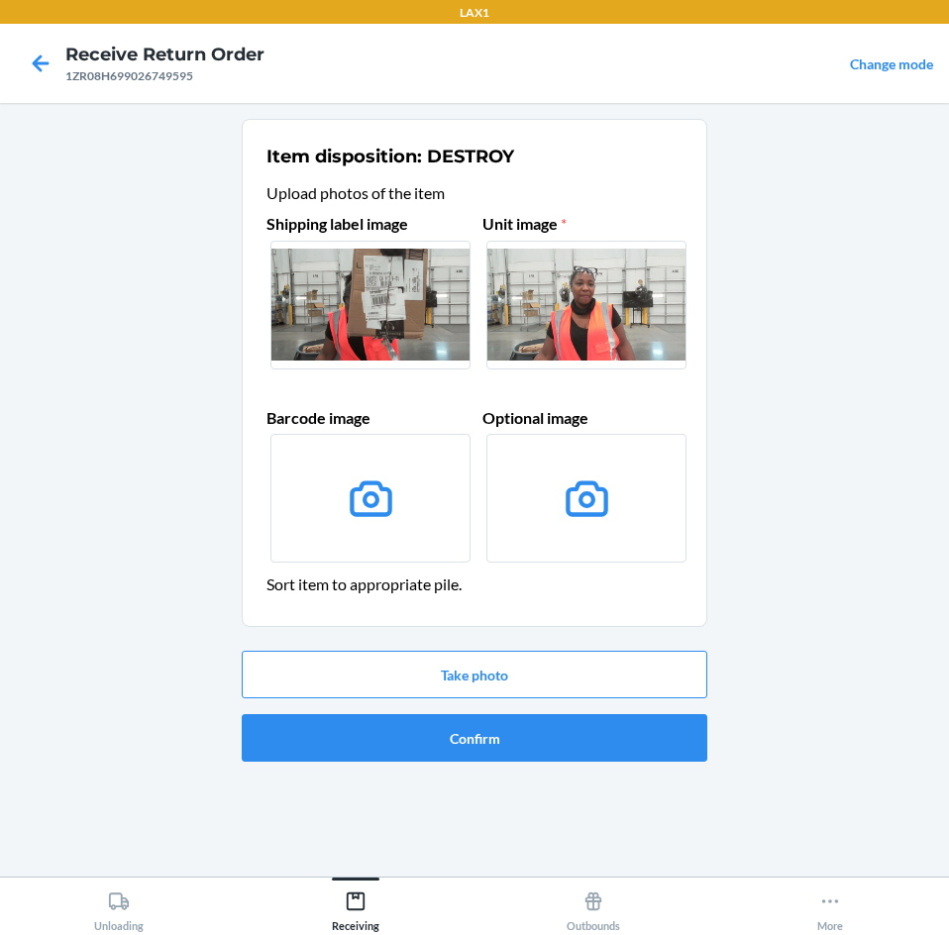
click at [600, 304] on label at bounding box center [586, 305] width 200 height 129
click at [0, 0] on input "file" at bounding box center [0, 0] width 0 height 0
click at [587, 308] on label at bounding box center [586, 305] width 200 height 129
click at [0, 0] on input "file" at bounding box center [0, 0] width 0 height 0
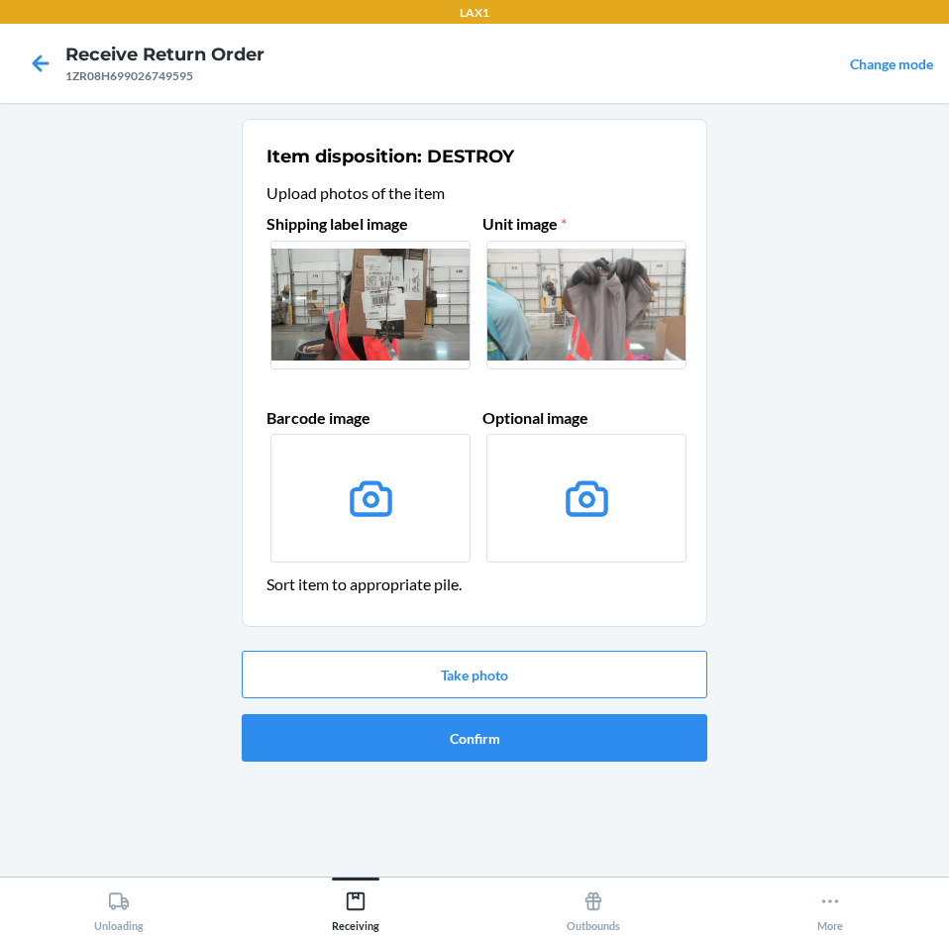
click at [647, 315] on label at bounding box center [586, 305] width 200 height 129
click at [0, 0] on input "file" at bounding box center [0, 0] width 0 height 0
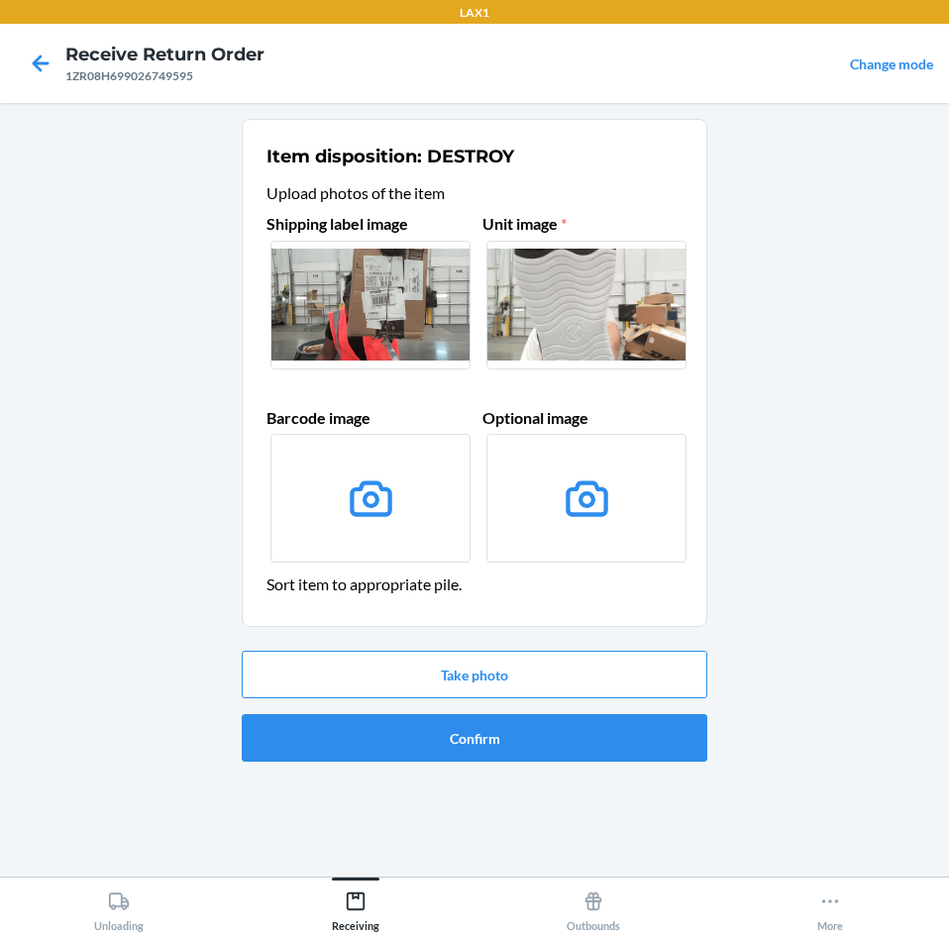
click at [653, 323] on label at bounding box center [586, 305] width 200 height 129
click at [0, 0] on input "file" at bounding box center [0, 0] width 0 height 0
click at [436, 669] on button "Take photo" at bounding box center [475, 675] width 466 height 48
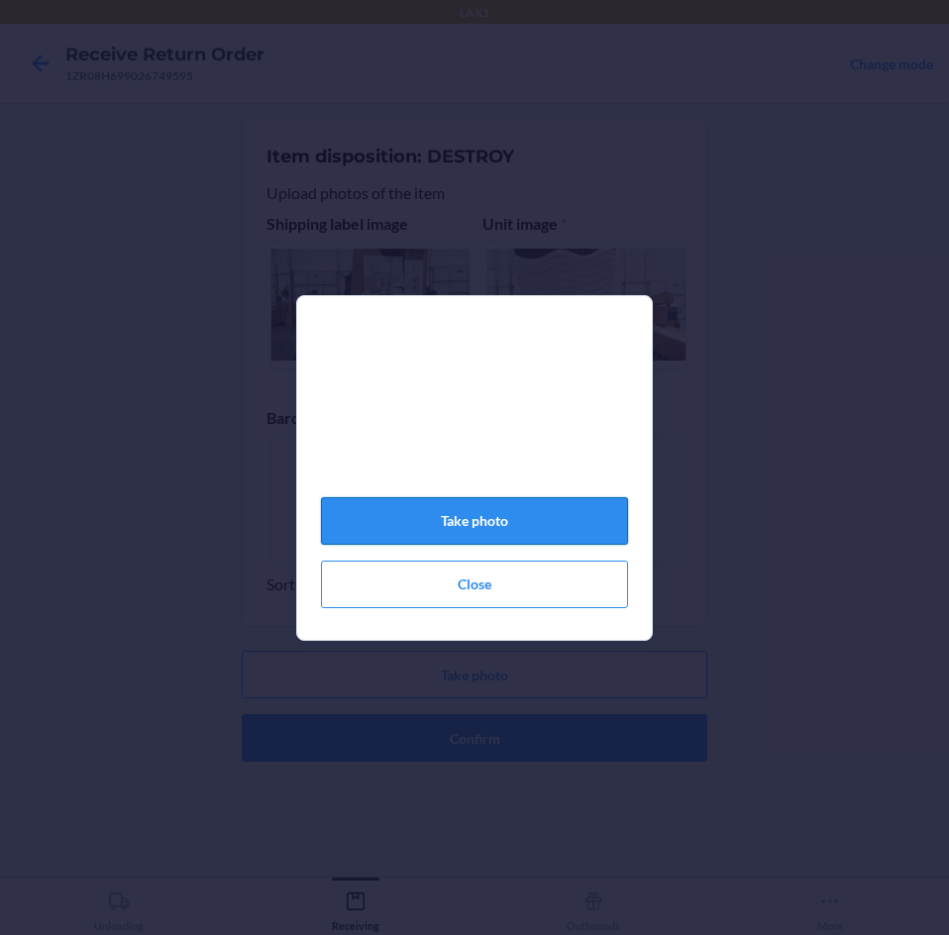
click at [459, 530] on button "Take photo" at bounding box center [474, 521] width 307 height 48
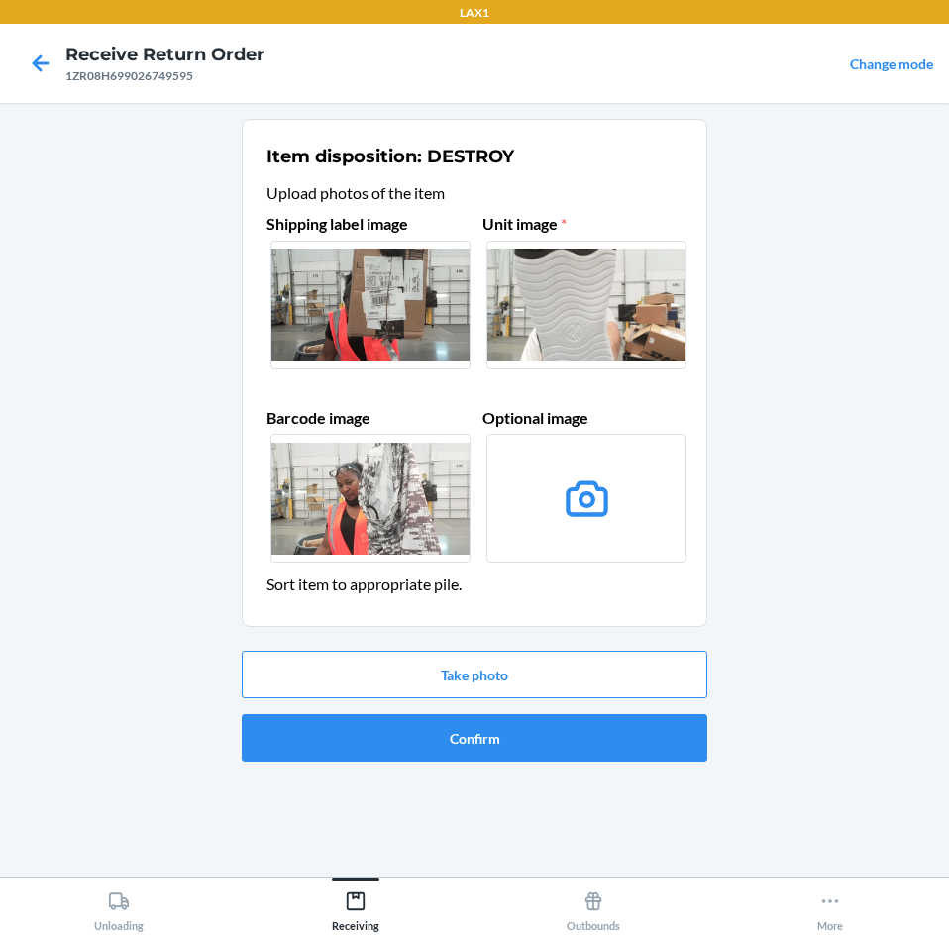
click at [652, 327] on label at bounding box center [586, 305] width 200 height 129
click at [0, 0] on input "file" at bounding box center [0, 0] width 0 height 0
click at [441, 741] on button "Confirm" at bounding box center [475, 738] width 466 height 48
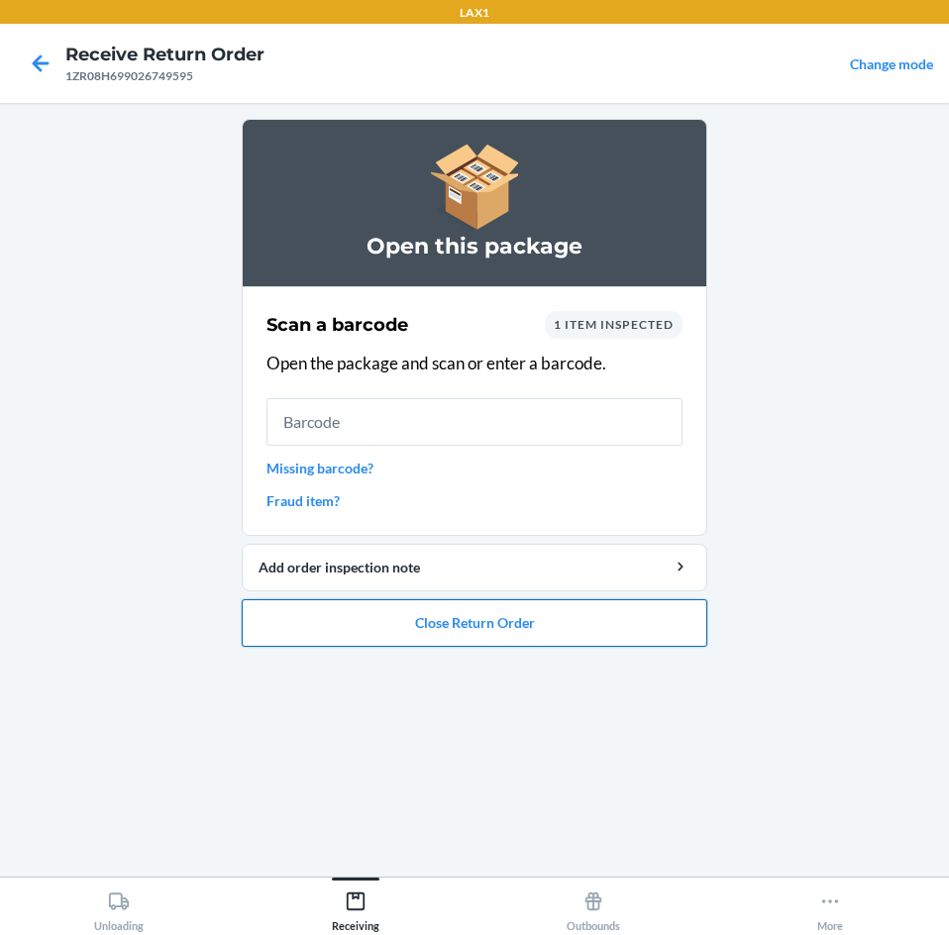
click at [428, 623] on button "Close Return Order" at bounding box center [475, 623] width 466 height 48
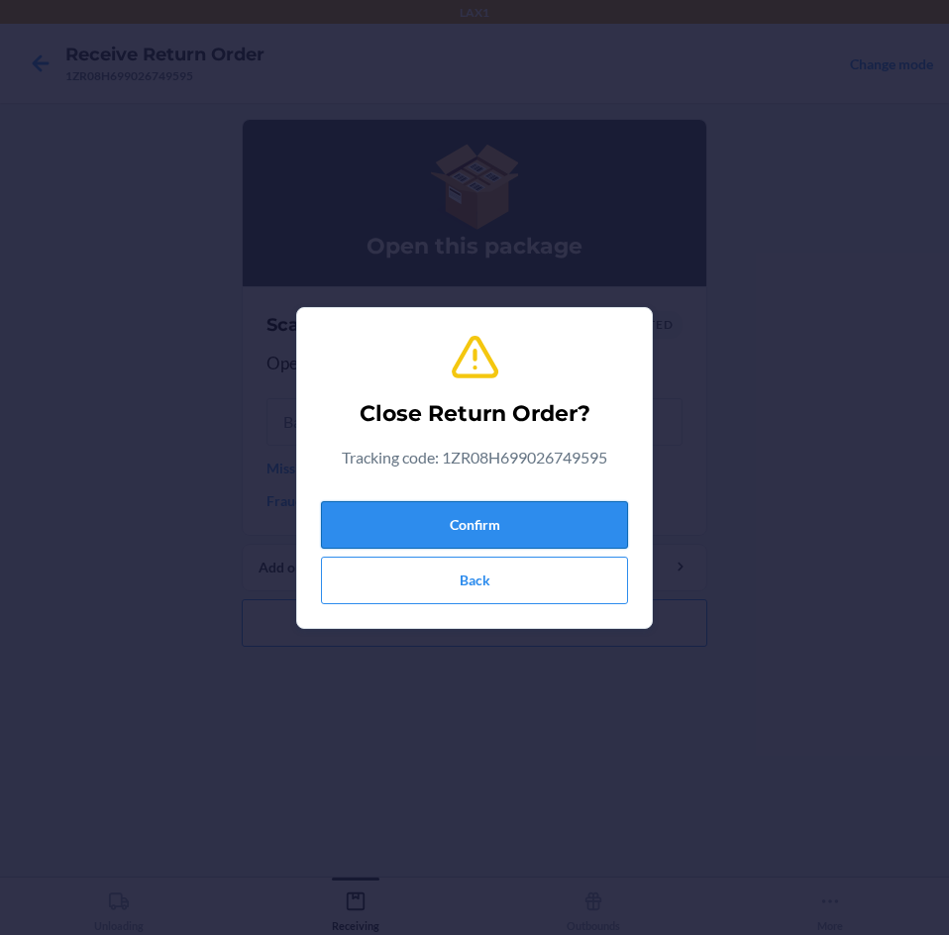
click at [485, 510] on button "Confirm" at bounding box center [474, 525] width 307 height 48
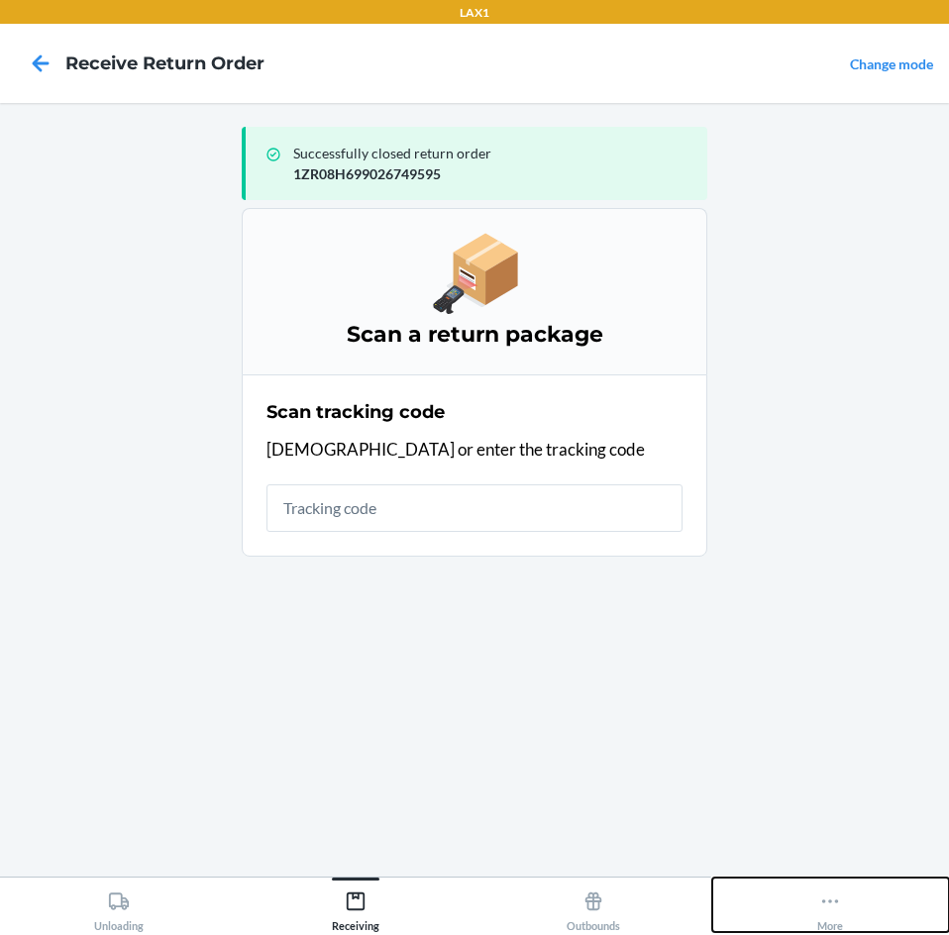
click at [828, 910] on icon at bounding box center [830, 902] width 22 height 22
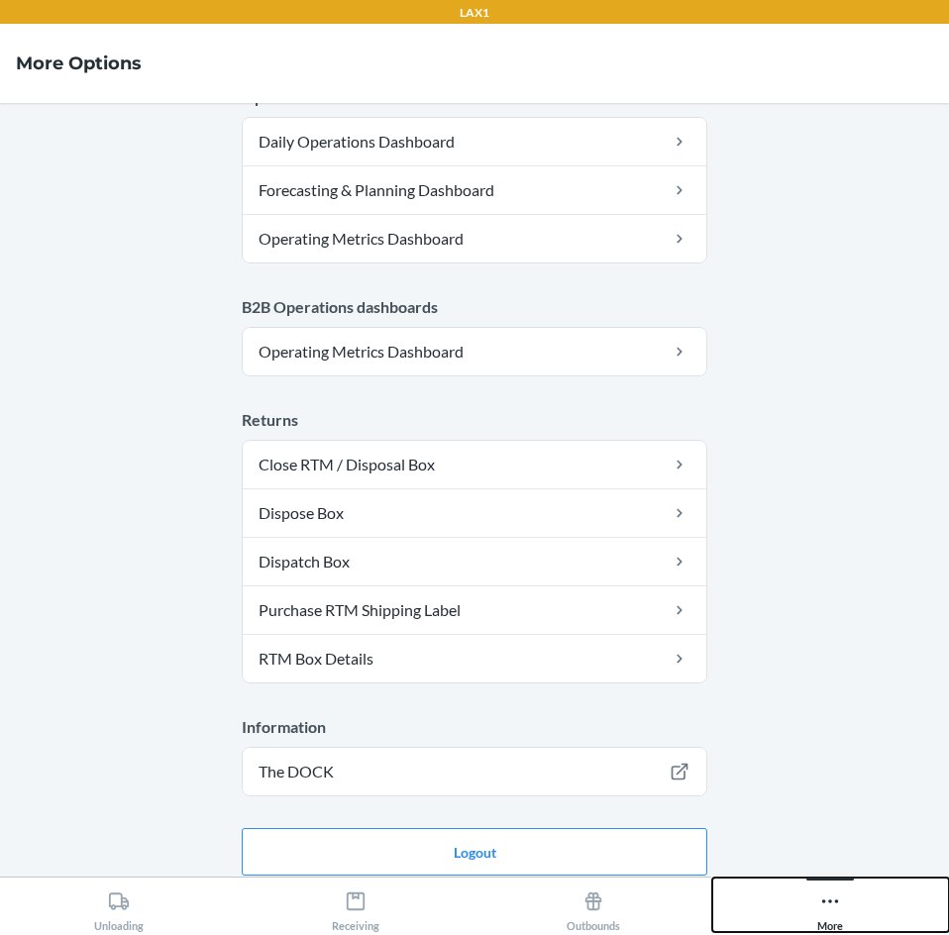
scroll to position [969, 0]
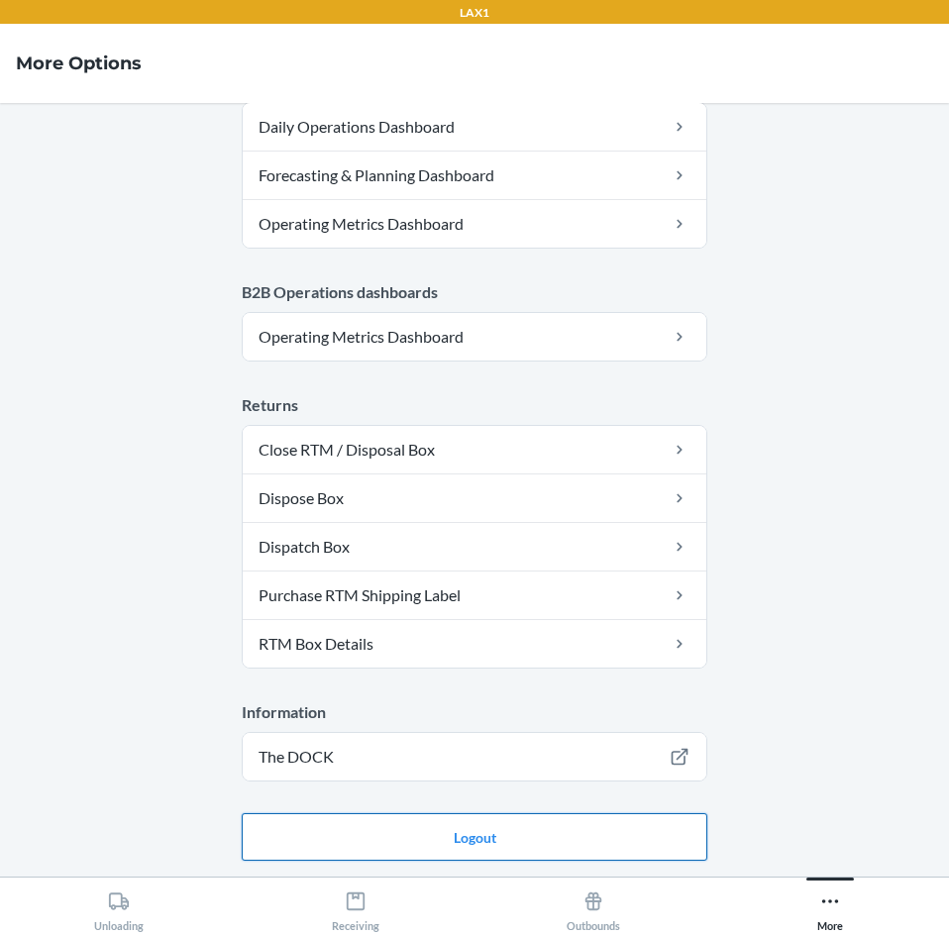
click at [636, 835] on button "Logout" at bounding box center [475, 837] width 466 height 48
